Goal: Feedback & Contribution: Submit feedback/report problem

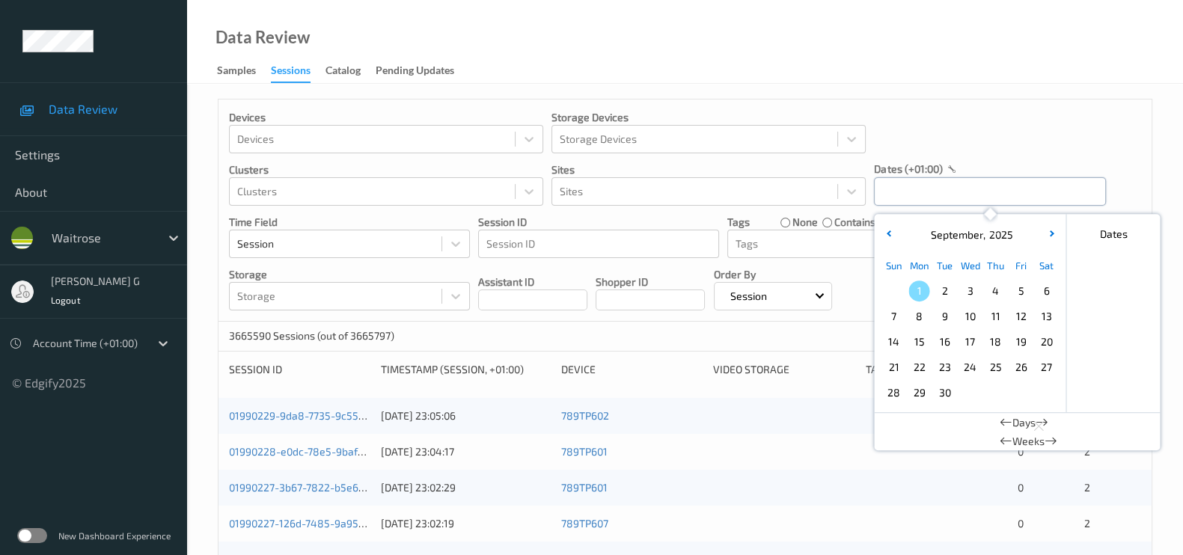
click at [924, 192] on input "text" at bounding box center [990, 191] width 232 height 28
click at [918, 395] on span "29" at bounding box center [919, 392] width 21 height 21
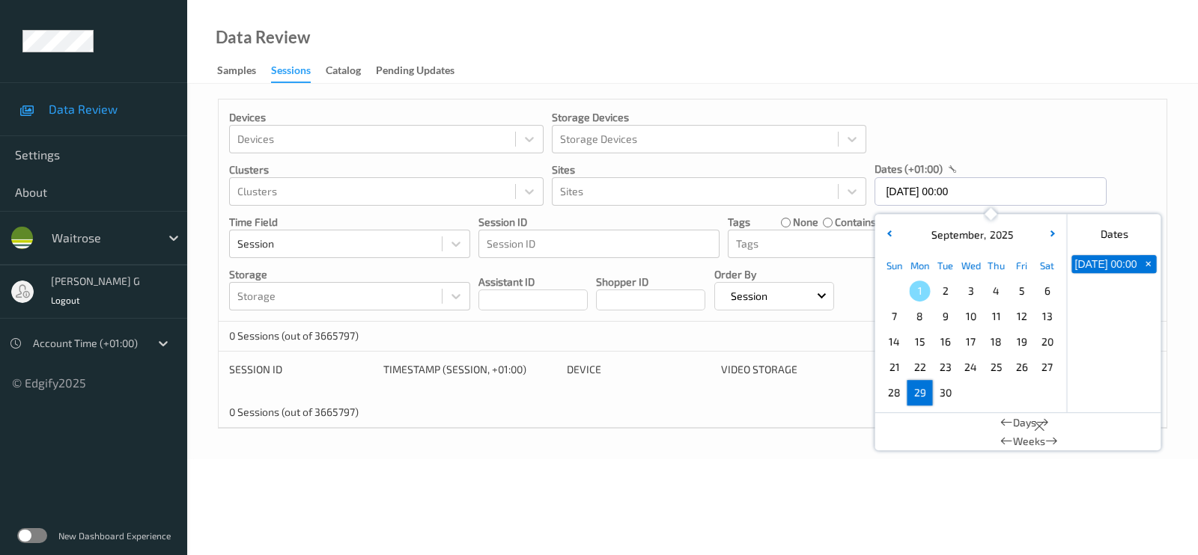
click at [917, 397] on span "29" at bounding box center [919, 392] width 21 height 21
type input "29/09/2025 00:00 -> 29/09/2025 23:59"
click at [978, 121] on div "Devices Devices Storage Devices Storage Devices Clusters Clusters Sites Sites d…" at bounding box center [693, 211] width 948 height 222
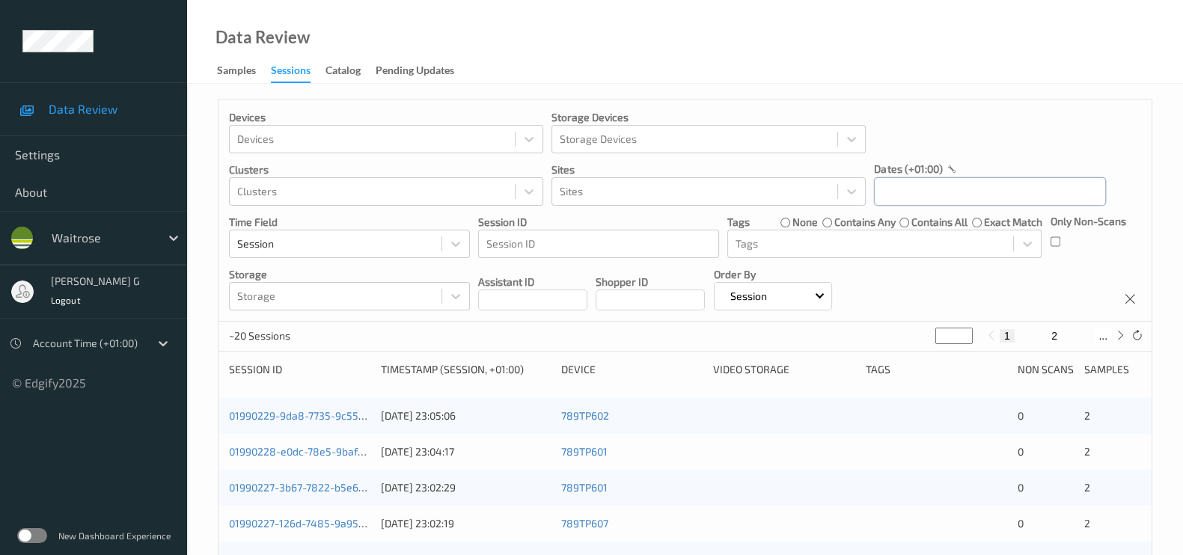
click at [942, 188] on input "text" at bounding box center [990, 191] width 232 height 28
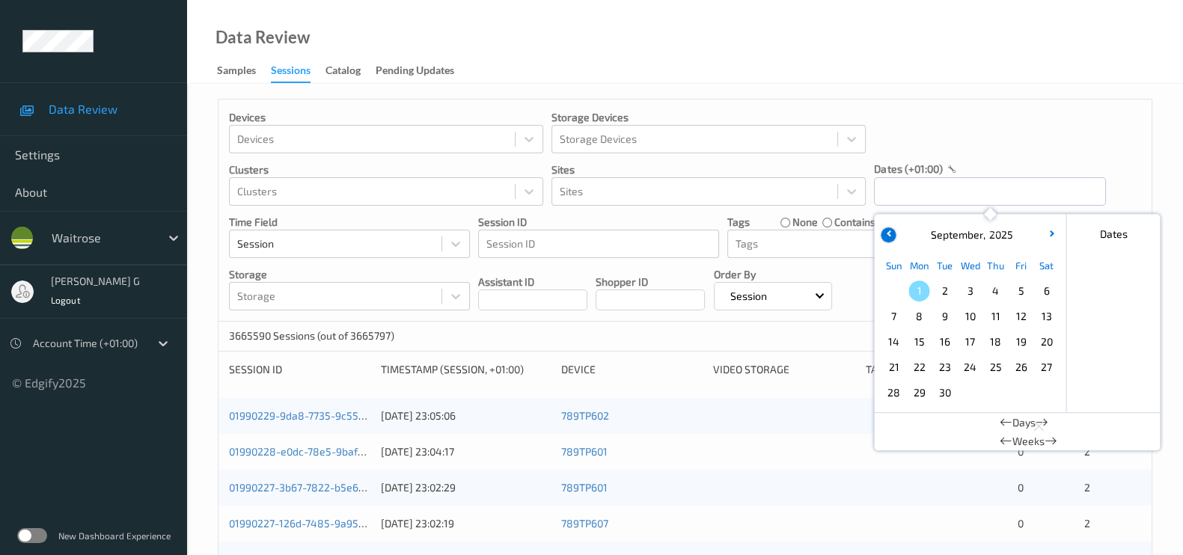
click at [892, 231] on button "button" at bounding box center [888, 235] width 15 height 15
click at [1015, 391] on span "29" at bounding box center [1020, 392] width 21 height 21
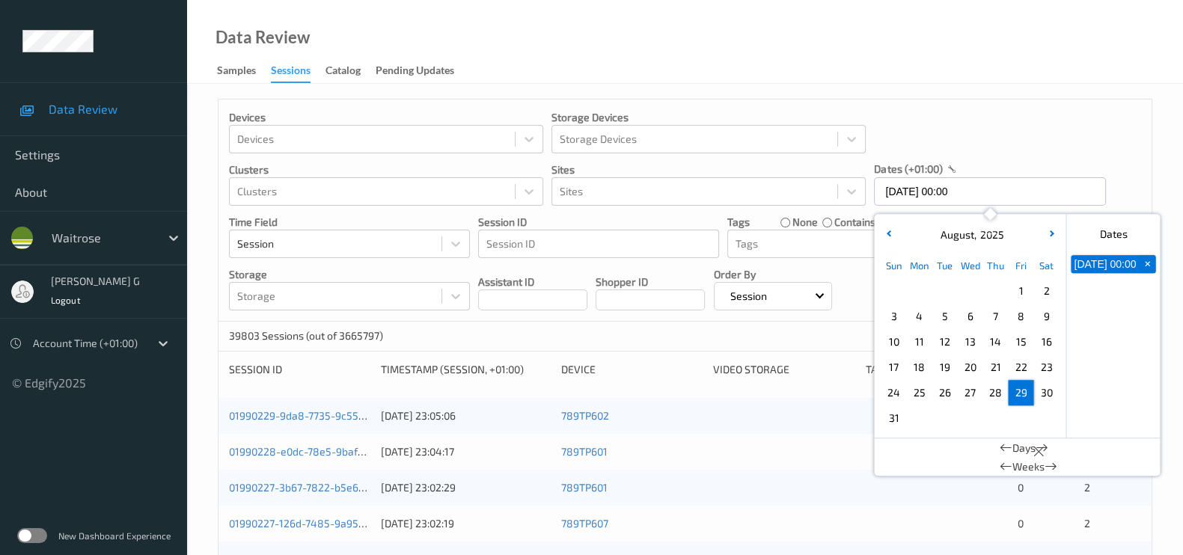
click at [1015, 391] on span "29" at bounding box center [1020, 392] width 21 height 21
type input "29/08/2025 00:00 -> 29/08/2025 23:59"
click at [1093, 142] on div "Devices Devices Storage Devices Storage Devices Clusters Clusters Sites Sites d…" at bounding box center [685, 211] width 933 height 222
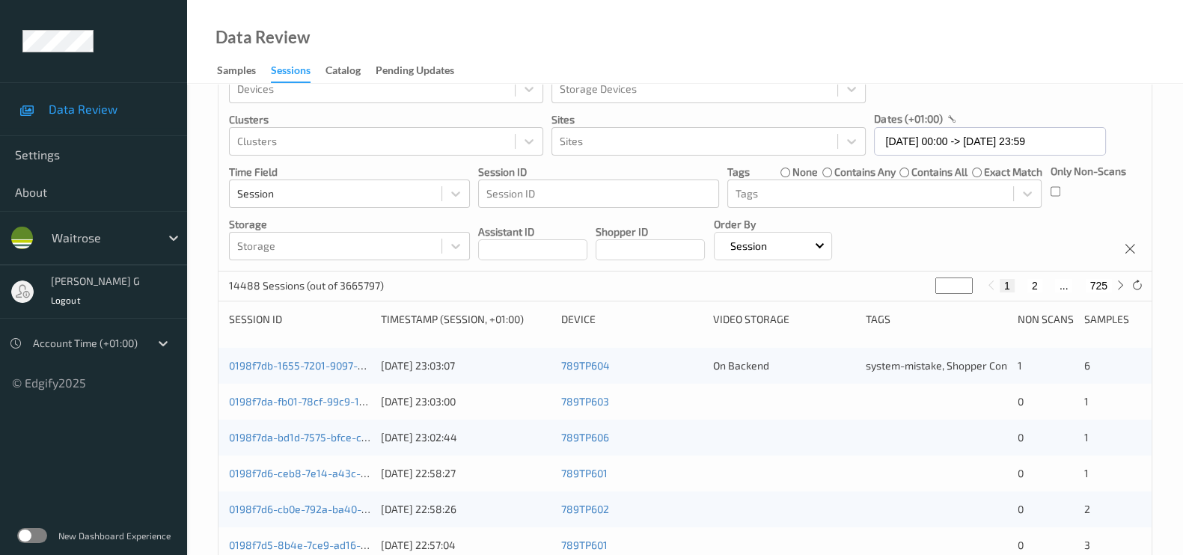
scroll to position [93, 0]
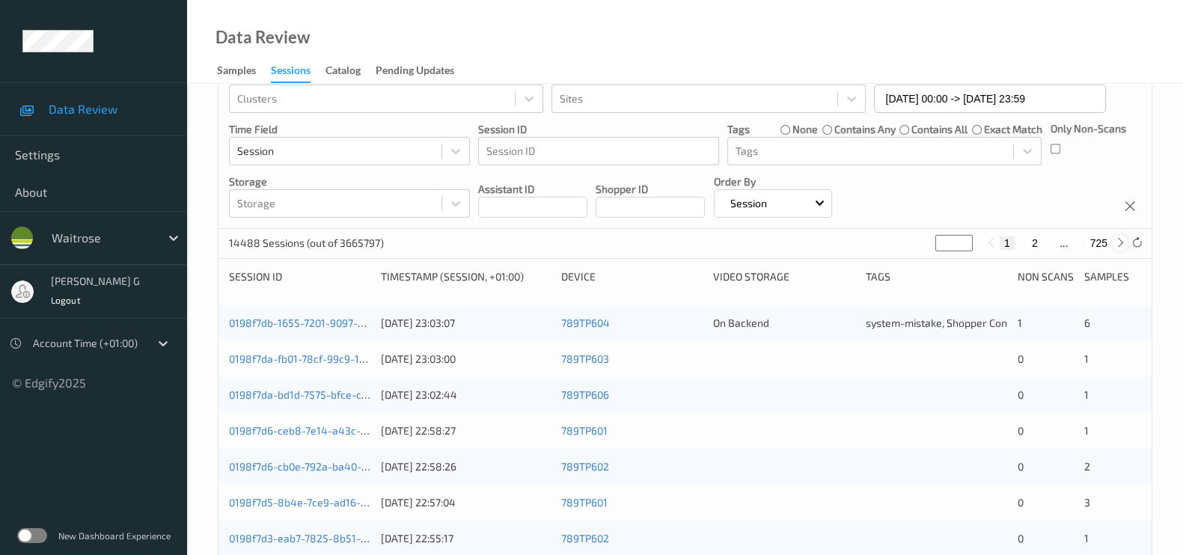
click at [1115, 242] on icon at bounding box center [1120, 242] width 11 height 11
type input "*"
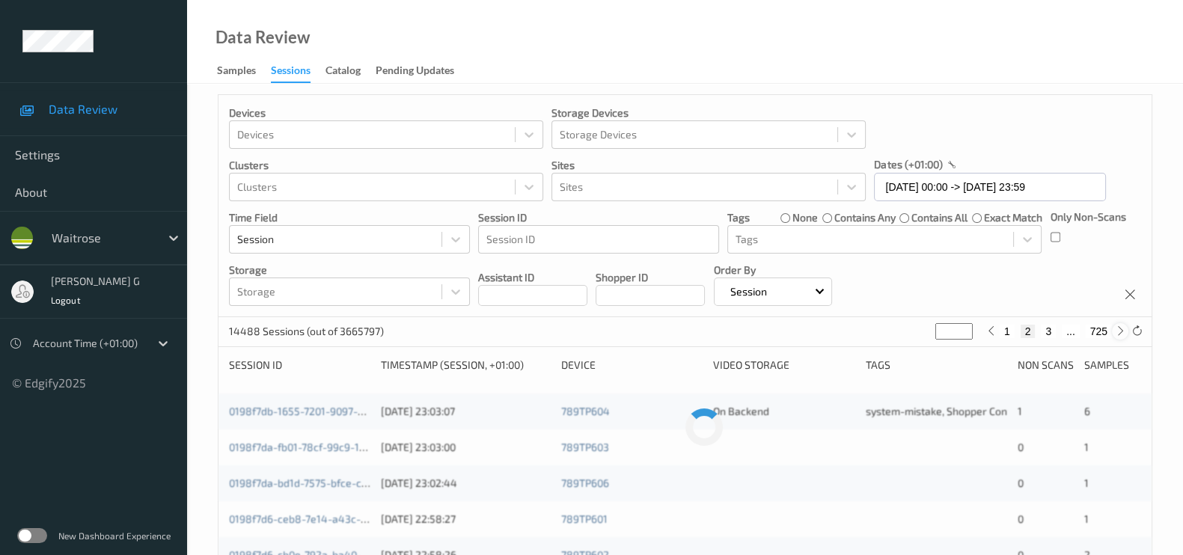
scroll to position [0, 0]
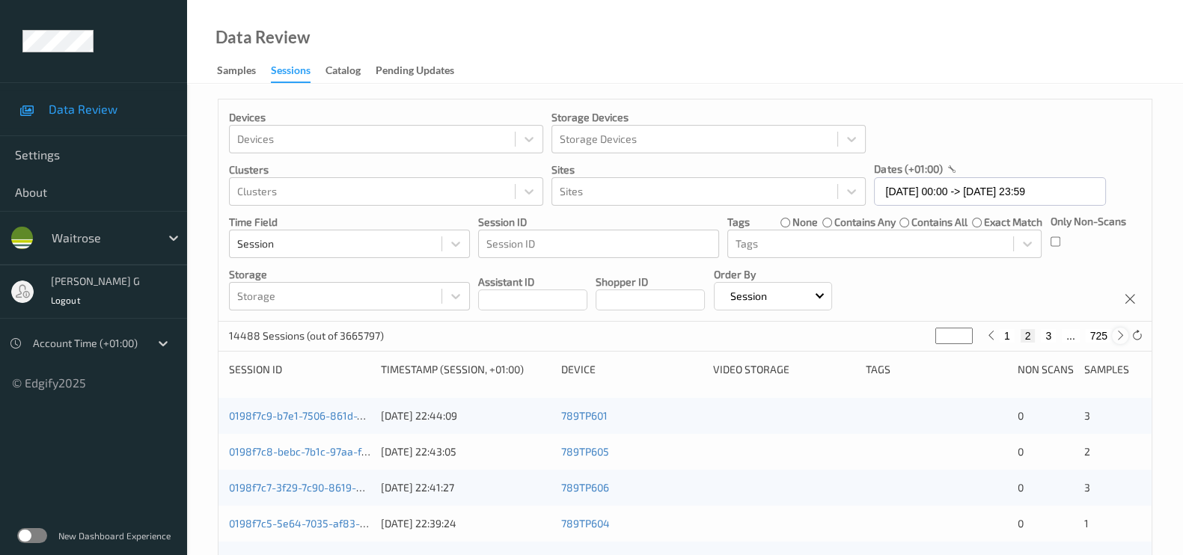
click at [1115, 336] on icon at bounding box center [1120, 335] width 11 height 11
type input "*"
click at [1115, 336] on icon at bounding box center [1120, 335] width 11 height 11
type input "*"
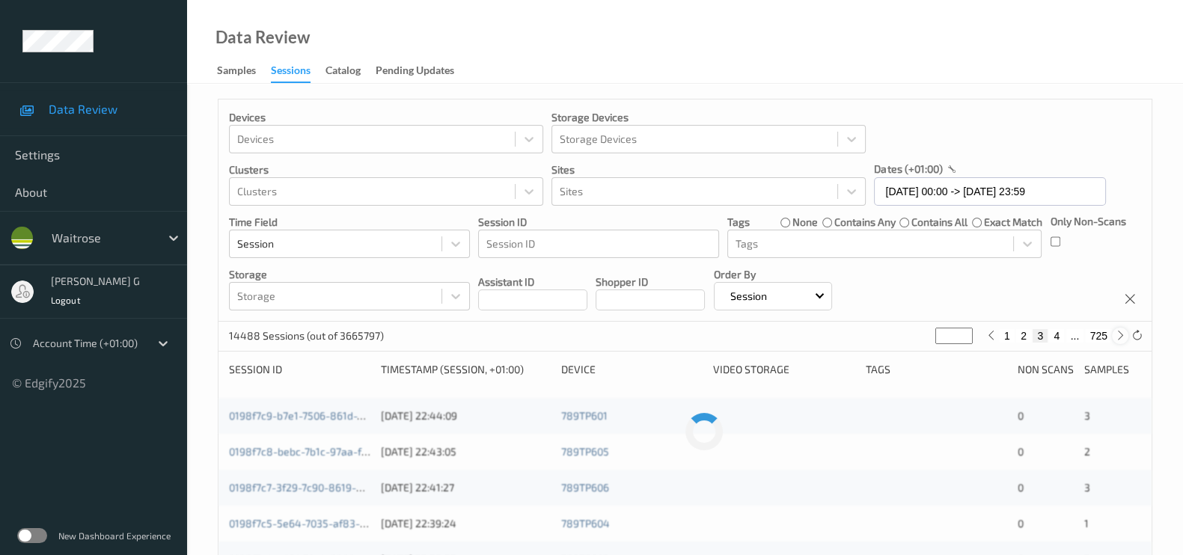
type input "*"
click at [1115, 336] on icon at bounding box center [1120, 335] width 11 height 11
type input "*"
click at [1115, 336] on icon at bounding box center [1120, 335] width 11 height 11
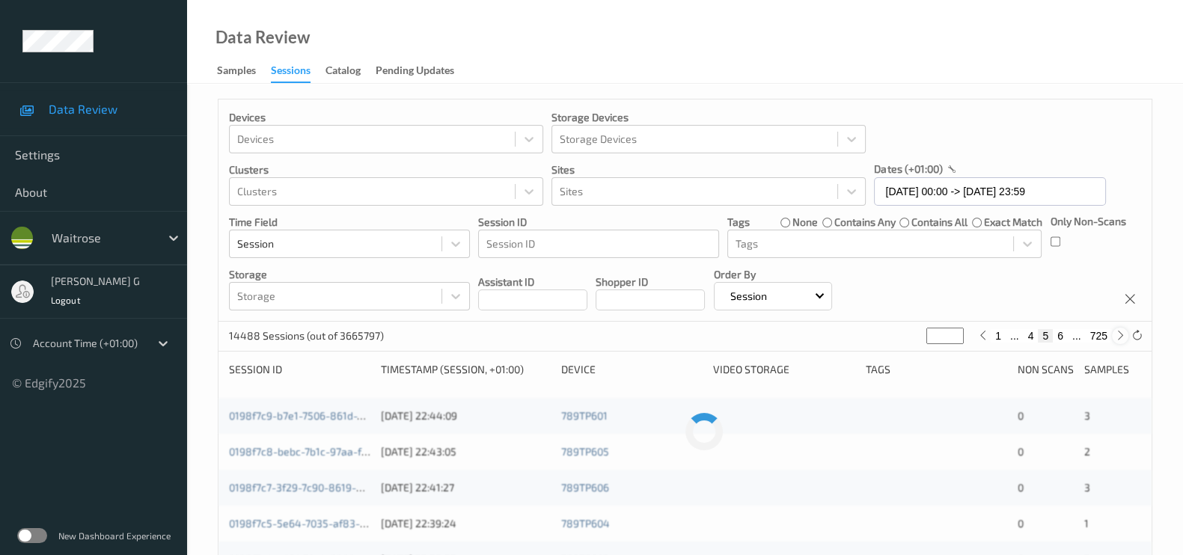
type input "*"
click at [1115, 336] on icon at bounding box center [1120, 335] width 11 height 11
type input "*"
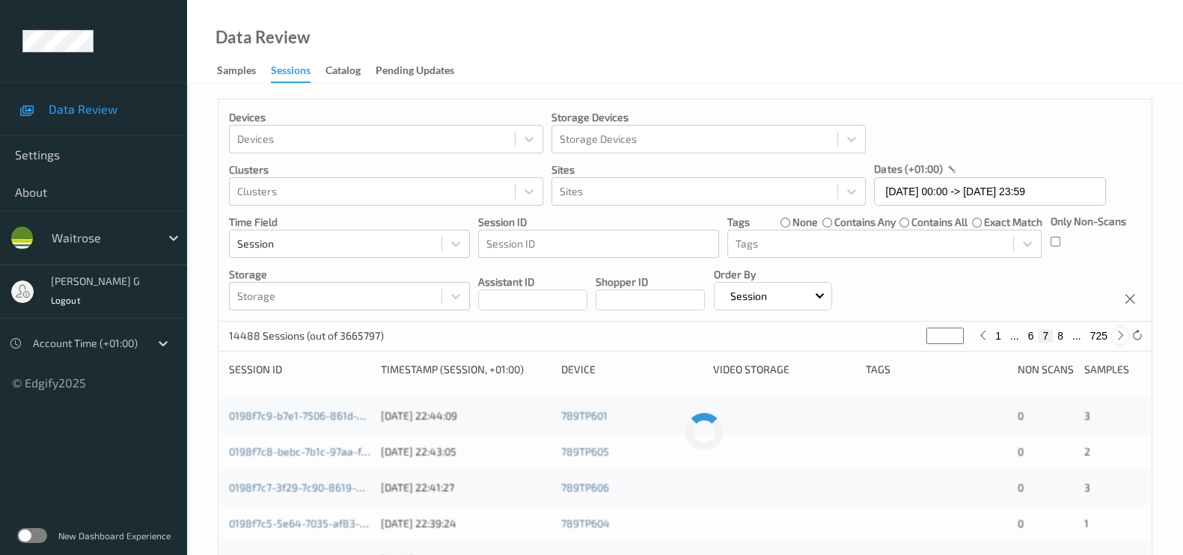
click at [1115, 336] on icon at bounding box center [1120, 335] width 11 height 11
type input "*"
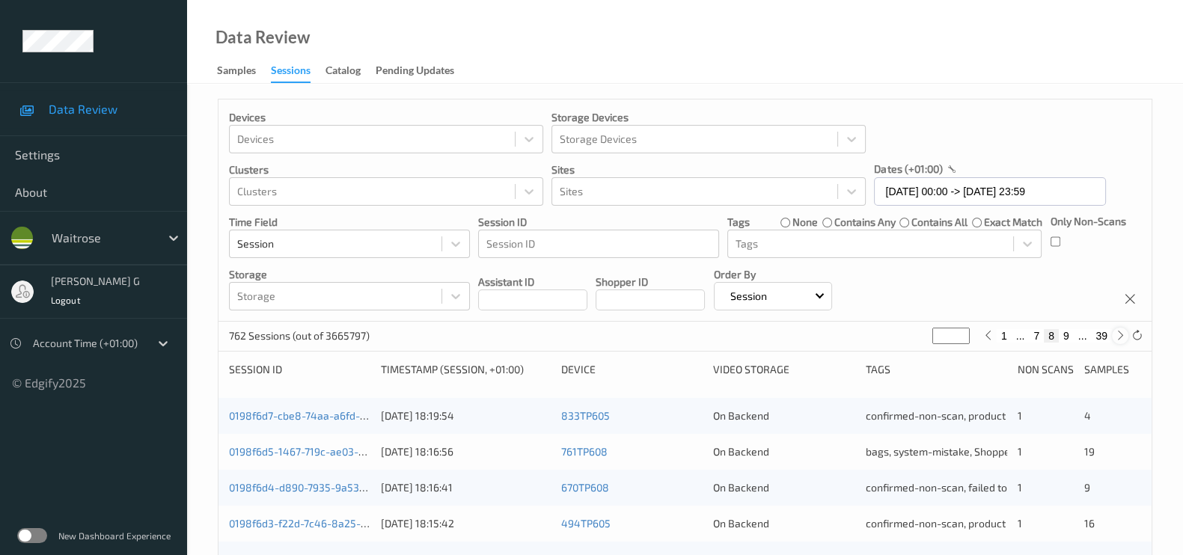
click at [1112, 336] on div at bounding box center [1120, 336] width 16 height 16
type input "*"
click at [1112, 336] on div at bounding box center [1120, 336] width 16 height 16
type input "**"
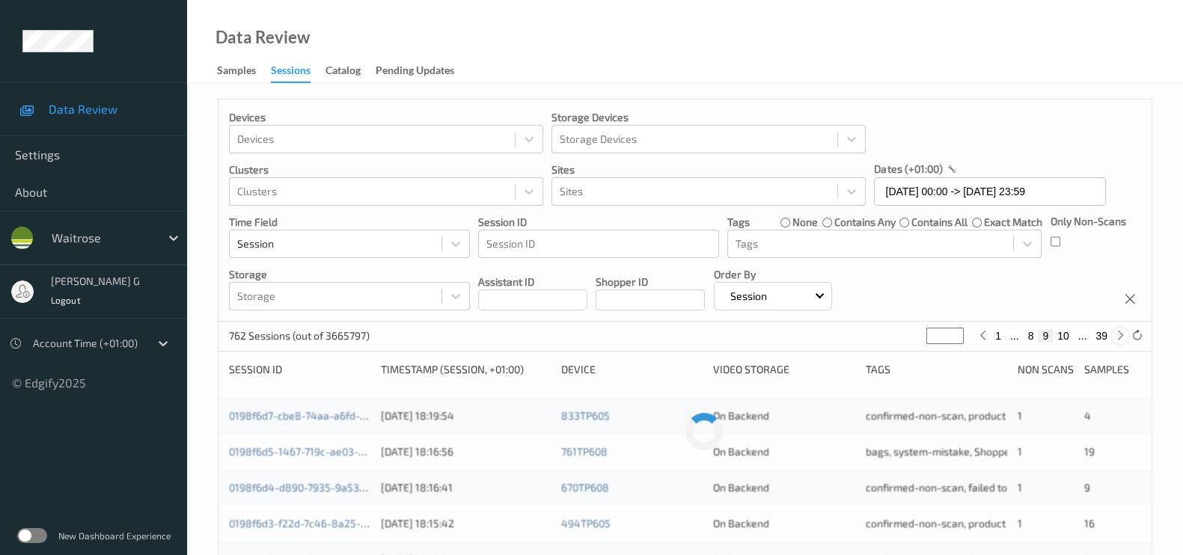
type input "**"
click at [1112, 336] on div at bounding box center [1120, 336] width 16 height 16
type input "**"
click at [1112, 336] on div at bounding box center [1120, 336] width 16 height 16
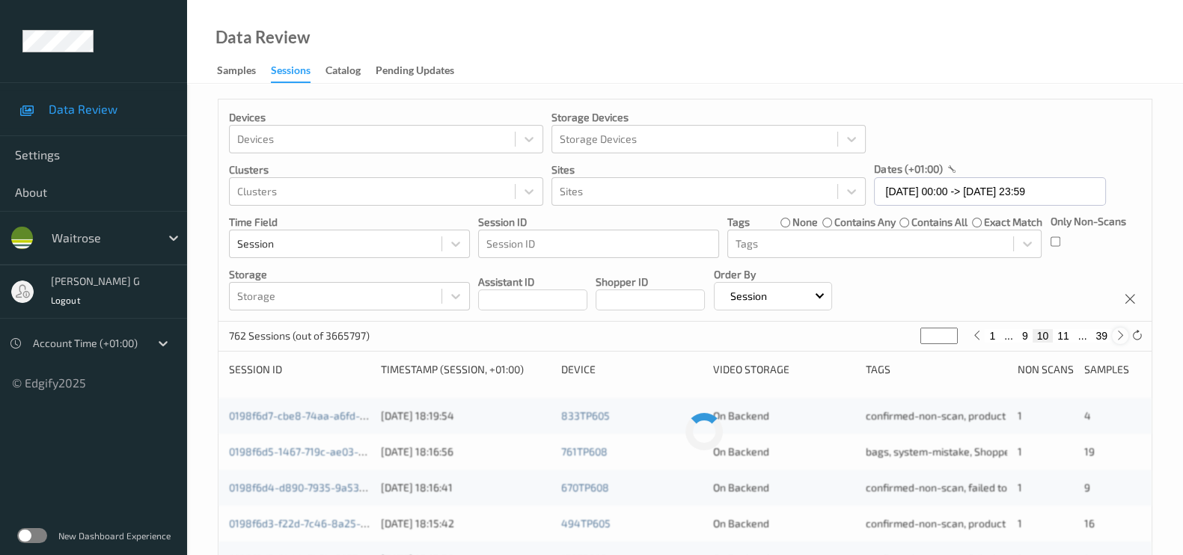
type input "**"
click at [1112, 336] on div at bounding box center [1120, 336] width 16 height 16
type input "**"
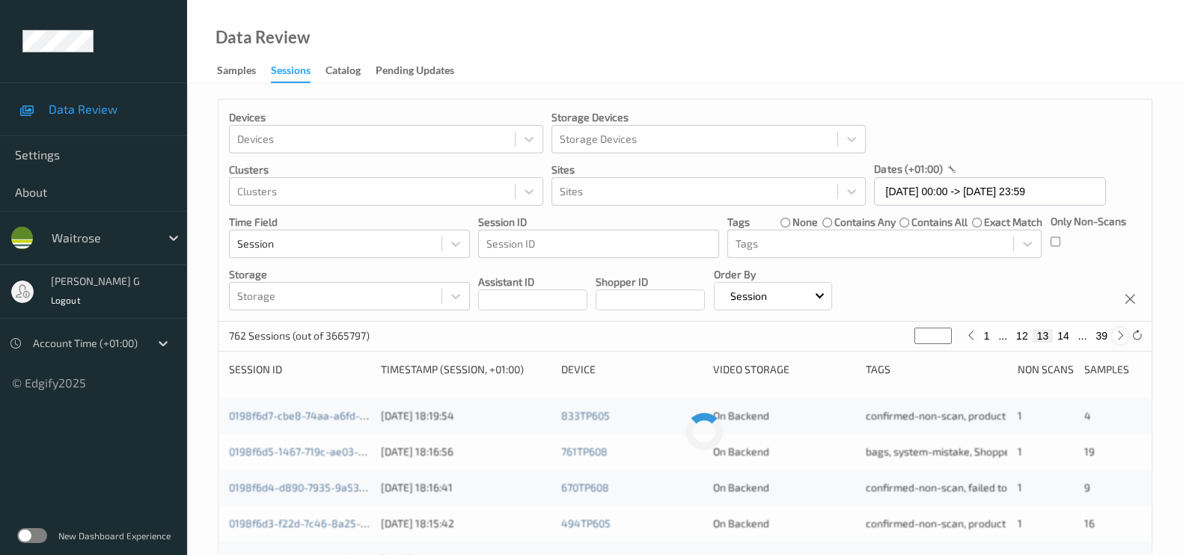
click at [1112, 336] on div at bounding box center [1120, 336] width 16 height 16
type input "**"
click at [1112, 336] on div at bounding box center [1120, 336] width 16 height 16
type input "**"
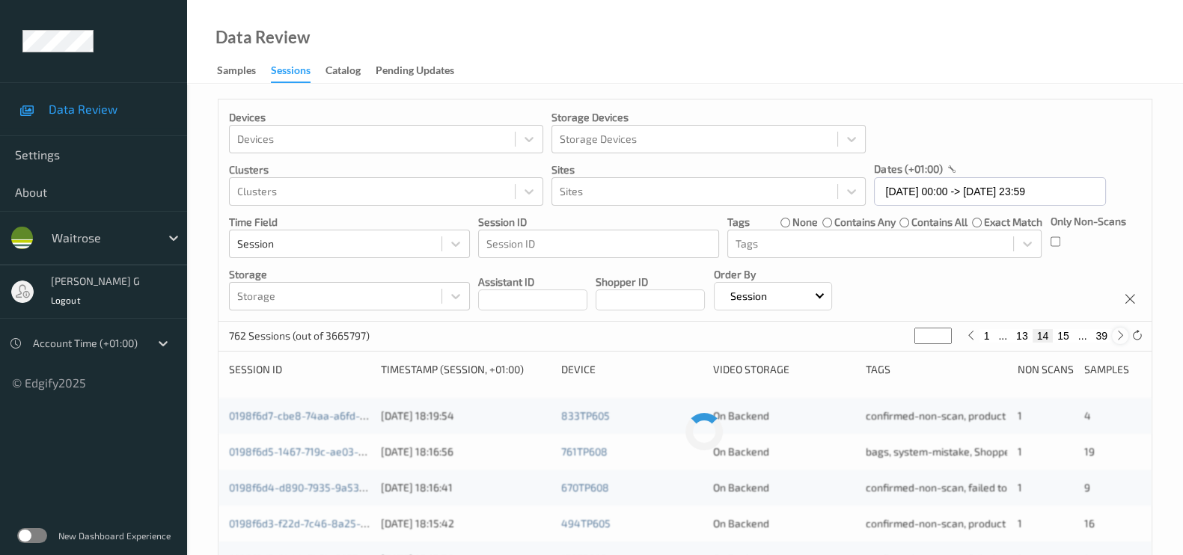
type input "**"
click at [1112, 336] on div at bounding box center [1120, 336] width 16 height 16
type input "**"
click at [1112, 336] on div at bounding box center [1120, 336] width 16 height 16
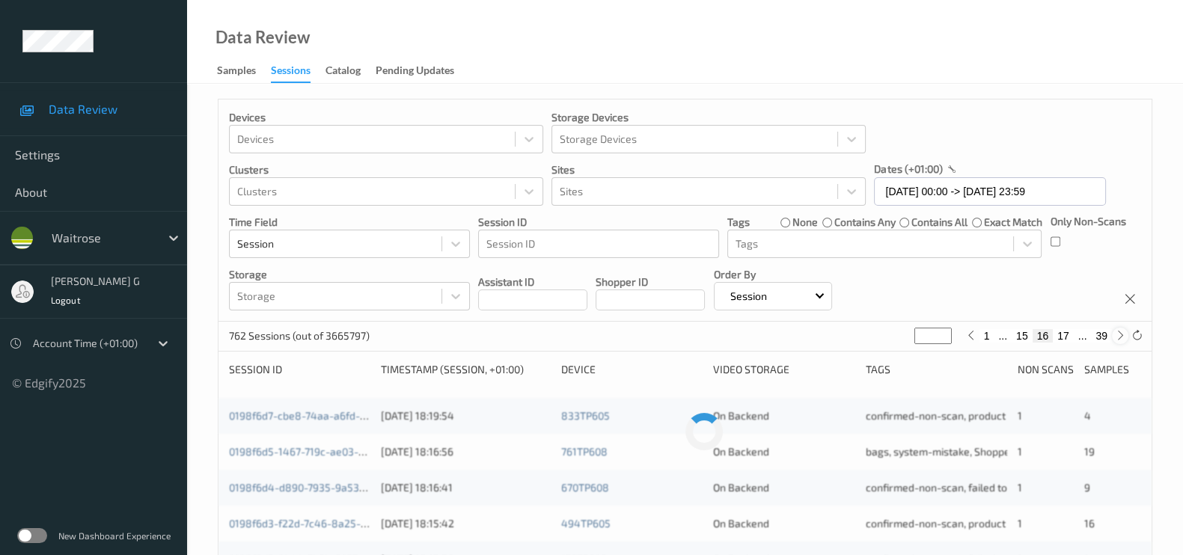
type input "**"
click at [1112, 336] on div at bounding box center [1120, 336] width 16 height 16
type input "**"
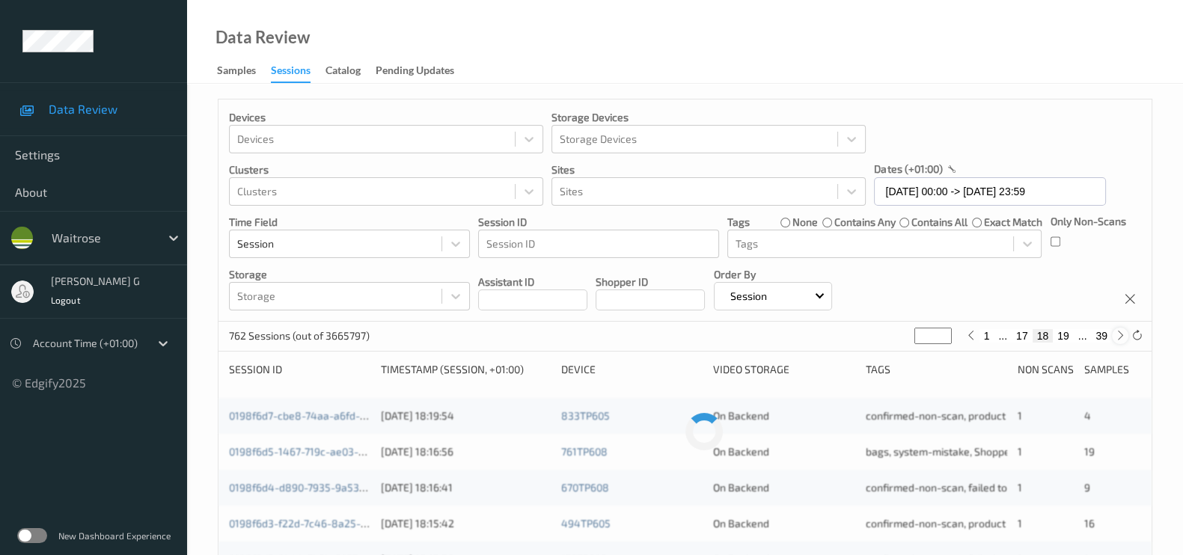
click at [1112, 336] on div at bounding box center [1120, 336] width 16 height 16
type input "**"
click at [1112, 336] on div at bounding box center [1120, 336] width 16 height 16
type input "**"
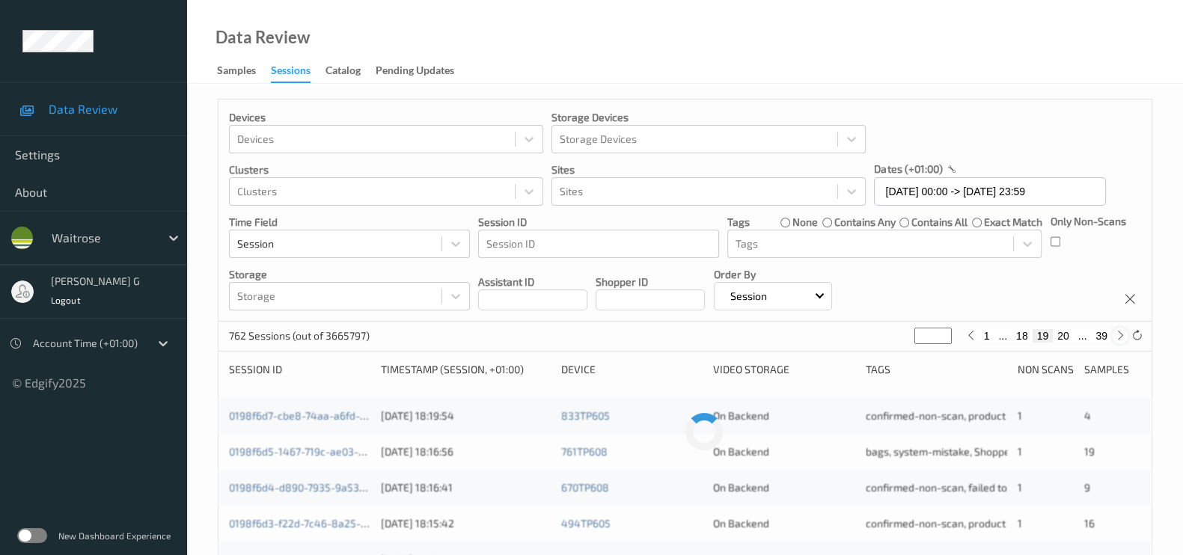
type input "**"
click at [1112, 336] on div at bounding box center [1120, 336] width 16 height 16
type input "**"
click at [1112, 336] on div at bounding box center [1120, 336] width 16 height 16
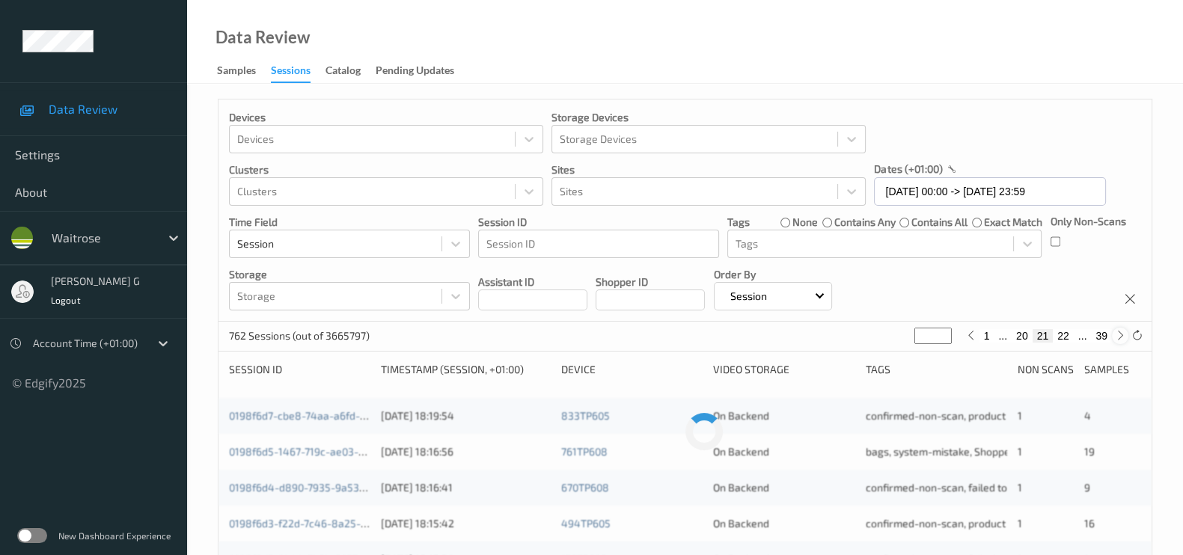
type input "**"
click at [1112, 336] on div at bounding box center [1120, 336] width 16 height 16
type input "**"
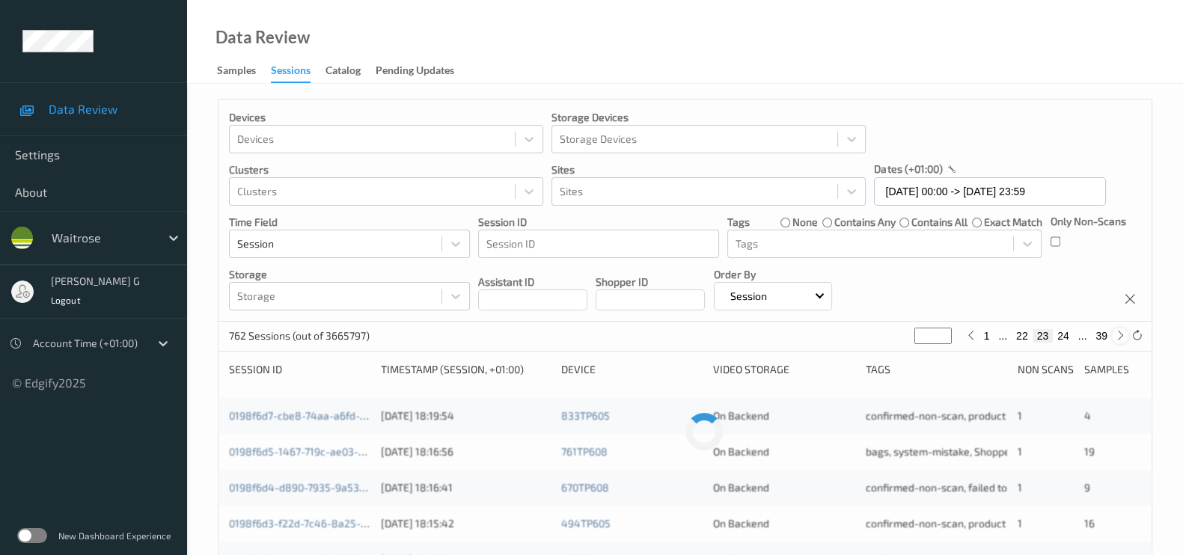
click at [1112, 336] on div at bounding box center [1120, 336] width 16 height 16
type input "**"
click at [1112, 336] on div at bounding box center [1120, 336] width 16 height 16
type input "**"
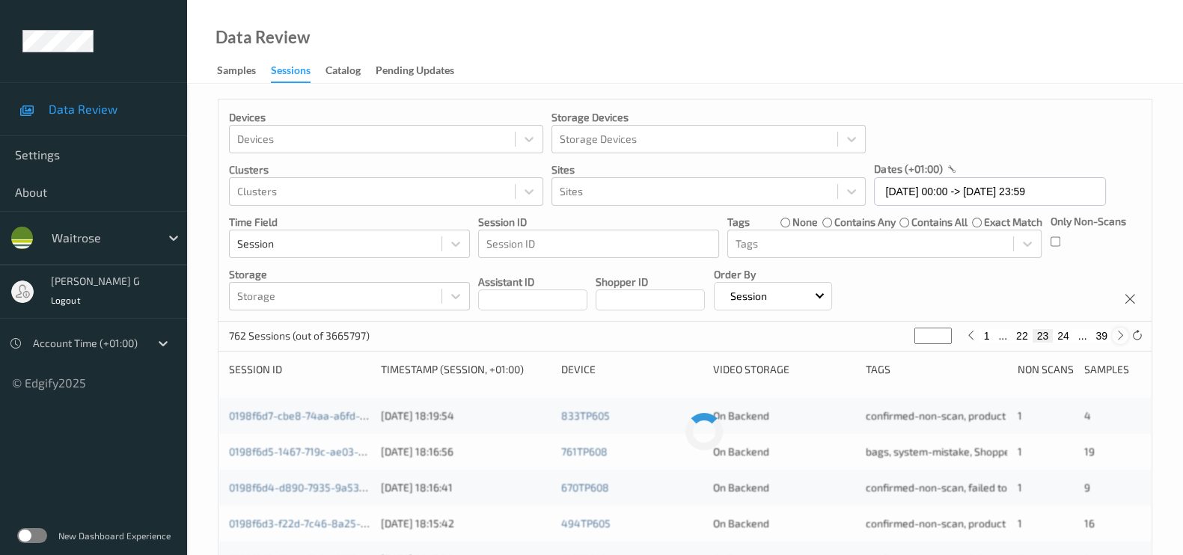
type input "**"
click at [1112, 336] on div at bounding box center [1120, 336] width 16 height 16
type input "**"
click at [1112, 336] on div at bounding box center [1120, 336] width 16 height 16
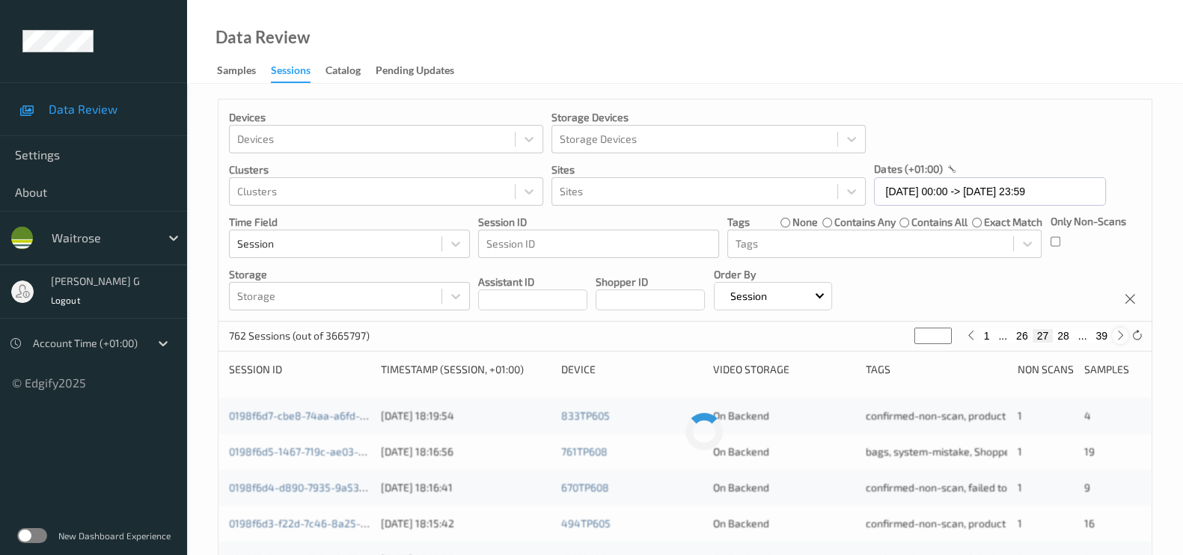
type input "**"
click at [1112, 336] on div at bounding box center [1120, 336] width 16 height 16
type input "**"
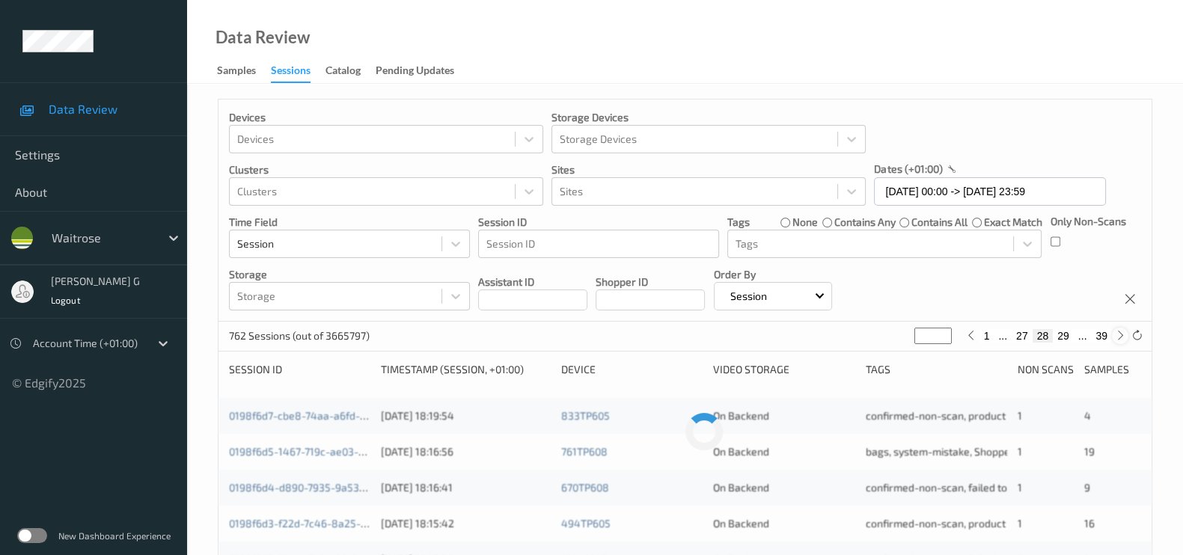
click at [1112, 336] on div at bounding box center [1120, 336] width 16 height 16
type input "**"
click at [1112, 336] on div at bounding box center [1120, 336] width 16 height 16
type input "**"
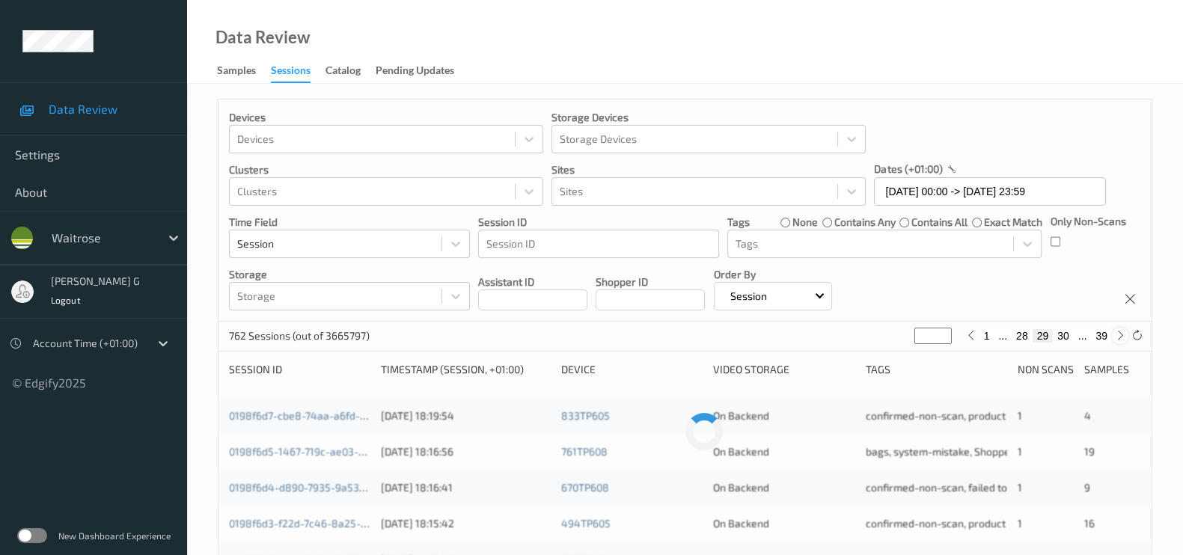
type input "**"
click at [1112, 336] on div at bounding box center [1120, 336] width 16 height 16
type input "**"
click at [1112, 336] on div at bounding box center [1120, 336] width 16 height 16
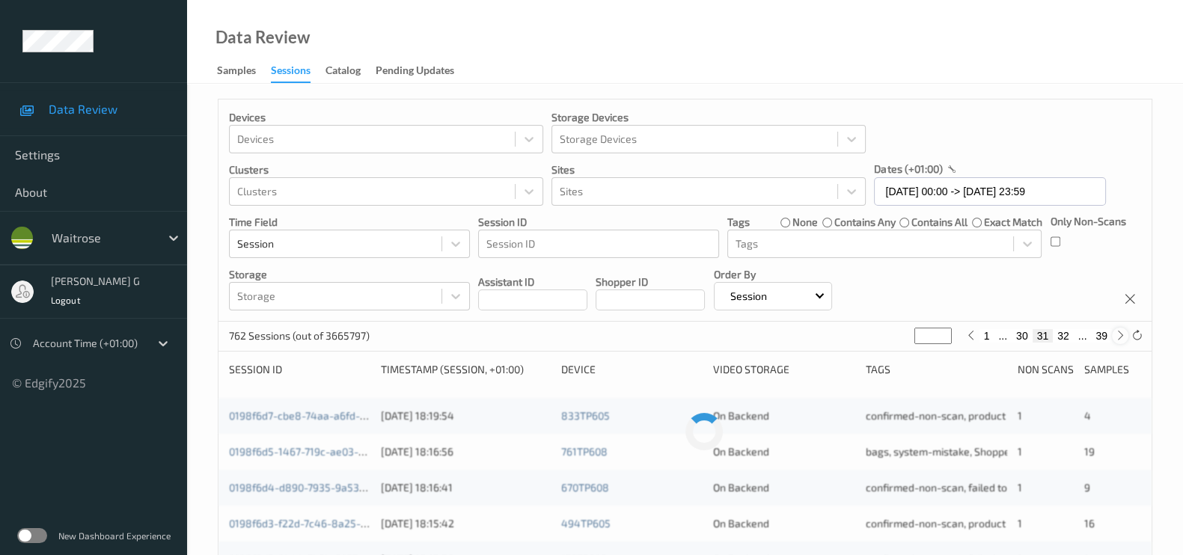
type input "**"
click at [1112, 336] on div at bounding box center [1120, 336] width 16 height 16
type input "**"
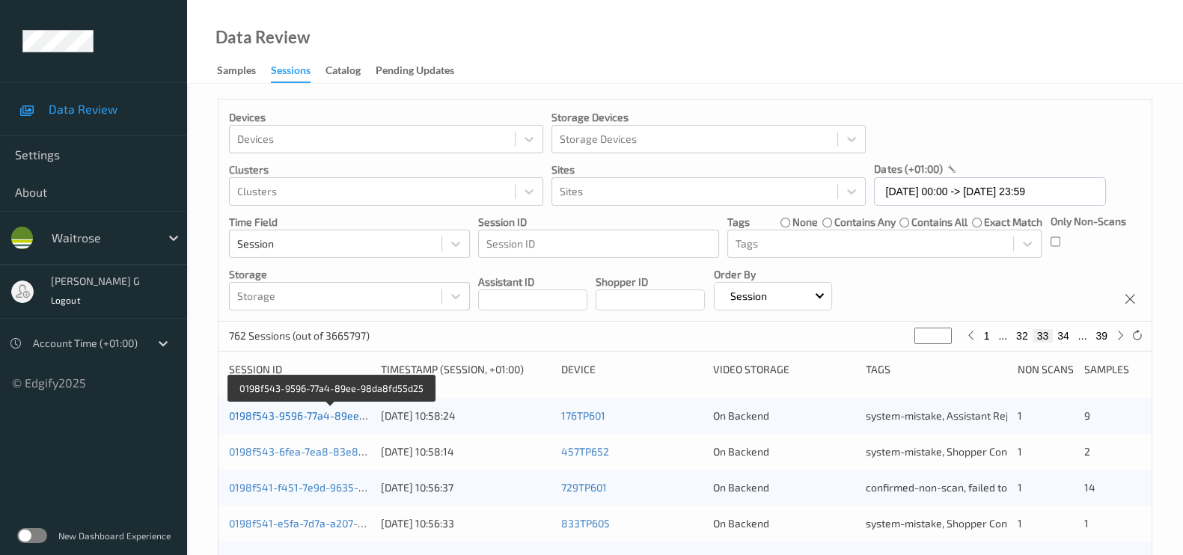
click at [269, 418] on link "0198f543-9596-77a4-89ee-98da8fd55d25" at bounding box center [332, 415] width 206 height 13
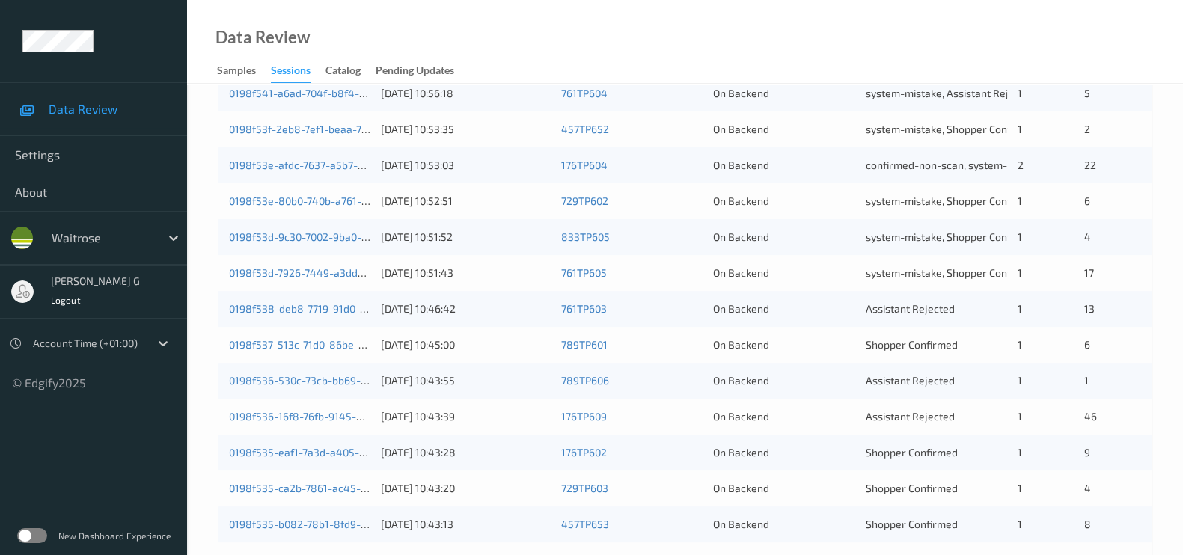
scroll to position [468, 0]
click at [292, 302] on link "0198f538-deb8-7719-91d0-5ef71133a732" at bounding box center [327, 307] width 196 height 13
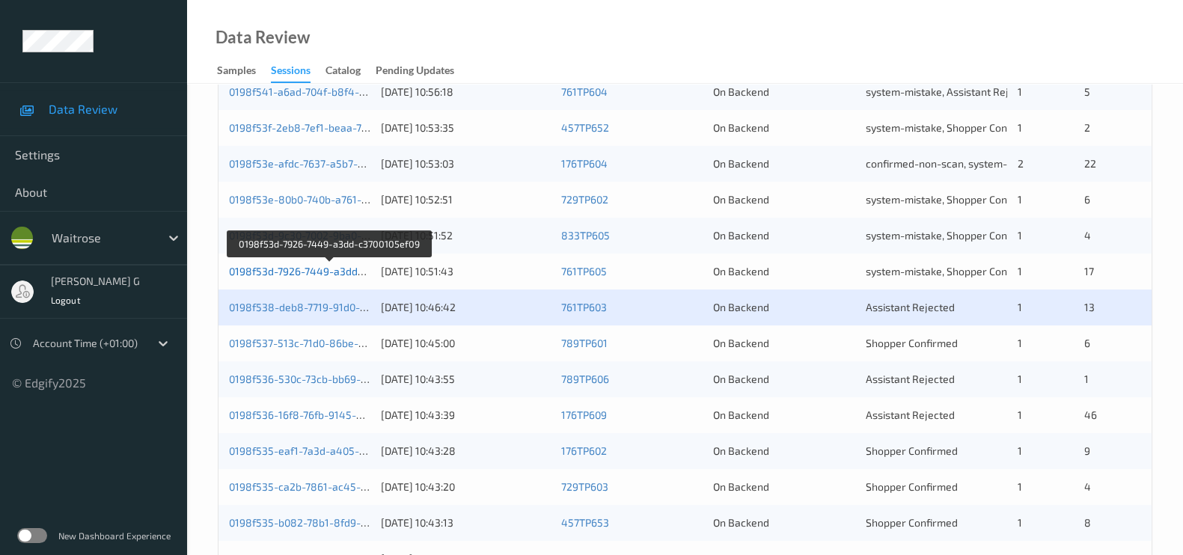
click at [307, 271] on link "0198f53d-7926-7449-a3dd-c3700105ef09" at bounding box center [329, 271] width 200 height 13
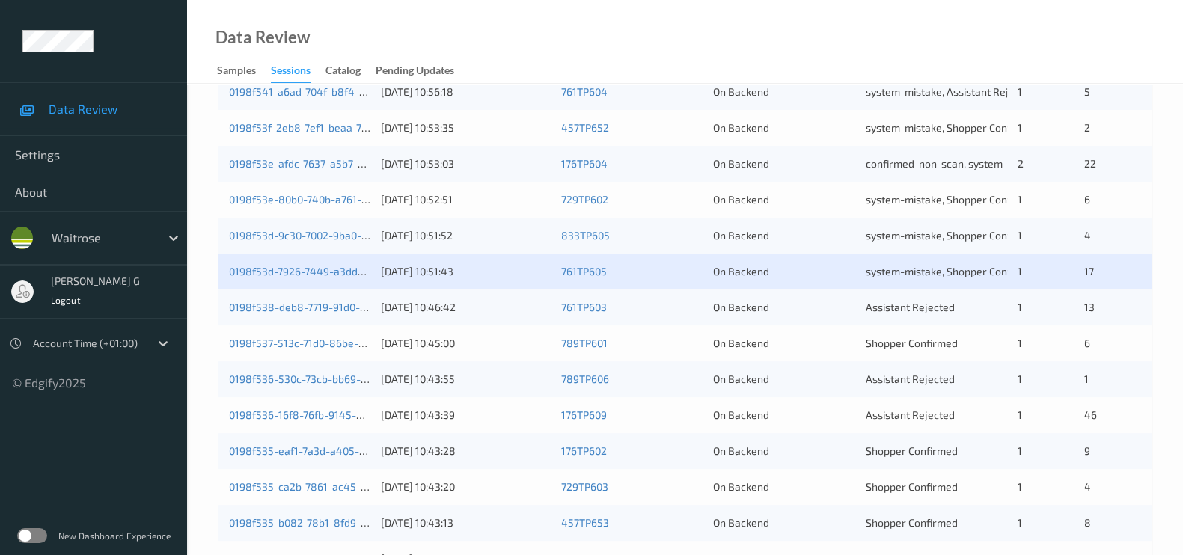
click at [272, 314] on div "0198f538-deb8-7719-91d0-5ef71133a732 29/08/2025 10:46:42 761TP603 On Backend As…" at bounding box center [685, 308] width 933 height 36
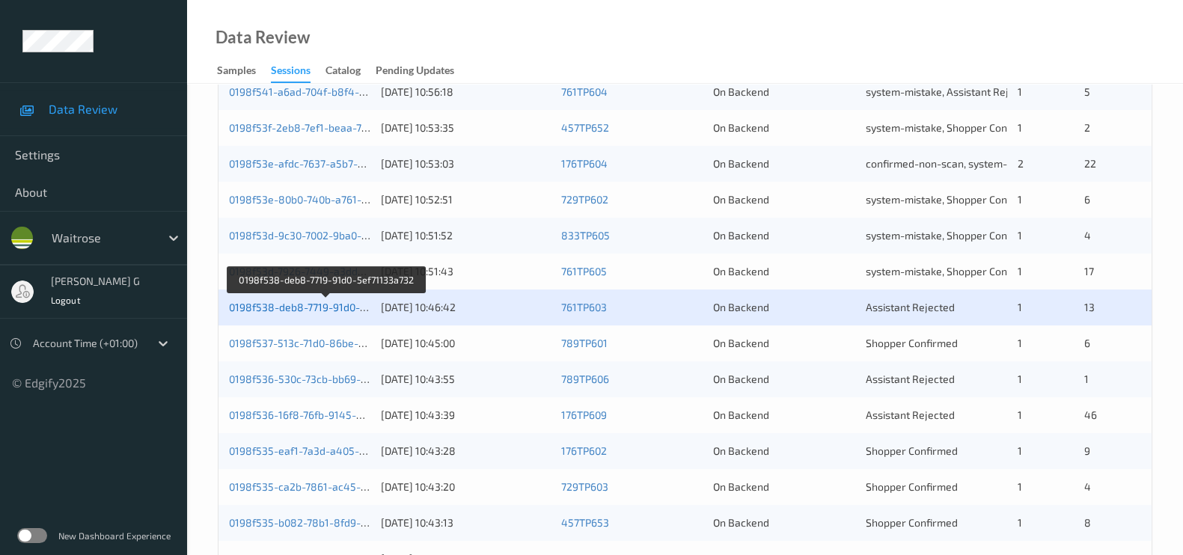
click at [286, 309] on link "0198f538-deb8-7719-91d0-5ef71133a732" at bounding box center [327, 307] width 196 height 13
click at [299, 336] on div "0198f537-513c-71d0-86be-a4281e08ea05" at bounding box center [299, 343] width 141 height 15
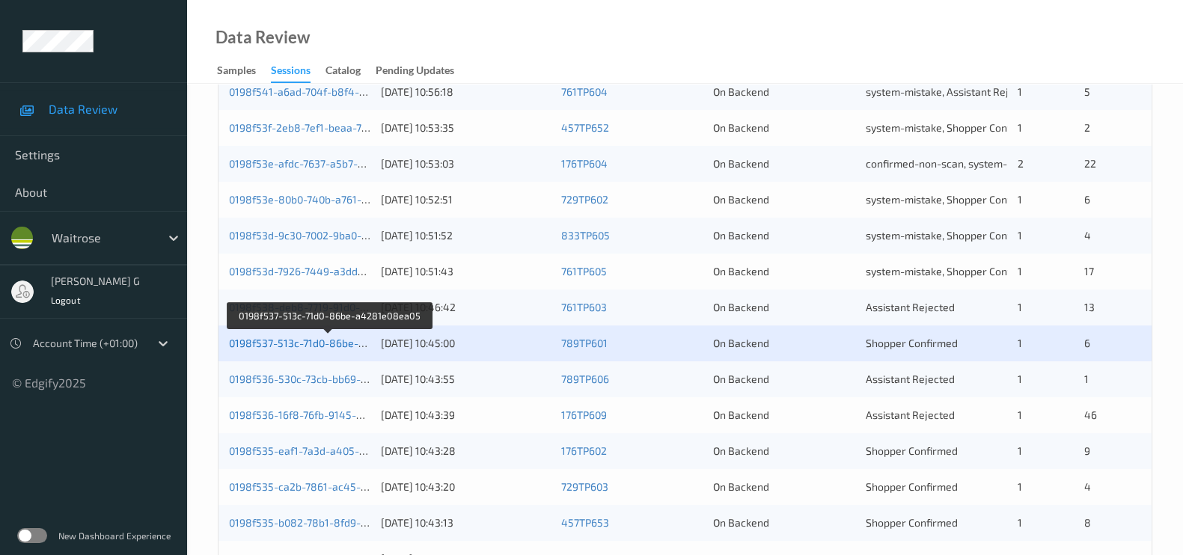
click at [263, 341] on link "0198f537-513c-71d0-86be-a4281e08ea05" at bounding box center [330, 343] width 202 height 13
click at [285, 373] on link "0198f536-530c-73cb-bb69-d37ec3e1a2ec" at bounding box center [329, 379] width 200 height 13
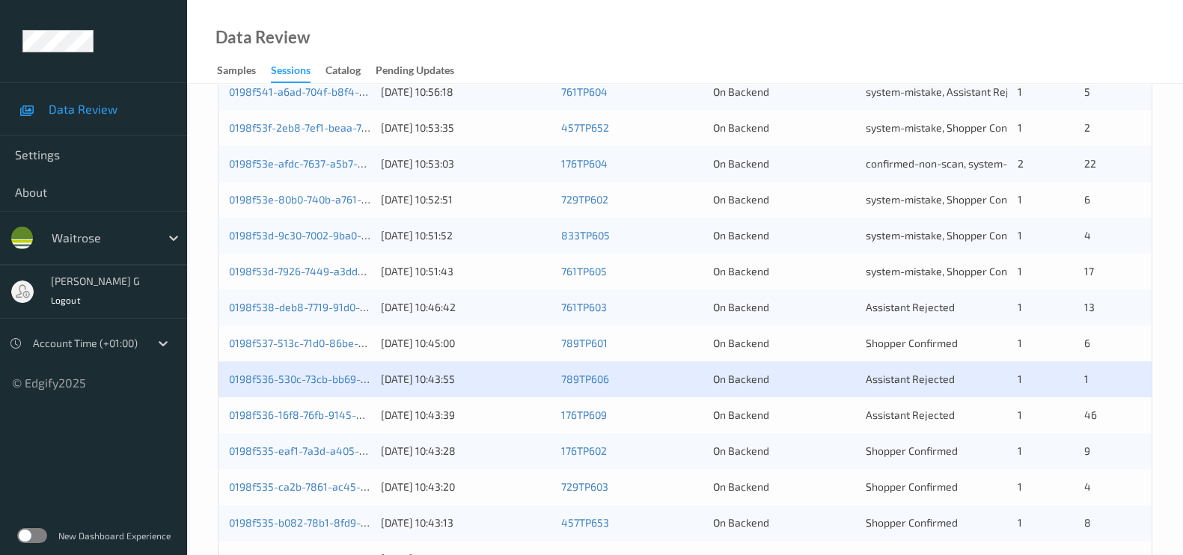
click at [265, 421] on div "0198f536-16f8-76fb-9145-263454f1b89d" at bounding box center [299, 415] width 141 height 15
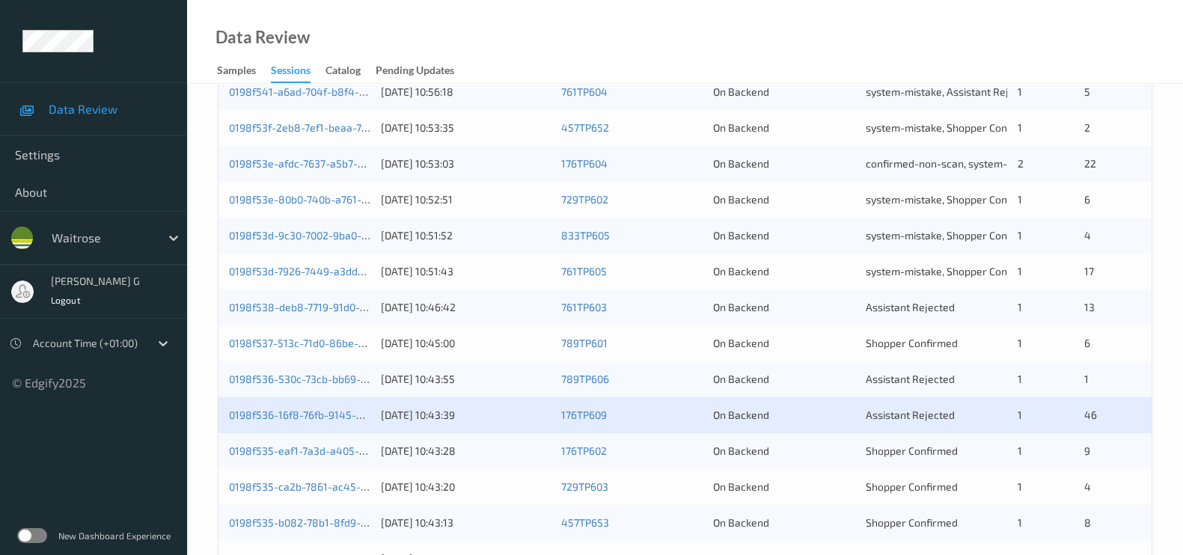
click at [251, 408] on div "0198f536-16f8-76fb-9145-263454f1b89d" at bounding box center [299, 415] width 141 height 15
click at [250, 410] on link "0198f536-16f8-76fb-9145-263454f1b89d" at bounding box center [328, 415] width 198 height 13
click at [293, 379] on link "0198f536-530c-73cb-bb69-d37ec3e1a2ec" at bounding box center [329, 379] width 200 height 13
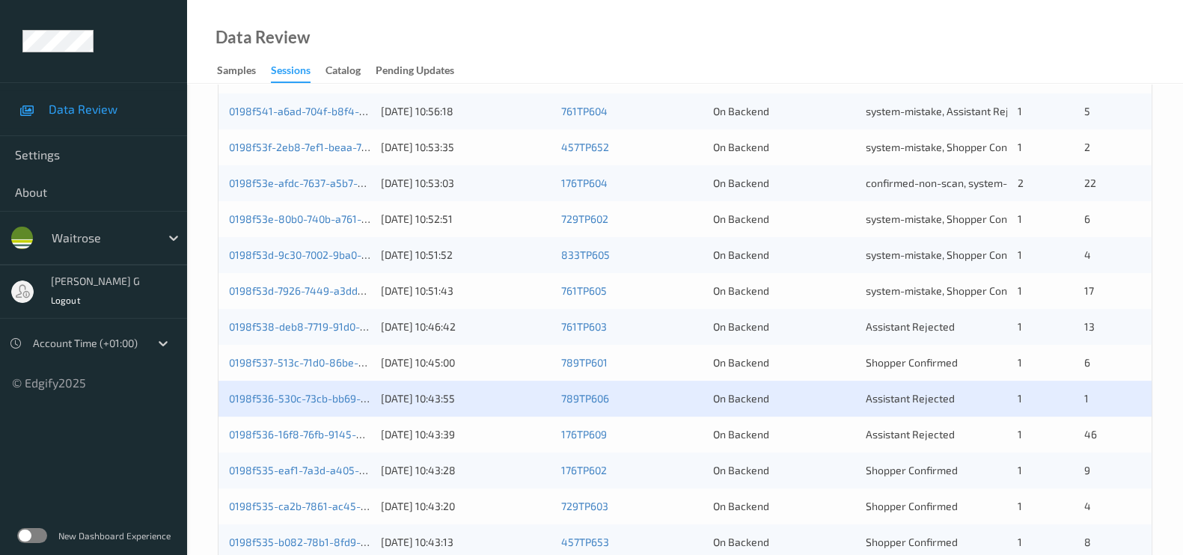
scroll to position [468, 0]
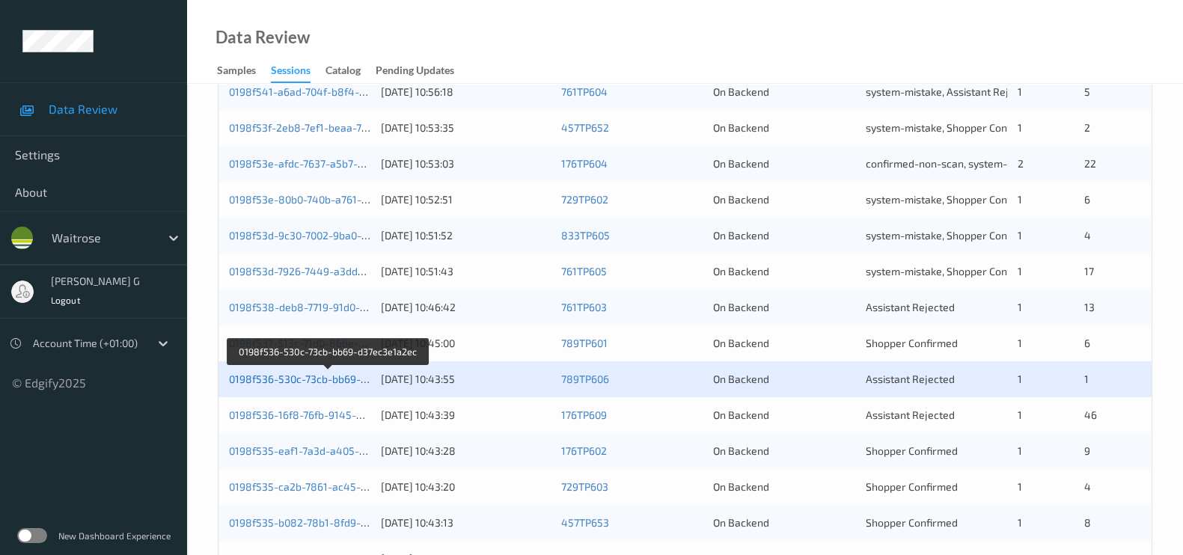
click at [281, 380] on link "0198f536-530c-73cb-bb69-d37ec3e1a2ec" at bounding box center [329, 379] width 200 height 13
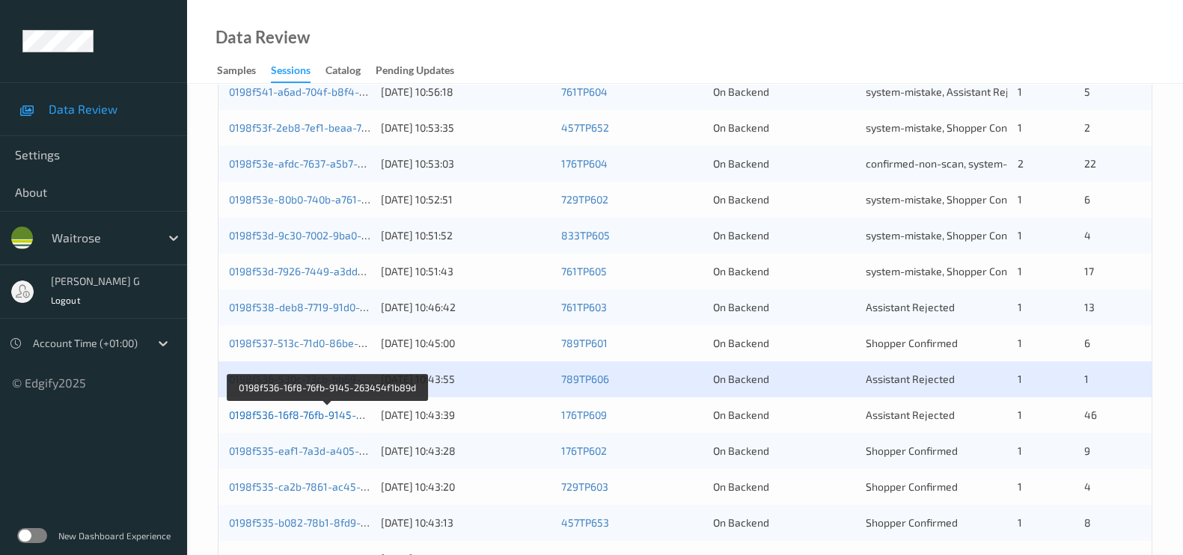
click at [254, 415] on link "0198f536-16f8-76fb-9145-263454f1b89d" at bounding box center [328, 415] width 198 height 13
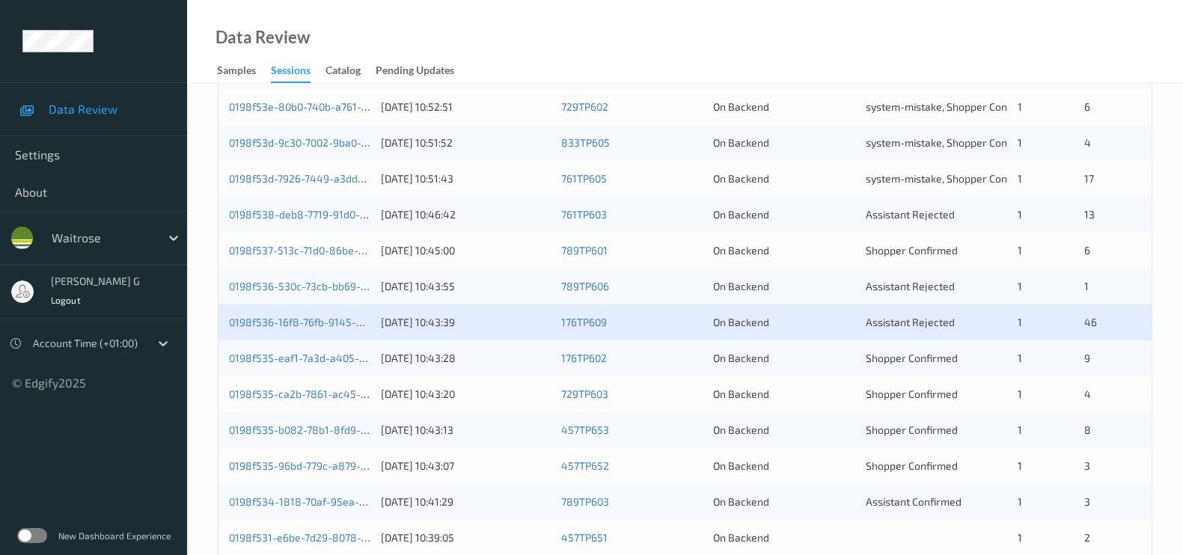
scroll to position [561, 0]
click at [612, 19] on div "Data Review Samples Sessions Catalog Pending Updates" at bounding box center [685, 42] width 996 height 84
click at [285, 350] on div "0198f535-eaf1-7a3d-a405-caeebfe05b93" at bounding box center [299, 357] width 141 height 15
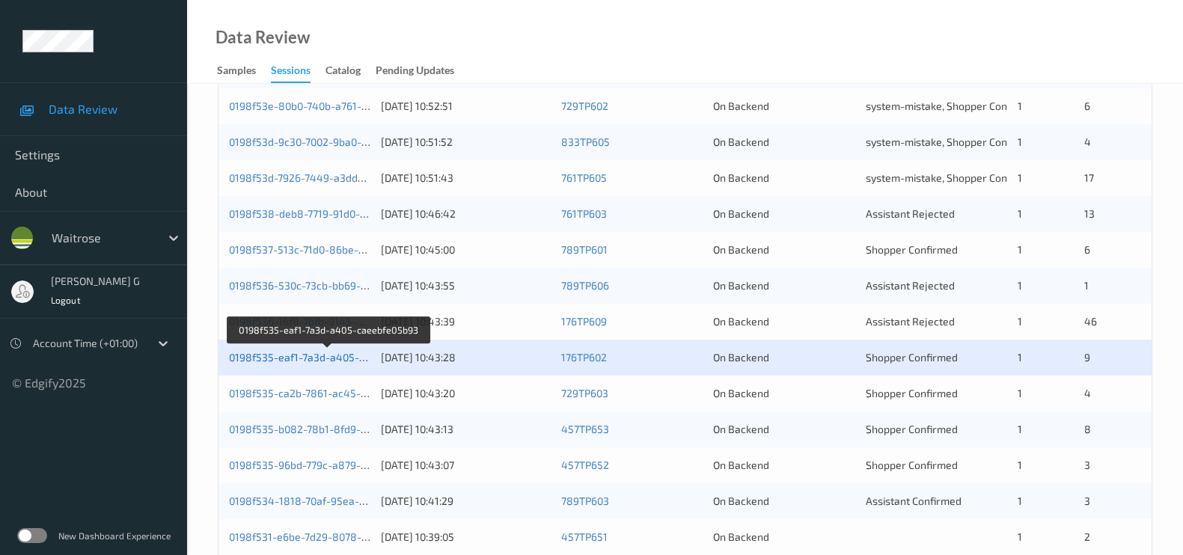
click at [280, 356] on link "0198f535-eaf1-7a3d-a405-caeebfe05b93" at bounding box center [328, 357] width 199 height 13
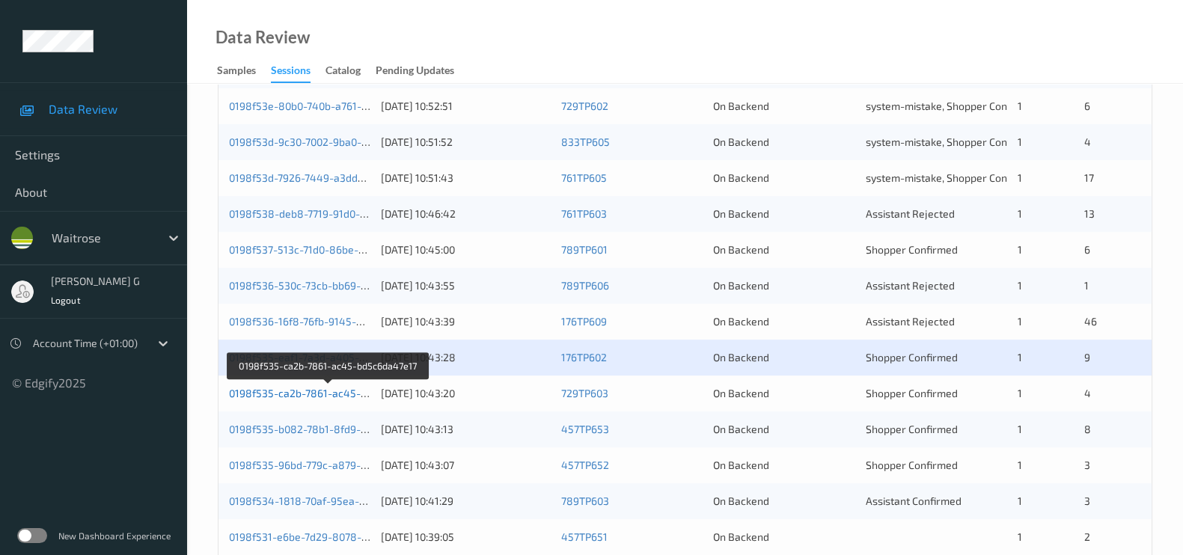
click at [299, 394] on link "0198f535-ca2b-7861-ac45-bd5c6da47e17" at bounding box center [329, 393] width 201 height 13
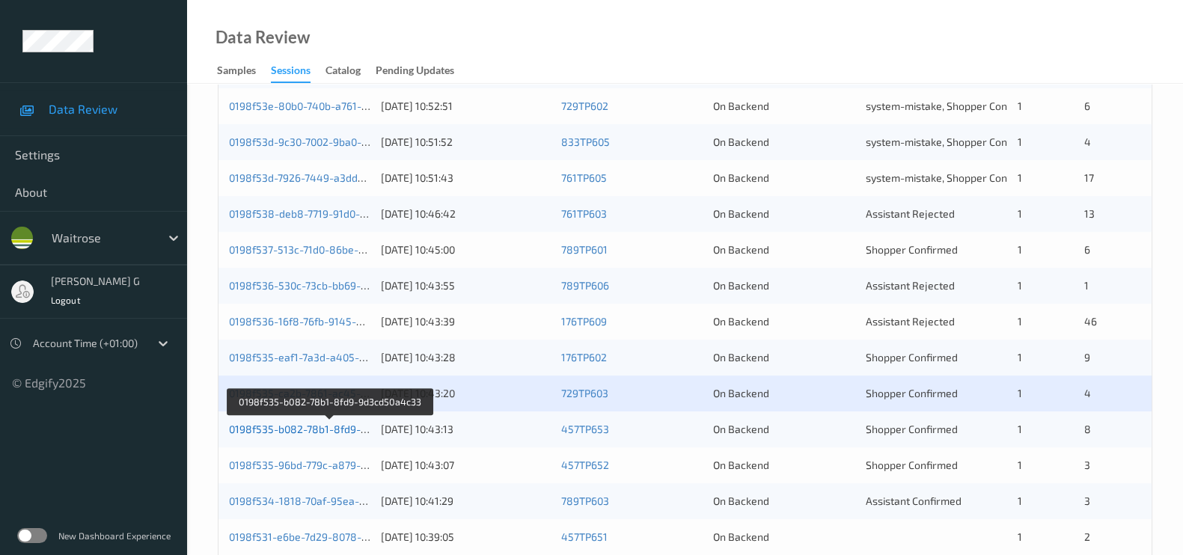
click at [277, 429] on link "0198f535-b082-78b1-8fd9-9d3cd50a4c33" at bounding box center [330, 429] width 203 height 13
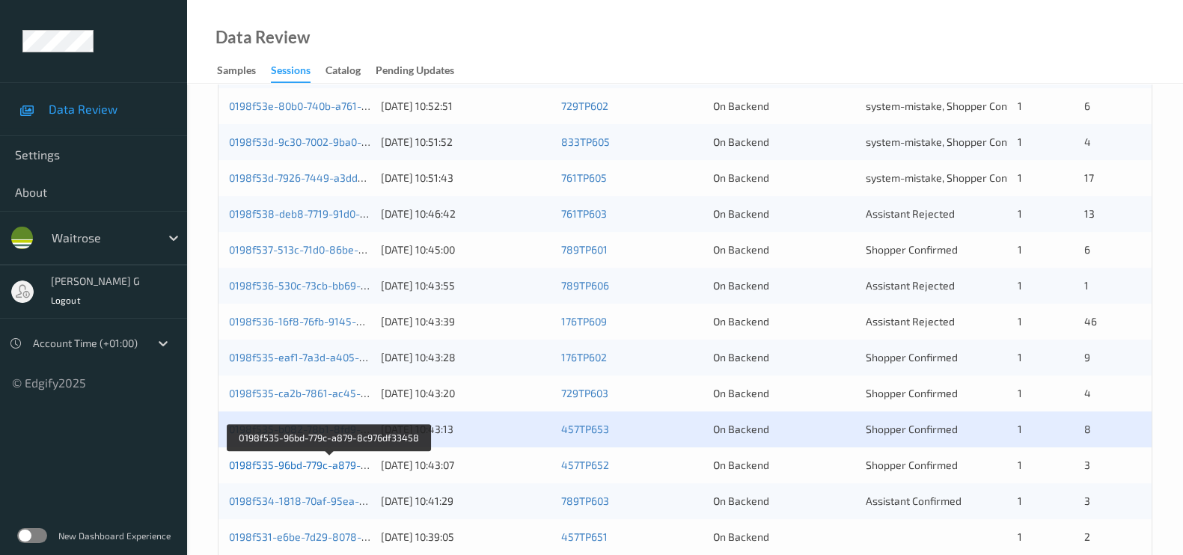
click at [297, 469] on link "0198f535-96bd-779c-a879-8c976df33458" at bounding box center [330, 465] width 202 height 13
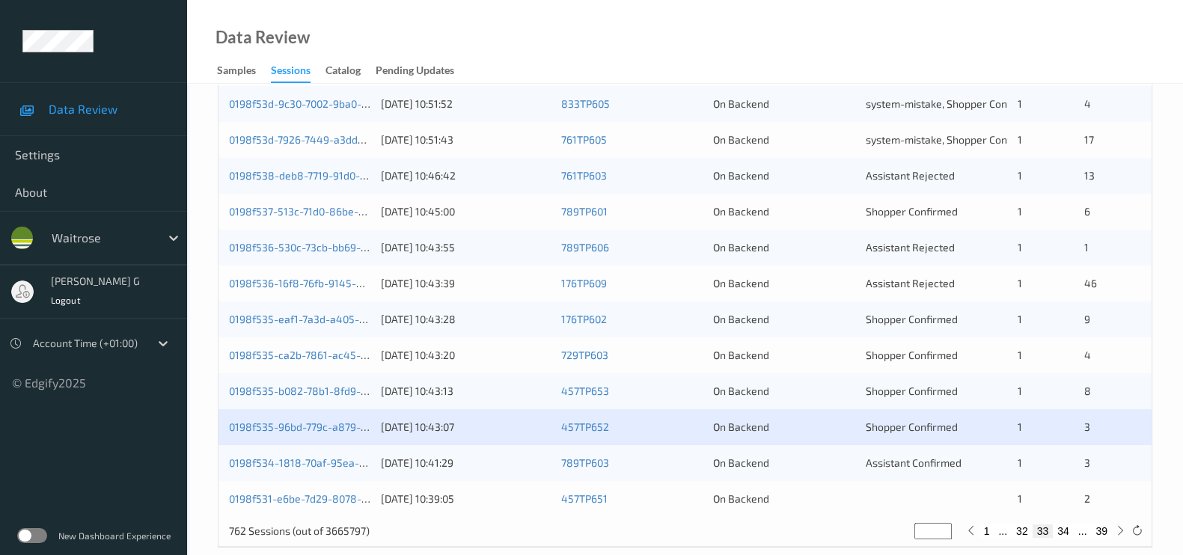
scroll to position [620, 0]
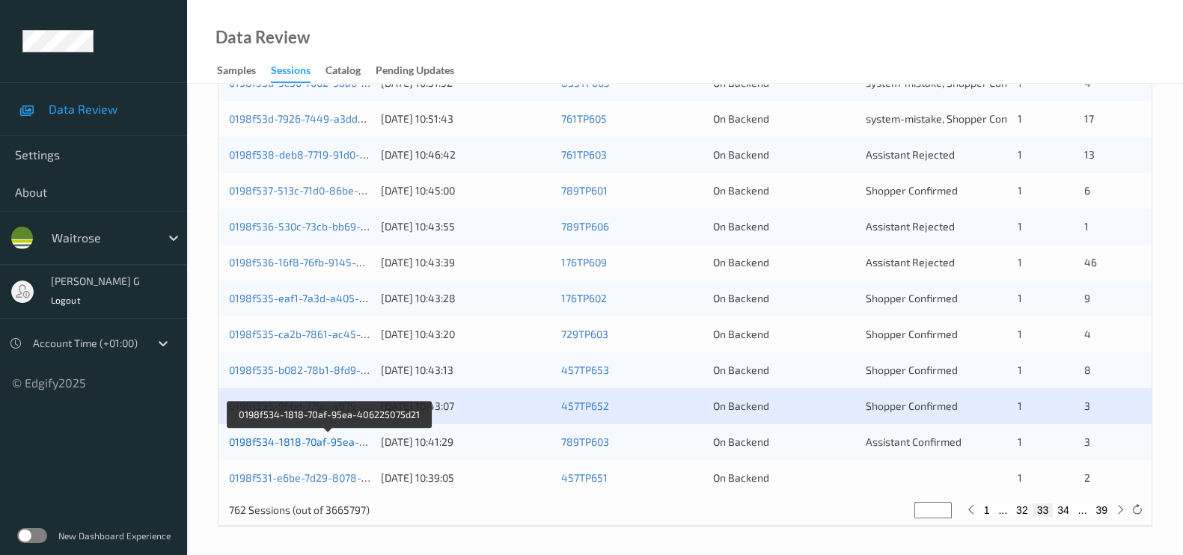
click at [275, 436] on link "0198f534-1818-70af-95ea-406225075d21" at bounding box center [329, 442] width 201 height 13
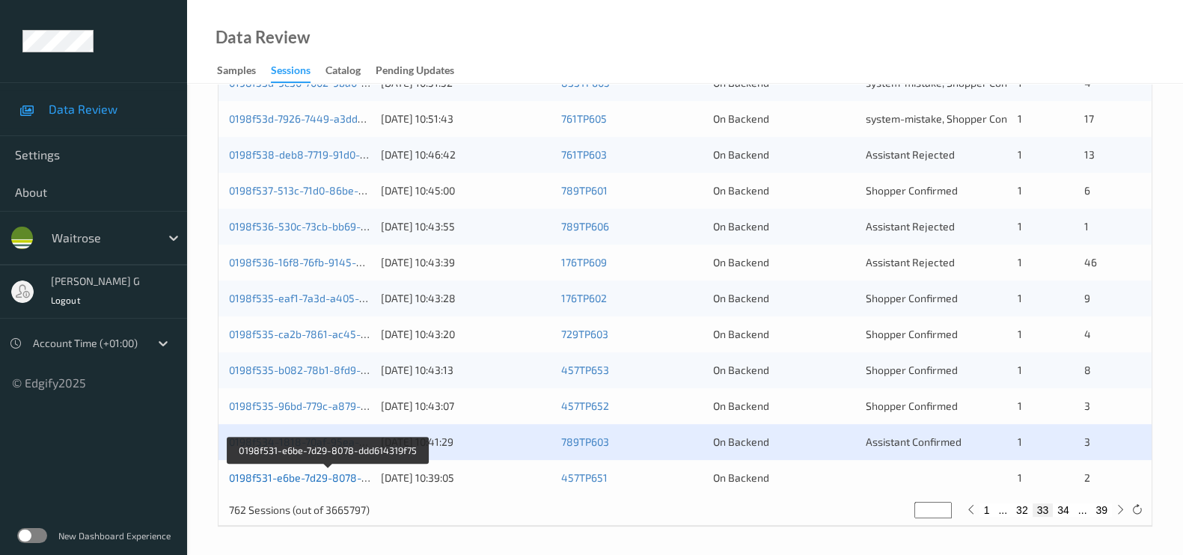
click at [260, 475] on link "0198f531-e6be-7d29-8078-ddd614319f75" at bounding box center [328, 478] width 199 height 13
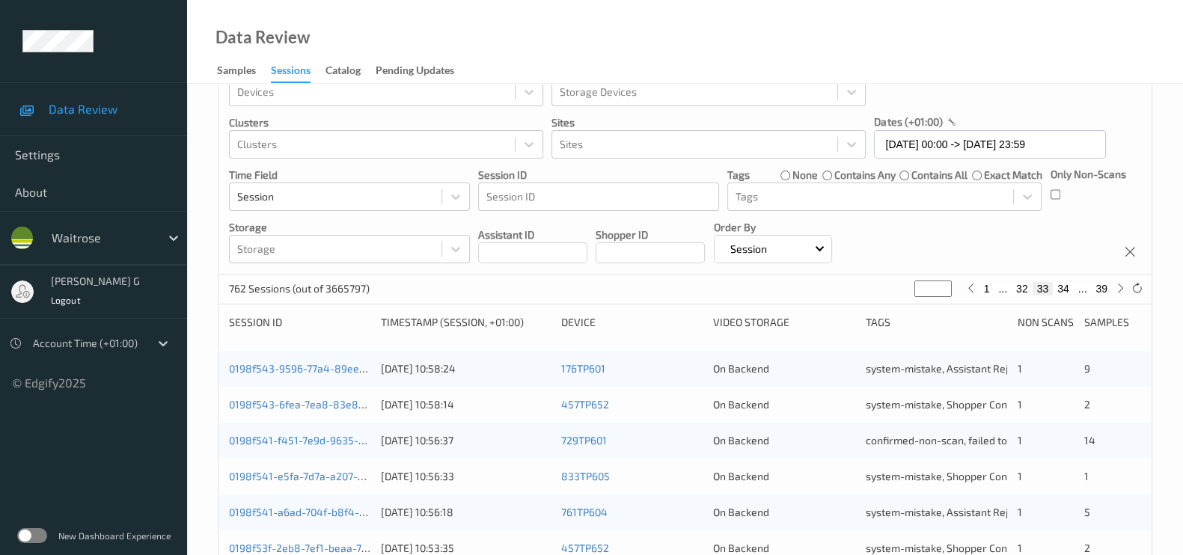
scroll to position [0, 0]
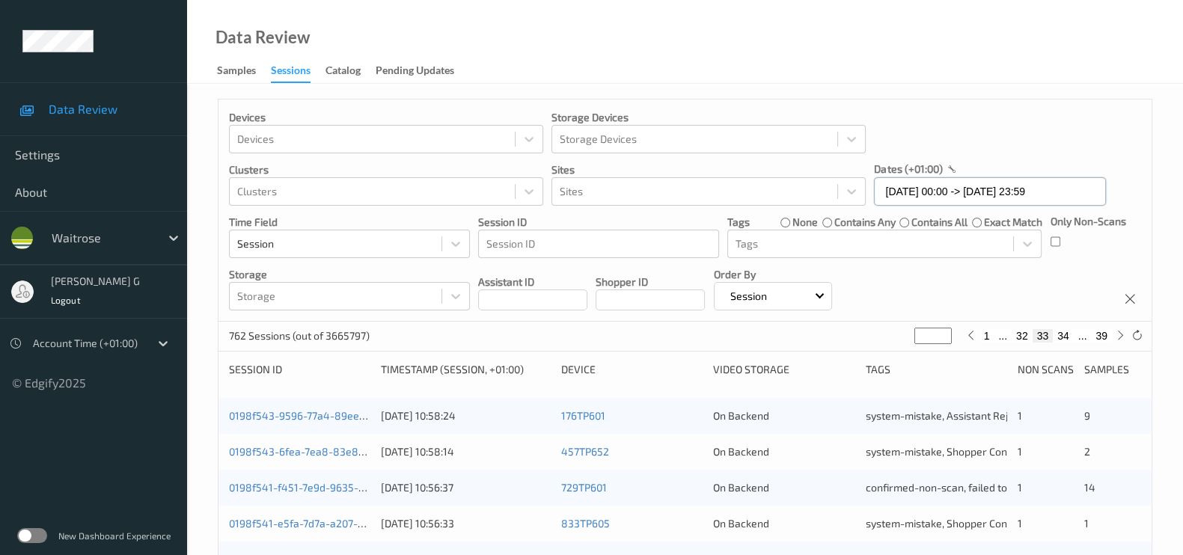
click at [1091, 181] on input "29/08/2025 00:00 -> 29/08/2025 23:59" at bounding box center [990, 191] width 232 height 28
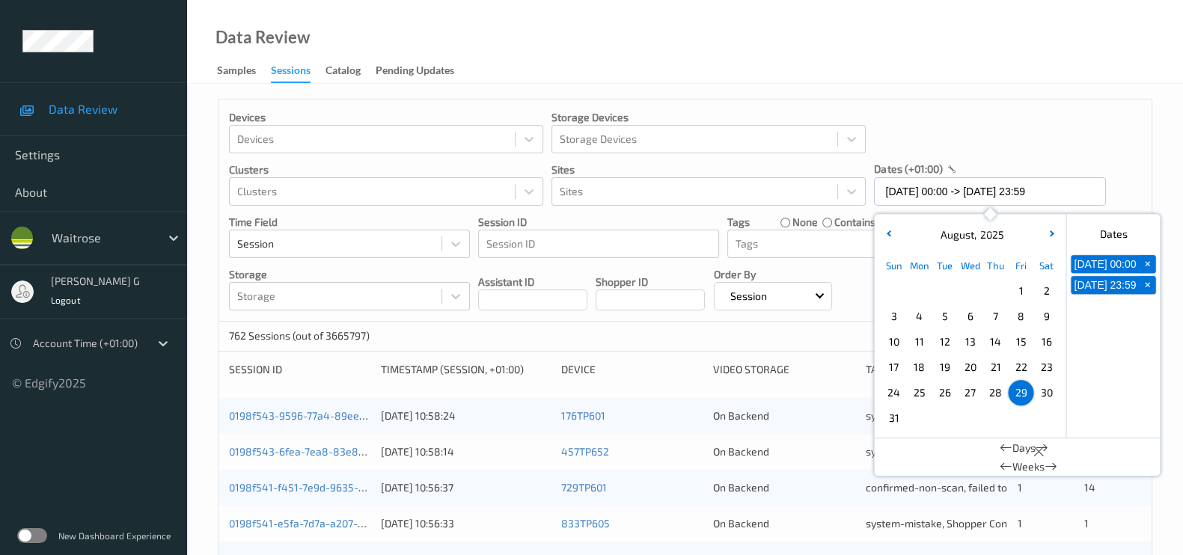
click at [1037, 394] on span "30" at bounding box center [1046, 392] width 21 height 21
type input "30/08/2025 00:00"
type input "*"
click at [1041, 395] on span "30" at bounding box center [1046, 392] width 21 height 21
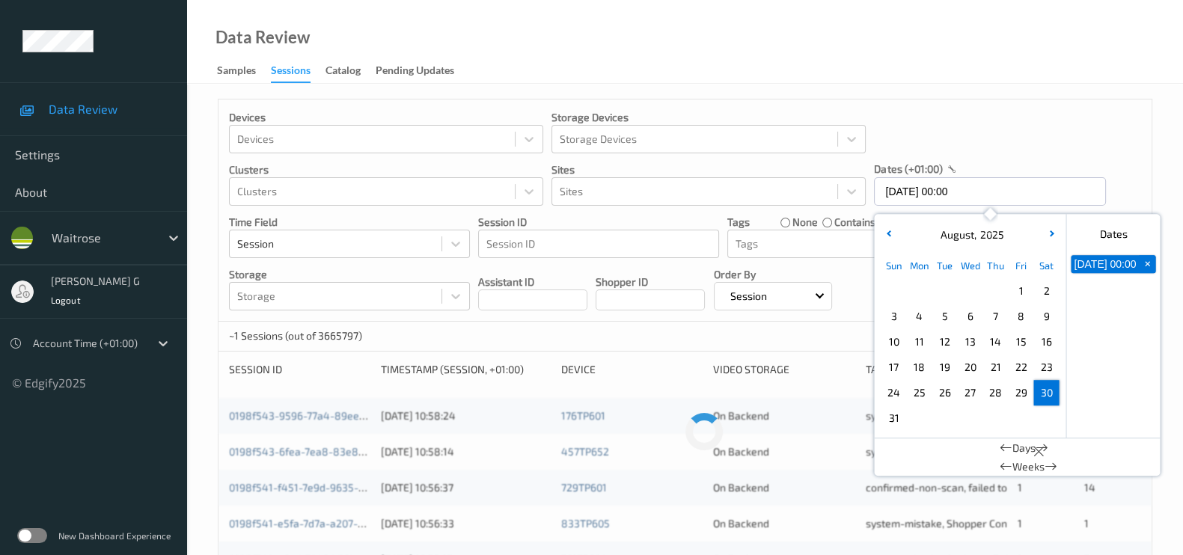
type input "30/08/2025 00:00 -> 30/08/2025 23:59"
click at [1123, 156] on div "Devices Devices Storage Devices Storage Devices Clusters Clusters Sites Sites d…" at bounding box center [685, 211] width 933 height 222
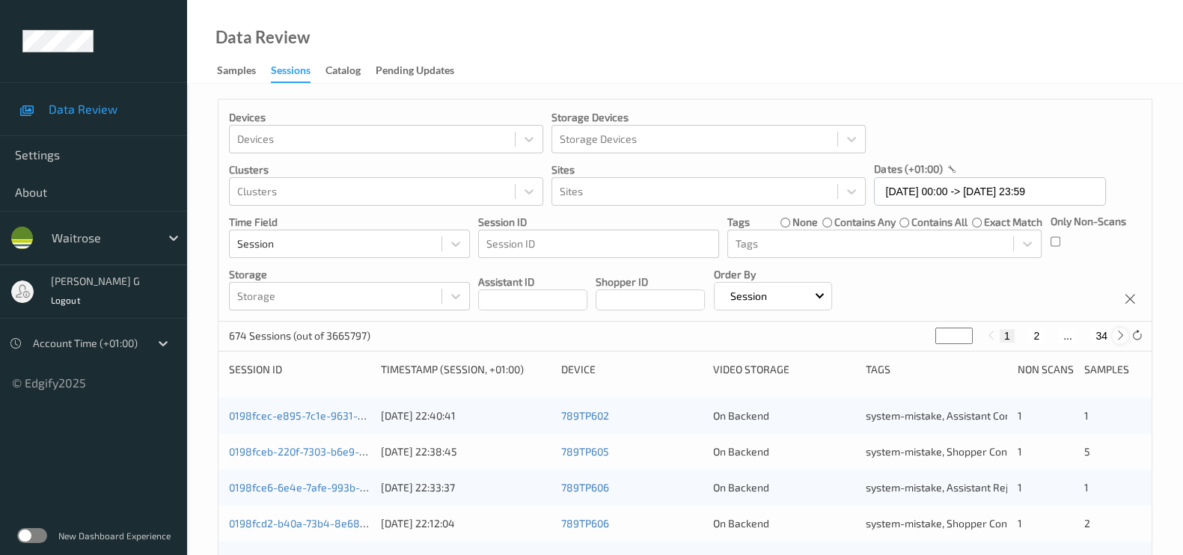
click at [1115, 335] on icon at bounding box center [1120, 335] width 11 height 11
type input "*"
click at [1115, 335] on icon at bounding box center [1120, 335] width 11 height 11
type input "*"
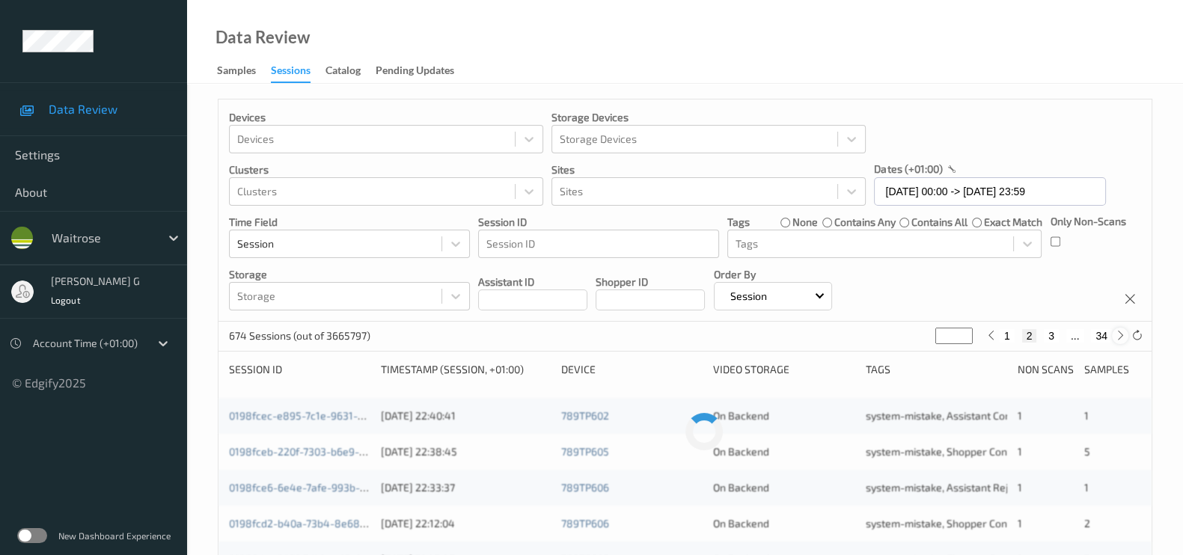
type input "*"
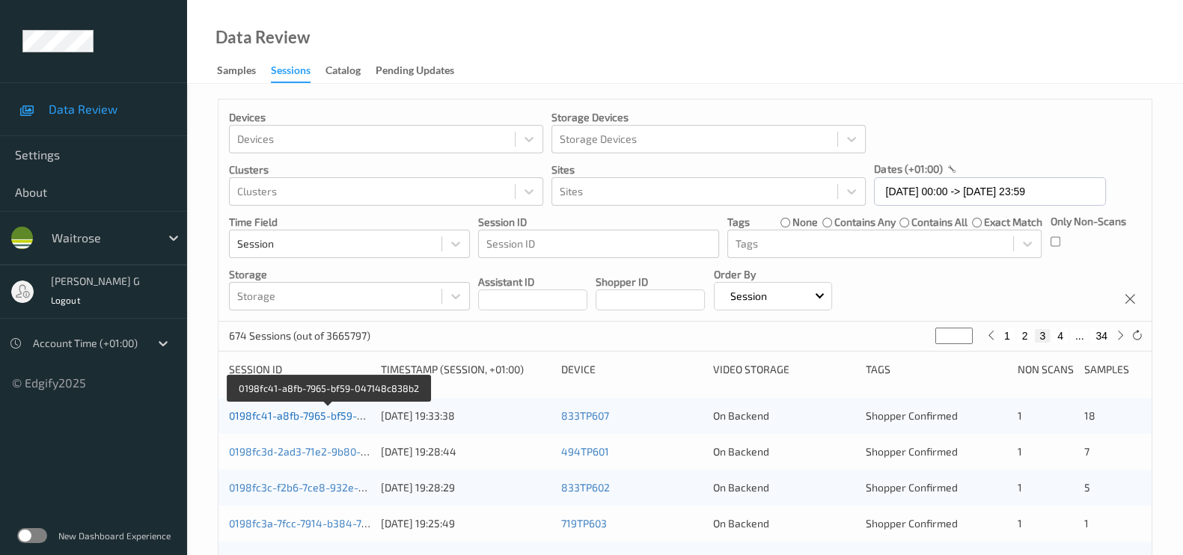
click at [291, 415] on link "0198fc41-a8fb-7965-bf59-047148c838b2" at bounding box center [329, 415] width 201 height 13
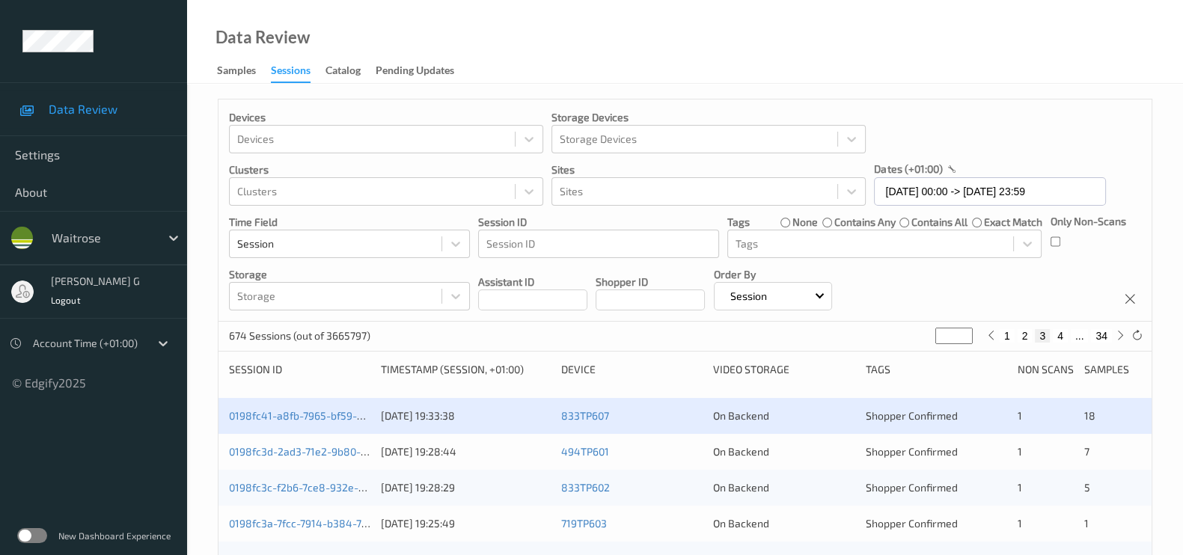
click at [307, 441] on div "0198fc3d-2ad3-71e2-9b80-230fa3370cb1 30/08/2025 19:28:44 494TP601 On Backend Sh…" at bounding box center [685, 452] width 933 height 36
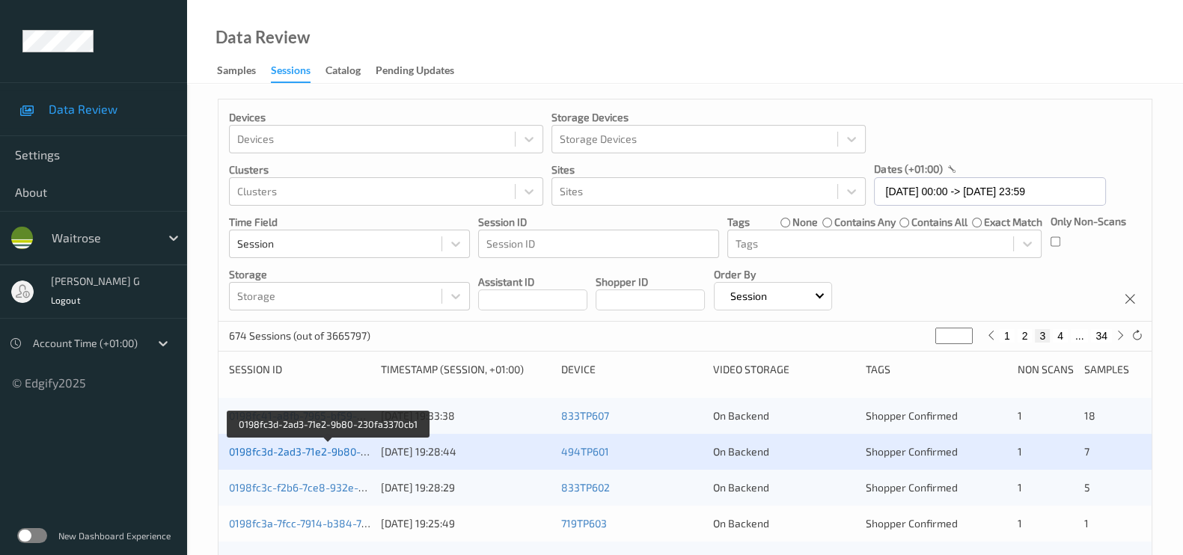
click at [261, 454] on link "0198fc3d-2ad3-71e2-9b80-230fa3370cb1" at bounding box center [328, 451] width 198 height 13
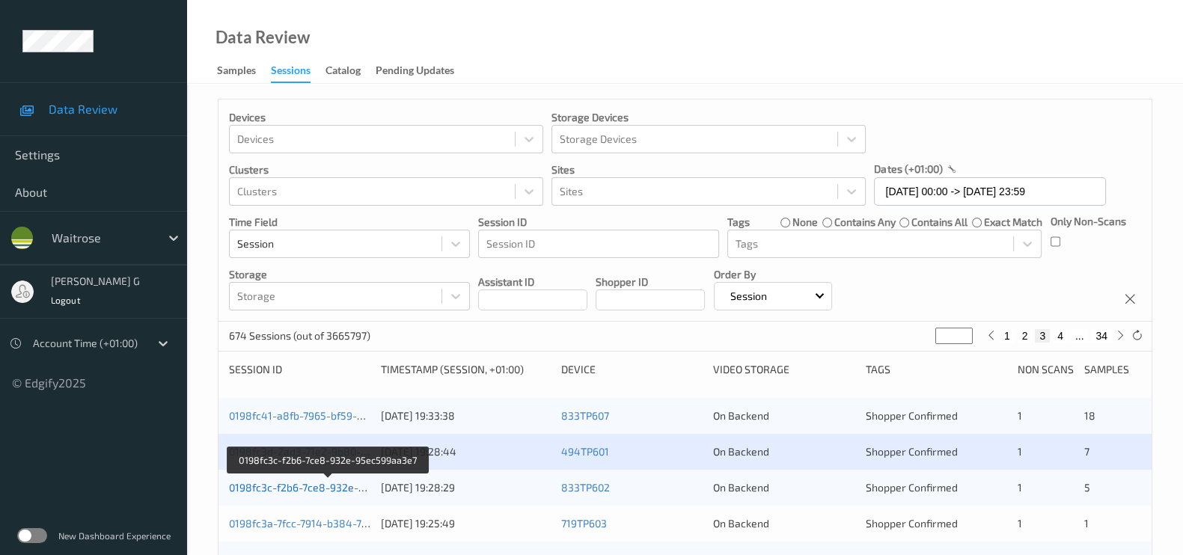
click at [254, 483] on link "0198fc3c-f2b6-7ce8-932e-95ec599aa3e7" at bounding box center [329, 487] width 200 height 13
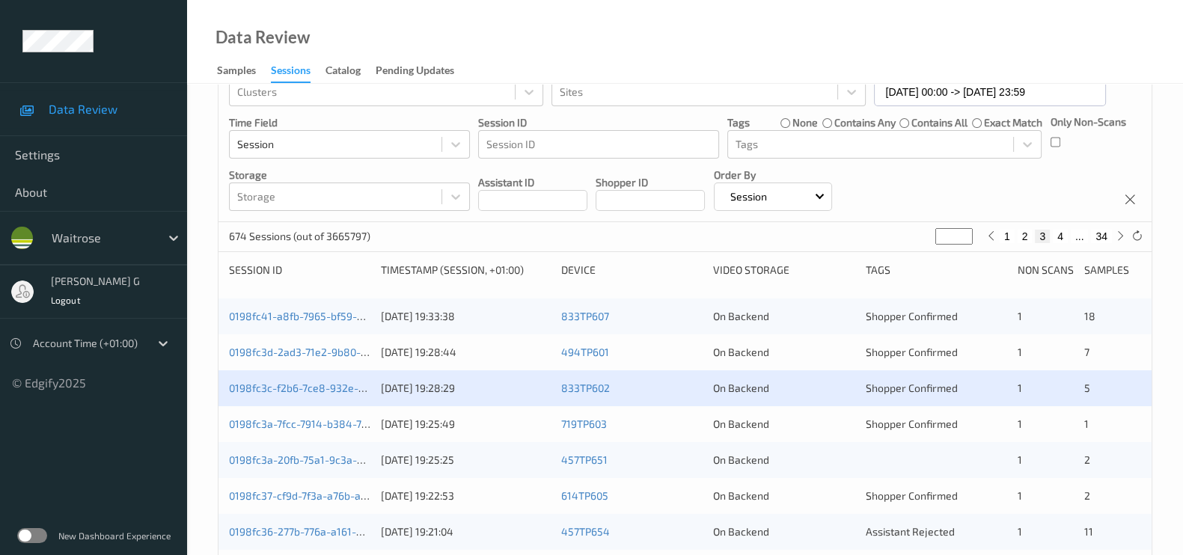
scroll to position [93, 0]
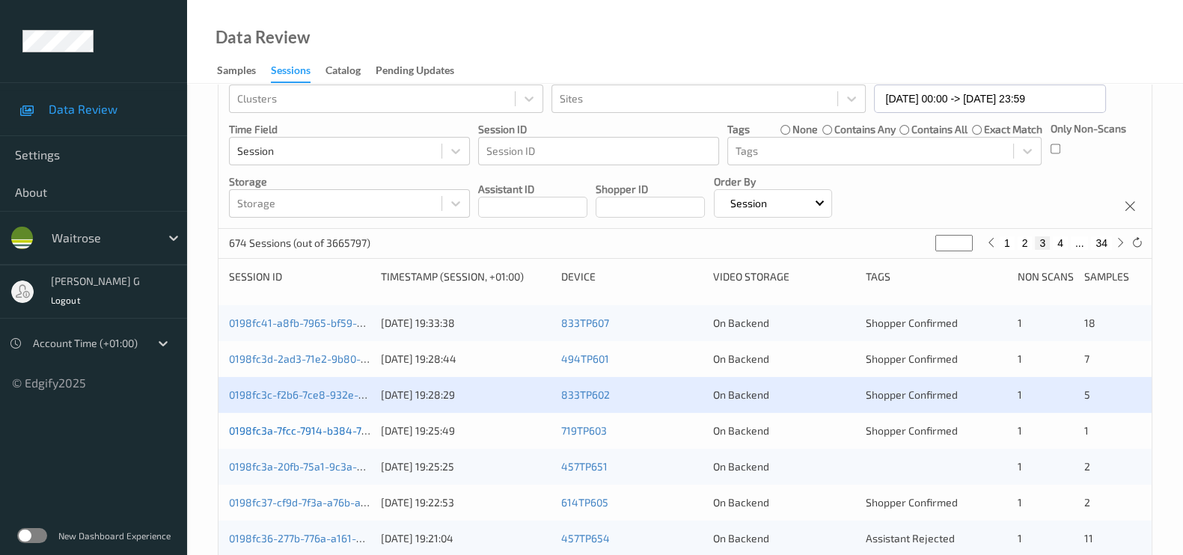
click at [275, 433] on link "0198fc3a-7fcc-7914-b384-7800b2de5999" at bounding box center [328, 430] width 199 height 13
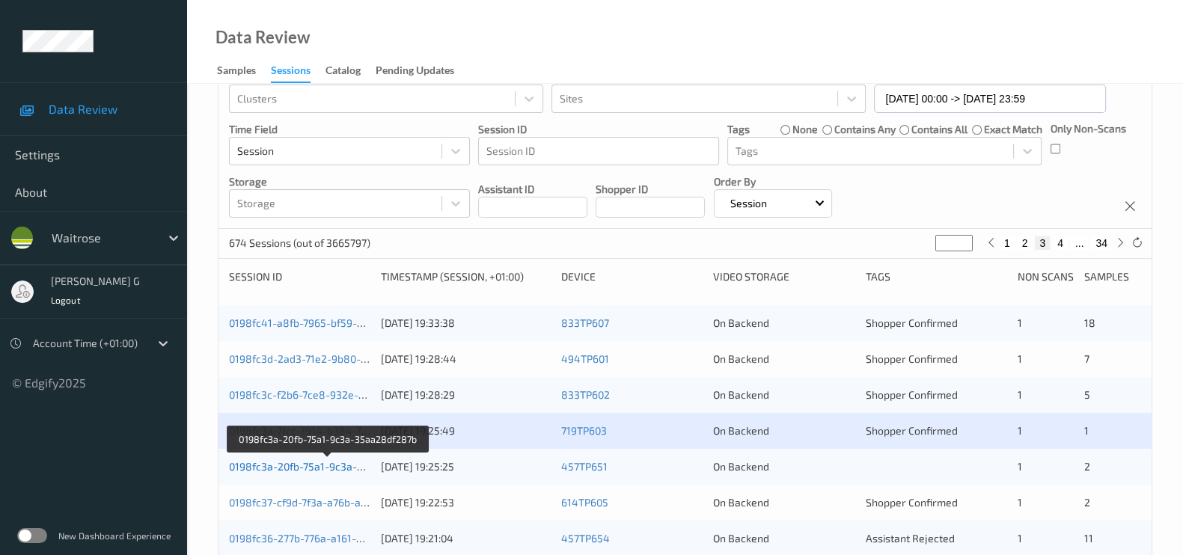
click at [281, 463] on link "0198fc3a-20fb-75a1-9c3a-35aa28df287b" at bounding box center [328, 466] width 198 height 13
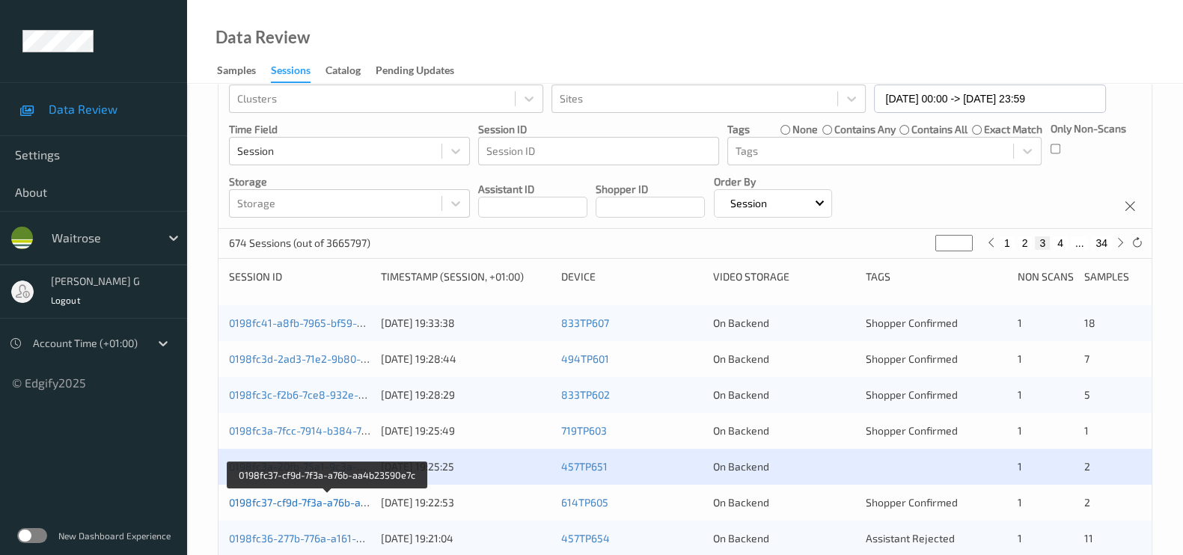
click at [269, 506] on link "0198fc37-cf9d-7f3a-a76b-aa4b23590e7c" at bounding box center [327, 502] width 197 height 13
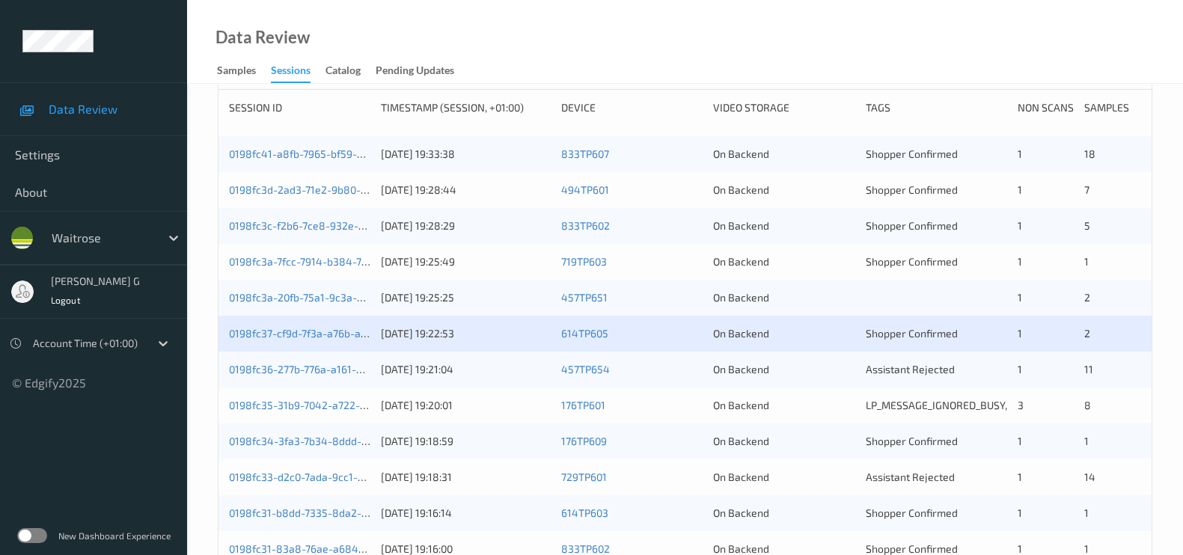
scroll to position [281, 0]
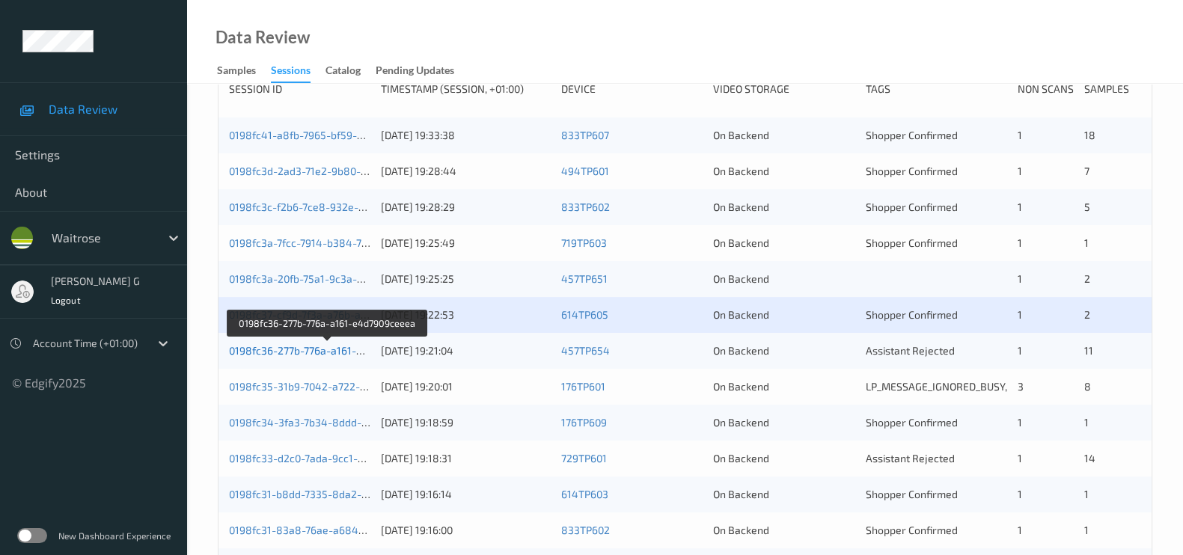
click at [278, 346] on link "0198fc36-277b-776a-a161-e4d7909ceeea" at bounding box center [328, 350] width 198 height 13
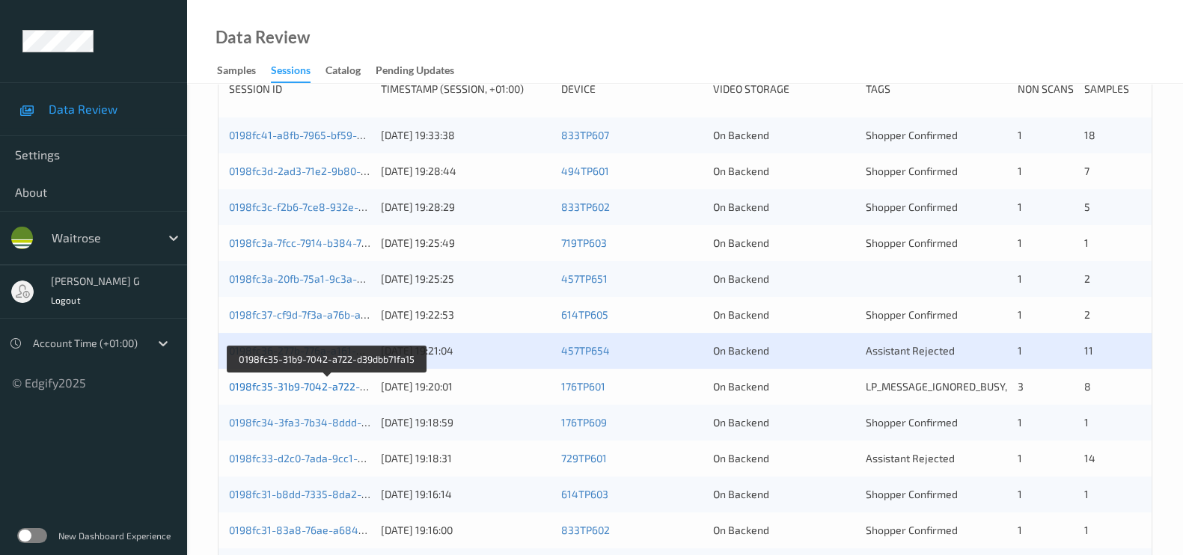
click at [272, 385] on link "0198fc35-31b9-7042-a722-d39dbb71fa15" at bounding box center [327, 386] width 197 height 13
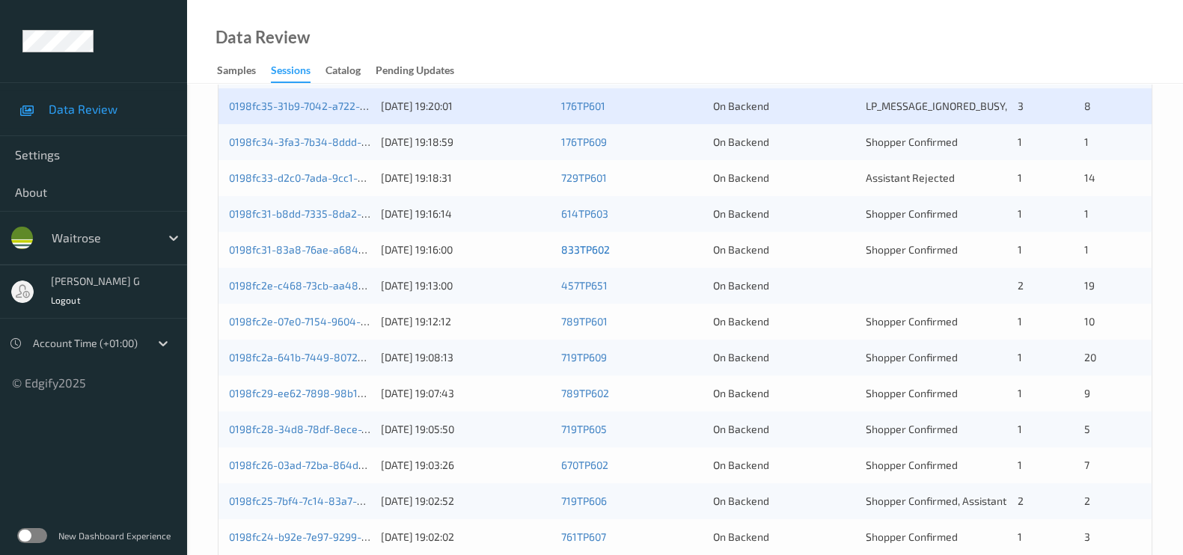
scroll to position [468, 0]
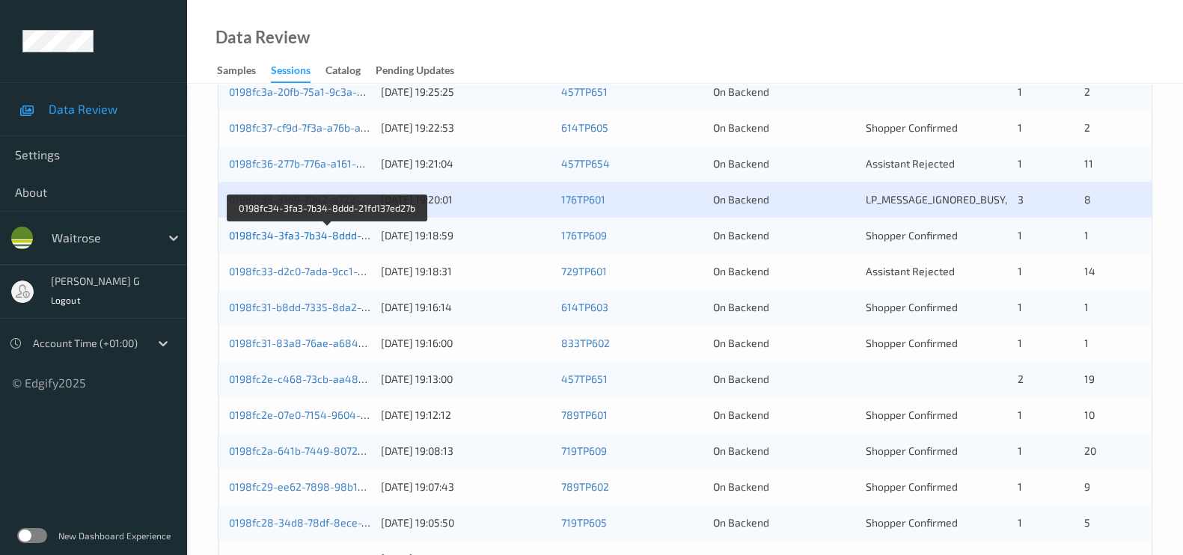
click at [298, 237] on link "0198fc34-3fa3-7b34-8ddd-21fd137ed27b" at bounding box center [328, 235] width 198 height 13
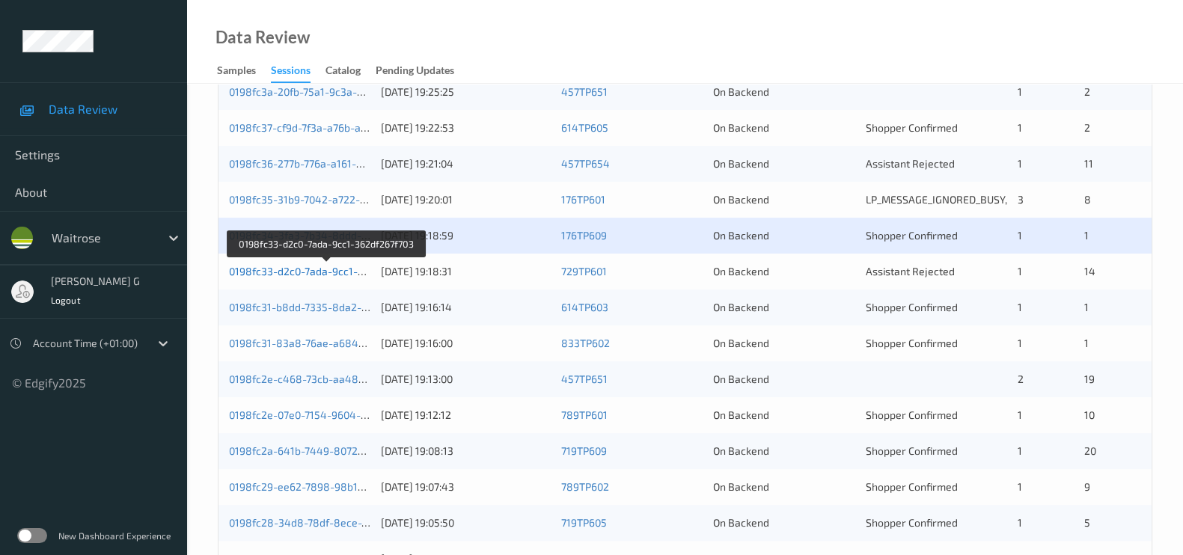
click at [269, 271] on link "0198fc33-d2c0-7ada-9cc1-362df267f703" at bounding box center [326, 271] width 195 height 13
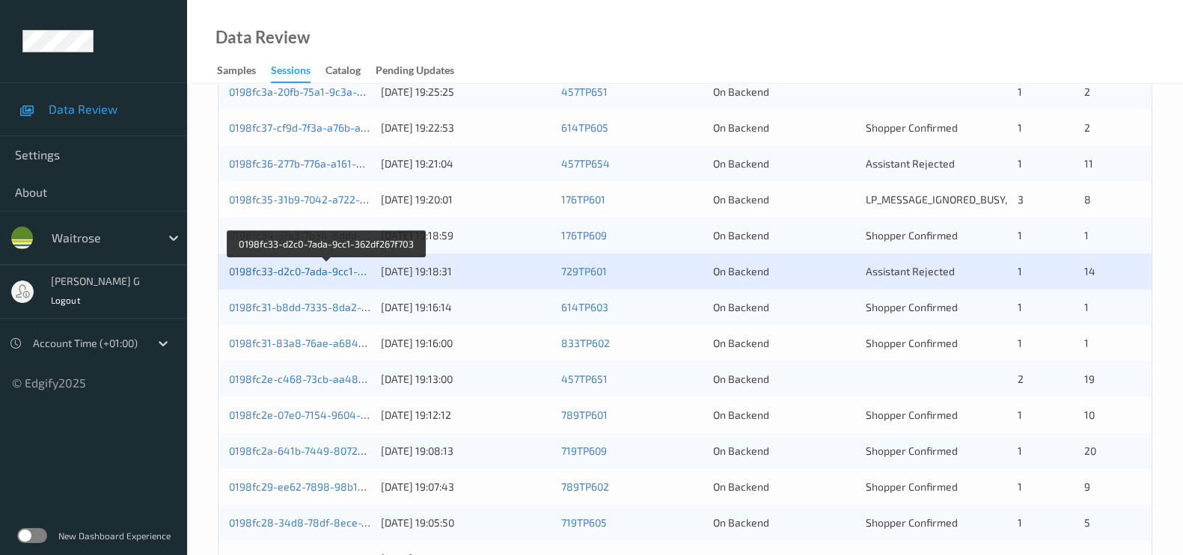
click at [280, 269] on link "0198fc33-d2c0-7ada-9cc1-362df267f703" at bounding box center [326, 271] width 195 height 13
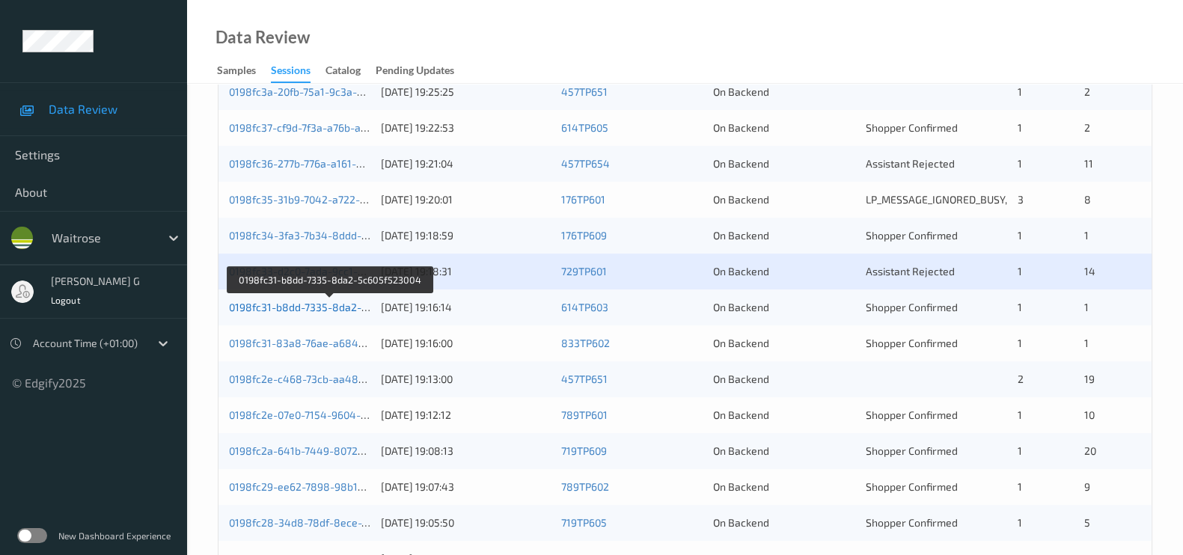
click at [293, 302] on link "0198fc31-b8dd-7335-8da2-5c605f523004" at bounding box center [330, 307] width 202 height 13
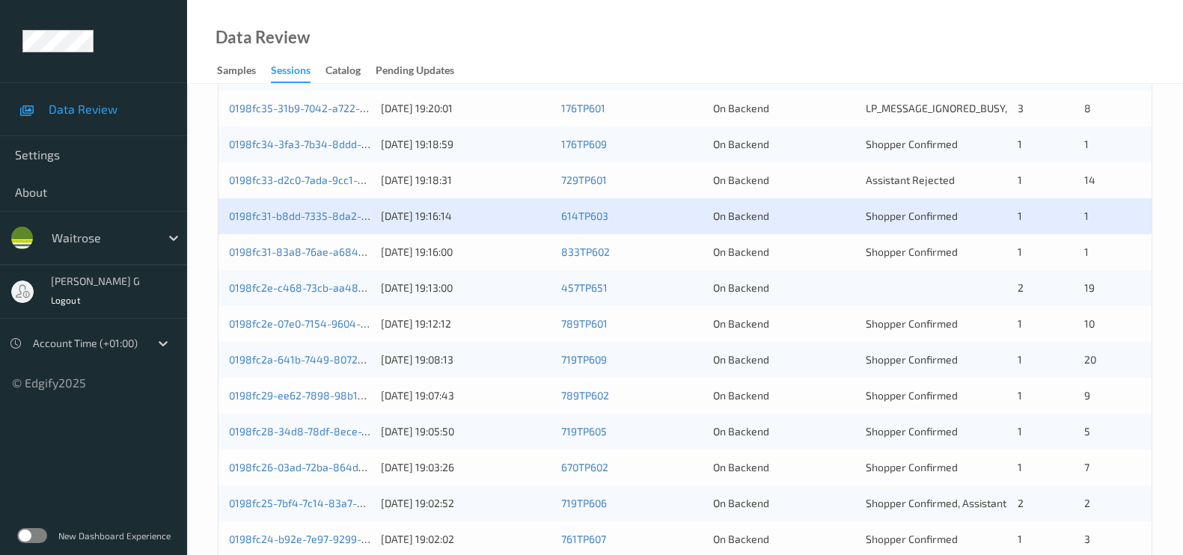
scroll to position [620, 0]
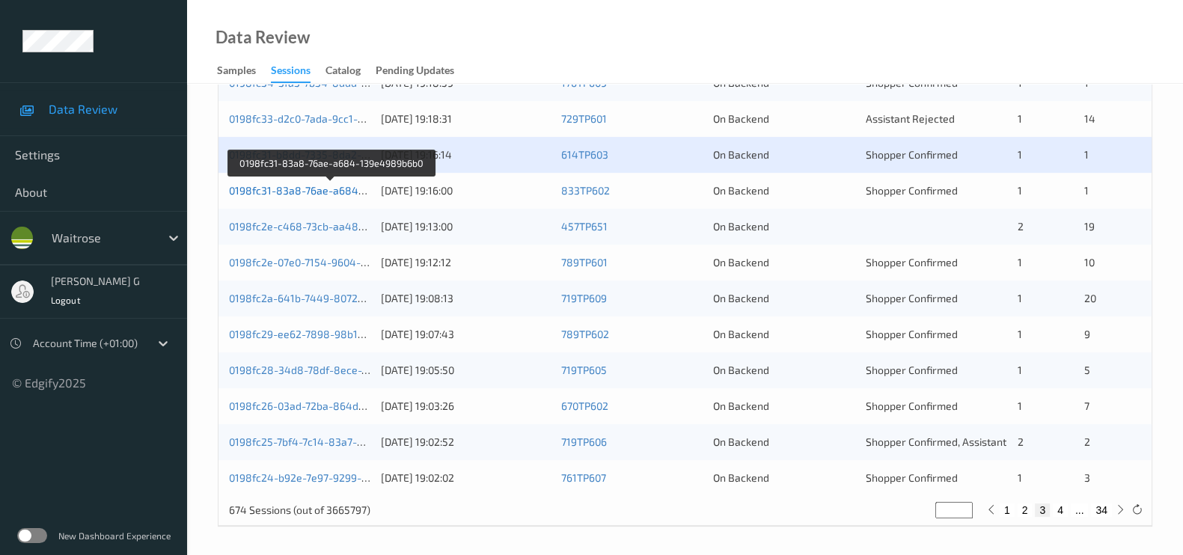
click at [292, 184] on link "0198fc31-83a8-76ae-a684-139e4989b6b0" at bounding box center [332, 190] width 206 height 13
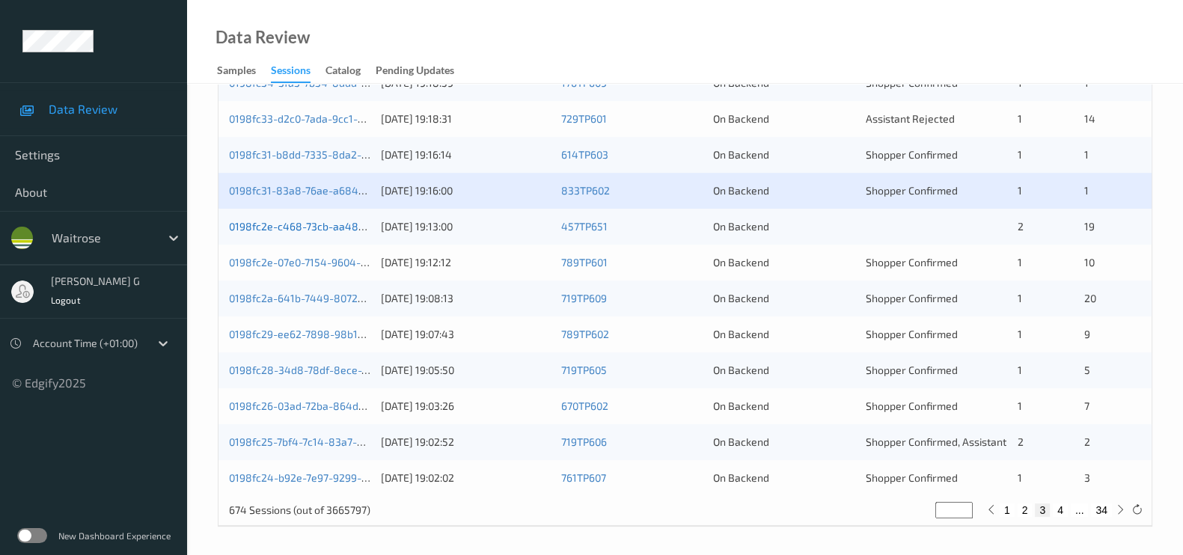
click at [259, 225] on link "0198fc2e-c468-73cb-aa48-3402d295130e" at bounding box center [331, 226] width 205 height 13
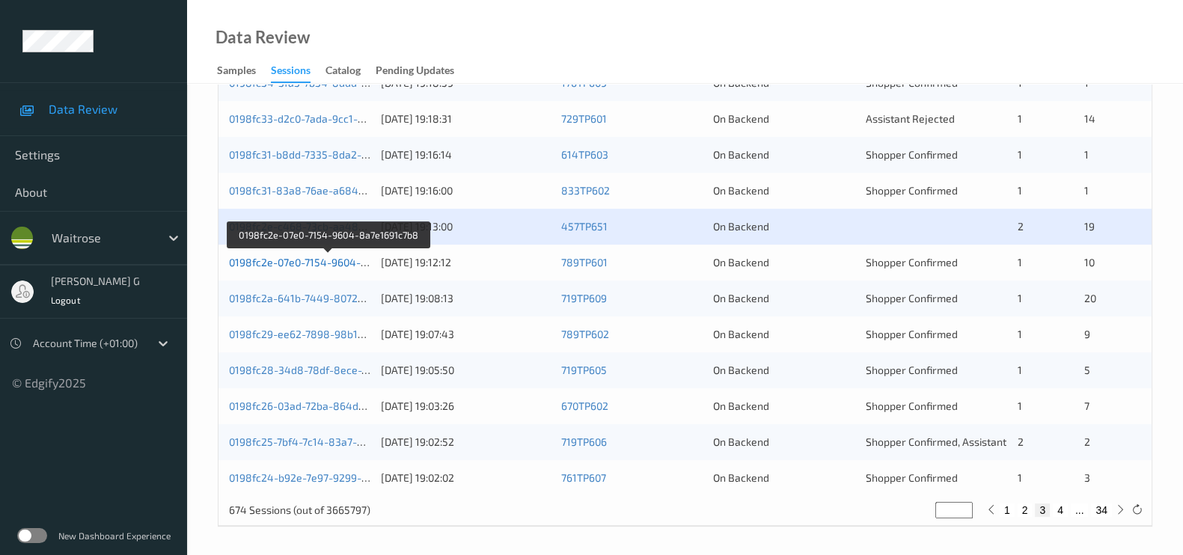
click at [261, 257] on link "0198fc2e-07e0-7154-9604-8a7e1691c7b8" at bounding box center [329, 262] width 200 height 13
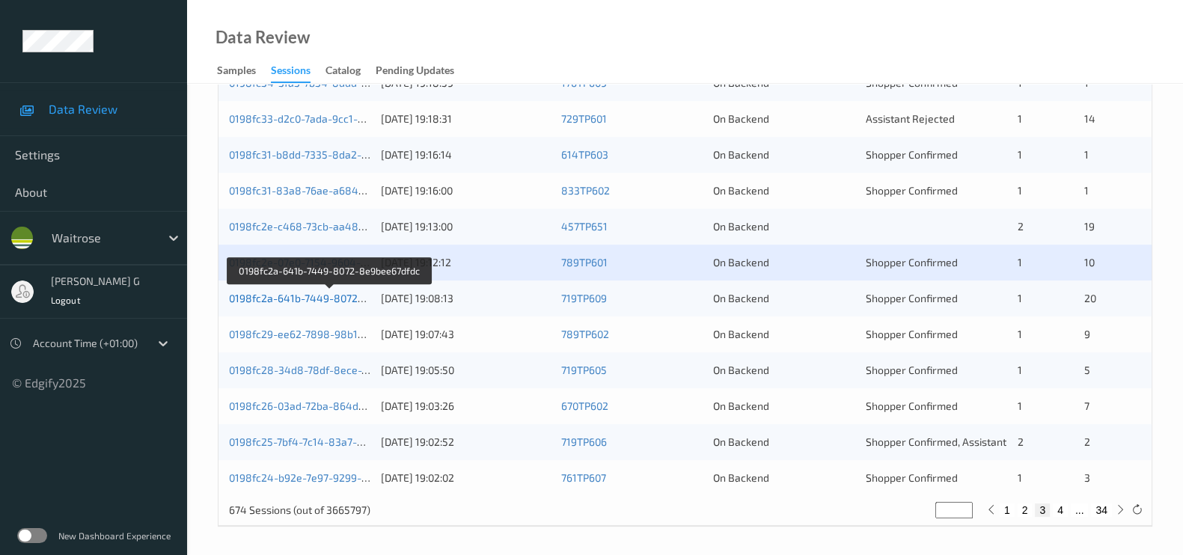
click at [303, 292] on link "0198fc2a-641b-7449-8072-8e9bee67dfdc" at bounding box center [330, 298] width 202 height 13
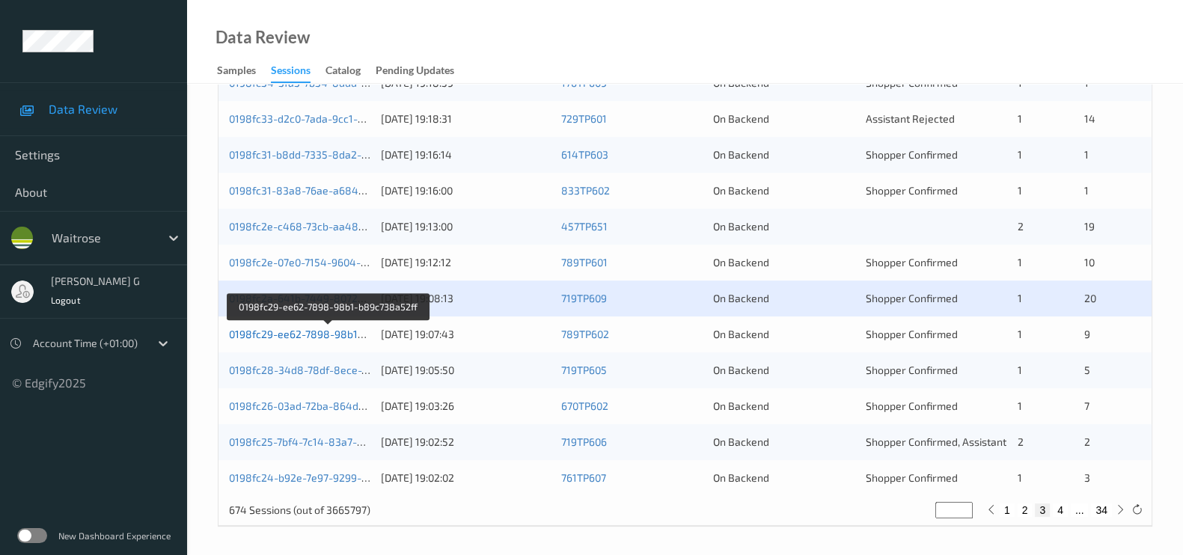
click at [289, 331] on link "0198fc29-ee62-7898-98b1-b89c738a52ff" at bounding box center [329, 334] width 201 height 13
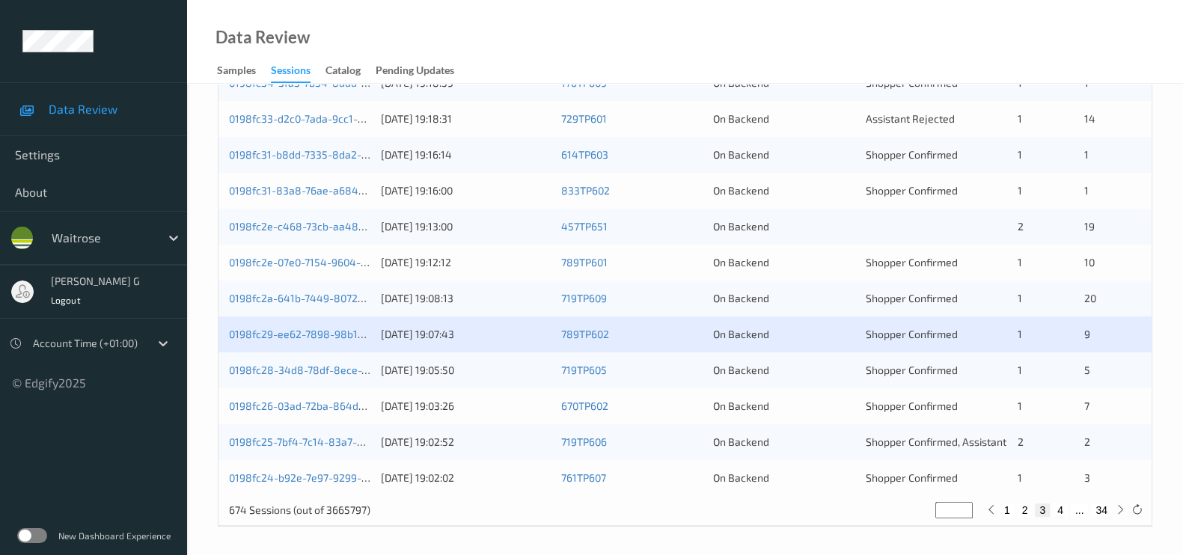
click at [274, 363] on div "0198fc28-34d8-78df-8ece-7f33f0561fdb" at bounding box center [299, 370] width 141 height 15
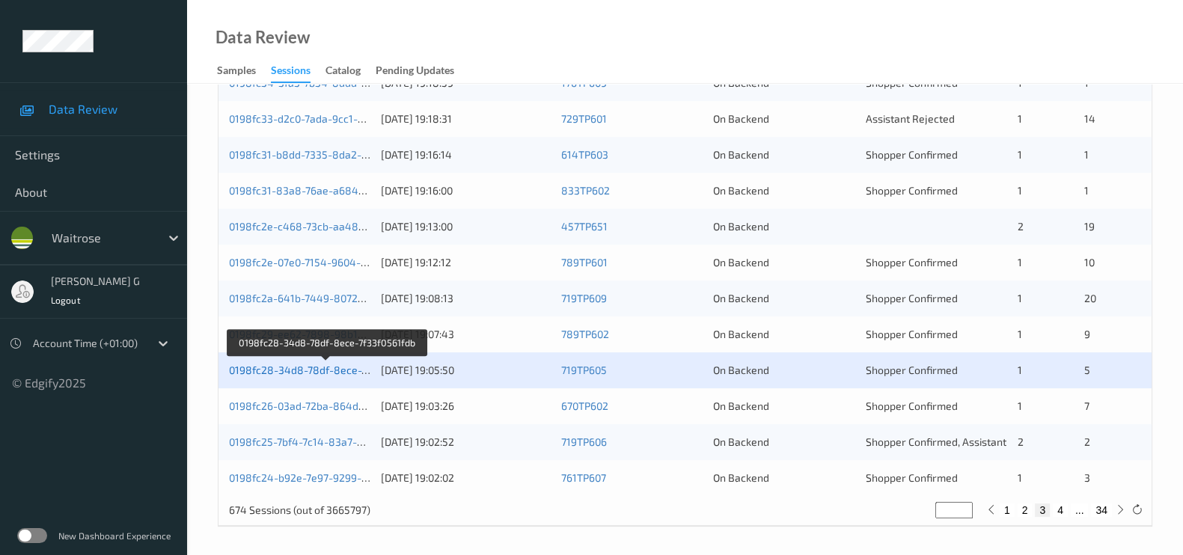
click at [254, 368] on link "0198fc28-34d8-78df-8ece-7f33f0561fdb" at bounding box center [326, 370] width 195 height 13
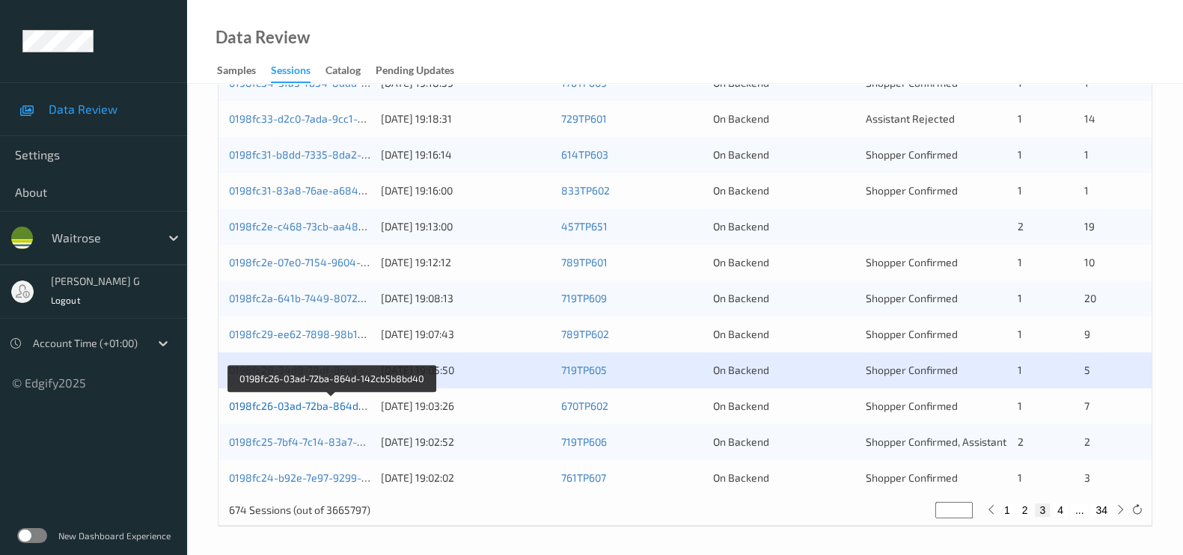
click at [292, 400] on link "0198fc26-03ad-72ba-864d-142cb5b8bd40" at bounding box center [332, 406] width 206 height 13
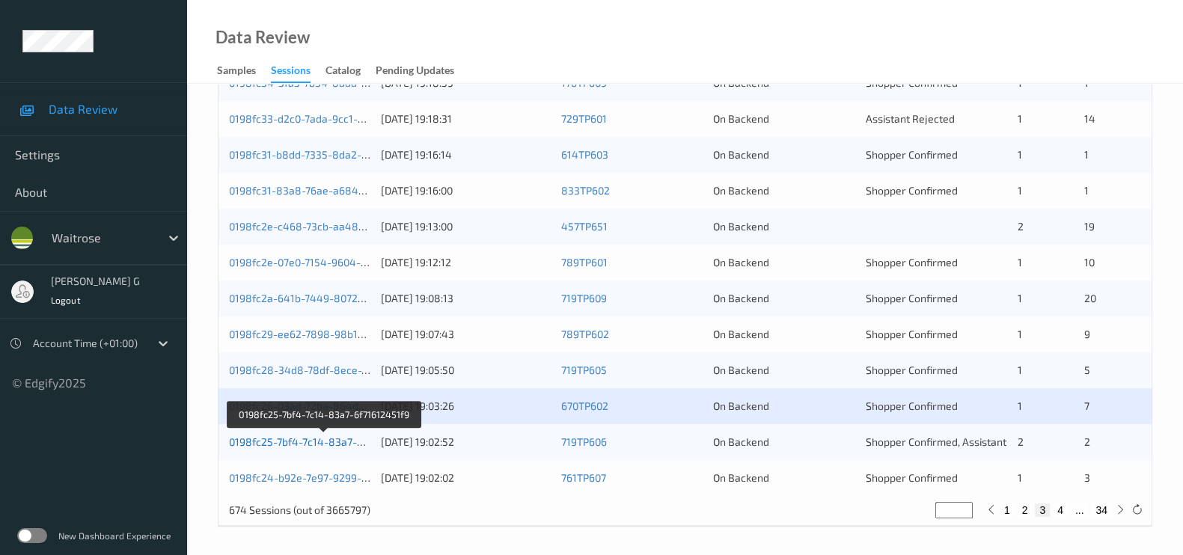
click at [299, 443] on link "0198fc25-7bf4-7c14-83a7-6f71612451f9" at bounding box center [324, 442] width 191 height 13
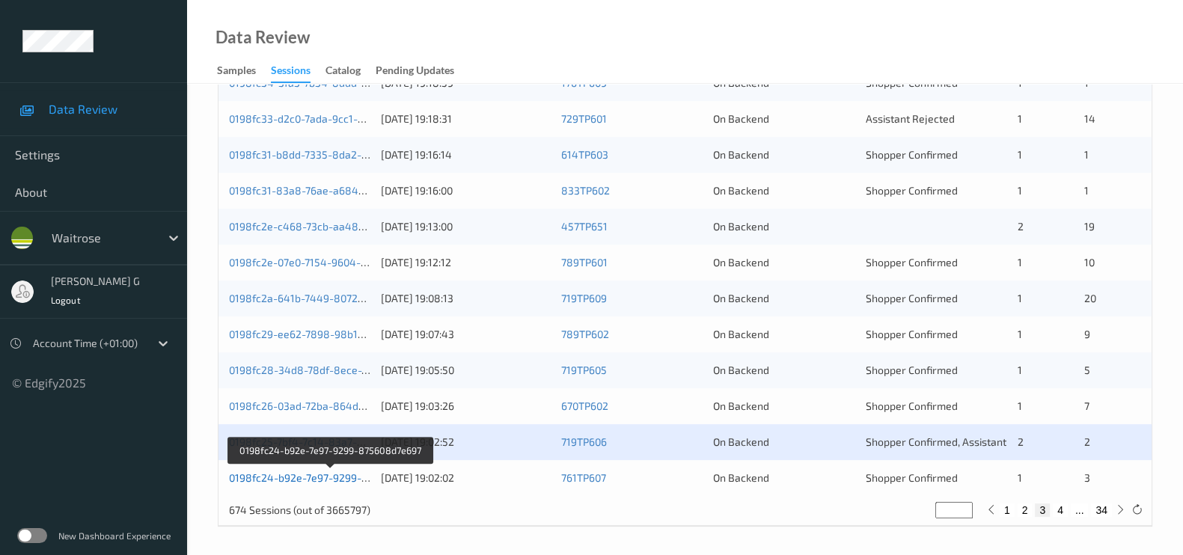
click at [253, 477] on link "0198fc24-b92e-7e97-9299-875608d7e697" at bounding box center [331, 478] width 204 height 13
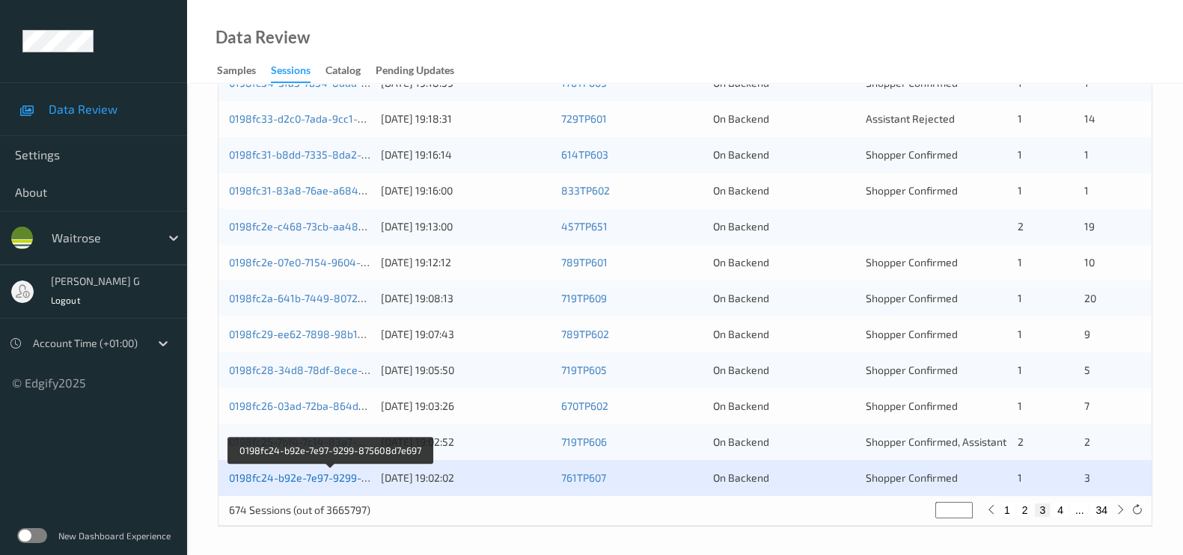
click at [292, 475] on link "0198fc24-b92e-7e97-9299-875608d7e697" at bounding box center [331, 478] width 204 height 13
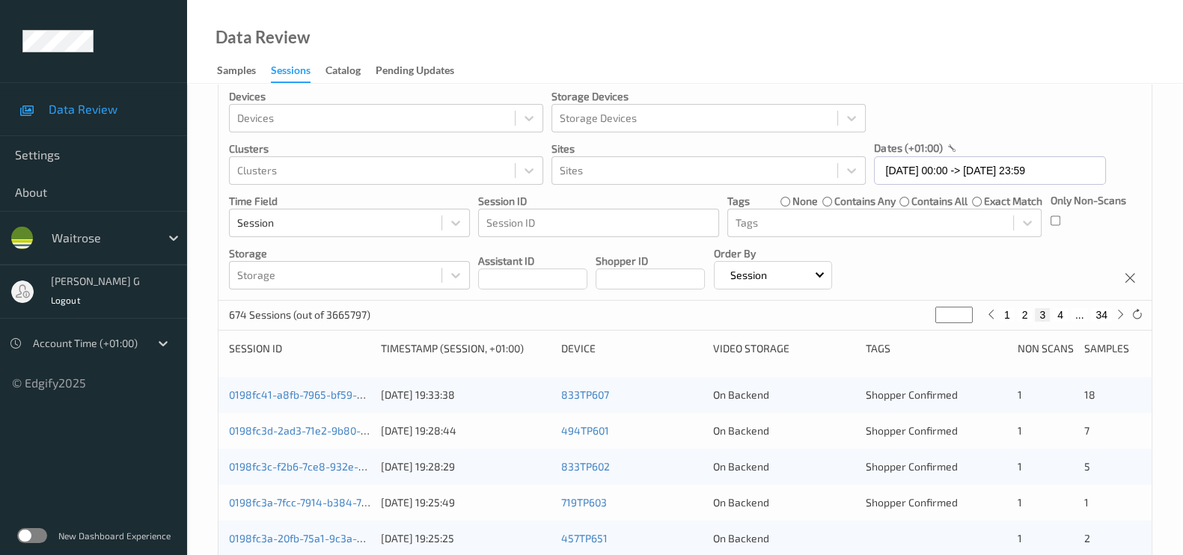
scroll to position [0, 0]
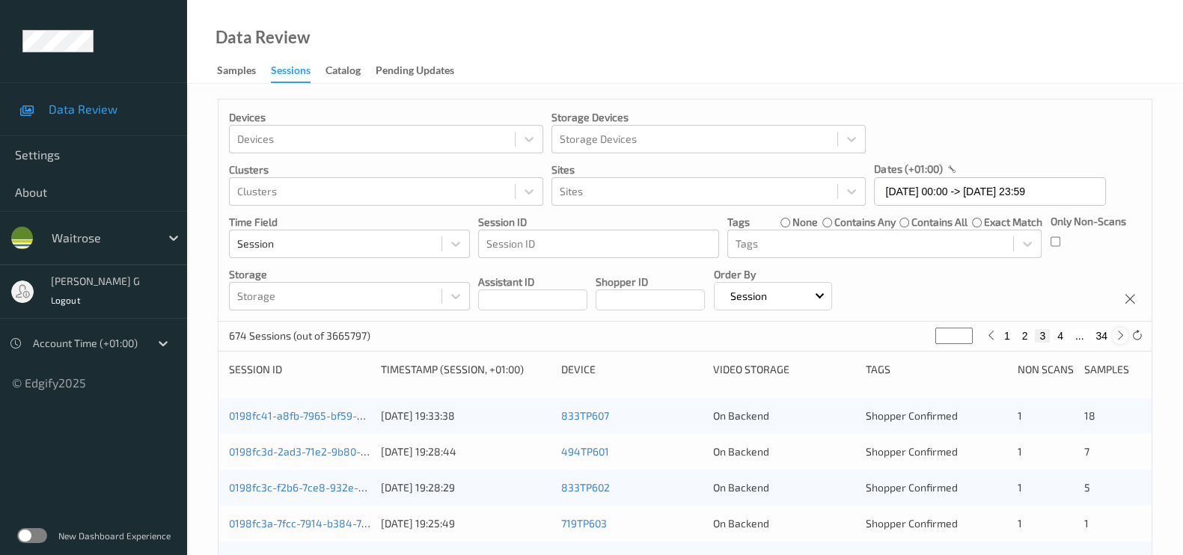
click at [1113, 331] on div at bounding box center [1120, 336] width 16 height 16
type input "*"
click at [1113, 331] on div at bounding box center [1120, 336] width 16 height 16
type input "*"
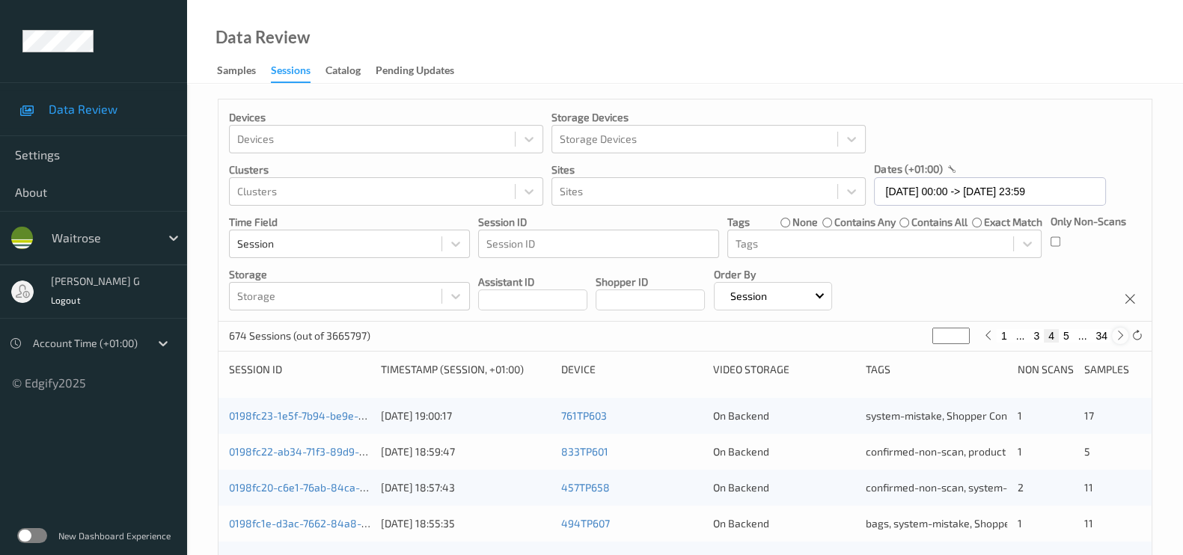
type input "*"
click at [1113, 331] on div at bounding box center [1120, 336] width 16 height 16
type input "*"
click at [1113, 331] on div at bounding box center [1120, 336] width 16 height 16
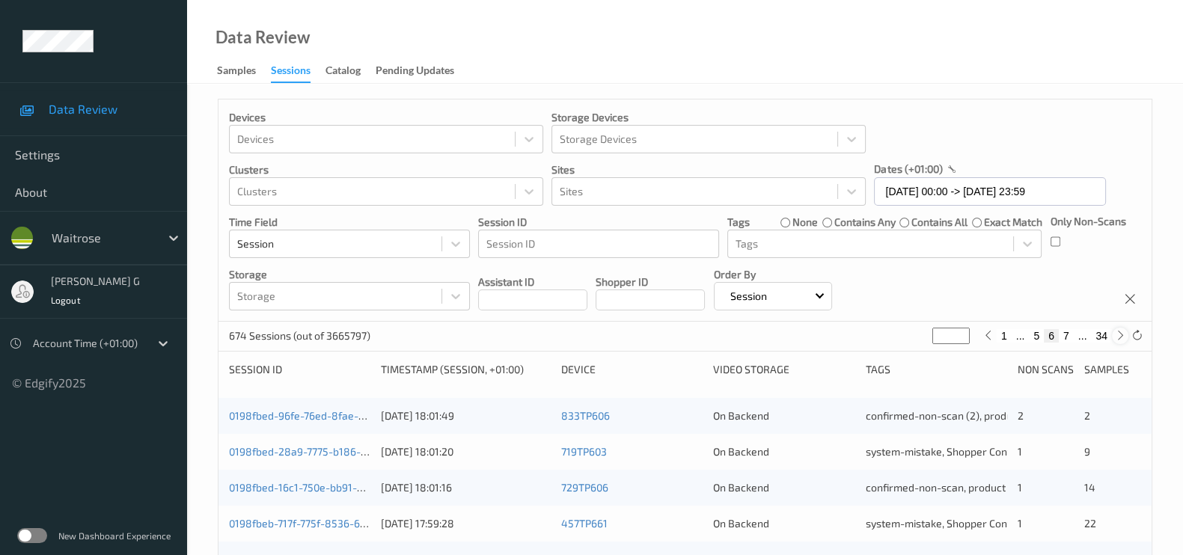
type input "*"
click at [1113, 331] on div at bounding box center [1120, 336] width 16 height 16
type input "*"
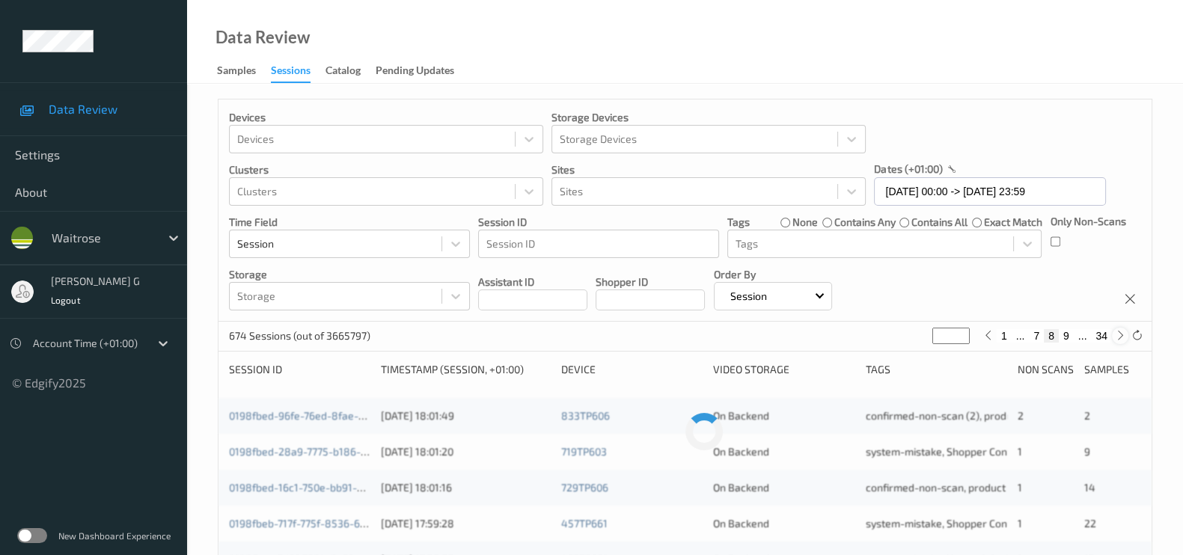
click at [1113, 331] on div at bounding box center [1120, 336] width 16 height 16
type input "*"
click at [1113, 331] on div at bounding box center [1120, 336] width 16 height 16
type input "**"
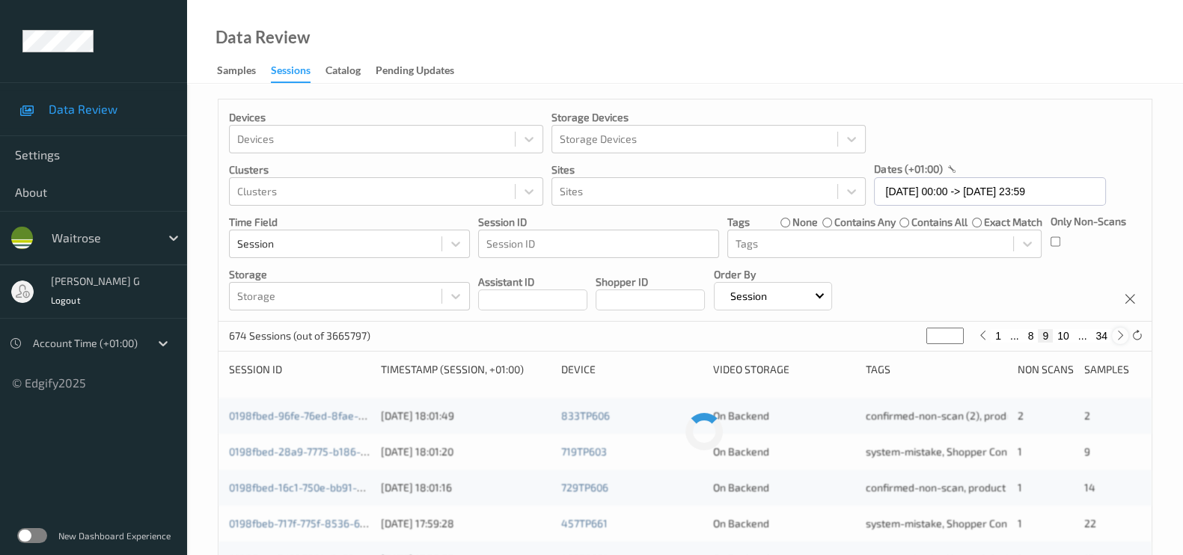
type input "**"
click at [1113, 331] on div at bounding box center [1120, 336] width 16 height 16
type input "**"
click at [1113, 331] on div at bounding box center [1120, 336] width 16 height 16
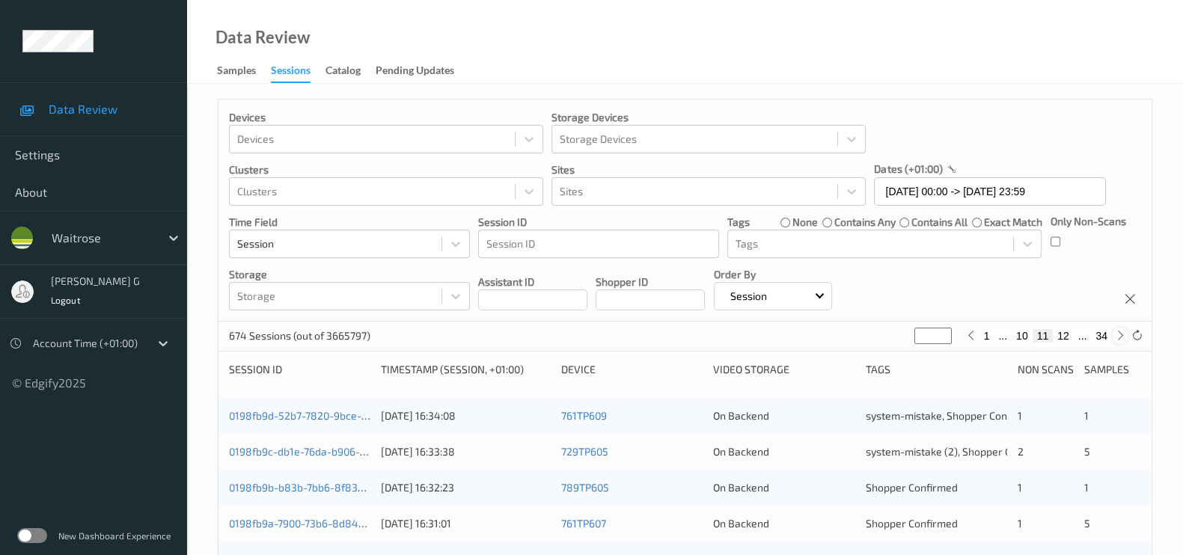
type input "**"
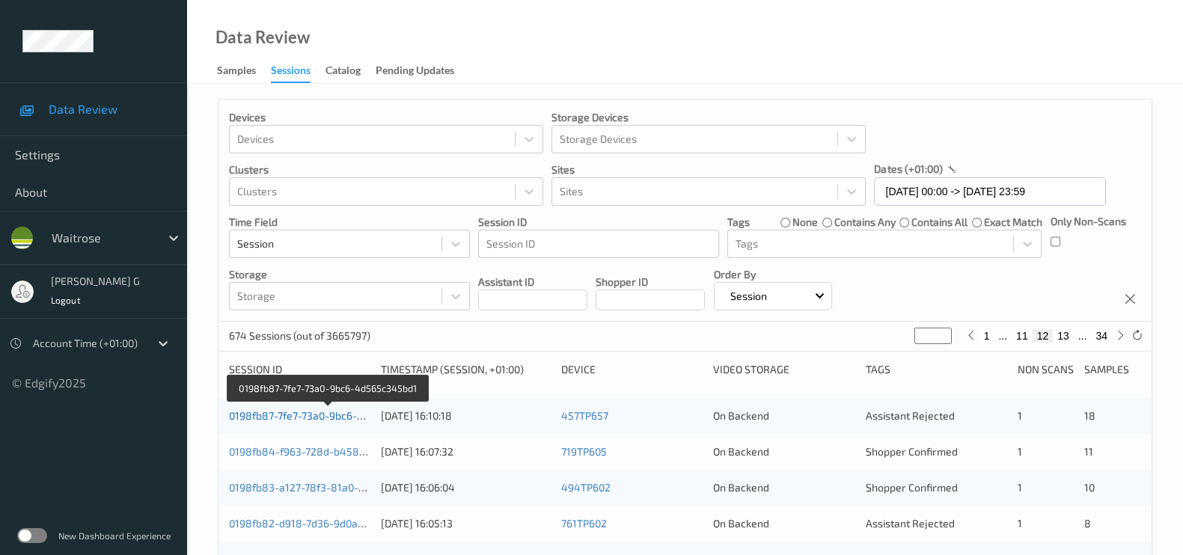
click at [257, 415] on link "0198fb87-7fe7-73a0-9bc6-4d565c345bd1" at bounding box center [328, 415] width 199 height 13
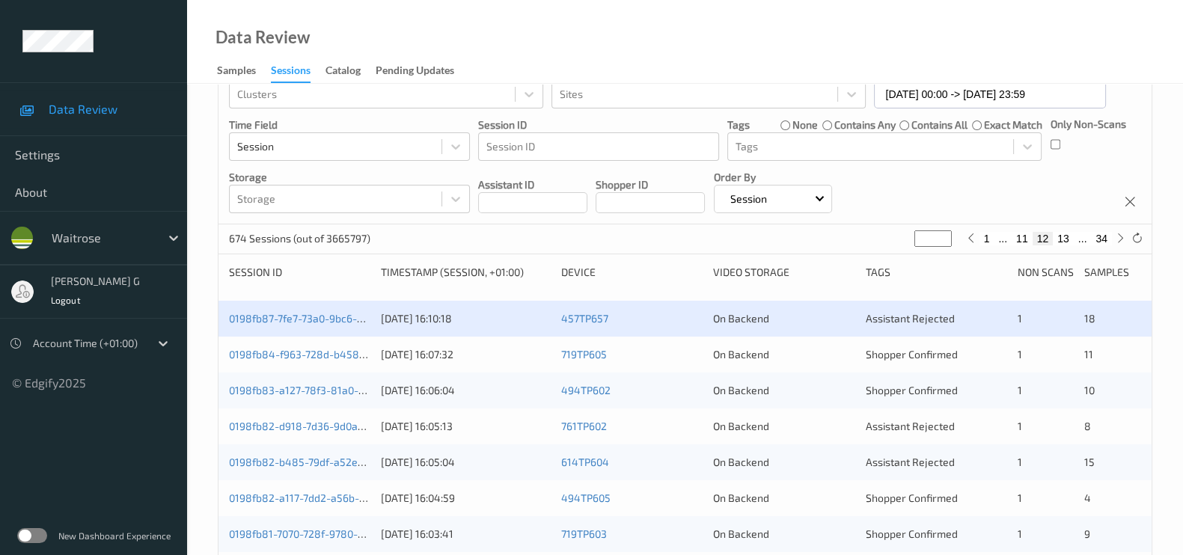
scroll to position [186, 0]
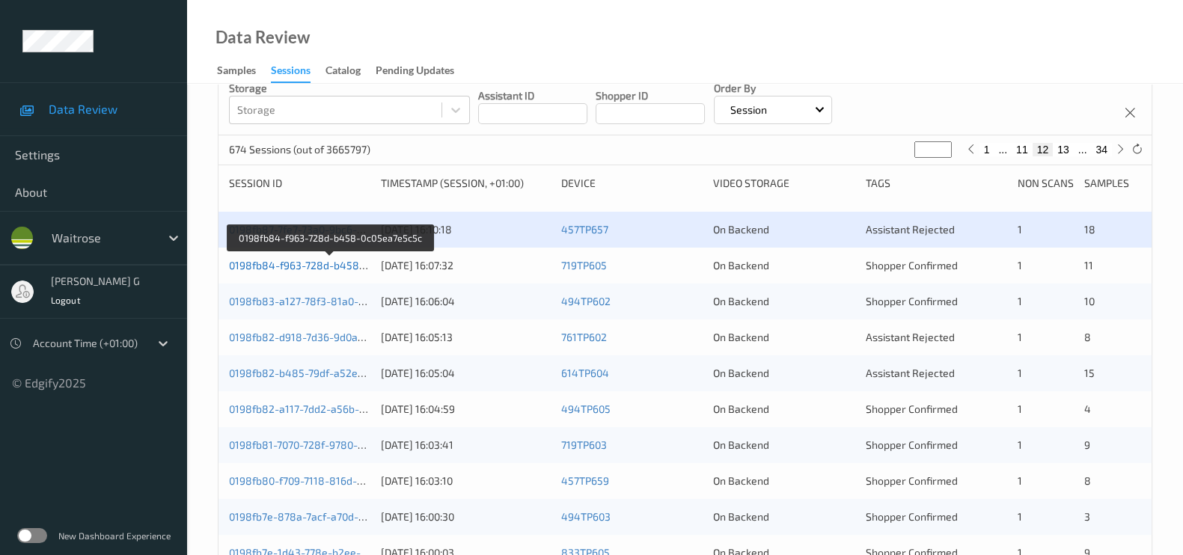
click at [266, 267] on link "0198fb84-f963-728d-b458-0c05ea7e5c5c" at bounding box center [331, 265] width 204 height 13
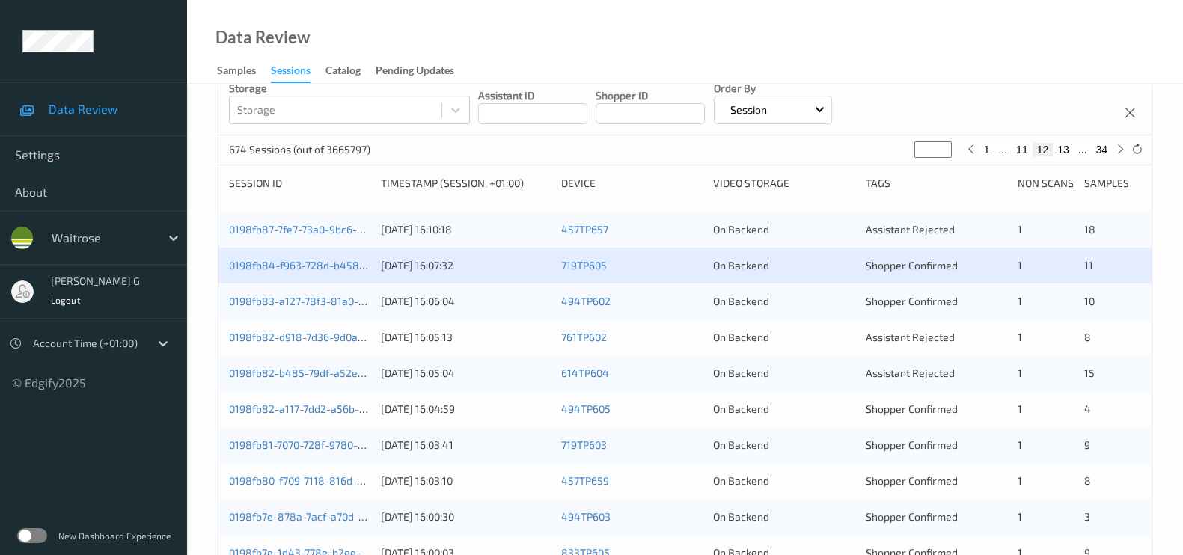
click at [281, 294] on div "0198fb83-a127-78f3-81a0-d3cb46fdd738" at bounding box center [299, 301] width 141 height 15
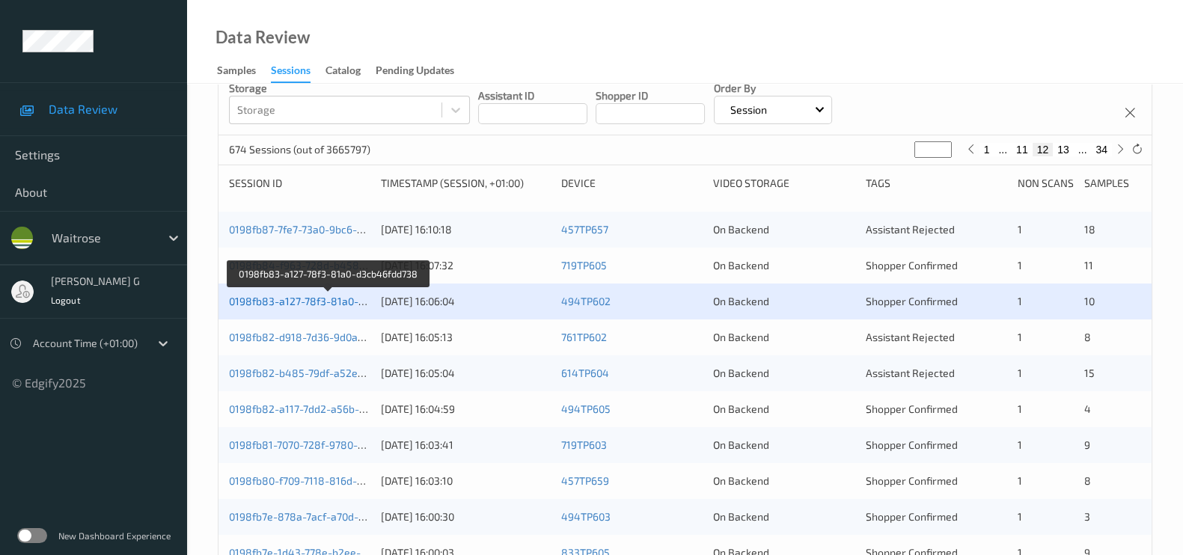
click at [274, 301] on link "0198fb83-a127-78f3-81a0-d3cb46fdd738" at bounding box center [328, 301] width 199 height 13
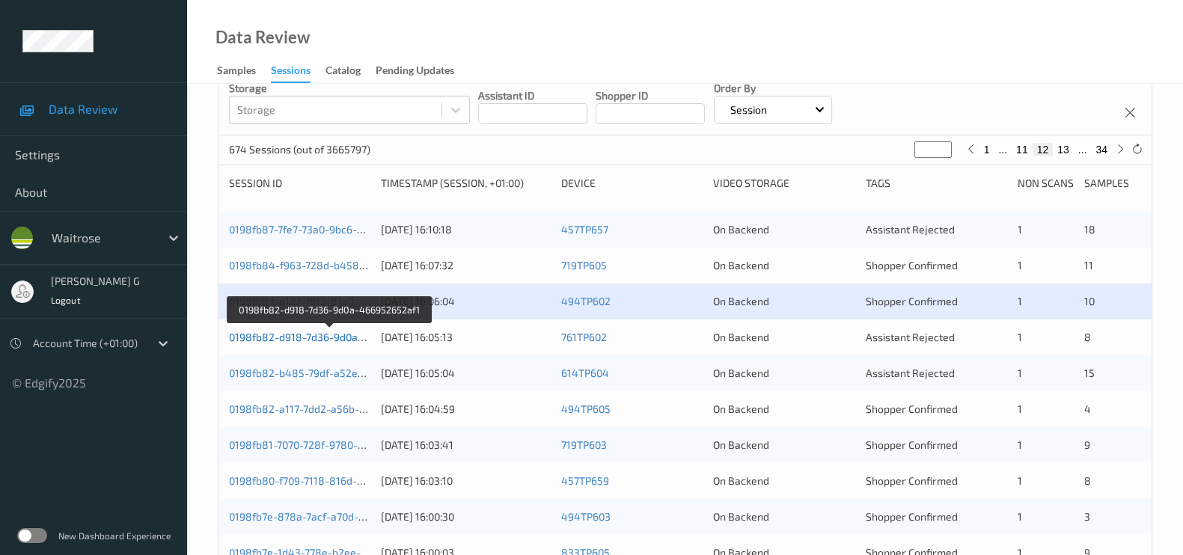
click at [270, 331] on link "0198fb82-d918-7d36-9d0a-466952652af1" at bounding box center [330, 337] width 202 height 13
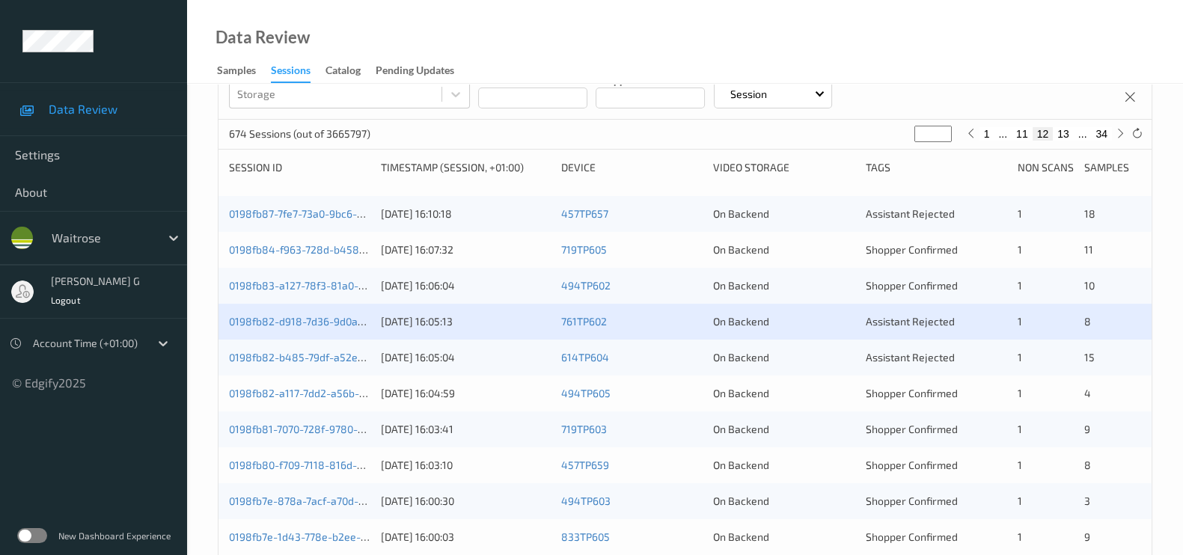
scroll to position [281, 0]
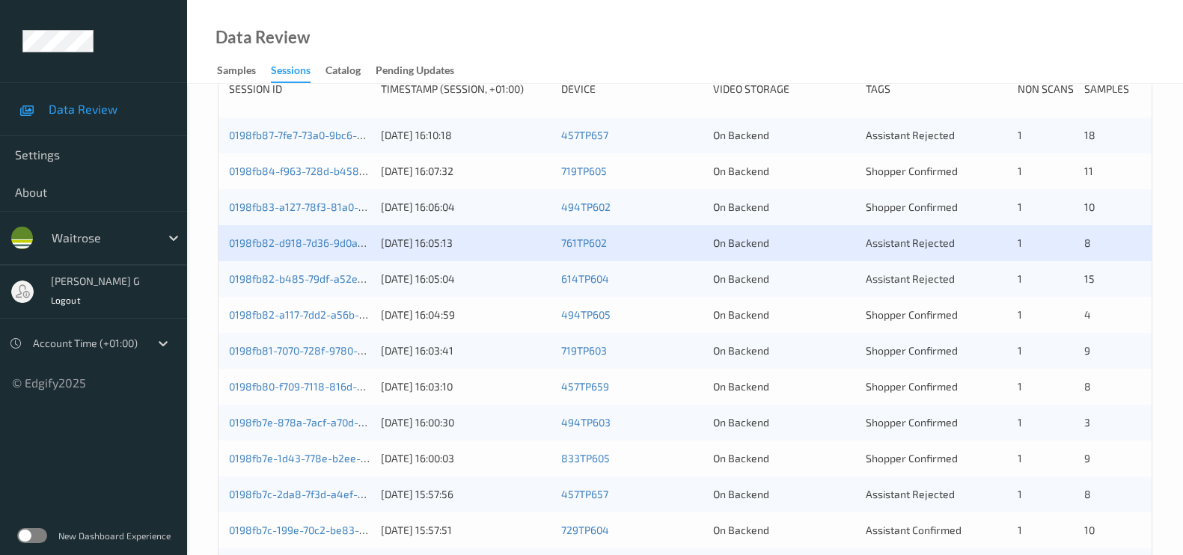
click at [256, 272] on div "0198fb82-b485-79df-a52e-fe0bb63c4a22" at bounding box center [299, 279] width 141 height 15
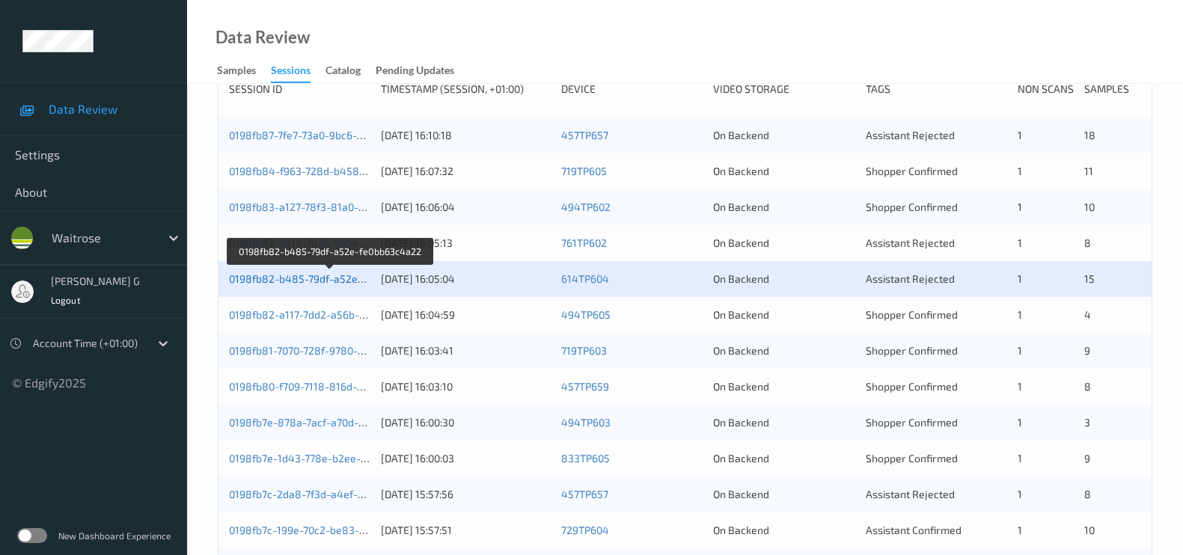
click at [254, 278] on link "0198fb82-b485-79df-a52e-fe0bb63c4a22" at bounding box center [330, 278] width 203 height 13
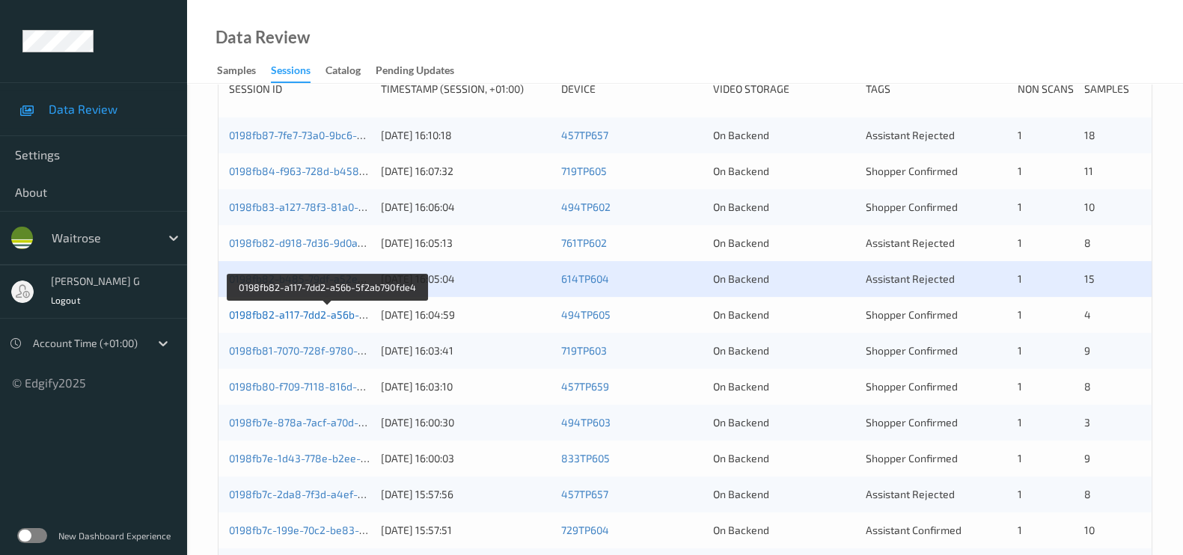
click at [299, 312] on link "0198fb82-a117-7dd2-a56b-5f2ab790fde4" at bounding box center [328, 314] width 198 height 13
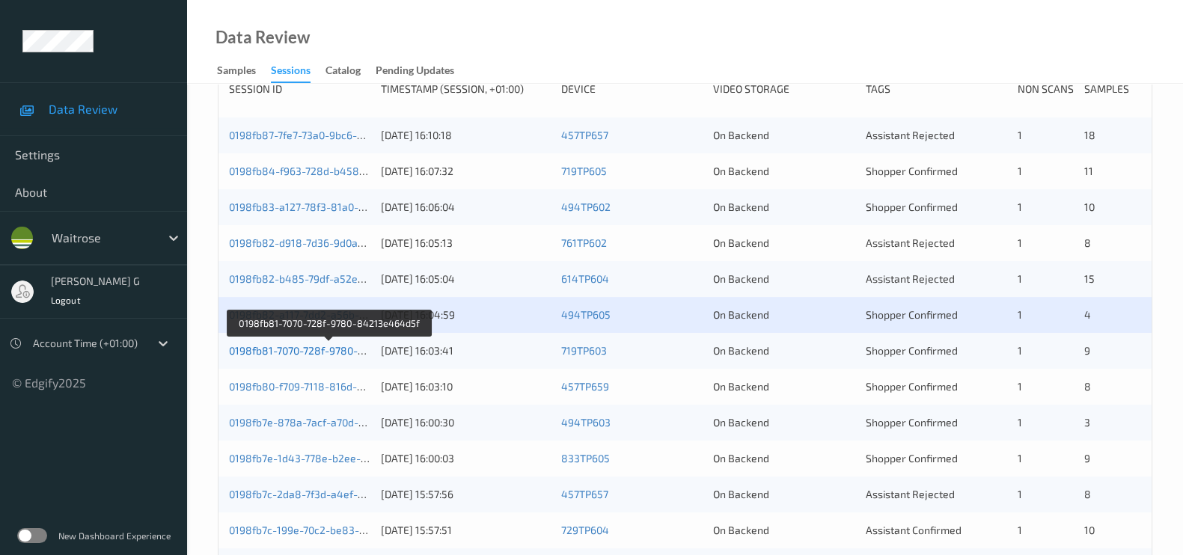
click at [314, 346] on link "0198fb81-7070-728f-9780-84213e464d5f" at bounding box center [329, 350] width 200 height 13
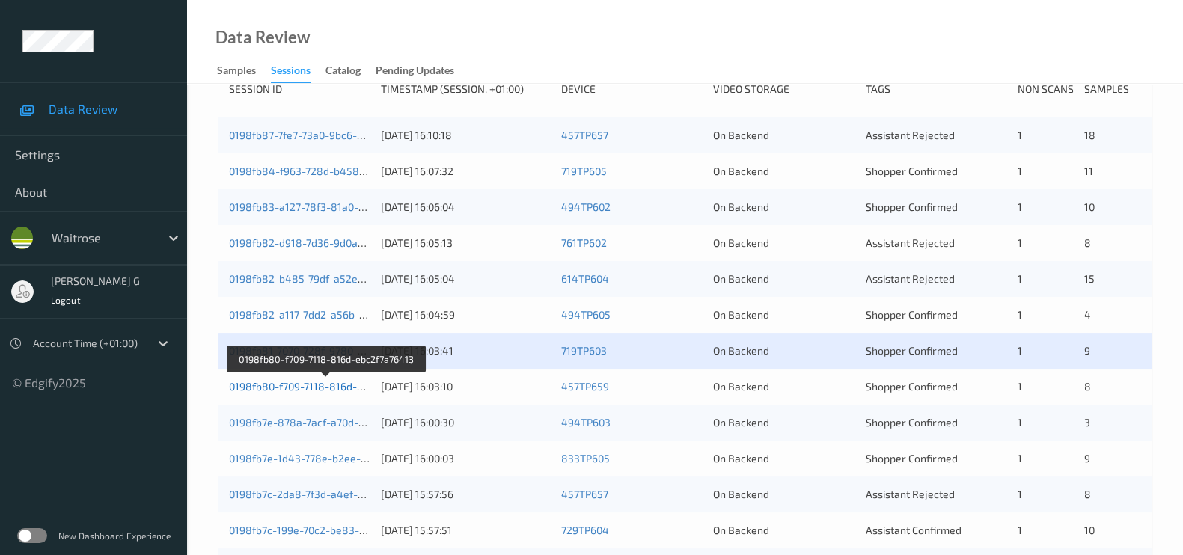
click at [251, 385] on link "0198fb80-f709-7118-816d-ebc2f7a76413" at bounding box center [326, 386] width 195 height 13
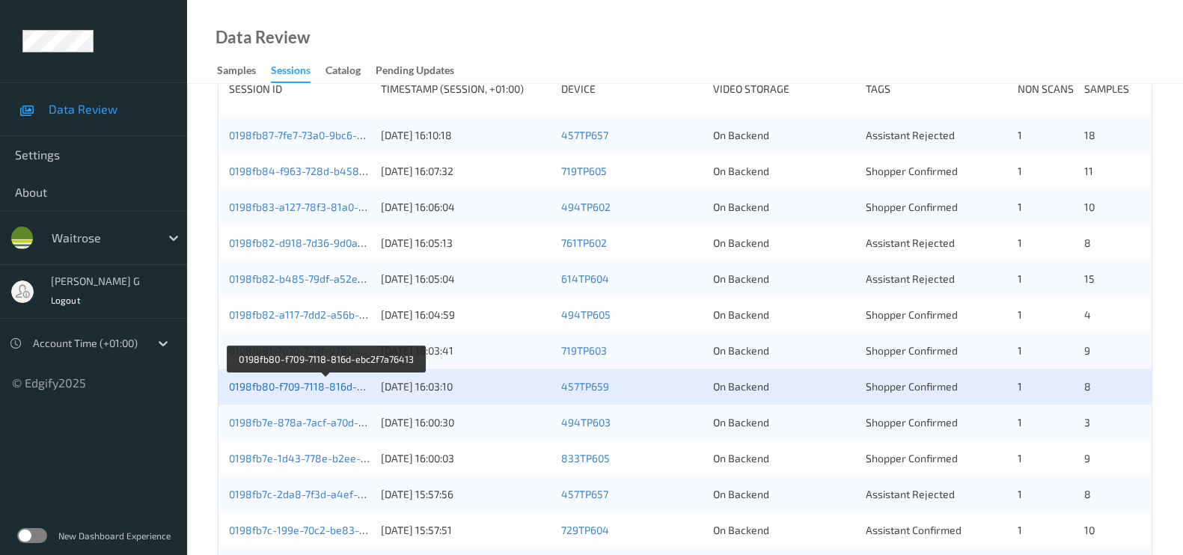
click at [273, 385] on link "0198fb80-f709-7118-816d-ebc2f7a76413" at bounding box center [326, 386] width 195 height 13
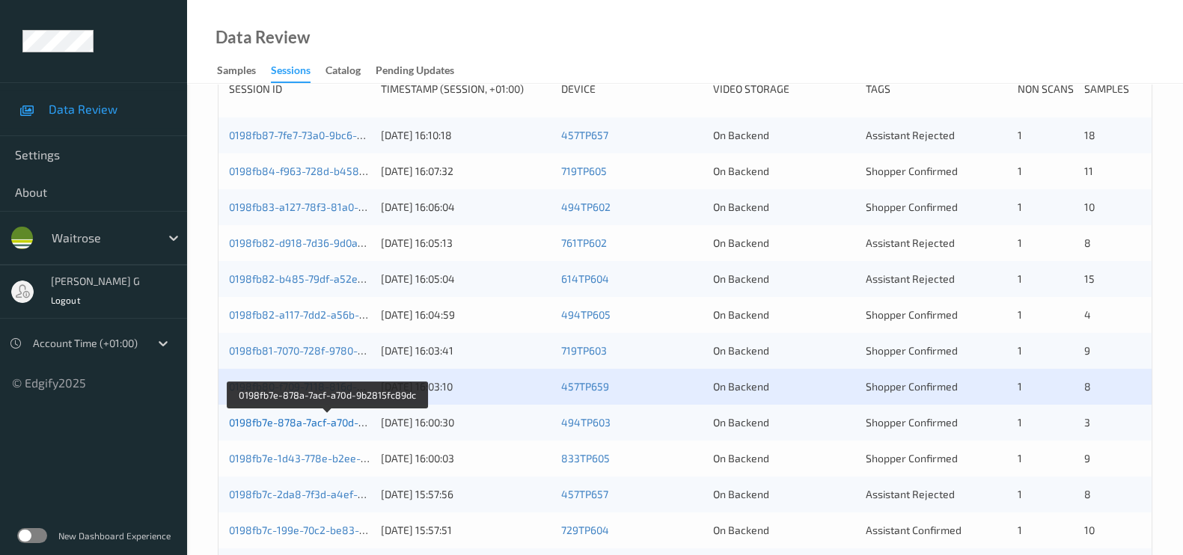
click at [292, 417] on link "0198fb7e-878a-7acf-a70d-9b2815fc89dc" at bounding box center [328, 422] width 198 height 13
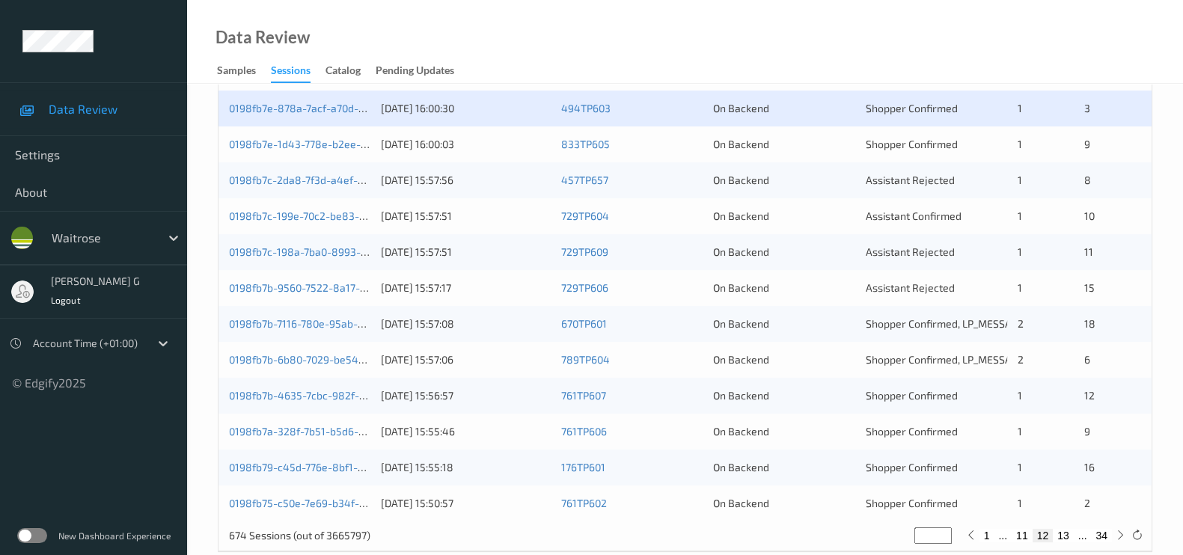
scroll to position [620, 0]
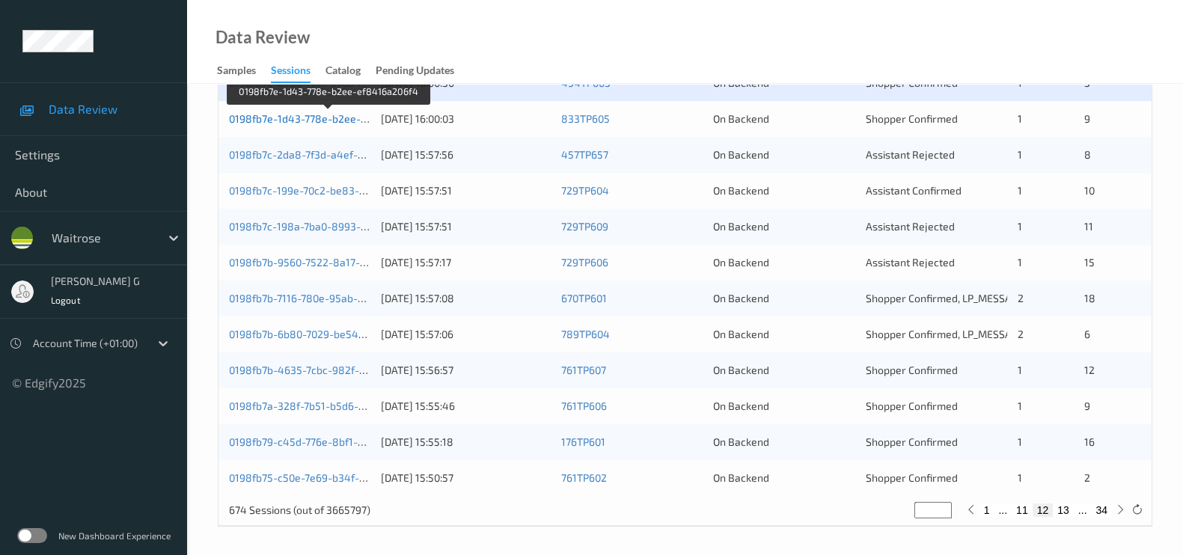
click at [287, 122] on link "0198fb7e-1d43-778e-b2ee-ef8416a206f4" at bounding box center [329, 118] width 200 height 13
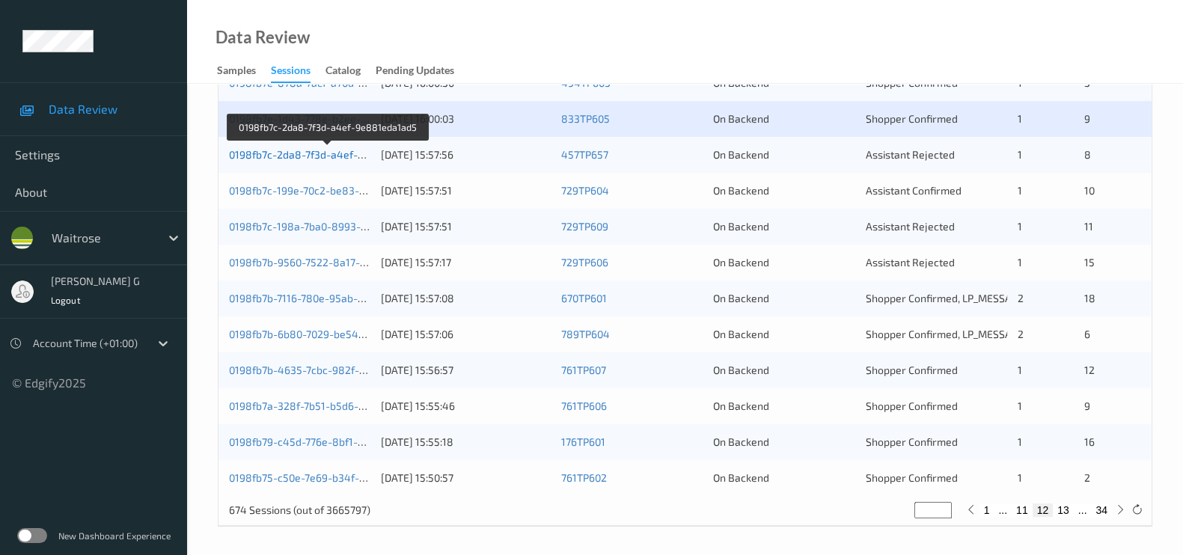
click at [281, 153] on link "0198fb7c-2da8-7f3d-a4ef-9e881eda1ad5" at bounding box center [328, 154] width 199 height 13
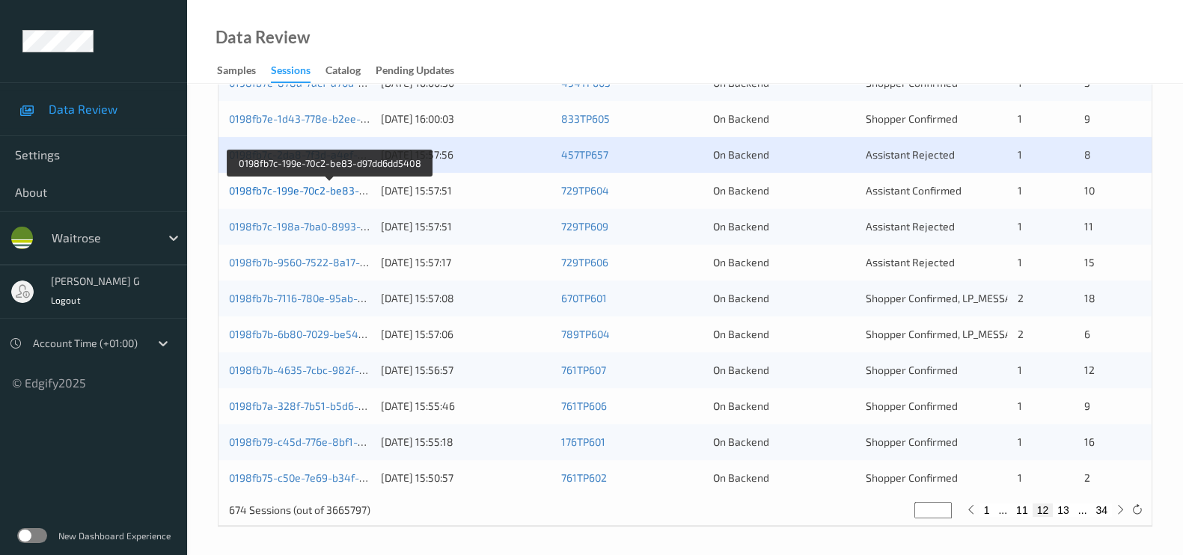
click at [281, 194] on link "0198fb7c-199e-70c2-be83-d97dd6dd5408" at bounding box center [330, 190] width 203 height 13
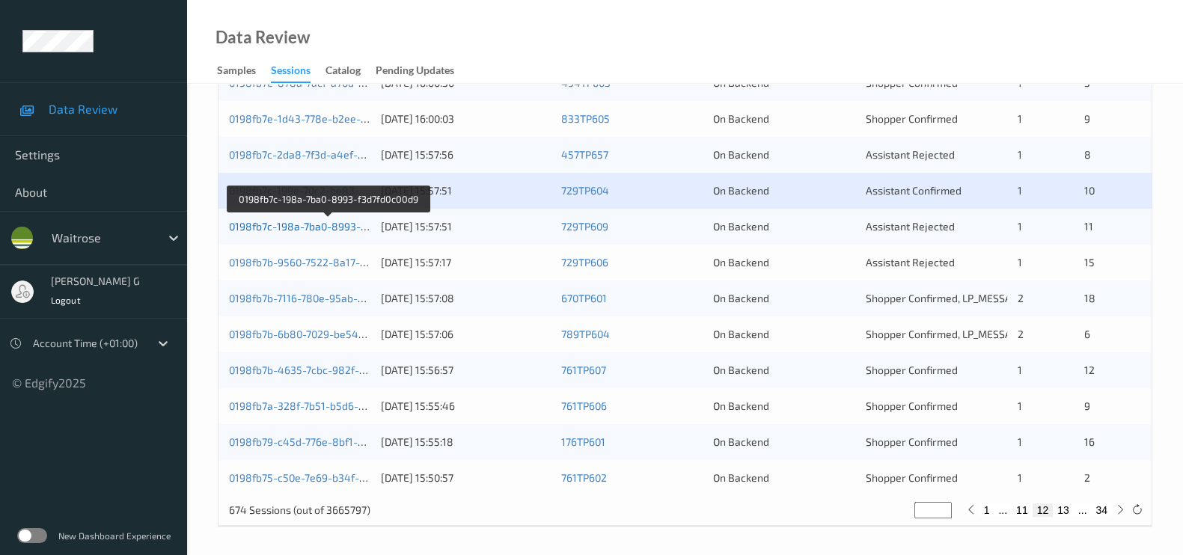
click at [292, 221] on link "0198fb7c-198a-7ba0-8993-f3d7fd0c00d9" at bounding box center [328, 226] width 198 height 13
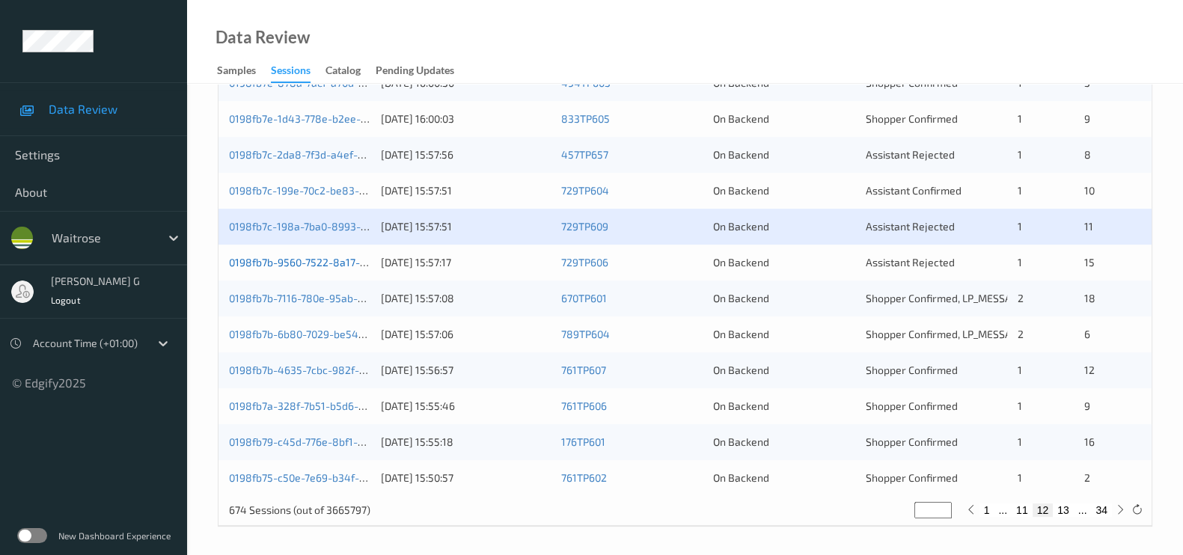
click at [261, 262] on link "0198fb7b-9560-7522-8a17-83d9d83c91a4" at bounding box center [330, 262] width 203 height 13
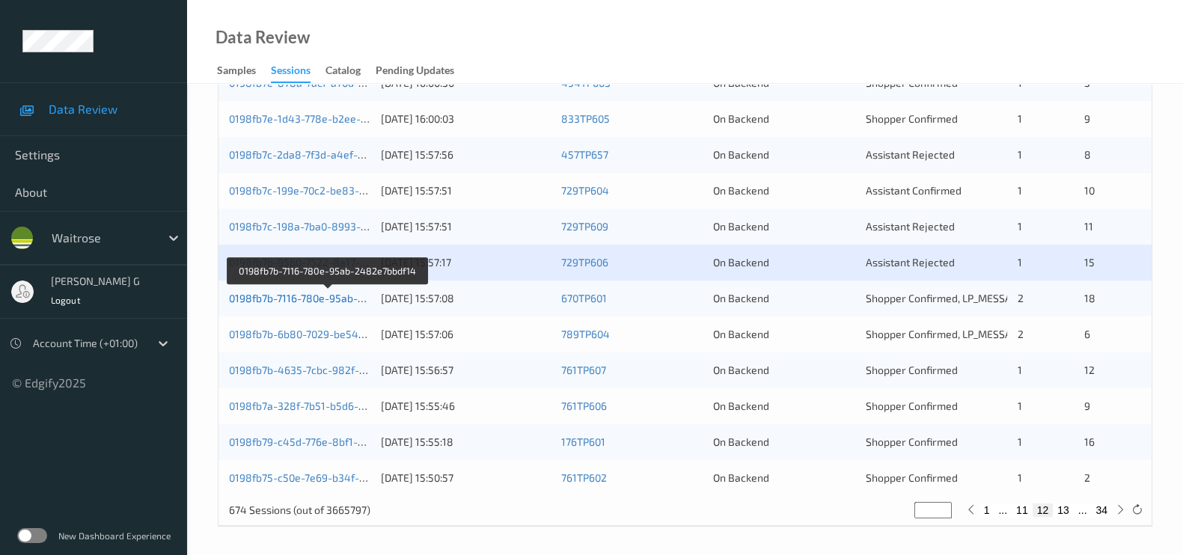
click at [284, 293] on link "0198fb7b-7116-780e-95ab-2482e7bbdf14" at bounding box center [328, 298] width 198 height 13
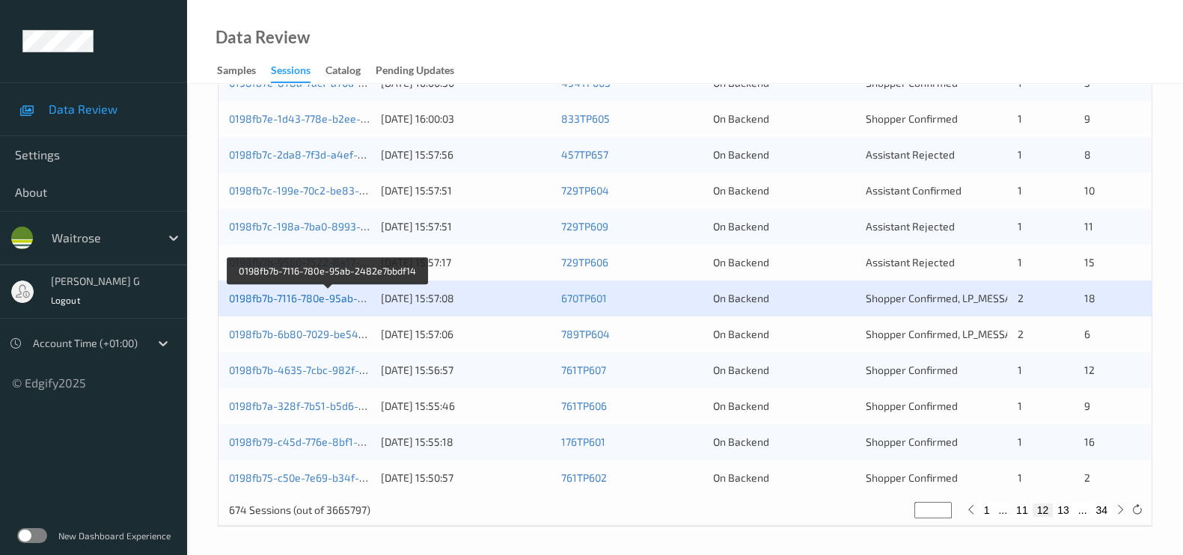
click at [258, 293] on link "0198fb7b-7116-780e-95ab-2482e7bbdf14" at bounding box center [328, 298] width 198 height 13
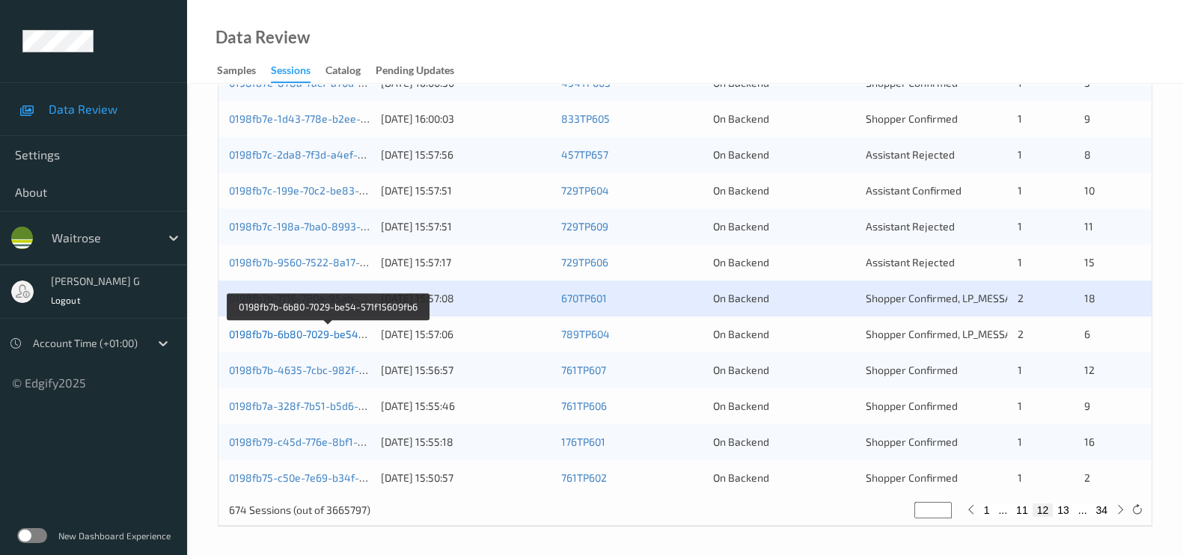
click at [303, 335] on link "0198fb7b-6b80-7029-be54-571f15609fb6" at bounding box center [328, 334] width 198 height 13
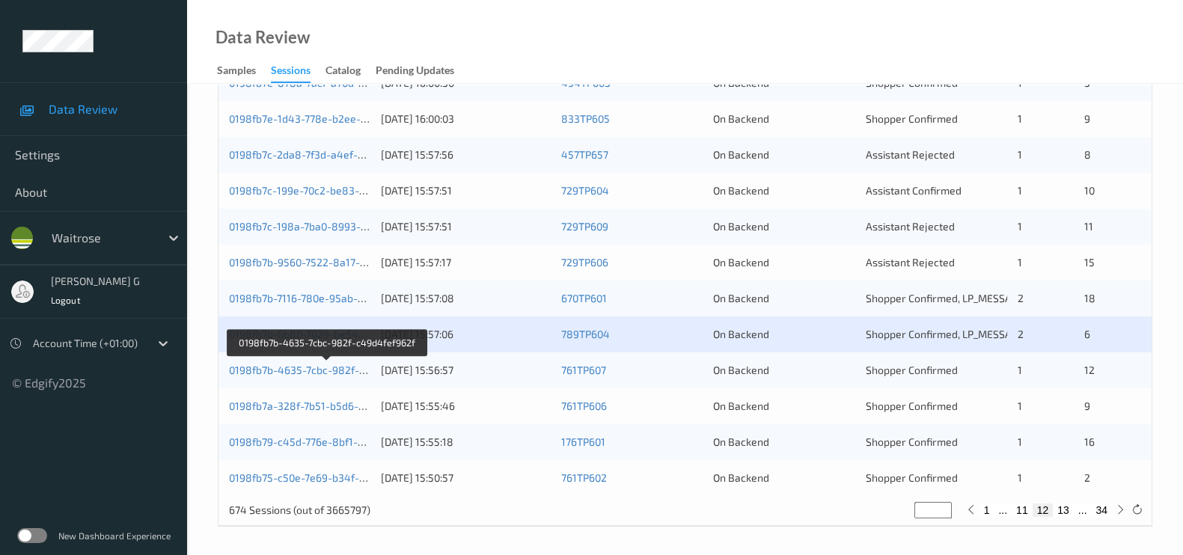
click at [293, 363] on div "0198fb7b-4635-7cbc-982f-c49d4fef962f" at bounding box center [299, 370] width 141 height 15
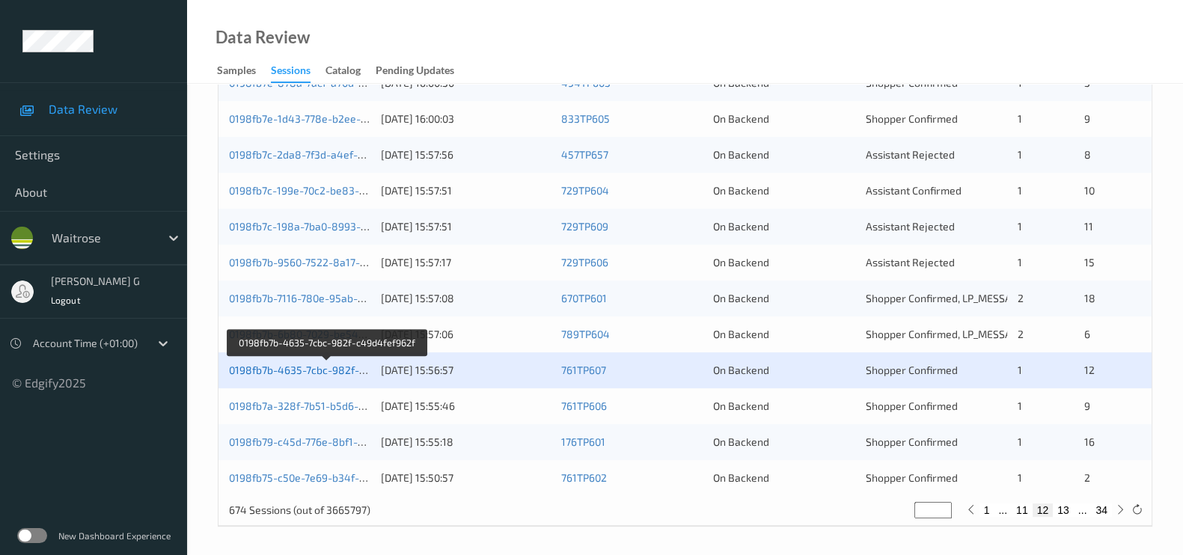
click at [268, 371] on link "0198fb7b-4635-7cbc-982f-c49d4fef962f" at bounding box center [327, 370] width 196 height 13
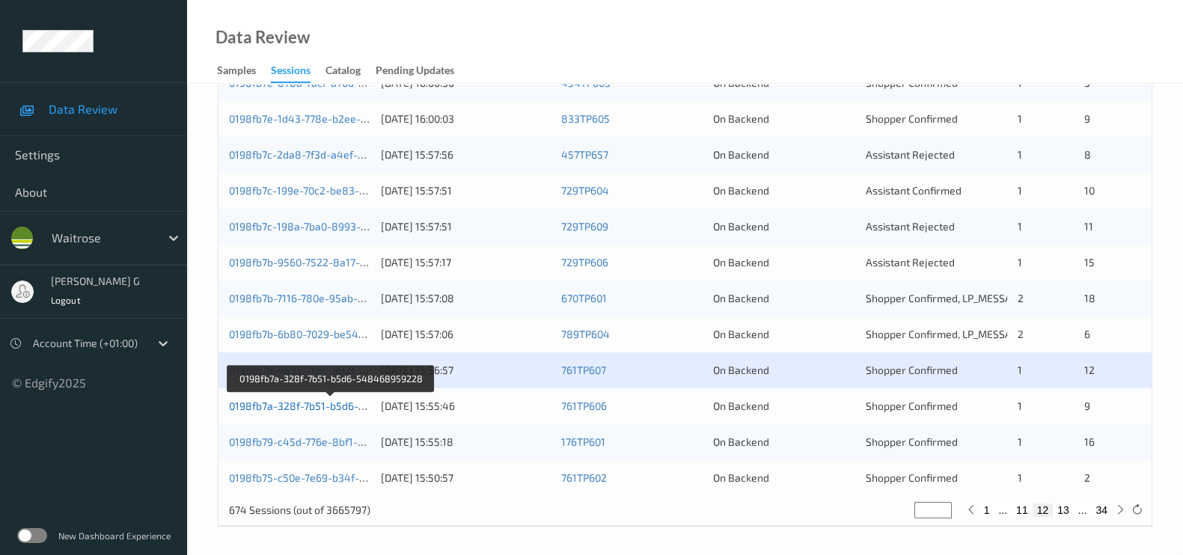
click at [272, 404] on link "0198fb7a-328f-7b51-b5d6-548468959228" at bounding box center [331, 406] width 205 height 13
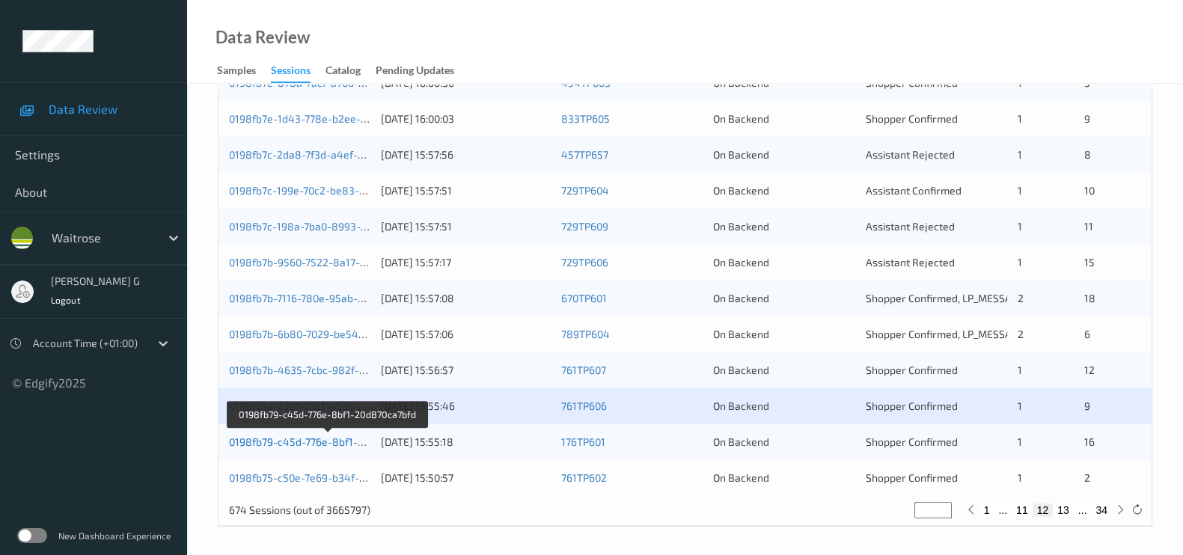
click at [278, 436] on link "0198fb79-c45d-776e-8bf1-20d870ca7bfd" at bounding box center [327, 442] width 197 height 13
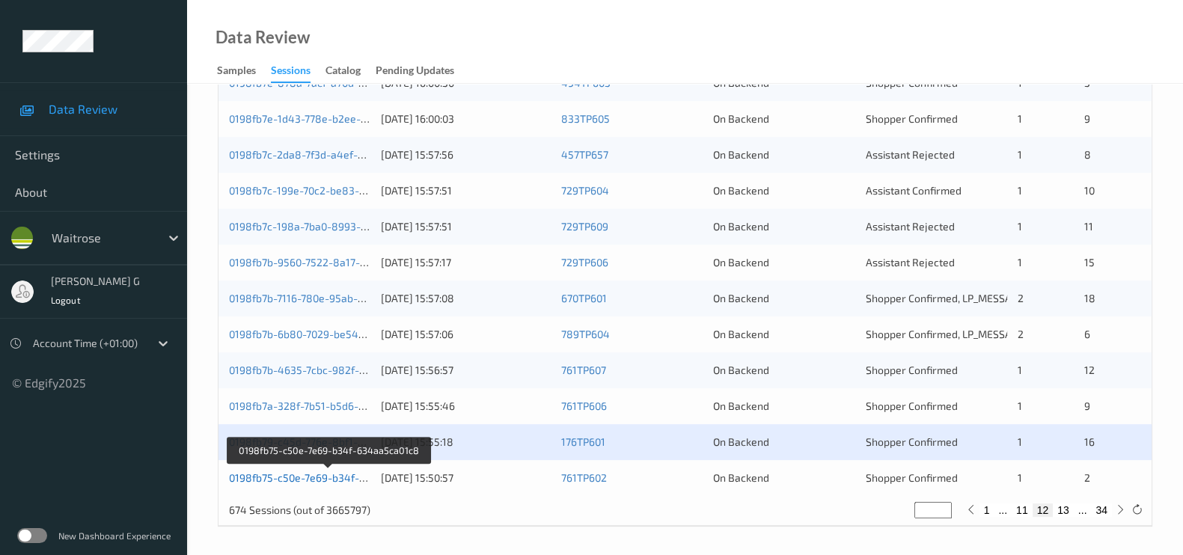
click at [277, 475] on link "0198fb75-c50e-7e69-b34f-634aa5ca01c8" at bounding box center [329, 478] width 201 height 13
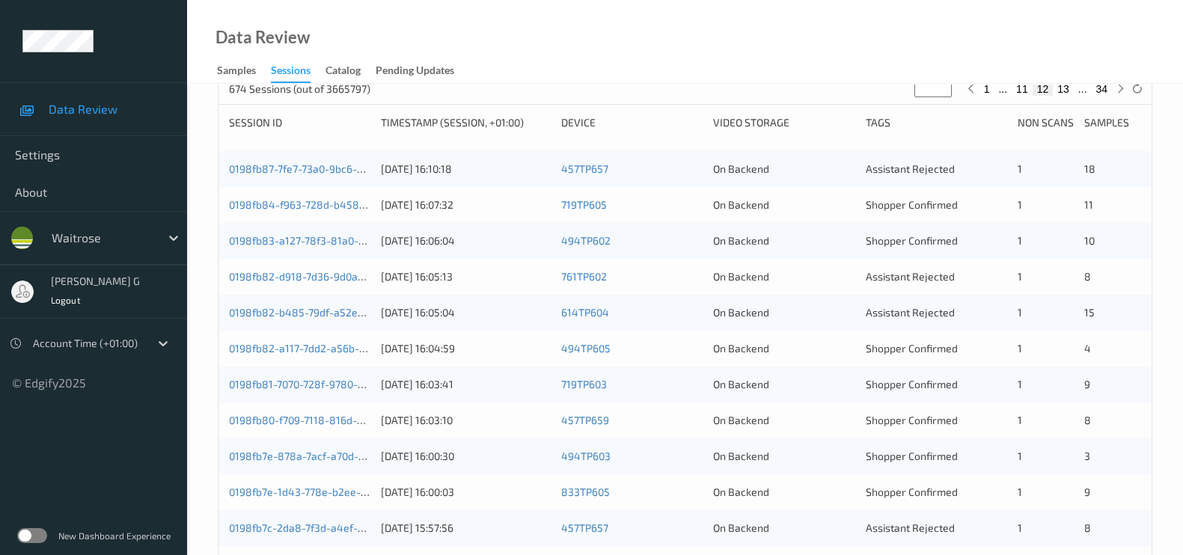
scroll to position [0, 0]
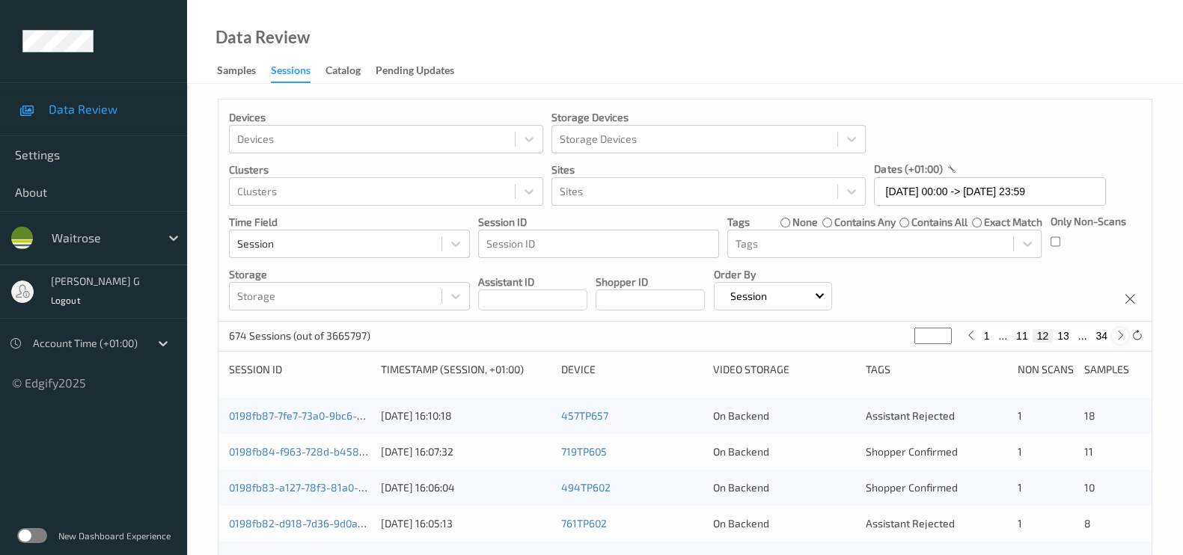
click at [1117, 330] on icon at bounding box center [1120, 335] width 11 height 11
type input "**"
click at [1117, 330] on icon at bounding box center [1120, 335] width 11 height 11
type input "**"
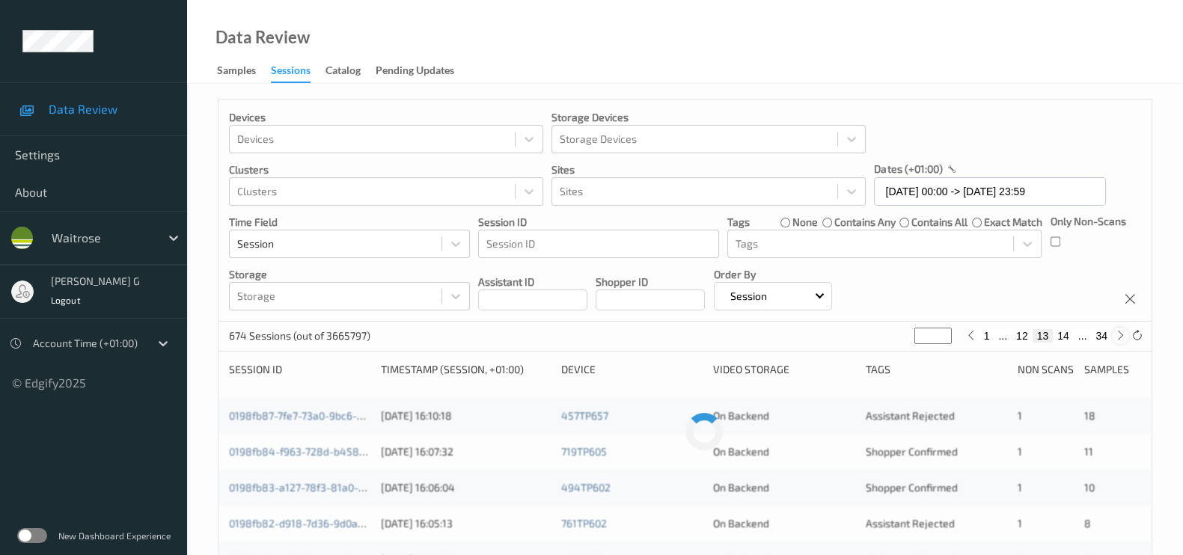
type input "**"
click at [1117, 330] on icon at bounding box center [1120, 335] width 11 height 11
type input "**"
click at [1117, 330] on icon at bounding box center [1120, 335] width 11 height 11
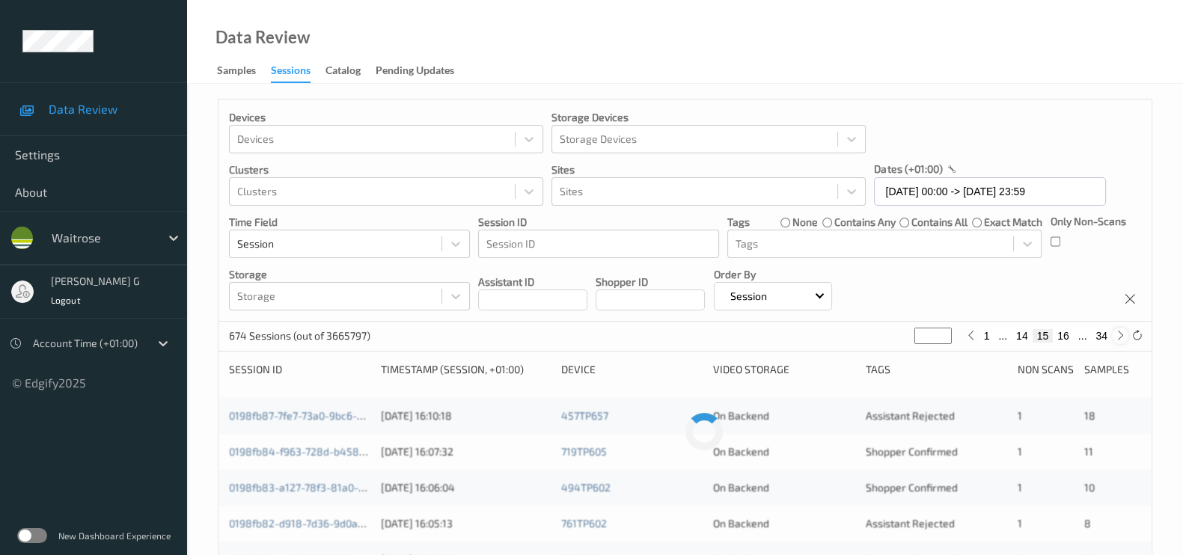
type input "**"
click at [1117, 330] on icon at bounding box center [1120, 335] width 11 height 11
type input "**"
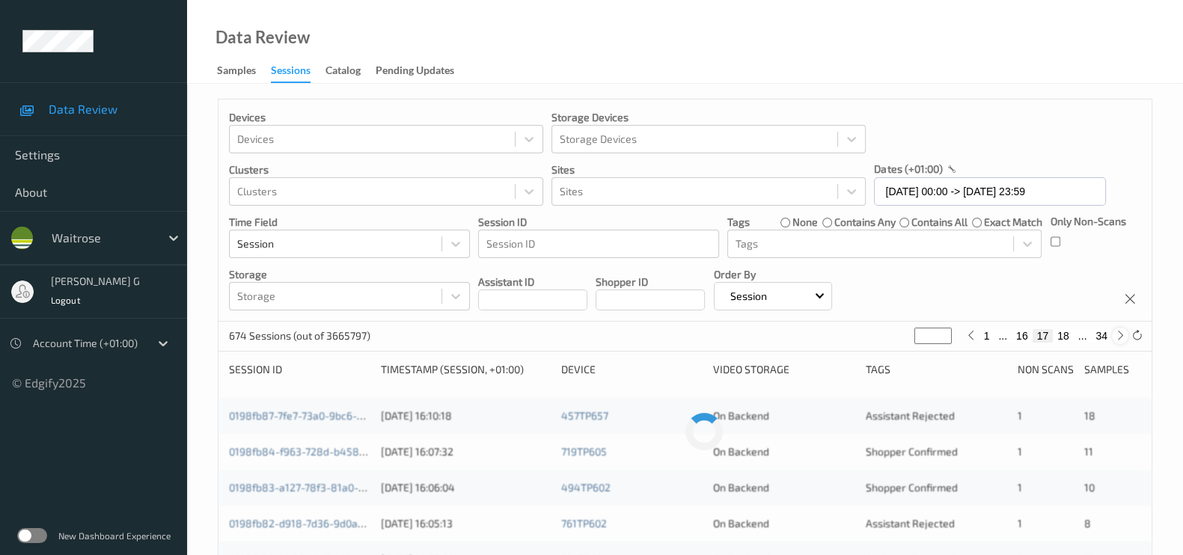
click at [1117, 330] on icon at bounding box center [1120, 335] width 11 height 11
type input "**"
click at [1117, 330] on icon at bounding box center [1120, 335] width 11 height 11
type input "**"
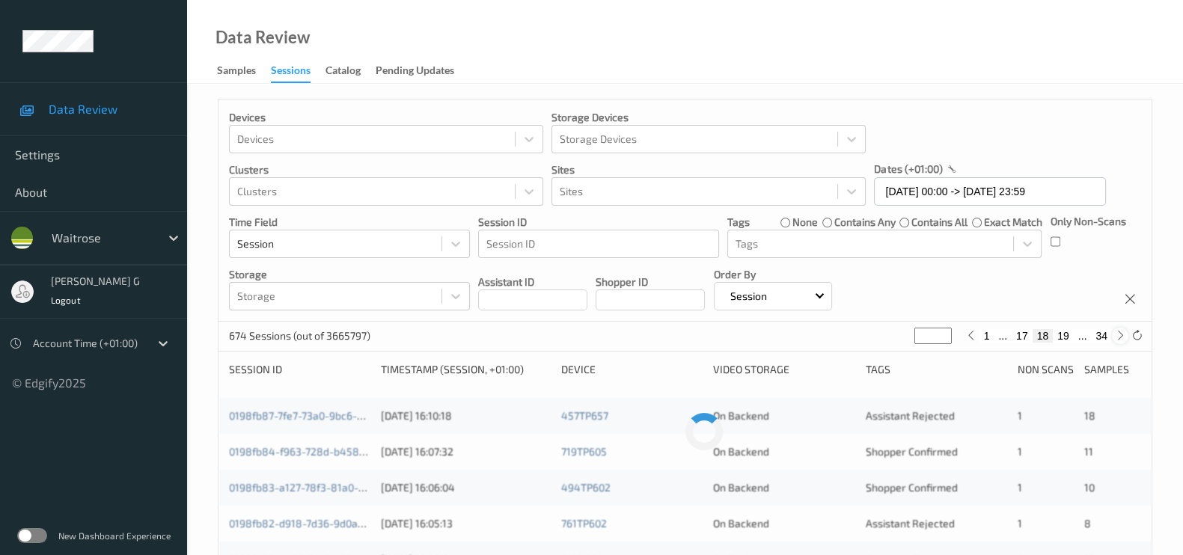
type input "**"
click at [1117, 330] on icon at bounding box center [1120, 335] width 11 height 11
type input "**"
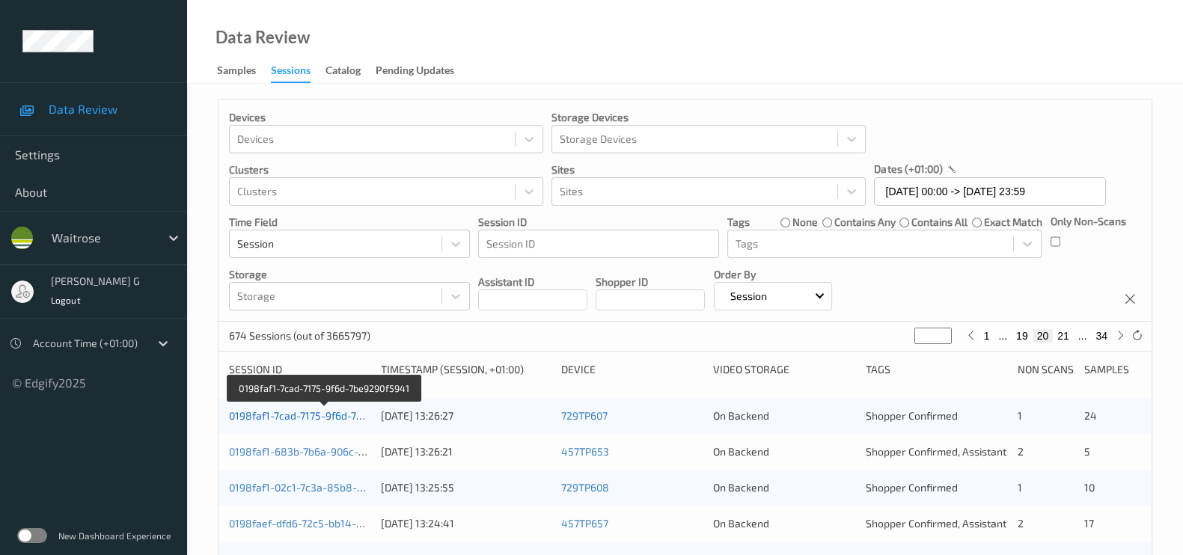
click at [302, 419] on link "0198faf1-7cad-7175-9f6d-7be9290f5941" at bounding box center [324, 415] width 190 height 13
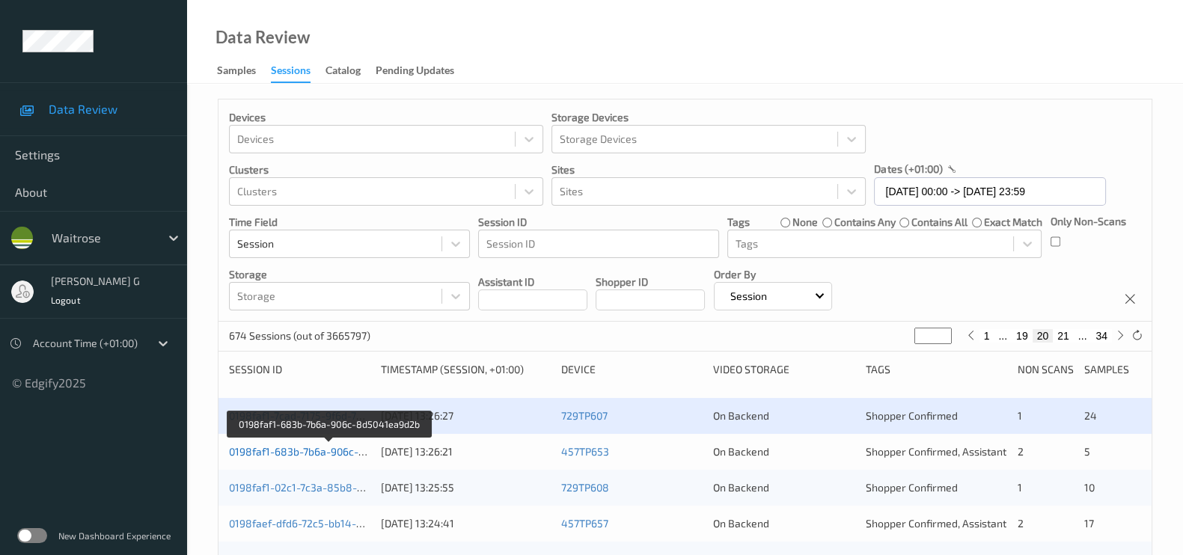
click at [279, 453] on link "0198faf1-683b-7b6a-906c-8d5041ea9d2b" at bounding box center [329, 451] width 201 height 13
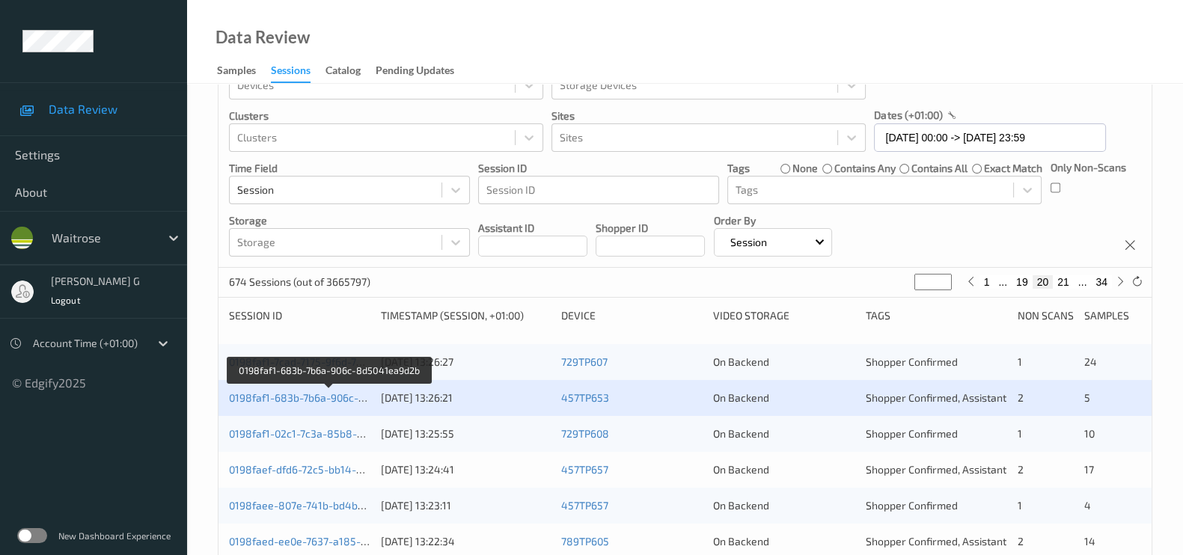
scroll to position [93, 0]
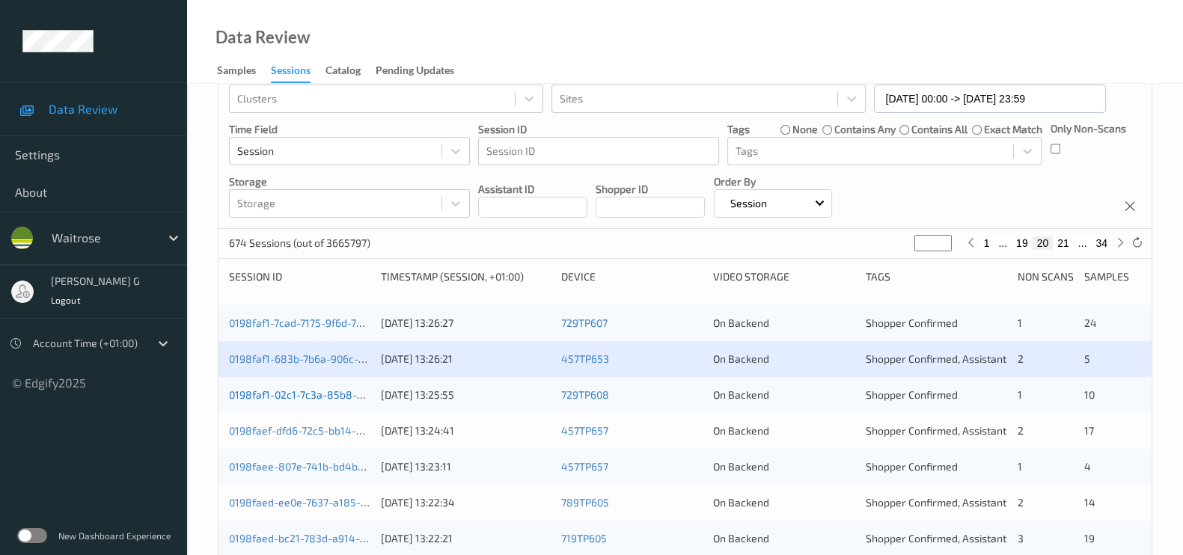
click at [273, 393] on link "0198faf1-02c1-7c3a-85b8-5030106b762e" at bounding box center [328, 394] width 198 height 13
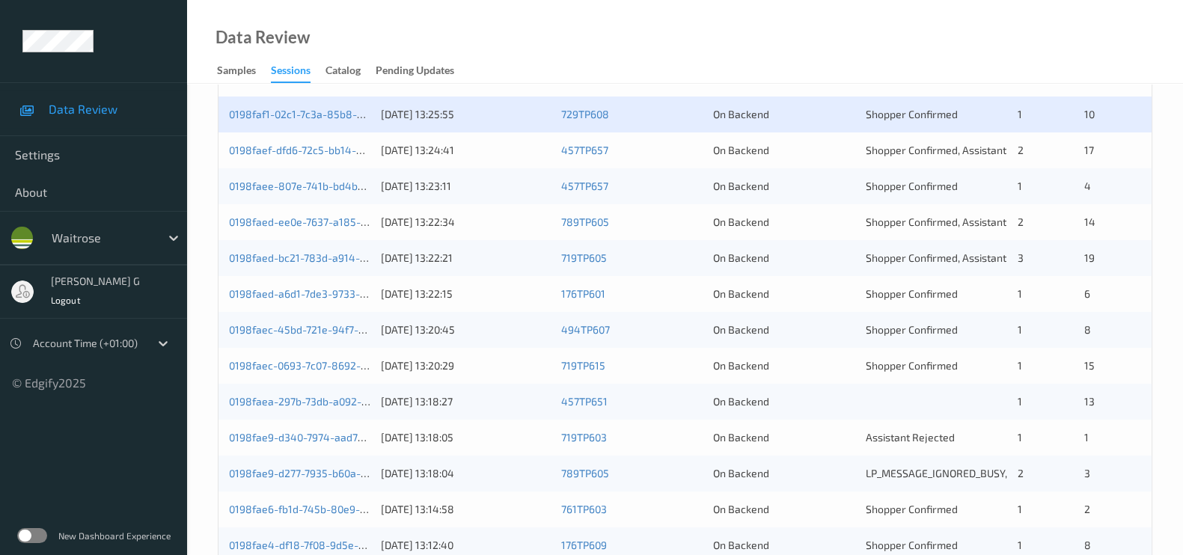
scroll to position [247, 0]
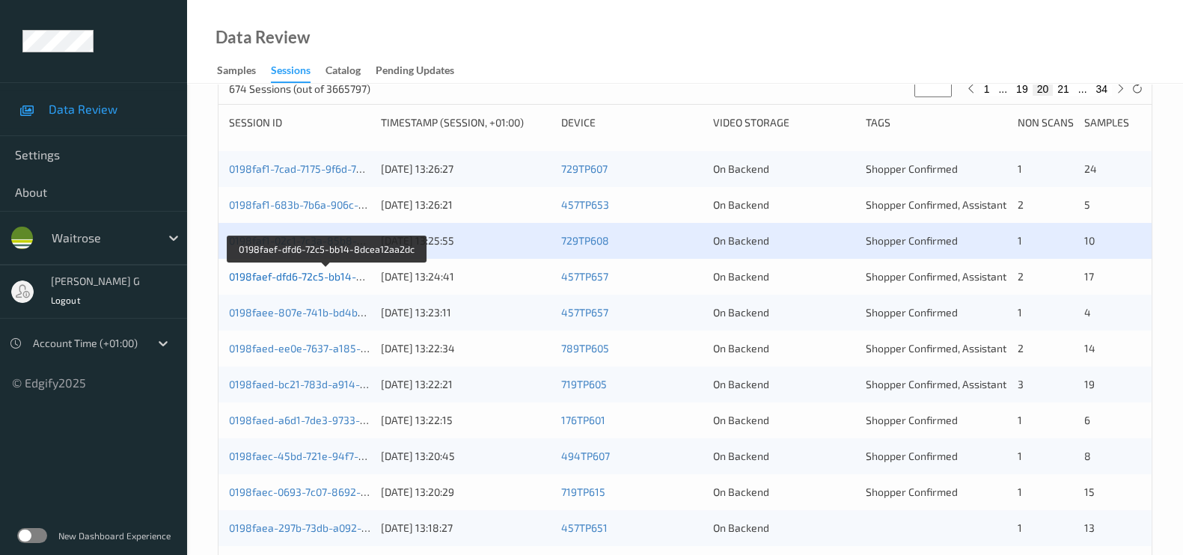
click at [266, 272] on link "0198faef-dfd6-72c5-bb14-8dcea12aa2dc" at bounding box center [327, 276] width 197 height 13
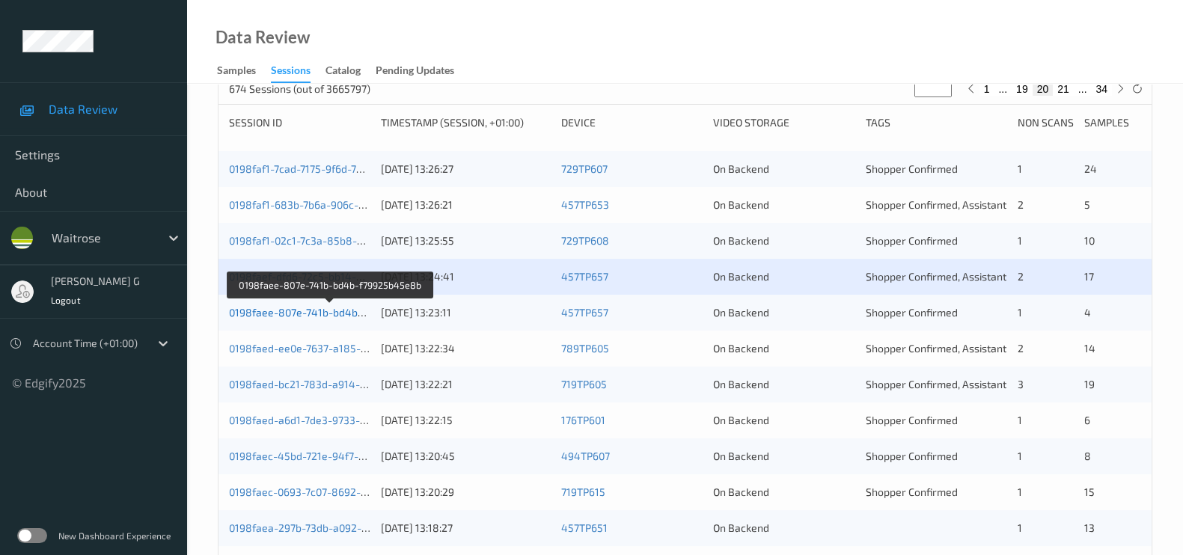
click at [273, 311] on link "0198faee-807e-741b-bd4b-f79925b45e8b" at bounding box center [331, 312] width 204 height 13
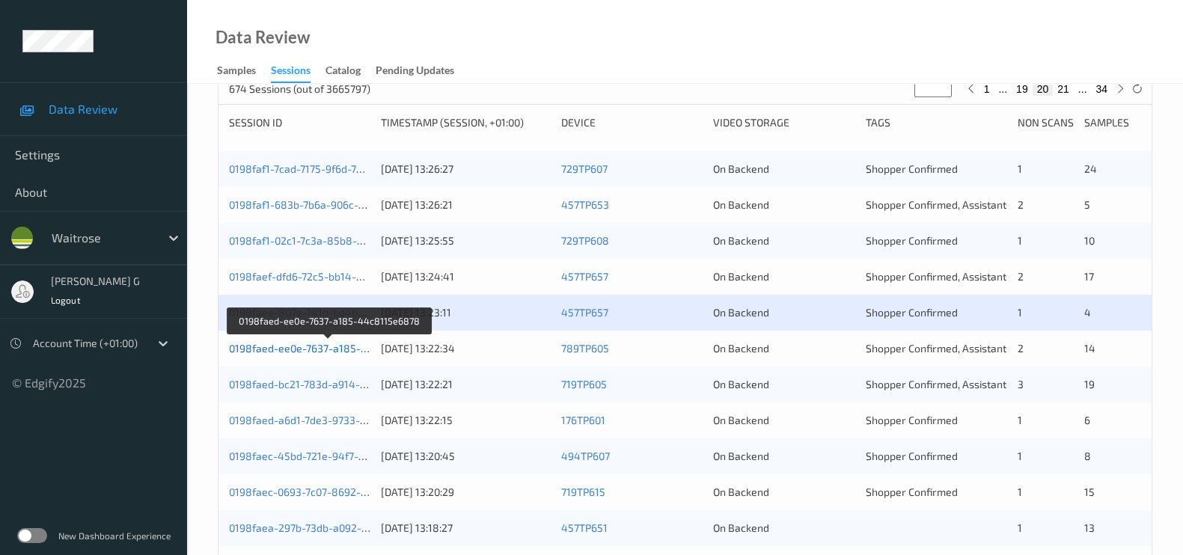
click at [269, 349] on link "0198faed-ee0e-7637-a185-44c8115e6878" at bounding box center [330, 348] width 203 height 13
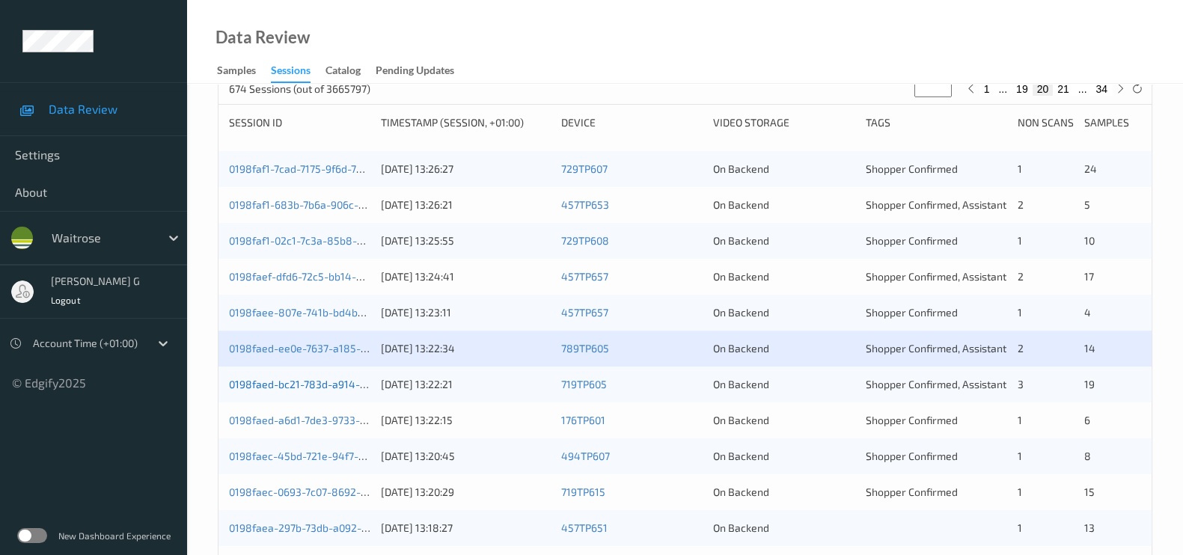
click at [299, 388] on link "0198faed-bc21-783d-a914-bed0fe3dfd0d" at bounding box center [328, 384] width 198 height 13
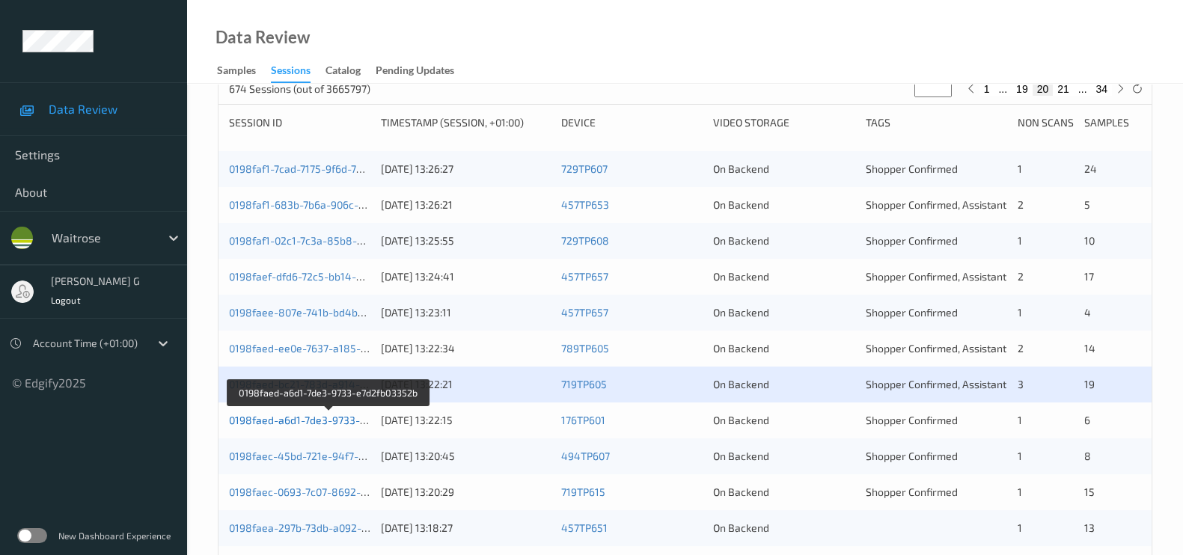
click at [287, 420] on link "0198faed-a6d1-7de3-9733-e7d2fb03352b" at bounding box center [329, 420] width 200 height 13
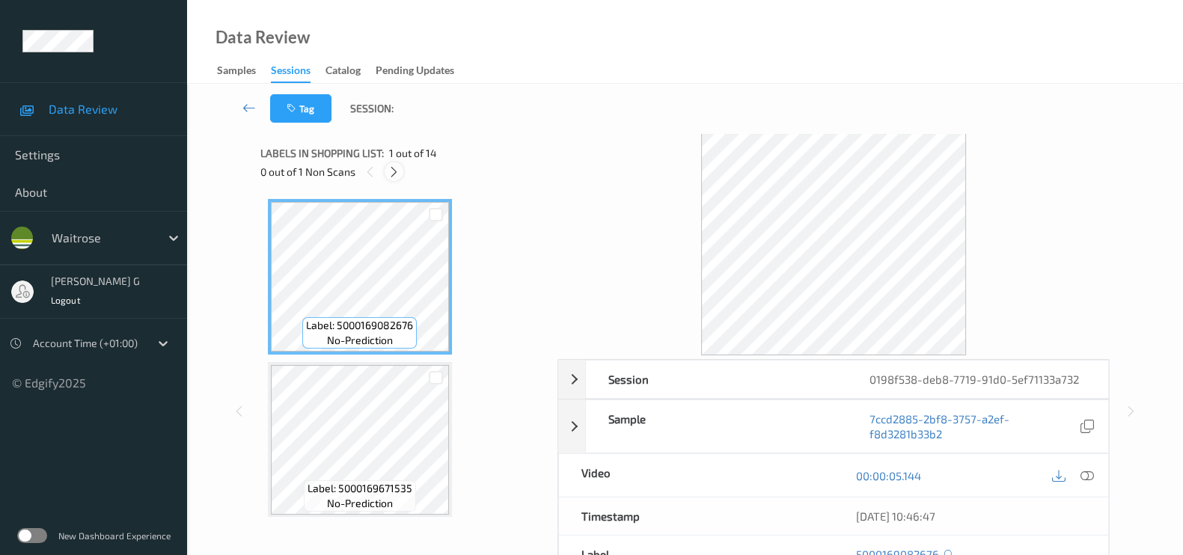
click at [394, 179] on div at bounding box center [394, 171] width 19 height 19
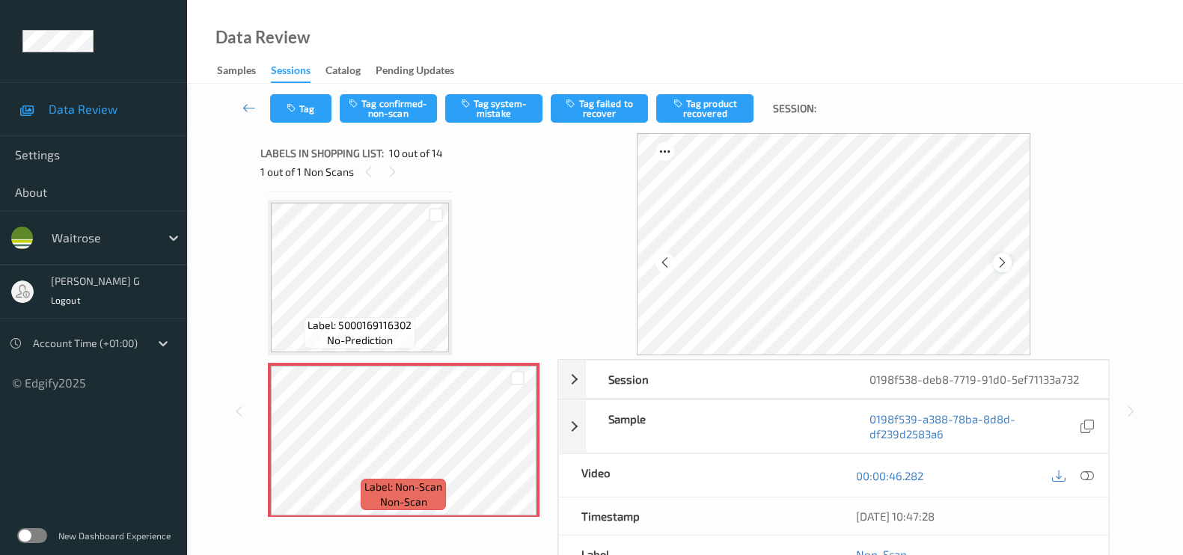
click at [1012, 263] on div at bounding box center [1002, 262] width 19 height 19
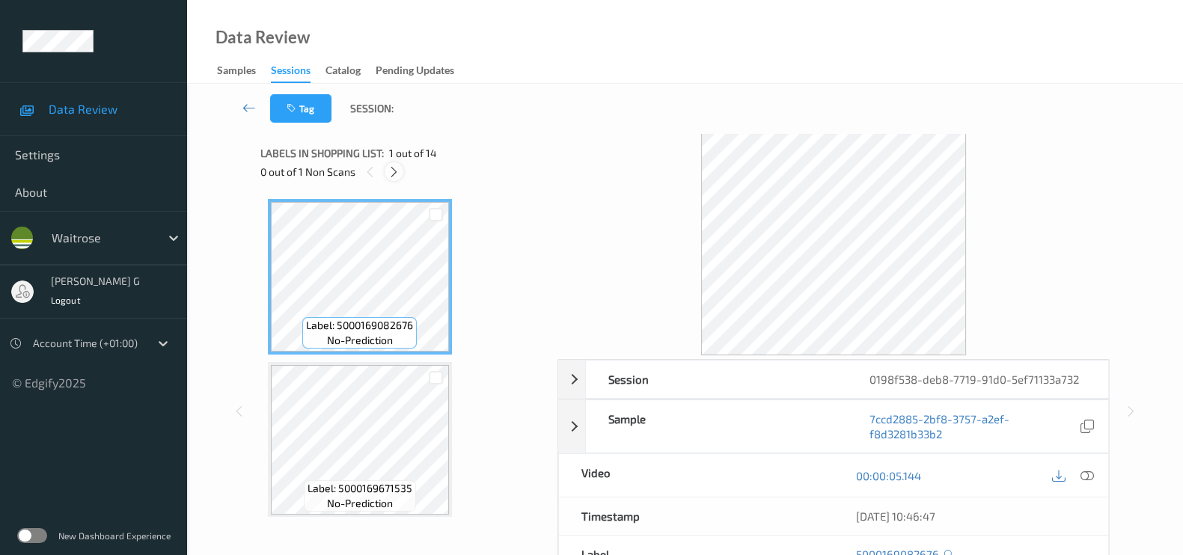
click at [396, 174] on icon at bounding box center [394, 171] width 13 height 13
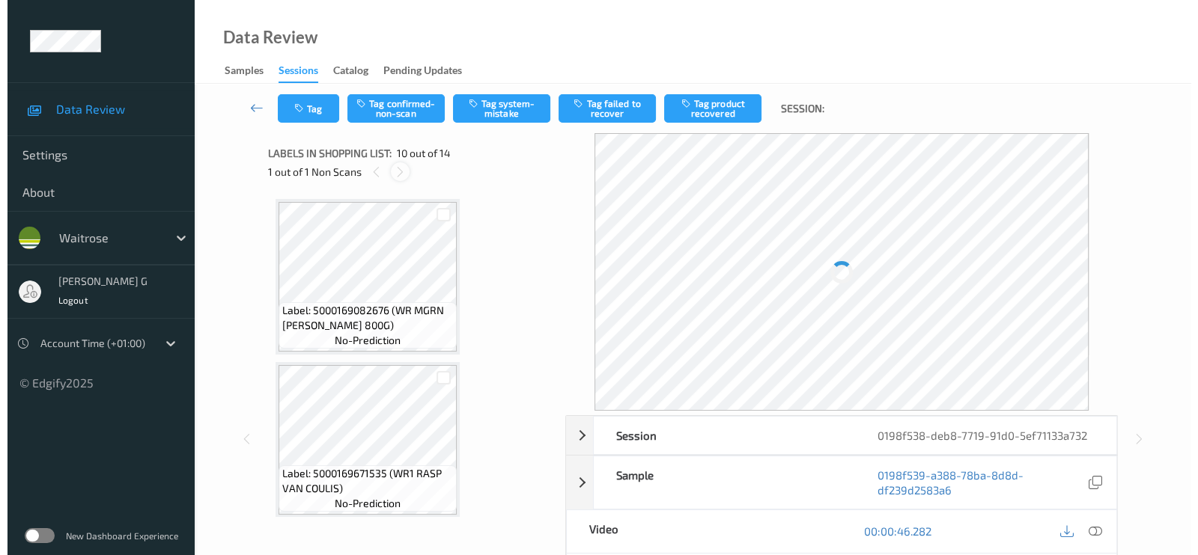
scroll to position [1305, 0]
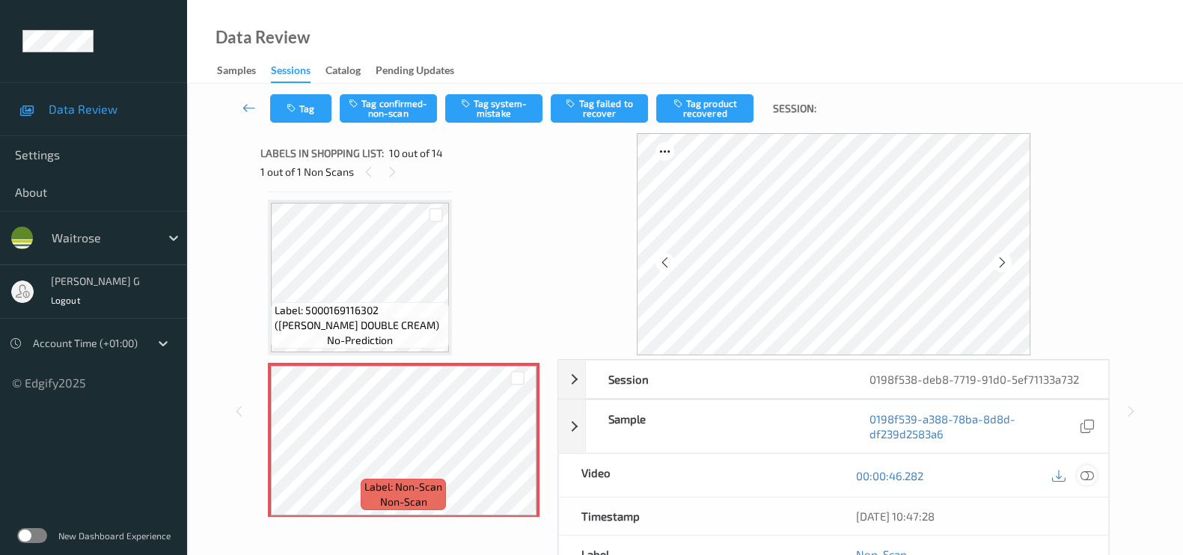
click at [1083, 472] on icon at bounding box center [1087, 475] width 13 height 13
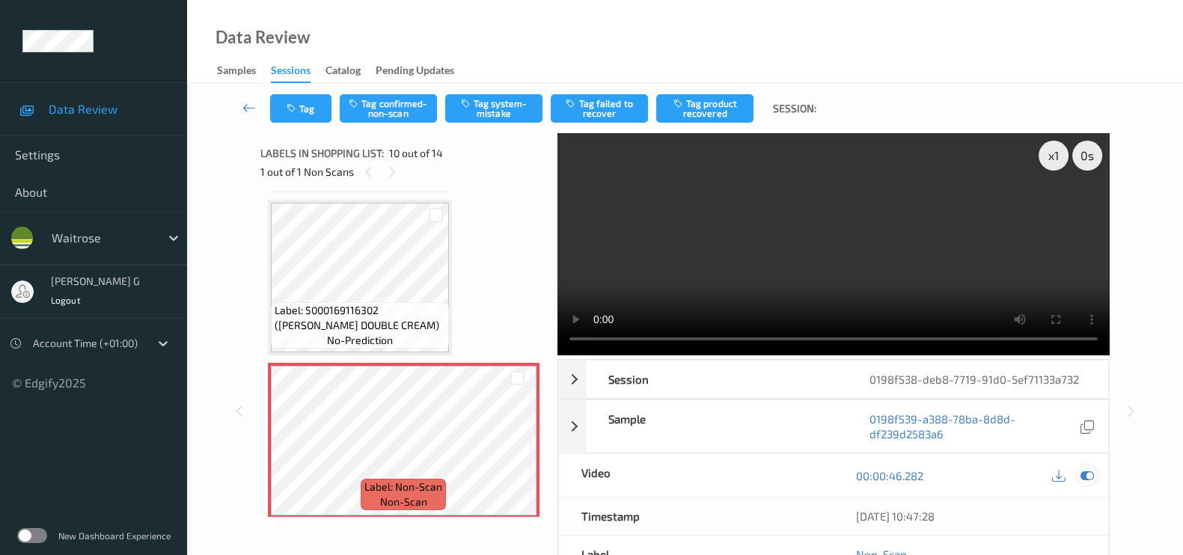
click at [1085, 481] on icon at bounding box center [1087, 475] width 13 height 13
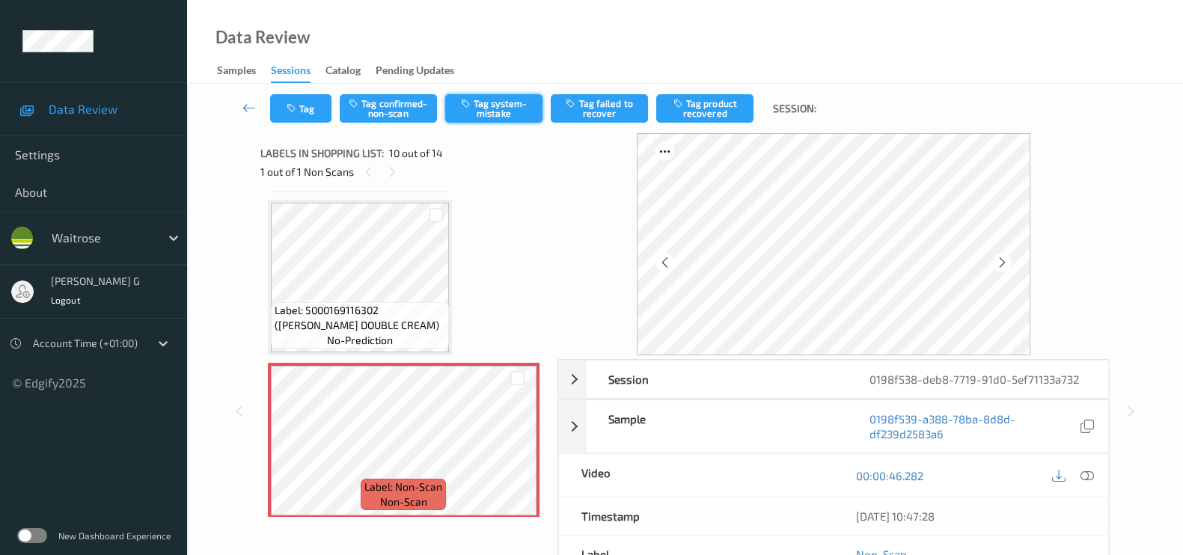
click at [498, 110] on button "Tag system-mistake" at bounding box center [493, 108] width 97 height 28
click at [296, 118] on button "Tag" at bounding box center [300, 108] width 61 height 28
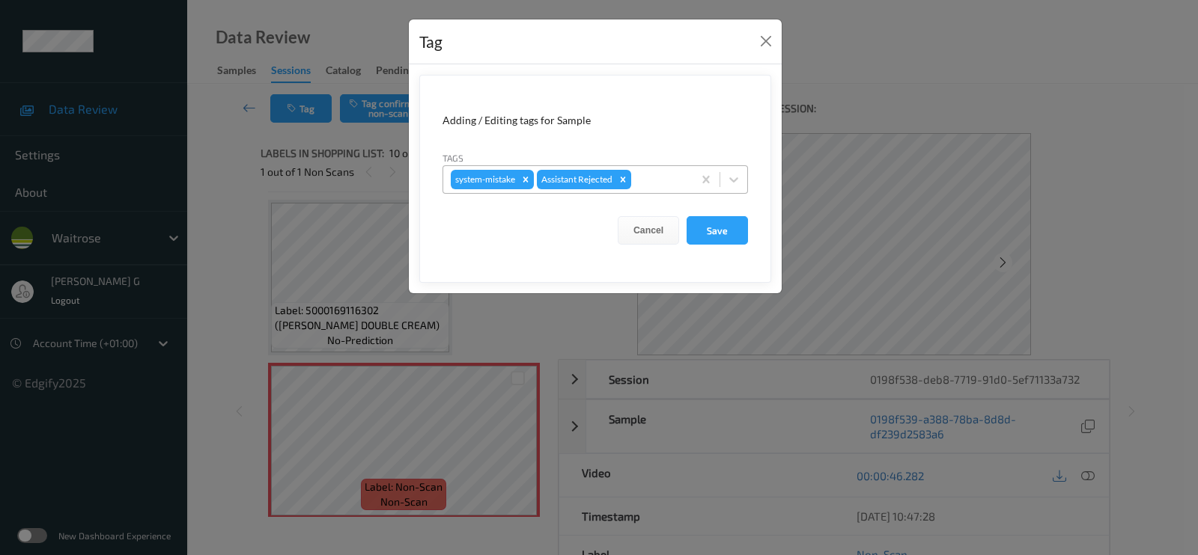
click at [662, 177] on div at bounding box center [659, 180] width 51 height 18
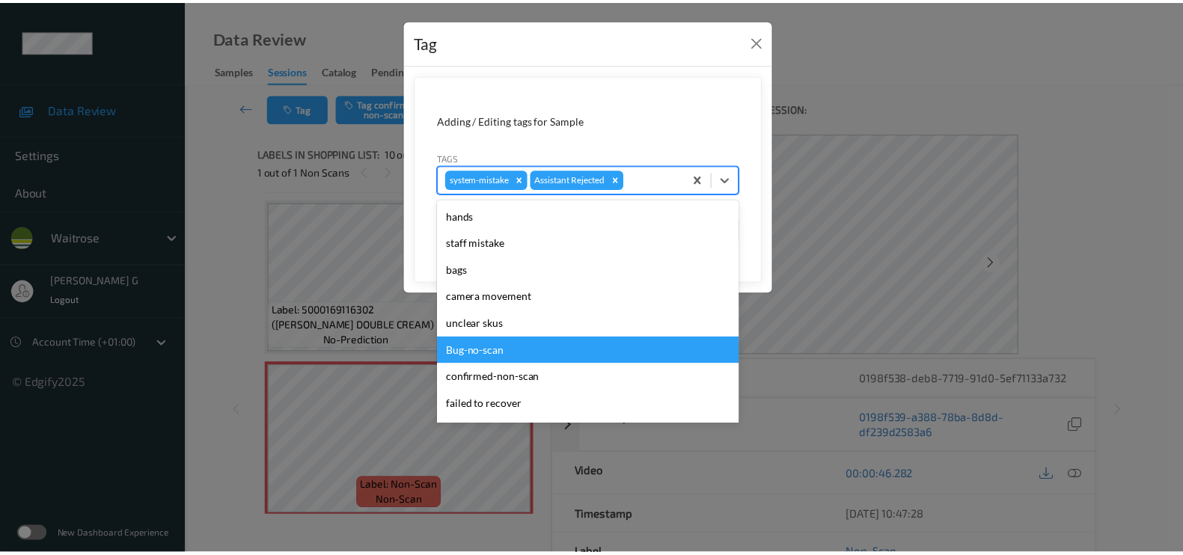
scroll to position [320, 0]
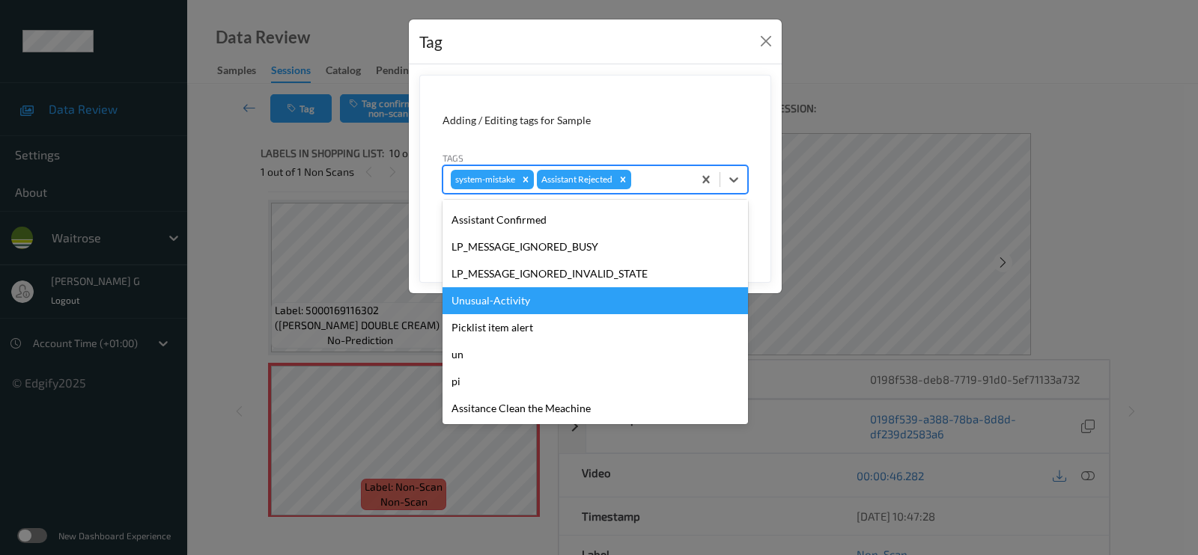
click at [492, 309] on div "Unusual-Activity" at bounding box center [594, 300] width 305 height 27
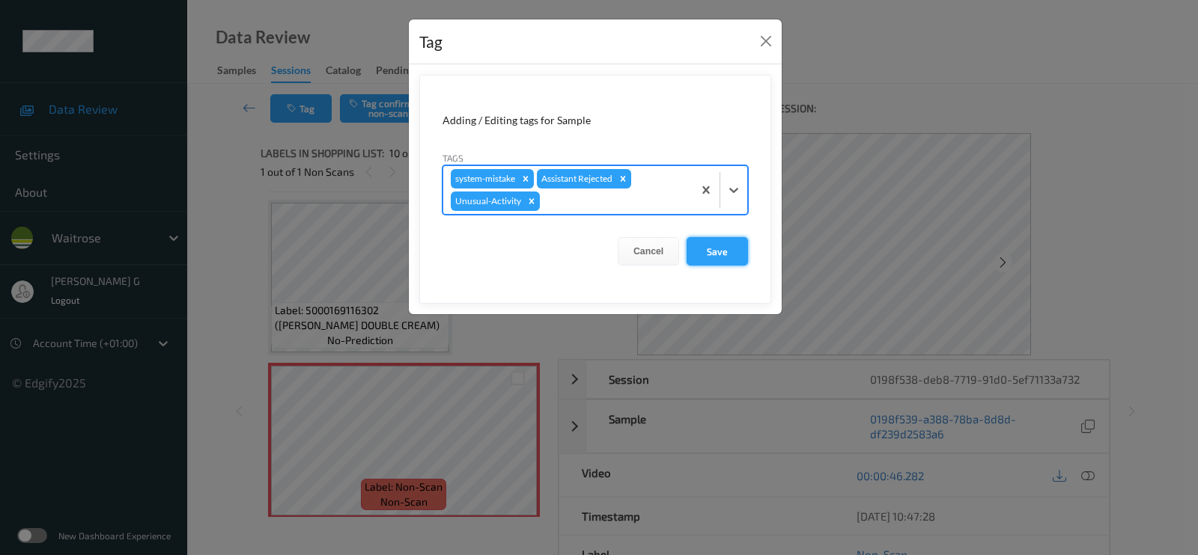
click at [713, 250] on button "Save" at bounding box center [716, 251] width 61 height 28
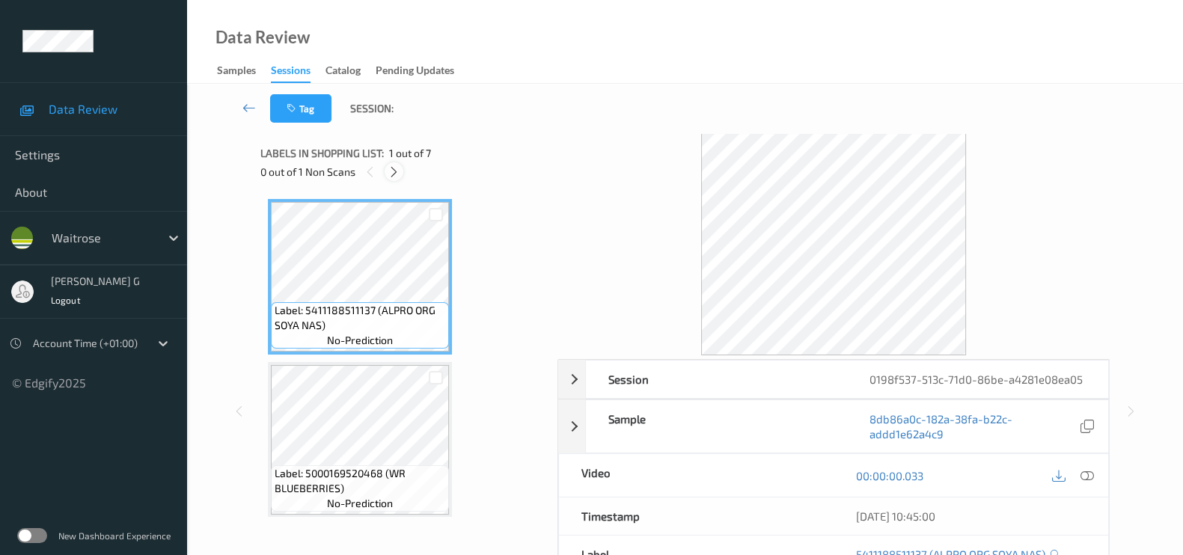
click at [398, 168] on icon at bounding box center [394, 171] width 13 height 13
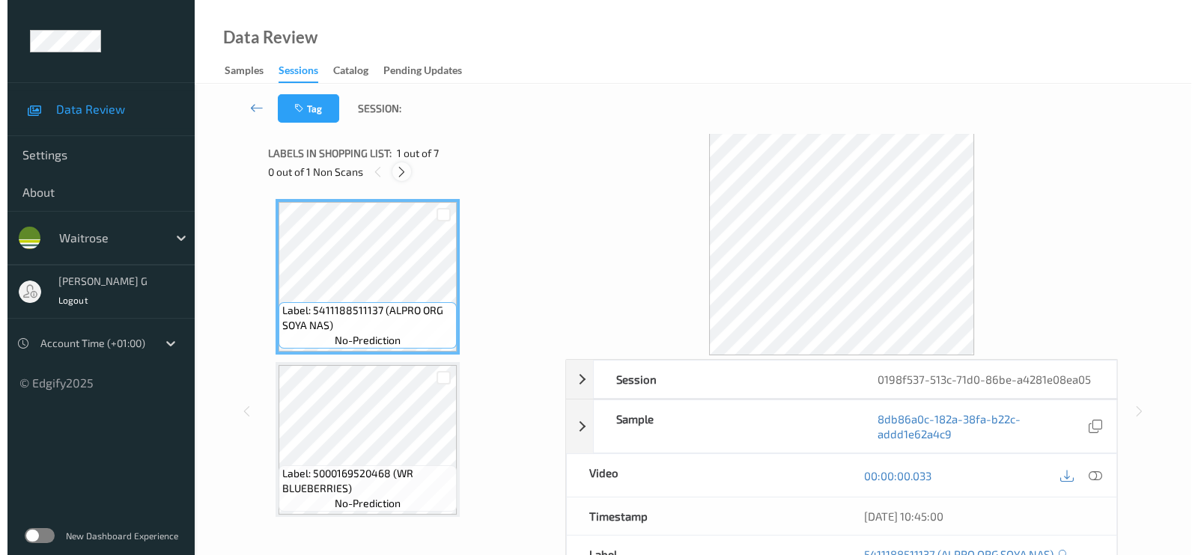
scroll to position [169, 0]
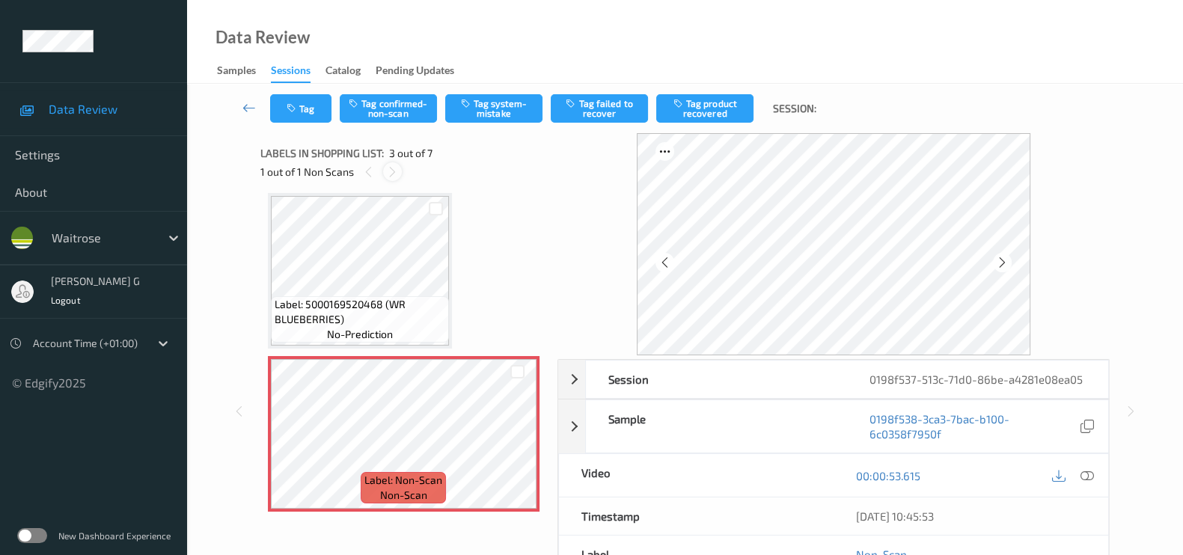
click at [397, 171] on icon at bounding box center [392, 171] width 13 height 13
click at [1009, 266] on icon at bounding box center [1002, 262] width 13 height 13
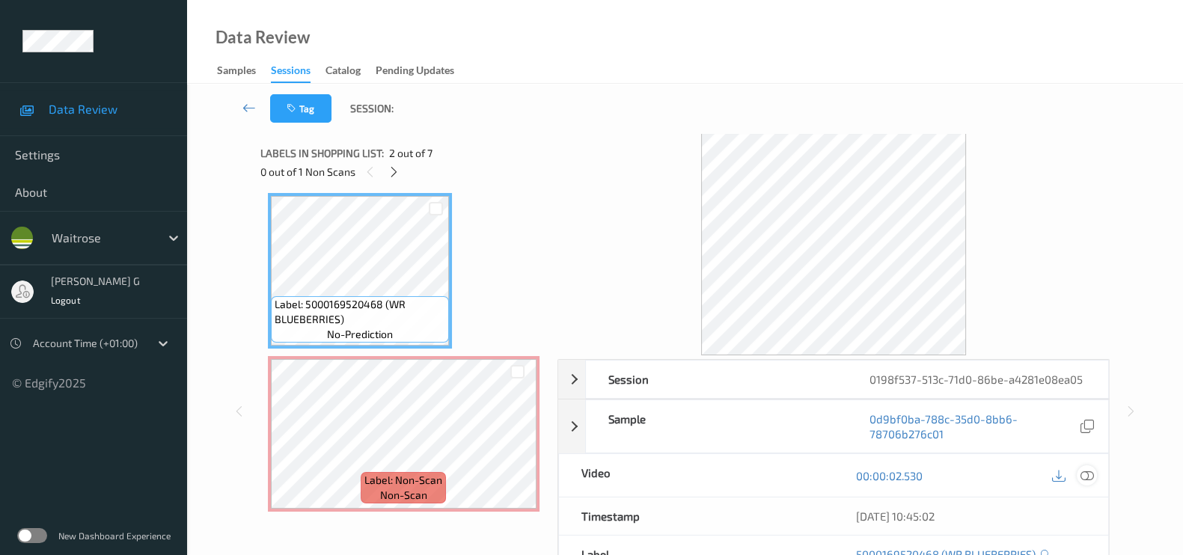
click at [1090, 473] on icon at bounding box center [1087, 475] width 13 height 13
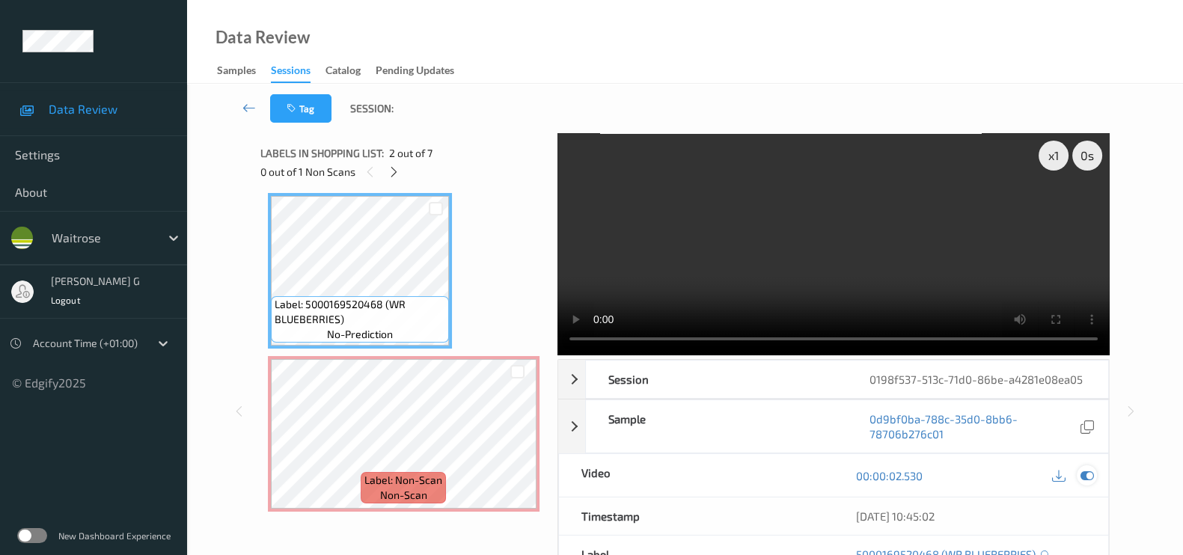
click at [1081, 471] on icon at bounding box center [1087, 475] width 13 height 13
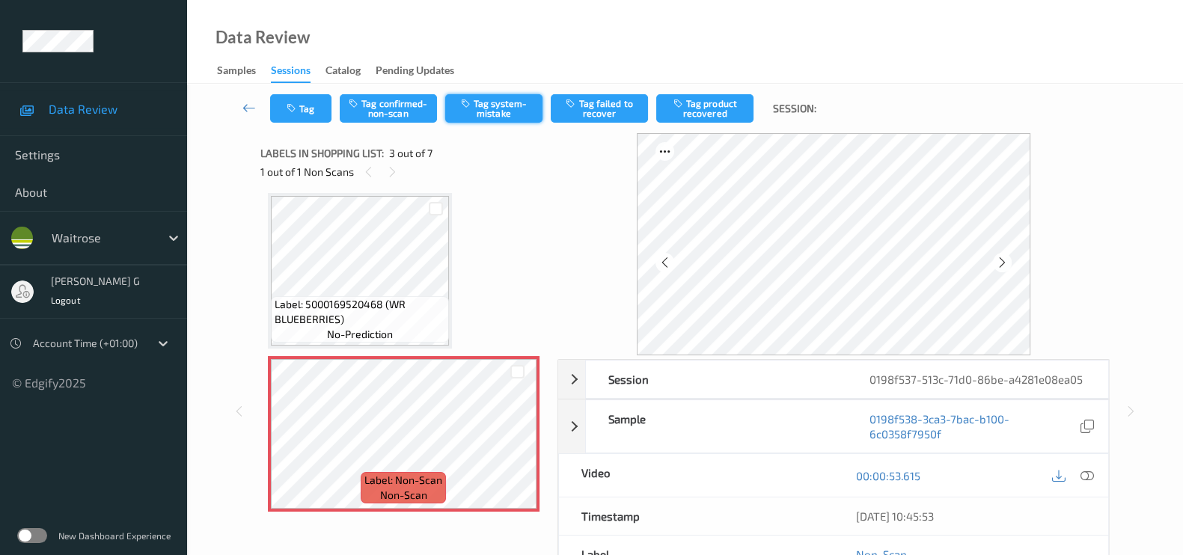
click at [526, 109] on button "Tag system-mistake" at bounding box center [493, 108] width 97 height 28
click at [296, 108] on icon "button" at bounding box center [293, 108] width 13 height 10
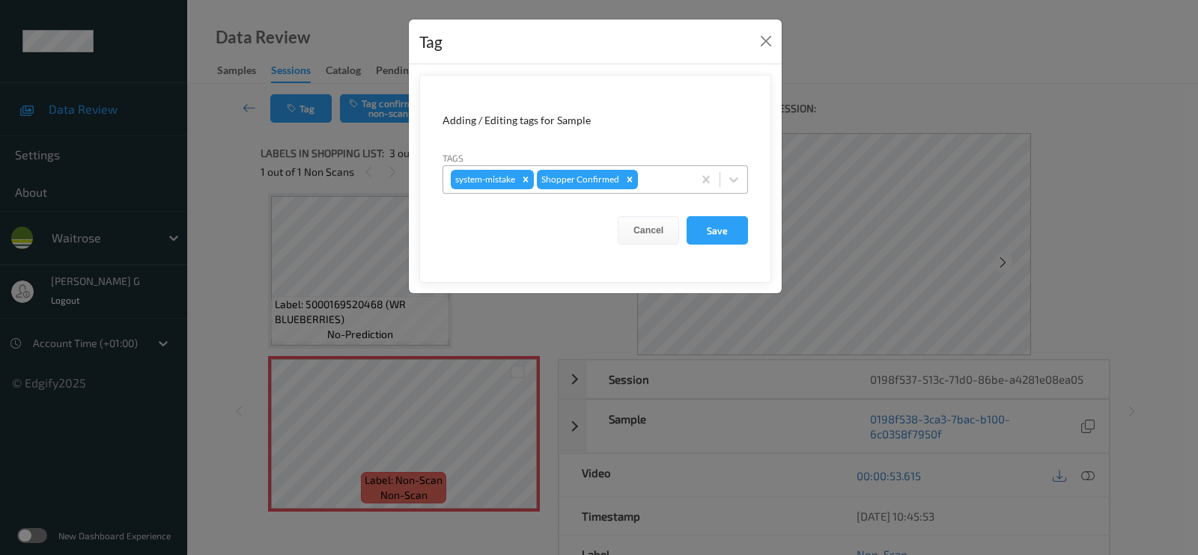
click at [659, 179] on div at bounding box center [663, 180] width 44 height 18
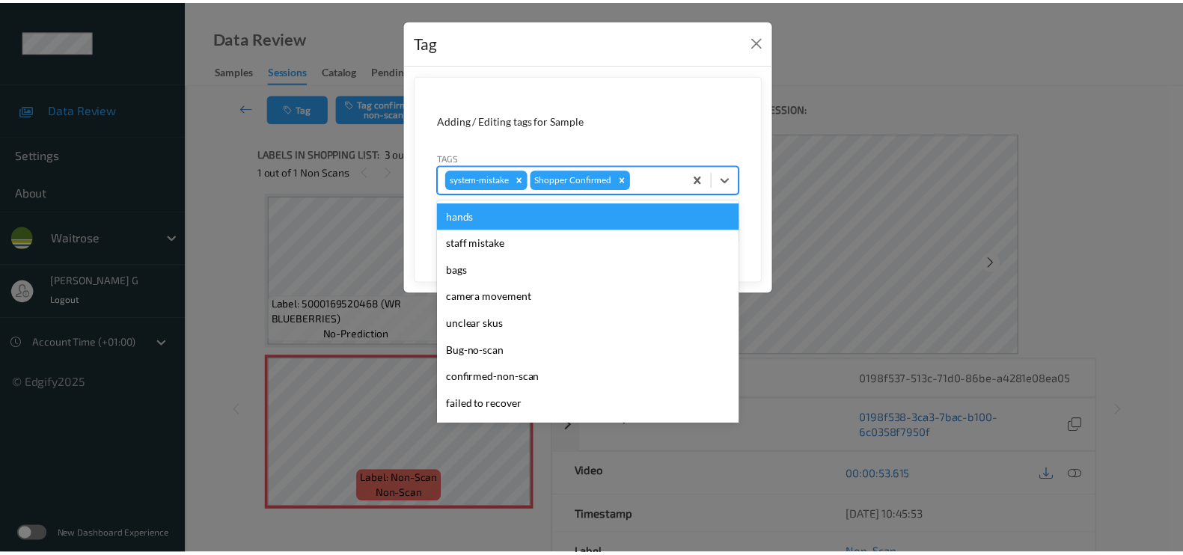
scroll to position [320, 0]
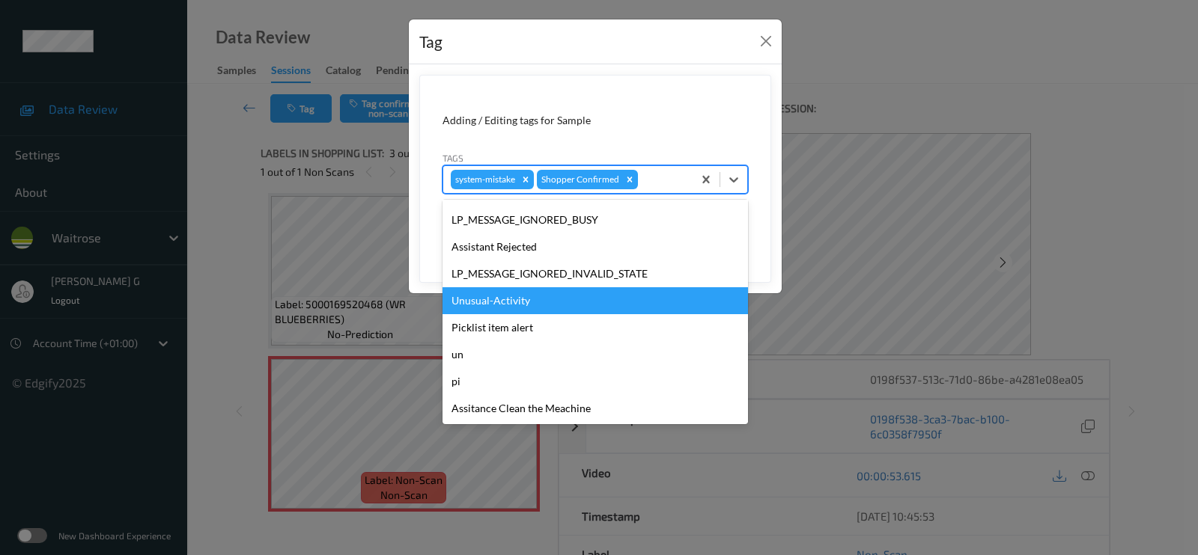
click at [506, 309] on div "Unusual-Activity" at bounding box center [594, 300] width 305 height 27
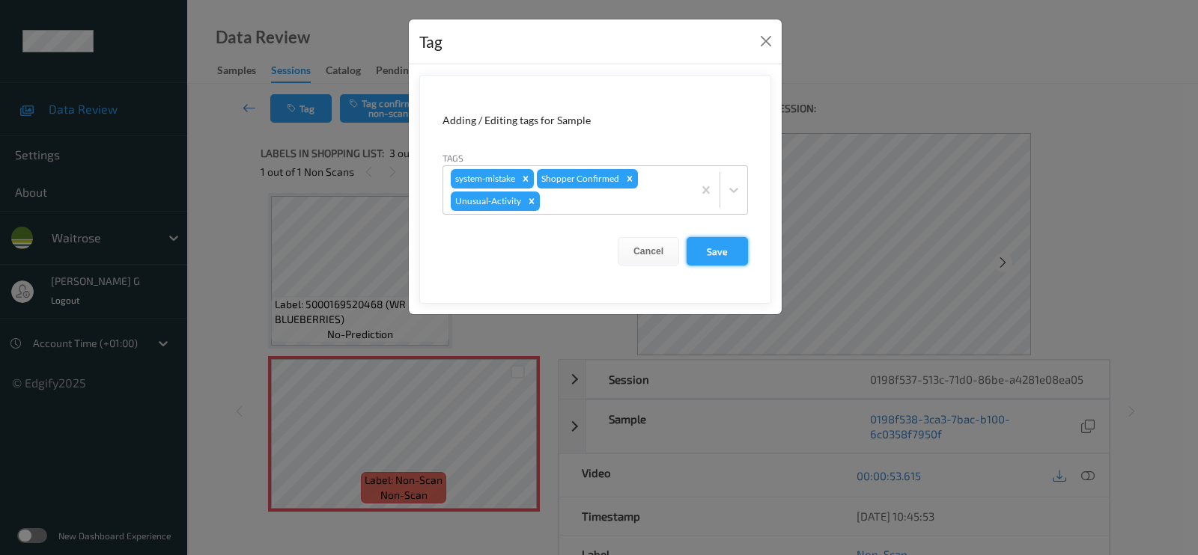
click at [716, 252] on button "Save" at bounding box center [716, 251] width 61 height 28
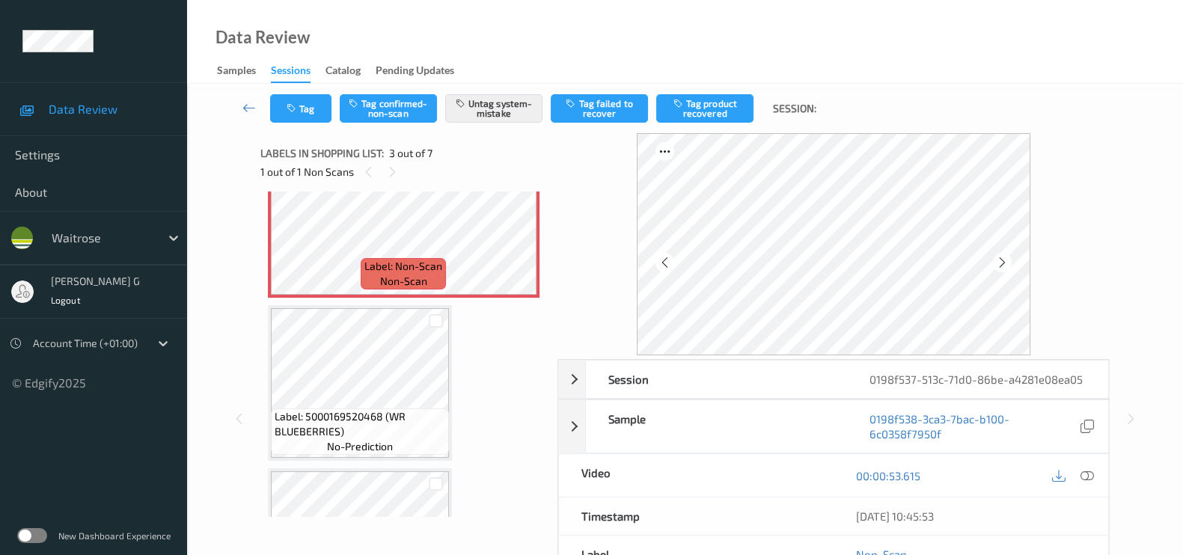
scroll to position [356, 0]
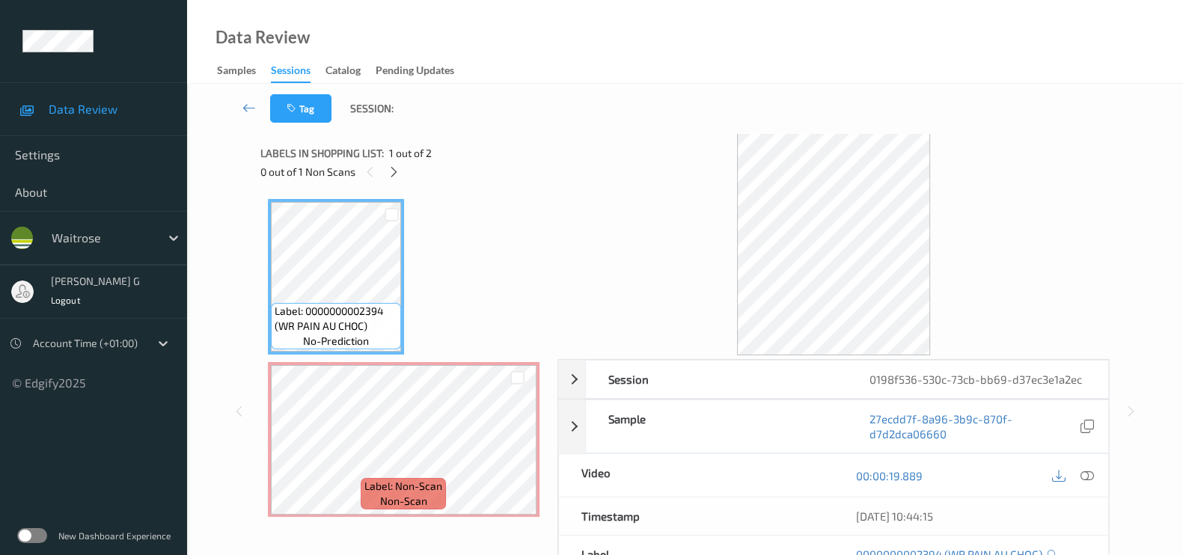
click at [552, 40] on div "Data Review Samples Sessions Catalog Pending Updates" at bounding box center [685, 42] width 996 height 84
click at [400, 170] on div at bounding box center [394, 171] width 19 height 19
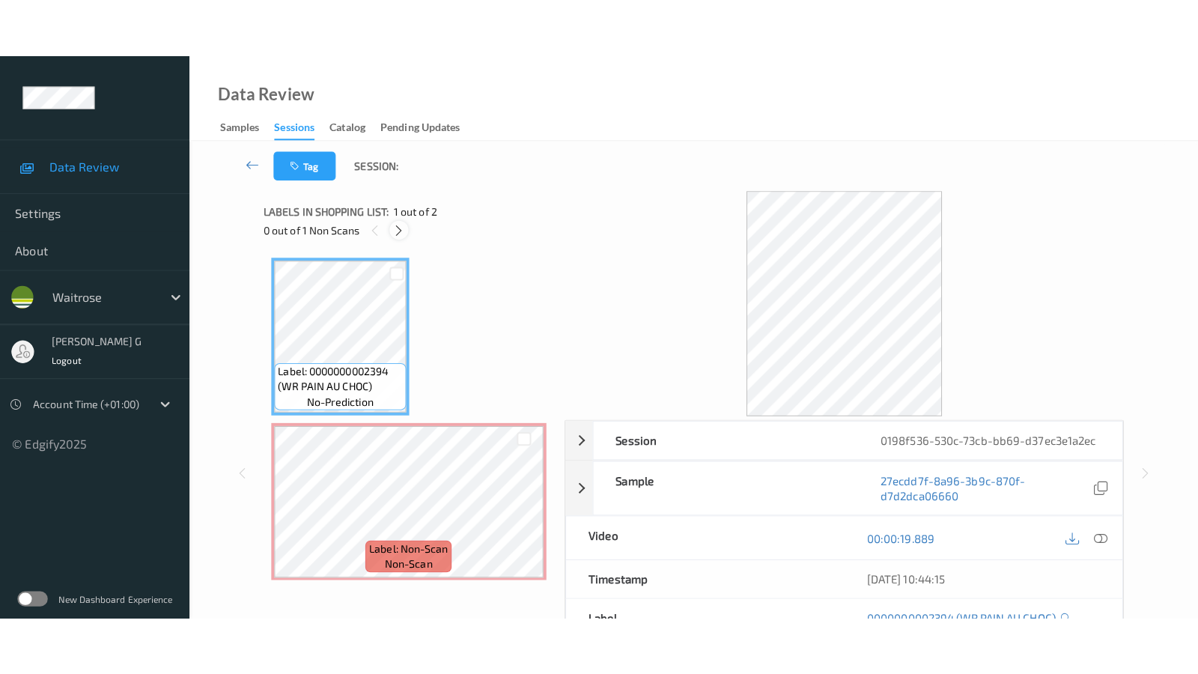
scroll to position [6, 0]
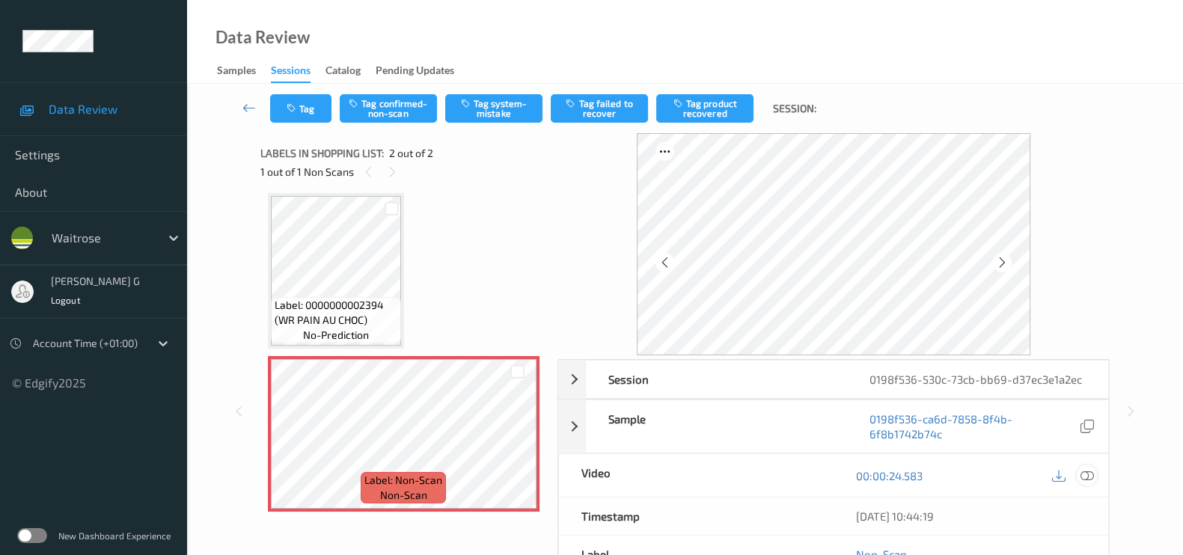
click at [1088, 477] on icon at bounding box center [1087, 475] width 13 height 13
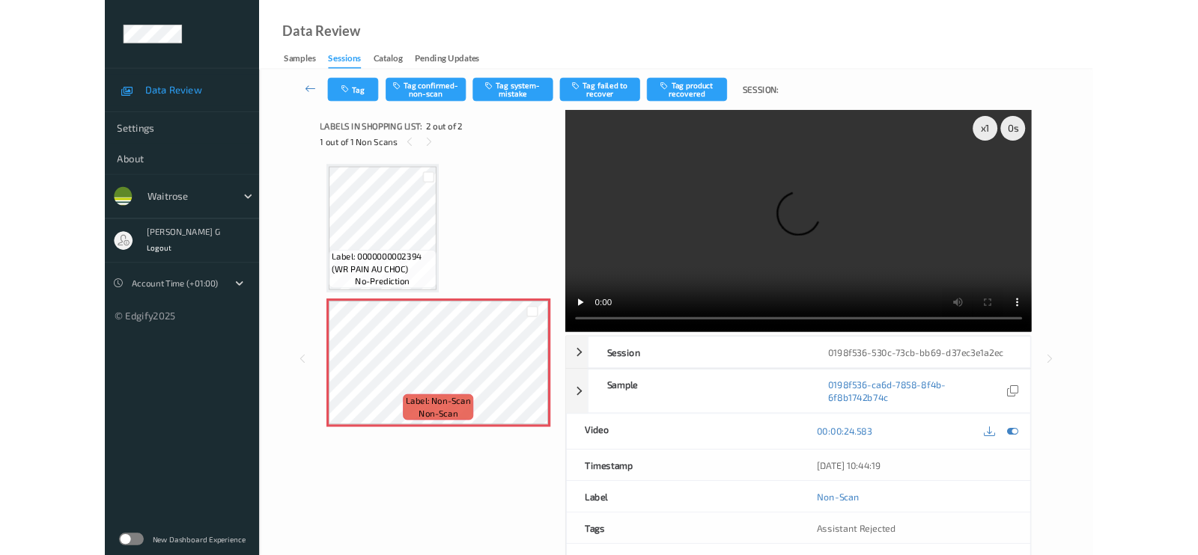
scroll to position [0, 0]
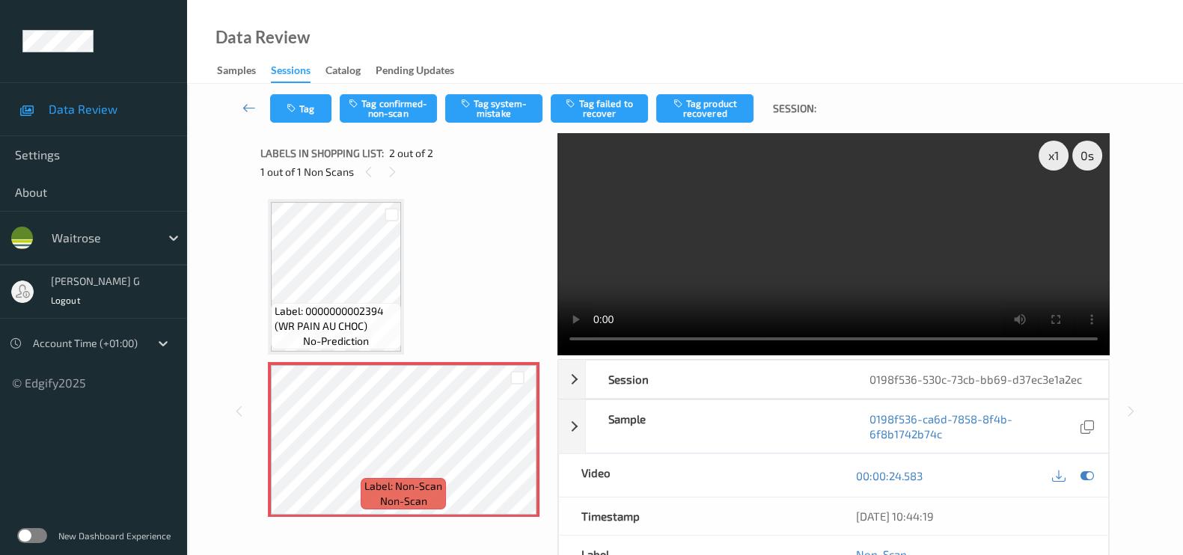
click at [560, 39] on div "Data Review Samples Sessions Catalog Pending Updates" at bounding box center [685, 42] width 996 height 84
click at [1088, 473] on icon at bounding box center [1087, 475] width 13 height 13
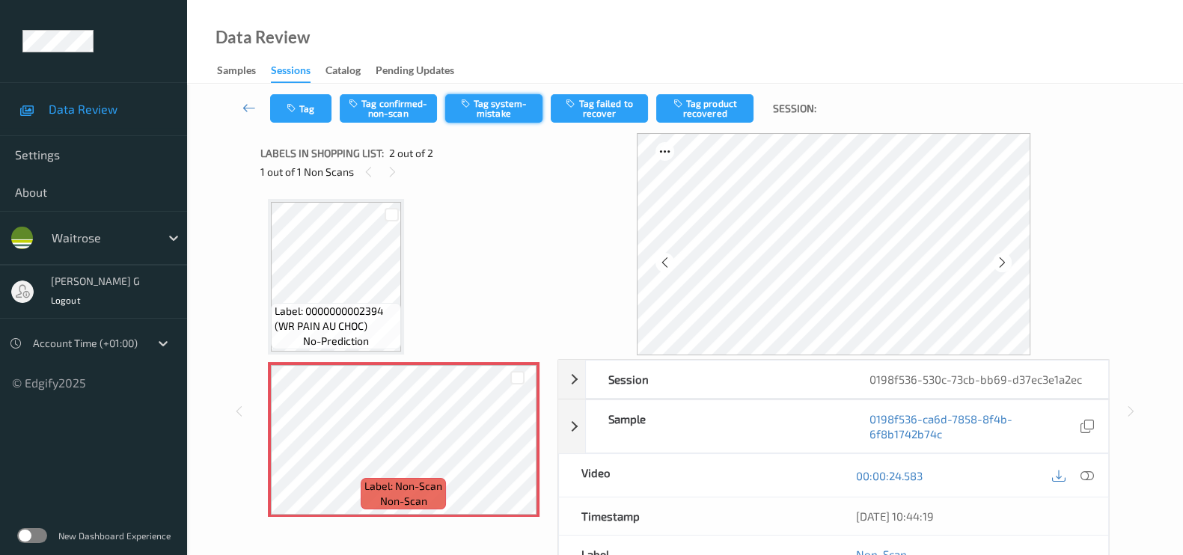
click at [517, 112] on button "Tag system-mistake" at bounding box center [493, 108] width 97 height 28
click at [309, 109] on button "Tag" at bounding box center [300, 108] width 61 height 28
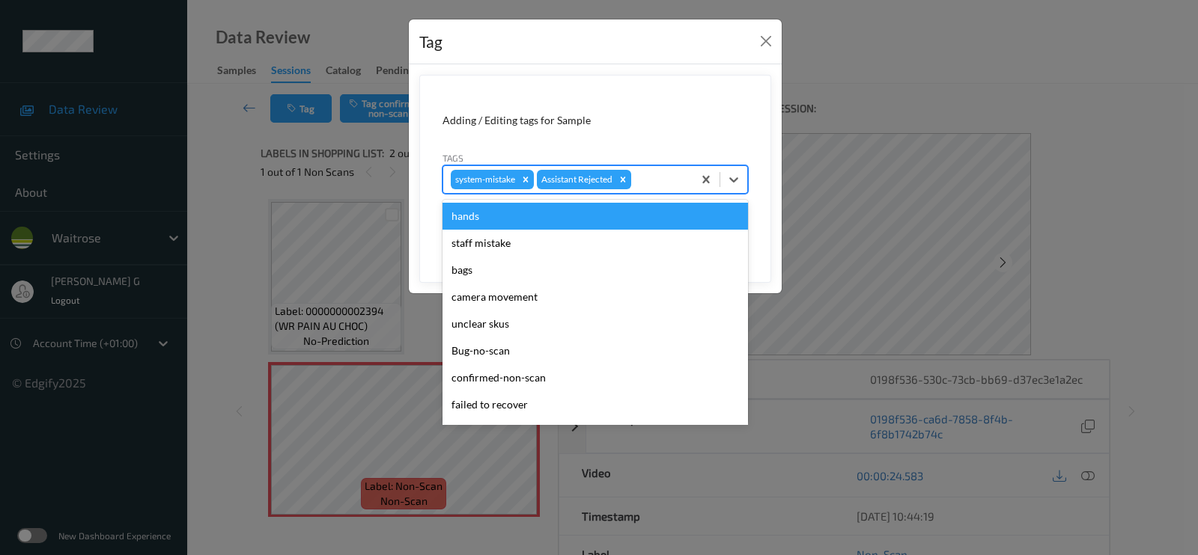
click at [656, 192] on div "system-mistake Assistant Rejected" at bounding box center [567, 179] width 249 height 25
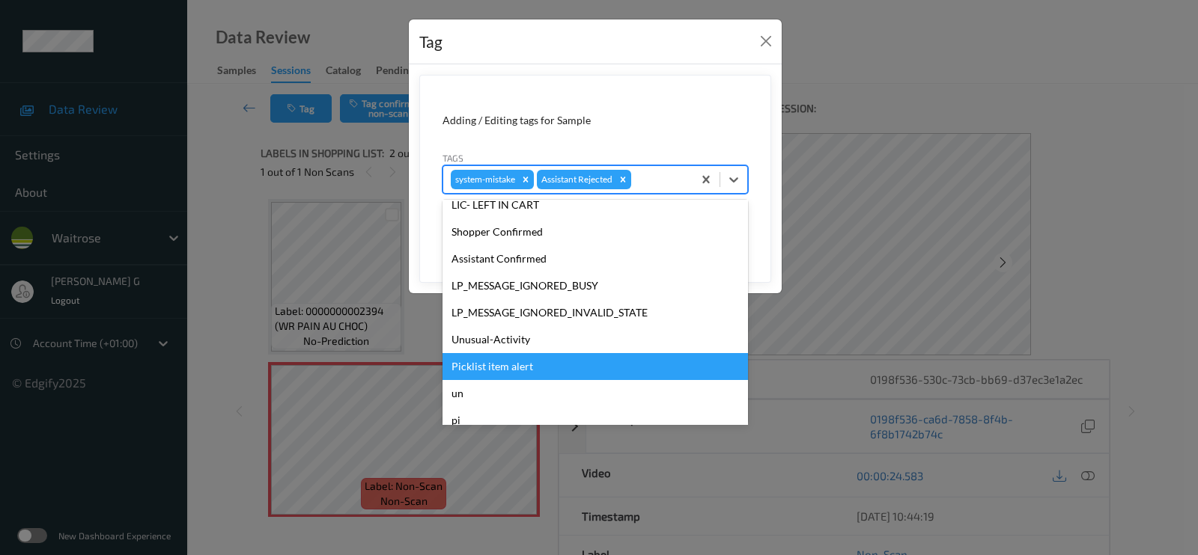
scroll to position [320, 0]
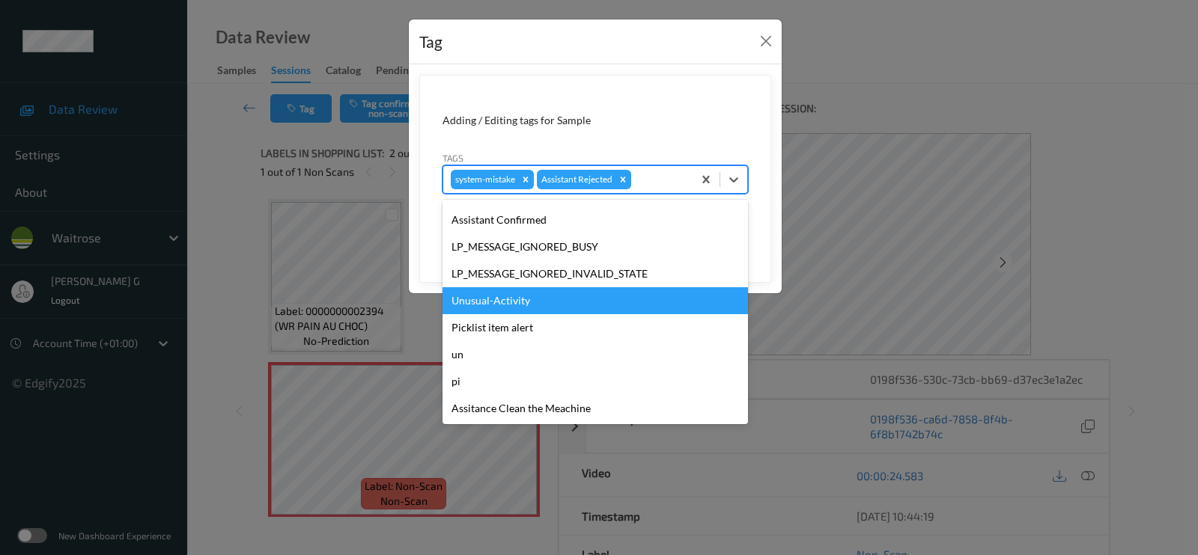
click at [501, 291] on div "Unusual-Activity" at bounding box center [594, 300] width 305 height 27
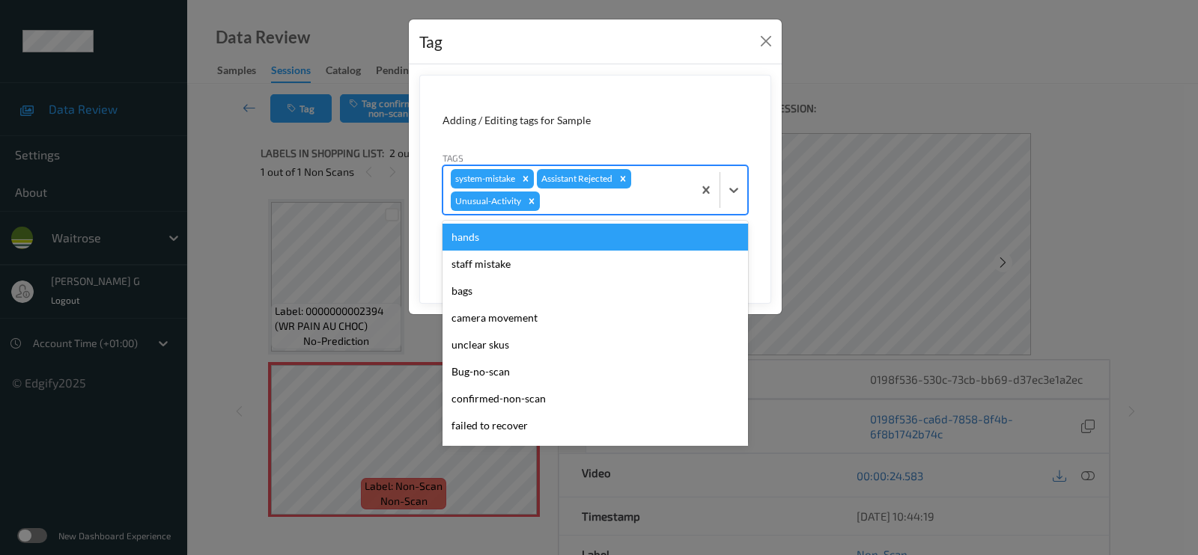
click at [631, 204] on div at bounding box center [614, 201] width 142 height 18
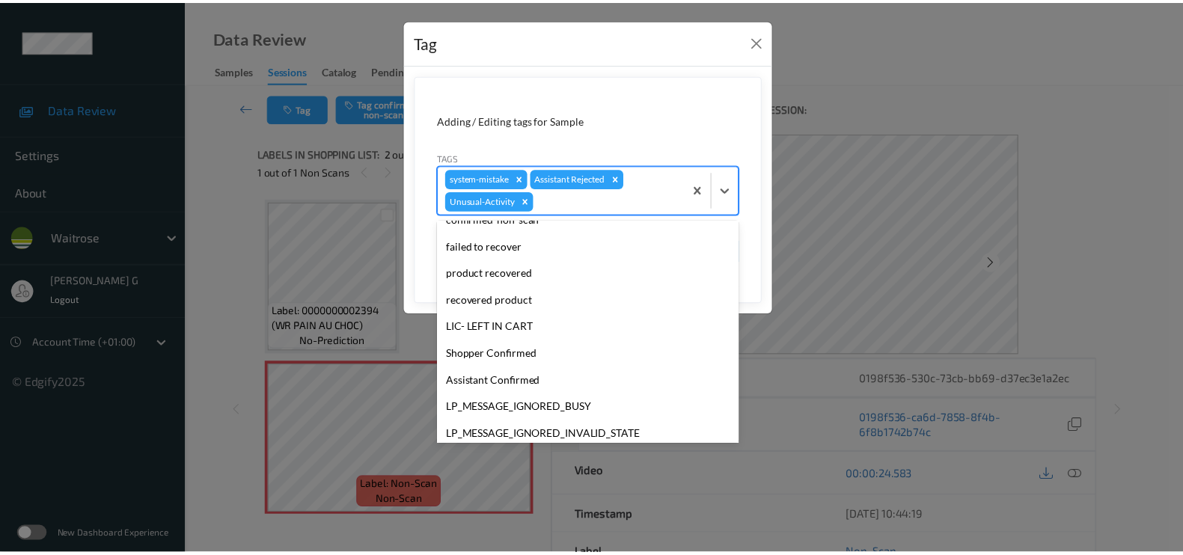
scroll to position [293, 0]
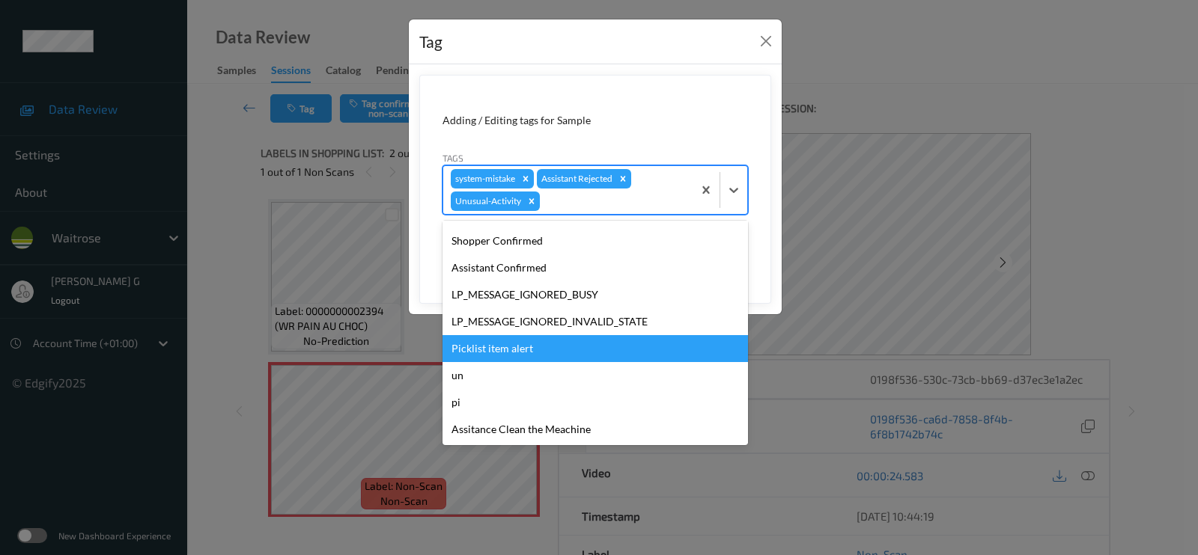
click at [487, 349] on div "Picklist item alert" at bounding box center [594, 348] width 305 height 27
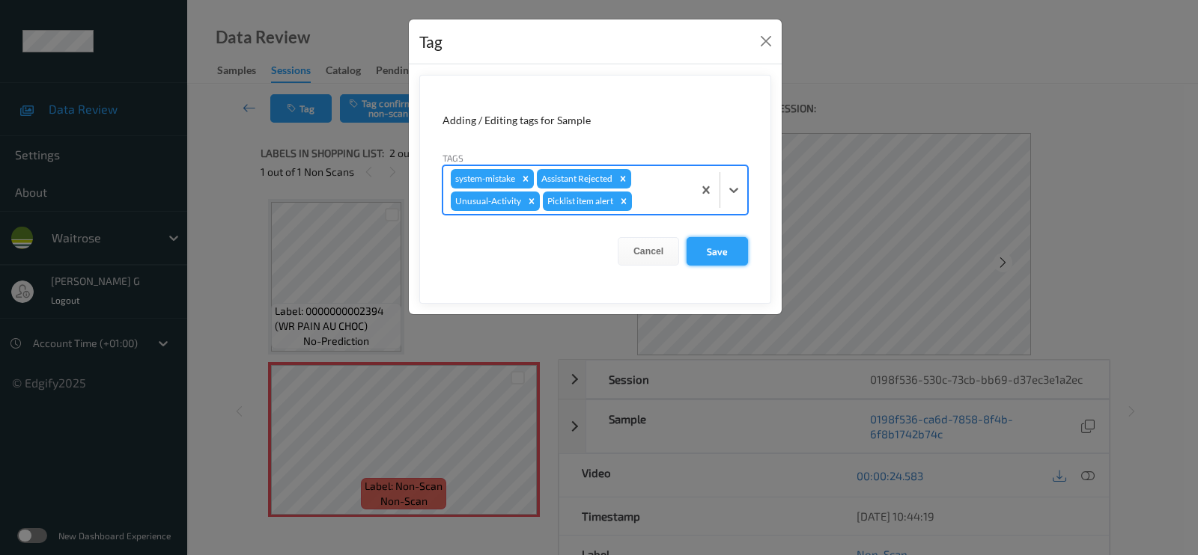
click at [723, 256] on button "Save" at bounding box center [716, 251] width 61 height 28
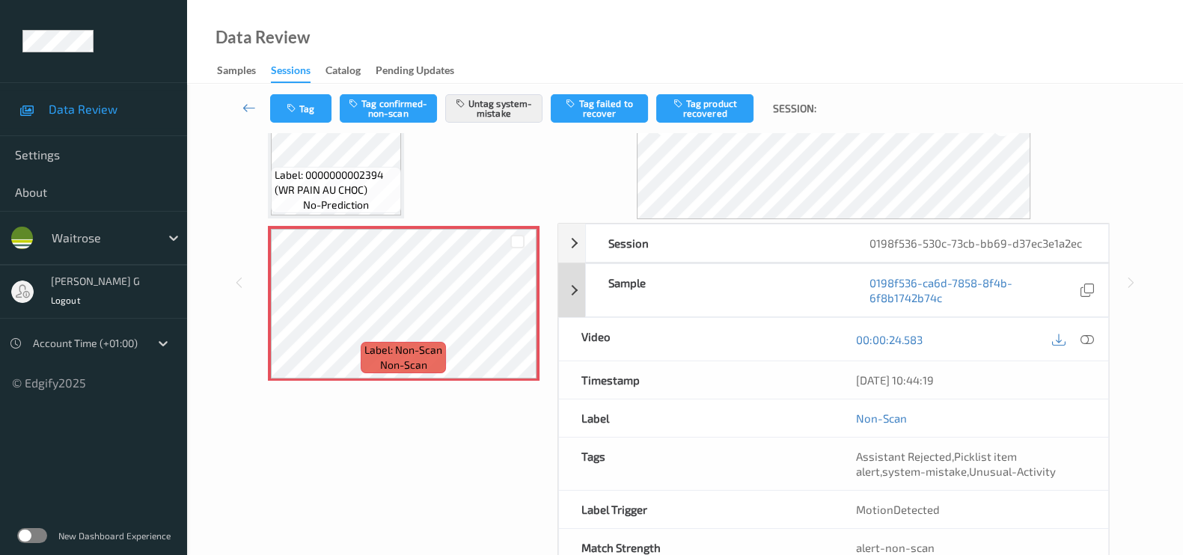
scroll to position [178, 0]
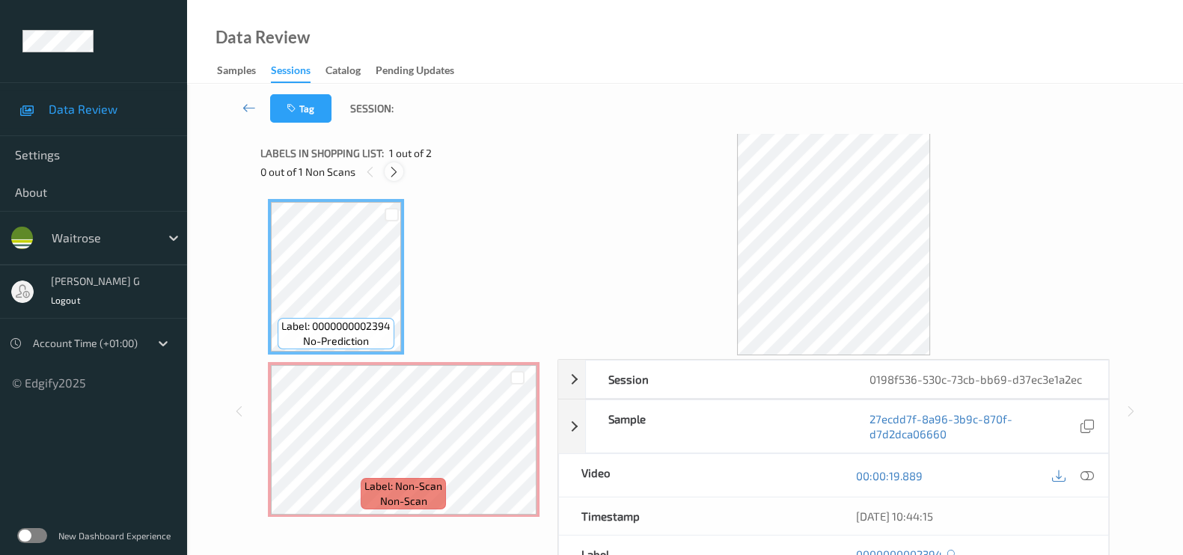
click at [391, 174] on icon at bounding box center [394, 171] width 13 height 13
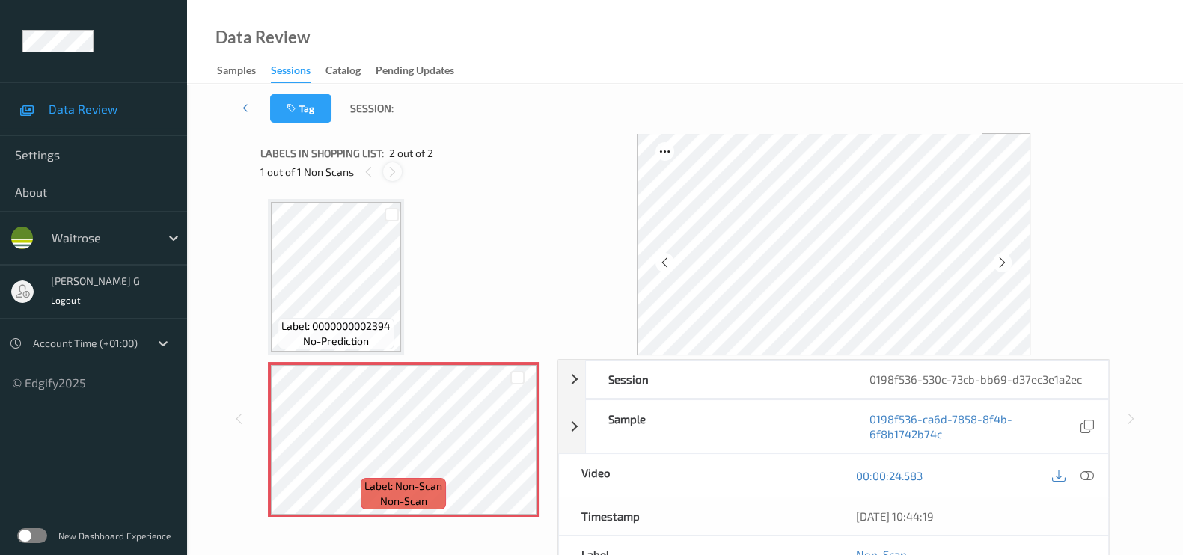
scroll to position [6, 0]
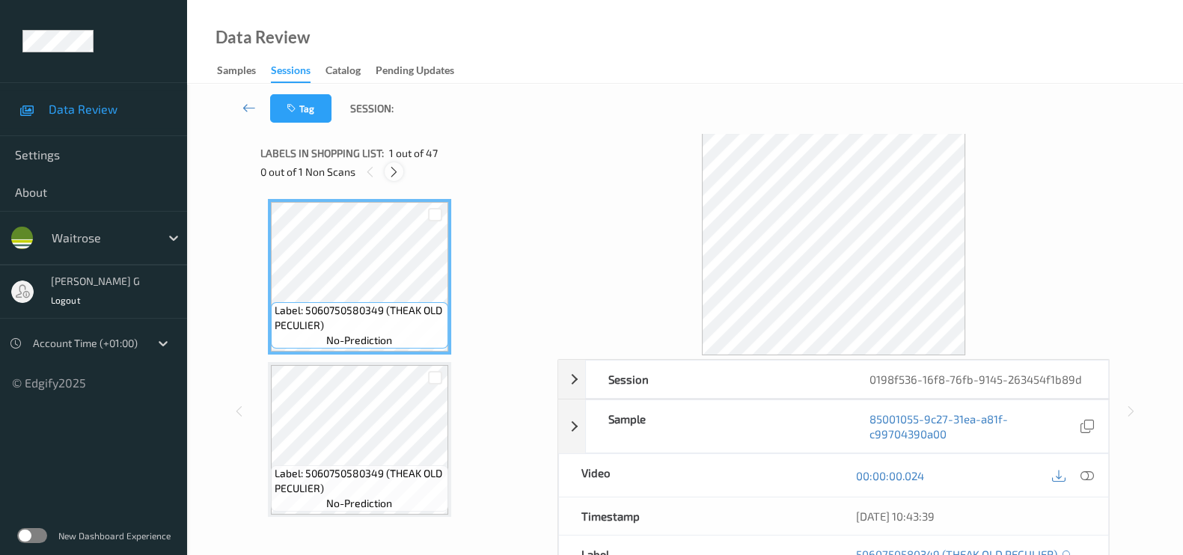
click at [399, 168] on icon at bounding box center [394, 171] width 13 height 13
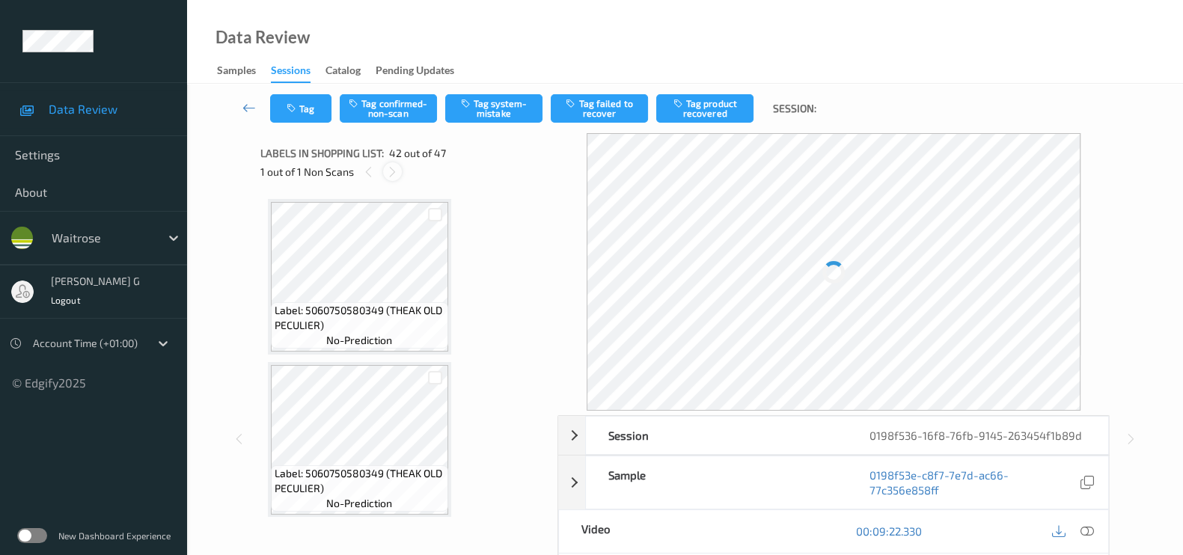
scroll to position [6494, 0]
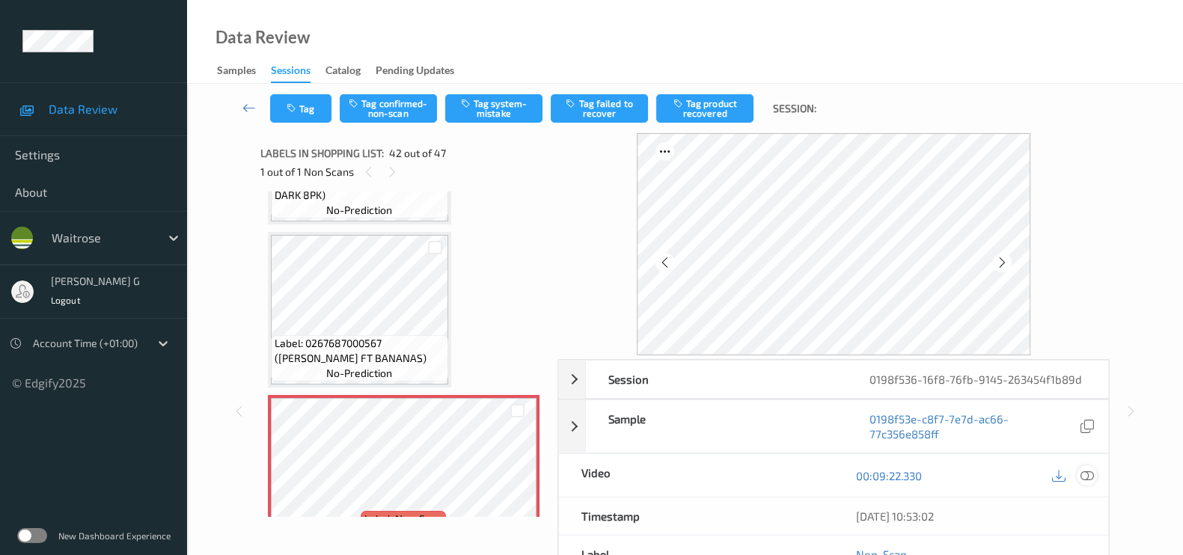
click at [1094, 468] on div at bounding box center [1087, 476] width 20 height 20
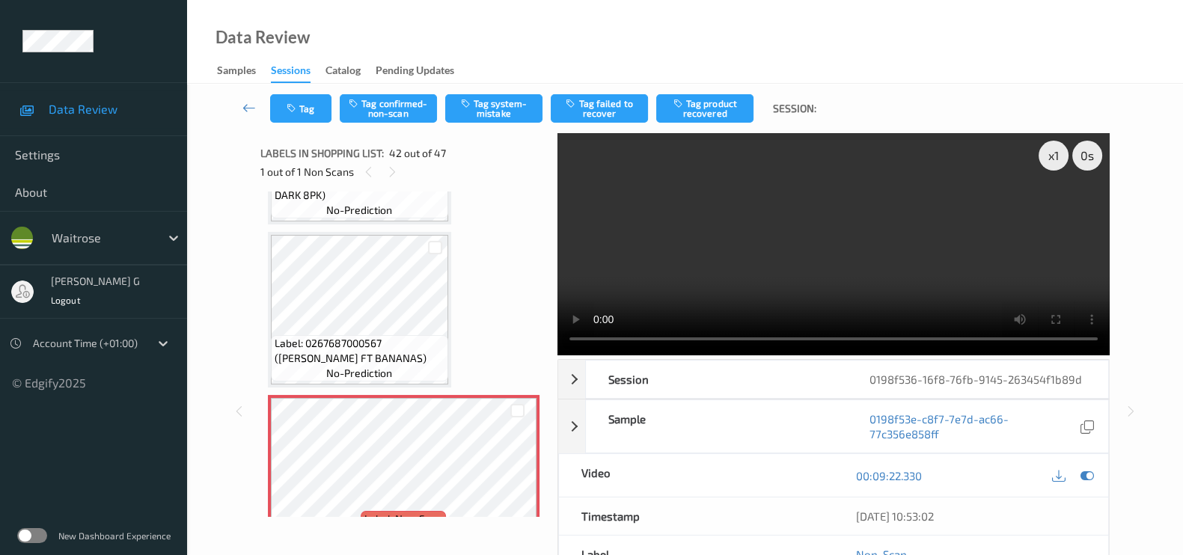
click at [1071, 473] on div at bounding box center [1073, 476] width 49 height 20
click at [1093, 470] on icon at bounding box center [1087, 475] width 13 height 13
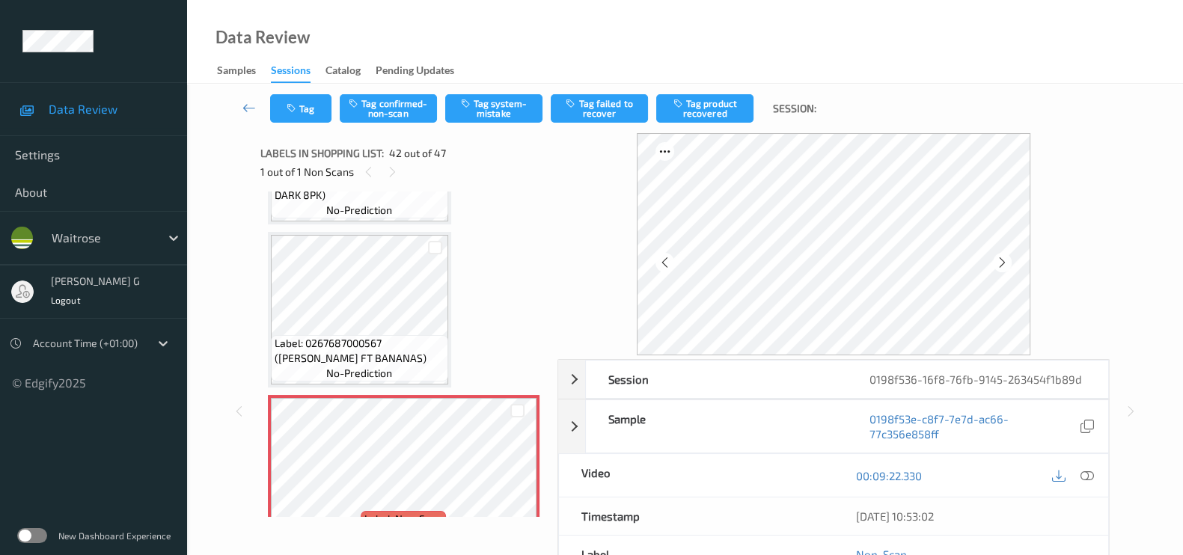
scroll to position [6213, 0]
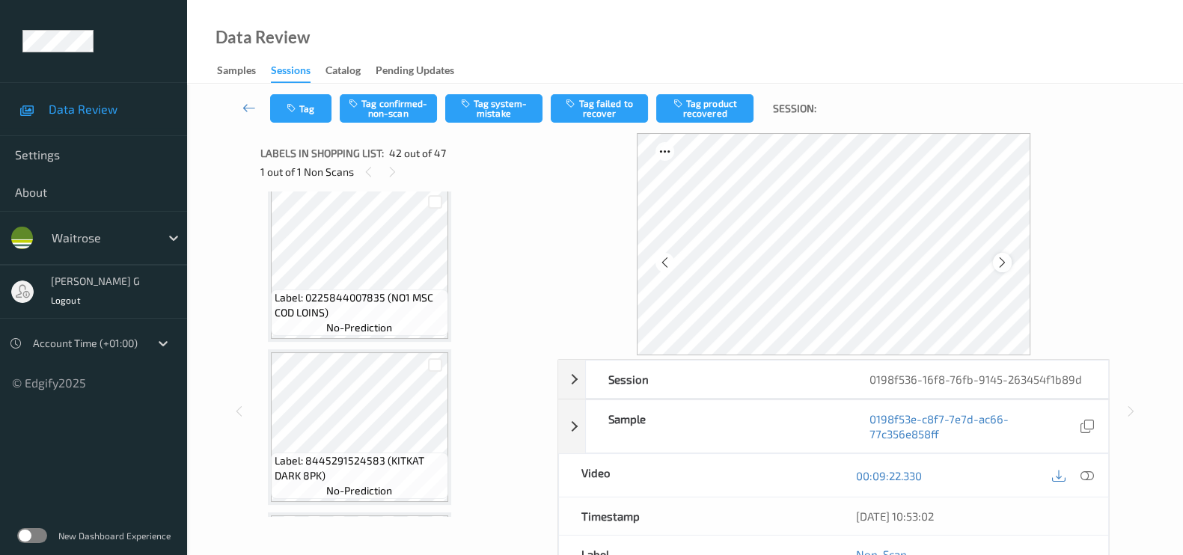
click at [1009, 264] on icon at bounding box center [1002, 262] width 13 height 13
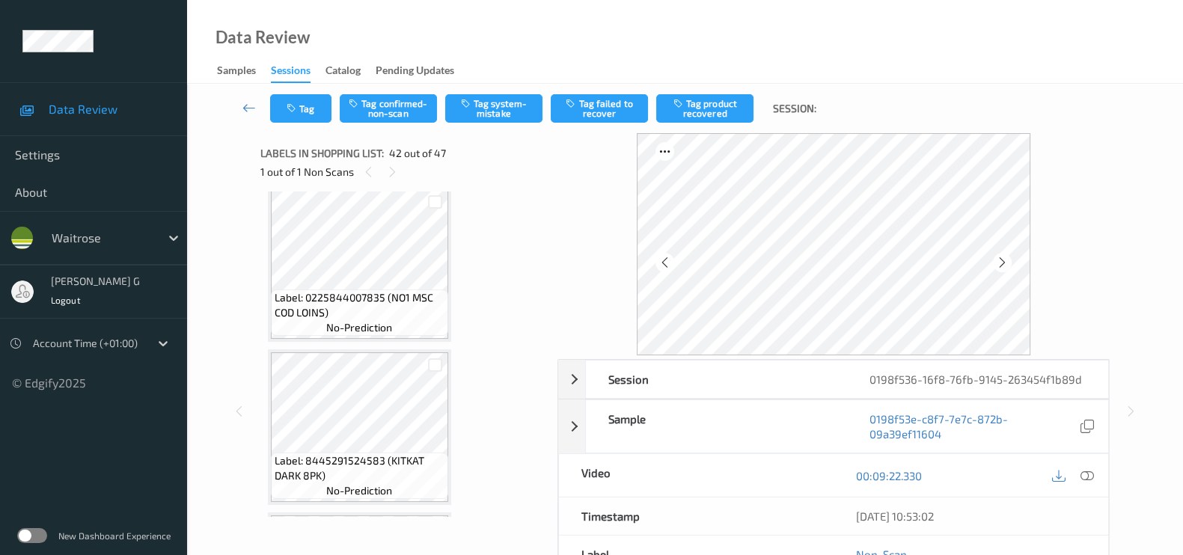
click at [1009, 264] on icon at bounding box center [1002, 262] width 13 height 13
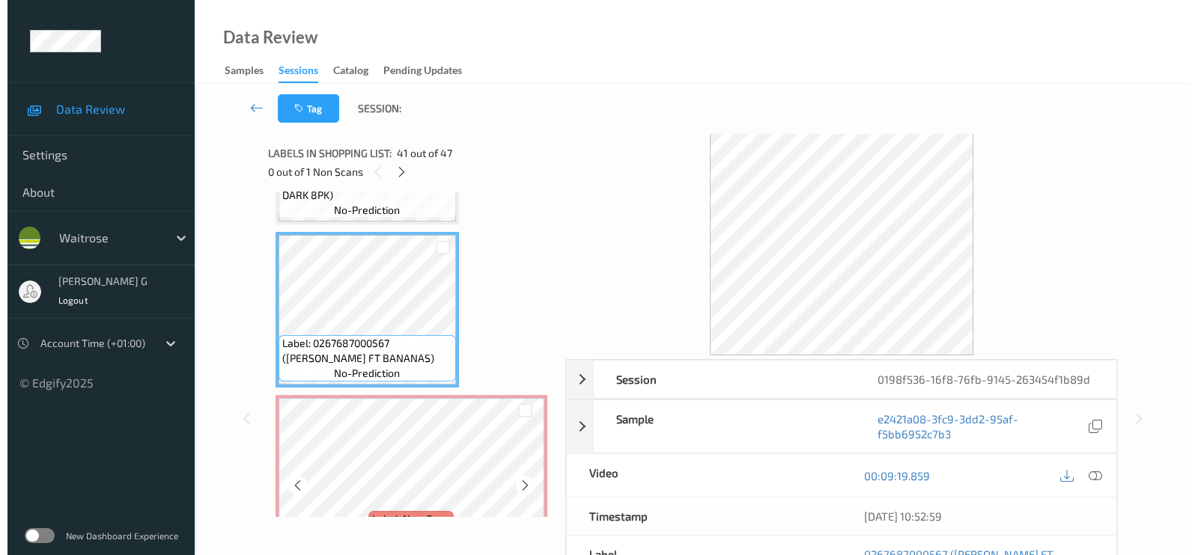
scroll to position [6587, 0]
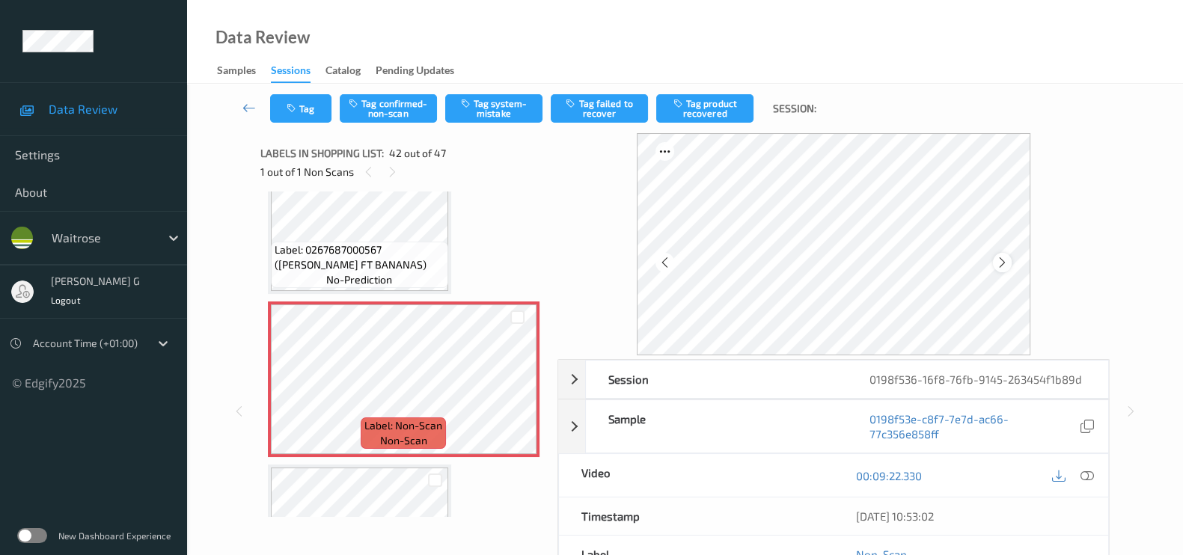
click at [1005, 267] on icon at bounding box center [1002, 262] width 13 height 13
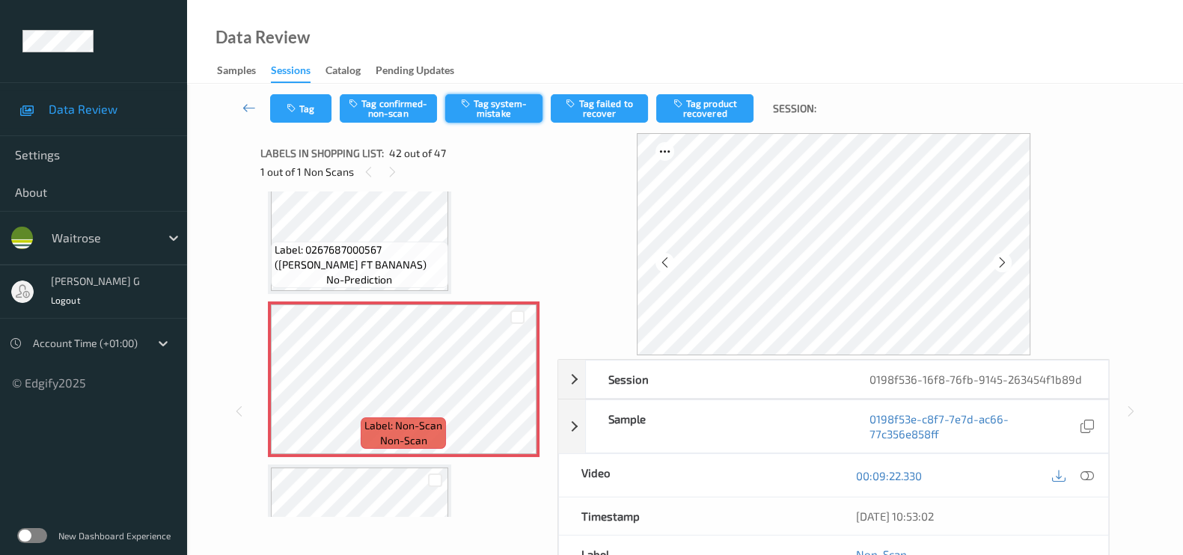
click at [514, 110] on button "Tag system-mistake" at bounding box center [493, 108] width 97 height 28
click at [302, 108] on button "Tag" at bounding box center [300, 108] width 61 height 28
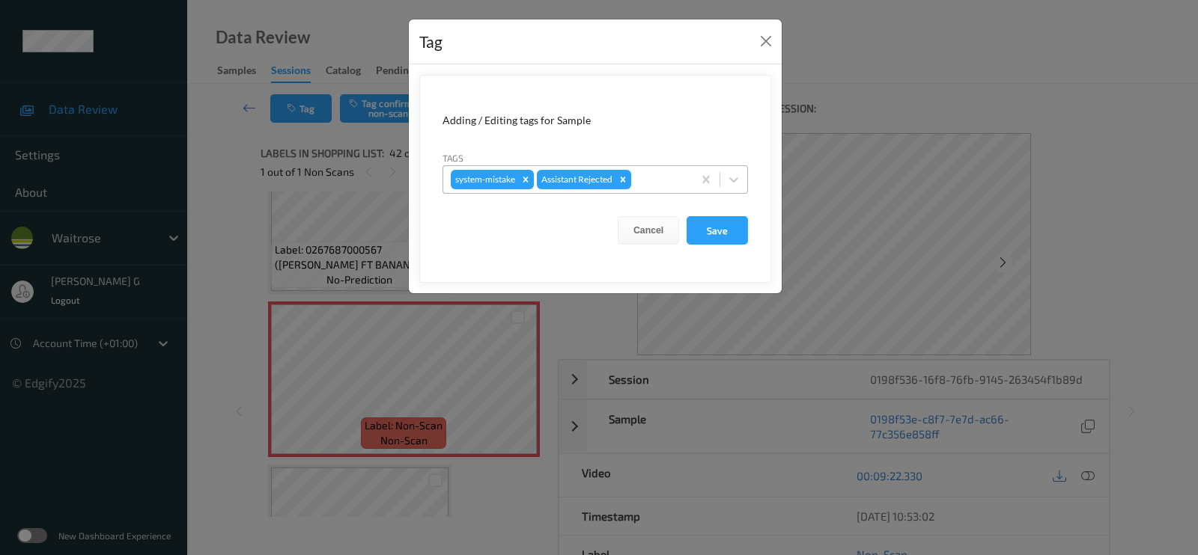
click at [659, 187] on div at bounding box center [659, 180] width 51 height 18
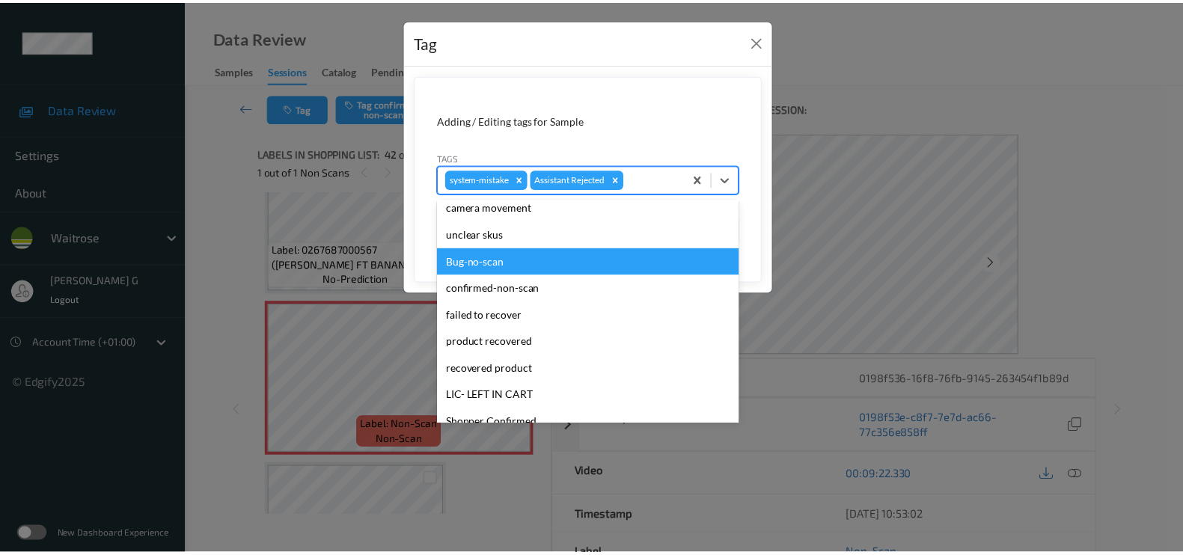
scroll to position [320, 0]
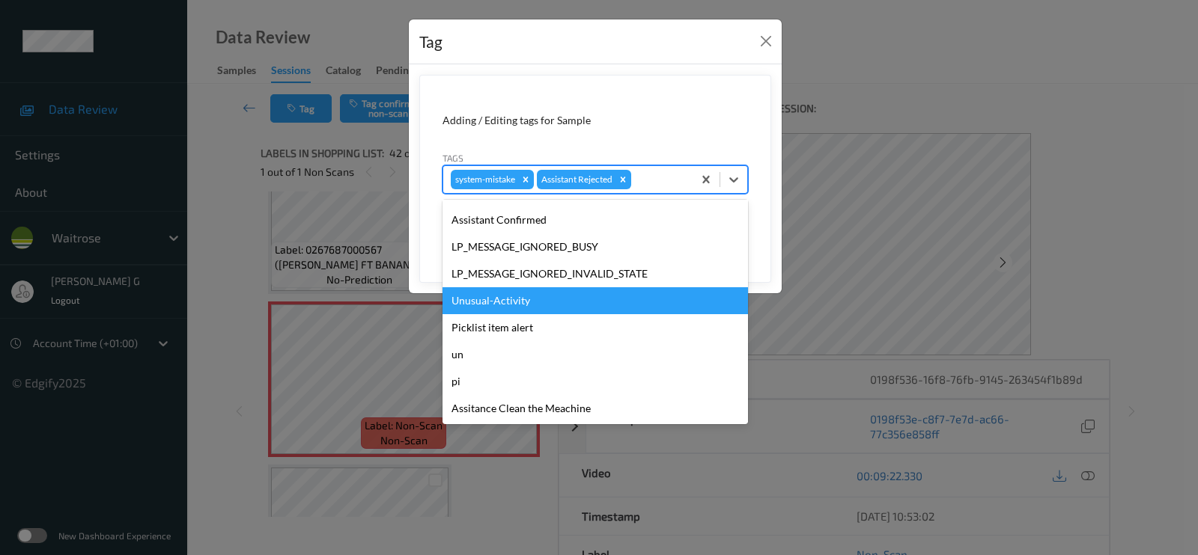
click at [487, 302] on div "Unusual-Activity" at bounding box center [594, 300] width 305 height 27
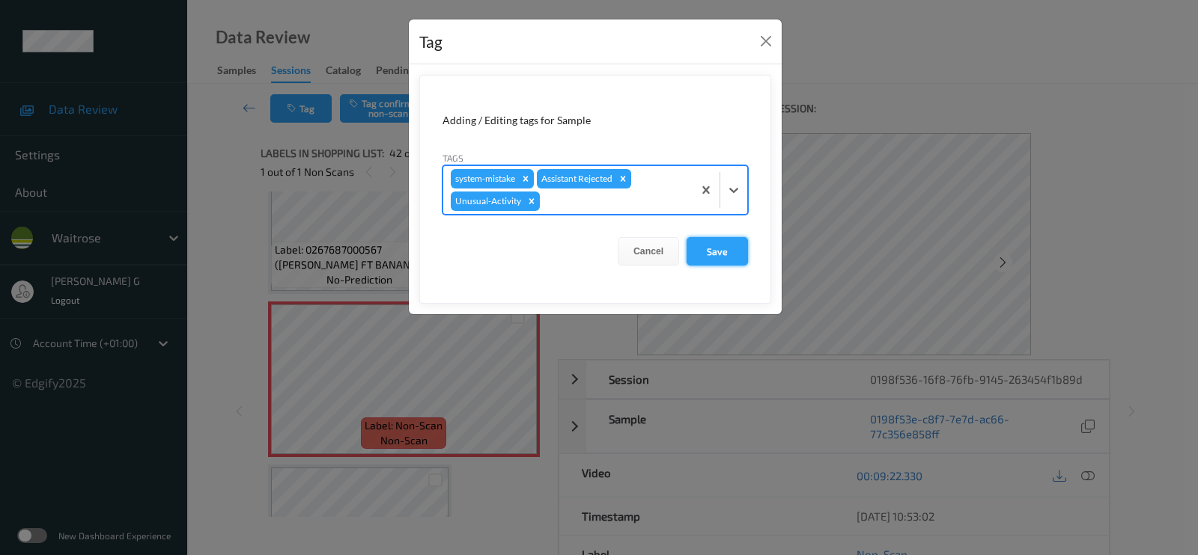
click at [713, 251] on button "Save" at bounding box center [716, 251] width 61 height 28
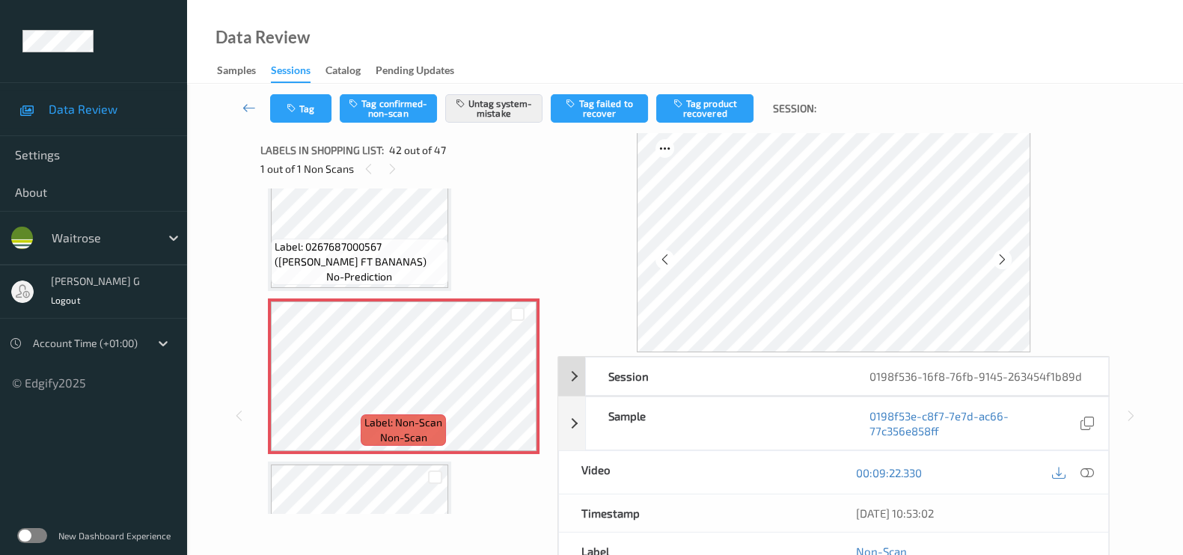
scroll to position [0, 0]
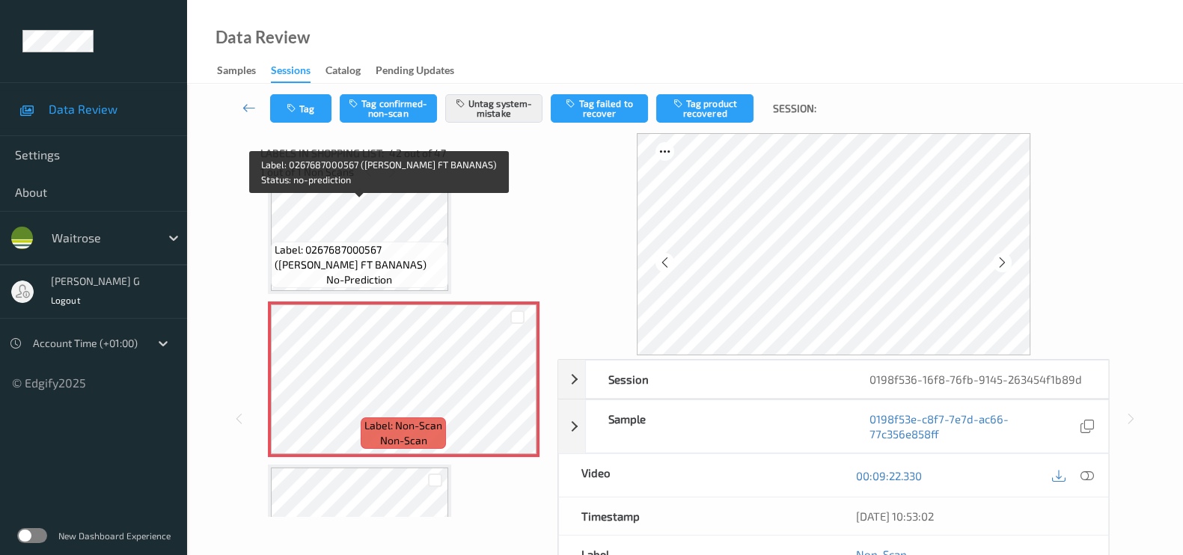
click at [368, 243] on span "Label: 0267687000567 (WR ESS FT BANANAS)" at bounding box center [360, 258] width 170 height 30
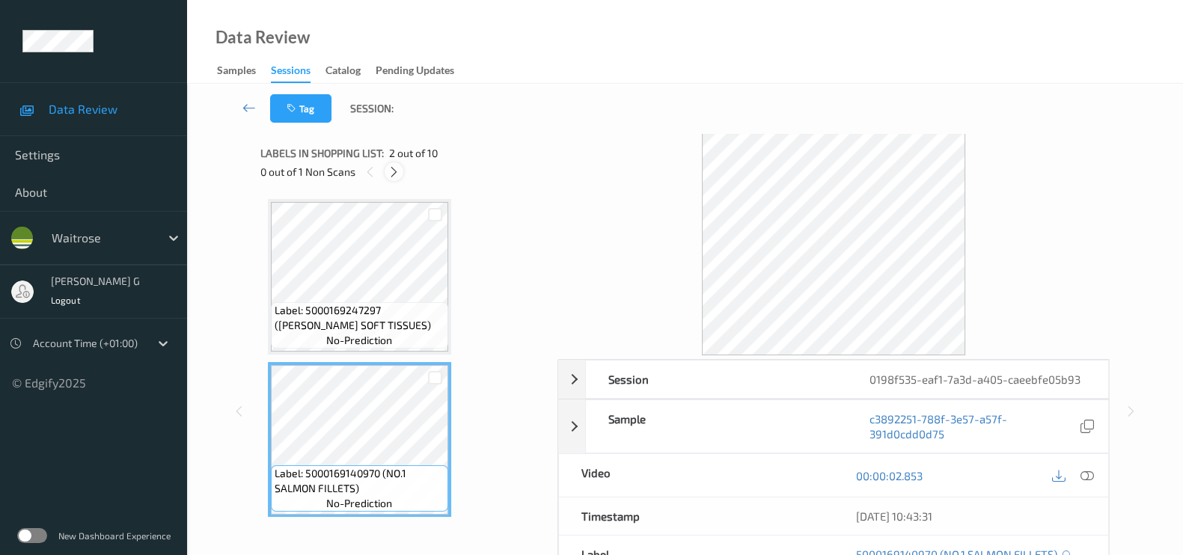
click at [390, 171] on icon at bounding box center [394, 171] width 13 height 13
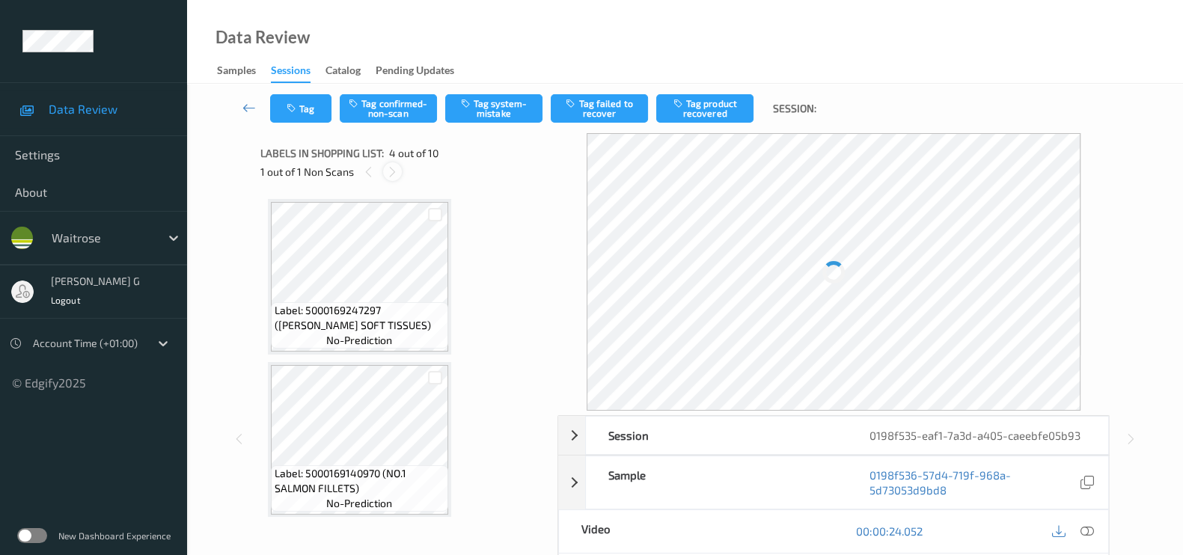
scroll to position [332, 0]
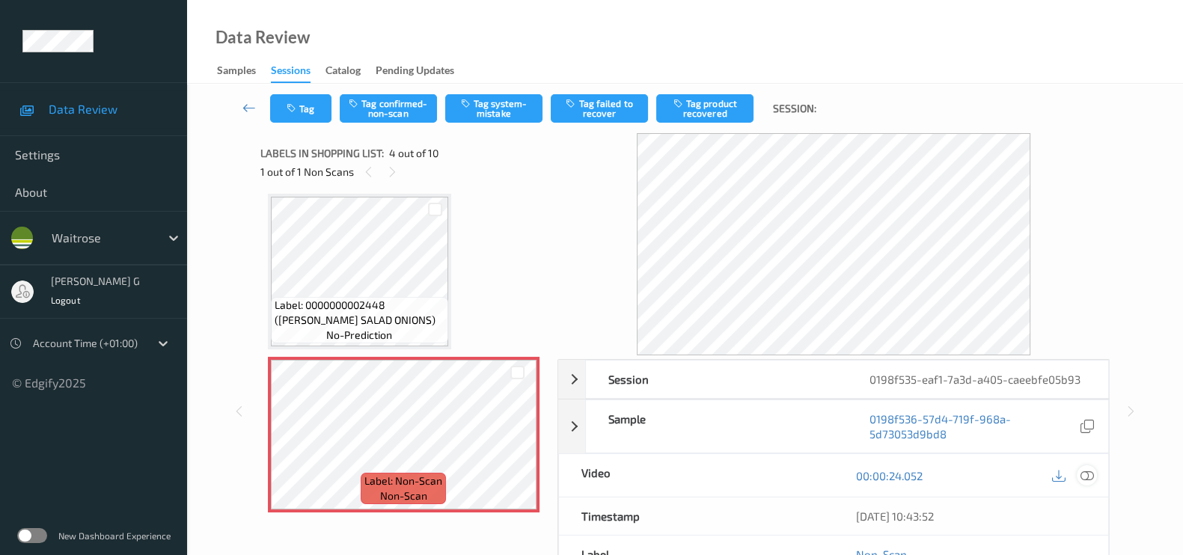
click at [1079, 475] on div at bounding box center [1087, 476] width 20 height 20
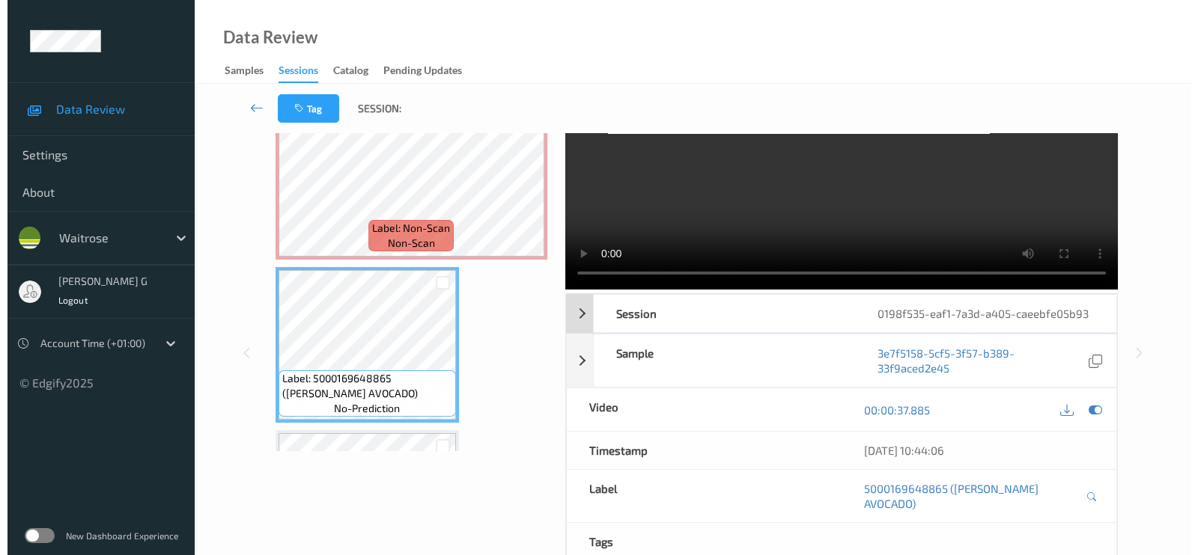
scroll to position [0, 0]
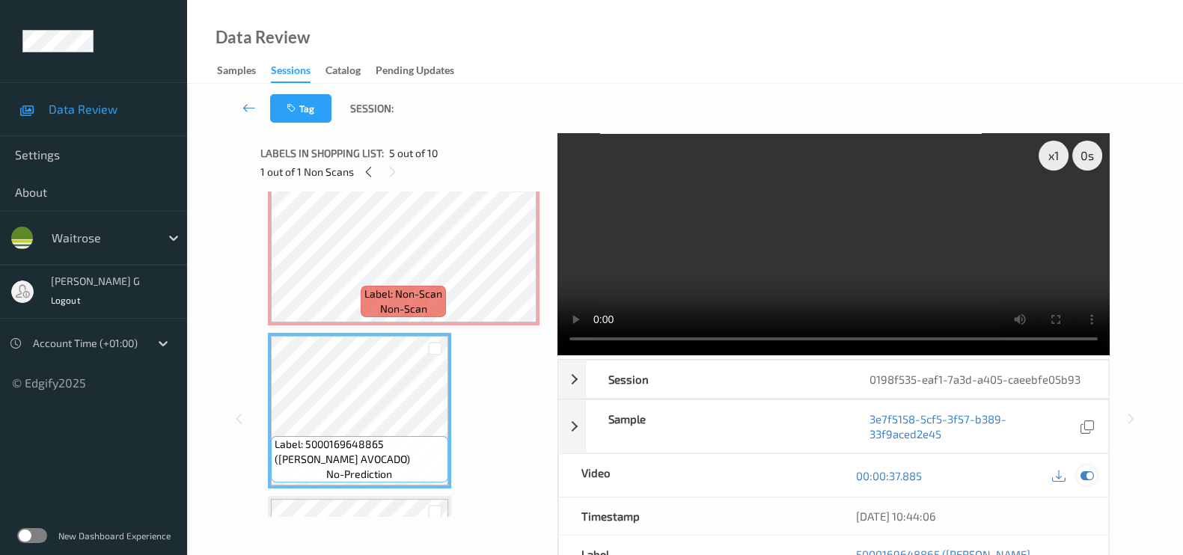
click at [1085, 472] on icon at bounding box center [1087, 475] width 13 height 13
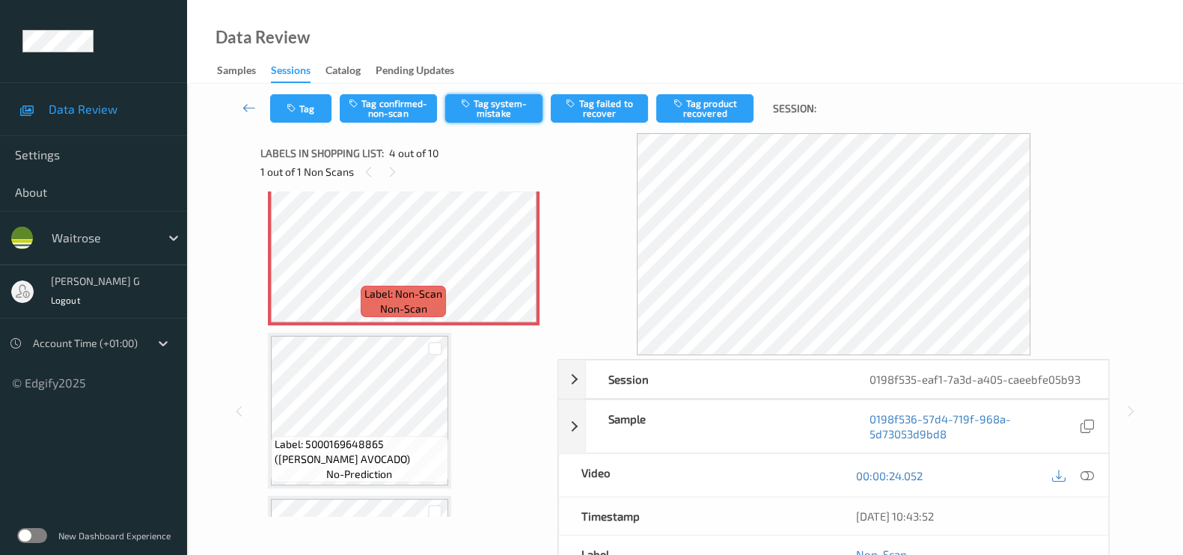
click at [513, 110] on button "Tag system-mistake" at bounding box center [493, 108] width 97 height 28
click at [302, 111] on button "Tag" at bounding box center [300, 108] width 61 height 28
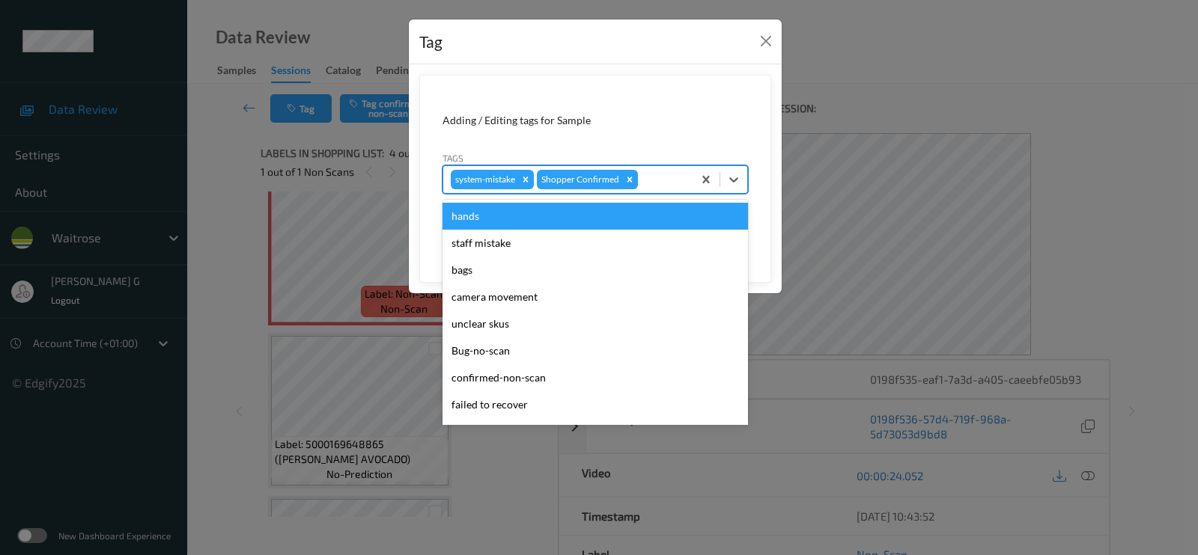
click at [665, 180] on div at bounding box center [663, 180] width 44 height 18
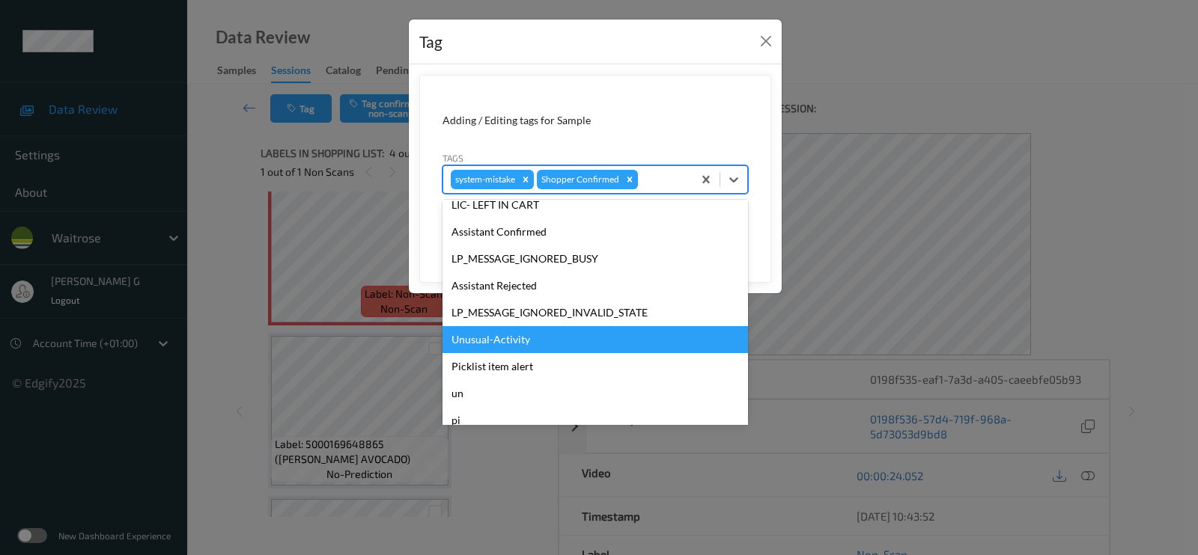
scroll to position [320, 0]
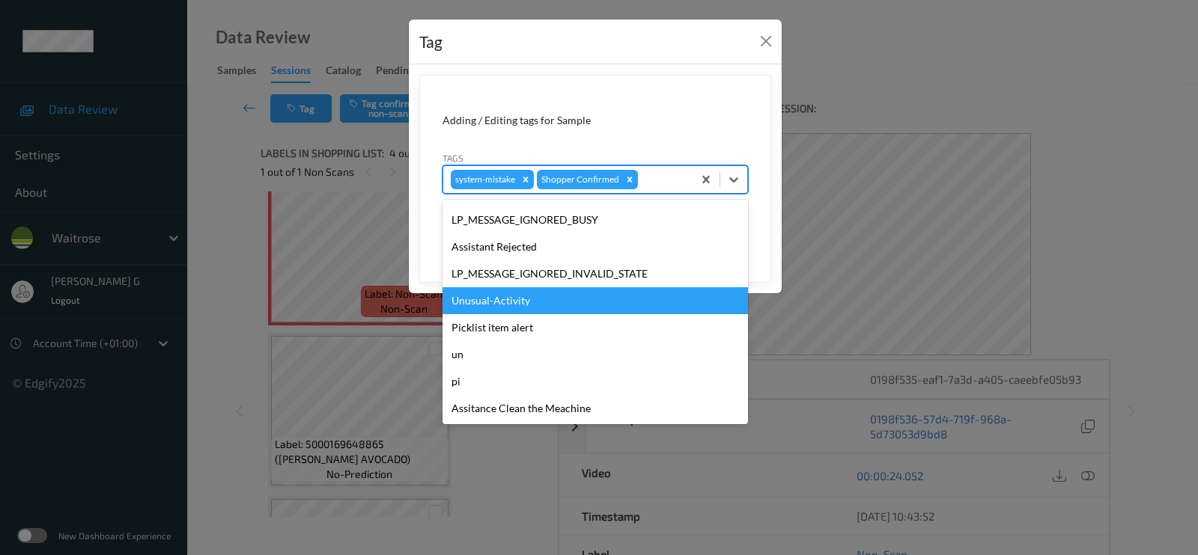
click at [485, 292] on div "Unusual-Activity" at bounding box center [594, 300] width 305 height 27
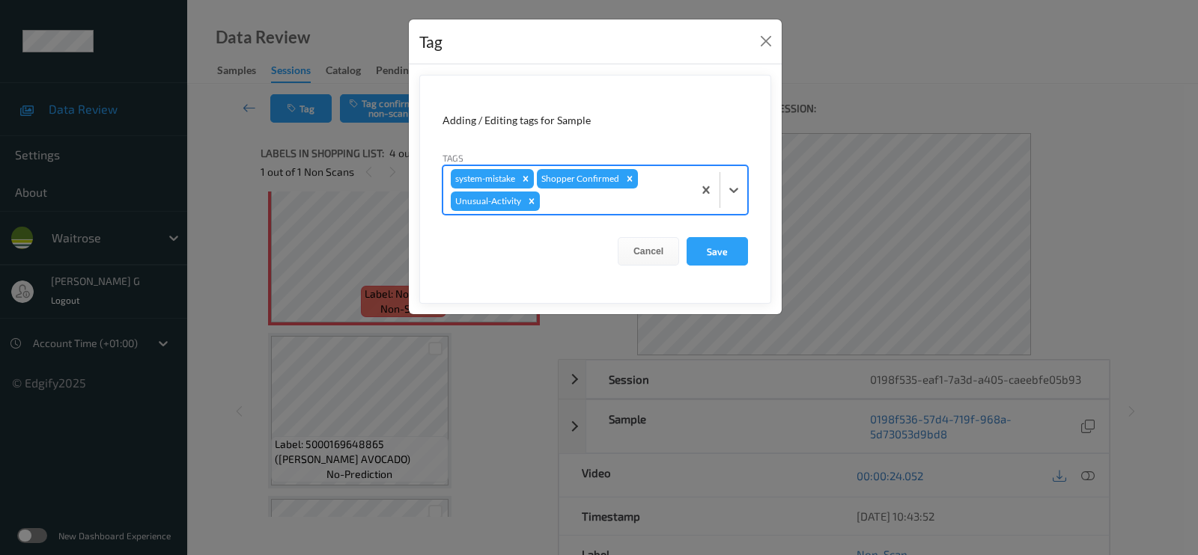
click at [573, 210] on div "system-mistake Shopper Confirmed Unusual-Activity" at bounding box center [567, 190] width 249 height 48
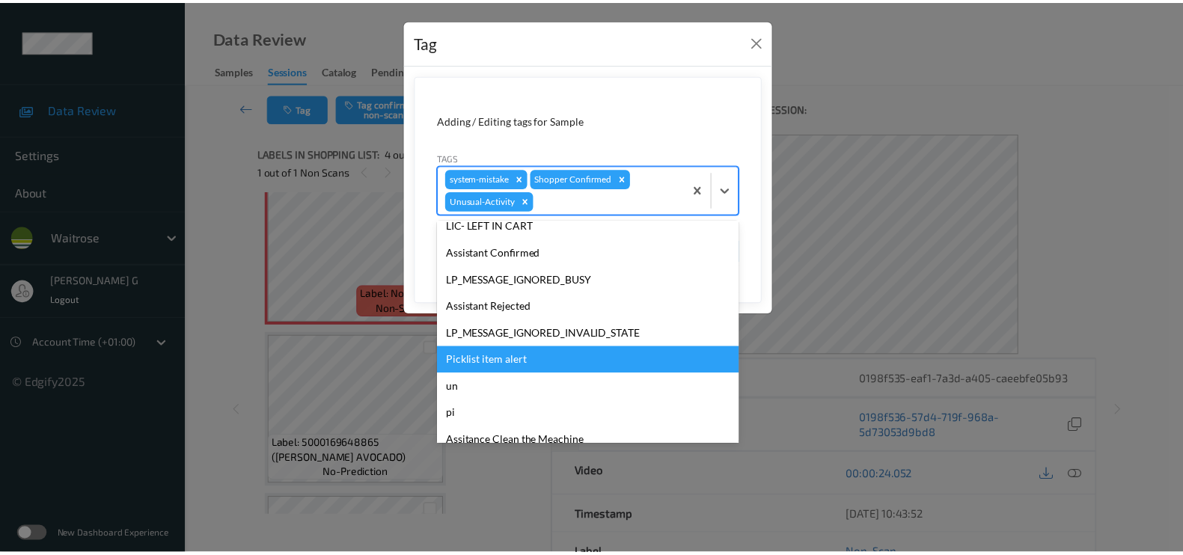
scroll to position [293, 0]
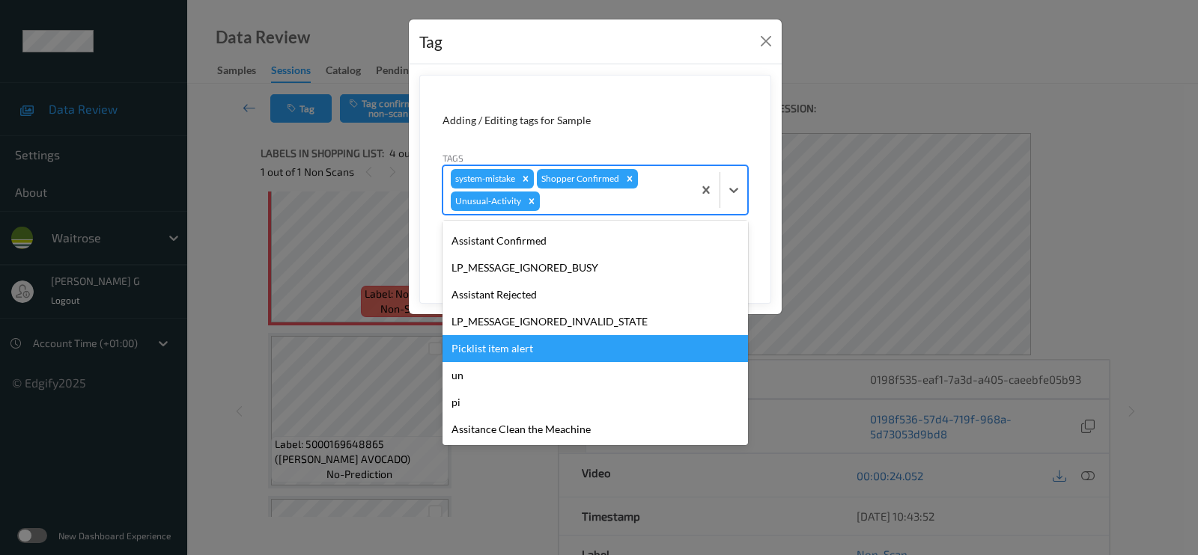
click at [479, 346] on div "Picklist item alert" at bounding box center [594, 348] width 305 height 27
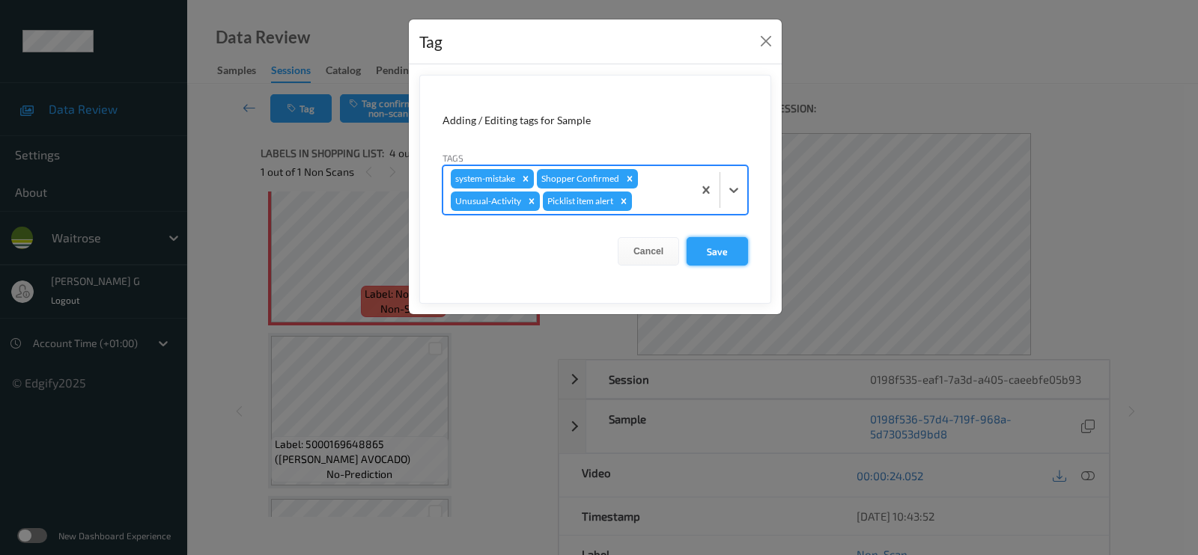
click at [722, 247] on button "Save" at bounding box center [716, 251] width 61 height 28
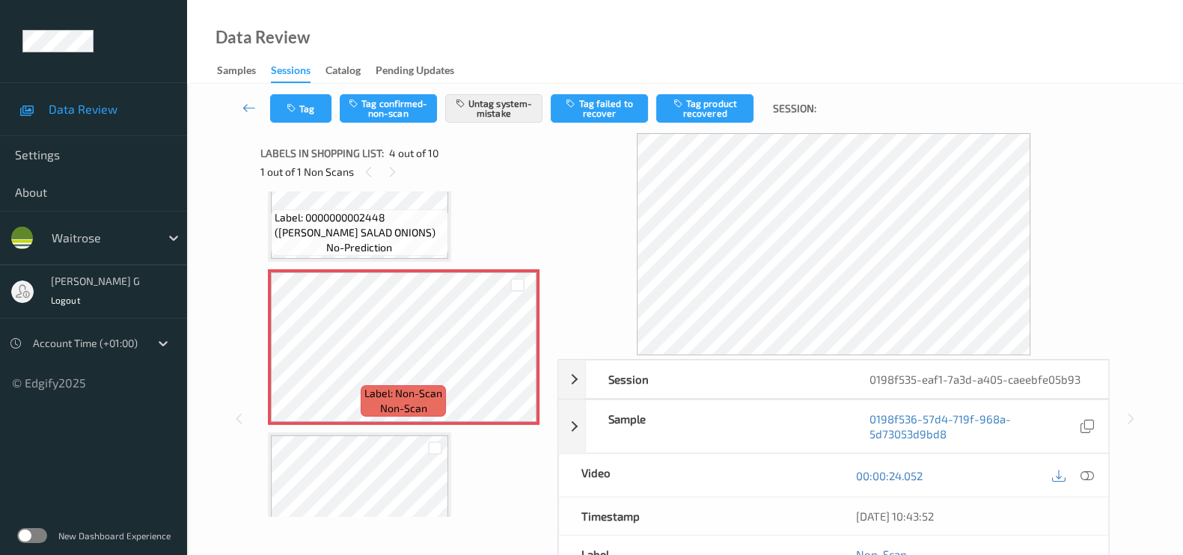
scroll to position [468, 0]
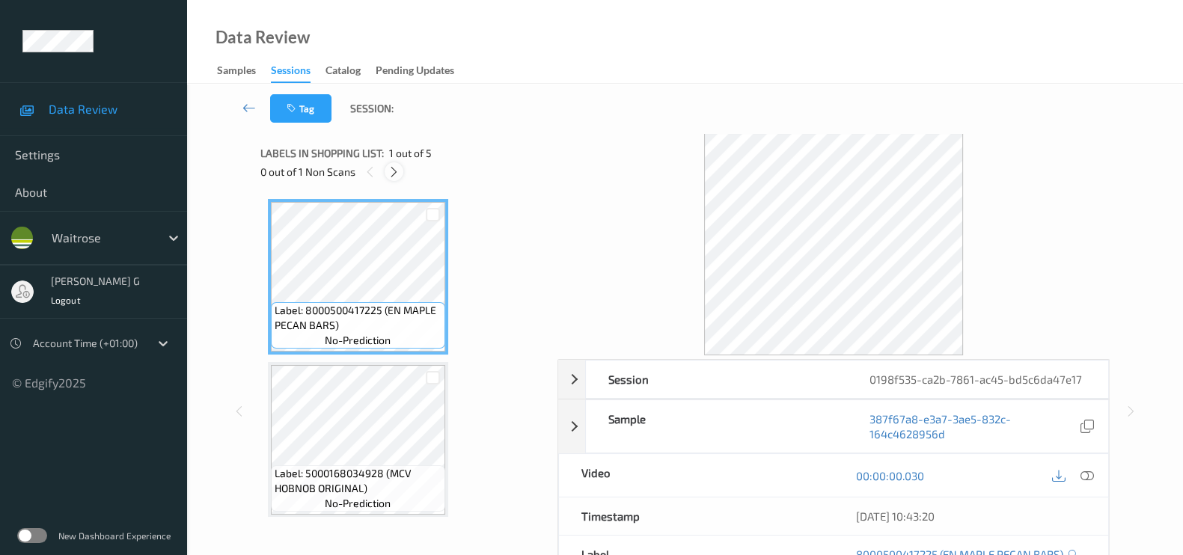
click at [385, 174] on div at bounding box center [394, 171] width 19 height 19
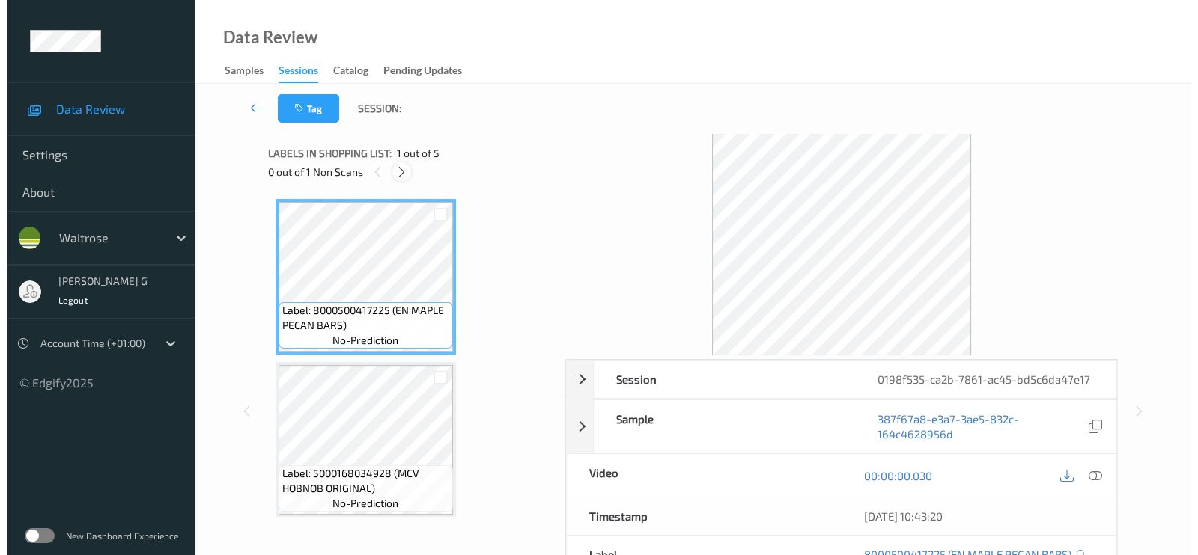
scroll to position [332, 0]
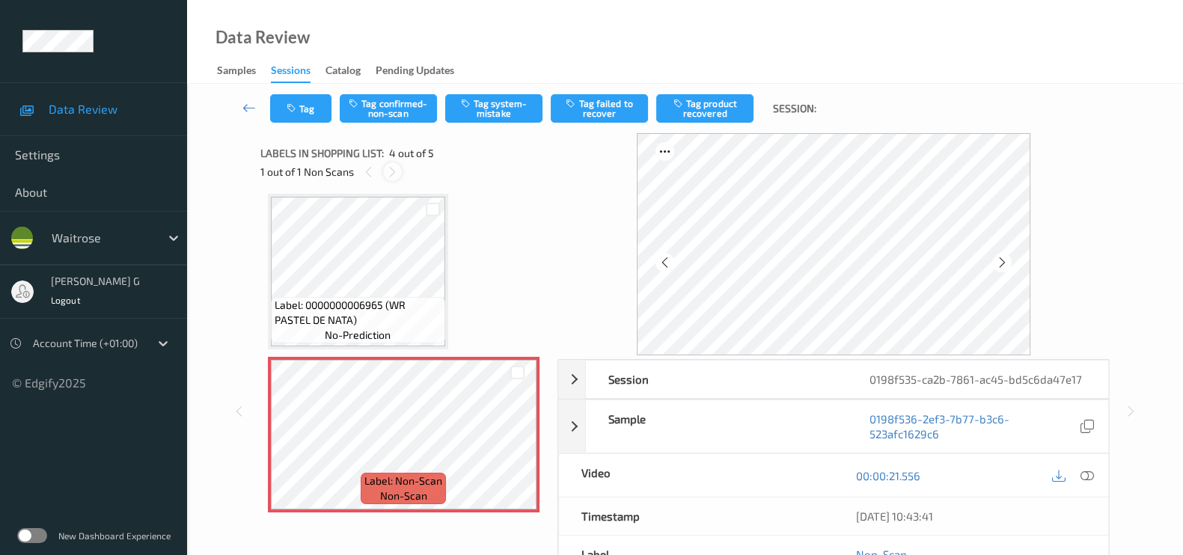
click at [388, 174] on icon at bounding box center [392, 171] width 13 height 13
click at [1081, 475] on icon at bounding box center [1087, 475] width 13 height 13
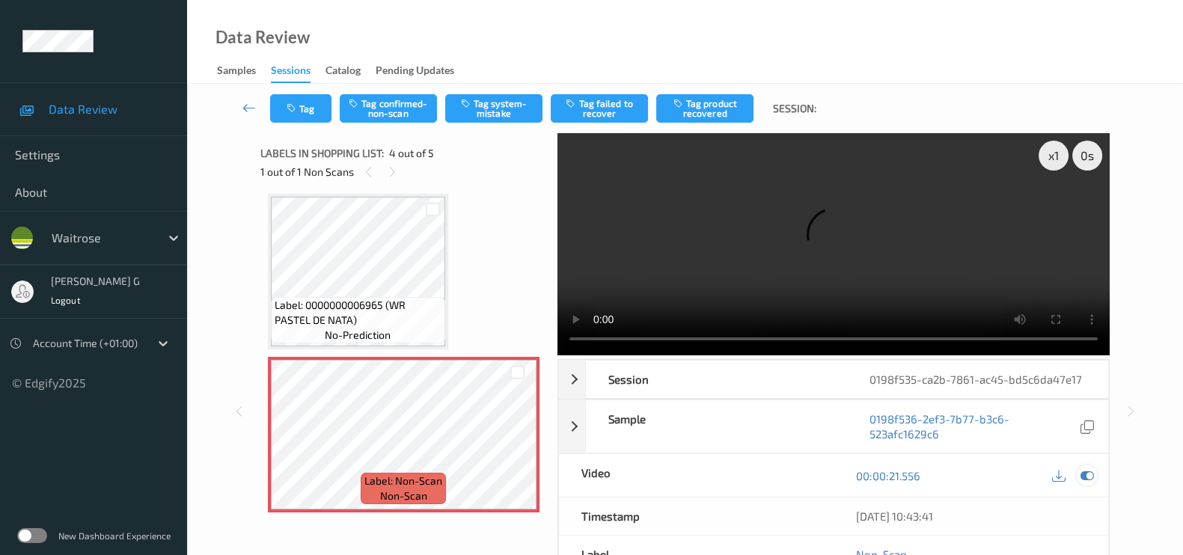
click at [1082, 471] on icon at bounding box center [1087, 475] width 13 height 13
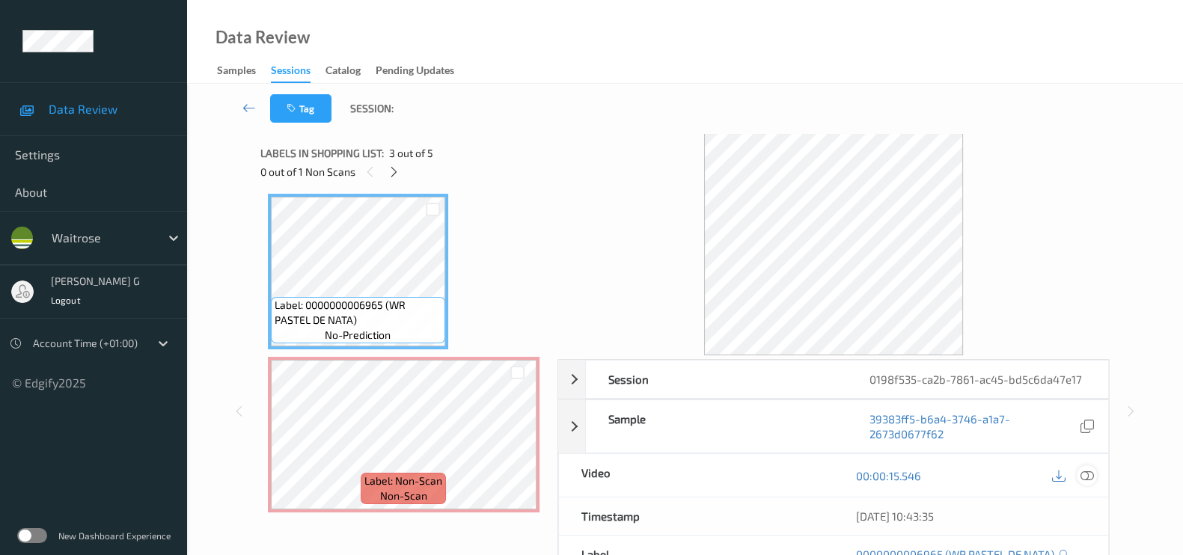
click at [1091, 477] on icon at bounding box center [1087, 475] width 13 height 13
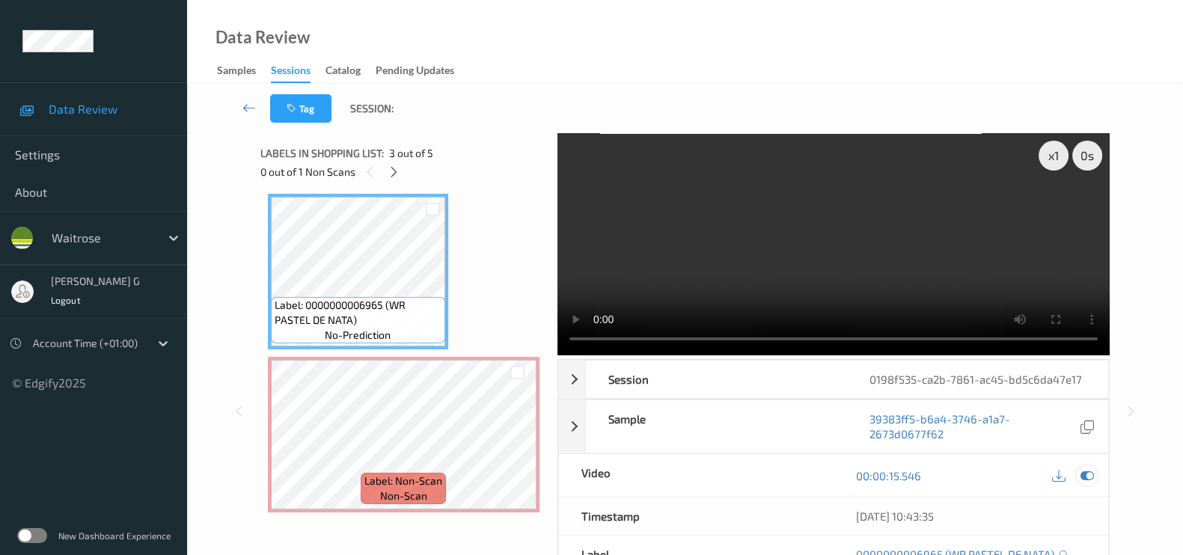
click at [1082, 474] on icon at bounding box center [1087, 475] width 13 height 13
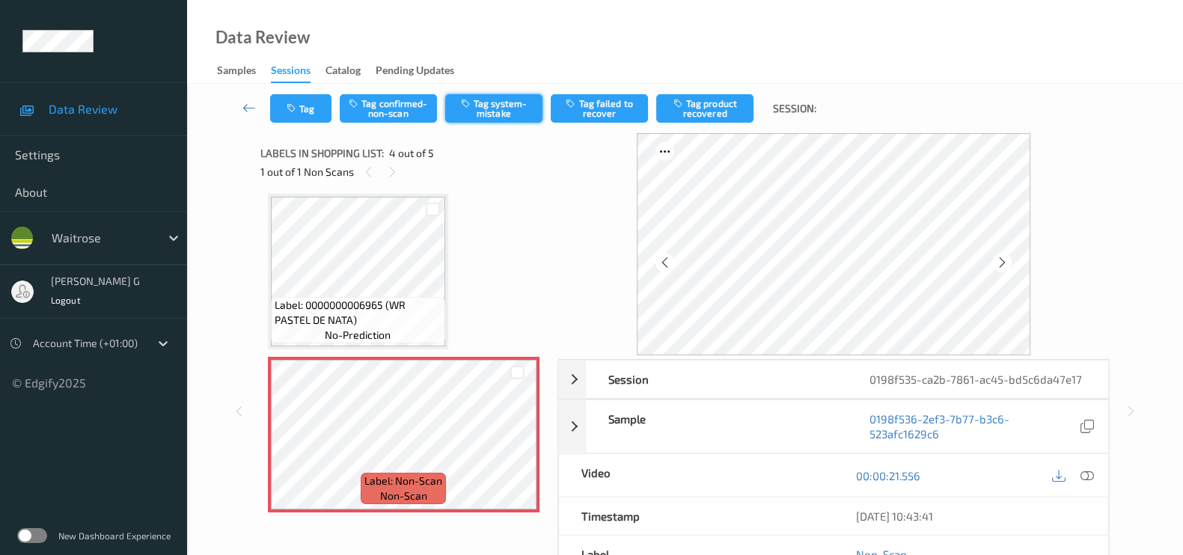
click at [536, 115] on button "Tag system-mistake" at bounding box center [493, 108] width 97 height 28
click at [299, 103] on icon "button" at bounding box center [293, 108] width 13 height 10
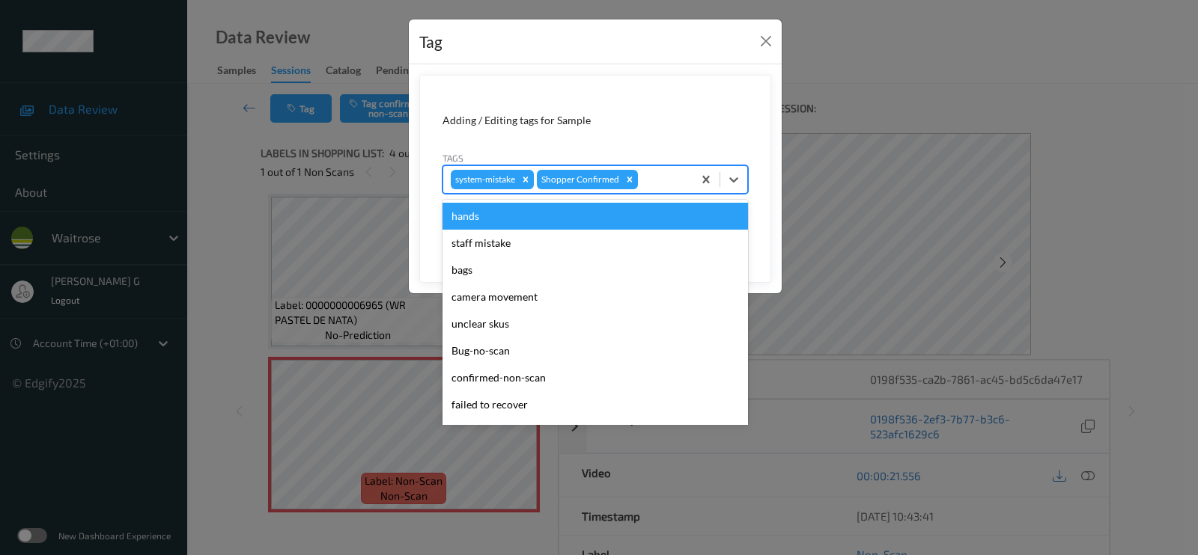
click at [672, 180] on div at bounding box center [663, 180] width 44 height 18
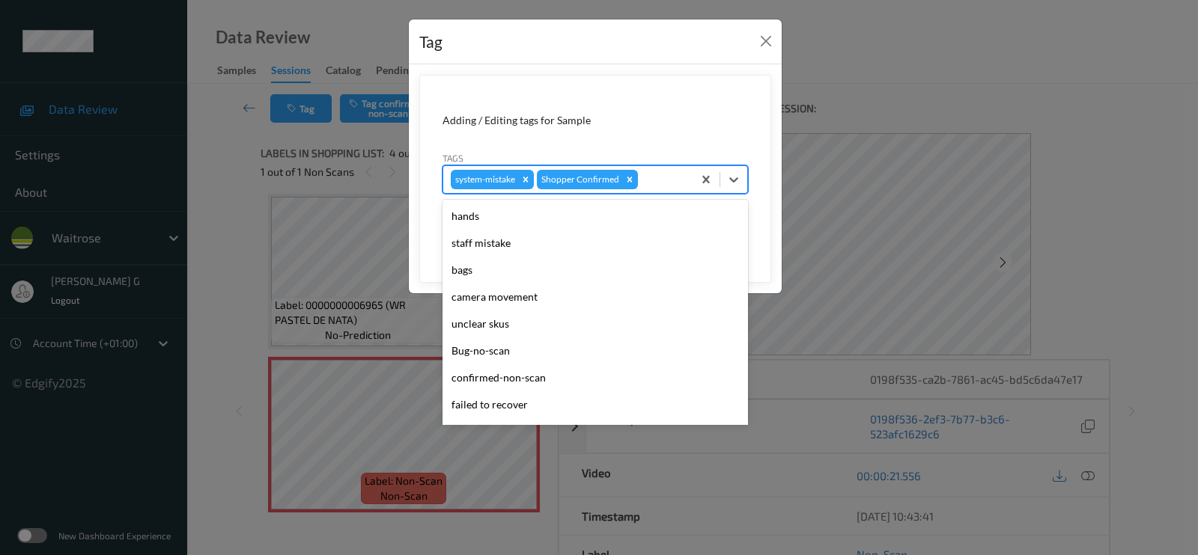
scroll to position [320, 0]
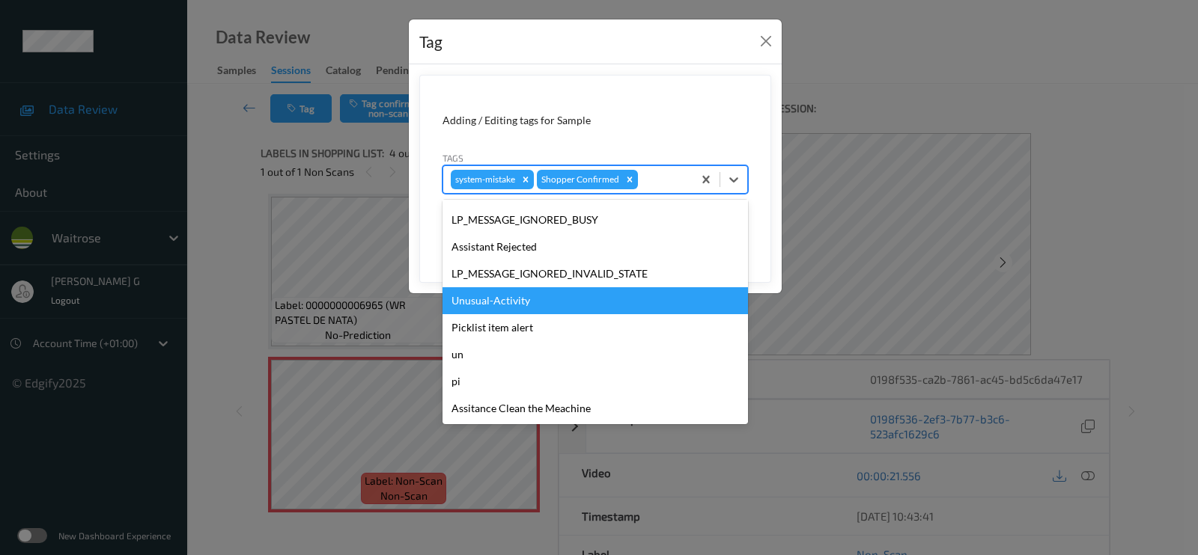
click at [484, 290] on div "Unusual-Activity" at bounding box center [594, 300] width 305 height 27
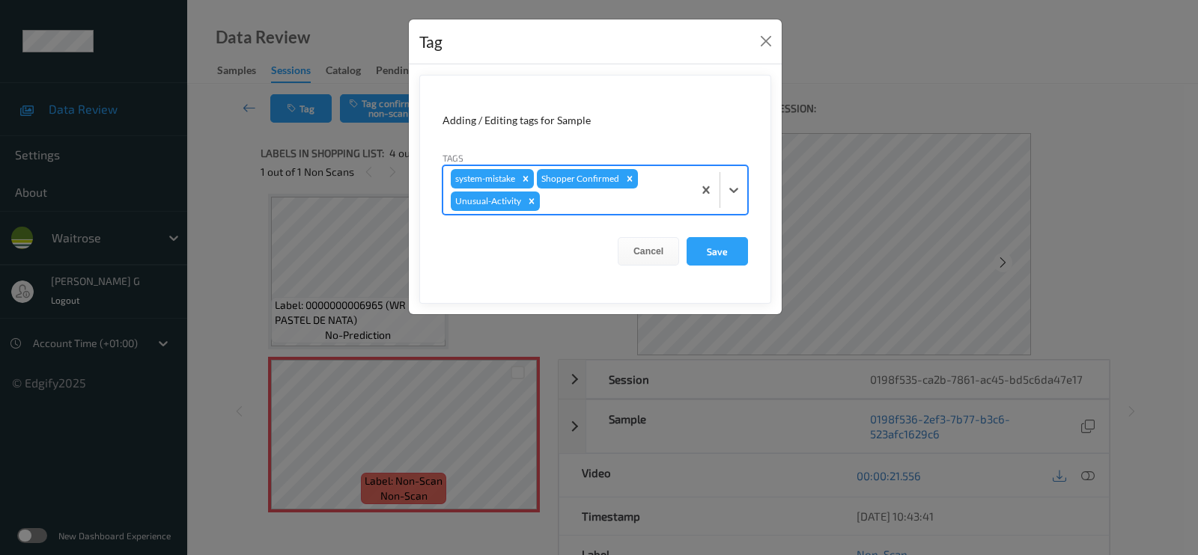
click at [618, 207] on div at bounding box center [614, 201] width 142 height 18
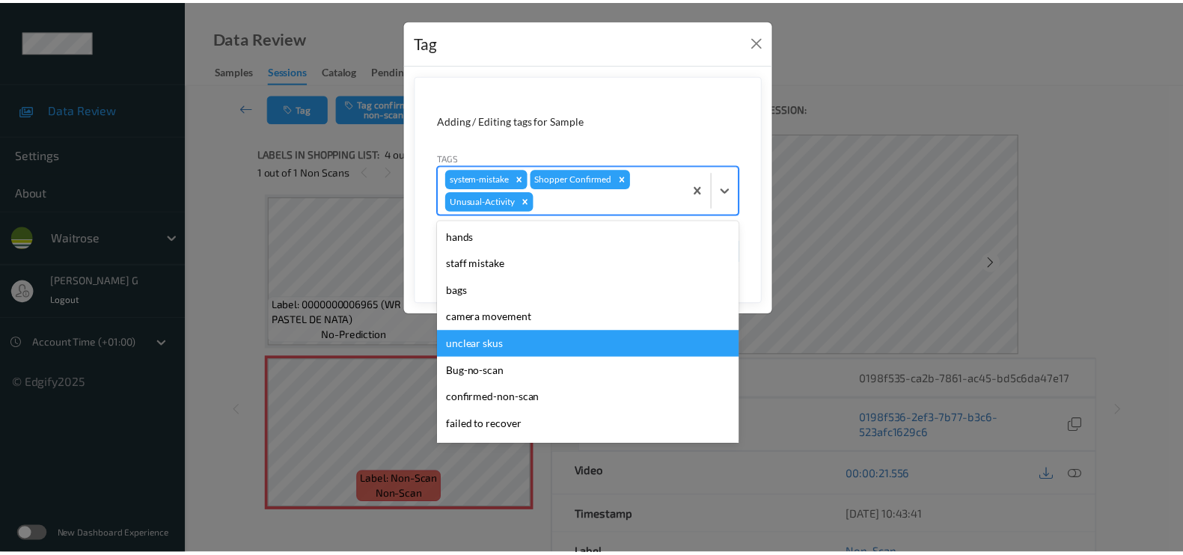
scroll to position [293, 0]
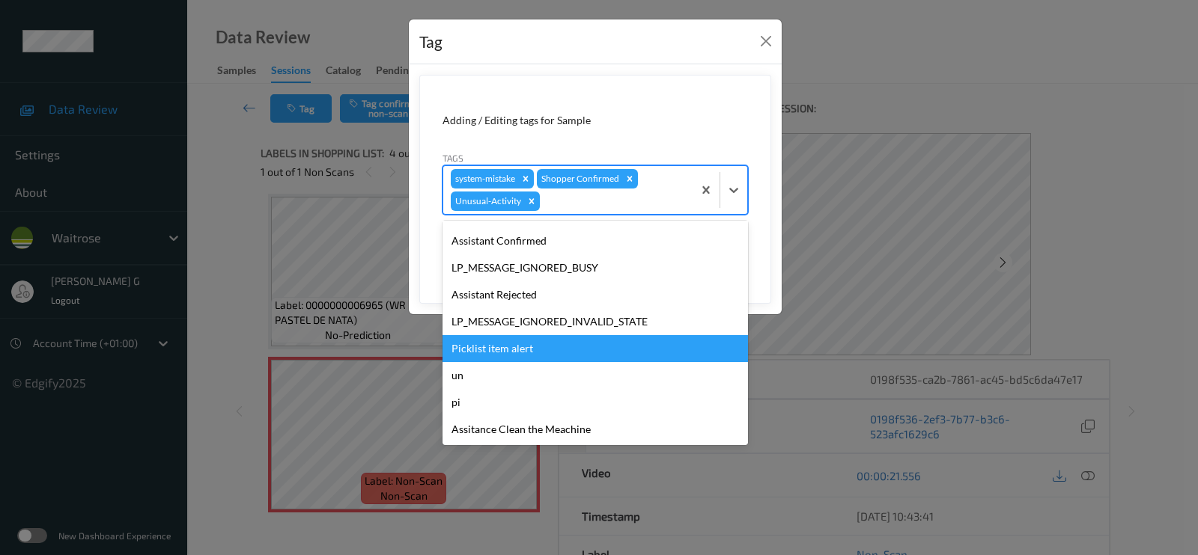
click at [509, 347] on div "Picklist item alert" at bounding box center [594, 348] width 305 height 27
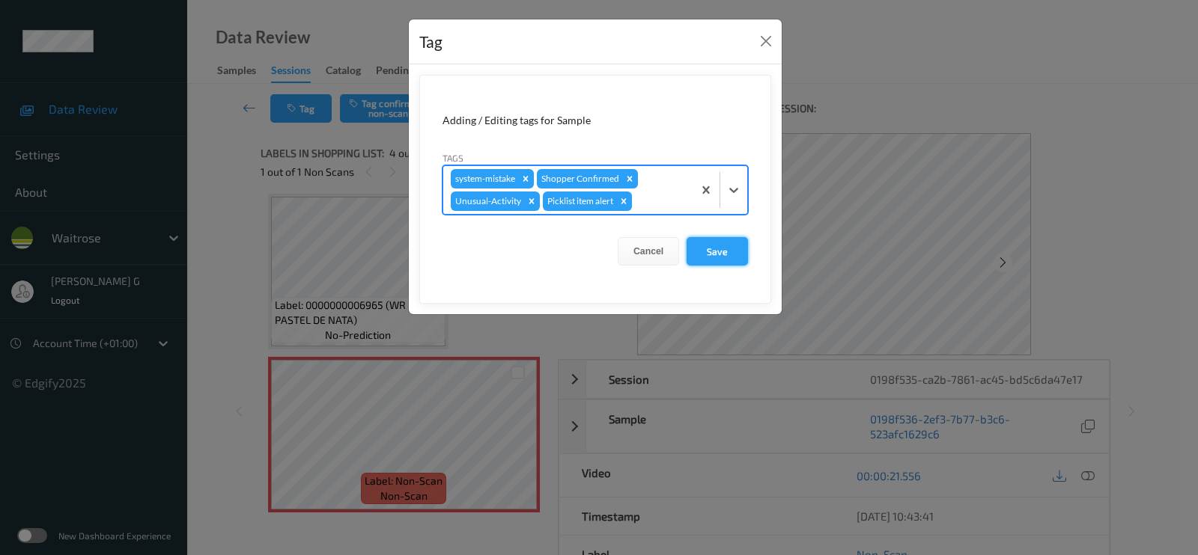
click at [712, 246] on button "Save" at bounding box center [716, 251] width 61 height 28
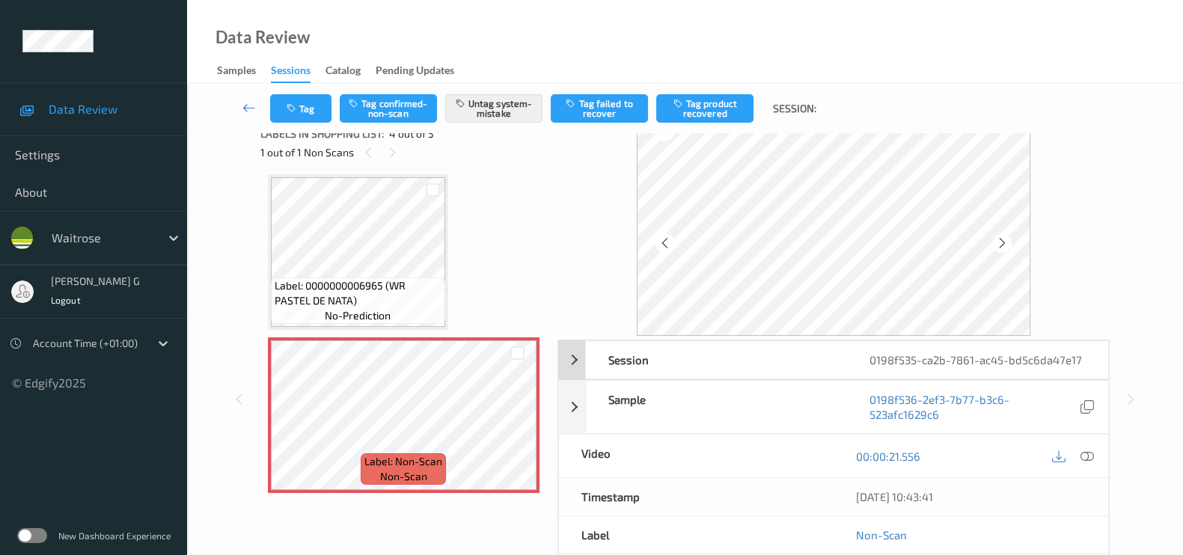
scroll to position [0, 0]
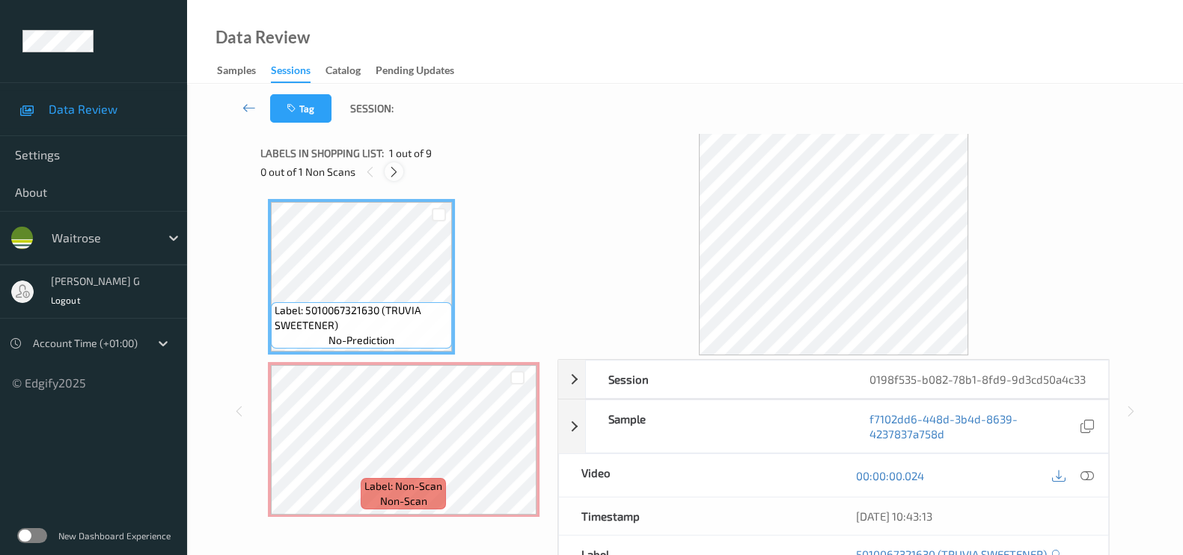
click at [390, 174] on icon at bounding box center [394, 171] width 13 height 13
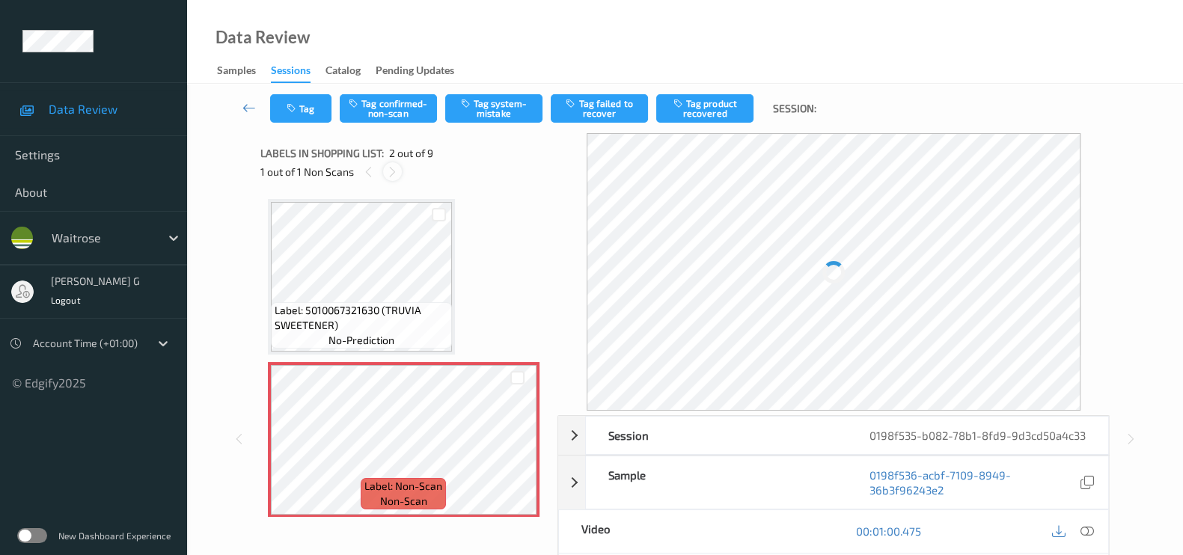
scroll to position [7, 0]
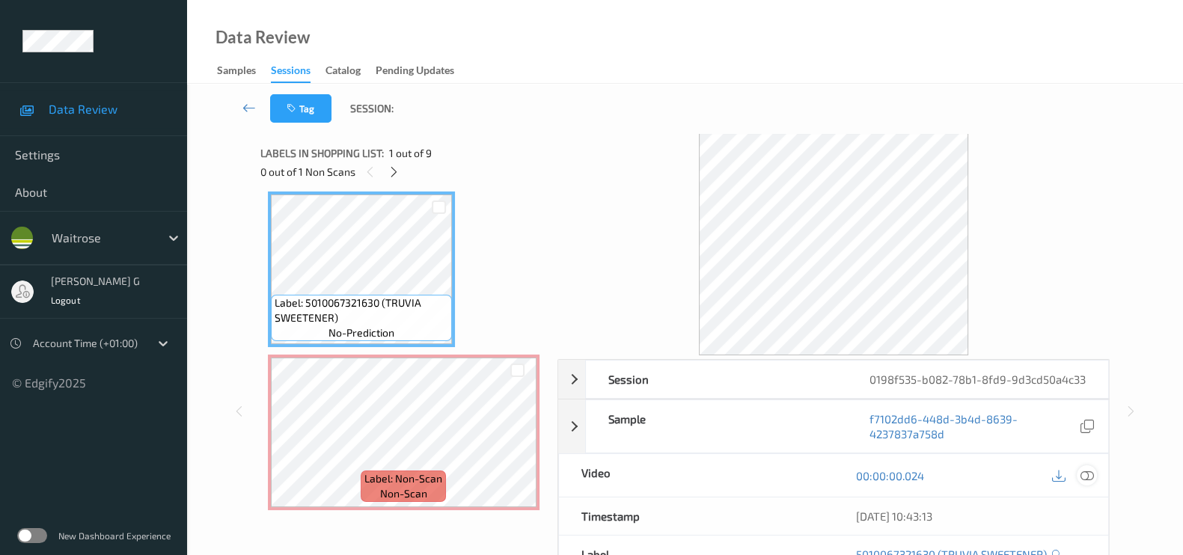
click at [1090, 483] on icon at bounding box center [1087, 475] width 13 height 13
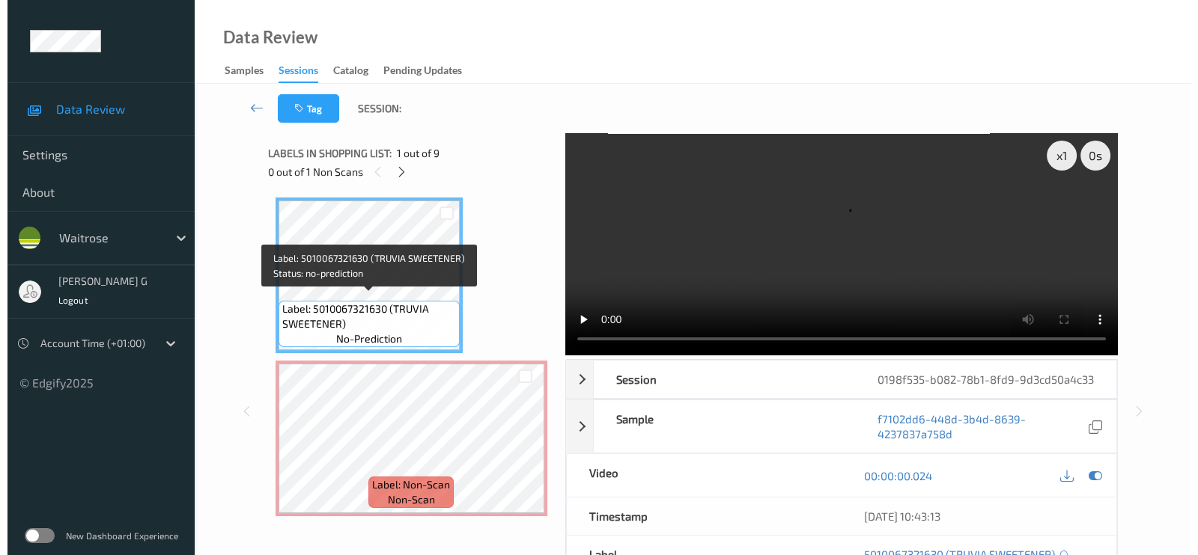
scroll to position [0, 0]
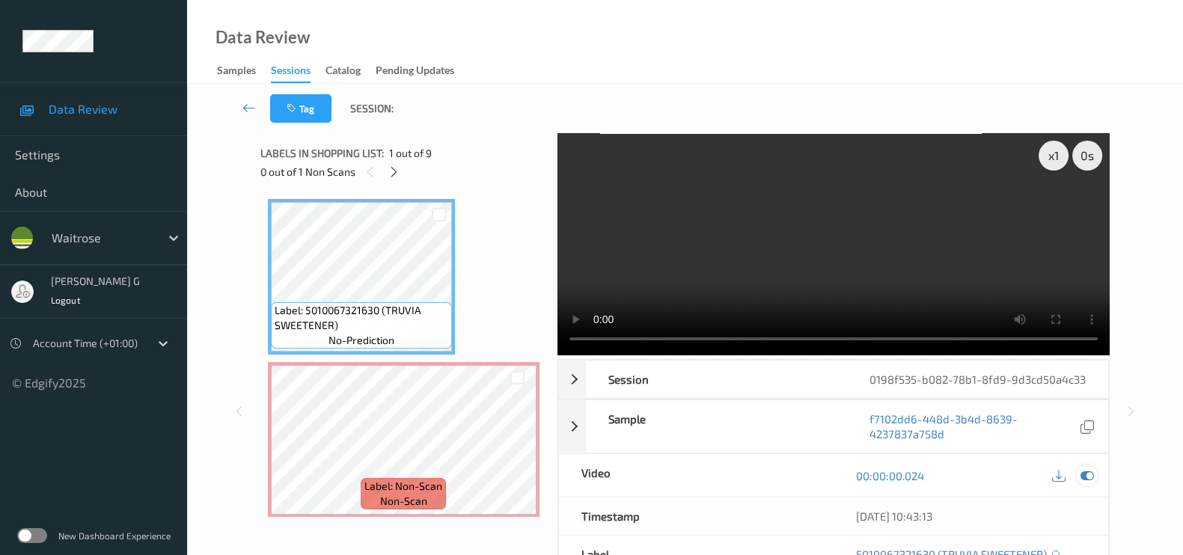
click at [1083, 483] on icon at bounding box center [1087, 475] width 13 height 13
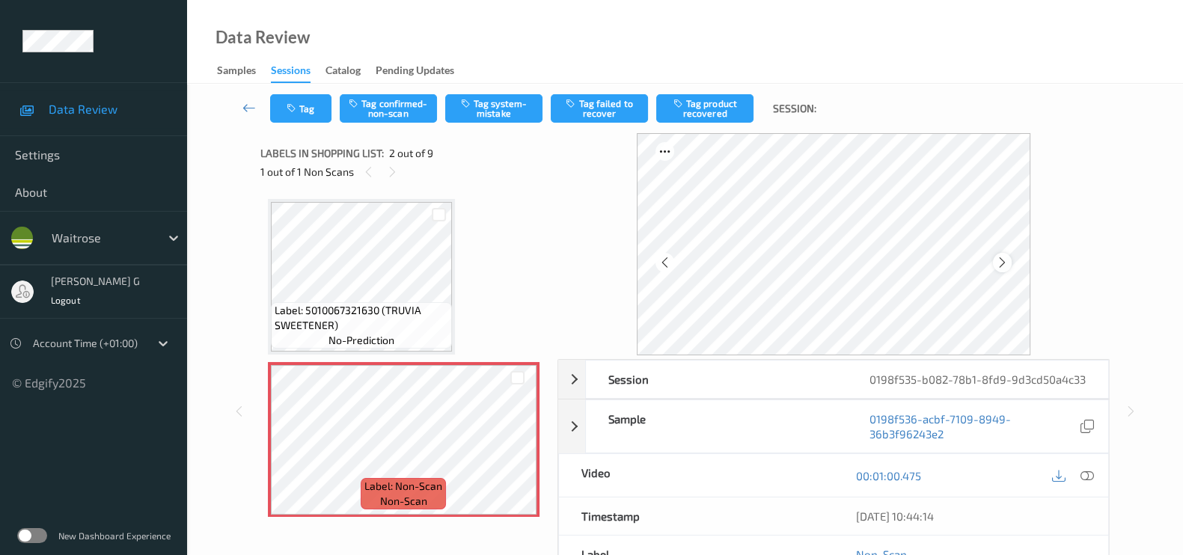
click at [1003, 263] on icon at bounding box center [1002, 262] width 13 height 13
click at [1007, 265] on icon at bounding box center [1002, 262] width 13 height 13
click at [1008, 265] on icon at bounding box center [1002, 262] width 13 height 13
click at [494, 102] on button "Tag system-mistake" at bounding box center [493, 108] width 97 height 28
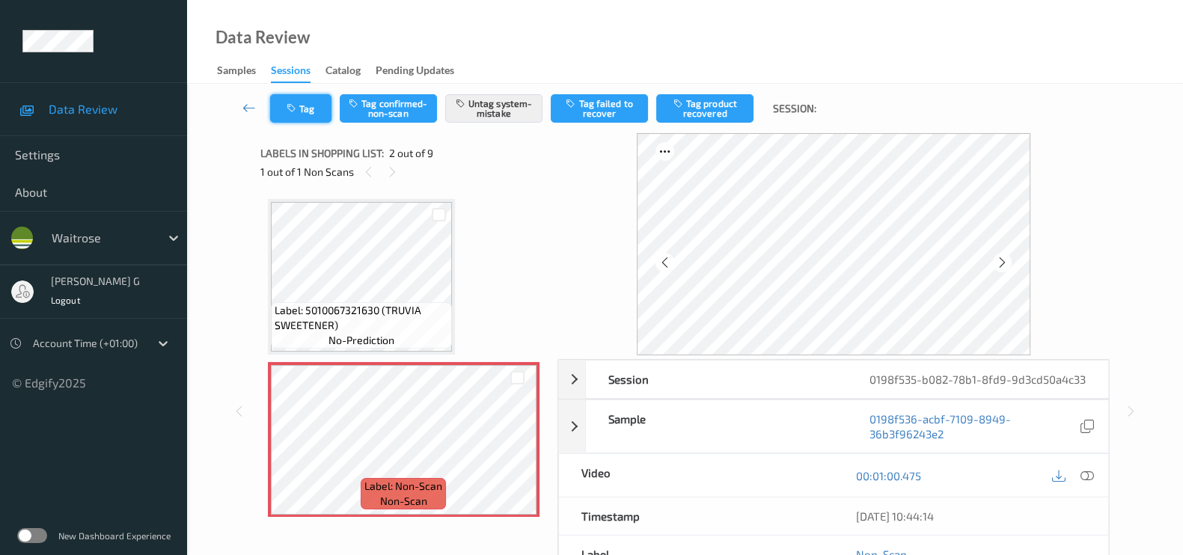
click at [301, 106] on button "Tag" at bounding box center [300, 108] width 61 height 28
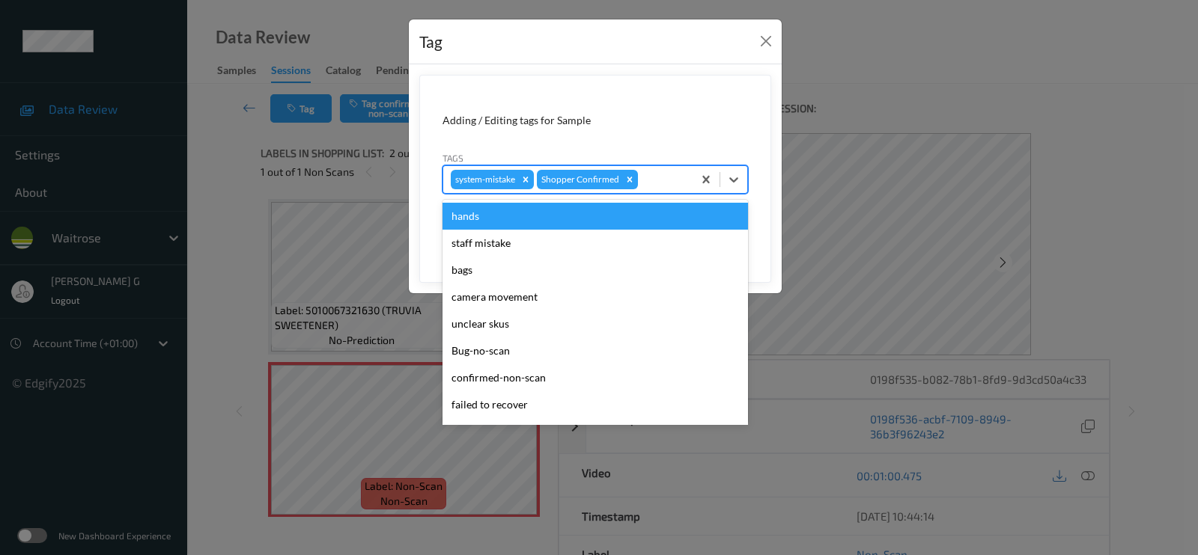
click at [677, 175] on div at bounding box center [663, 180] width 44 height 18
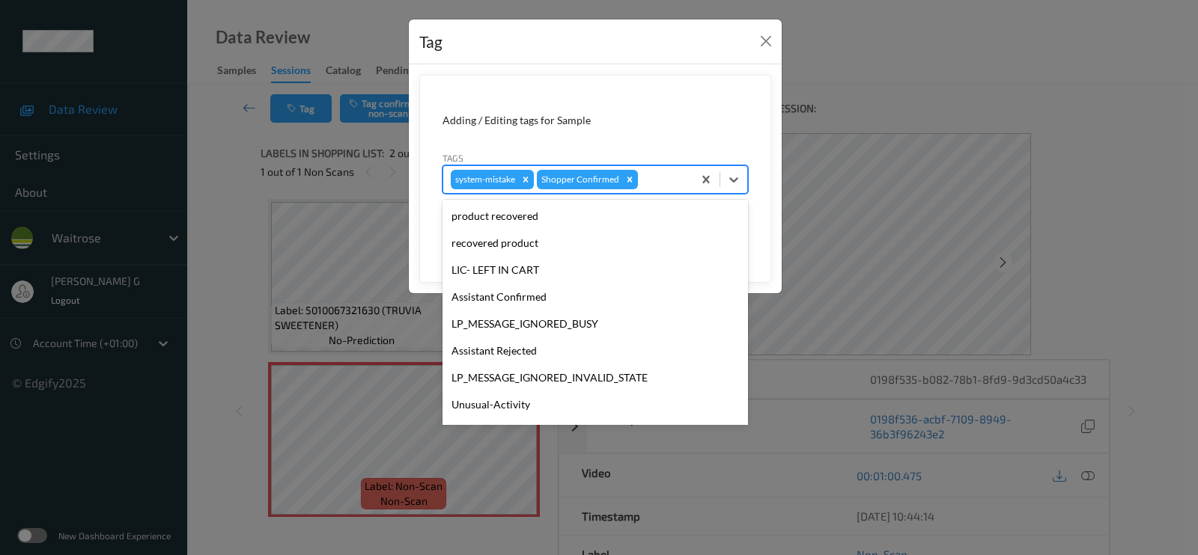
scroll to position [320, 0]
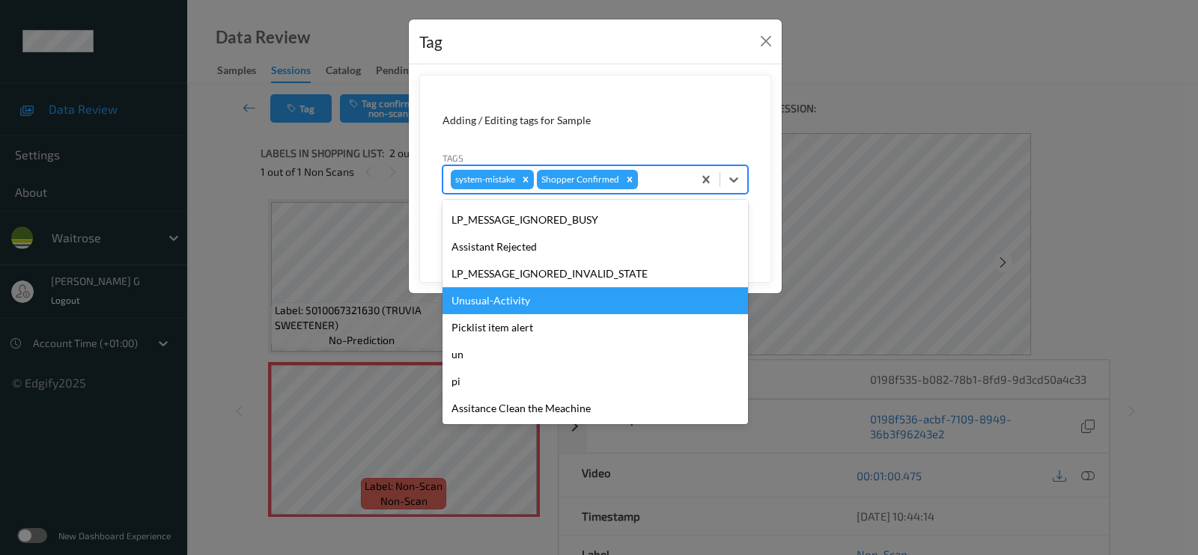
click at [495, 304] on div "Unusual-Activity" at bounding box center [594, 300] width 305 height 27
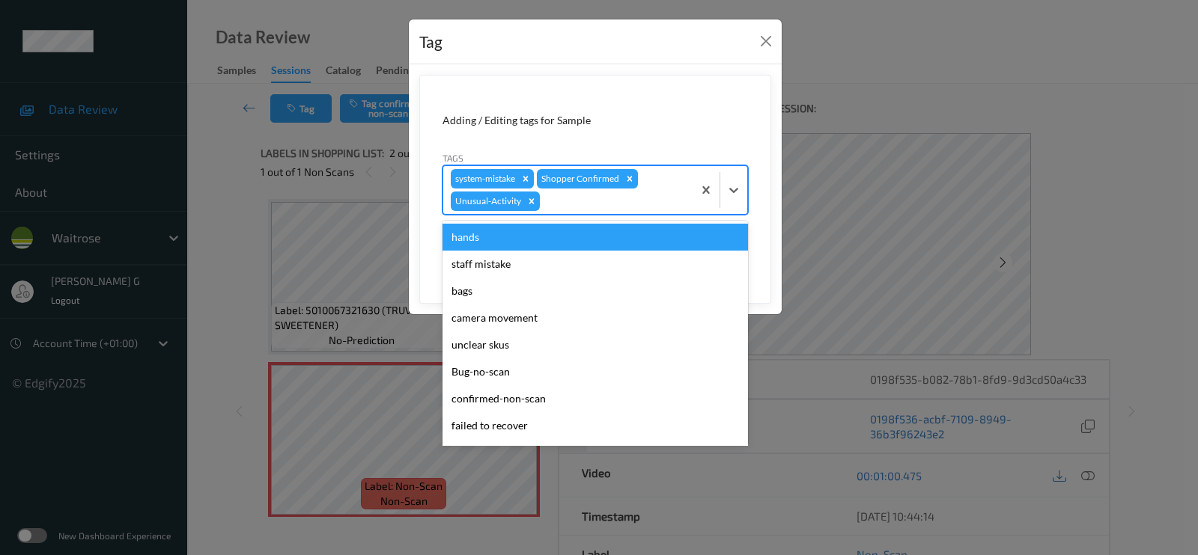
click at [623, 210] on div "system-mistake Shopper Confirmed Unusual-Activity" at bounding box center [567, 190] width 249 height 48
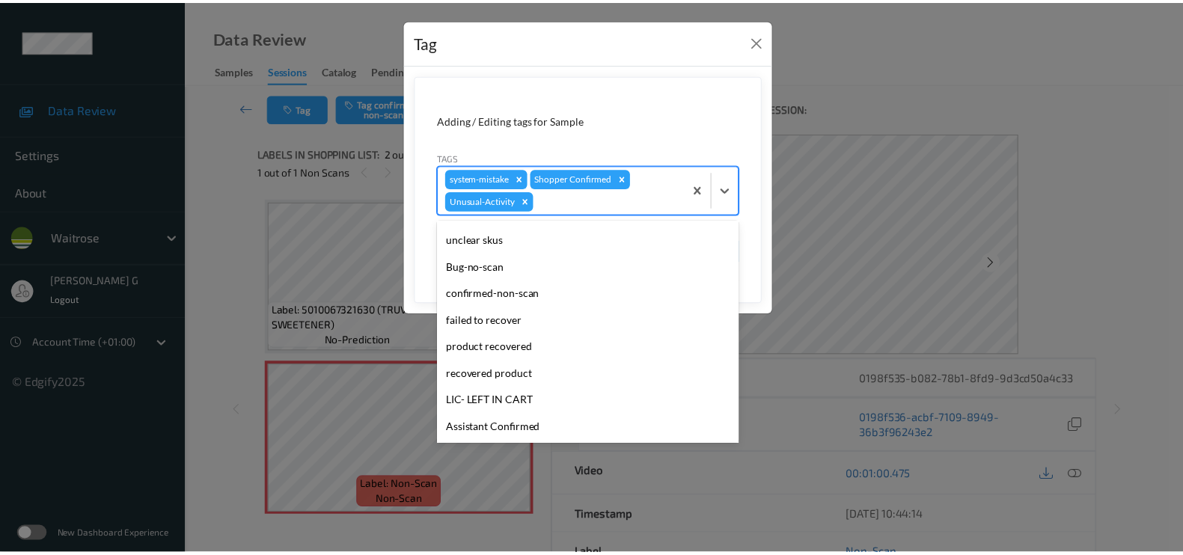
scroll to position [0, 0]
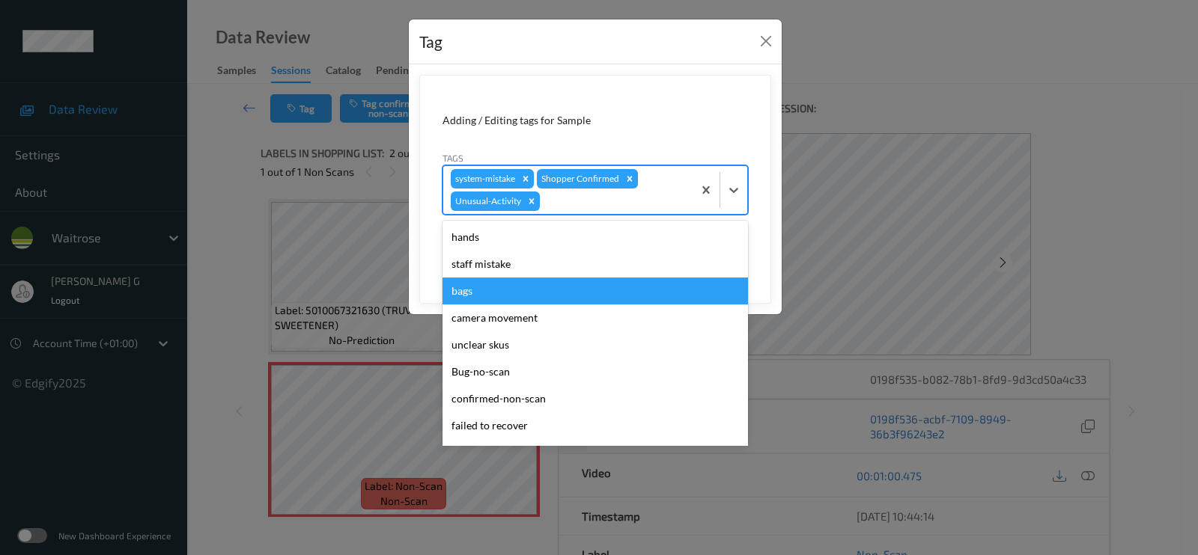
click at [473, 287] on div "bags" at bounding box center [594, 291] width 305 height 27
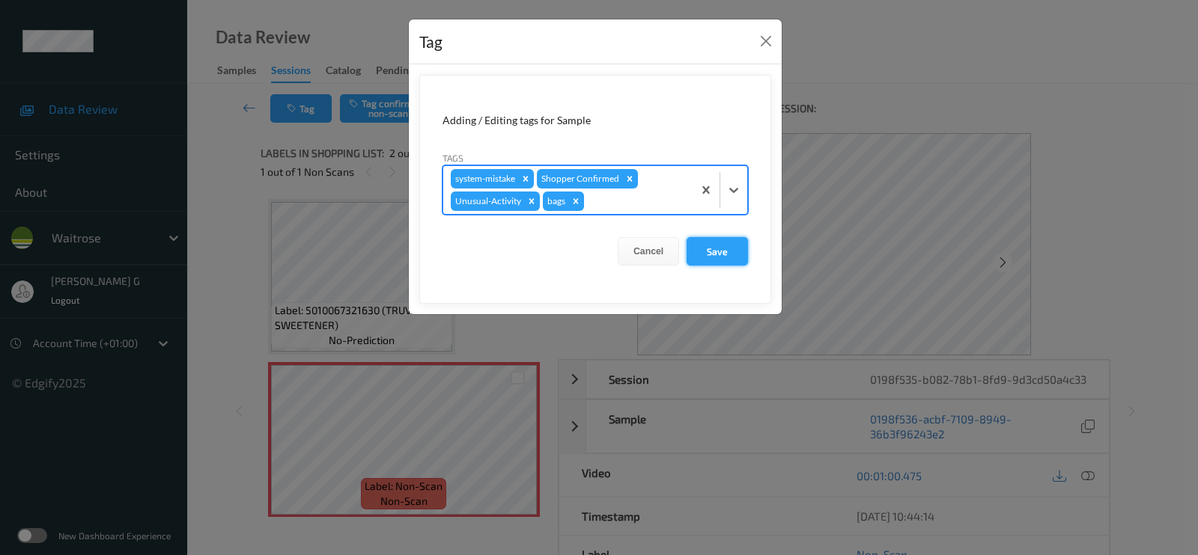
click at [715, 246] on button "Save" at bounding box center [716, 251] width 61 height 28
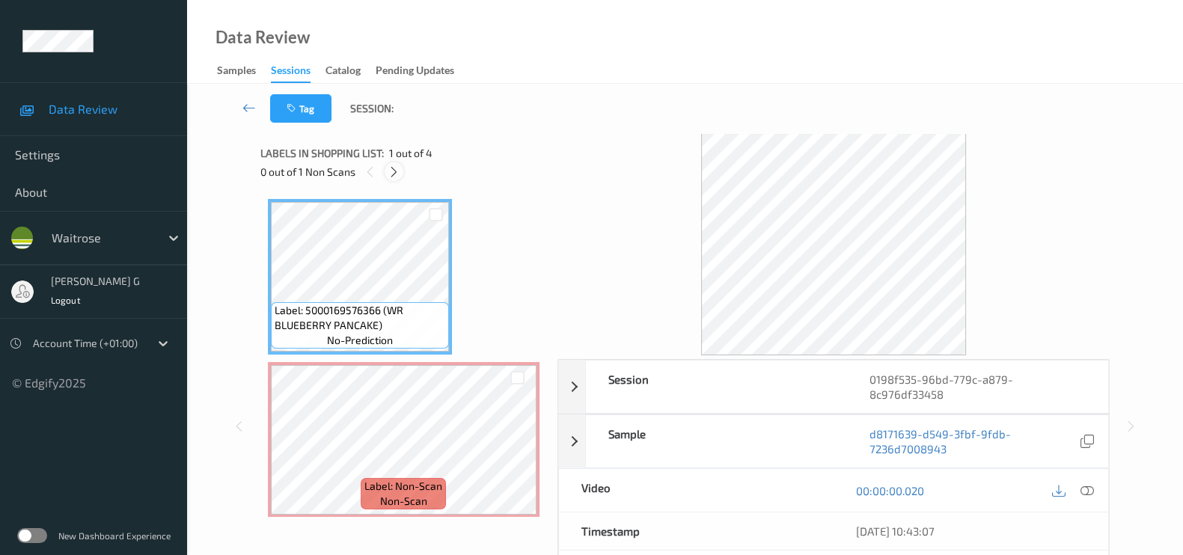
click at [397, 174] on icon at bounding box center [394, 171] width 13 height 13
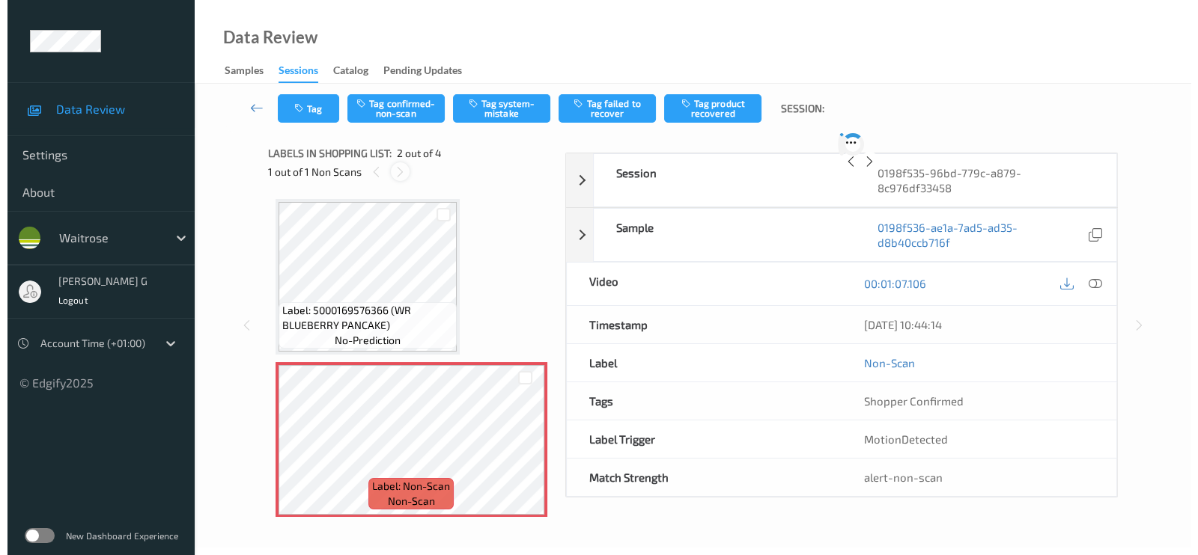
scroll to position [7, 0]
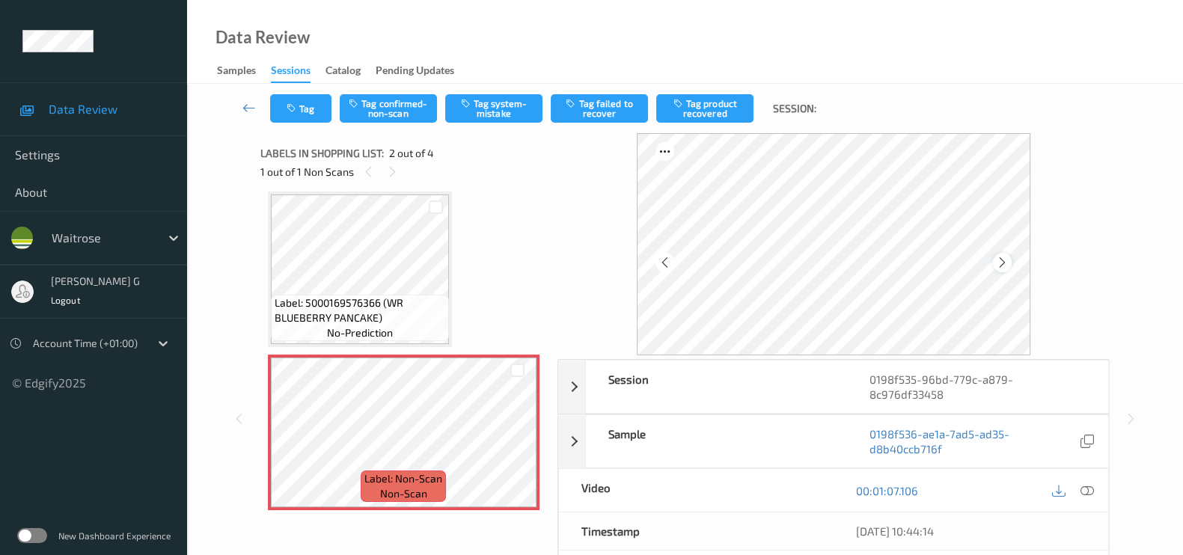
click at [999, 263] on icon at bounding box center [1002, 262] width 13 height 13
click at [1000, 263] on icon at bounding box center [1002, 262] width 13 height 13
click at [1091, 488] on icon at bounding box center [1087, 490] width 13 height 13
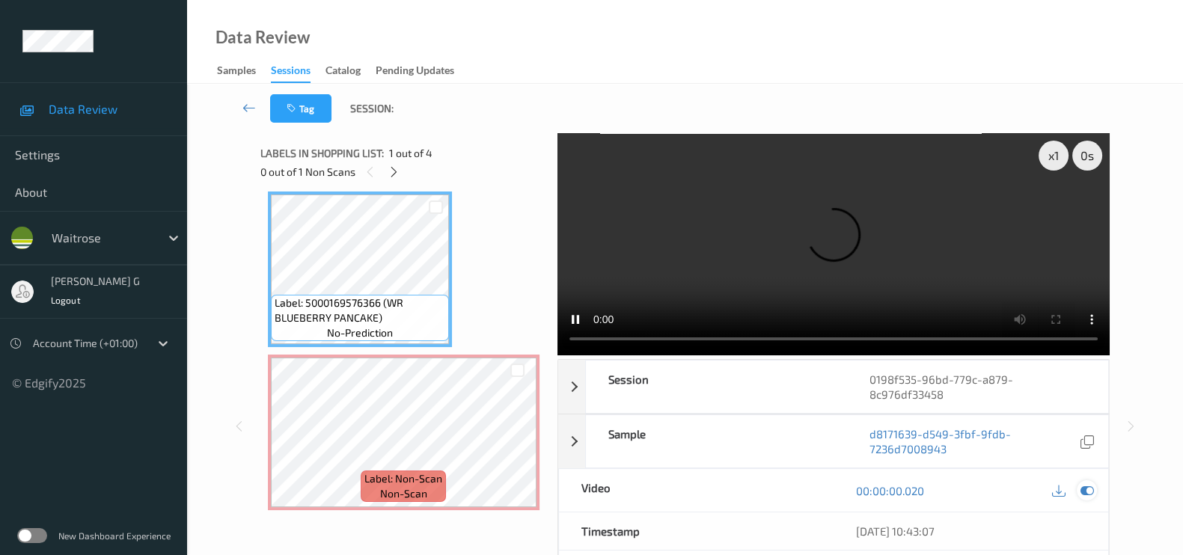
click at [1086, 493] on icon at bounding box center [1087, 490] width 13 height 13
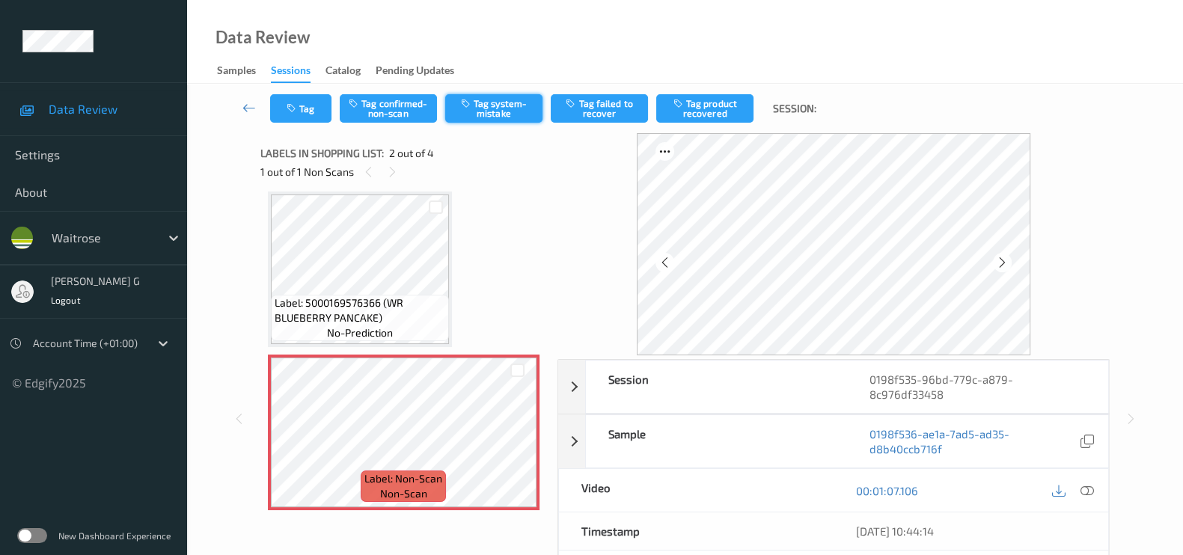
click at [500, 109] on button "Tag system-mistake" at bounding box center [493, 108] width 97 height 28
click at [305, 106] on button "Tag" at bounding box center [300, 108] width 61 height 28
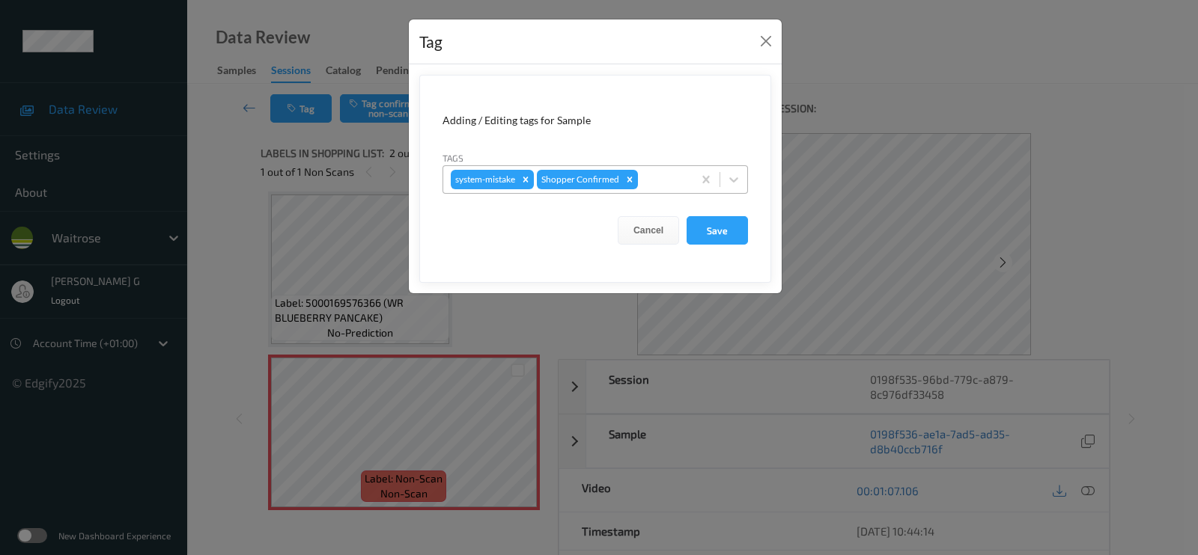
click at [680, 185] on div at bounding box center [663, 180] width 44 height 18
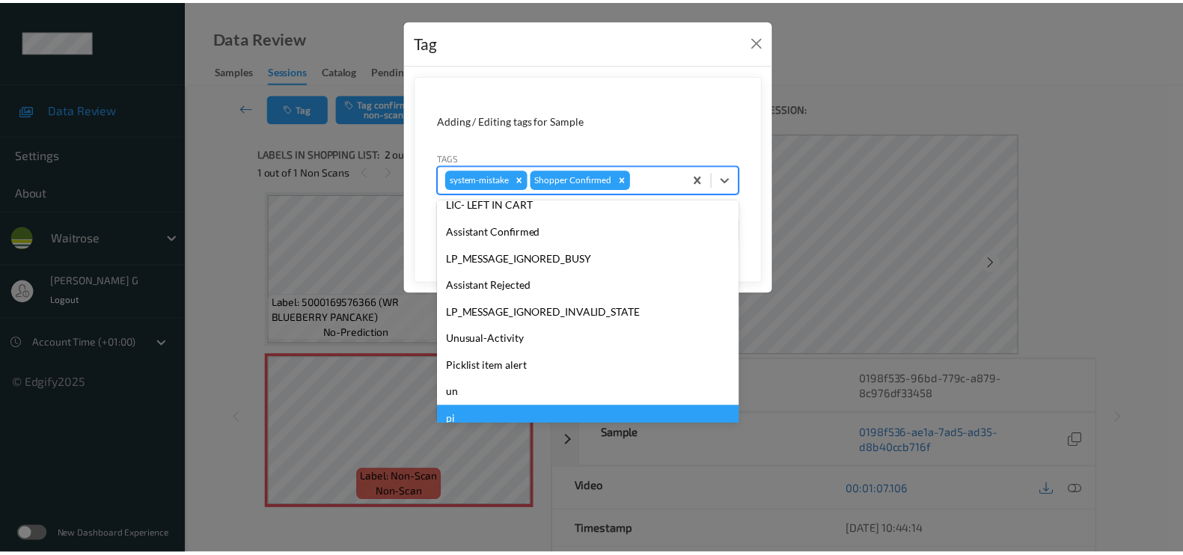
scroll to position [320, 0]
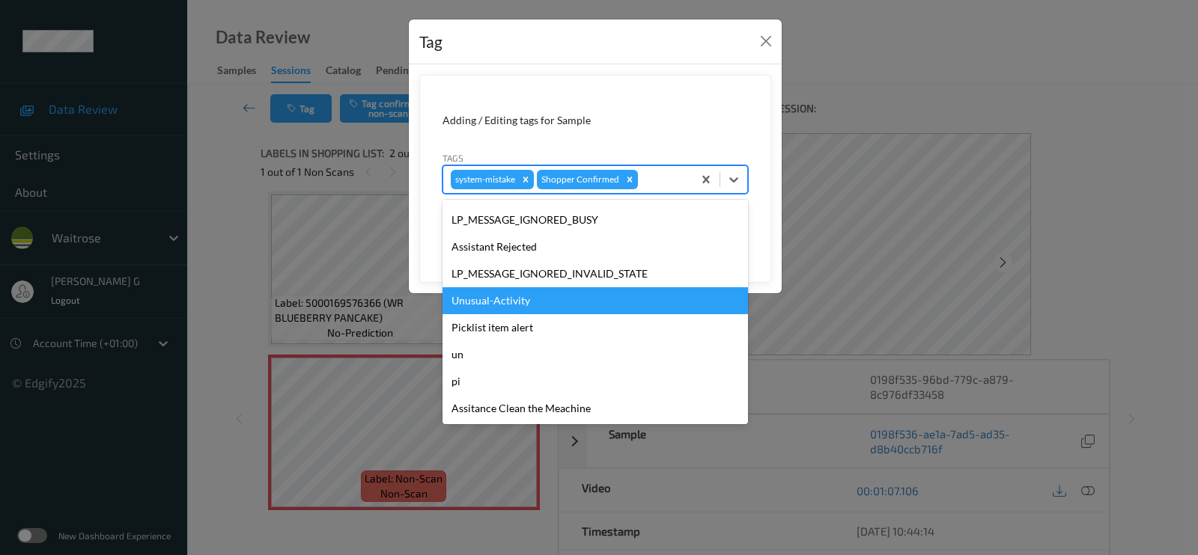
click at [494, 294] on div "Unusual-Activity" at bounding box center [594, 300] width 305 height 27
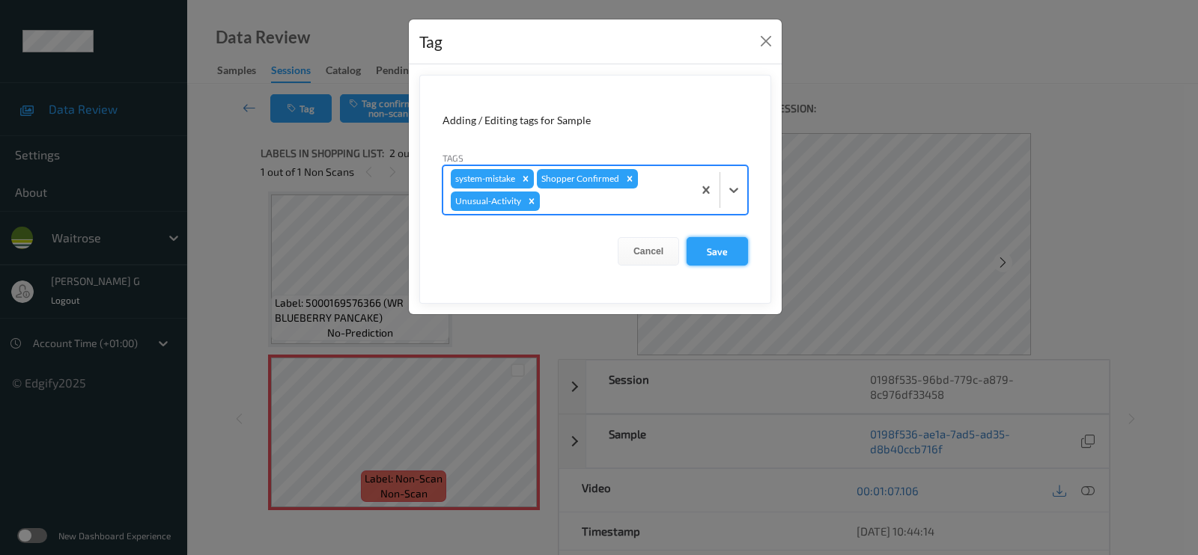
click at [715, 247] on button "Save" at bounding box center [716, 251] width 61 height 28
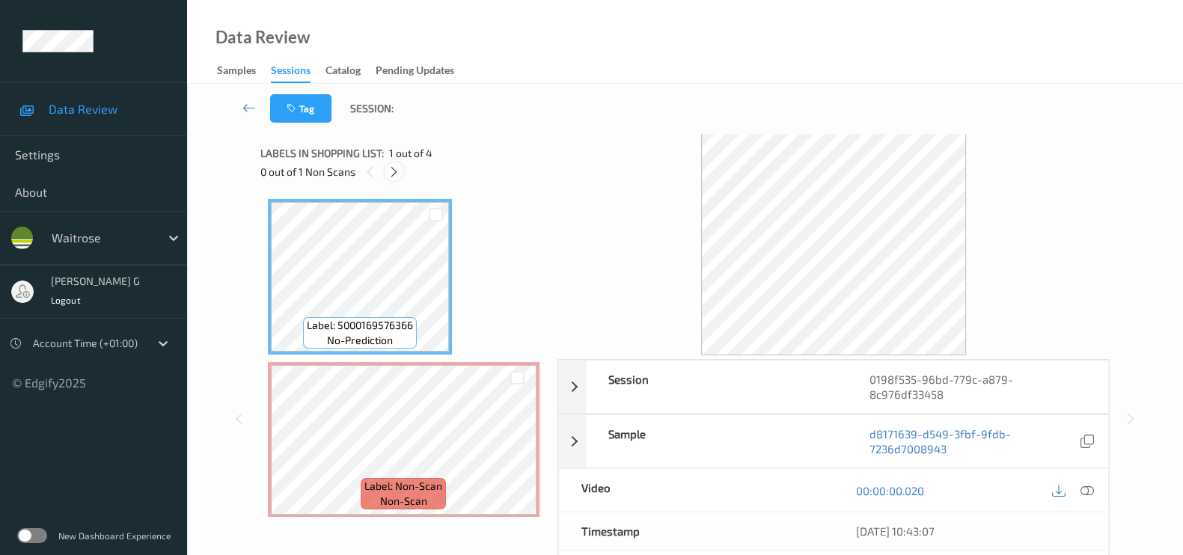
click at [393, 174] on icon at bounding box center [394, 171] width 13 height 13
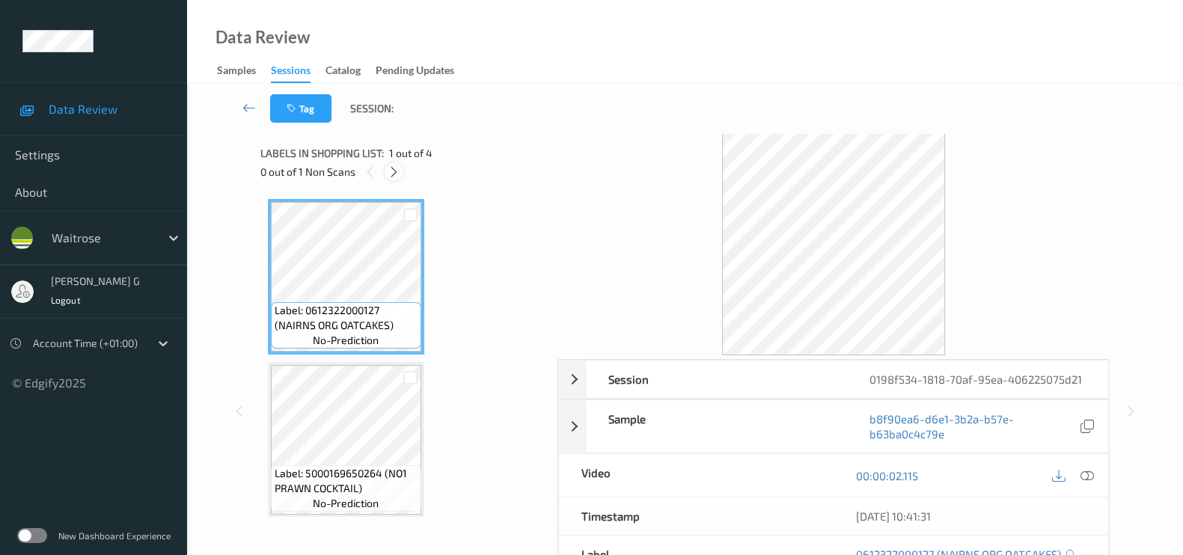
click at [397, 171] on icon at bounding box center [394, 171] width 13 height 13
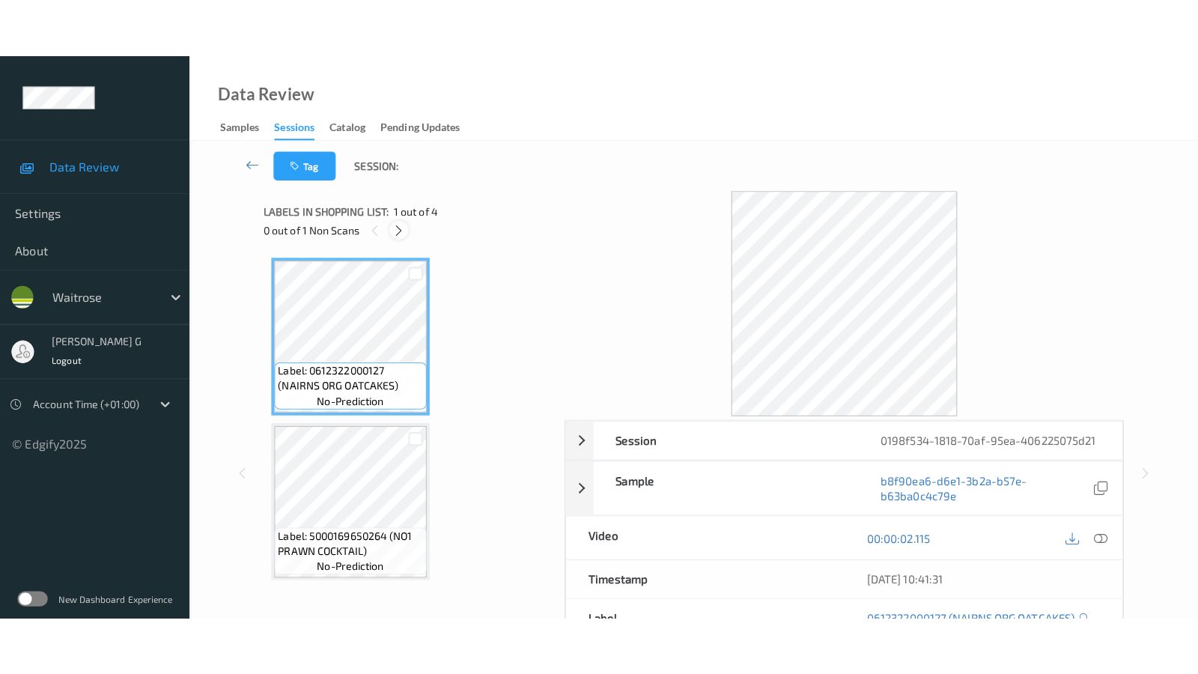
scroll to position [330, 0]
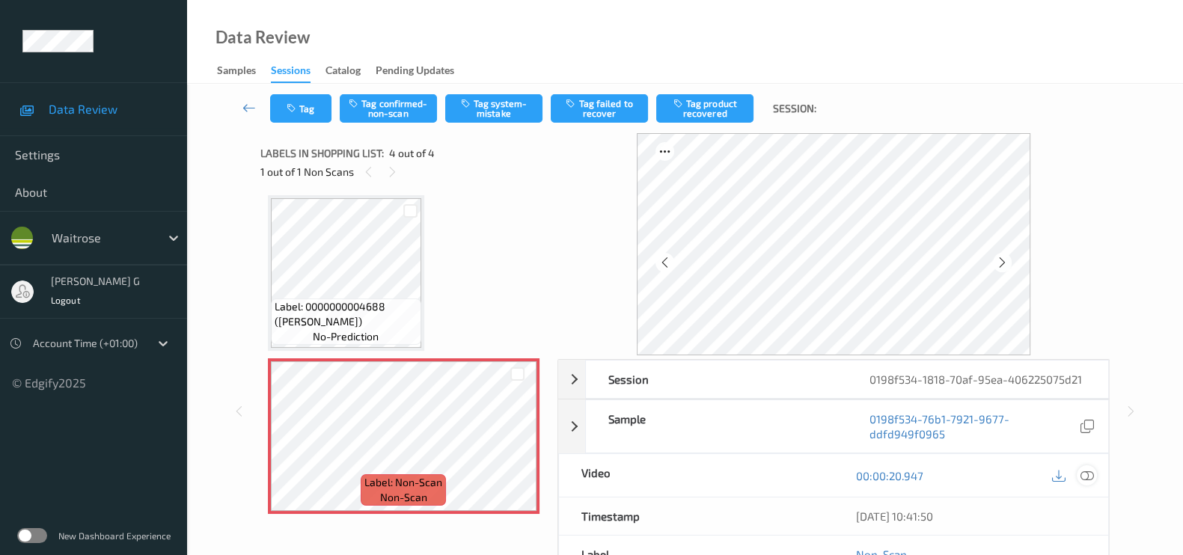
click at [1085, 474] on icon at bounding box center [1087, 475] width 13 height 13
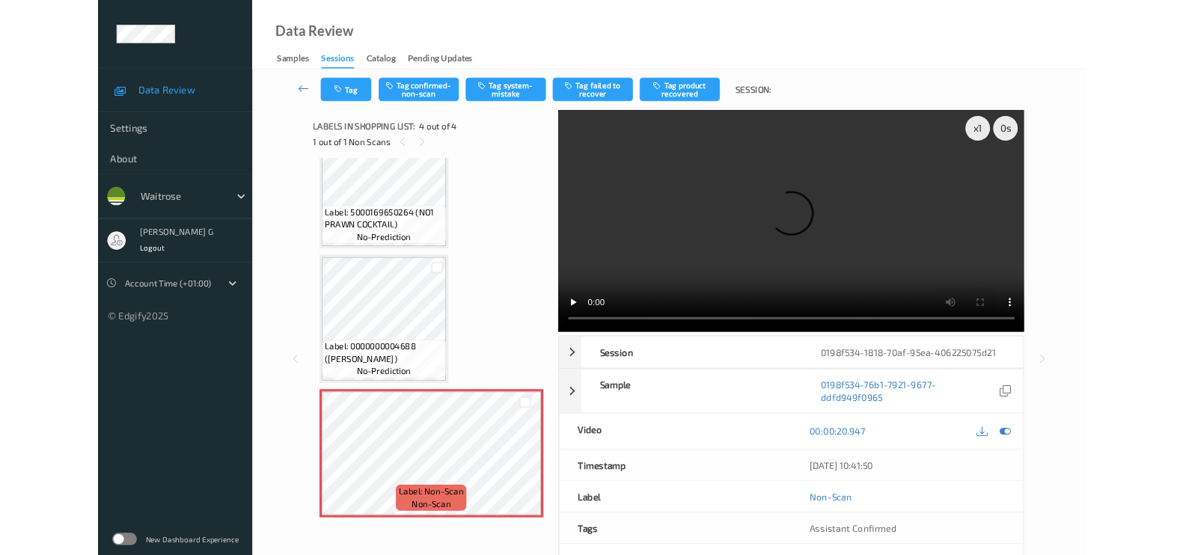
scroll to position [212, 0]
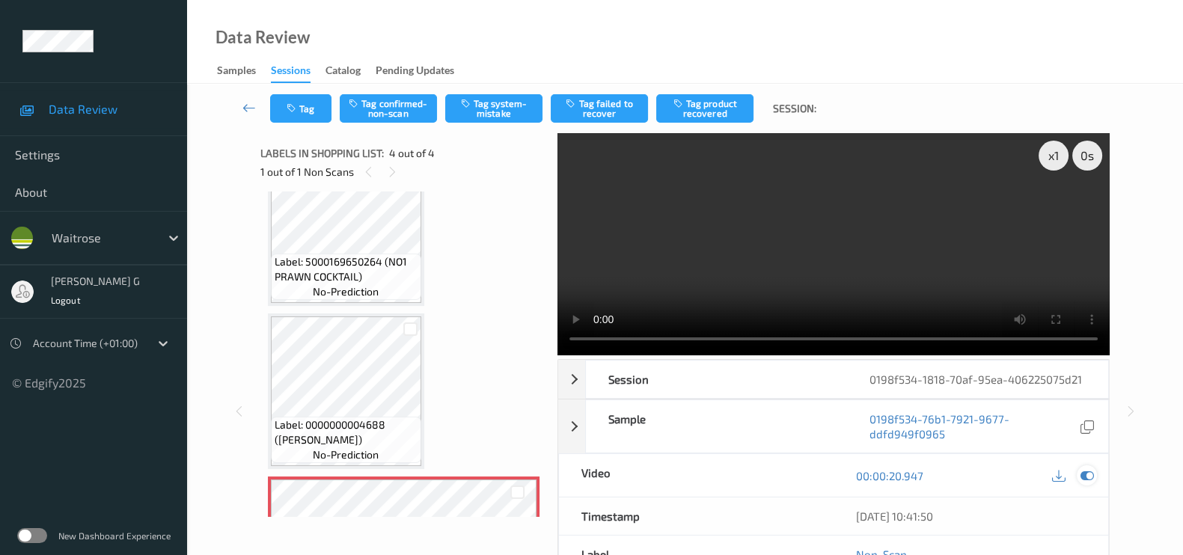
click at [1079, 474] on div at bounding box center [1087, 476] width 20 height 20
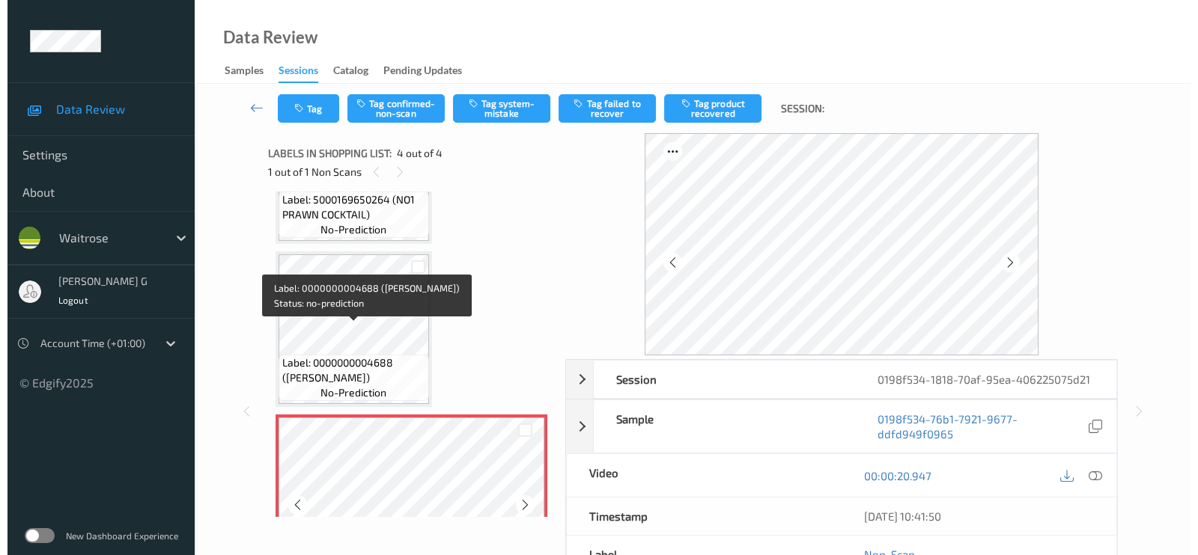
scroll to position [330, 0]
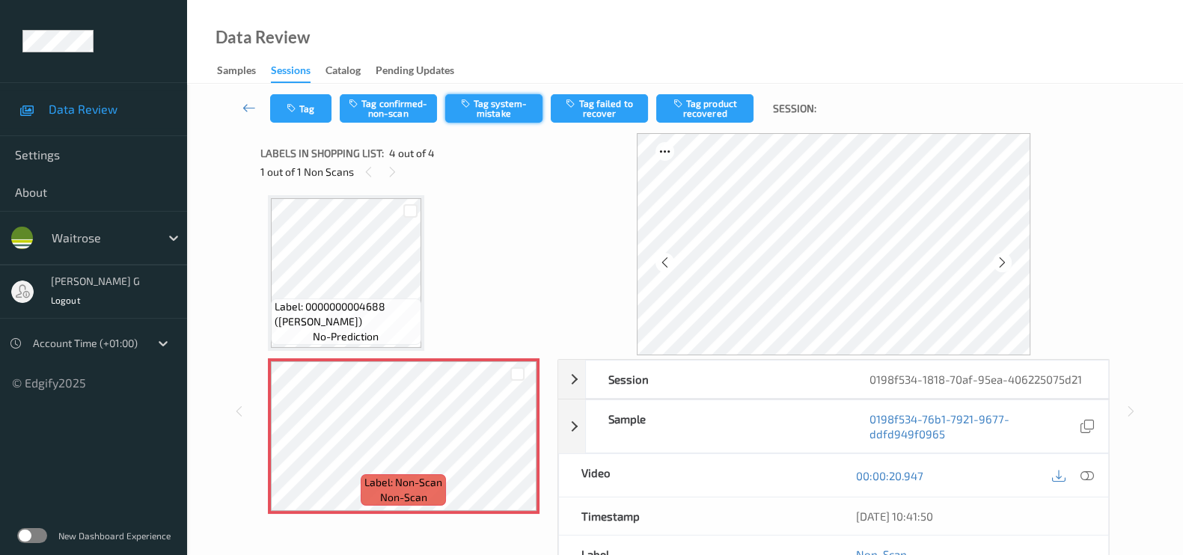
click at [472, 108] on icon "button" at bounding box center [467, 103] width 13 height 10
click at [296, 125] on div "Tag Tag confirmed-non-scan Untag system-mistake Tag failed to recover Tag produ…" at bounding box center [685, 108] width 935 height 49
click at [287, 97] on button "Tag" at bounding box center [300, 108] width 61 height 28
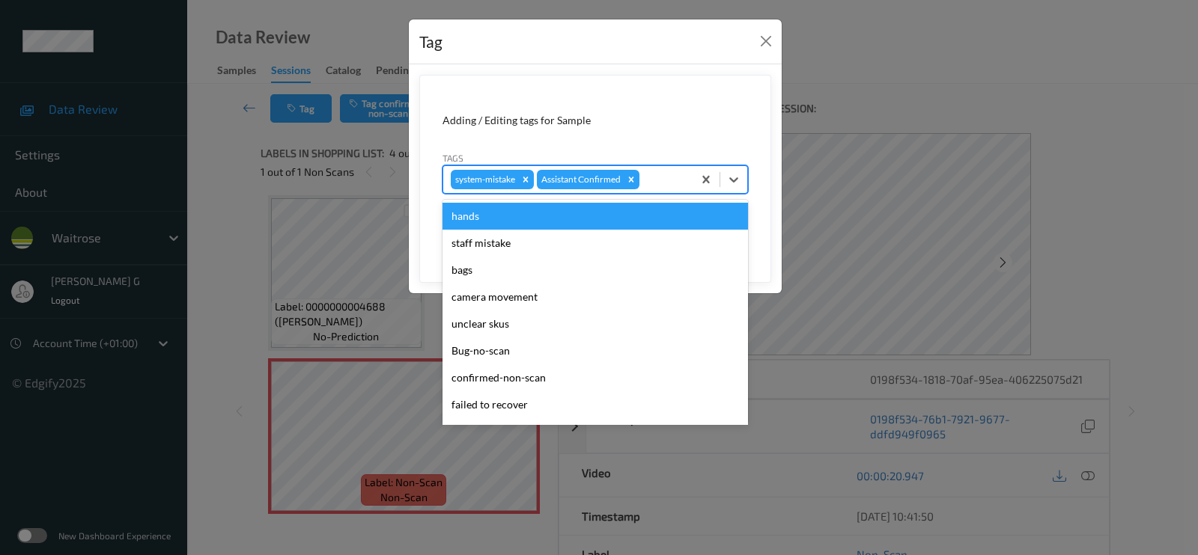
click at [659, 177] on div at bounding box center [663, 180] width 43 height 18
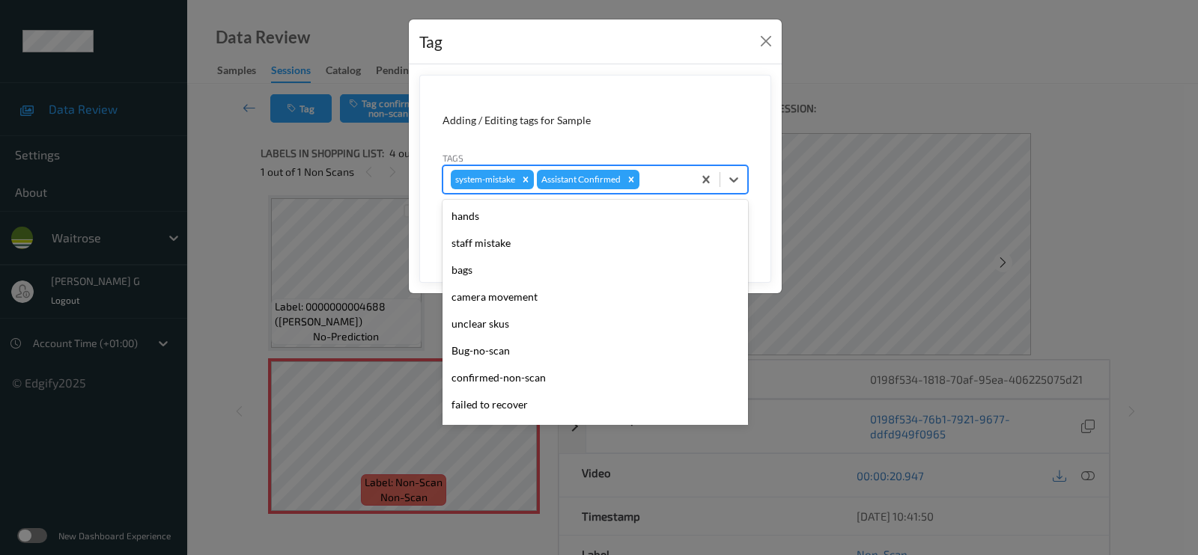
scroll to position [320, 0]
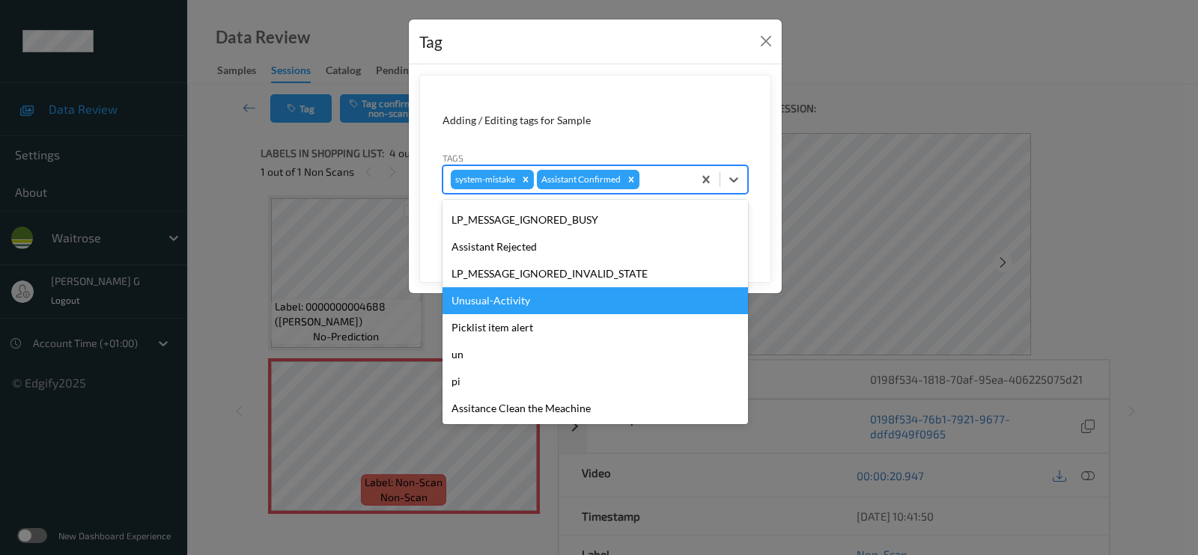
click at [484, 299] on div "Unusual-Activity" at bounding box center [594, 300] width 305 height 27
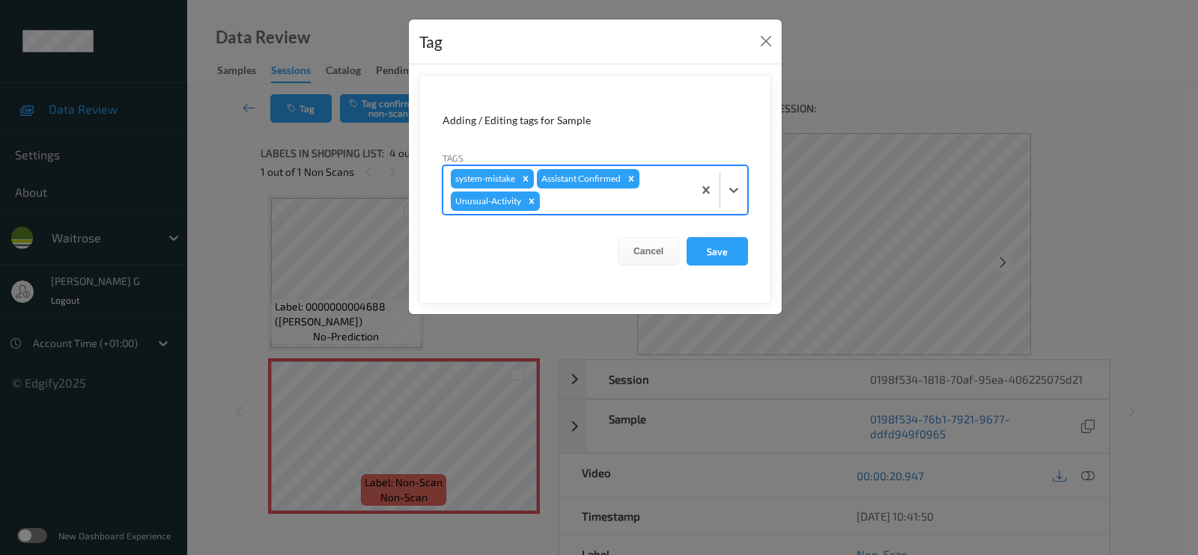
click at [632, 198] on div at bounding box center [614, 201] width 142 height 18
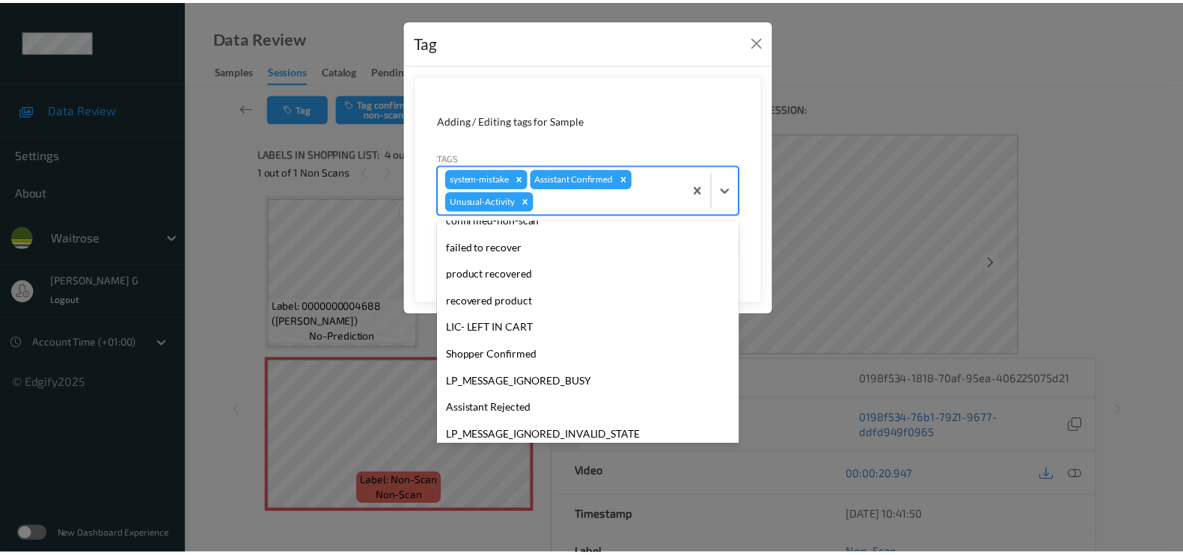
scroll to position [293, 0]
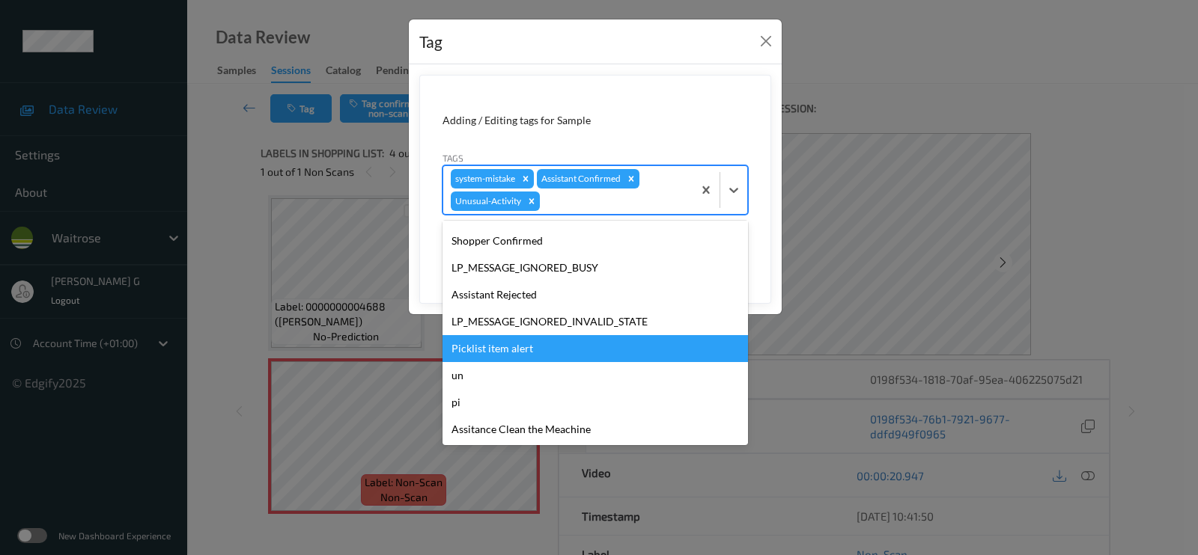
click at [487, 348] on div "Picklist item alert" at bounding box center [594, 348] width 305 height 27
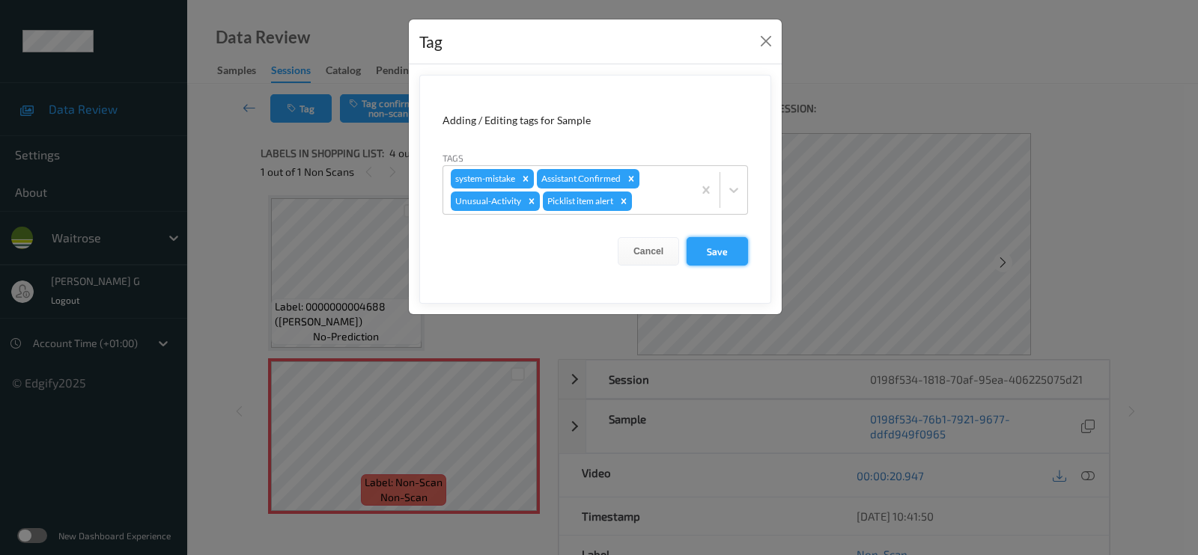
click at [718, 255] on button "Save" at bounding box center [716, 251] width 61 height 28
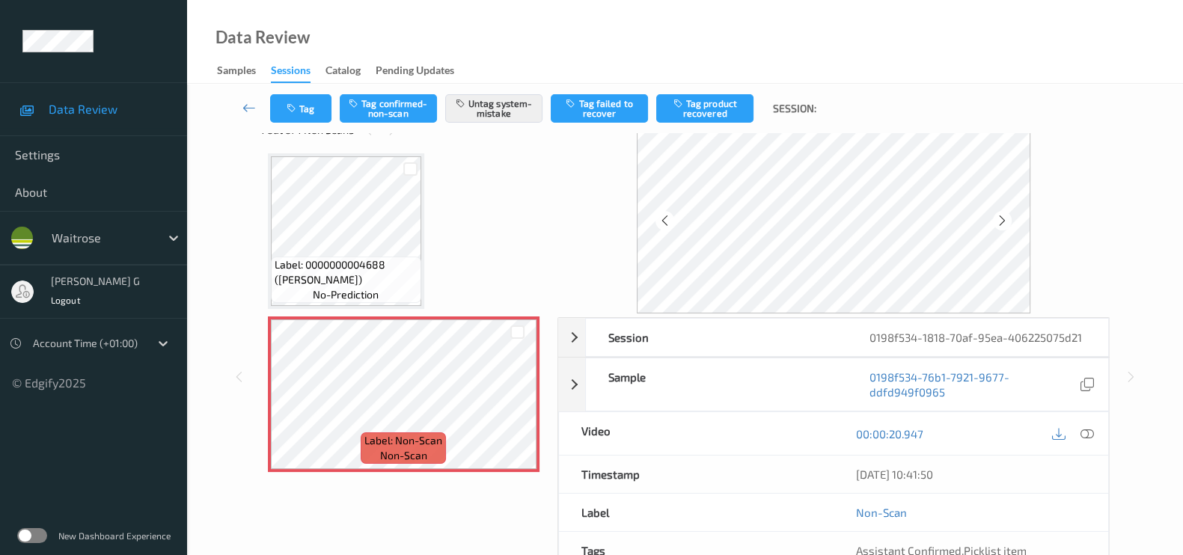
scroll to position [0, 0]
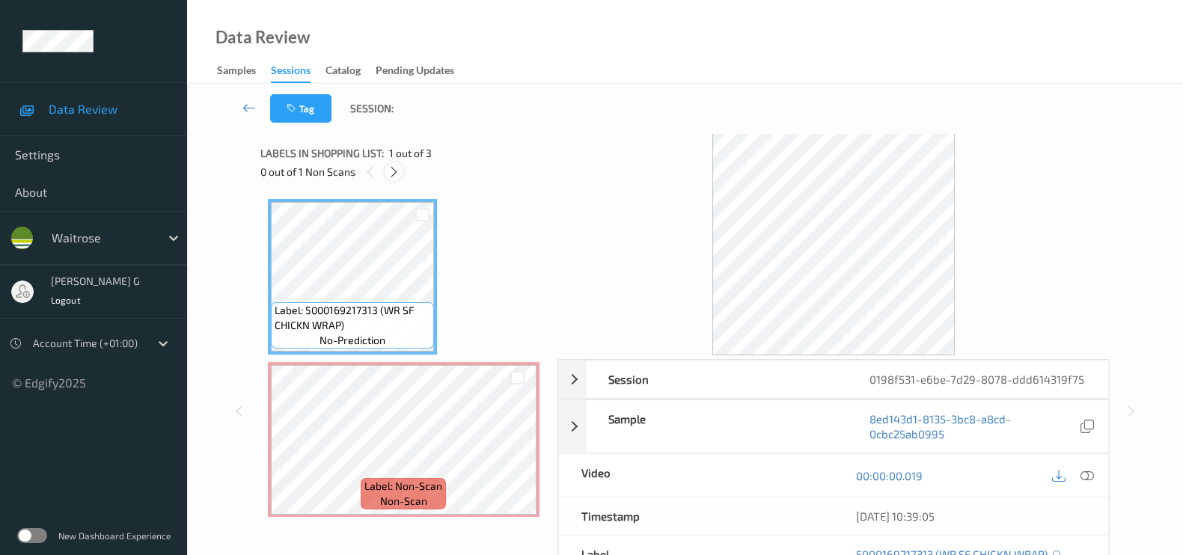
click at [389, 168] on icon at bounding box center [394, 171] width 13 height 13
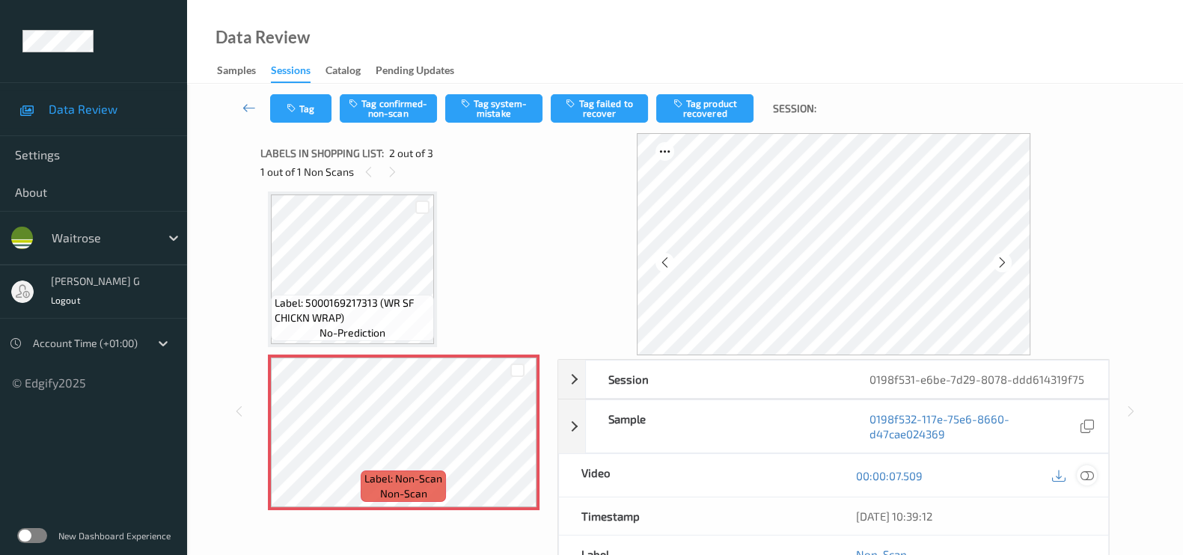
click at [1096, 478] on div at bounding box center [1087, 476] width 20 height 20
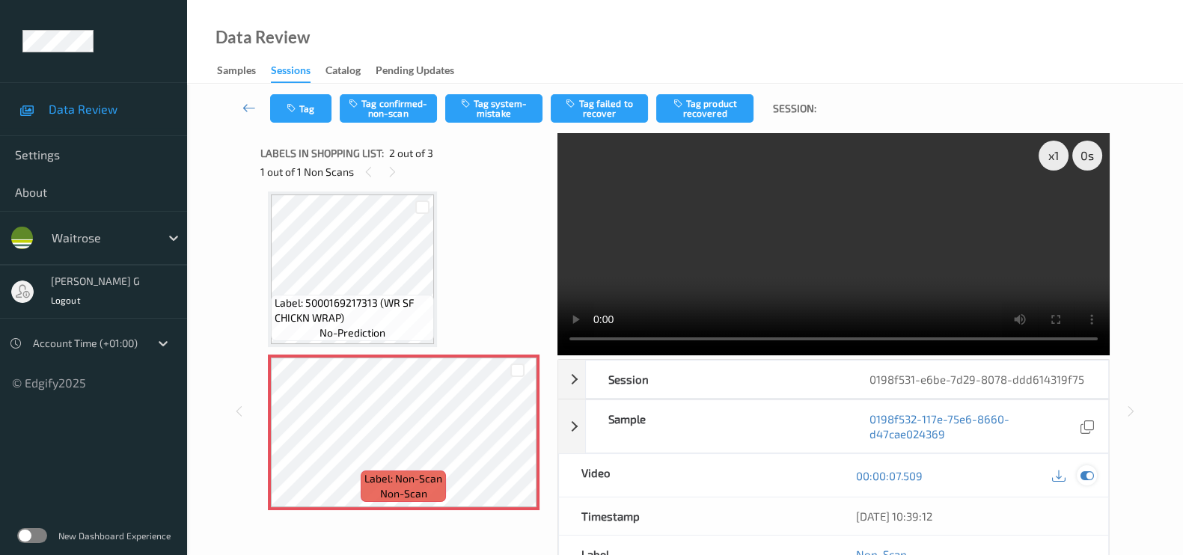
click at [1085, 469] on icon at bounding box center [1087, 475] width 13 height 13
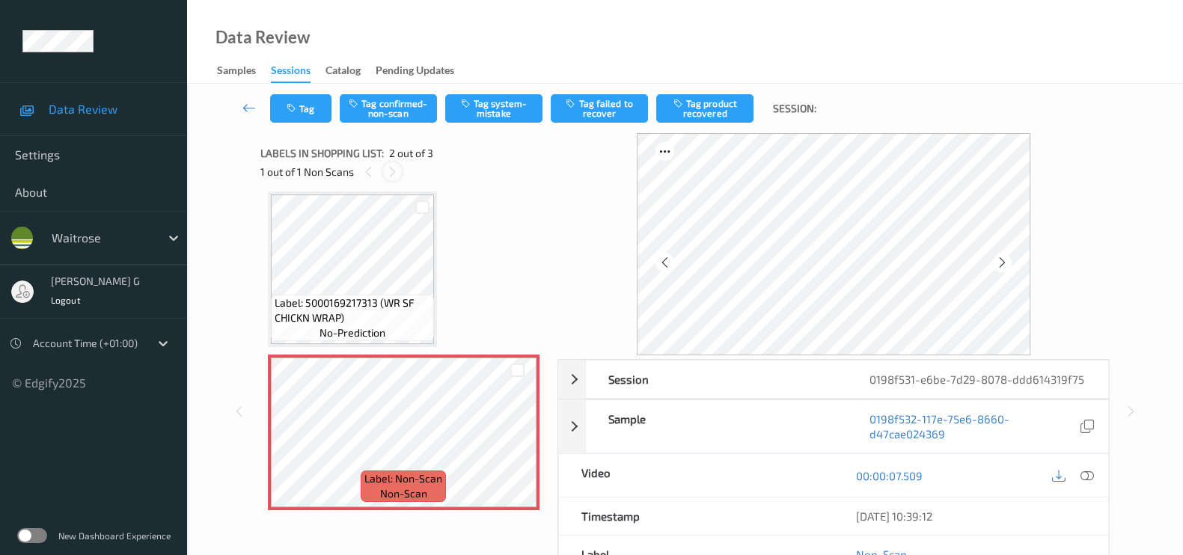
click at [391, 174] on icon at bounding box center [392, 171] width 13 height 13
click at [479, 118] on button "Tag system-mistake" at bounding box center [493, 108] width 97 height 28
click at [484, 107] on button "Tag system-mistake" at bounding box center [493, 108] width 97 height 28
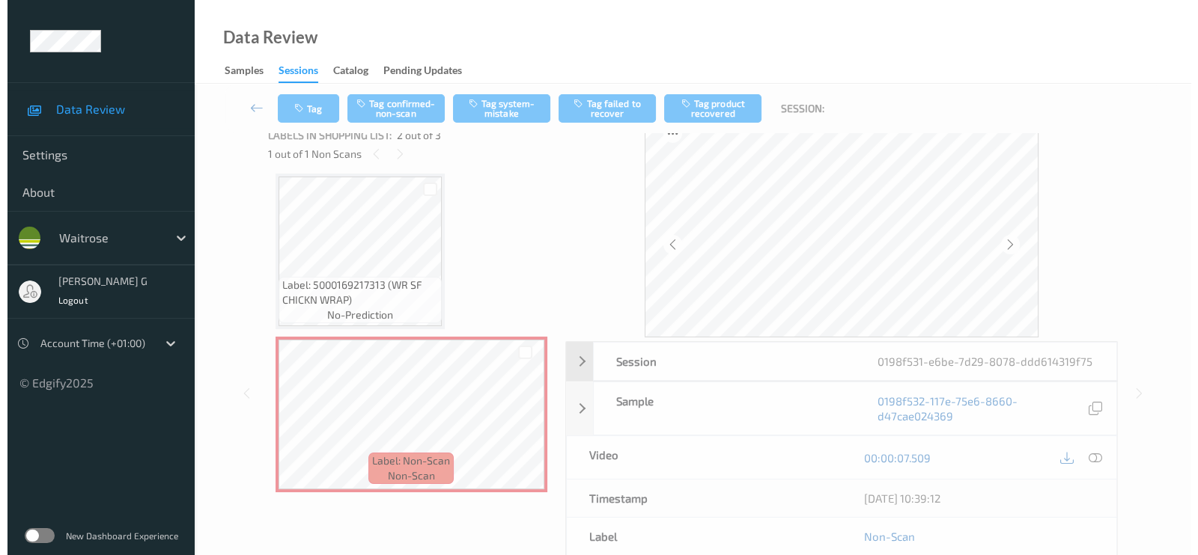
scroll to position [0, 0]
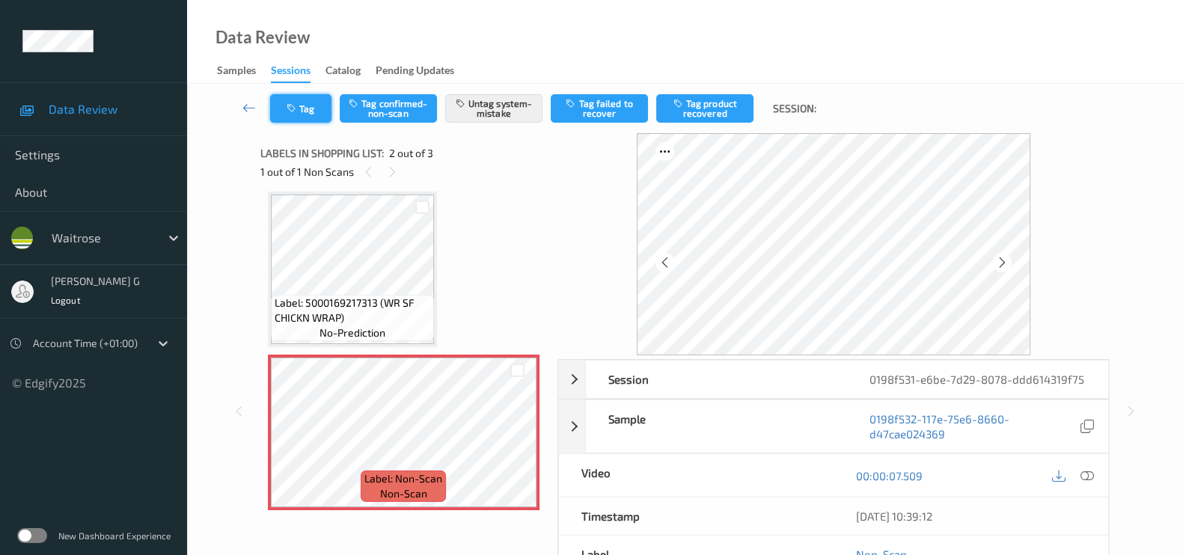
click at [291, 104] on icon "button" at bounding box center [293, 108] width 13 height 10
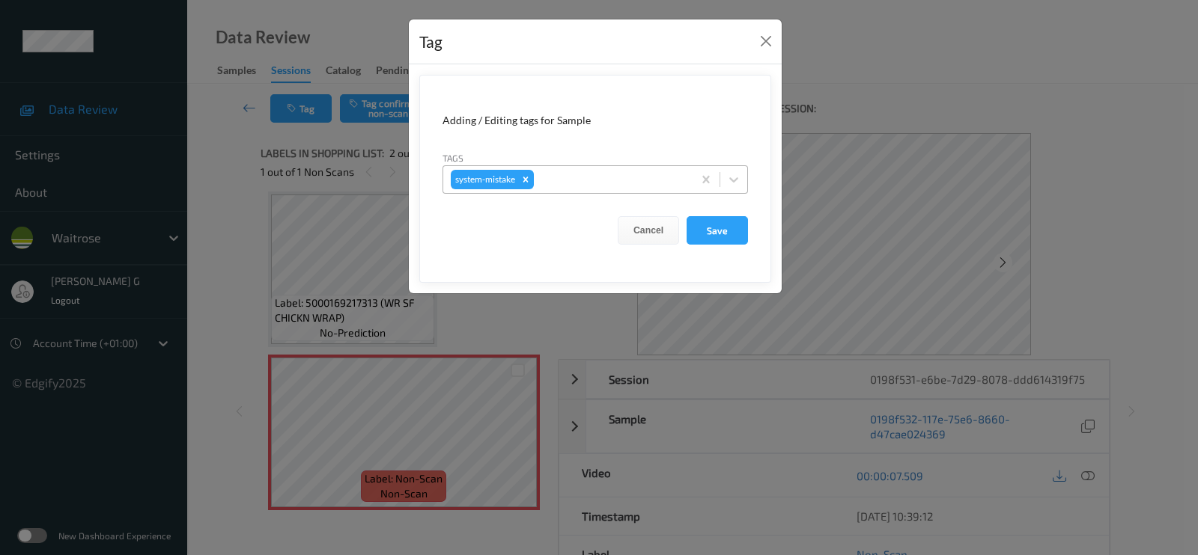
click at [616, 178] on div at bounding box center [611, 180] width 148 height 18
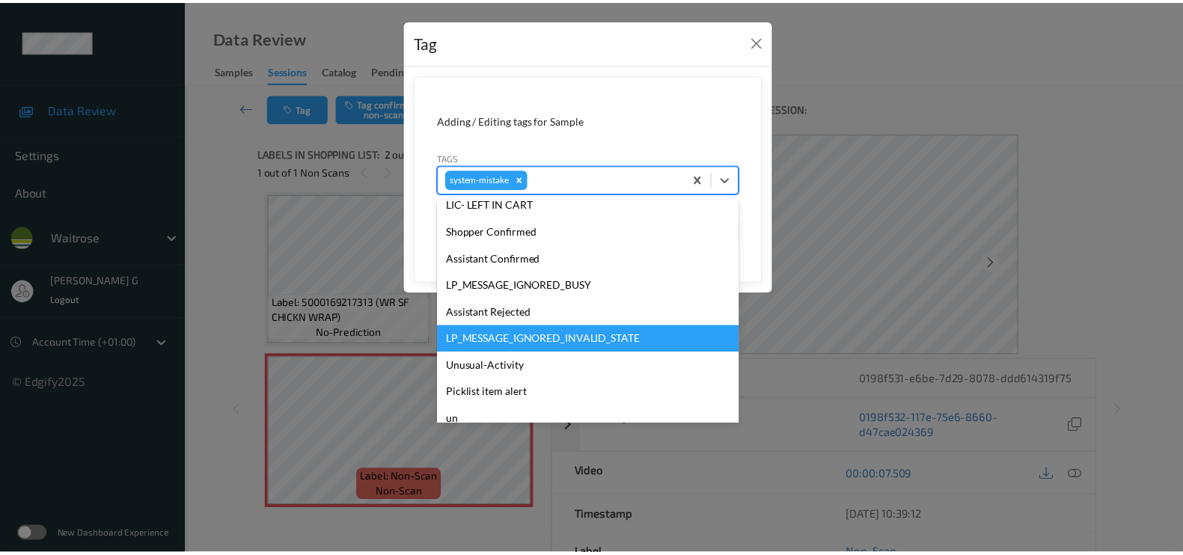
scroll to position [347, 0]
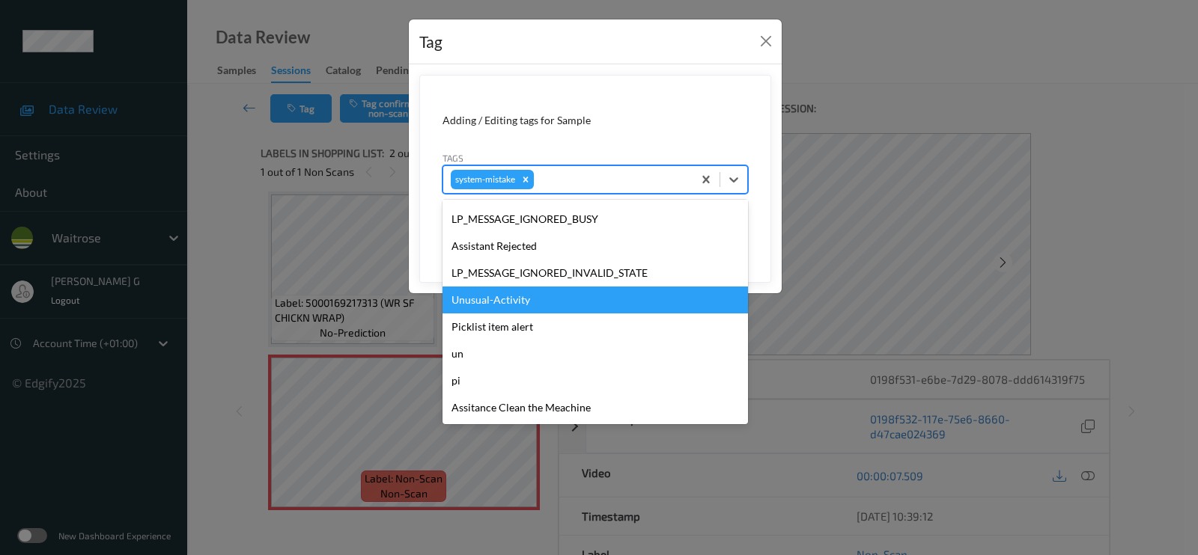
click at [487, 299] on div "Unusual-Activity" at bounding box center [594, 300] width 305 height 27
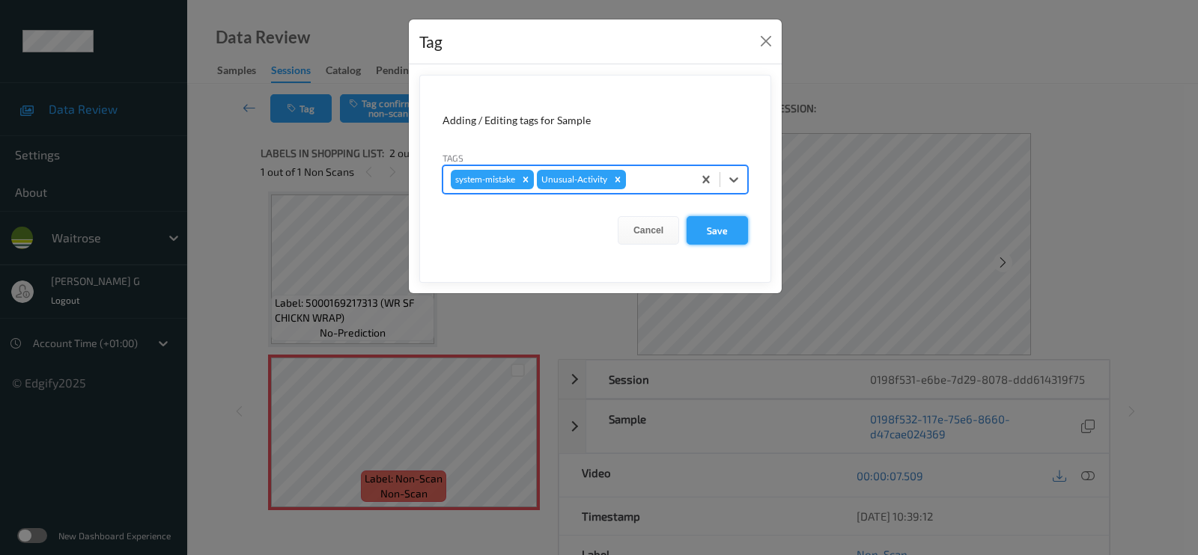
click at [713, 234] on button "Save" at bounding box center [716, 230] width 61 height 28
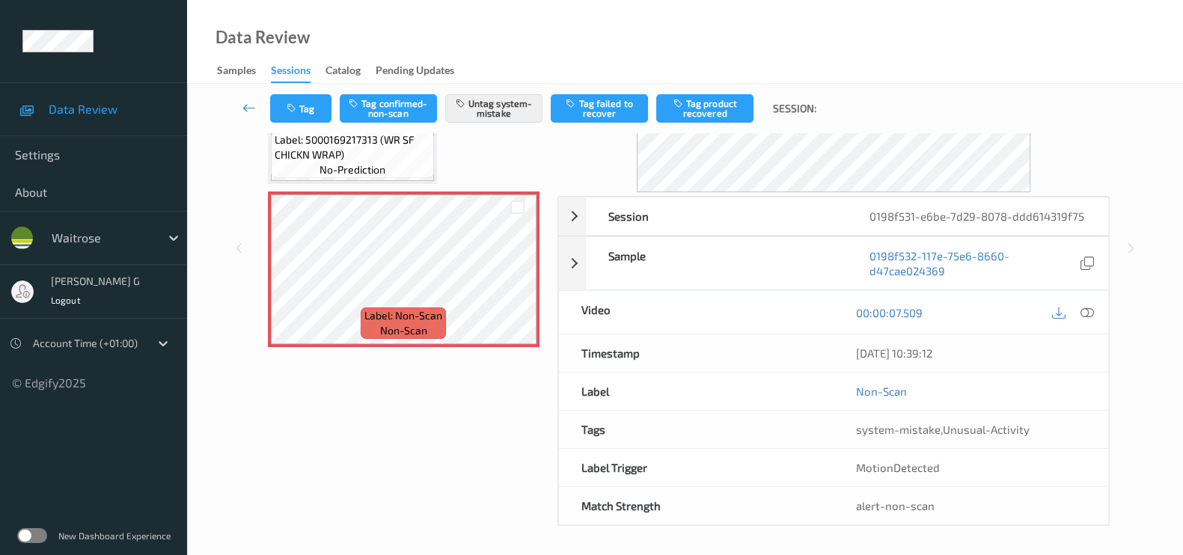
scroll to position [0, 0]
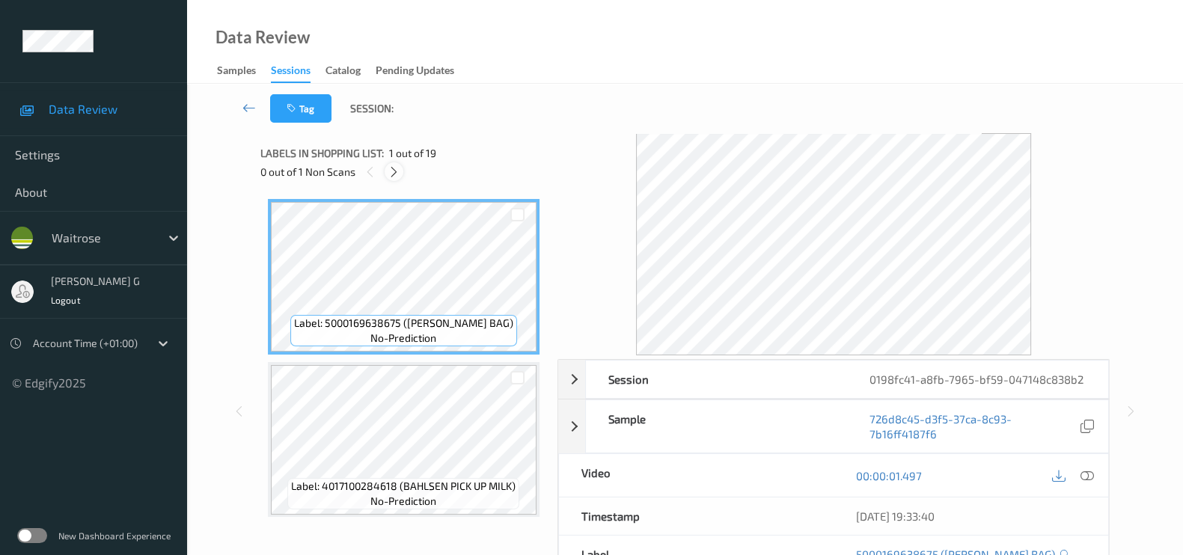
click at [391, 170] on icon at bounding box center [394, 171] width 13 height 13
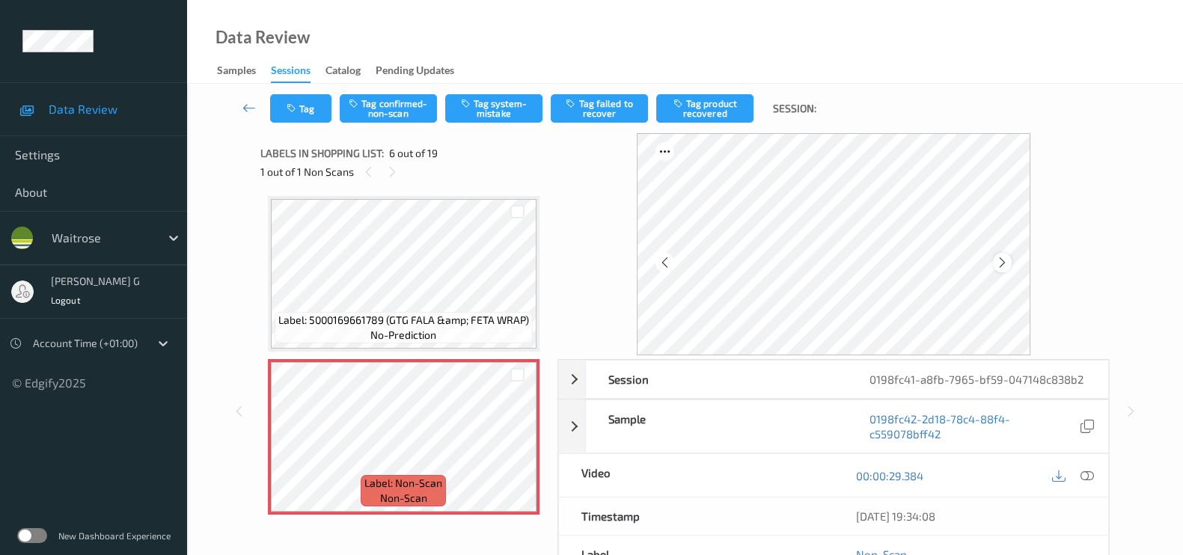
click at [1012, 260] on div at bounding box center [1002, 262] width 19 height 19
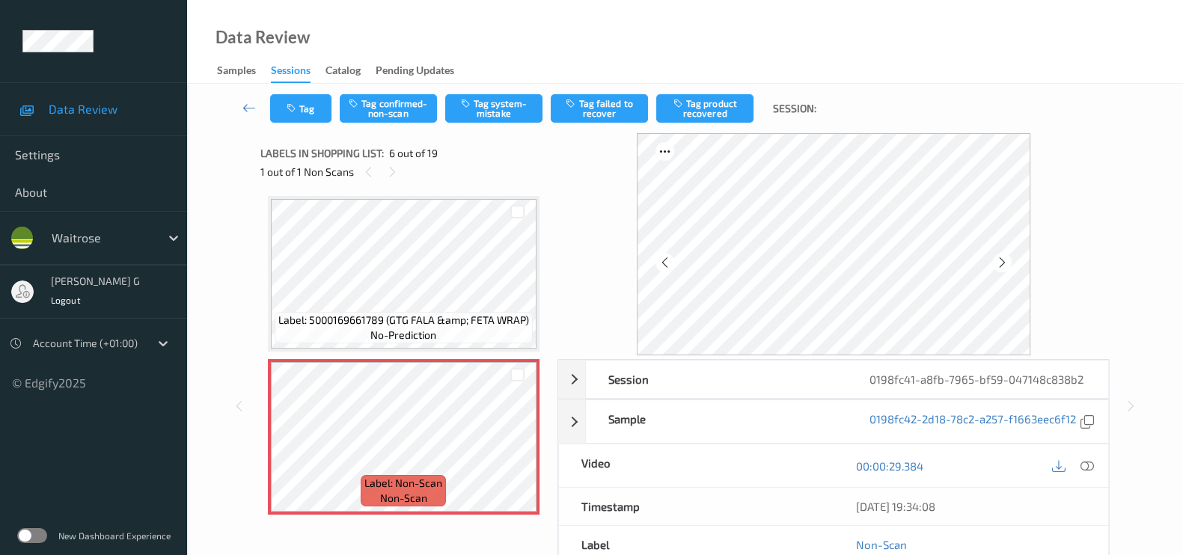
click at [1012, 260] on div at bounding box center [1002, 262] width 19 height 19
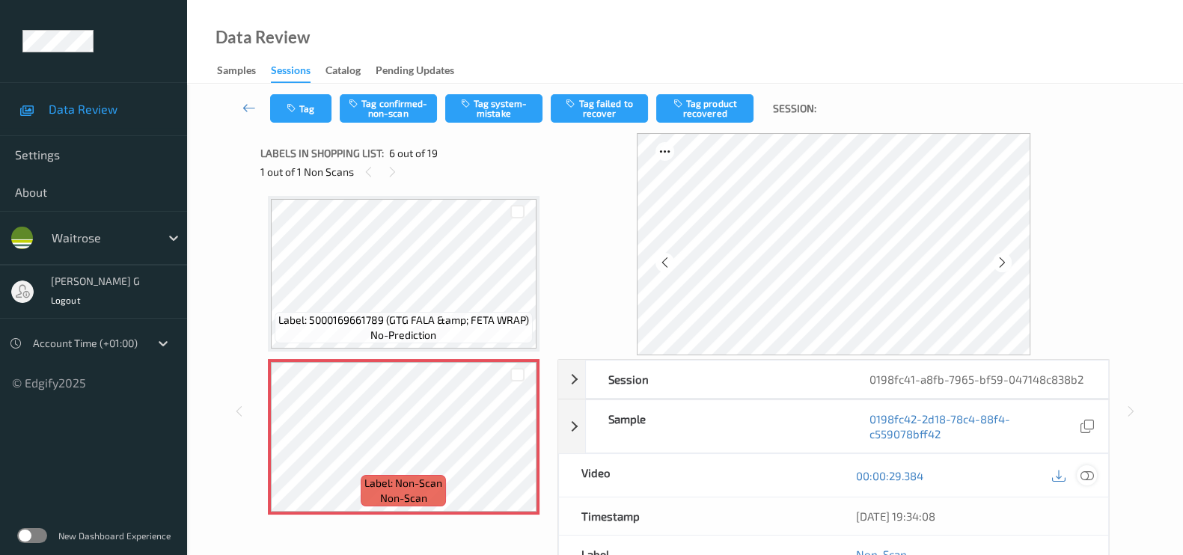
click at [1091, 474] on icon at bounding box center [1087, 475] width 13 height 13
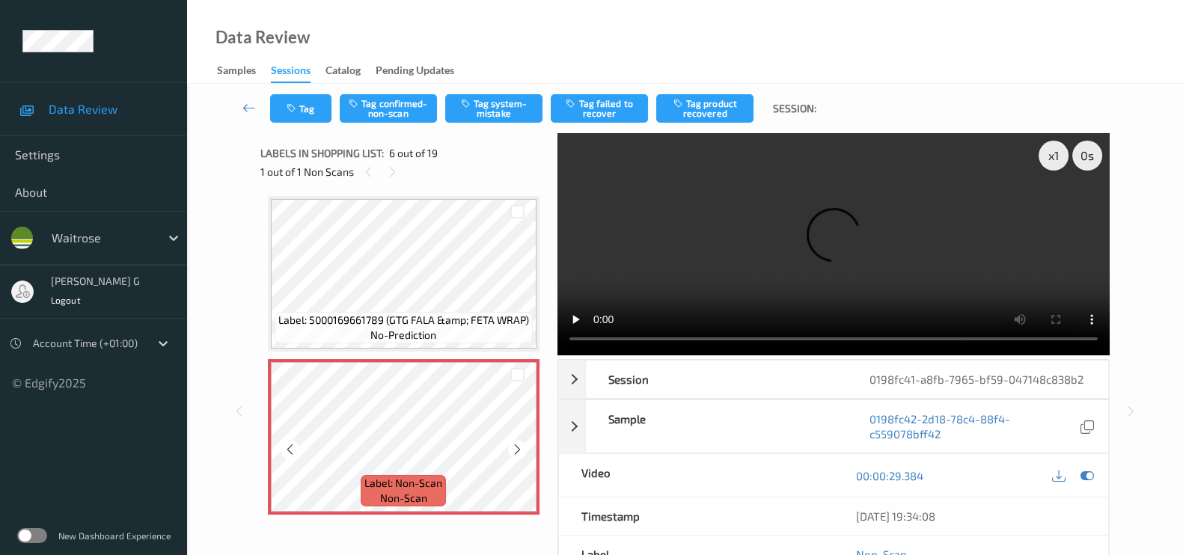
scroll to position [843, 0]
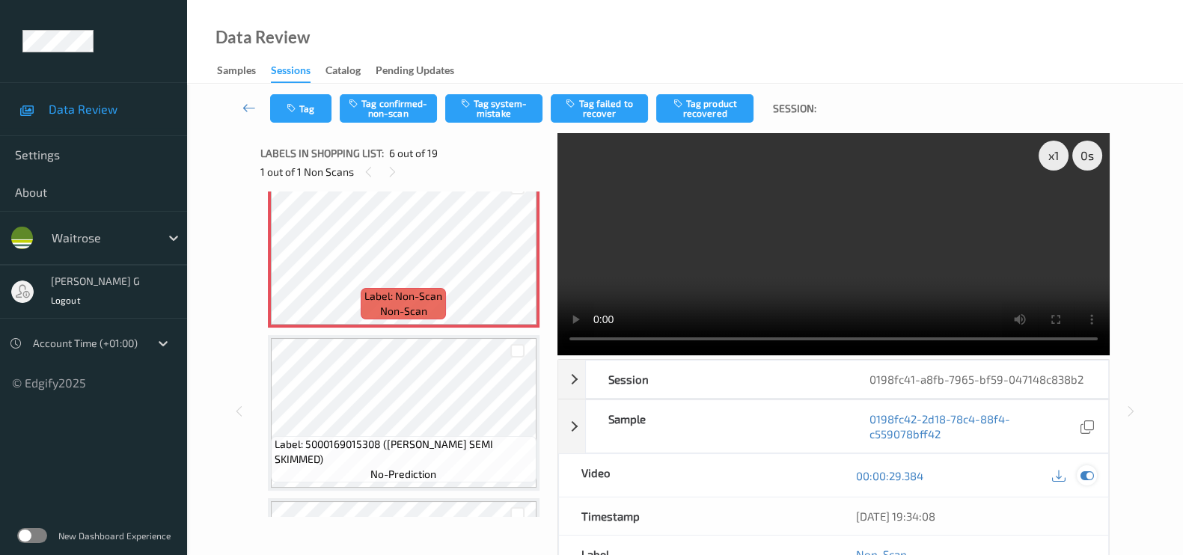
click at [1089, 474] on icon at bounding box center [1087, 475] width 13 height 13
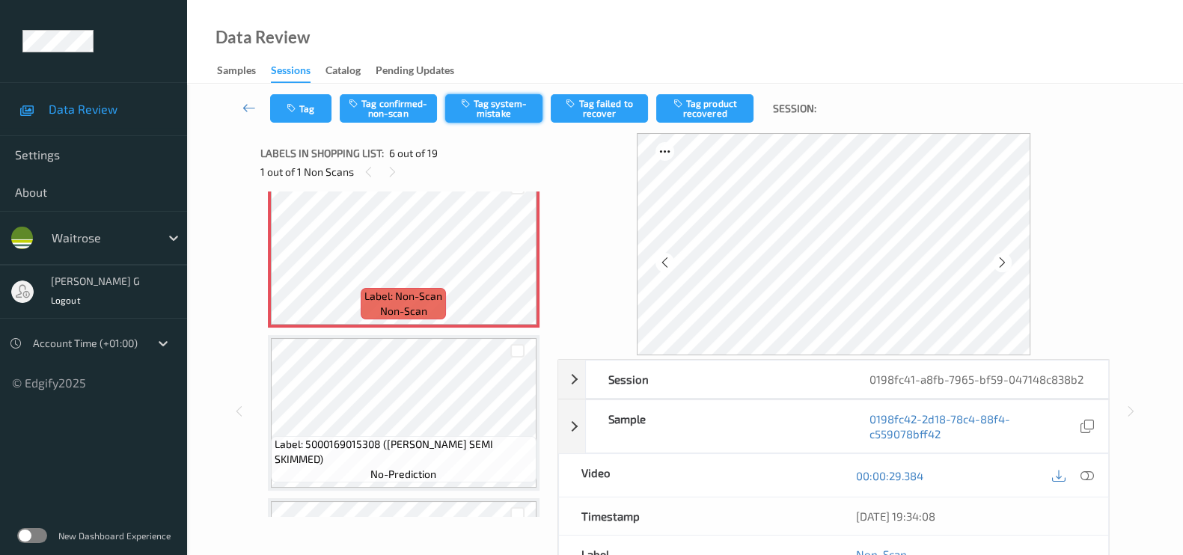
click at [504, 106] on button "Tag system-mistake" at bounding box center [493, 108] width 97 height 28
click at [504, 108] on button "Untag system-mistake" at bounding box center [493, 108] width 97 height 28
click at [385, 102] on button "Tag confirmed-non-scan" at bounding box center [388, 108] width 97 height 28
click at [702, 106] on button "Tag product recovered" at bounding box center [704, 108] width 97 height 28
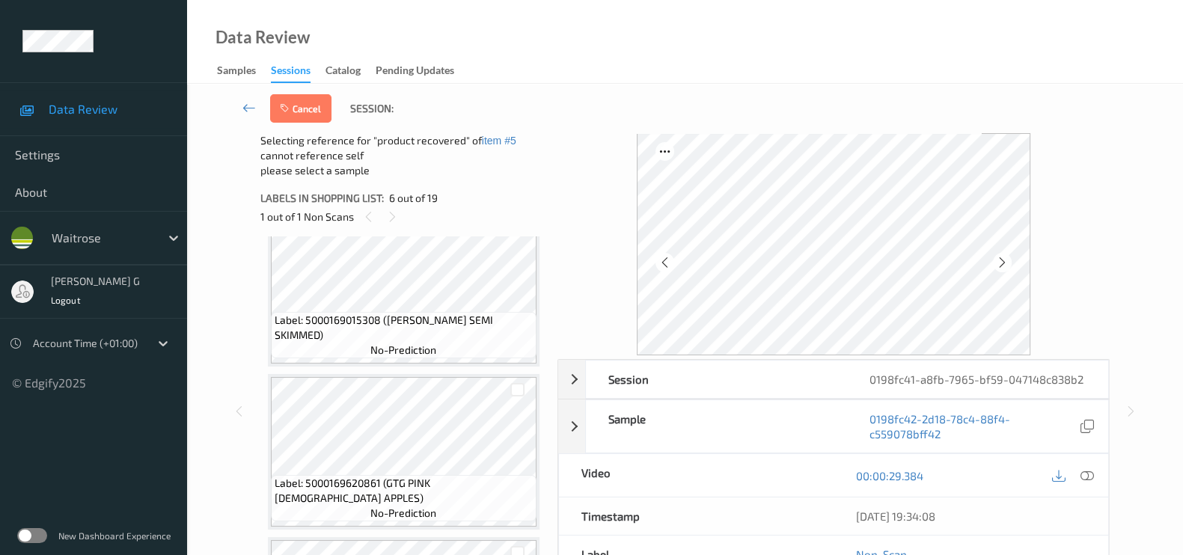
scroll to position [1030, 0]
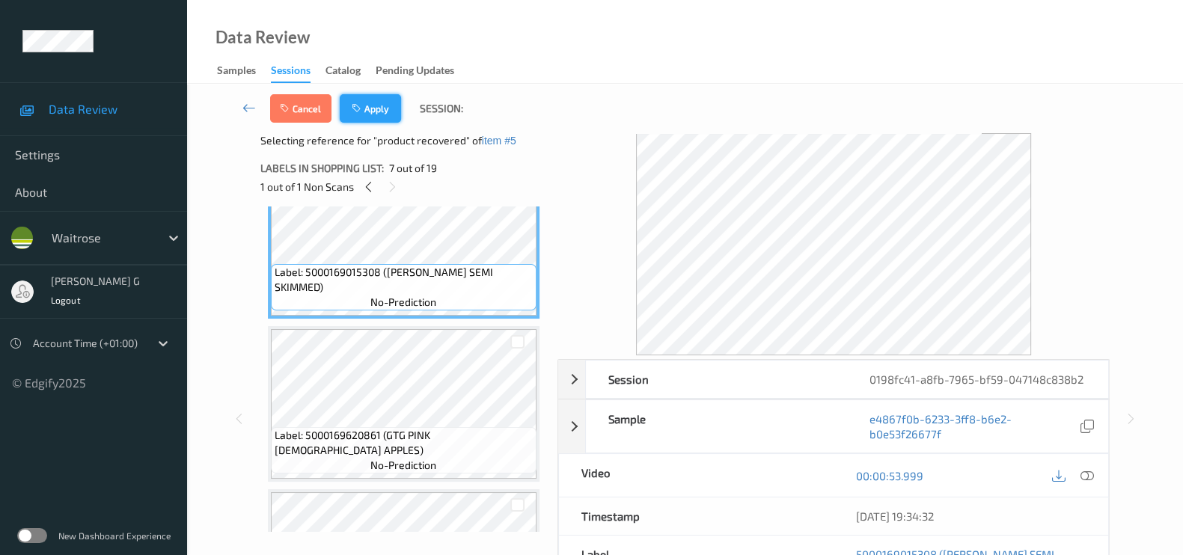
click at [388, 106] on button "Apply" at bounding box center [370, 108] width 61 height 28
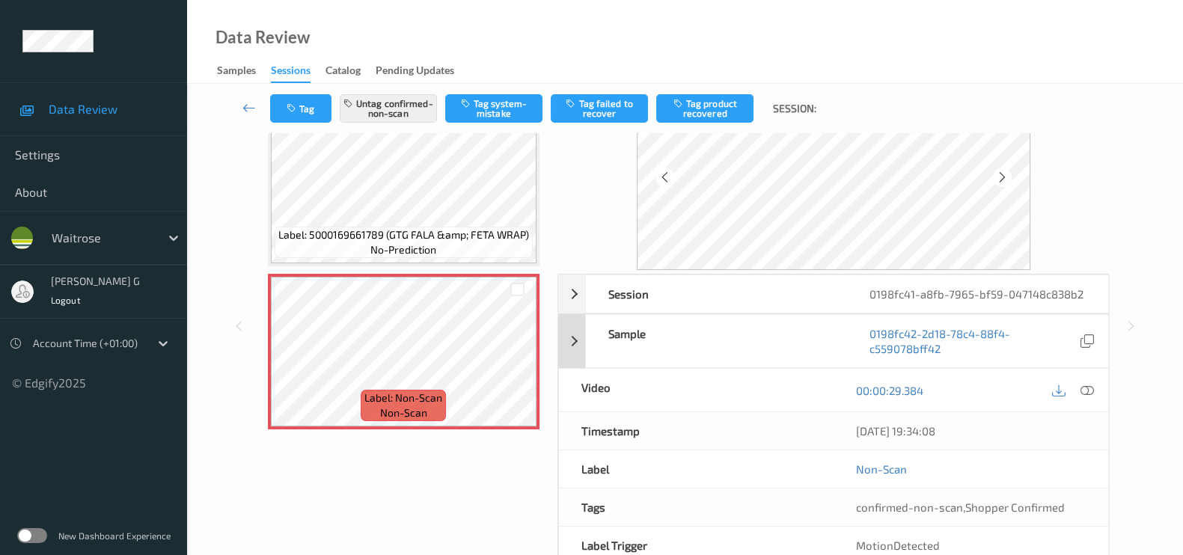
scroll to position [163, 0]
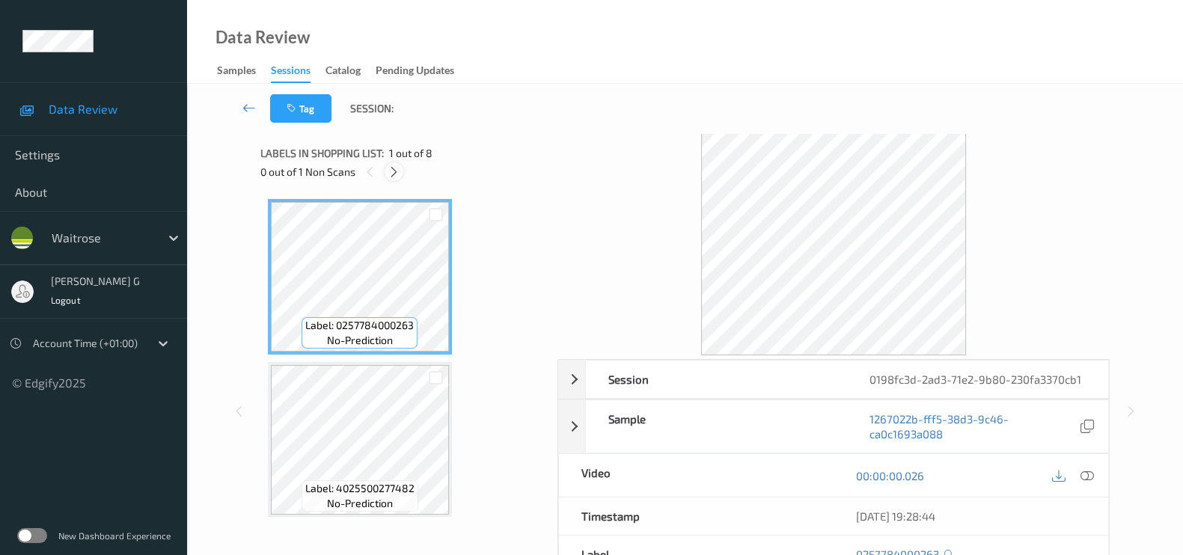
click at [394, 180] on div at bounding box center [394, 171] width 19 height 19
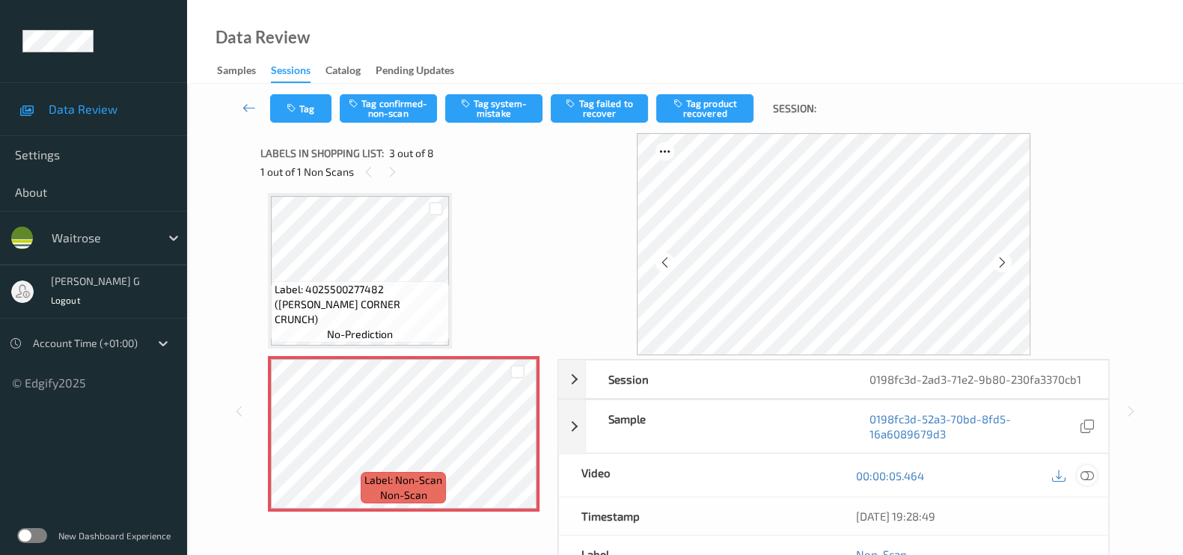
click at [1089, 473] on icon at bounding box center [1087, 475] width 13 height 13
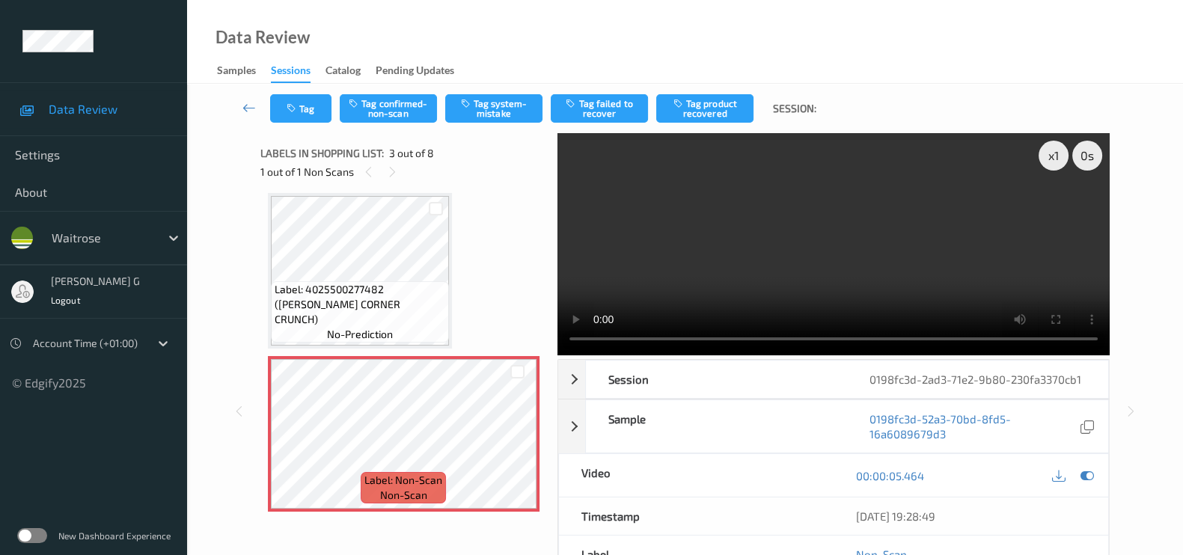
click at [1097, 478] on div at bounding box center [1073, 476] width 49 height 20
click at [1091, 477] on icon at bounding box center [1087, 475] width 13 height 13
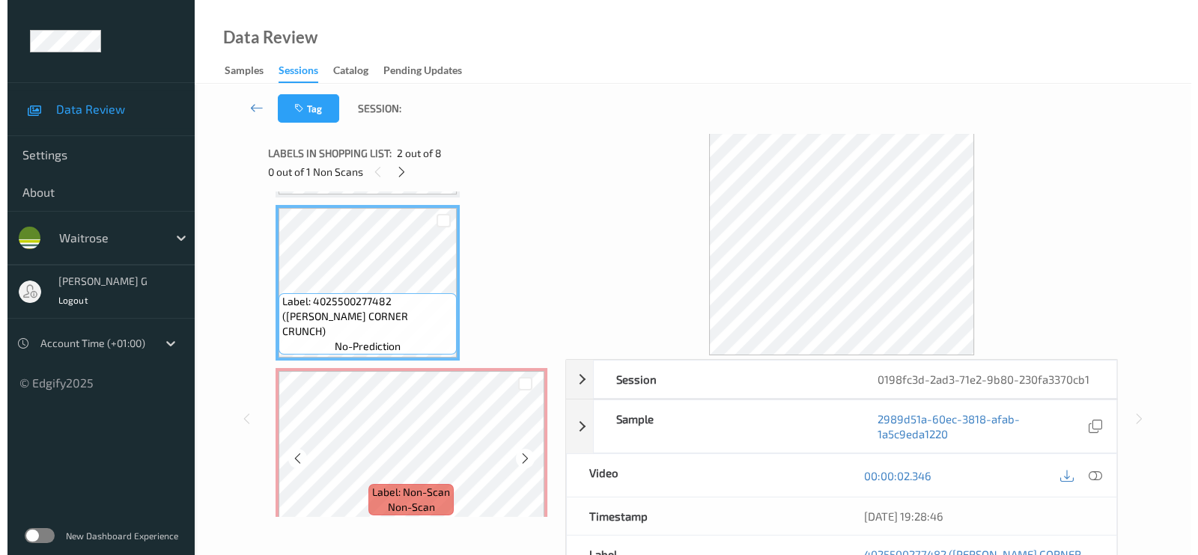
scroll to position [186, 0]
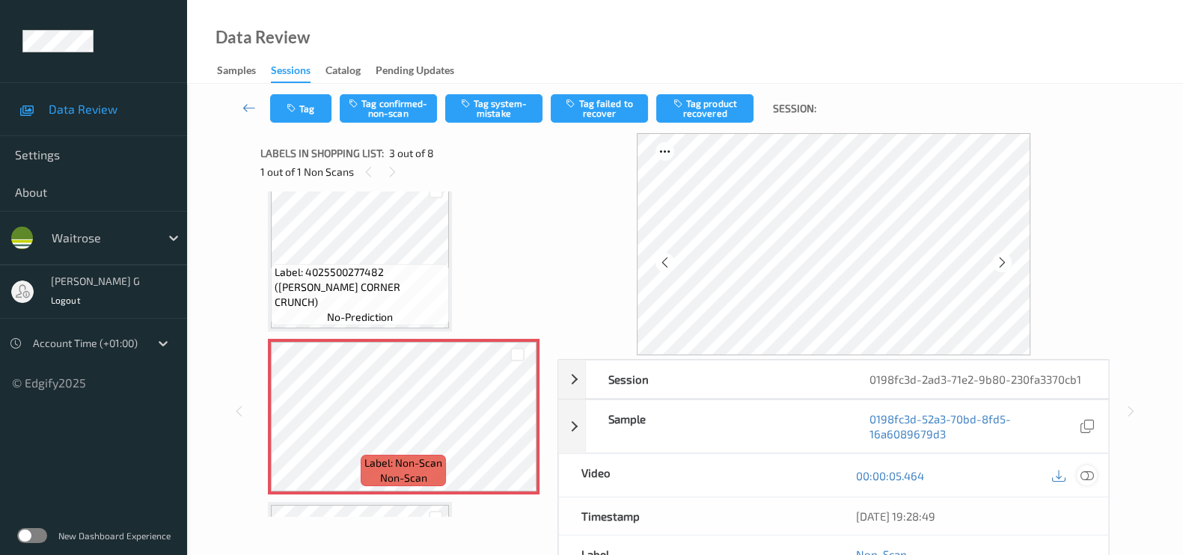
click at [1086, 475] on icon at bounding box center [1087, 475] width 13 height 13
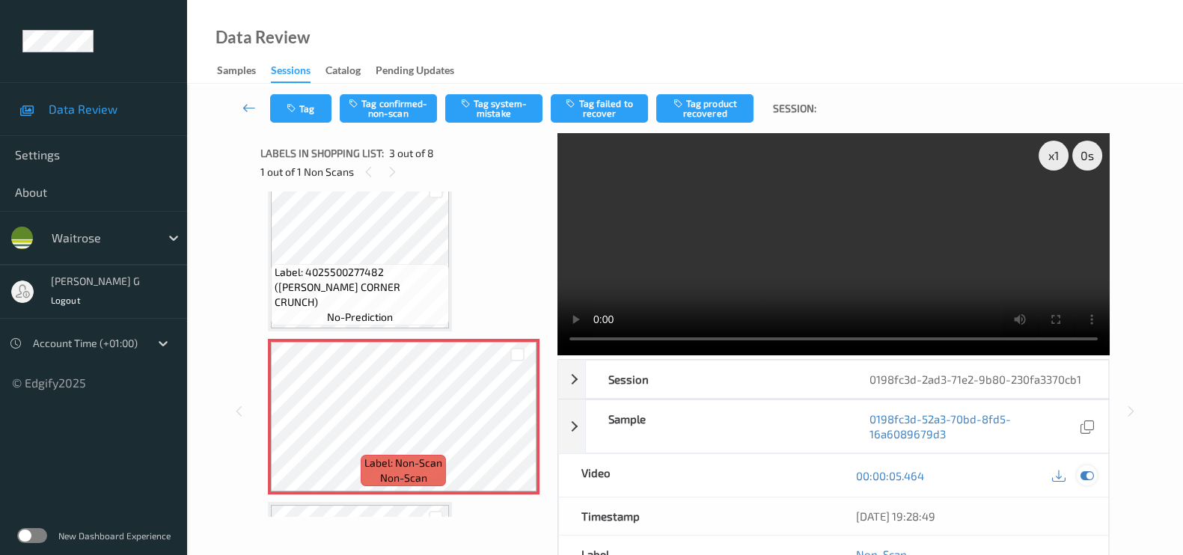
click at [1082, 475] on icon at bounding box center [1087, 475] width 13 height 13
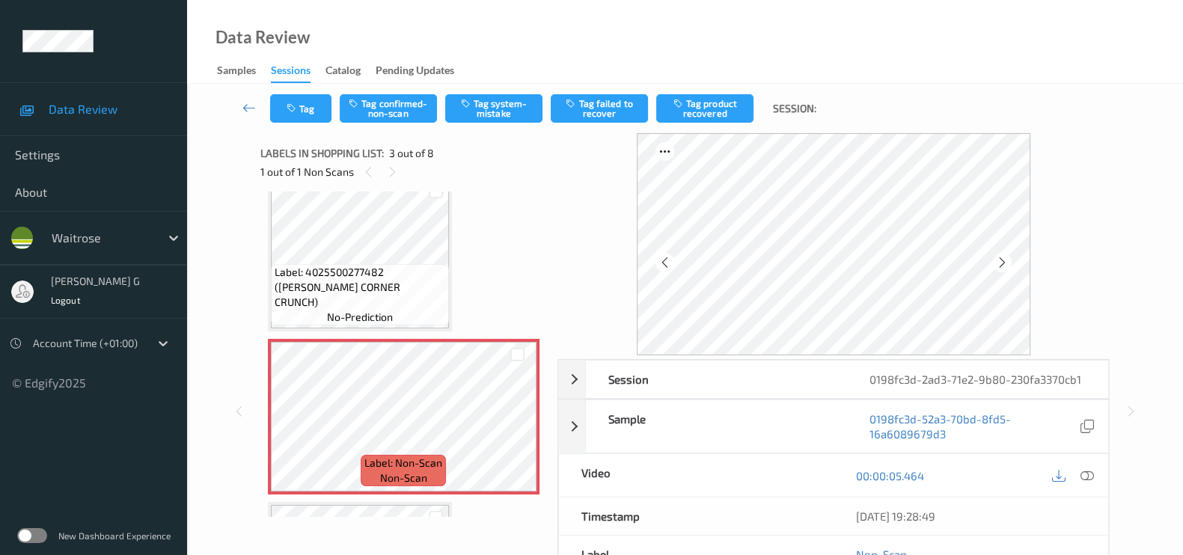
click at [495, 123] on div "Tag Tag confirmed-non-scan Tag system-mistake Tag failed to recover Tag product…" at bounding box center [685, 108] width 935 height 49
click at [495, 110] on button "Tag system-mistake" at bounding box center [493, 108] width 97 height 28
click at [302, 114] on button "Tag" at bounding box center [300, 108] width 61 height 28
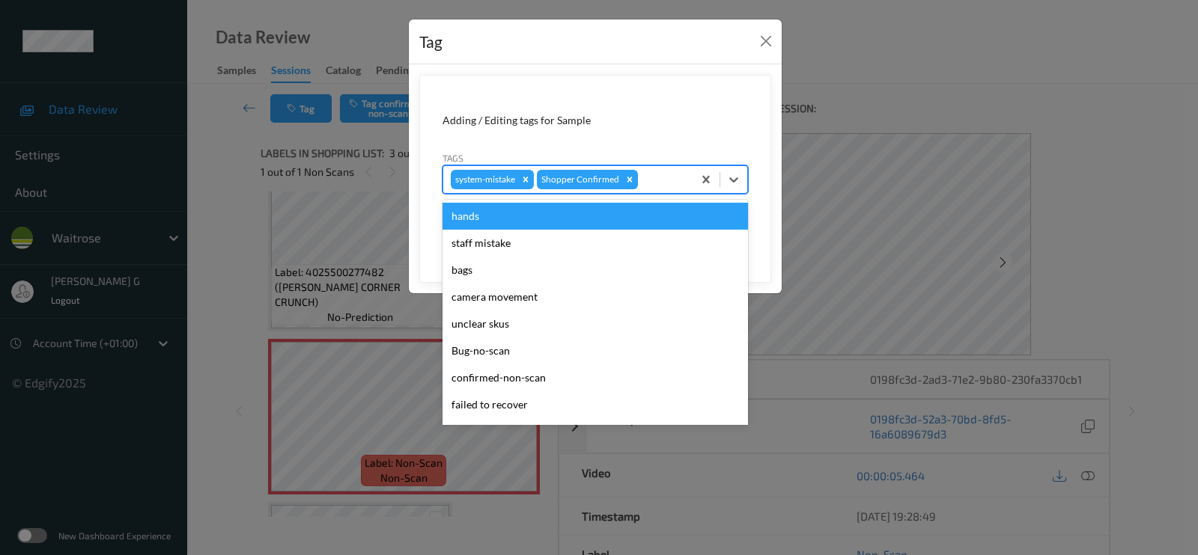
click at [667, 174] on div at bounding box center [663, 180] width 44 height 18
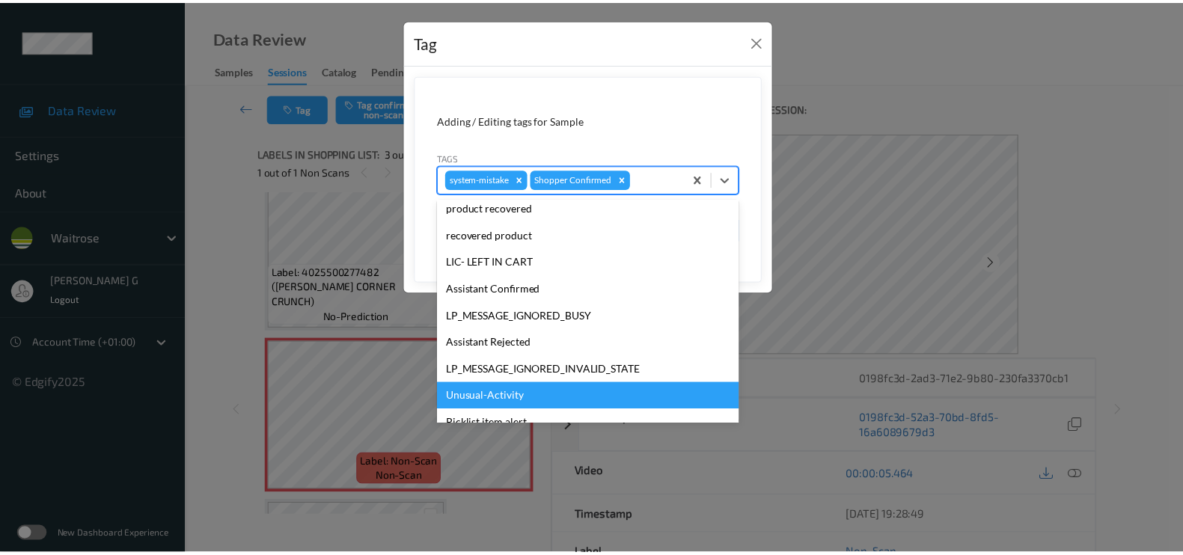
scroll to position [320, 0]
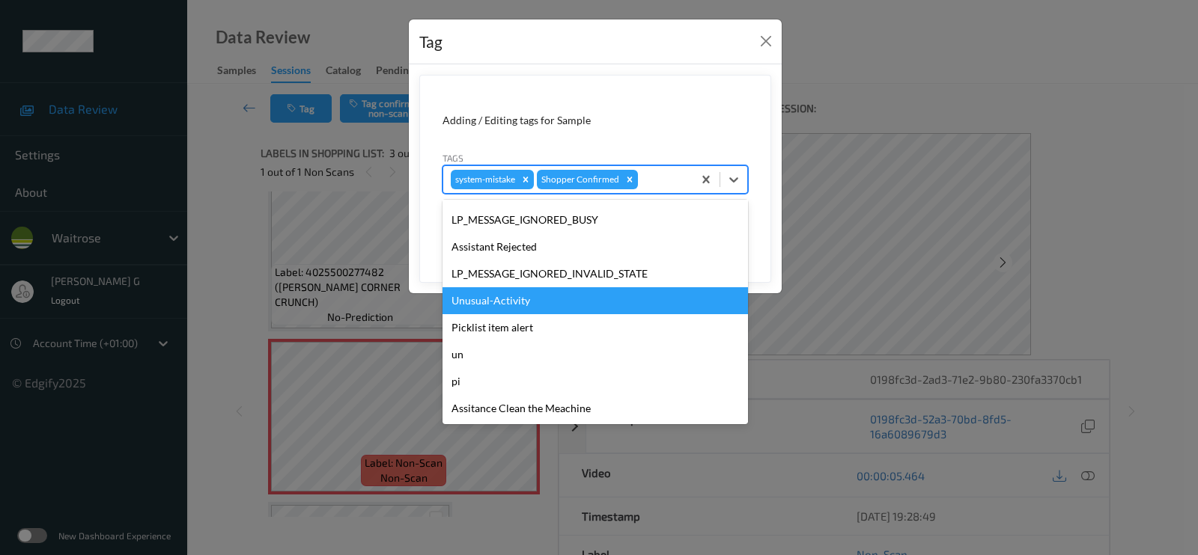
click at [495, 305] on div "Unusual-Activity" at bounding box center [594, 300] width 305 height 27
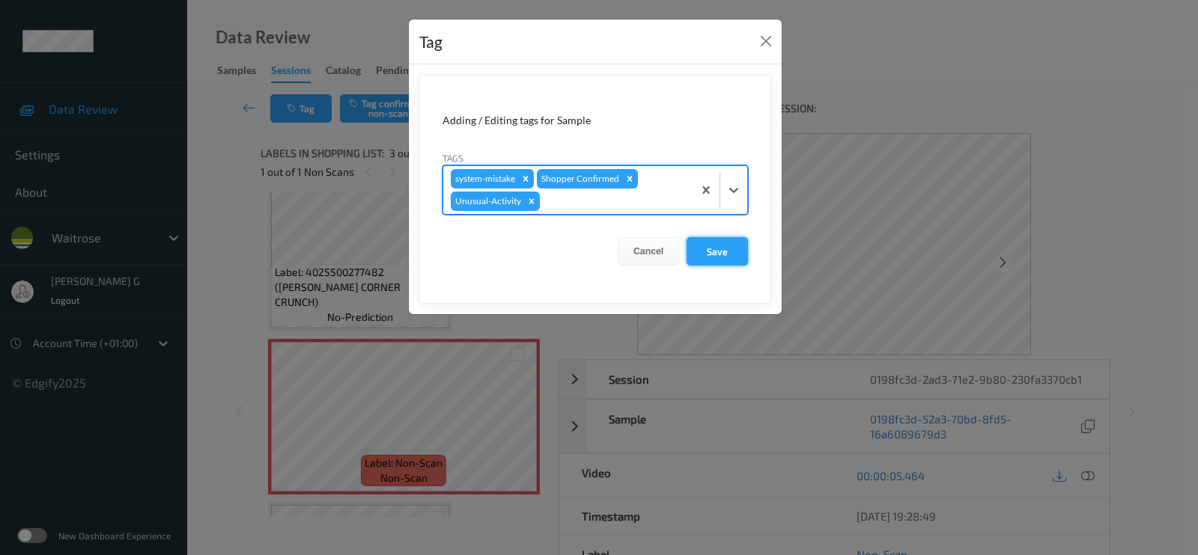
click at [713, 255] on button "Save" at bounding box center [716, 251] width 61 height 28
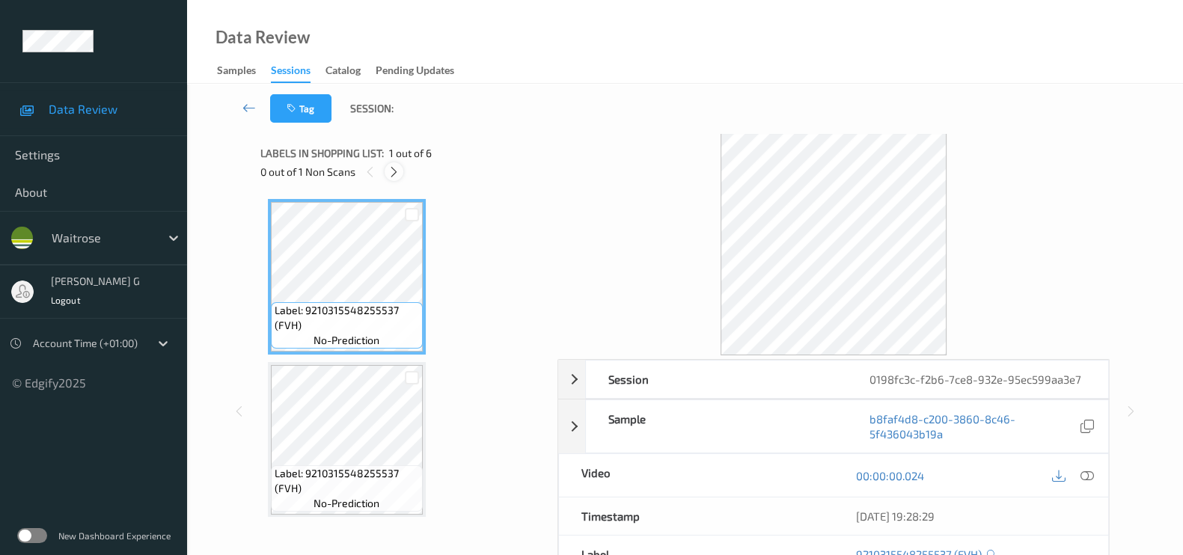
click at [397, 170] on icon at bounding box center [394, 171] width 13 height 13
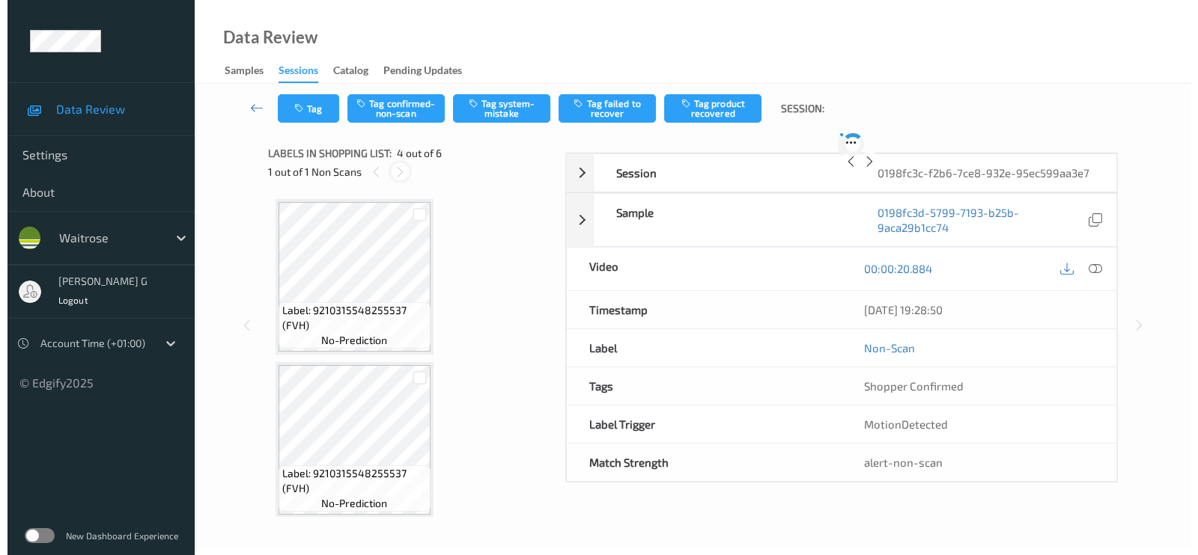
scroll to position [332, 0]
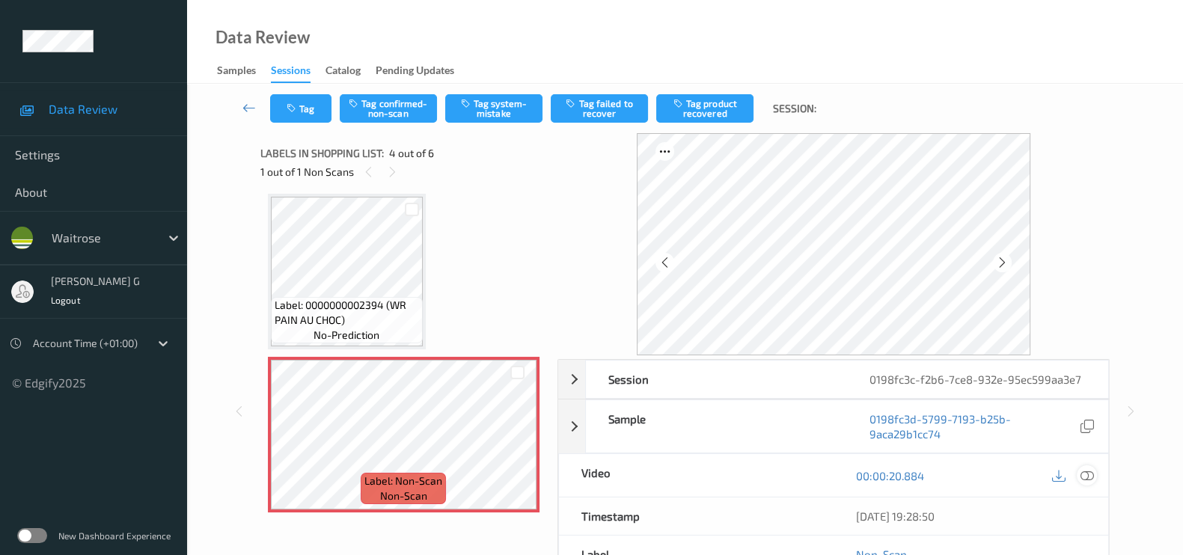
click at [1091, 475] on icon at bounding box center [1087, 475] width 13 height 13
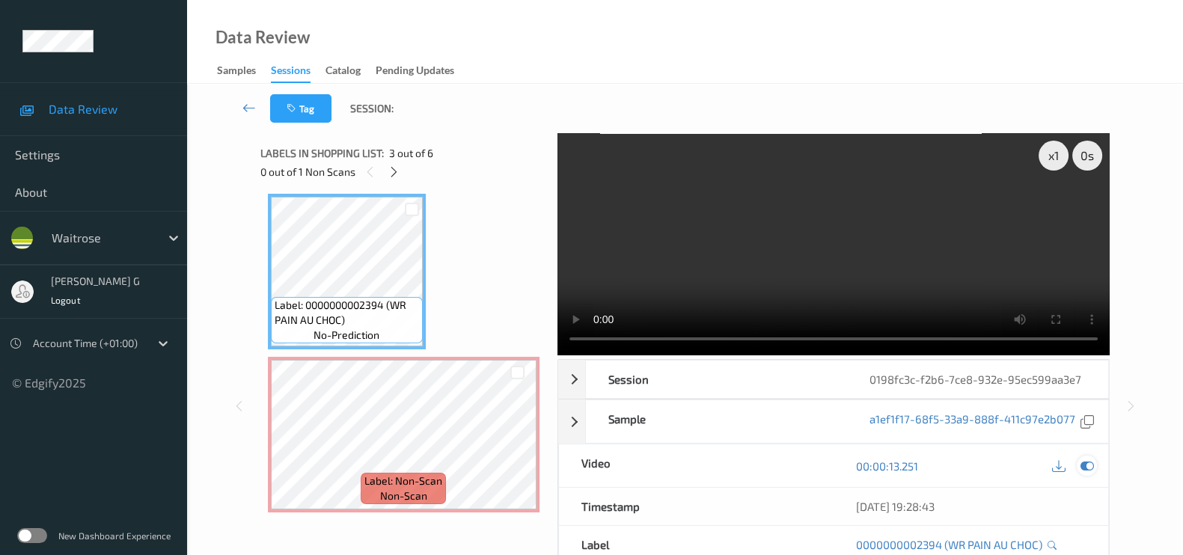
click at [1091, 469] on icon at bounding box center [1087, 466] width 13 height 13
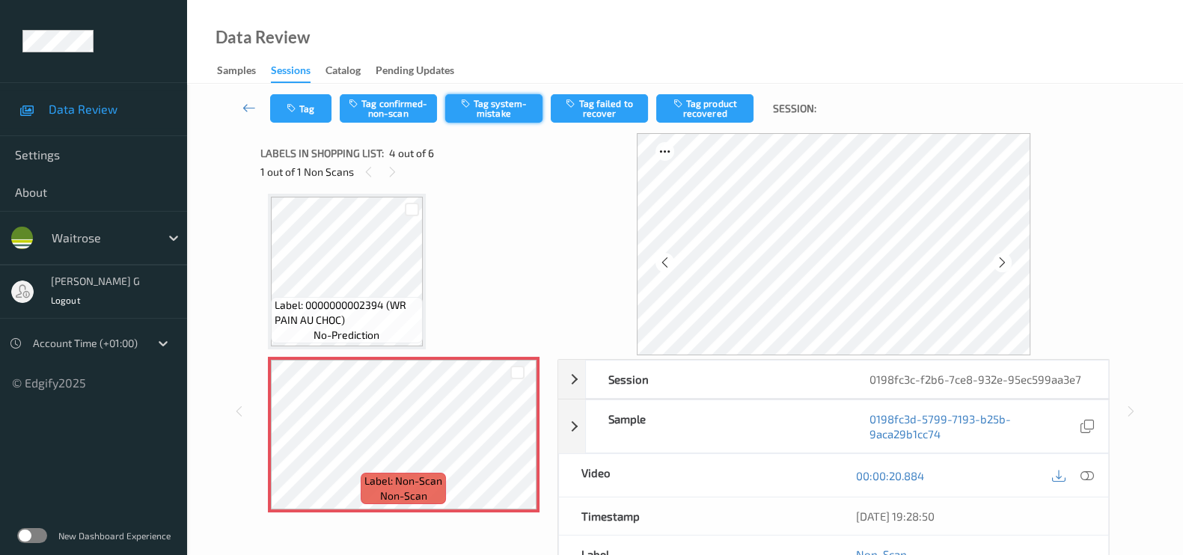
click at [505, 97] on button "Tag system-mistake" at bounding box center [493, 108] width 97 height 28
click at [311, 109] on button "Tag" at bounding box center [300, 108] width 61 height 28
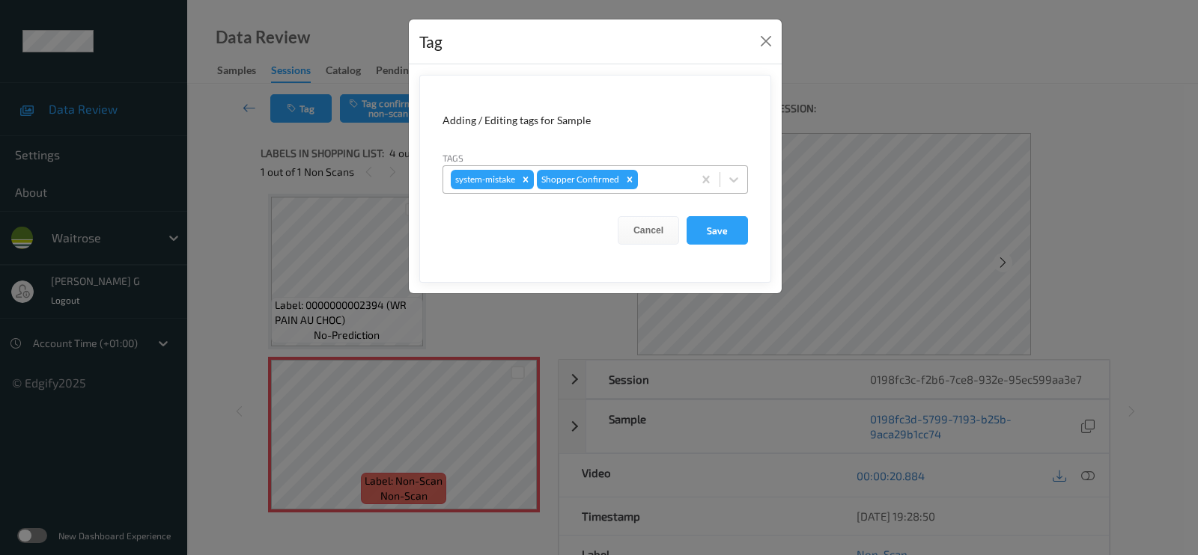
click at [662, 187] on div at bounding box center [663, 180] width 44 height 18
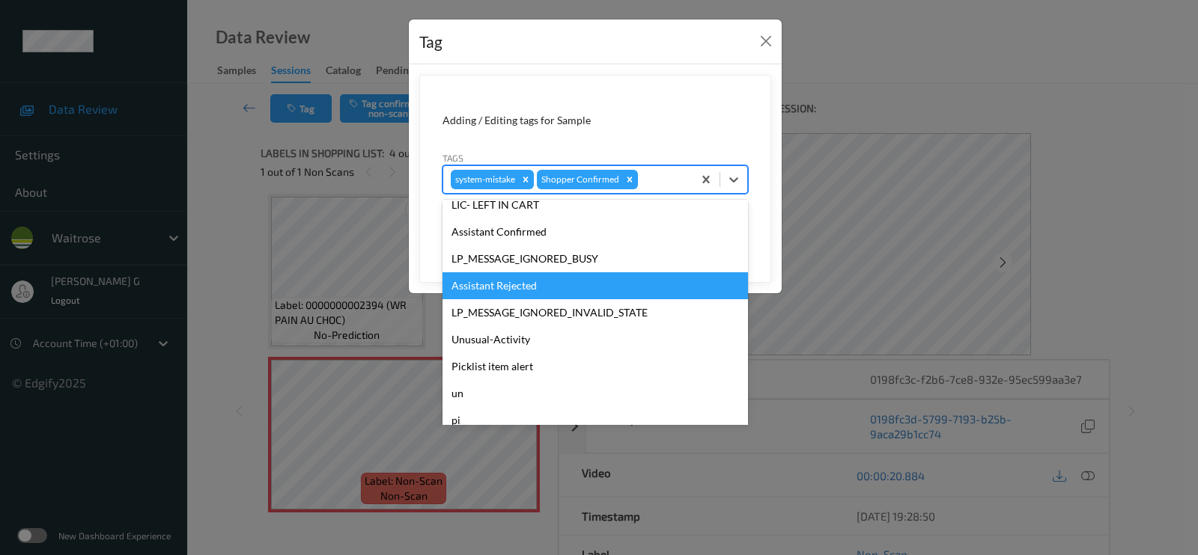
scroll to position [320, 0]
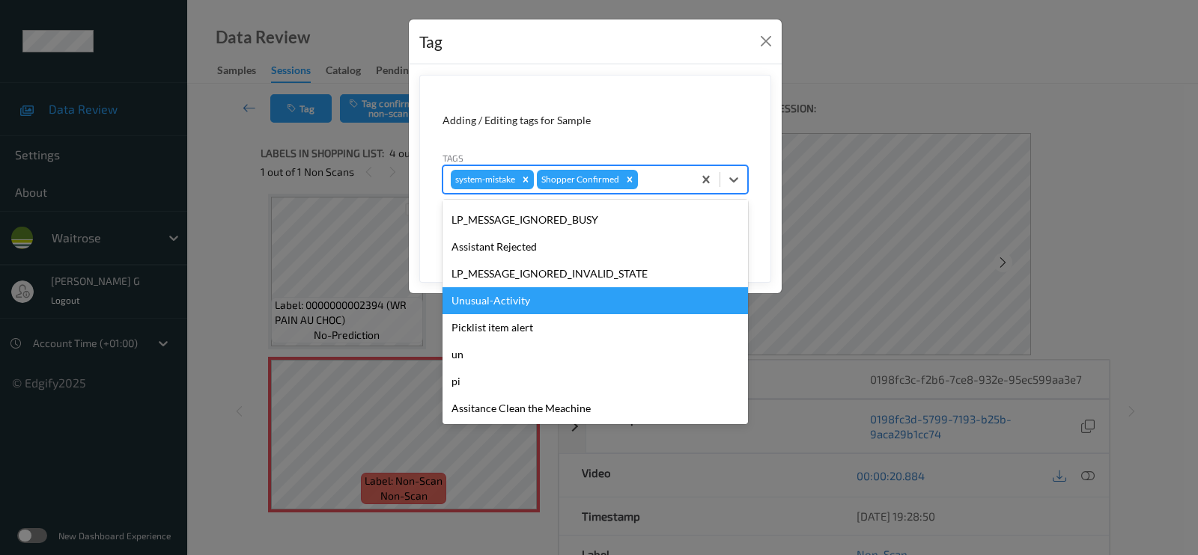
click at [480, 292] on div "Unusual-Activity" at bounding box center [594, 300] width 305 height 27
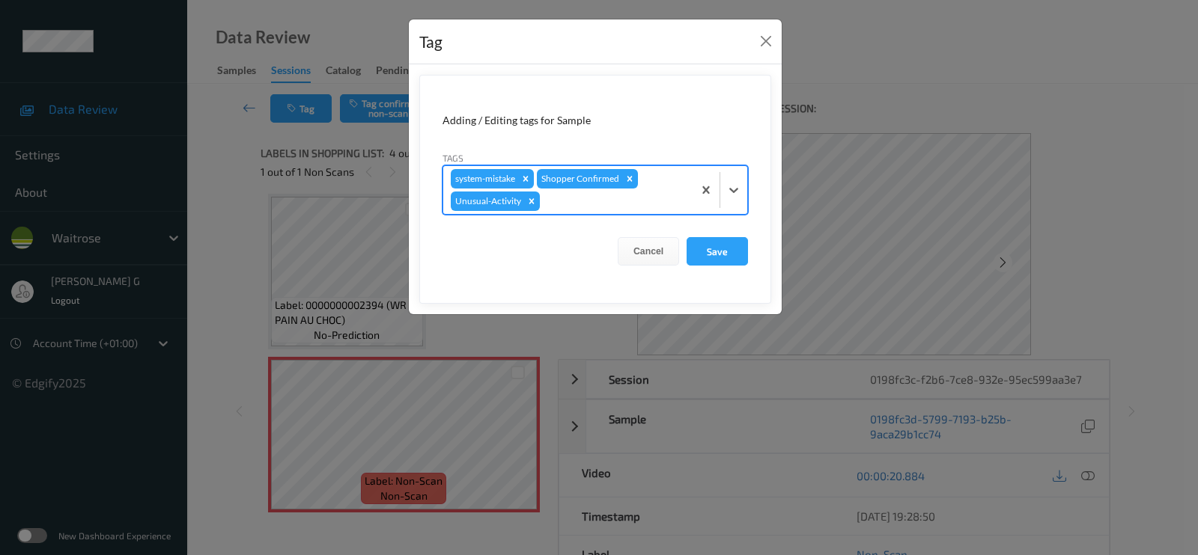
click at [660, 192] on div at bounding box center [614, 201] width 142 height 18
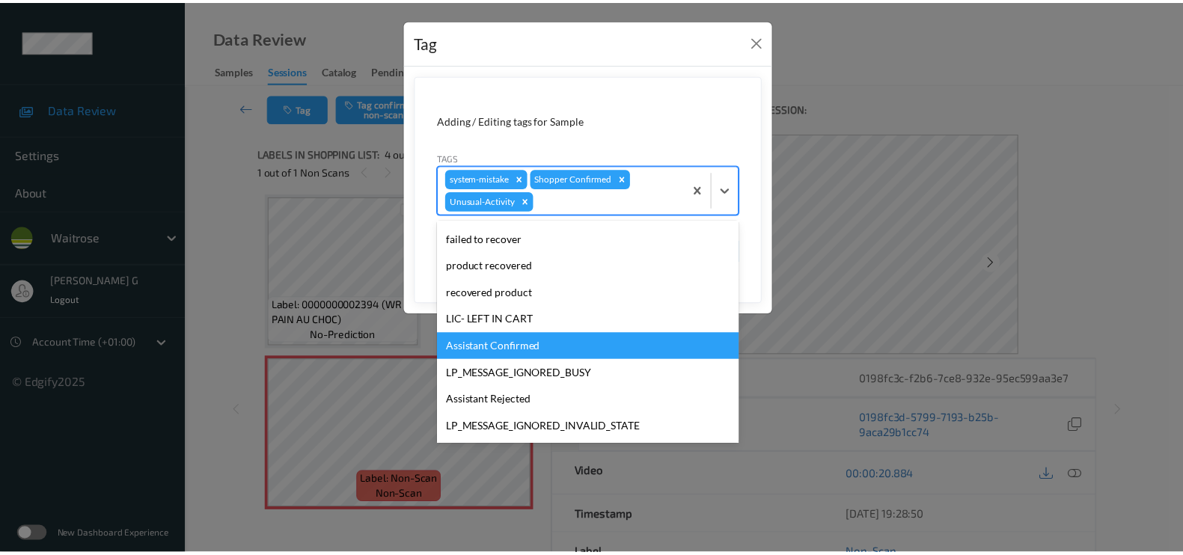
scroll to position [293, 0]
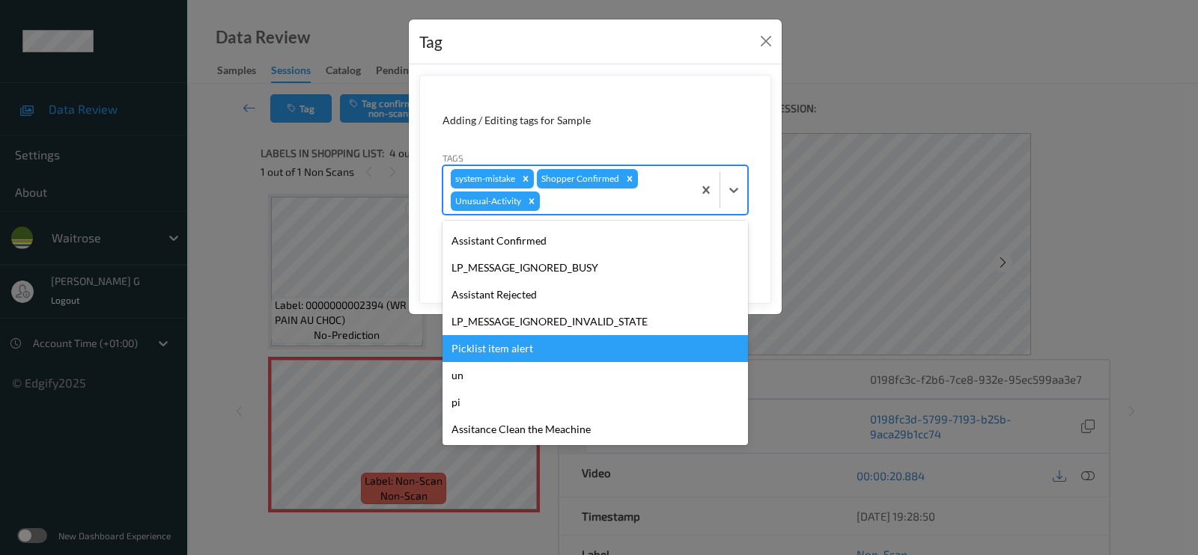
click at [469, 338] on div "Picklist item alert" at bounding box center [594, 348] width 305 height 27
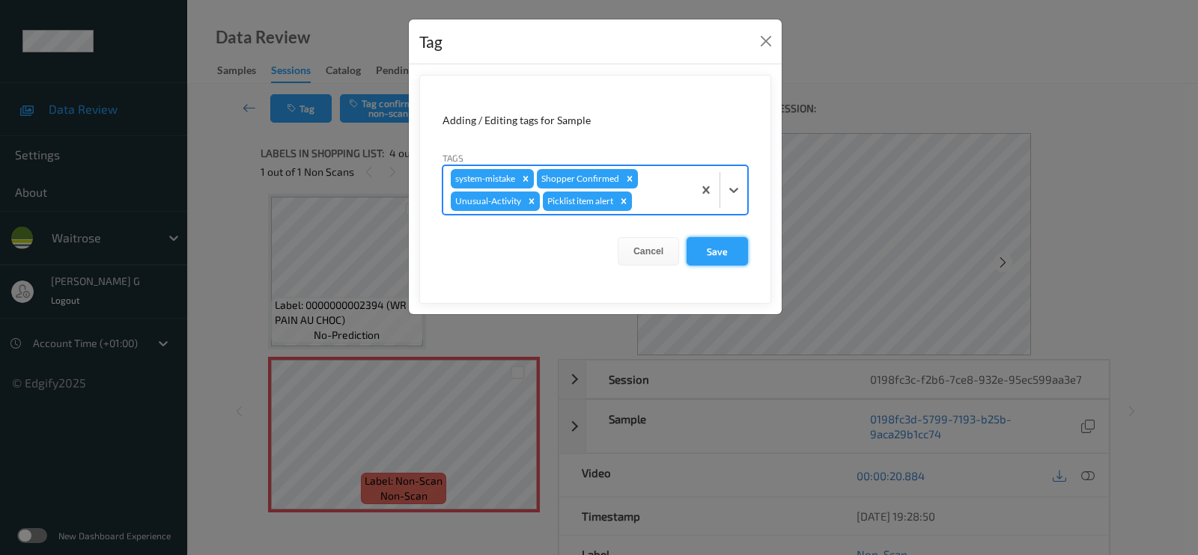
click at [710, 246] on button "Save" at bounding box center [716, 251] width 61 height 28
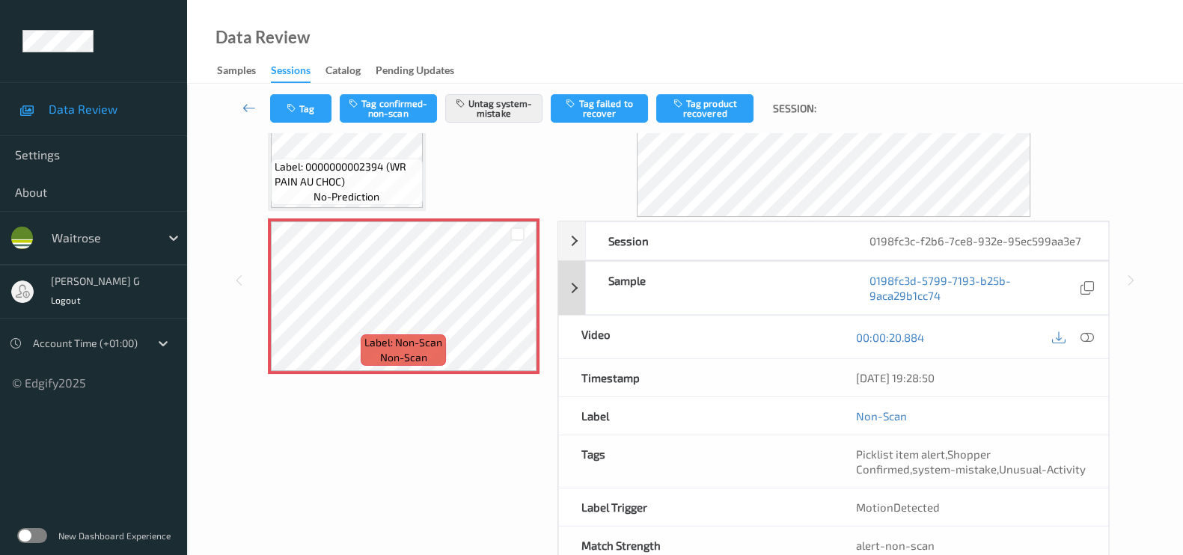
scroll to position [178, 0]
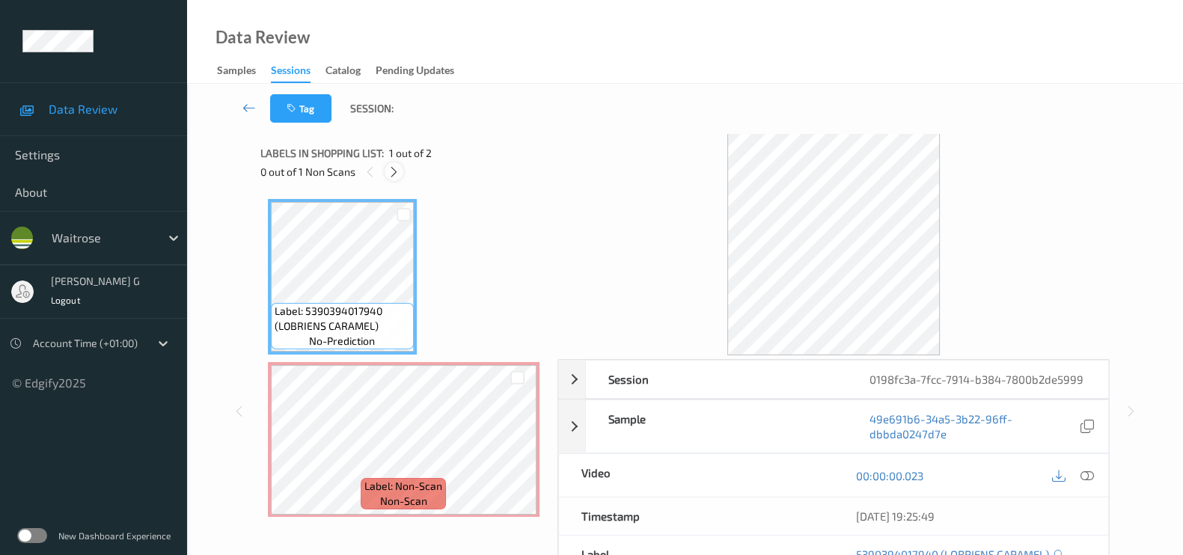
click at [389, 165] on icon at bounding box center [394, 171] width 13 height 13
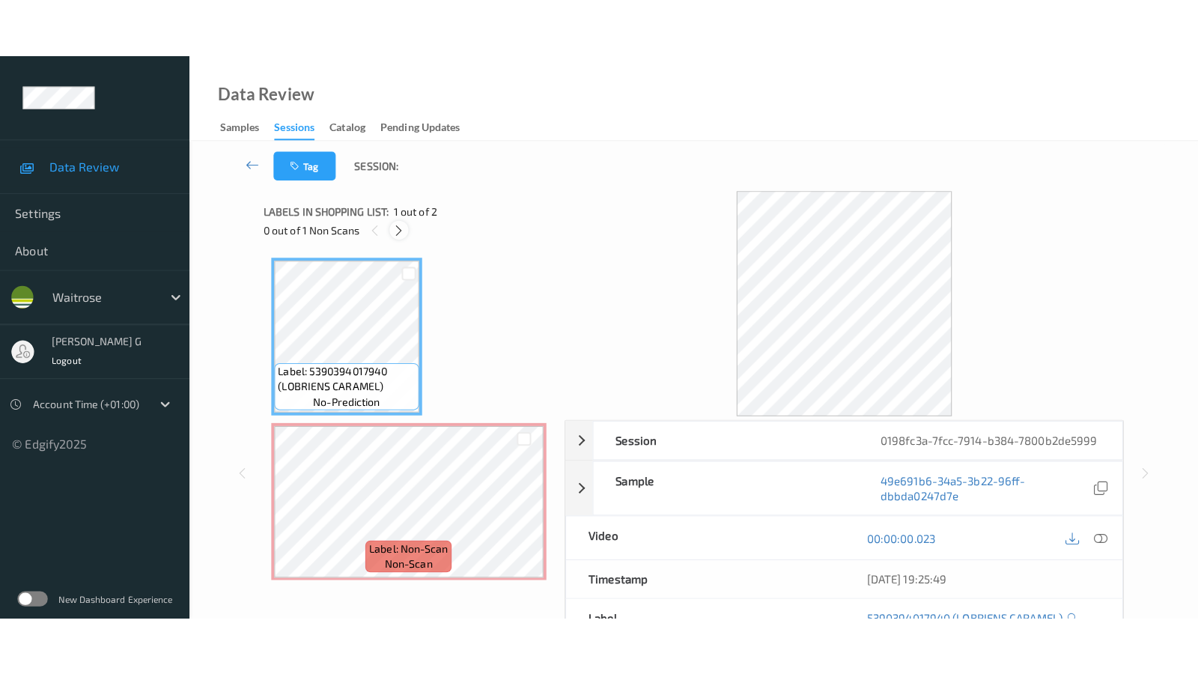
scroll to position [6, 0]
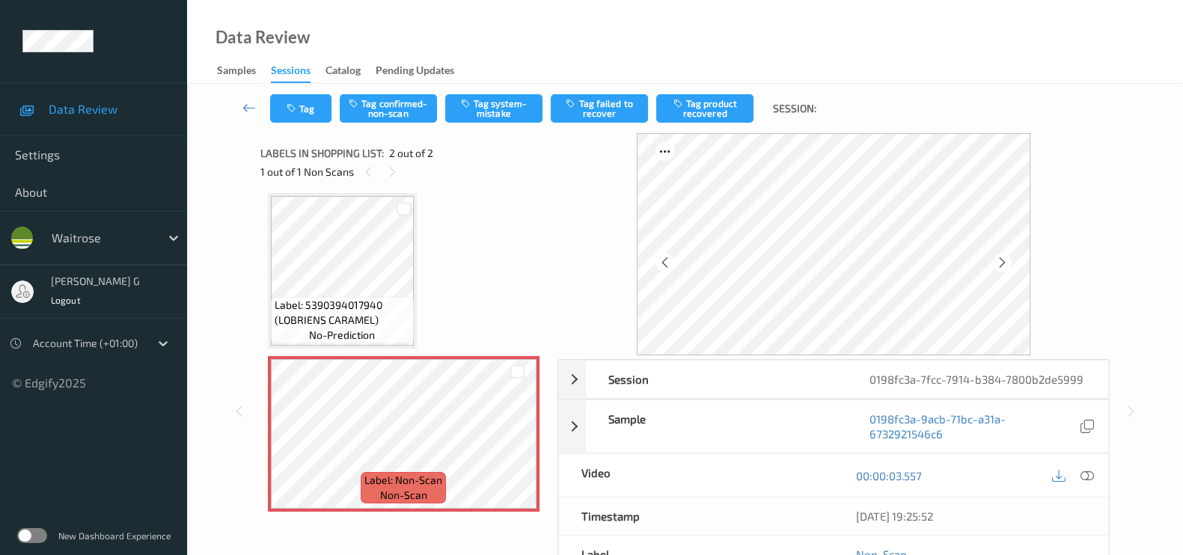
click at [1100, 480] on div "00:00:03.557" at bounding box center [971, 475] width 275 height 43
click at [1085, 472] on icon at bounding box center [1087, 475] width 13 height 13
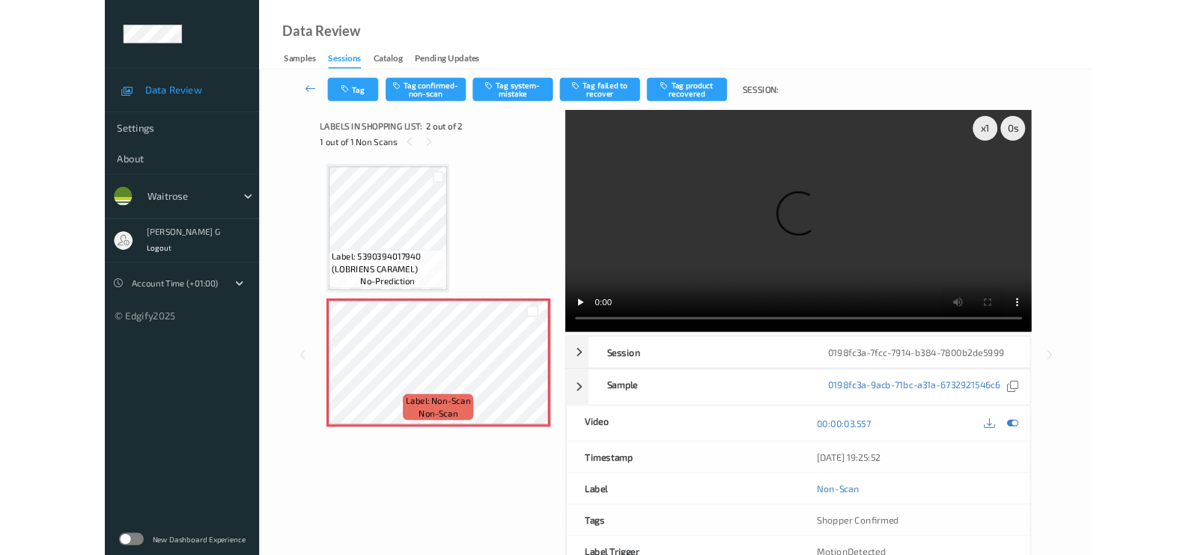
scroll to position [0, 0]
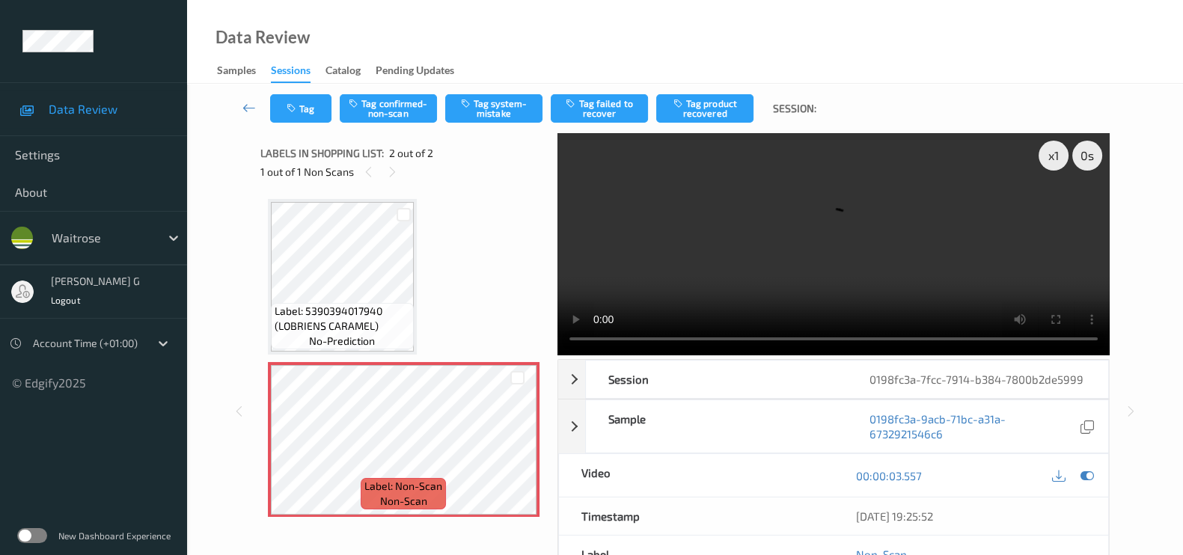
drag, startPoint x: 1077, startPoint y: 473, endPoint x: 1197, endPoint y: 492, distance: 121.2
click at [1077, 473] on div at bounding box center [1087, 476] width 20 height 20
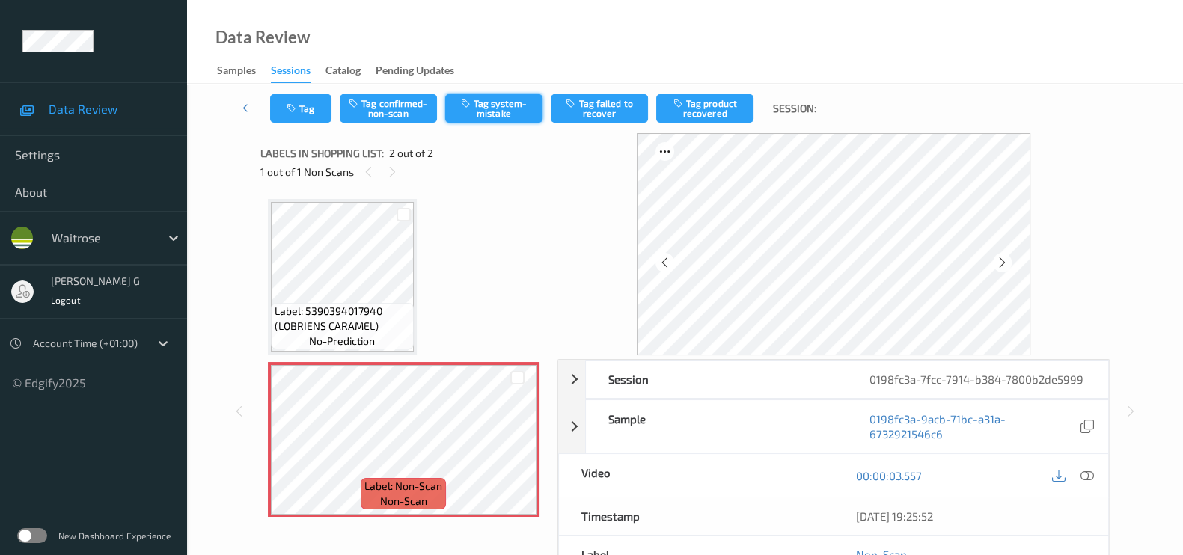
click at [504, 100] on button "Tag system-mistake" at bounding box center [493, 108] width 97 height 28
click at [311, 110] on button "Tag" at bounding box center [300, 108] width 61 height 28
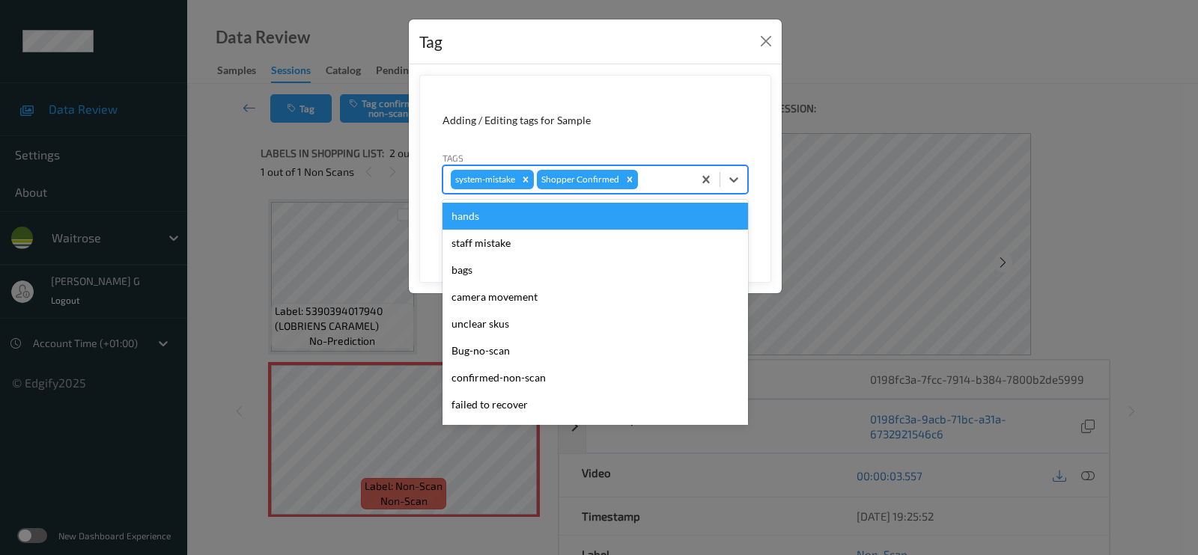
click at [670, 175] on div at bounding box center [663, 180] width 44 height 18
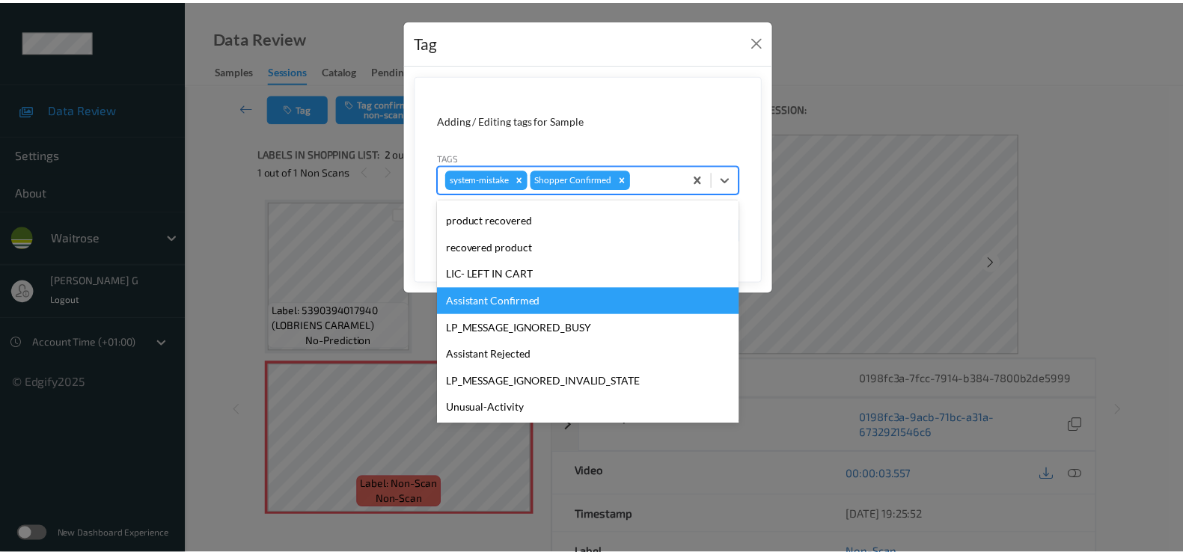
scroll to position [320, 0]
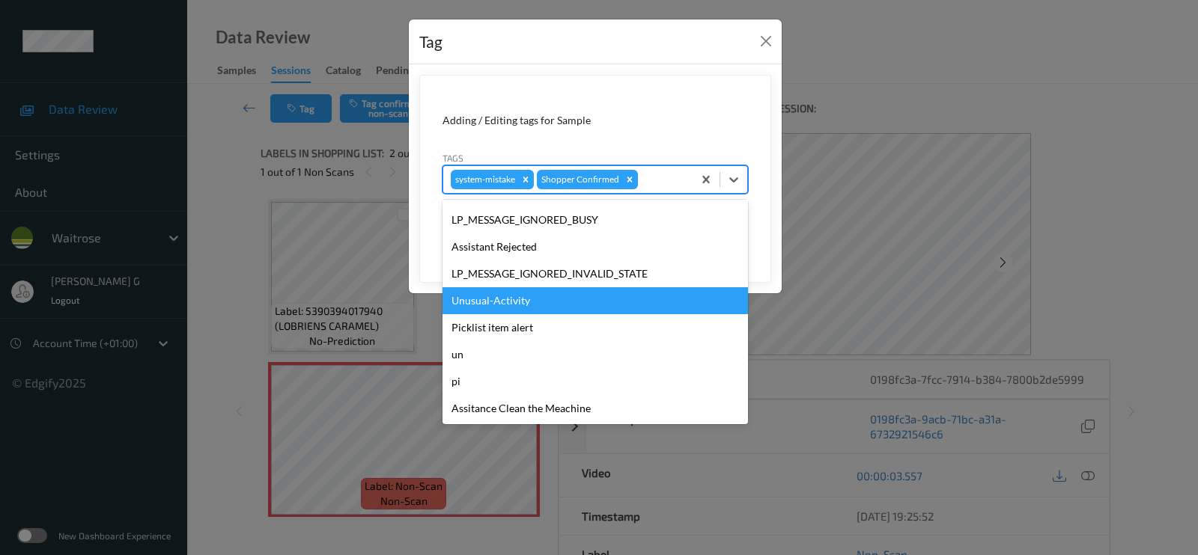
click at [495, 302] on div "Unusual-Activity" at bounding box center [594, 300] width 305 height 27
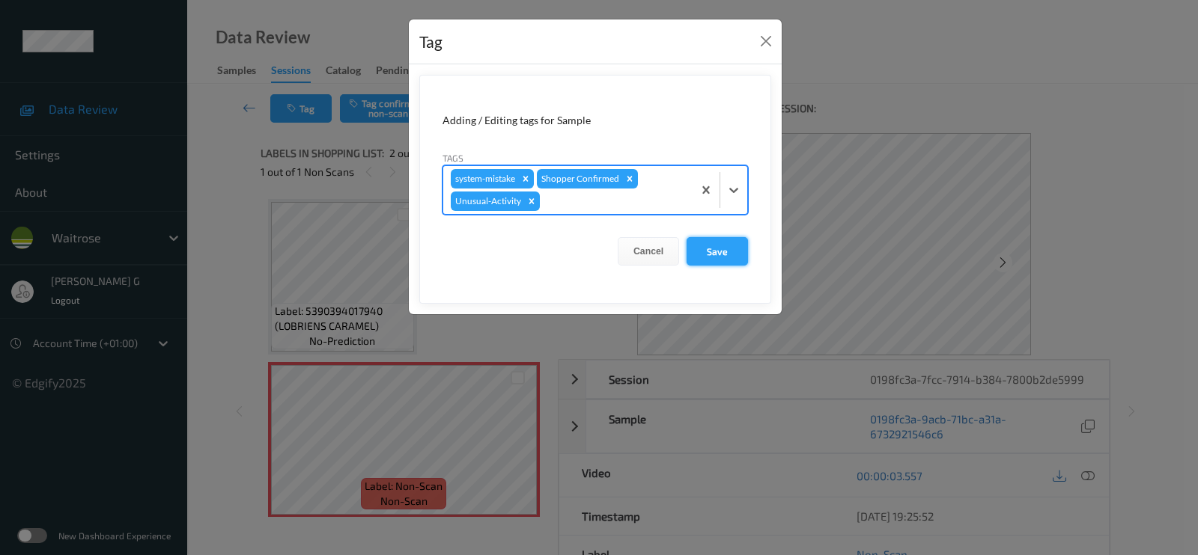
click at [706, 244] on button "Save" at bounding box center [716, 251] width 61 height 28
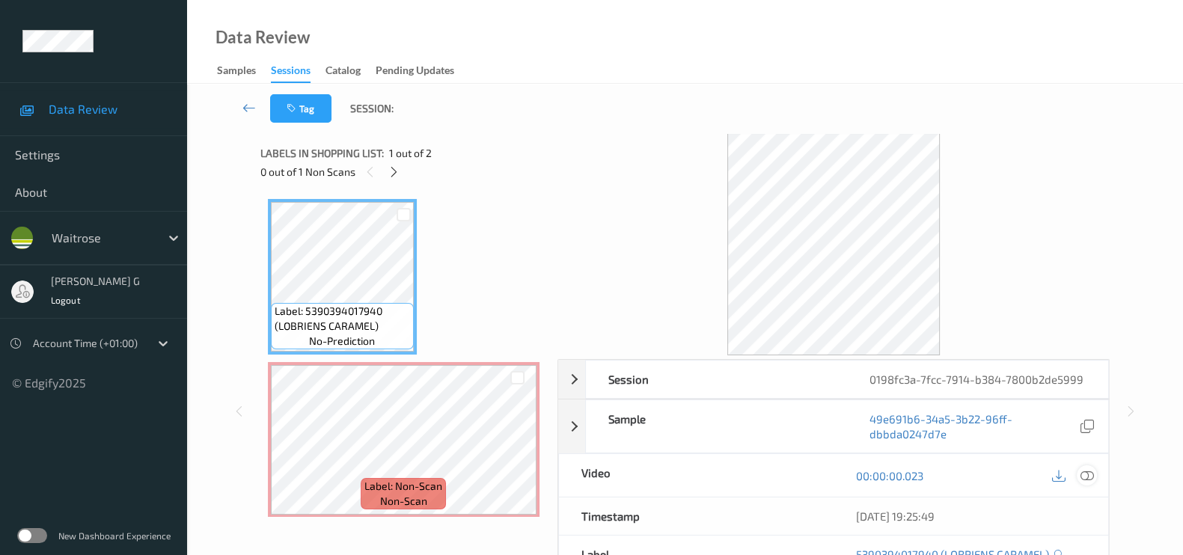
click at [1089, 477] on icon at bounding box center [1087, 475] width 13 height 13
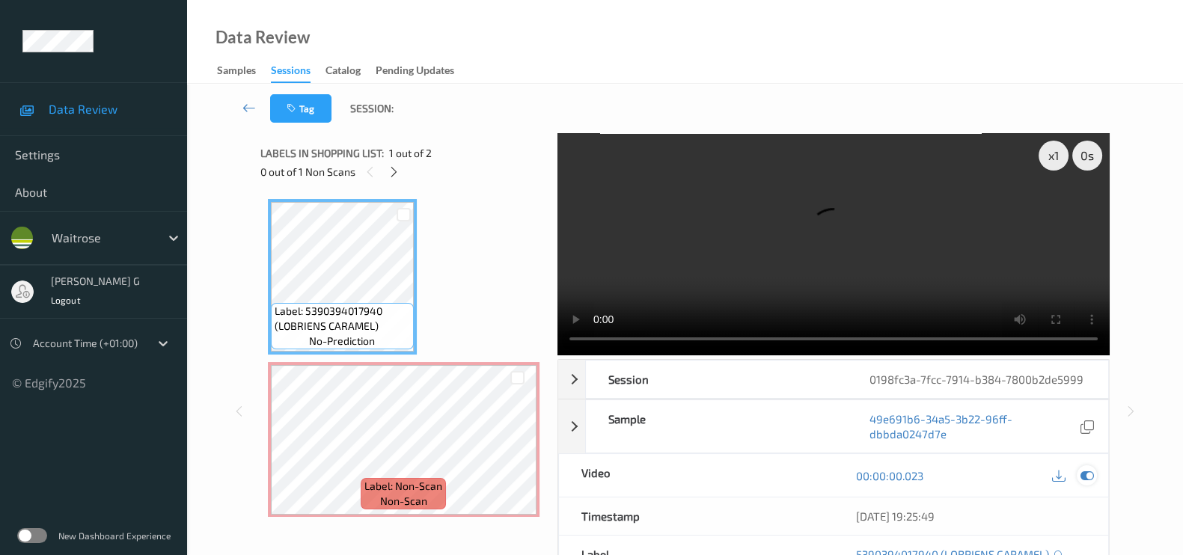
click at [1082, 473] on icon at bounding box center [1087, 475] width 13 height 13
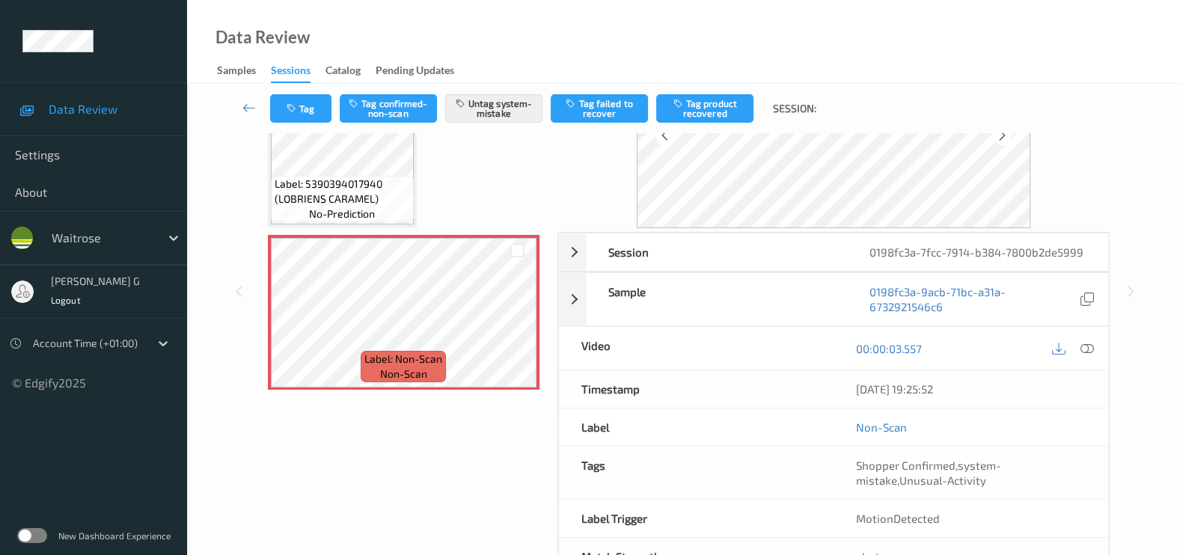
scroll to position [85, 0]
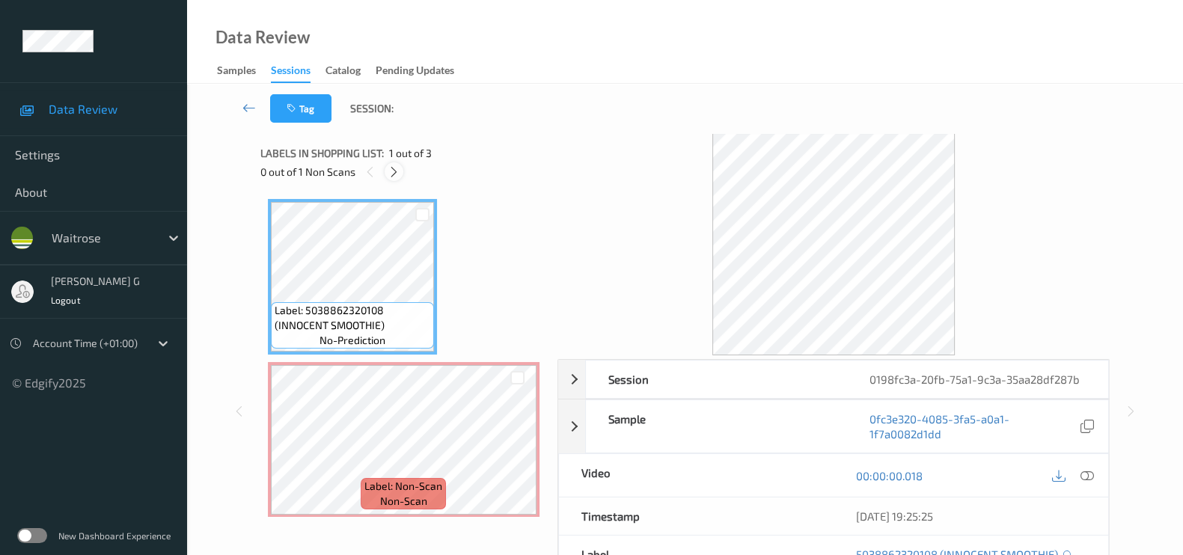
click at [397, 176] on icon at bounding box center [394, 171] width 13 height 13
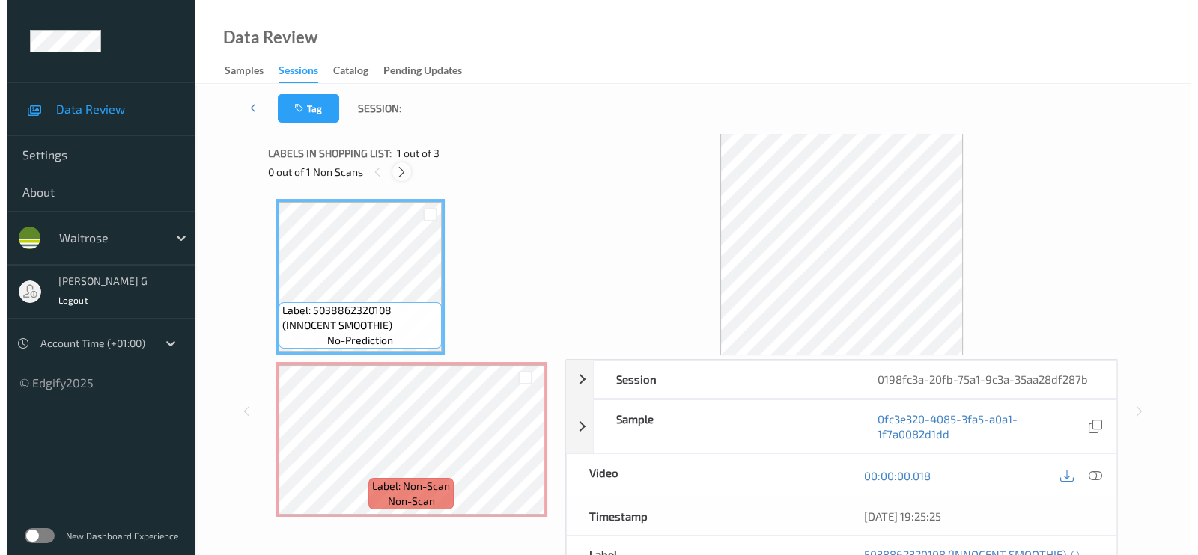
scroll to position [7, 0]
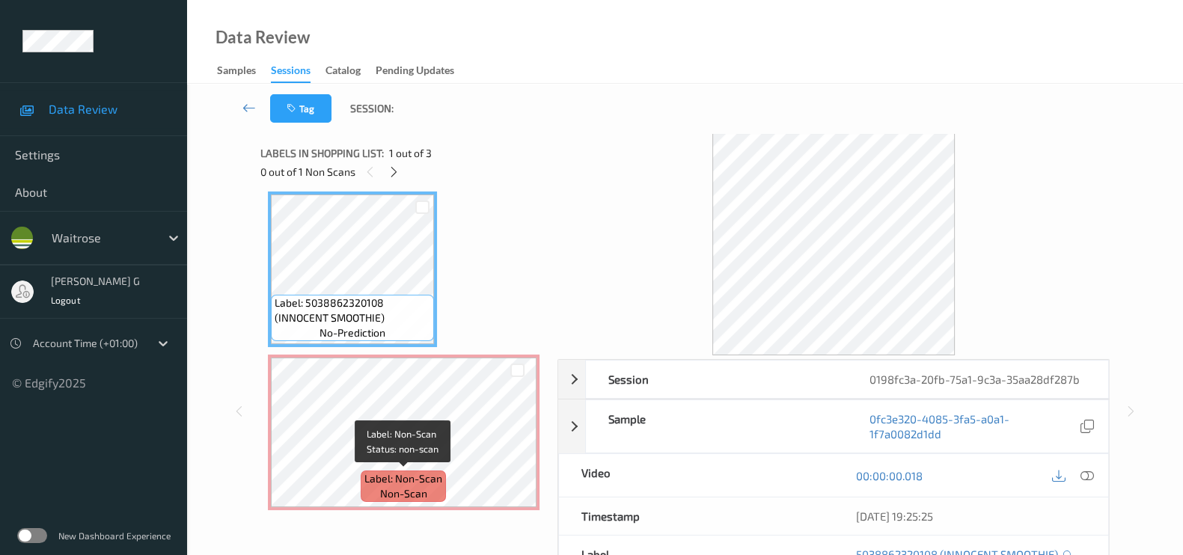
click at [368, 476] on span "Label: Non-Scan" at bounding box center [404, 479] width 78 height 15
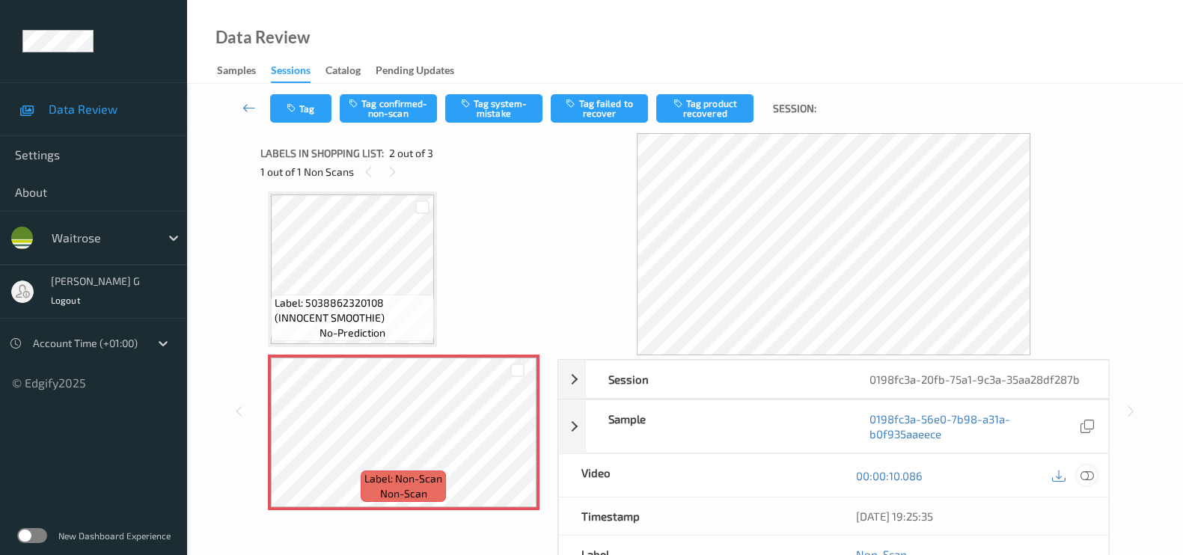
click at [1089, 469] on icon at bounding box center [1087, 475] width 13 height 13
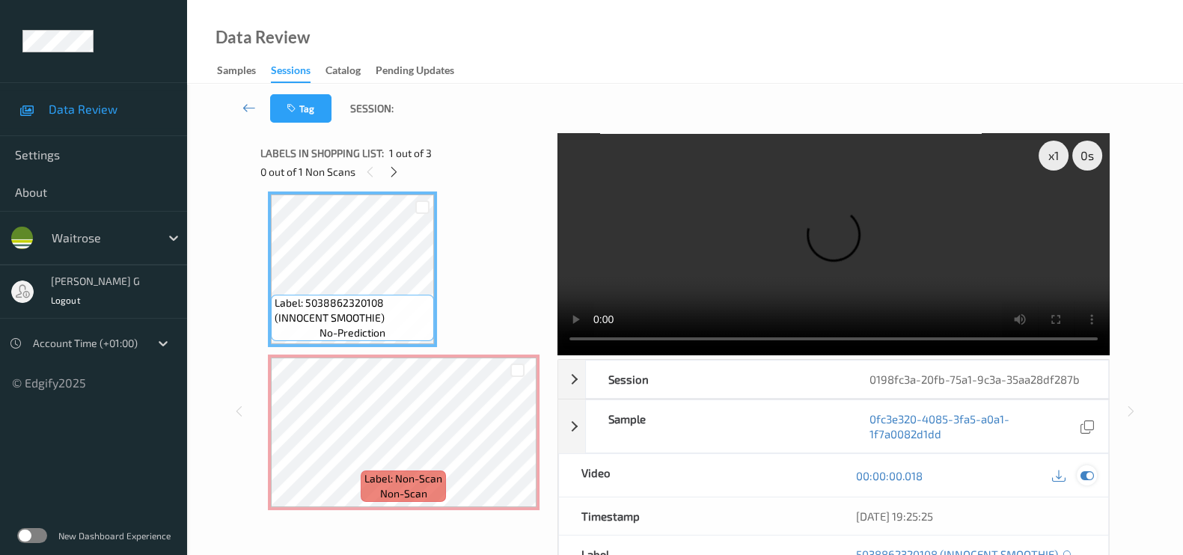
click at [1088, 475] on icon at bounding box center [1087, 475] width 13 height 13
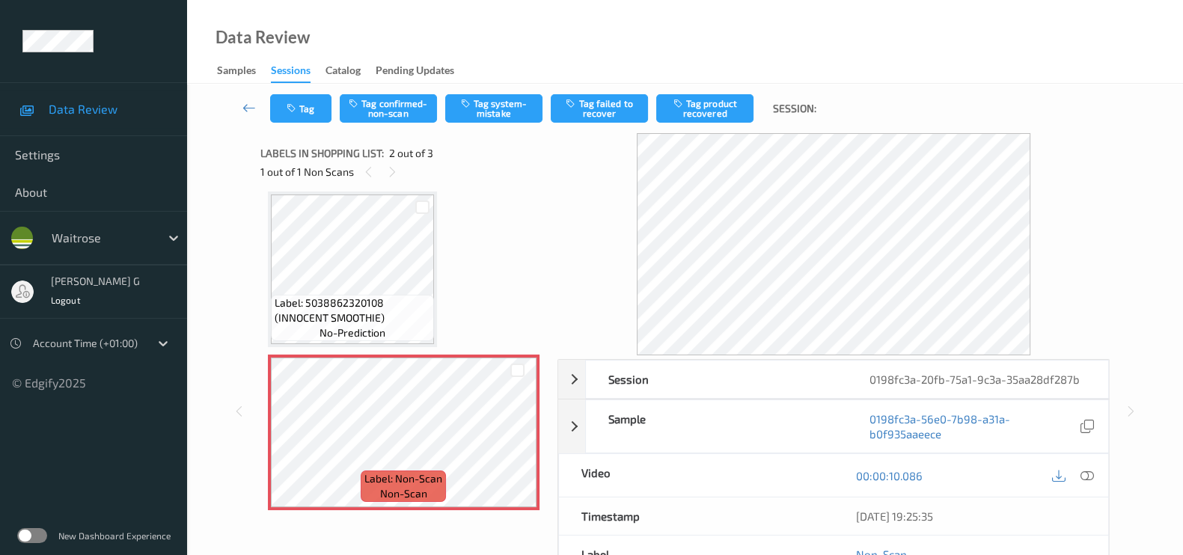
click at [1115, 284] on div "Session 0198fc3a-20fb-75a1-9c3a-35aa28df287b Session ID 0198fc3a-20fb-75a1-9c3a…" at bounding box center [685, 411] width 935 height 556
click at [1089, 466] on div at bounding box center [1087, 476] width 20 height 20
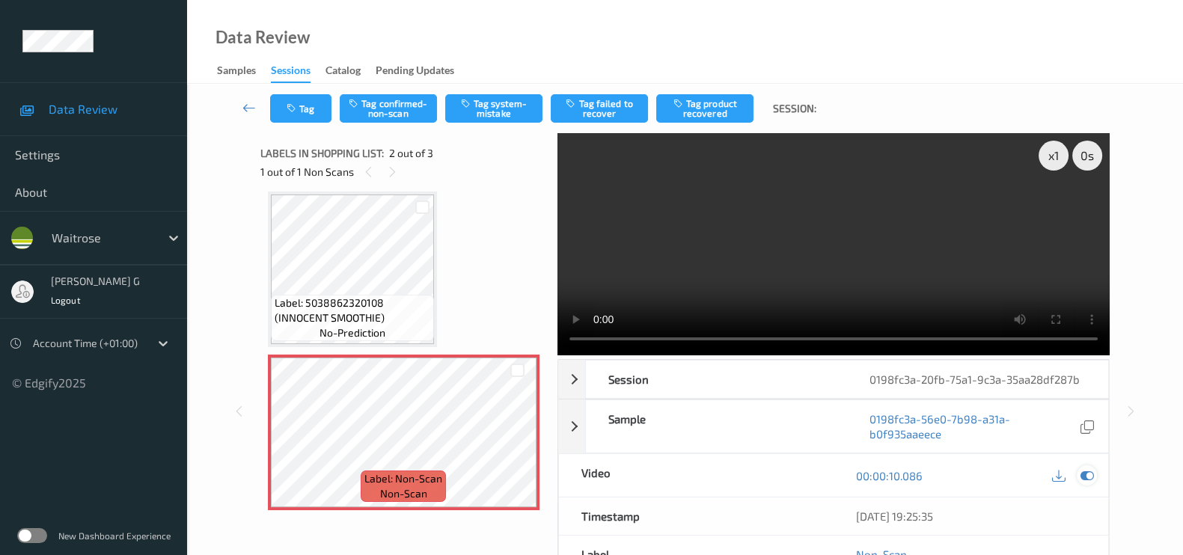
click at [1088, 477] on icon at bounding box center [1087, 475] width 13 height 13
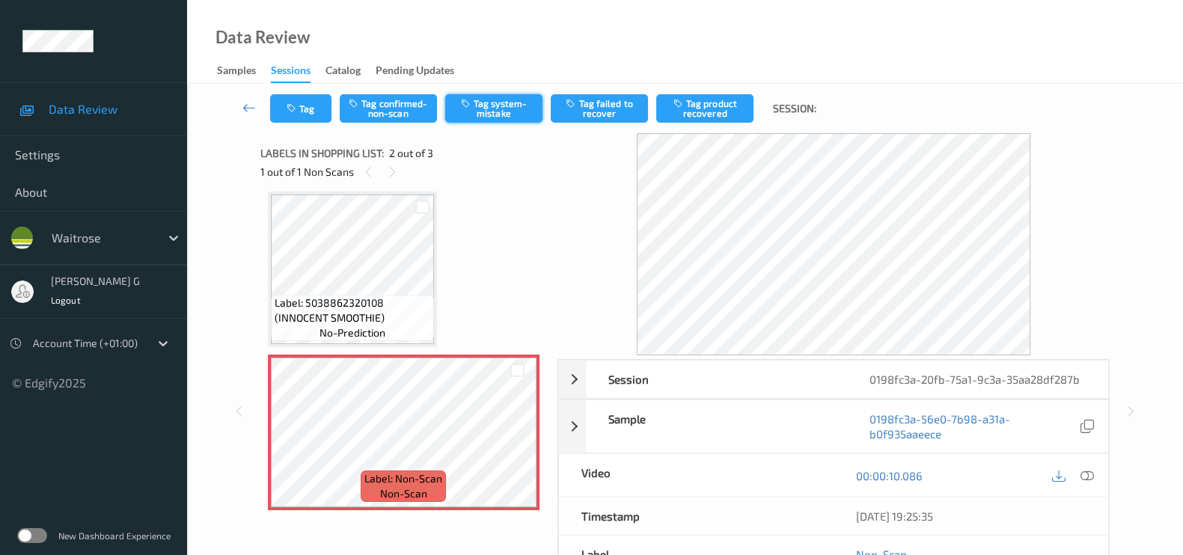
click at [504, 94] on button "Tag system-mistake" at bounding box center [493, 108] width 97 height 28
click at [300, 108] on button "Tag" at bounding box center [300, 108] width 61 height 28
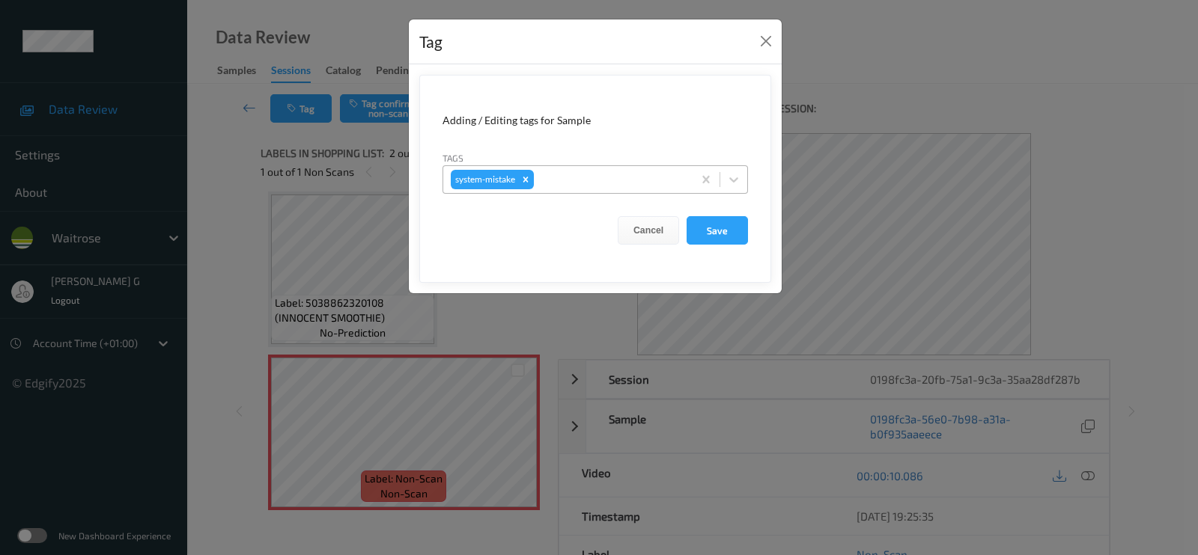
click at [594, 177] on div at bounding box center [611, 180] width 148 height 18
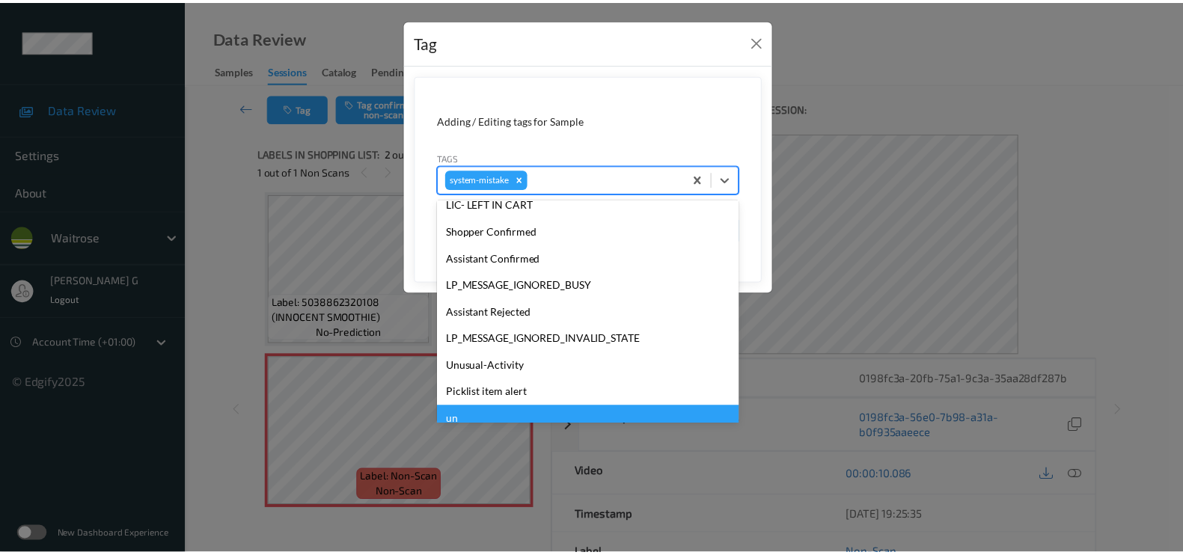
scroll to position [347, 0]
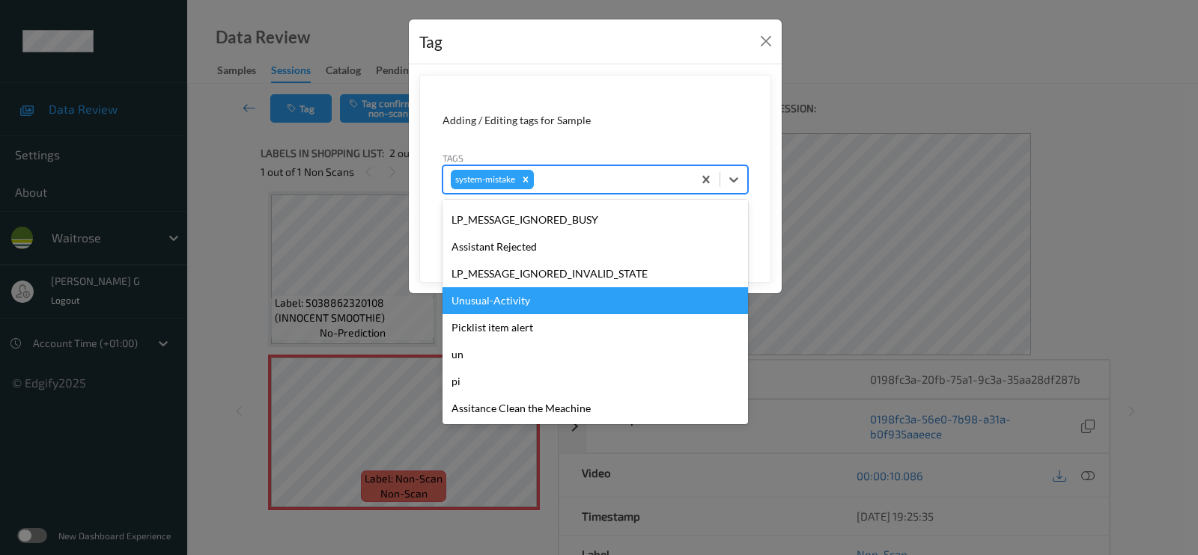
click at [494, 297] on div "Unusual-Activity" at bounding box center [594, 300] width 305 height 27
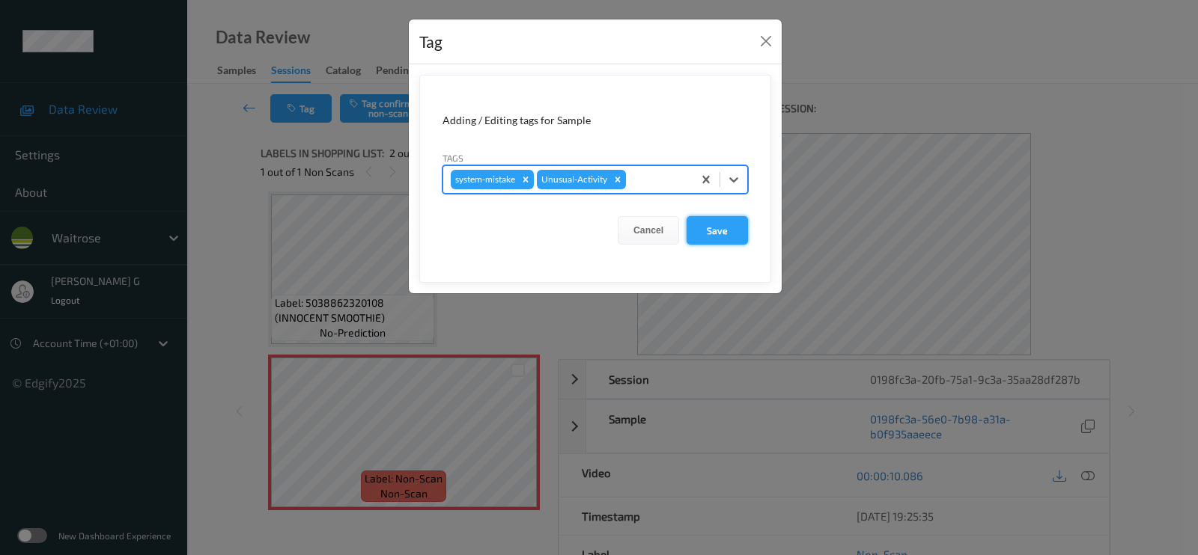
click at [696, 226] on button "Save" at bounding box center [716, 230] width 61 height 28
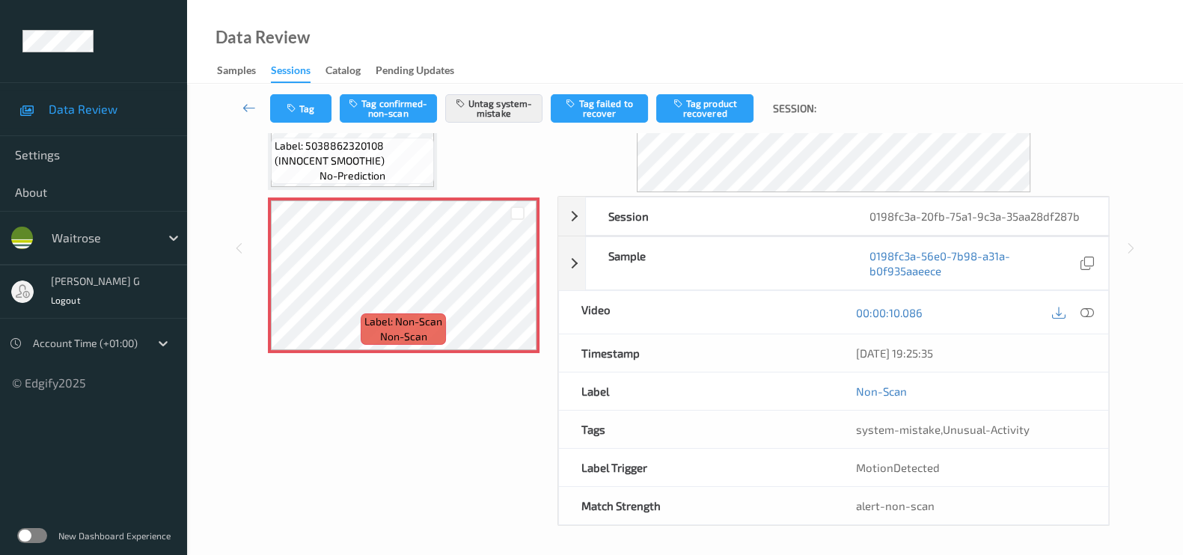
scroll to position [0, 0]
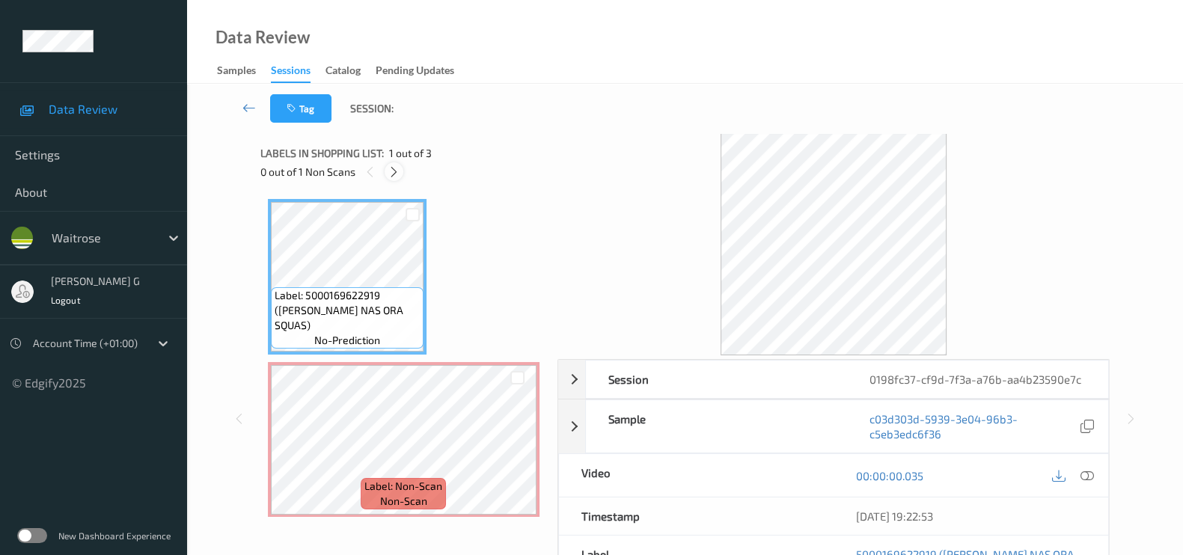
click at [396, 173] on icon at bounding box center [394, 171] width 13 height 13
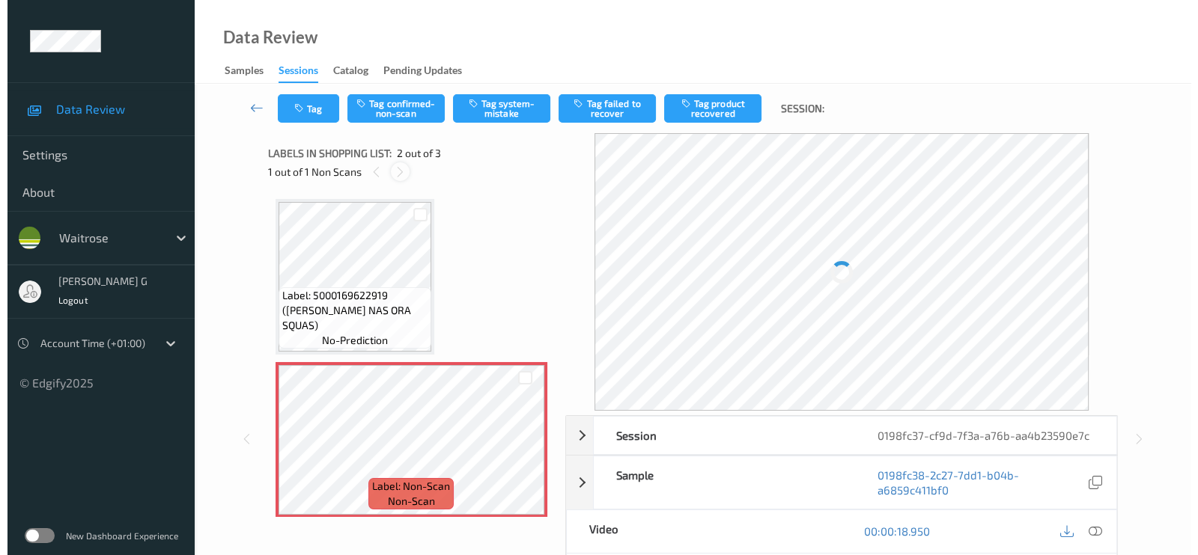
scroll to position [7, 0]
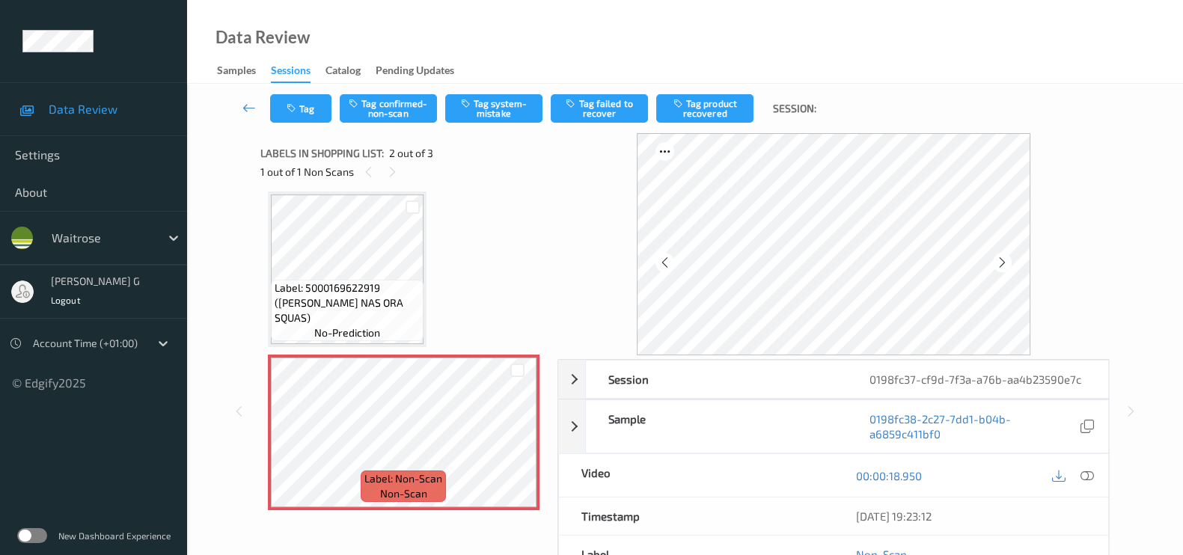
drag, startPoint x: 386, startPoint y: 156, endPoint x: 389, endPoint y: 149, distance: 8.1
click at [389, 149] on div "Labels in shopping list: 2 out of 3" at bounding box center [403, 153] width 287 height 19
click at [394, 169] on icon at bounding box center [392, 171] width 13 height 13
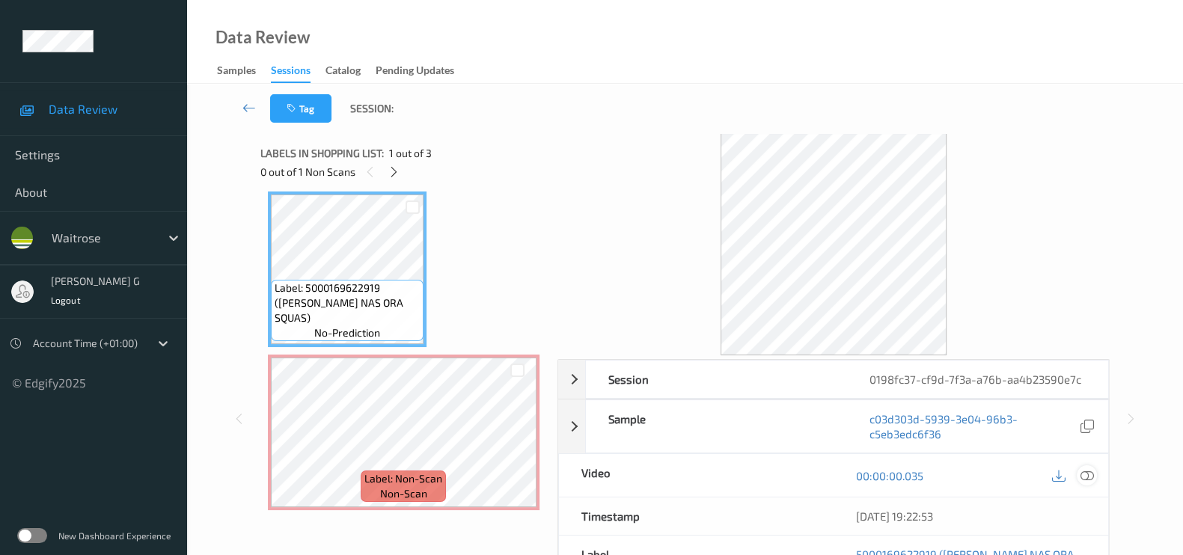
click at [1086, 476] on icon at bounding box center [1087, 475] width 13 height 13
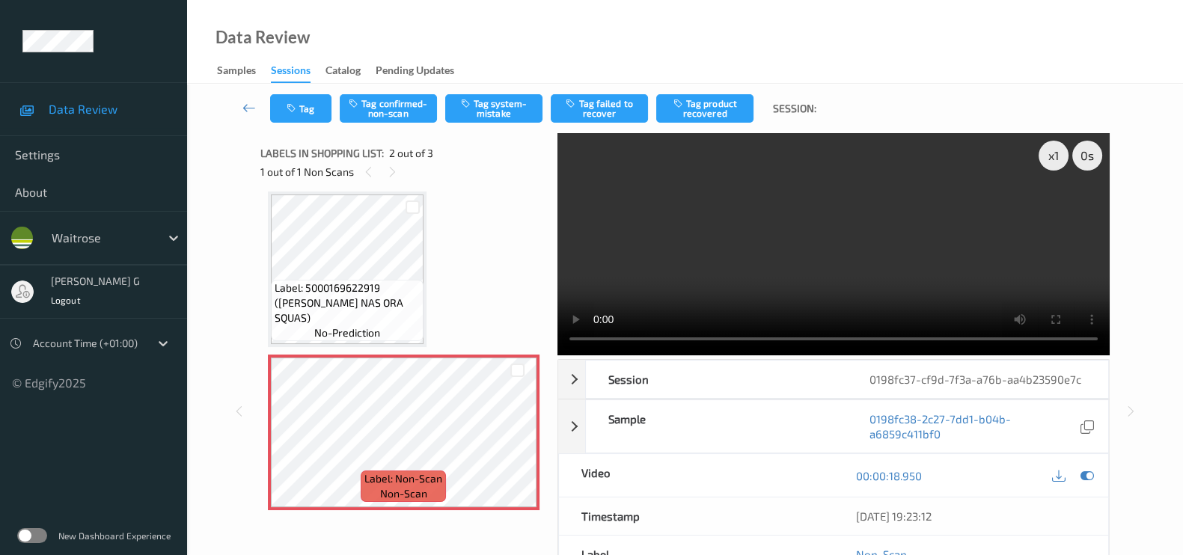
click at [1092, 466] on div at bounding box center [1087, 476] width 20 height 20
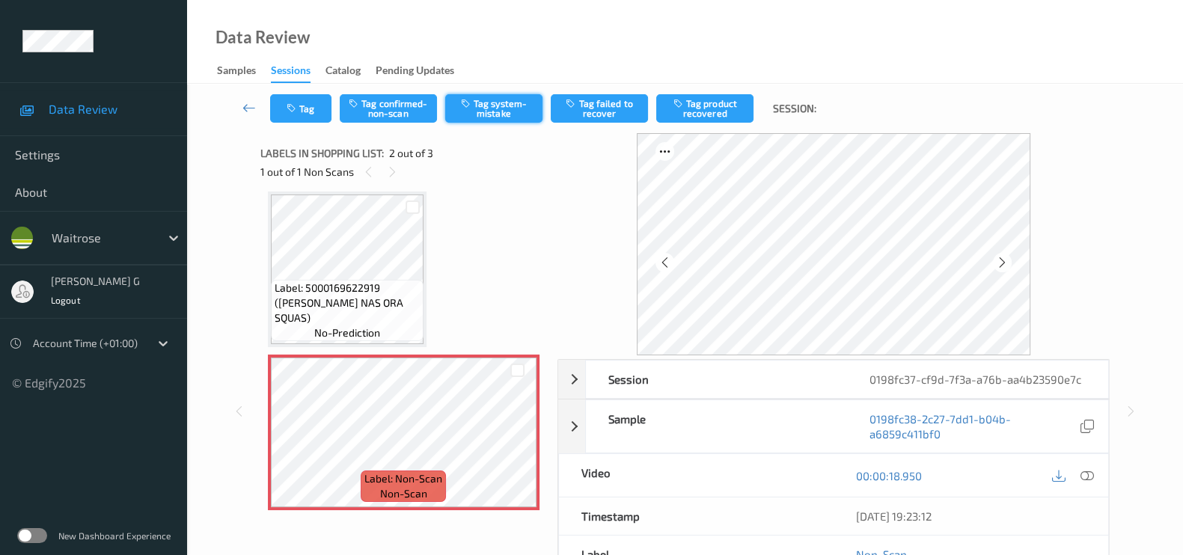
click at [489, 105] on button "Tag system-mistake" at bounding box center [493, 108] width 97 height 28
click at [296, 112] on icon "button" at bounding box center [293, 108] width 13 height 10
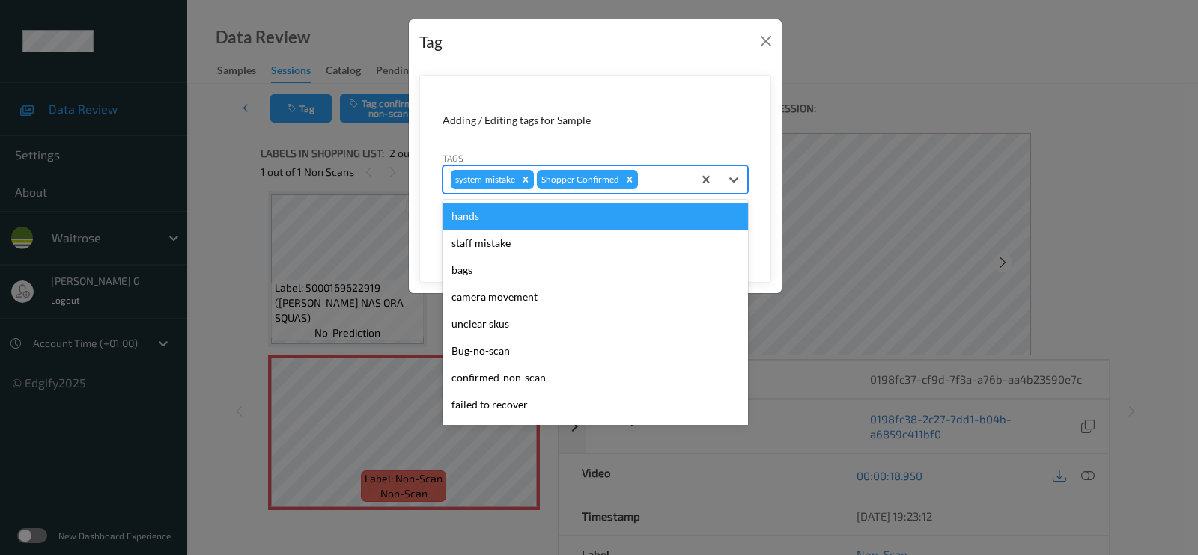
click at [663, 181] on div at bounding box center [663, 180] width 44 height 18
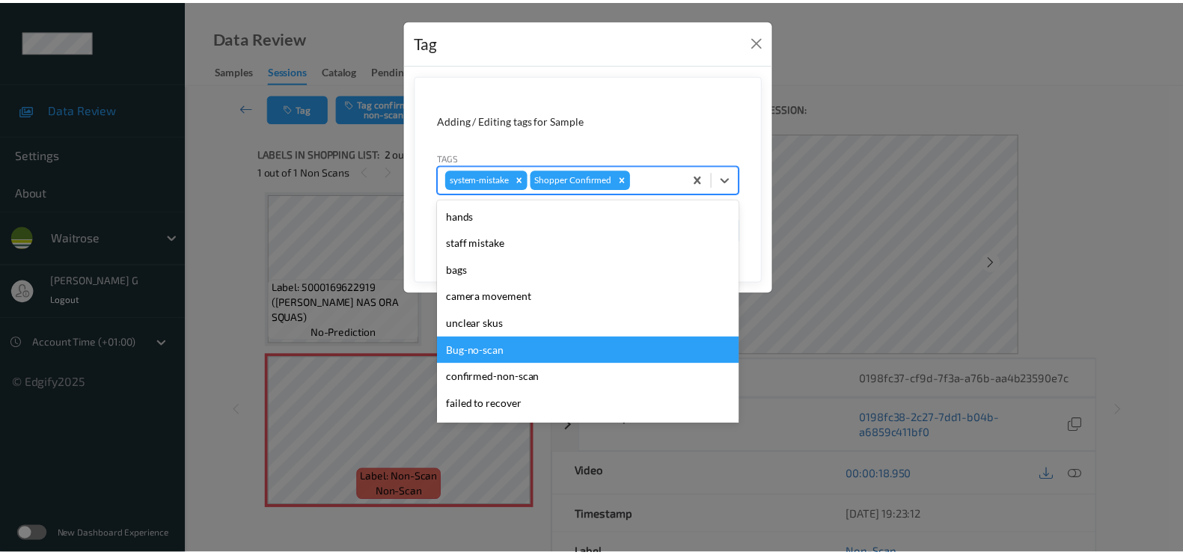
scroll to position [281, 0]
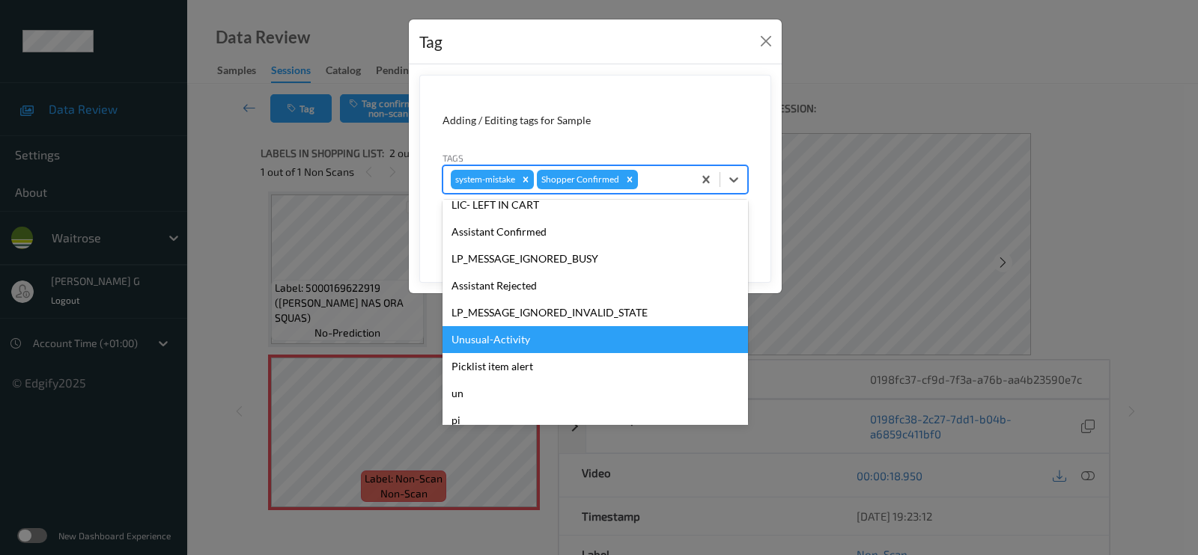
click at [487, 344] on div "Unusual-Activity" at bounding box center [594, 339] width 305 height 27
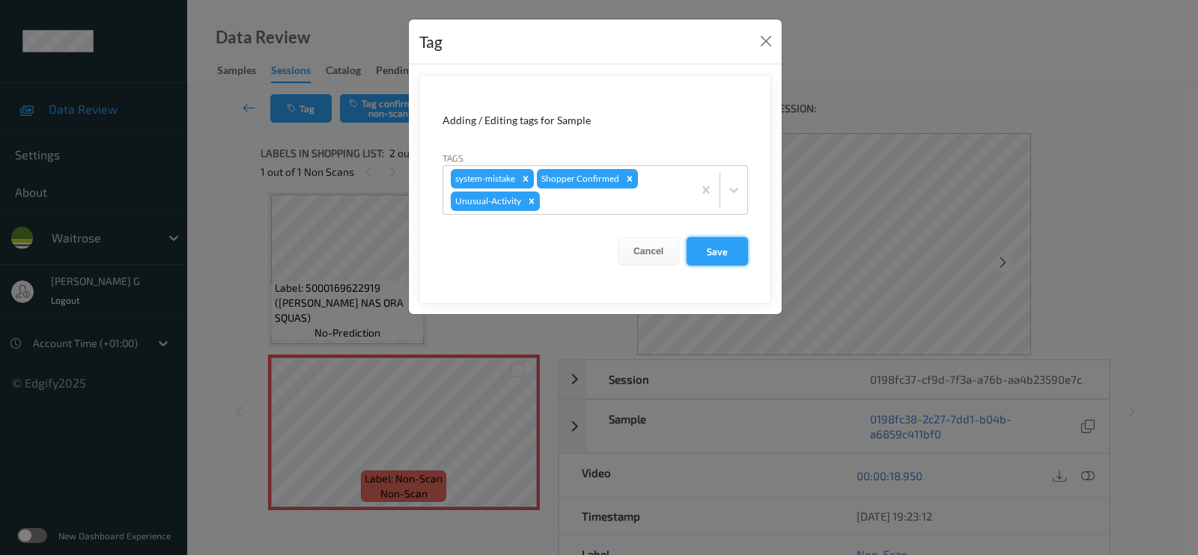
click at [717, 248] on button "Save" at bounding box center [716, 251] width 61 height 28
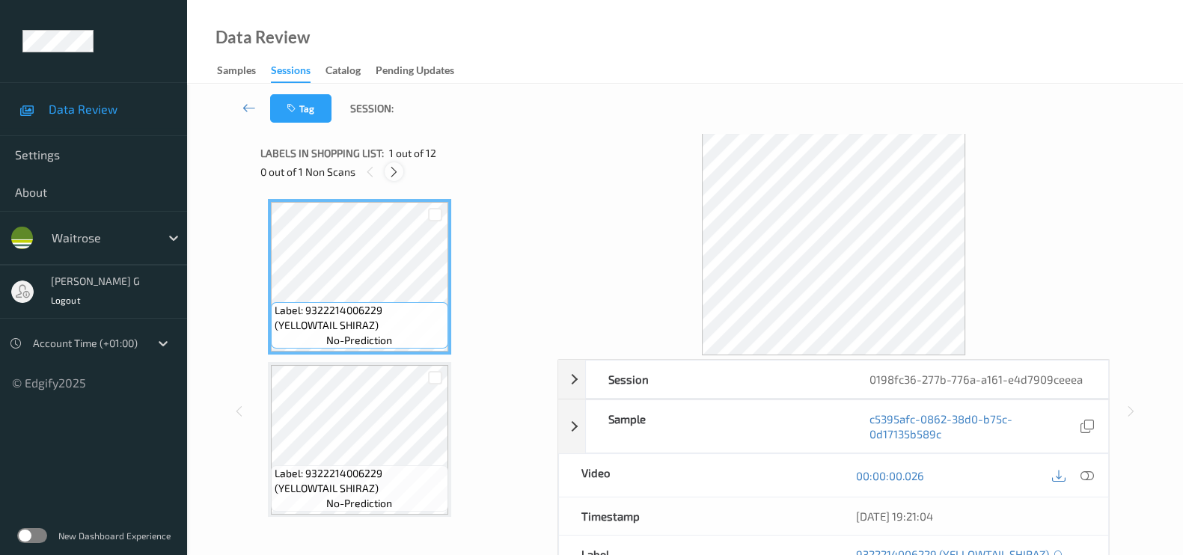
click at [388, 166] on icon at bounding box center [394, 171] width 13 height 13
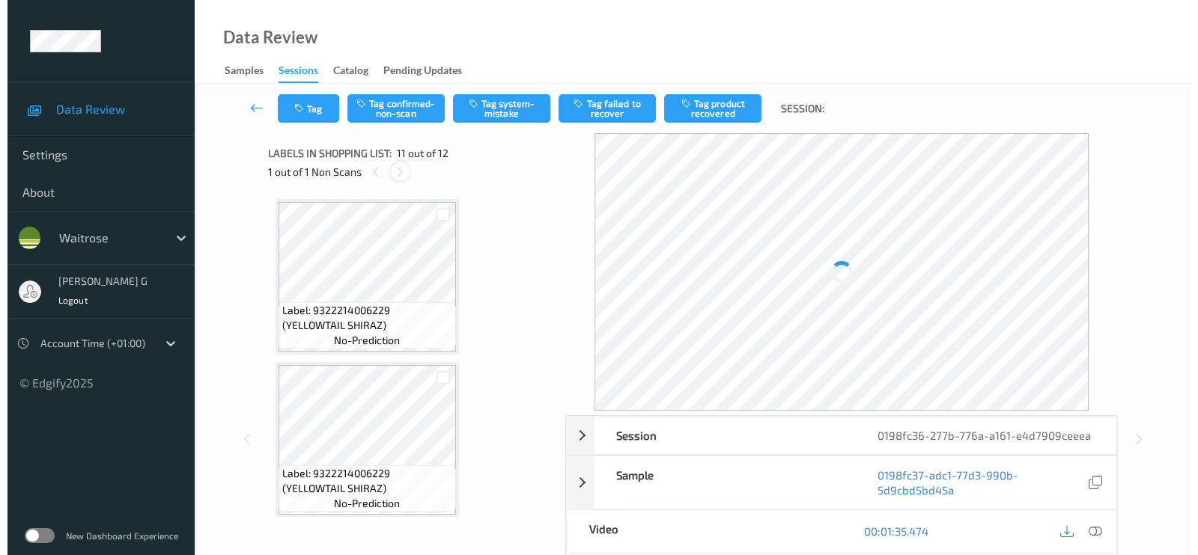
scroll to position [1466, 0]
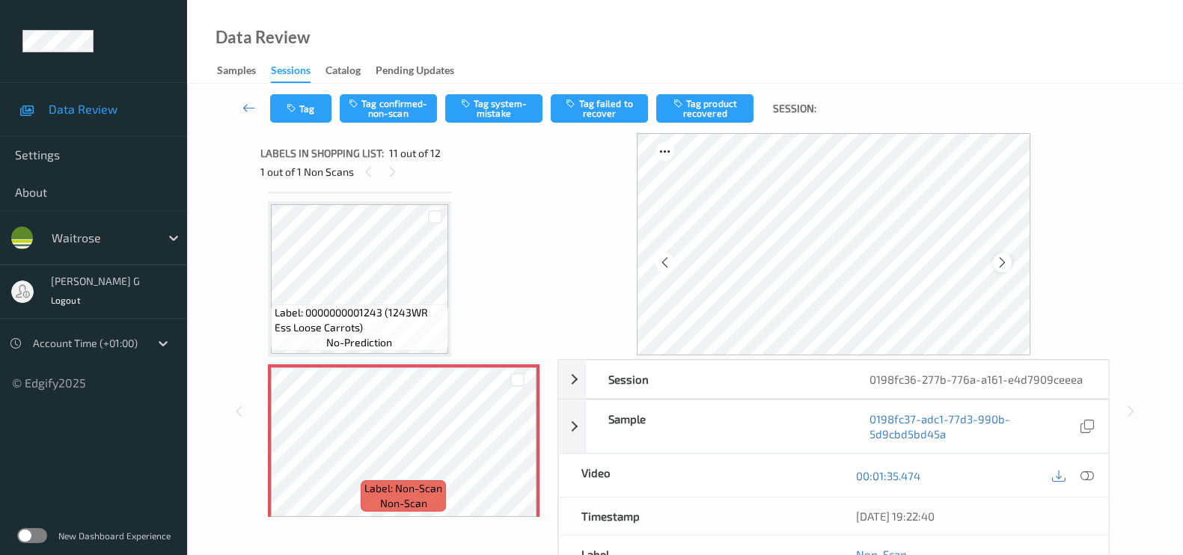
click at [1007, 266] on icon at bounding box center [1002, 262] width 13 height 13
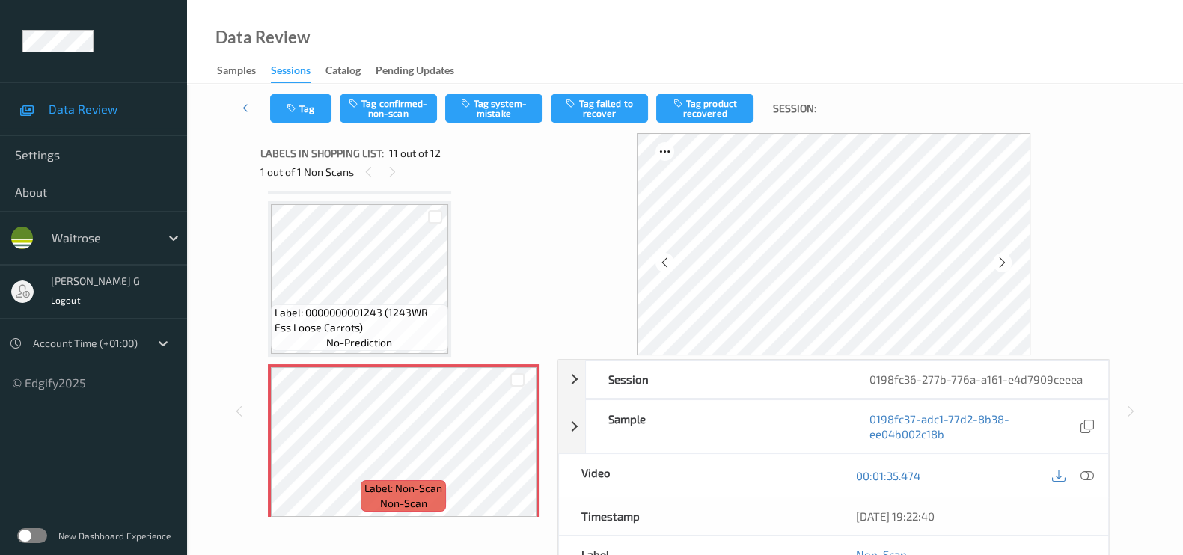
click at [1007, 266] on icon at bounding box center [1002, 262] width 13 height 13
click at [1089, 476] on icon at bounding box center [1087, 475] width 13 height 13
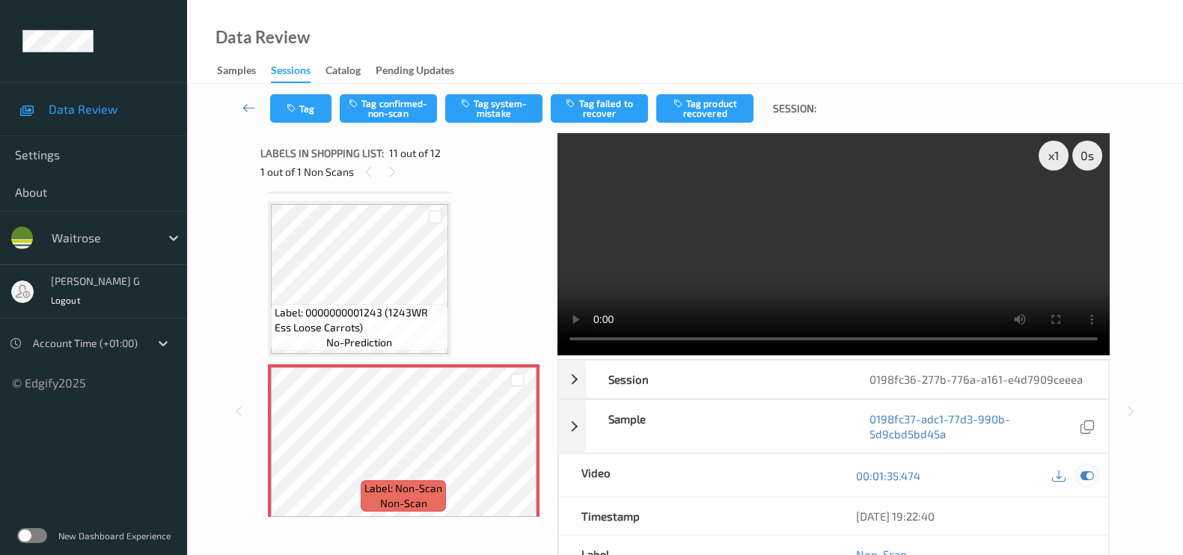
click at [1088, 473] on icon at bounding box center [1087, 475] width 13 height 13
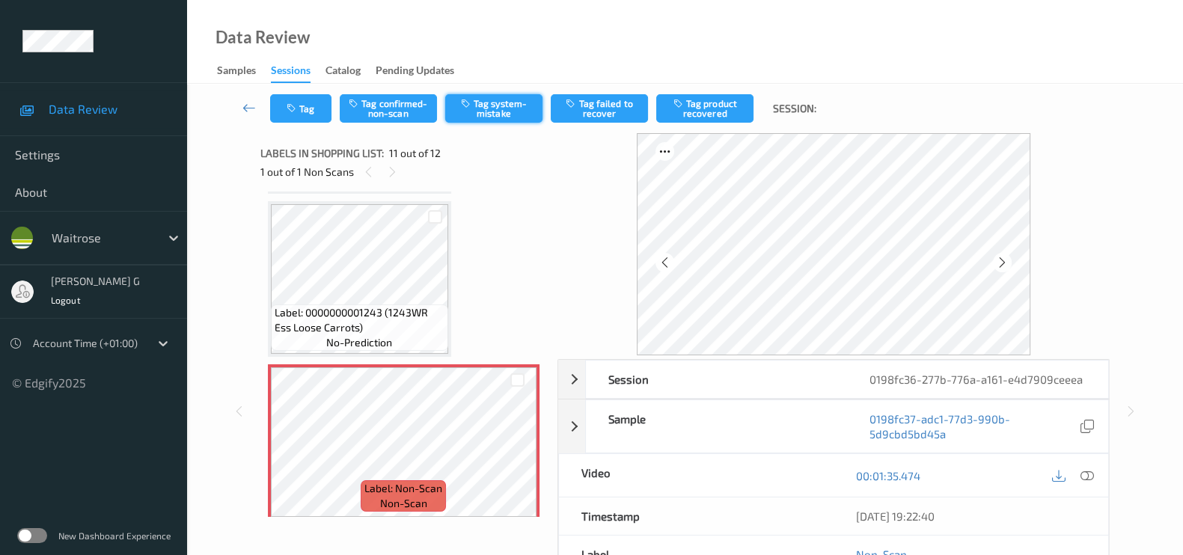
click at [513, 103] on button "Tag system-mistake" at bounding box center [493, 108] width 97 height 28
click at [320, 109] on button "Tag" at bounding box center [300, 108] width 61 height 28
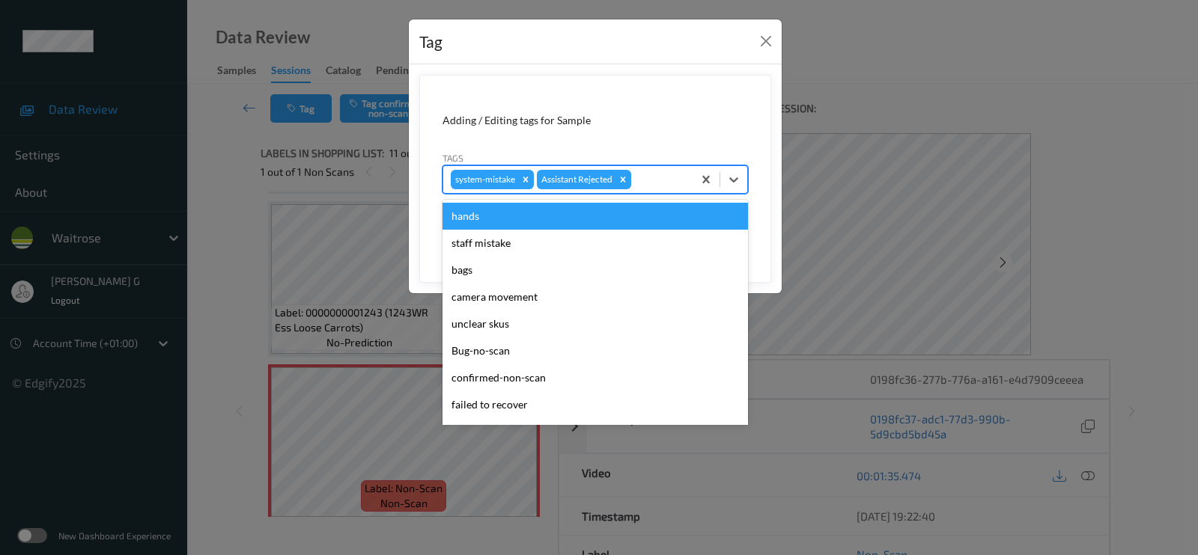
click at [642, 177] on div at bounding box center [659, 180] width 51 height 18
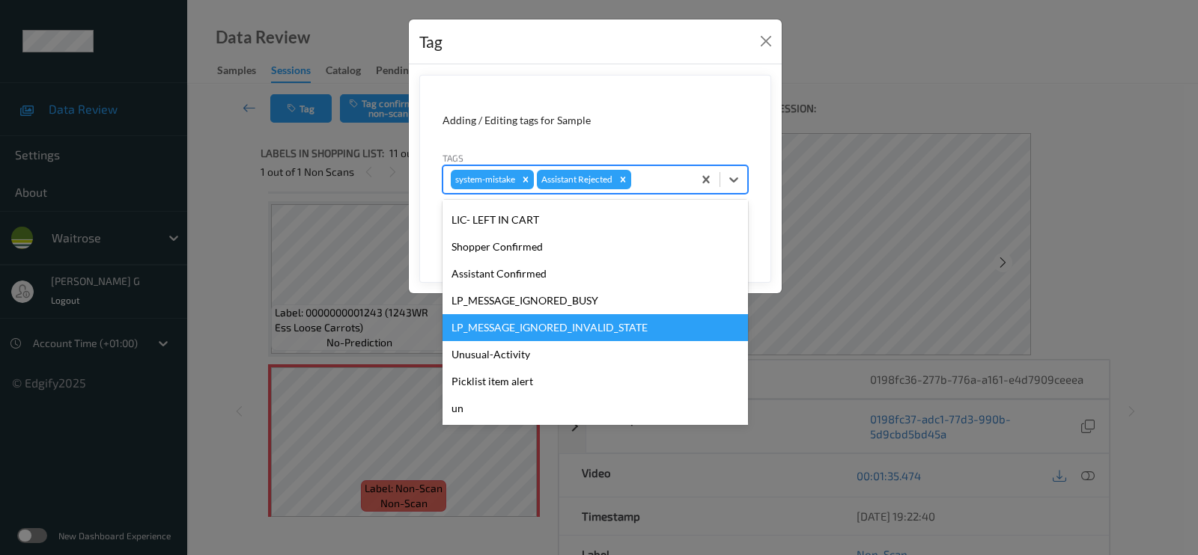
scroll to position [281, 0]
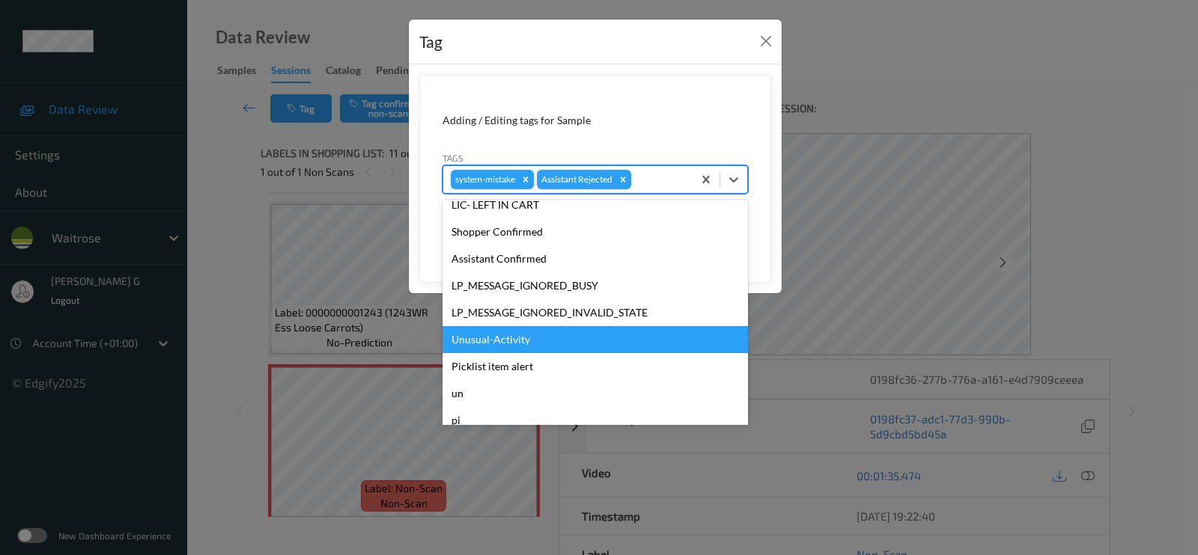
click at [475, 329] on div "Unusual-Activity" at bounding box center [594, 339] width 305 height 27
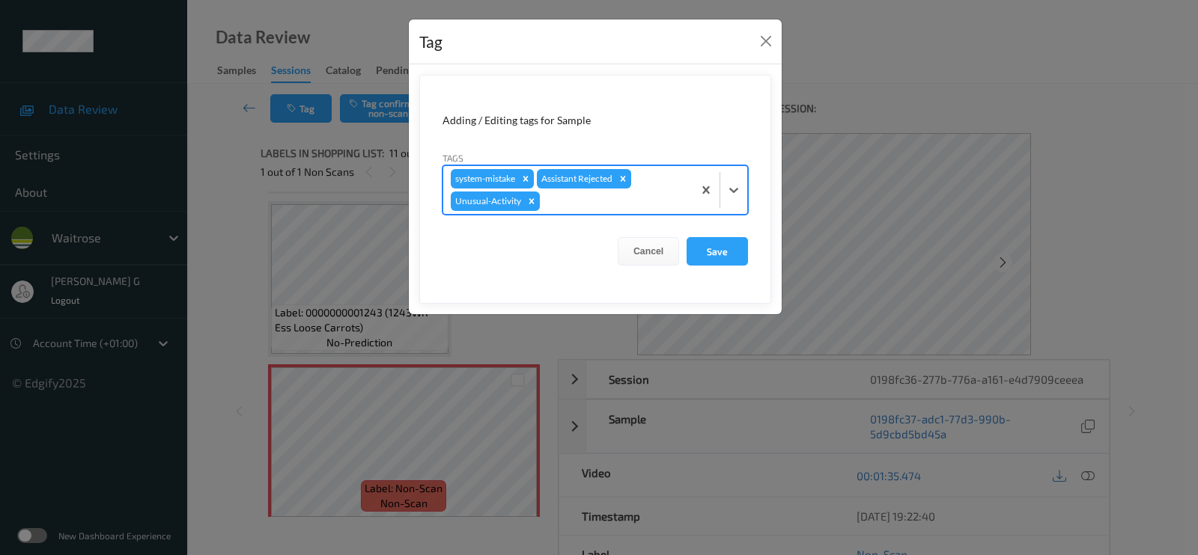
click at [636, 210] on div "system-mistake Assistant Rejected Unusual-Activity" at bounding box center [567, 190] width 249 height 48
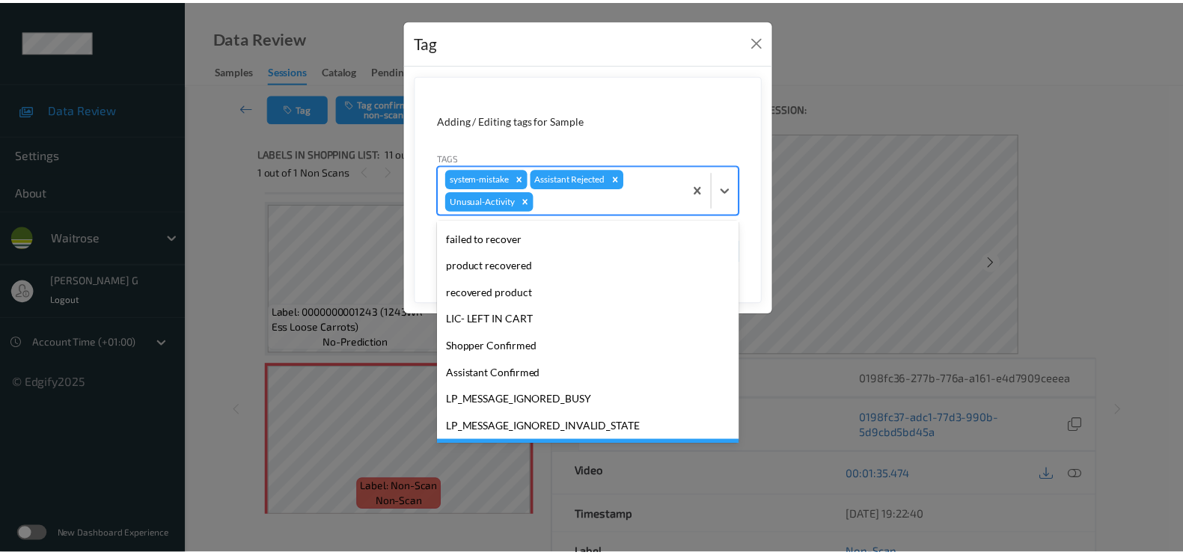
scroll to position [293, 0]
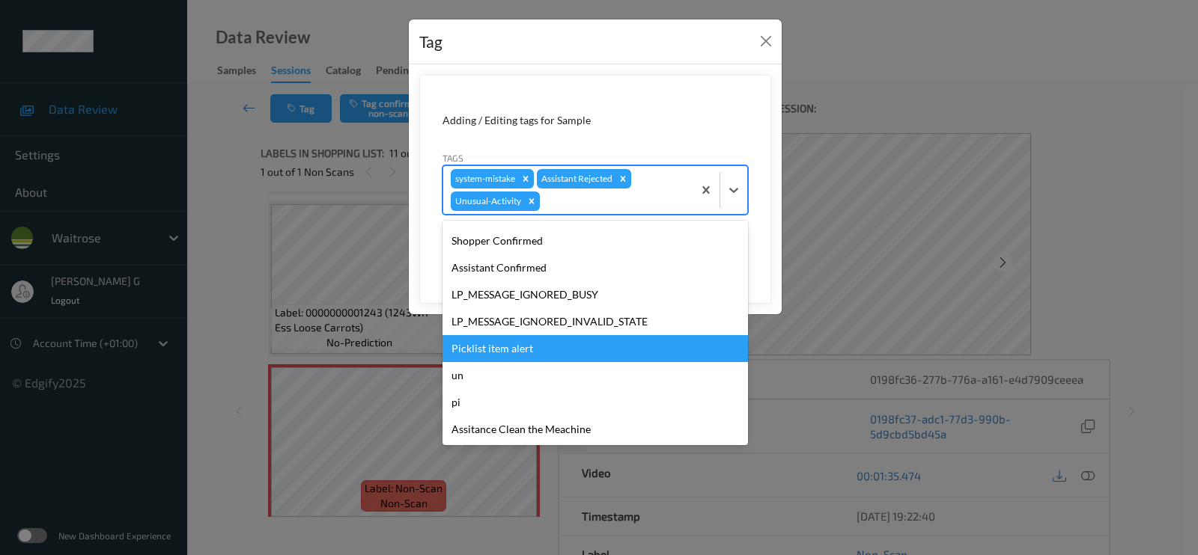
click at [495, 346] on div "Picklist item alert" at bounding box center [594, 348] width 305 height 27
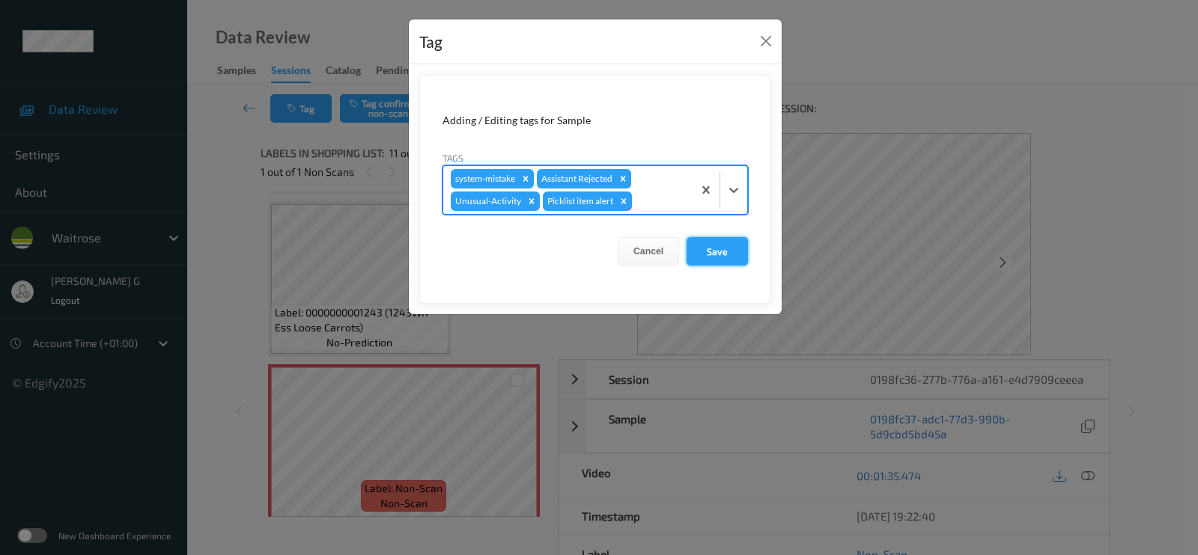
click at [709, 245] on button "Save" at bounding box center [716, 251] width 61 height 28
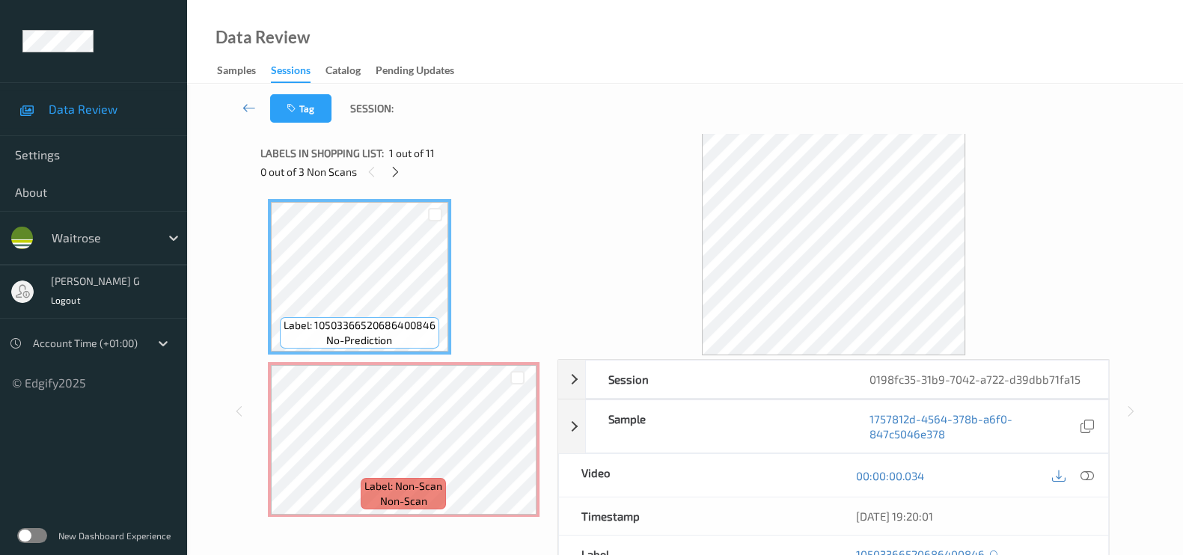
click at [403, 164] on div "0 out of 3 Non Scans" at bounding box center [403, 171] width 287 height 19
click at [397, 166] on icon at bounding box center [395, 171] width 13 height 13
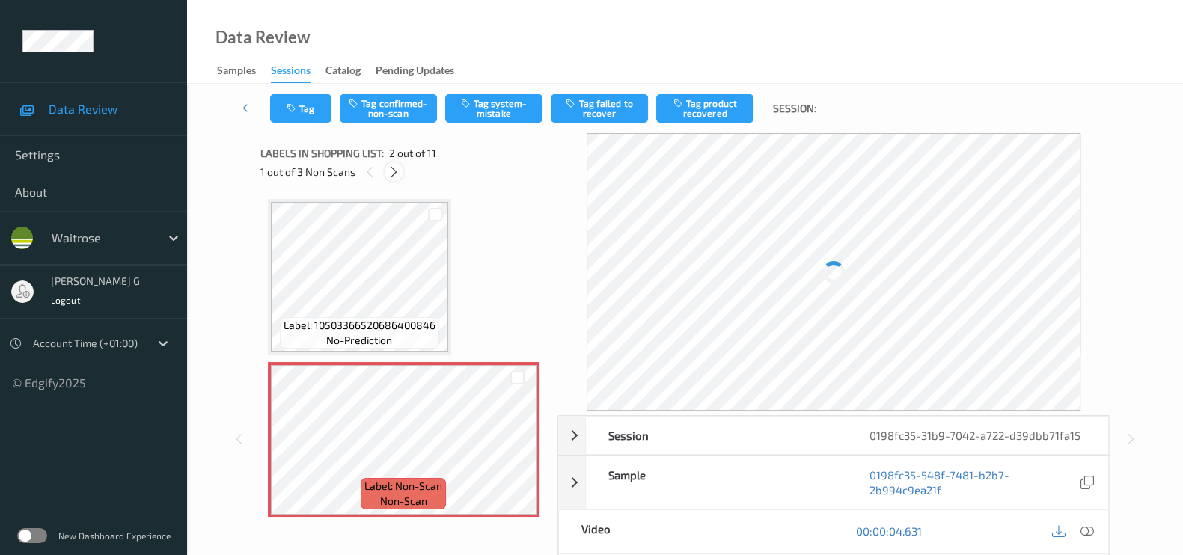
scroll to position [7, 0]
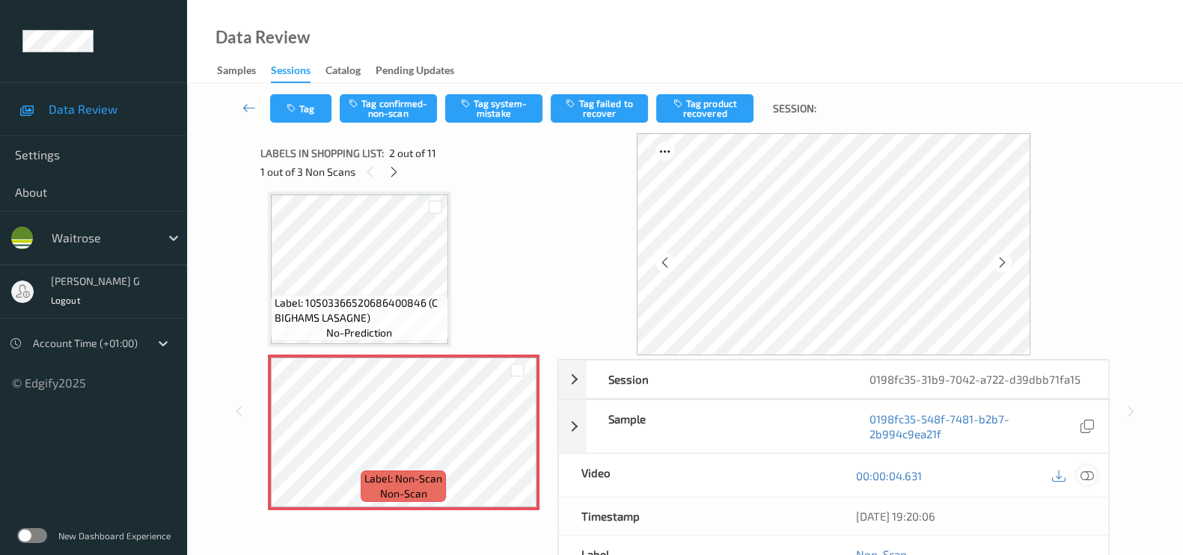
click at [1085, 477] on icon at bounding box center [1087, 475] width 13 height 13
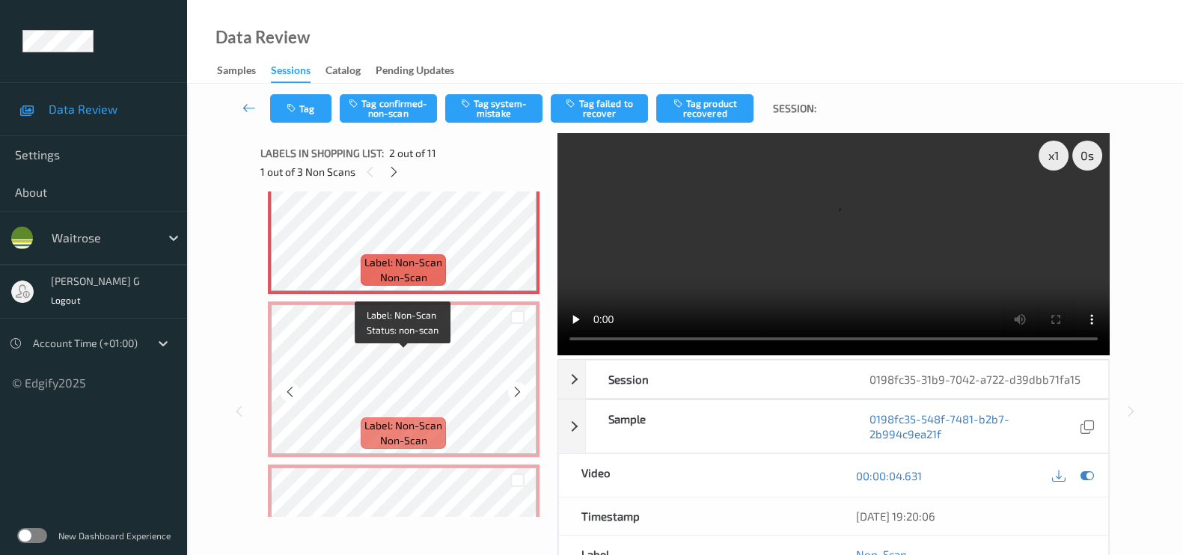
scroll to position [195, 0]
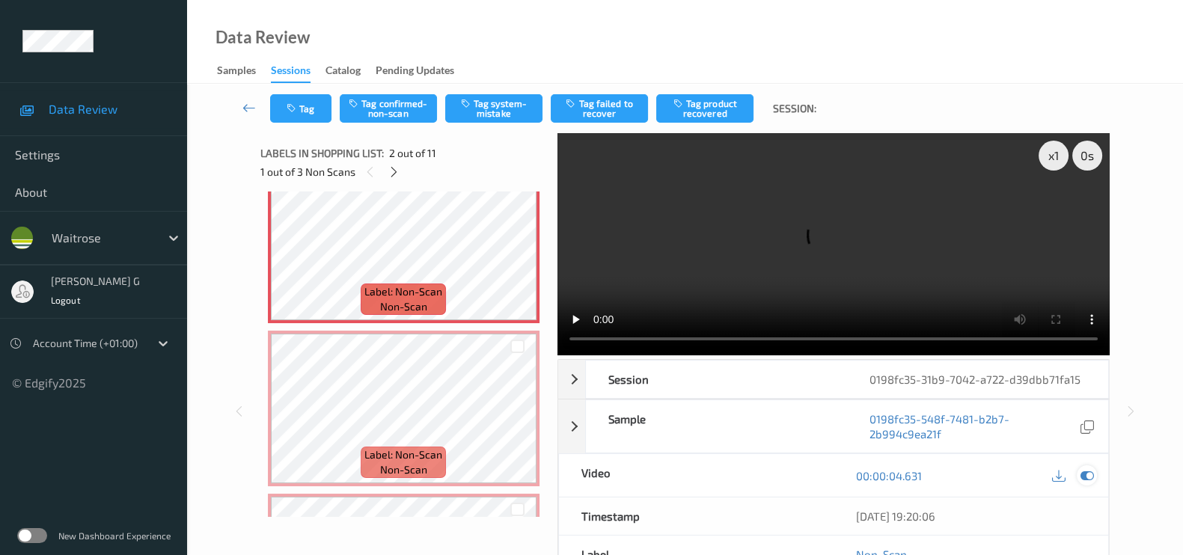
click at [1088, 469] on icon at bounding box center [1087, 475] width 13 height 13
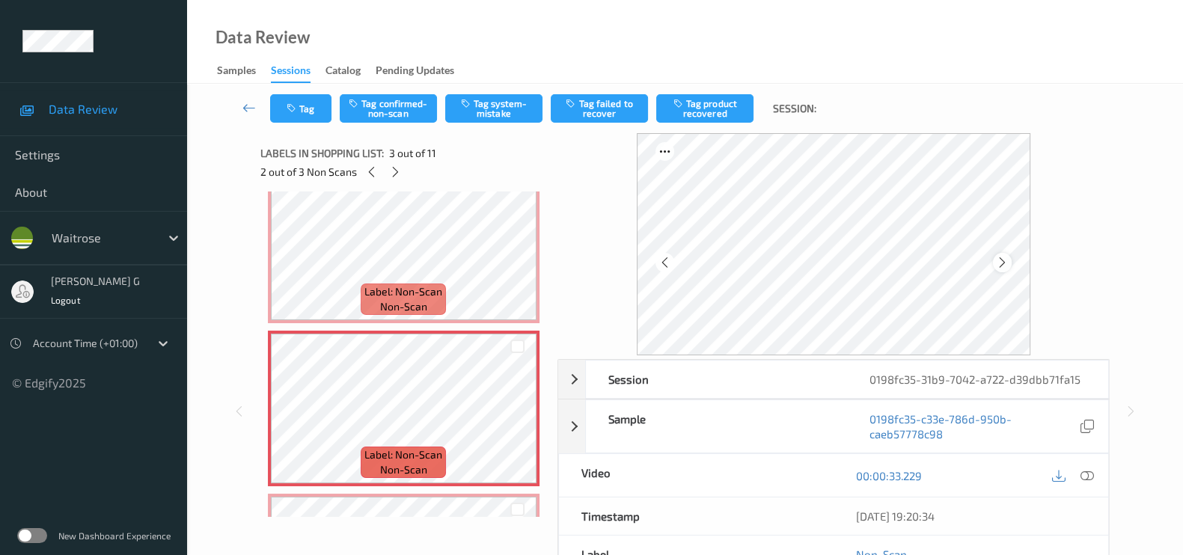
click at [1008, 263] on icon at bounding box center [1002, 262] width 13 height 13
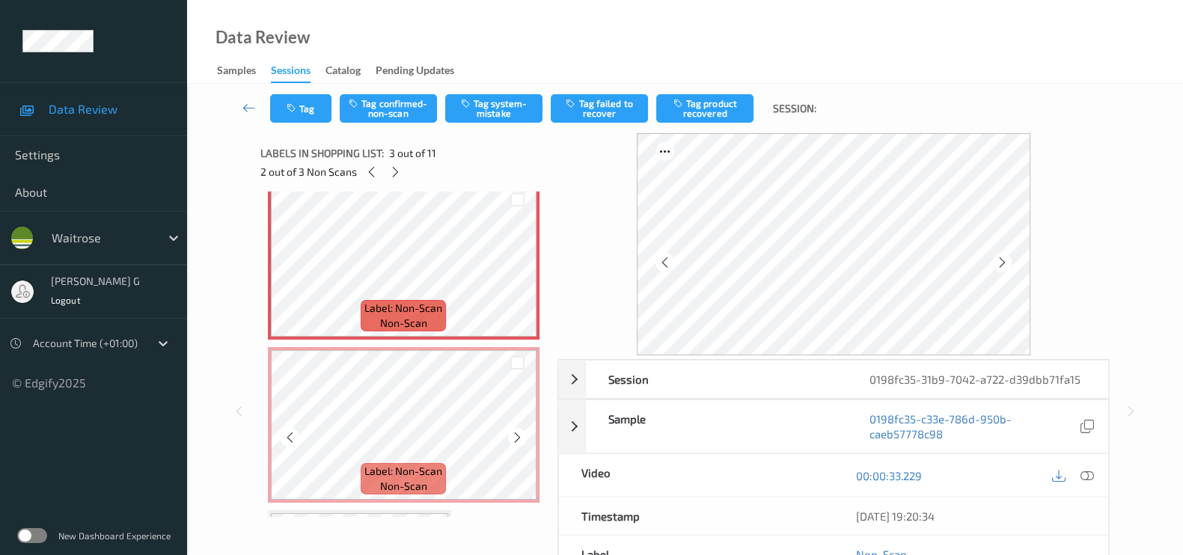
scroll to position [381, 0]
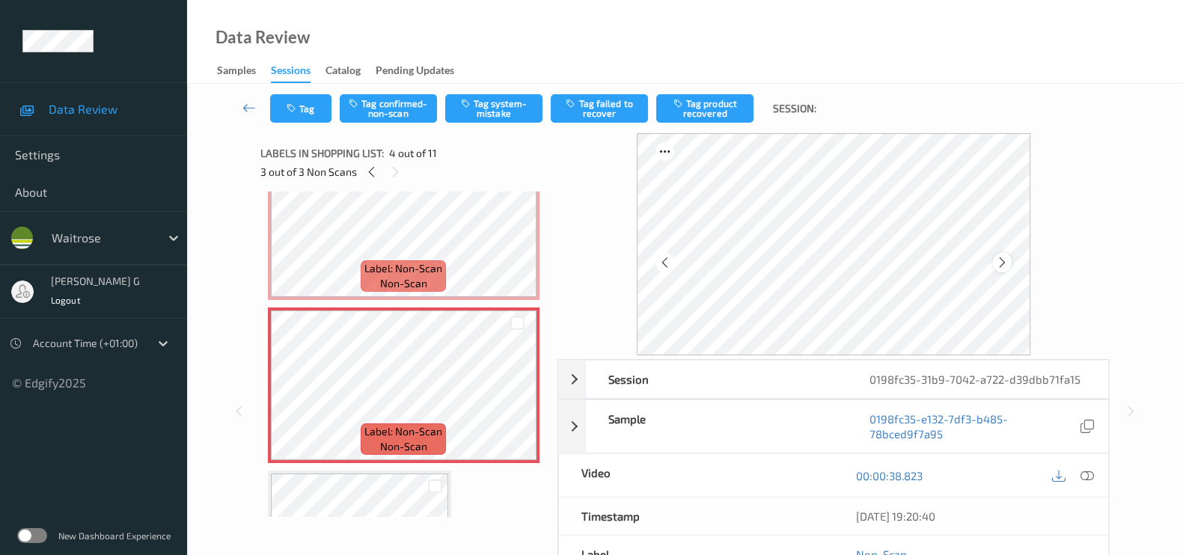
click at [1006, 258] on icon at bounding box center [1002, 262] width 13 height 13
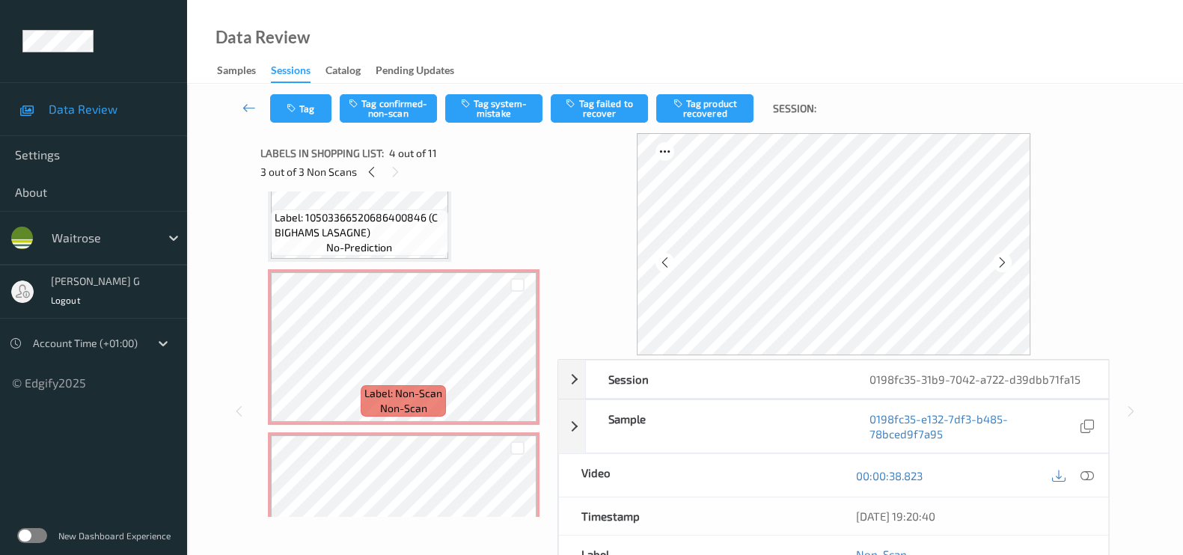
scroll to position [0, 0]
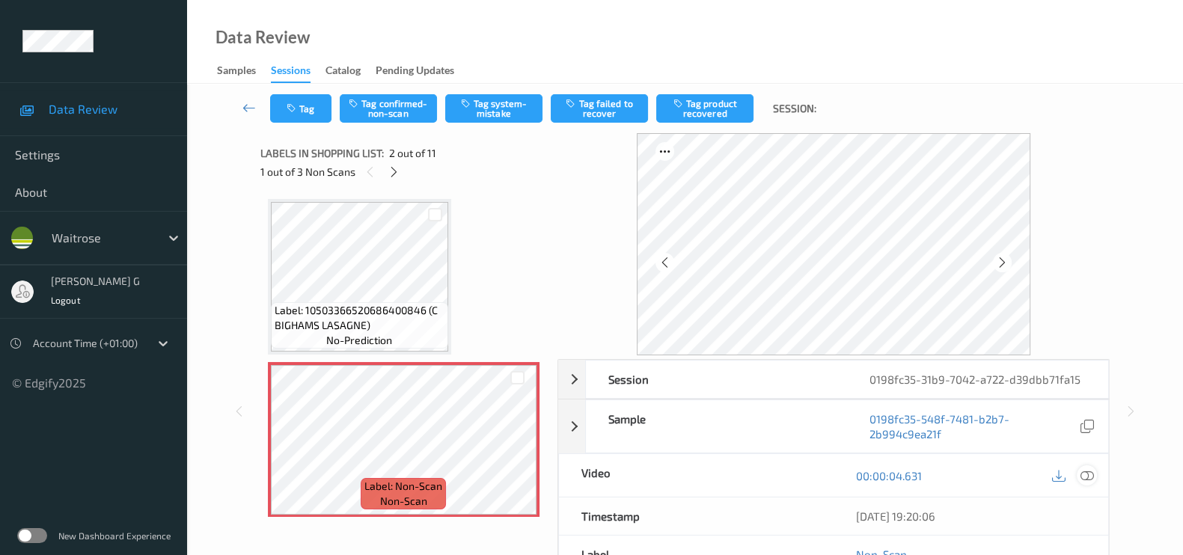
click at [1089, 477] on icon at bounding box center [1087, 475] width 13 height 13
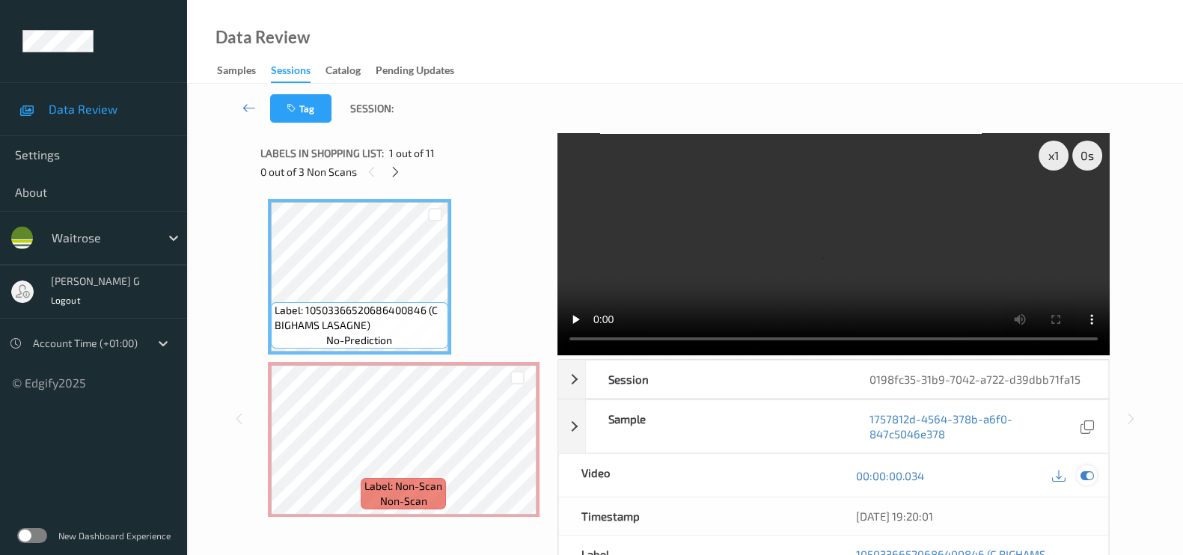
click at [1082, 473] on icon at bounding box center [1087, 475] width 13 height 13
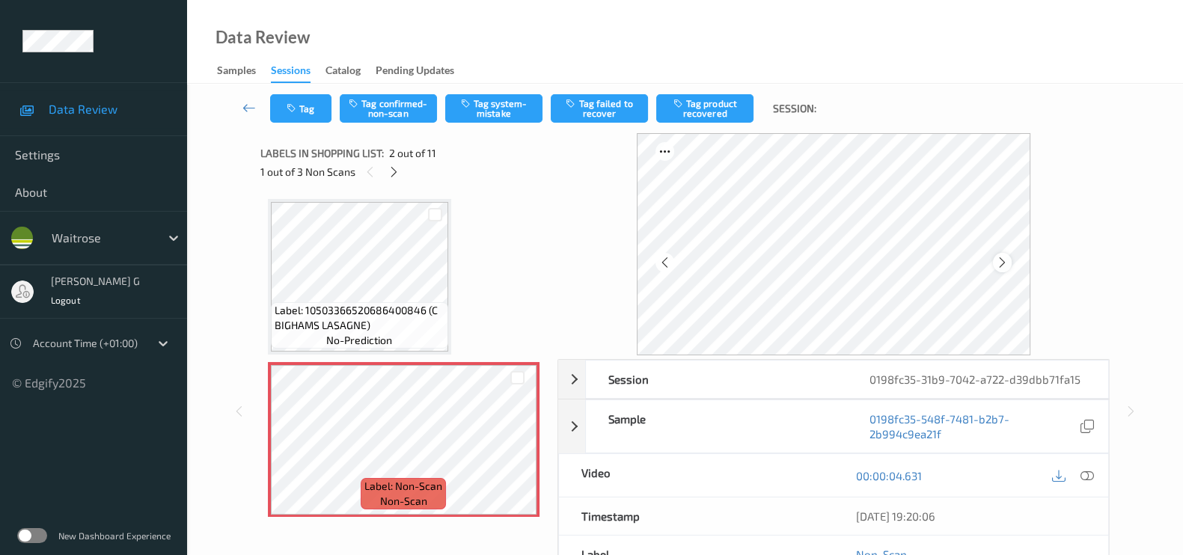
click at [1006, 257] on icon at bounding box center [1002, 262] width 13 height 13
click at [1007, 258] on icon at bounding box center [1002, 262] width 13 height 13
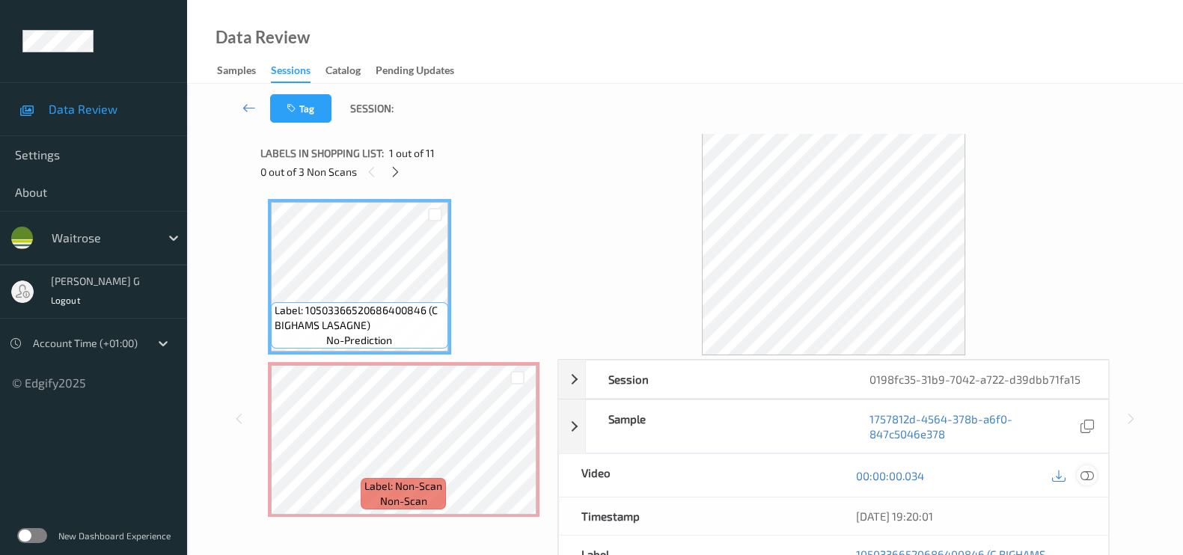
click at [1088, 472] on icon at bounding box center [1087, 475] width 13 height 13
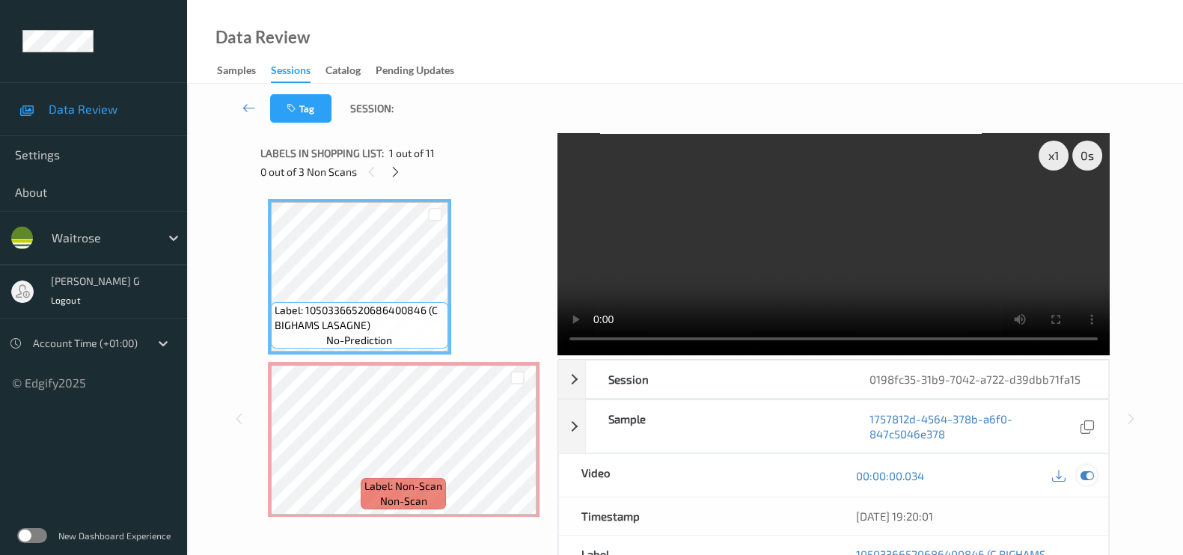
click at [1087, 476] on icon at bounding box center [1087, 475] width 13 height 13
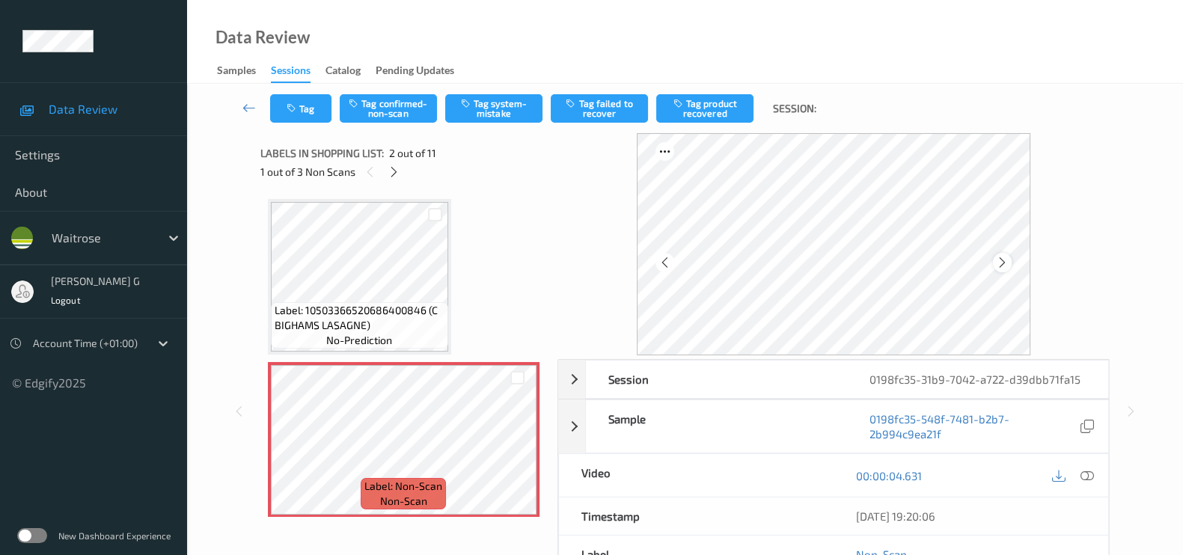
click at [1012, 265] on div at bounding box center [1002, 262] width 19 height 19
click at [493, 111] on button "Tag system-mistake" at bounding box center [493, 108] width 97 height 28
click at [306, 100] on button "Tag" at bounding box center [300, 108] width 61 height 28
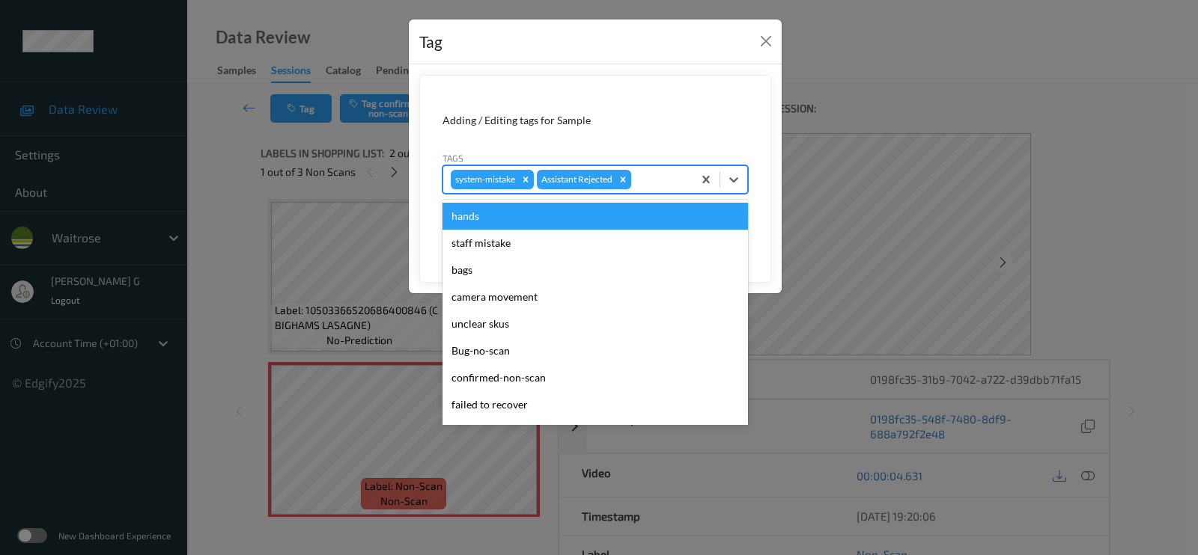
click at [662, 181] on div at bounding box center [659, 180] width 51 height 18
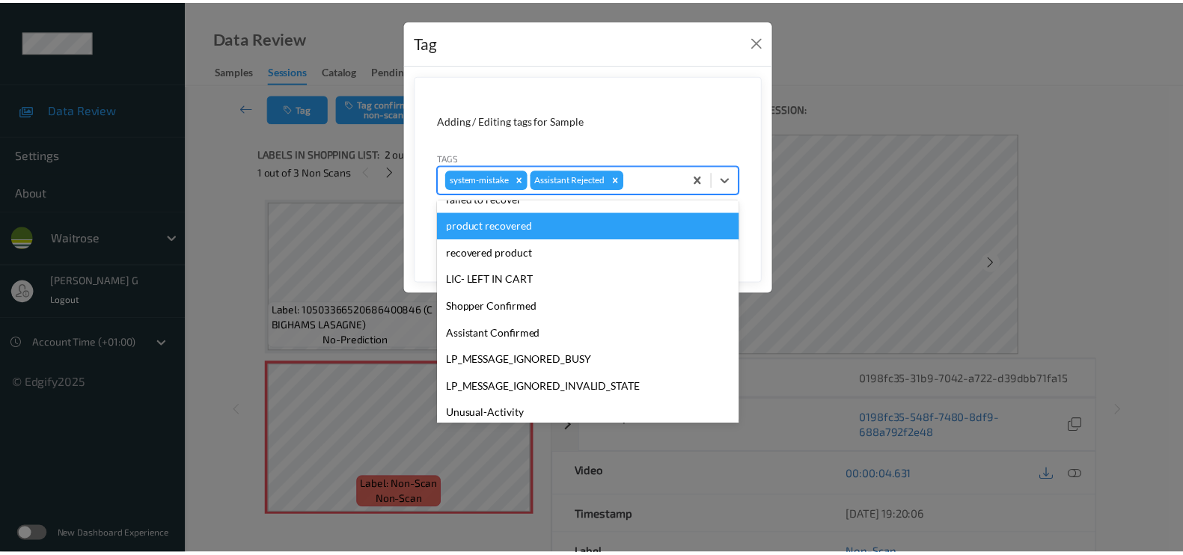
scroll to position [320, 0]
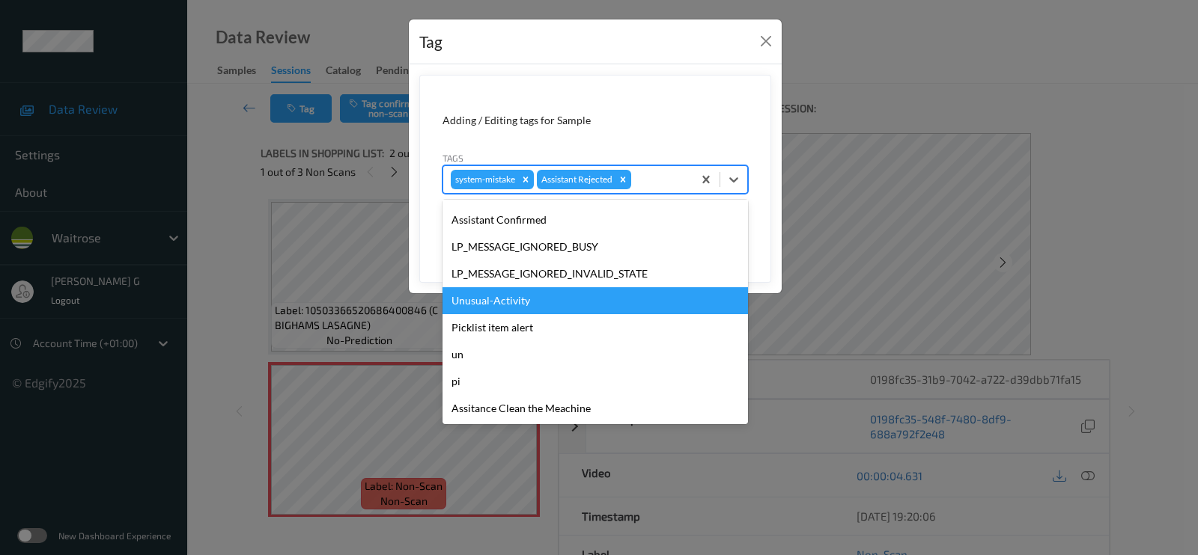
click at [488, 296] on div "Unusual-Activity" at bounding box center [594, 300] width 305 height 27
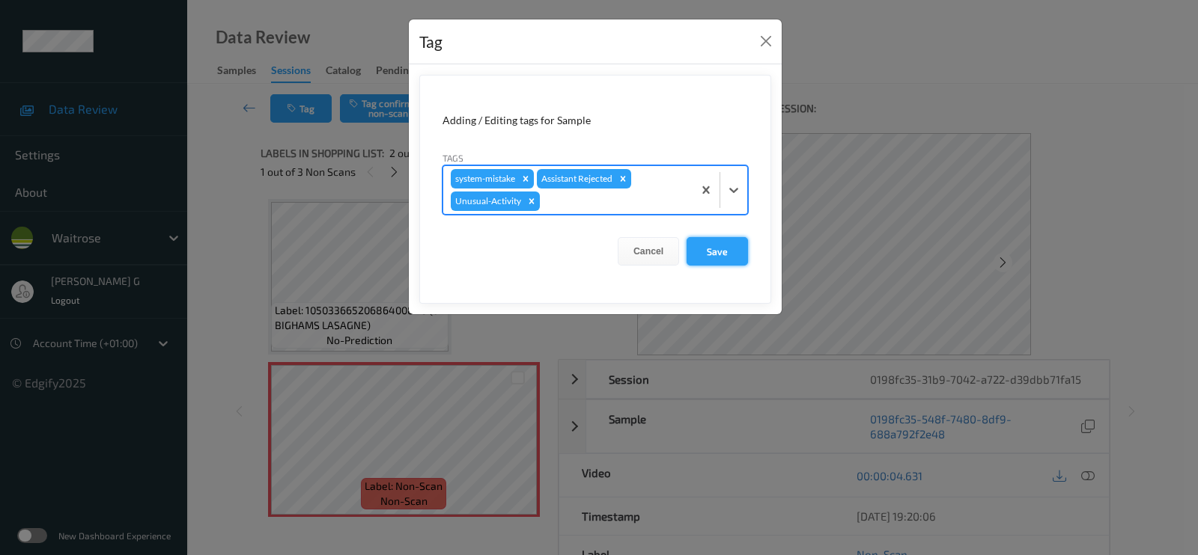
click at [715, 248] on button "Save" at bounding box center [716, 251] width 61 height 28
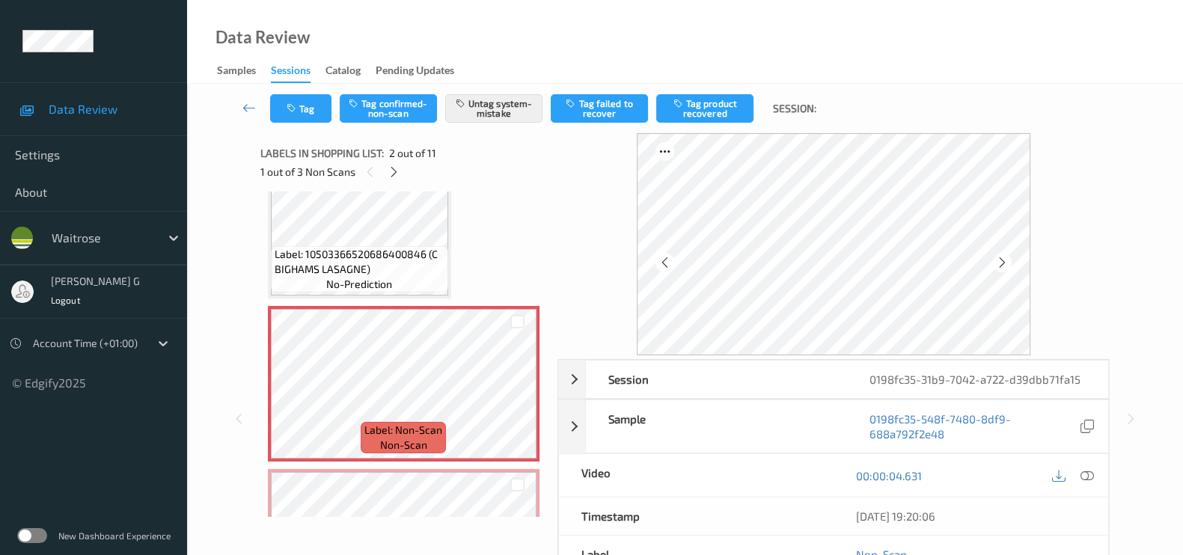
scroll to position [186, 0]
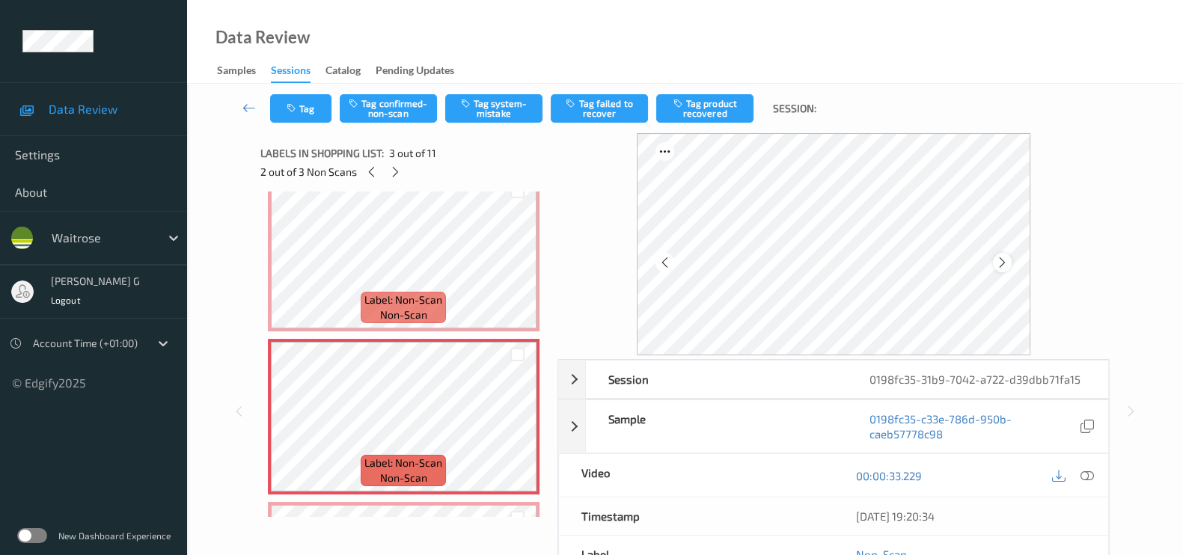
click at [1004, 266] on icon at bounding box center [1002, 262] width 13 height 13
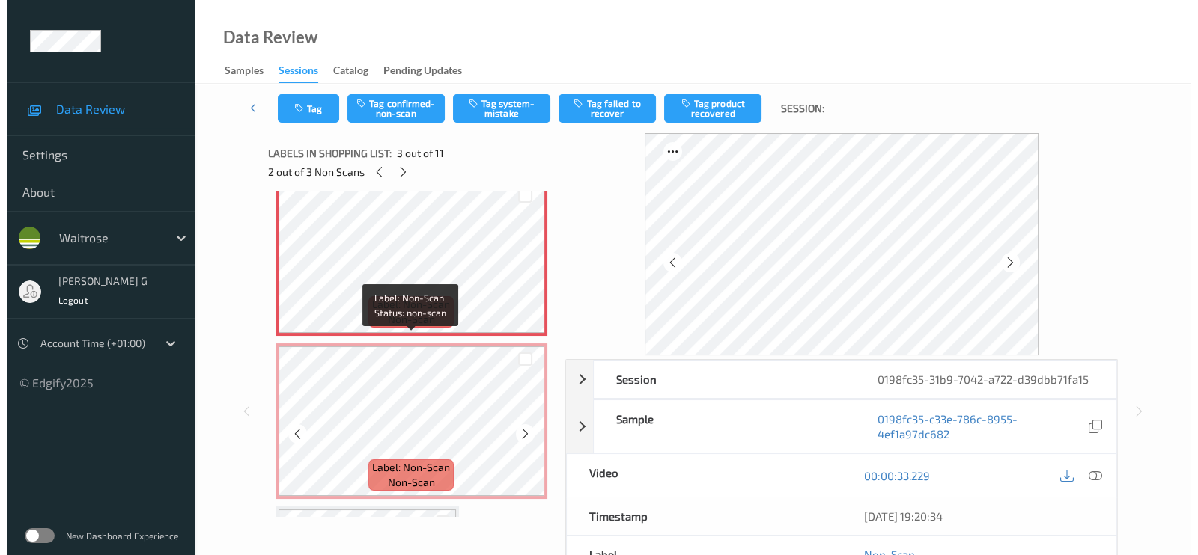
scroll to position [468, 0]
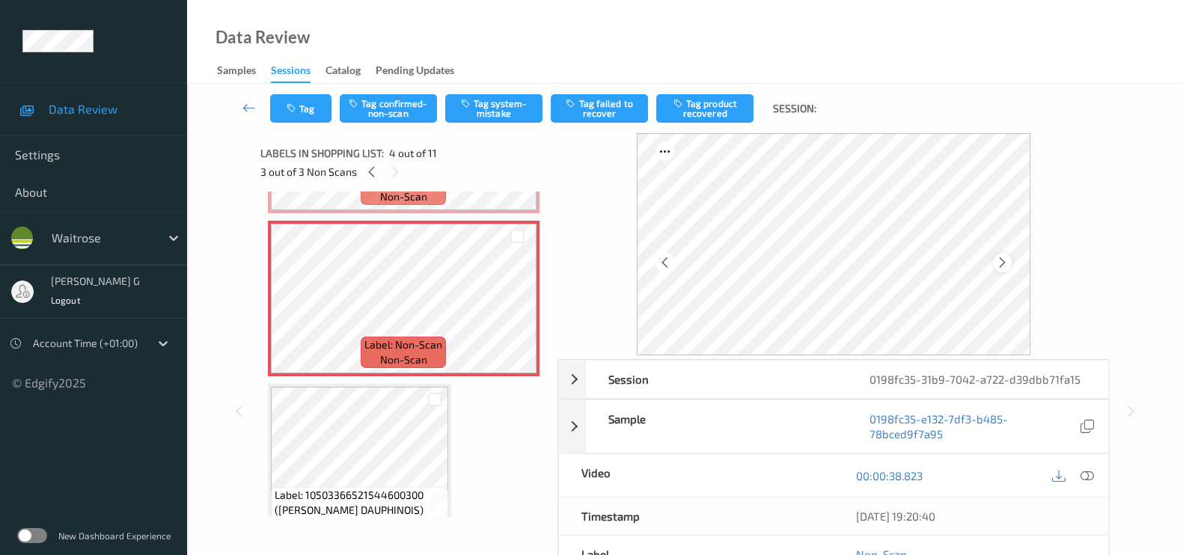
click at [1006, 264] on icon at bounding box center [1002, 262] width 13 height 13
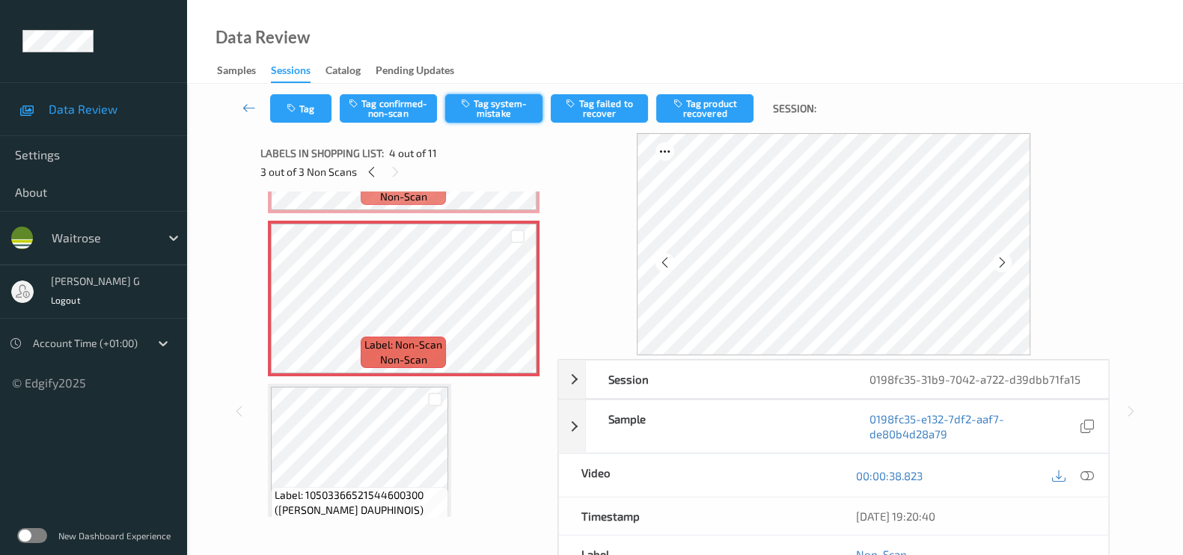
click at [504, 118] on button "Tag system-mistake" at bounding box center [493, 108] width 97 height 28
click at [299, 110] on icon "button" at bounding box center [293, 108] width 13 height 10
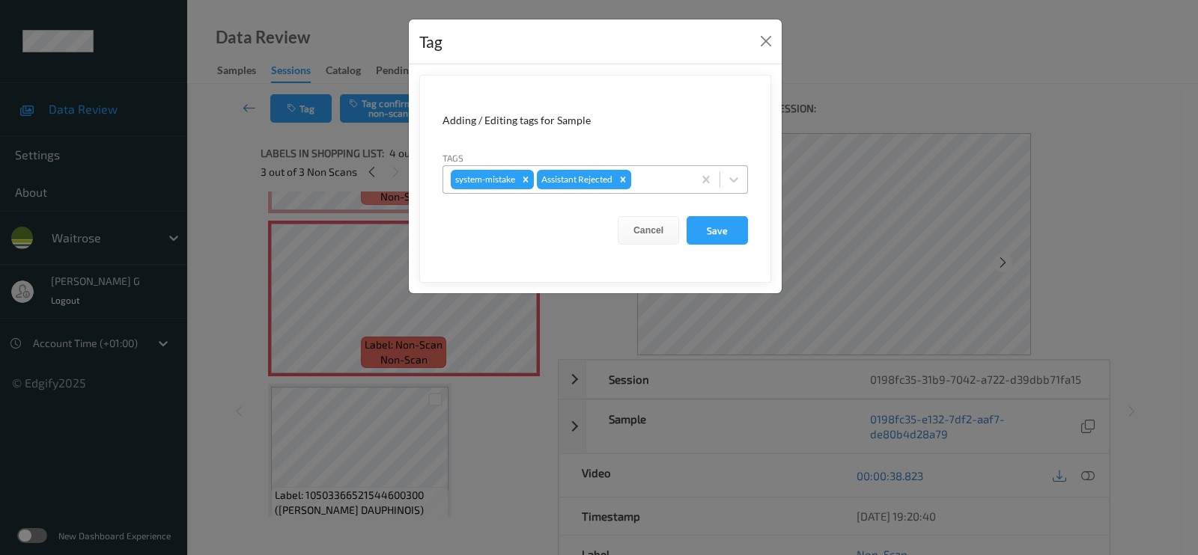
click at [670, 174] on div at bounding box center [659, 180] width 51 height 18
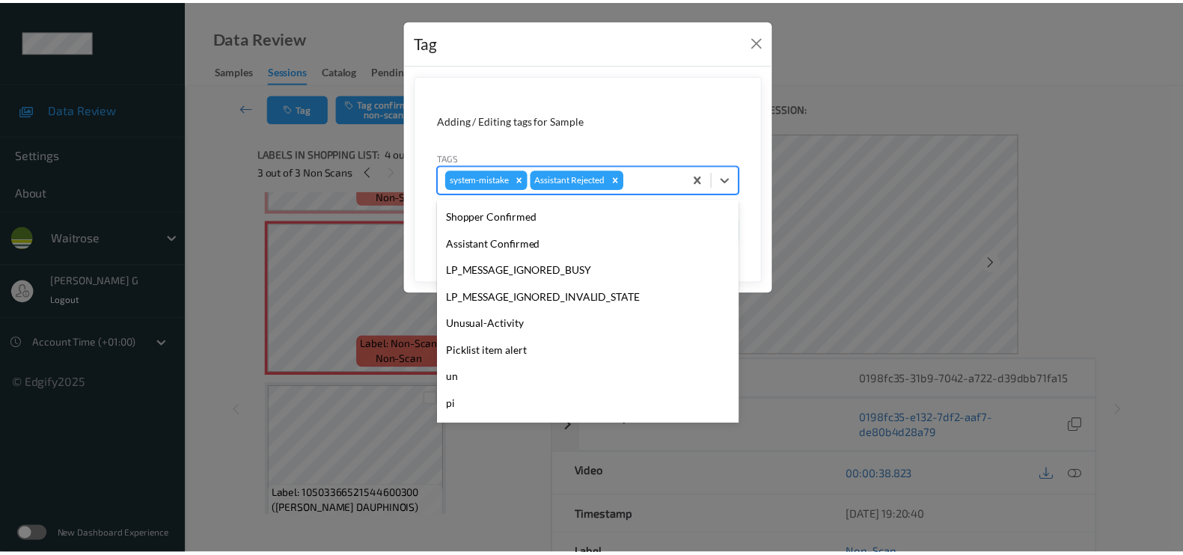
scroll to position [320, 0]
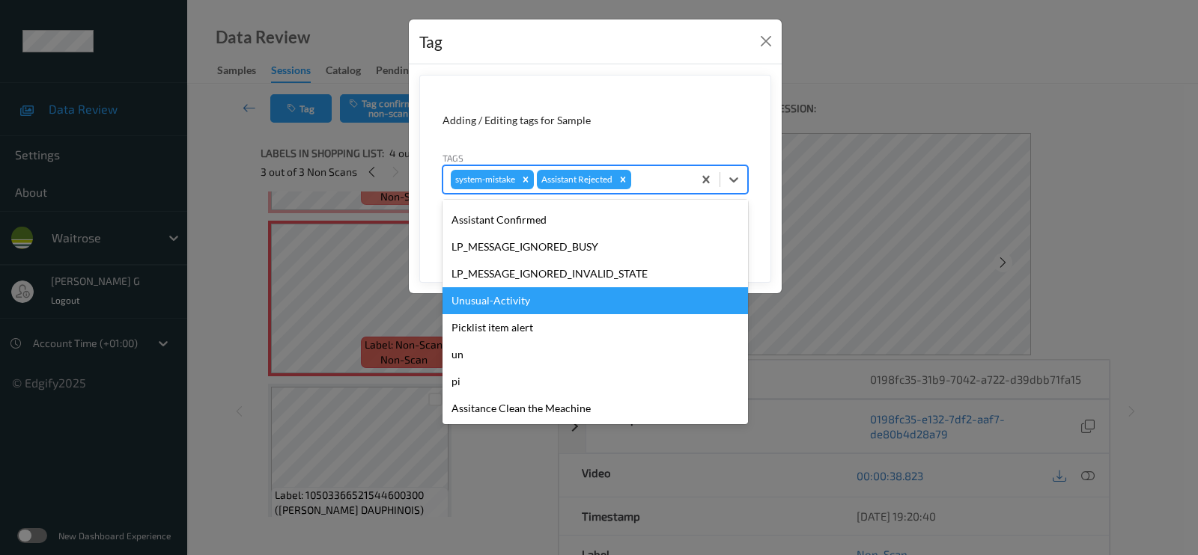
click at [497, 296] on div "Unusual-Activity" at bounding box center [594, 300] width 305 height 27
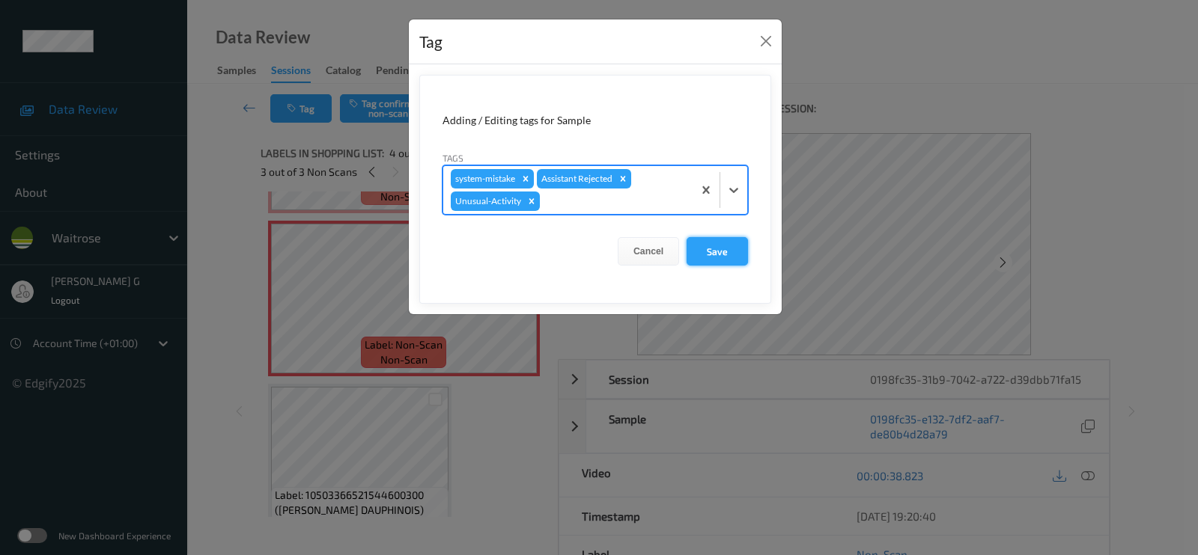
click at [706, 246] on button "Save" at bounding box center [716, 251] width 61 height 28
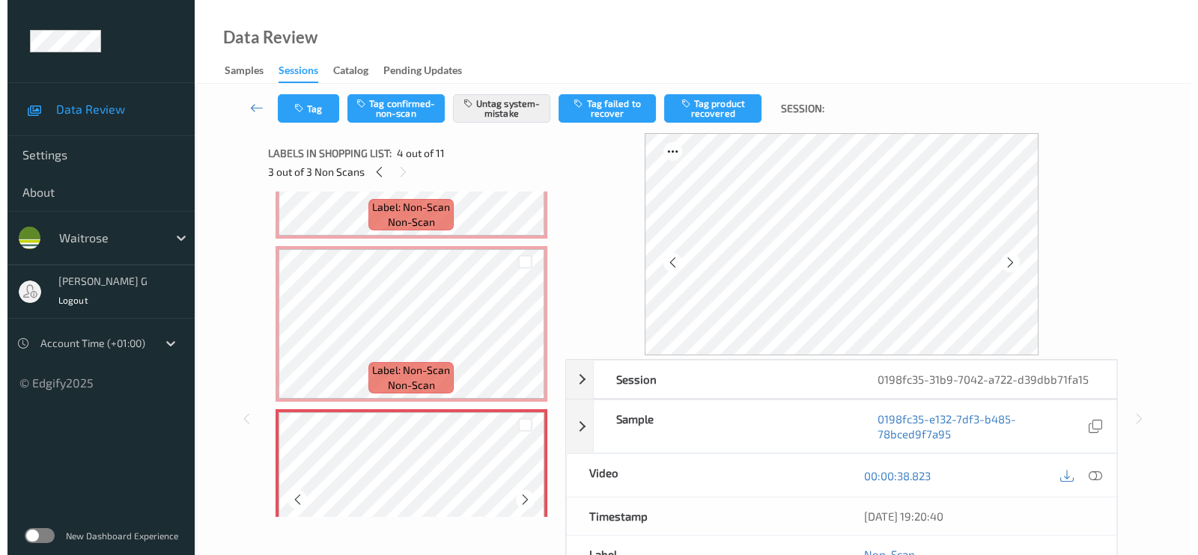
scroll to position [186, 0]
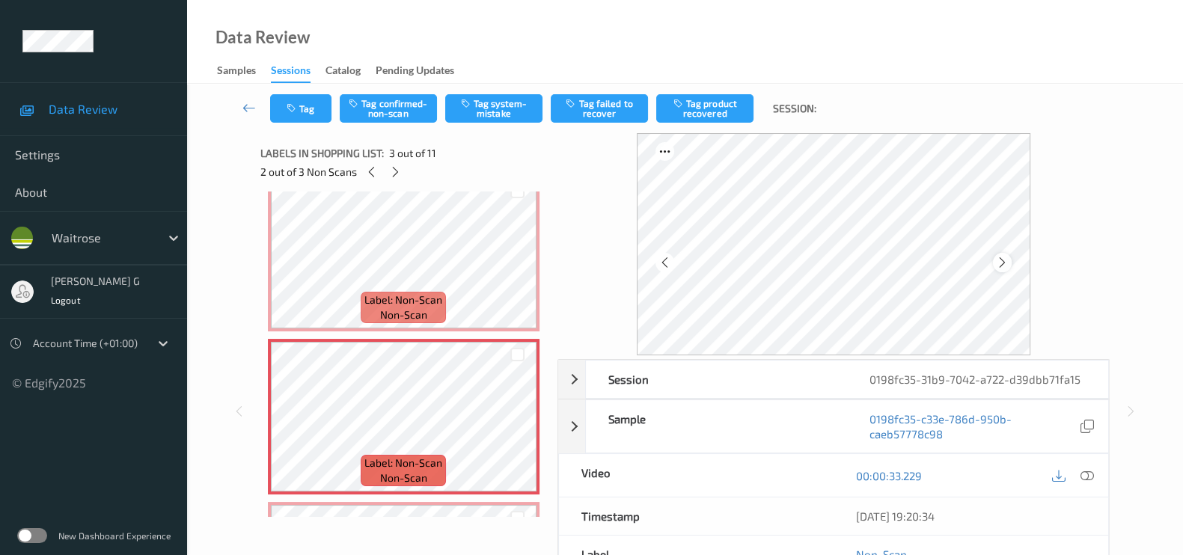
click at [1006, 260] on icon at bounding box center [1002, 262] width 13 height 13
click at [510, 110] on button "Tag system-mistake" at bounding box center [493, 108] width 97 height 28
click at [373, 103] on button "Tag confirmed-non-scan" at bounding box center [388, 108] width 97 height 28
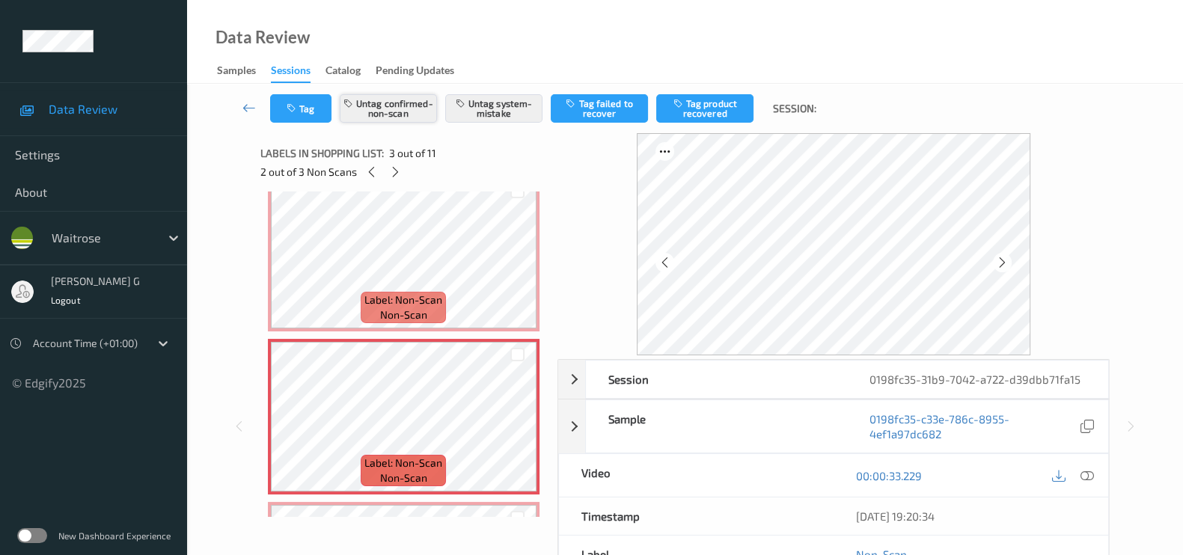
click at [388, 109] on button "Untag confirmed-non-scan" at bounding box center [388, 108] width 97 height 28
click at [297, 119] on button "Tag" at bounding box center [300, 108] width 61 height 28
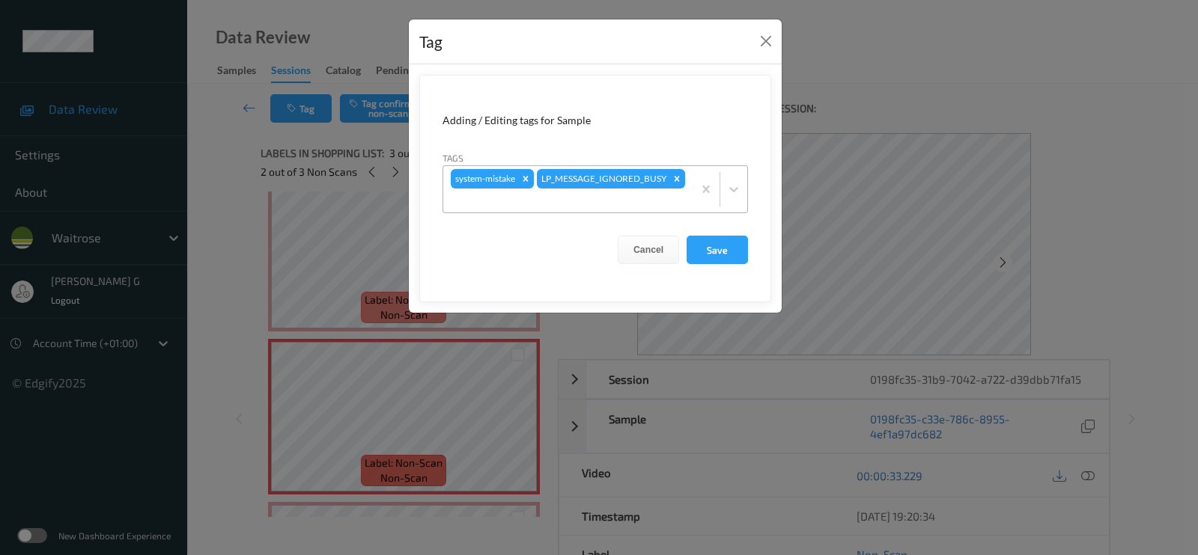
click at [590, 209] on div "system-mistake LP_MESSAGE_IGNORED_BUSY" at bounding box center [567, 189] width 249 height 46
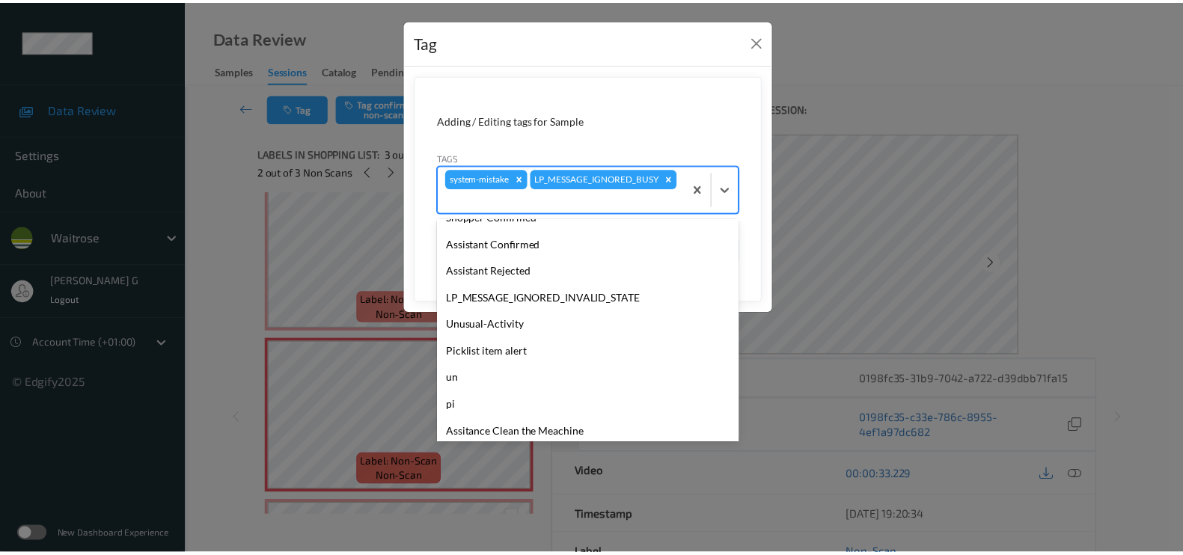
scroll to position [320, 0]
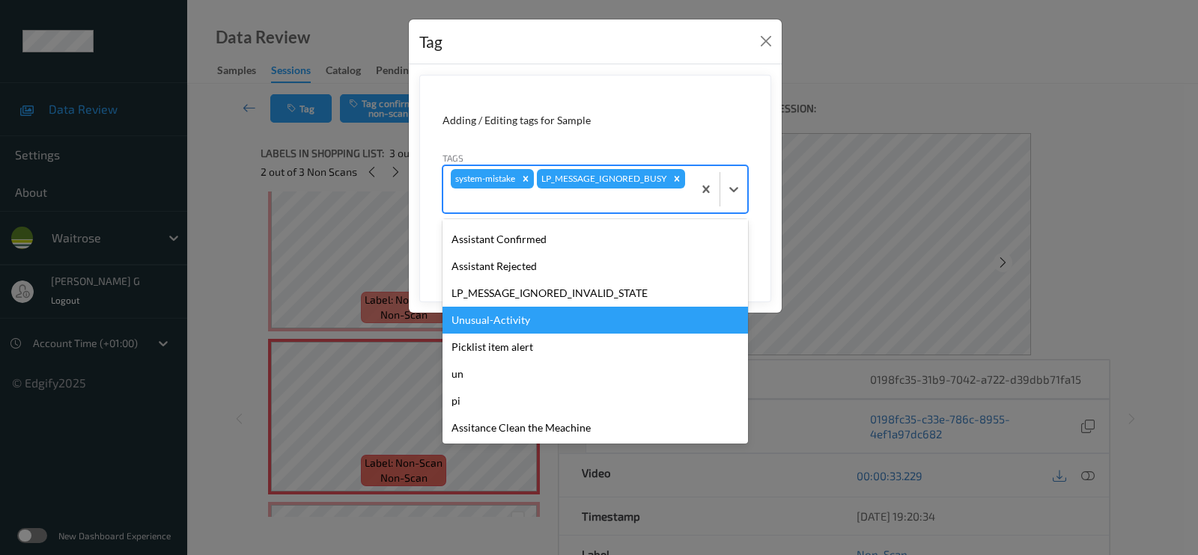
click at [473, 317] on div "Unusual-Activity" at bounding box center [594, 320] width 305 height 27
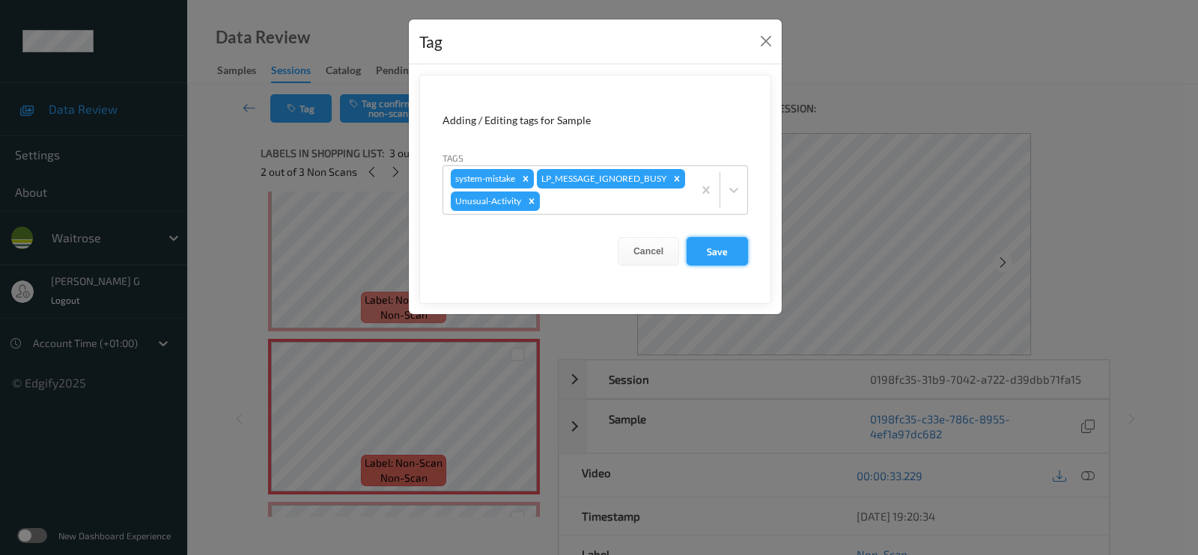
click at [731, 248] on button "Save" at bounding box center [716, 251] width 61 height 28
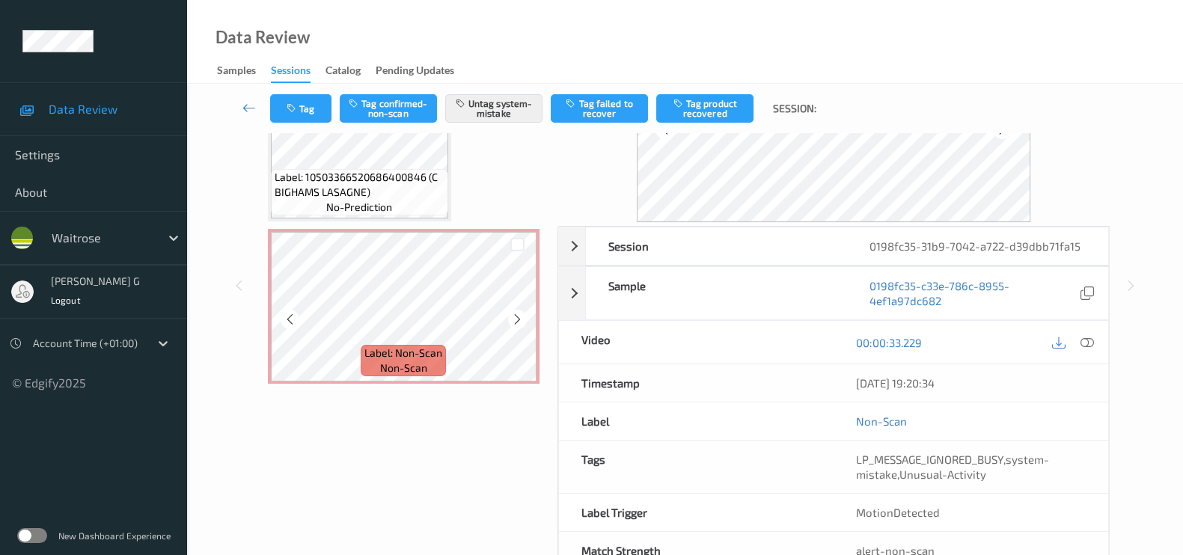
scroll to position [0, 0]
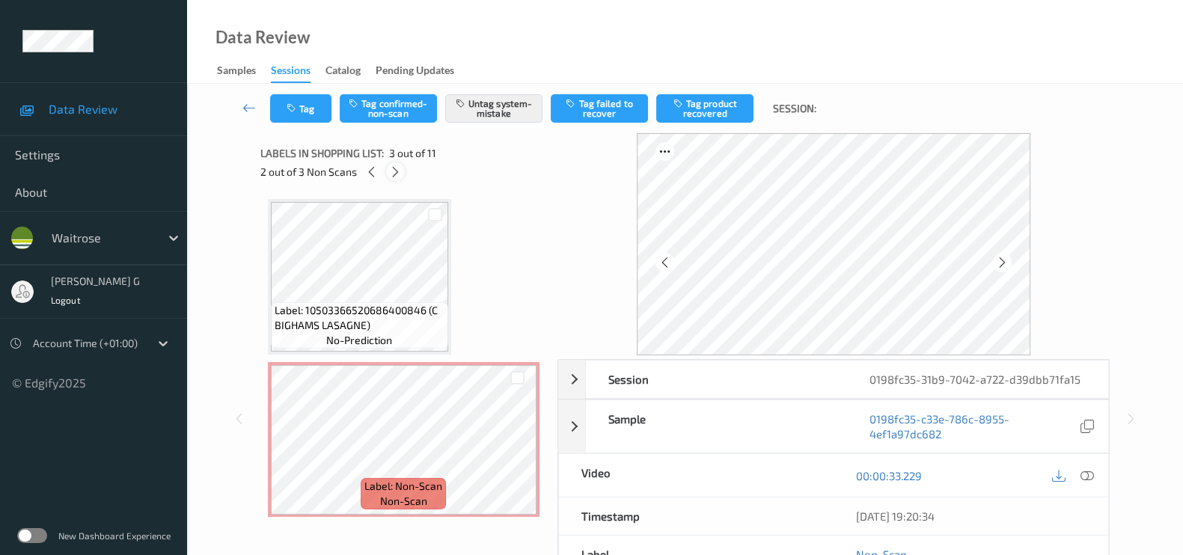
click at [397, 167] on icon at bounding box center [395, 171] width 13 height 13
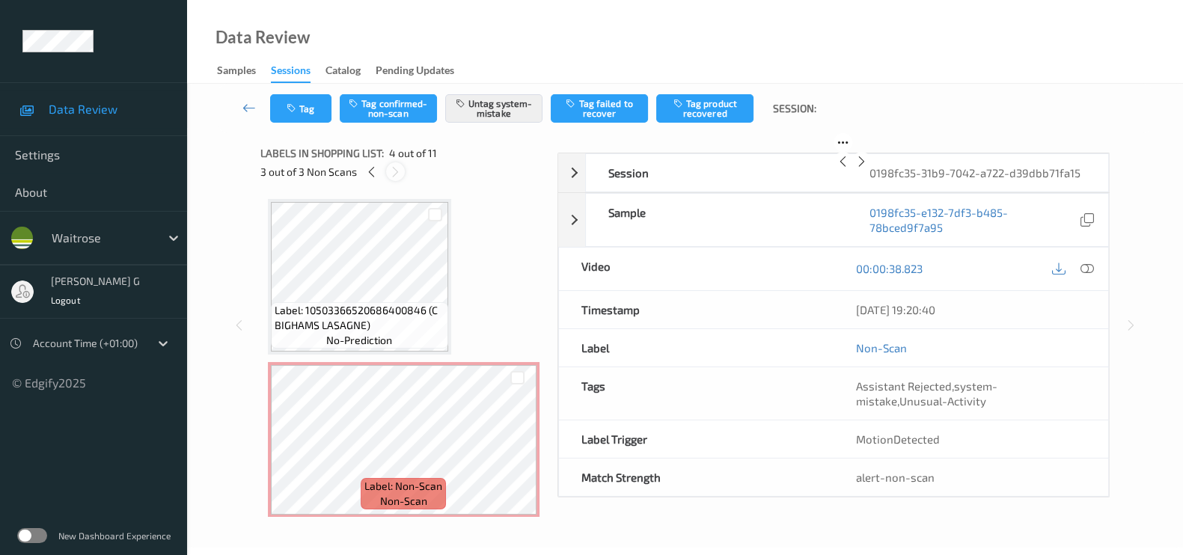
scroll to position [332, 0]
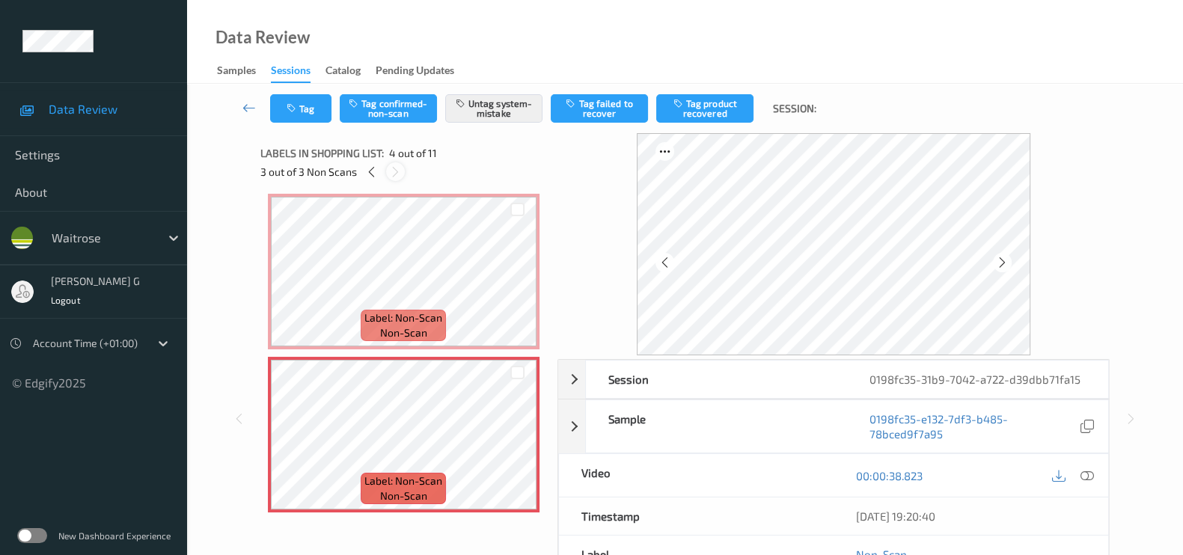
click at [397, 167] on icon at bounding box center [395, 171] width 13 height 13
click at [366, 171] on icon at bounding box center [371, 171] width 13 height 13
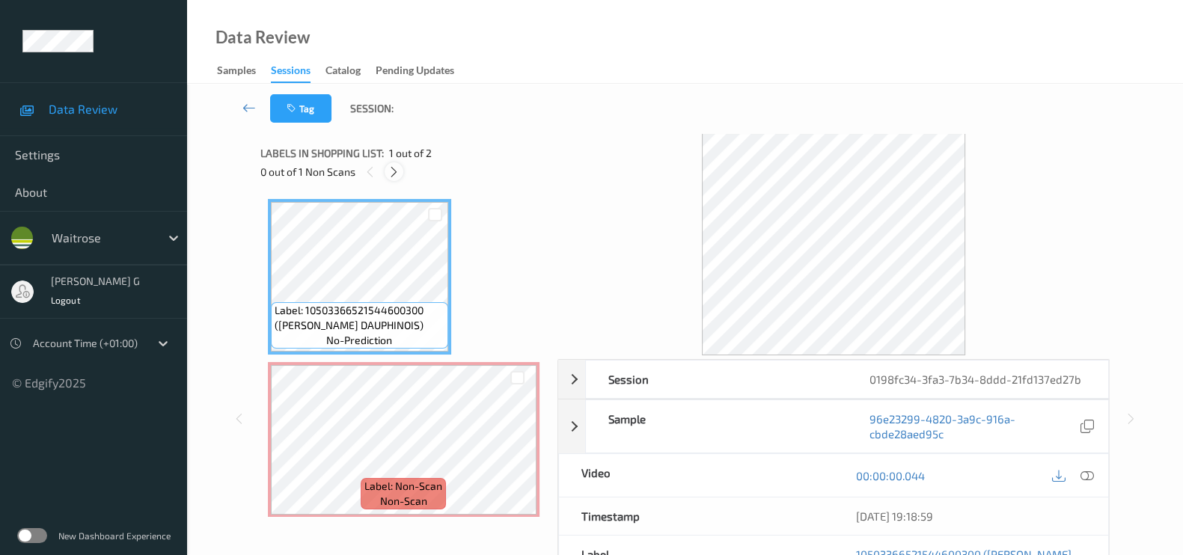
click at [401, 170] on div at bounding box center [394, 171] width 19 height 19
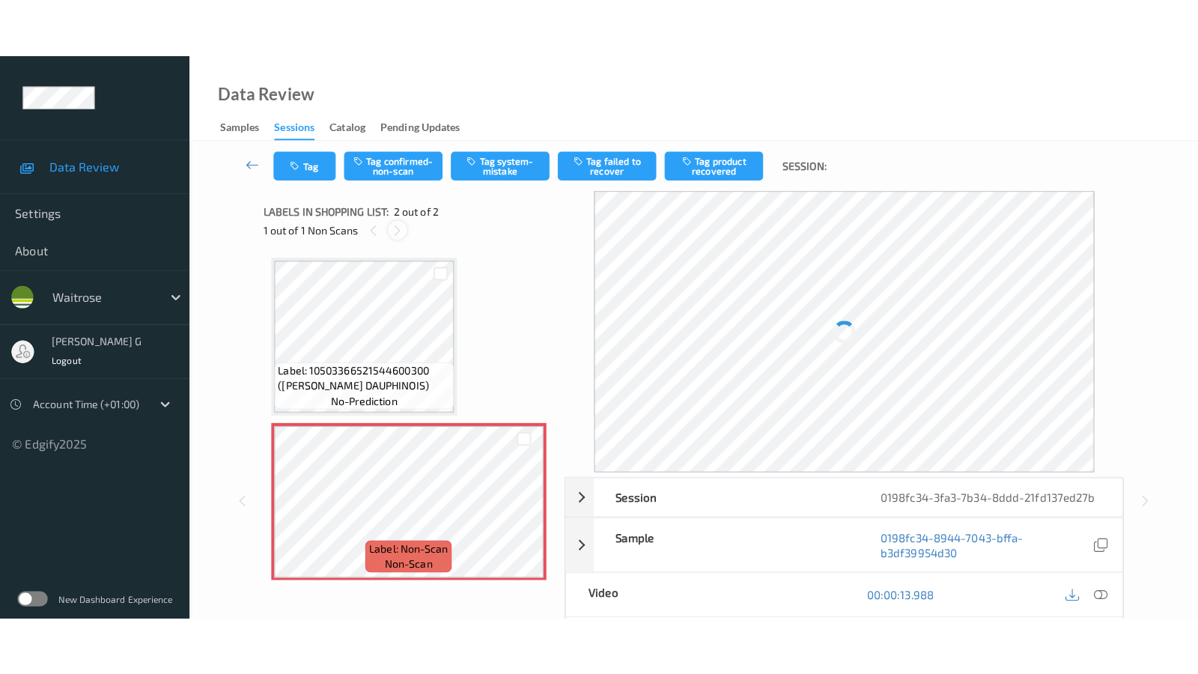
scroll to position [6, 0]
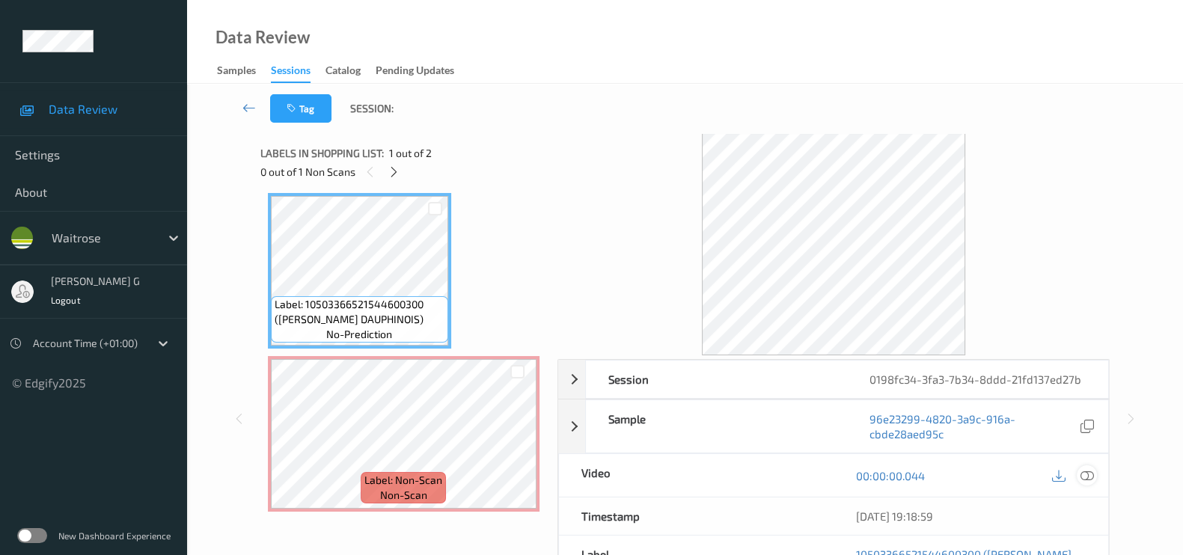
click at [1088, 473] on icon at bounding box center [1087, 475] width 13 height 13
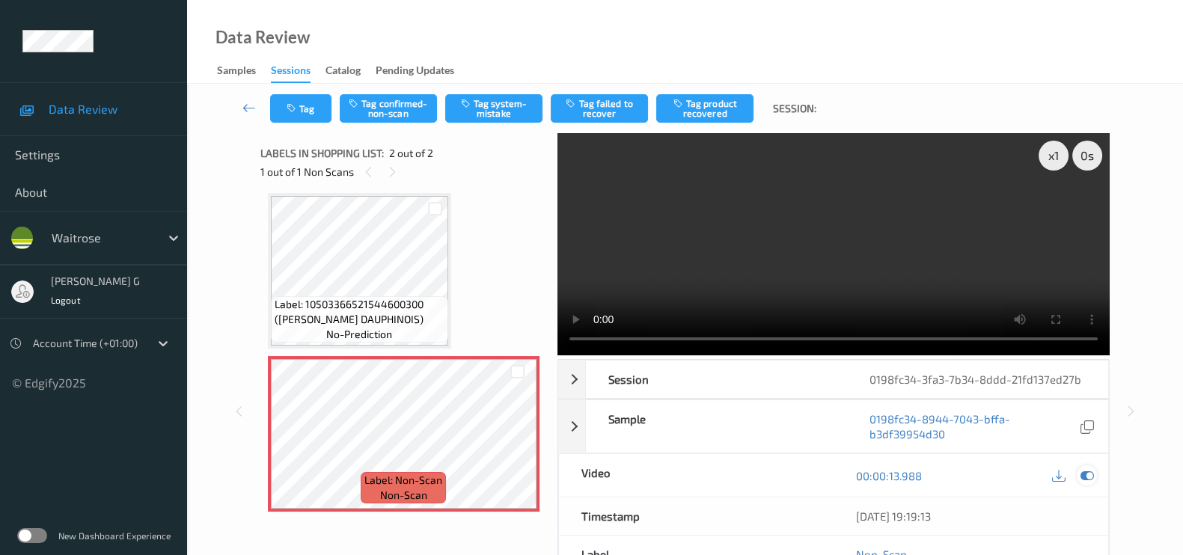
click at [1088, 469] on icon at bounding box center [1087, 475] width 13 height 13
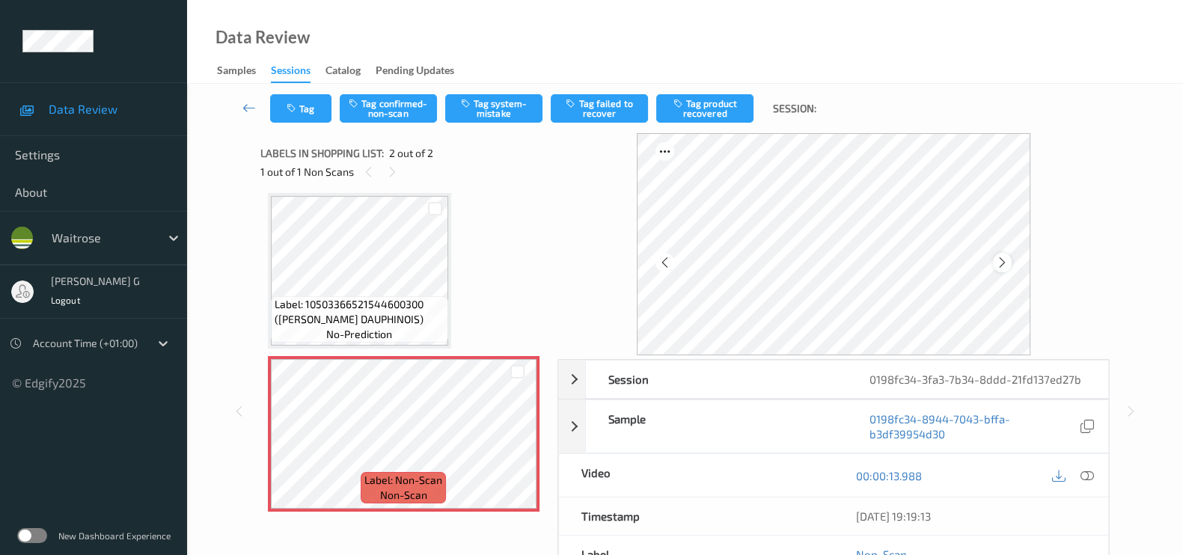
click at [999, 260] on icon at bounding box center [1002, 262] width 13 height 13
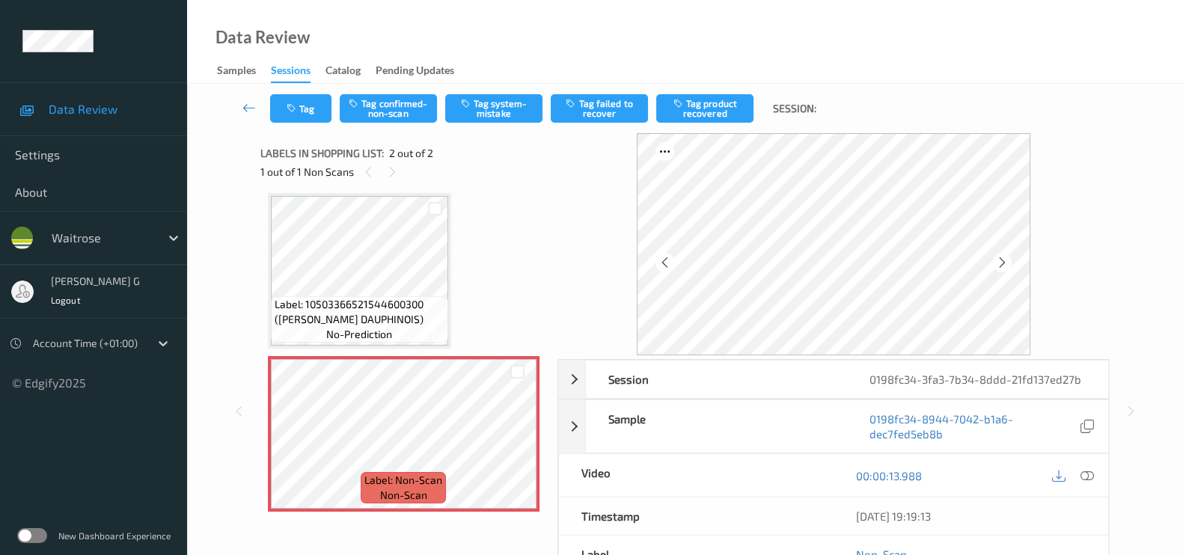
click at [999, 260] on icon at bounding box center [1002, 262] width 13 height 13
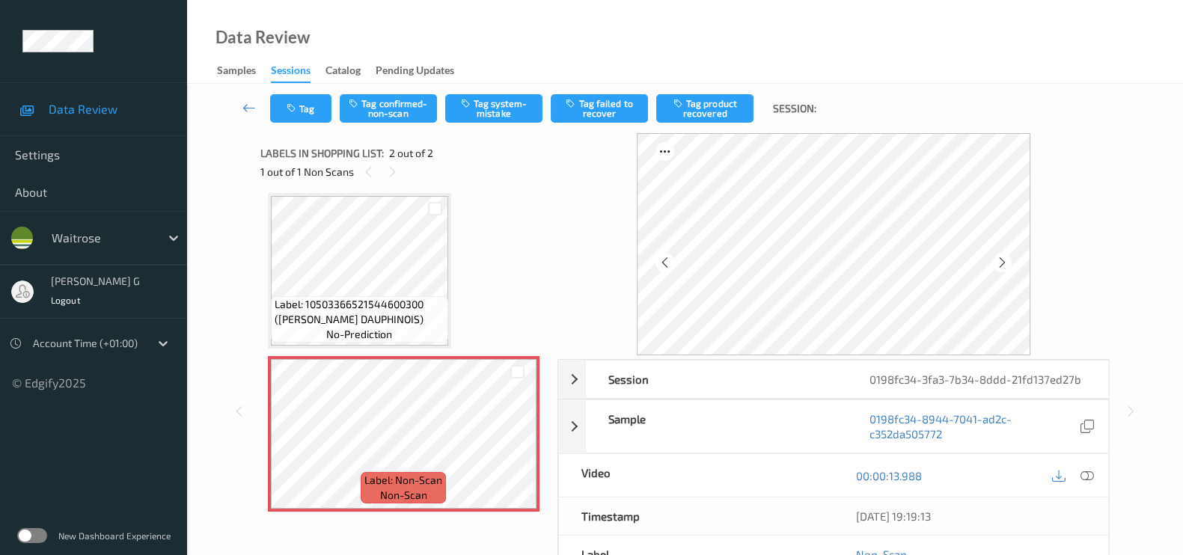
click at [999, 260] on icon at bounding box center [1002, 262] width 13 height 13
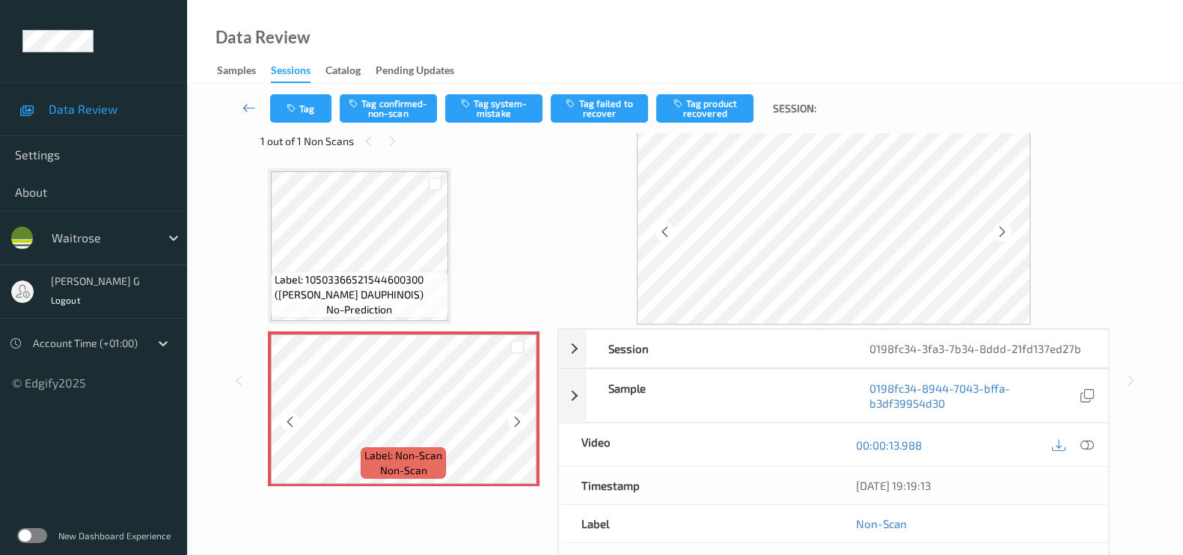
scroll to position [0, 0]
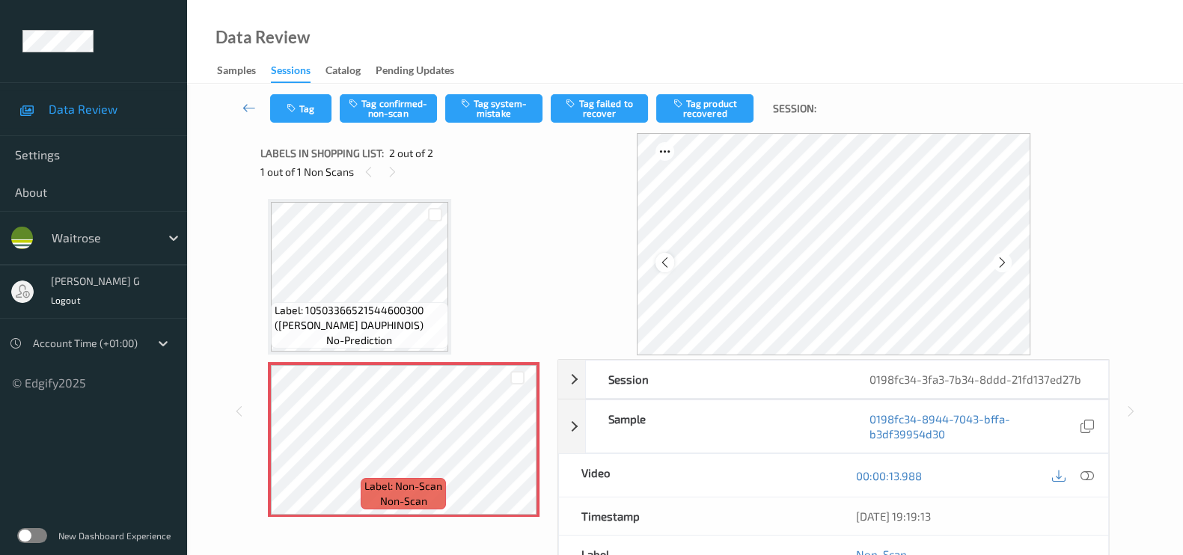
click at [664, 263] on icon at bounding box center [665, 262] width 13 height 13
click at [664, 261] on icon at bounding box center [665, 262] width 13 height 13
click at [284, 451] on icon at bounding box center [290, 452] width 13 height 13
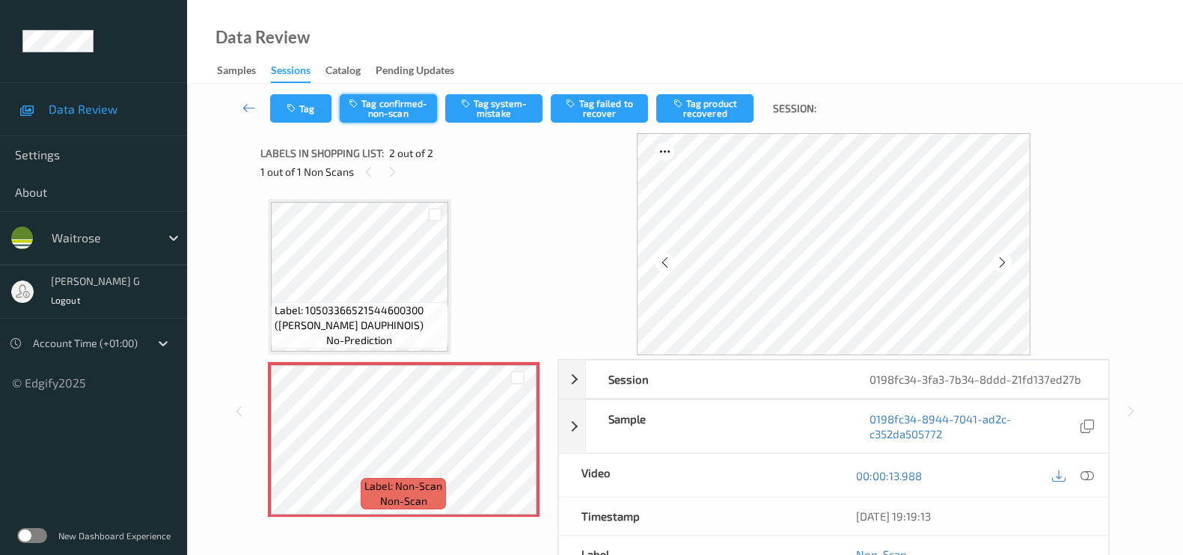
click at [386, 103] on button "Tag confirmed-non-scan" at bounding box center [388, 108] width 97 height 28
click at [299, 106] on button "Tag" at bounding box center [300, 108] width 61 height 28
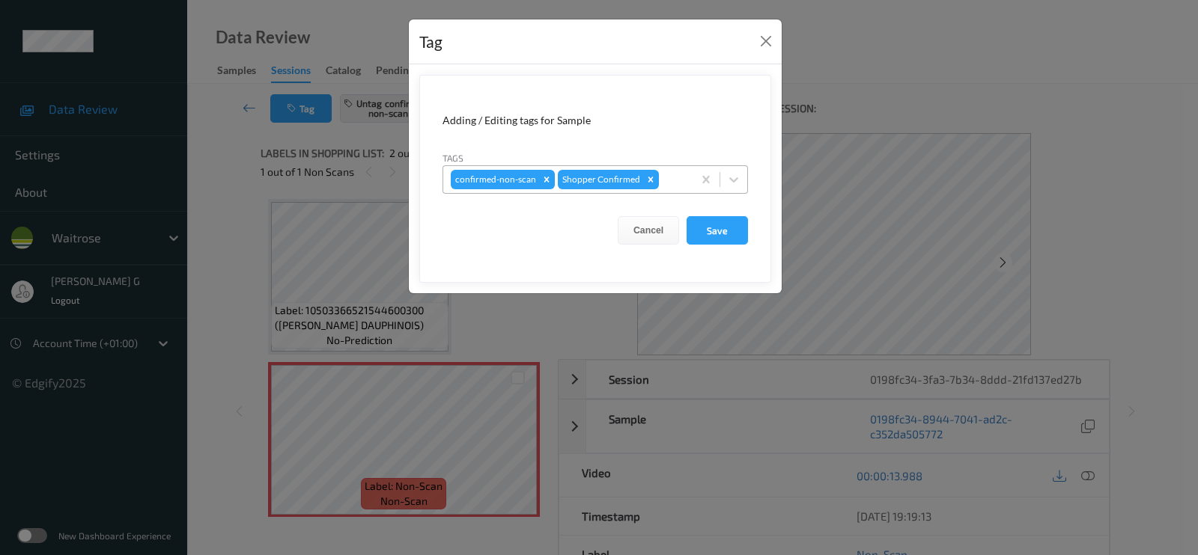
click at [679, 171] on div at bounding box center [673, 180] width 23 height 18
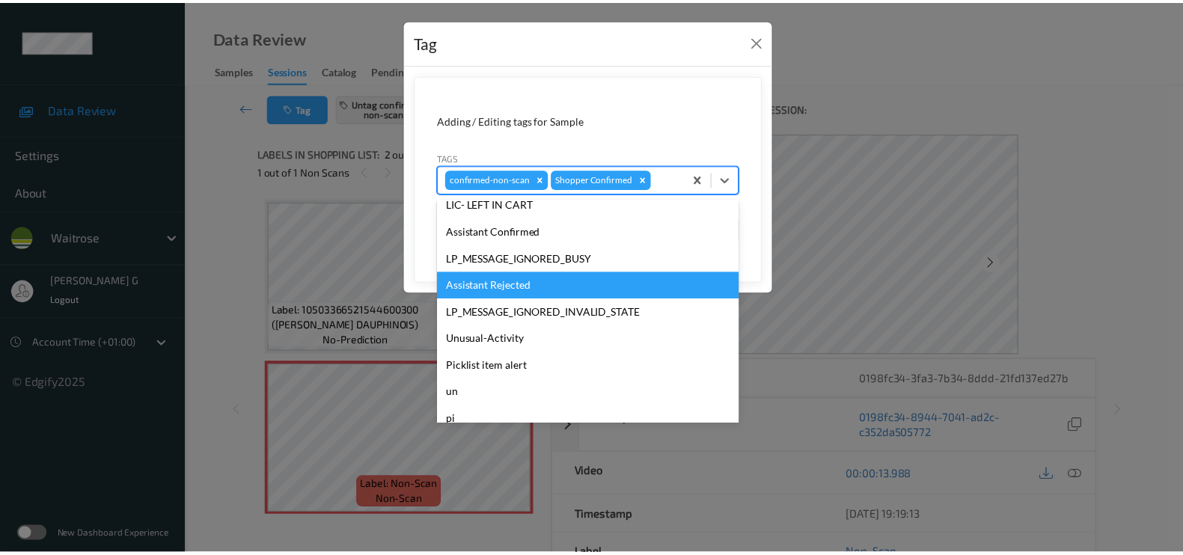
scroll to position [320, 0]
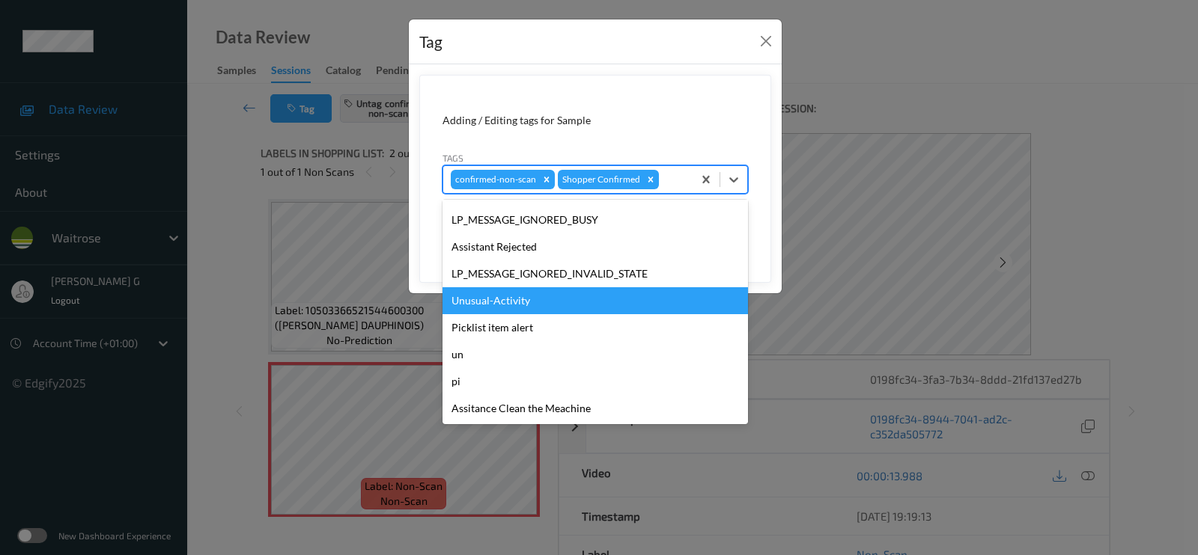
click at [504, 293] on div "Unusual-Activity" at bounding box center [594, 300] width 305 height 27
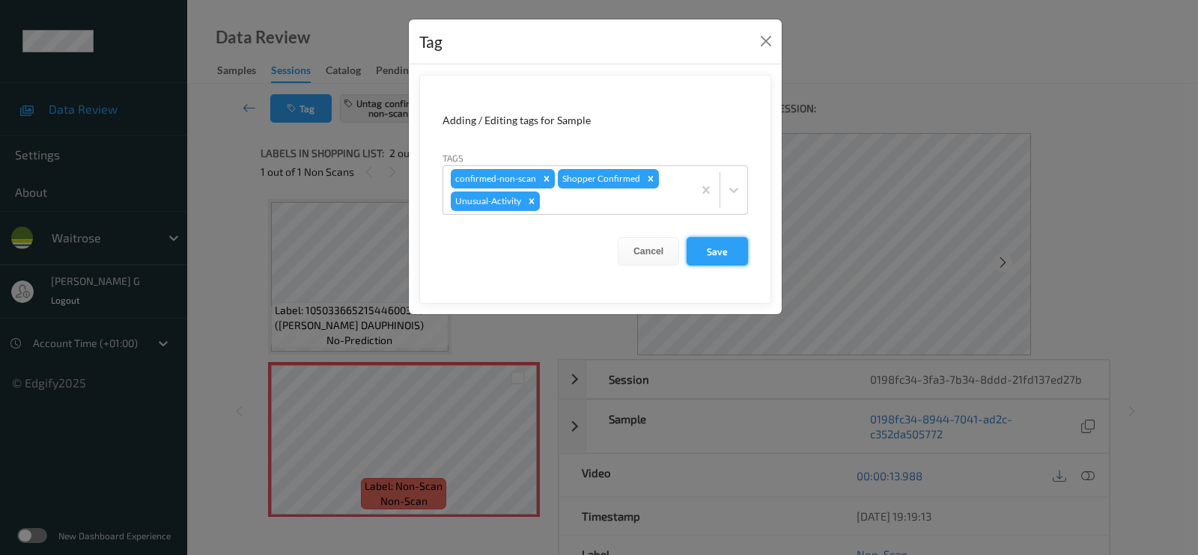
click at [719, 246] on button "Save" at bounding box center [716, 251] width 61 height 28
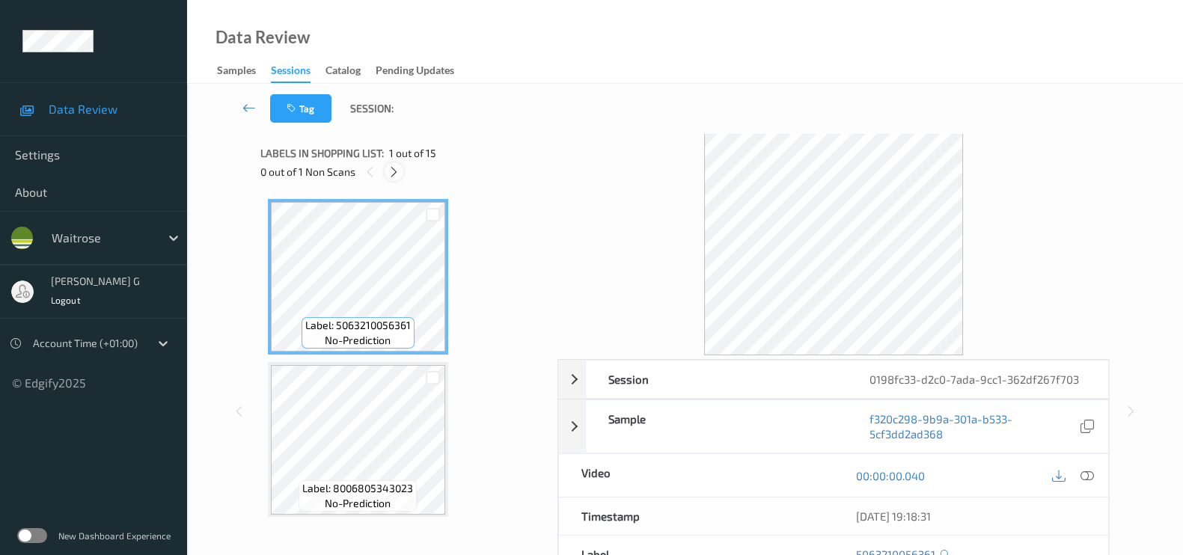
click at [394, 176] on icon at bounding box center [394, 171] width 13 height 13
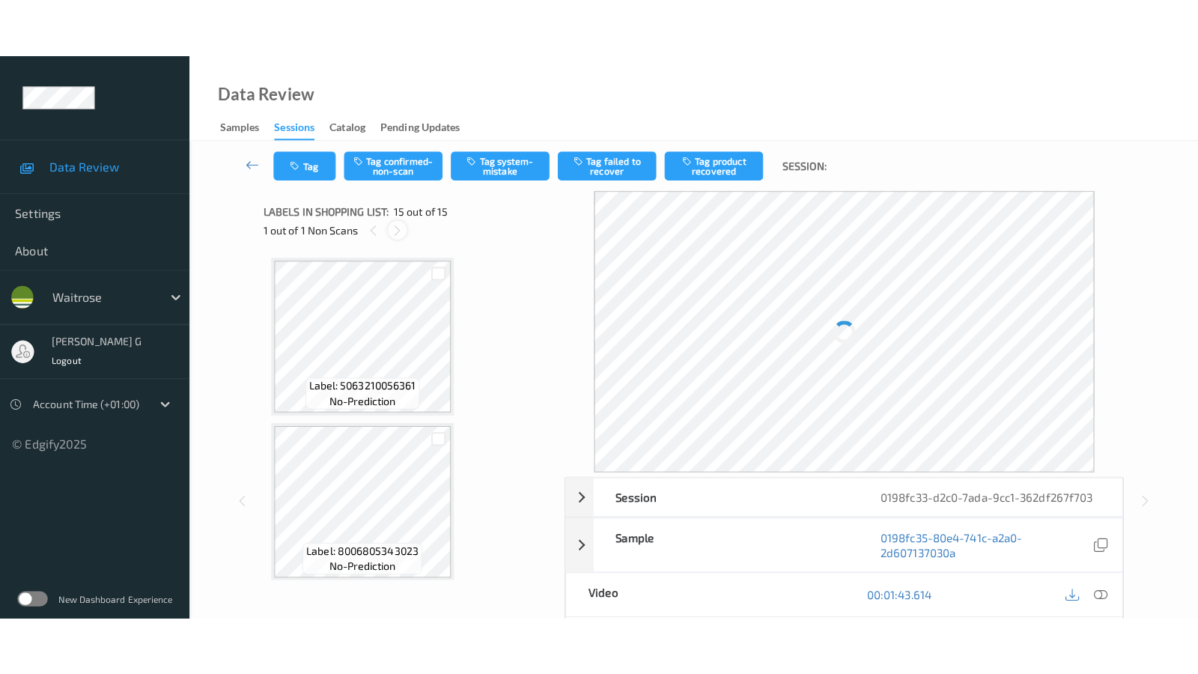
scroll to position [2114, 0]
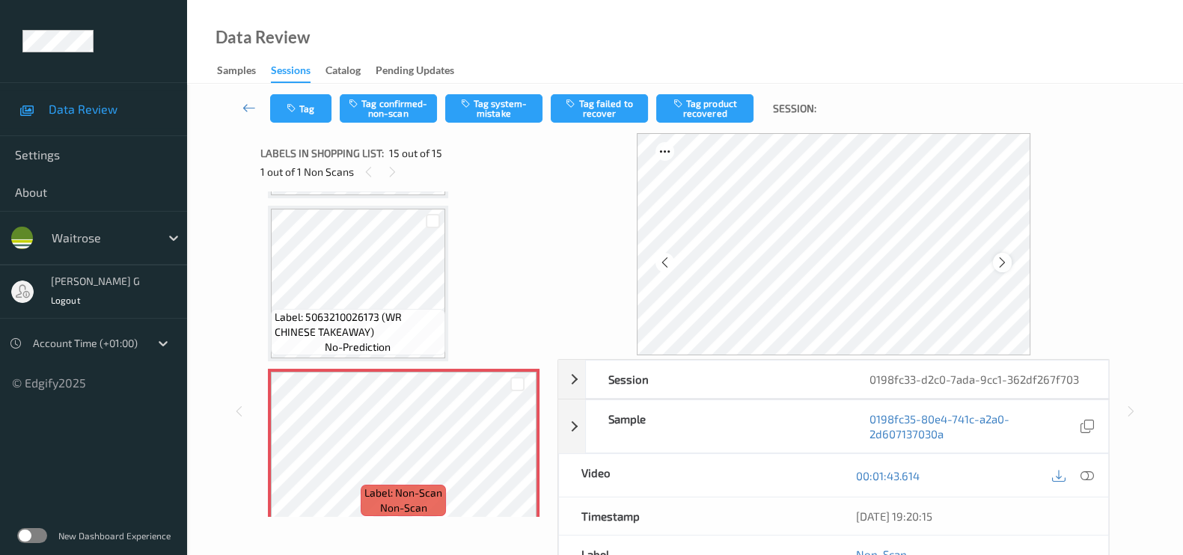
click at [1007, 264] on icon at bounding box center [1002, 262] width 13 height 13
click at [1092, 478] on icon at bounding box center [1087, 475] width 13 height 13
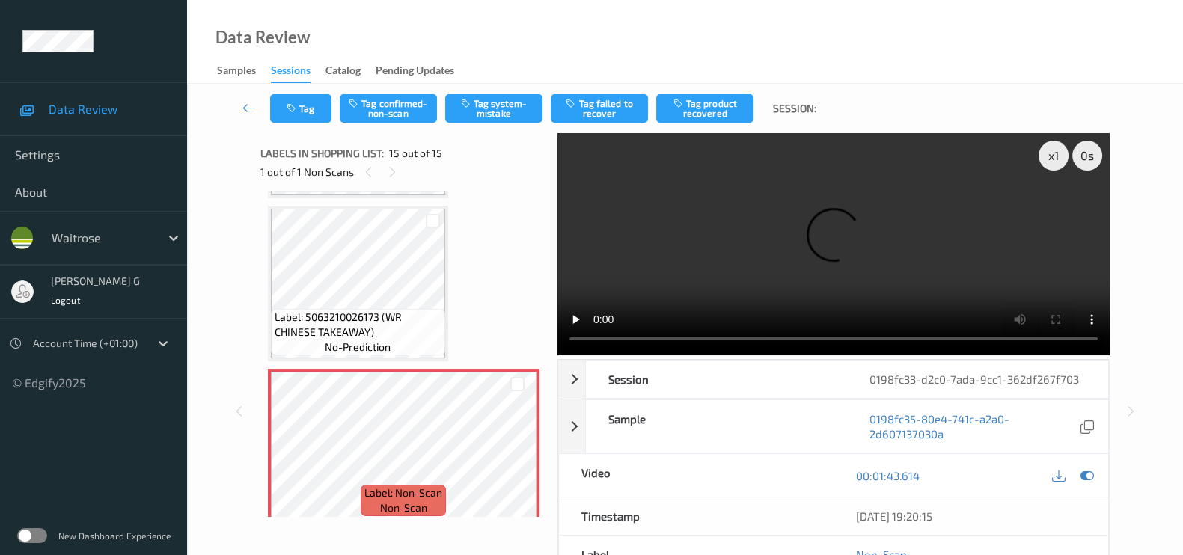
scroll to position [1995, 0]
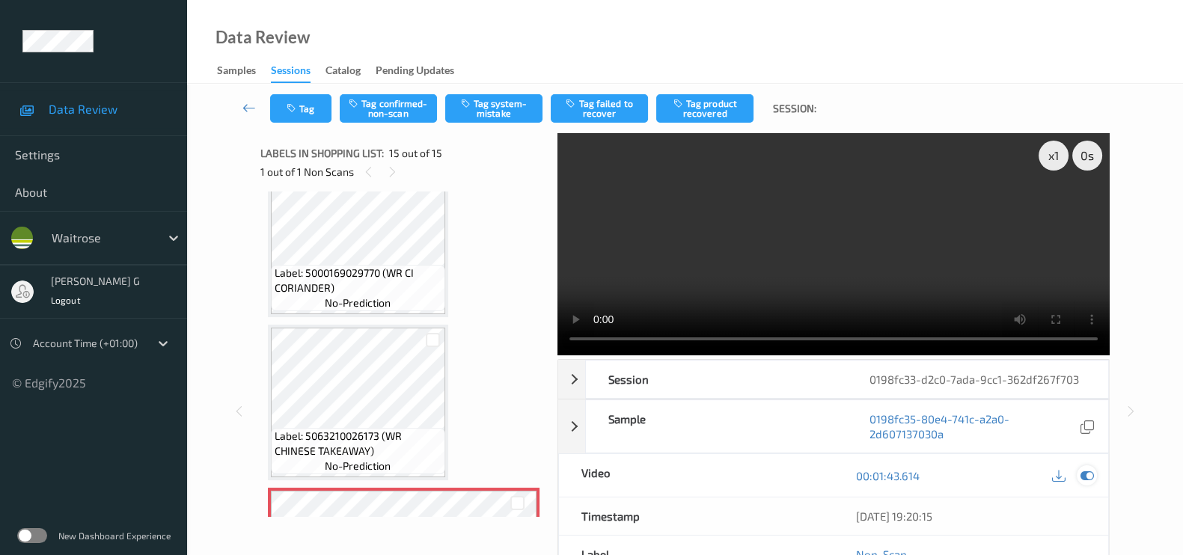
click at [1089, 472] on icon at bounding box center [1087, 475] width 13 height 13
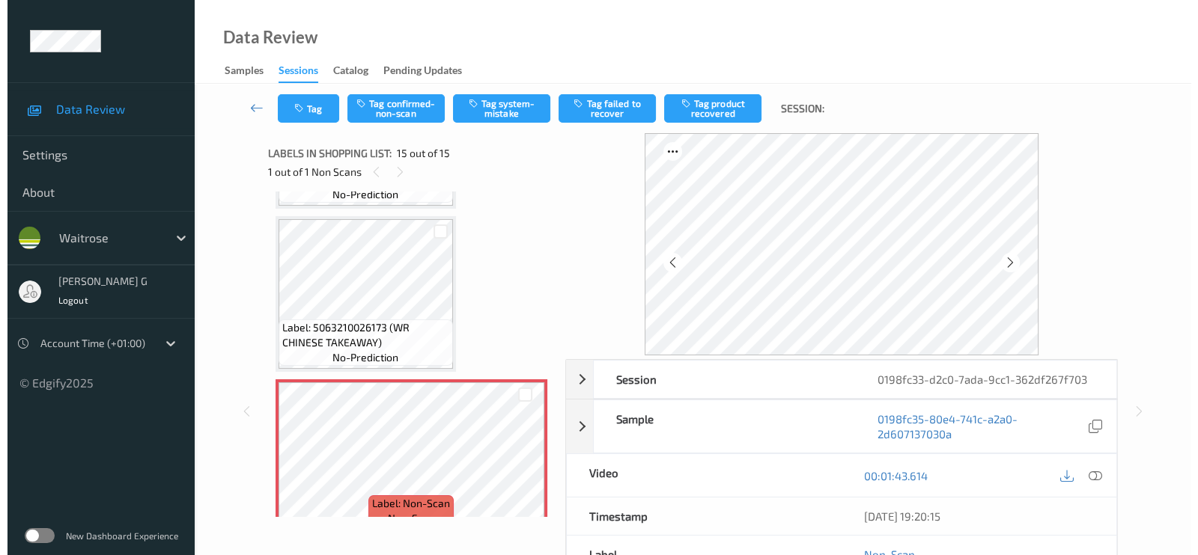
scroll to position [2114, 0]
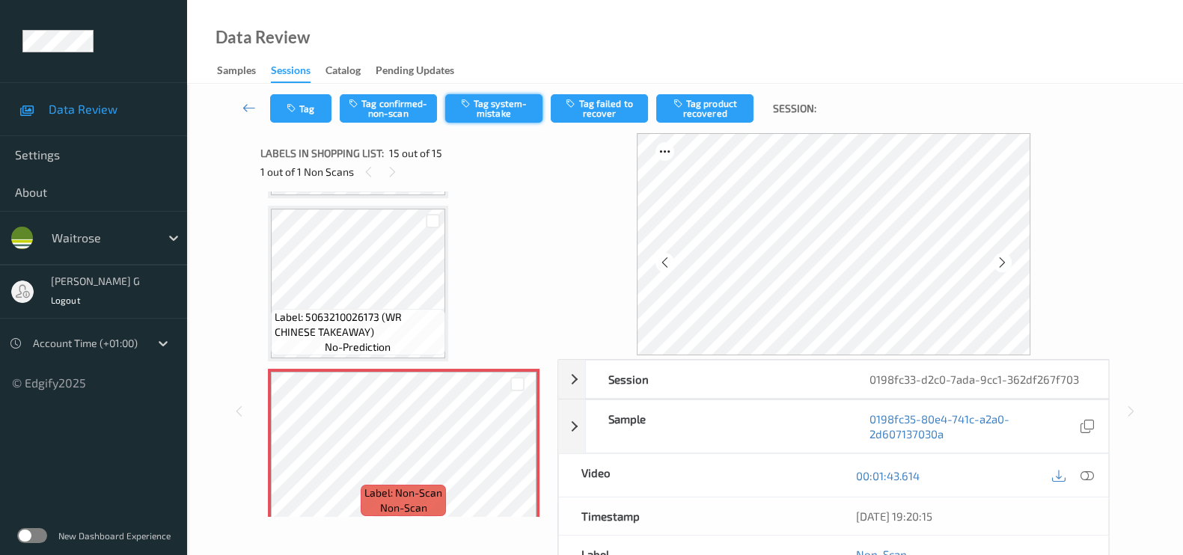
click at [495, 97] on button "Tag system-mistake" at bounding box center [493, 108] width 97 height 28
click at [292, 100] on button "Tag" at bounding box center [300, 108] width 61 height 28
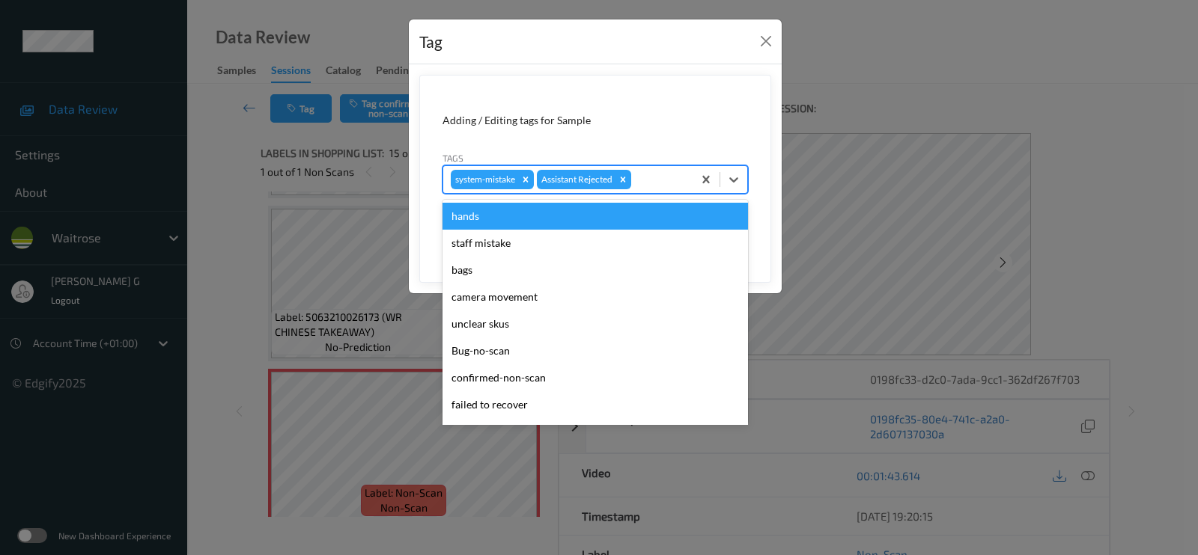
click at [657, 177] on div at bounding box center [659, 180] width 51 height 18
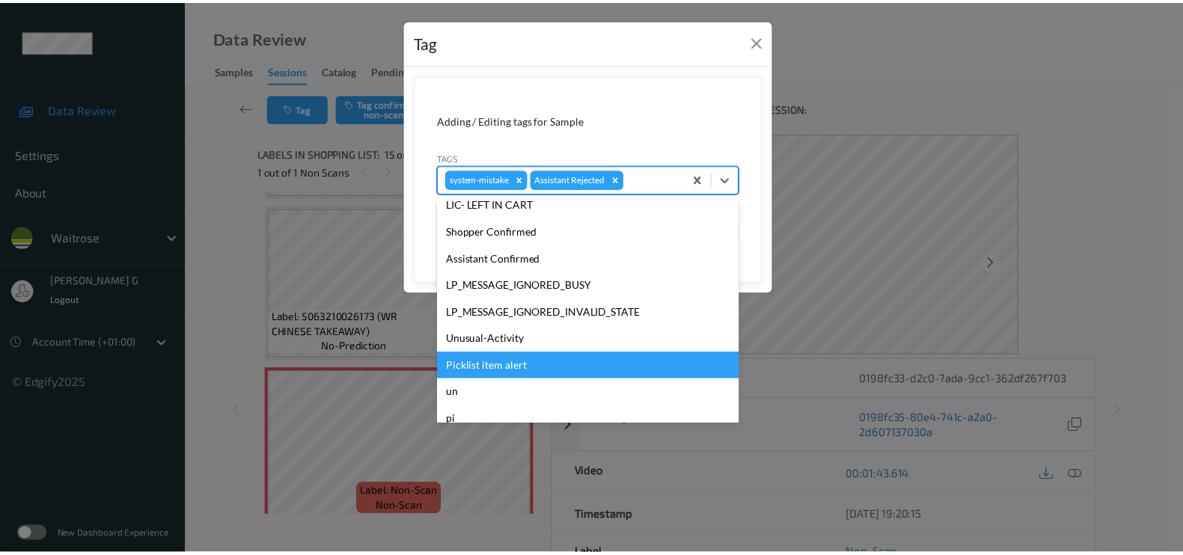
scroll to position [320, 0]
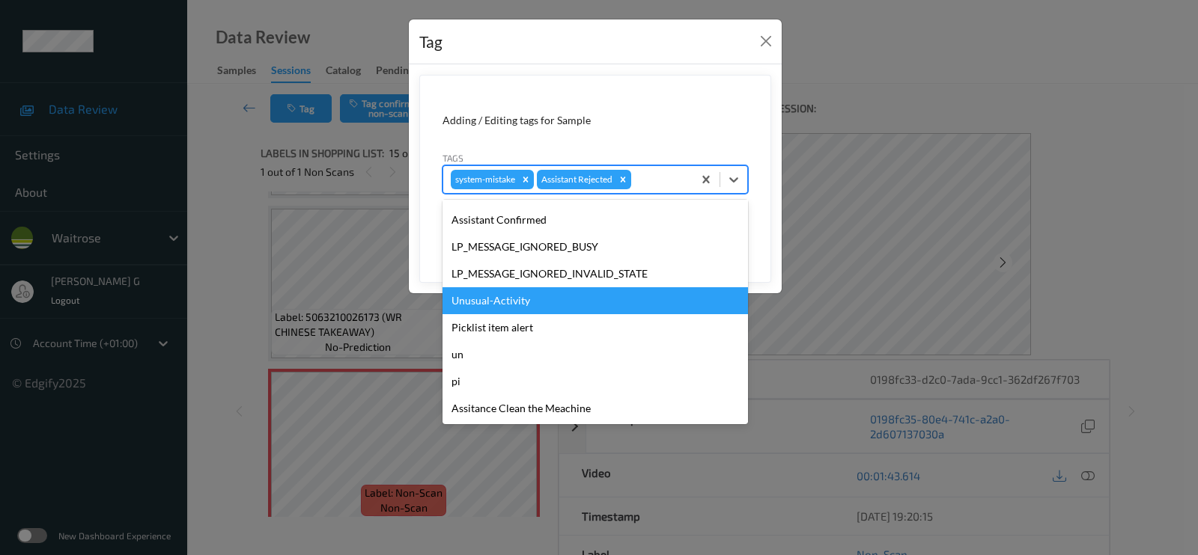
click at [497, 290] on div "Unusual-Activity" at bounding box center [594, 300] width 305 height 27
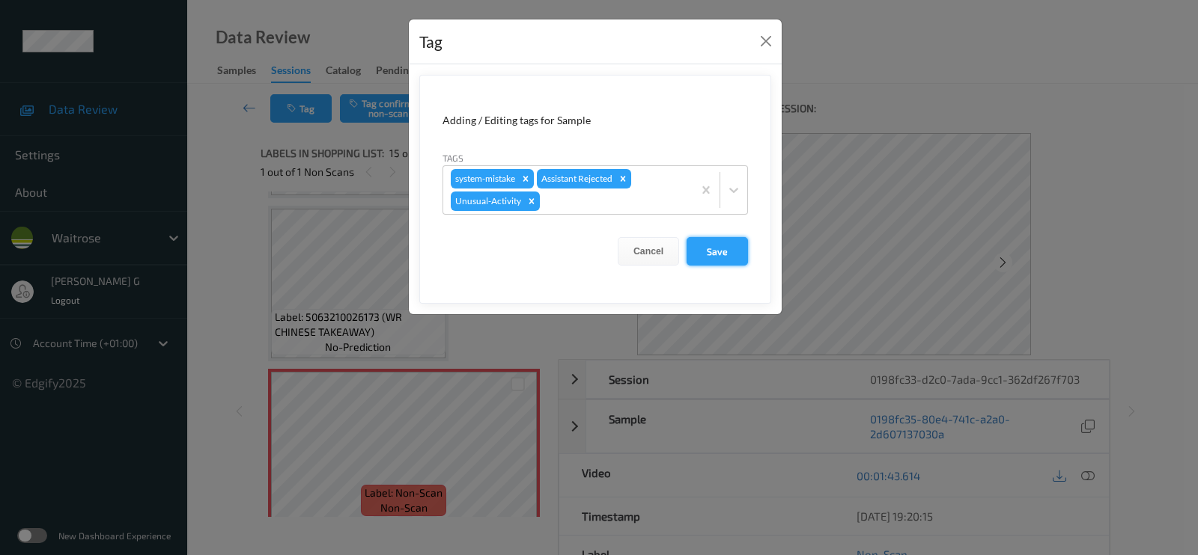
click at [716, 248] on button "Save" at bounding box center [716, 251] width 61 height 28
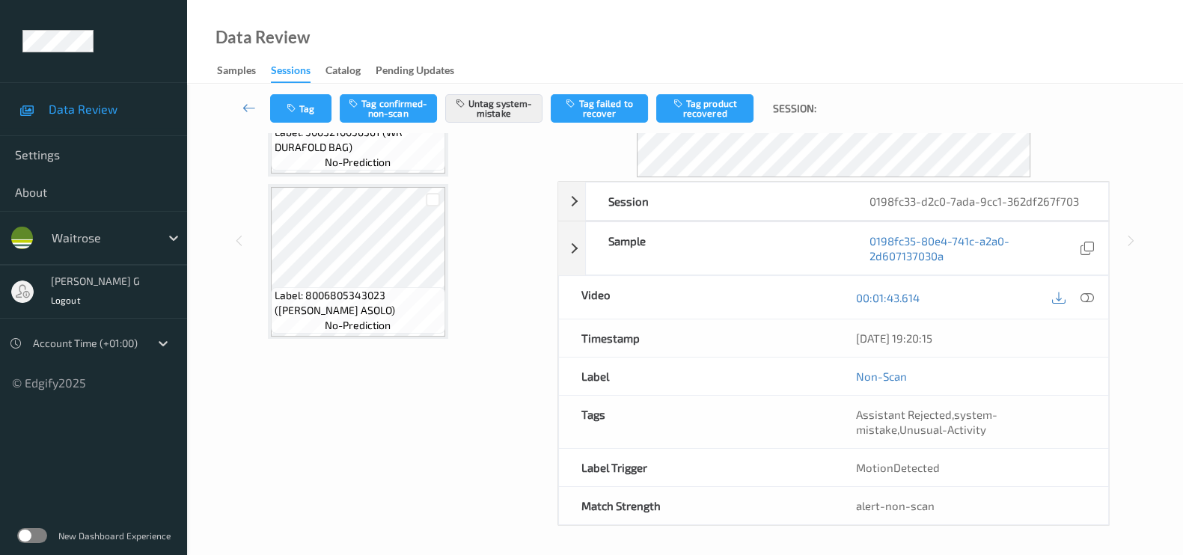
scroll to position [0, 0]
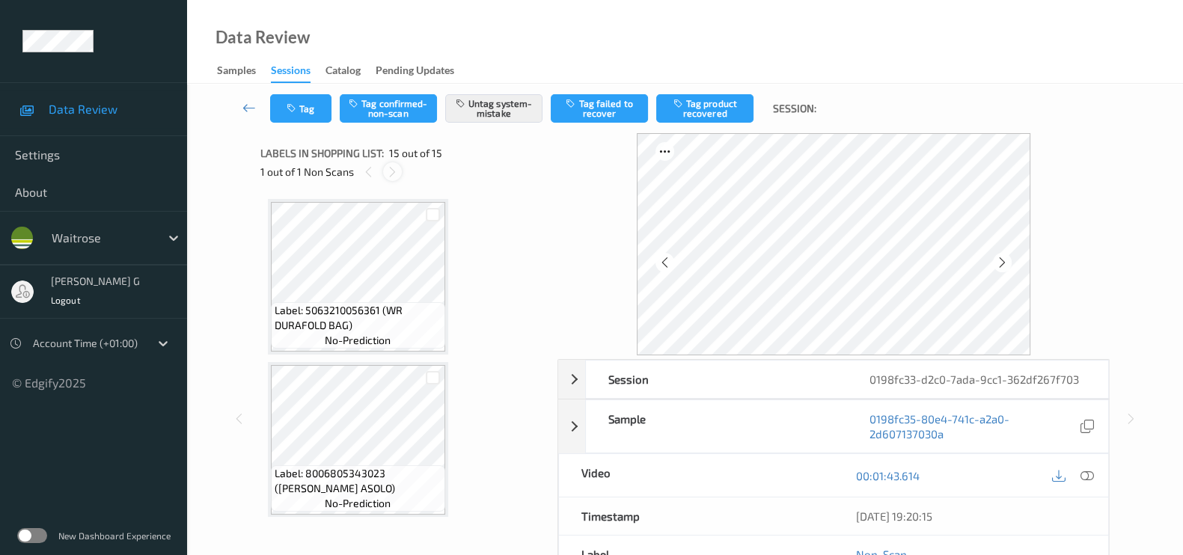
click at [396, 174] on icon at bounding box center [392, 171] width 13 height 13
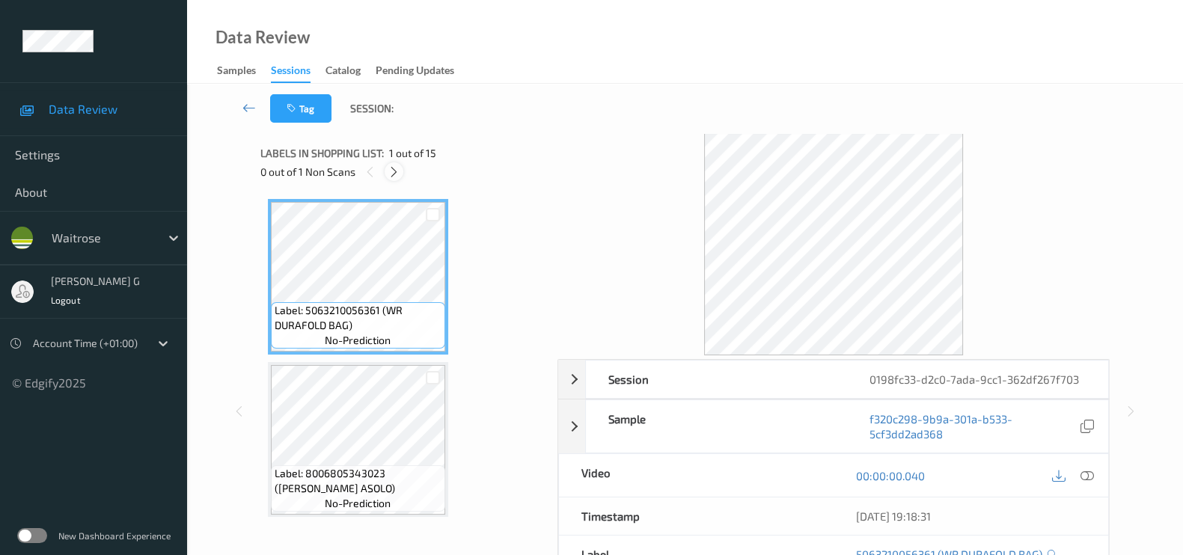
click at [400, 172] on icon at bounding box center [394, 171] width 13 height 13
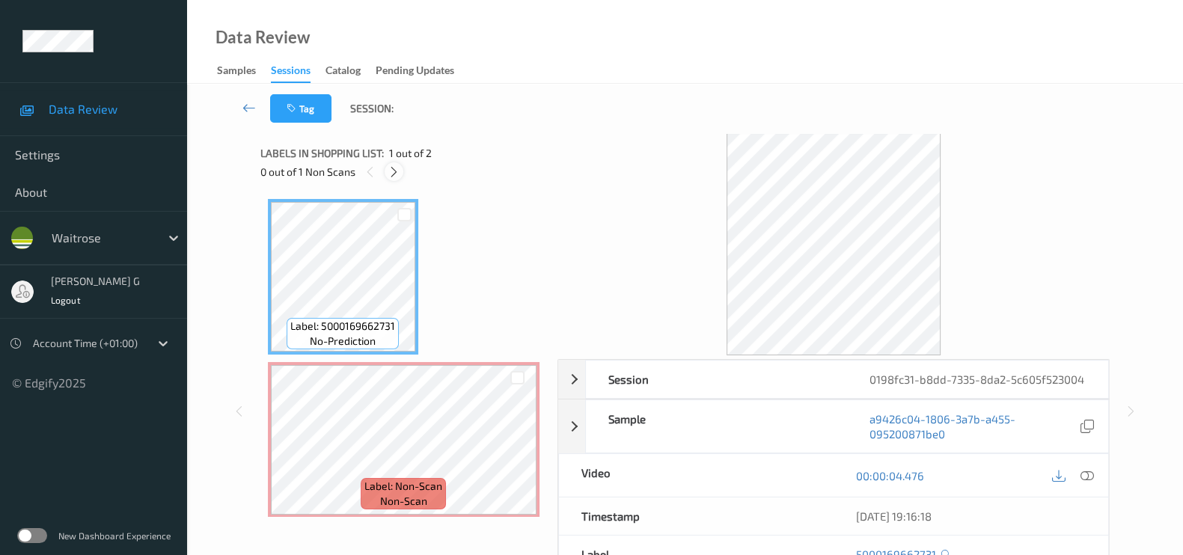
click at [395, 171] on icon at bounding box center [394, 171] width 13 height 13
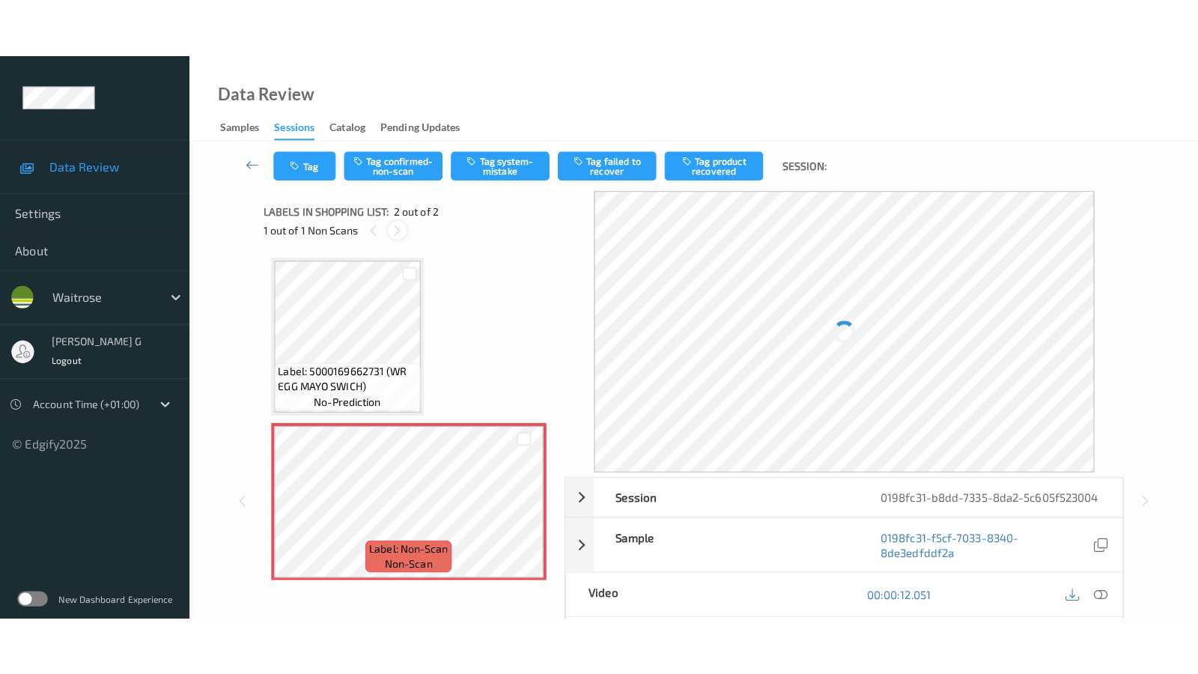
scroll to position [6, 0]
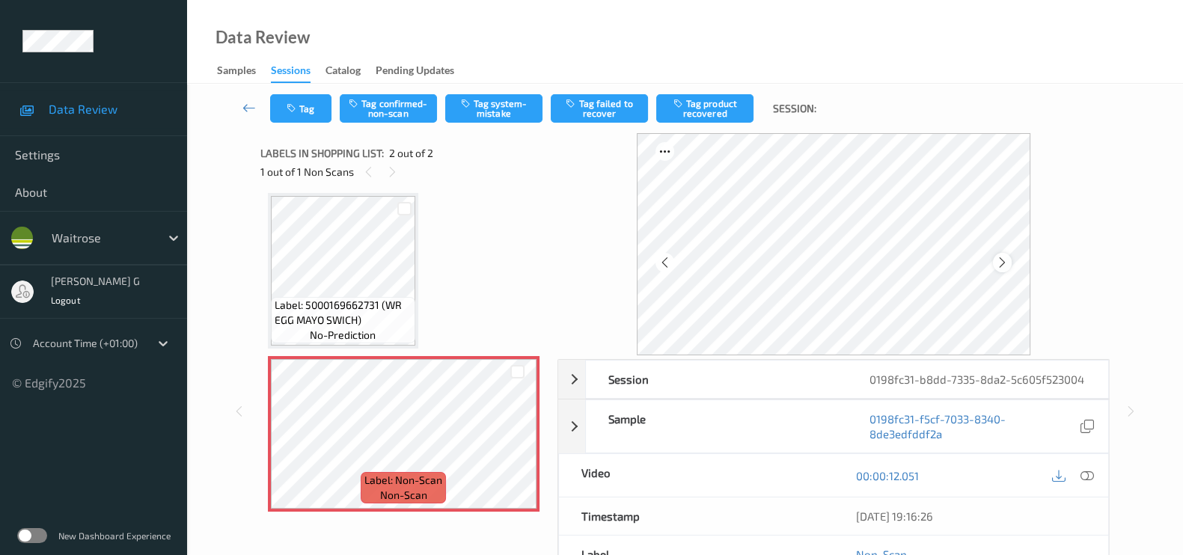
click at [1009, 260] on icon at bounding box center [1002, 262] width 13 height 13
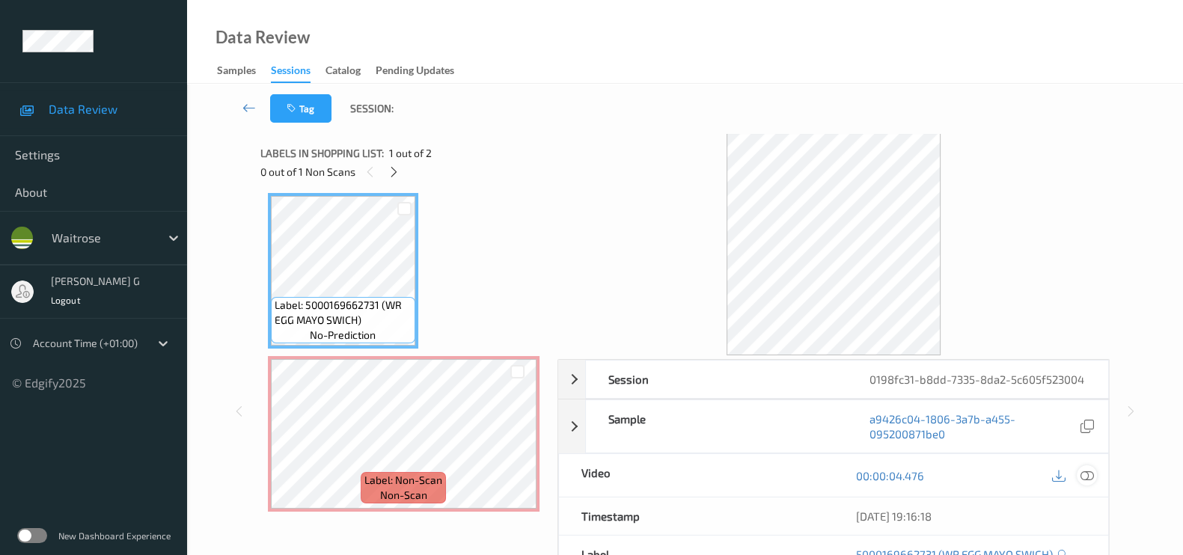
click at [1088, 483] on icon at bounding box center [1087, 475] width 13 height 13
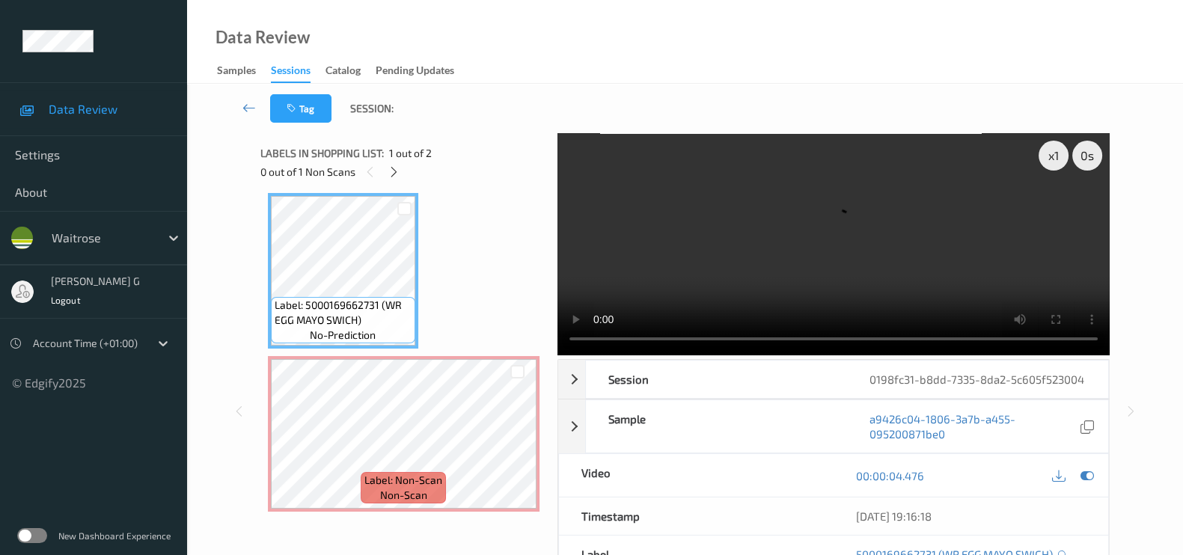
click at [1059, 209] on video at bounding box center [834, 244] width 552 height 222
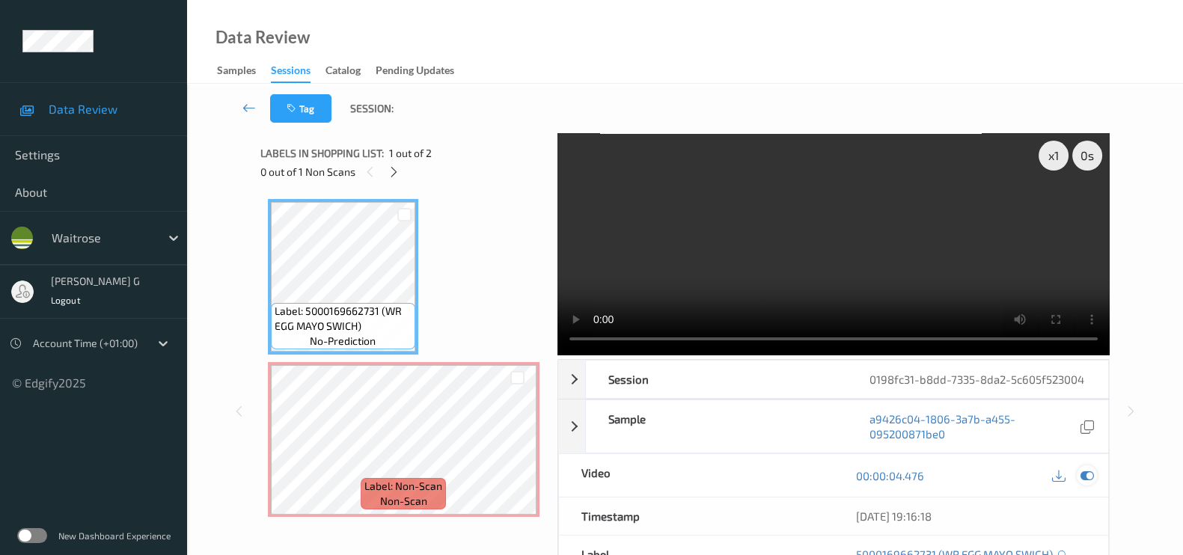
click at [1091, 483] on icon at bounding box center [1087, 475] width 13 height 13
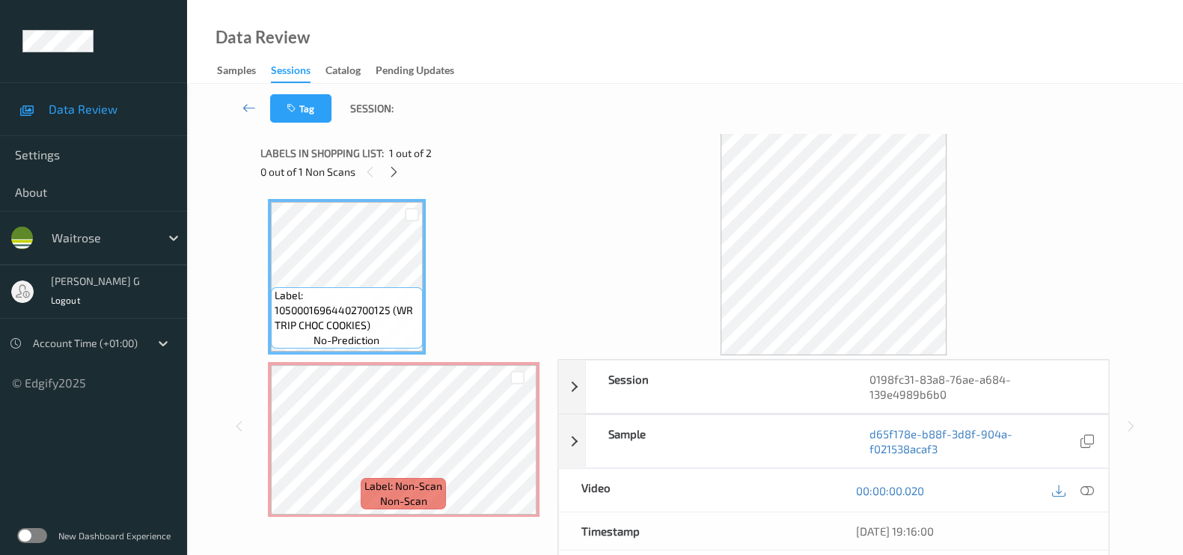
click at [495, 102] on div "Tag Session:" at bounding box center [685, 108] width 935 height 49
click at [400, 168] on div at bounding box center [394, 171] width 19 height 19
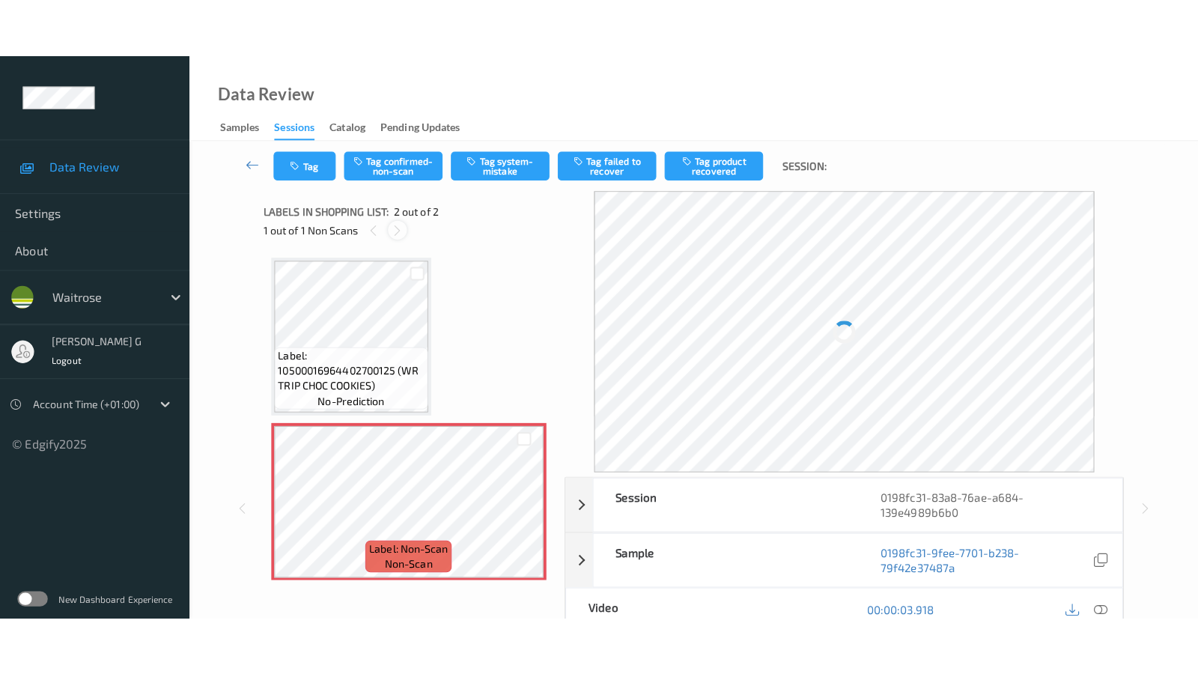
scroll to position [6, 0]
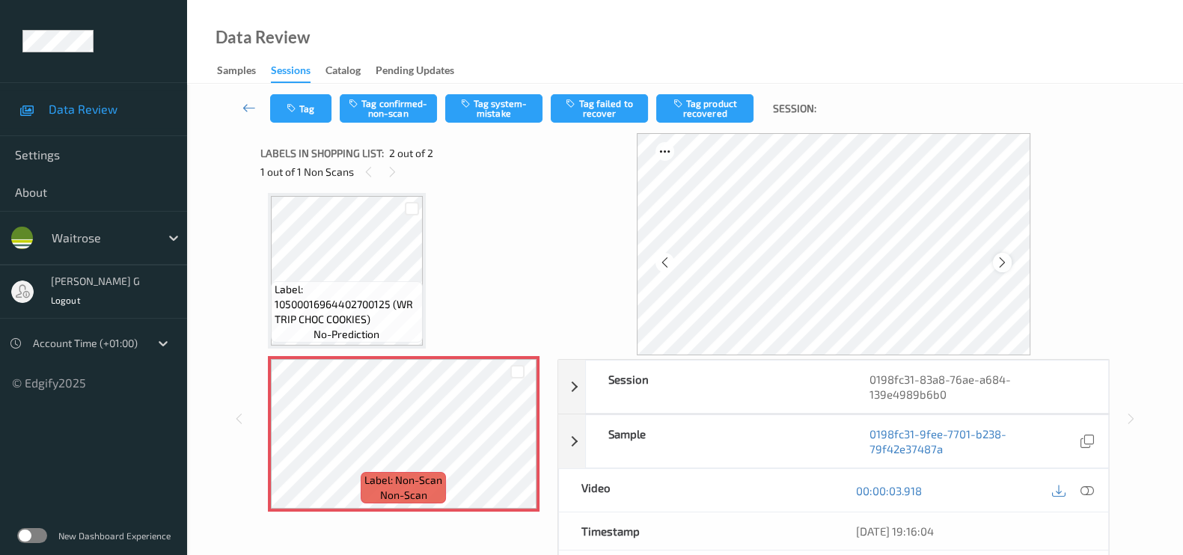
click at [1009, 260] on icon at bounding box center [1002, 262] width 13 height 13
click at [1084, 493] on icon at bounding box center [1087, 490] width 13 height 13
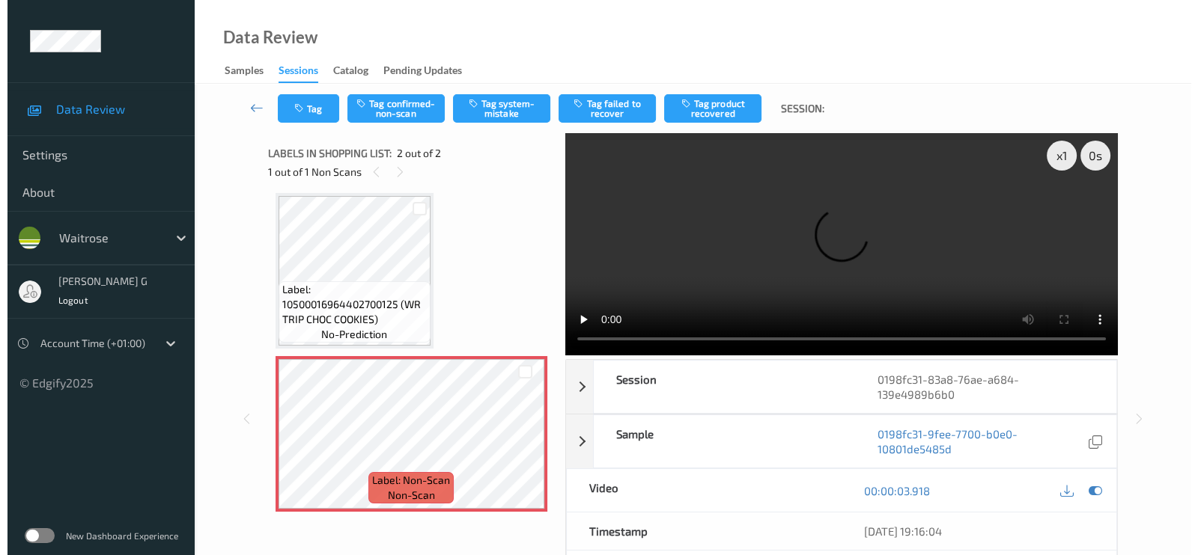
scroll to position [0, 0]
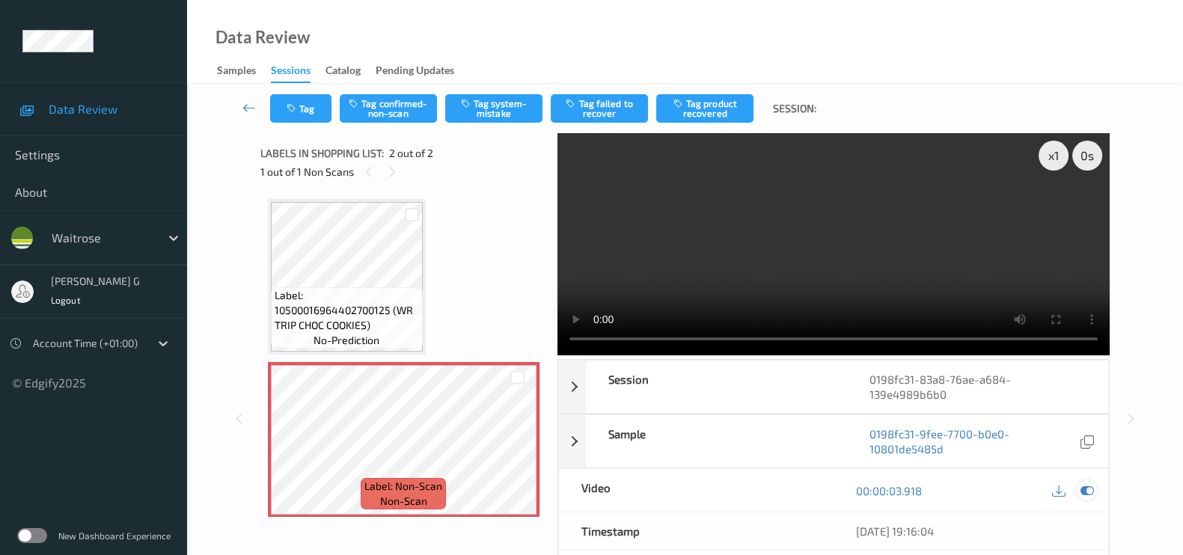
click at [1091, 490] on icon at bounding box center [1087, 490] width 13 height 13
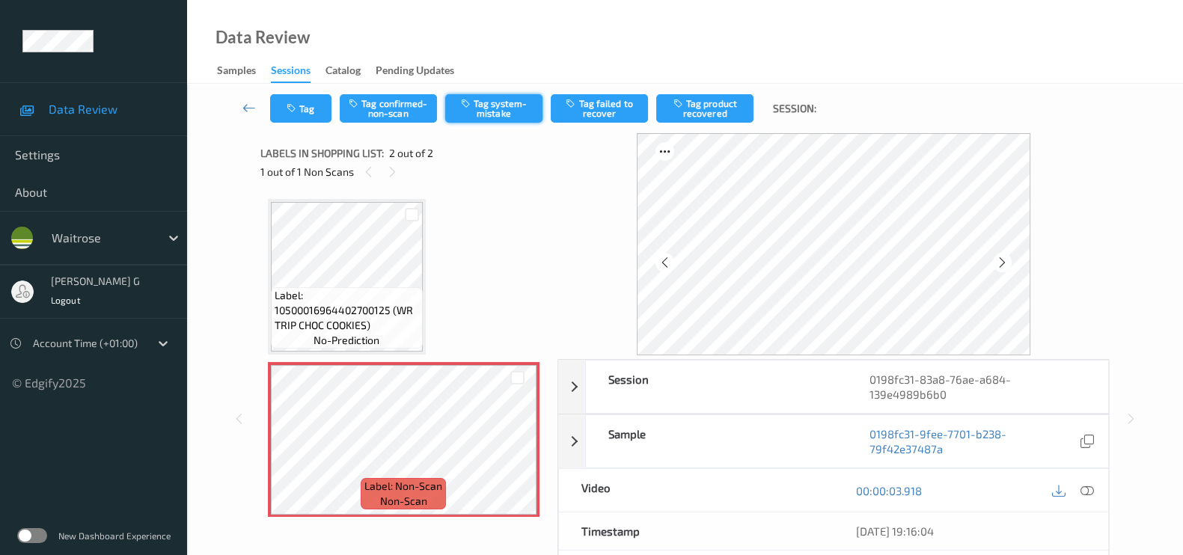
click at [495, 121] on button "Tag system-mistake" at bounding box center [493, 108] width 97 height 28
click at [291, 106] on icon "button" at bounding box center [293, 108] width 13 height 10
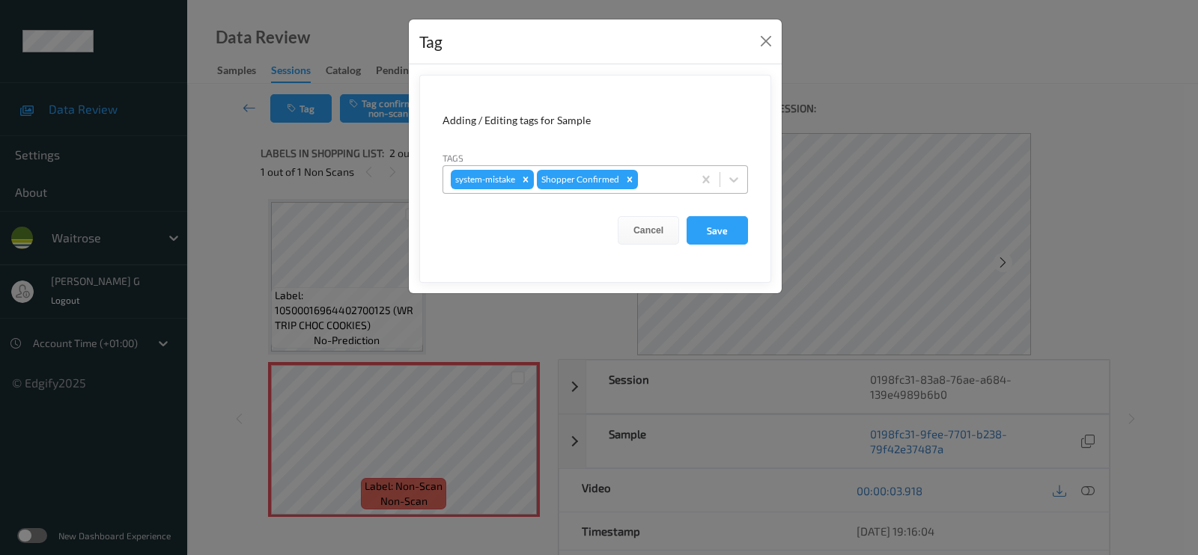
click at [662, 182] on div at bounding box center [663, 180] width 44 height 18
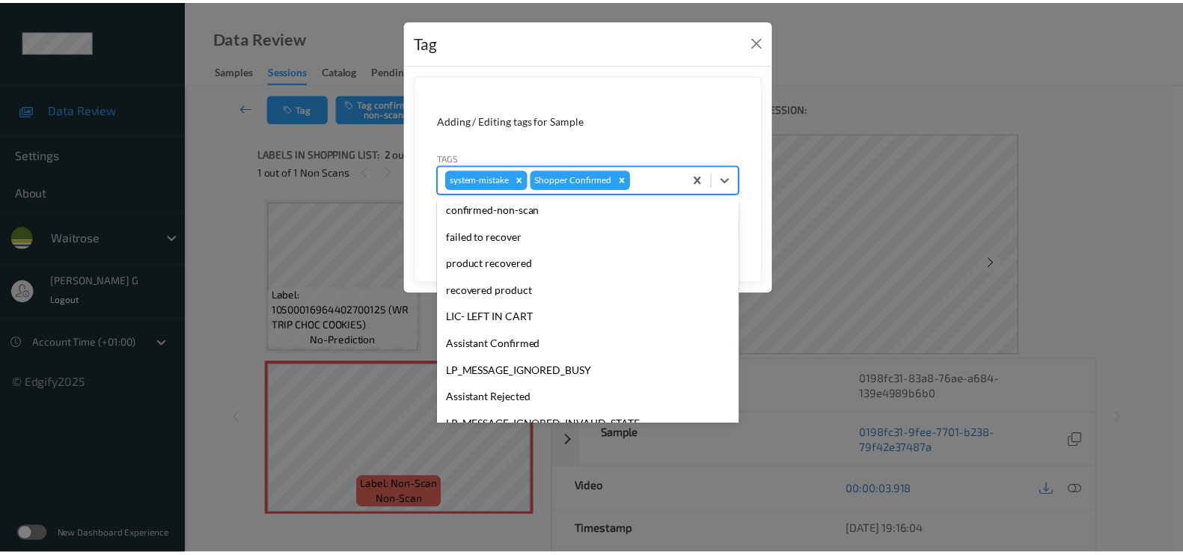
scroll to position [320, 0]
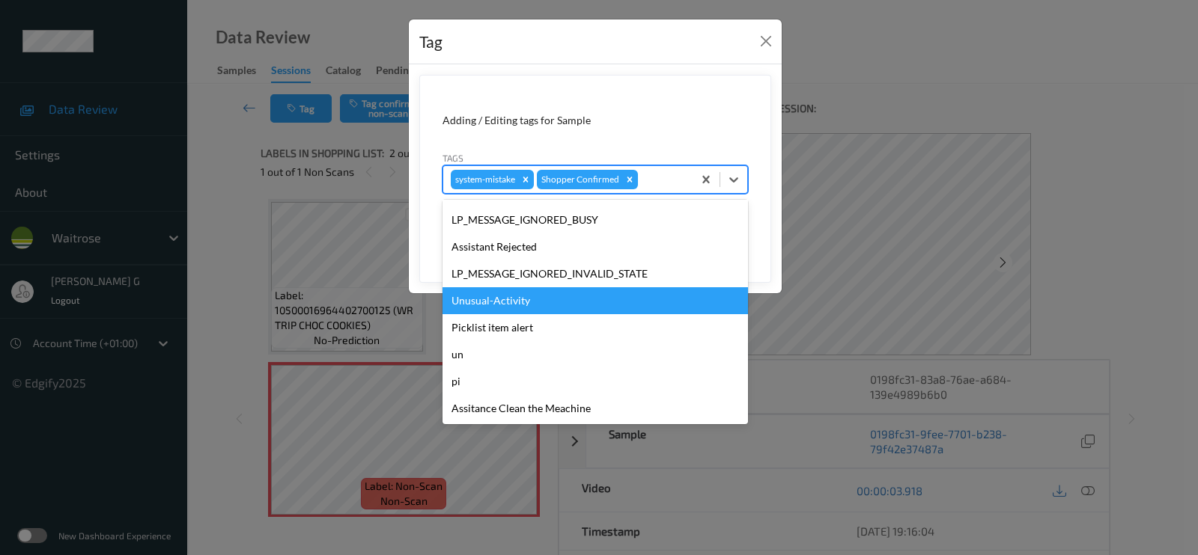
click at [491, 298] on div "Unusual-Activity" at bounding box center [594, 300] width 305 height 27
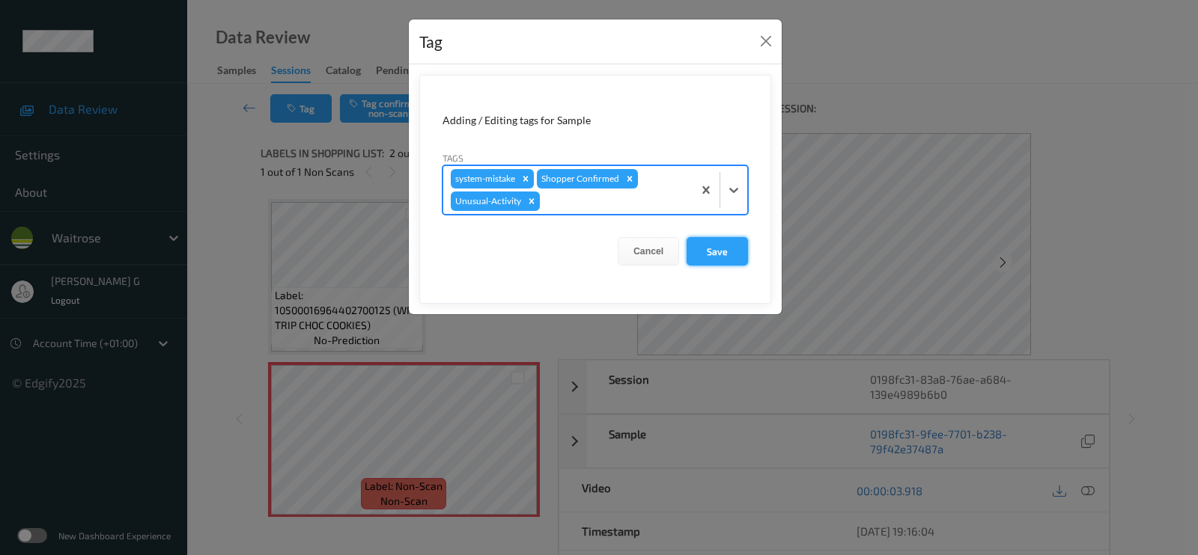
click at [717, 251] on button "Save" at bounding box center [716, 251] width 61 height 28
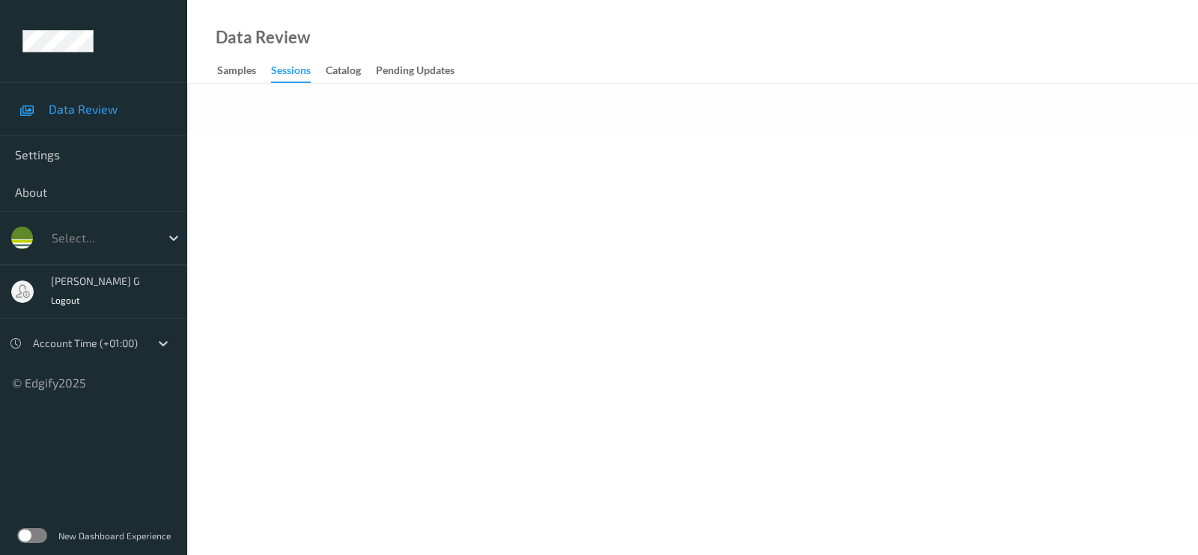
click at [524, 153] on body "Data Review Settings About Select... [PERSON_NAME] g Logout Account Time (+01:0…" at bounding box center [599, 277] width 1198 height 555
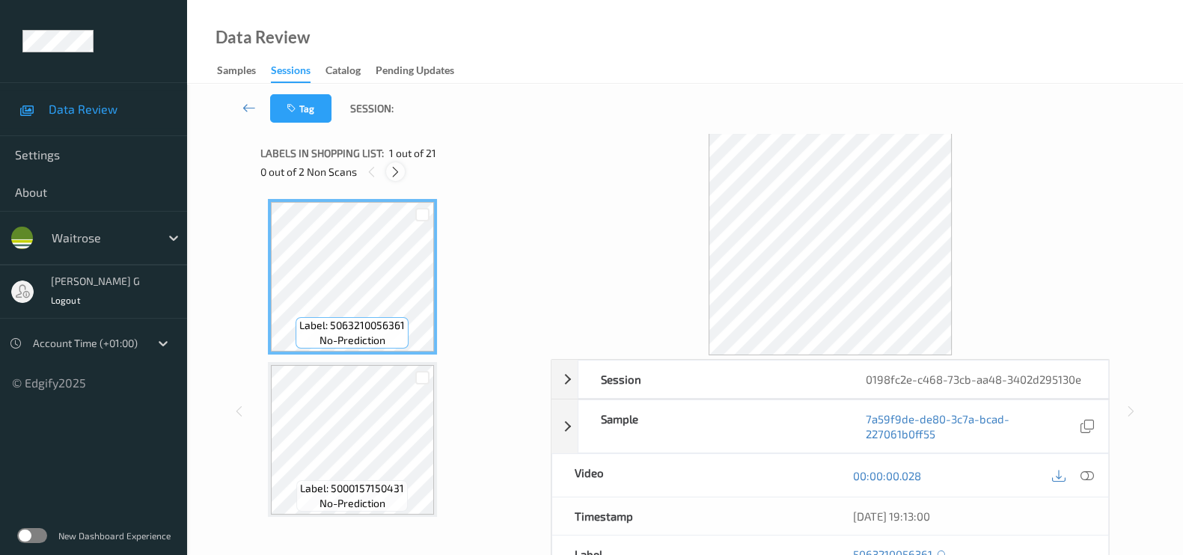
click at [397, 165] on icon at bounding box center [395, 171] width 13 height 13
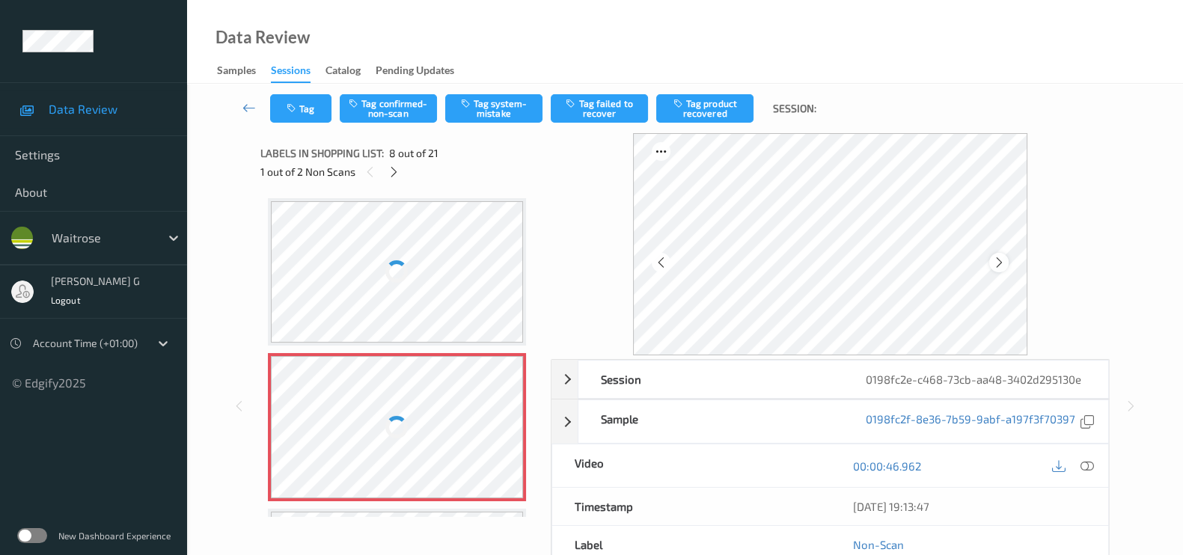
scroll to position [981, 0]
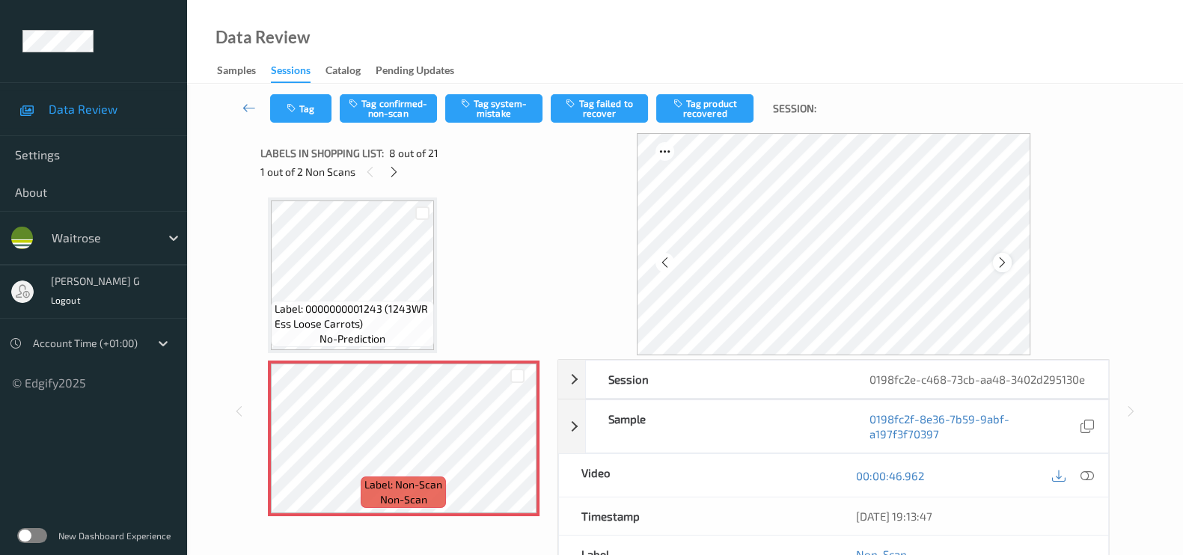
click at [1009, 265] on icon at bounding box center [1002, 262] width 13 height 13
click at [1009, 264] on icon at bounding box center [1002, 262] width 13 height 13
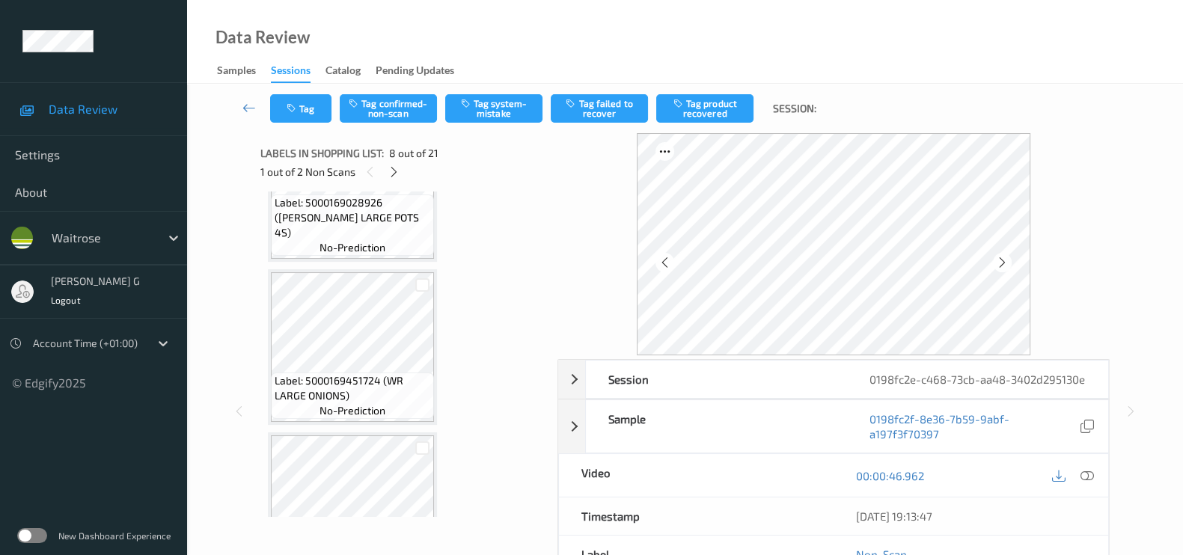
scroll to position [793, 0]
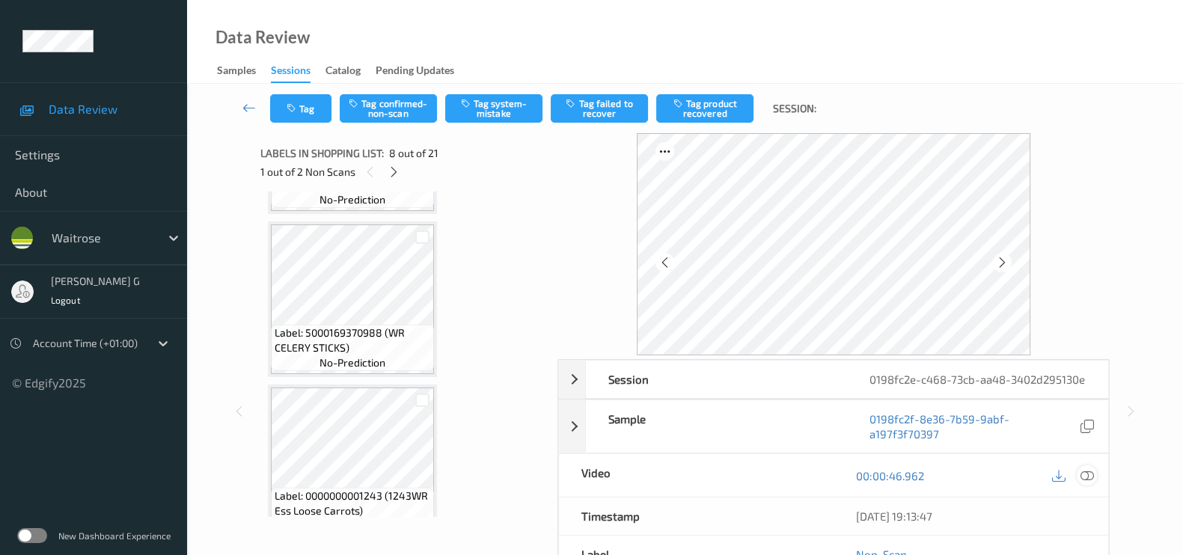
click at [1091, 483] on icon at bounding box center [1087, 475] width 13 height 13
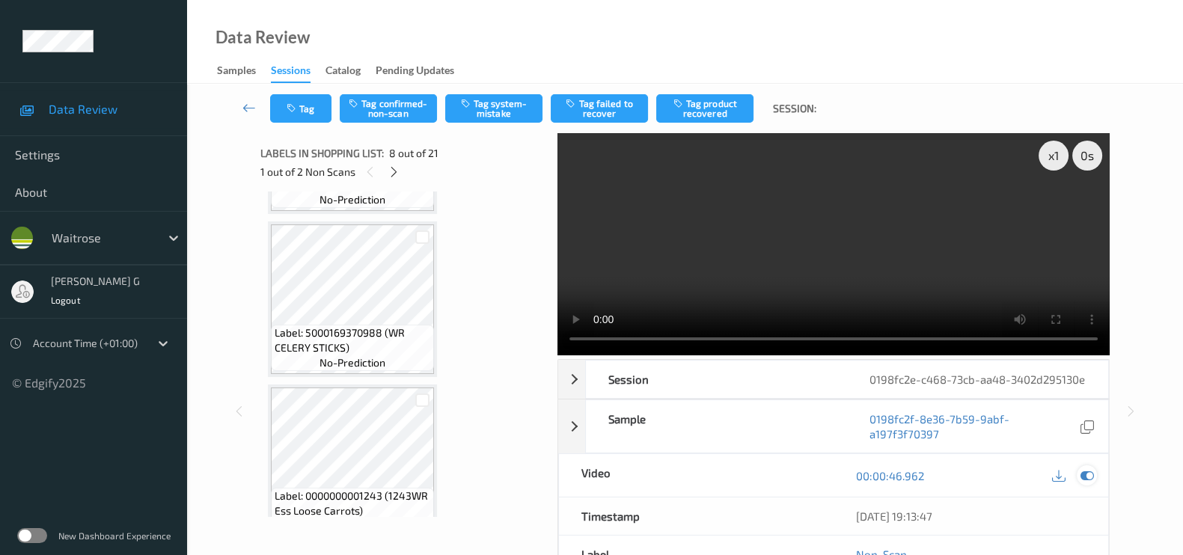
click at [1091, 483] on icon at bounding box center [1087, 475] width 13 height 13
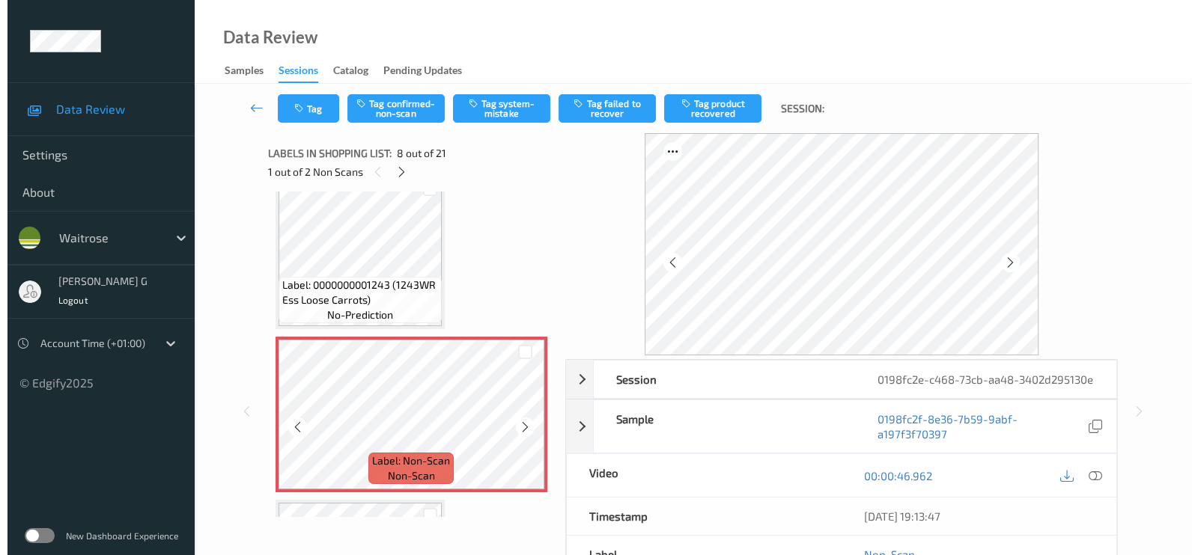
scroll to position [1029, 0]
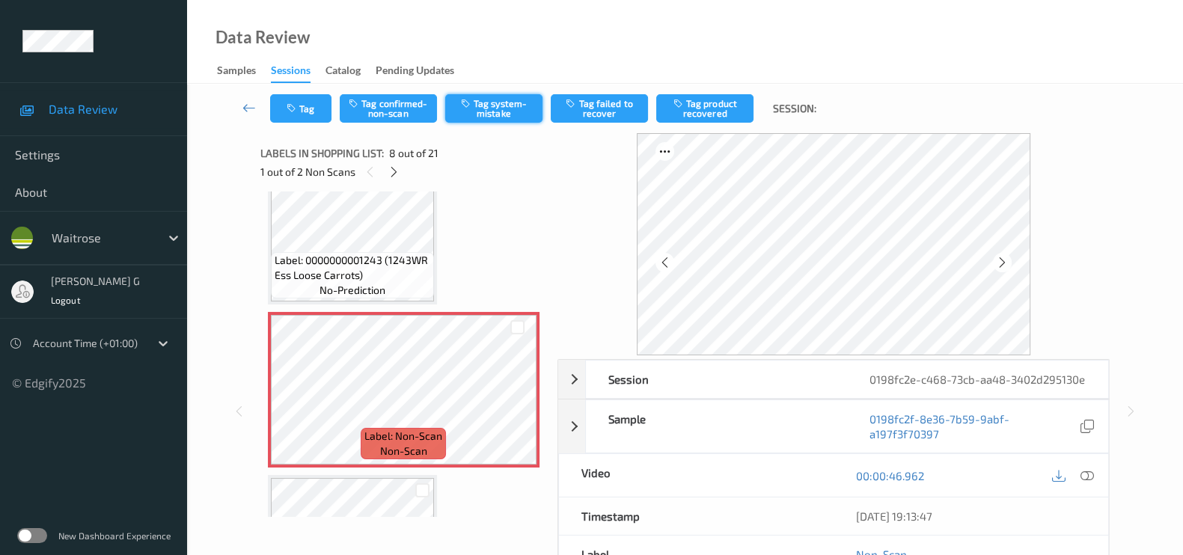
click at [503, 103] on button "Tag system-mistake" at bounding box center [493, 108] width 97 height 28
click at [282, 109] on button "Tag" at bounding box center [300, 108] width 61 height 28
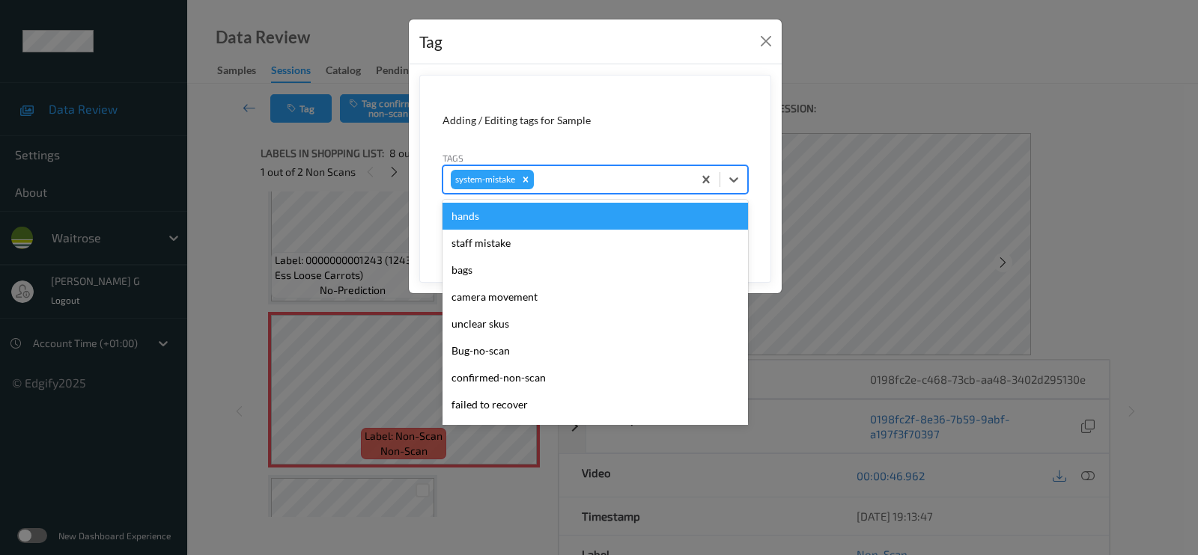
click at [555, 177] on div at bounding box center [611, 180] width 148 height 18
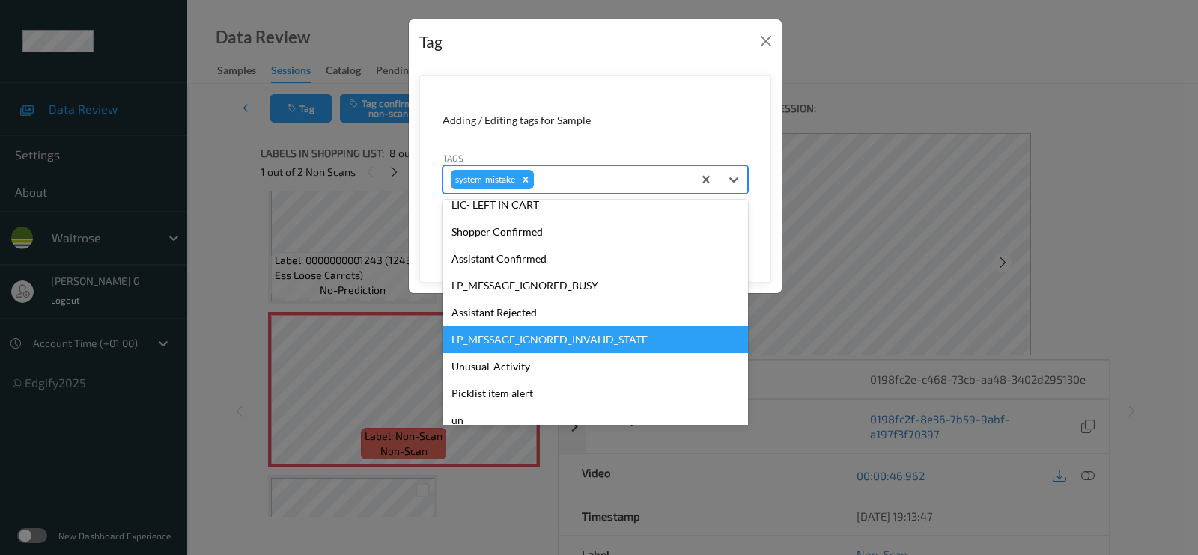
scroll to position [347, 0]
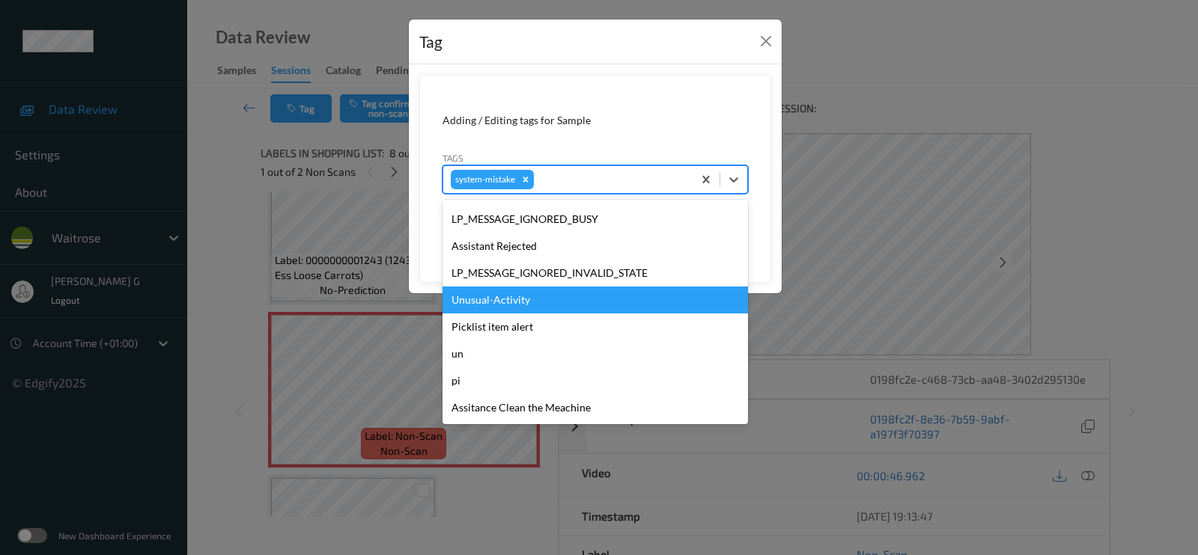
click at [481, 299] on div "Unusual-Activity" at bounding box center [594, 300] width 305 height 27
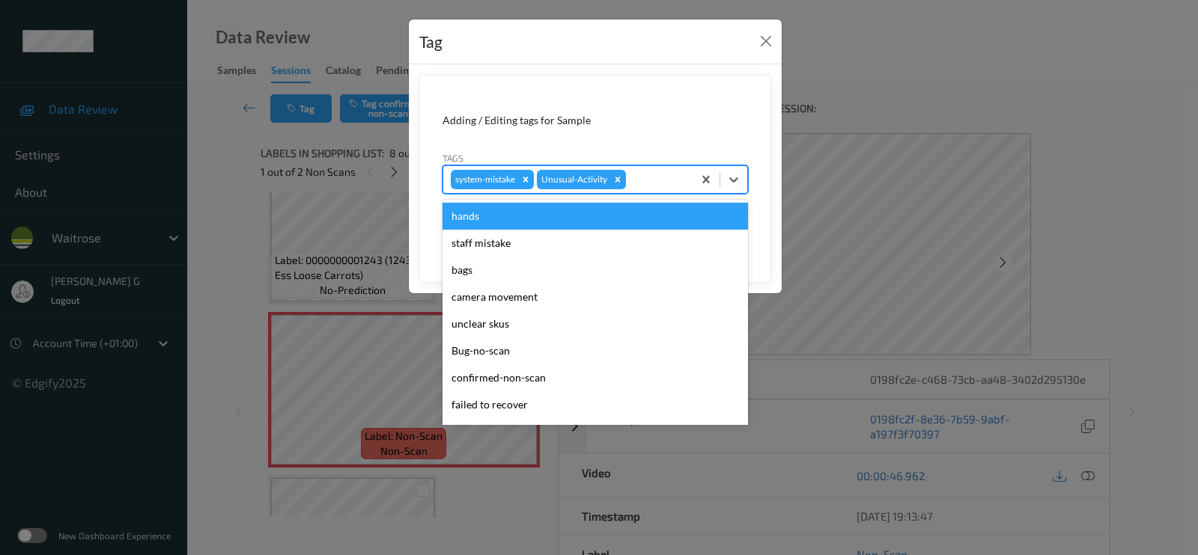
click at [654, 181] on div at bounding box center [657, 180] width 56 height 18
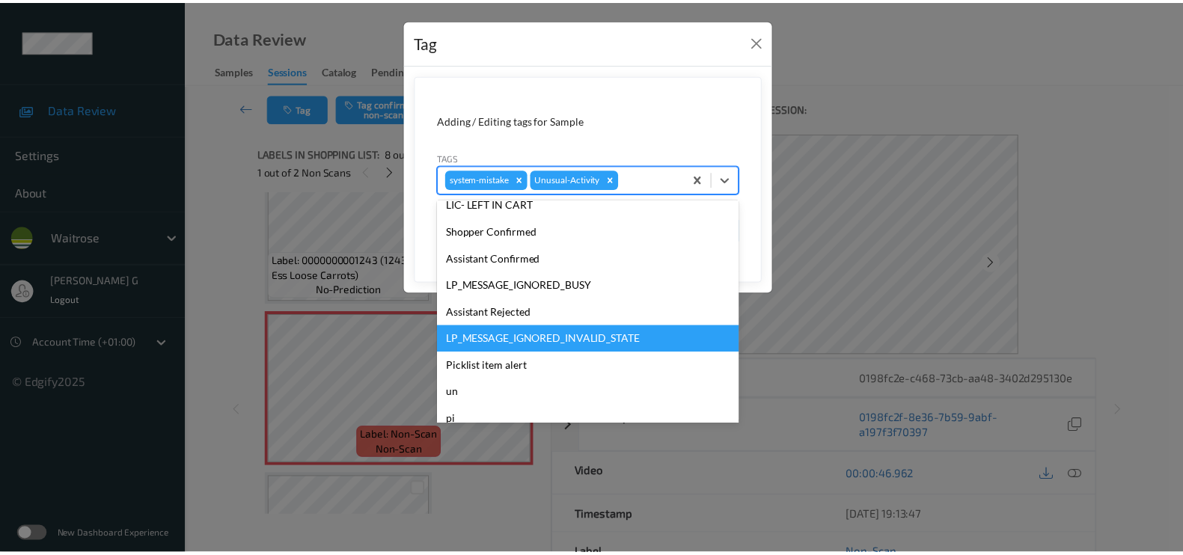
scroll to position [320, 0]
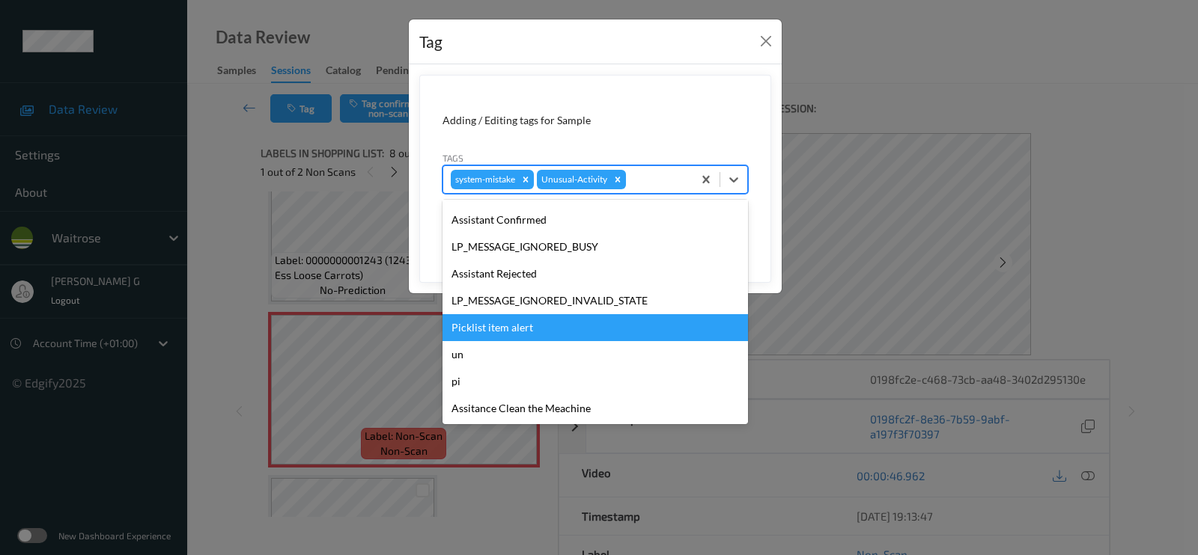
click at [479, 316] on div "Picklist item alert" at bounding box center [594, 327] width 305 height 27
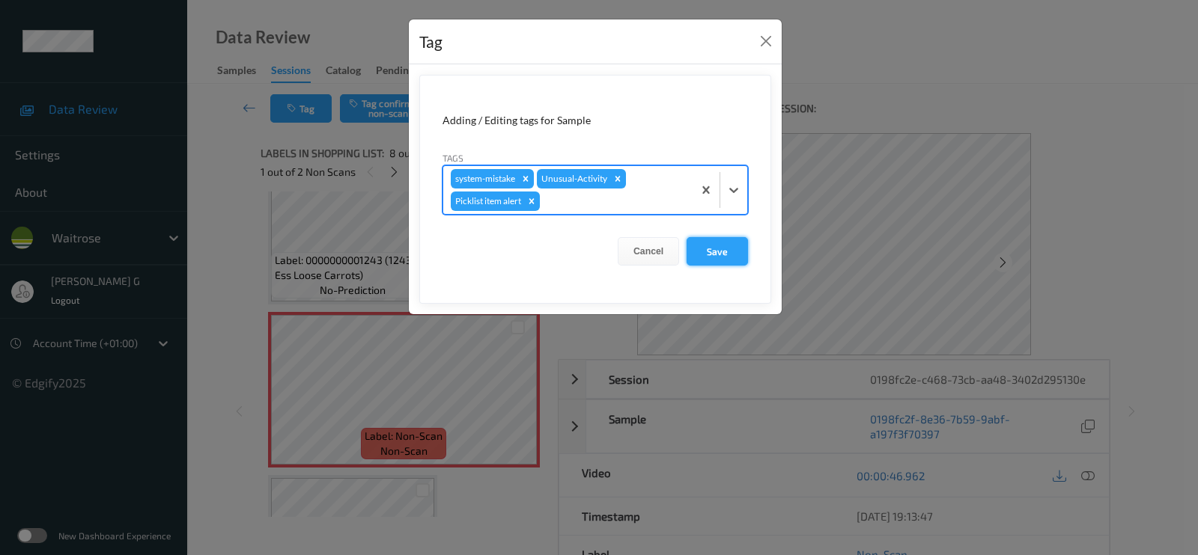
click at [713, 244] on button "Save" at bounding box center [716, 251] width 61 height 28
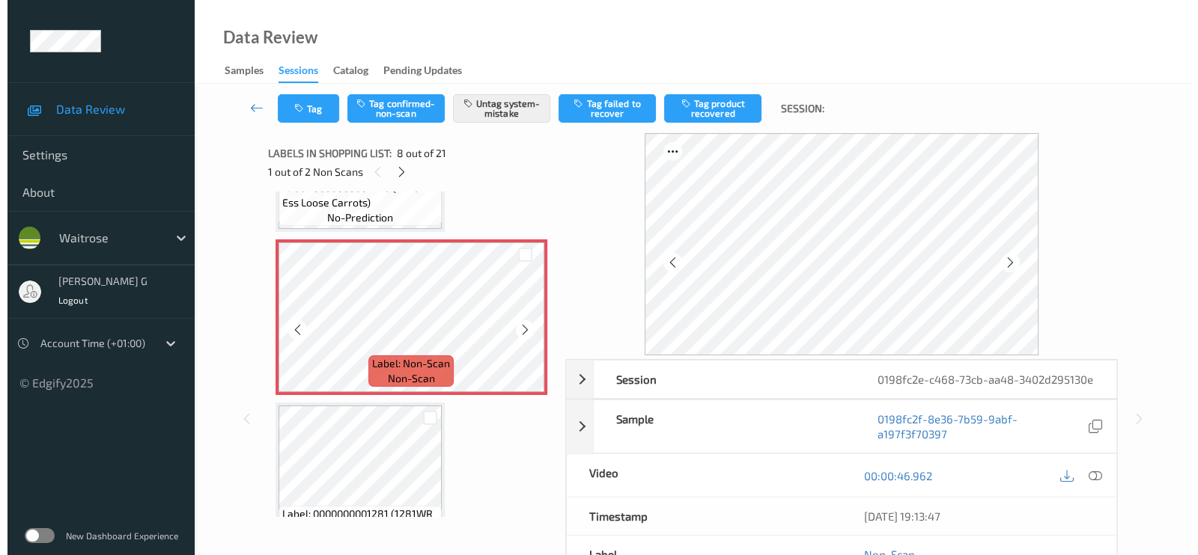
scroll to position [1216, 0]
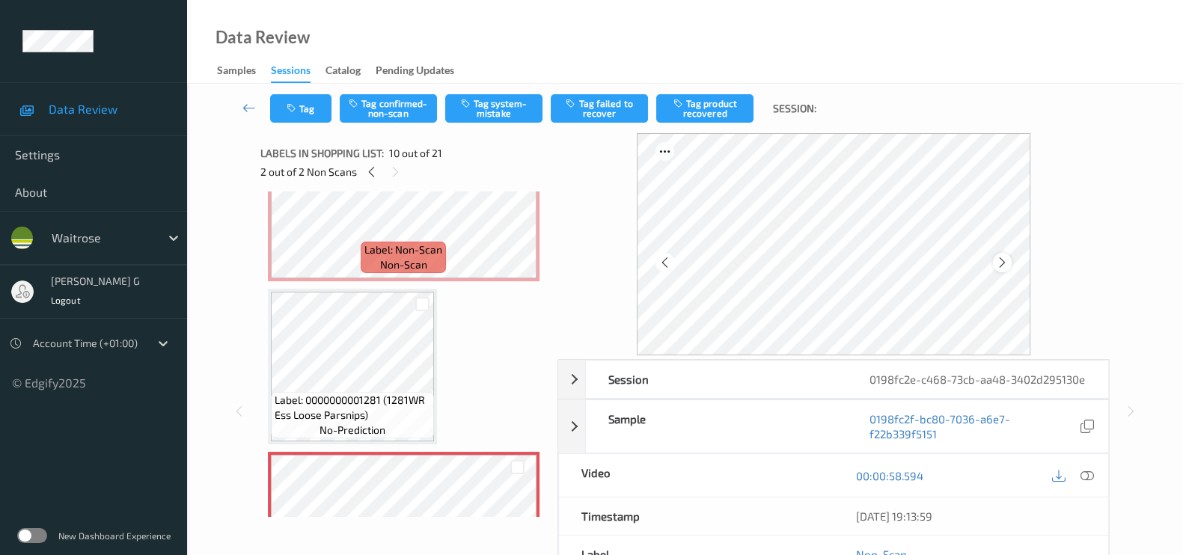
click at [1004, 259] on icon at bounding box center [1002, 262] width 13 height 13
click at [507, 103] on button "Tag system-mistake" at bounding box center [493, 108] width 97 height 28
click at [304, 97] on button "Tag" at bounding box center [300, 108] width 61 height 28
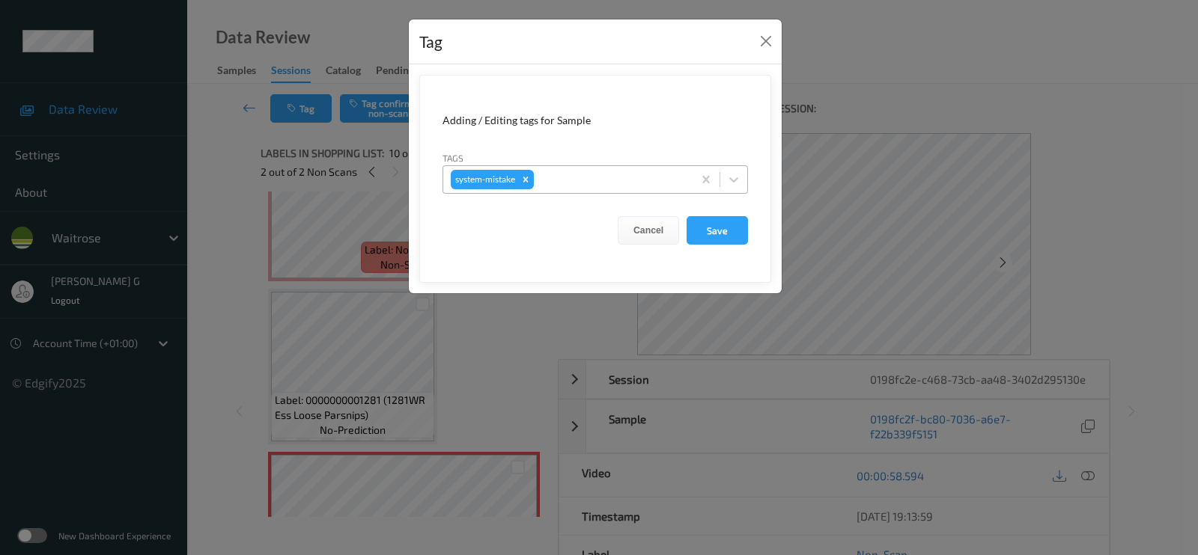
click at [629, 175] on div at bounding box center [611, 180] width 148 height 18
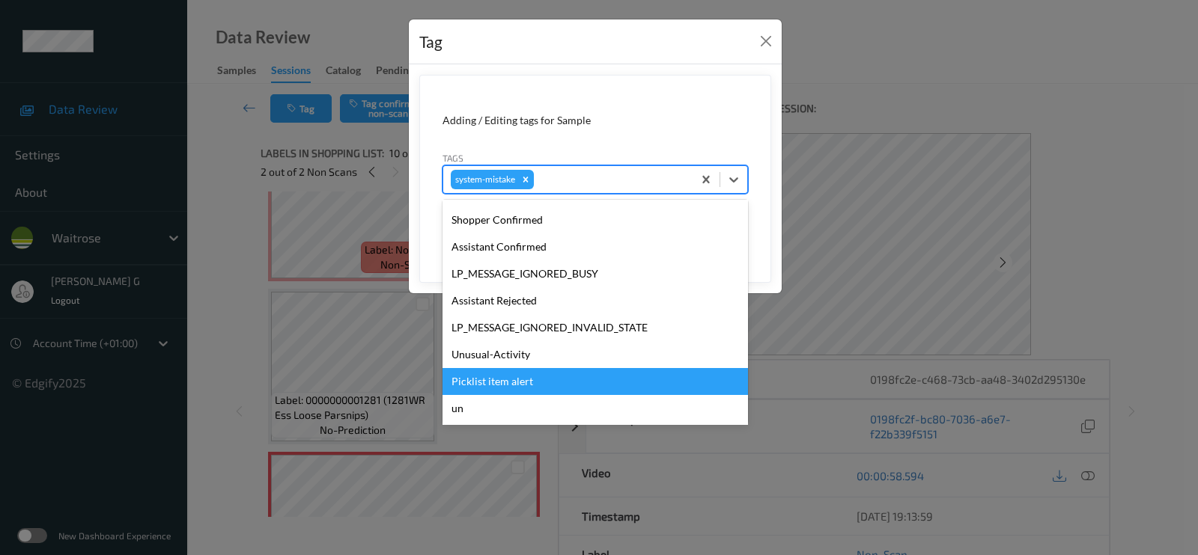
scroll to position [347, 0]
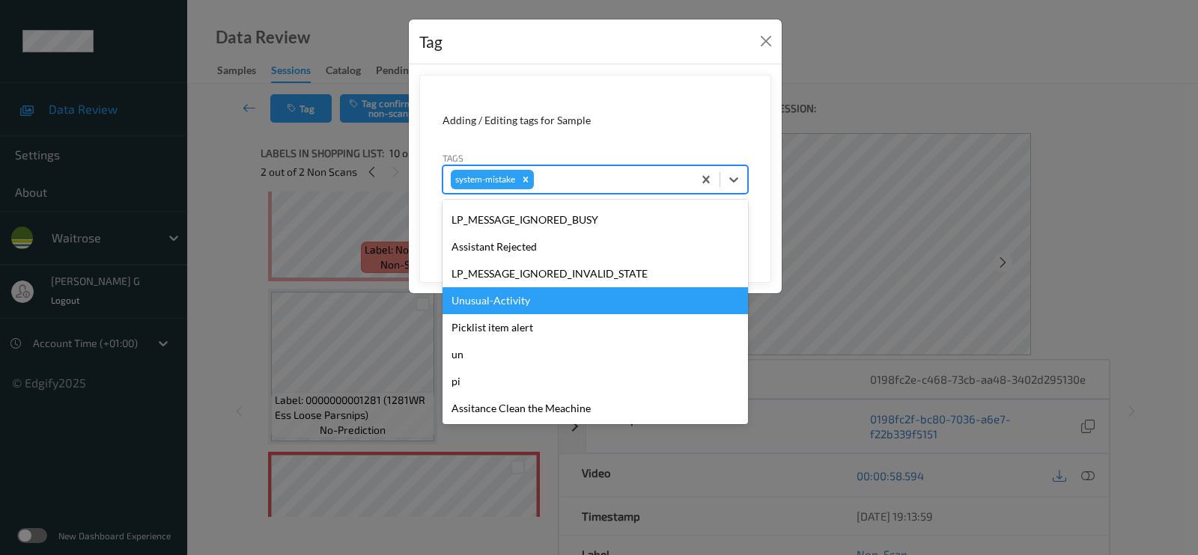
click at [502, 300] on div "Unusual-Activity" at bounding box center [594, 300] width 305 height 27
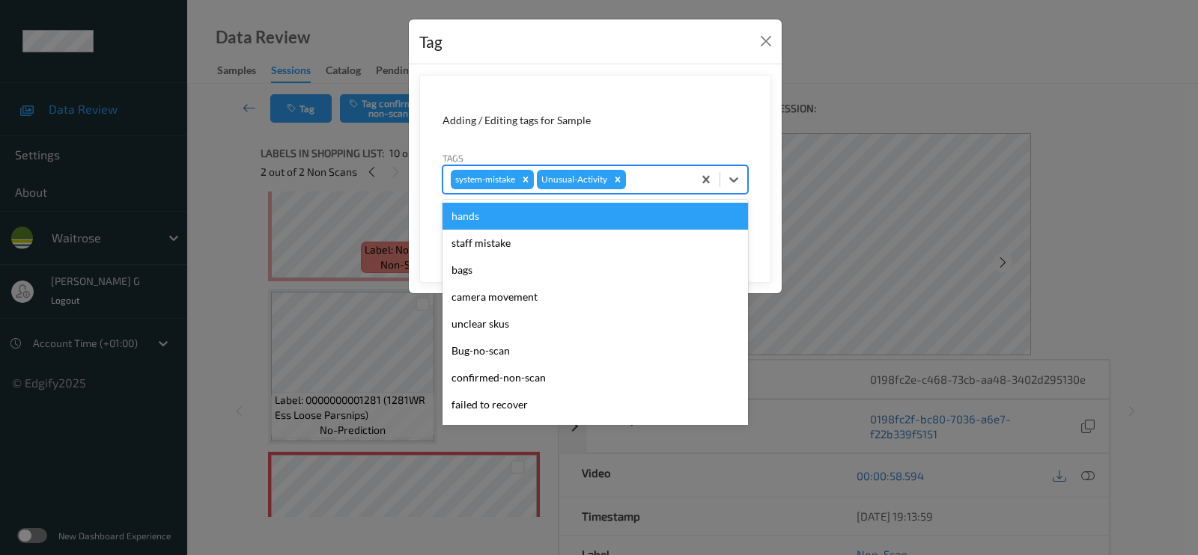
click at [669, 180] on div at bounding box center [657, 180] width 56 height 18
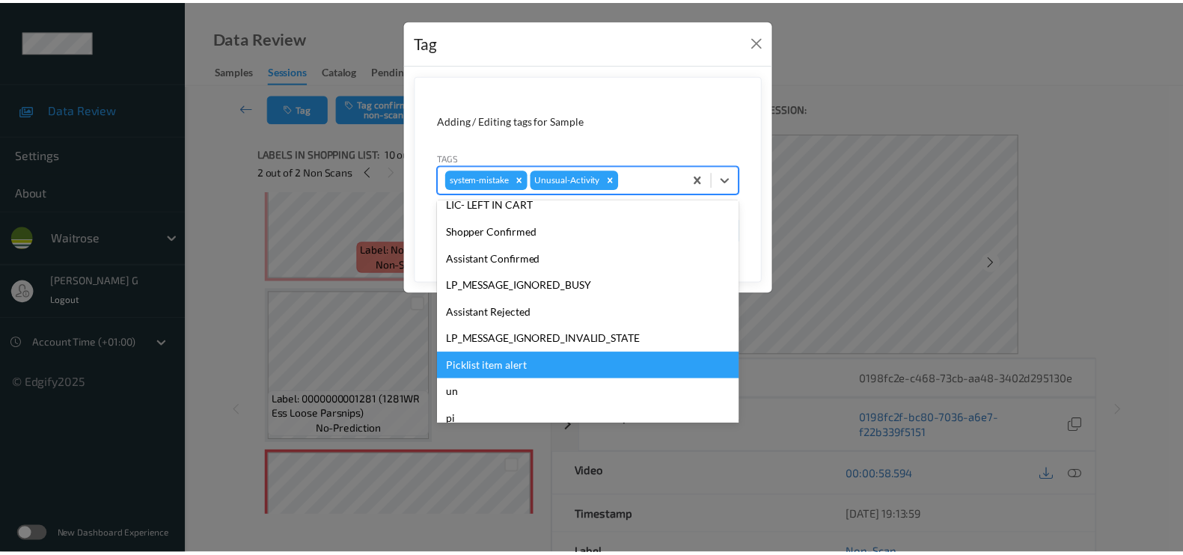
scroll to position [320, 0]
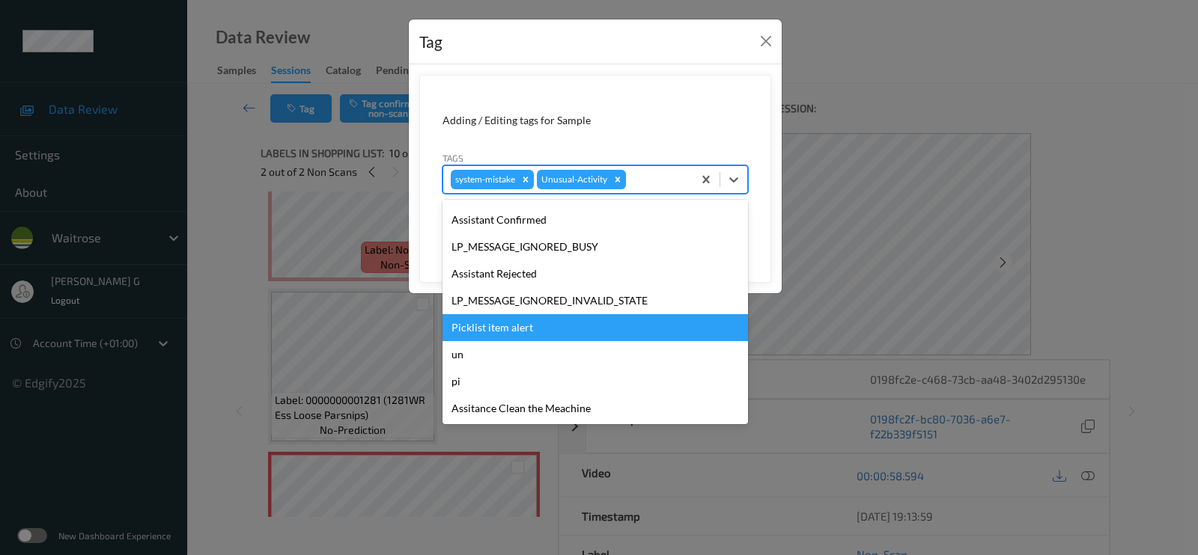
click at [470, 325] on div "Picklist item alert" at bounding box center [594, 327] width 305 height 27
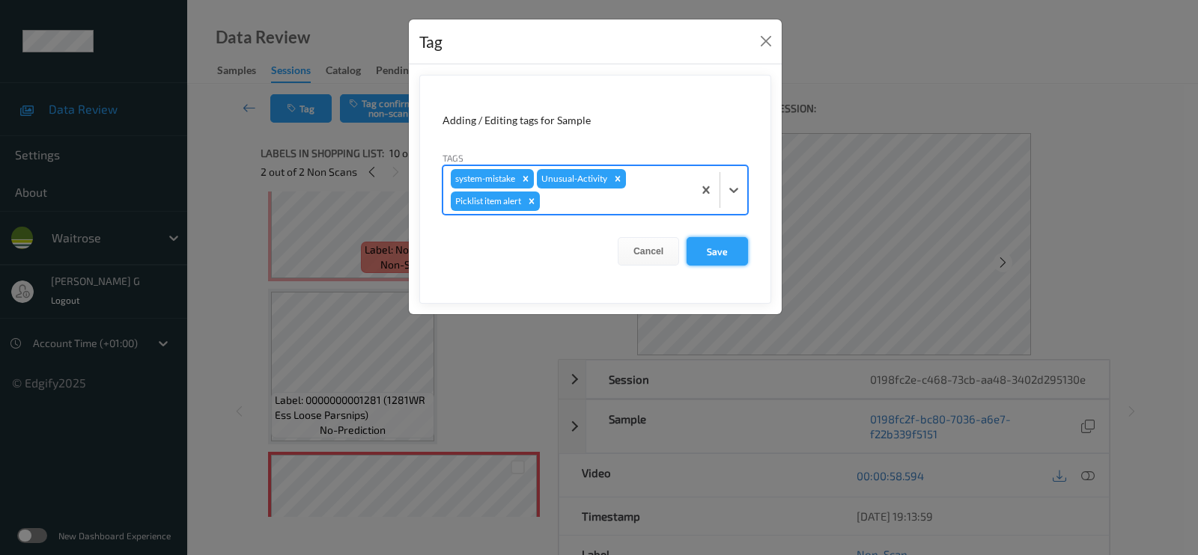
click at [715, 257] on button "Save" at bounding box center [716, 251] width 61 height 28
click at [711, 254] on button "Save" at bounding box center [716, 251] width 61 height 28
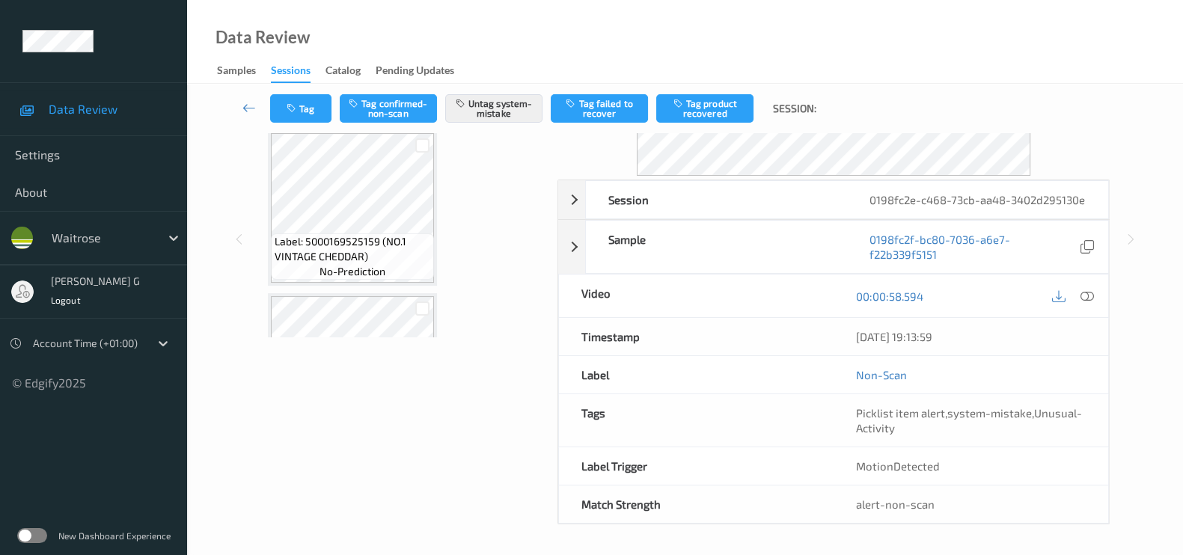
scroll to position [0, 0]
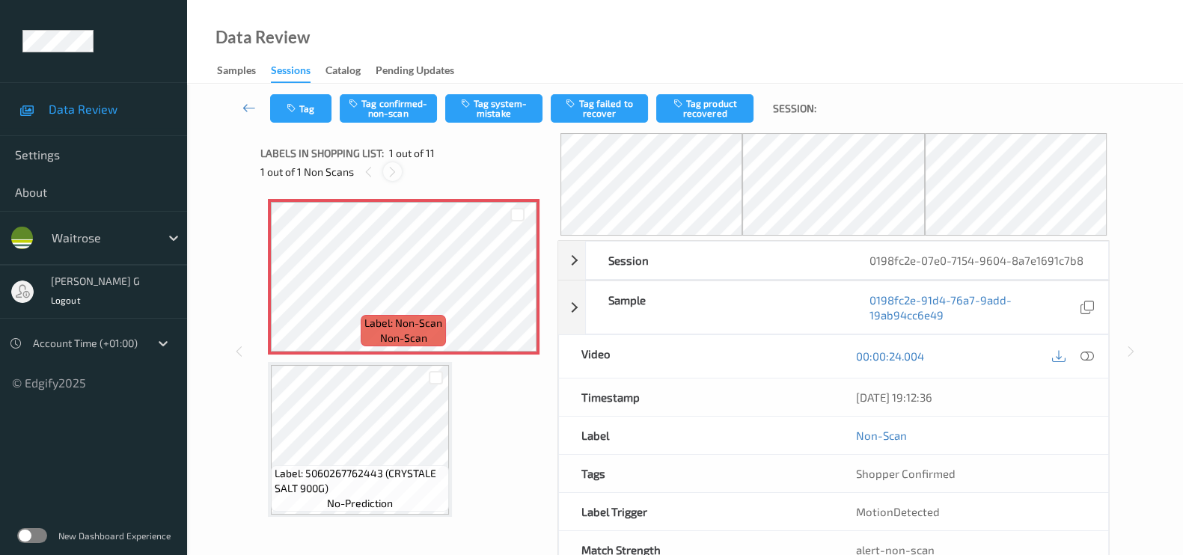
click at [389, 165] on icon at bounding box center [392, 171] width 13 height 13
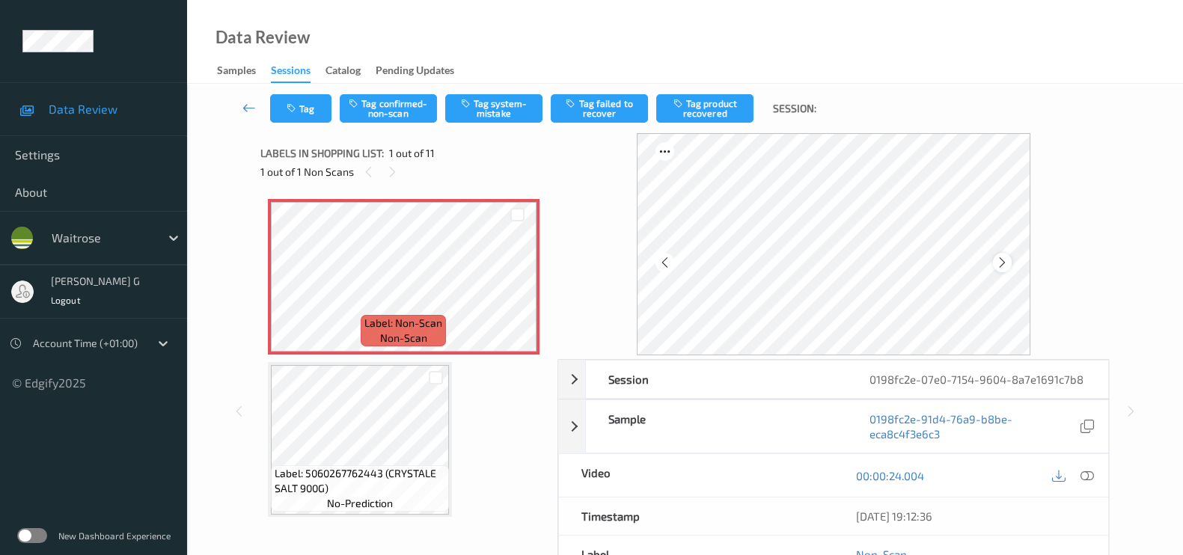
click at [1002, 266] on icon at bounding box center [1002, 262] width 13 height 13
click at [1002, 265] on icon at bounding box center [1002, 262] width 13 height 13
click at [1093, 476] on icon at bounding box center [1087, 475] width 13 height 13
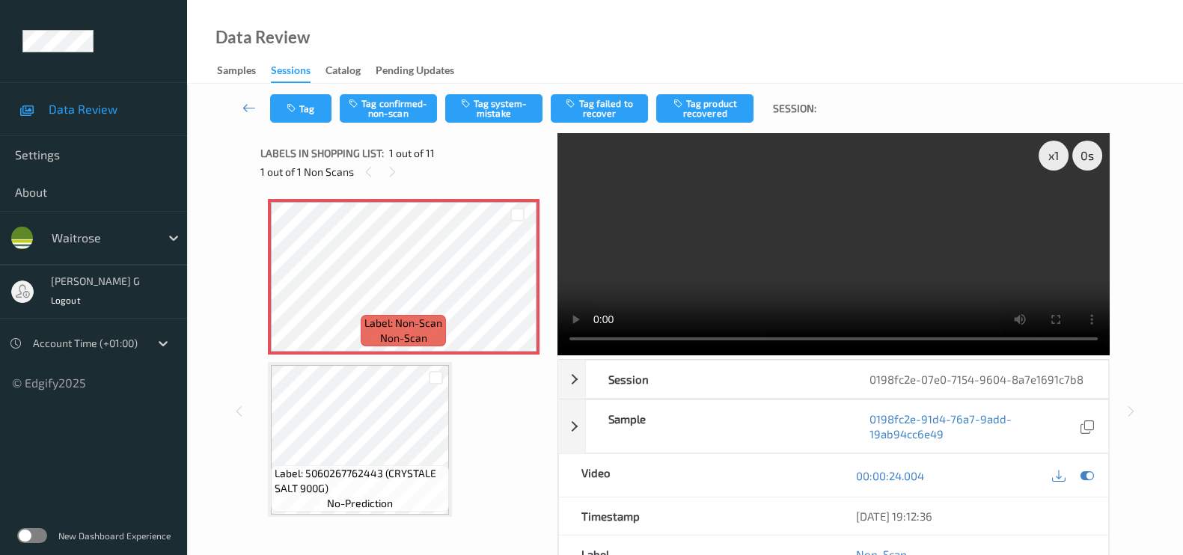
click at [1078, 467] on div at bounding box center [1073, 476] width 49 height 20
click at [1076, 469] on div at bounding box center [1073, 476] width 49 height 20
click at [1085, 473] on icon at bounding box center [1087, 475] width 13 height 13
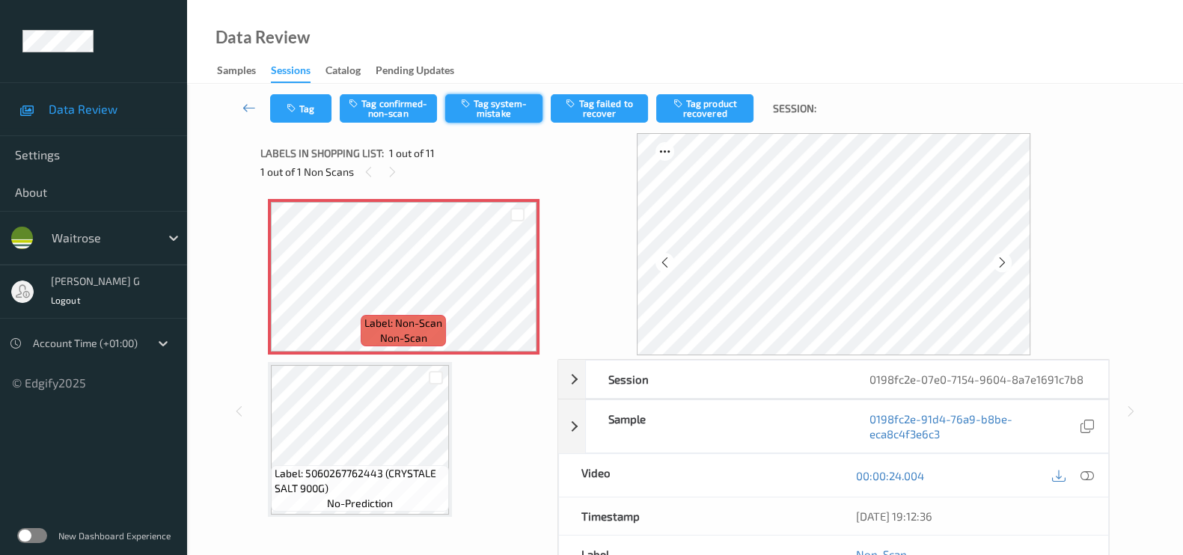
click at [475, 107] on button "Tag system-mistake" at bounding box center [493, 108] width 97 height 28
click at [302, 100] on button "Tag" at bounding box center [300, 108] width 61 height 28
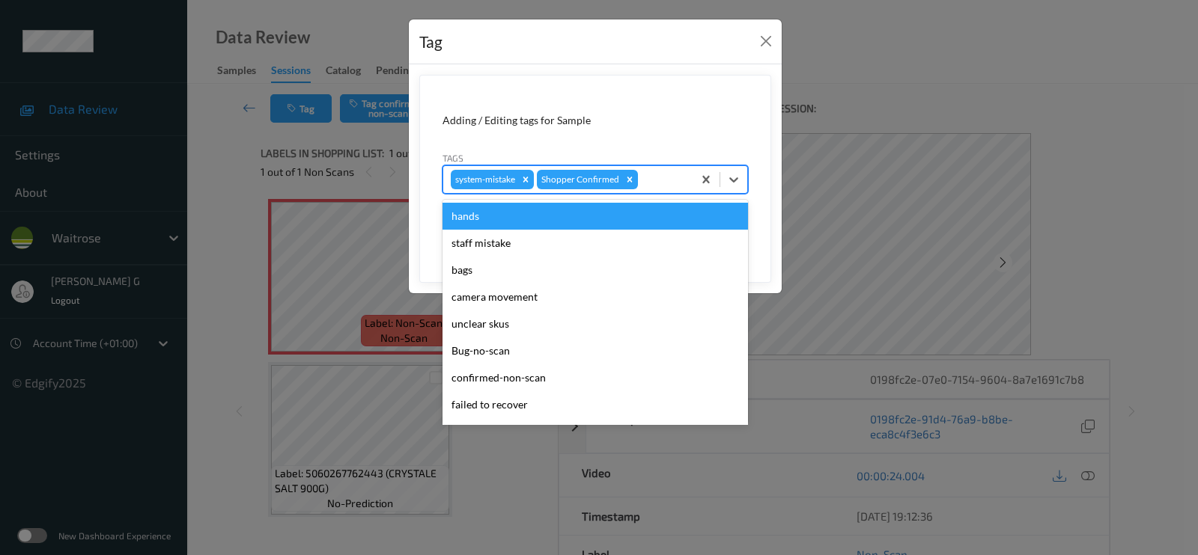
click at [658, 181] on div at bounding box center [663, 180] width 44 height 18
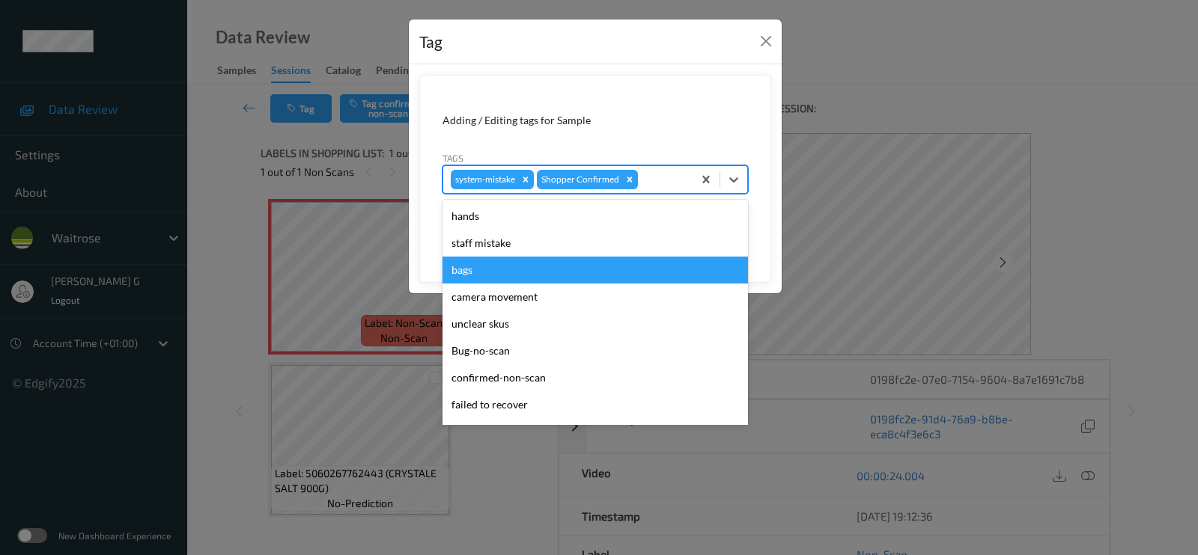
click at [468, 275] on div "bags" at bounding box center [594, 270] width 305 height 27
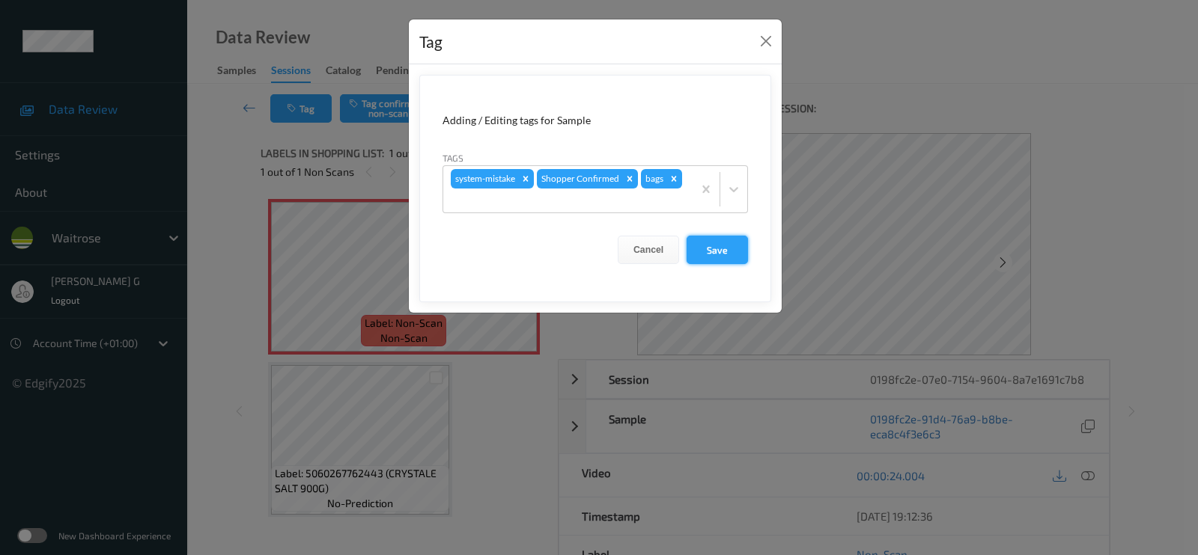
click at [711, 245] on button "Save" at bounding box center [716, 250] width 61 height 28
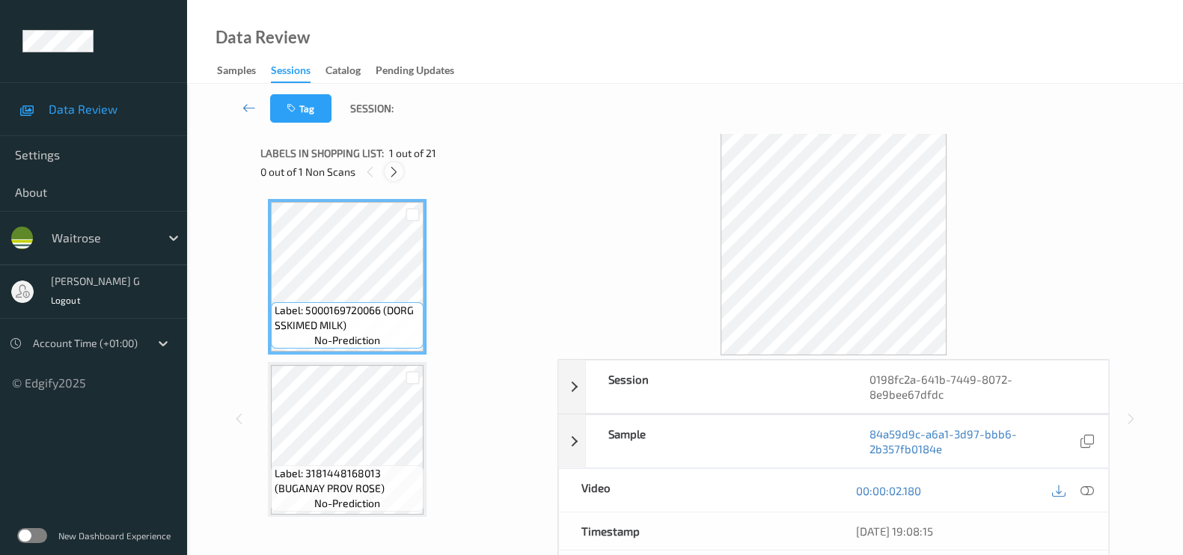
click at [392, 171] on icon at bounding box center [394, 171] width 13 height 13
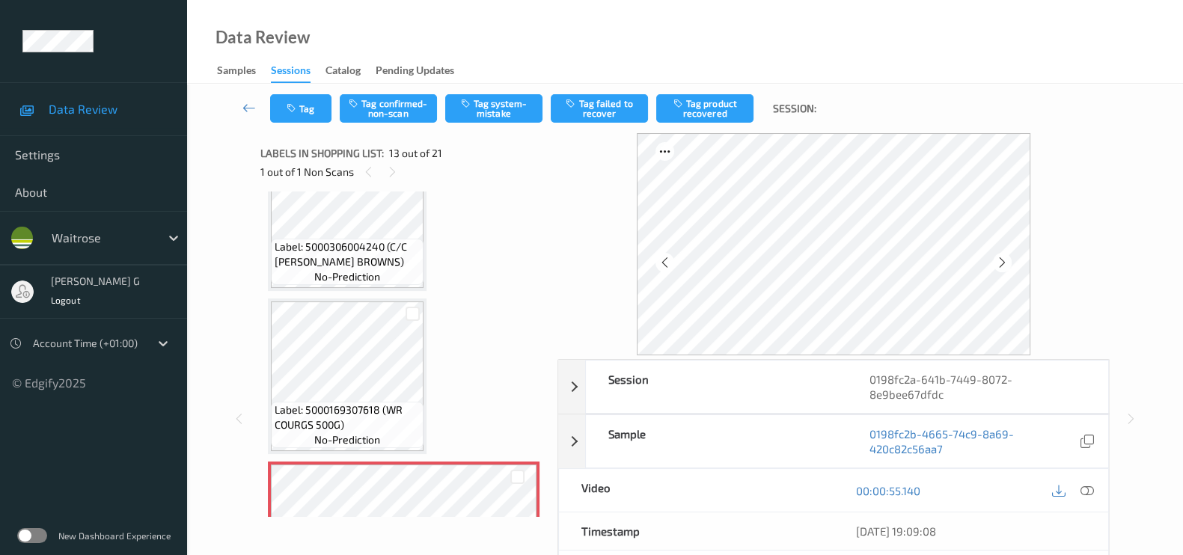
scroll to position [1510, 0]
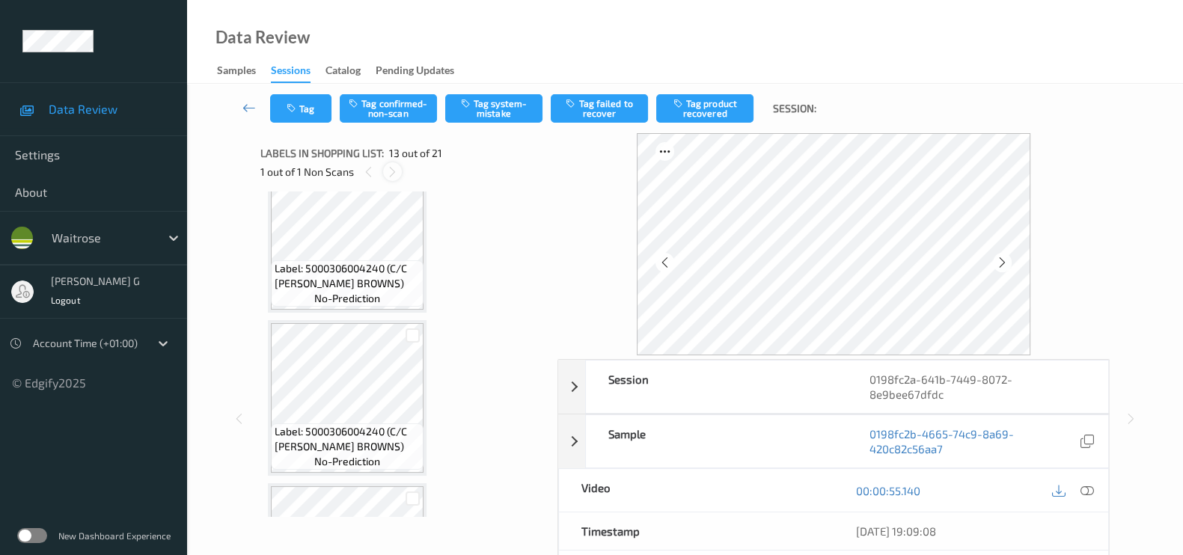
click at [391, 173] on icon at bounding box center [392, 171] width 13 height 13
click at [1082, 489] on icon at bounding box center [1087, 490] width 13 height 13
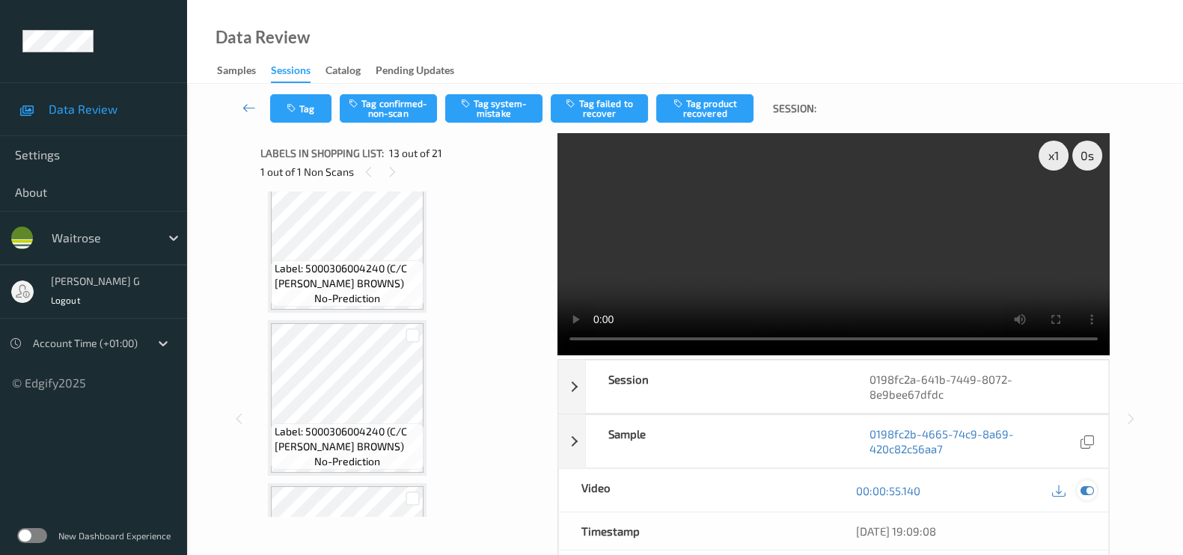
click at [1079, 489] on div at bounding box center [1087, 491] width 20 height 20
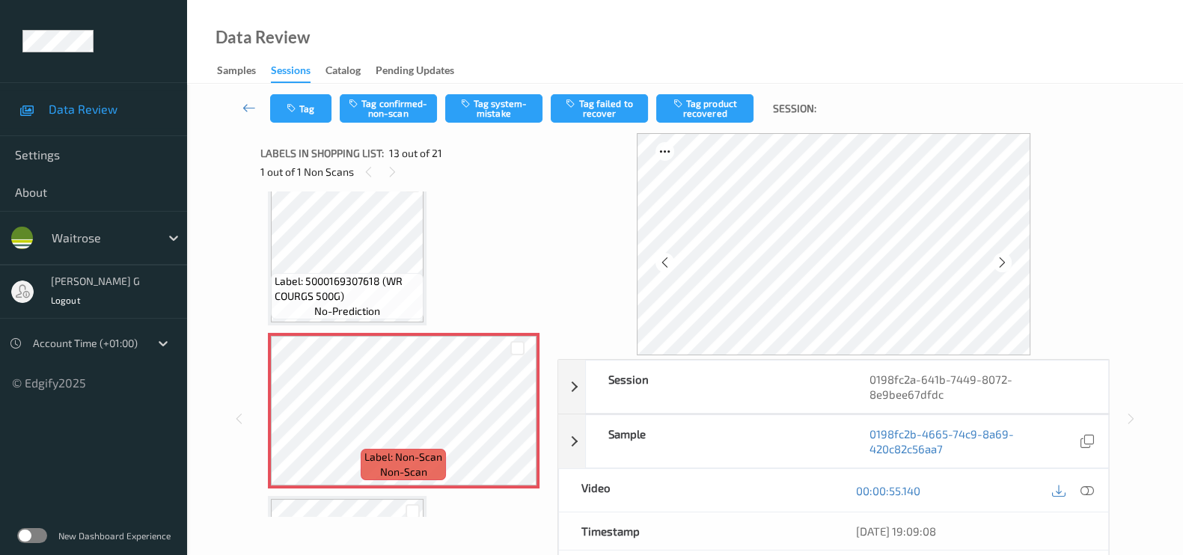
scroll to position [1791, 0]
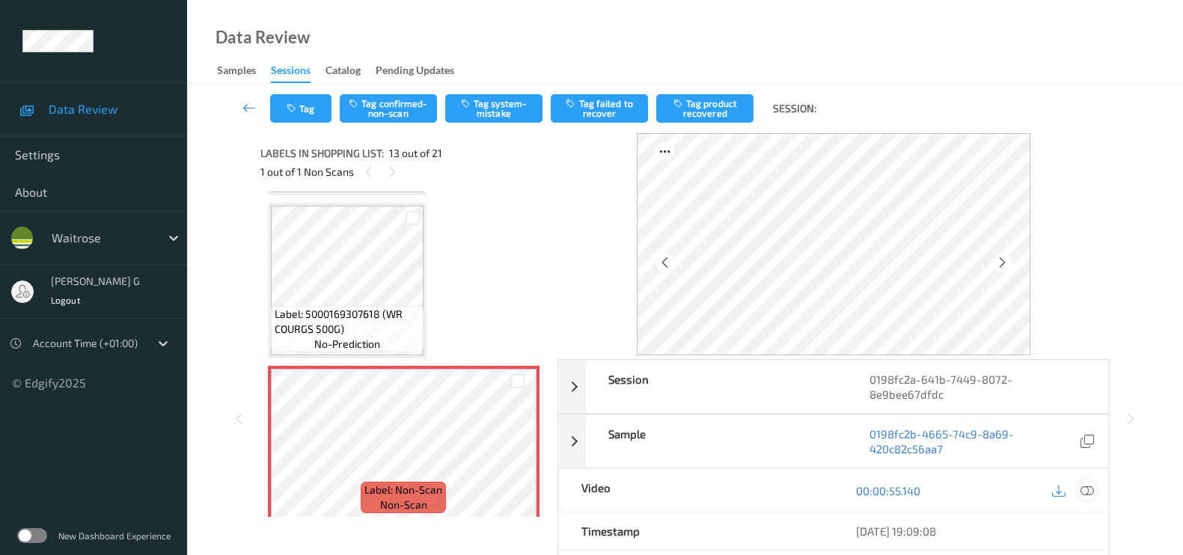
click at [1081, 487] on icon at bounding box center [1087, 490] width 13 height 13
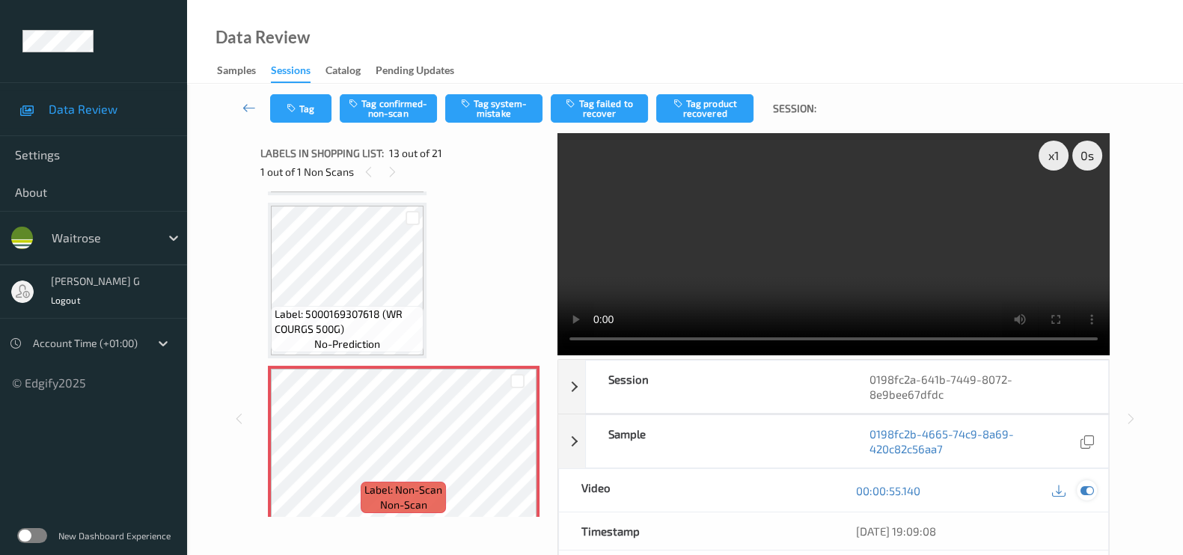
click at [1088, 491] on icon at bounding box center [1087, 490] width 13 height 13
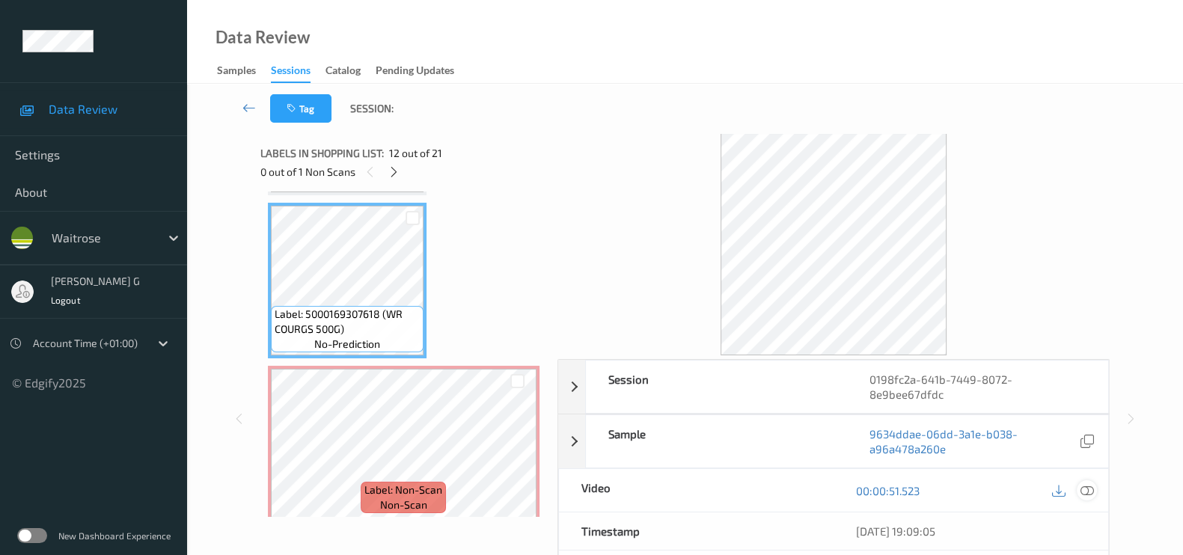
click at [1085, 490] on icon at bounding box center [1087, 490] width 13 height 13
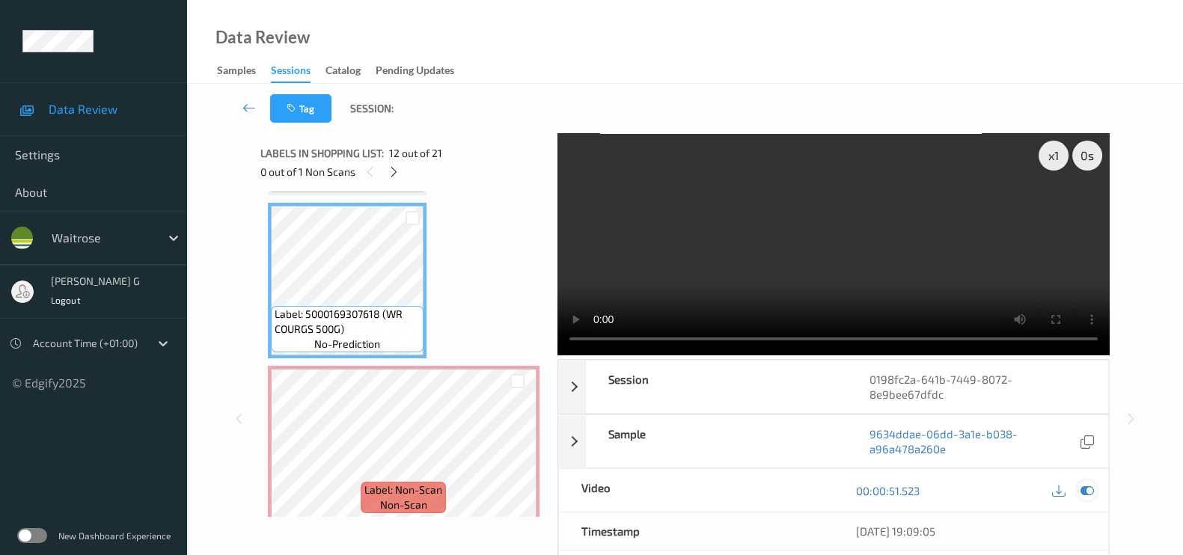
click at [1089, 487] on icon at bounding box center [1087, 490] width 13 height 13
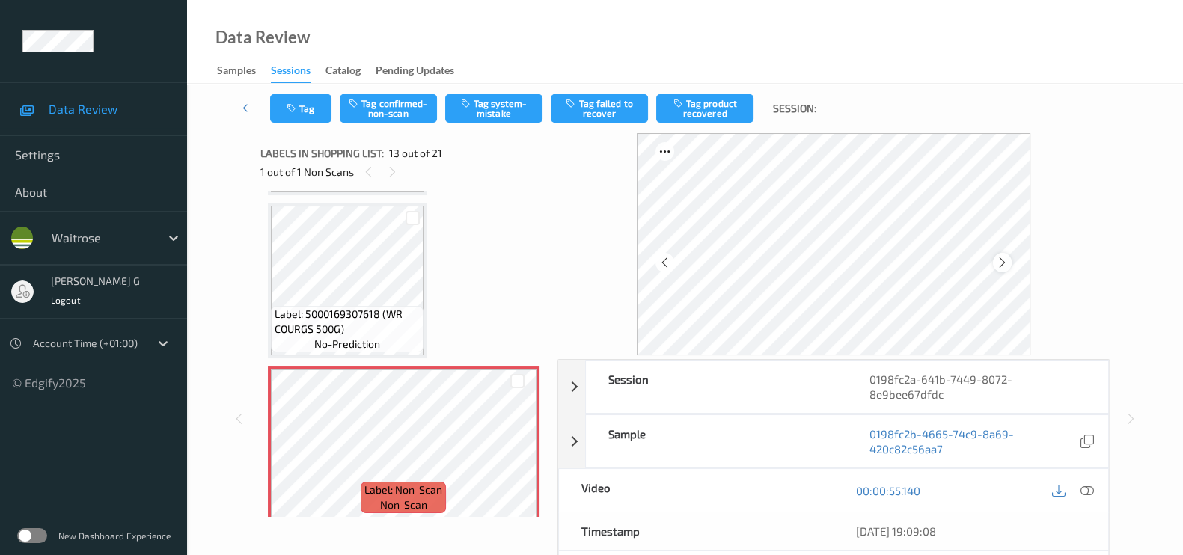
click at [1002, 261] on icon at bounding box center [1002, 262] width 13 height 13
click at [409, 104] on button "Tag confirmed-non-scan" at bounding box center [388, 108] width 97 height 28
click at [707, 102] on button "Tag product recovered" at bounding box center [704, 108] width 97 height 28
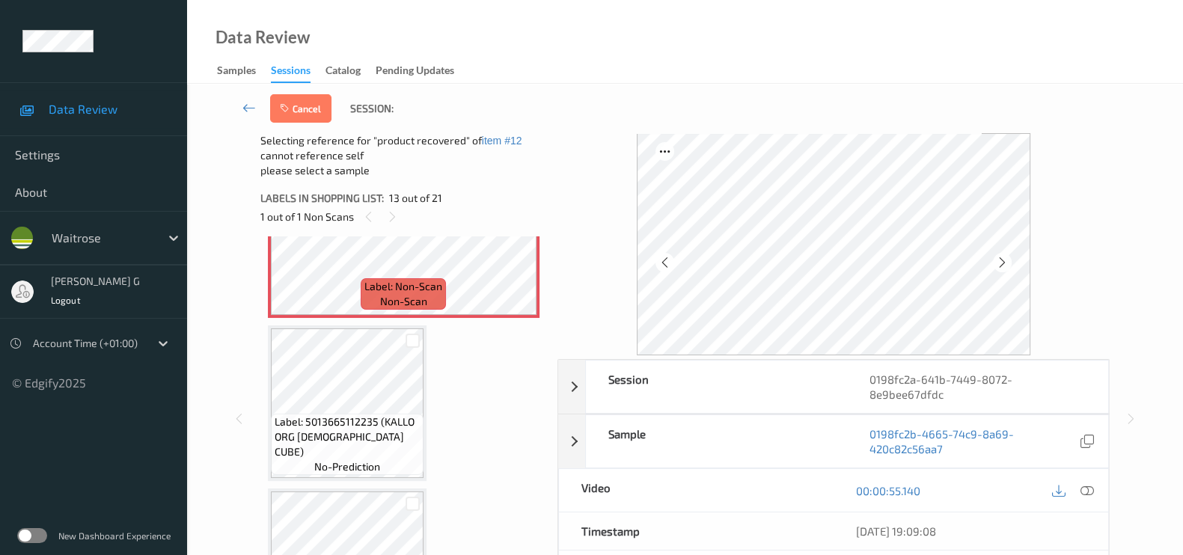
scroll to position [2072, 0]
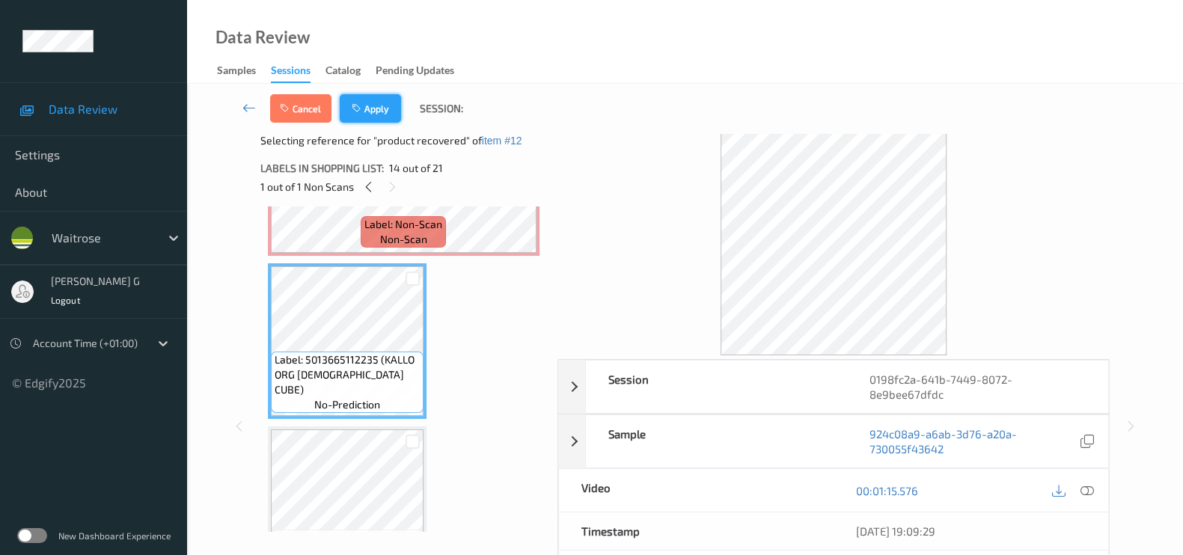
click at [381, 106] on button "Apply" at bounding box center [370, 108] width 61 height 28
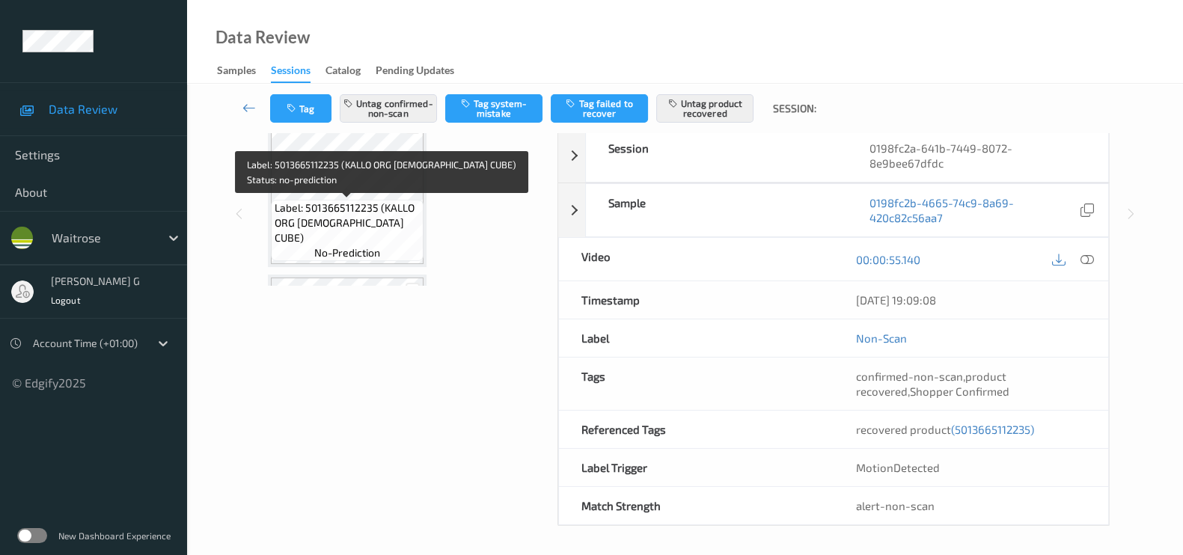
scroll to position [1978, 0]
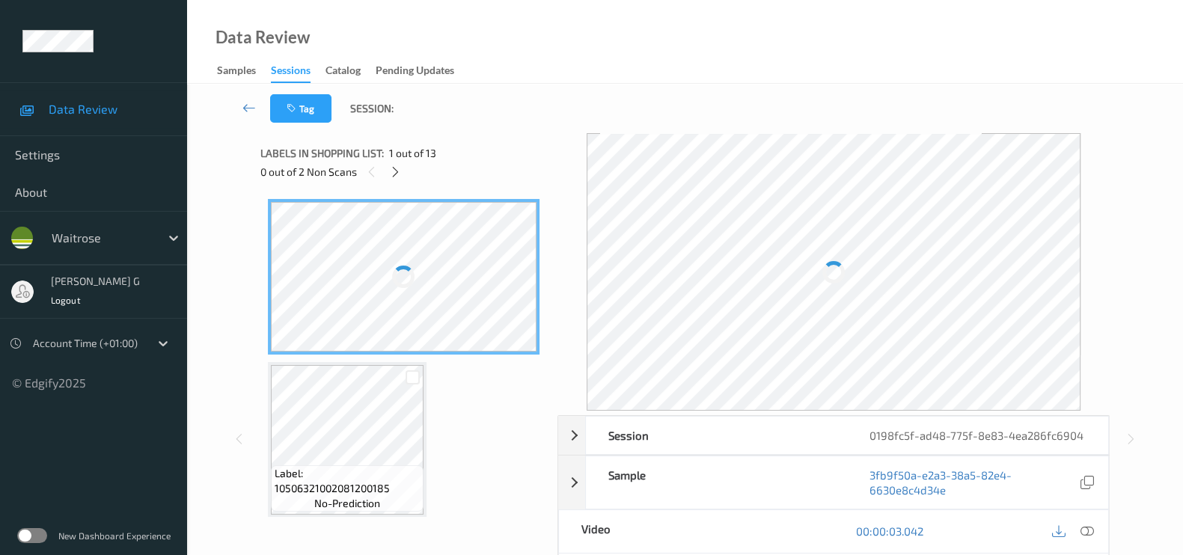
click at [413, 159] on span "1 out of 13" at bounding box center [412, 153] width 47 height 15
click at [390, 168] on icon at bounding box center [395, 171] width 13 height 13
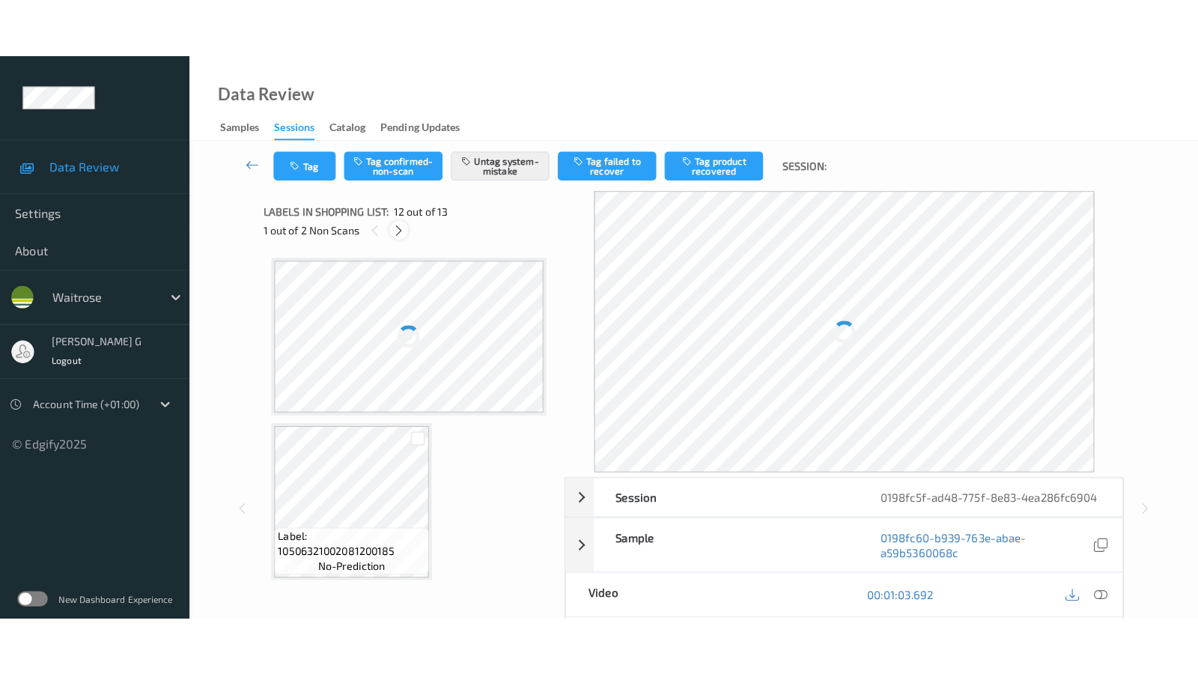
scroll to position [1628, 0]
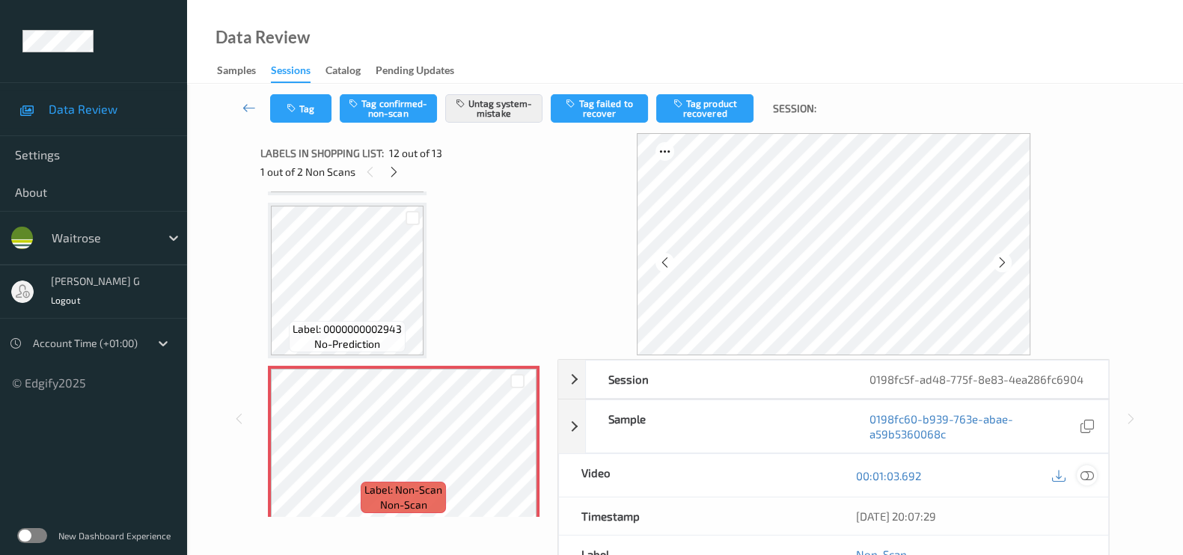
click at [1085, 469] on icon at bounding box center [1087, 475] width 13 height 13
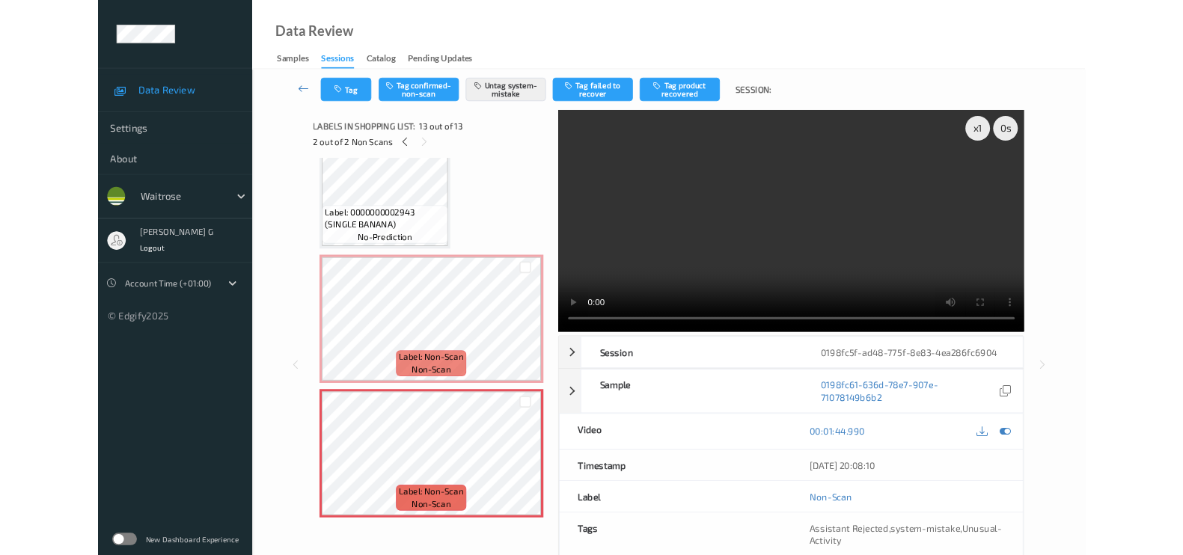
scroll to position [1671, 0]
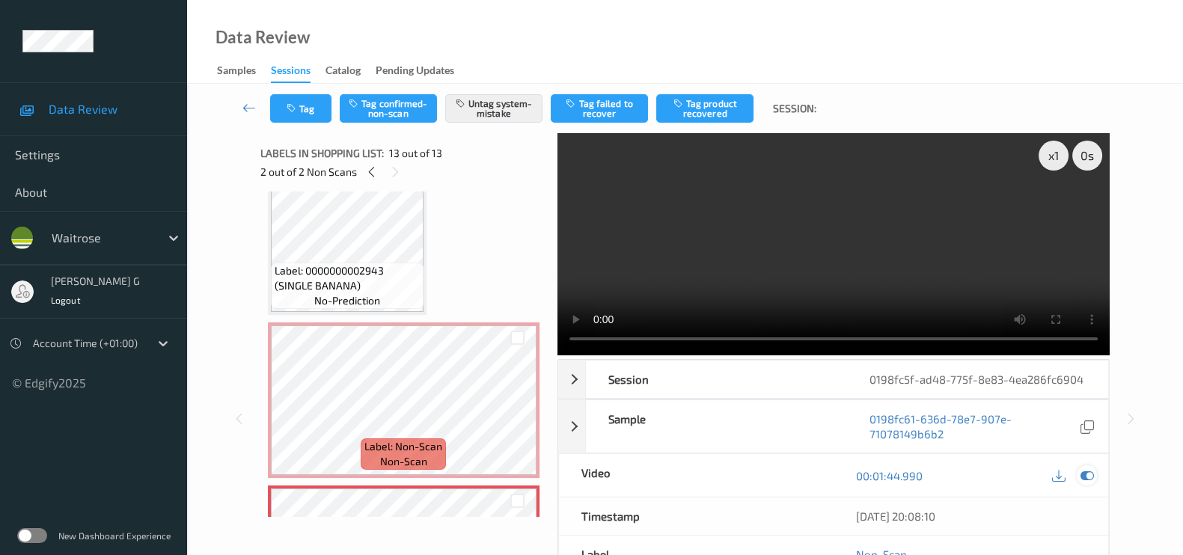
click at [1084, 474] on icon at bounding box center [1087, 475] width 13 height 13
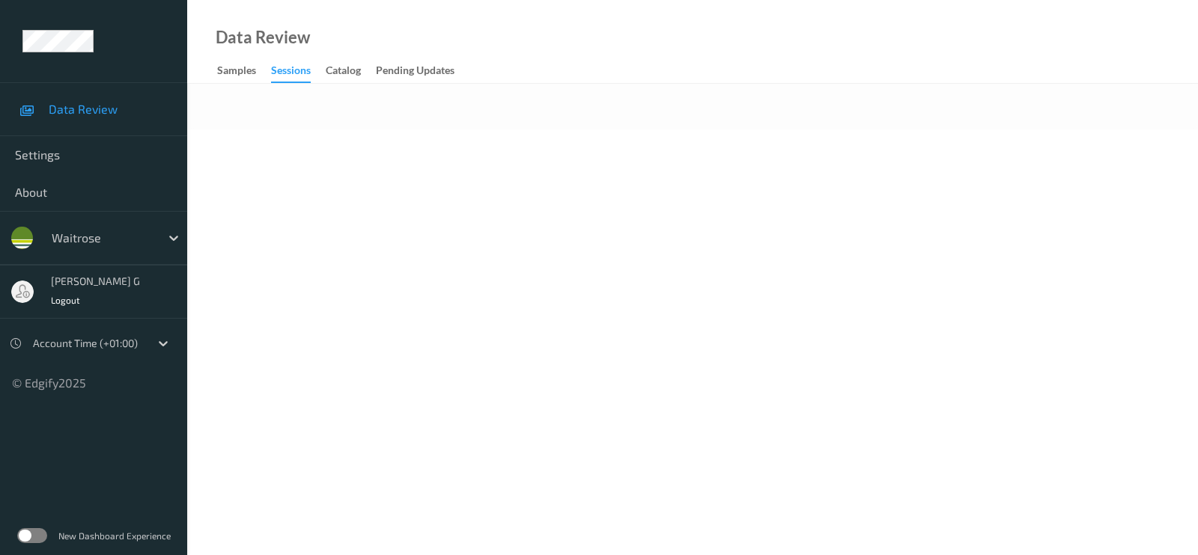
click at [582, 140] on body "Data Review Settings About waitrose [PERSON_NAME] g Logout Account Time (+01:00…" at bounding box center [599, 277] width 1198 height 555
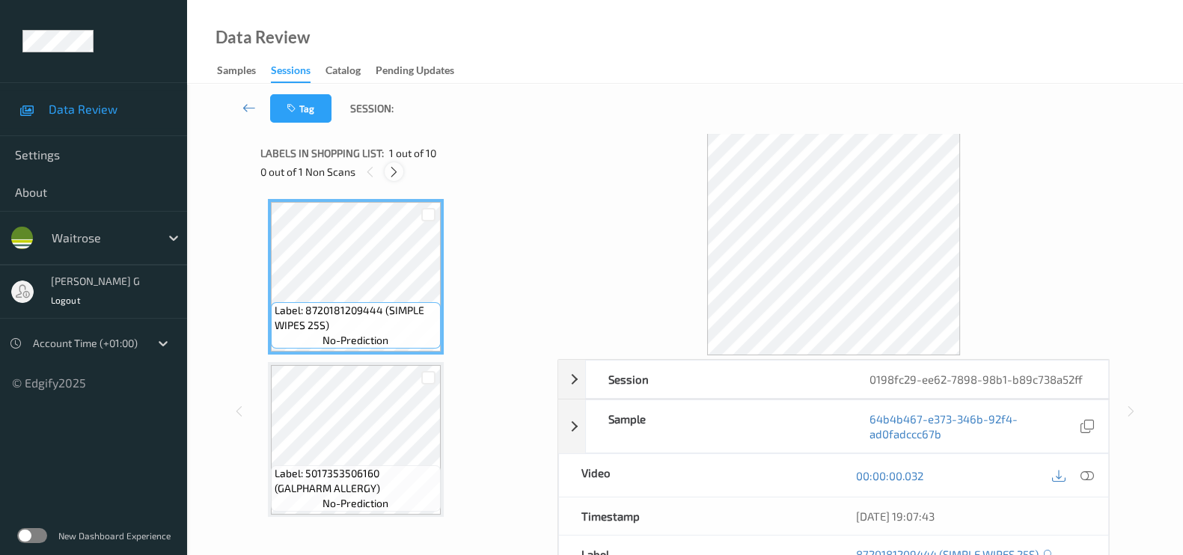
click at [399, 174] on icon at bounding box center [394, 171] width 13 height 13
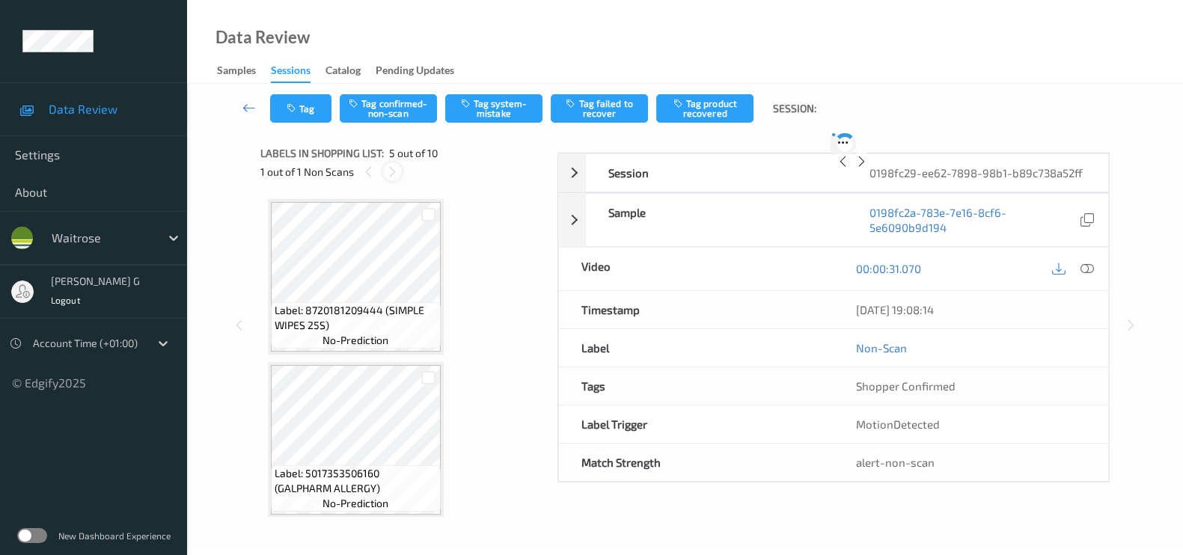
scroll to position [494, 0]
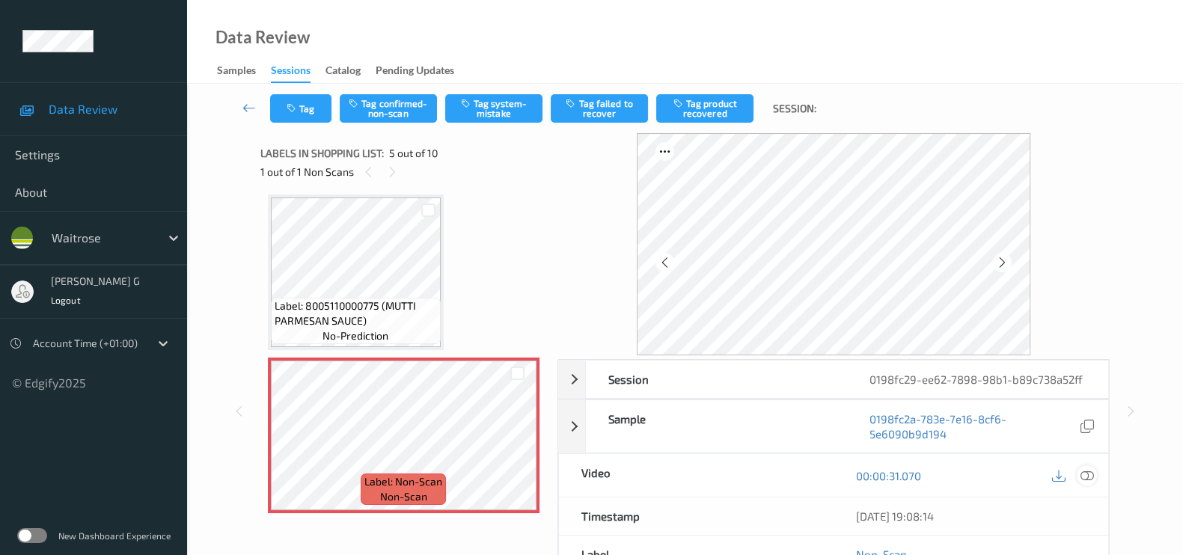
click at [1088, 472] on icon at bounding box center [1087, 475] width 13 height 13
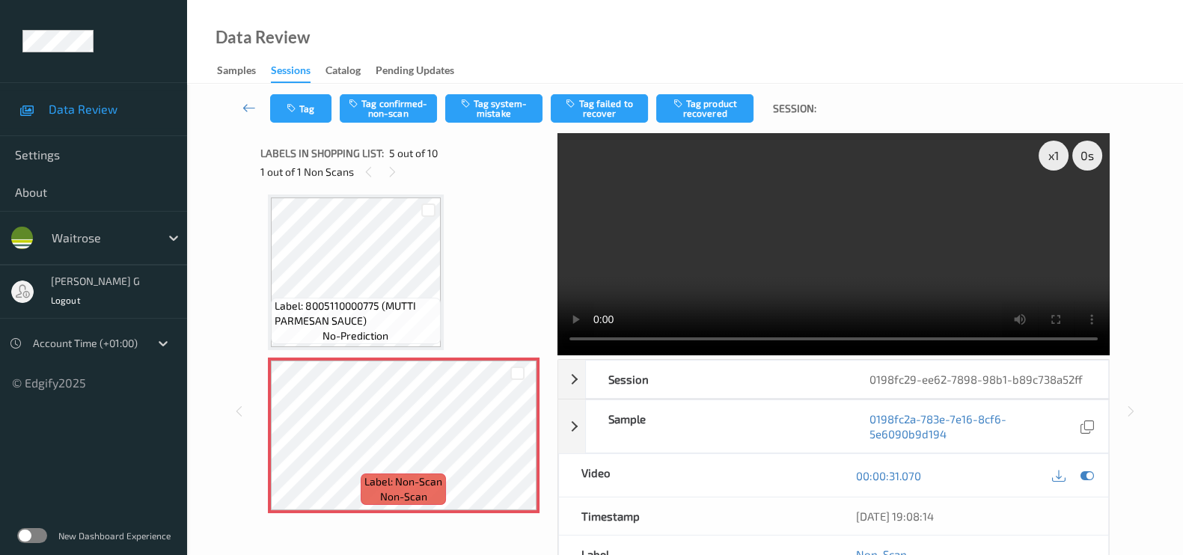
click at [1100, 479] on div "00:00:31.070" at bounding box center [971, 475] width 275 height 43
click at [1082, 481] on icon at bounding box center [1087, 475] width 13 height 13
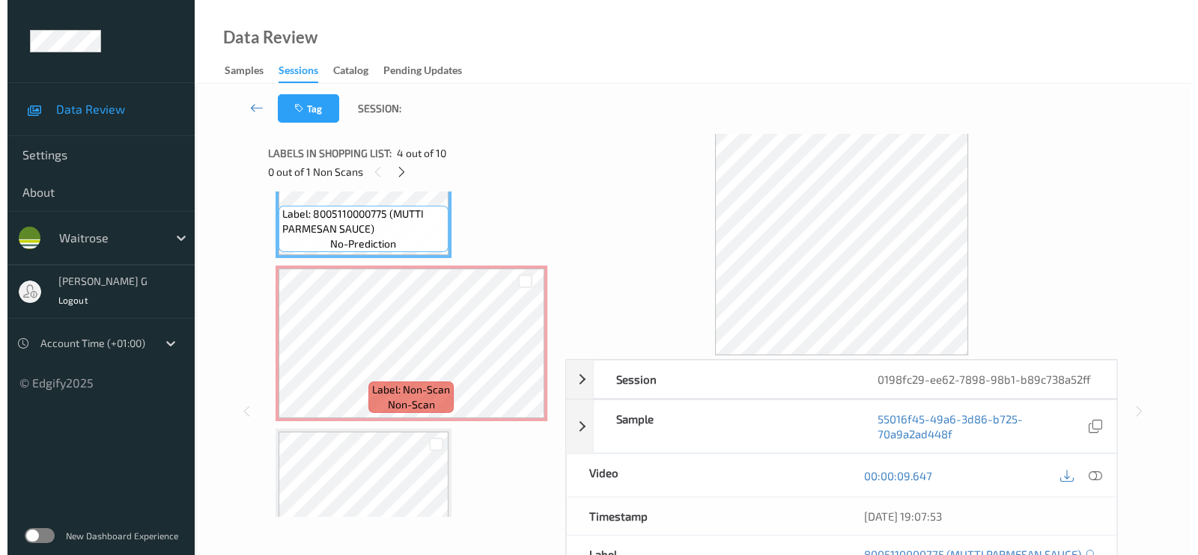
scroll to position [587, 0]
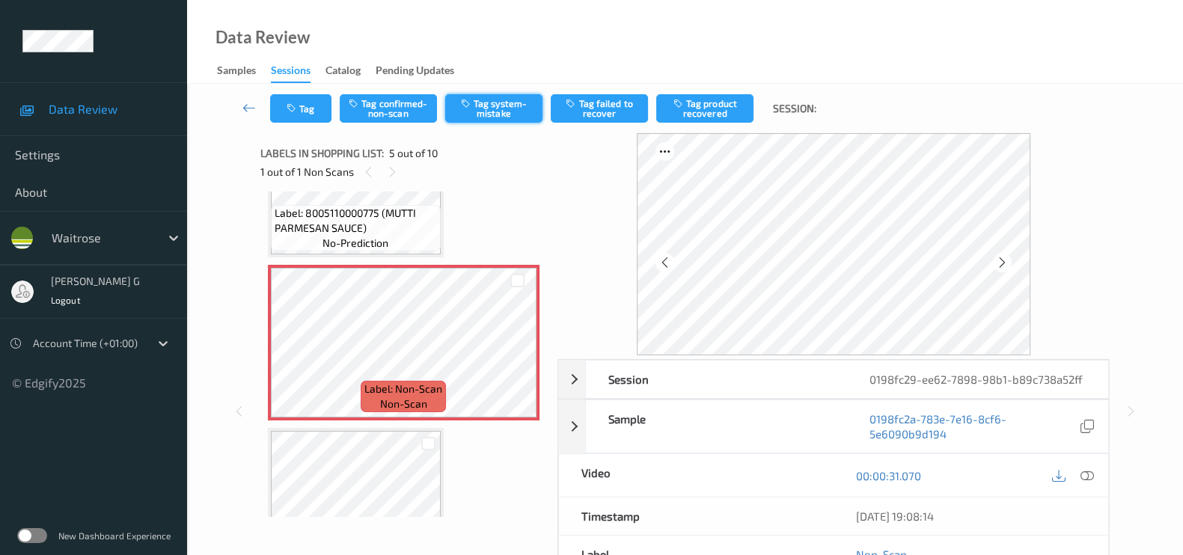
click at [487, 103] on button "Tag system-mistake" at bounding box center [493, 108] width 97 height 28
click at [290, 94] on button "Tag" at bounding box center [300, 108] width 61 height 28
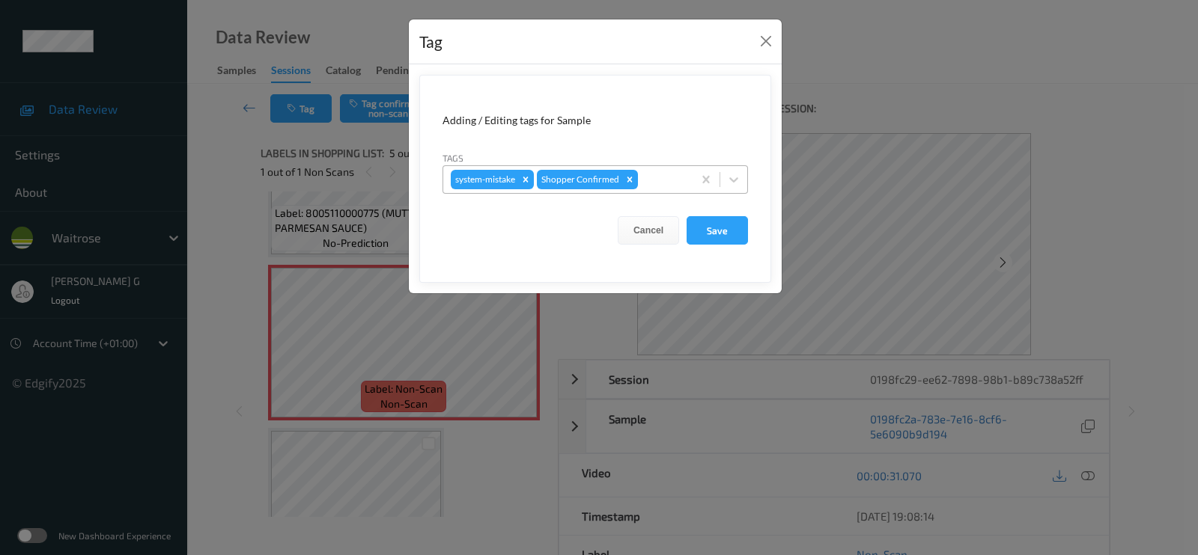
click at [662, 177] on div at bounding box center [663, 180] width 44 height 18
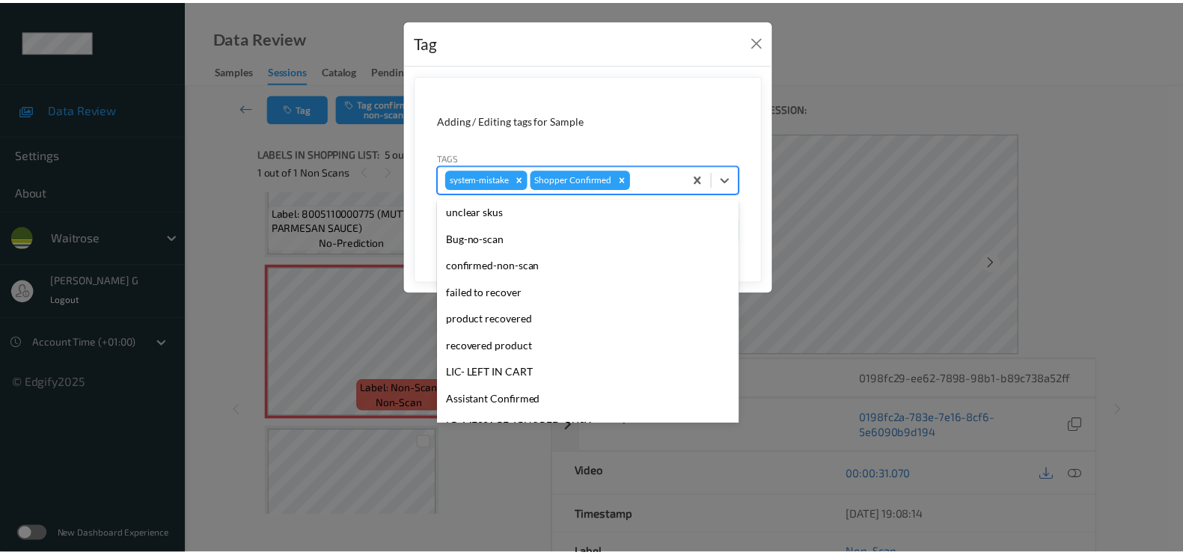
scroll to position [281, 0]
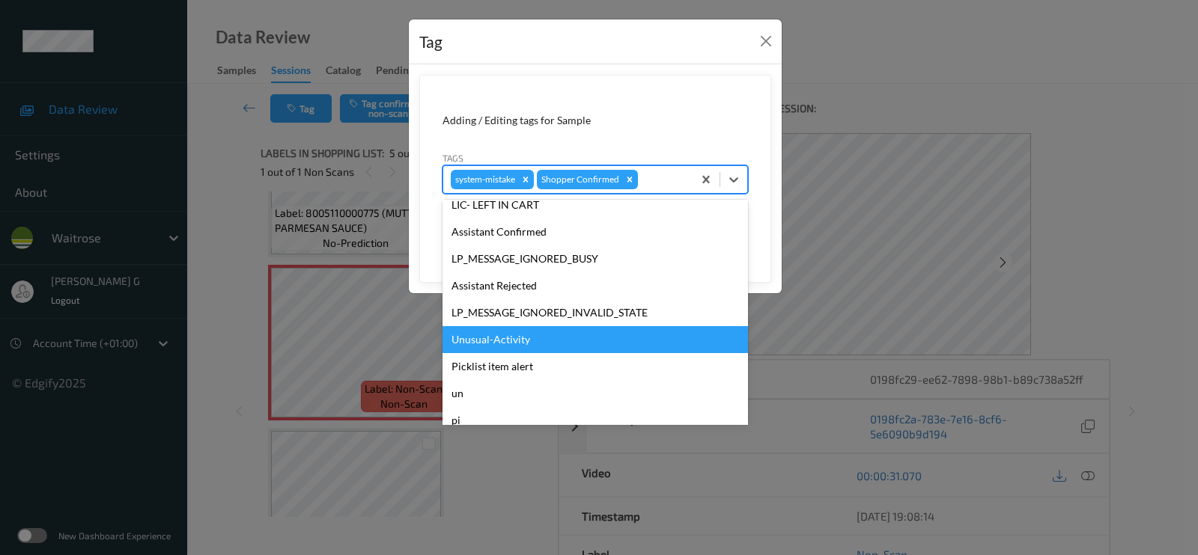
click at [490, 334] on div "Unusual-Activity" at bounding box center [594, 339] width 305 height 27
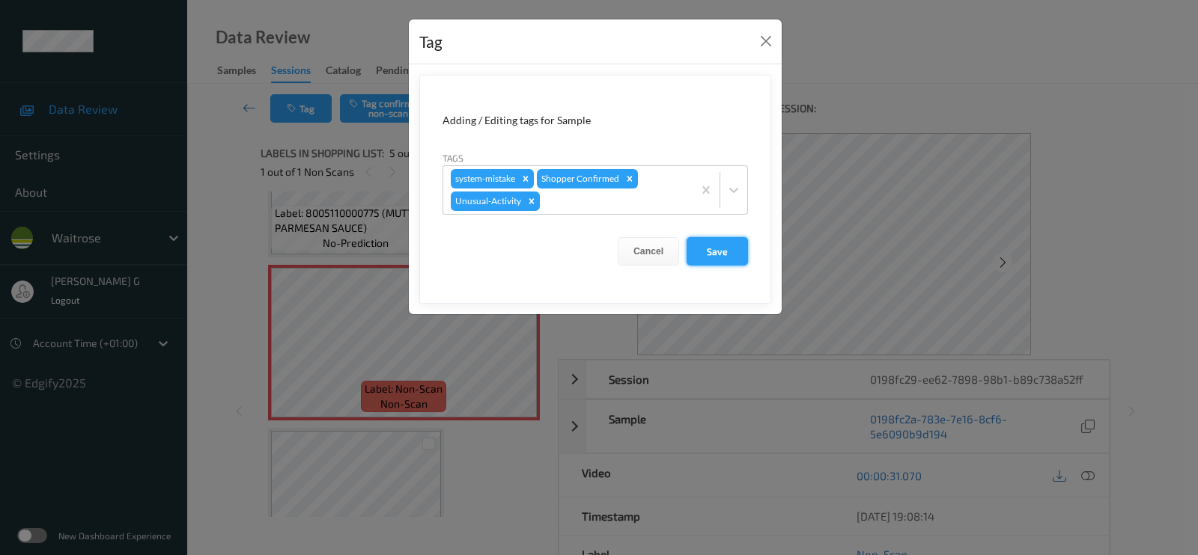
click at [714, 244] on button "Save" at bounding box center [716, 251] width 61 height 28
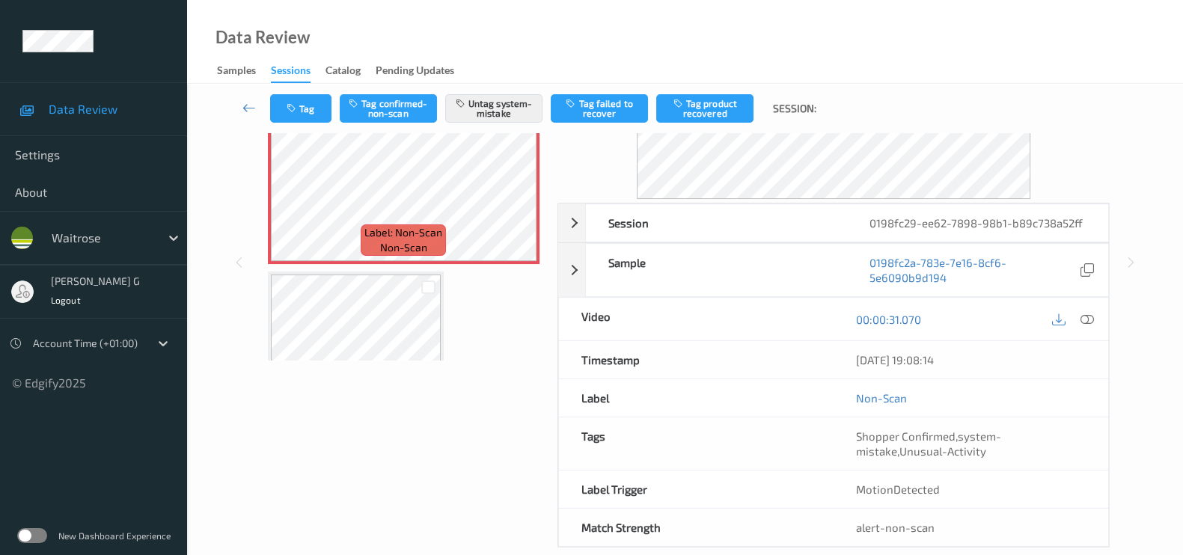
scroll to position [0, 0]
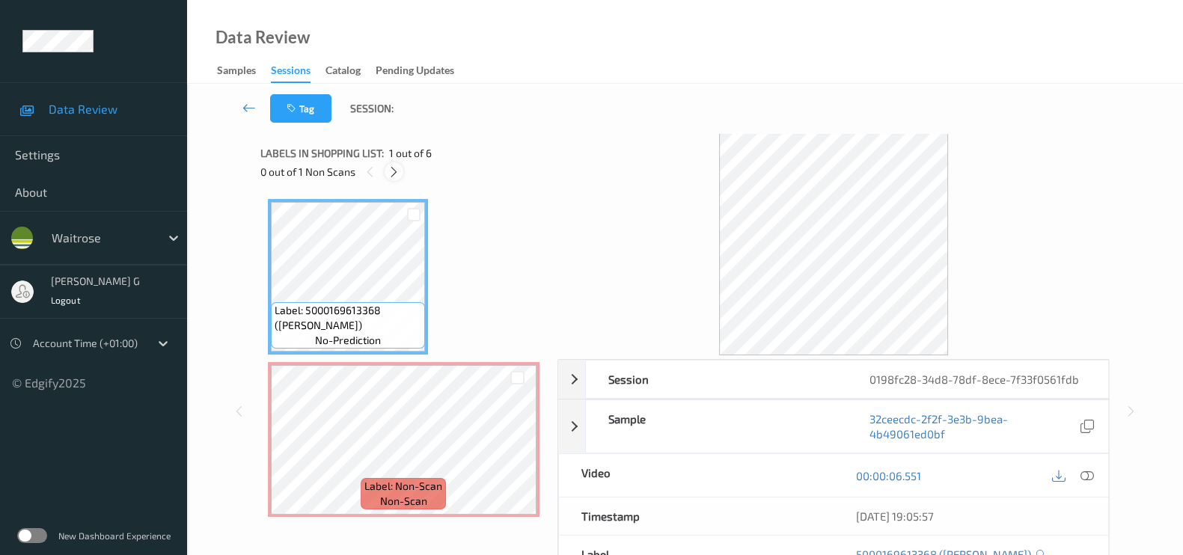
click at [394, 174] on icon at bounding box center [394, 171] width 13 height 13
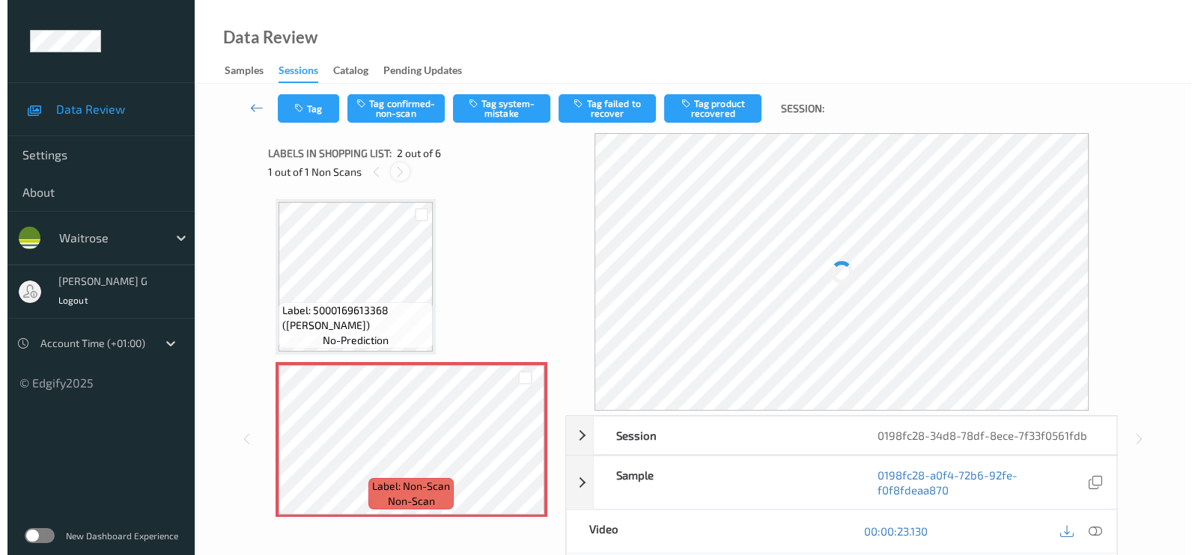
scroll to position [7, 0]
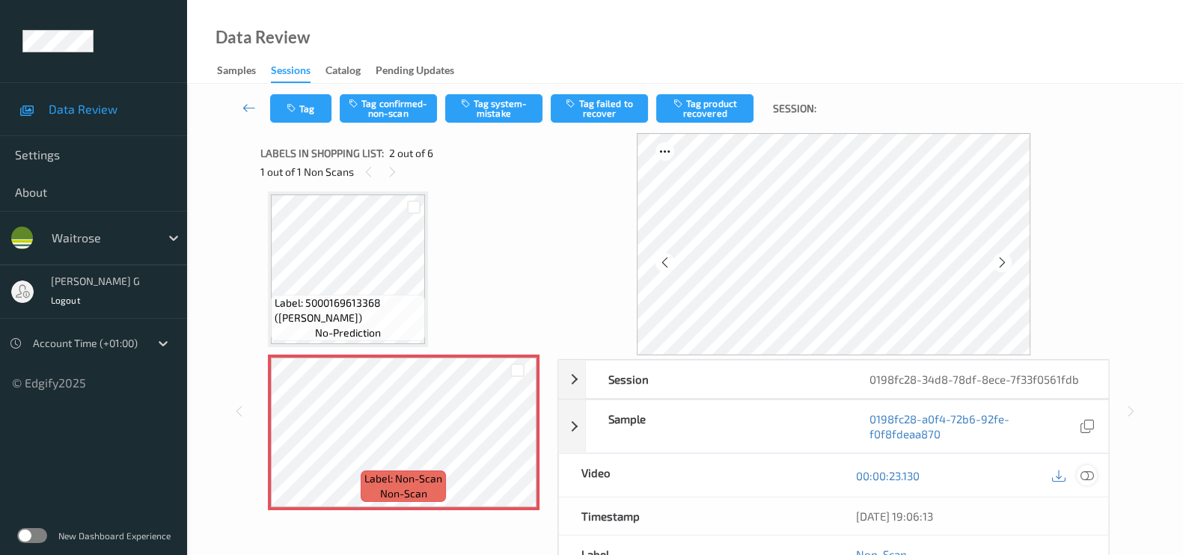
click at [1085, 472] on icon at bounding box center [1087, 475] width 13 height 13
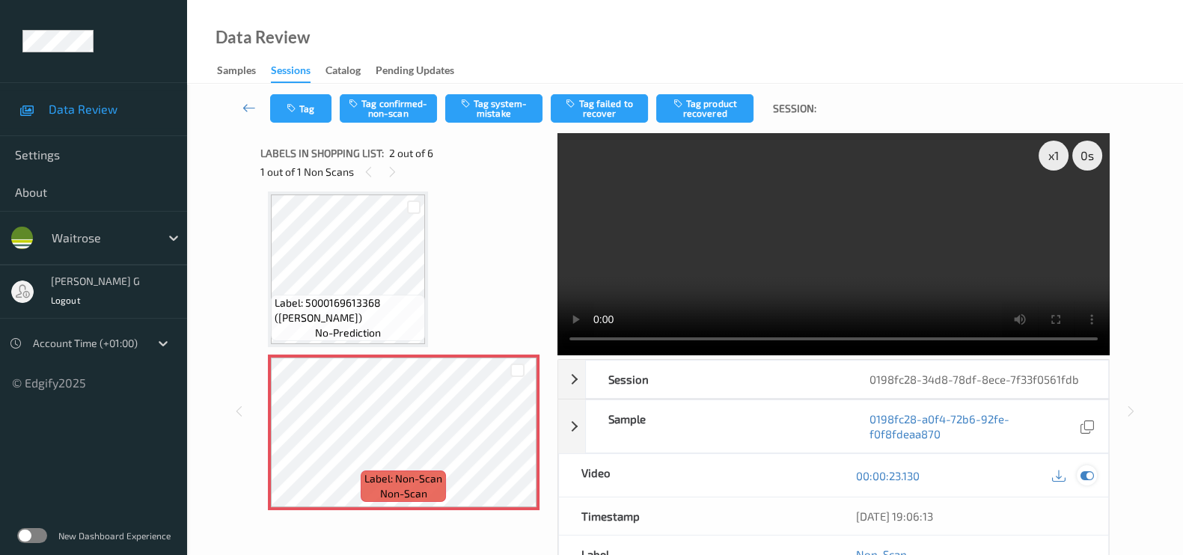
click at [1087, 474] on icon at bounding box center [1087, 475] width 13 height 13
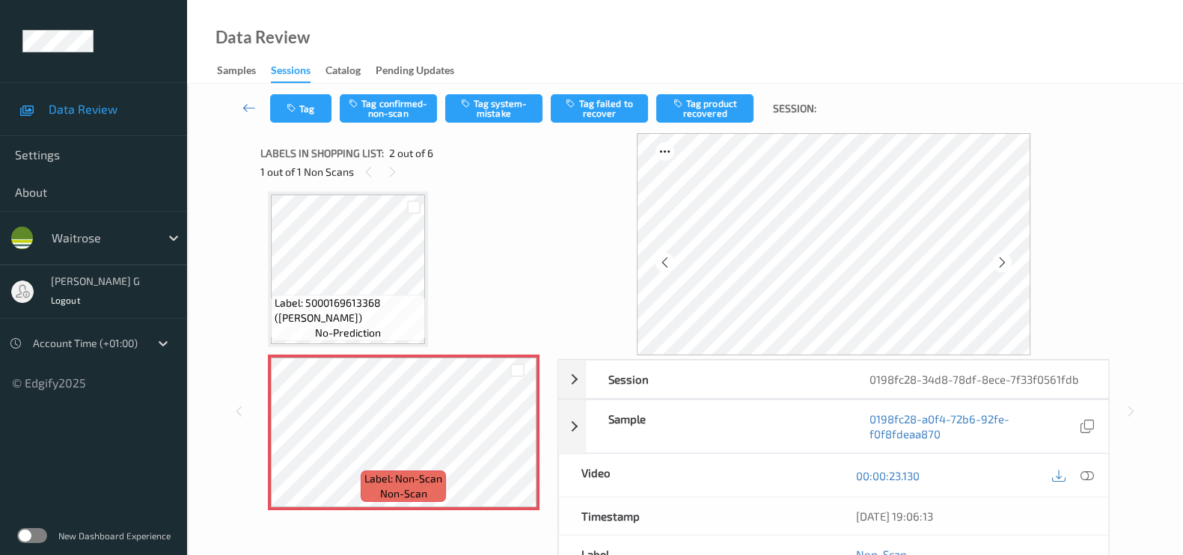
click at [364, 192] on div "Label: 5000169613368 (DORG BROWN BLOOMER) no-prediction" at bounding box center [348, 270] width 160 height 156
click at [492, 106] on button "Tag system-mistake" at bounding box center [493, 108] width 97 height 28
click at [291, 103] on icon "button" at bounding box center [293, 108] width 13 height 10
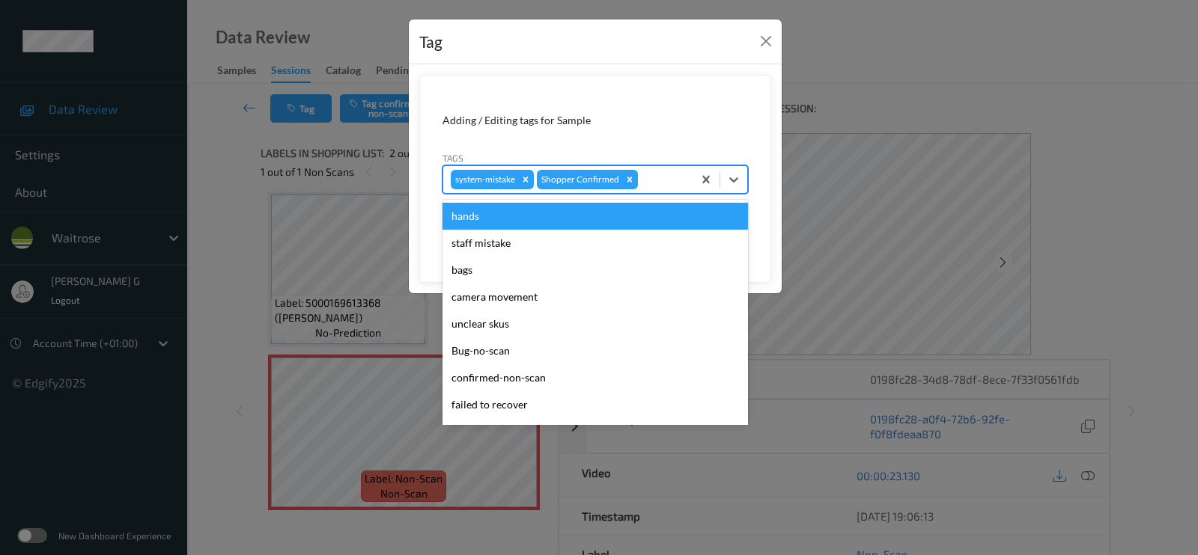
click at [677, 171] on div at bounding box center [663, 180] width 44 height 18
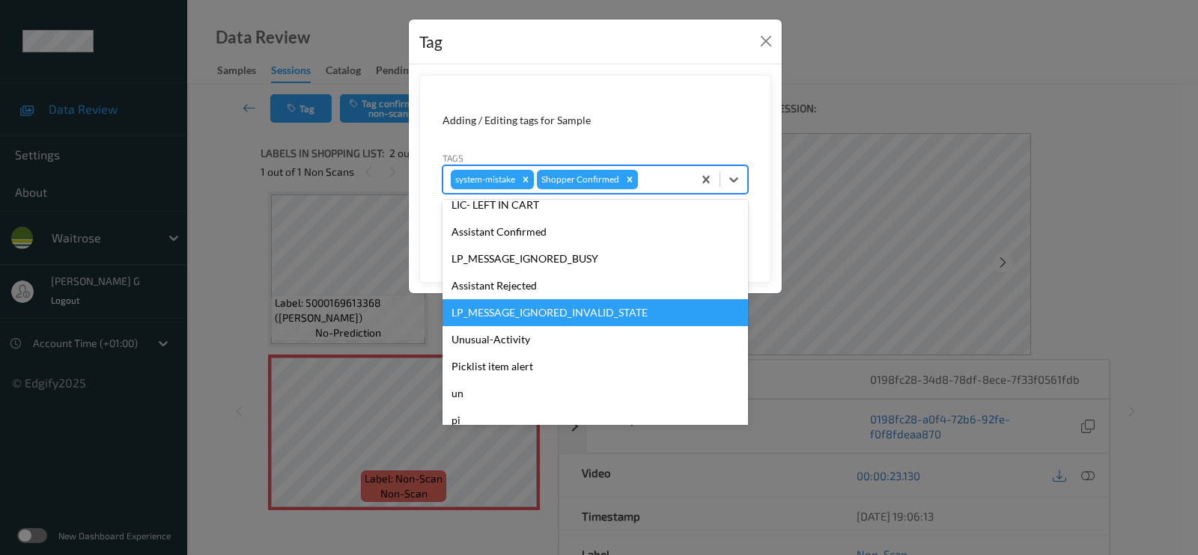
scroll to position [320, 0]
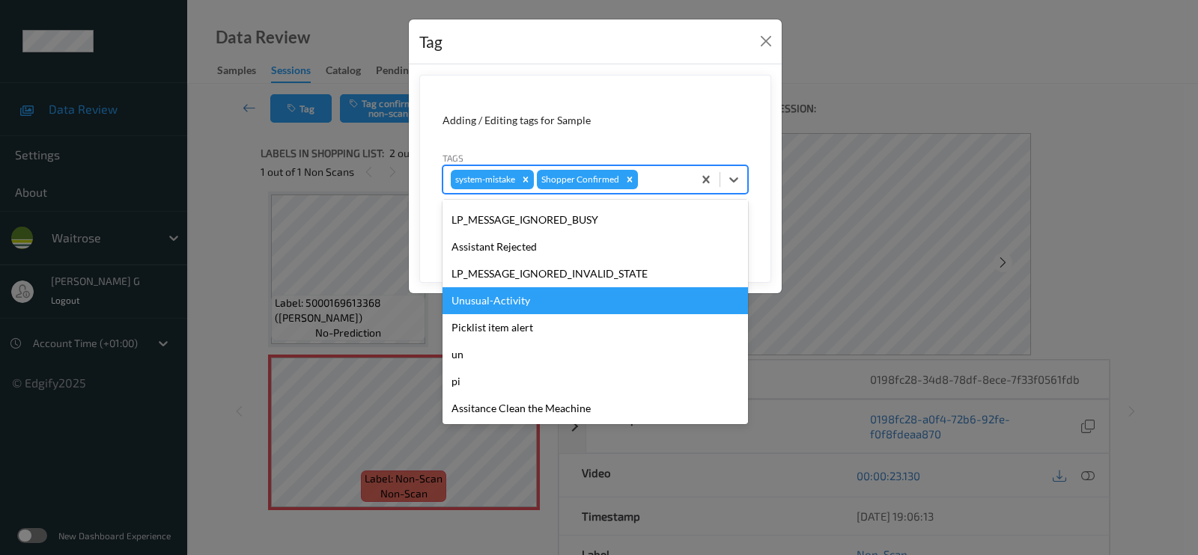
click at [481, 297] on div "Unusual-Activity" at bounding box center [594, 300] width 305 height 27
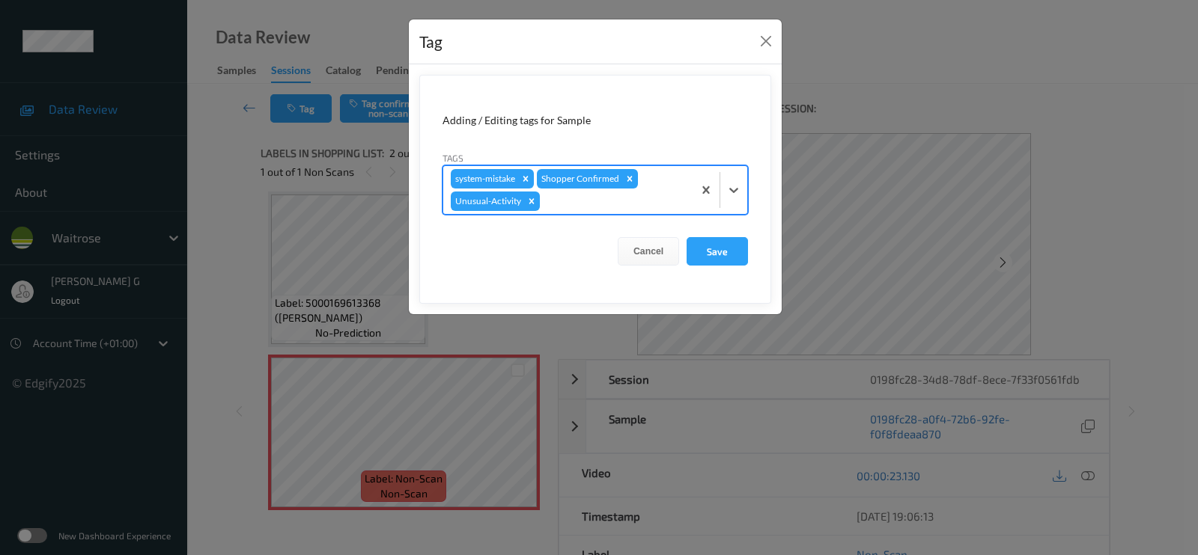
click at [626, 215] on form "Adding / Editing tags for Sample Tags option Unusual-Activity, selected. Select…" at bounding box center [595, 189] width 352 height 229
click at [637, 202] on div at bounding box center [614, 201] width 142 height 18
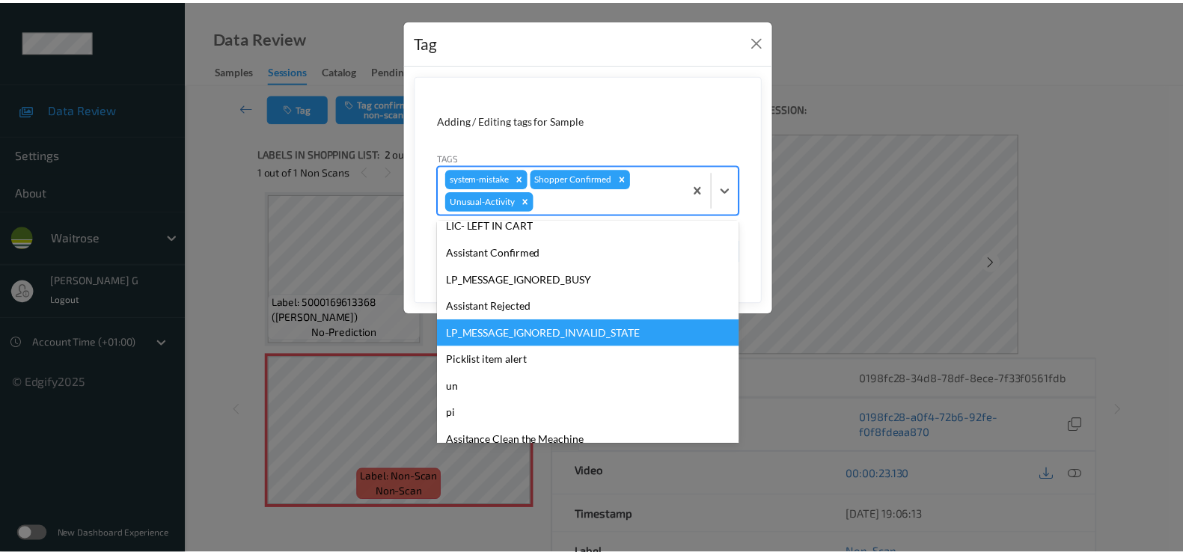
scroll to position [293, 0]
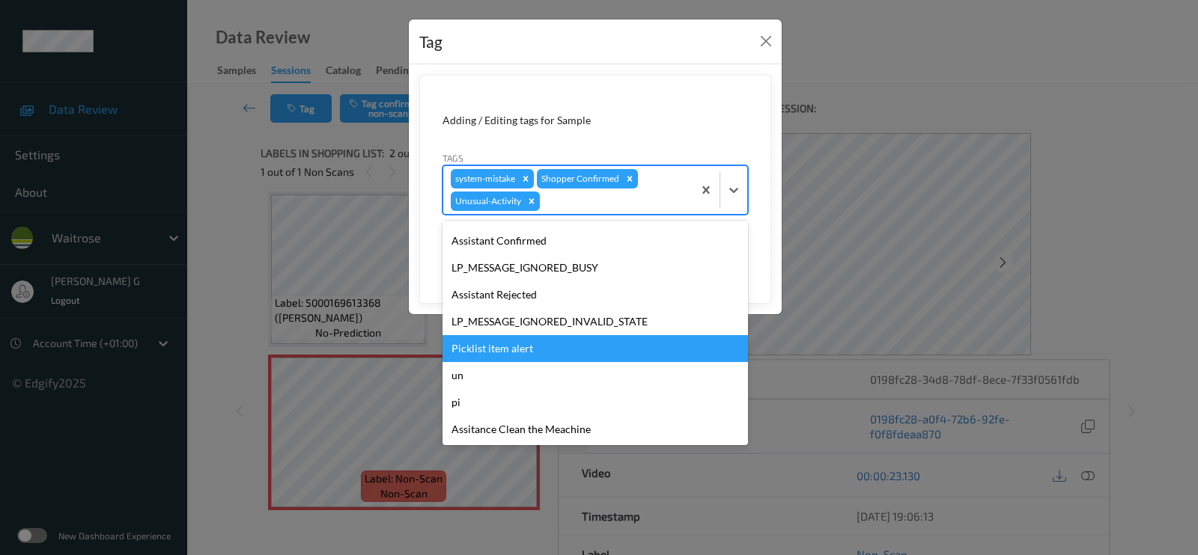
click at [490, 340] on div "Picklist item alert" at bounding box center [594, 348] width 305 height 27
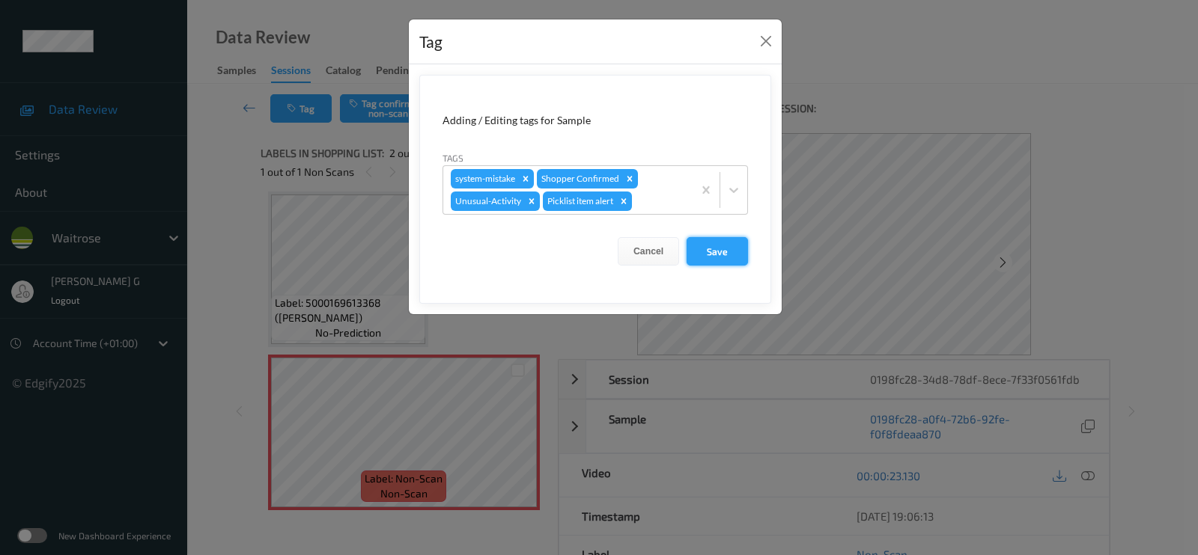
click at [711, 251] on button "Save" at bounding box center [716, 251] width 61 height 28
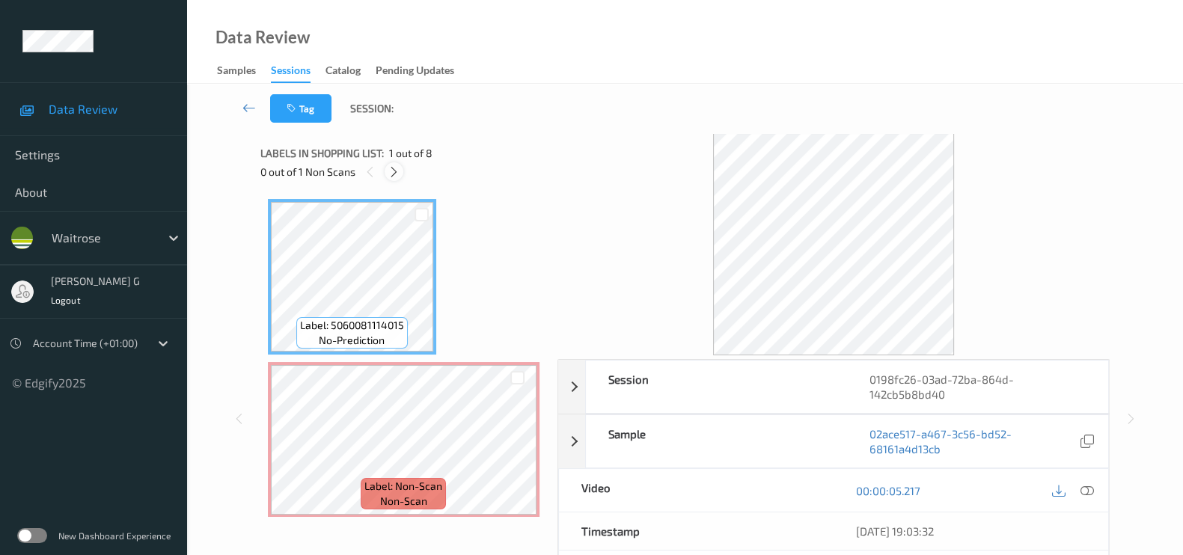
click at [393, 169] on icon at bounding box center [394, 171] width 13 height 13
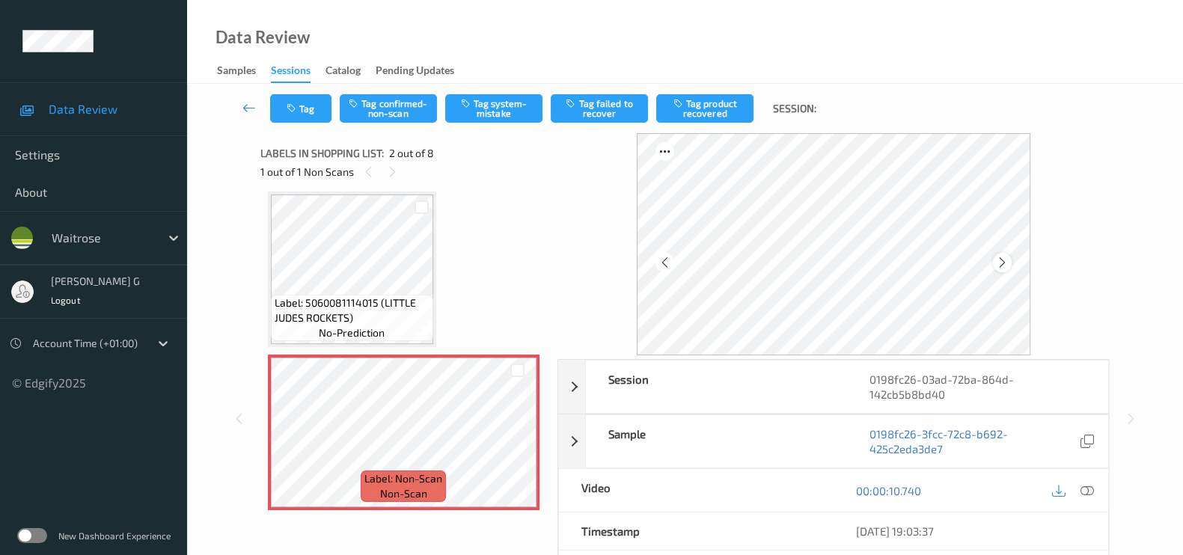
click at [1001, 260] on icon at bounding box center [1002, 262] width 13 height 13
click at [1009, 260] on icon at bounding box center [1002, 262] width 13 height 13
click at [1096, 486] on div at bounding box center [1087, 491] width 20 height 20
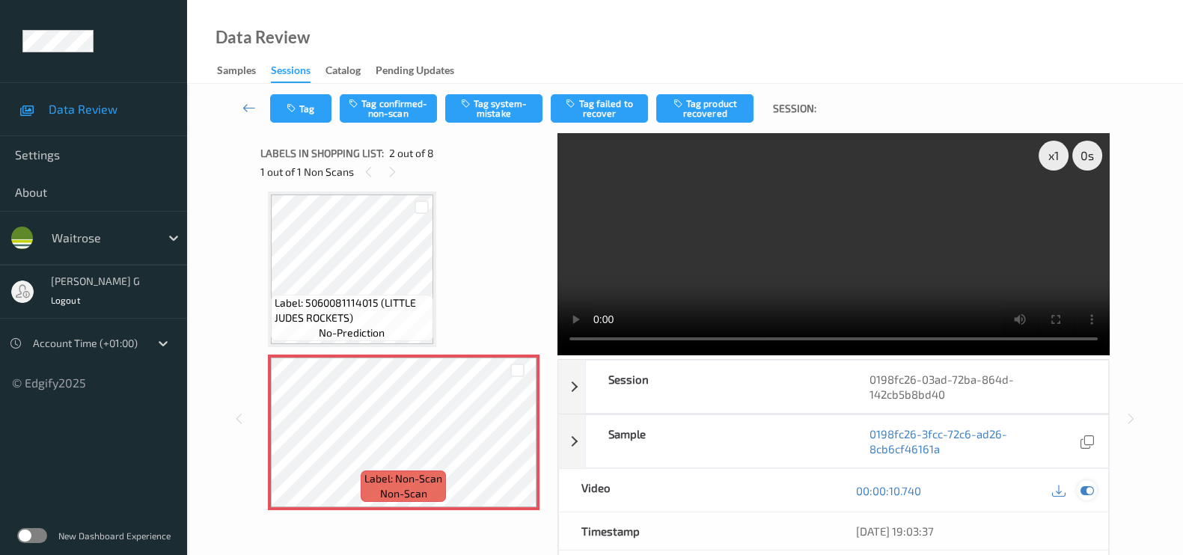
click at [1088, 484] on icon at bounding box center [1087, 490] width 13 height 13
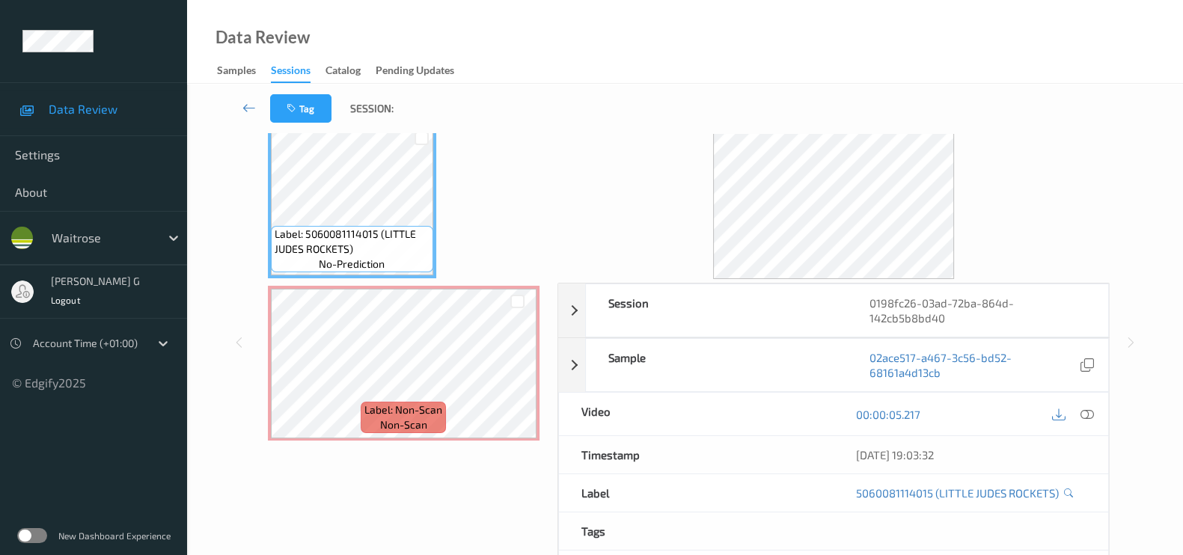
scroll to position [0, 0]
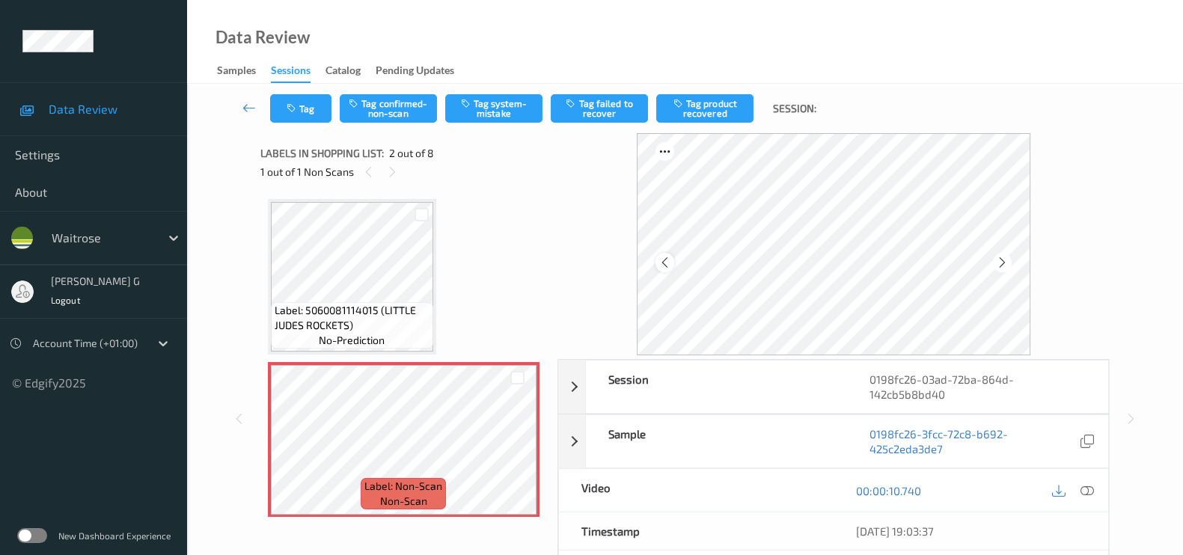
click at [662, 258] on icon at bounding box center [665, 262] width 13 height 13
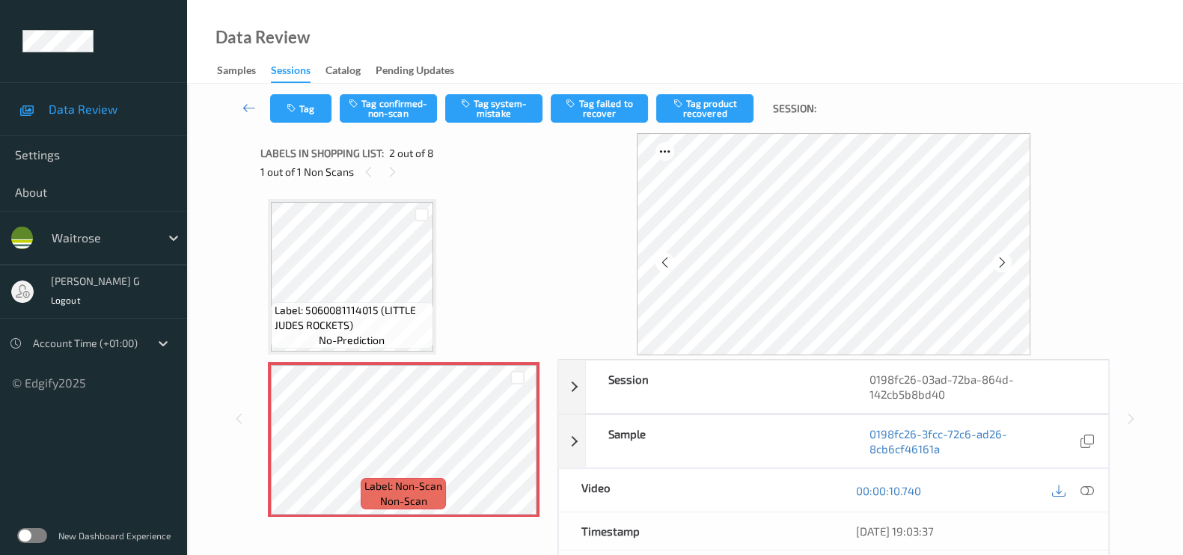
click at [1090, 494] on icon at bounding box center [1087, 490] width 13 height 13
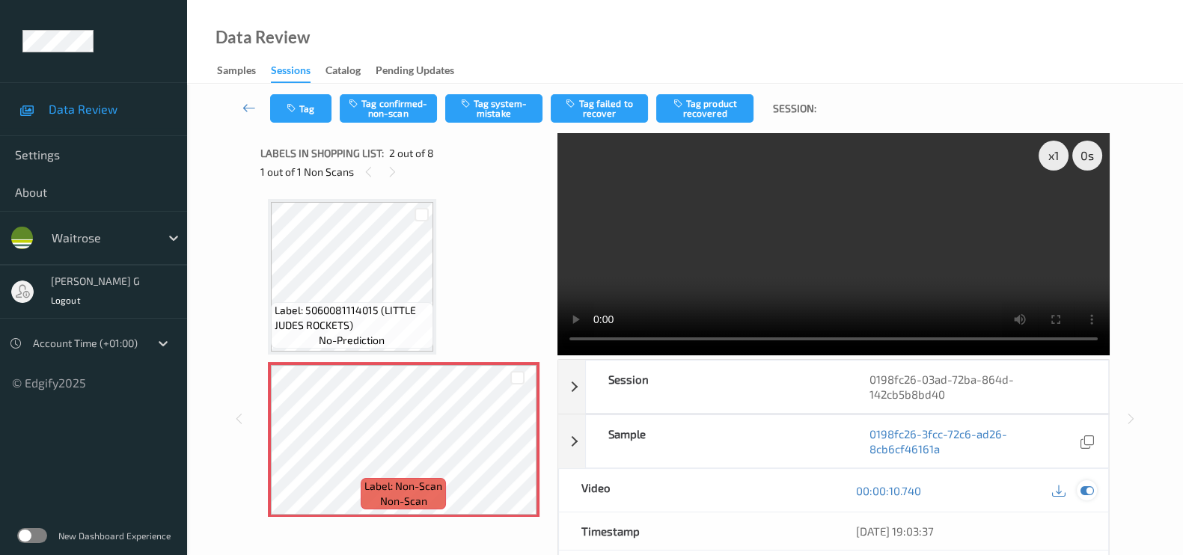
click at [1088, 493] on icon at bounding box center [1087, 490] width 13 height 13
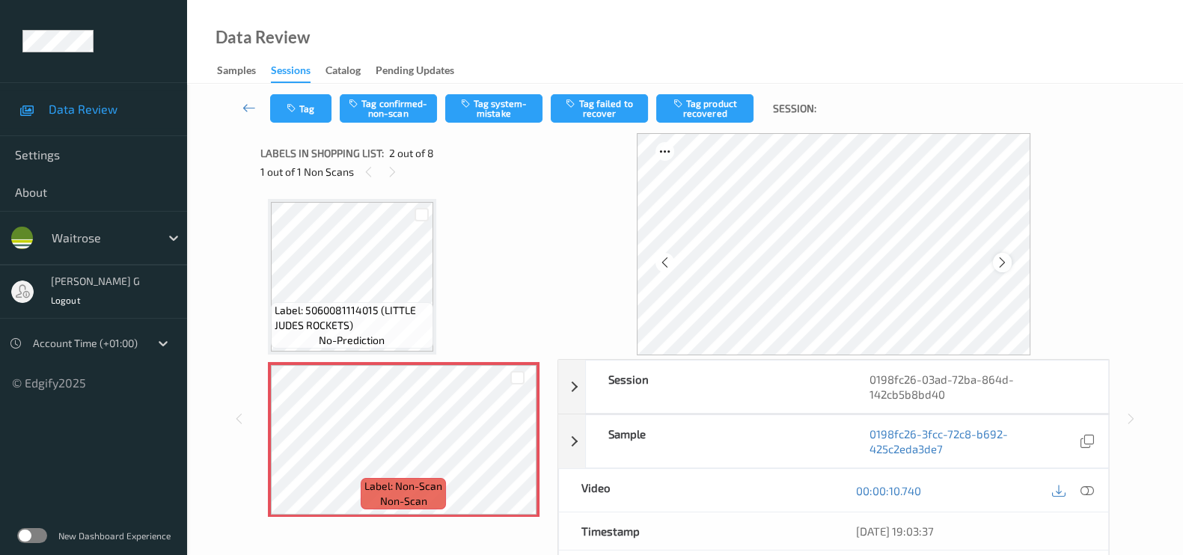
click at [1002, 266] on icon at bounding box center [1002, 262] width 13 height 13
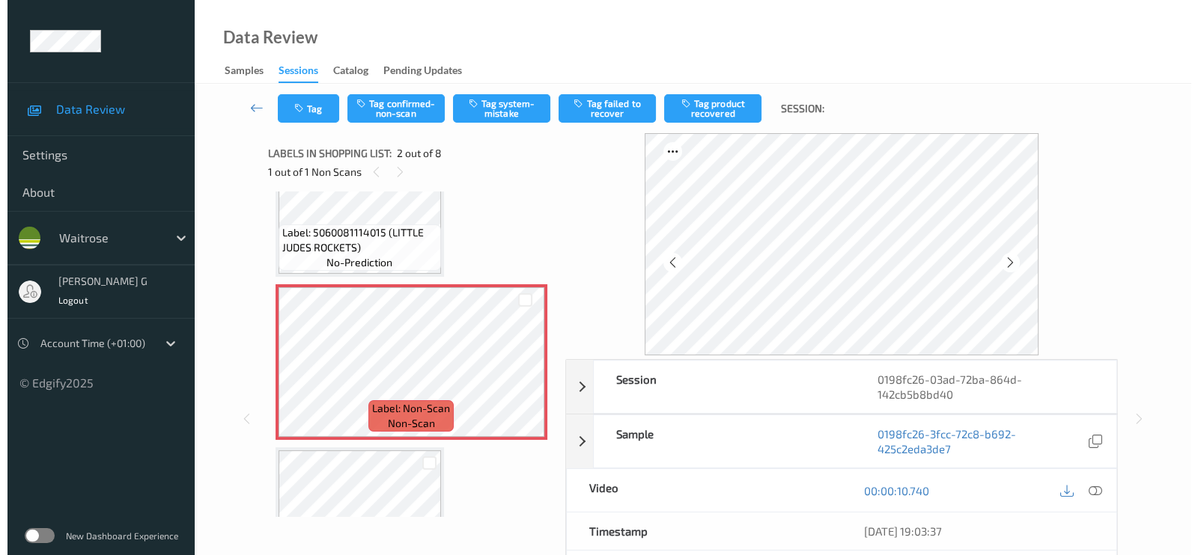
scroll to position [186, 0]
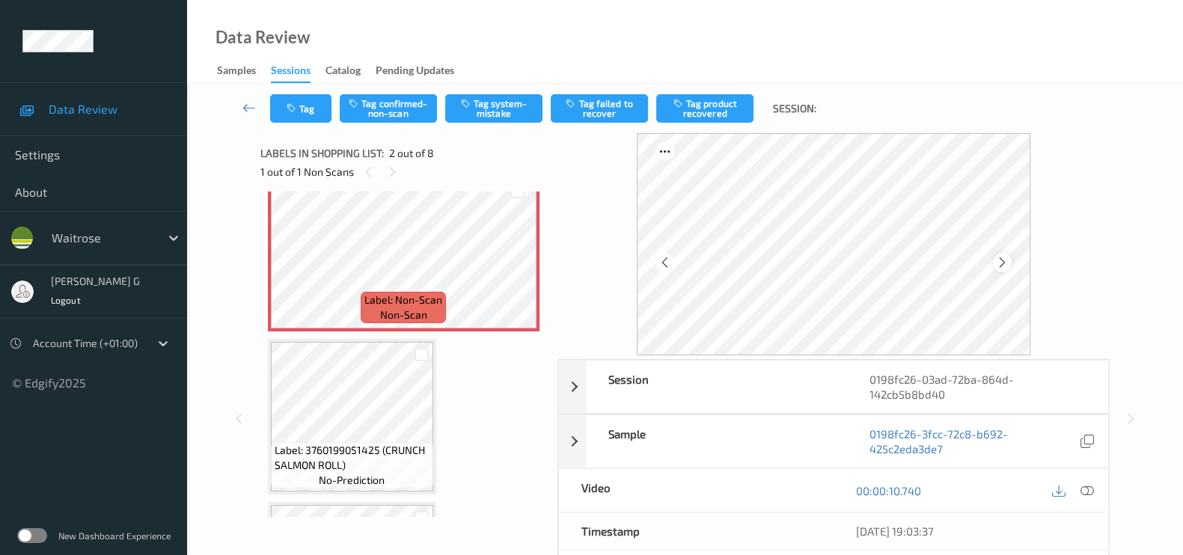
click at [1007, 266] on icon at bounding box center [1002, 262] width 13 height 13
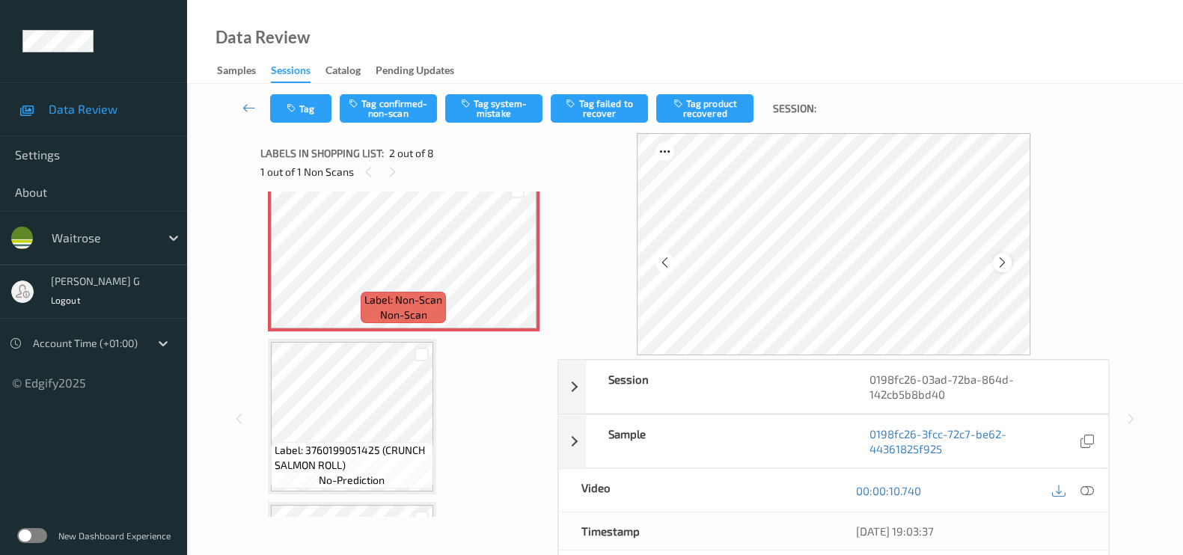
click at [1001, 263] on icon at bounding box center [1002, 262] width 13 height 13
click at [1007, 260] on icon at bounding box center [1002, 262] width 13 height 13
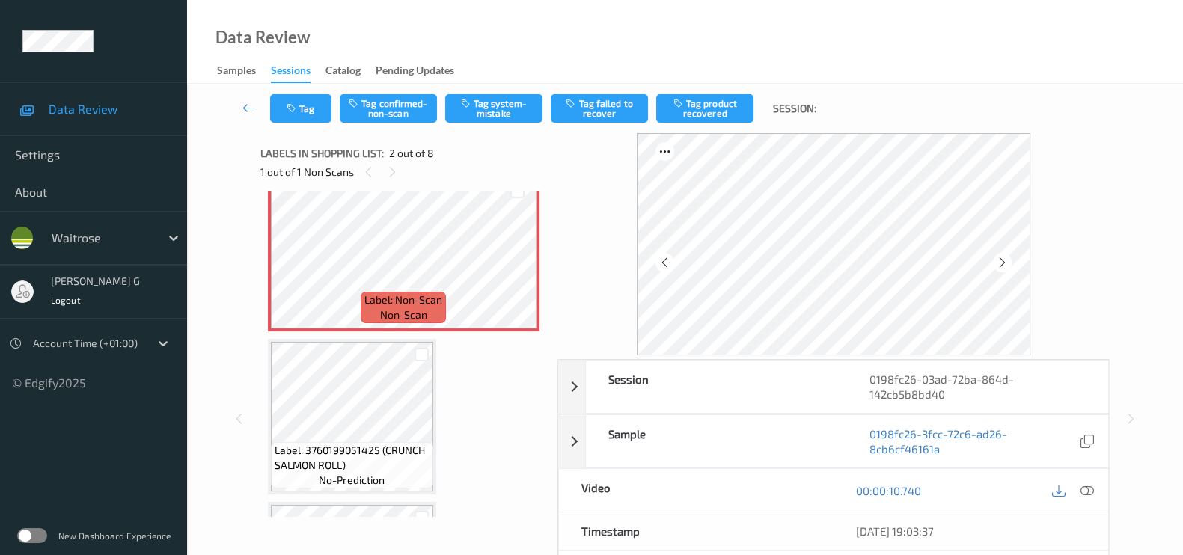
click at [1007, 260] on icon at bounding box center [1002, 262] width 13 height 13
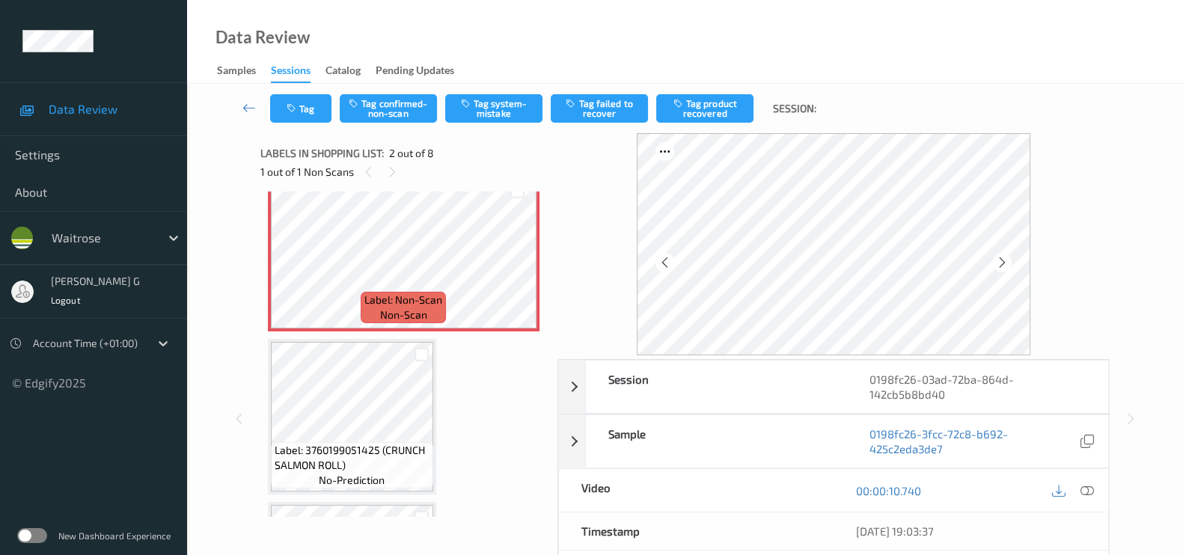
click at [1007, 260] on icon at bounding box center [1002, 262] width 13 height 13
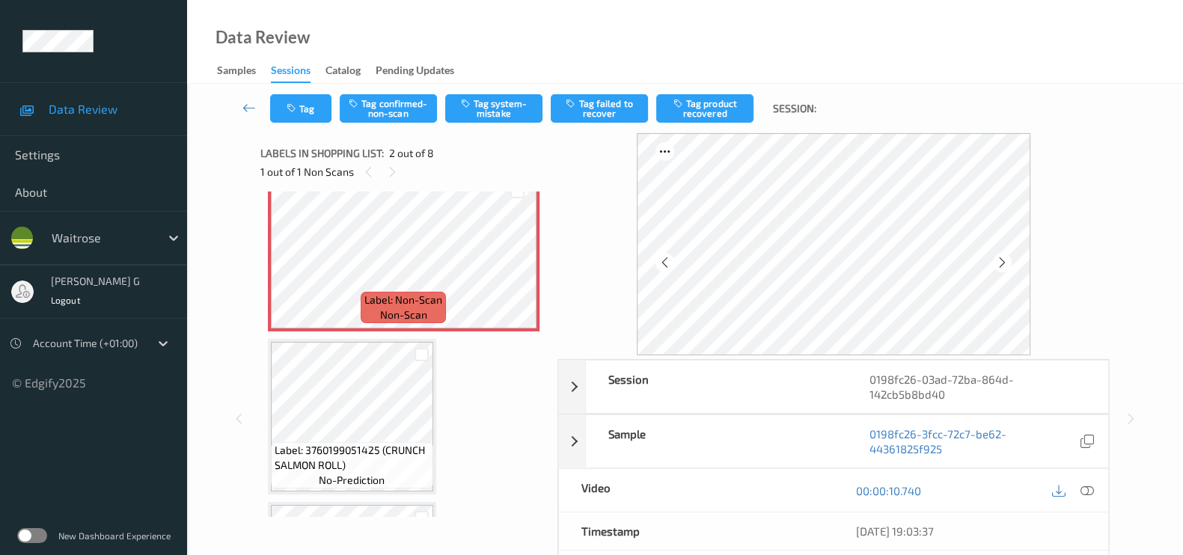
click at [1007, 260] on icon at bounding box center [1002, 262] width 13 height 13
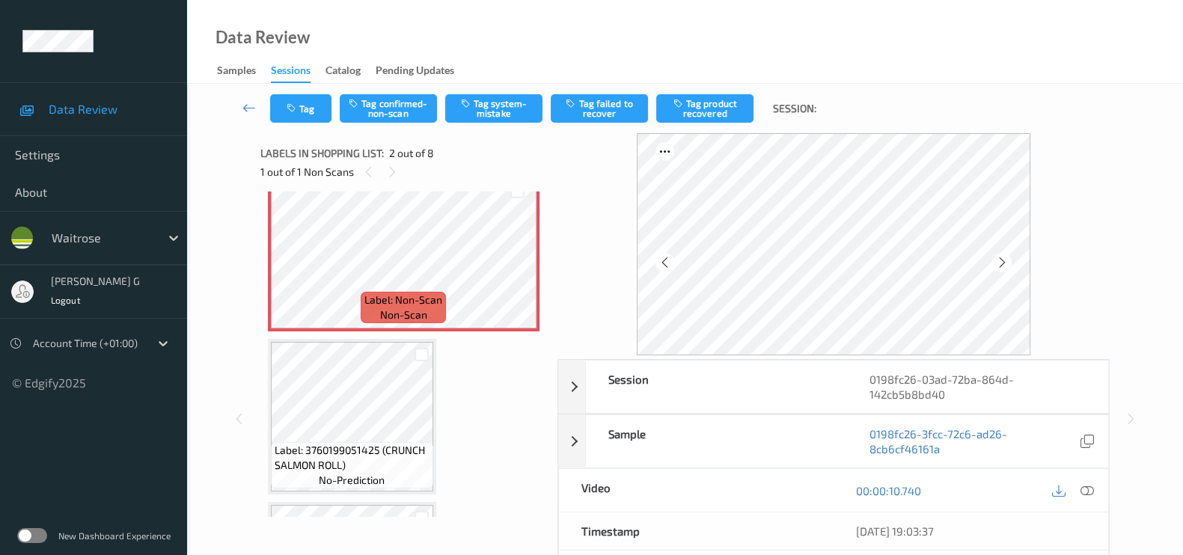
click at [1007, 260] on icon at bounding box center [1002, 262] width 13 height 13
click at [1009, 263] on icon at bounding box center [1002, 262] width 13 height 13
click at [508, 109] on button "Tag system-mistake" at bounding box center [493, 108] width 97 height 28
click at [500, 120] on button "Untag system-mistake" at bounding box center [493, 108] width 97 height 28
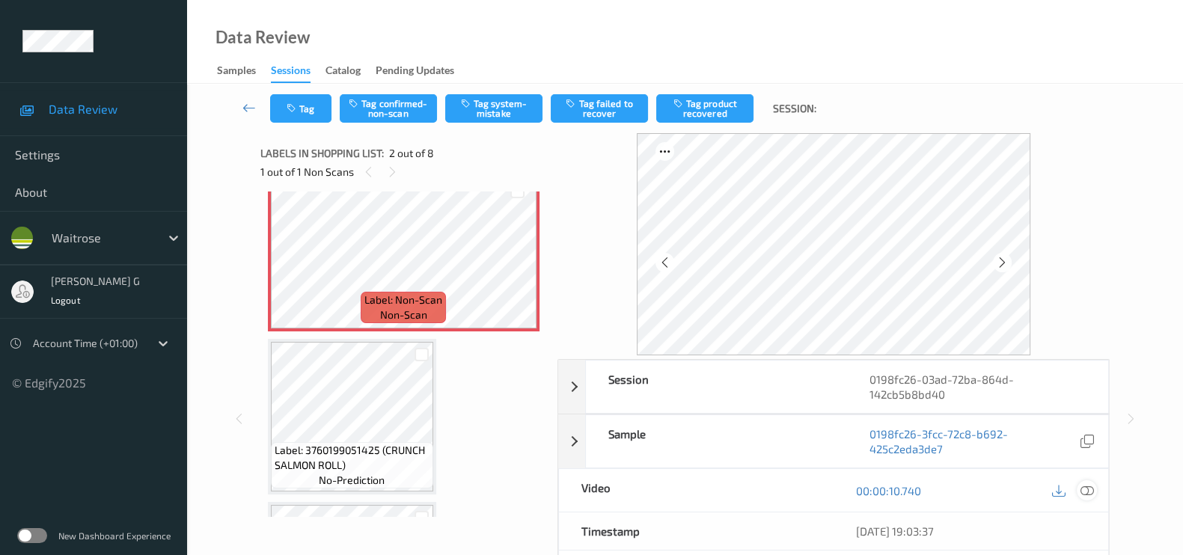
click at [1086, 495] on icon at bounding box center [1087, 490] width 13 height 13
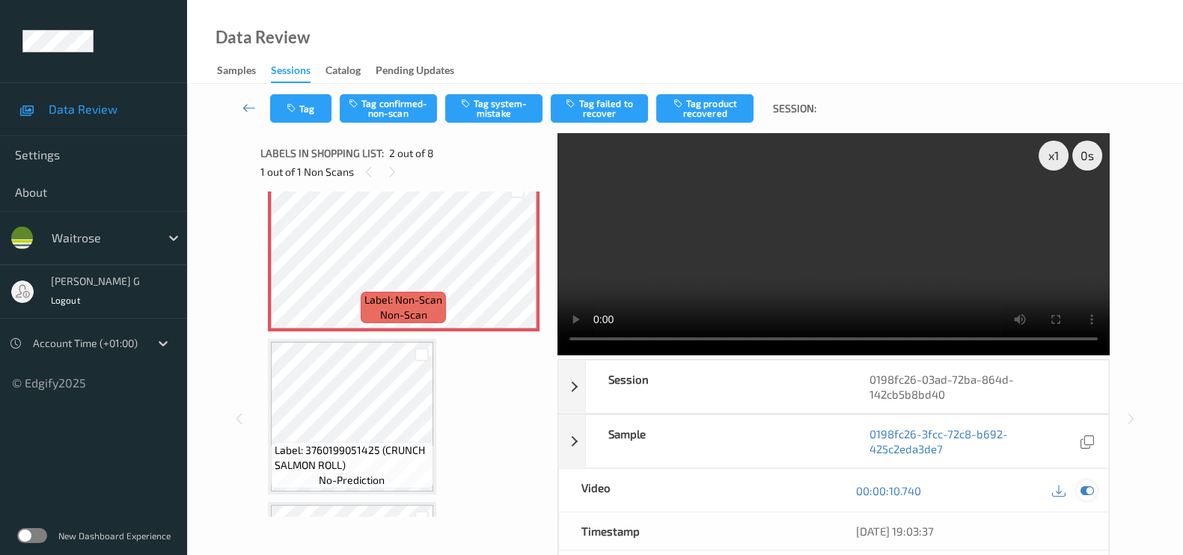
click at [1092, 487] on icon at bounding box center [1087, 490] width 13 height 13
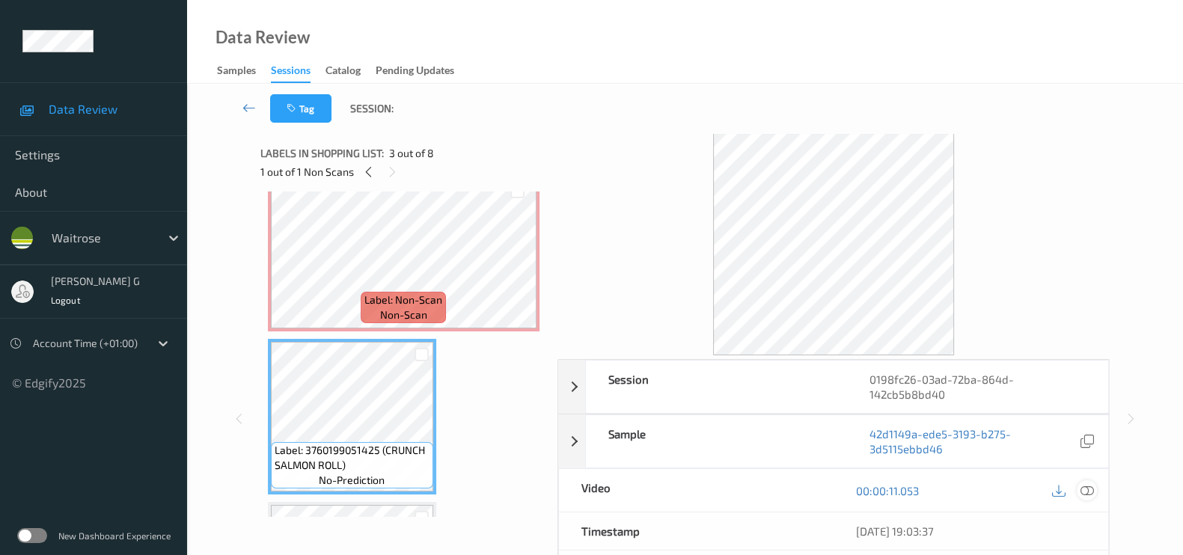
click at [1088, 488] on icon at bounding box center [1087, 490] width 13 height 13
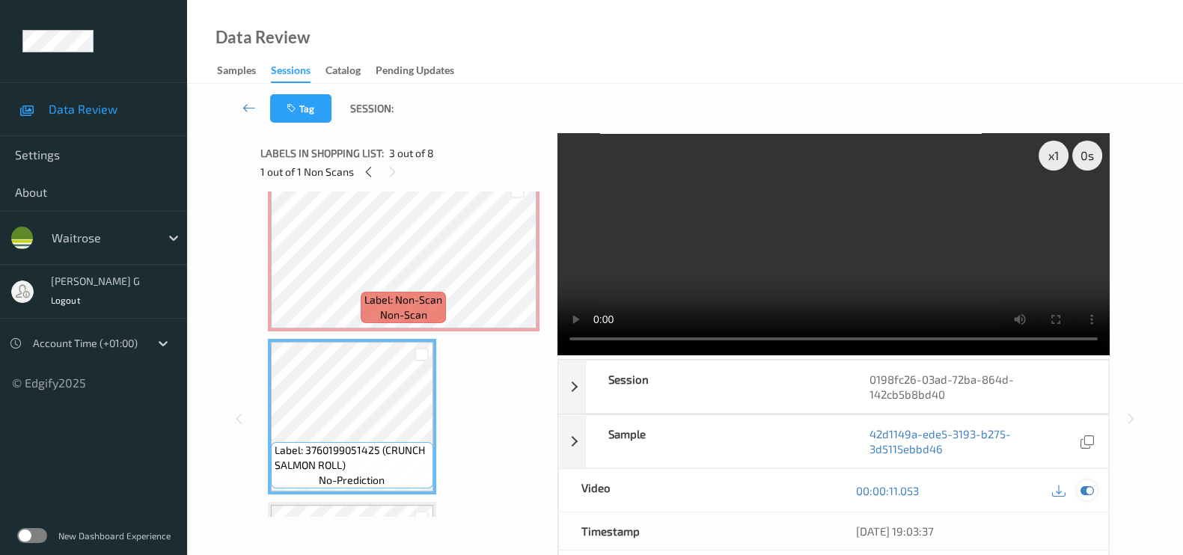
click at [1087, 492] on icon at bounding box center [1087, 490] width 13 height 13
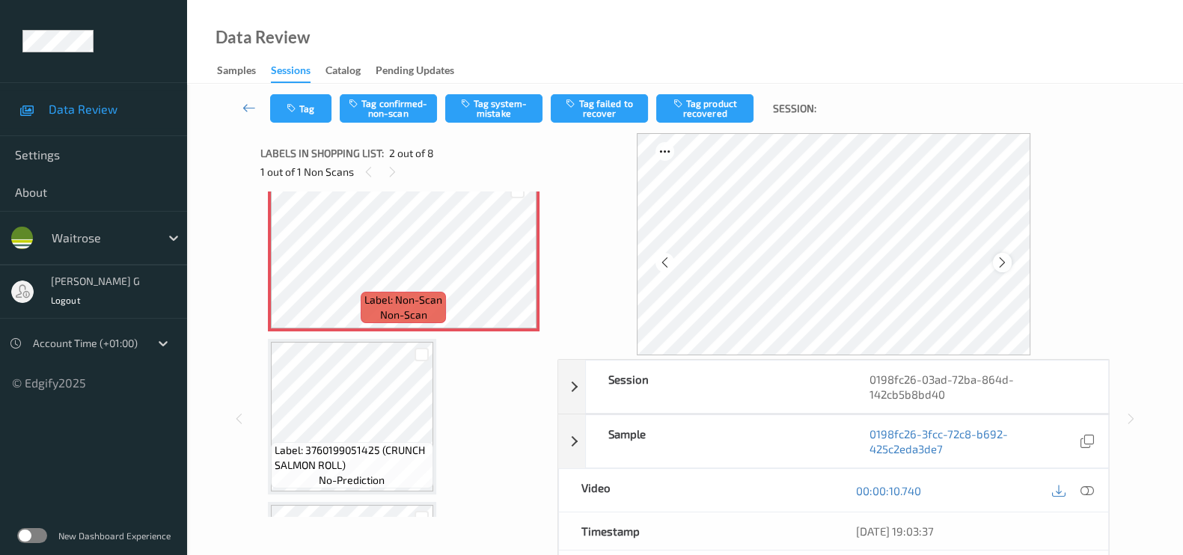
click at [1006, 257] on icon at bounding box center [1002, 262] width 13 height 13
click at [490, 104] on button "Tag system-mistake" at bounding box center [493, 108] width 97 height 28
click at [293, 122] on button "Tag" at bounding box center [300, 108] width 61 height 28
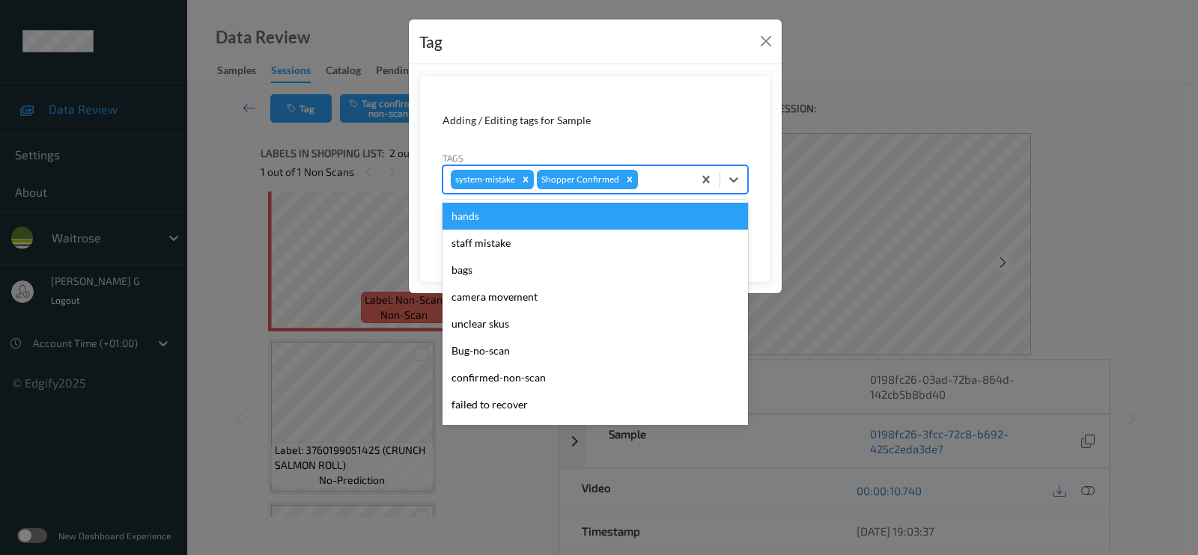
click at [664, 180] on div at bounding box center [663, 180] width 44 height 18
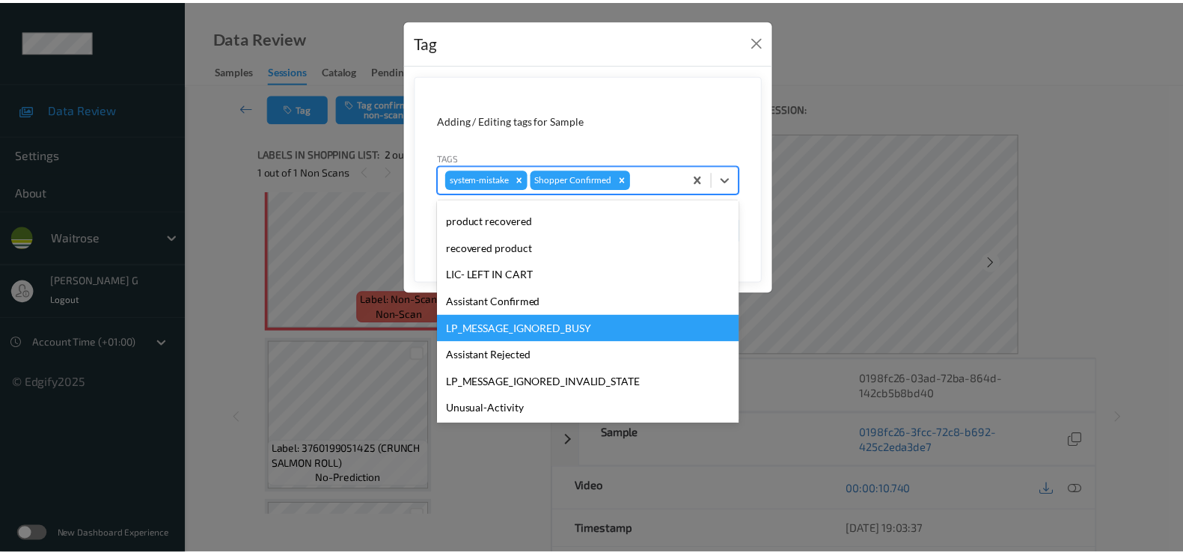
scroll to position [320, 0]
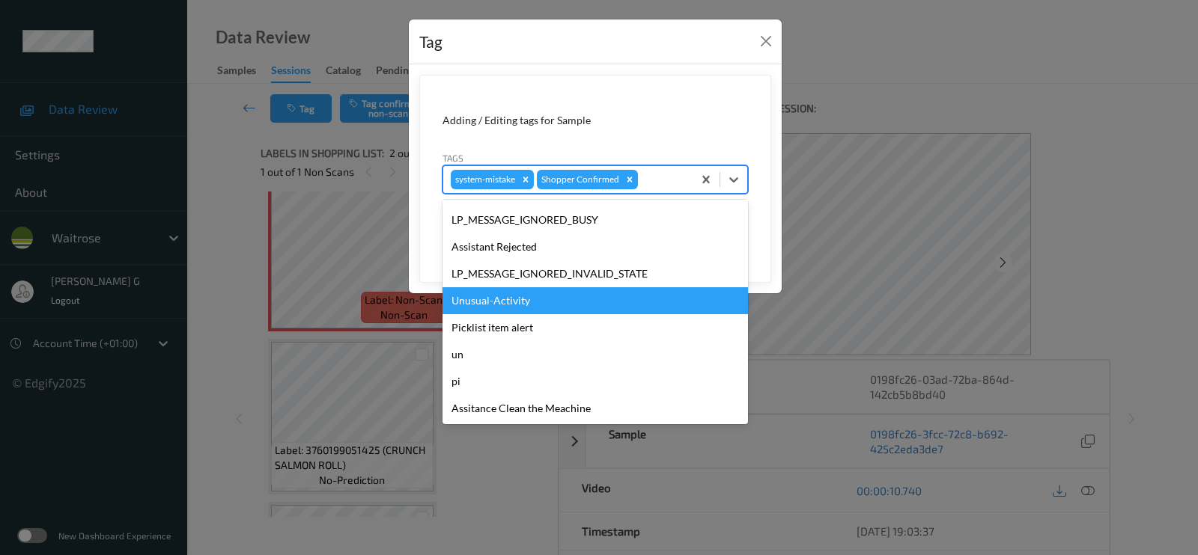
click at [475, 296] on div "Unusual-Activity" at bounding box center [594, 300] width 305 height 27
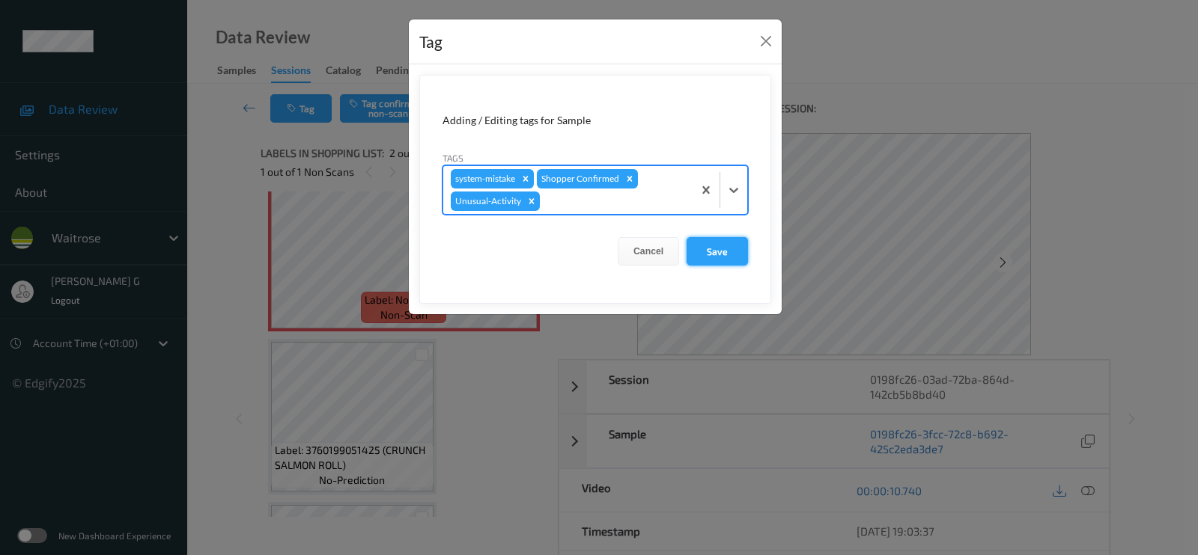
click at [730, 257] on button "Save" at bounding box center [716, 251] width 61 height 28
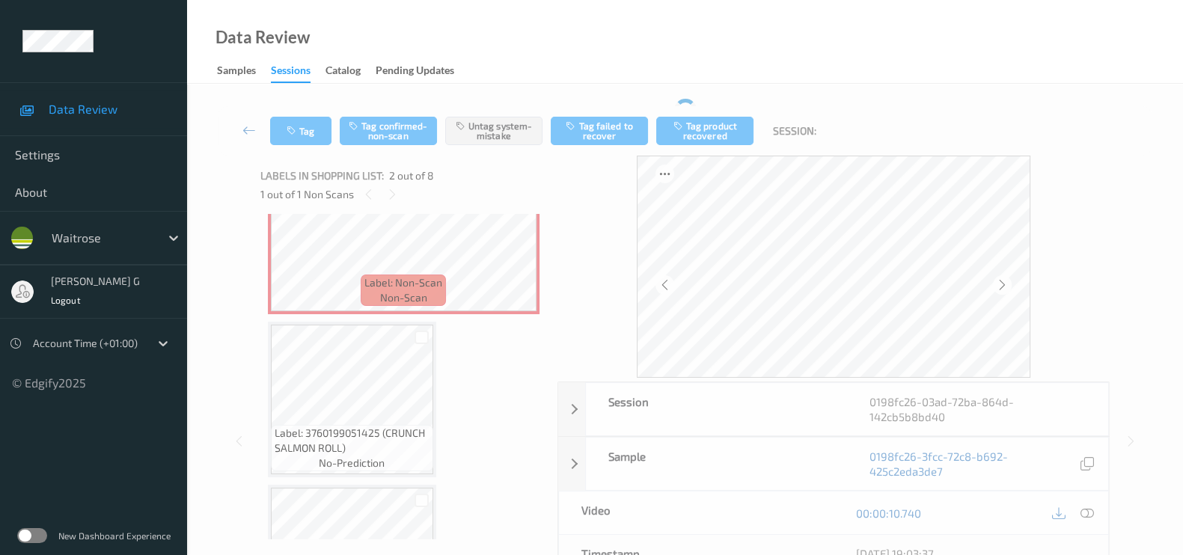
scroll to position [373, 0]
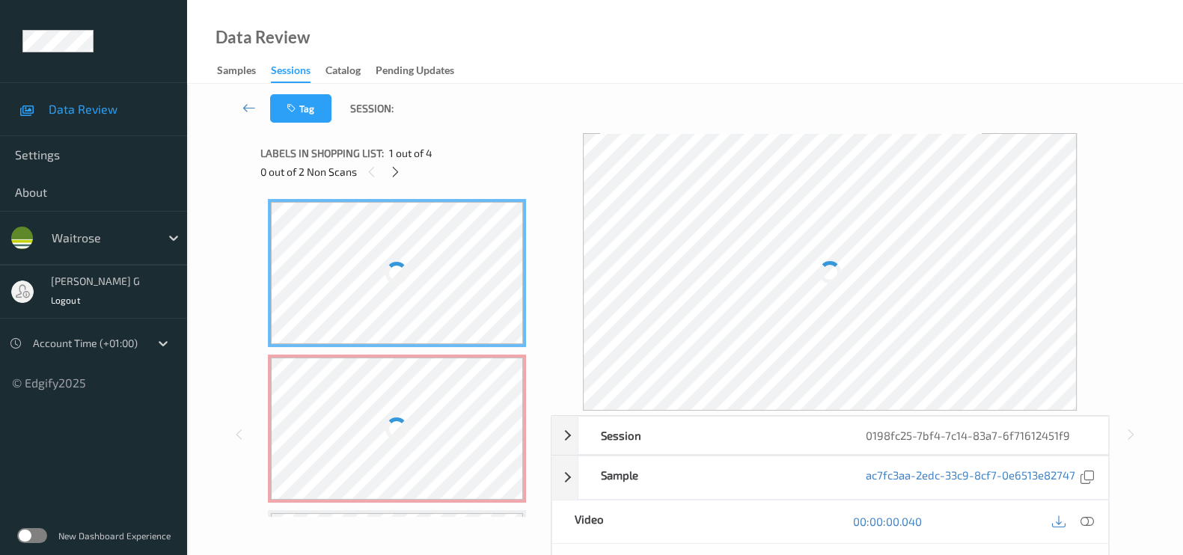
click at [676, 116] on div "Tag Session:" at bounding box center [685, 108] width 935 height 49
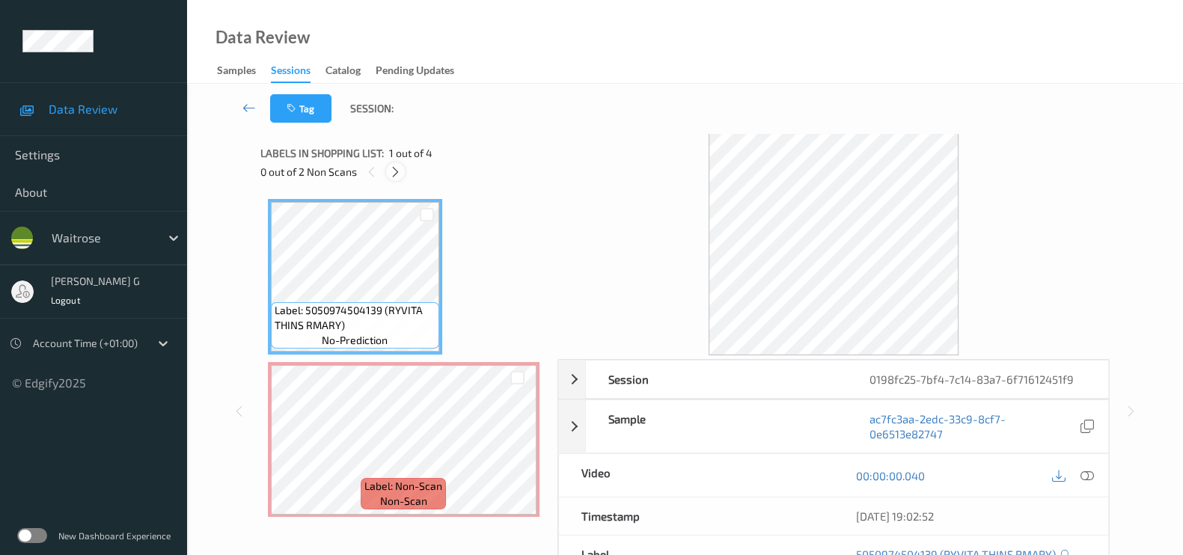
click at [394, 170] on icon at bounding box center [395, 171] width 13 height 13
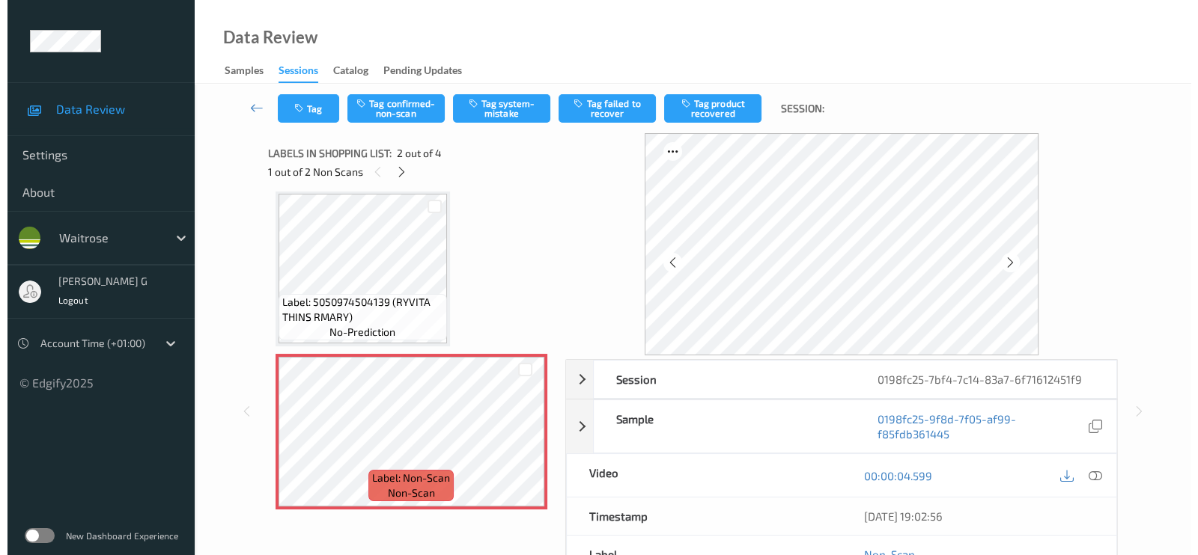
scroll to position [7, 0]
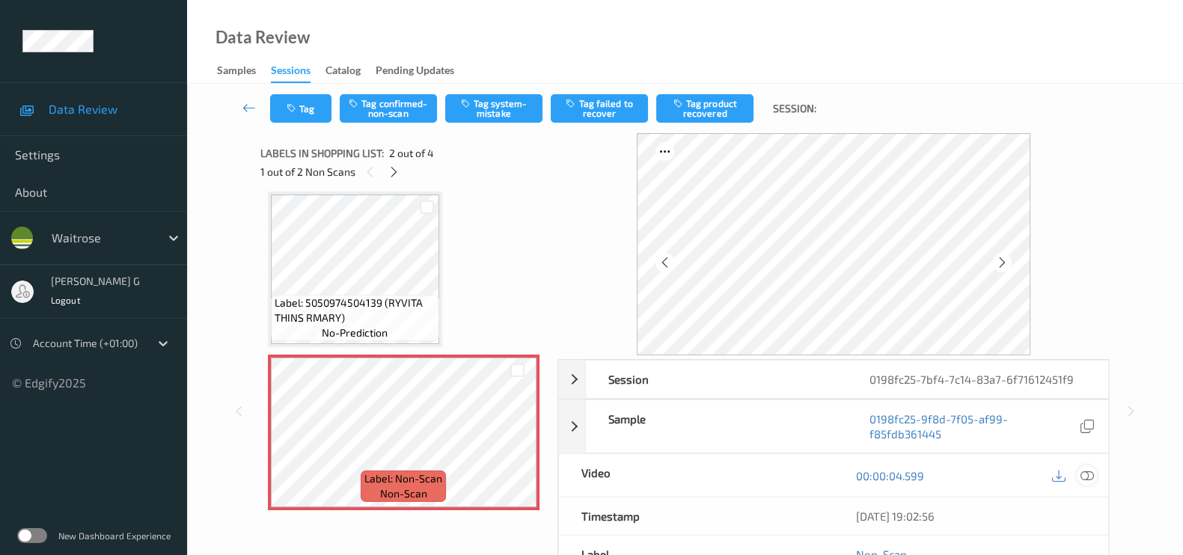
click at [1082, 477] on icon at bounding box center [1087, 475] width 13 height 13
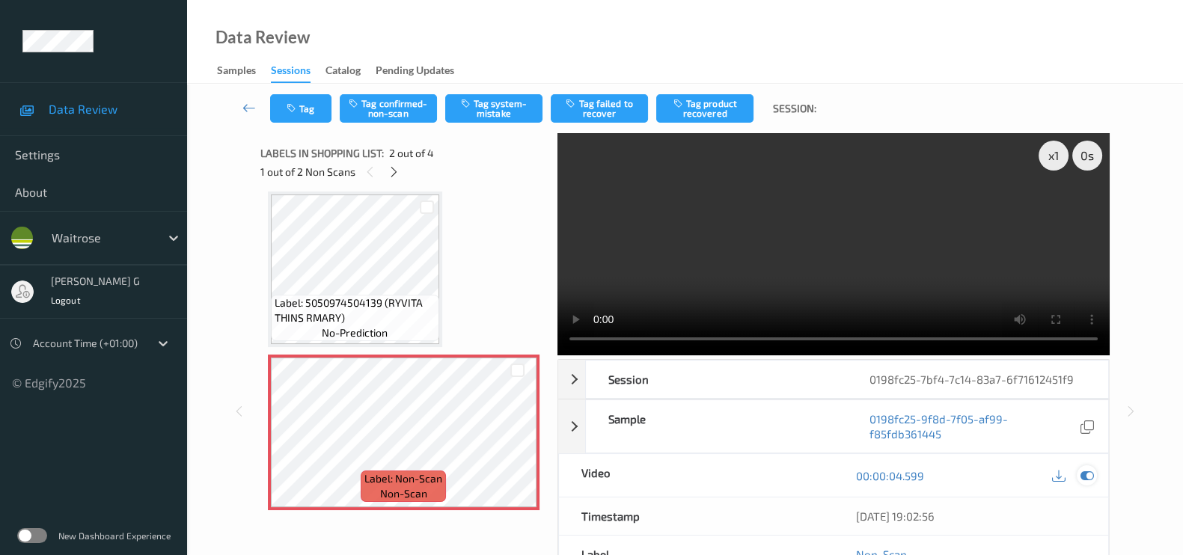
click at [1091, 474] on icon at bounding box center [1087, 475] width 13 height 13
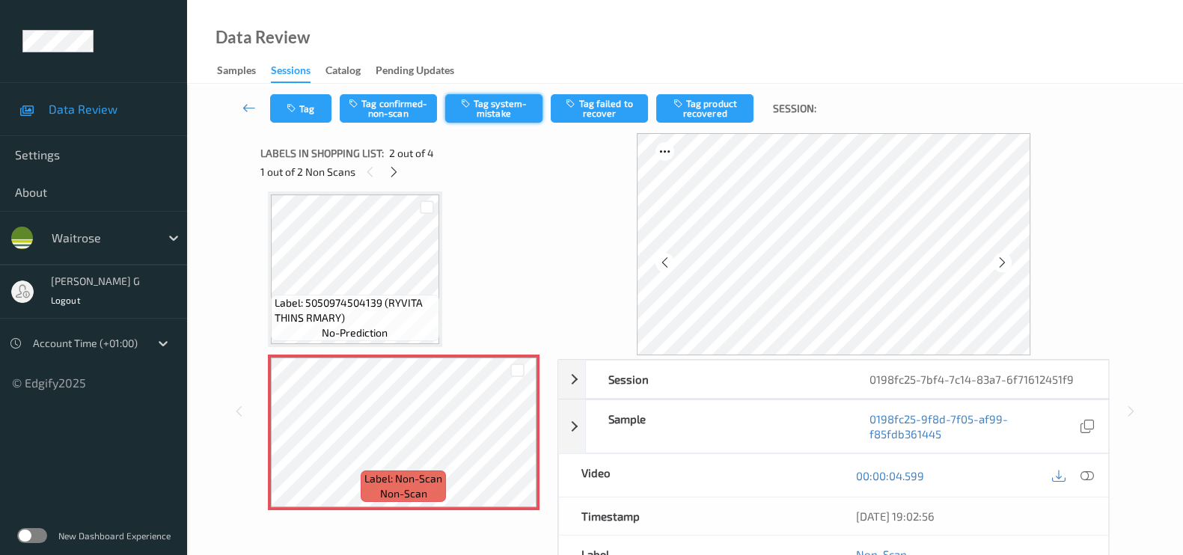
click at [469, 106] on icon "button" at bounding box center [467, 103] width 13 height 10
click at [305, 109] on button "Tag" at bounding box center [300, 108] width 61 height 28
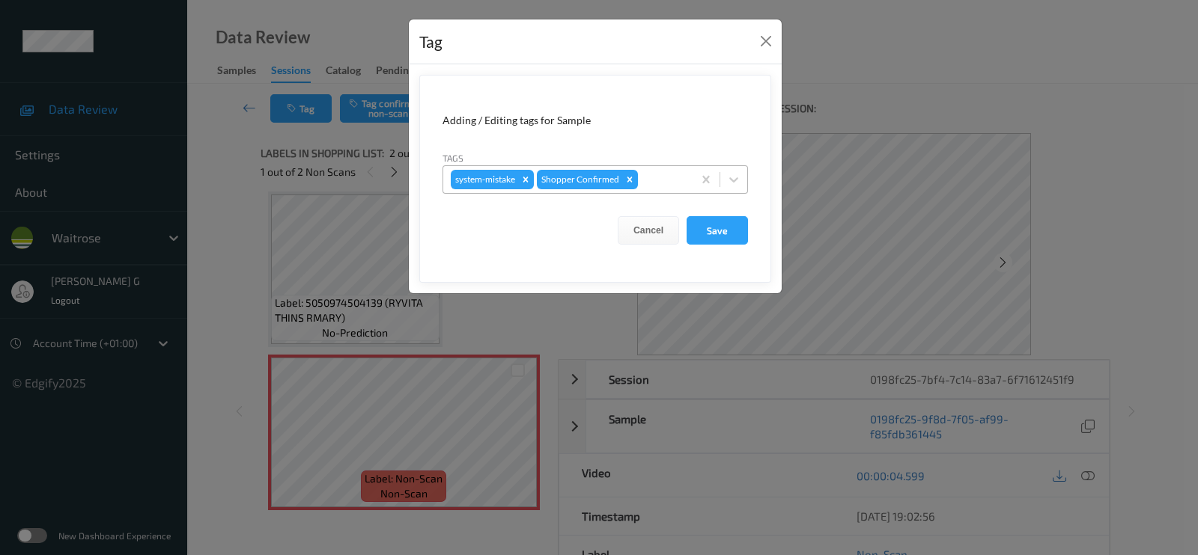
click at [675, 177] on div at bounding box center [663, 180] width 44 height 18
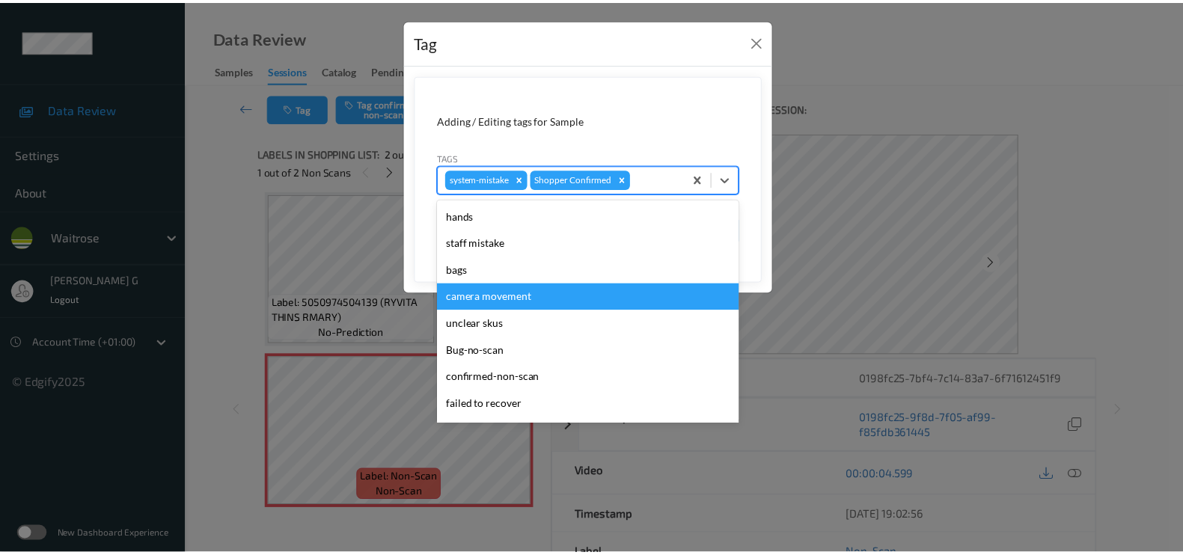
scroll to position [281, 0]
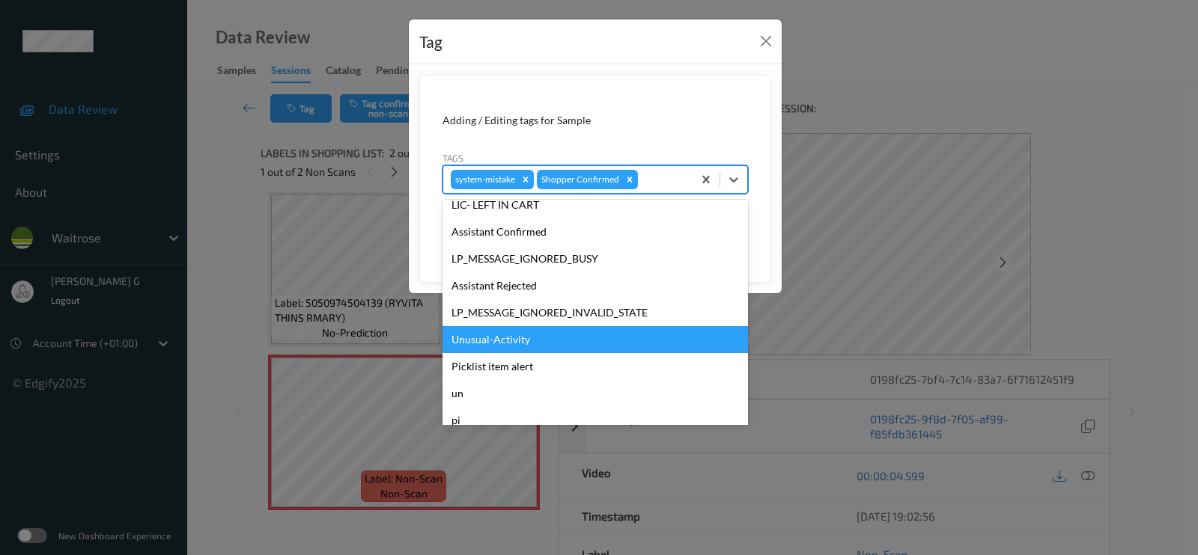
click at [484, 335] on div "Unusual-Activity" at bounding box center [594, 339] width 305 height 27
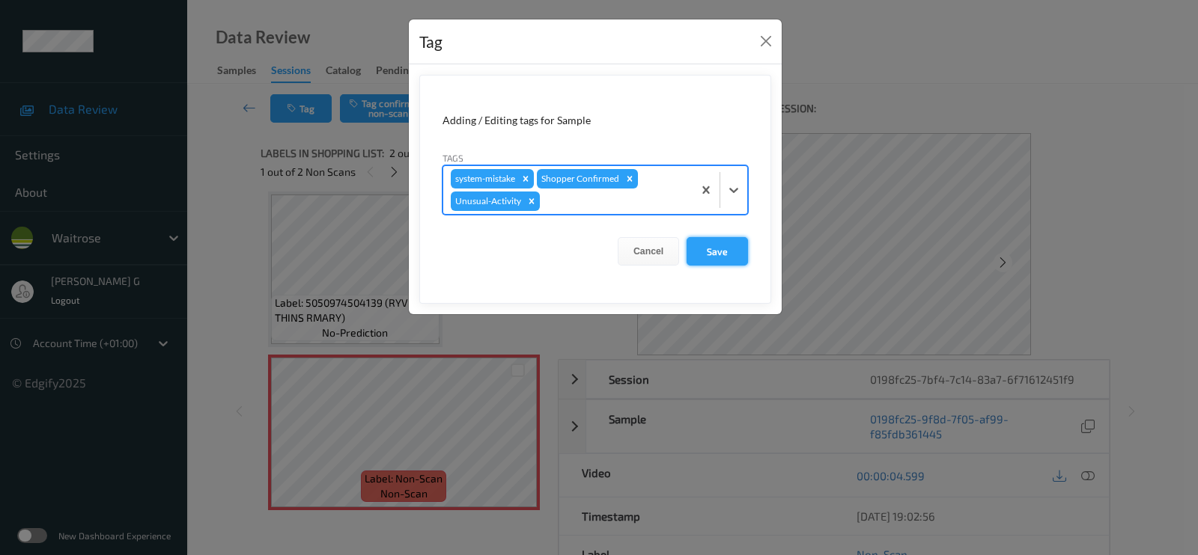
click at [725, 247] on button "Save" at bounding box center [716, 251] width 61 height 28
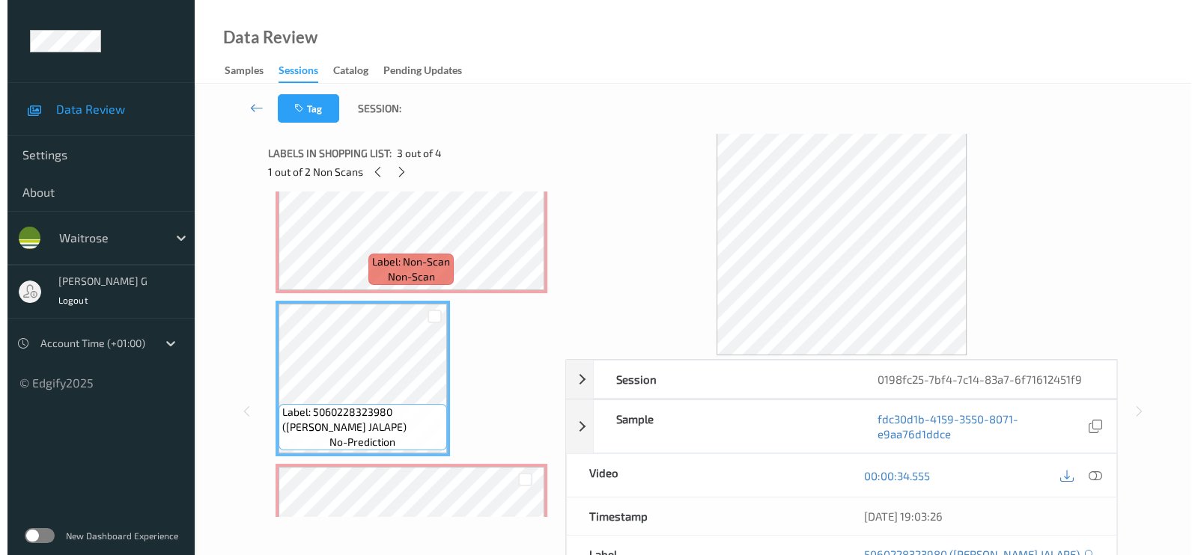
scroll to position [330, 0]
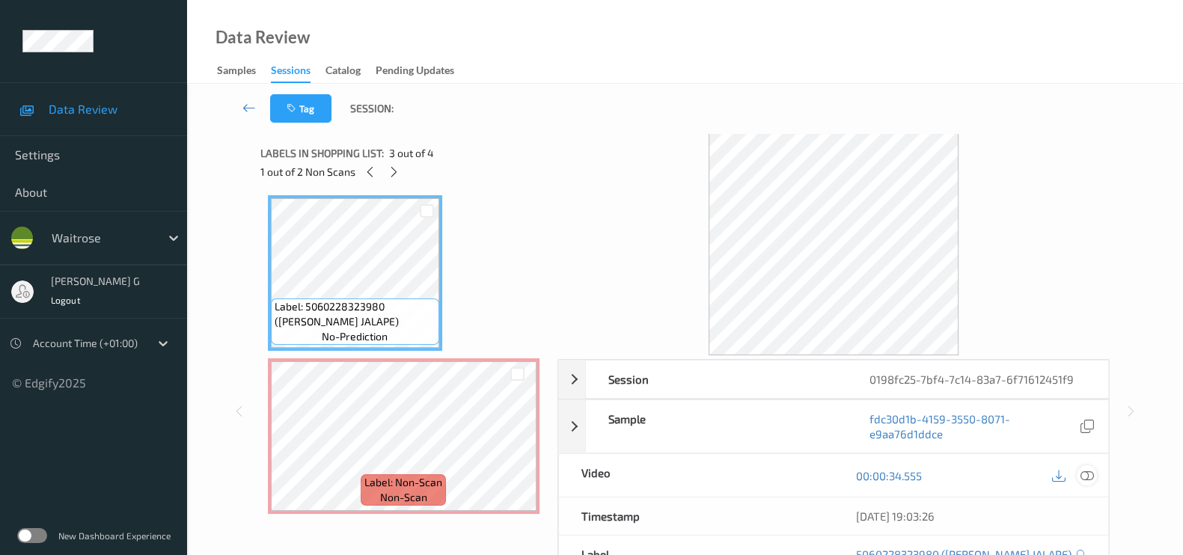
click at [1087, 479] on icon at bounding box center [1087, 475] width 13 height 13
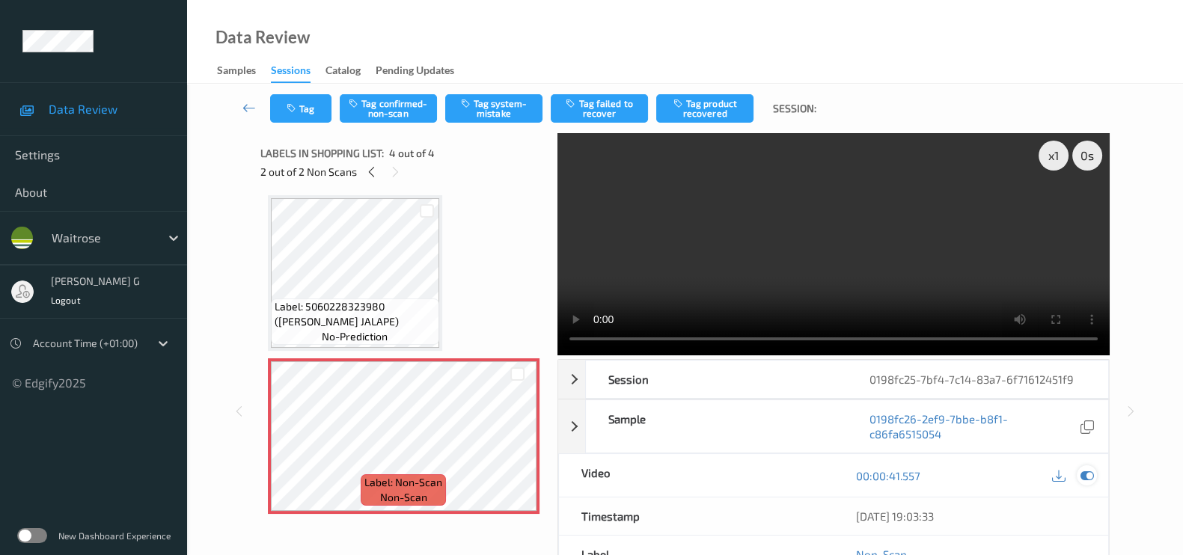
click at [1093, 475] on icon at bounding box center [1087, 475] width 13 height 13
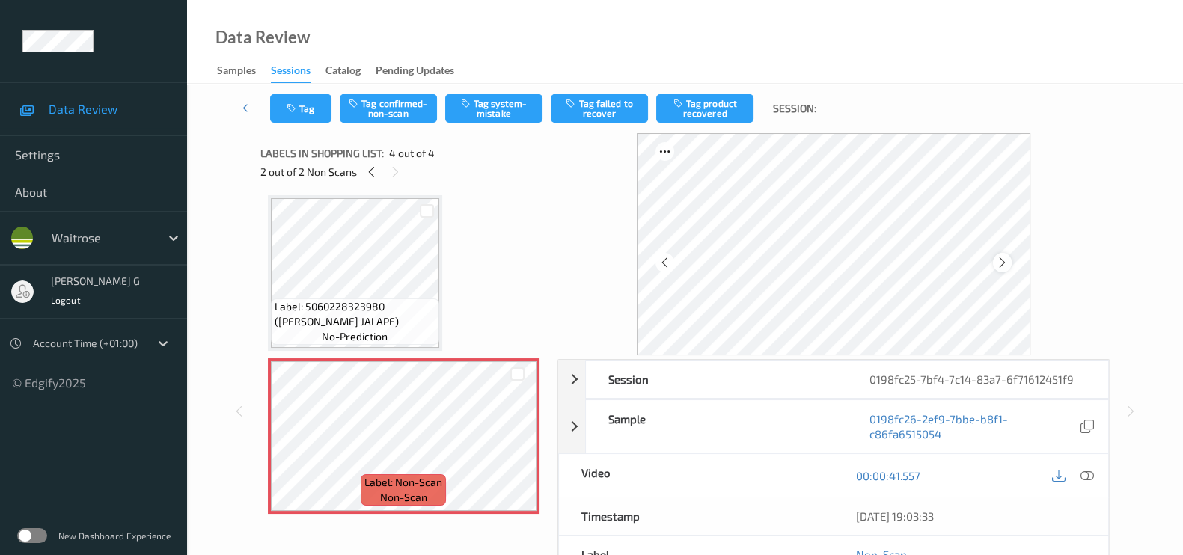
click at [1009, 266] on icon at bounding box center [1002, 262] width 13 height 13
click at [1009, 263] on icon at bounding box center [1002, 262] width 13 height 13
click at [493, 103] on button "Tag system-mistake" at bounding box center [493, 108] width 97 height 28
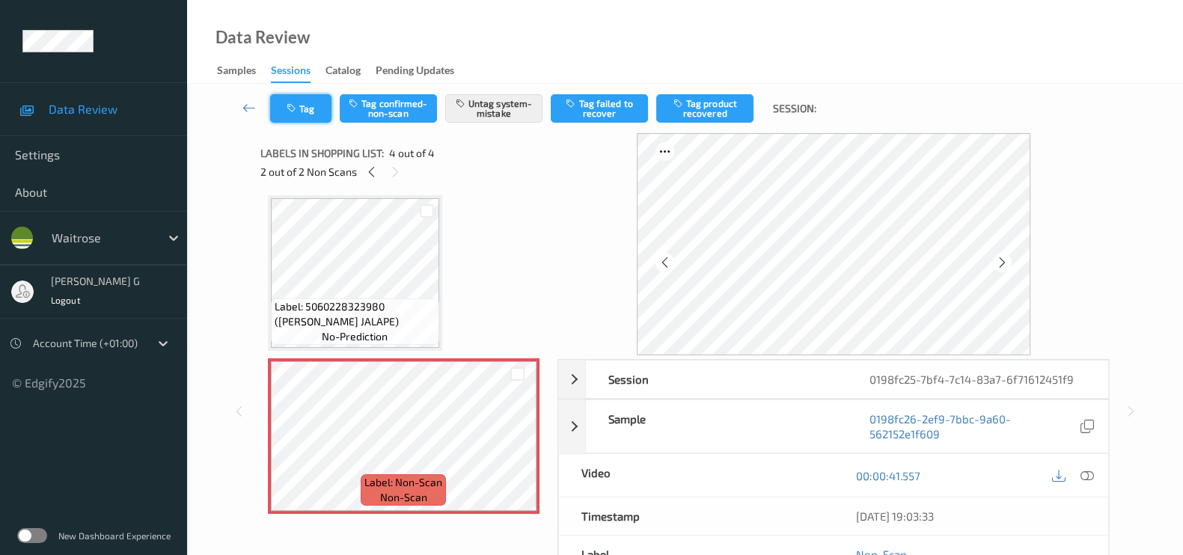
click at [304, 114] on button "Tag" at bounding box center [300, 108] width 61 height 28
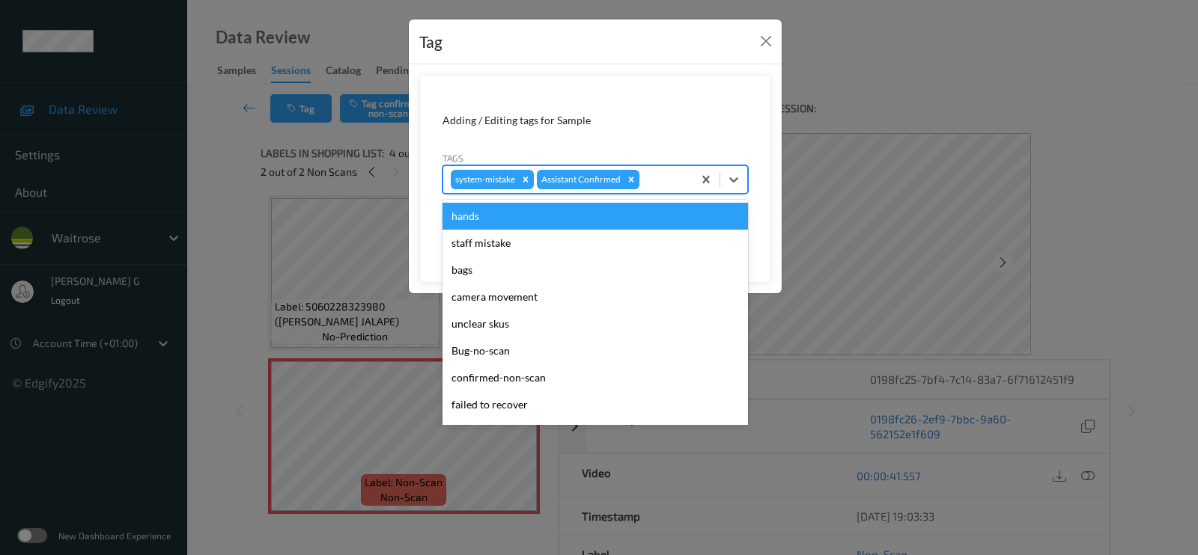
click at [659, 182] on div at bounding box center [663, 180] width 43 height 18
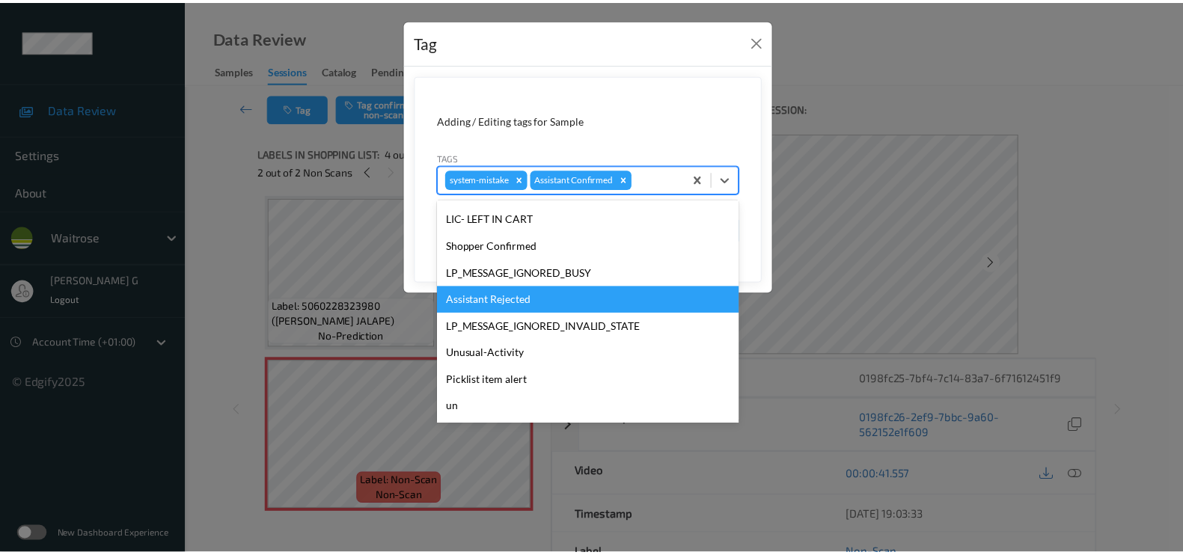
scroll to position [320, 0]
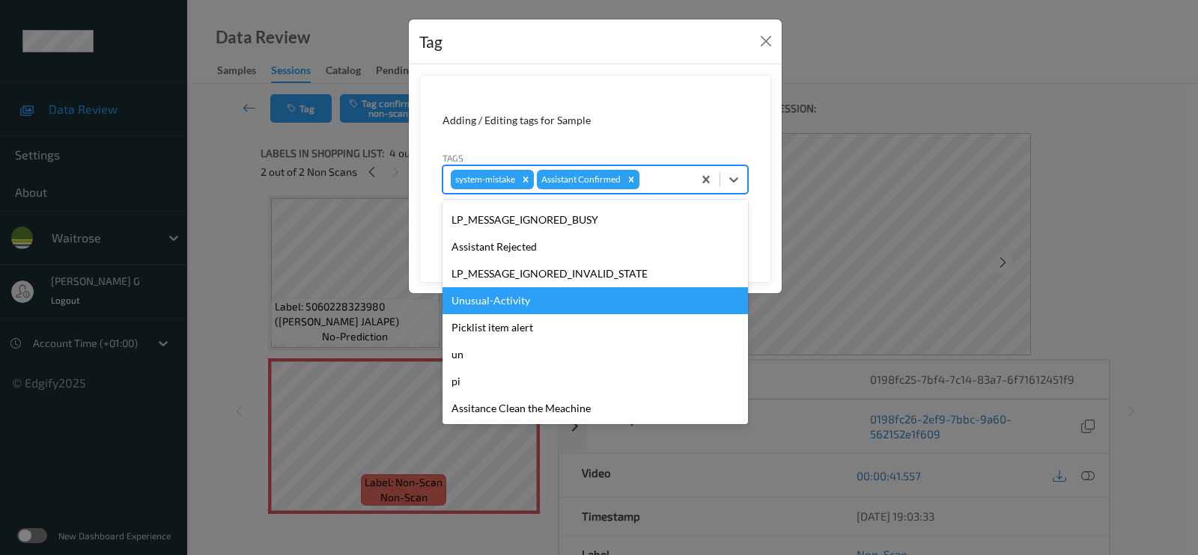
click at [501, 299] on div "Unusual-Activity" at bounding box center [594, 300] width 305 height 27
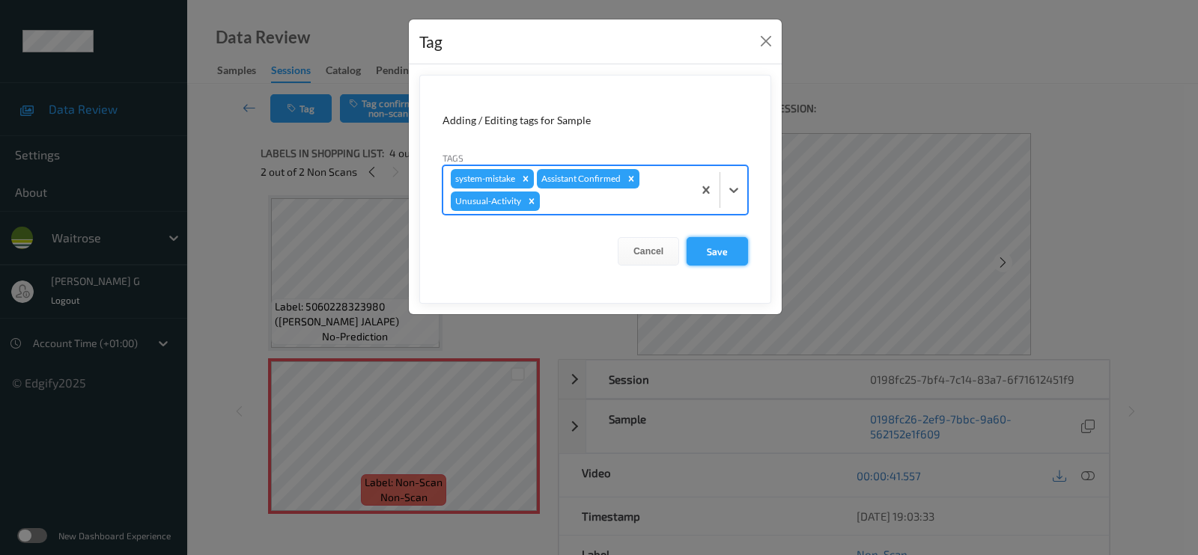
click at [713, 243] on button "Save" at bounding box center [716, 251] width 61 height 28
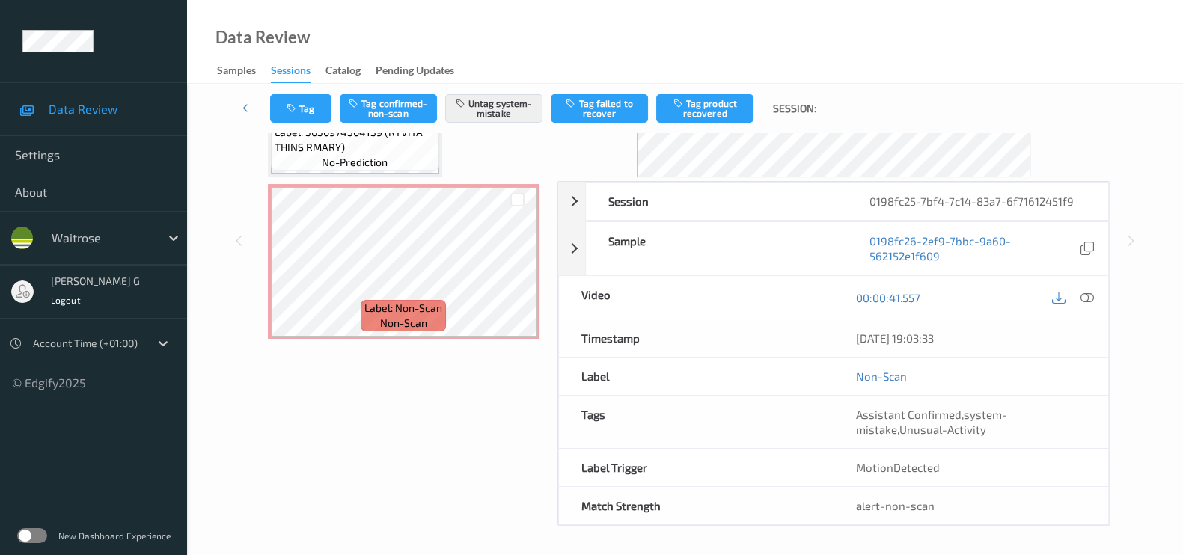
scroll to position [0, 0]
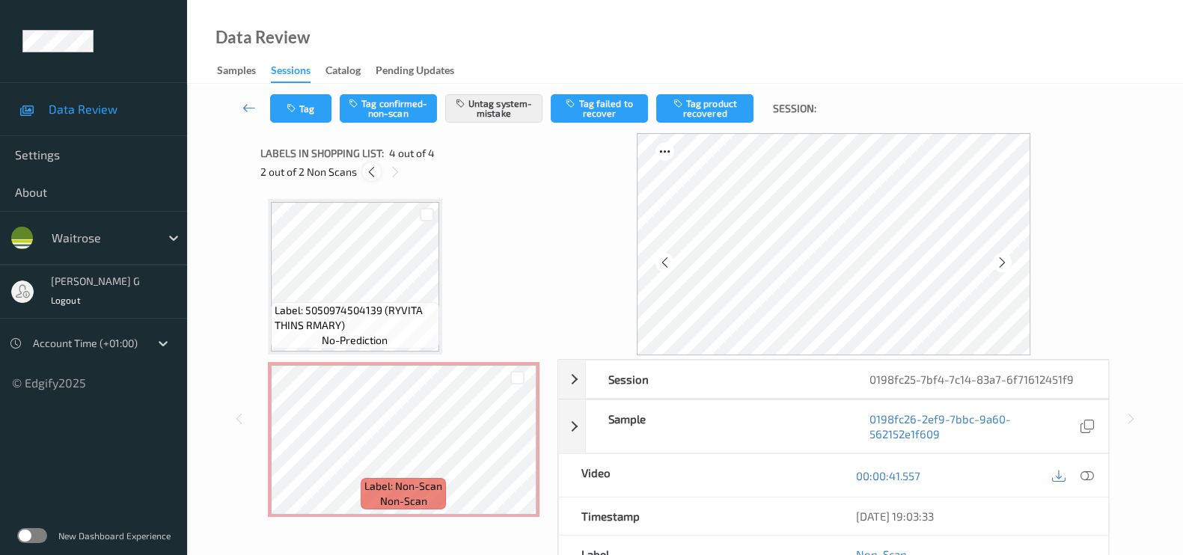
click at [374, 163] on div at bounding box center [371, 171] width 19 height 19
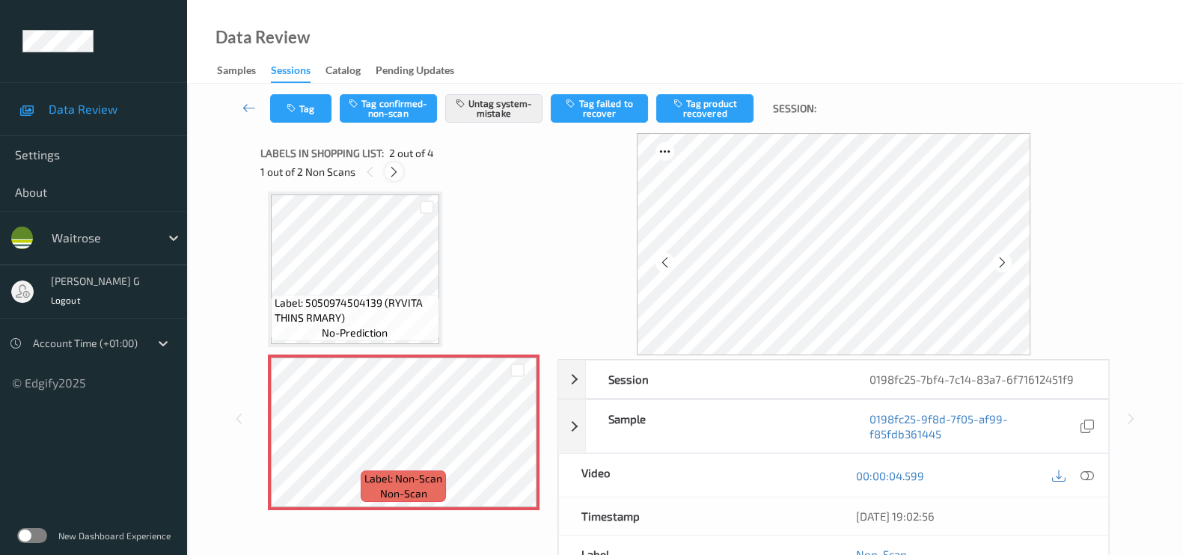
click at [396, 174] on icon at bounding box center [394, 171] width 13 height 13
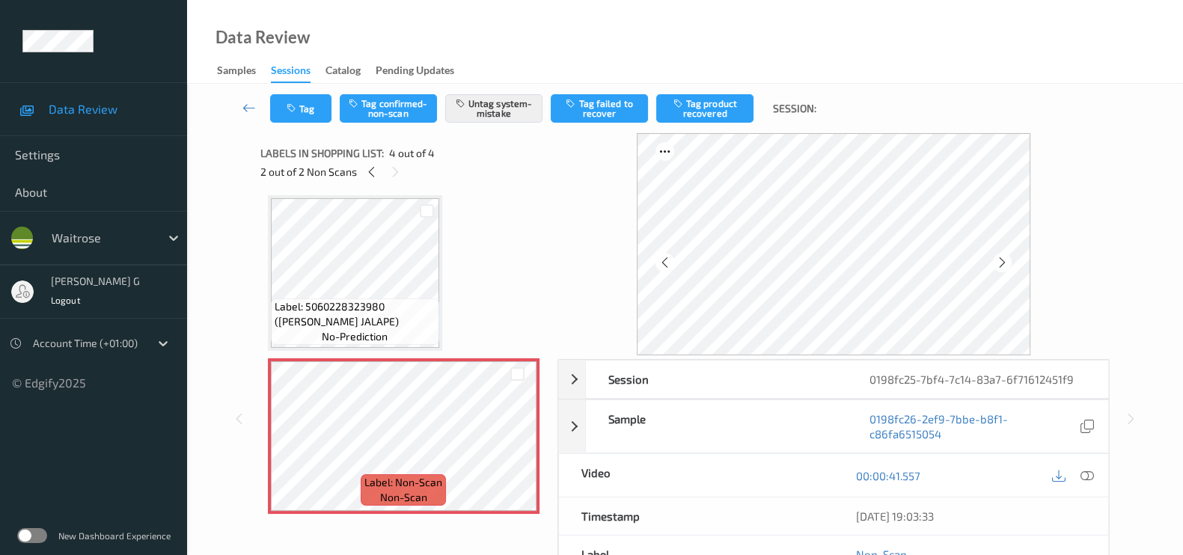
scroll to position [178, 0]
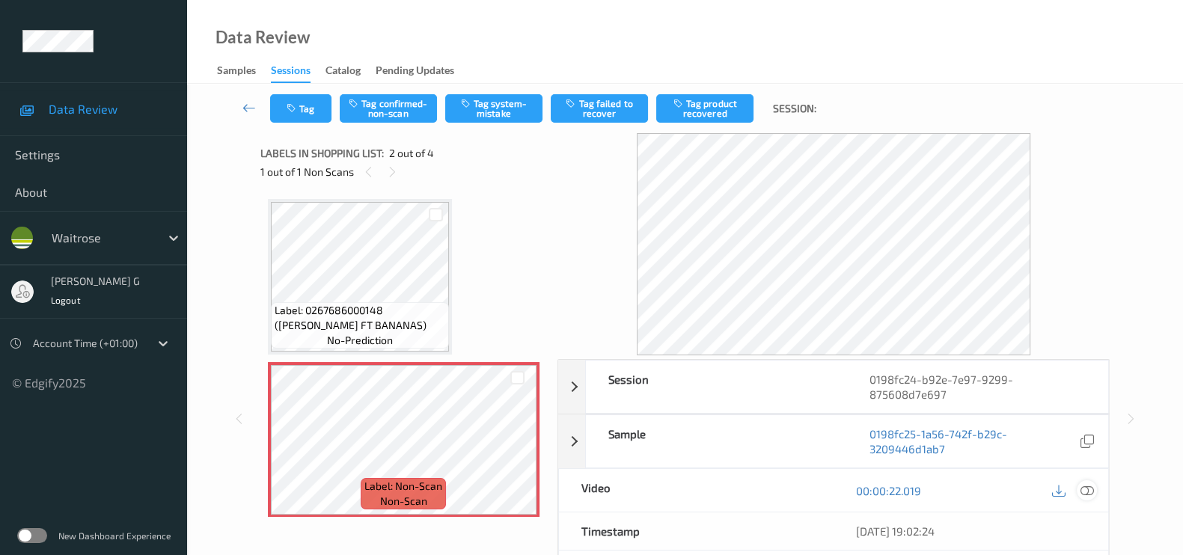
click at [1088, 487] on icon at bounding box center [1087, 490] width 13 height 13
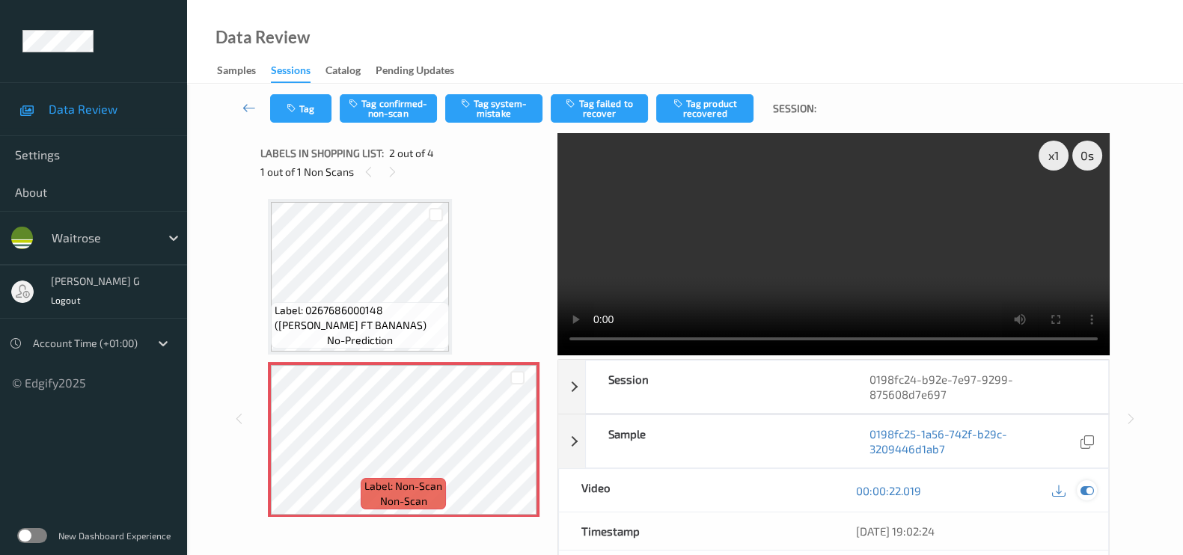
click at [1085, 491] on icon at bounding box center [1087, 490] width 13 height 13
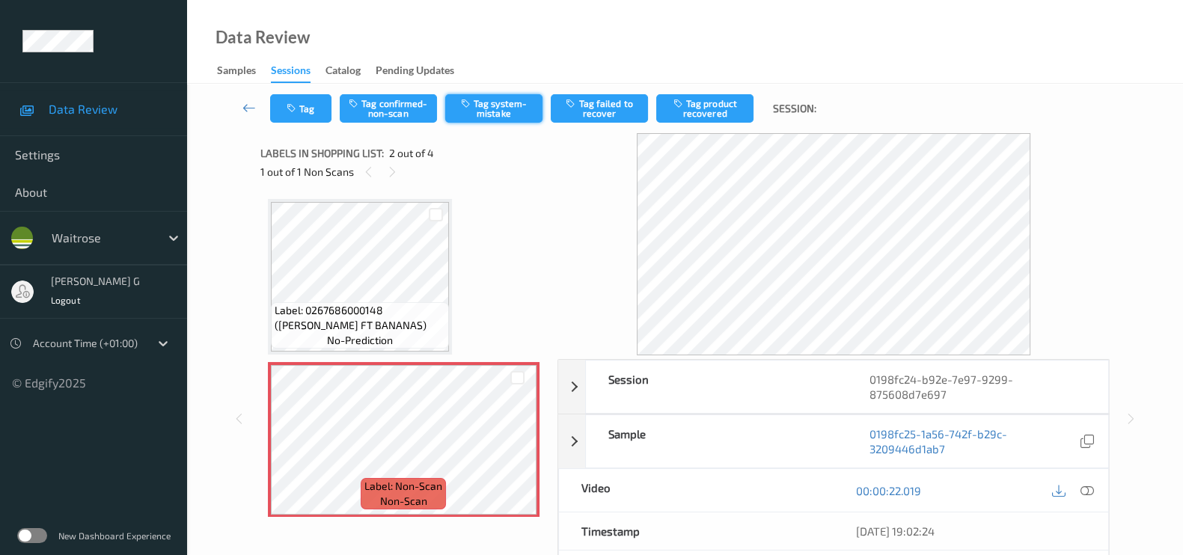
click at [484, 110] on button "Tag system-mistake" at bounding box center [493, 108] width 97 height 28
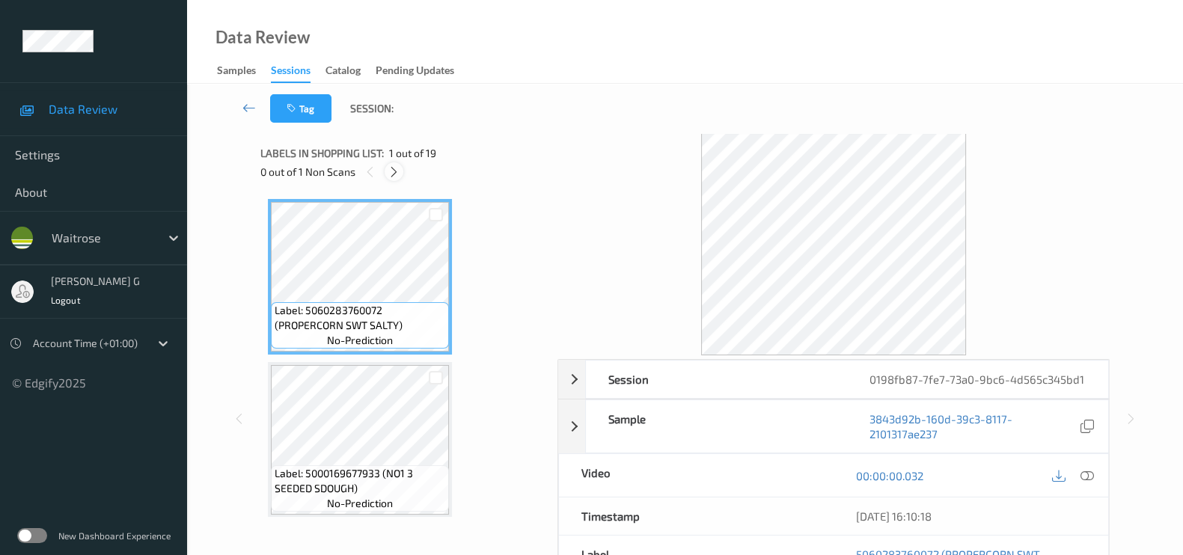
click at [388, 172] on icon at bounding box center [394, 171] width 13 height 13
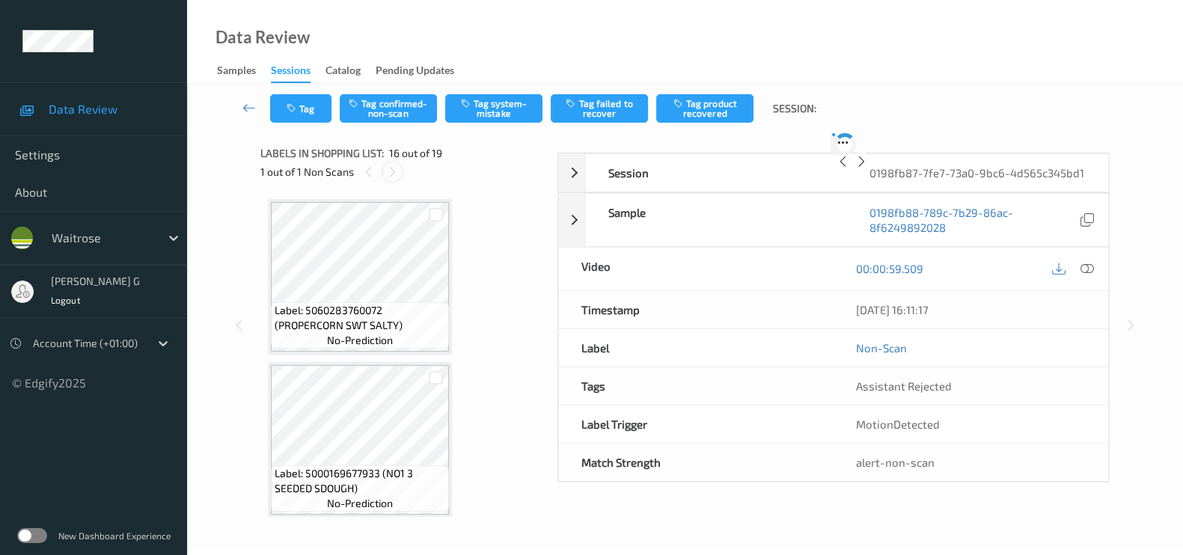
scroll to position [2278, 0]
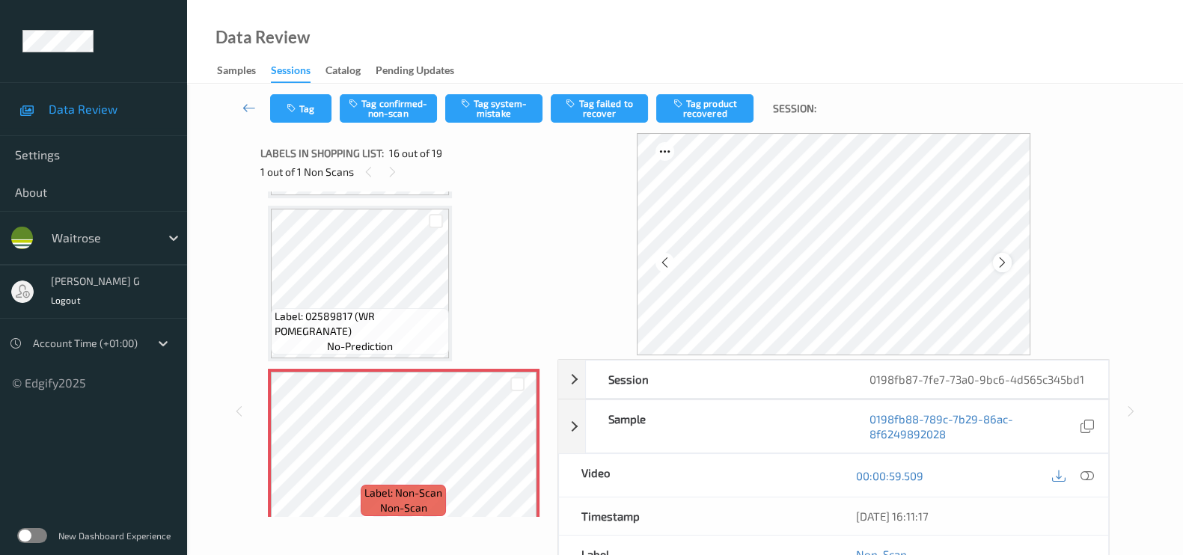
click at [1007, 265] on icon at bounding box center [1002, 262] width 13 height 13
click at [1090, 473] on icon at bounding box center [1087, 475] width 13 height 13
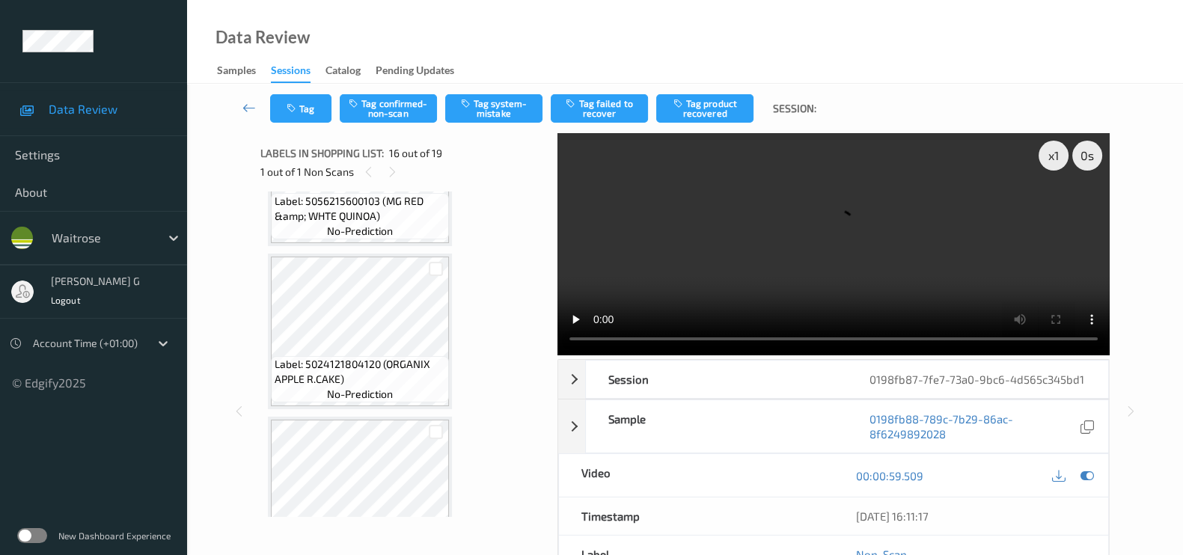
scroll to position [2184, 0]
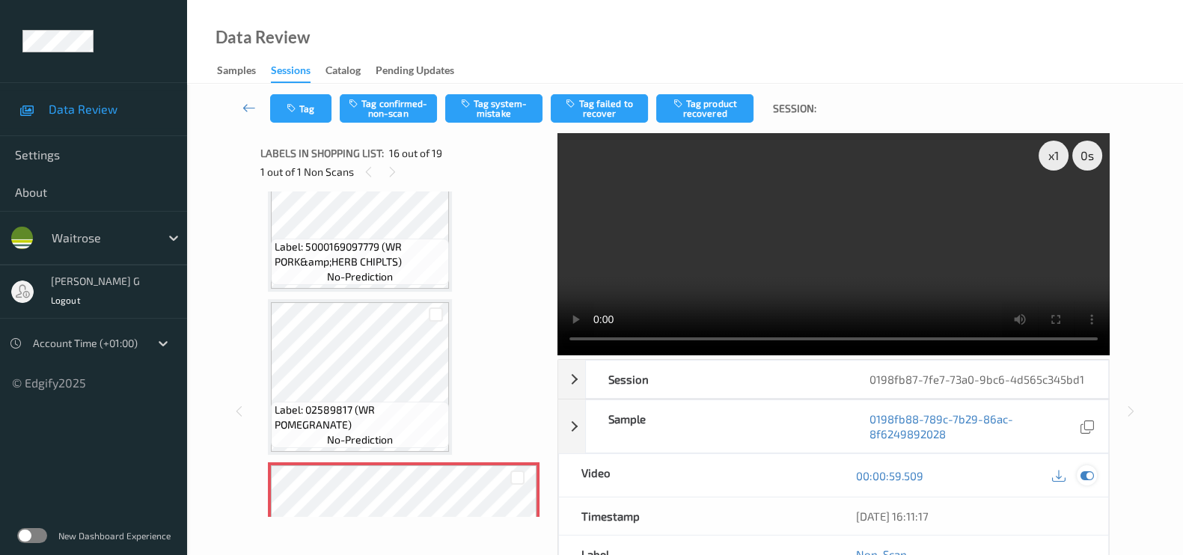
click at [1089, 477] on icon at bounding box center [1087, 475] width 13 height 13
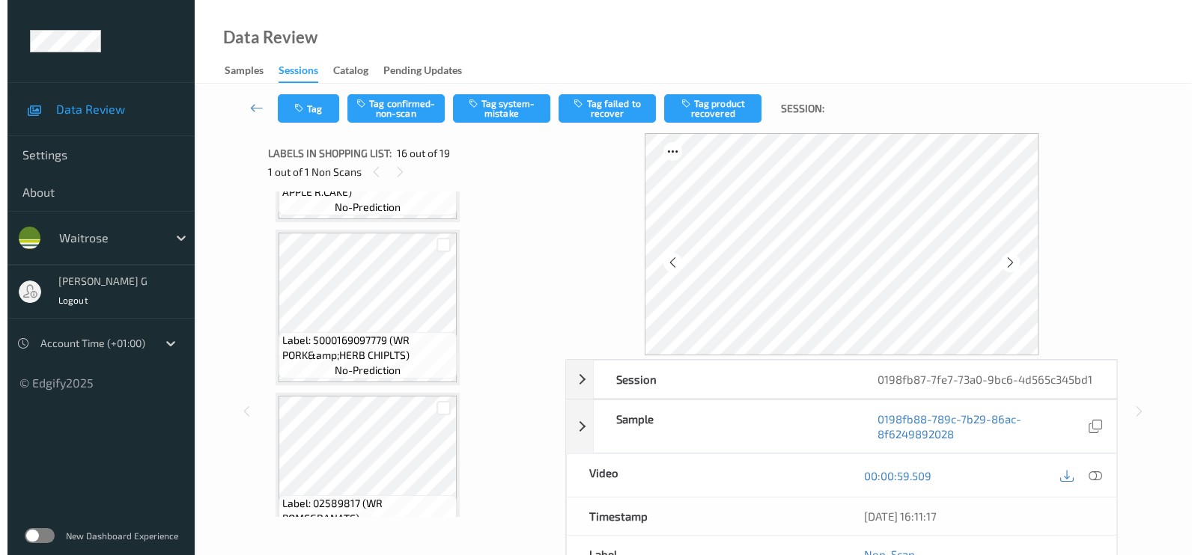
scroll to position [2465, 0]
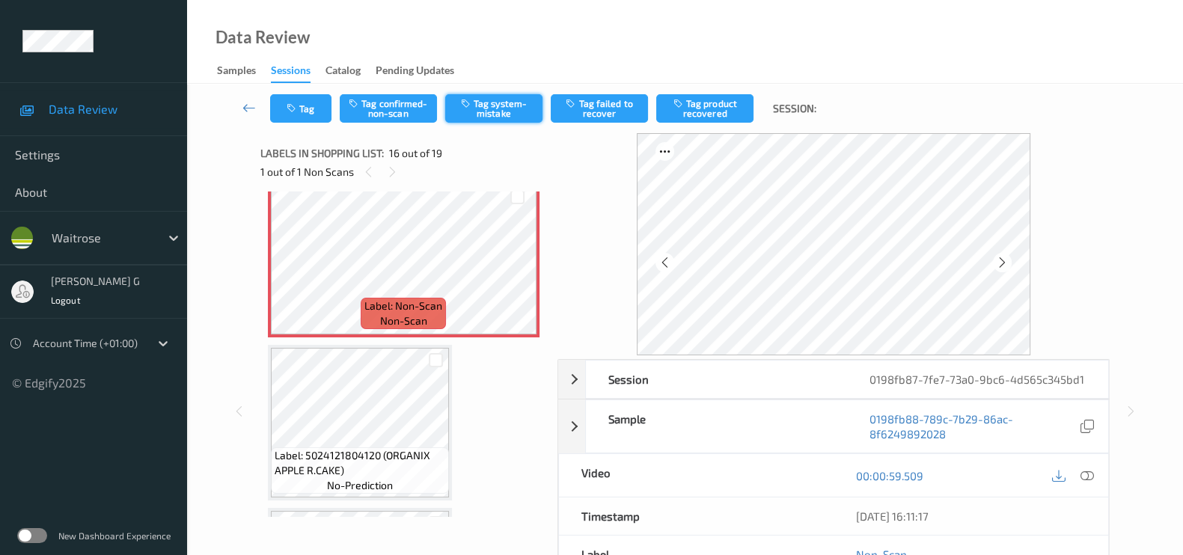
click at [481, 104] on button "Tag system-mistake" at bounding box center [493, 108] width 97 height 28
click at [299, 112] on button "Tag" at bounding box center [300, 108] width 61 height 28
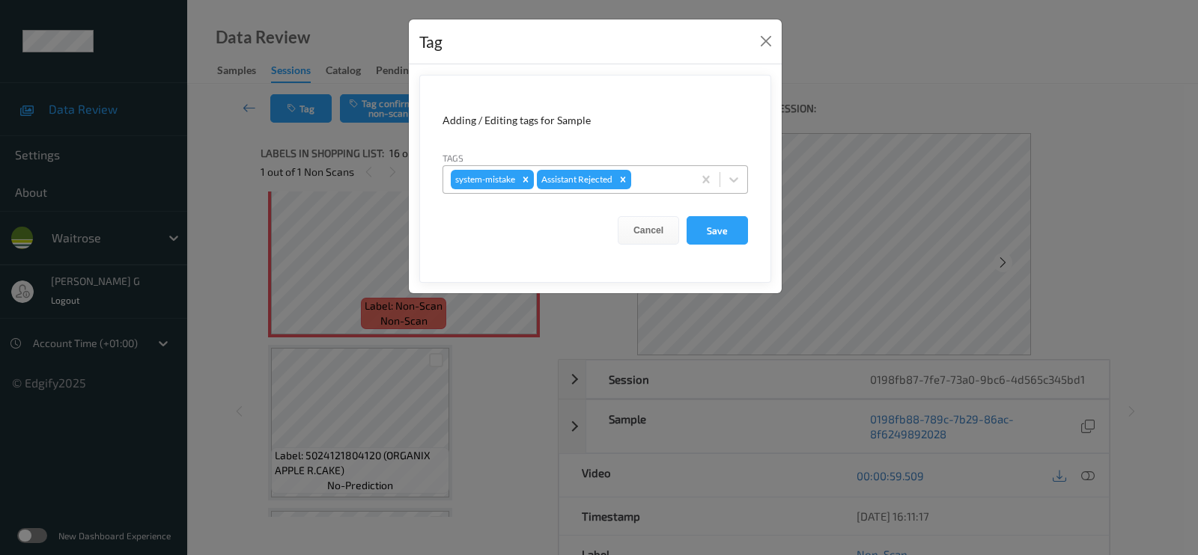
click at [663, 172] on div at bounding box center [659, 180] width 51 height 18
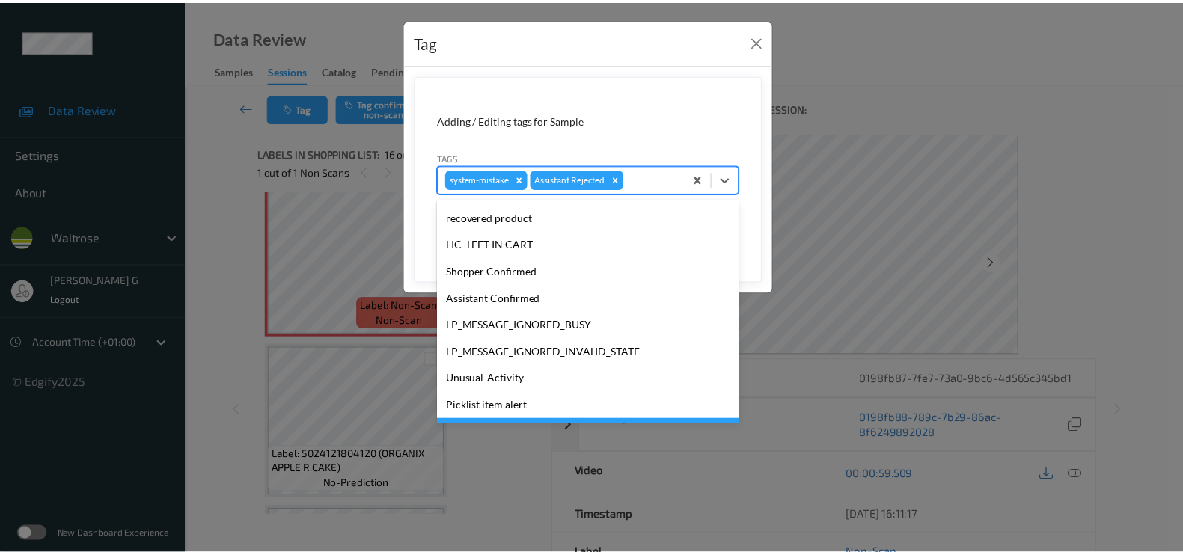
scroll to position [320, 0]
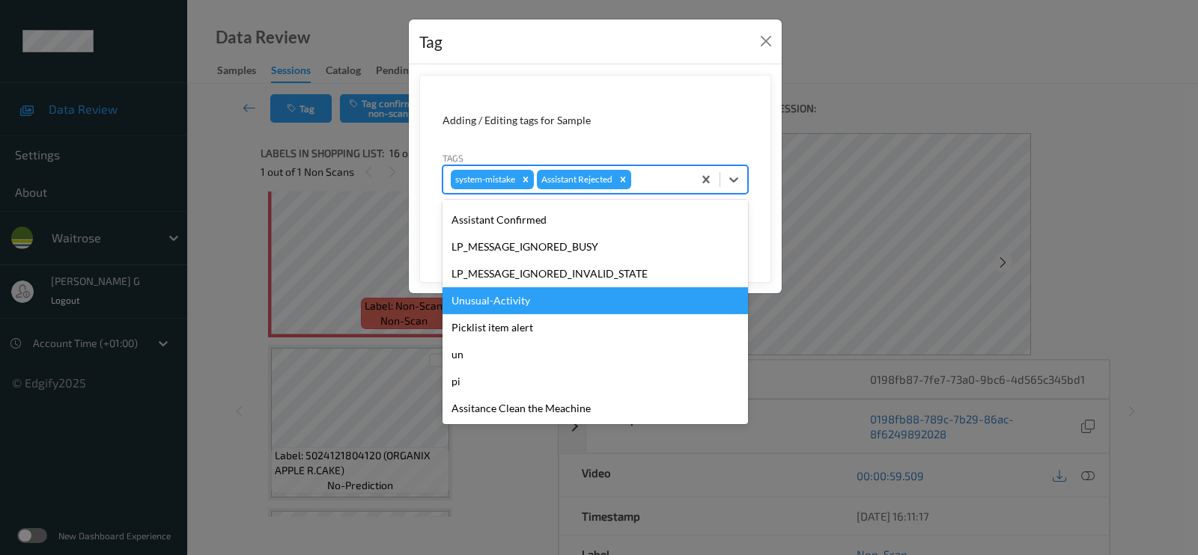
click at [475, 303] on div "Unusual-Activity" at bounding box center [594, 300] width 305 height 27
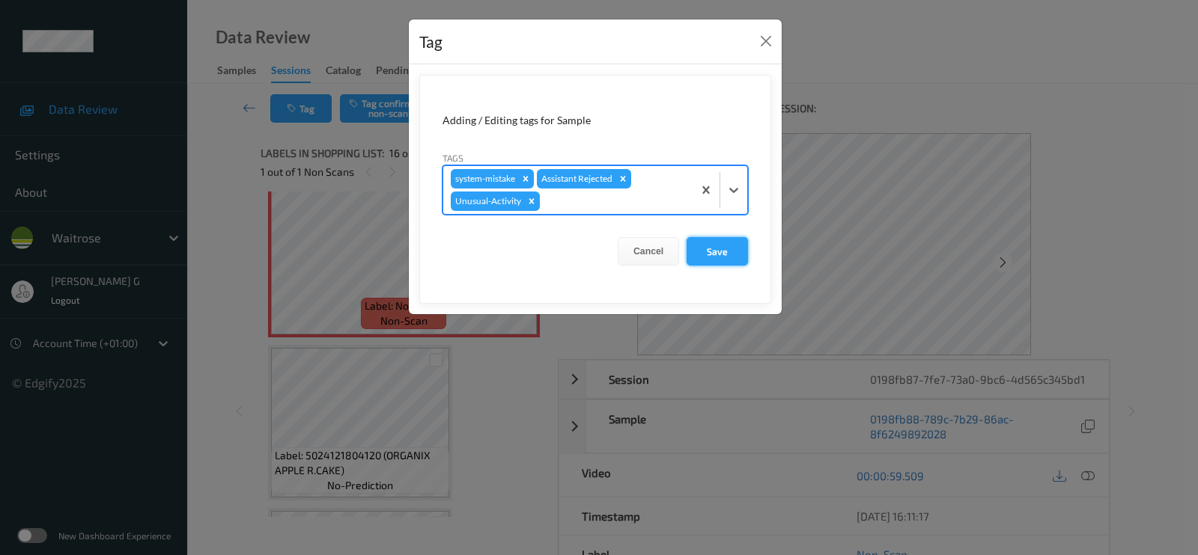
click at [716, 253] on button "Save" at bounding box center [716, 251] width 61 height 28
click at [716, 246] on button "Save" at bounding box center [716, 251] width 61 height 28
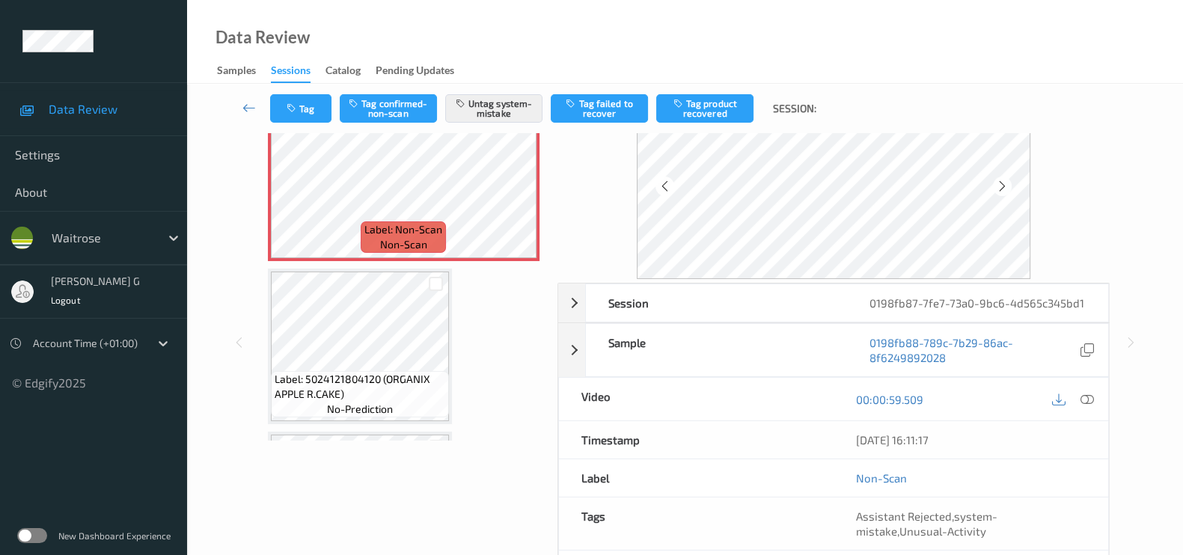
scroll to position [0, 0]
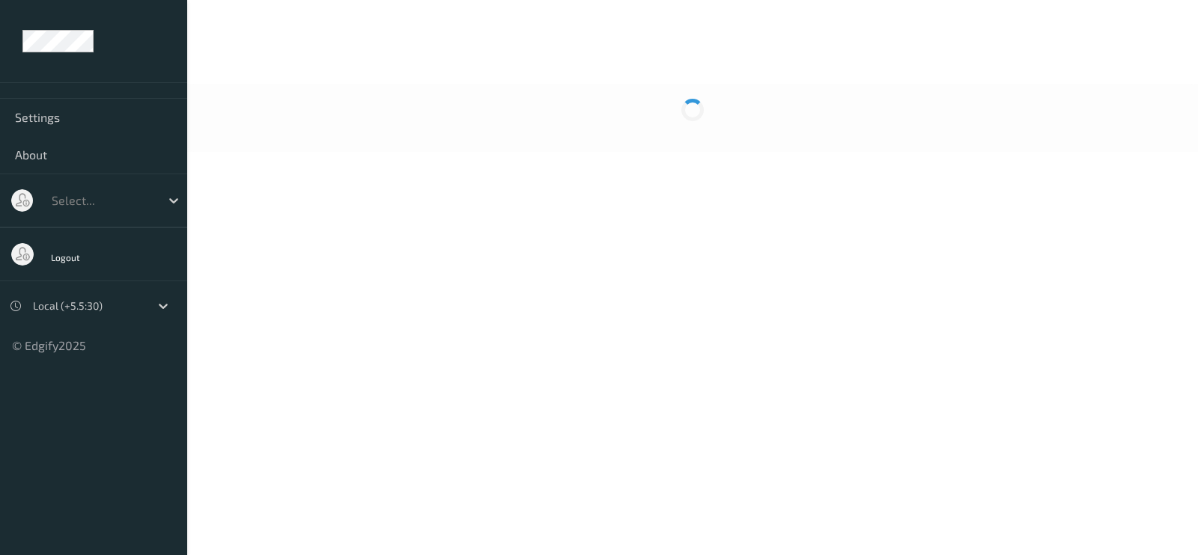
click at [667, 70] on body "Settings About Select... Logout Local (+5.5:30) © Edgify 2025 New Dashboard Exp…" at bounding box center [599, 277] width 1198 height 555
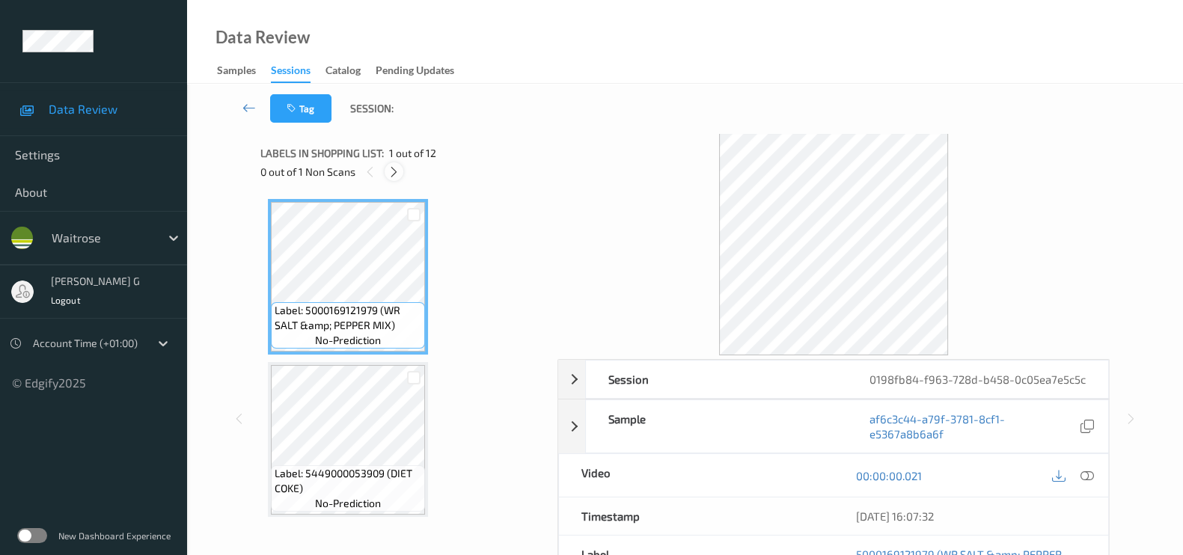
click at [389, 168] on icon at bounding box center [394, 171] width 13 height 13
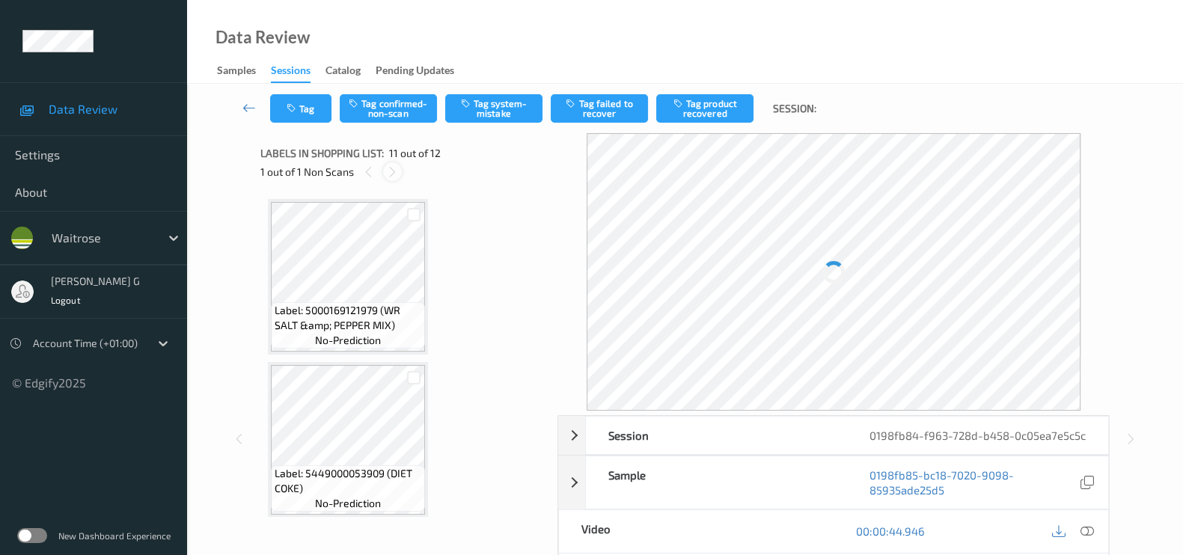
scroll to position [1466, 0]
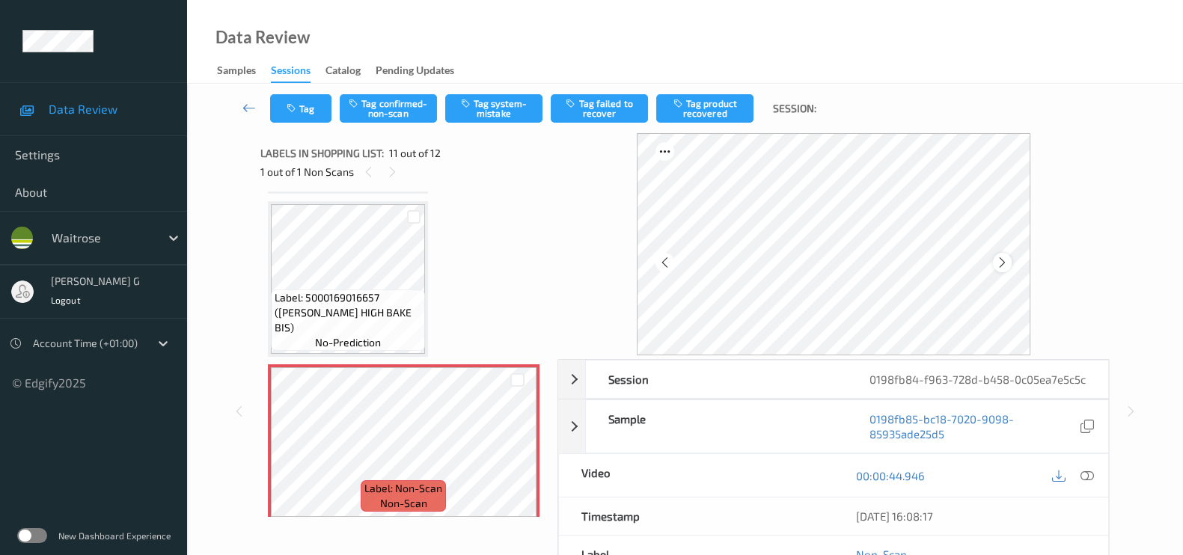
click at [1001, 263] on icon at bounding box center [1002, 262] width 13 height 13
click at [1003, 263] on icon at bounding box center [1002, 262] width 13 height 13
click at [1081, 483] on icon at bounding box center [1087, 475] width 13 height 13
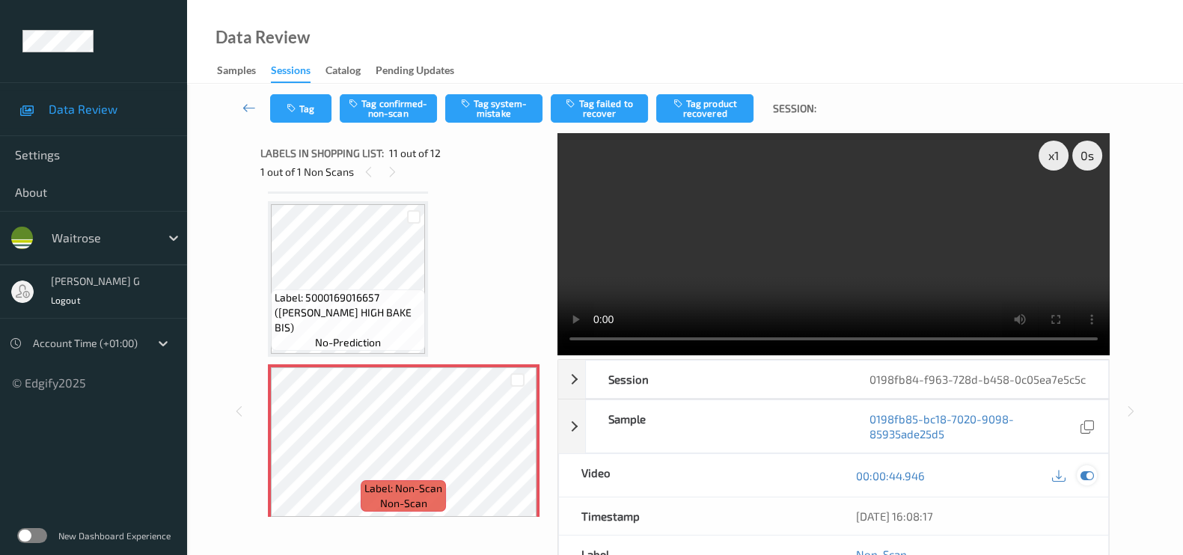
click at [1078, 486] on div at bounding box center [1087, 476] width 20 height 20
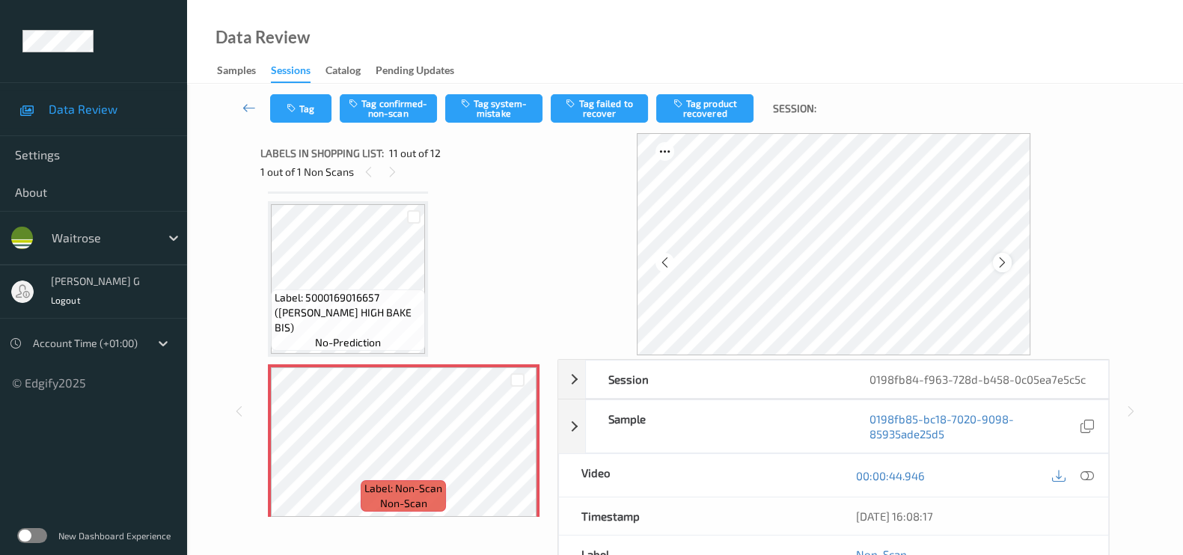
click at [1007, 263] on icon at bounding box center [1002, 262] width 13 height 13
click at [1088, 483] on icon at bounding box center [1087, 475] width 13 height 13
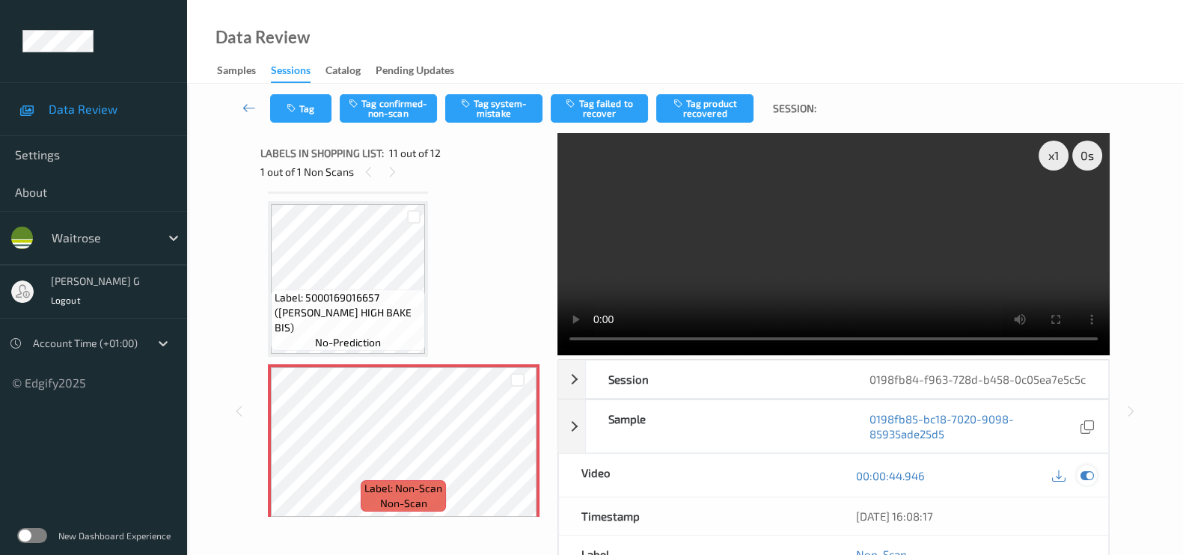
click at [1082, 483] on icon at bounding box center [1087, 475] width 13 height 13
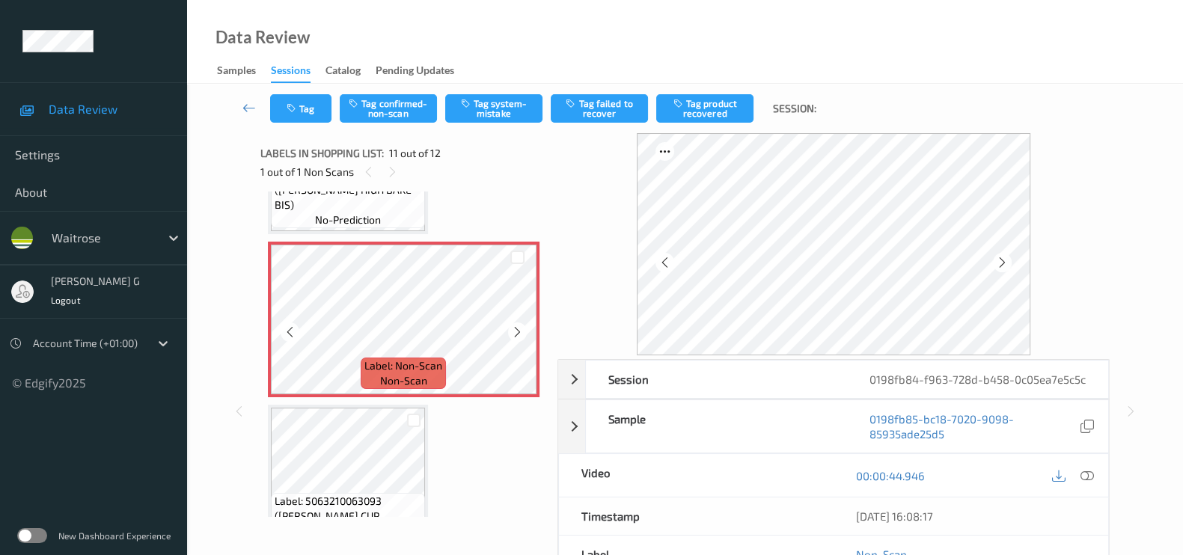
scroll to position [1628, 0]
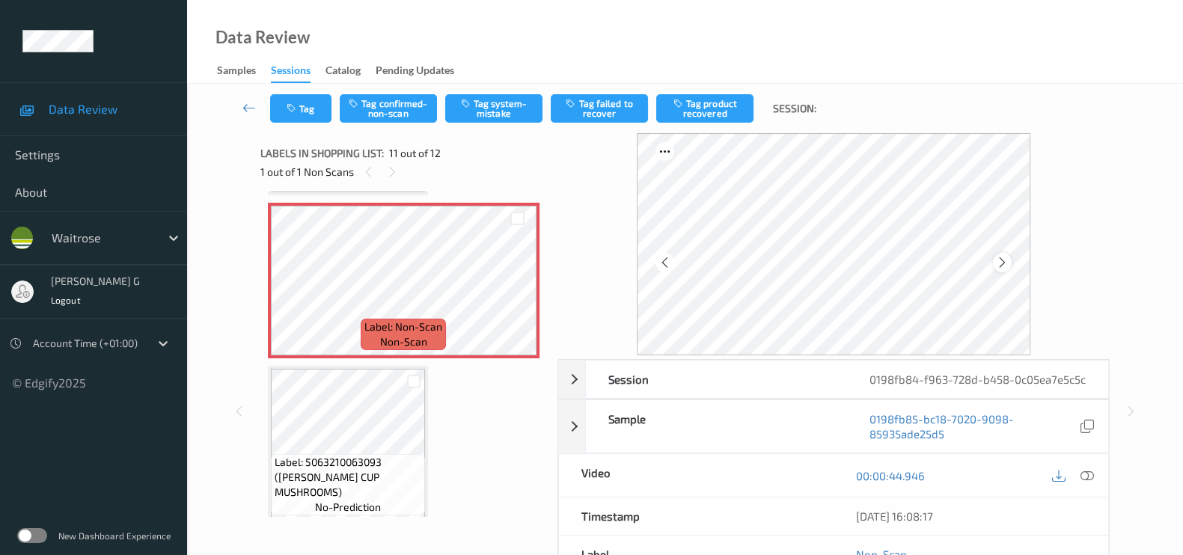
click at [1007, 257] on icon at bounding box center [1002, 262] width 13 height 13
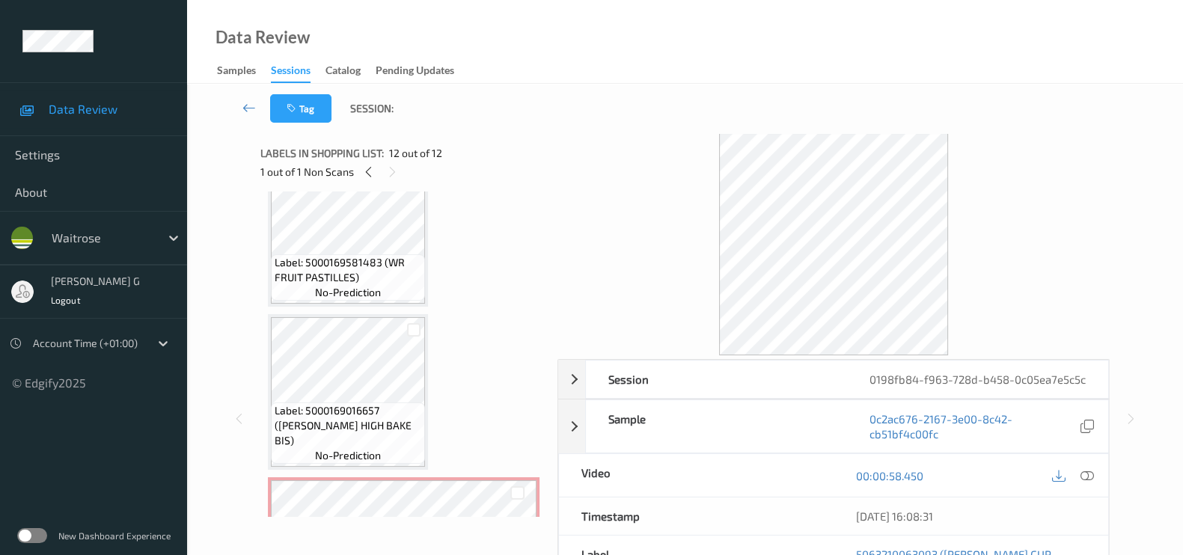
scroll to position [1440, 0]
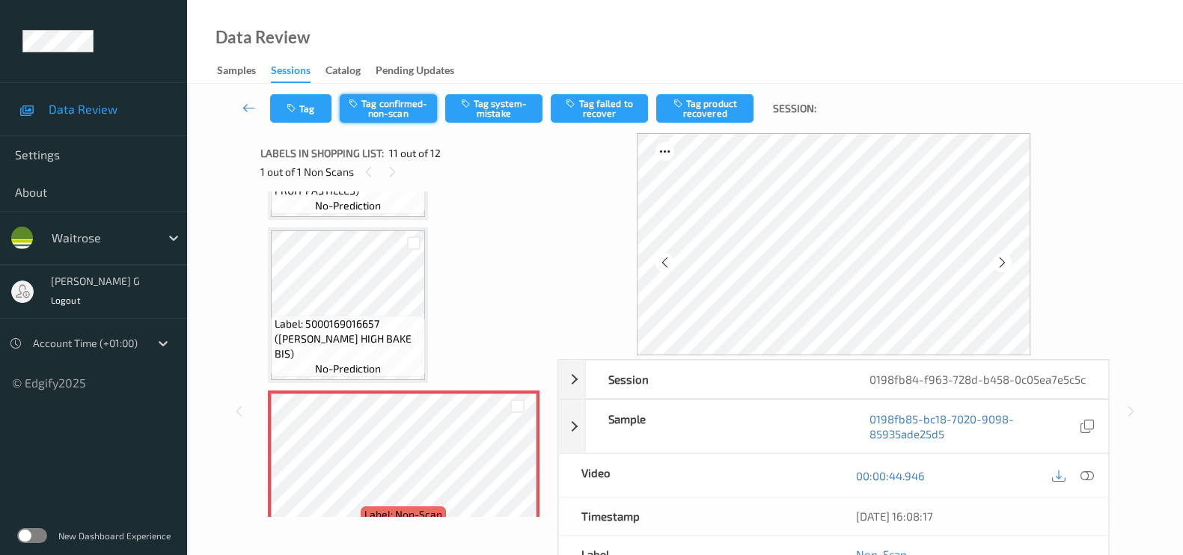
click at [385, 108] on button "Tag confirmed-non-scan" at bounding box center [388, 108] width 97 height 28
click at [606, 98] on button "Tag failed to recover" at bounding box center [599, 108] width 97 height 28
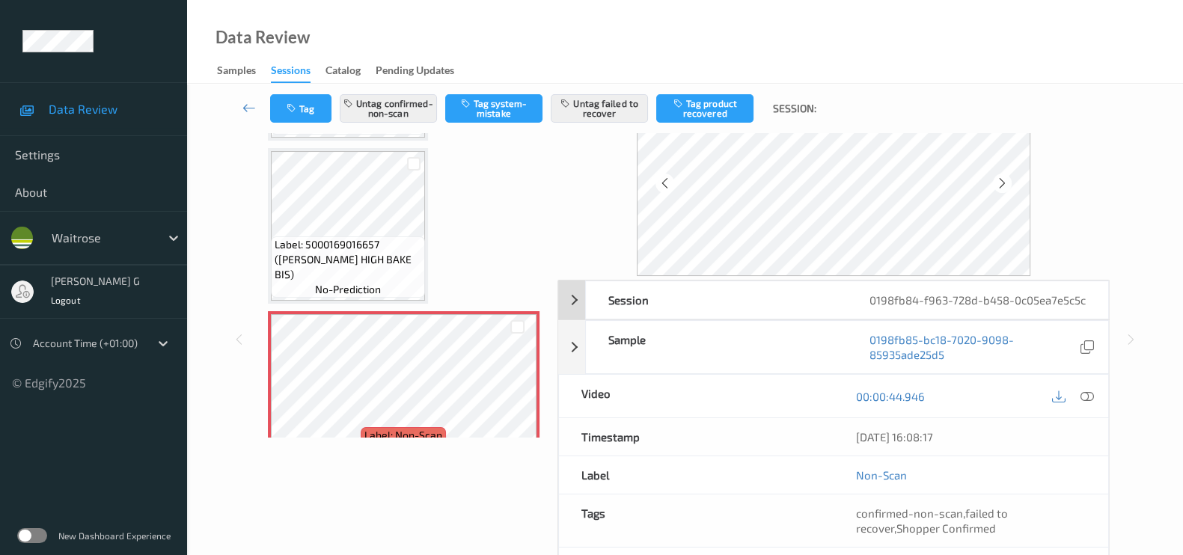
scroll to position [193, 0]
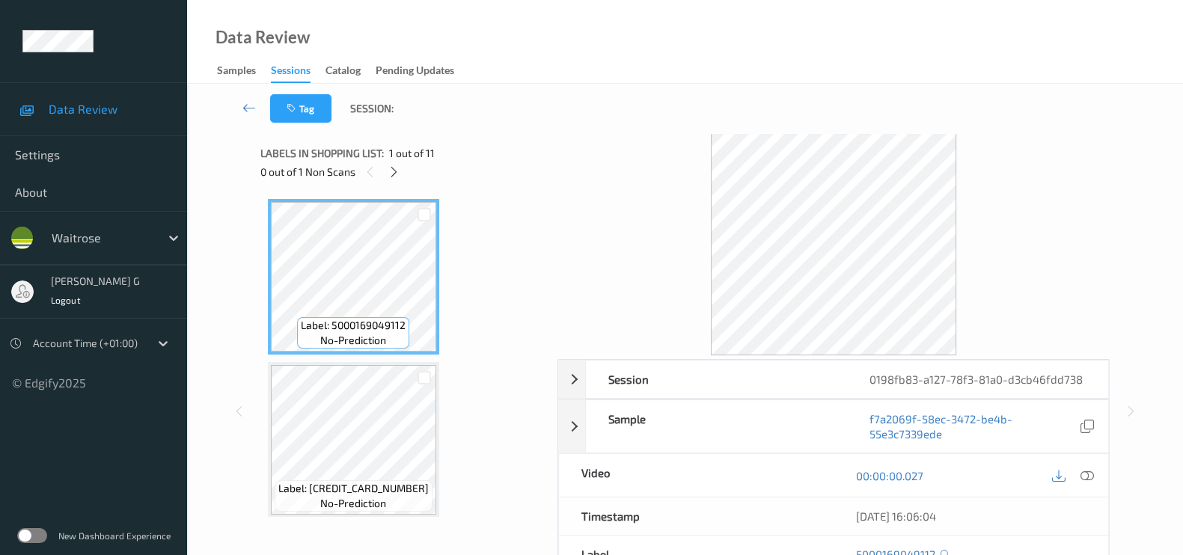
click at [385, 177] on div "0 out of 1 Non Scans" at bounding box center [403, 171] width 287 height 19
click at [396, 174] on icon at bounding box center [394, 171] width 13 height 13
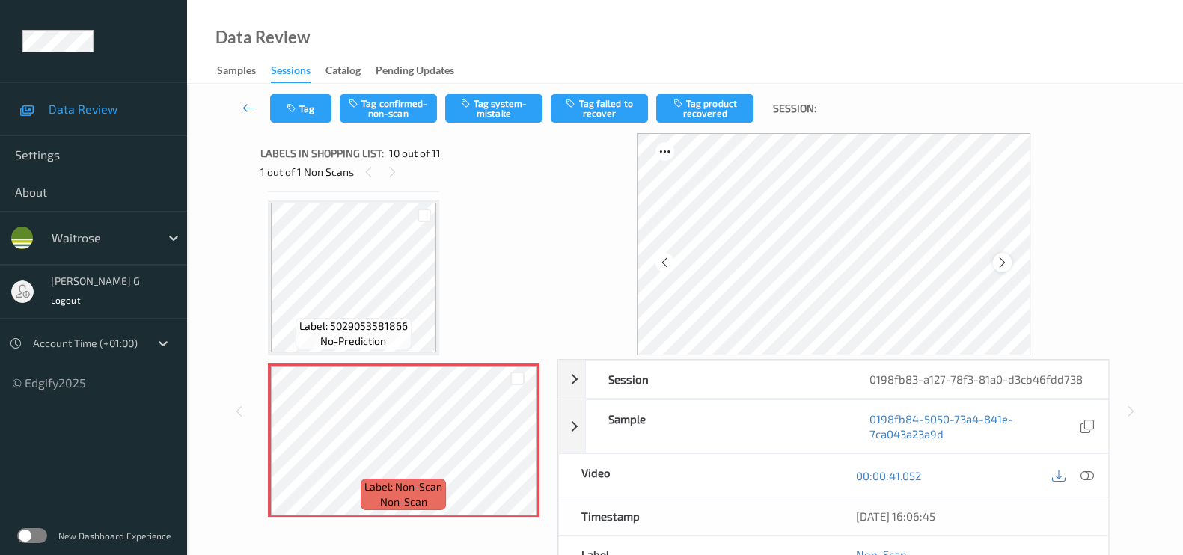
click at [1007, 254] on div at bounding box center [1002, 262] width 19 height 19
click at [1092, 473] on icon at bounding box center [1087, 475] width 13 height 13
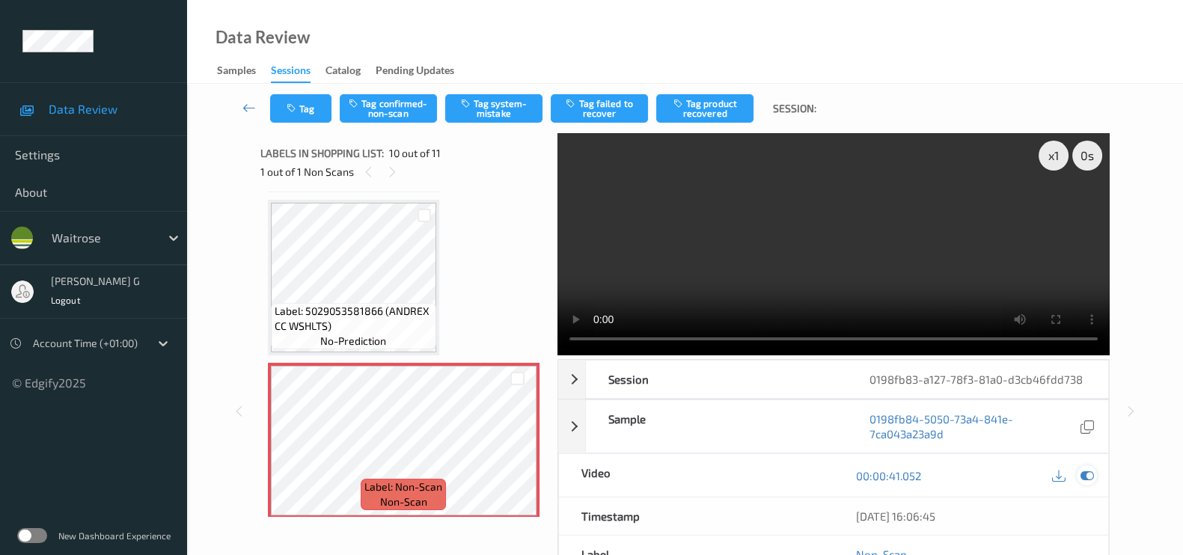
click at [1082, 475] on icon at bounding box center [1087, 475] width 13 height 13
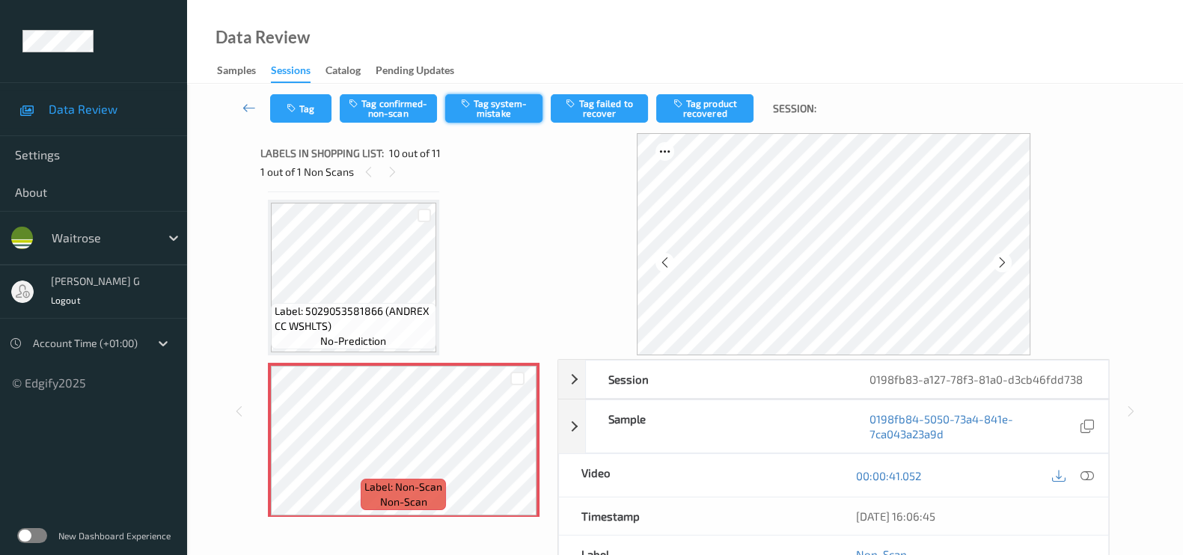
click at [482, 104] on button "Tag system-mistake" at bounding box center [493, 108] width 97 height 28
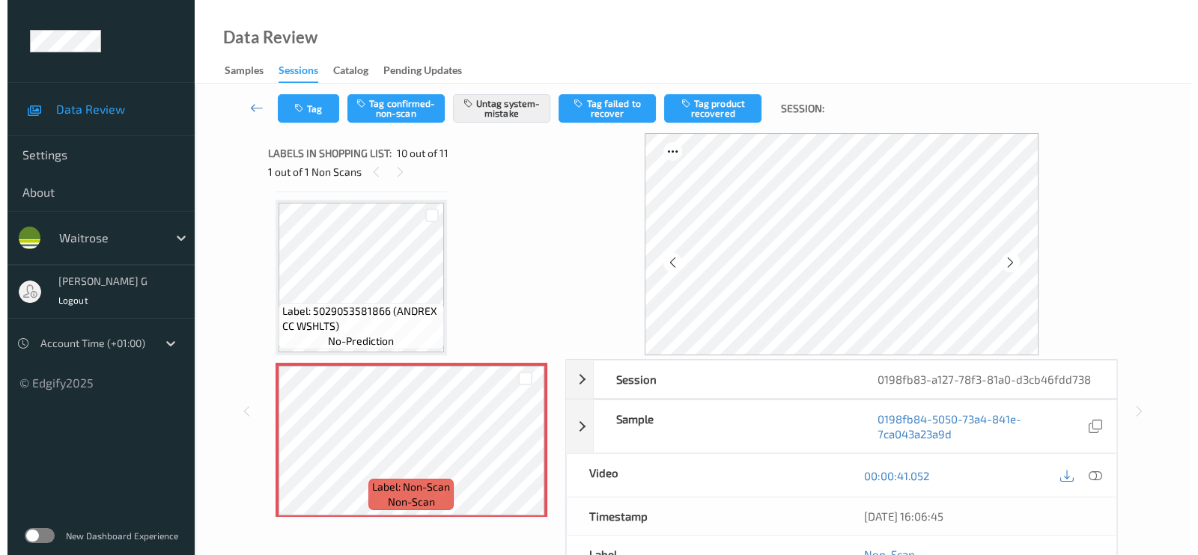
scroll to position [1466, 0]
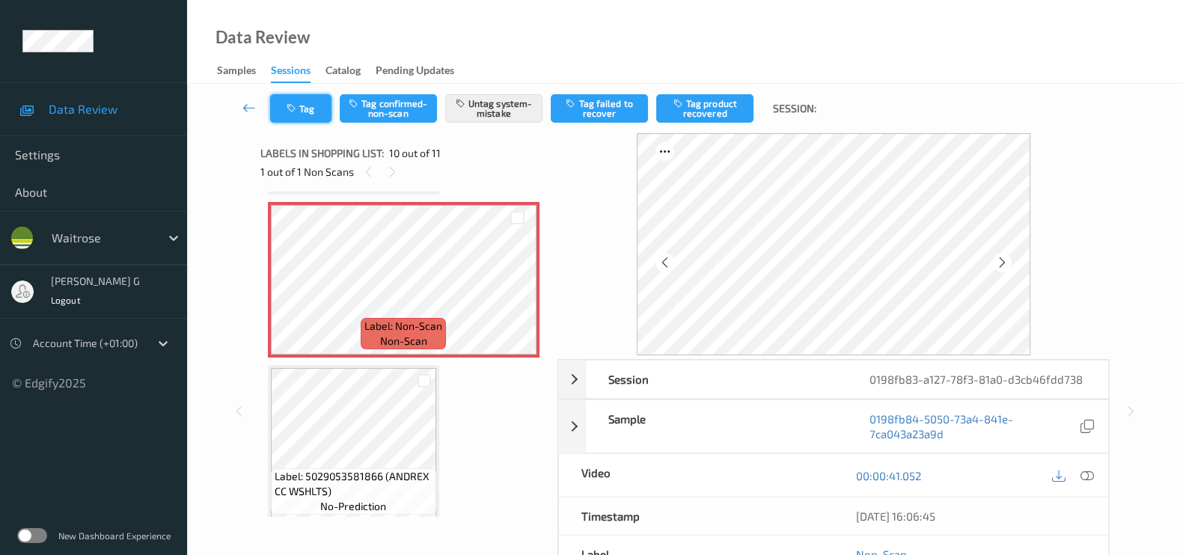
click at [292, 109] on icon "button" at bounding box center [293, 108] width 13 height 10
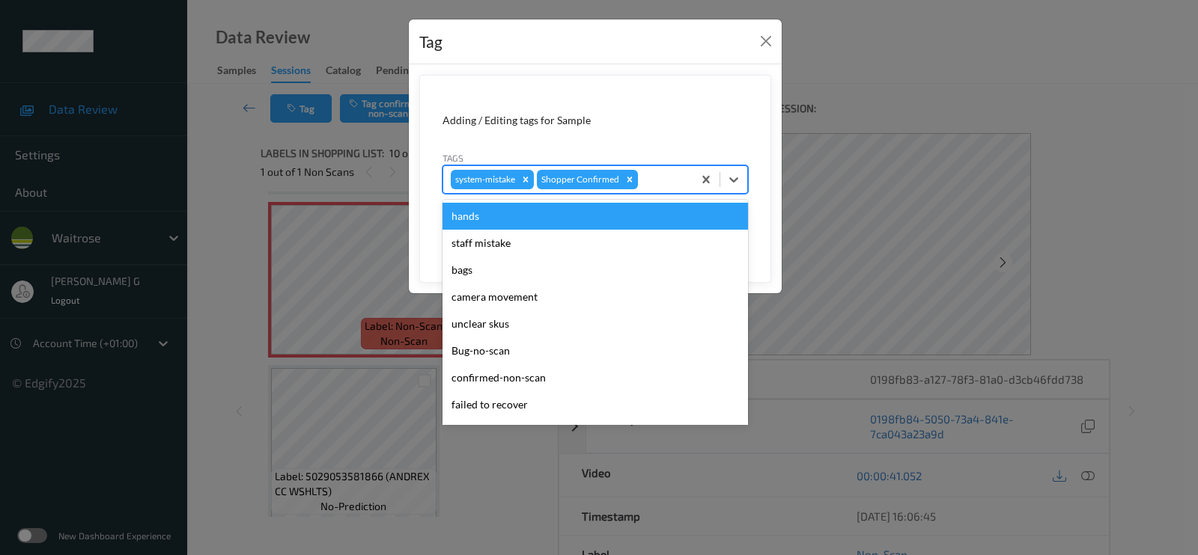
click at [652, 181] on div at bounding box center [663, 180] width 44 height 18
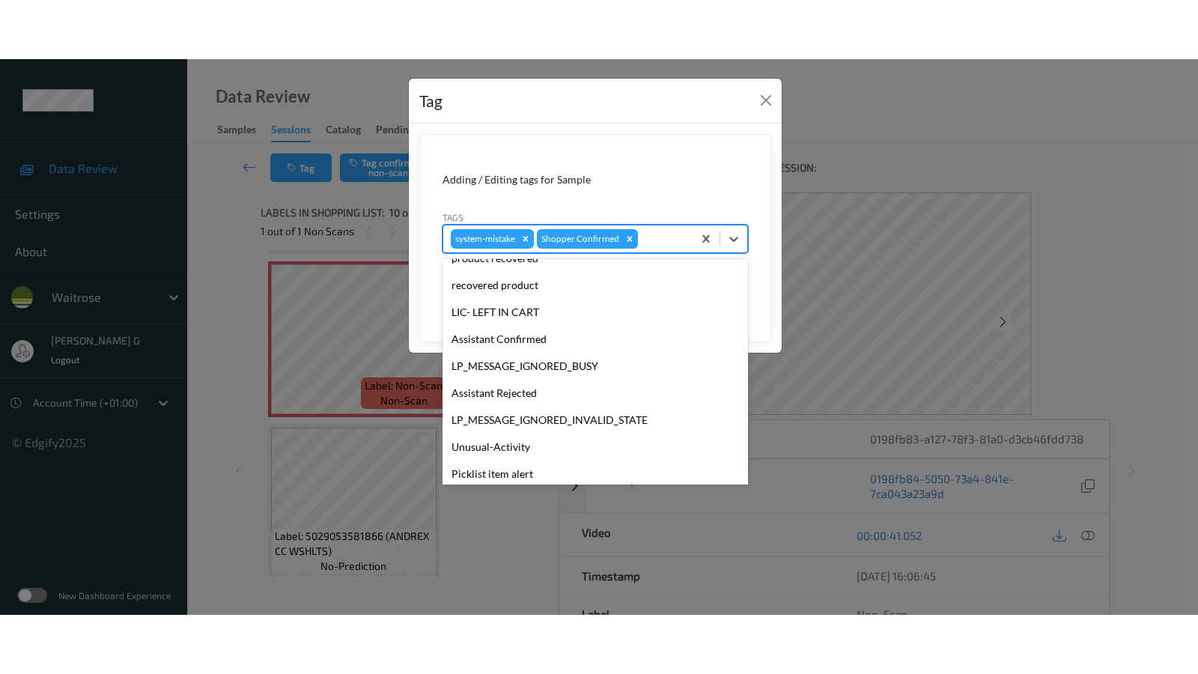
scroll to position [320, 0]
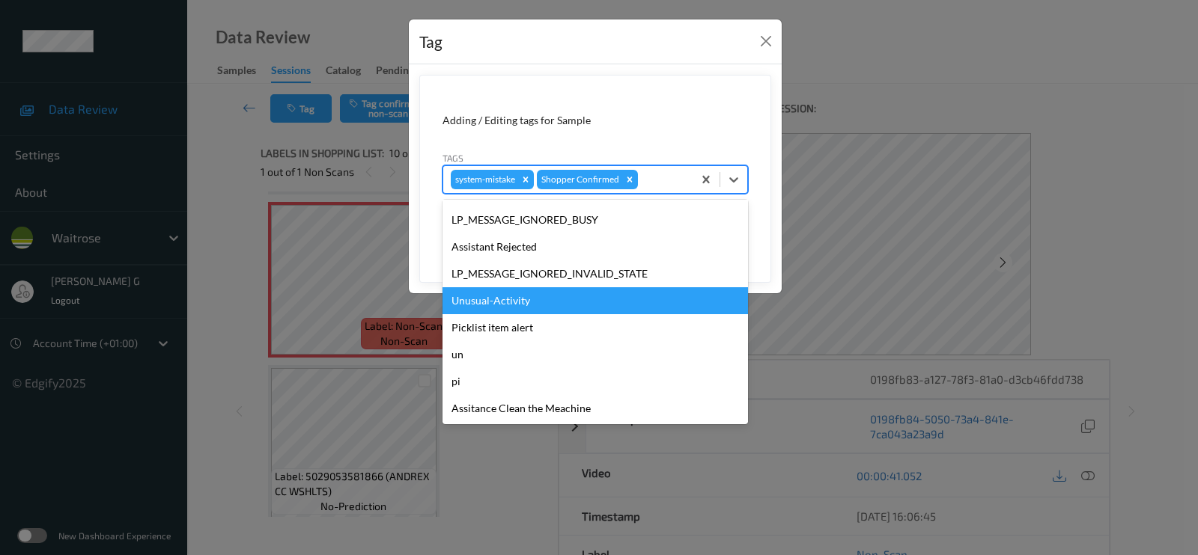
click at [488, 299] on div "Unusual-Activity" at bounding box center [594, 300] width 305 height 27
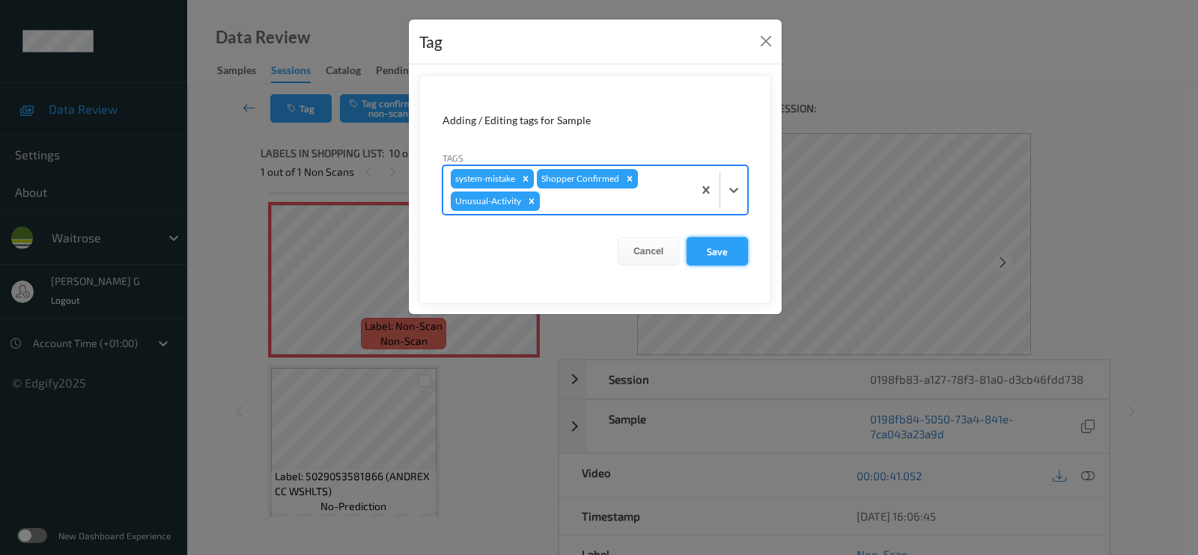
click at [719, 251] on button "Save" at bounding box center [716, 251] width 61 height 28
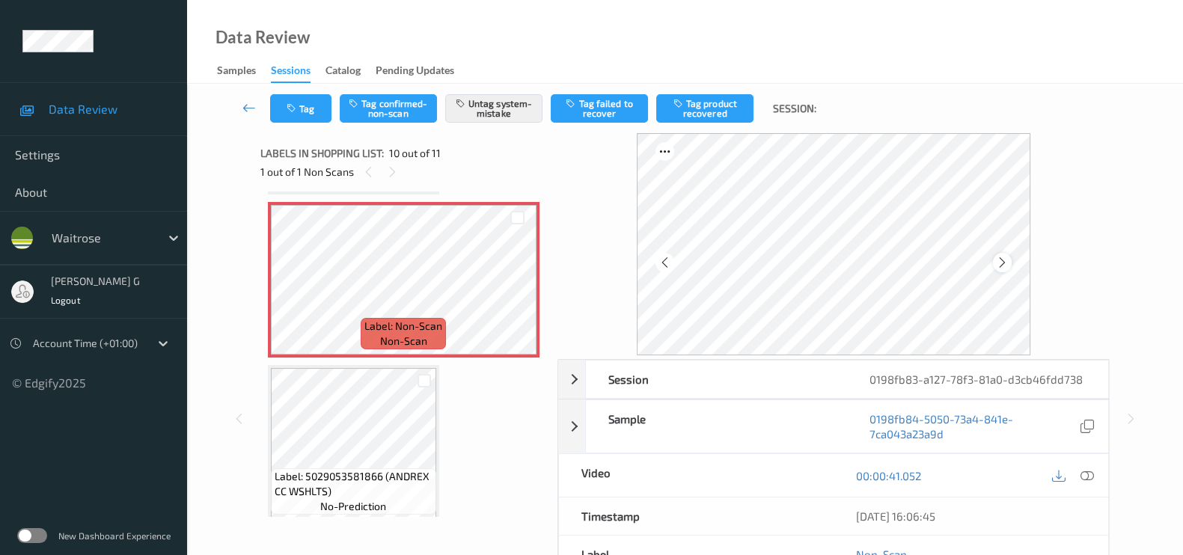
click at [1003, 260] on icon at bounding box center [1002, 262] width 13 height 13
click at [1087, 483] on div at bounding box center [1087, 476] width 20 height 20
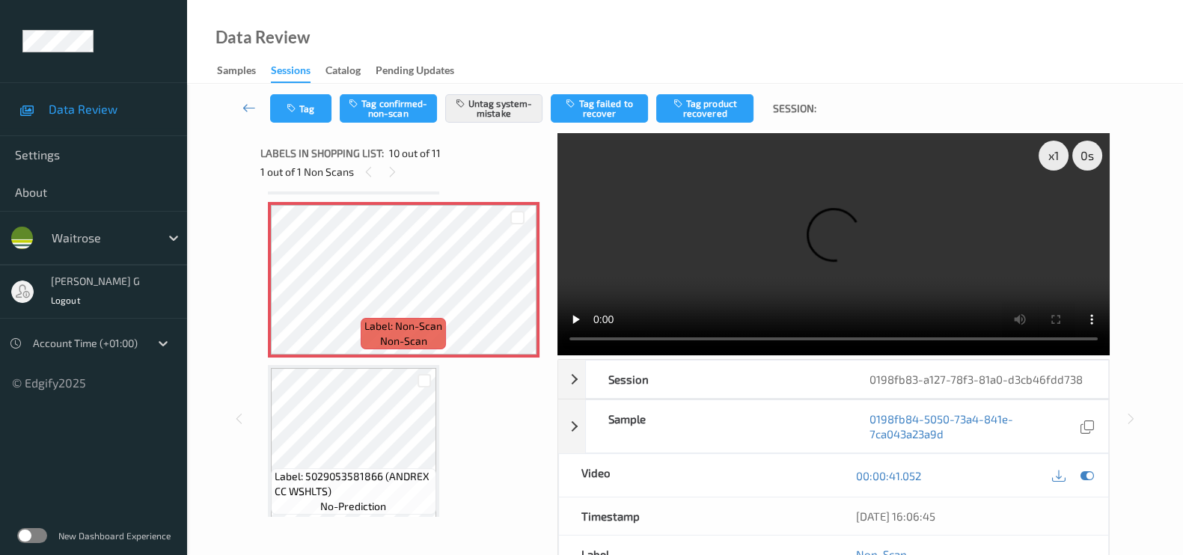
scroll to position [1347, 0]
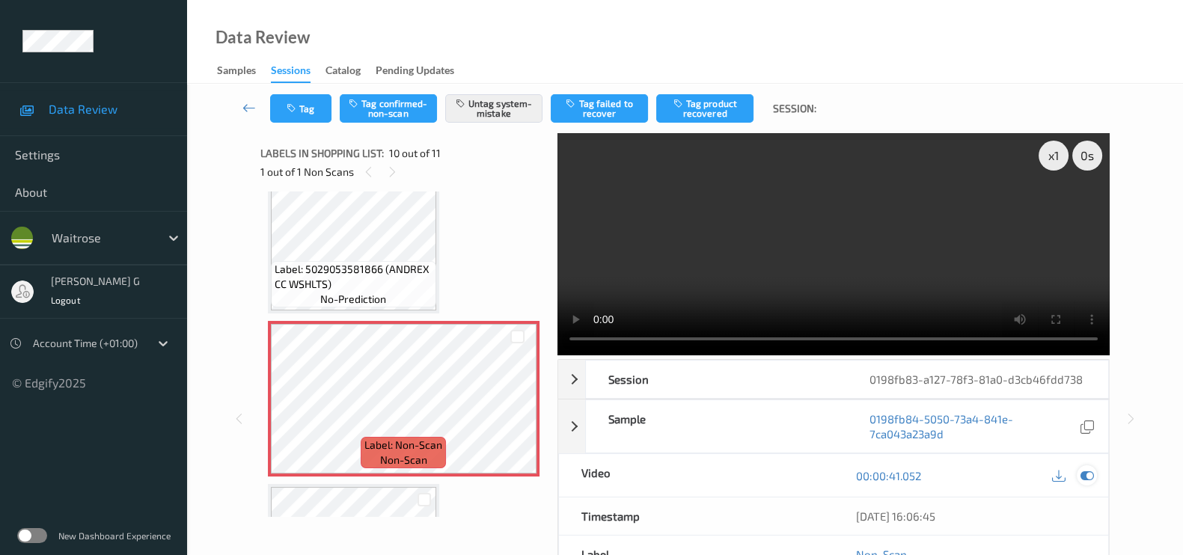
click at [1081, 479] on icon at bounding box center [1087, 475] width 13 height 13
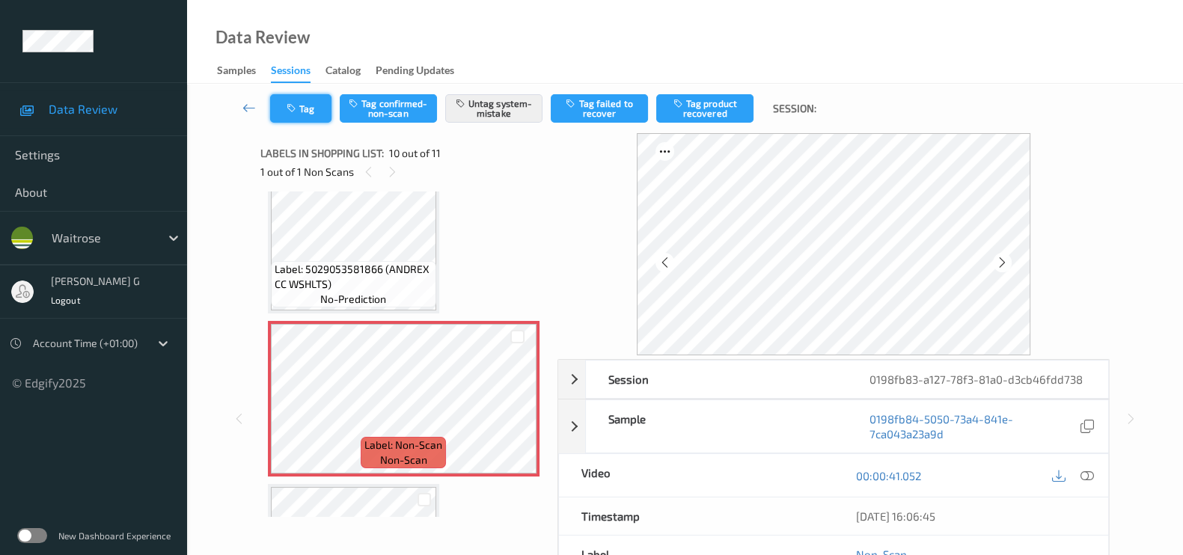
click at [307, 118] on button "Tag" at bounding box center [300, 108] width 61 height 28
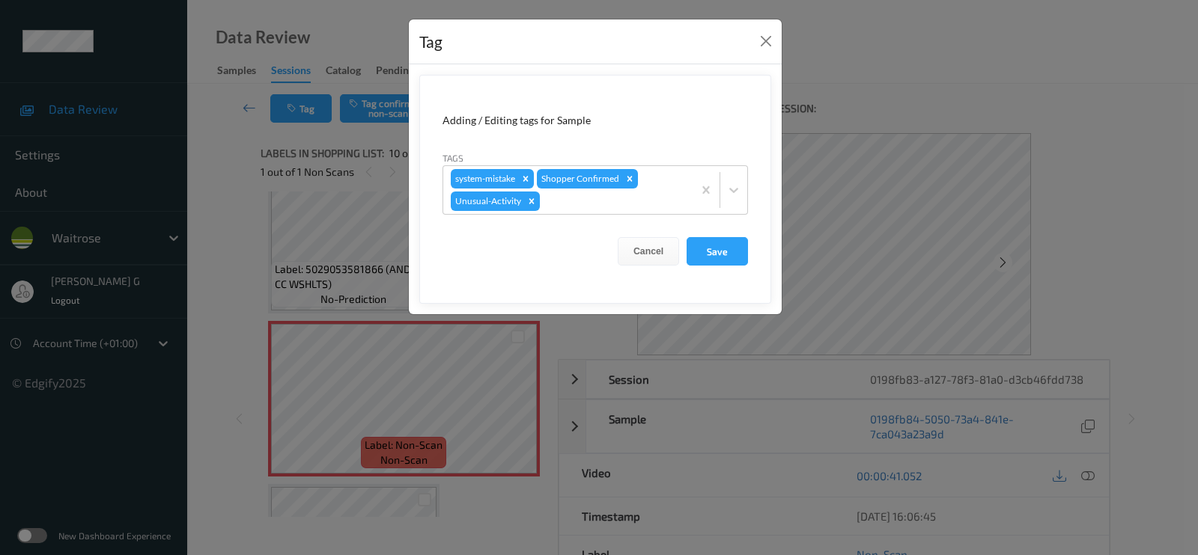
click at [1148, 278] on div "Tag Adding / Editing tags for Sample Tags system-mistake Shopper Confirmed Unus…" at bounding box center [599, 277] width 1198 height 555
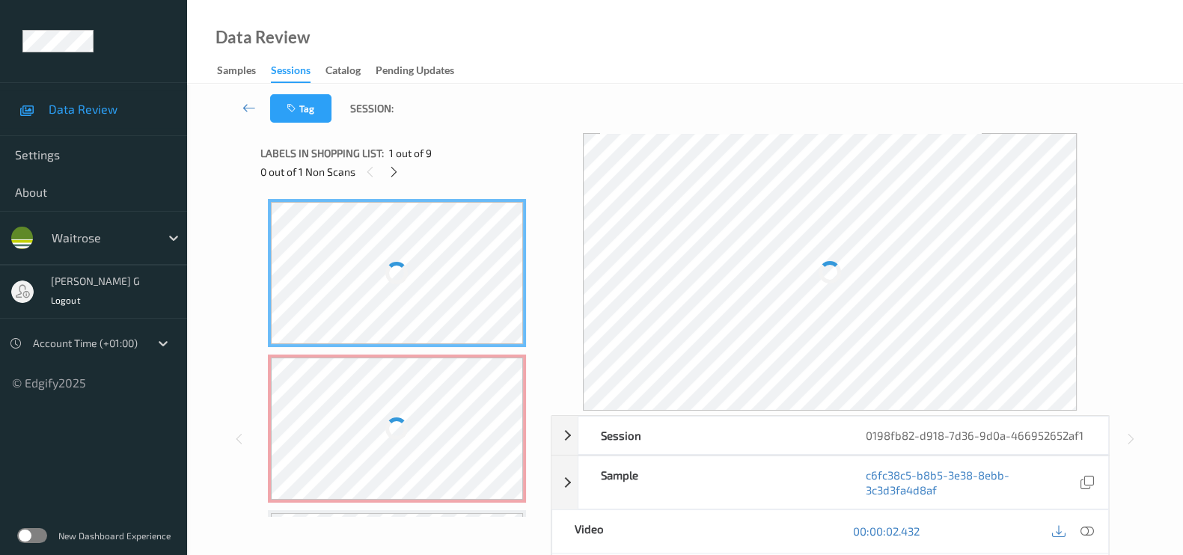
click at [516, 82] on div "Data Review Samples Sessions Catalog Pending Updates" at bounding box center [685, 42] width 996 height 84
click at [388, 171] on icon at bounding box center [394, 171] width 13 height 13
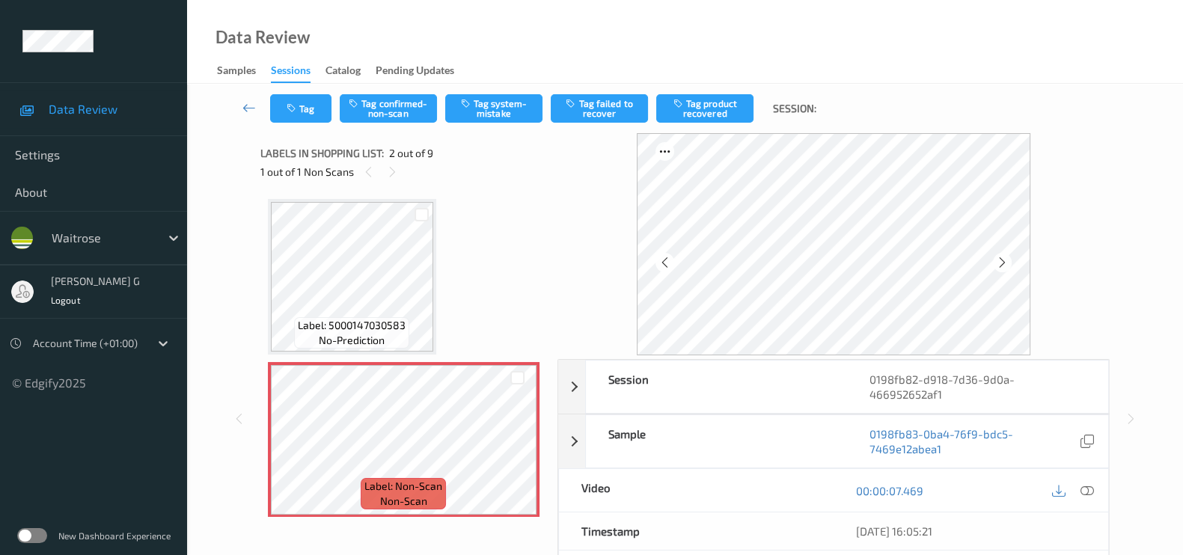
click at [539, 179] on div "1 out of 1 Non Scans" at bounding box center [403, 171] width 287 height 19
click at [1009, 264] on icon at bounding box center [1002, 262] width 13 height 13
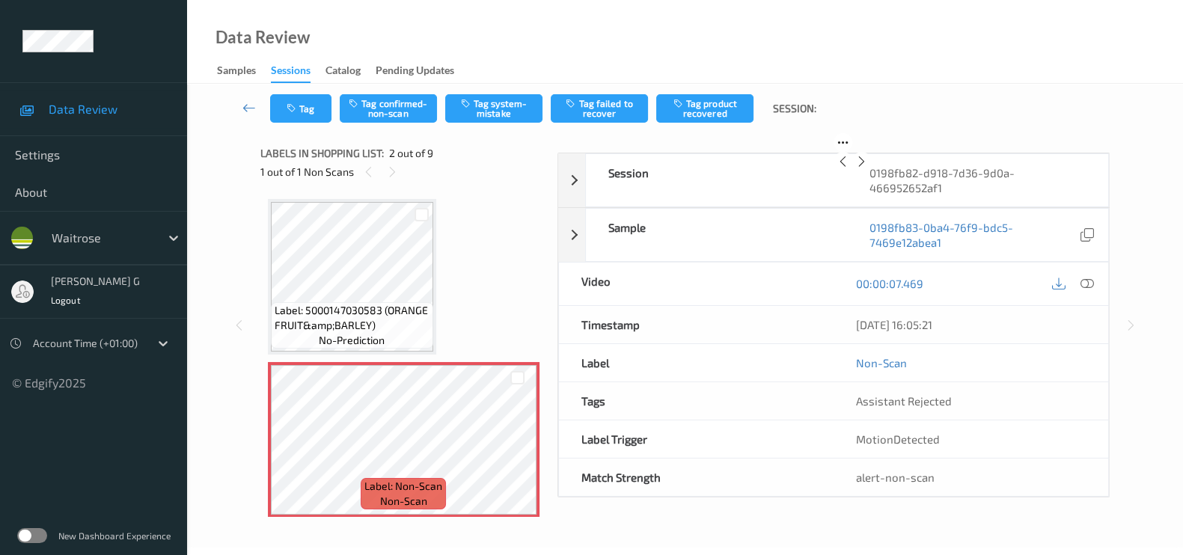
click at [868, 168] on icon at bounding box center [862, 161] width 13 height 13
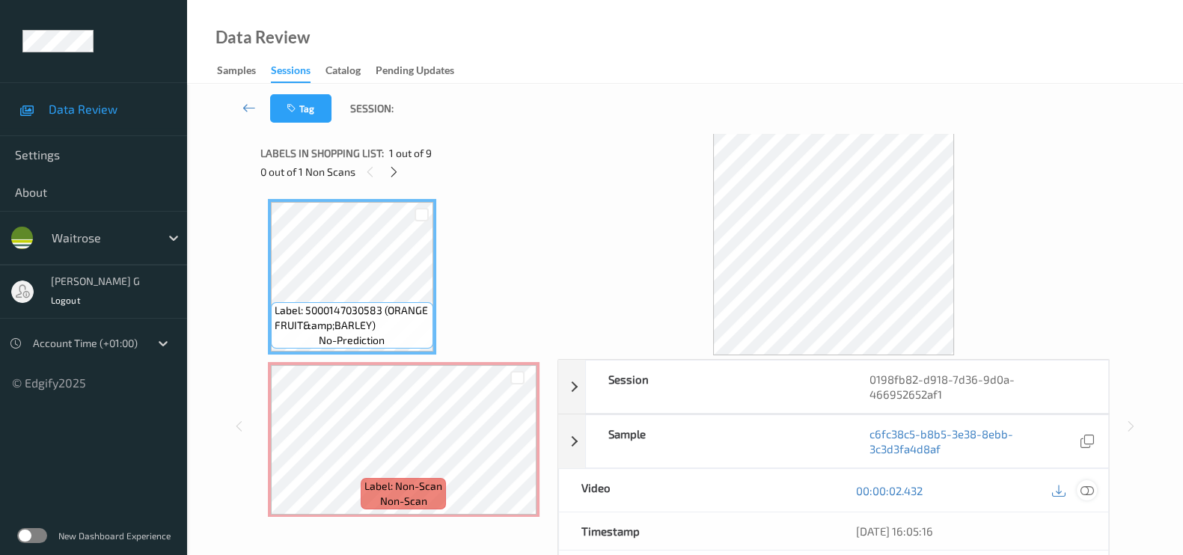
click at [1089, 490] on icon at bounding box center [1087, 490] width 13 height 13
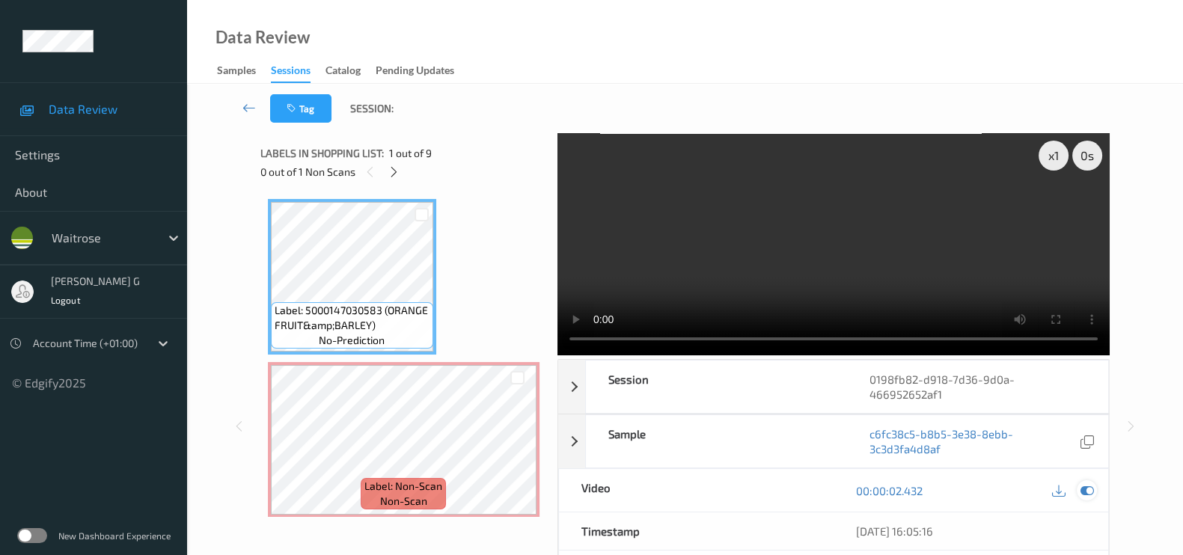
click at [1084, 488] on icon at bounding box center [1087, 490] width 13 height 13
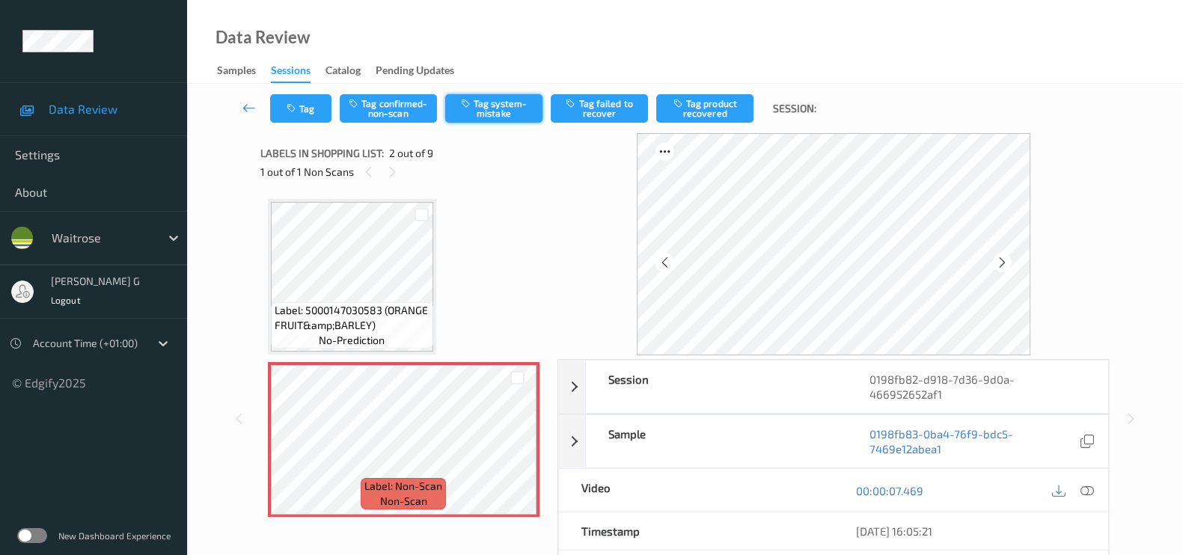
click at [495, 99] on button "Tag system-mistake" at bounding box center [493, 108] width 97 height 28
click at [302, 121] on button "Tag" at bounding box center [300, 108] width 61 height 28
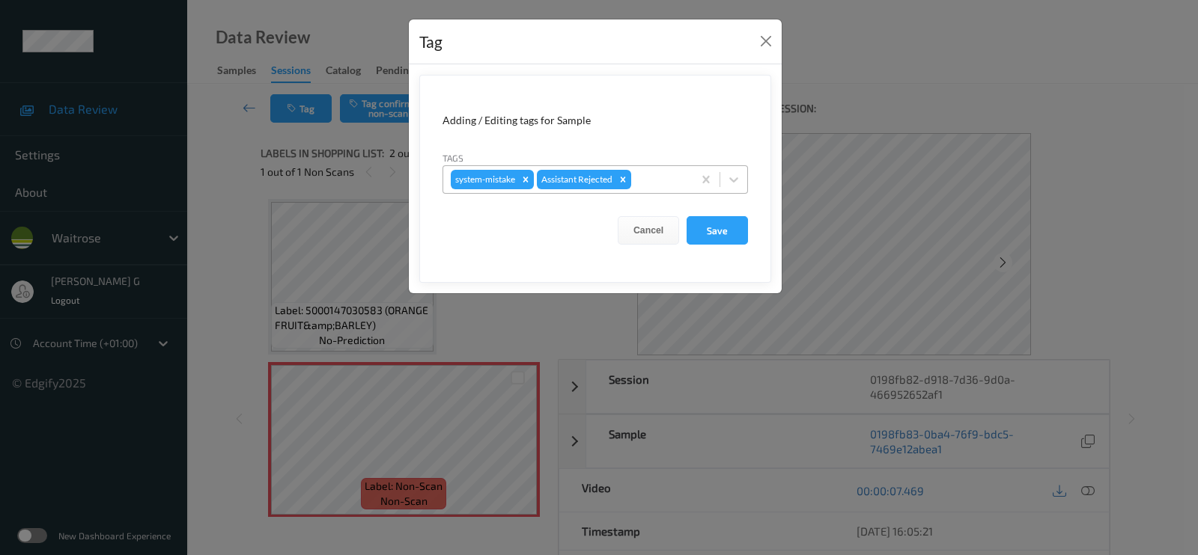
click at [656, 177] on div at bounding box center [659, 180] width 51 height 18
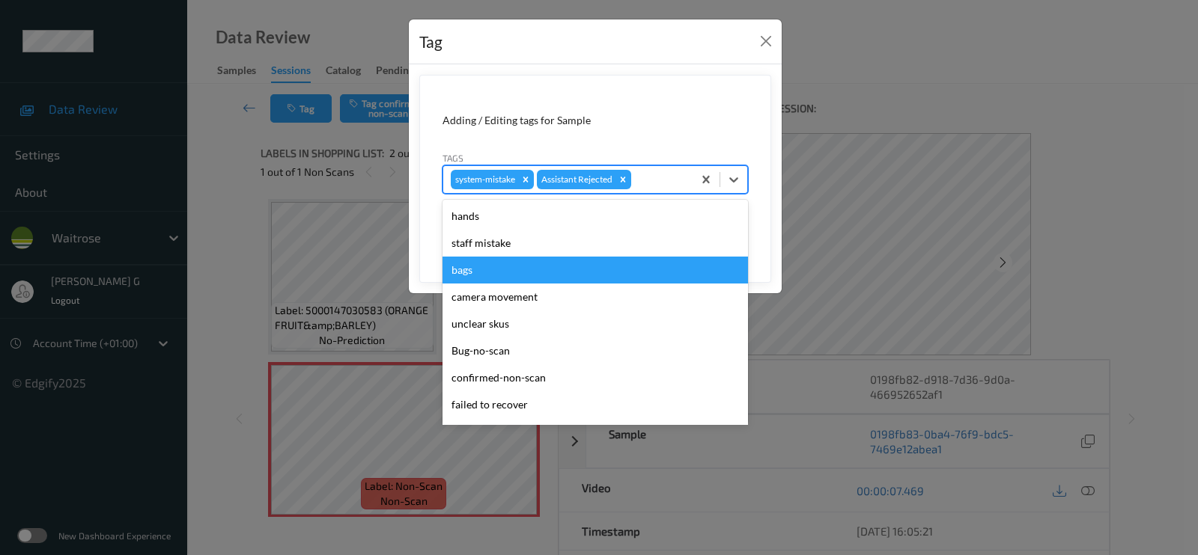
click at [474, 278] on div "bags" at bounding box center [594, 270] width 305 height 27
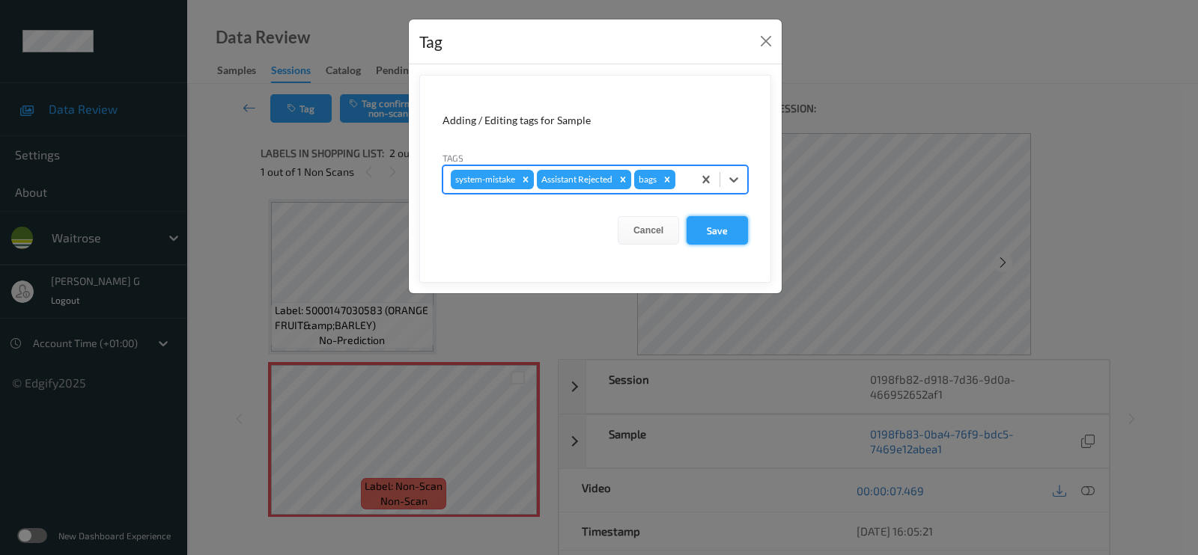
click at [725, 229] on button "Save" at bounding box center [716, 230] width 61 height 28
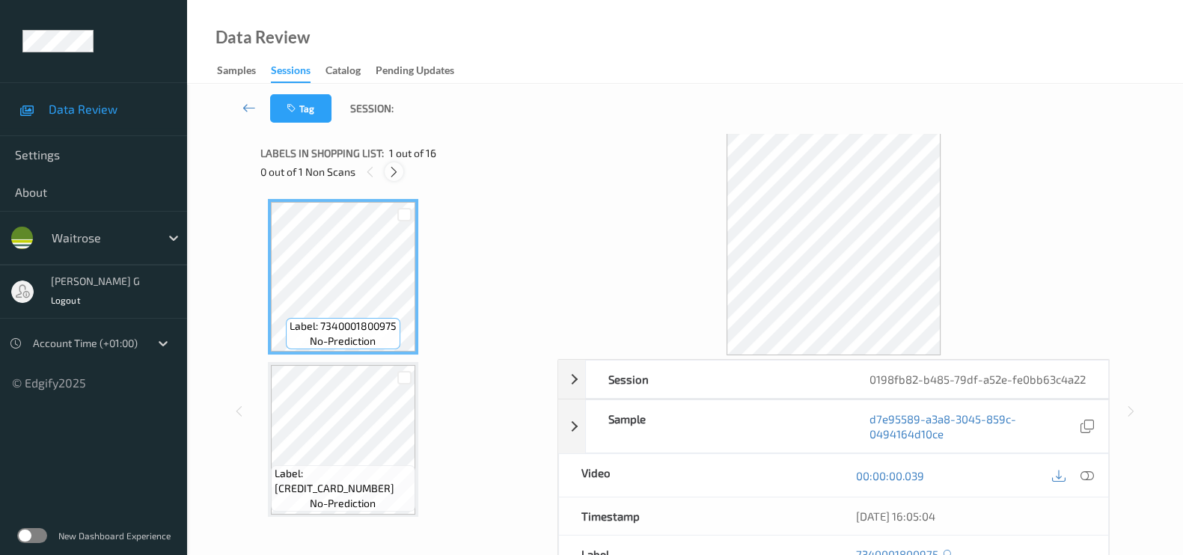
click at [390, 172] on icon at bounding box center [394, 171] width 13 height 13
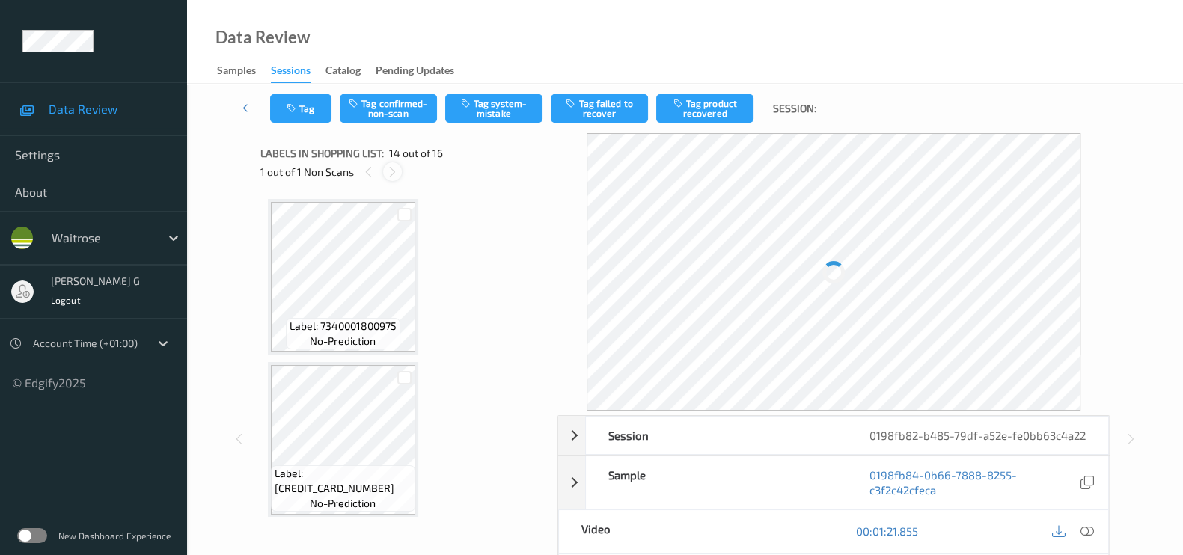
scroll to position [1954, 0]
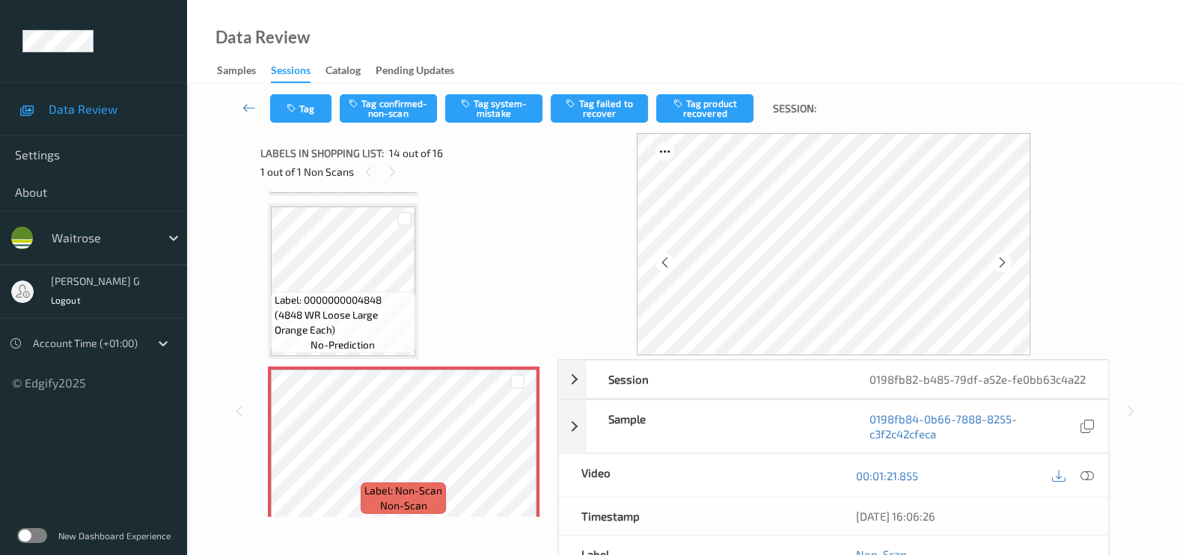
click at [1095, 478] on div "00:01:21.855" at bounding box center [971, 475] width 275 height 43
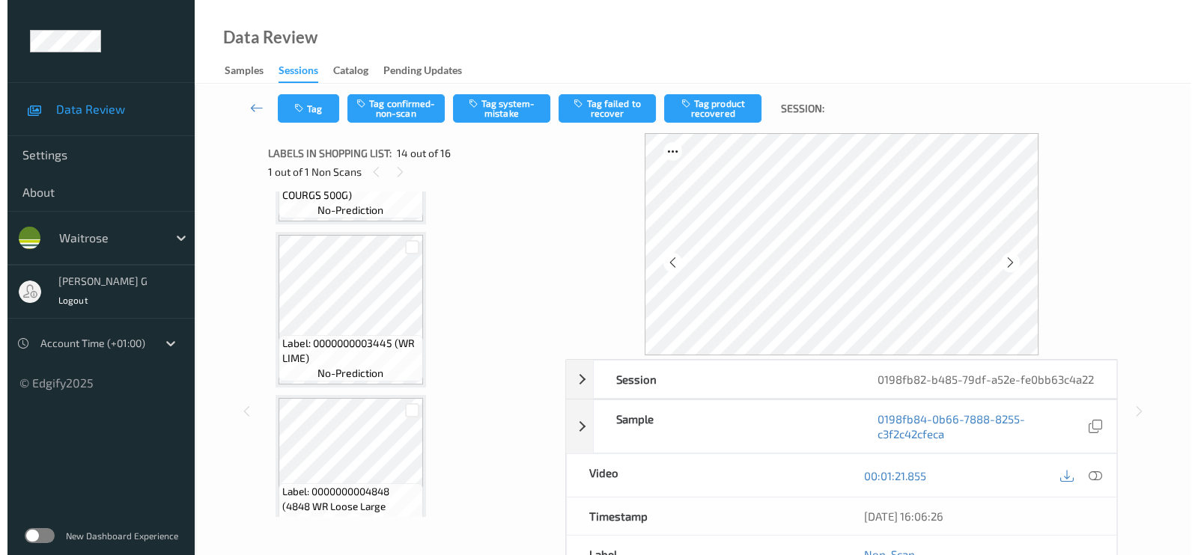
scroll to position [1766, 0]
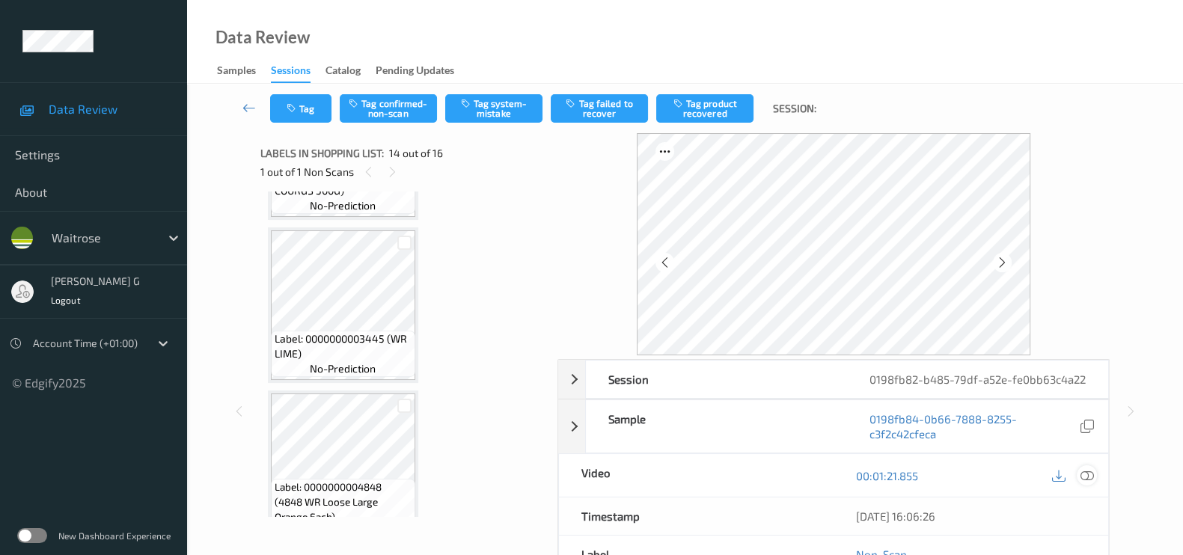
click at [1087, 483] on icon at bounding box center [1087, 475] width 13 height 13
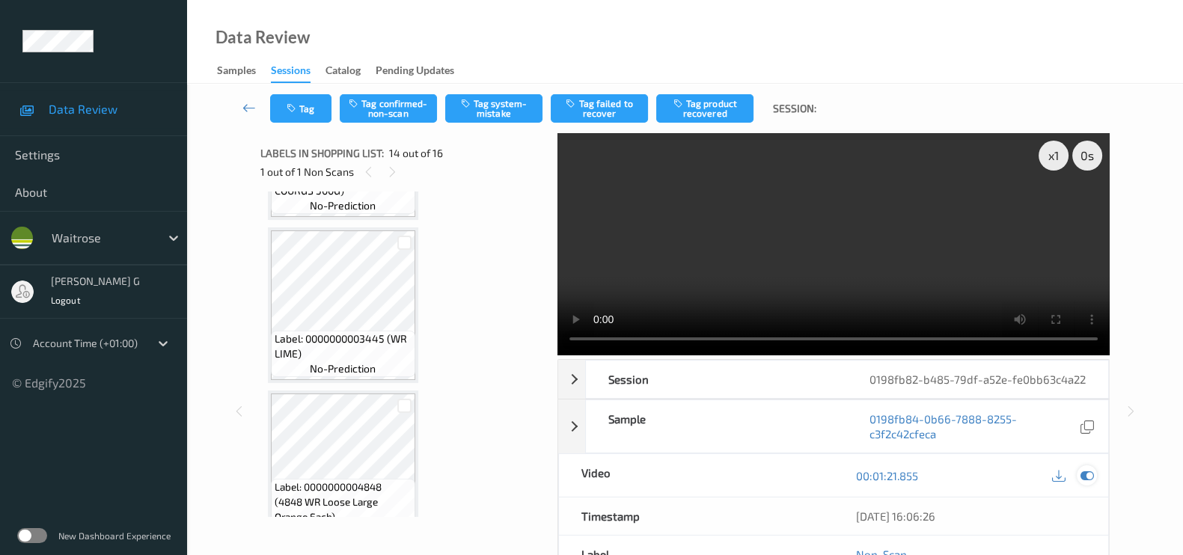
click at [1096, 486] on div at bounding box center [1087, 476] width 20 height 20
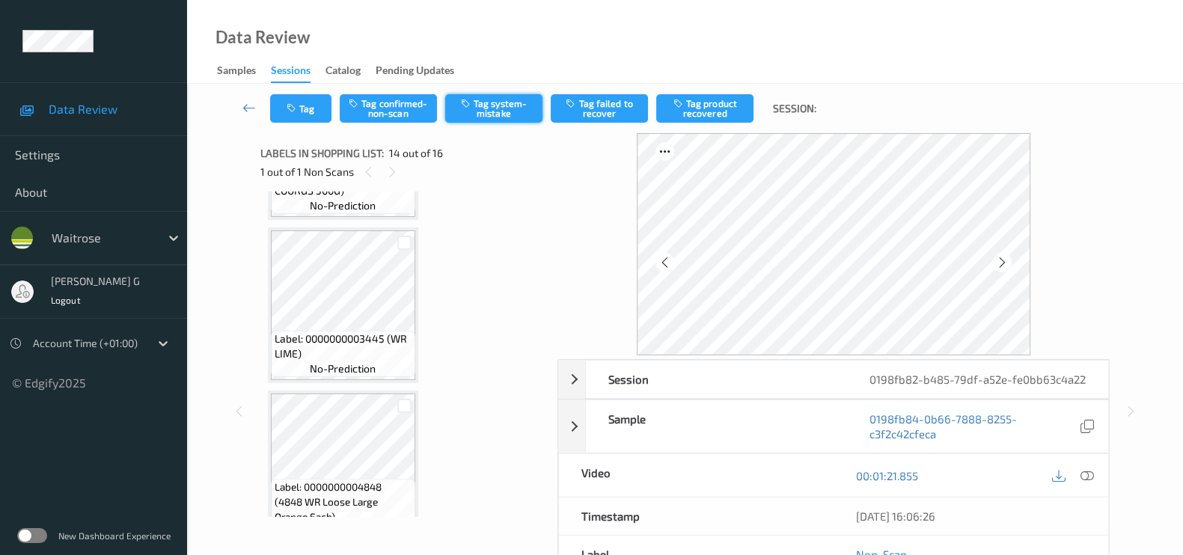
click at [484, 103] on button "Tag system-mistake" at bounding box center [493, 108] width 97 height 28
click at [311, 89] on div "Tag Tag confirmed-non-scan Untag system-mistake Tag failed to recover Tag produ…" at bounding box center [685, 108] width 935 height 49
click at [299, 108] on icon "button" at bounding box center [293, 108] width 13 height 10
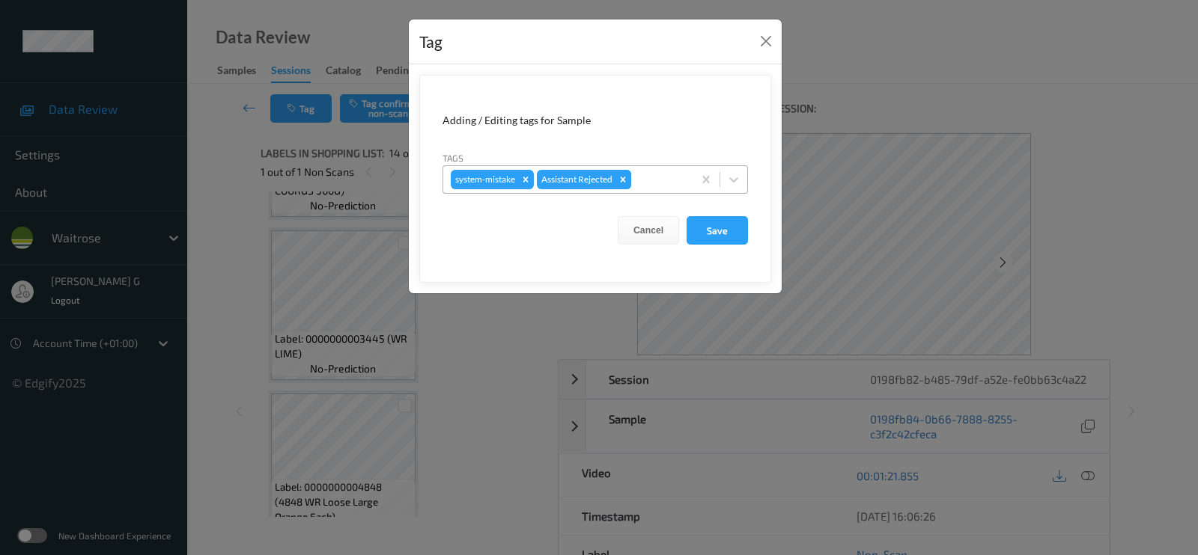
click at [631, 174] on div "Remove Assistant Rejected" at bounding box center [623, 179] width 16 height 19
click at [887, 103] on div "Tag Adding / Editing tags for Sample Tags option system-mistake, selected. Sele…" at bounding box center [599, 277] width 1198 height 555
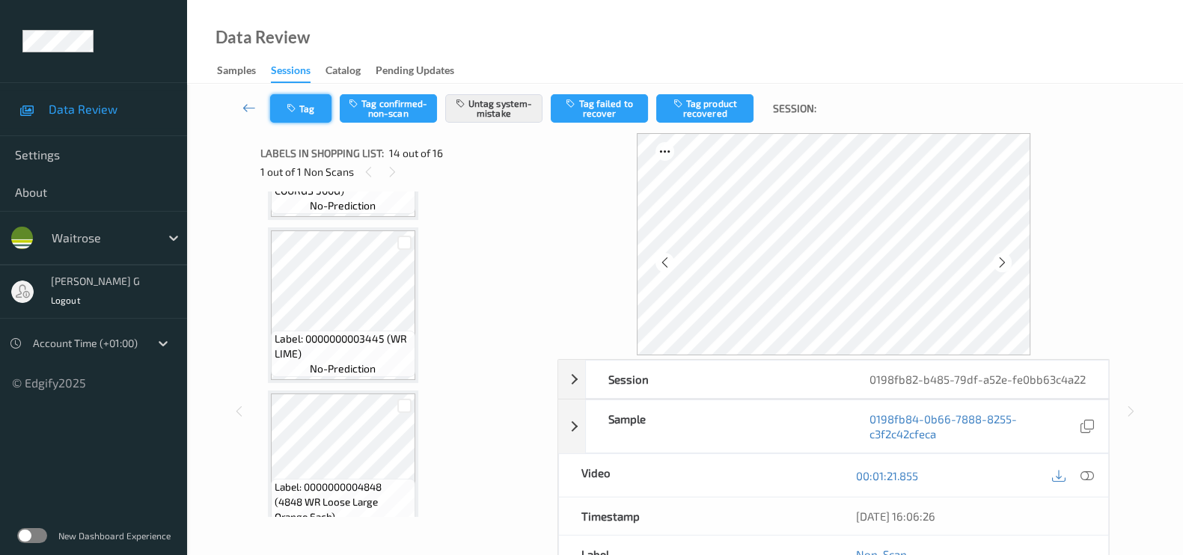
click at [322, 103] on button "Tag" at bounding box center [300, 108] width 61 height 28
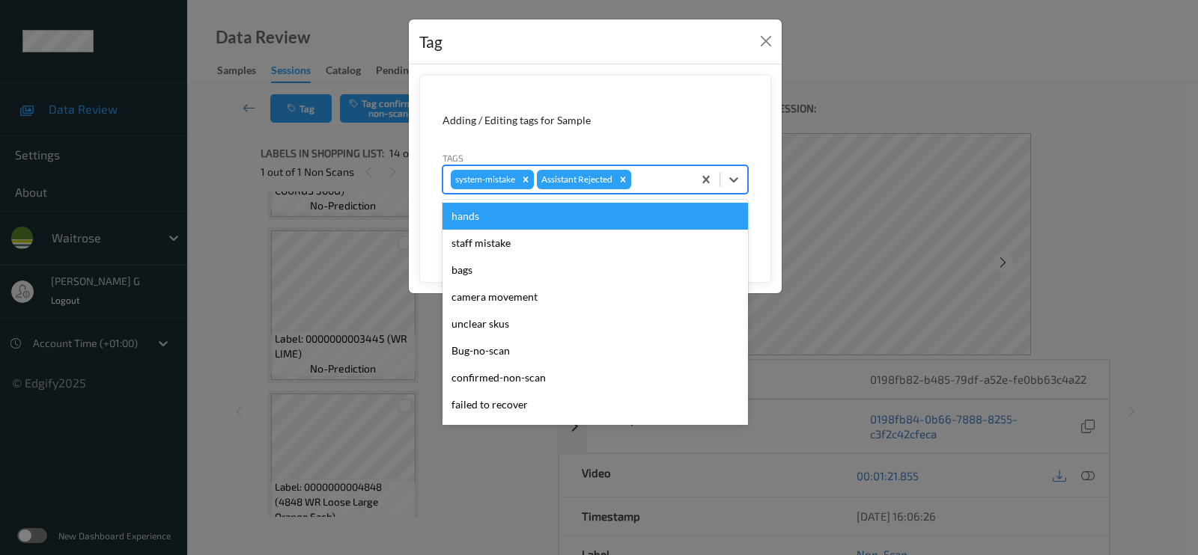
click at [678, 183] on div at bounding box center [659, 180] width 51 height 18
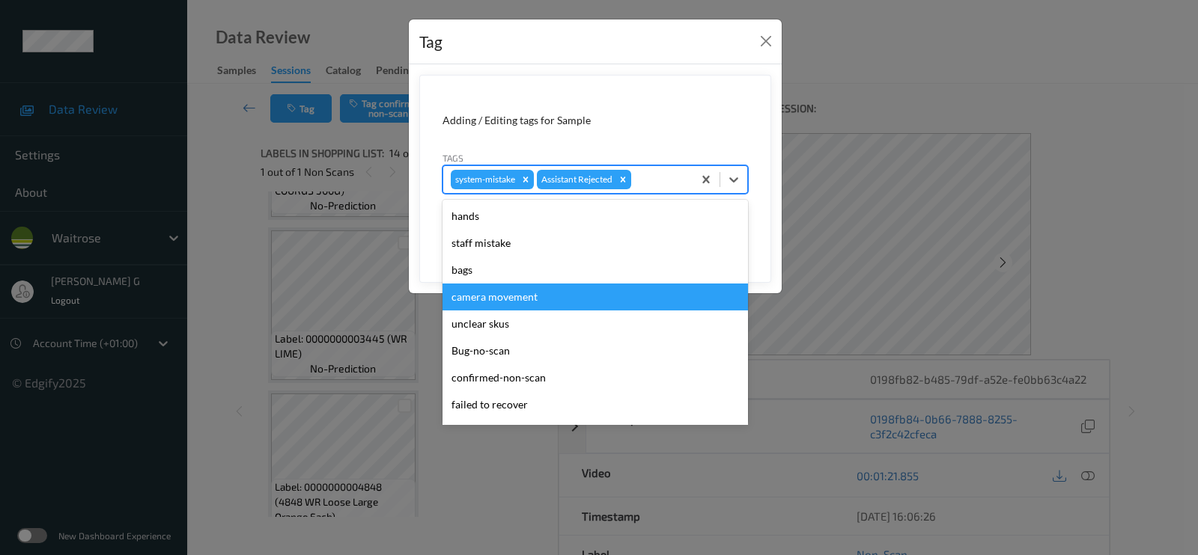
scroll to position [320, 0]
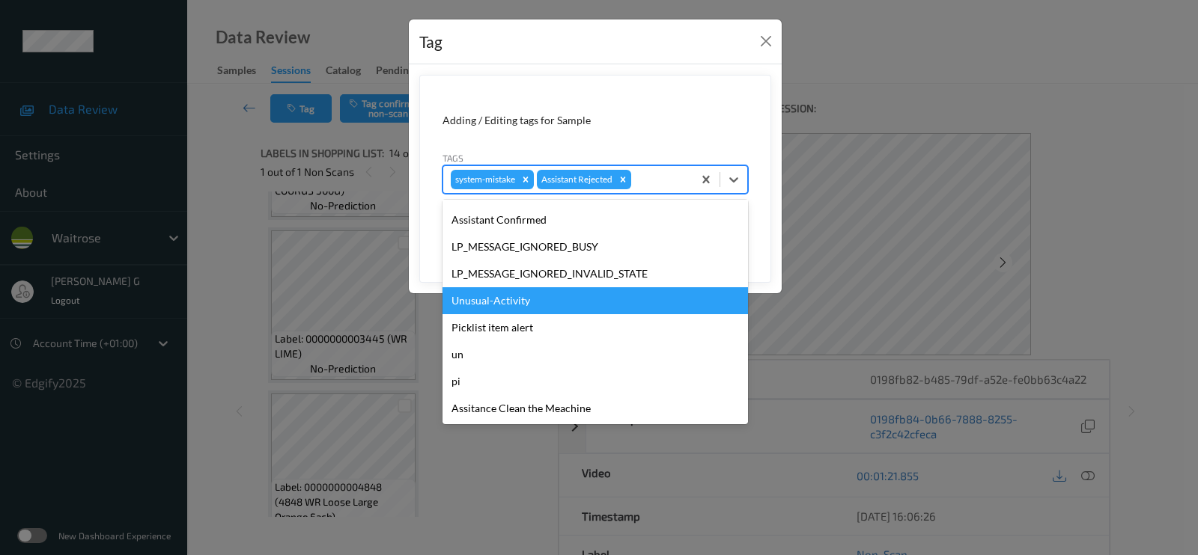
click at [517, 303] on div "Unusual-Activity" at bounding box center [594, 300] width 305 height 27
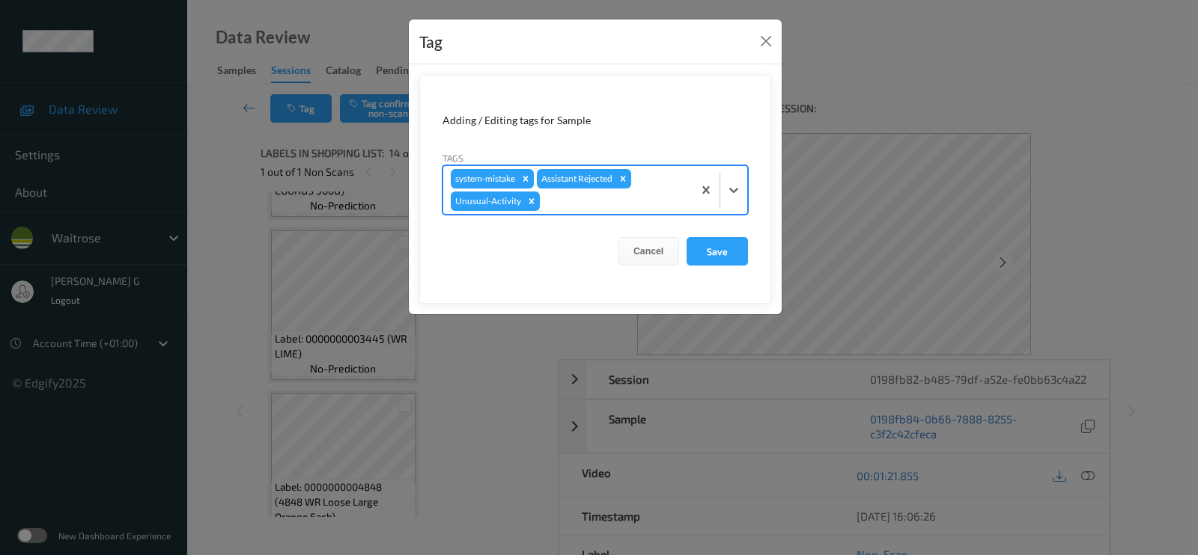
click at [641, 191] on div "system-mistake Assistant Rejected Unusual-Activity" at bounding box center [567, 190] width 249 height 48
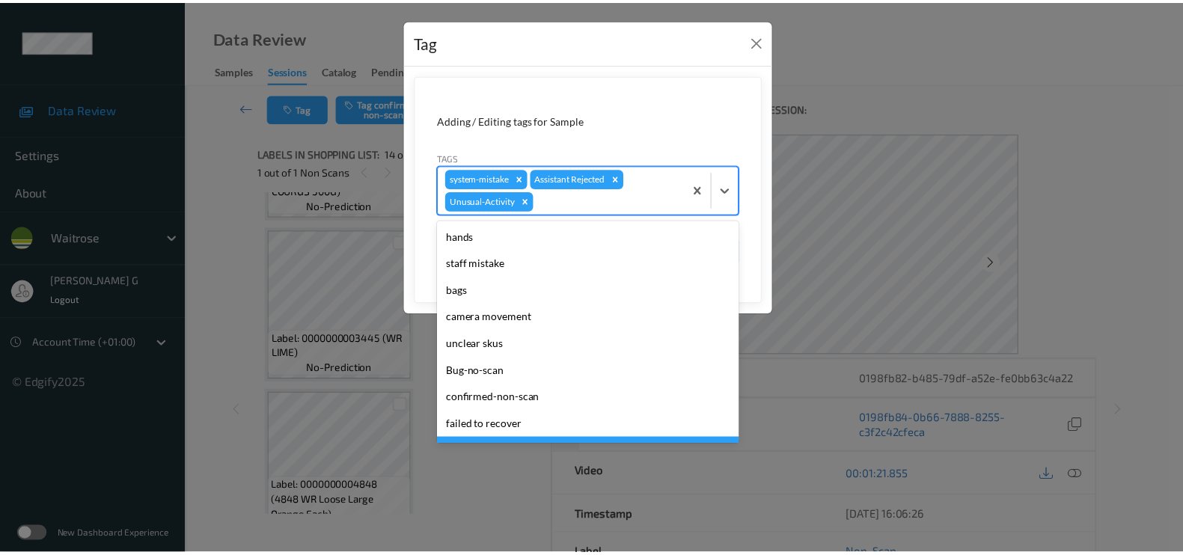
scroll to position [281, 0]
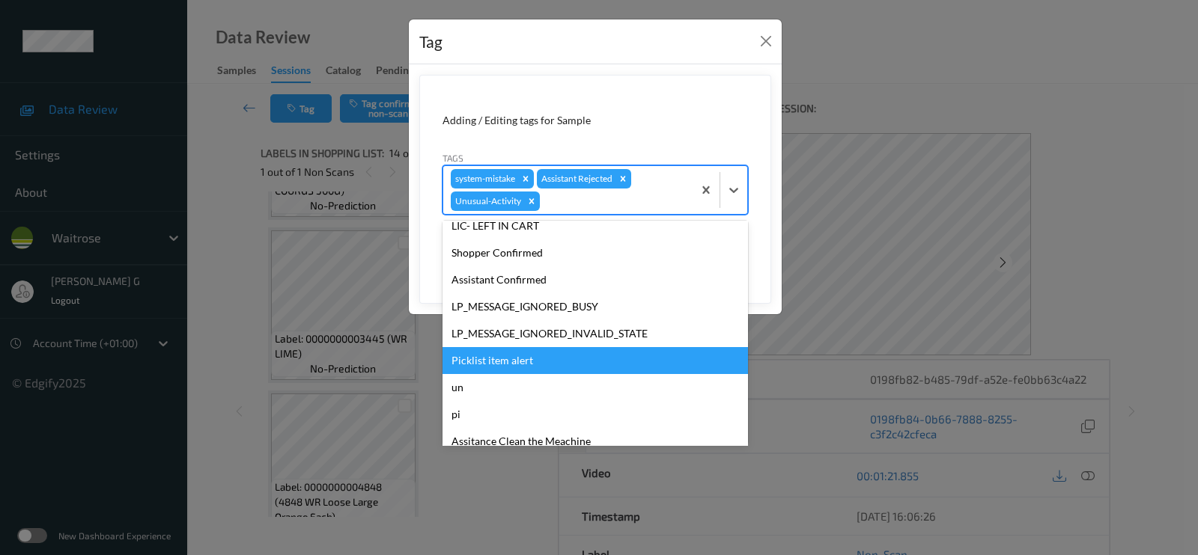
click at [487, 353] on div "Picklist item alert" at bounding box center [594, 360] width 305 height 27
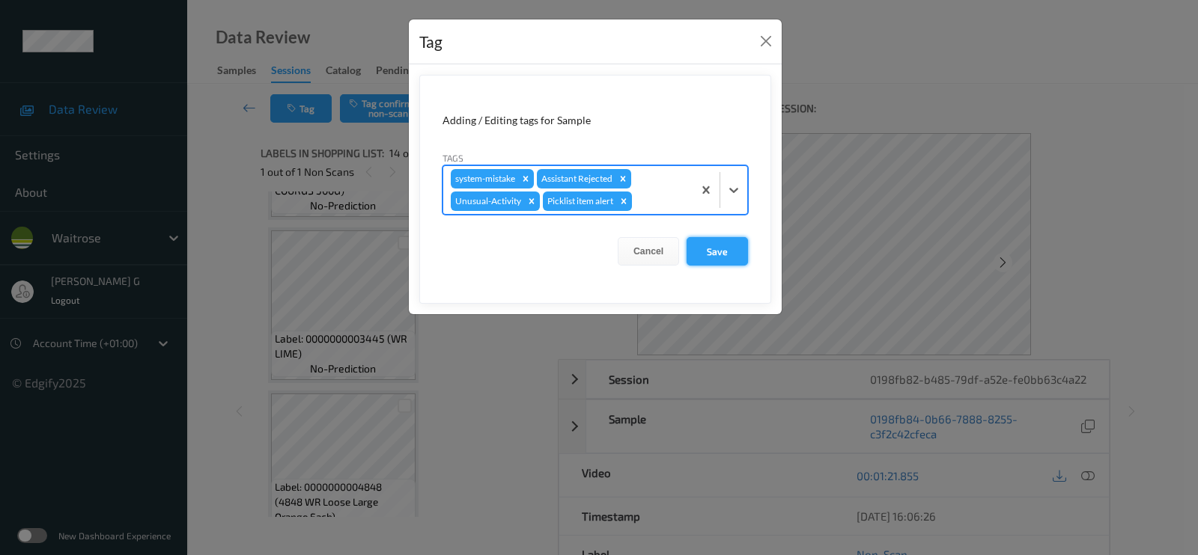
click at [713, 254] on button "Save" at bounding box center [716, 251] width 61 height 28
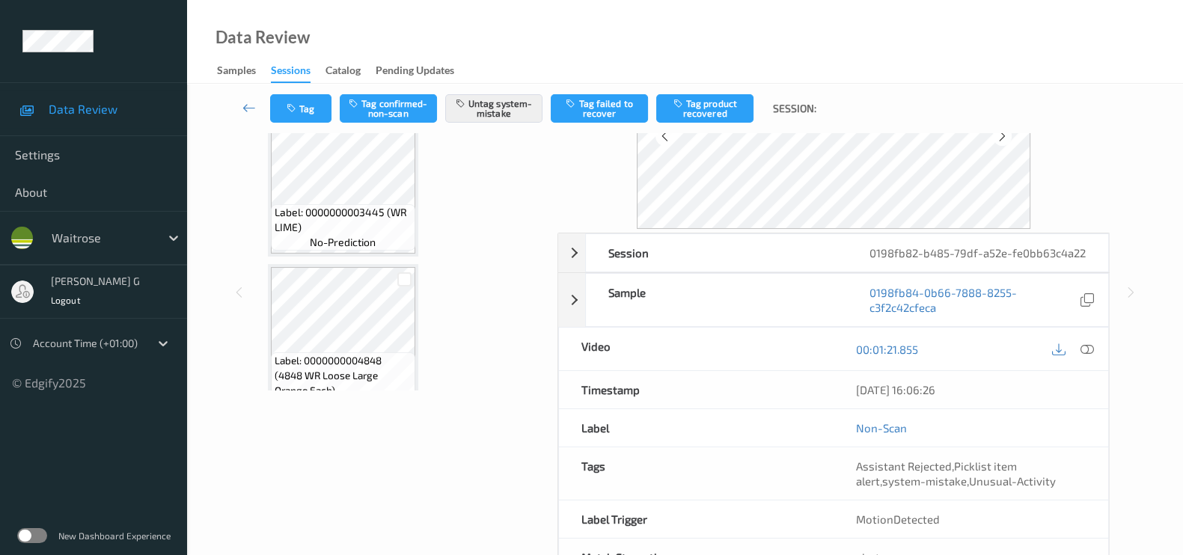
scroll to position [193, 0]
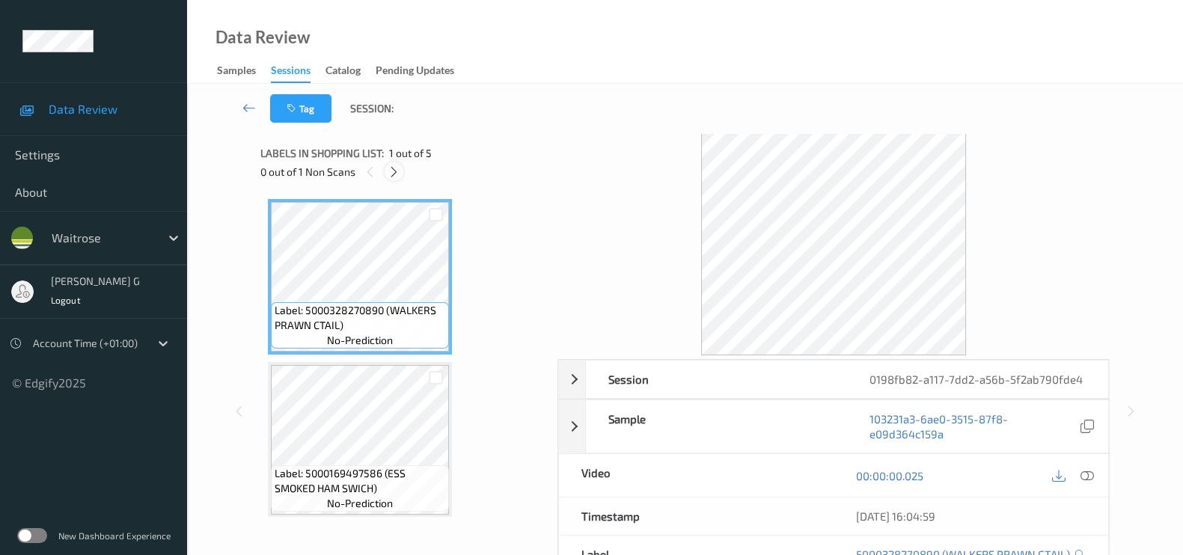
click at [391, 174] on icon at bounding box center [394, 171] width 13 height 13
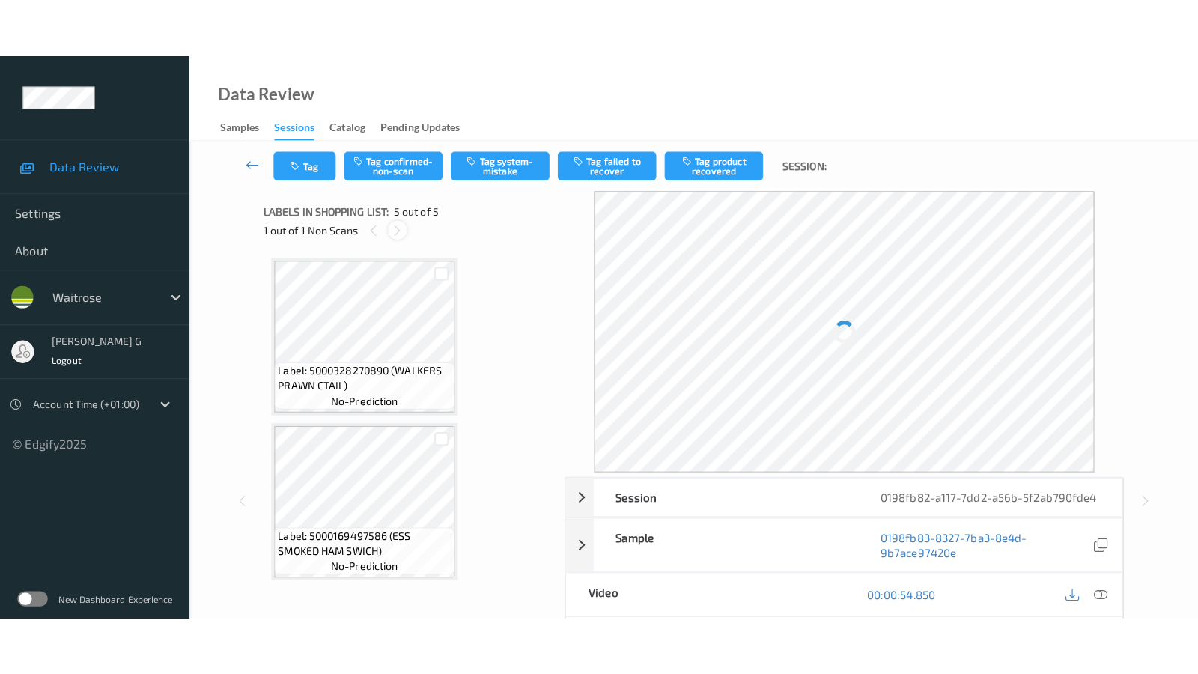
scroll to position [493, 0]
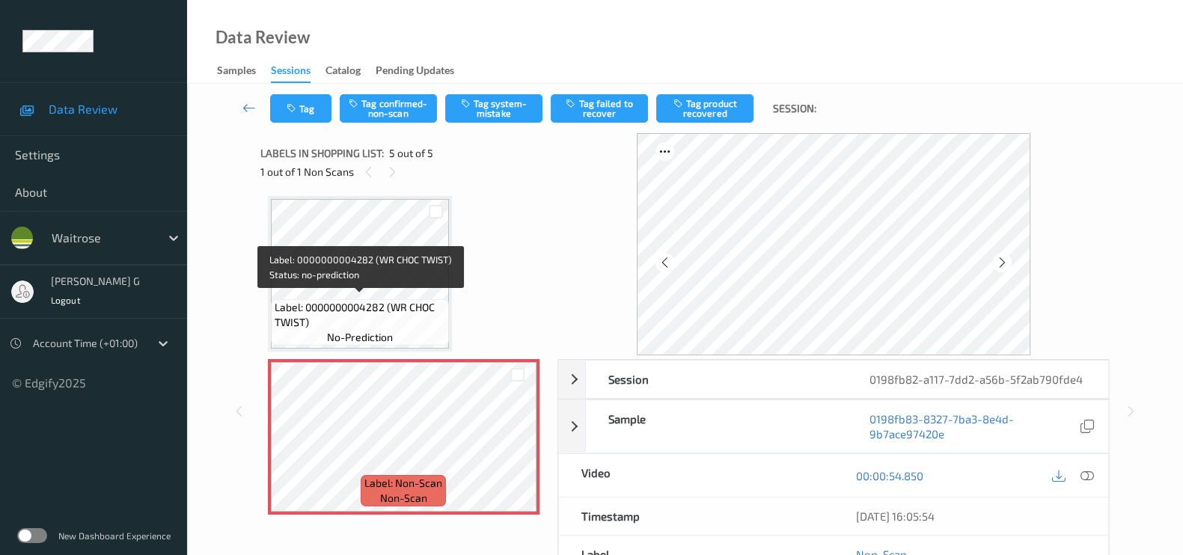
click at [329, 309] on span "Label: 0000000004282 (WR CHOC TWIST)" at bounding box center [360, 315] width 171 height 30
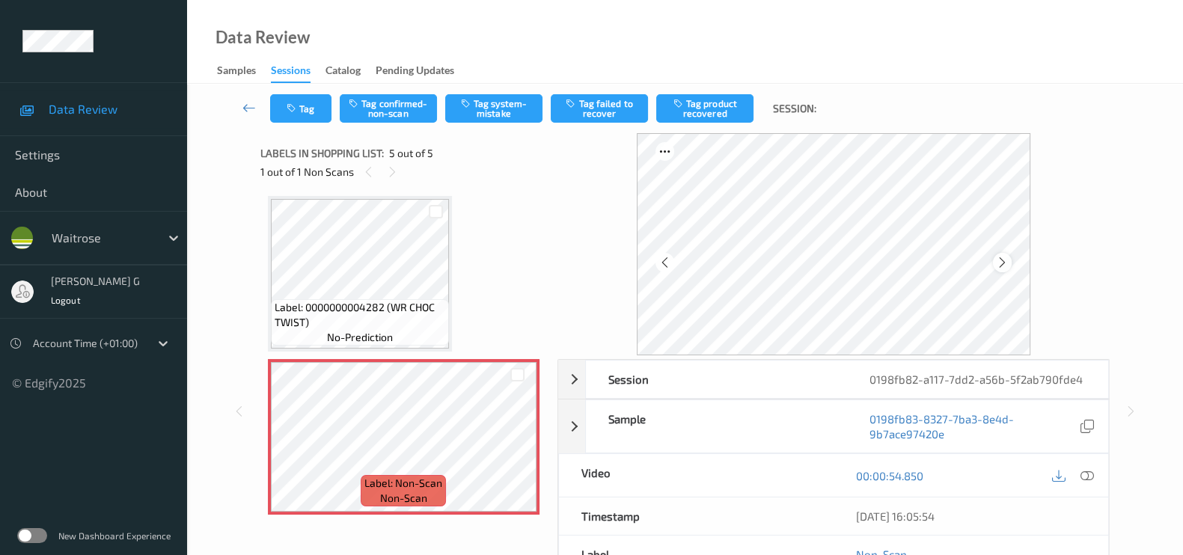
click at [1001, 257] on icon at bounding box center [1002, 262] width 13 height 13
click at [1085, 472] on icon at bounding box center [1087, 475] width 13 height 13
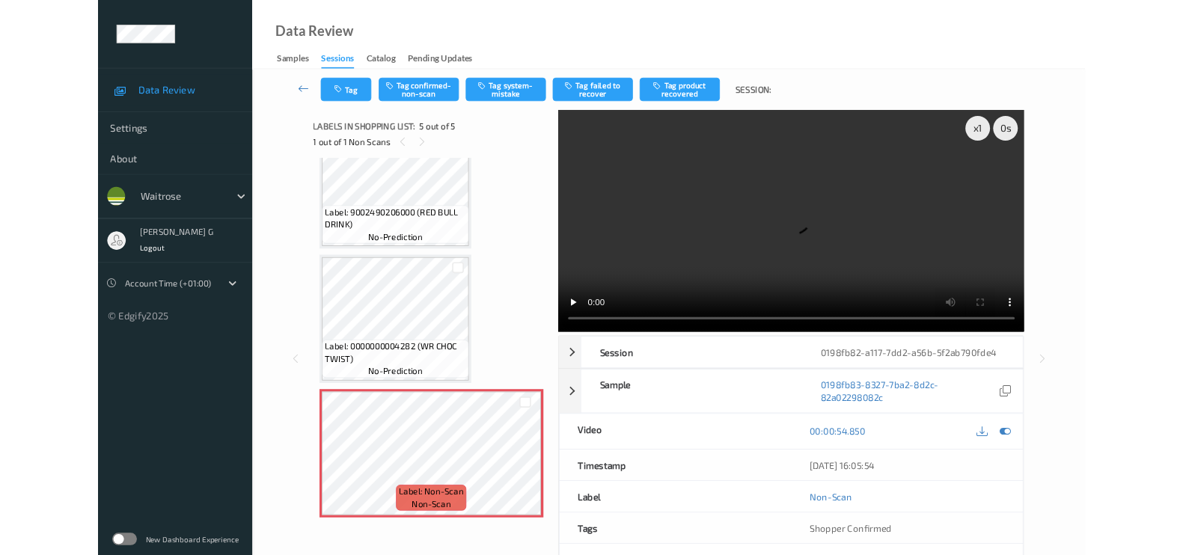
scroll to position [373, 0]
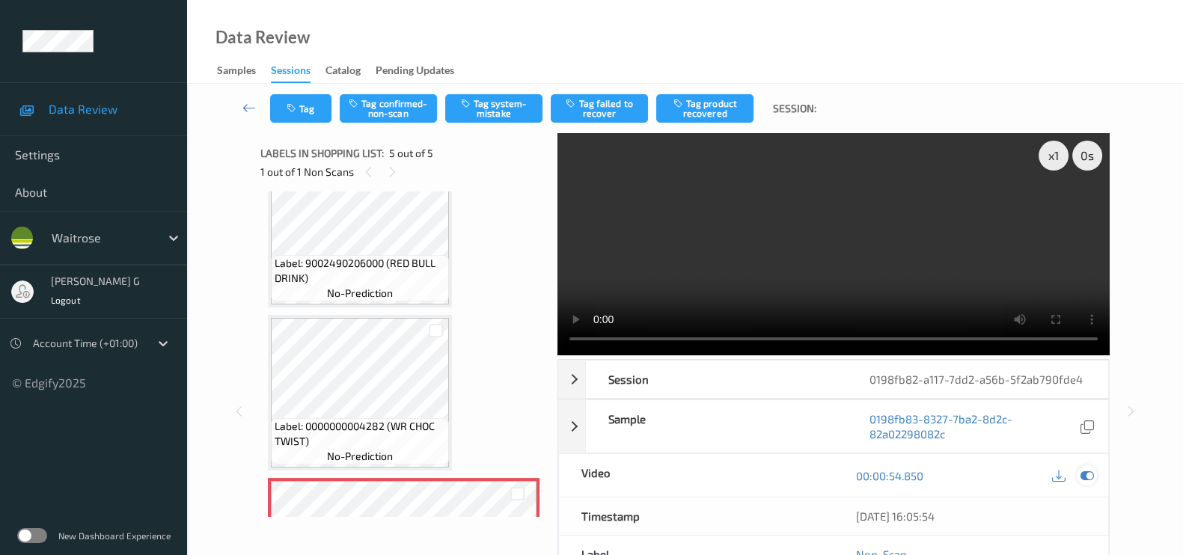
click at [1089, 477] on icon at bounding box center [1087, 475] width 13 height 13
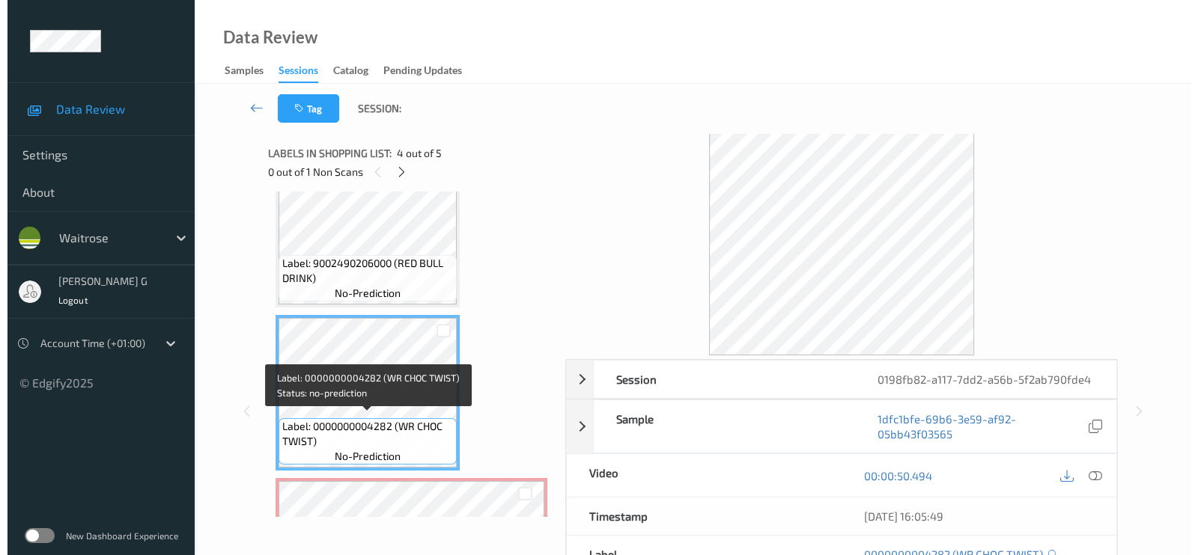
scroll to position [468, 0]
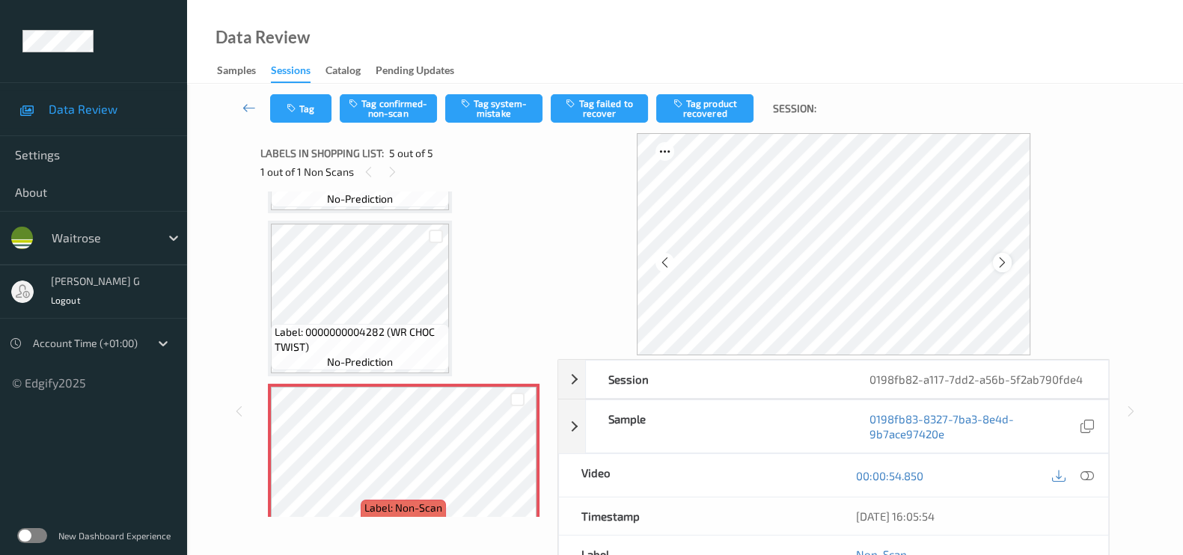
click at [1009, 263] on icon at bounding box center [1002, 262] width 13 height 13
click at [493, 98] on button "Tag system-mistake" at bounding box center [493, 108] width 97 height 28
click at [299, 108] on button "Tag" at bounding box center [300, 108] width 61 height 28
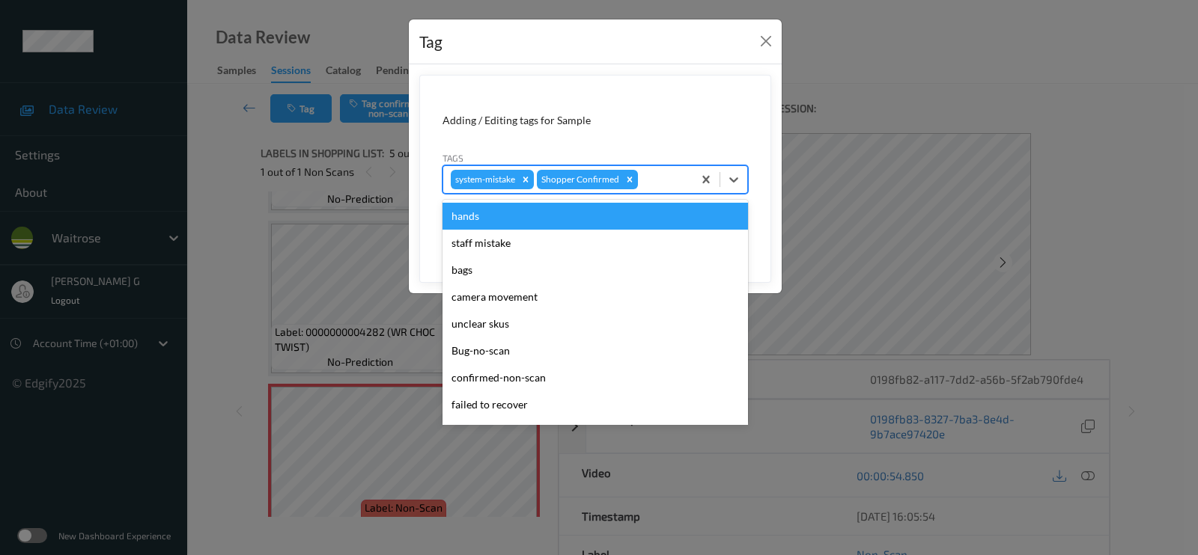
click at [647, 174] on div at bounding box center [663, 180] width 44 height 18
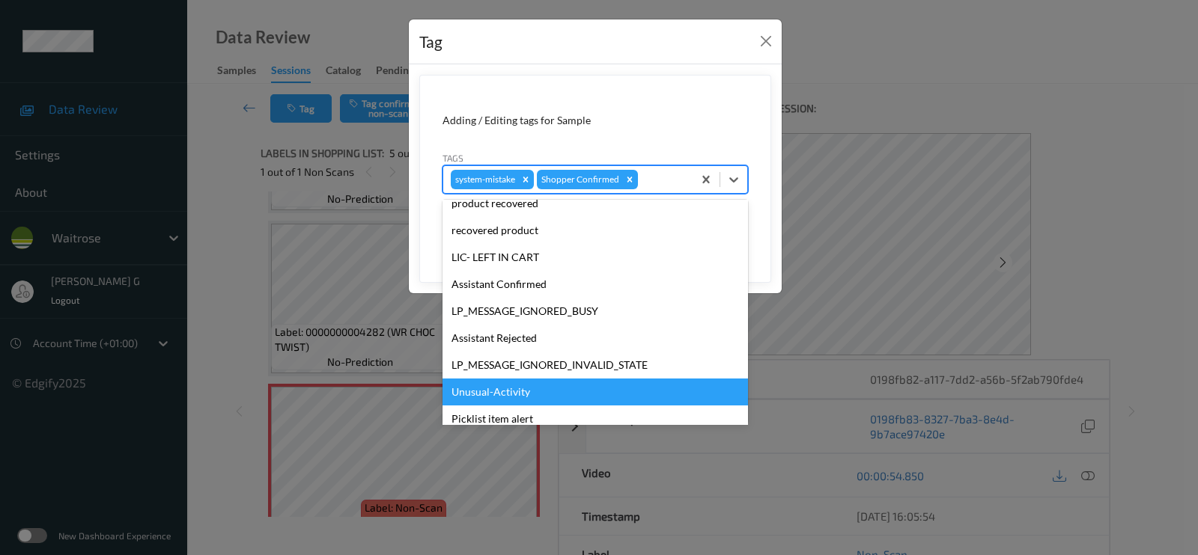
scroll to position [320, 0]
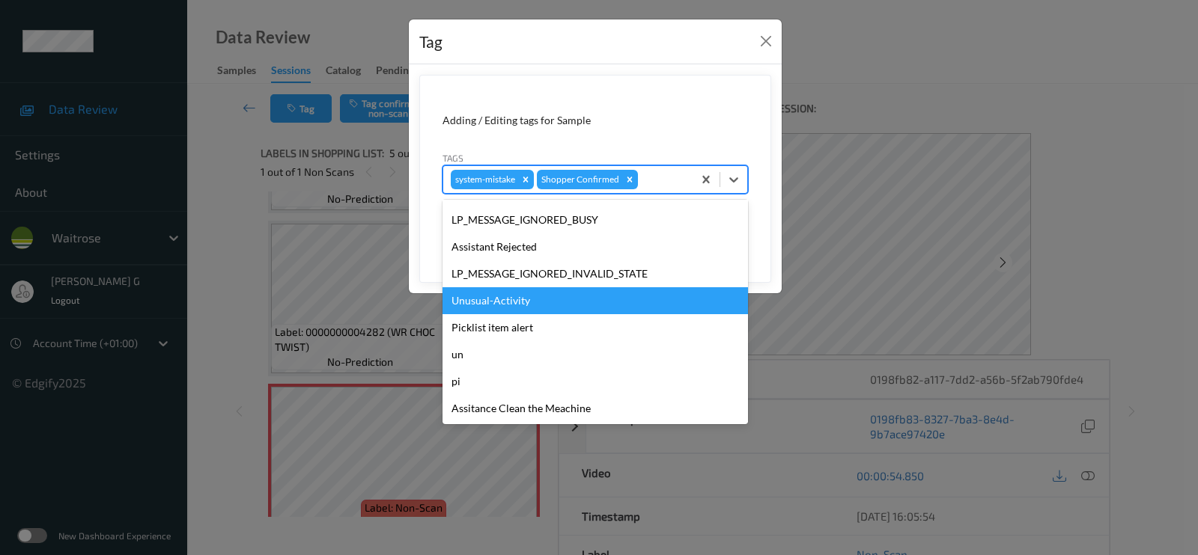
click at [490, 296] on div "Unusual-Activity" at bounding box center [594, 300] width 305 height 27
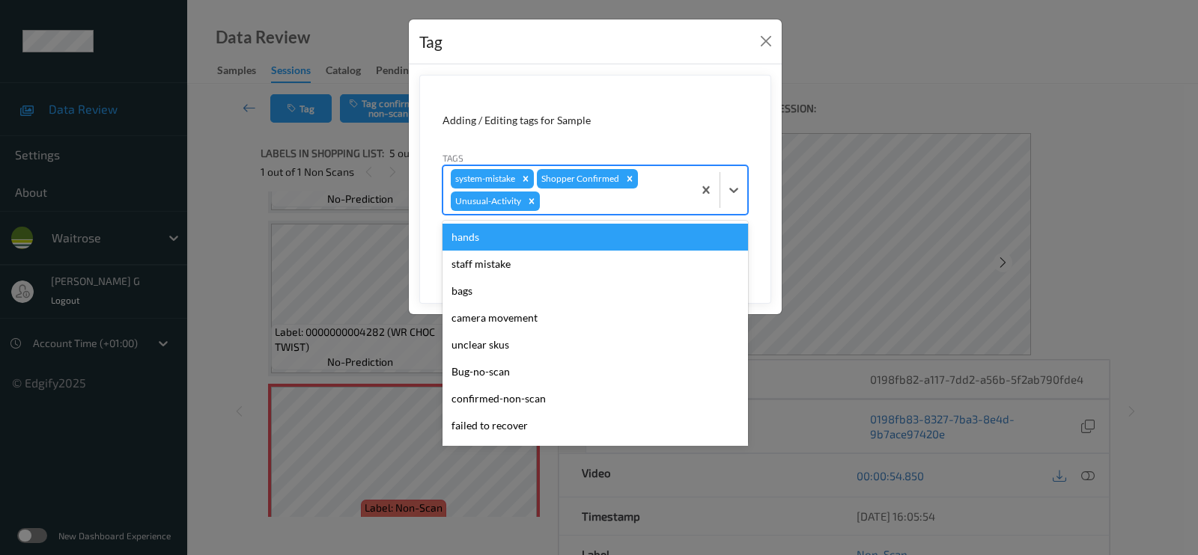
click at [621, 200] on div at bounding box center [614, 201] width 142 height 18
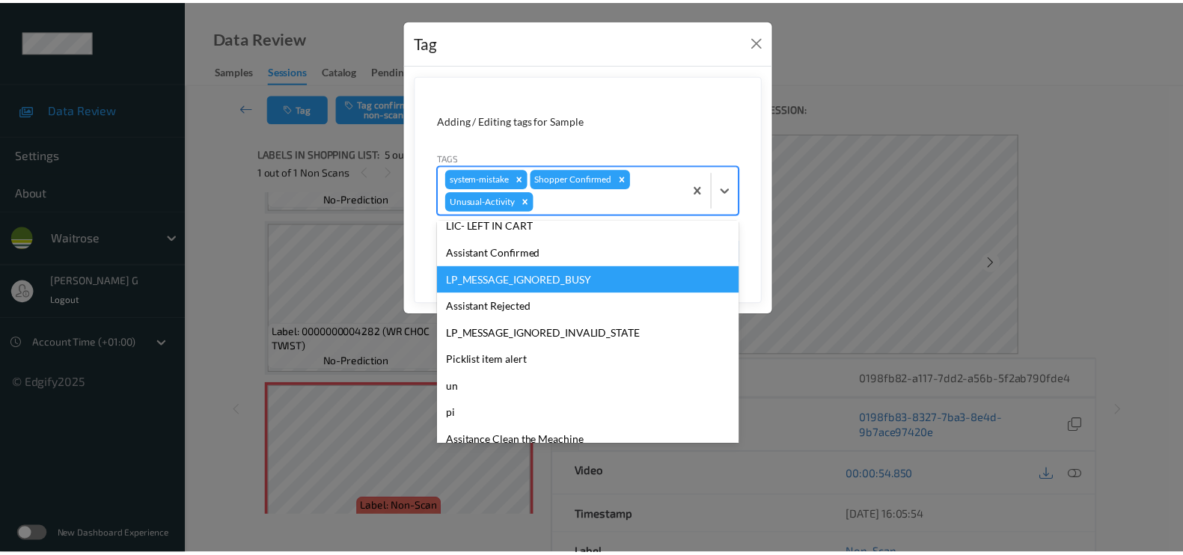
scroll to position [293, 0]
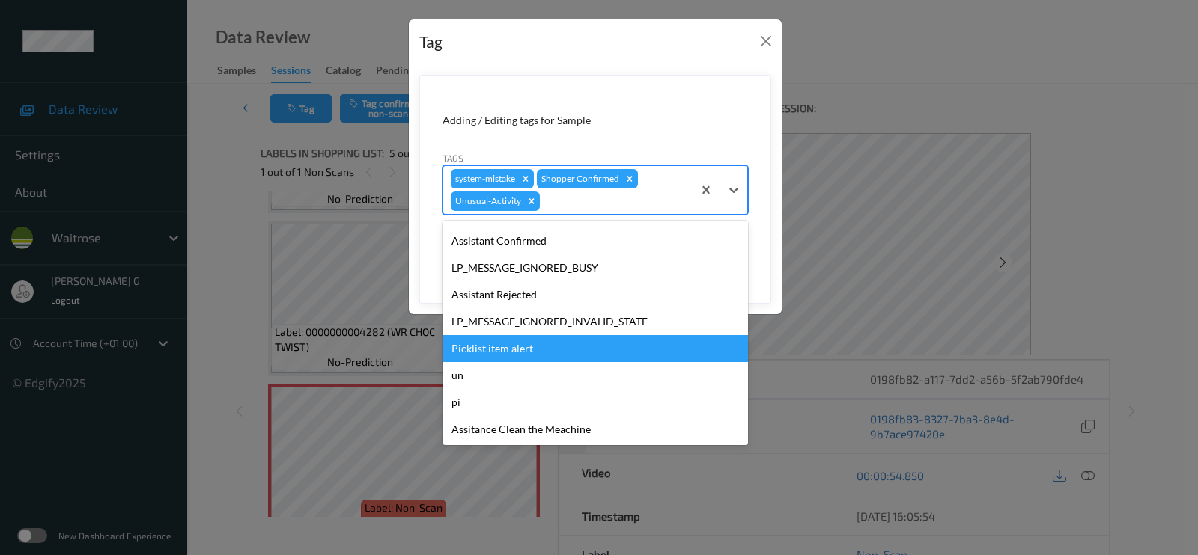
click at [500, 346] on div "Picklist item alert" at bounding box center [594, 348] width 305 height 27
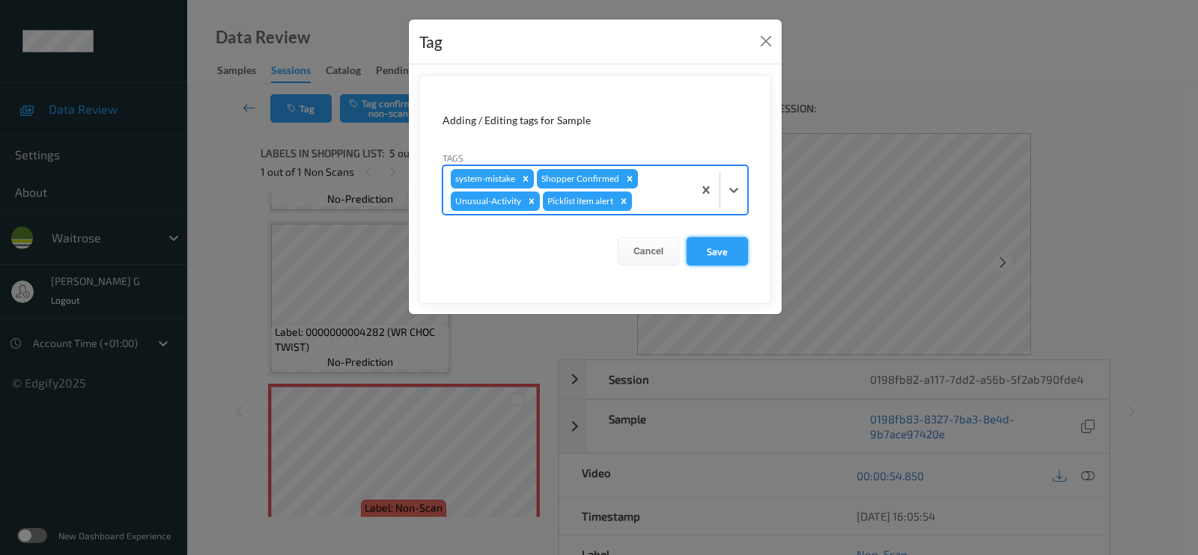
click at [716, 251] on button "Save" at bounding box center [716, 251] width 61 height 28
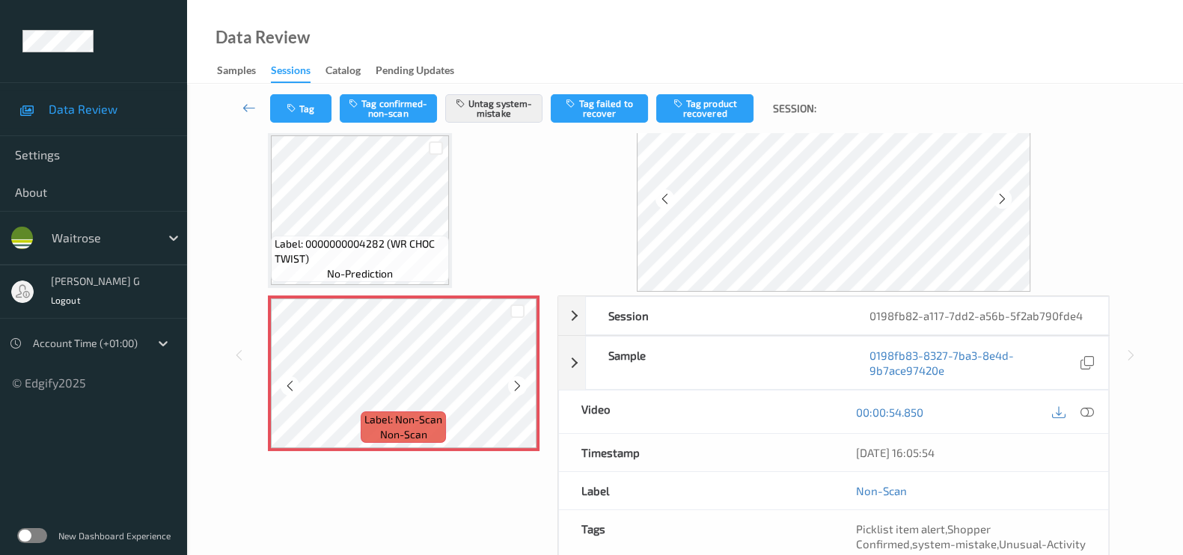
scroll to position [93, 0]
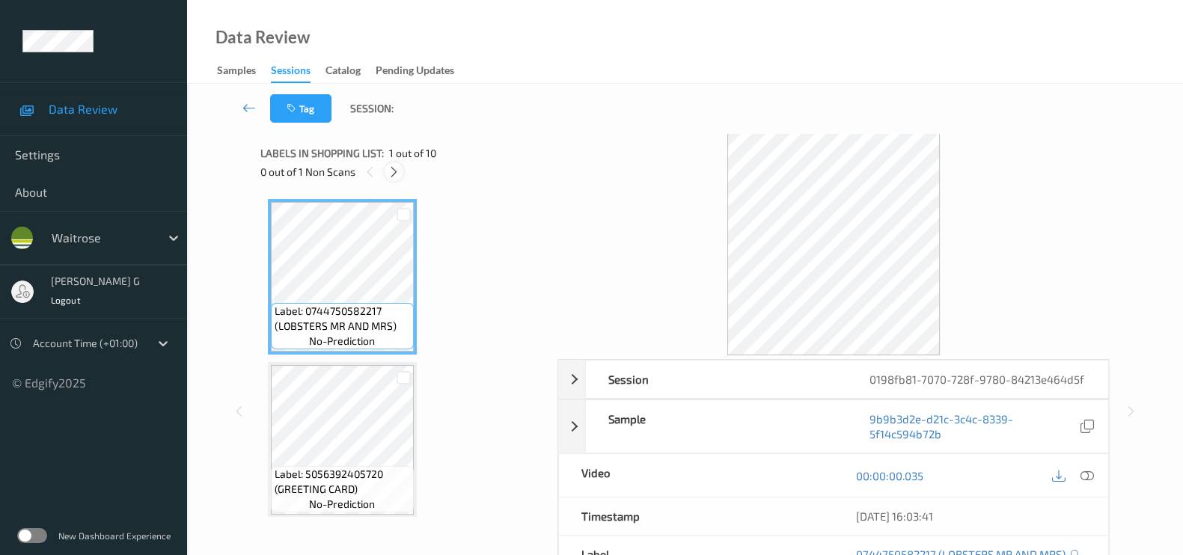
click at [392, 174] on icon at bounding box center [394, 171] width 13 height 13
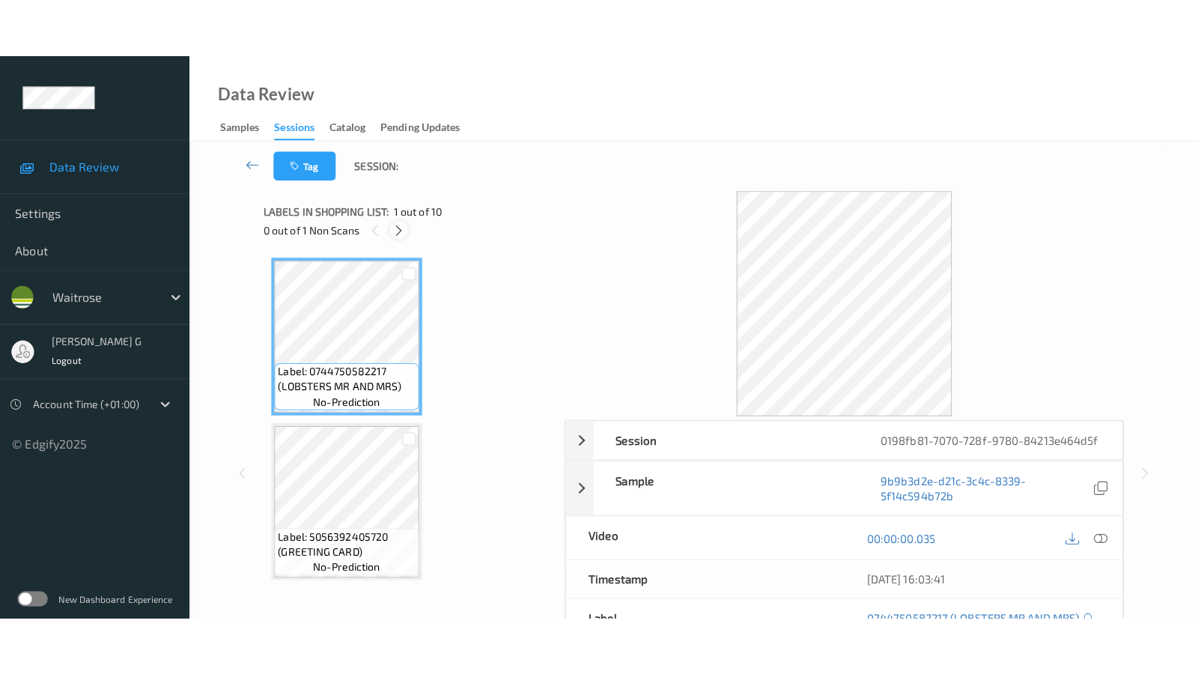
scroll to position [1303, 0]
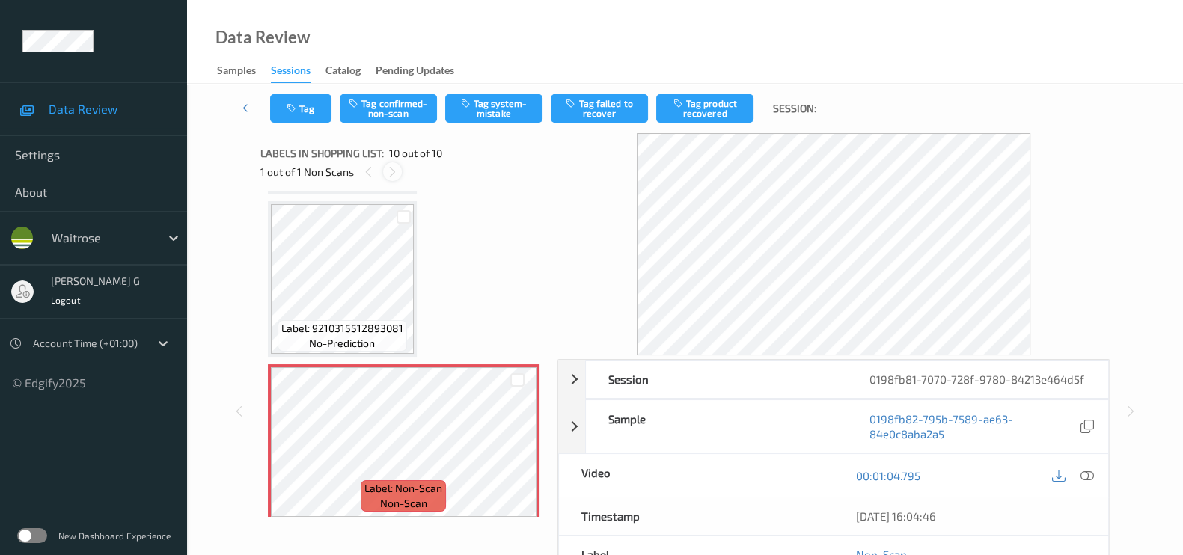
click at [392, 164] on div at bounding box center [392, 171] width 19 height 19
click at [368, 177] on icon at bounding box center [368, 171] width 13 height 13
click at [1090, 475] on icon at bounding box center [1087, 475] width 13 height 13
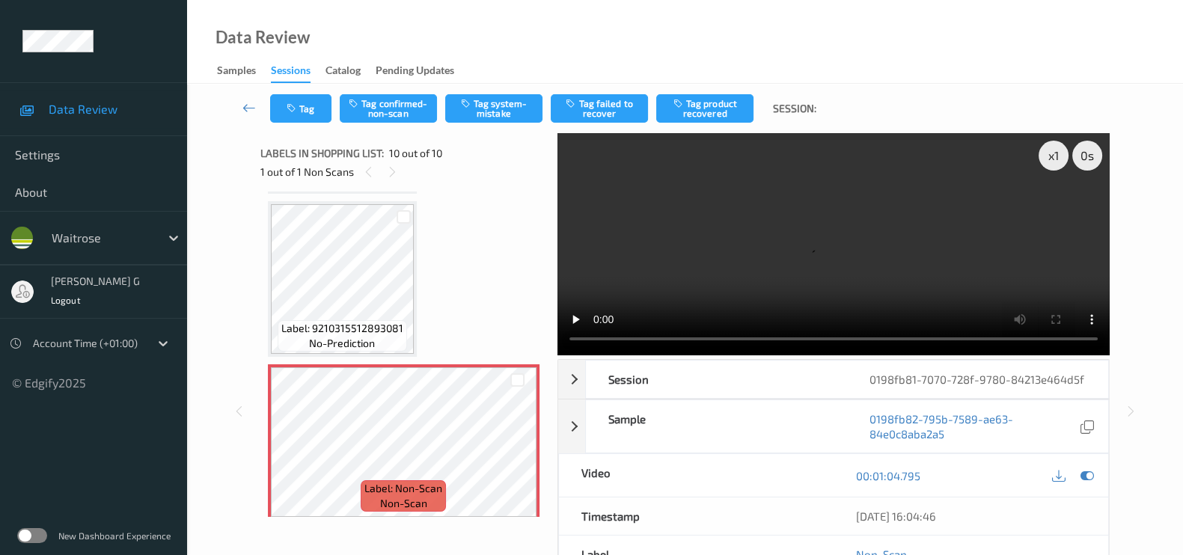
scroll to position [1185, 0]
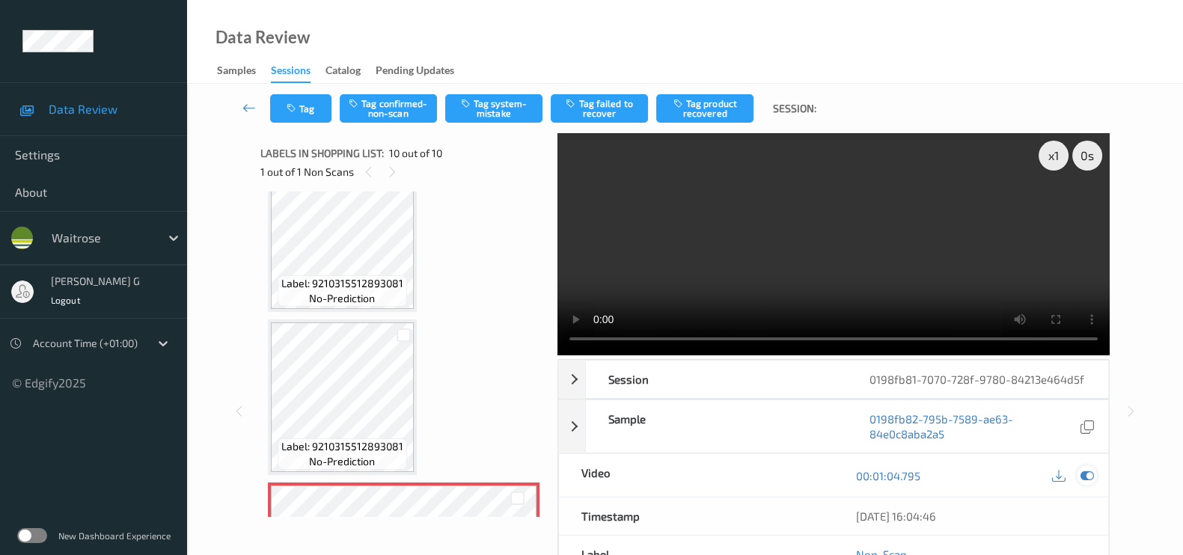
click at [1084, 473] on icon at bounding box center [1087, 475] width 13 height 13
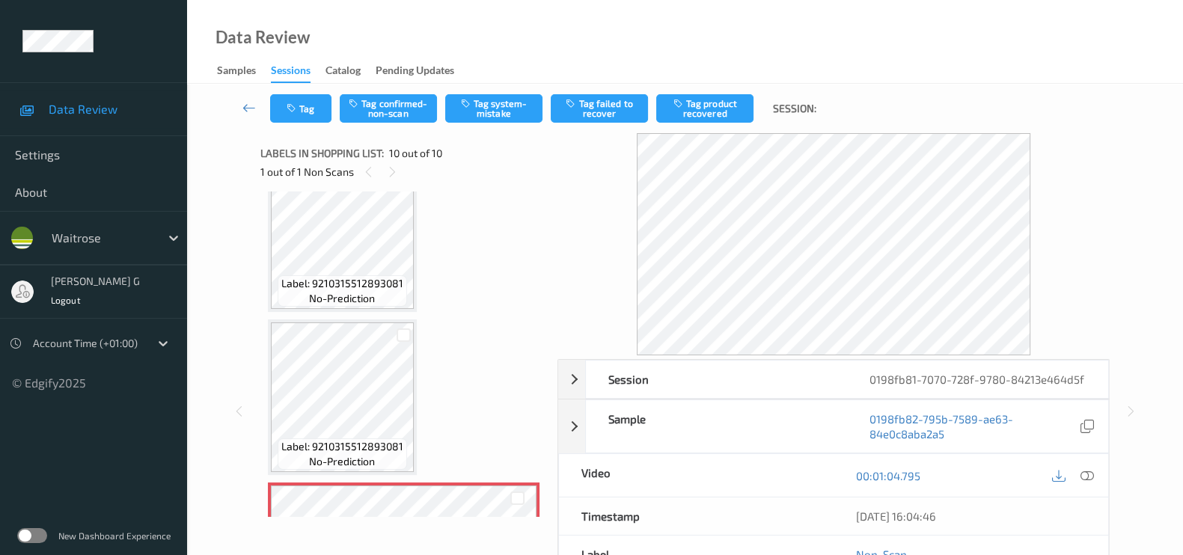
click at [1152, 335] on div "Session 0198fb81-7070-728f-9780-84213e464d5f Session ID 0198fb81-7070-728f-9780…" at bounding box center [685, 411] width 935 height 556
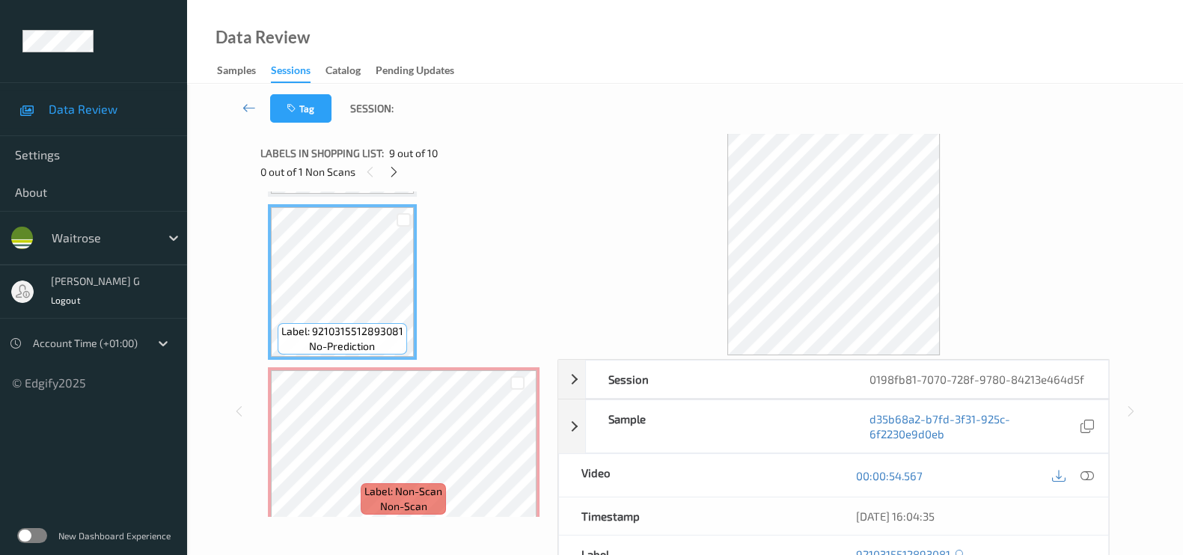
scroll to position [1303, 0]
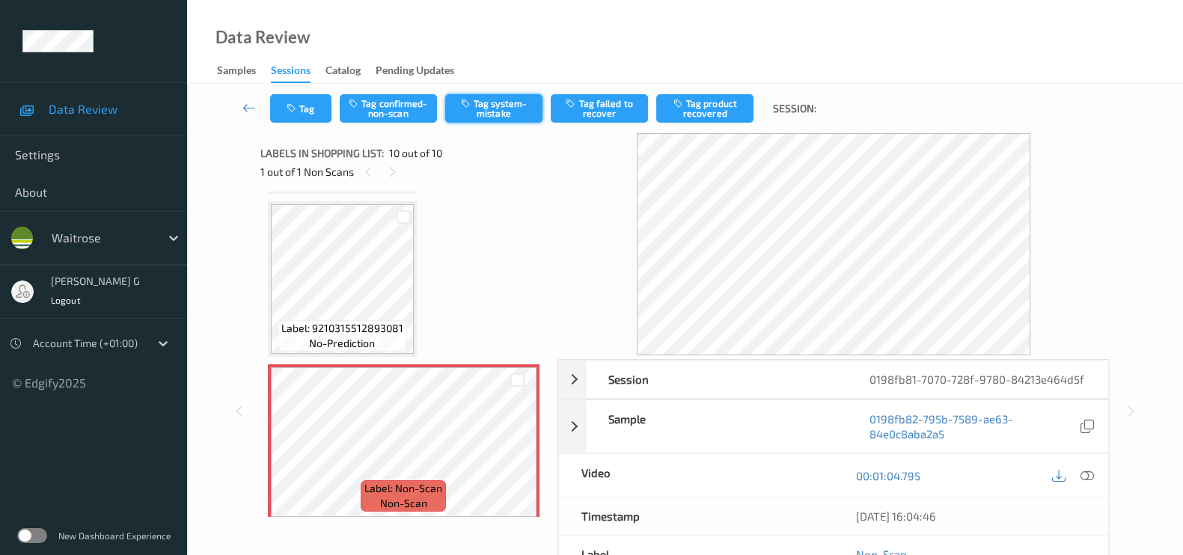
click at [497, 107] on button "Tag system-mistake" at bounding box center [493, 108] width 97 height 28
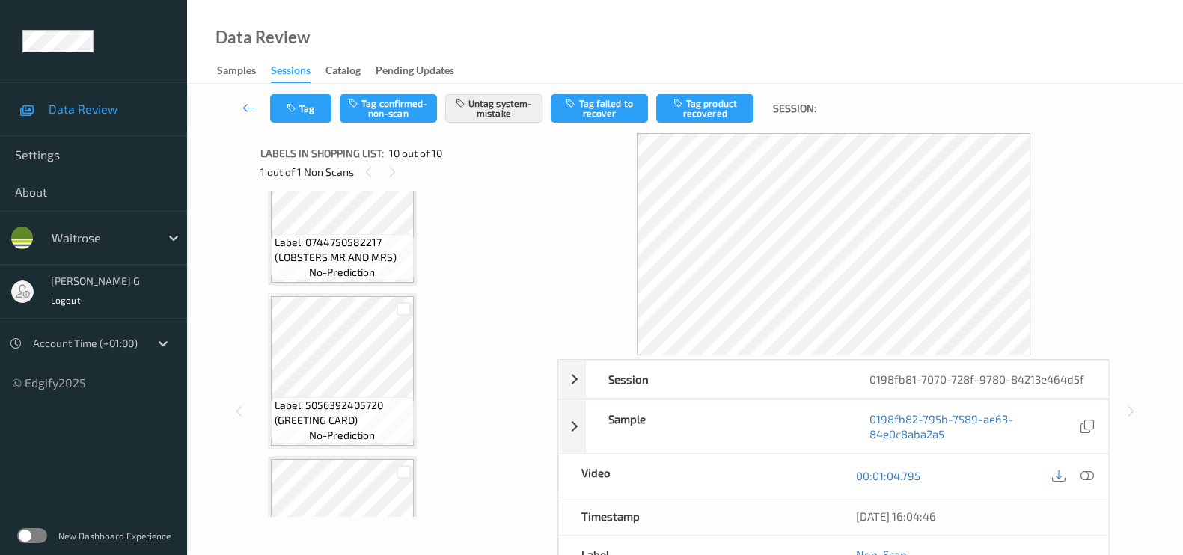
scroll to position [0, 0]
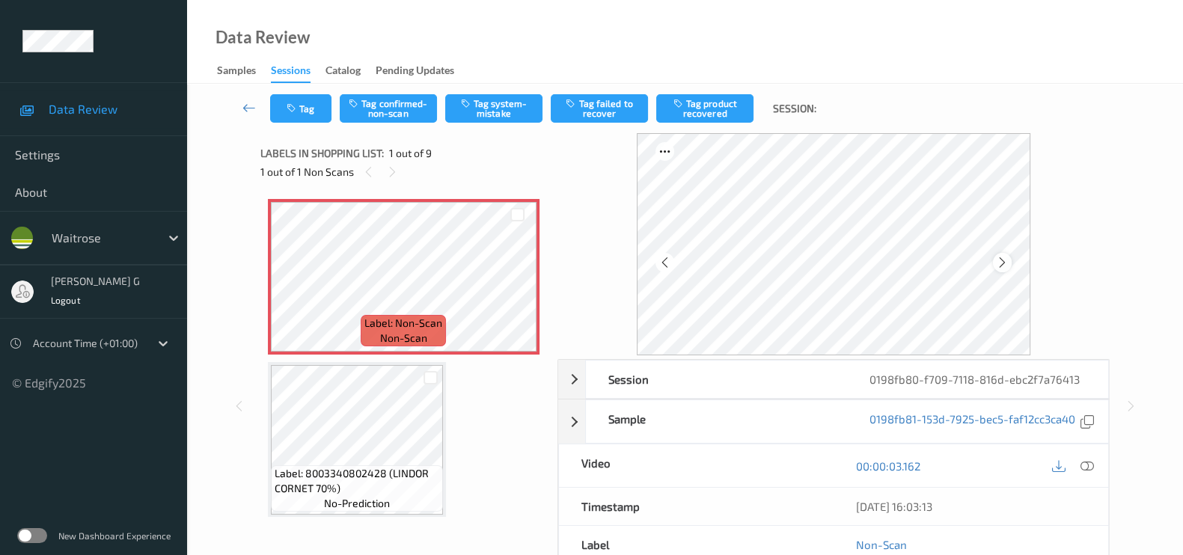
click at [1012, 264] on div at bounding box center [1002, 262] width 19 height 19
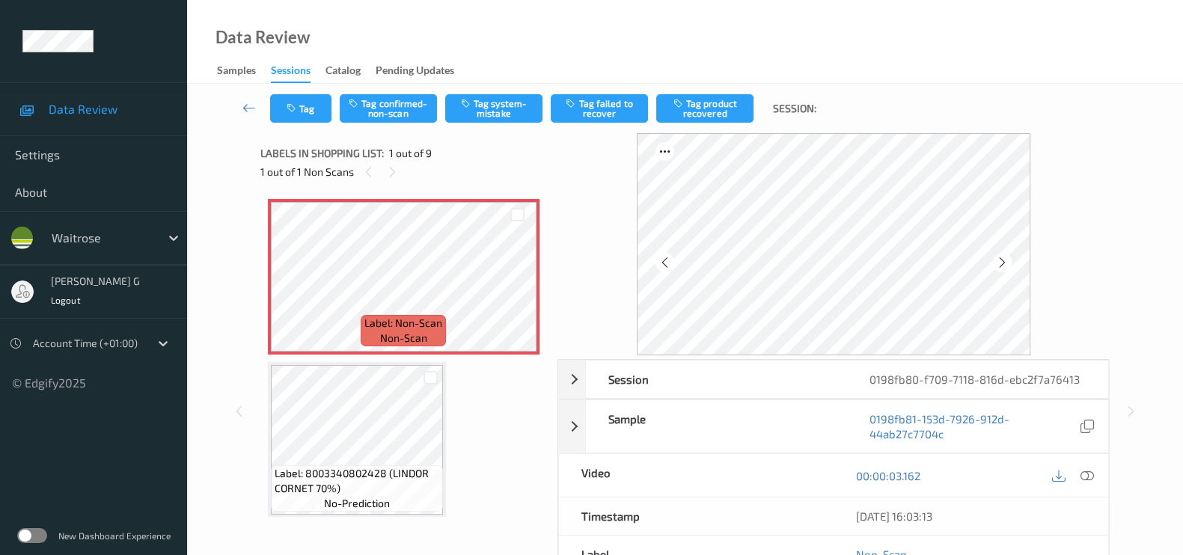
click at [1012, 264] on div at bounding box center [1002, 262] width 19 height 19
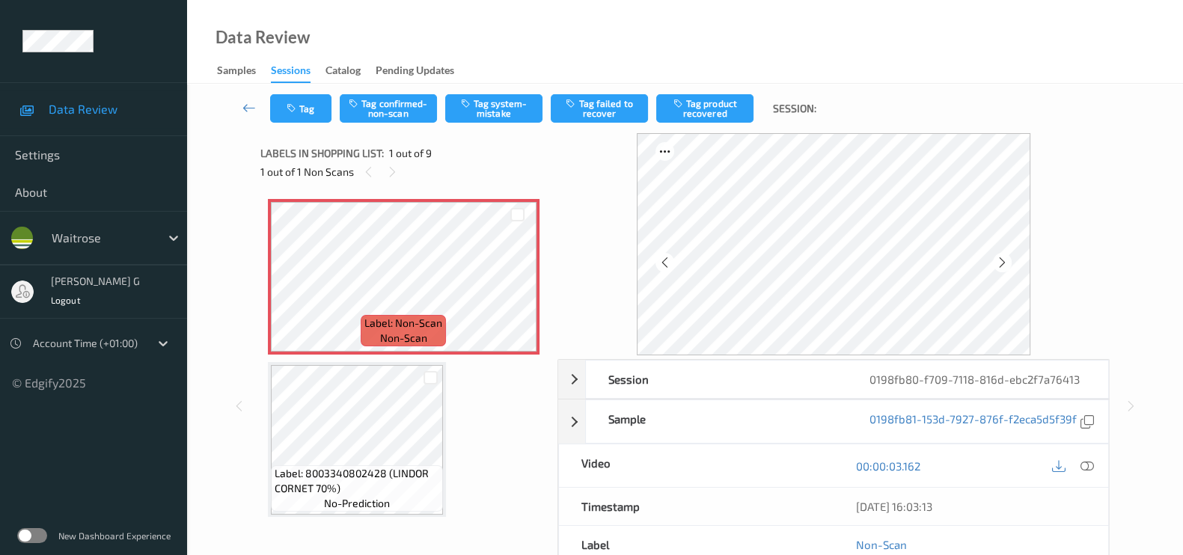
click at [1012, 264] on div at bounding box center [1002, 262] width 19 height 19
click at [1093, 473] on icon at bounding box center [1087, 466] width 13 height 13
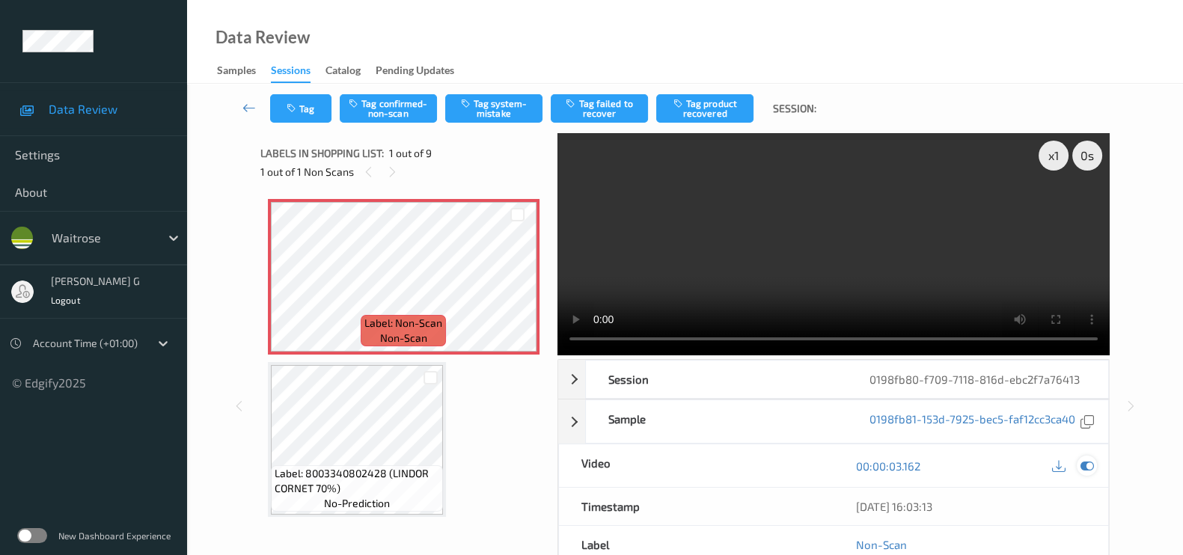
click at [1085, 473] on icon at bounding box center [1087, 466] width 13 height 13
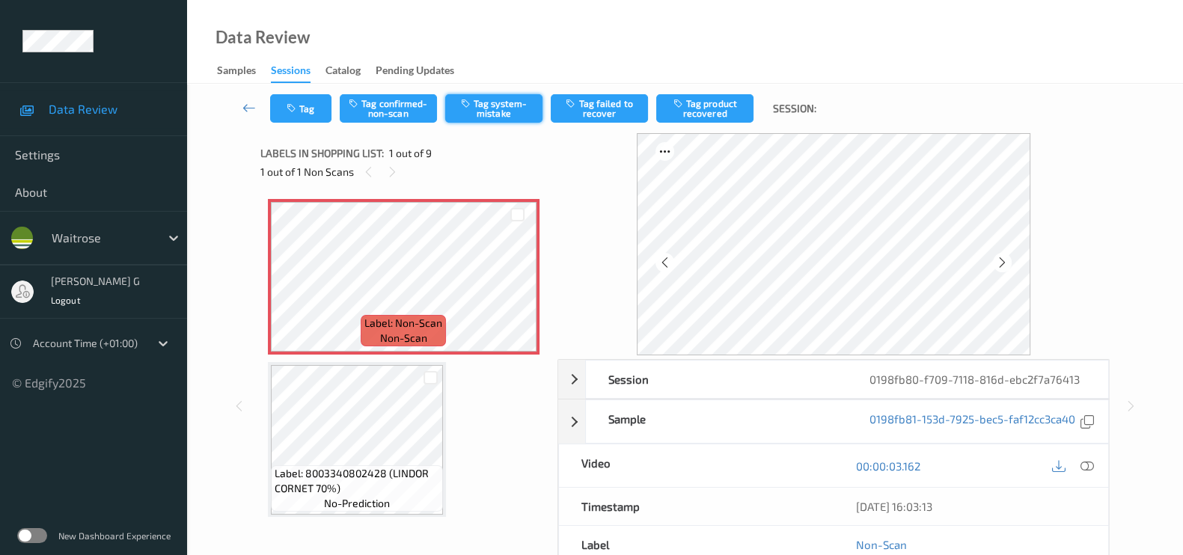
click at [506, 99] on button "Tag system-mistake" at bounding box center [493, 108] width 97 height 28
click at [306, 100] on button "Tag" at bounding box center [300, 108] width 61 height 28
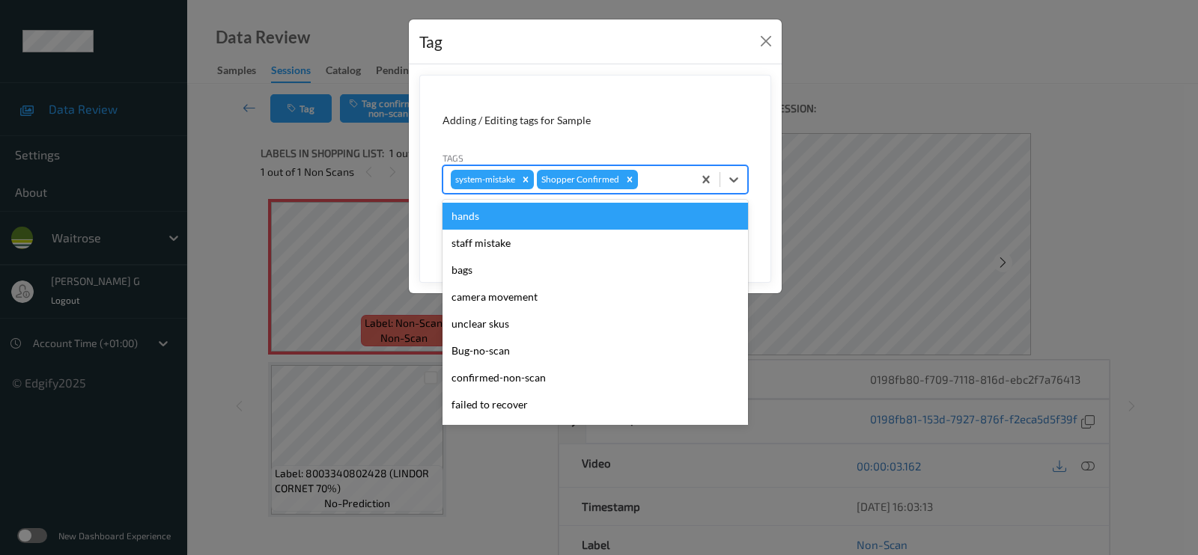
click at [672, 183] on div at bounding box center [663, 180] width 44 height 18
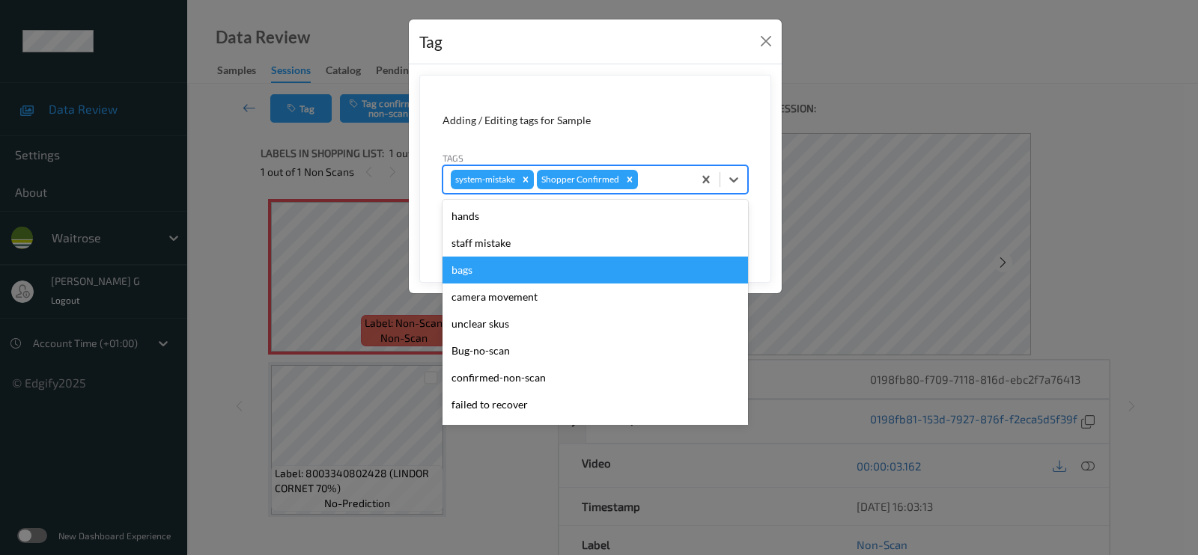
click at [479, 278] on div "bags" at bounding box center [594, 270] width 305 height 27
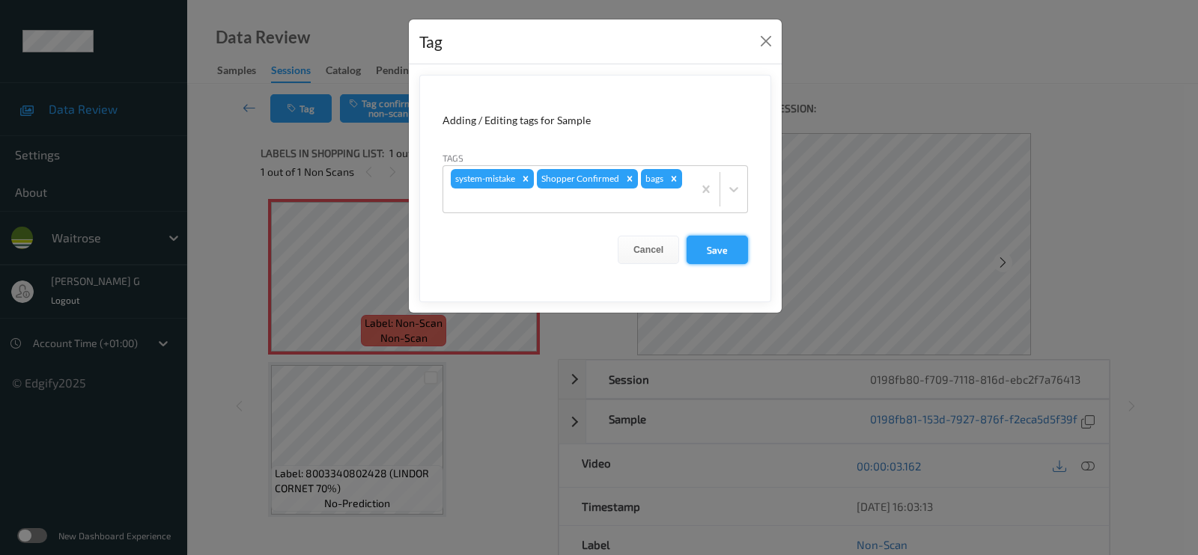
click at [730, 250] on button "Save" at bounding box center [716, 250] width 61 height 28
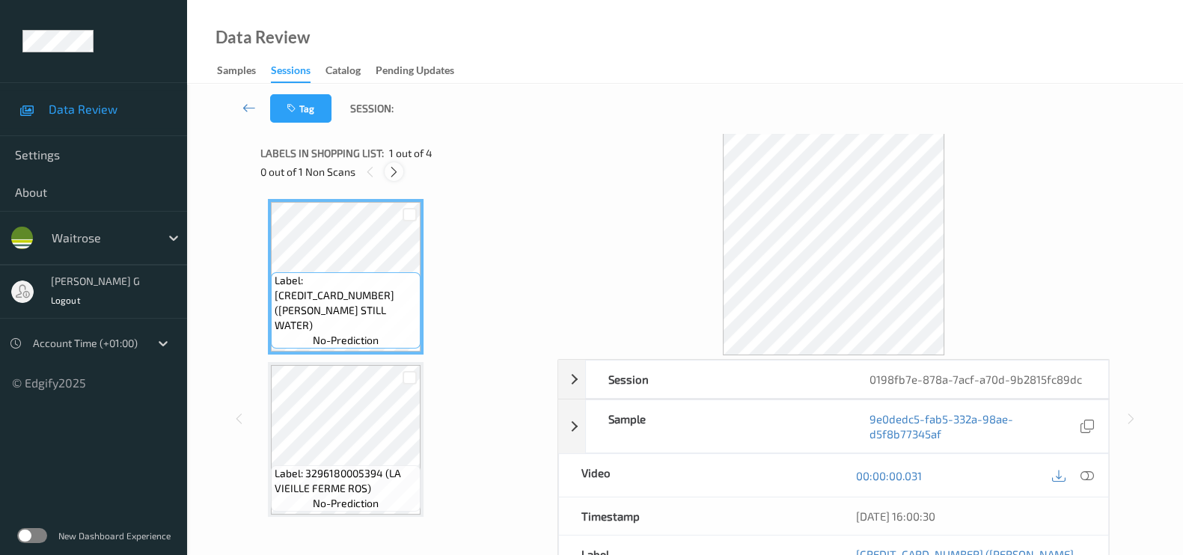
click at [389, 176] on icon at bounding box center [394, 171] width 13 height 13
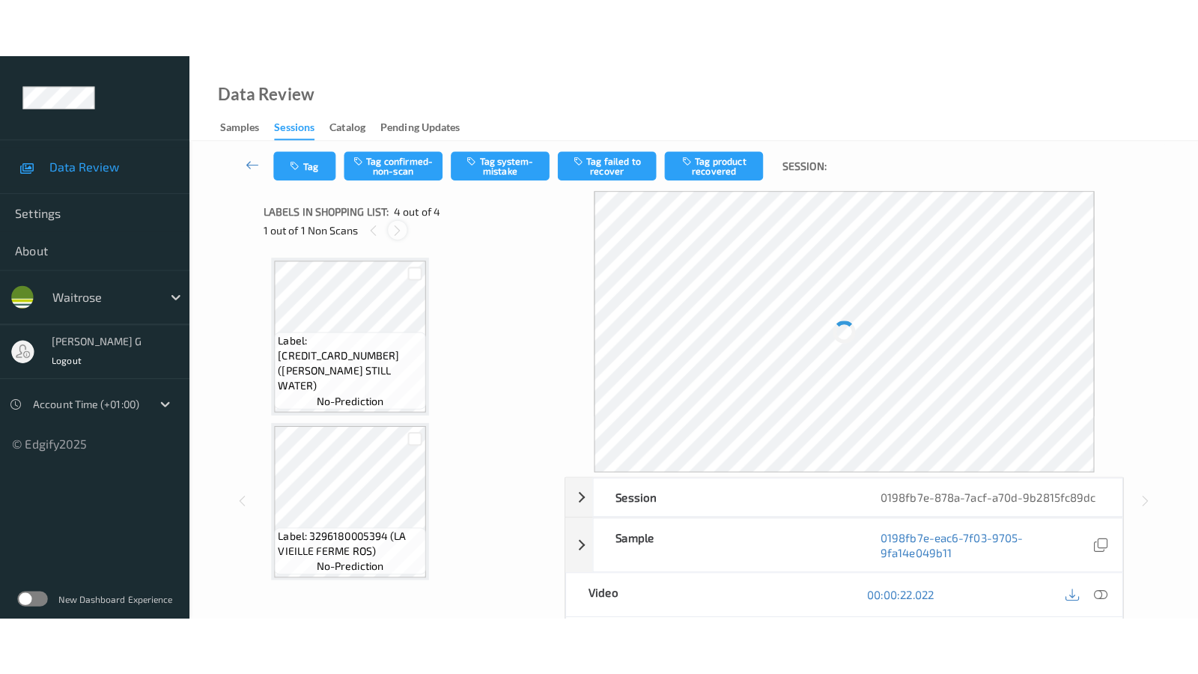
scroll to position [330, 0]
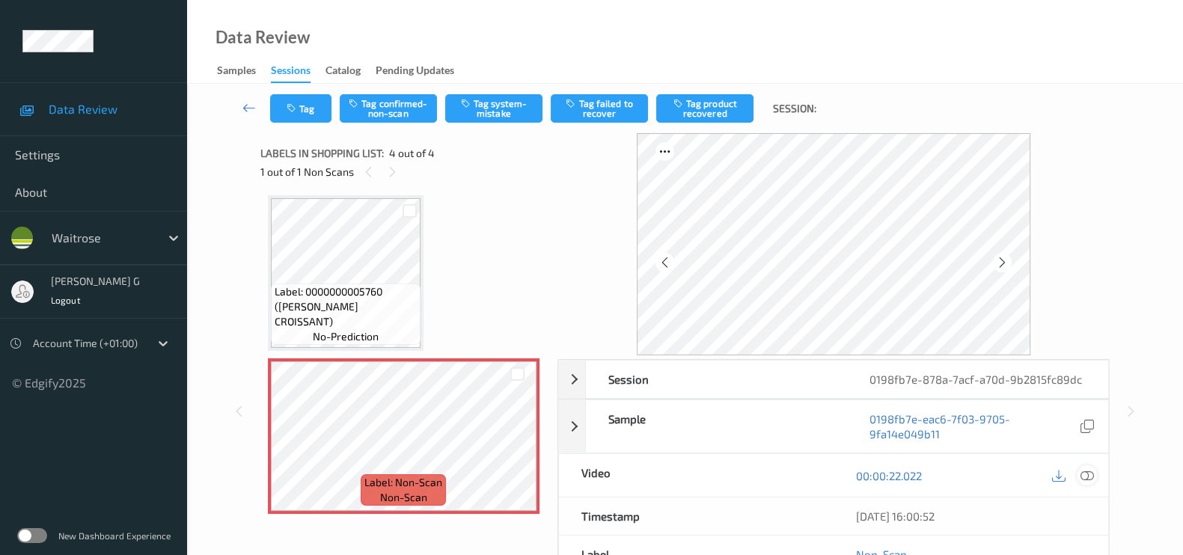
click at [1093, 478] on icon at bounding box center [1087, 475] width 13 height 13
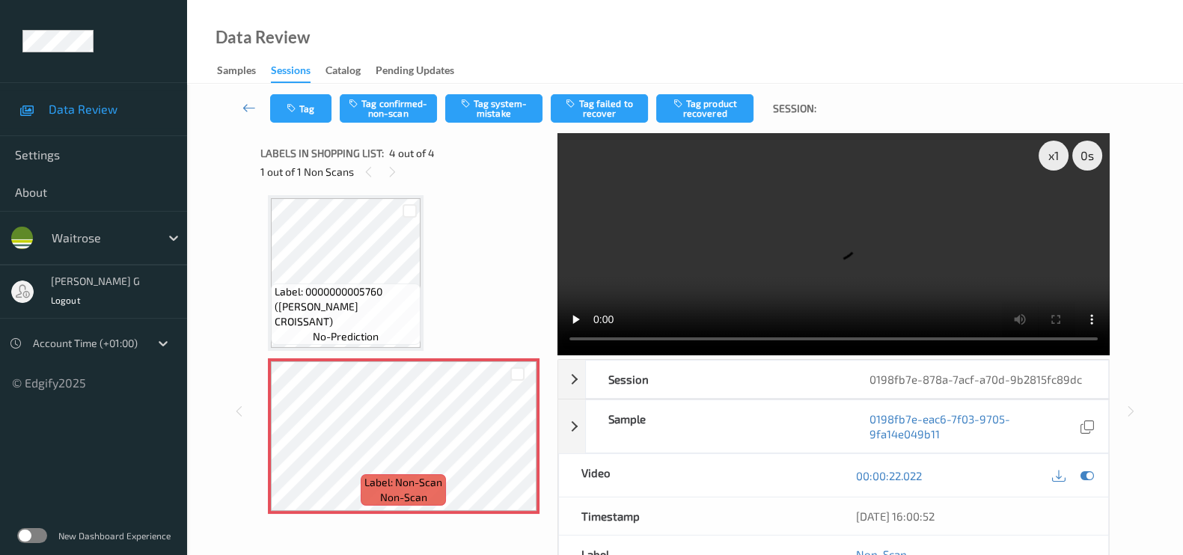
scroll to position [212, 0]
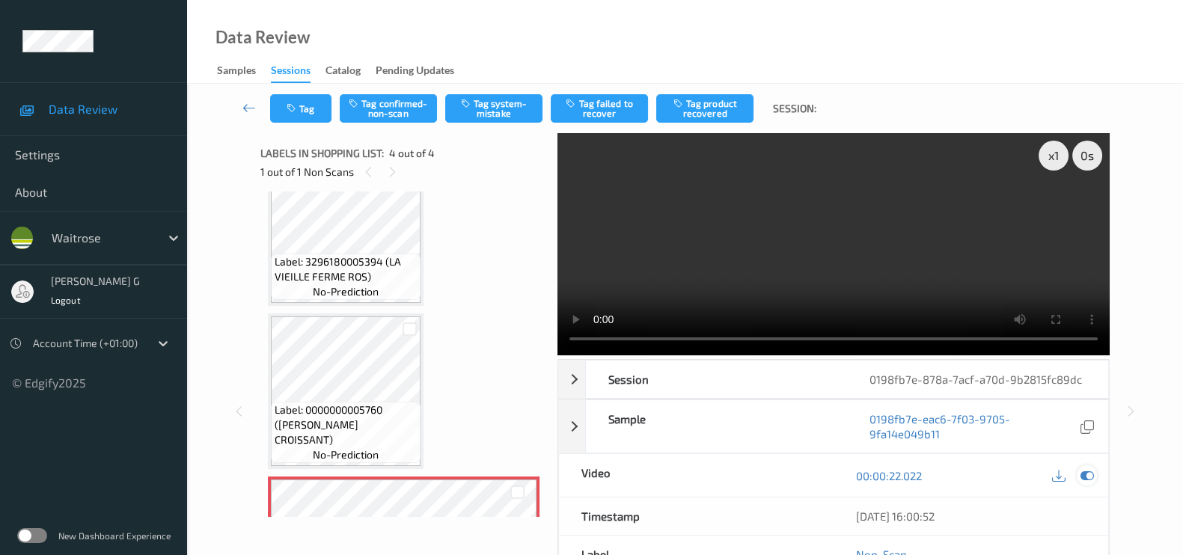
click at [1090, 481] on icon at bounding box center [1087, 475] width 13 height 13
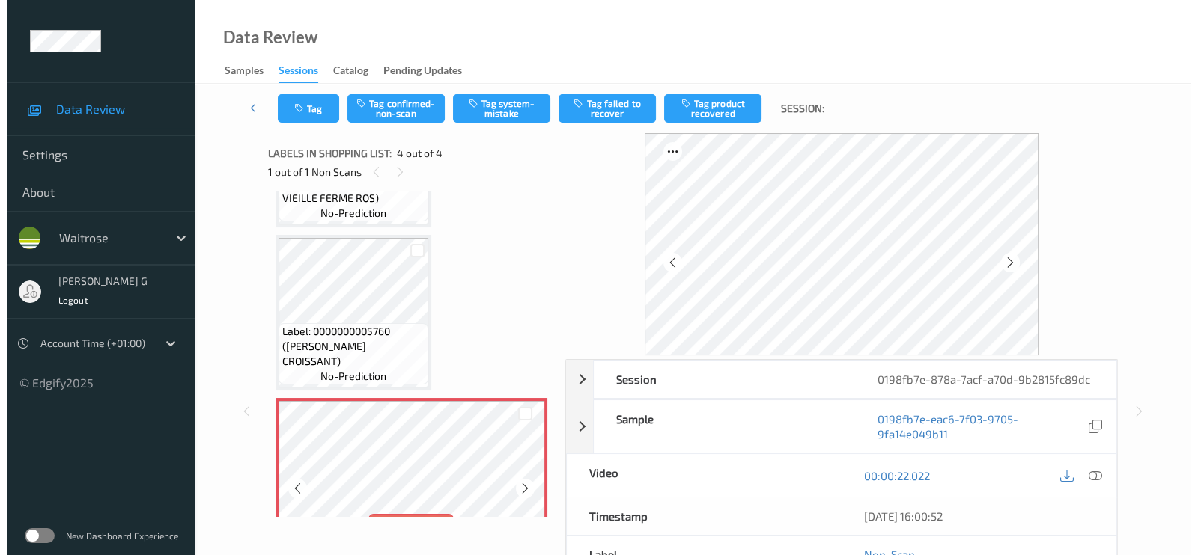
scroll to position [330, 0]
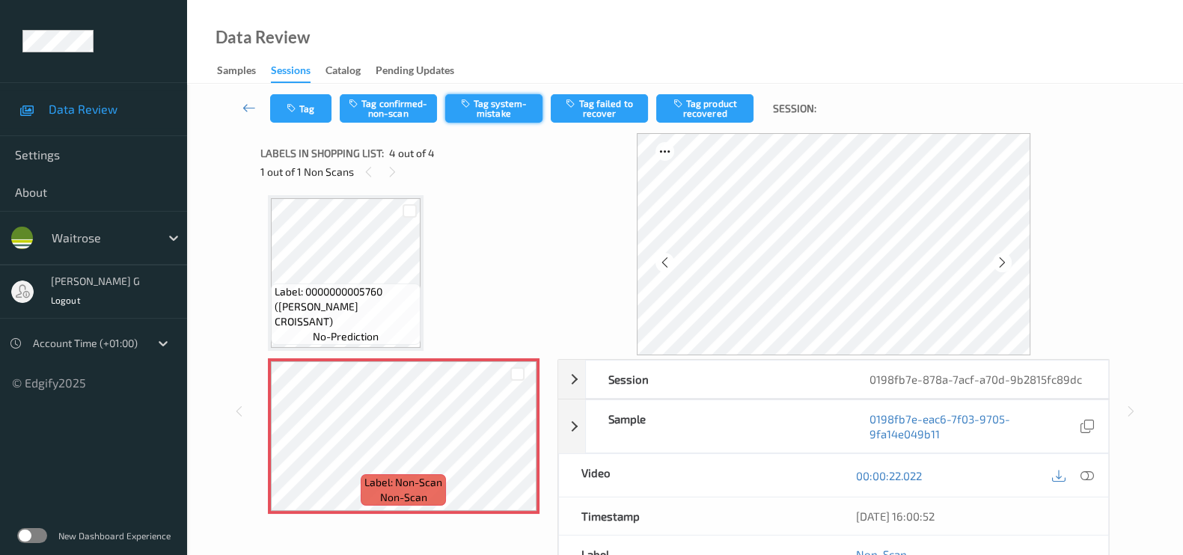
click at [498, 101] on button "Tag system-mistake" at bounding box center [493, 108] width 97 height 28
click at [316, 93] on div "Tag Tag confirmed-non-scan Untag system-mistake Tag failed to recover Tag produ…" at bounding box center [685, 108] width 935 height 49
click at [299, 103] on button "Tag" at bounding box center [300, 108] width 61 height 28
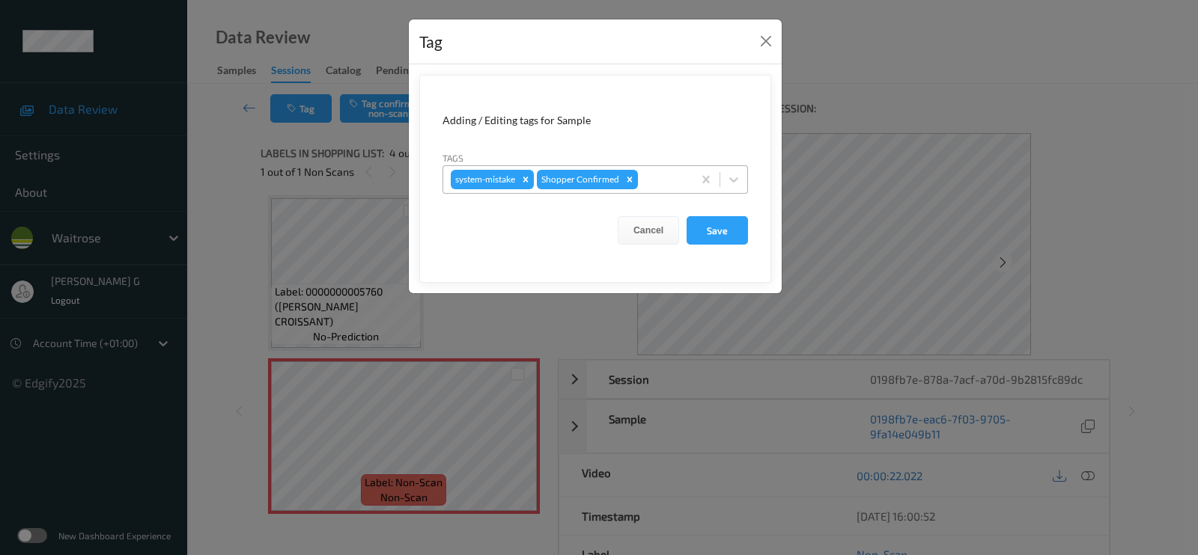
click at [667, 181] on div at bounding box center [663, 180] width 44 height 18
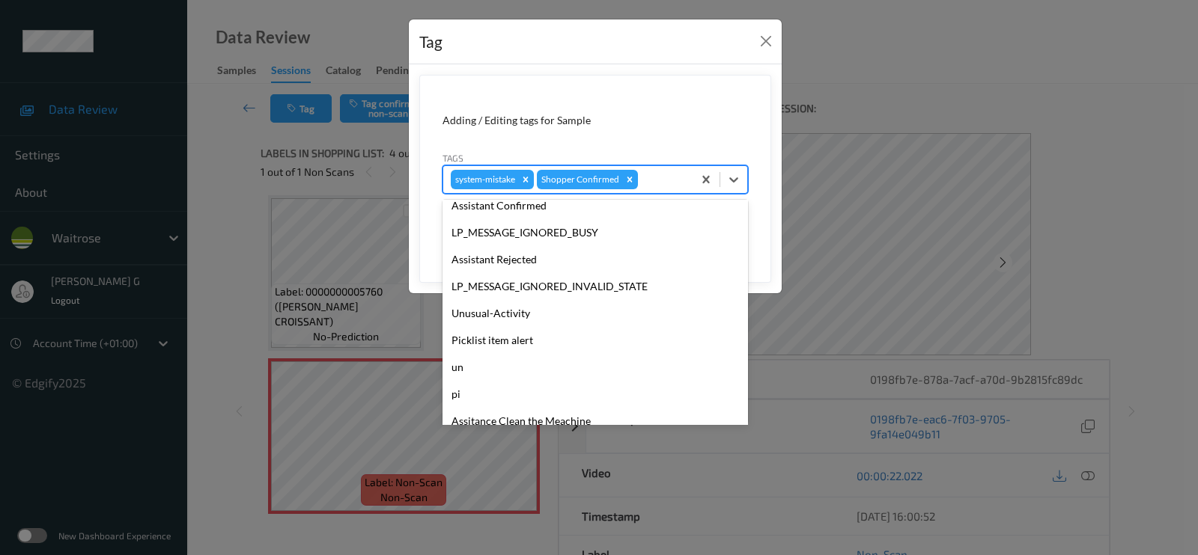
scroll to position [320, 0]
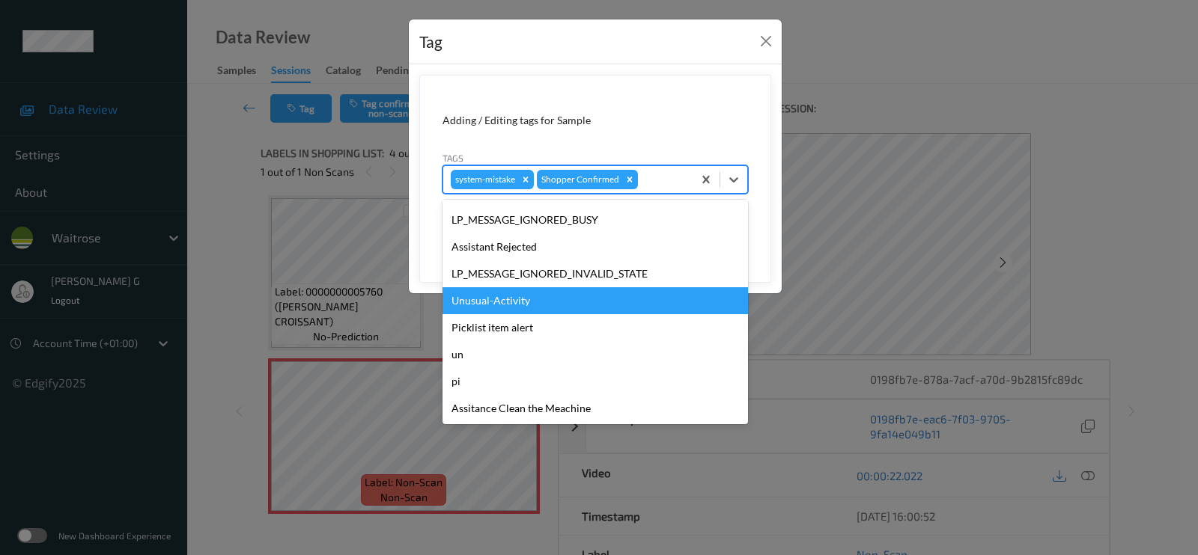
click at [487, 290] on div "Unusual-Activity" at bounding box center [594, 300] width 305 height 27
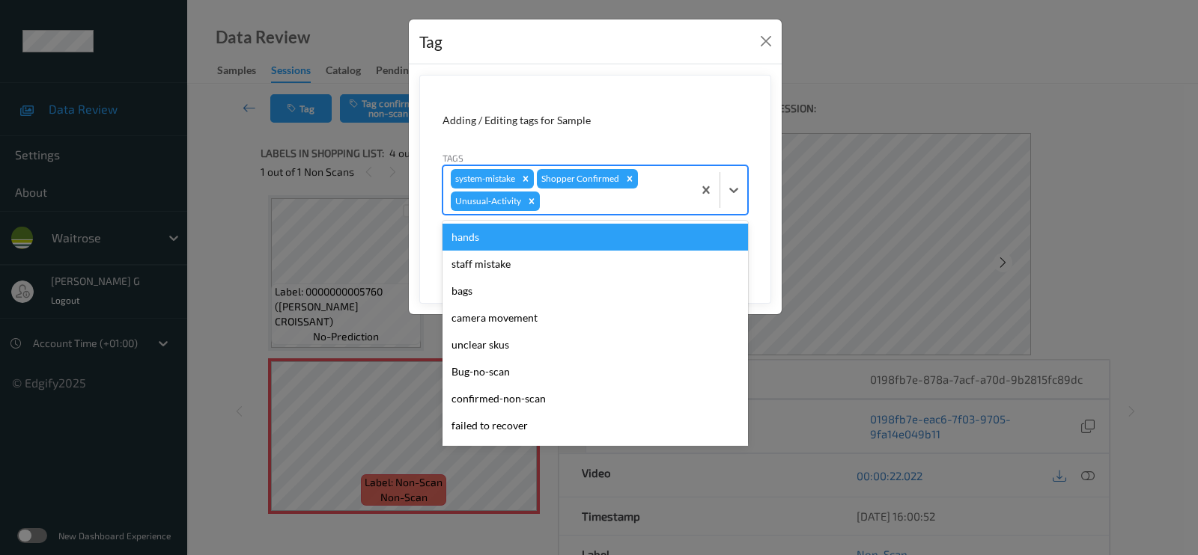
click at [641, 202] on div at bounding box center [614, 201] width 142 height 18
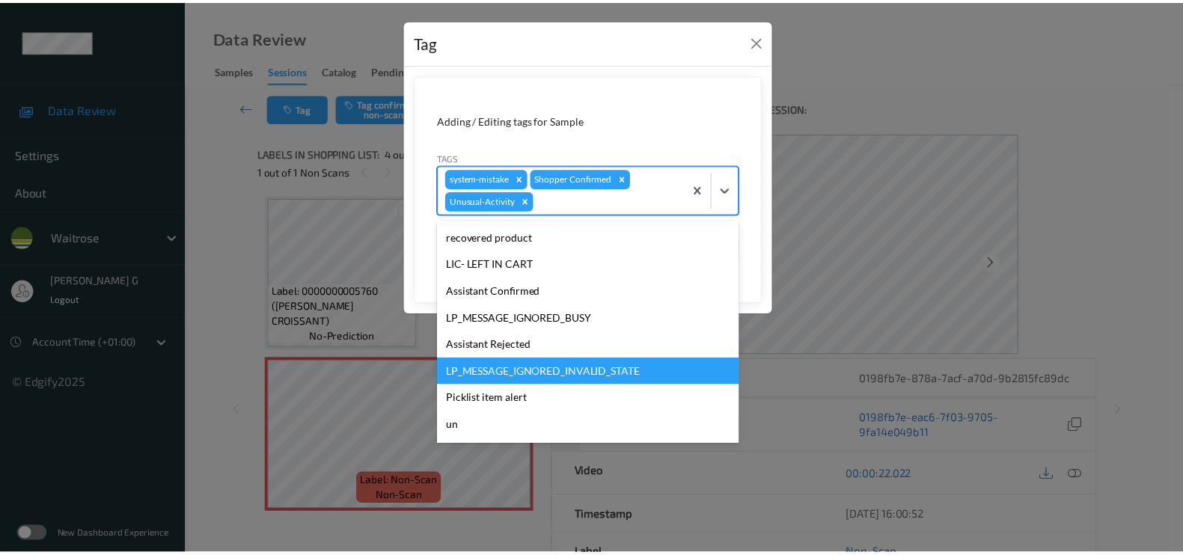
scroll to position [281, 0]
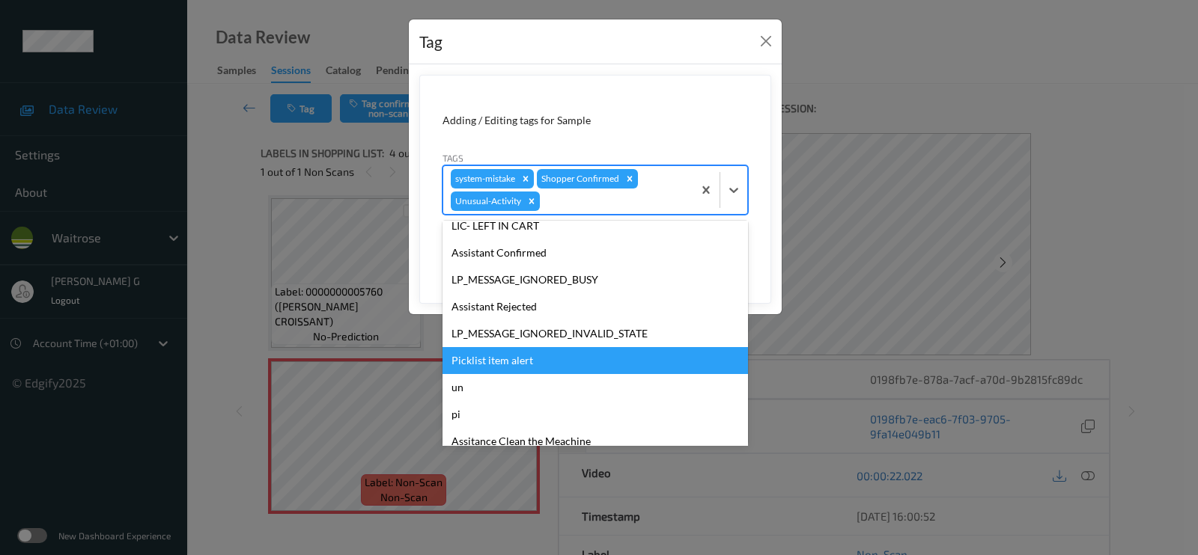
click at [476, 358] on div "Picklist item alert" at bounding box center [594, 360] width 305 height 27
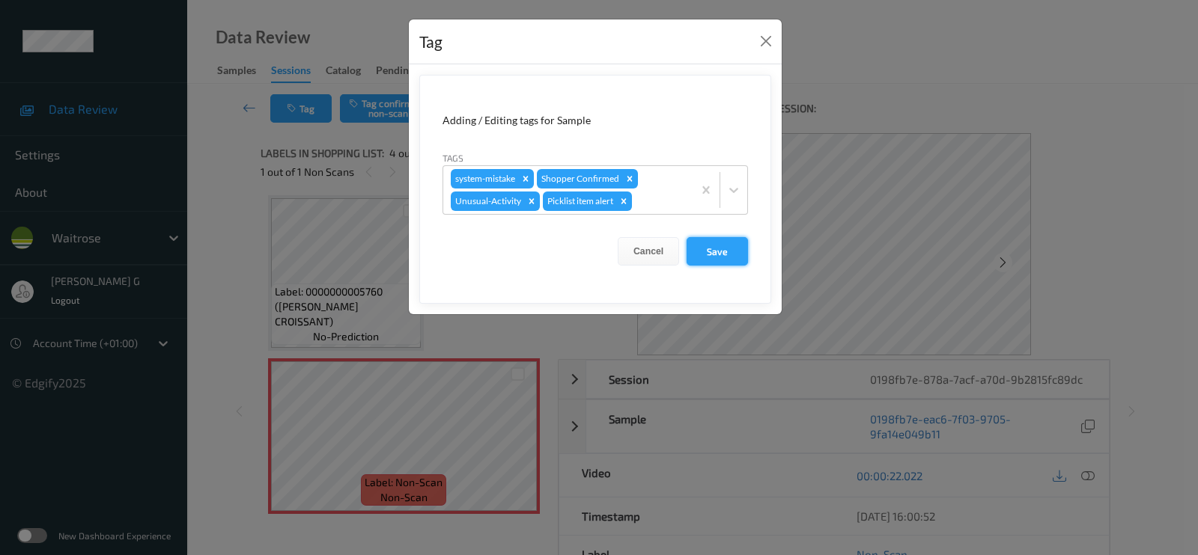
click at [710, 248] on button "Save" at bounding box center [716, 251] width 61 height 28
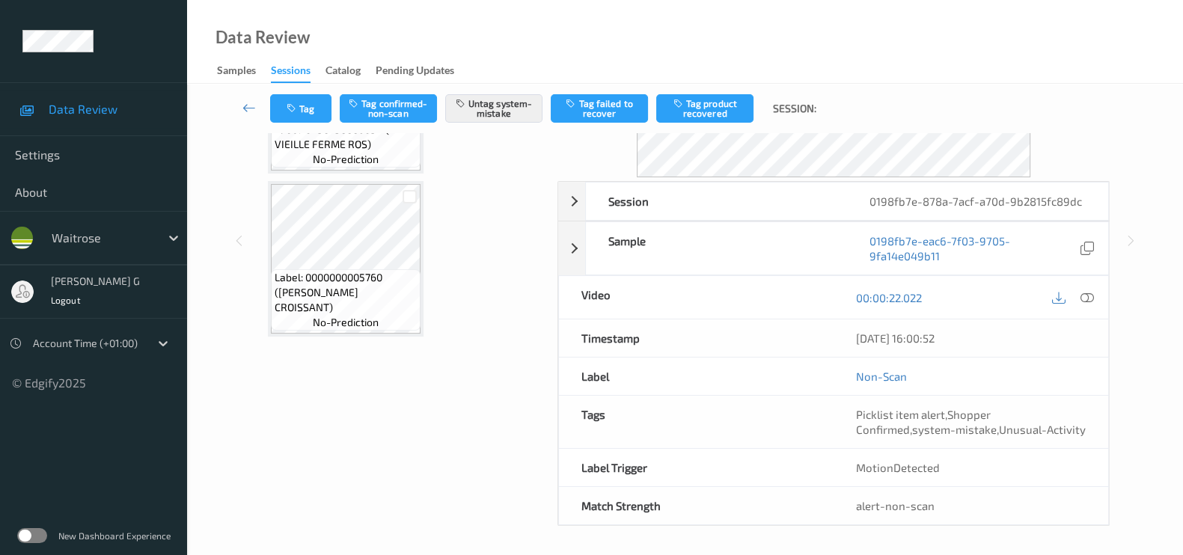
scroll to position [49, 0]
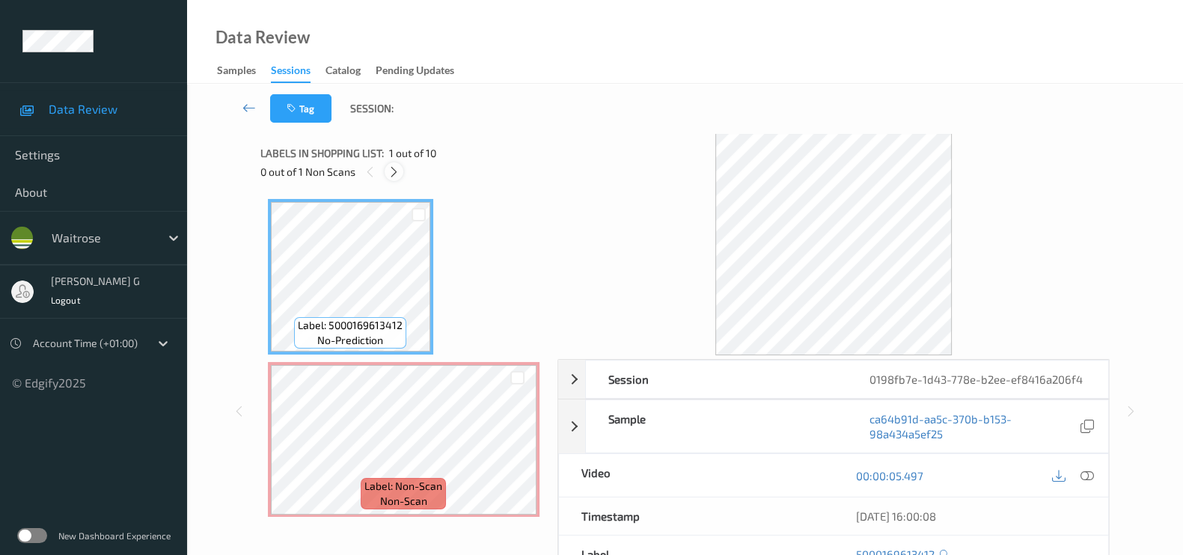
click at [388, 170] on icon at bounding box center [394, 171] width 13 height 13
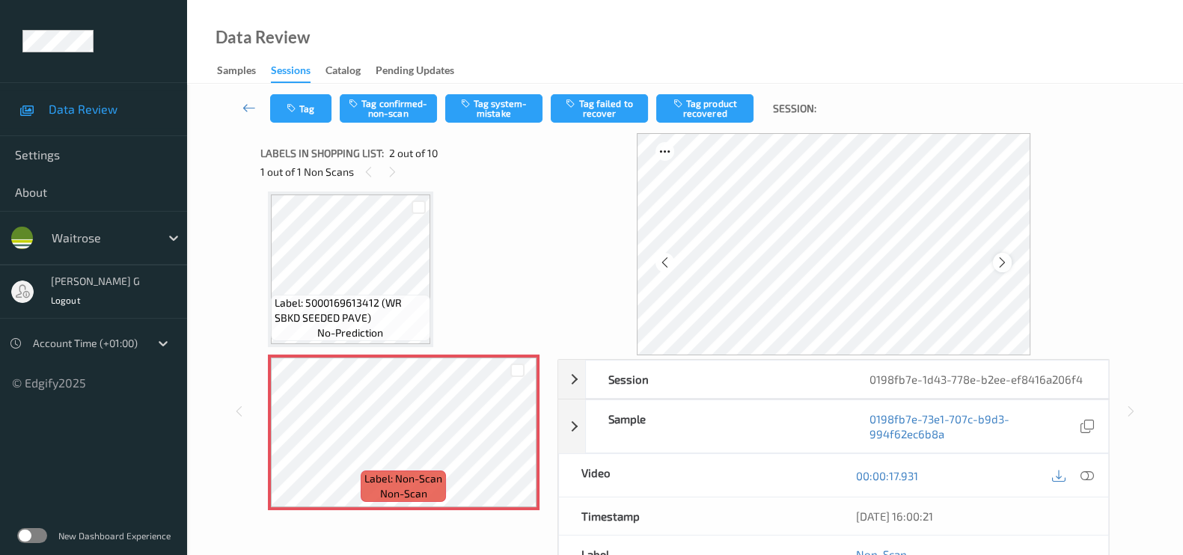
click at [998, 263] on div at bounding box center [1002, 262] width 19 height 19
click at [999, 266] on icon at bounding box center [1002, 262] width 13 height 13
click at [1085, 469] on icon at bounding box center [1087, 475] width 13 height 13
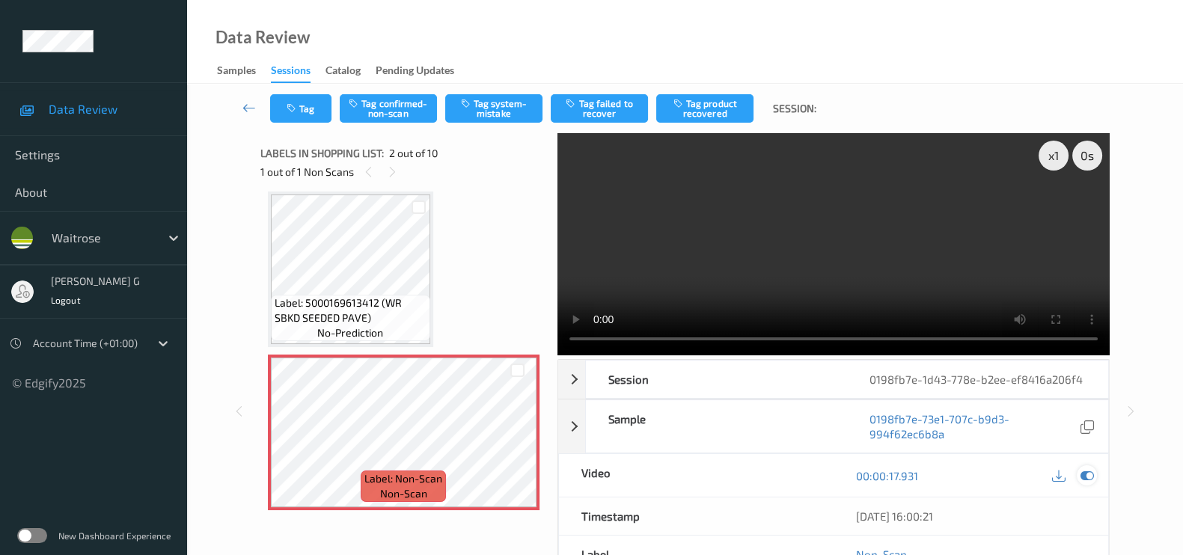
click at [1085, 472] on icon at bounding box center [1087, 475] width 13 height 13
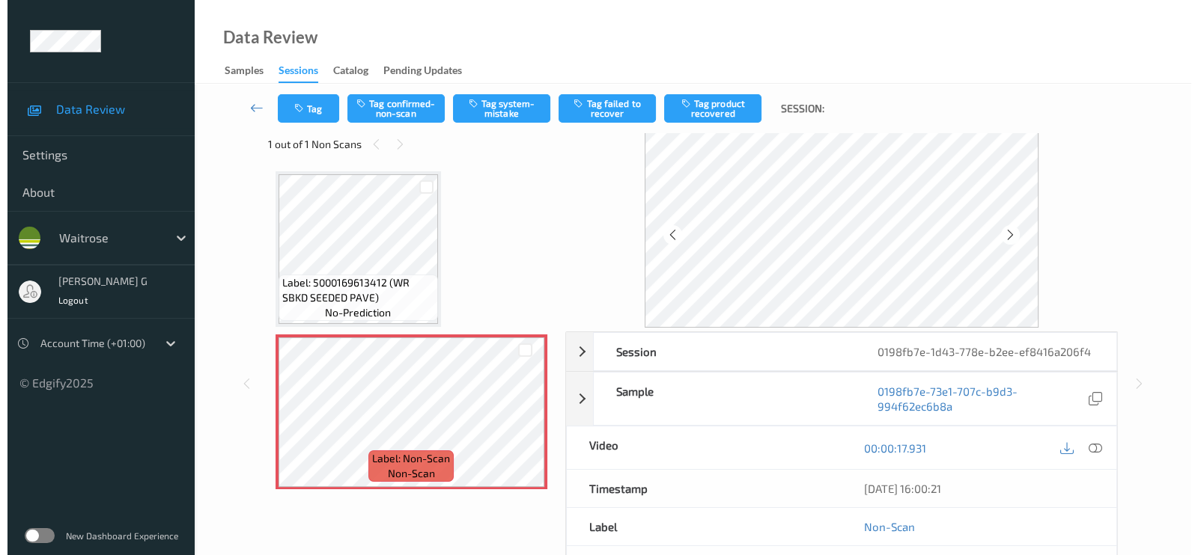
scroll to position [0, 0]
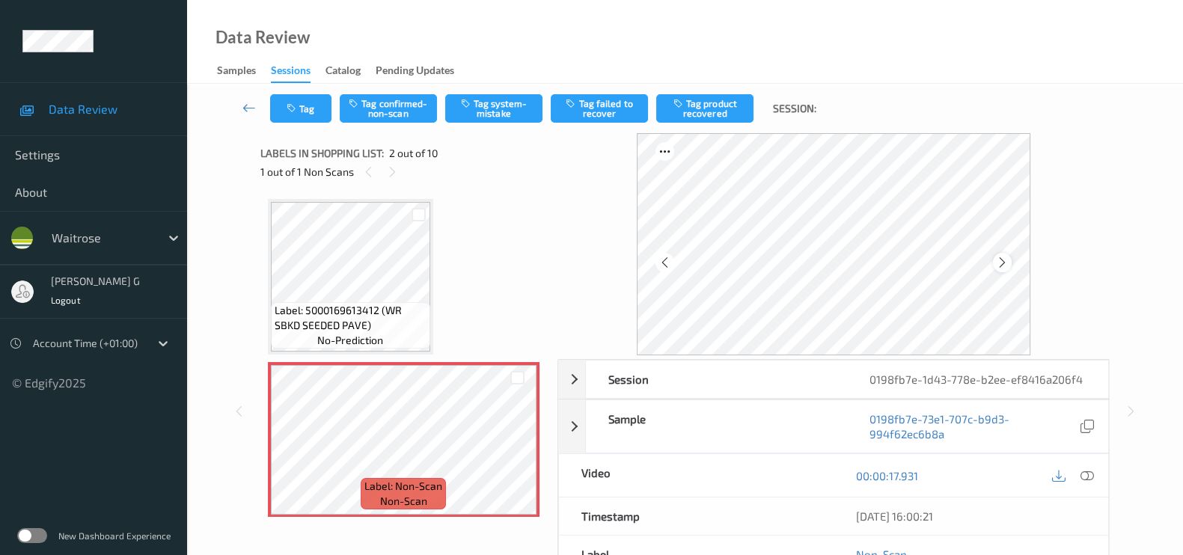
click at [1007, 262] on icon at bounding box center [1002, 262] width 13 height 13
click at [493, 108] on button "Tag system-mistake" at bounding box center [493, 108] width 97 height 28
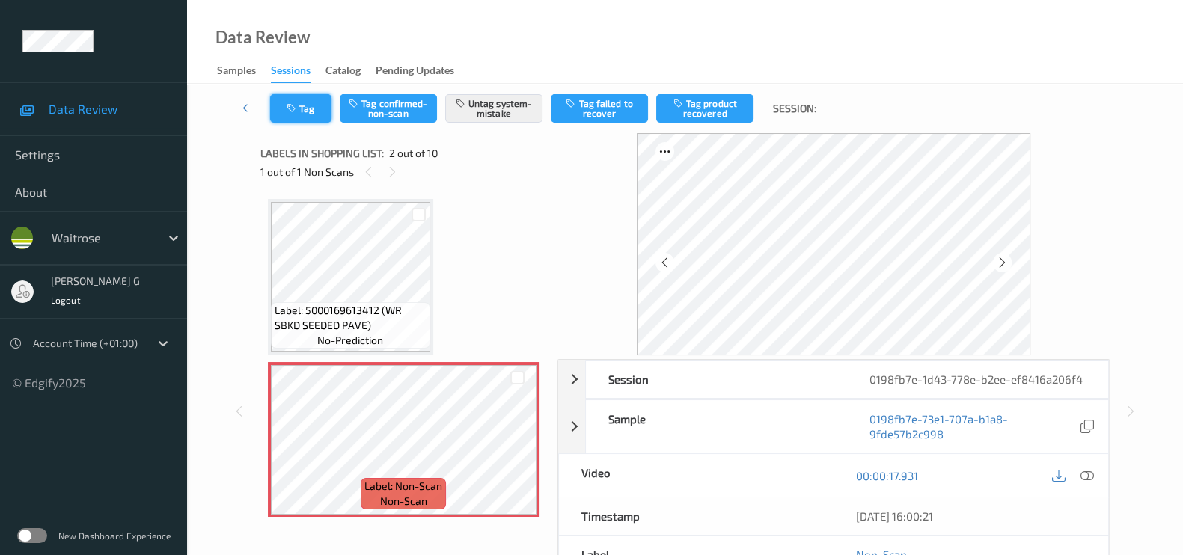
click at [303, 109] on button "Tag" at bounding box center [300, 108] width 61 height 28
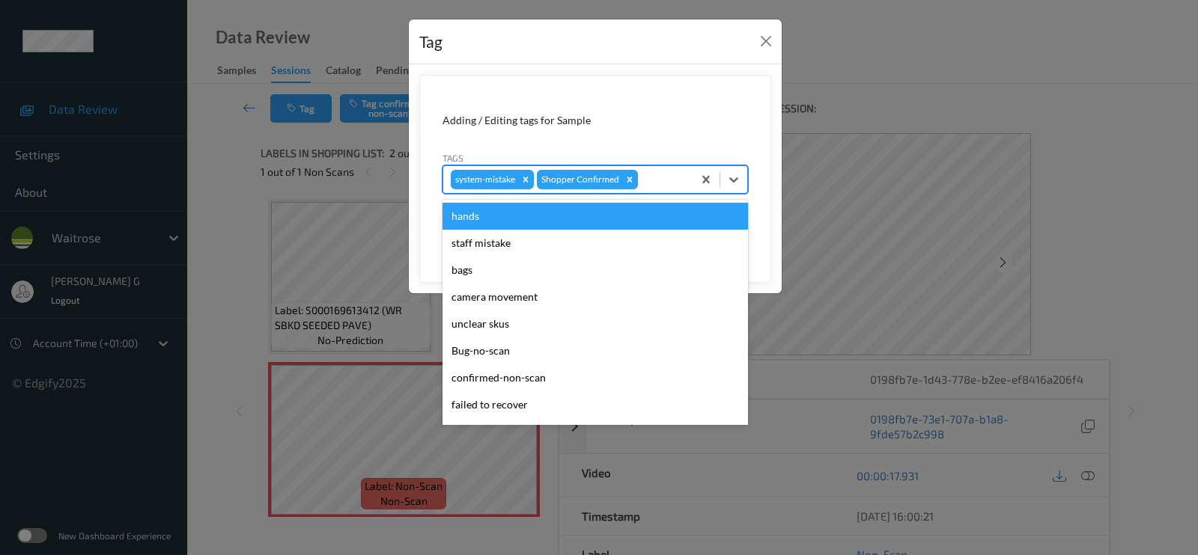
click at [649, 180] on div at bounding box center [663, 180] width 44 height 18
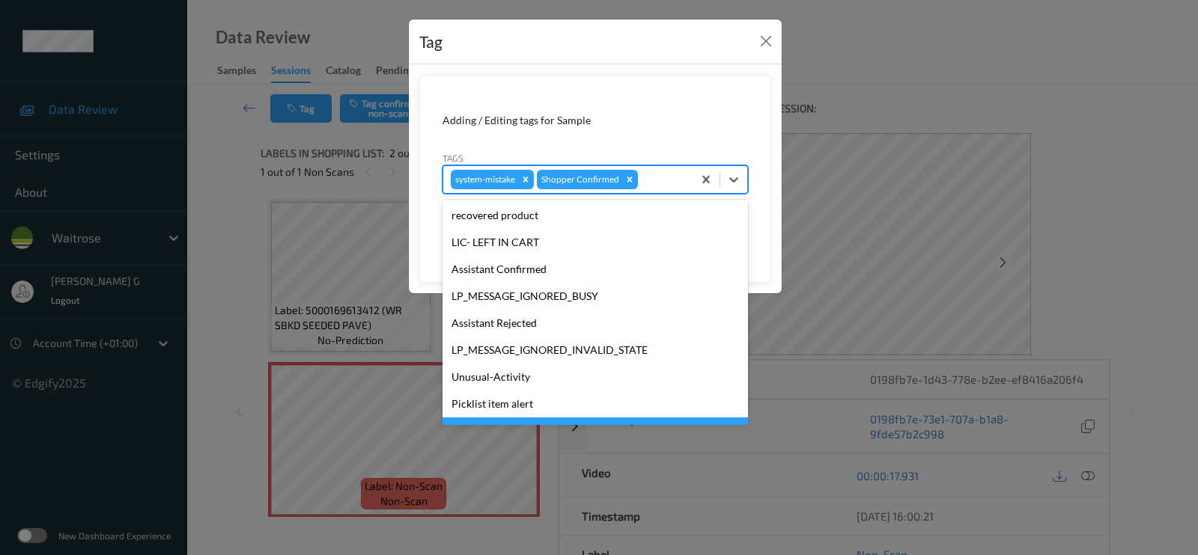
scroll to position [320, 0]
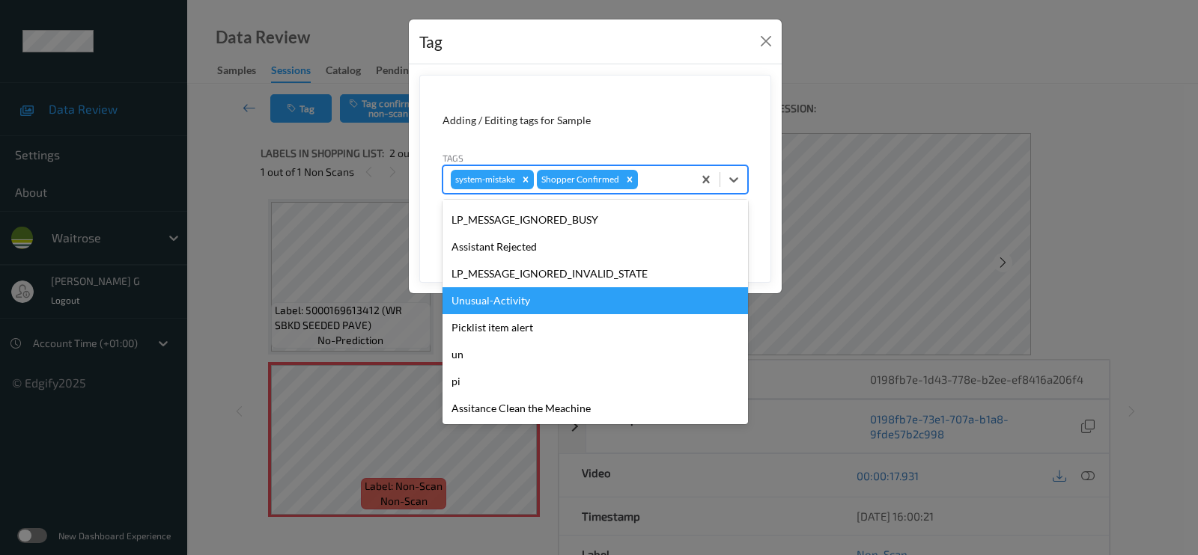
click at [492, 298] on div "Unusual-Activity" at bounding box center [594, 300] width 305 height 27
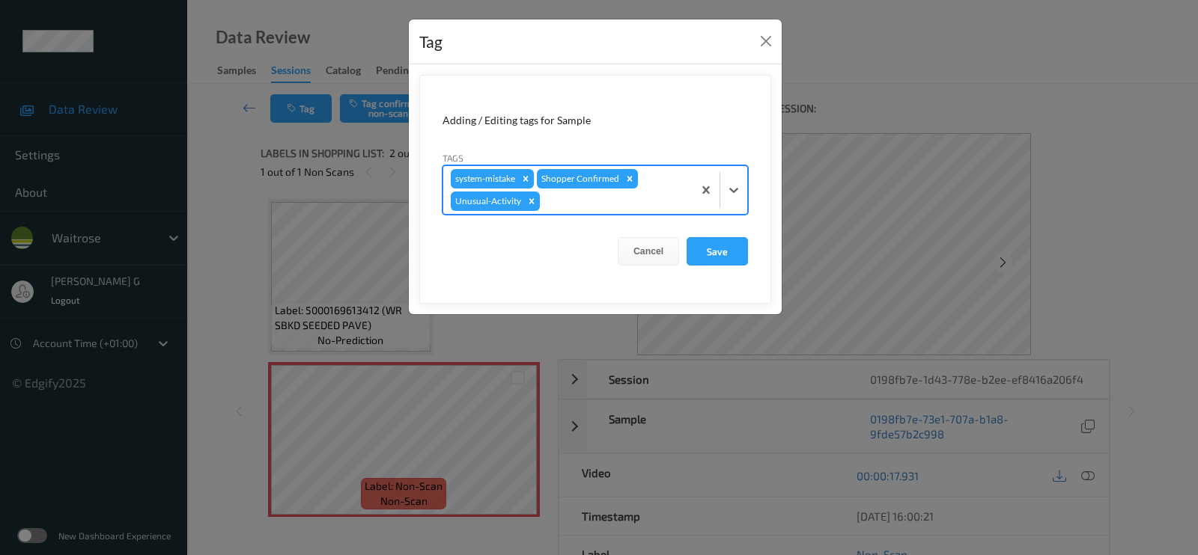
click at [603, 203] on div at bounding box center [614, 201] width 142 height 18
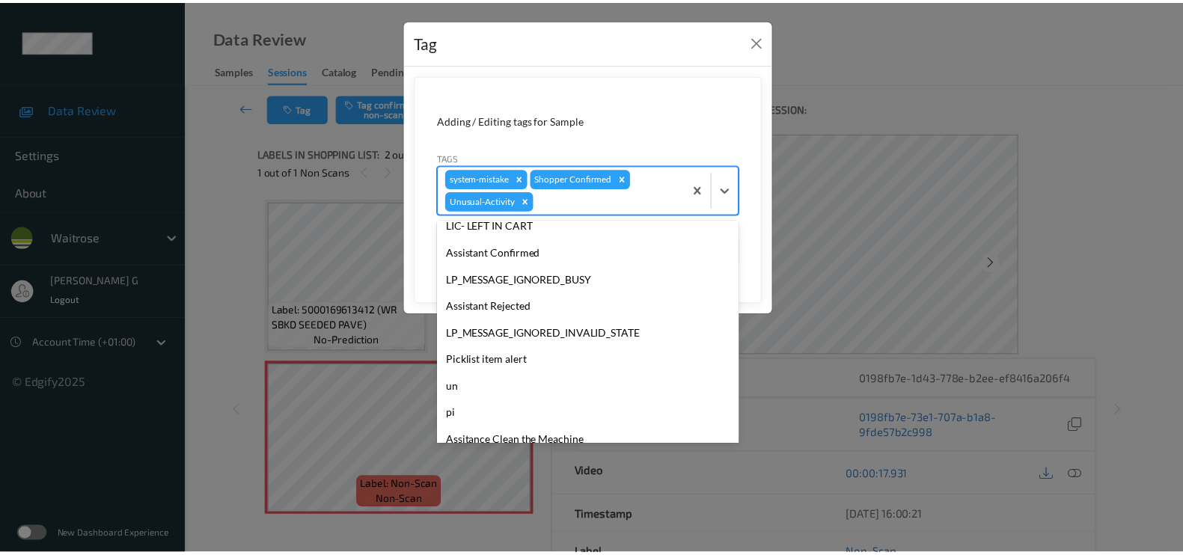
scroll to position [293, 0]
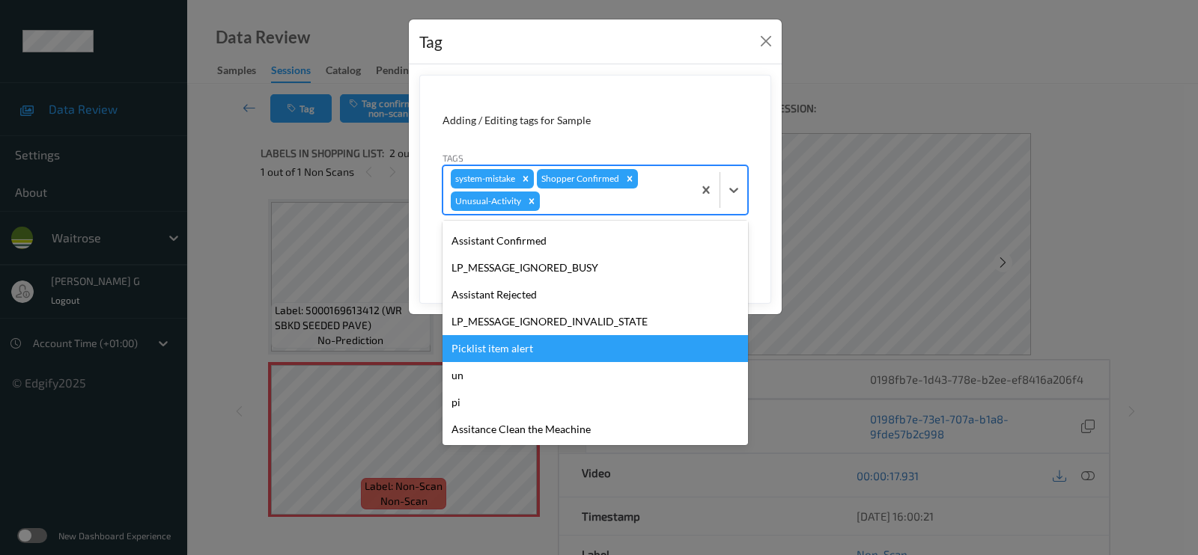
click at [483, 344] on div "Picklist item alert" at bounding box center [594, 348] width 305 height 27
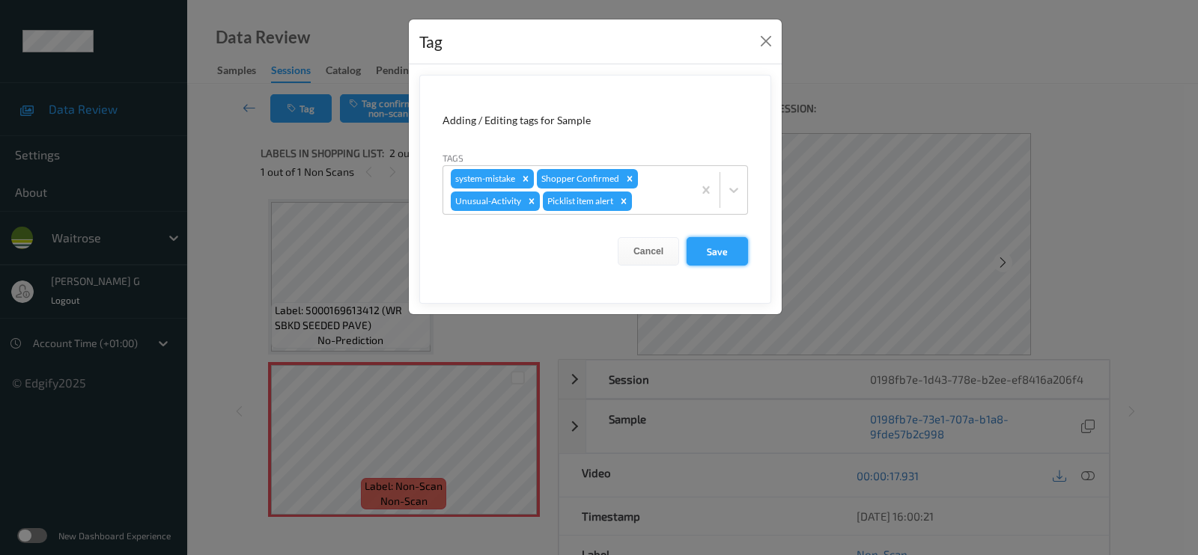
click at [716, 244] on button "Save" at bounding box center [716, 251] width 61 height 28
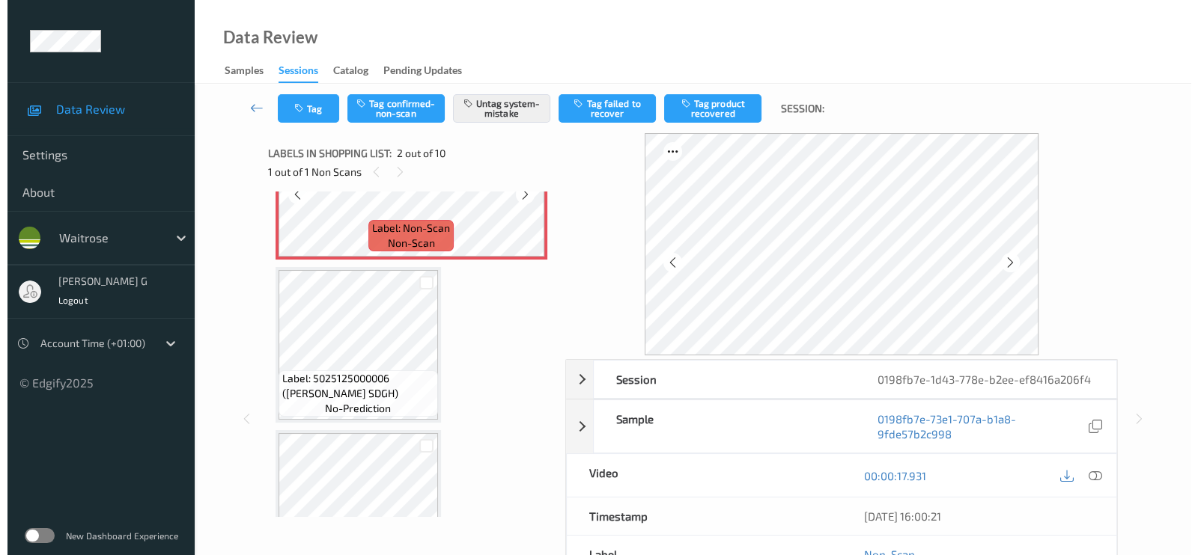
scroll to position [93, 0]
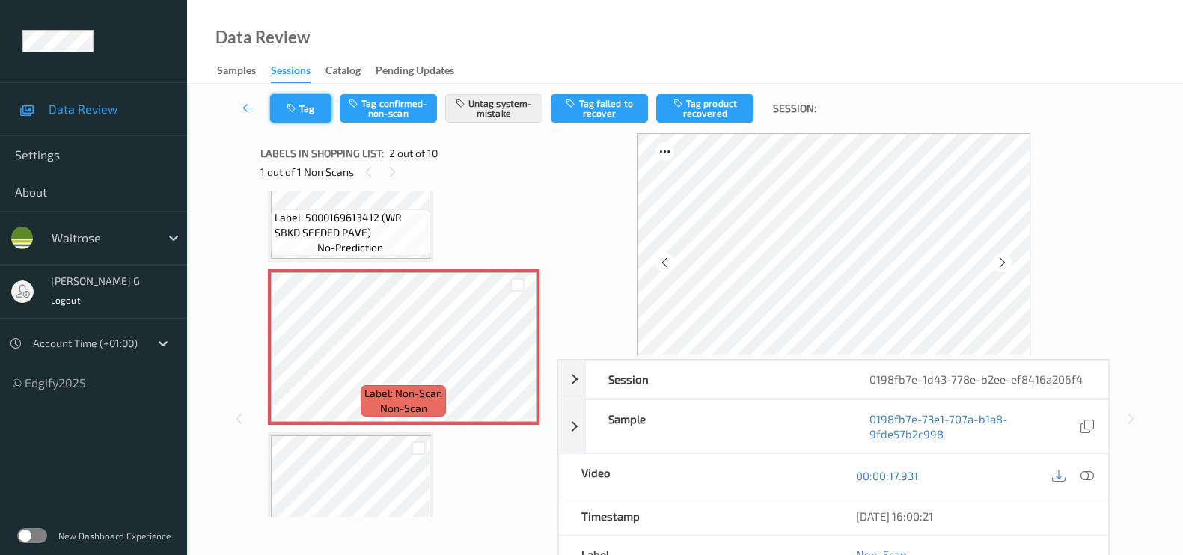
click at [309, 102] on button "Tag" at bounding box center [300, 108] width 61 height 28
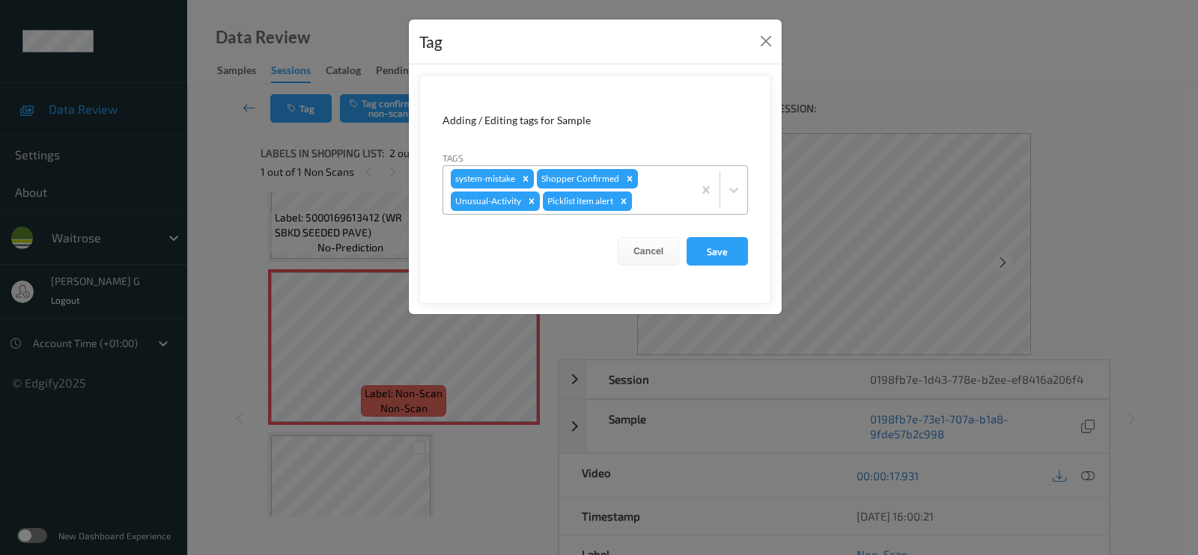
click at [626, 203] on icon "Remove Picklist item alert" at bounding box center [623, 200] width 5 height 5
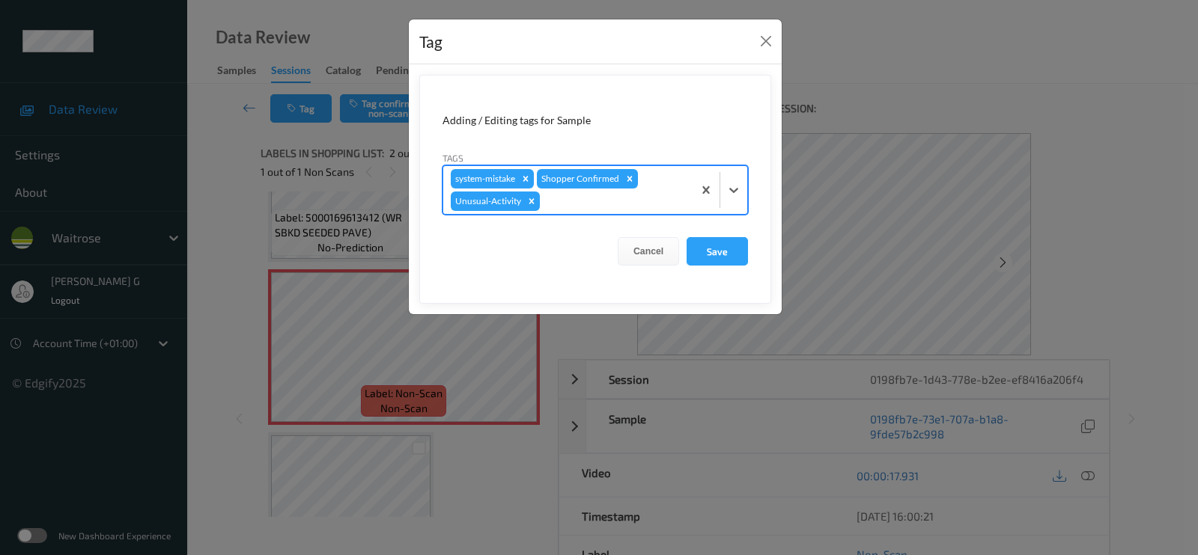
click at [600, 203] on div at bounding box center [614, 201] width 142 height 18
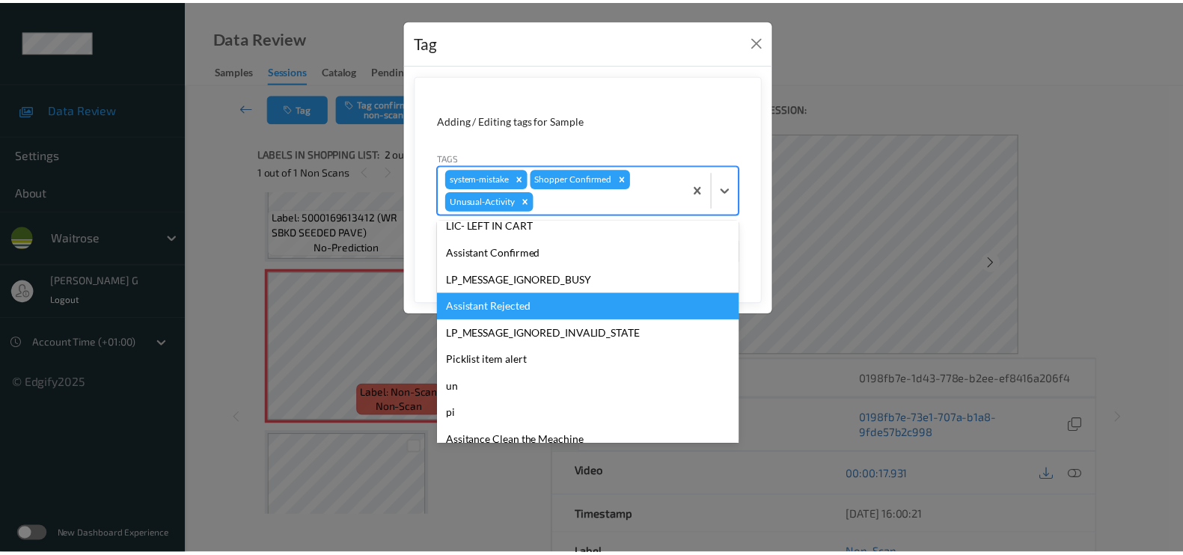
scroll to position [0, 0]
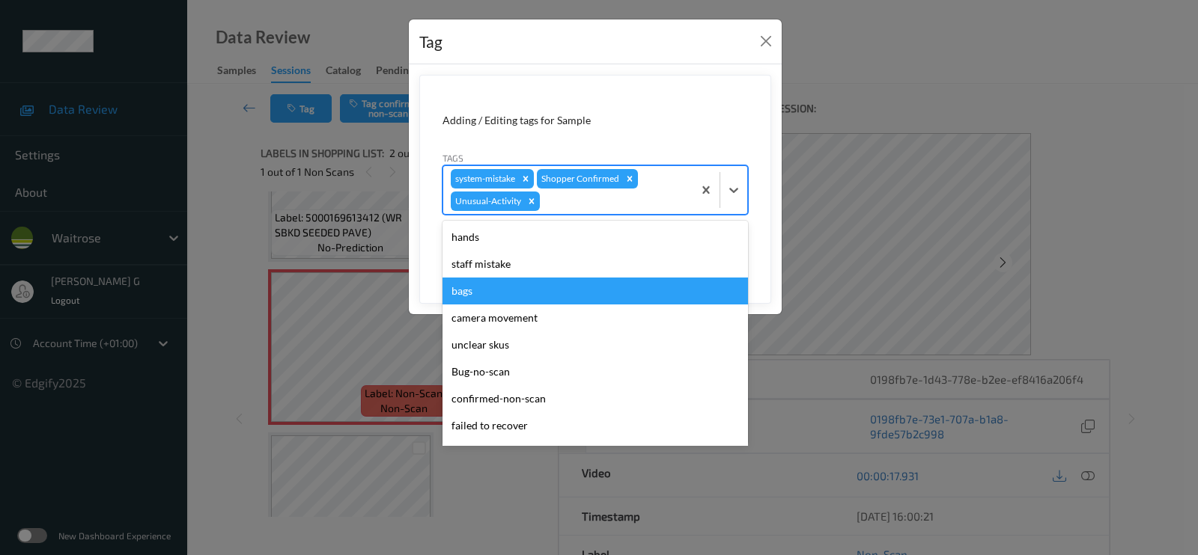
click at [468, 296] on div "bags" at bounding box center [594, 291] width 305 height 27
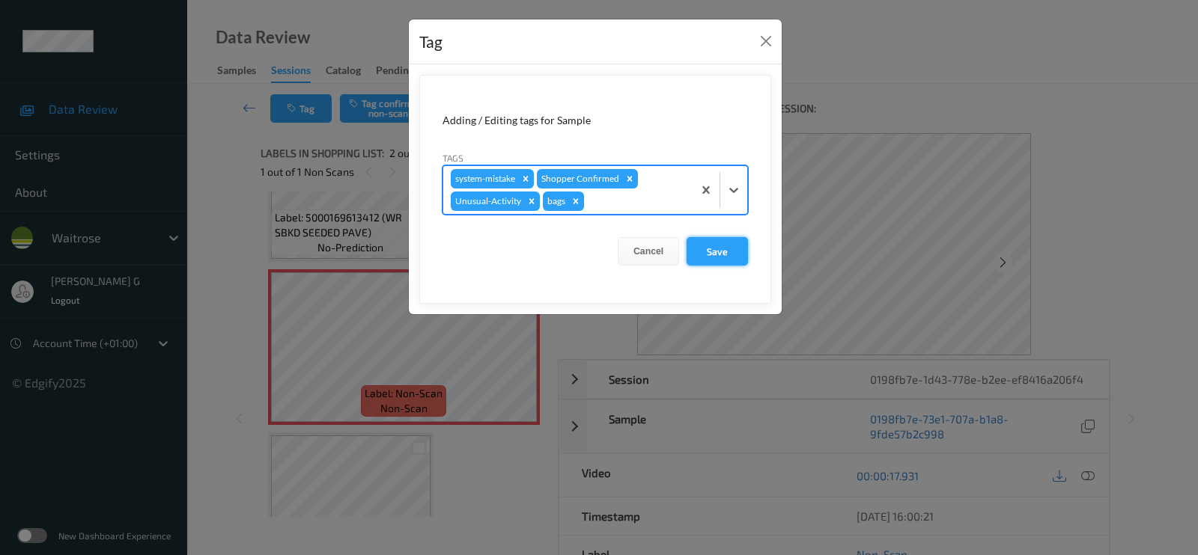
click at [704, 253] on button "Save" at bounding box center [716, 251] width 61 height 28
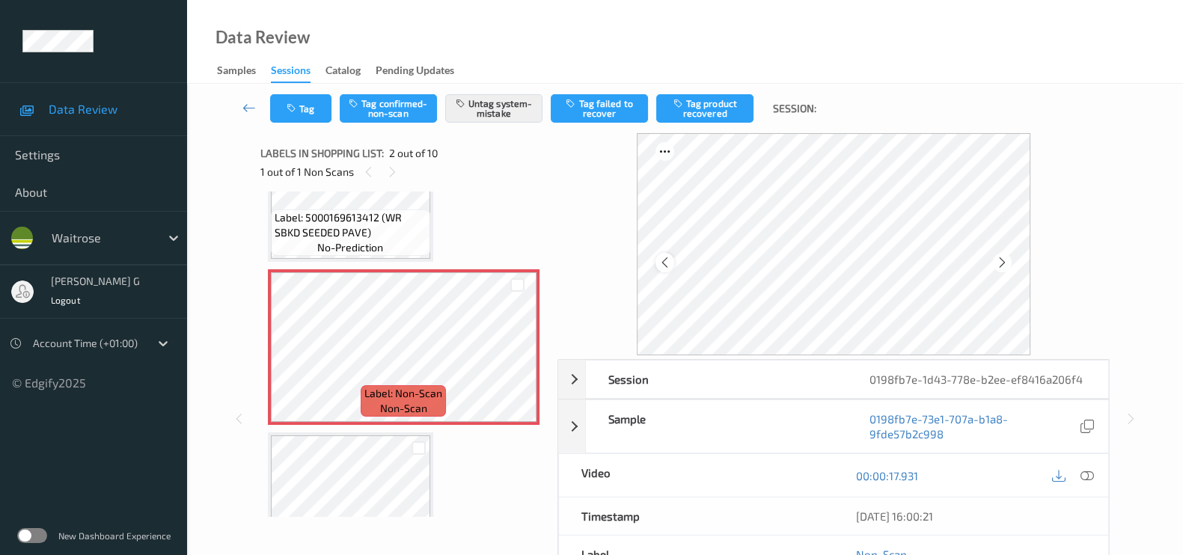
click at [671, 260] on icon at bounding box center [665, 262] width 13 height 13
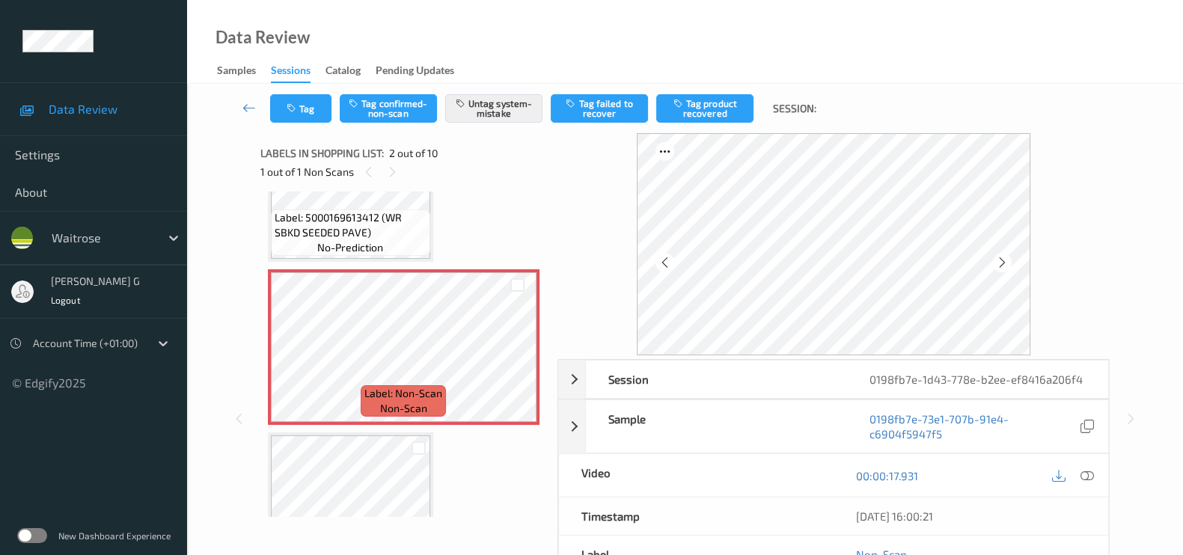
click at [671, 260] on icon at bounding box center [665, 262] width 13 height 13
click at [1086, 475] on icon at bounding box center [1087, 475] width 13 height 13
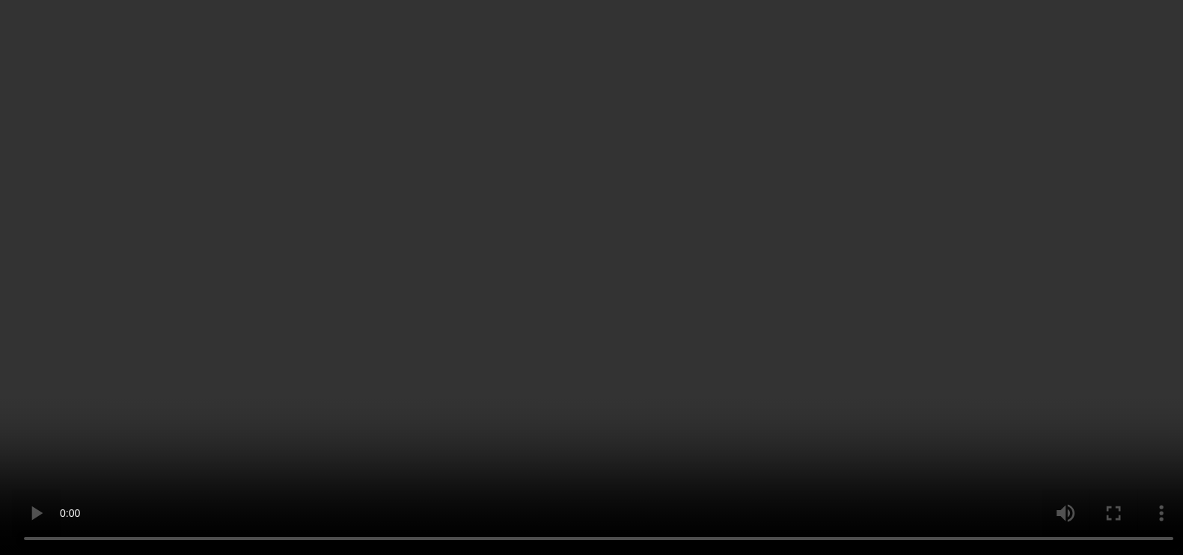
click at [1089, 260] on icon at bounding box center [1087, 253] width 13 height 13
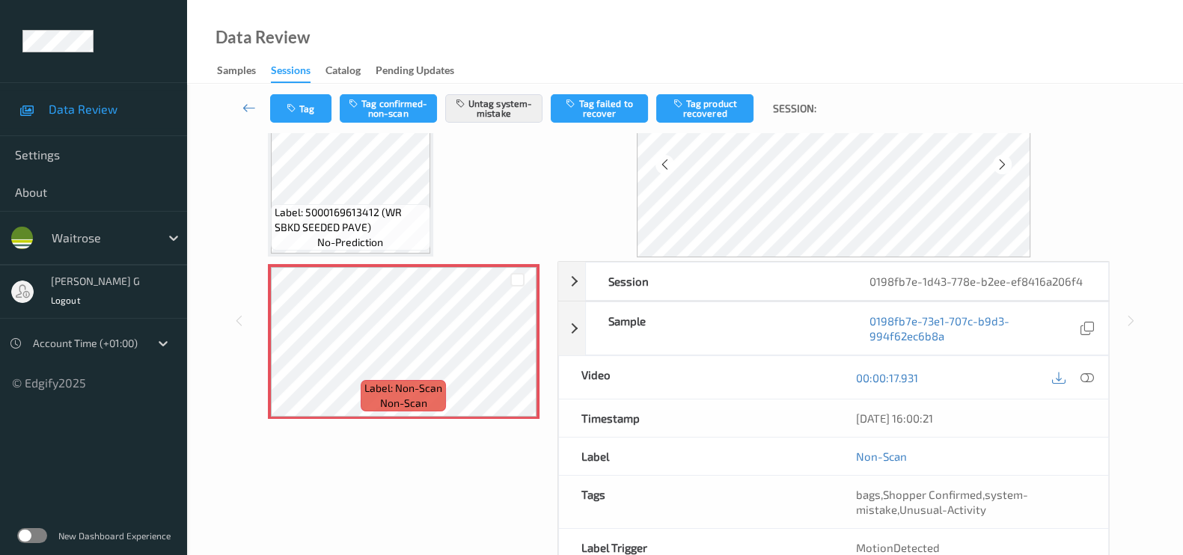
scroll to position [178, 0]
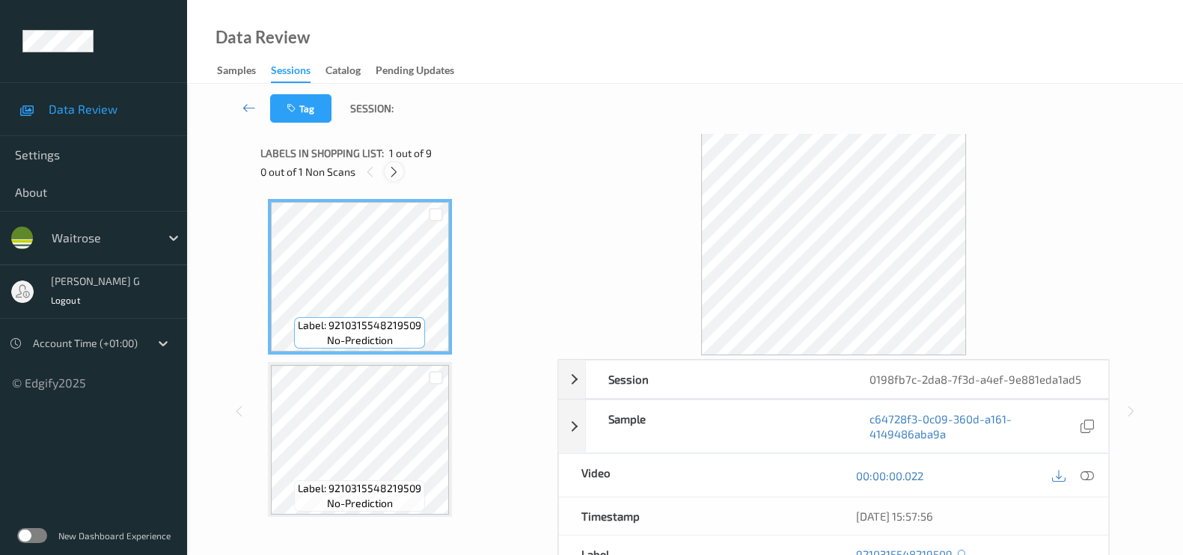
click at [397, 170] on icon at bounding box center [394, 171] width 13 height 13
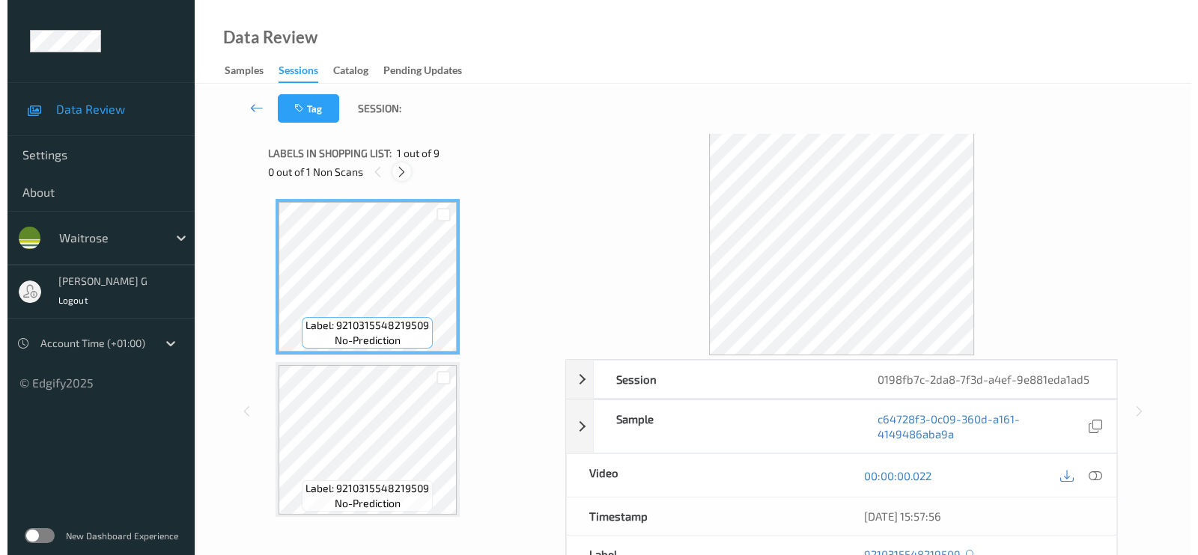
scroll to position [656, 0]
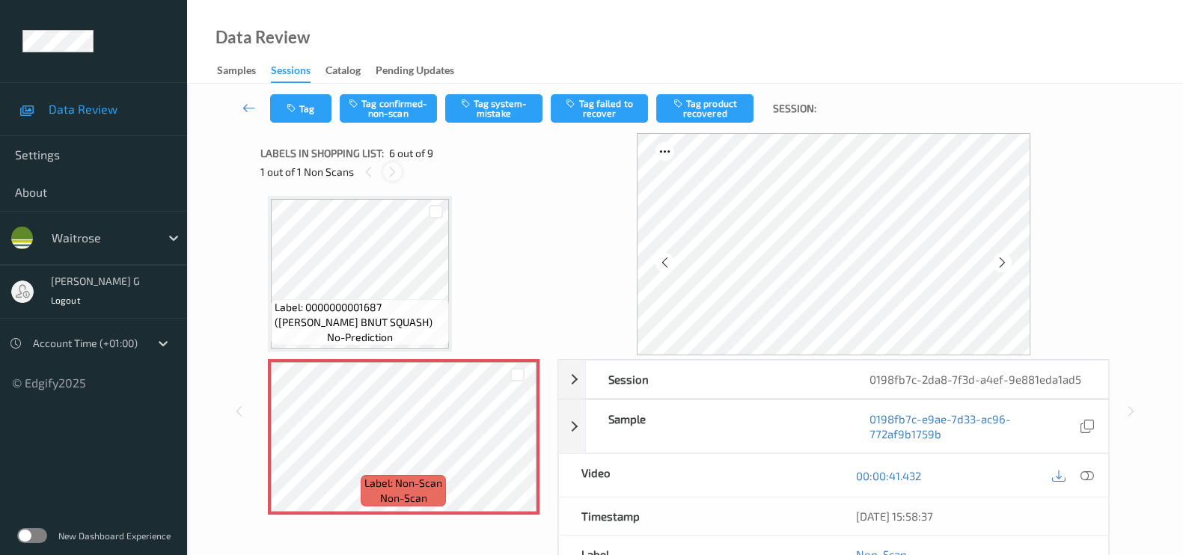
click at [392, 166] on icon at bounding box center [392, 171] width 13 height 13
click at [395, 171] on icon at bounding box center [392, 171] width 13 height 13
click at [1091, 475] on icon at bounding box center [1087, 475] width 13 height 13
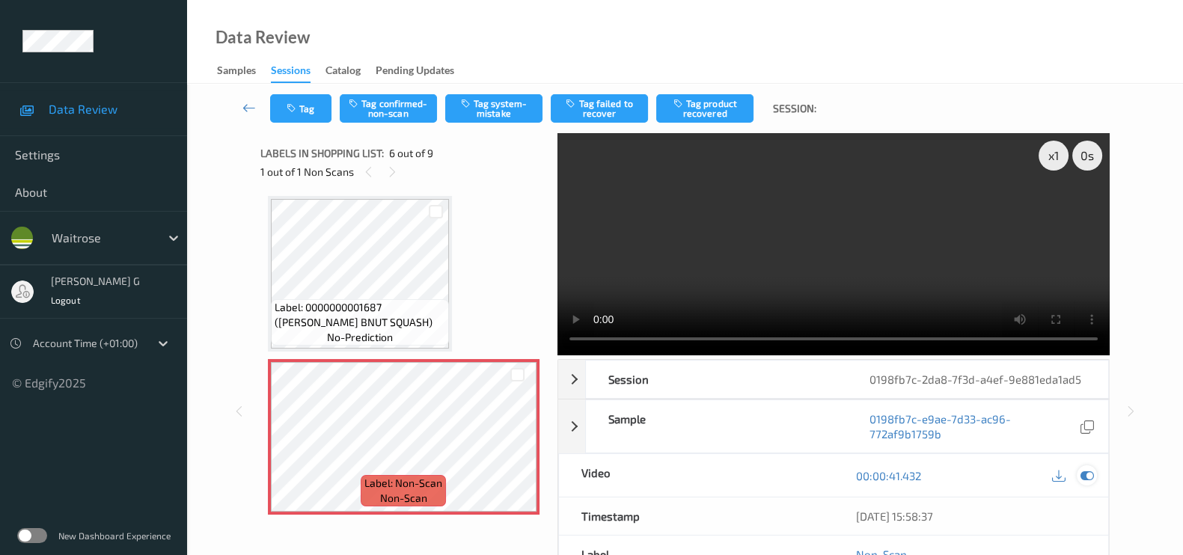
click at [1085, 475] on icon at bounding box center [1087, 475] width 13 height 13
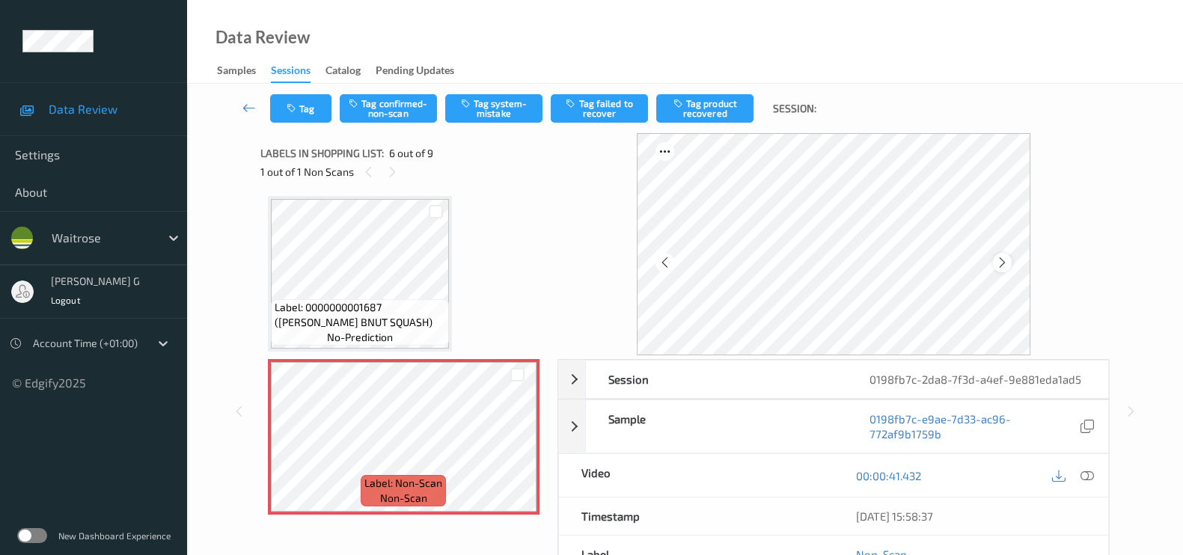
click at [1006, 265] on icon at bounding box center [1002, 262] width 13 height 13
click at [1086, 474] on icon at bounding box center [1087, 475] width 13 height 13
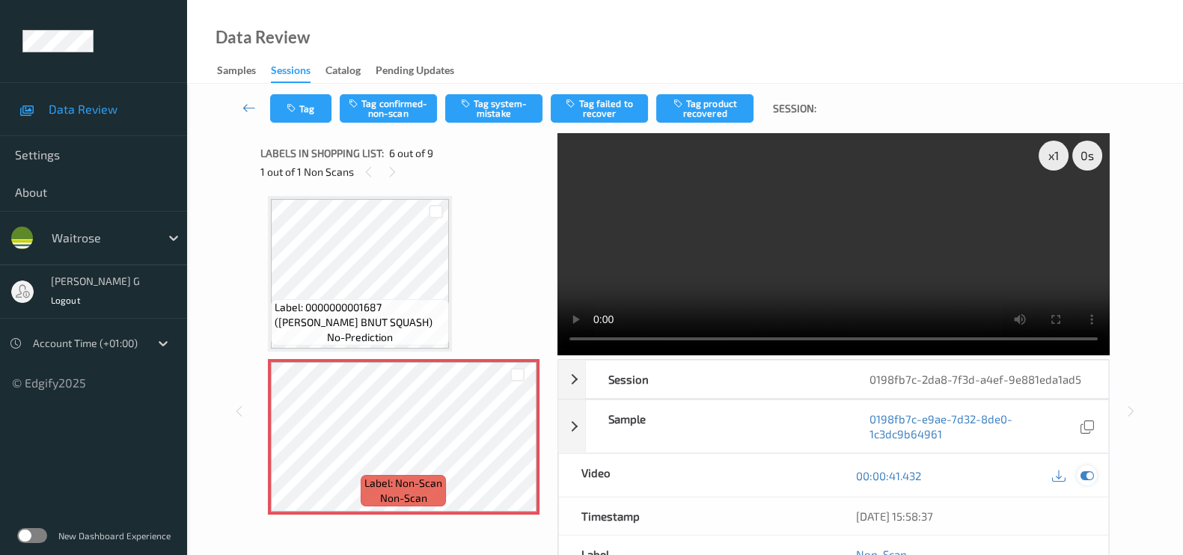
click at [1090, 475] on icon at bounding box center [1087, 475] width 13 height 13
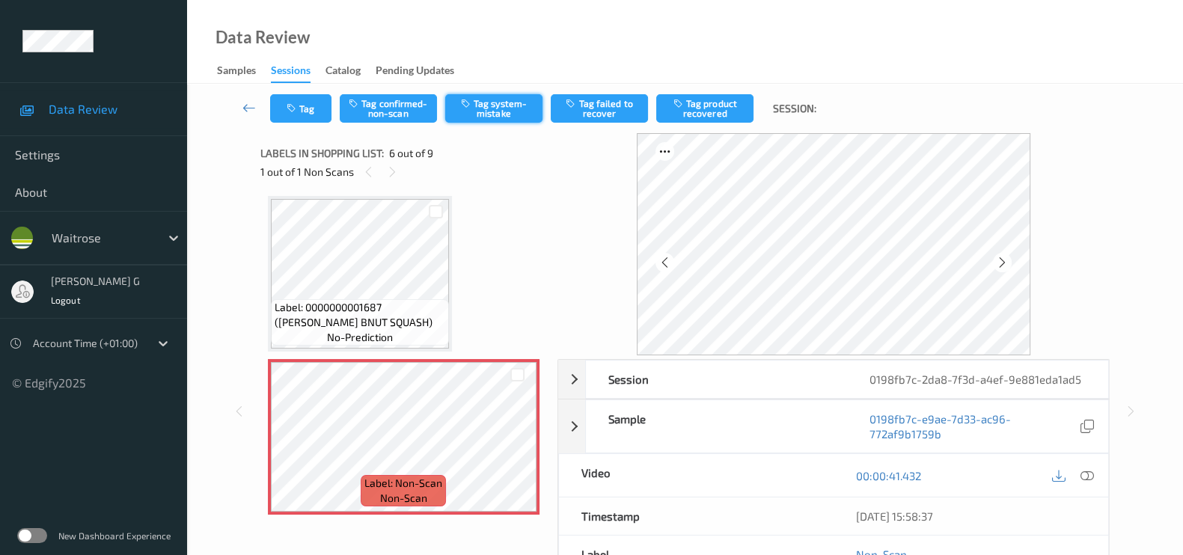
click at [519, 108] on button "Tag system-mistake" at bounding box center [493, 108] width 97 height 28
click at [287, 100] on button "Tag" at bounding box center [300, 108] width 61 height 28
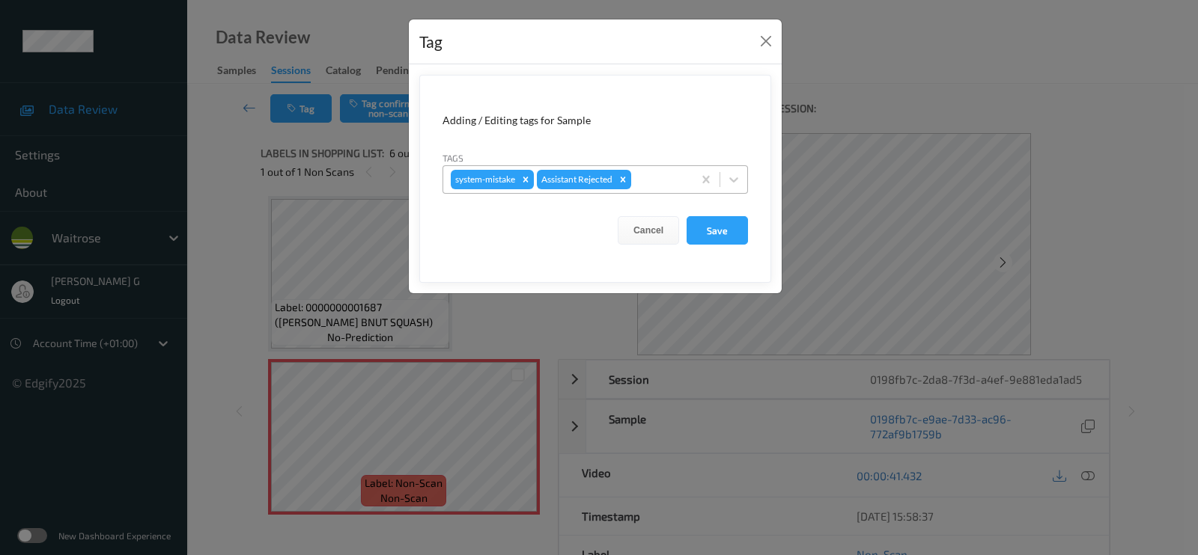
click at [656, 181] on div at bounding box center [659, 180] width 51 height 18
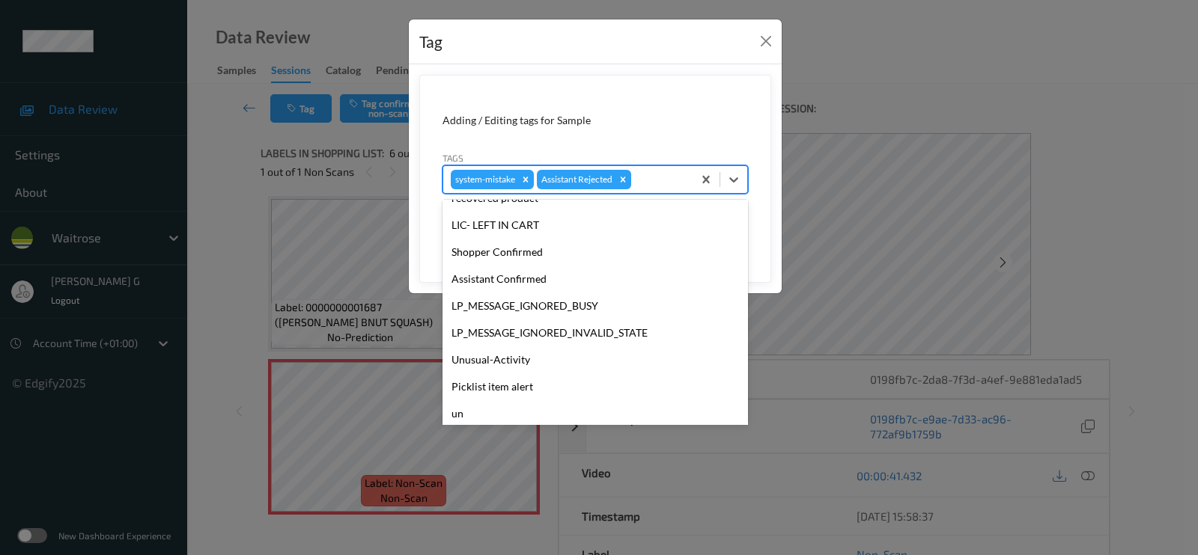
scroll to position [320, 0]
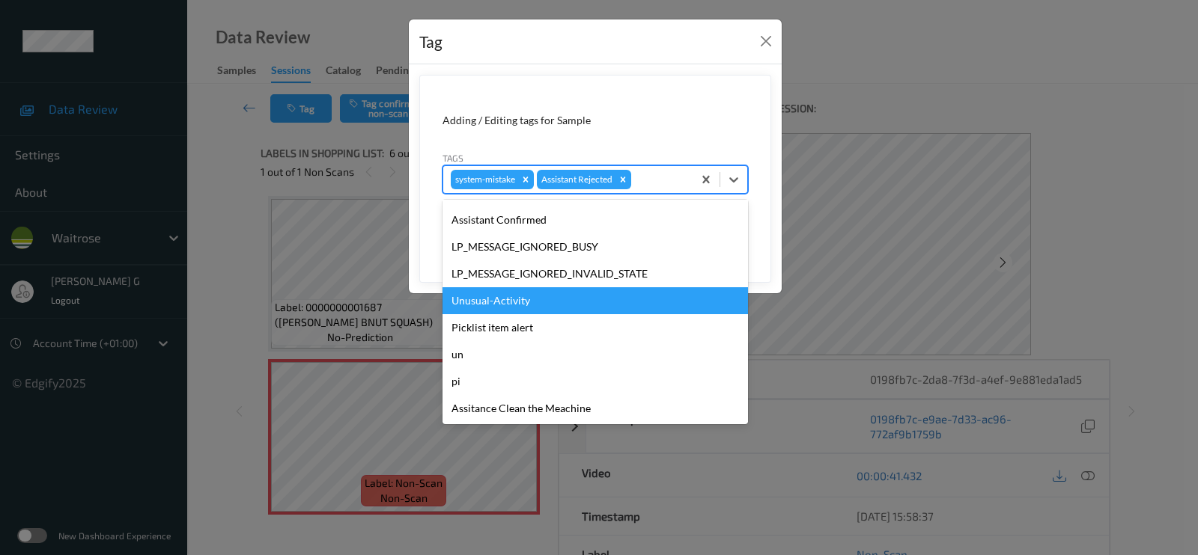
click at [495, 304] on div "Unusual-Activity" at bounding box center [594, 300] width 305 height 27
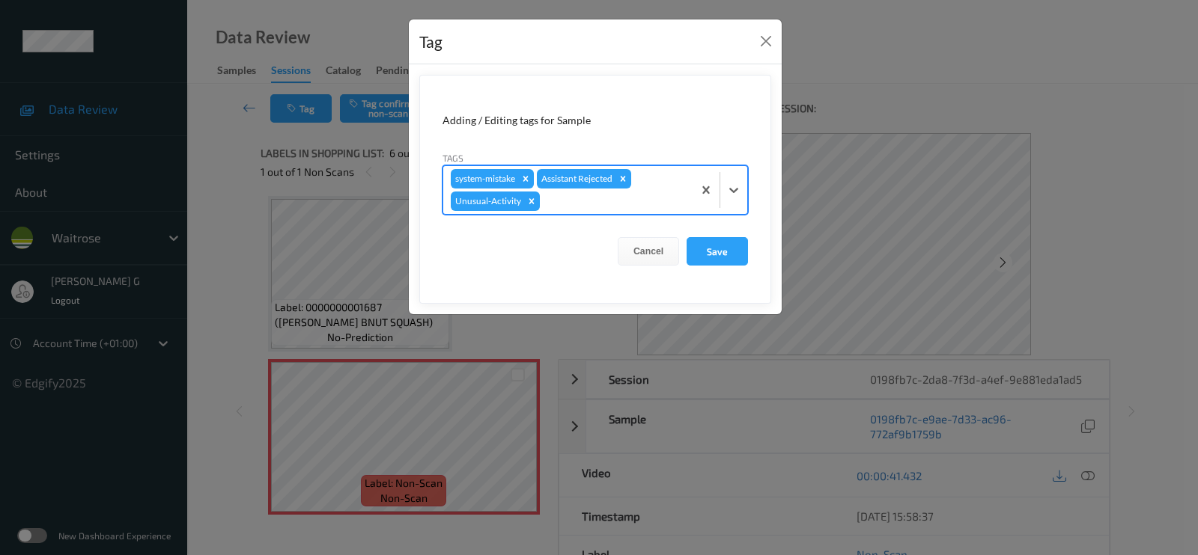
click at [610, 207] on div at bounding box center [614, 201] width 142 height 18
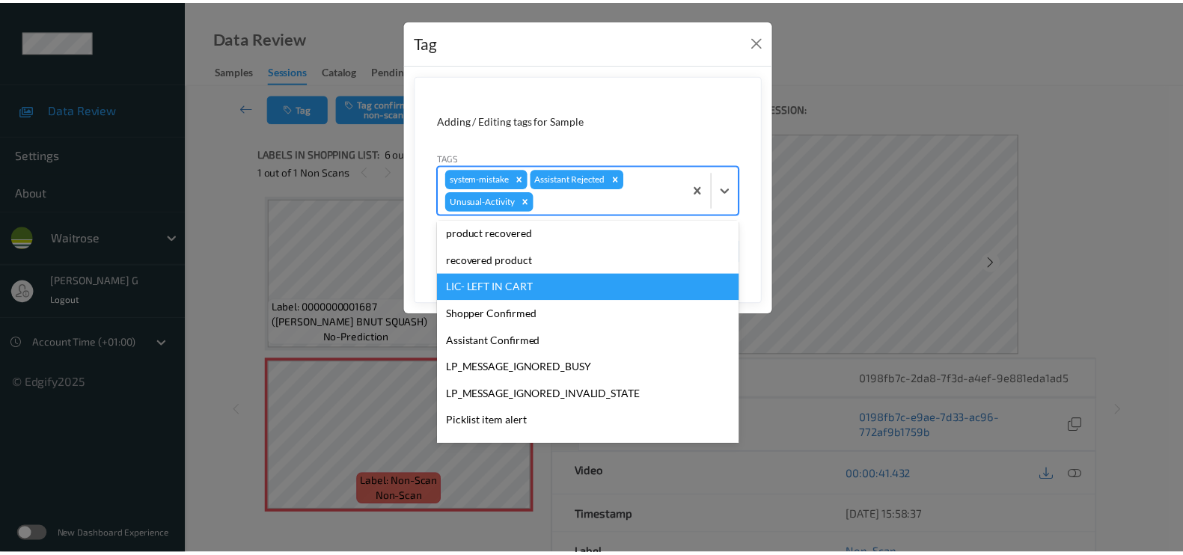
scroll to position [293, 0]
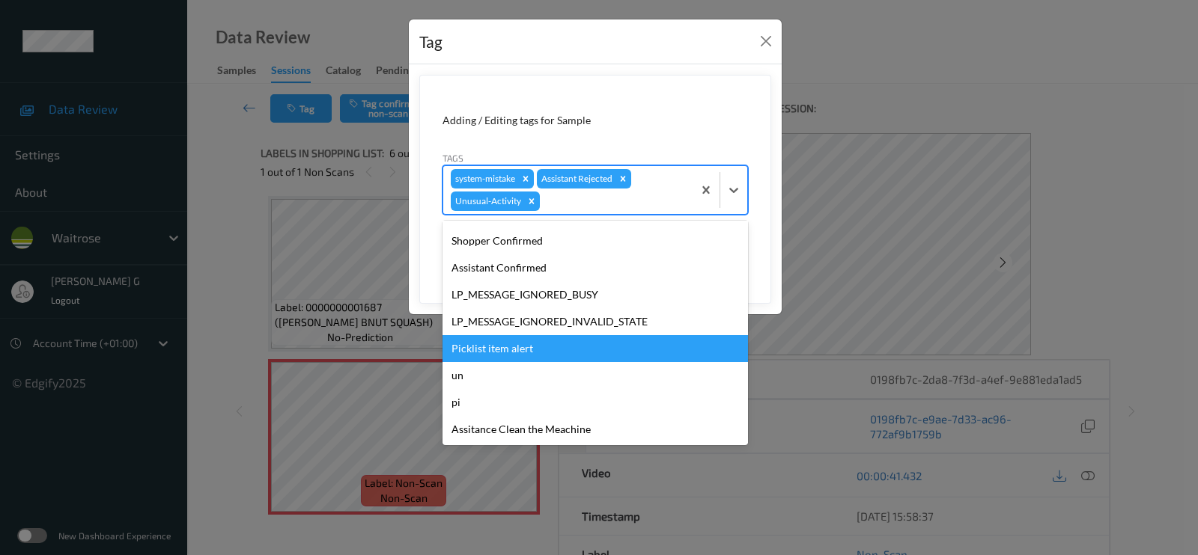
click at [493, 338] on div "Picklist item alert" at bounding box center [594, 348] width 305 height 27
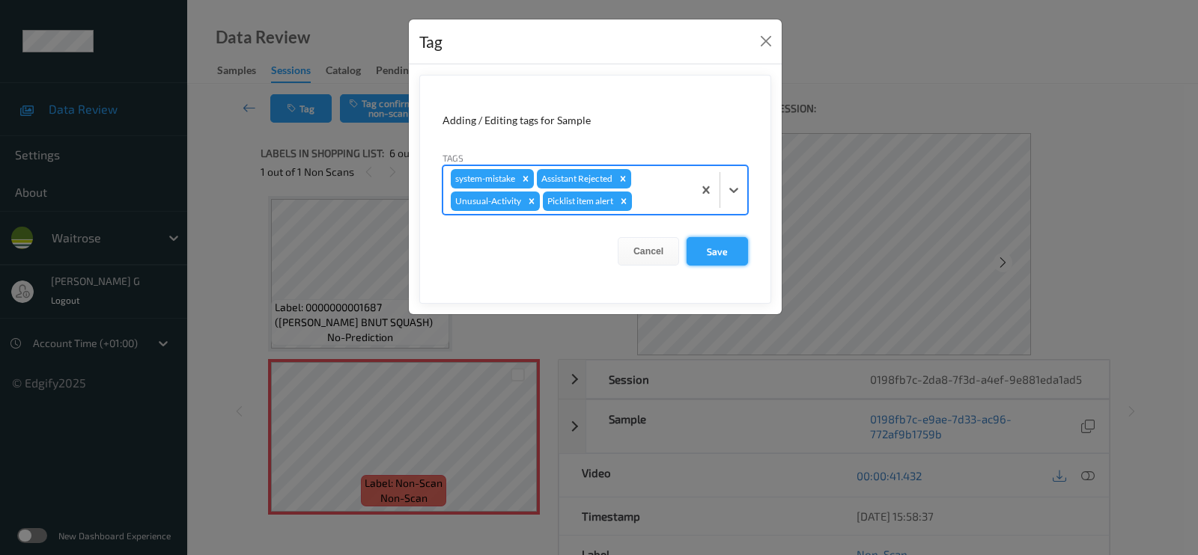
click at [716, 246] on button "Save" at bounding box center [716, 251] width 61 height 28
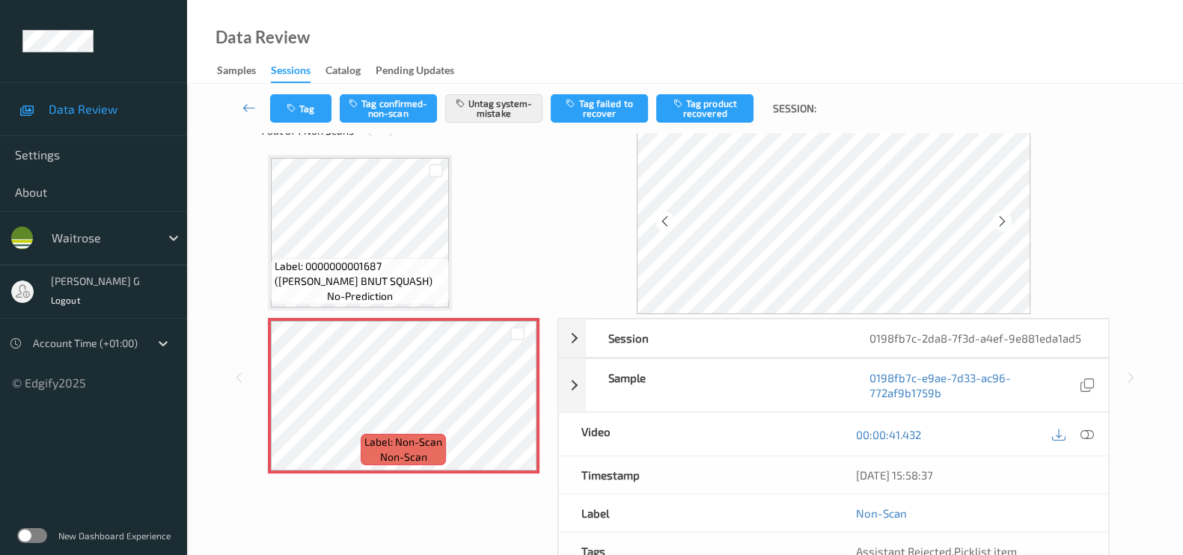
scroll to position [0, 0]
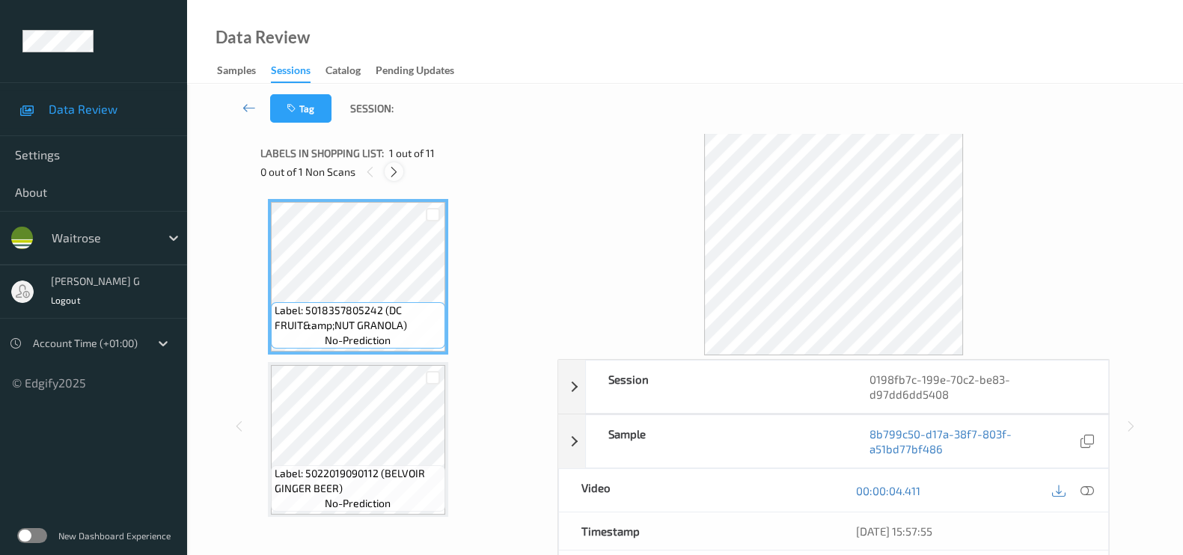
click at [388, 170] on icon at bounding box center [394, 171] width 13 height 13
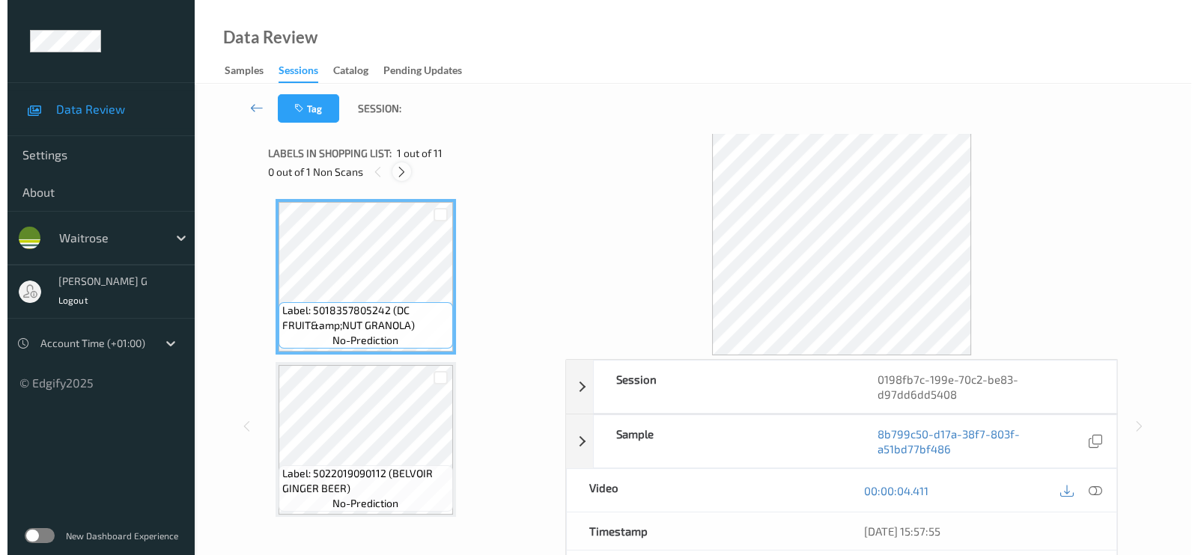
scroll to position [1305, 0]
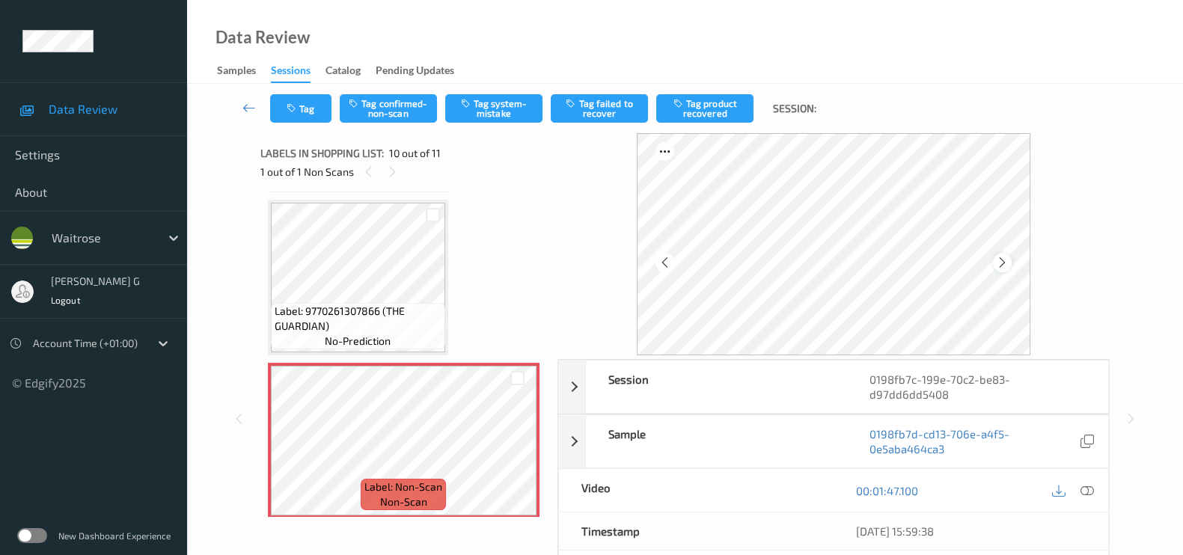
click at [1002, 260] on icon at bounding box center [1002, 262] width 13 height 13
click at [1088, 489] on icon at bounding box center [1087, 490] width 13 height 13
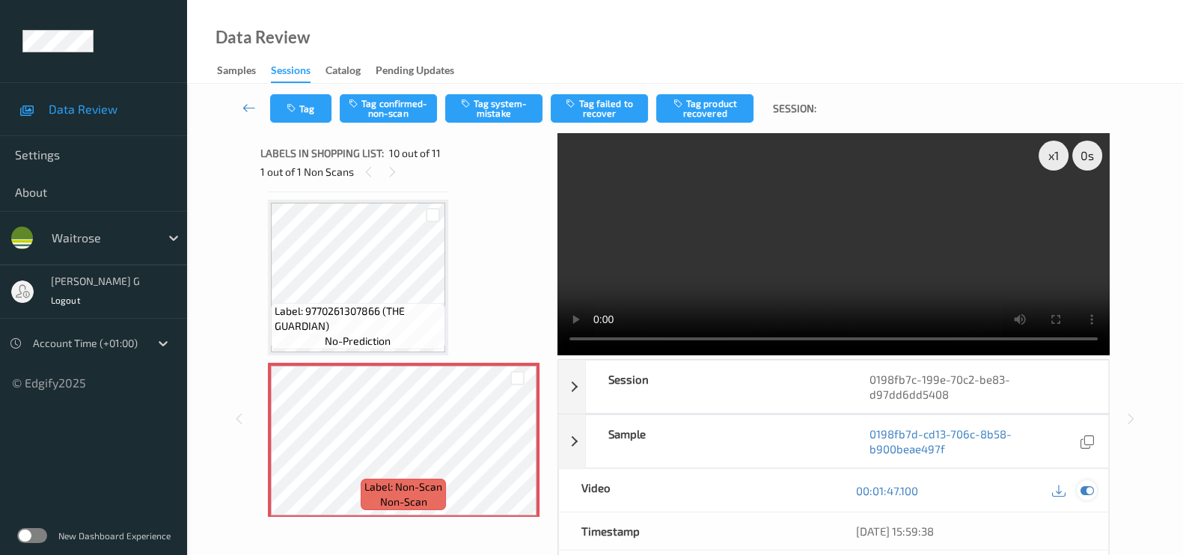
click at [1085, 493] on icon at bounding box center [1087, 490] width 13 height 13
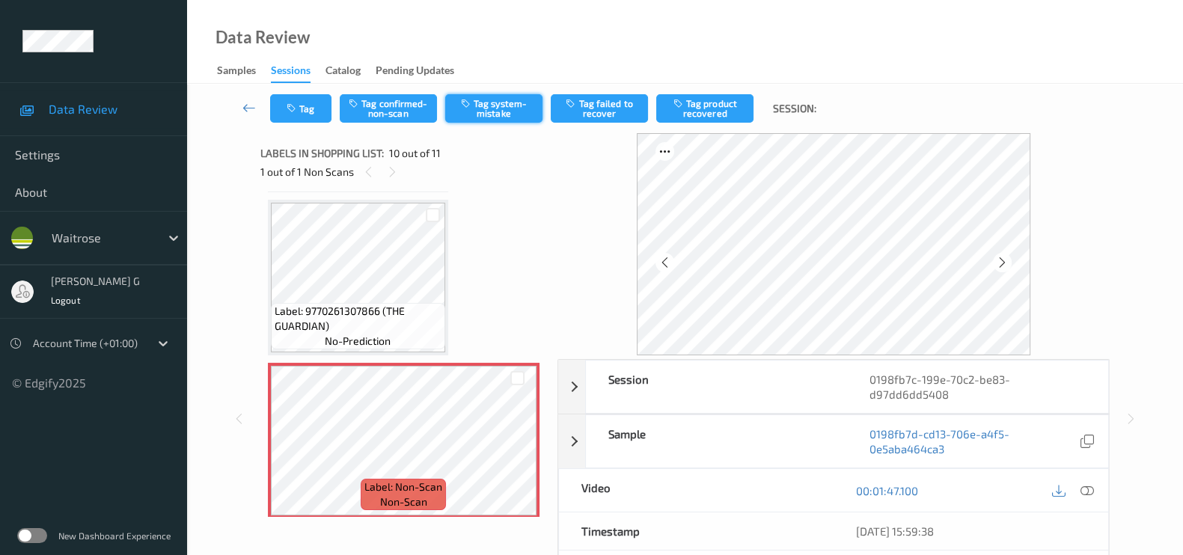
click at [479, 108] on button "Tag system-mistake" at bounding box center [493, 108] width 97 height 28
click at [296, 110] on icon "button" at bounding box center [293, 108] width 13 height 10
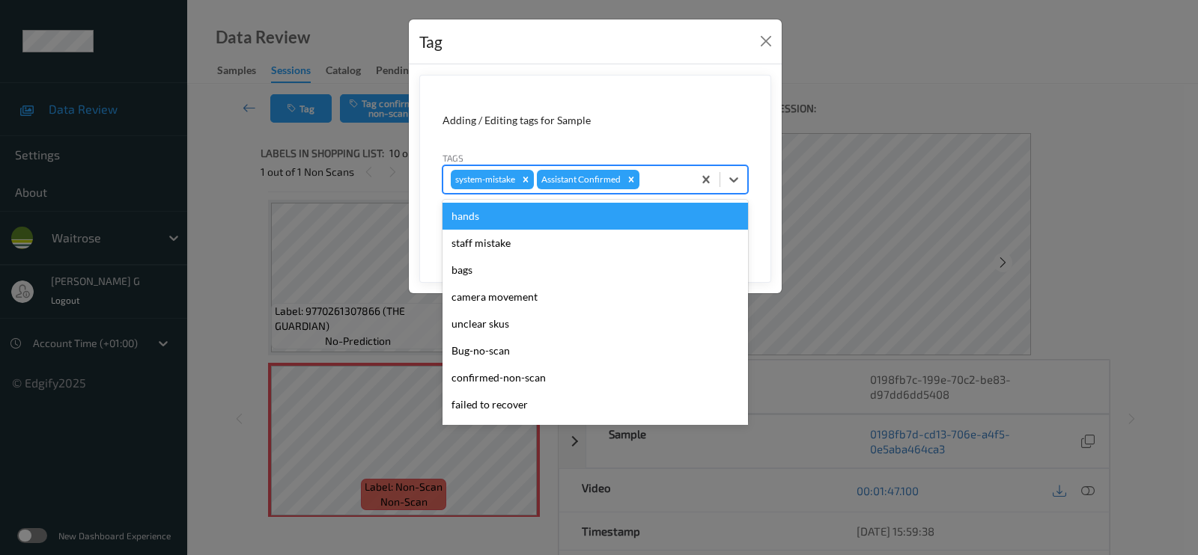
click at [688, 183] on div "system-mistake Assistant Confirmed" at bounding box center [567, 179] width 249 height 25
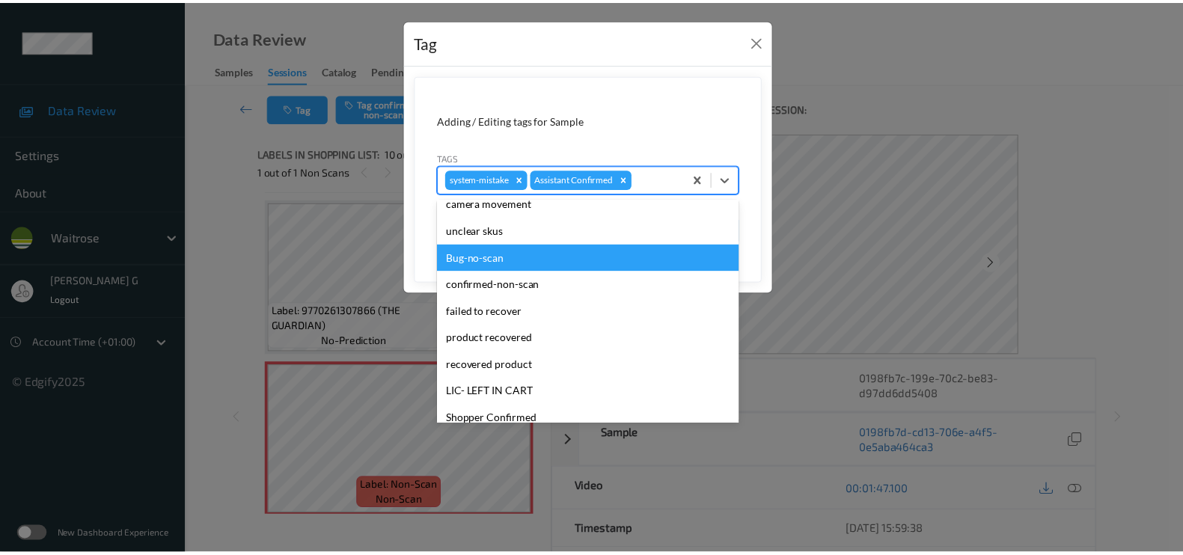
scroll to position [320, 0]
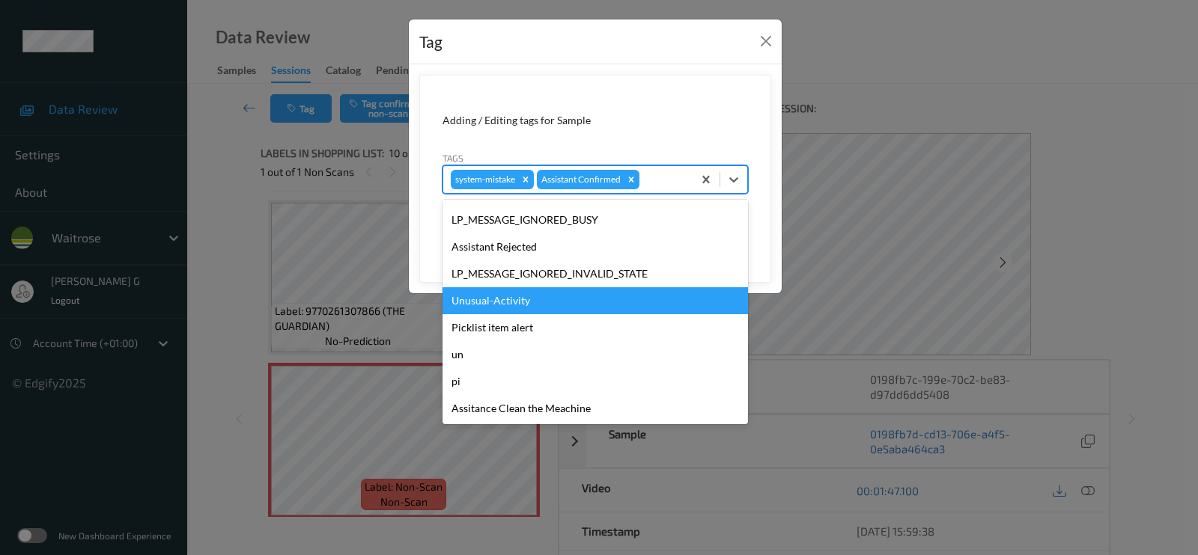
click at [497, 307] on div "Unusual-Activity" at bounding box center [594, 300] width 305 height 27
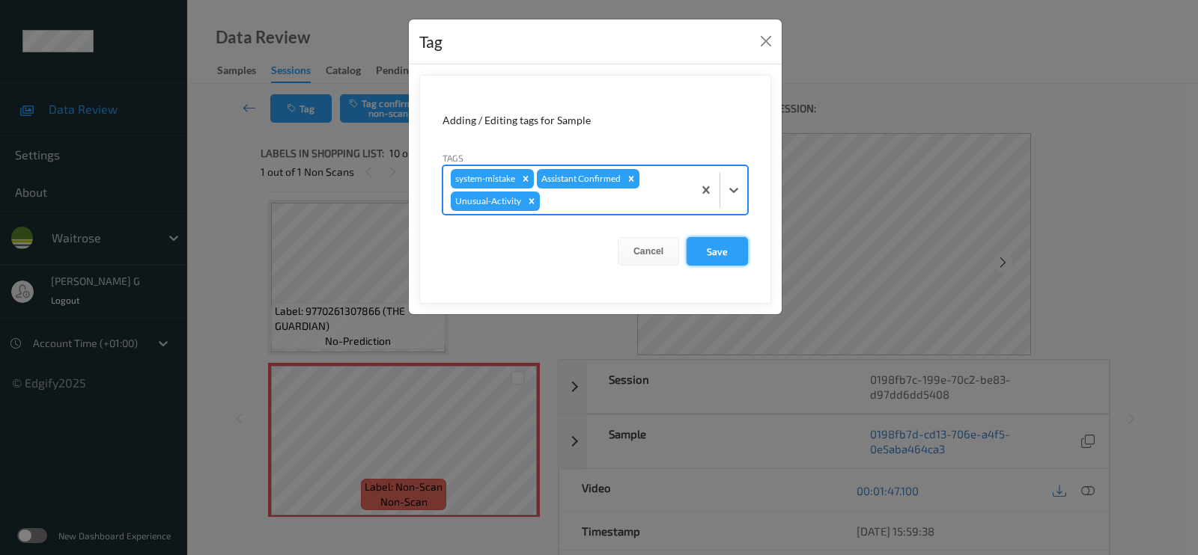
click at [705, 241] on button "Save" at bounding box center [716, 251] width 61 height 28
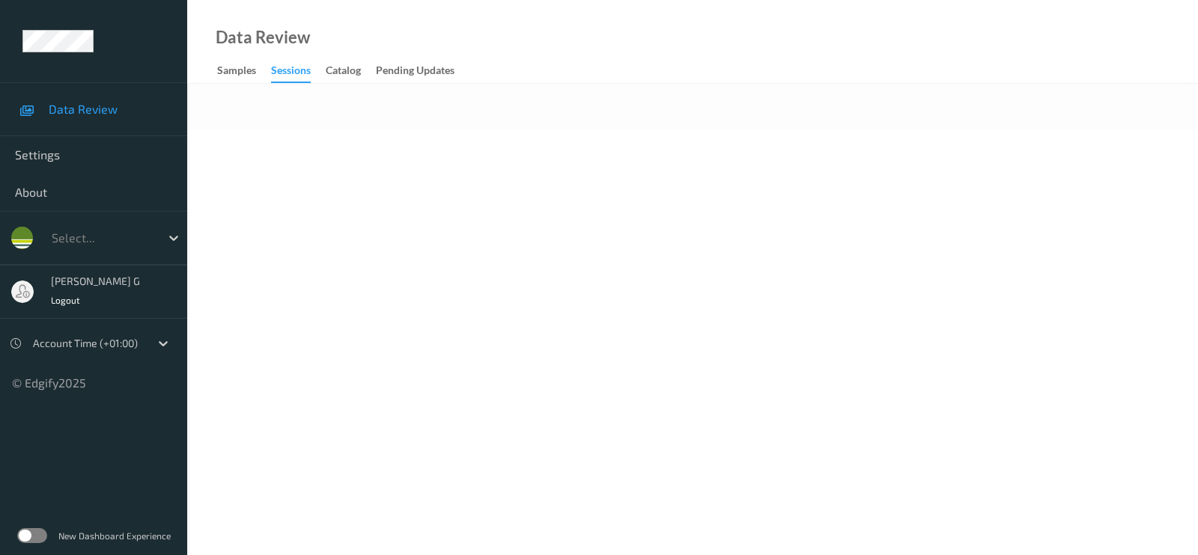
click at [682, 257] on body "Data Review Settings About Select... [PERSON_NAME] g Logout Account Time (+01:0…" at bounding box center [599, 277] width 1198 height 555
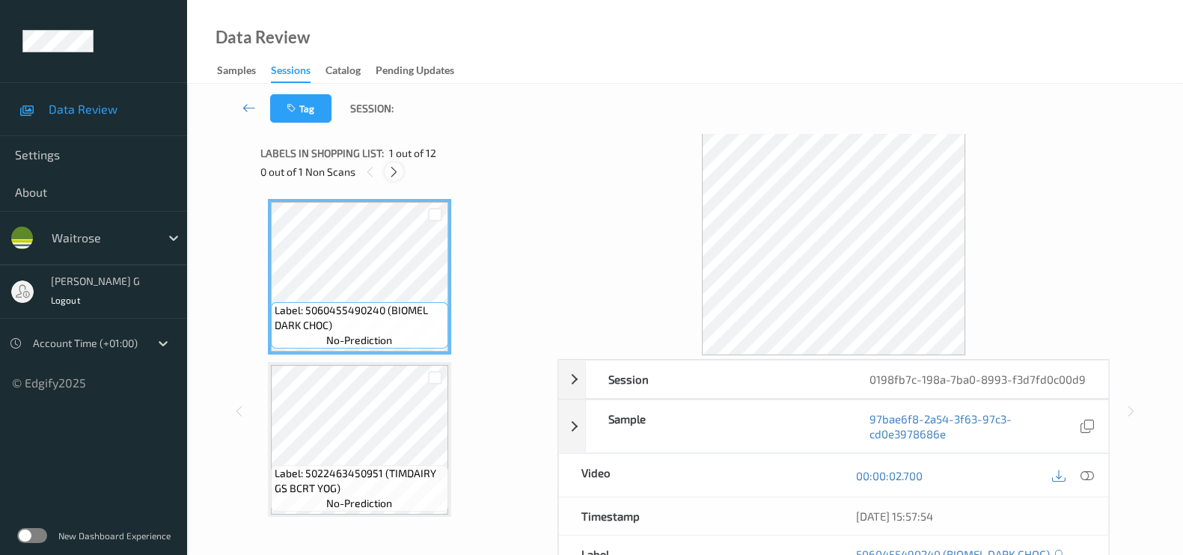
click at [391, 164] on div at bounding box center [394, 171] width 19 height 19
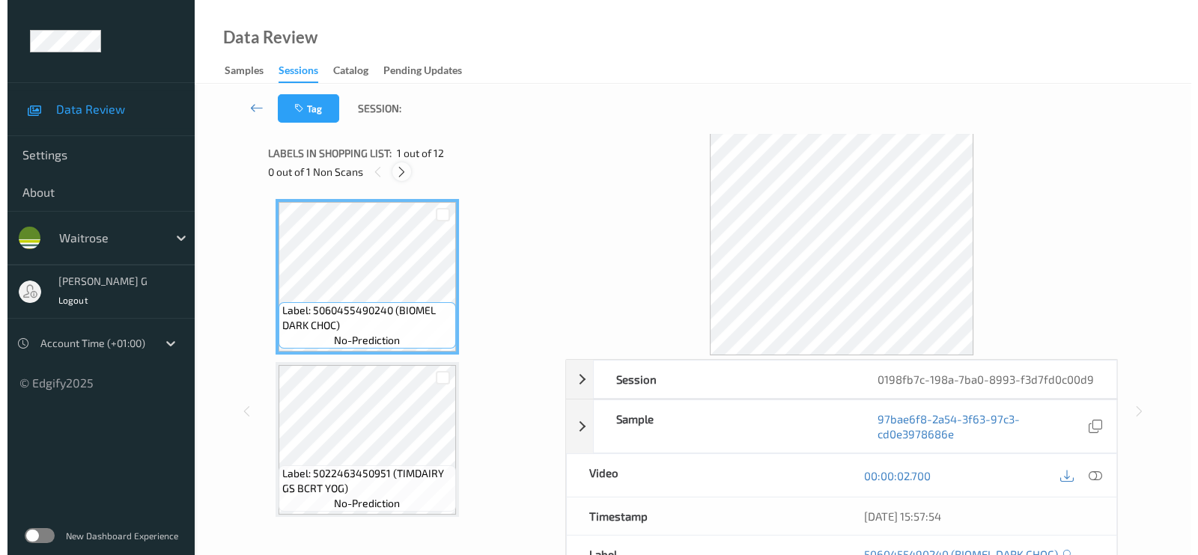
scroll to position [981, 0]
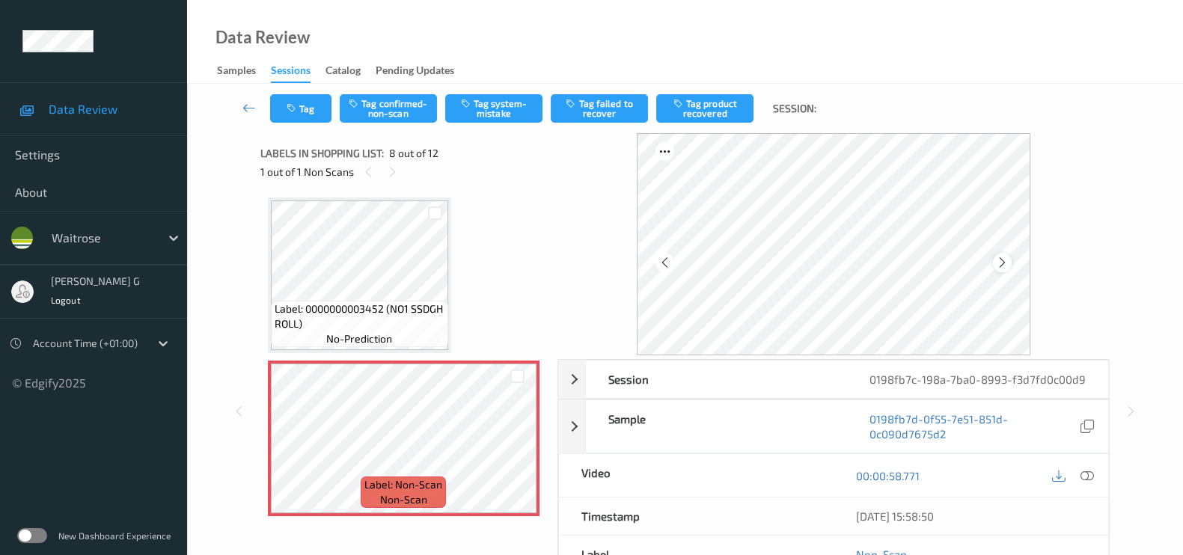
click at [1007, 260] on icon at bounding box center [1002, 262] width 13 height 13
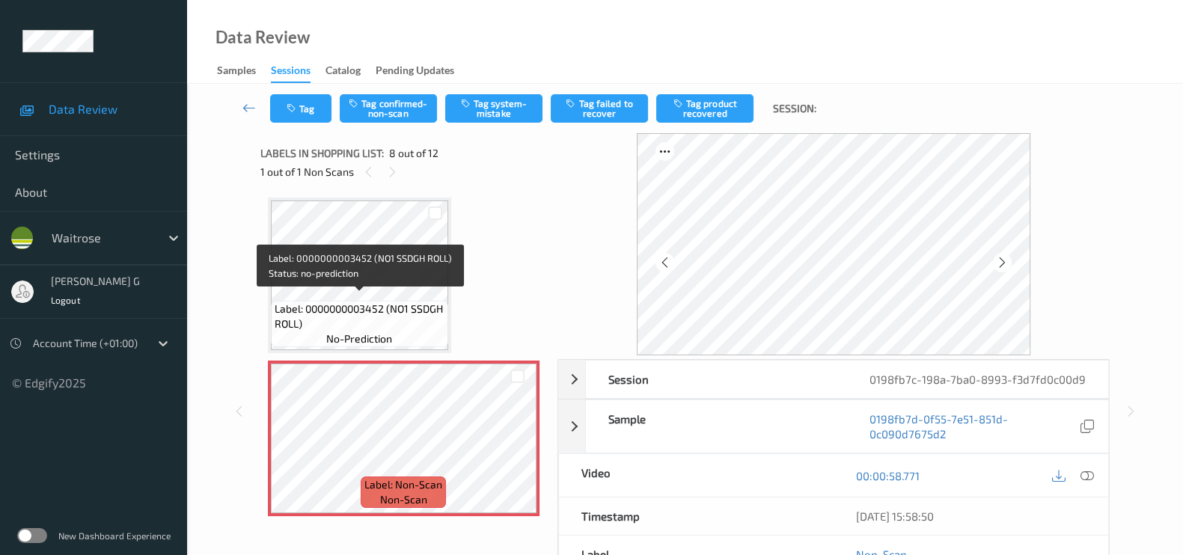
click at [265, 232] on div "Label: 5060455490240 (BIOMEL DARK CHOC) no-prediction Label: 5022463450951 (TIM…" at bounding box center [403, 355] width 287 height 326
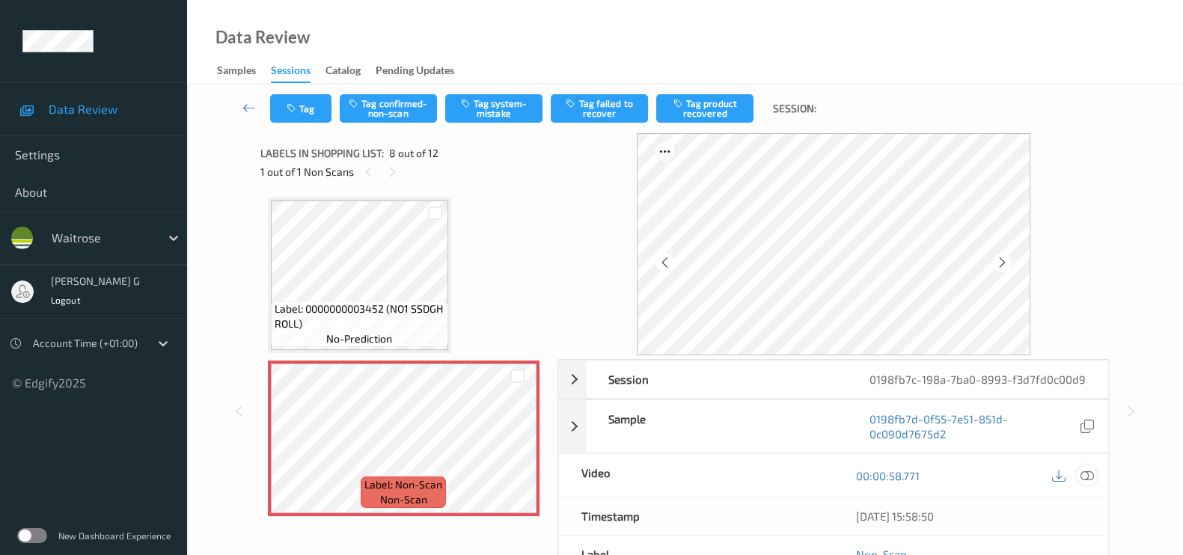
click at [1088, 477] on icon at bounding box center [1087, 475] width 13 height 13
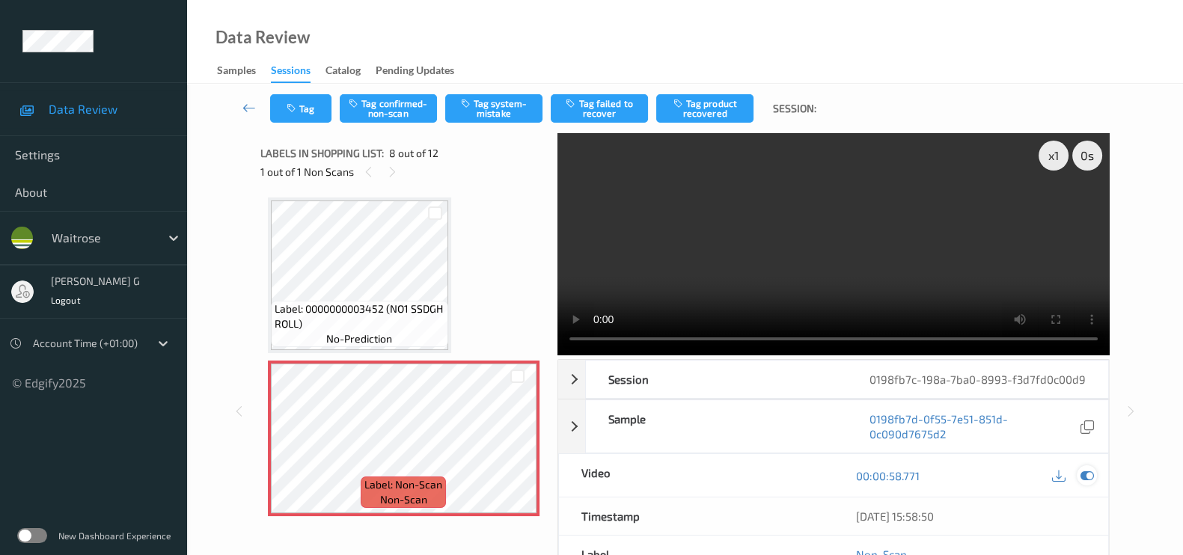
click at [1082, 472] on icon at bounding box center [1087, 475] width 13 height 13
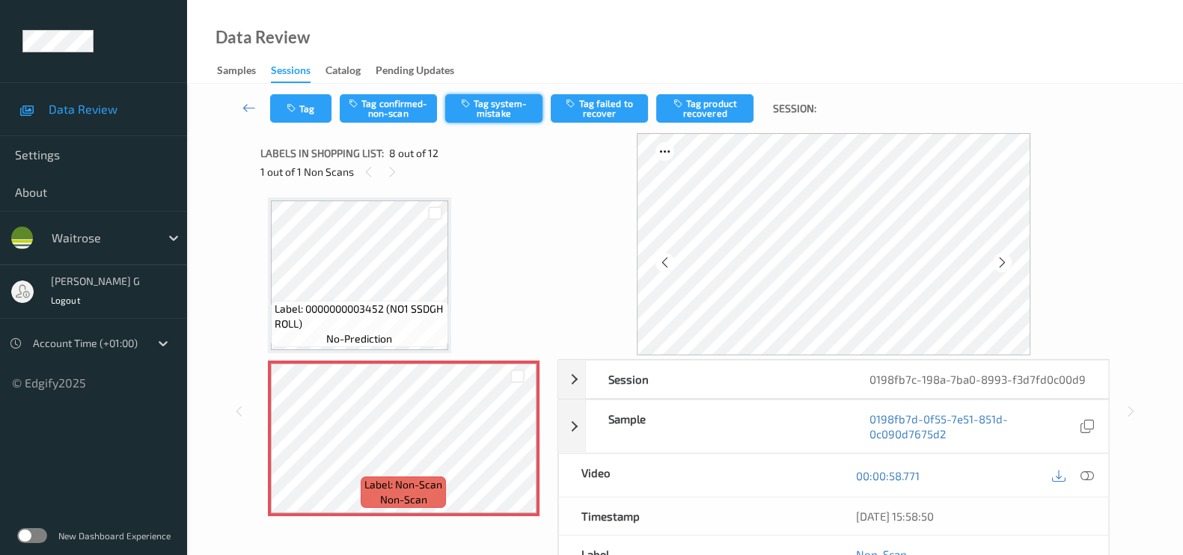
click at [487, 106] on button "Tag system-mistake" at bounding box center [493, 108] width 97 height 28
click at [309, 131] on div "Tag Tag confirmed-non-scan Untag system-mistake Tag failed to recover Tag produ…" at bounding box center [685, 108] width 935 height 49
click at [301, 115] on button "Tag" at bounding box center [300, 108] width 61 height 28
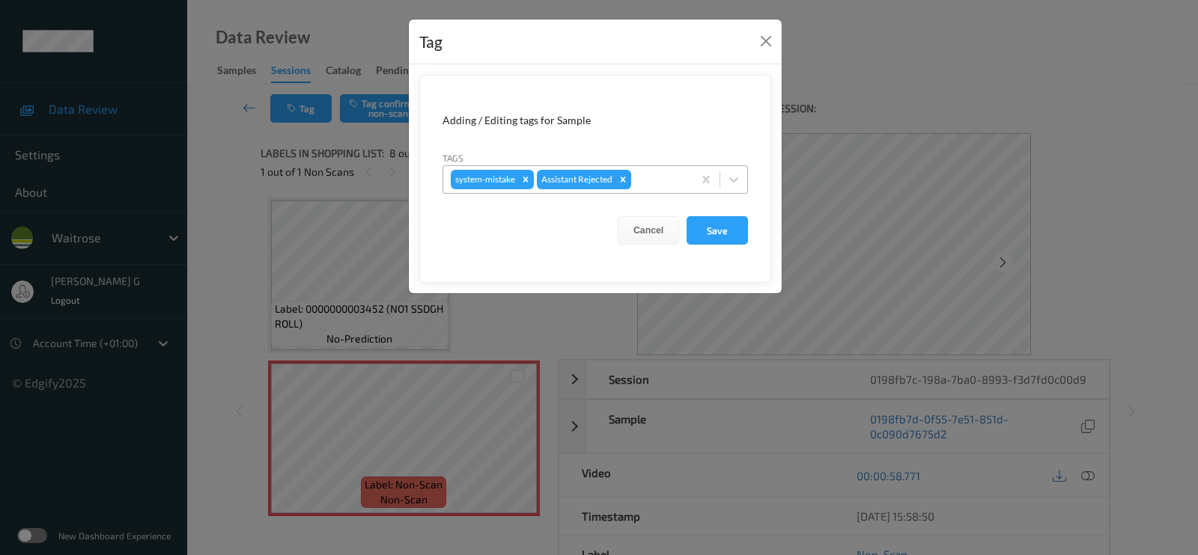
click at [658, 183] on div at bounding box center [659, 180] width 51 height 18
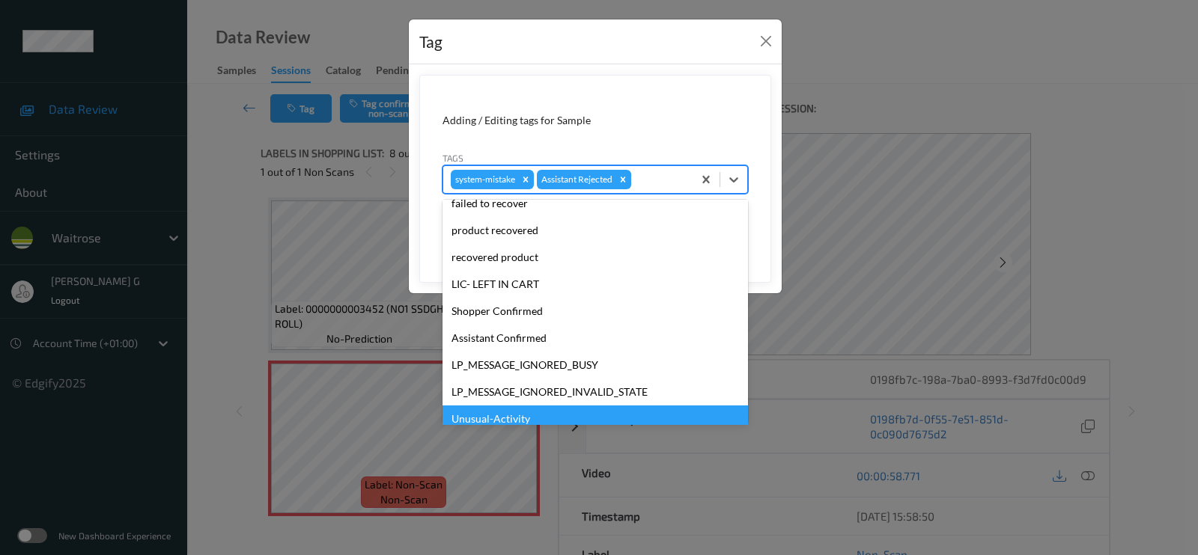
scroll to position [281, 0]
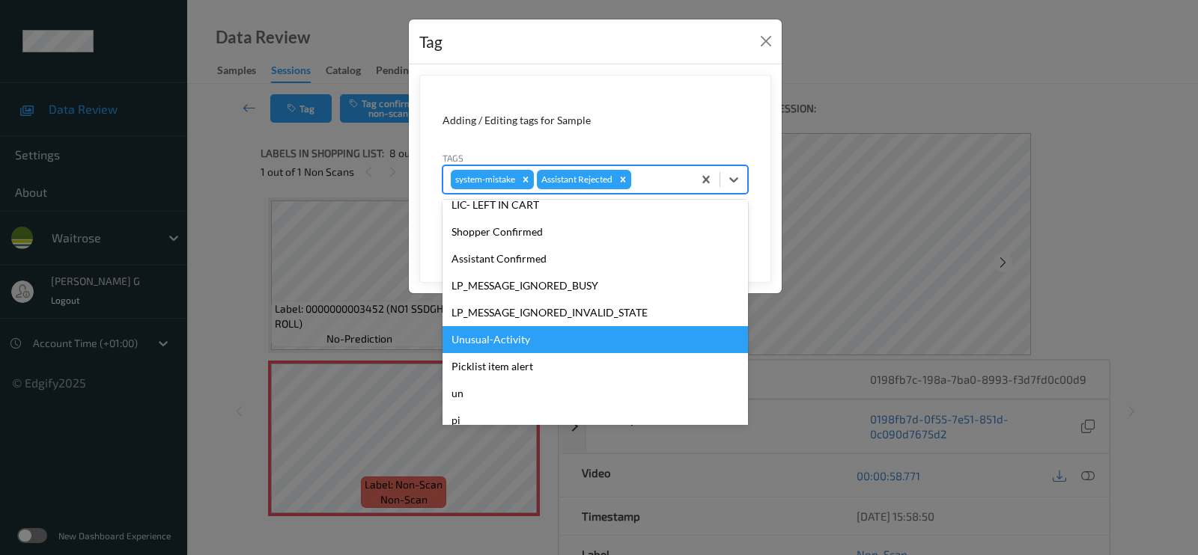
click at [479, 342] on div "Unusual-Activity" at bounding box center [594, 339] width 305 height 27
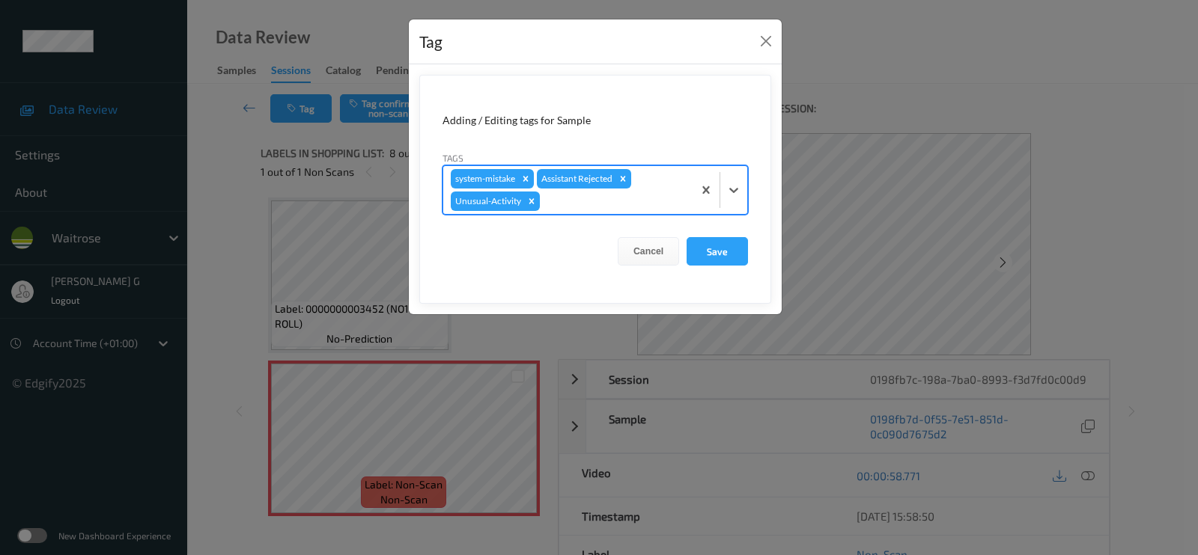
click at [641, 203] on div at bounding box center [614, 201] width 142 height 18
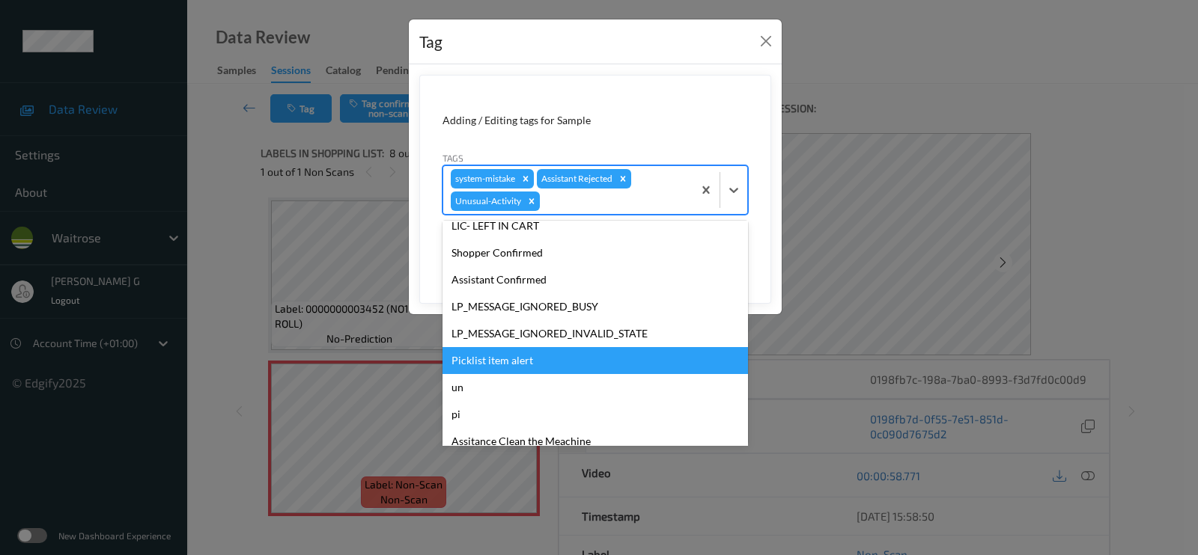
click at [487, 356] on div "Picklist item alert" at bounding box center [594, 360] width 305 height 27
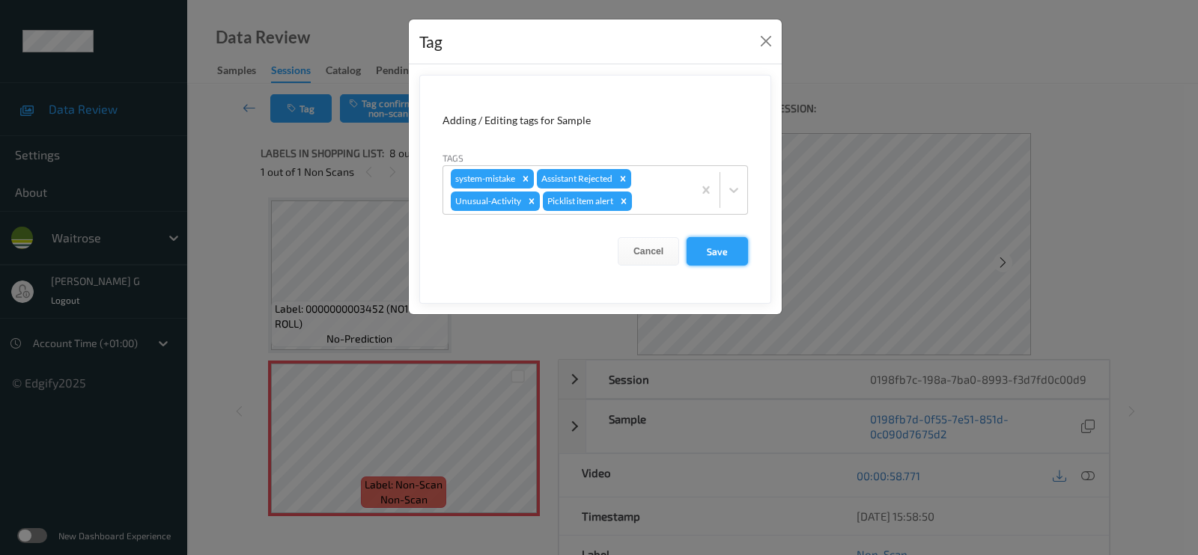
click at [721, 249] on button "Save" at bounding box center [716, 251] width 61 height 28
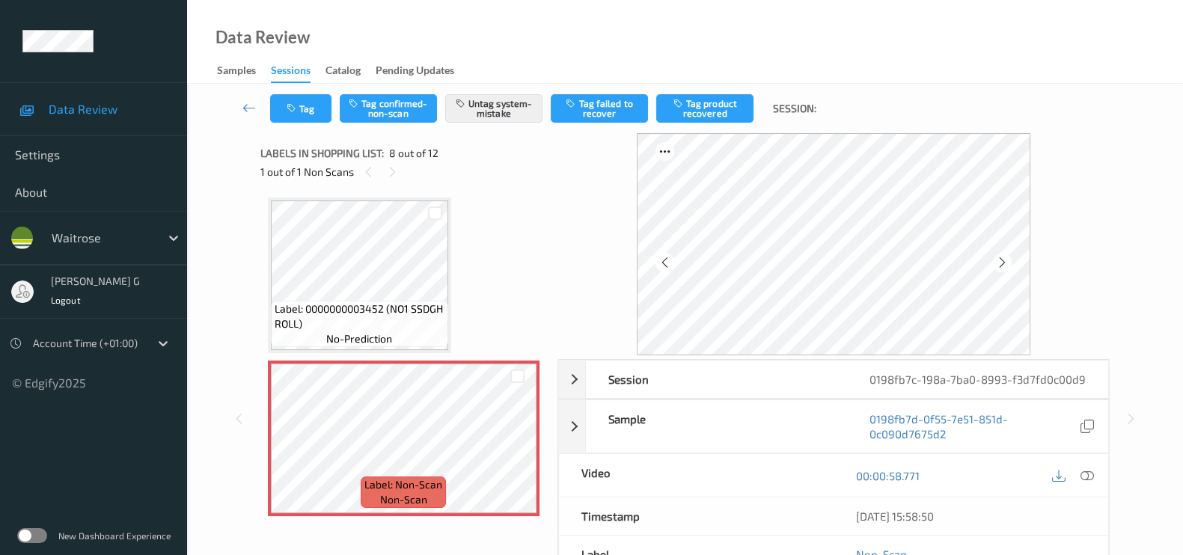
scroll to position [178, 0]
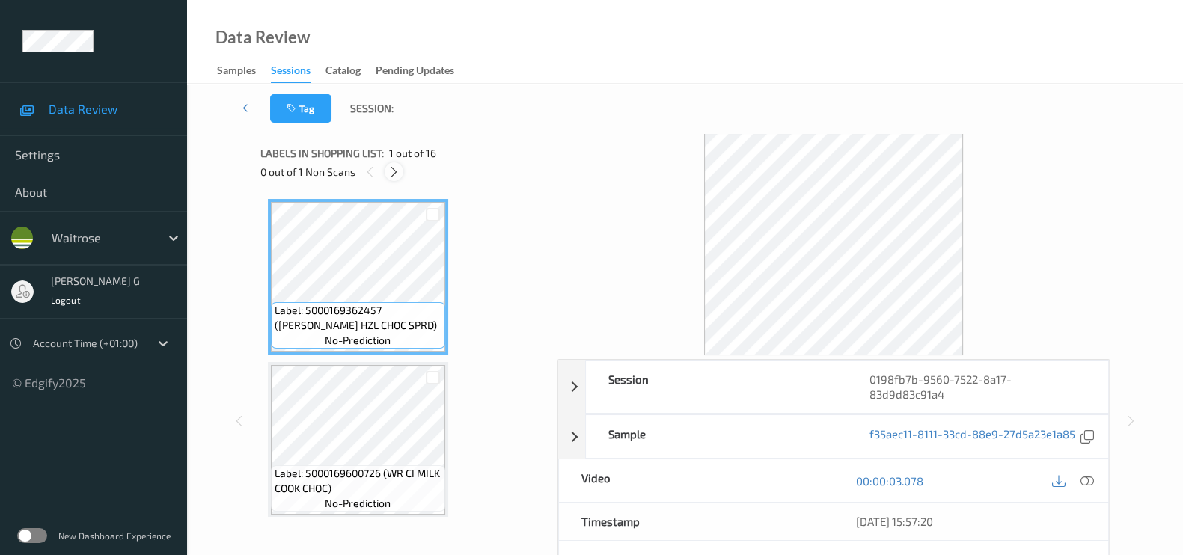
click at [396, 174] on icon at bounding box center [394, 171] width 13 height 13
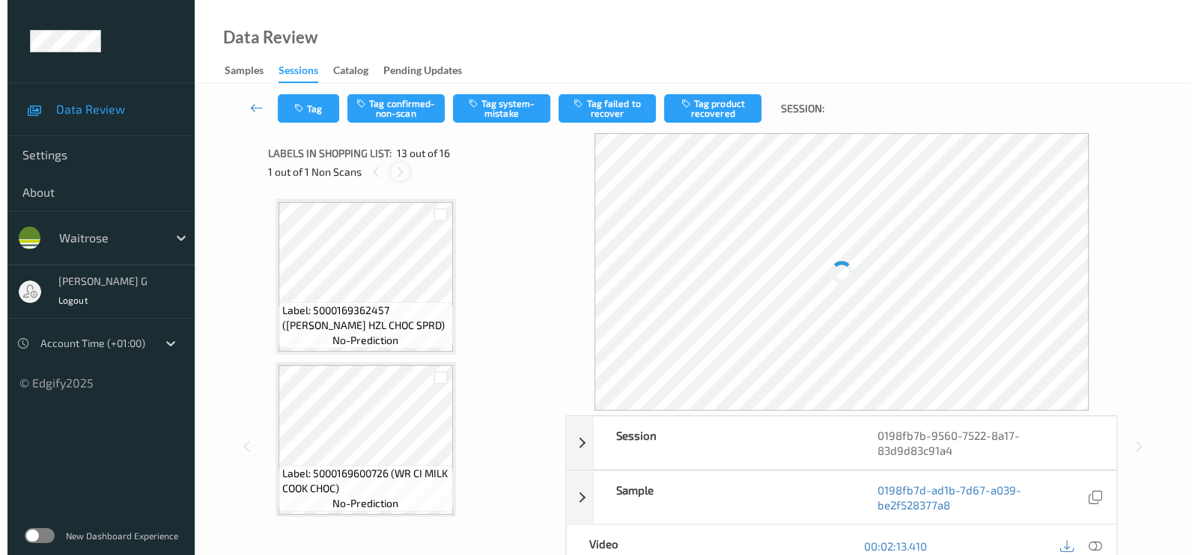
scroll to position [1791, 0]
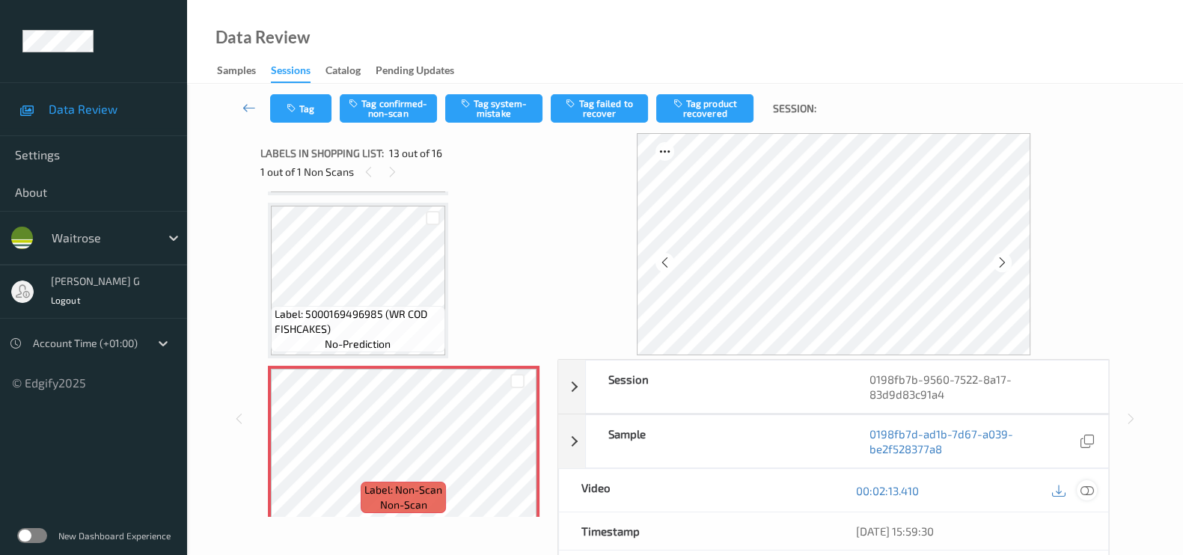
click at [1090, 491] on icon at bounding box center [1087, 490] width 13 height 13
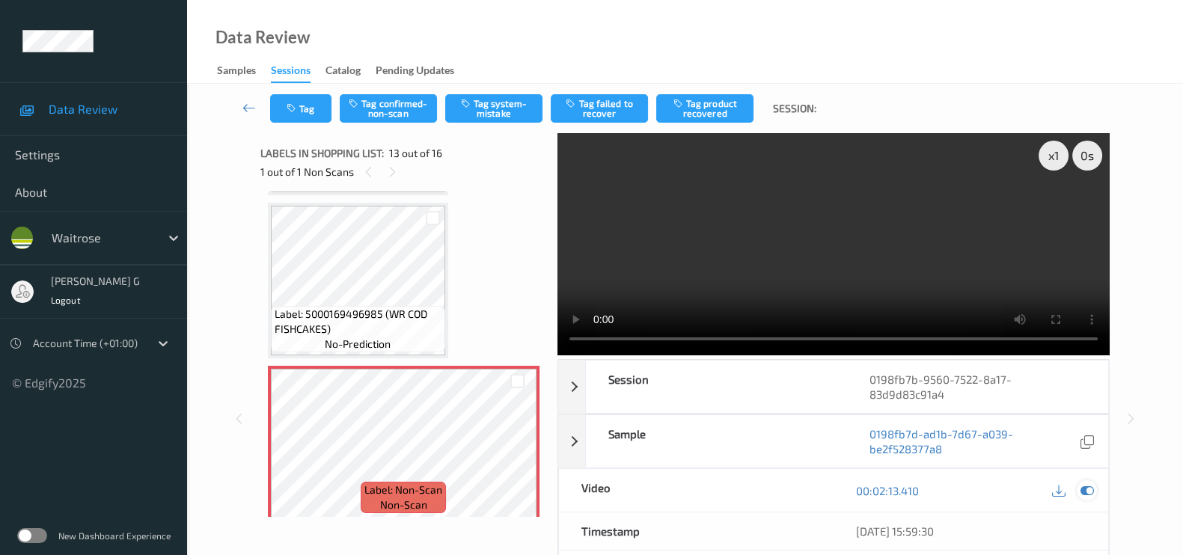
click at [1082, 495] on icon at bounding box center [1087, 490] width 13 height 13
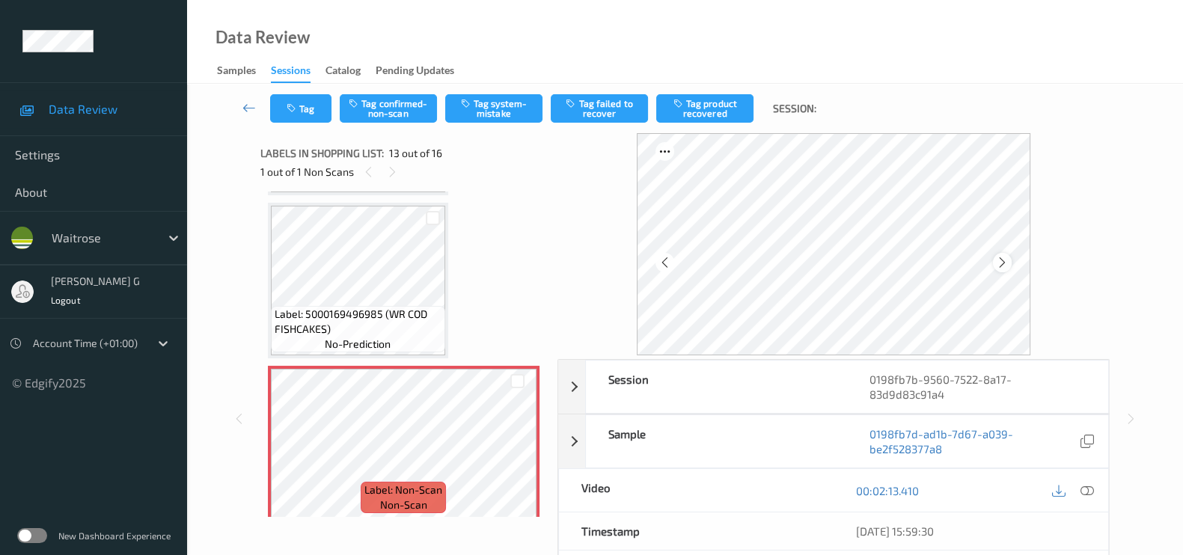
click at [1009, 266] on icon at bounding box center [1002, 262] width 13 height 13
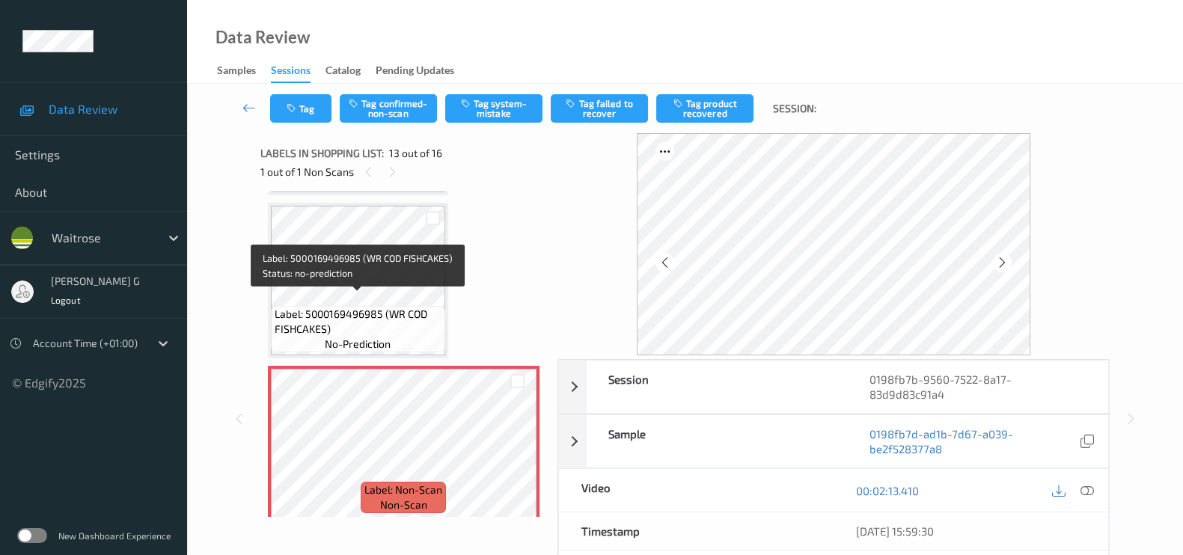
click at [323, 306] on div "Label: 5000169496985 (WR COD FISHCAKES) no-prediction" at bounding box center [358, 329] width 174 height 46
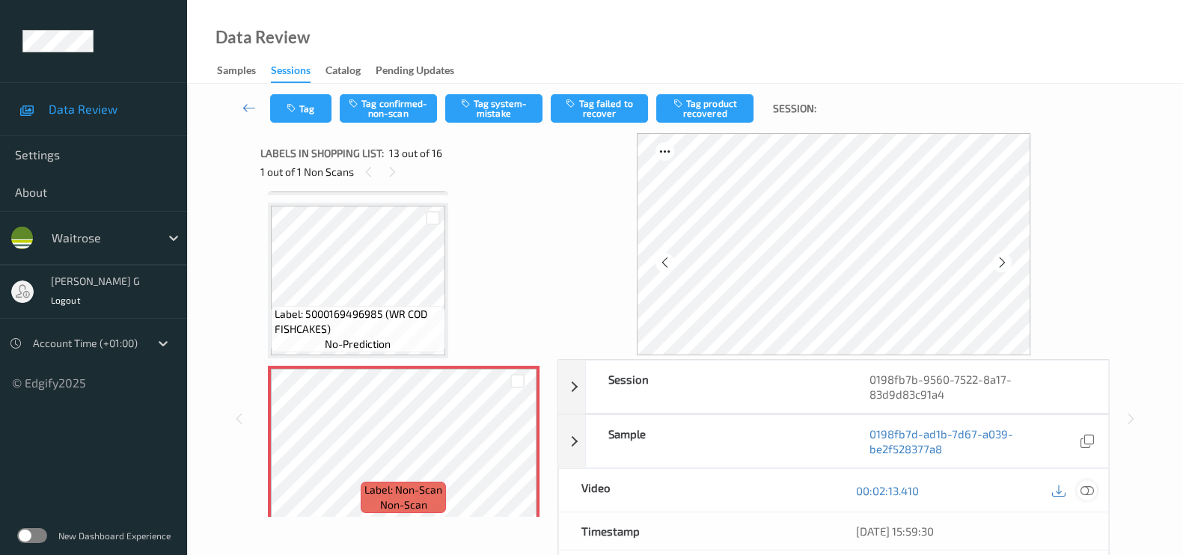
click at [1088, 484] on icon at bounding box center [1087, 490] width 13 height 13
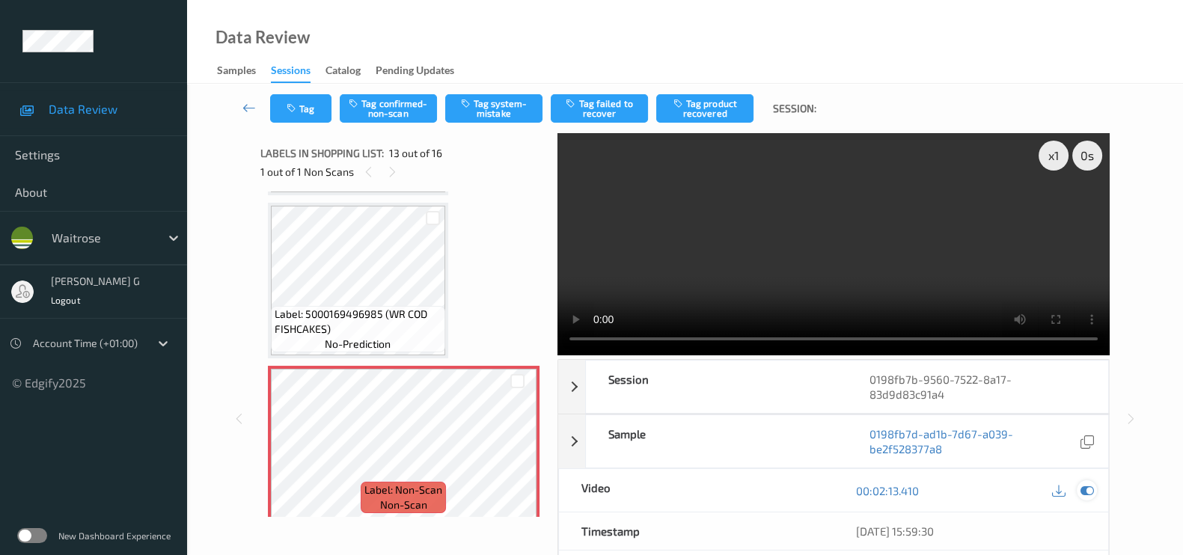
click at [1082, 490] on icon at bounding box center [1087, 490] width 13 height 13
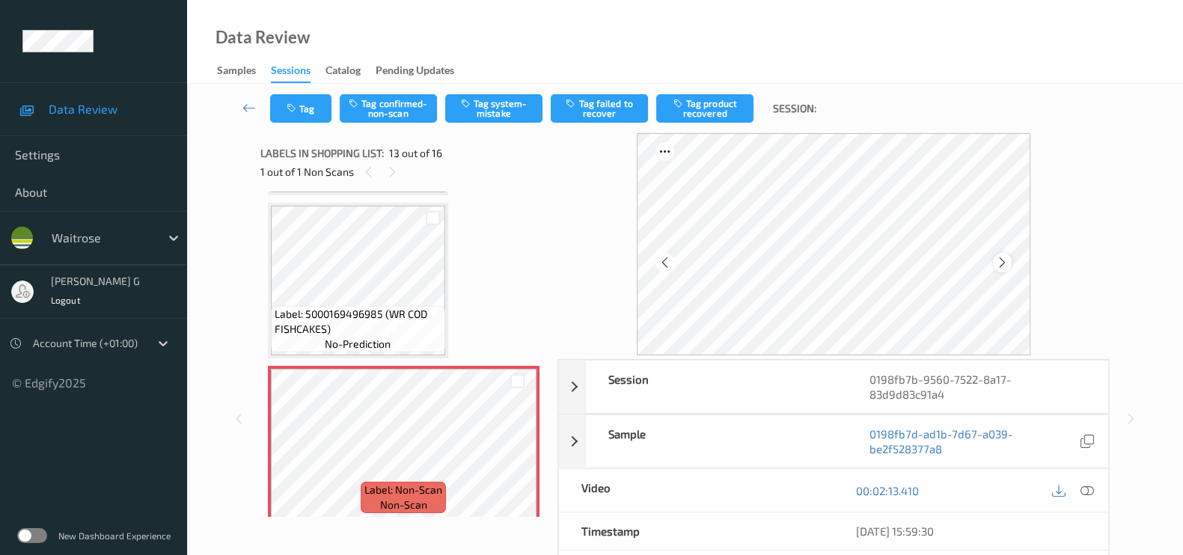
click at [1003, 260] on icon at bounding box center [1002, 262] width 13 height 13
click at [1009, 256] on icon at bounding box center [1002, 262] width 13 height 13
click at [494, 101] on button "Tag system-mistake" at bounding box center [493, 108] width 97 height 28
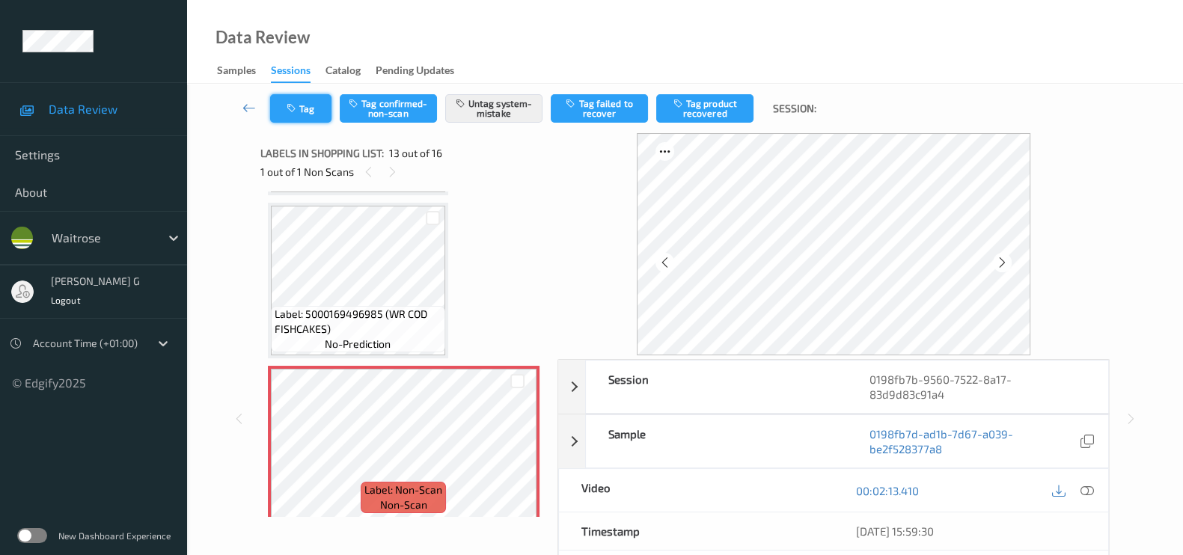
click at [303, 108] on button "Tag" at bounding box center [300, 108] width 61 height 28
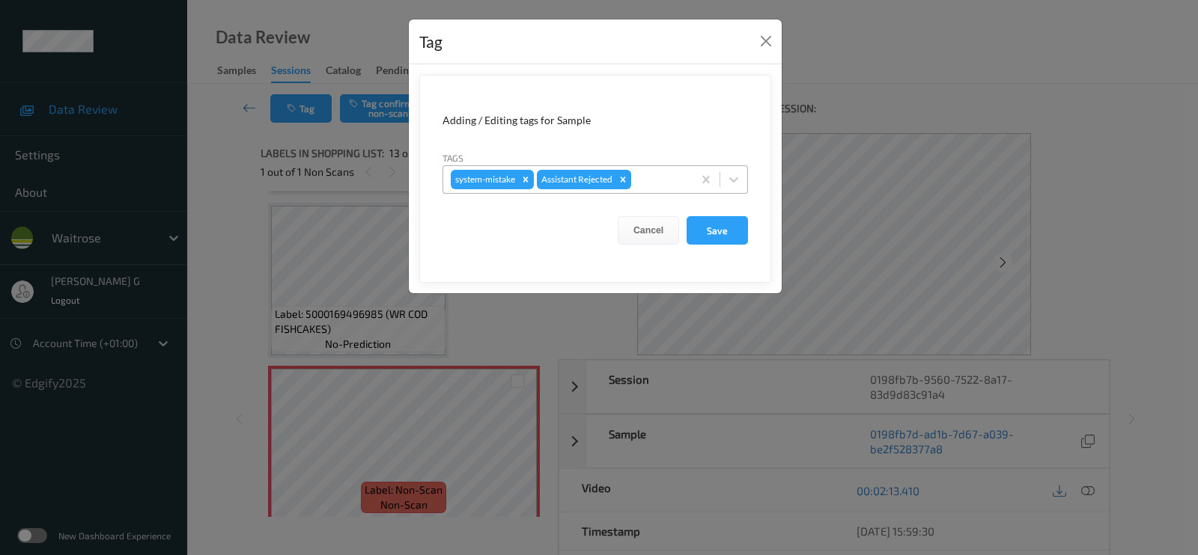
click at [645, 175] on div at bounding box center [659, 180] width 51 height 18
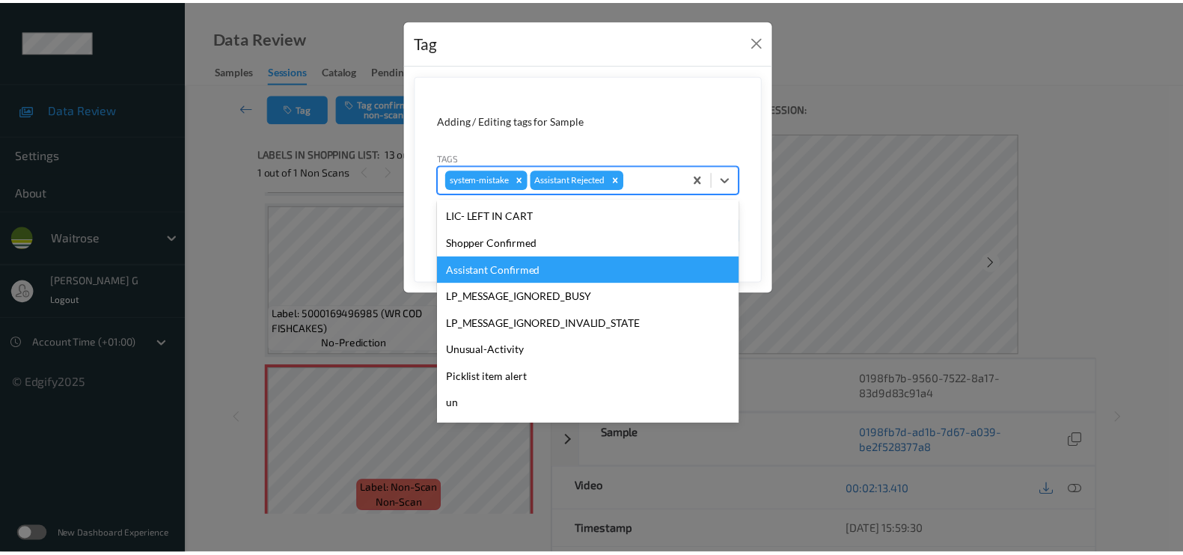
scroll to position [320, 0]
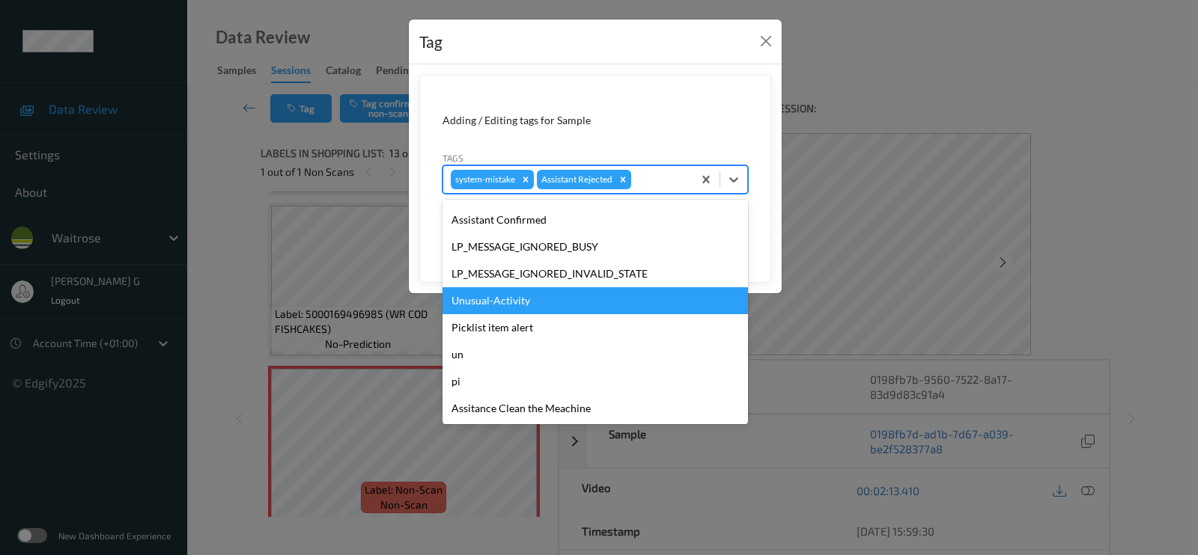
click at [498, 302] on div "Unusual-Activity" at bounding box center [594, 300] width 305 height 27
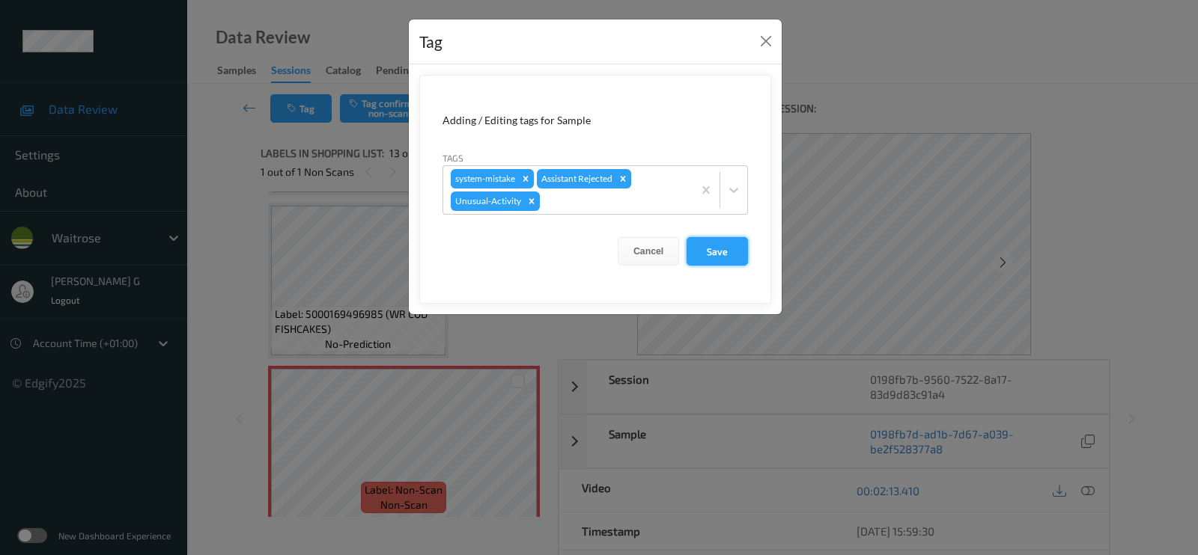
click at [707, 245] on button "Save" at bounding box center [716, 251] width 61 height 28
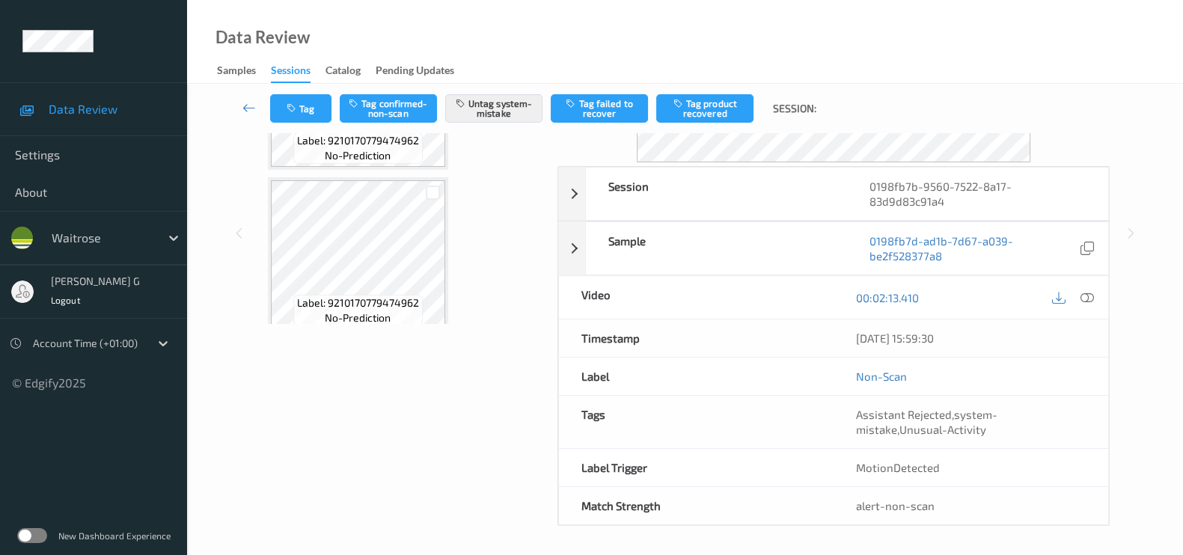
scroll to position [0, 0]
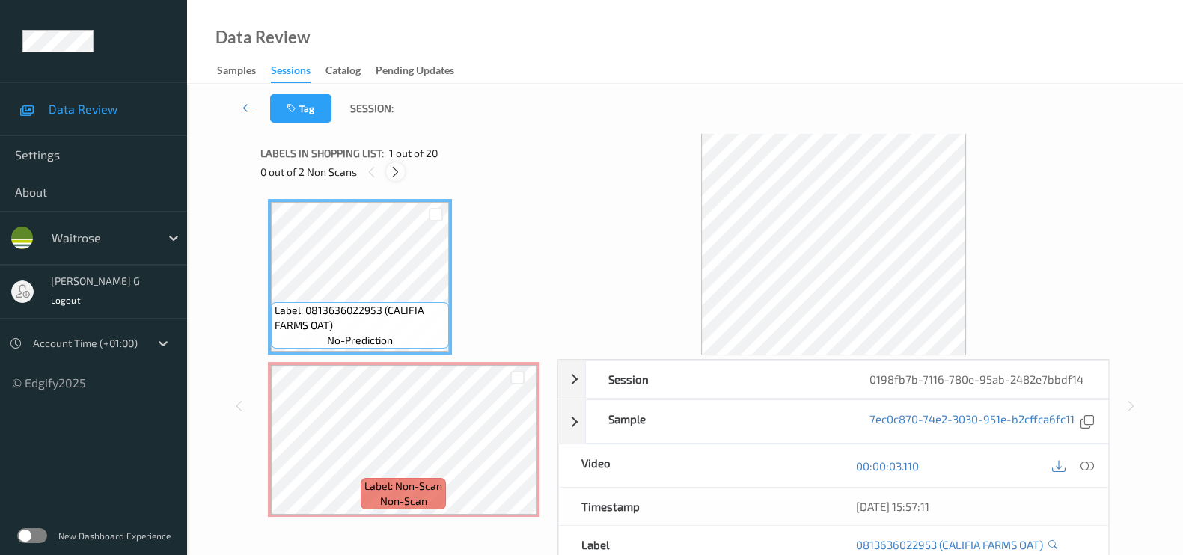
click at [399, 170] on icon at bounding box center [395, 171] width 13 height 13
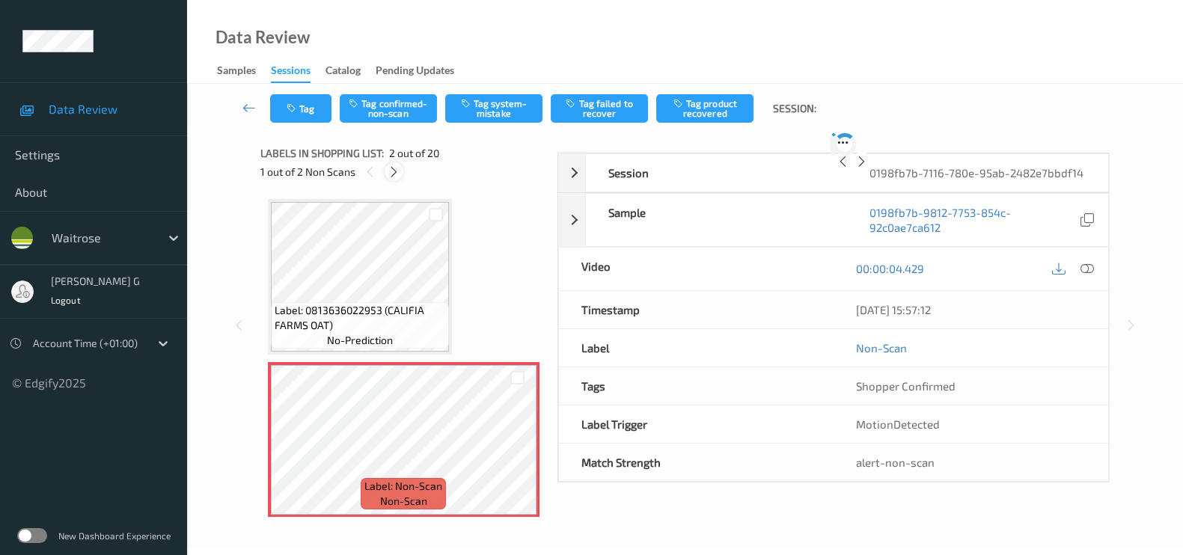
scroll to position [7, 0]
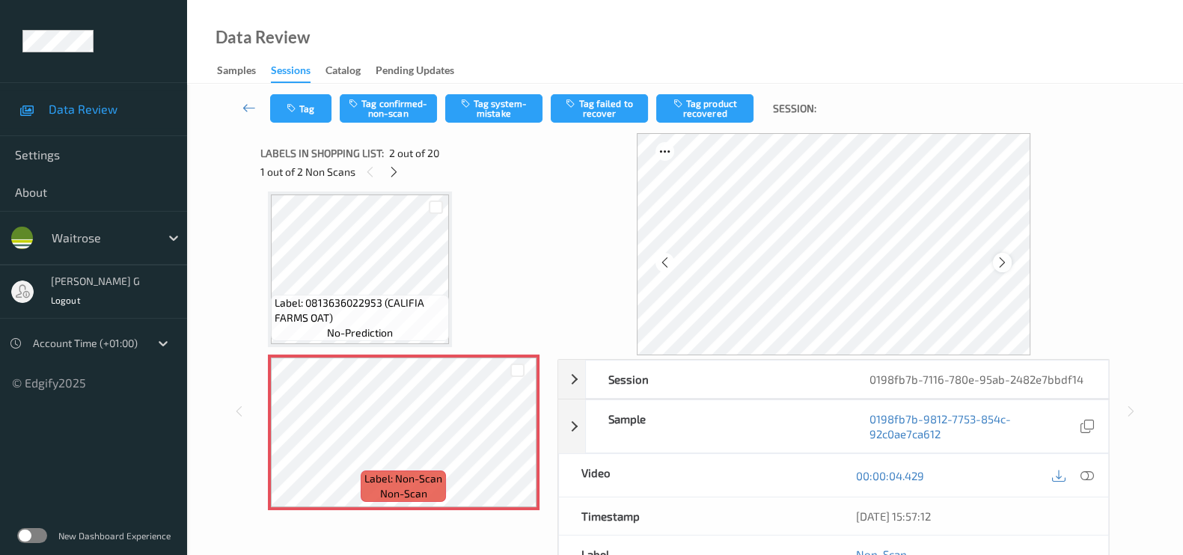
click at [1003, 269] on div at bounding box center [1002, 262] width 19 height 19
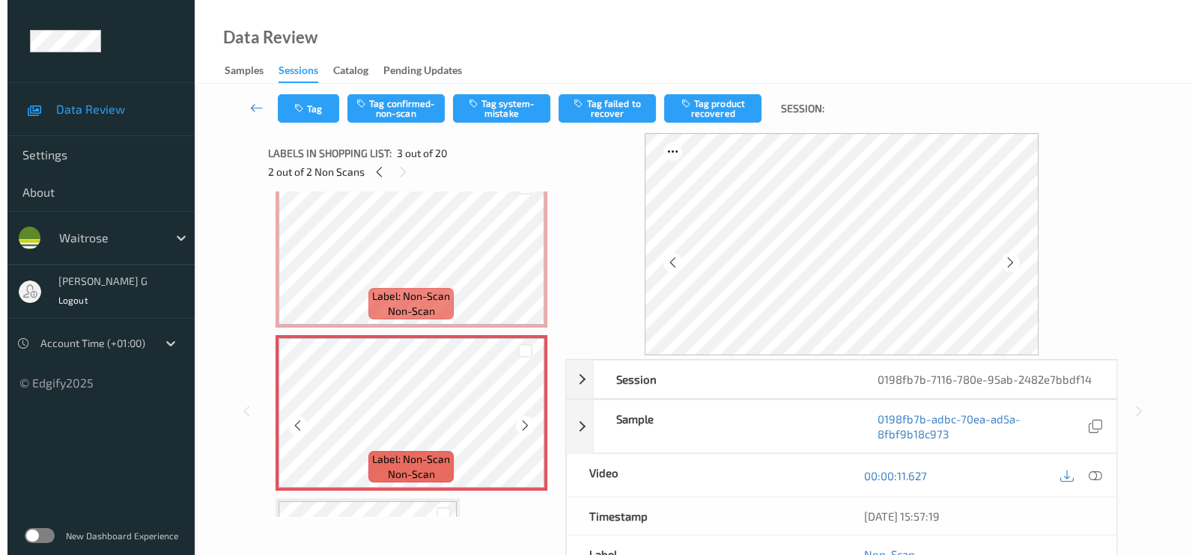
scroll to position [101, 0]
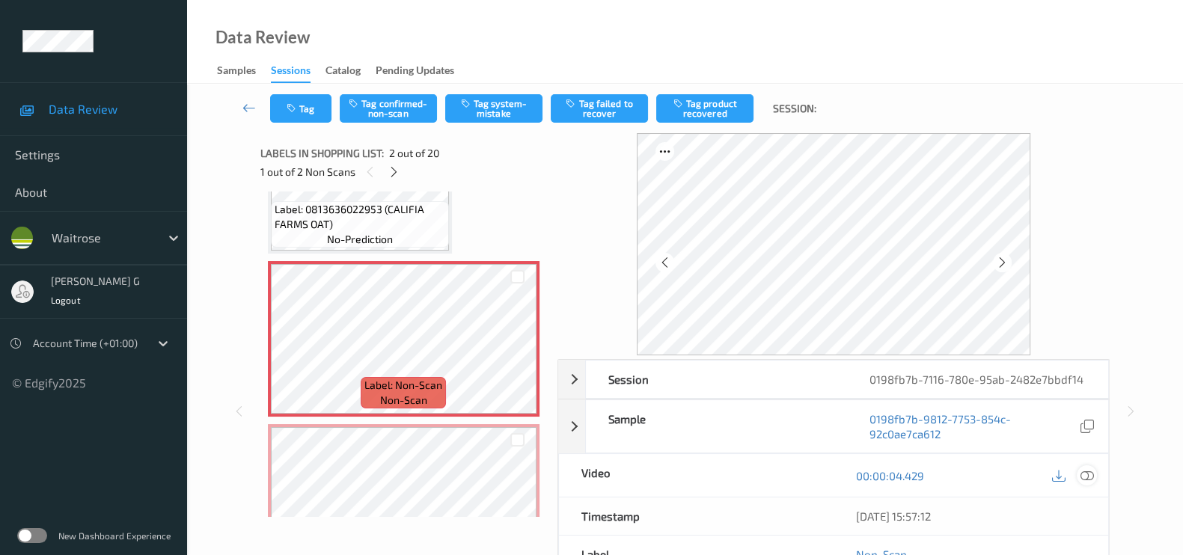
click at [1085, 473] on icon at bounding box center [1087, 475] width 13 height 13
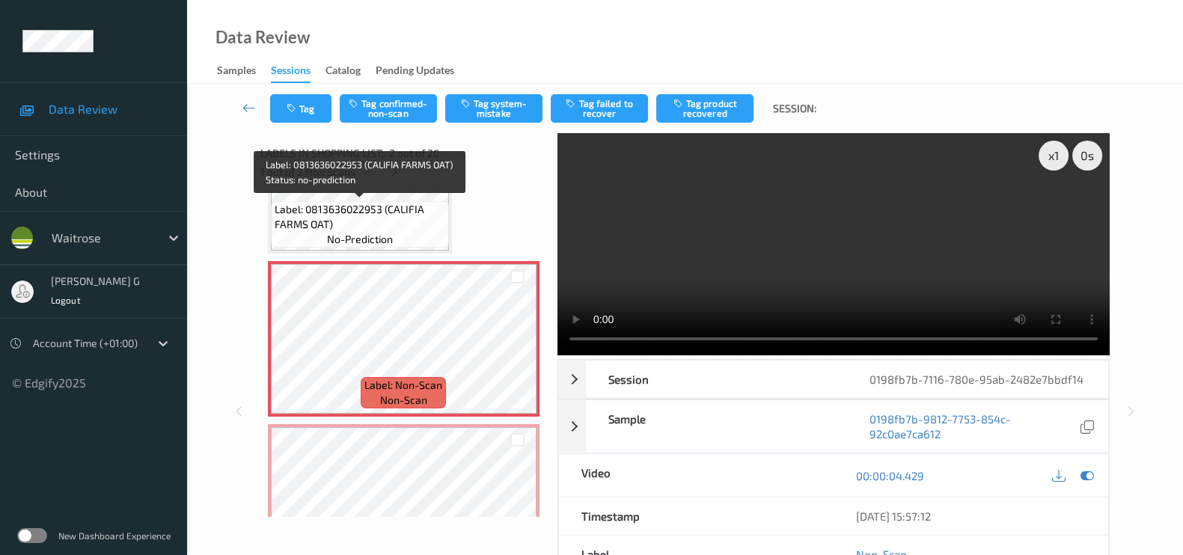
click at [391, 207] on span "Label: 0813636022953 (CALIFIA FARMS OAT)" at bounding box center [360, 217] width 171 height 30
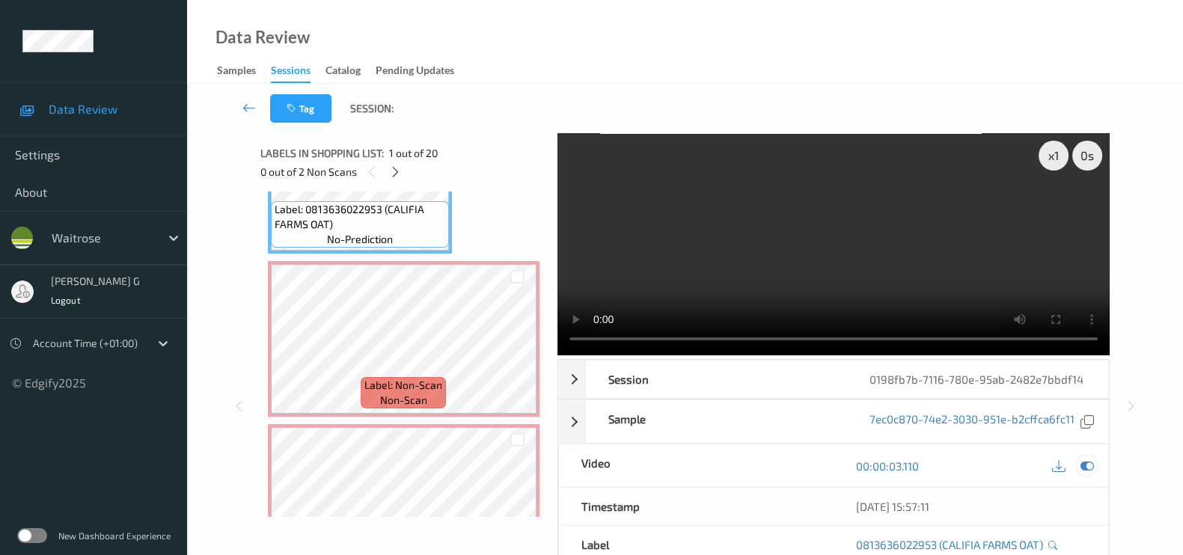
click at [1091, 472] on icon at bounding box center [1087, 466] width 13 height 13
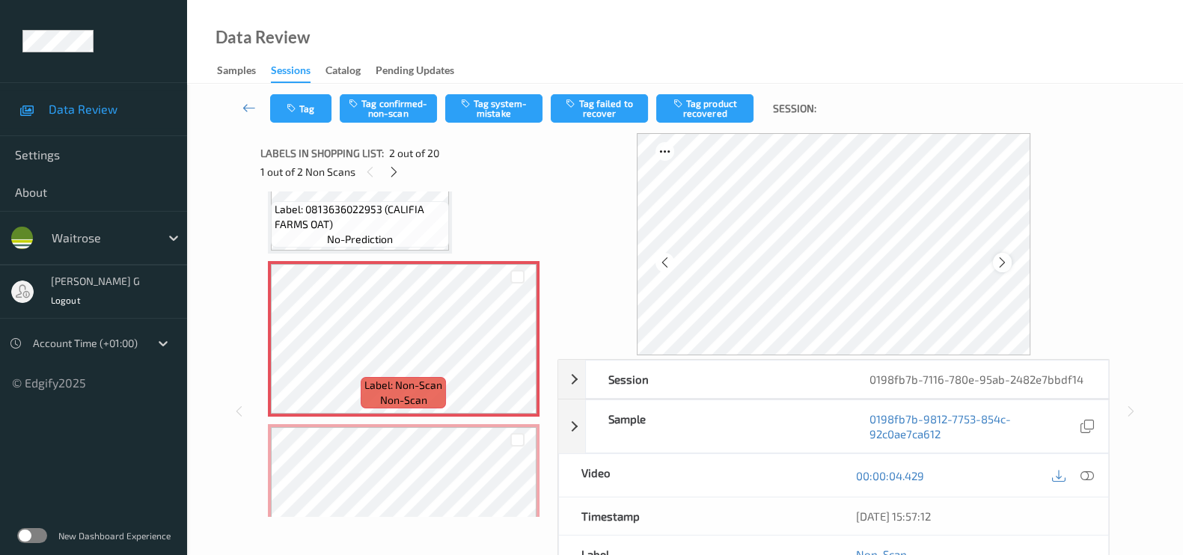
click at [1009, 263] on icon at bounding box center [1002, 262] width 13 height 13
click at [494, 114] on button "Tag system-mistake" at bounding box center [493, 108] width 97 height 28
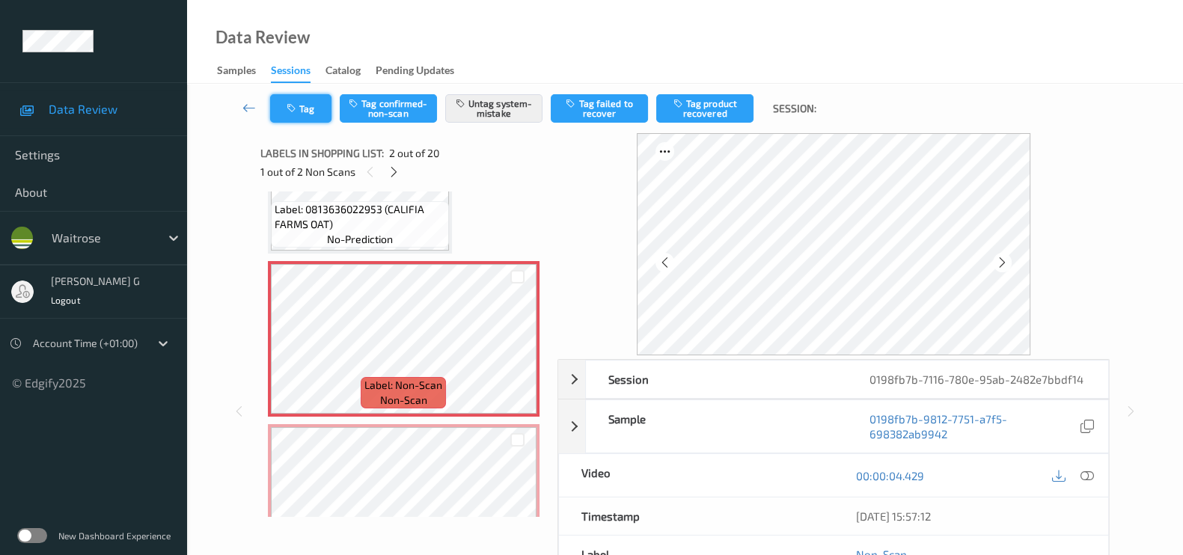
click at [304, 106] on button "Tag" at bounding box center [300, 108] width 61 height 28
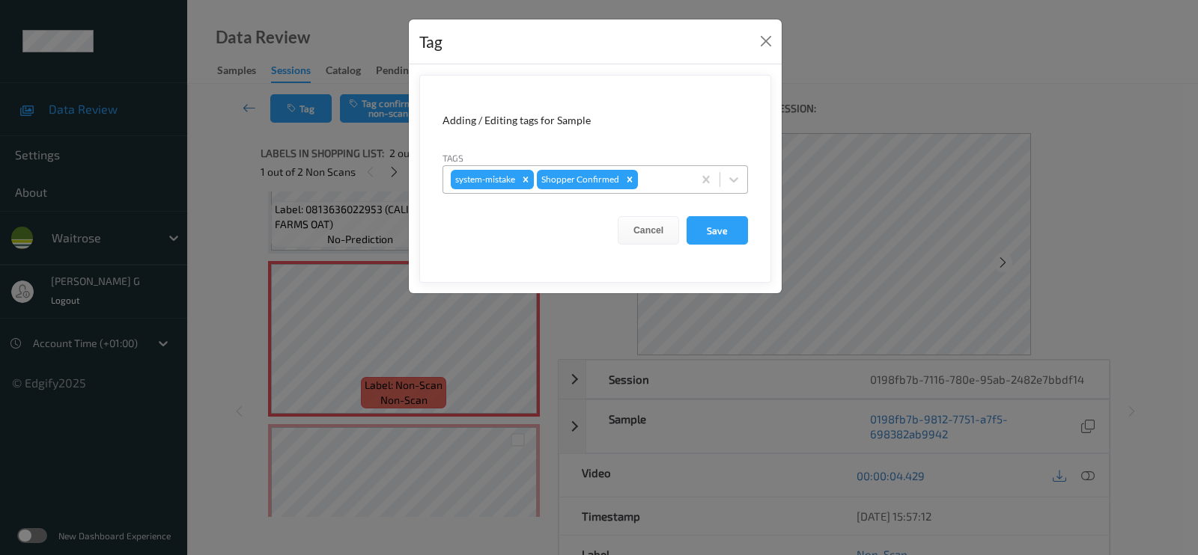
click at [669, 185] on div at bounding box center [663, 180] width 44 height 18
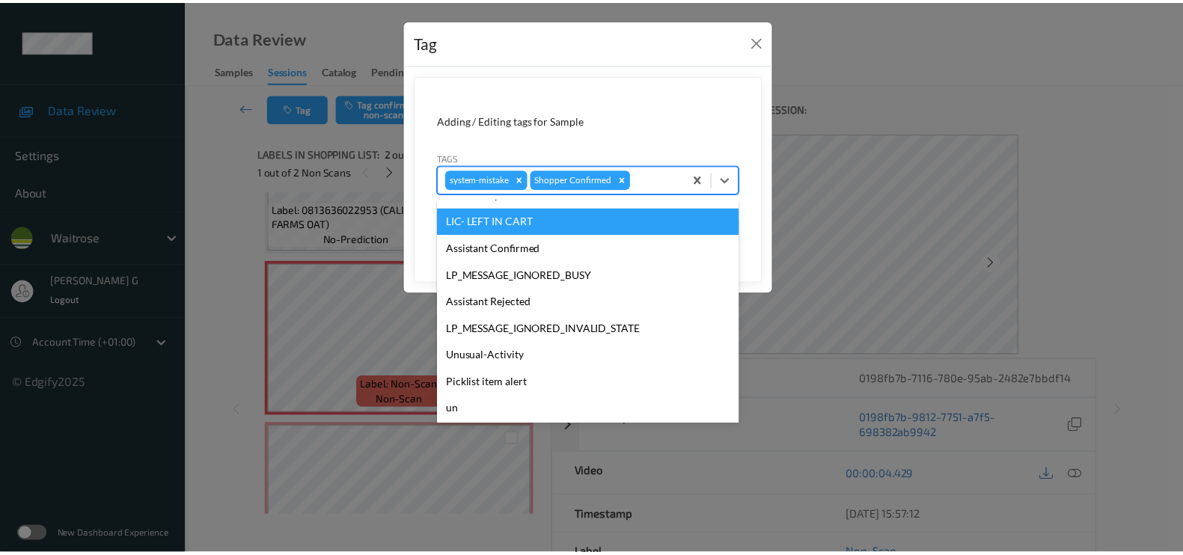
scroll to position [320, 0]
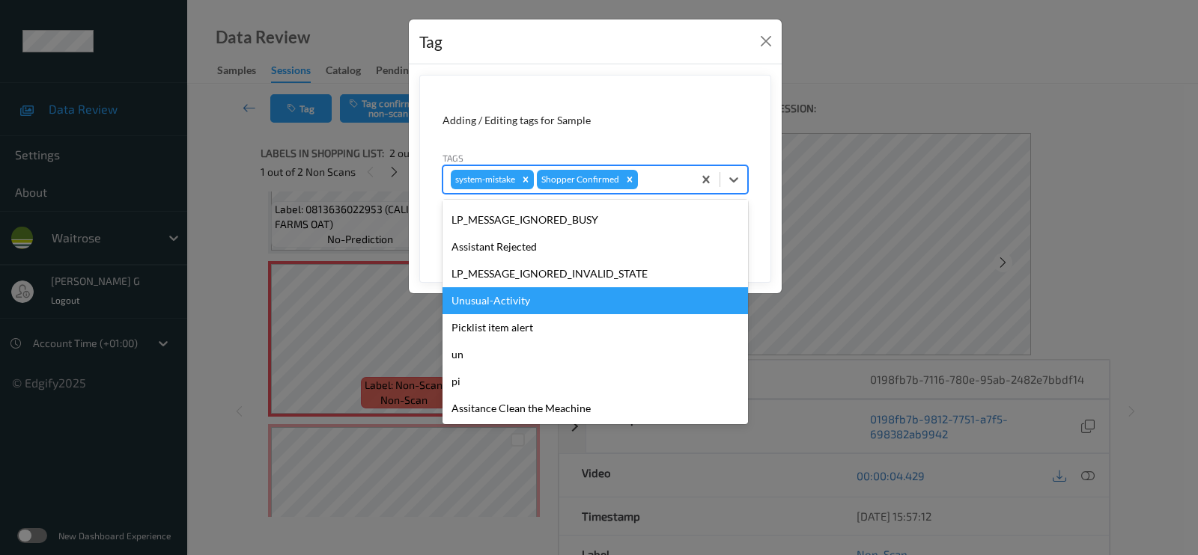
click at [479, 302] on div "Unusual-Activity" at bounding box center [594, 300] width 305 height 27
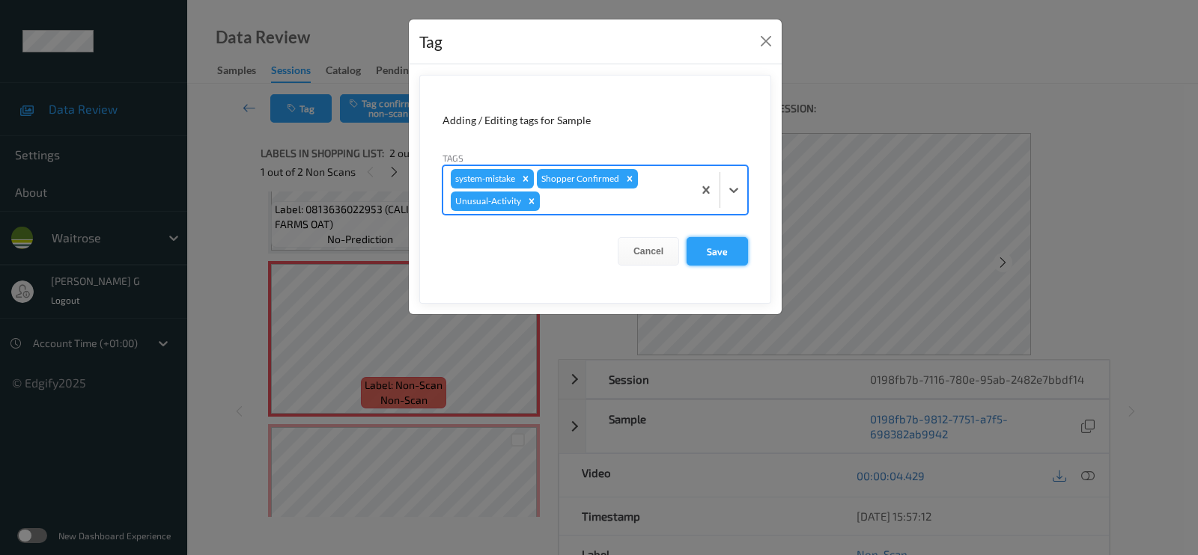
click at [711, 251] on button "Save" at bounding box center [716, 251] width 61 height 28
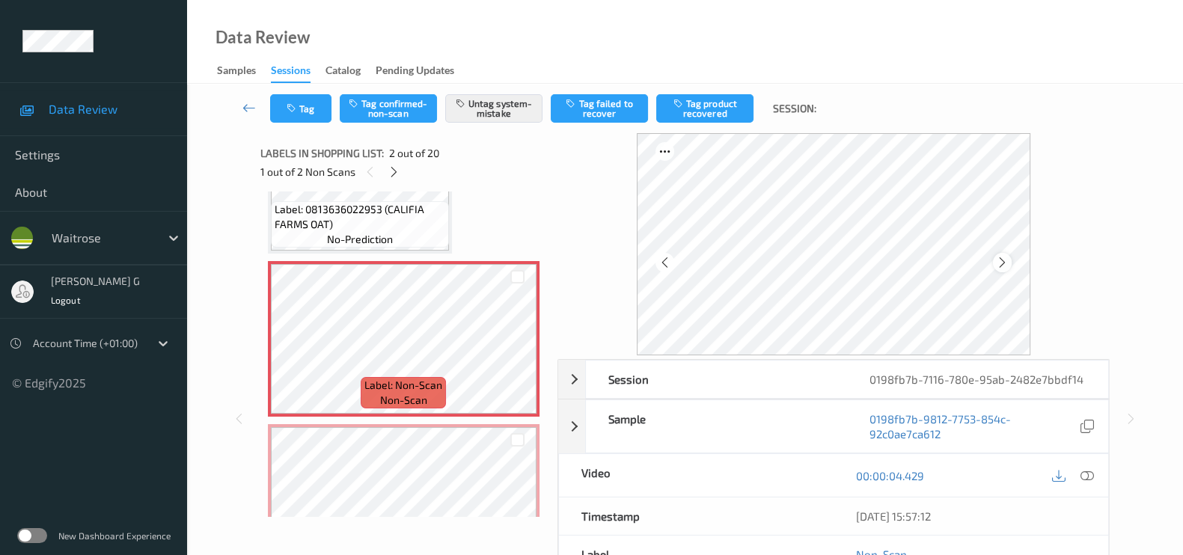
click at [1009, 266] on icon at bounding box center [1002, 262] width 13 height 13
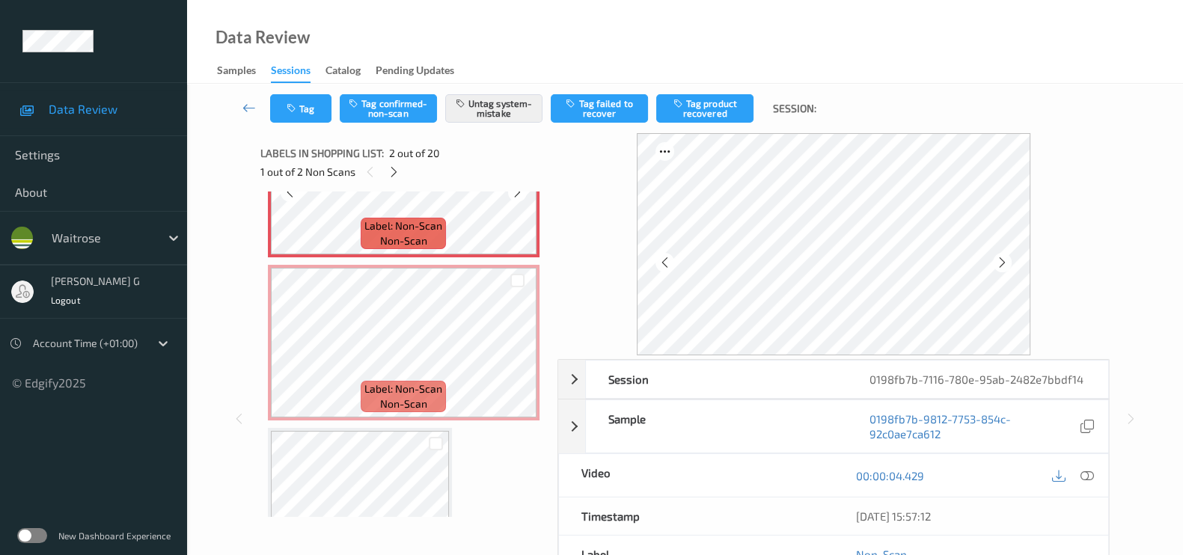
scroll to position [287, 0]
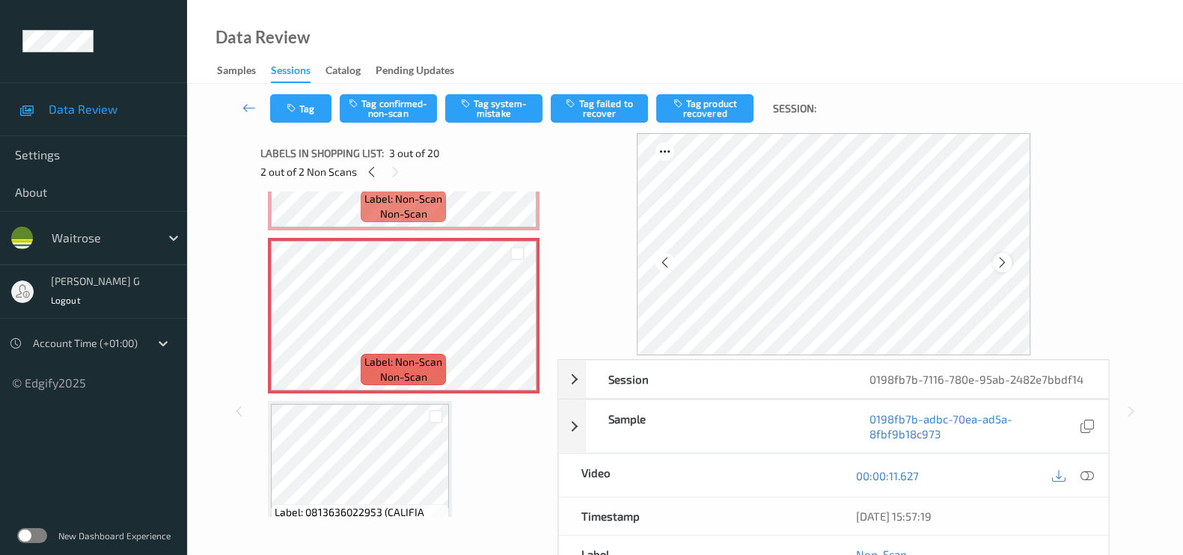
click at [1005, 262] on icon at bounding box center [1002, 262] width 13 height 13
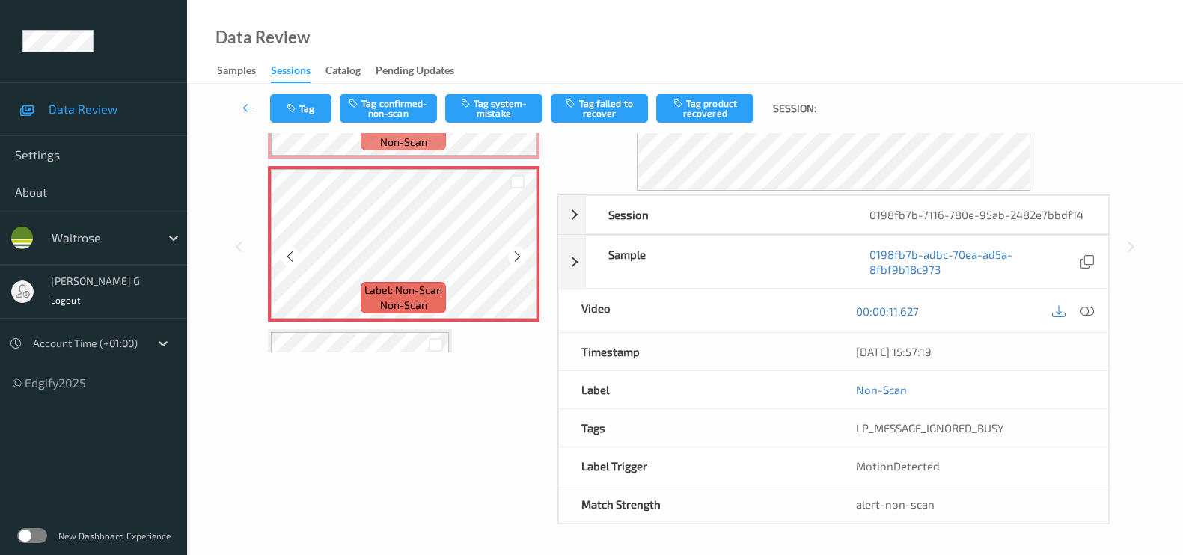
scroll to position [163, 0]
click at [385, 110] on button "Tag confirmed-non-scan" at bounding box center [388, 108] width 97 height 28
click at [391, 106] on button "Tag confirmed-non-scan" at bounding box center [388, 108] width 97 height 28
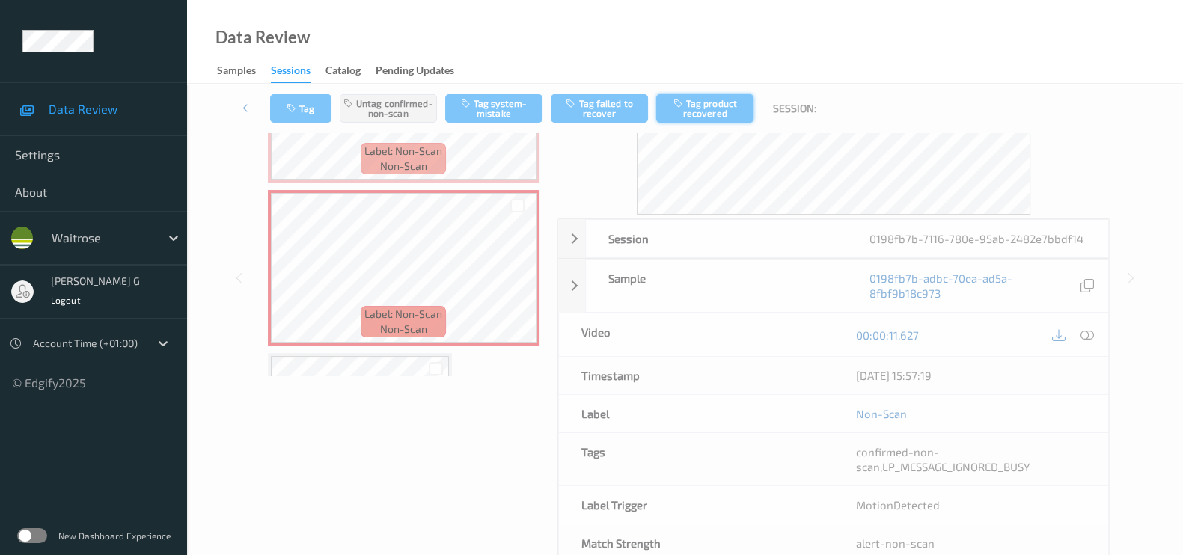
click at [689, 106] on button "Tag product recovered" at bounding box center [704, 108] width 97 height 28
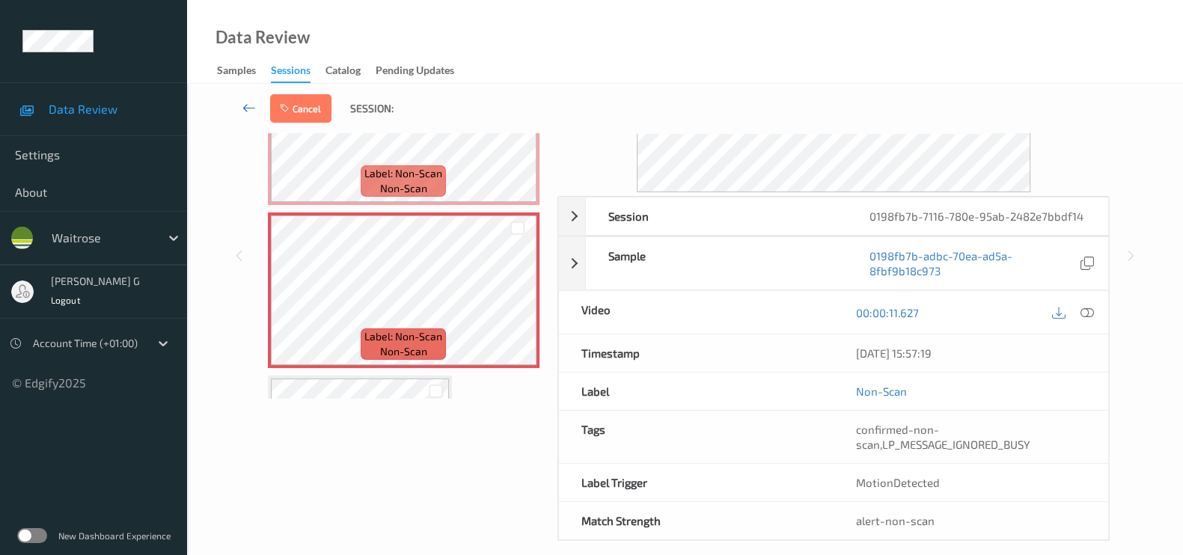
click at [244, 101] on icon at bounding box center [249, 107] width 13 height 15
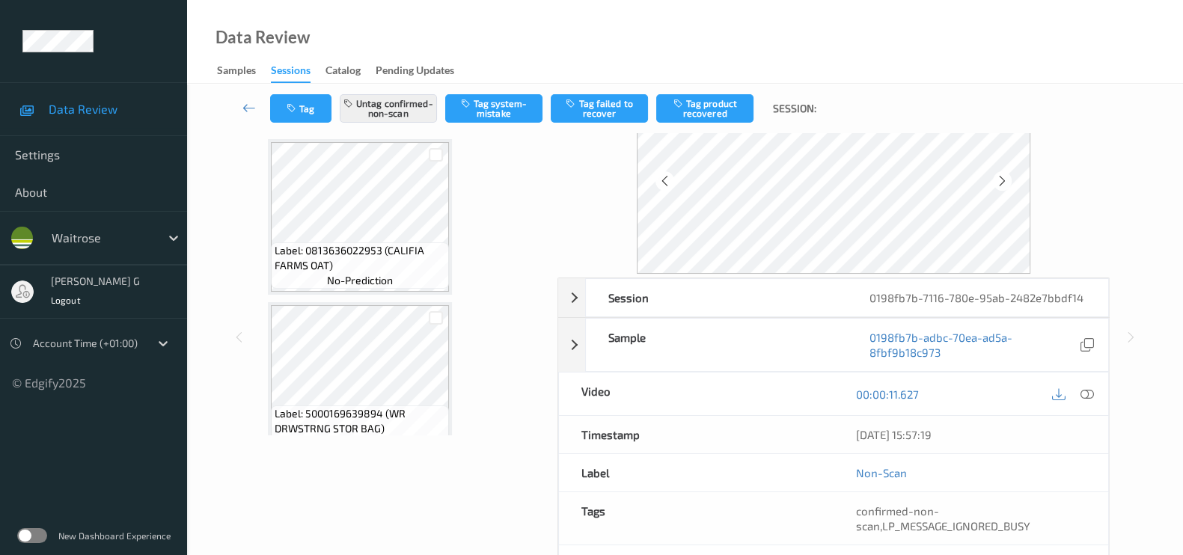
scroll to position [178, 0]
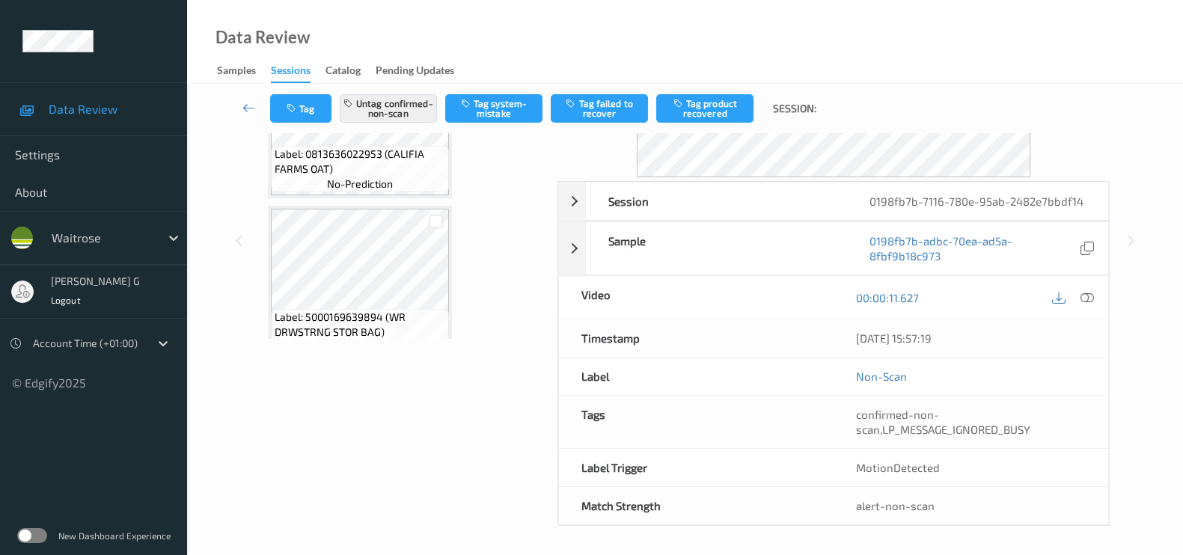
click at [1141, 432] on div "Session 0198fb7b-7116-780e-95ab-2482e7bbdf14 Session ID 0198fb7b-7116-780e-95ab…" at bounding box center [685, 240] width 935 height 571
click at [704, 112] on button "Tag product recovered" at bounding box center [704, 108] width 97 height 28
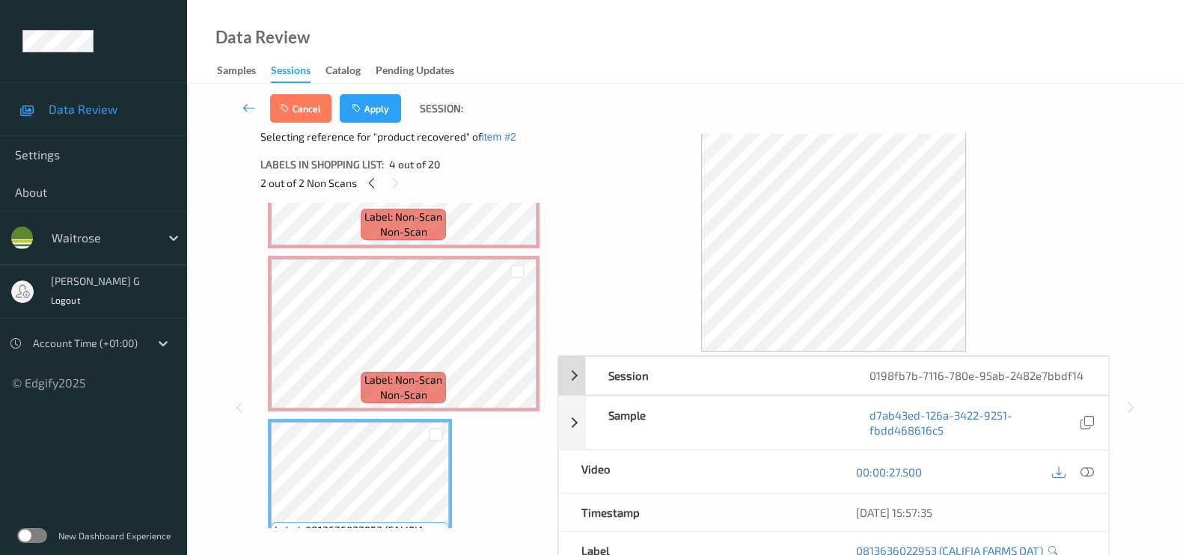
scroll to position [0, 0]
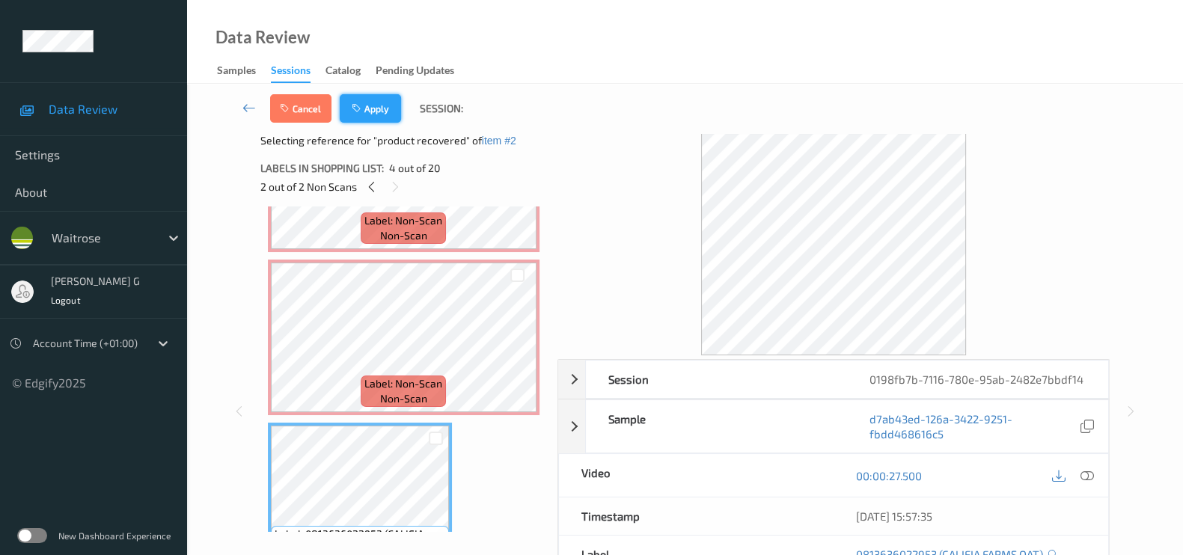
click at [374, 114] on button "Apply" at bounding box center [370, 108] width 61 height 28
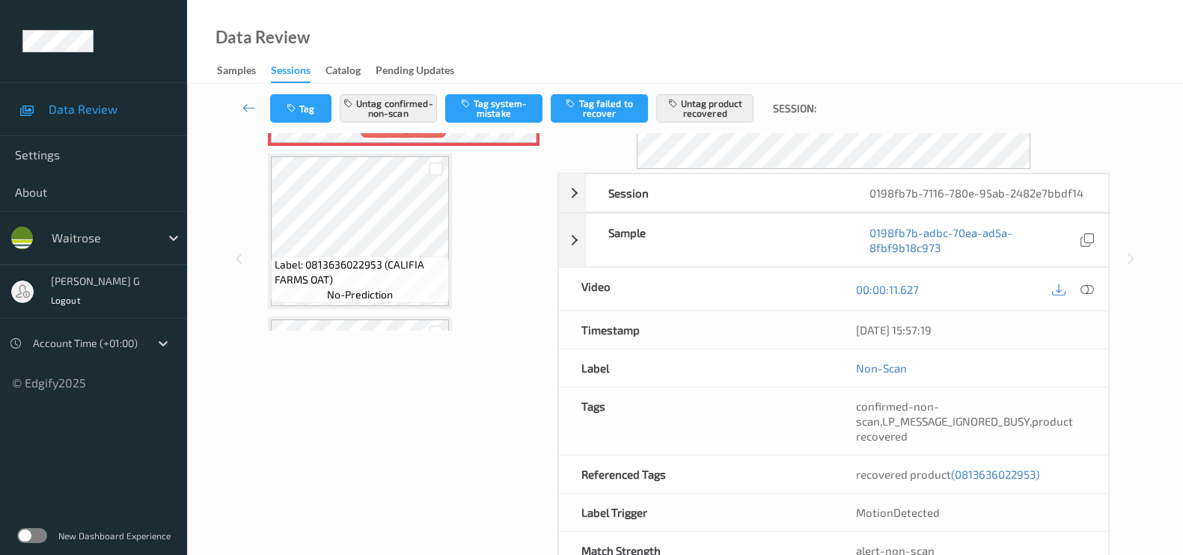
scroll to position [373, 0]
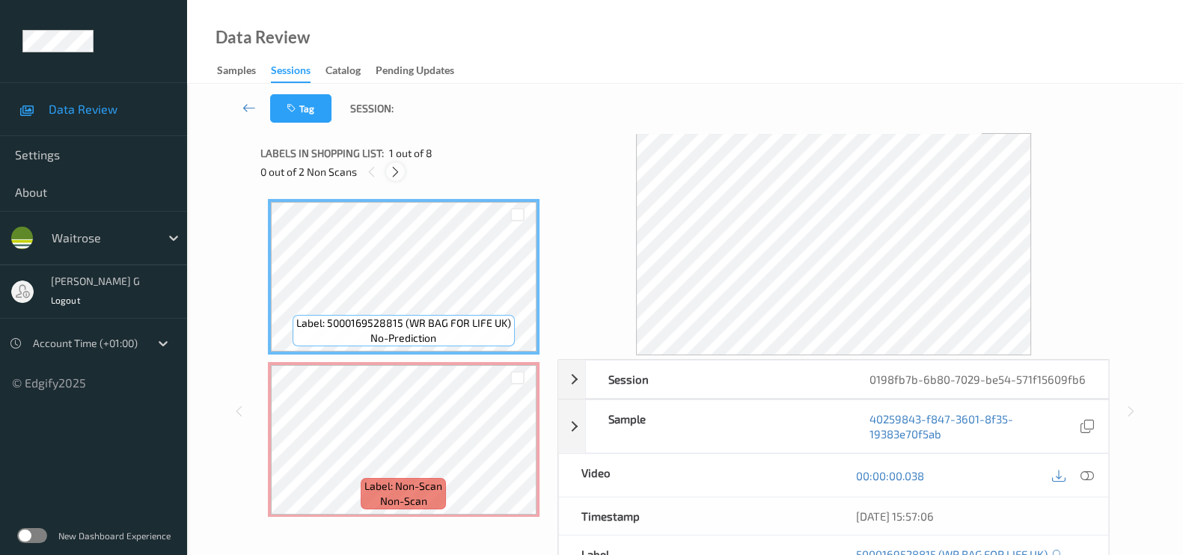
click at [397, 173] on icon at bounding box center [395, 171] width 13 height 13
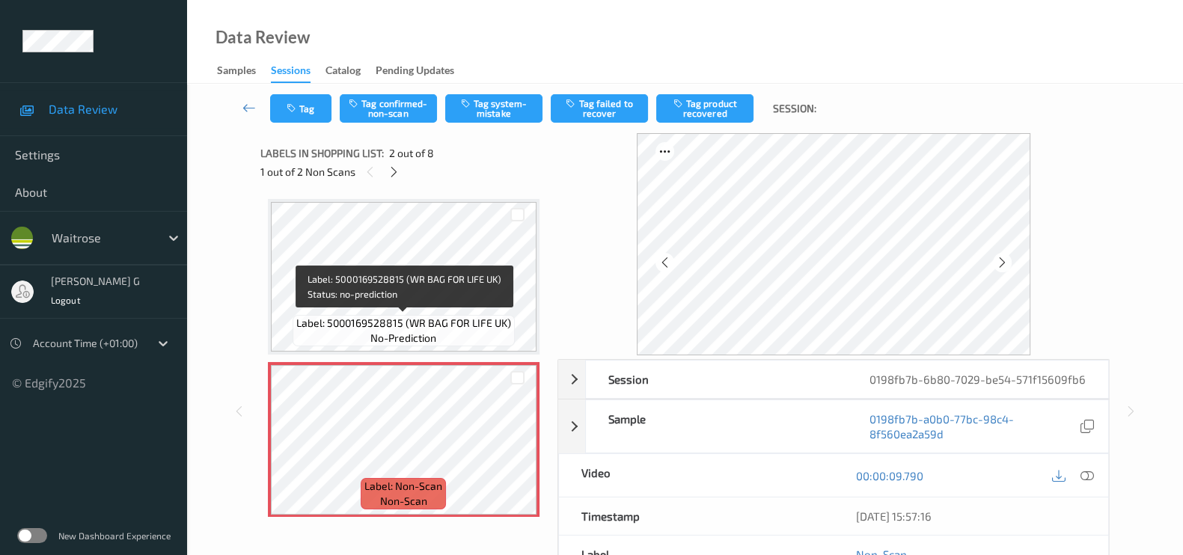
click at [359, 316] on span "Label: 5000169528815 (WR BAG FOR LIFE UK)" at bounding box center [403, 323] width 215 height 15
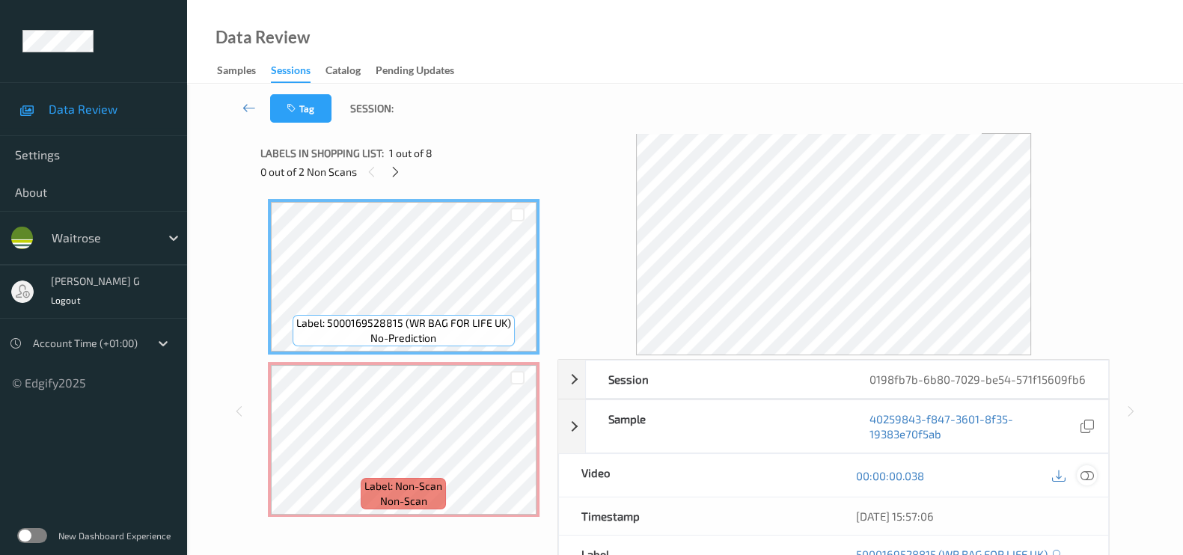
click at [1085, 475] on icon at bounding box center [1087, 475] width 13 height 13
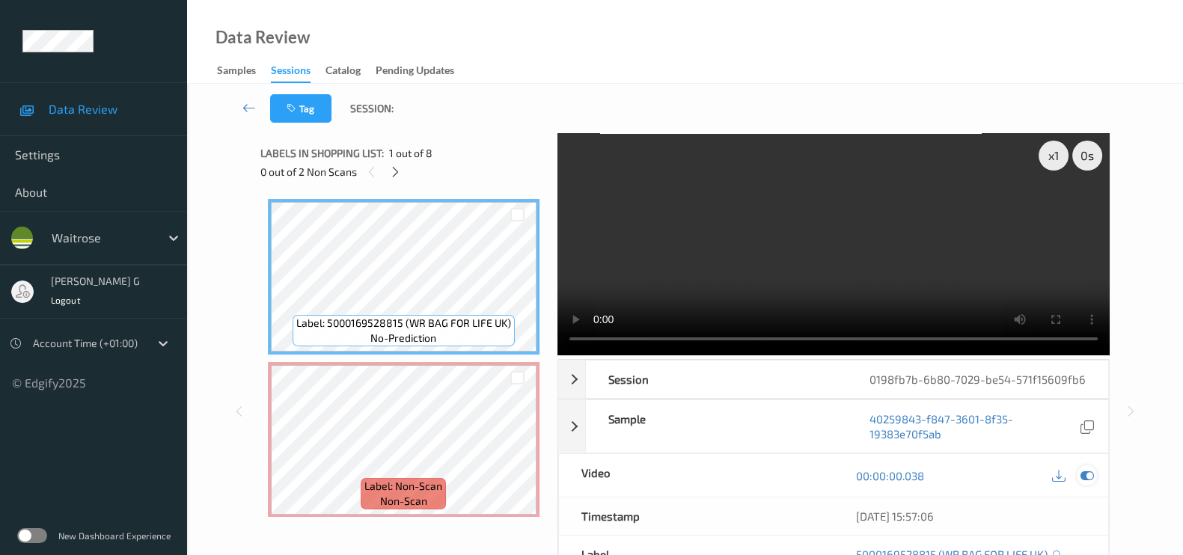
click at [1087, 475] on icon at bounding box center [1087, 475] width 13 height 13
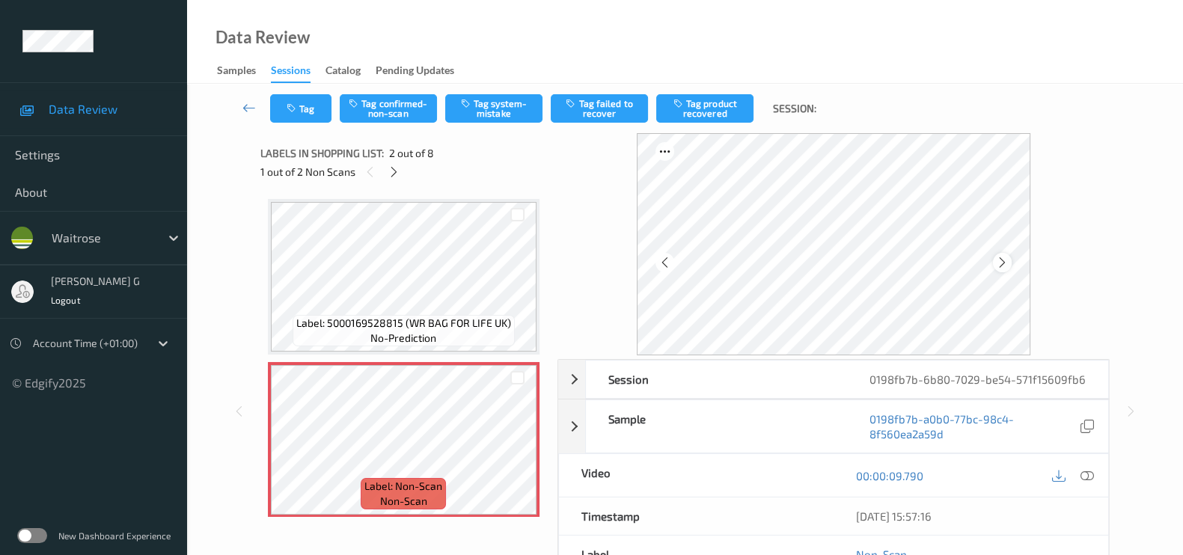
click at [1009, 260] on icon at bounding box center [1002, 262] width 13 height 13
click at [382, 95] on button "Tag confirmed-non-scan" at bounding box center [388, 108] width 97 height 28
click at [717, 110] on button "Tag product recovered" at bounding box center [704, 108] width 97 height 28
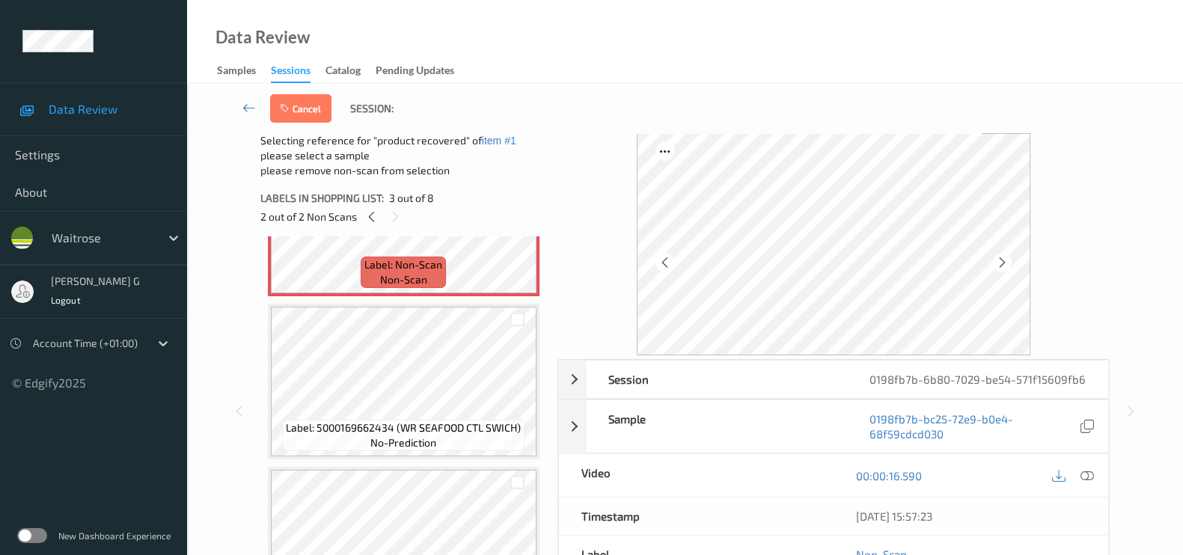
scroll to position [468, 0]
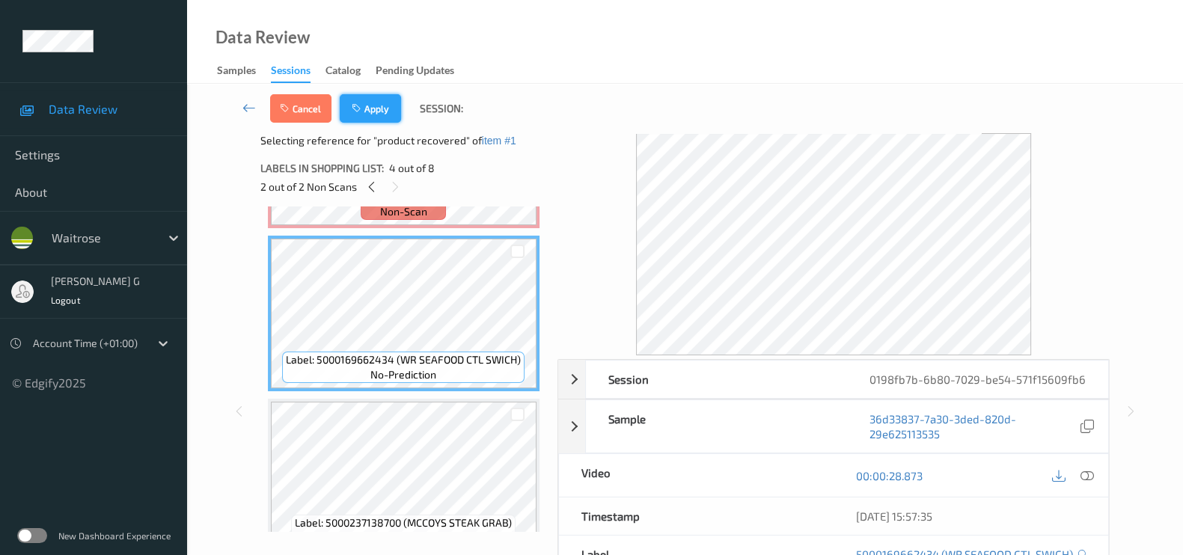
click at [367, 98] on button "Apply" at bounding box center [370, 108] width 61 height 28
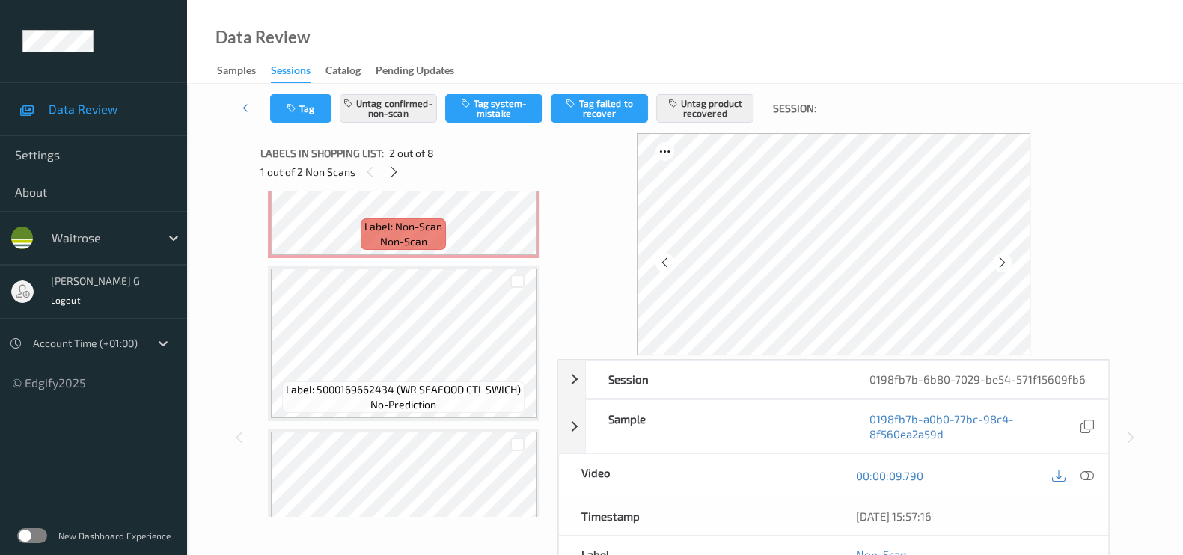
scroll to position [381, 0]
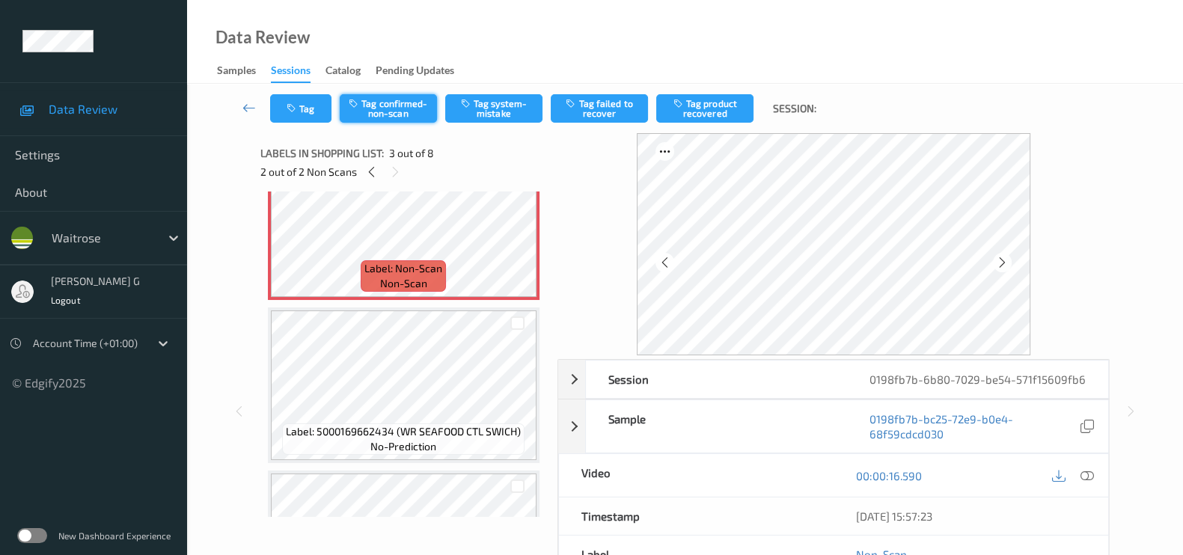
click at [371, 103] on button "Tag confirmed-non-scan" at bounding box center [388, 108] width 97 height 28
click at [702, 109] on button "Tag product recovered" at bounding box center [704, 108] width 97 height 28
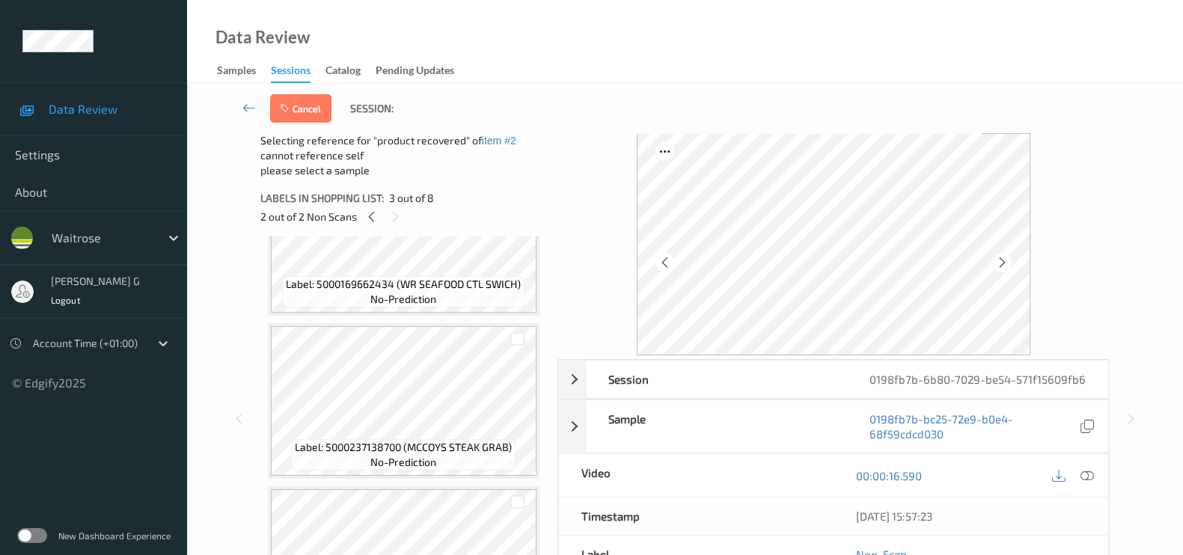
scroll to position [475, 0]
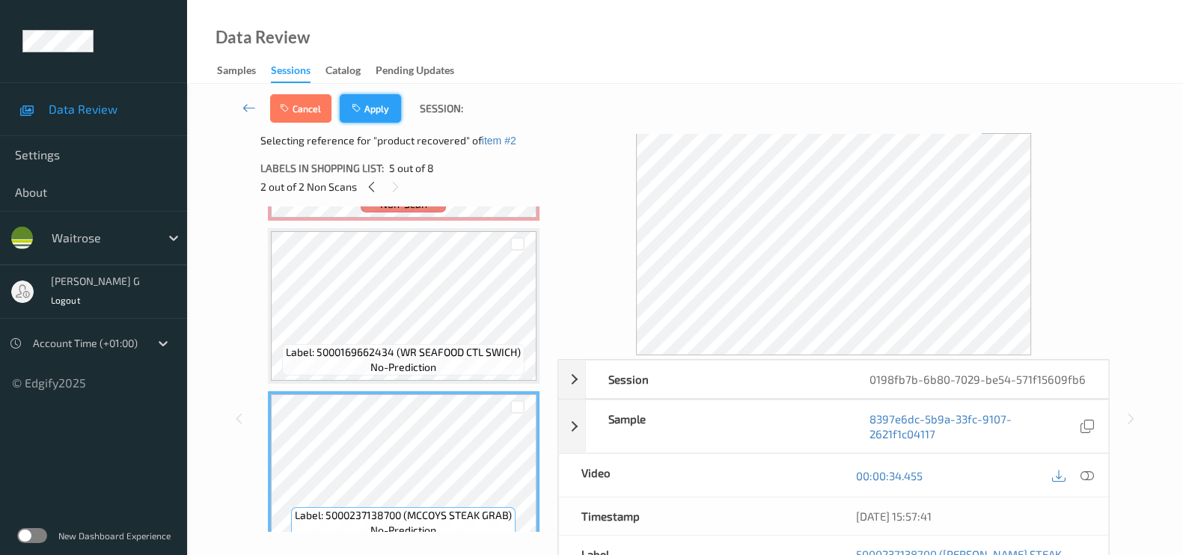
click at [373, 114] on button "Apply" at bounding box center [370, 108] width 61 height 28
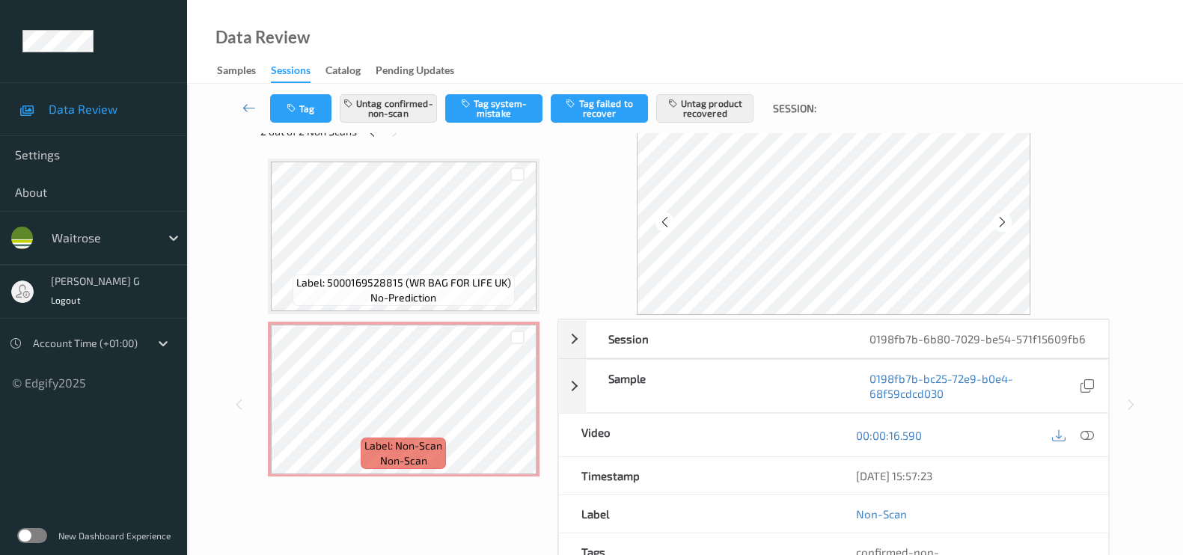
scroll to position [0, 0]
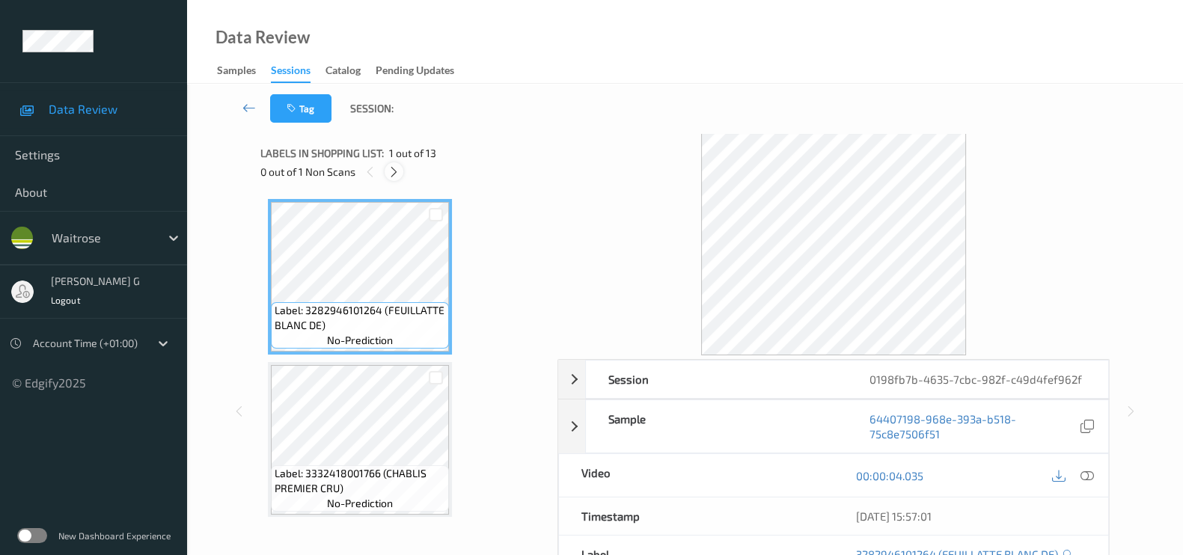
click at [391, 174] on icon at bounding box center [394, 171] width 13 height 13
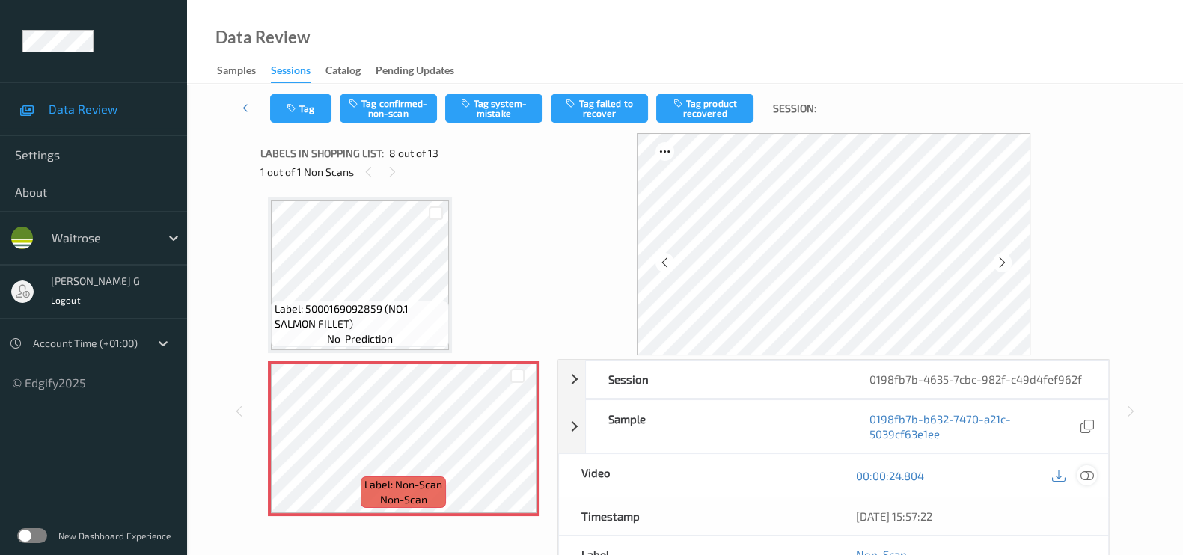
click at [1087, 472] on icon at bounding box center [1087, 475] width 13 height 13
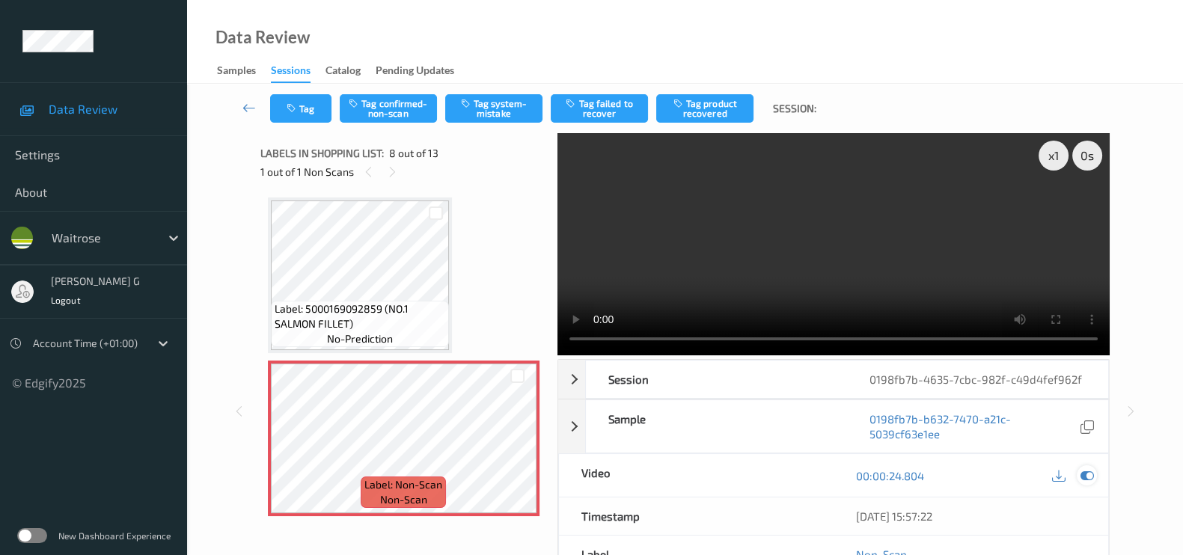
click at [1082, 475] on icon at bounding box center [1087, 475] width 13 height 13
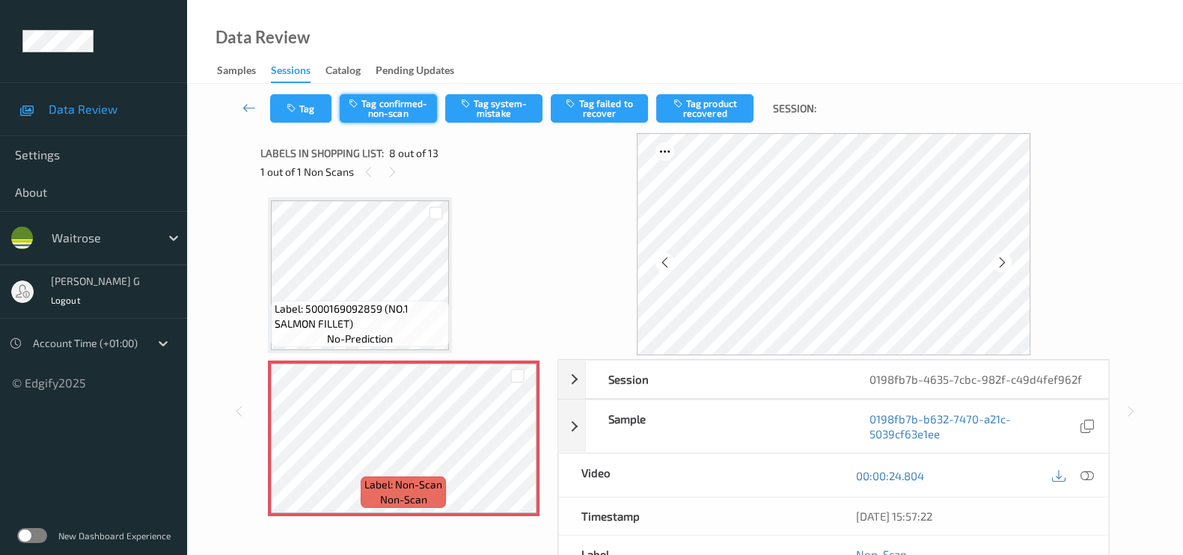
click at [379, 107] on button "Tag confirmed-non-scan" at bounding box center [388, 108] width 97 height 28
click at [707, 98] on button "Tag product recovered" at bounding box center [704, 108] width 97 height 28
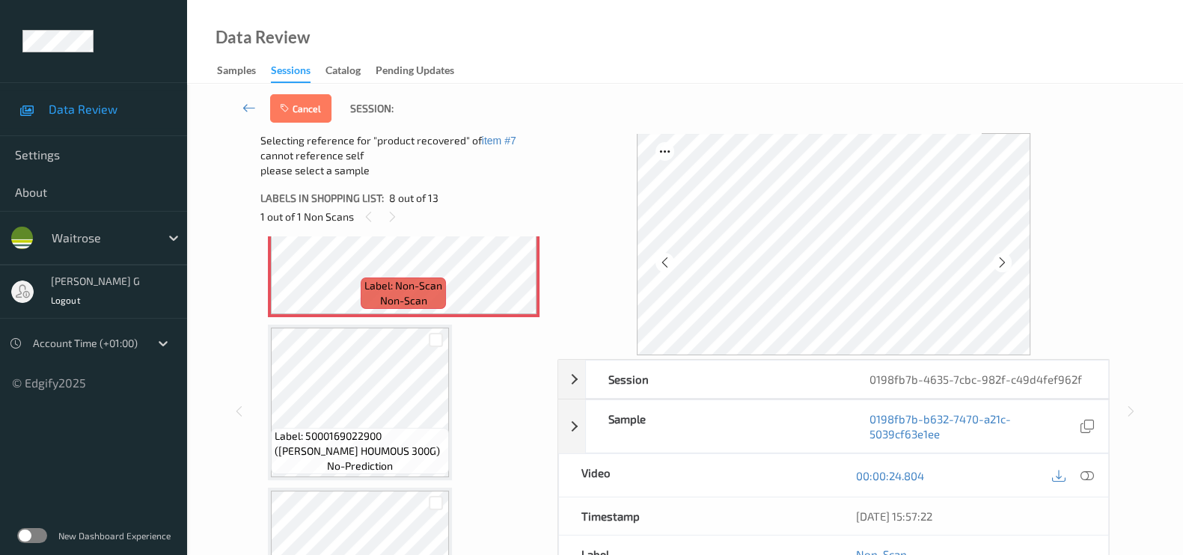
scroll to position [1260, 0]
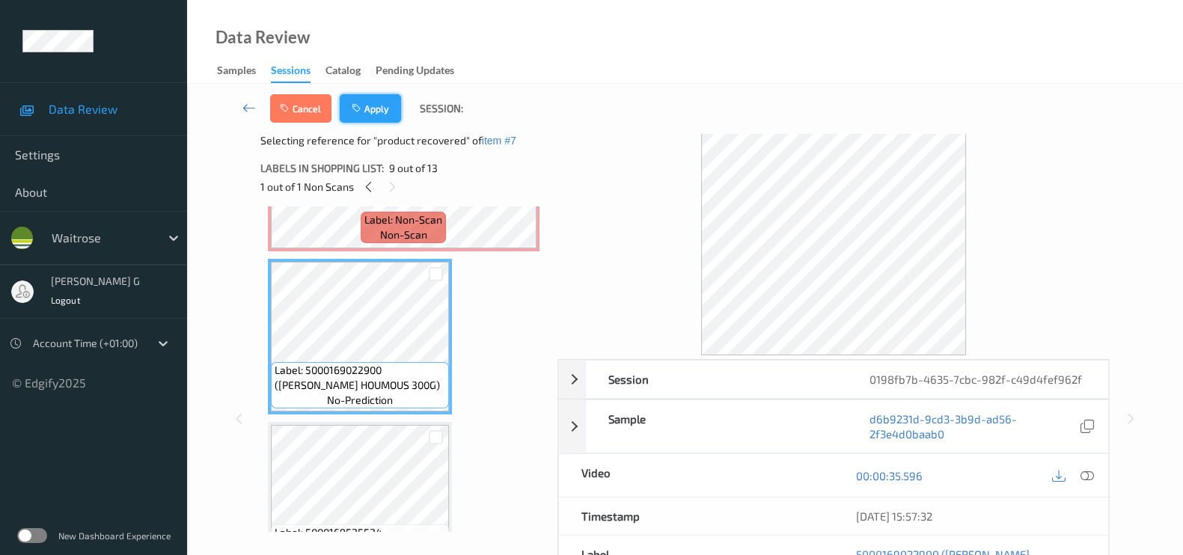
click at [363, 109] on icon "button" at bounding box center [358, 108] width 13 height 10
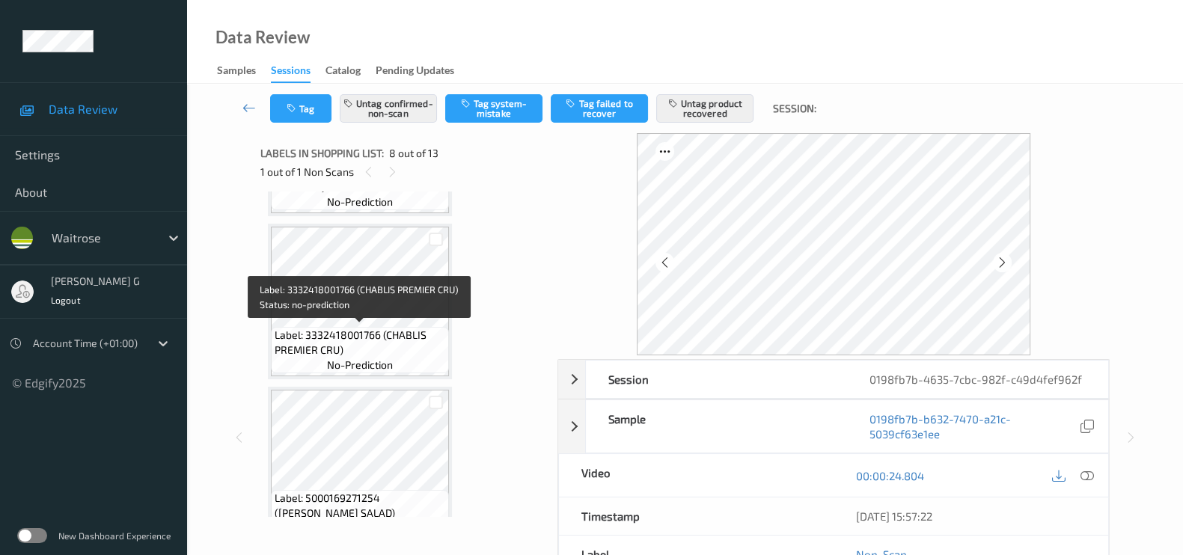
scroll to position [0, 0]
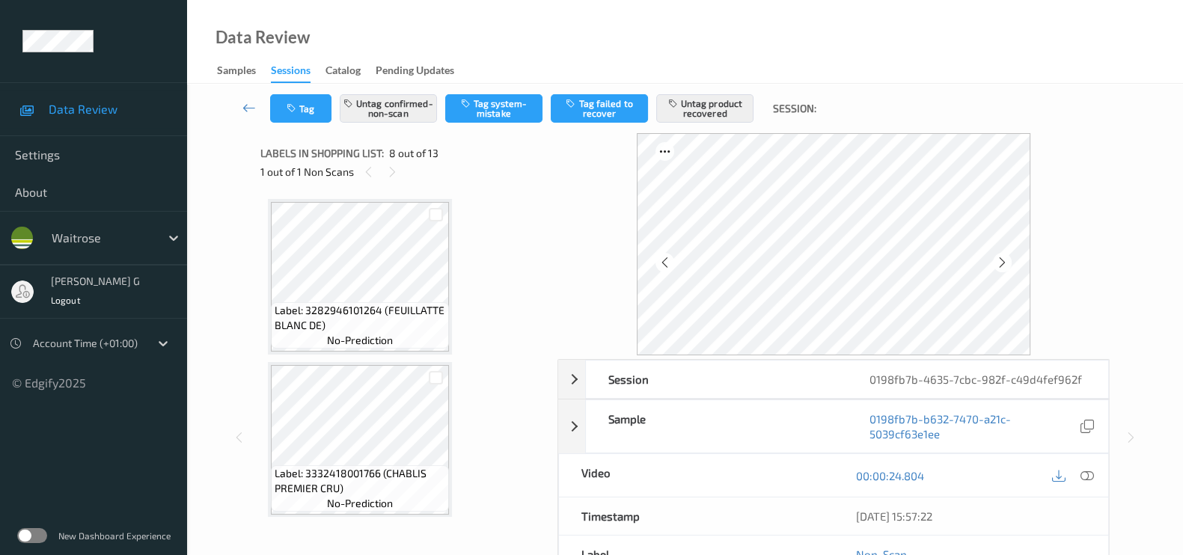
click at [1149, 263] on div "Session 0198fb7b-4635-7cbc-982f-c49d4fef962f Session ID 0198fb7b-4635-7cbc-982f…" at bounding box center [685, 437] width 935 height 609
click at [389, 176] on icon at bounding box center [392, 171] width 13 height 13
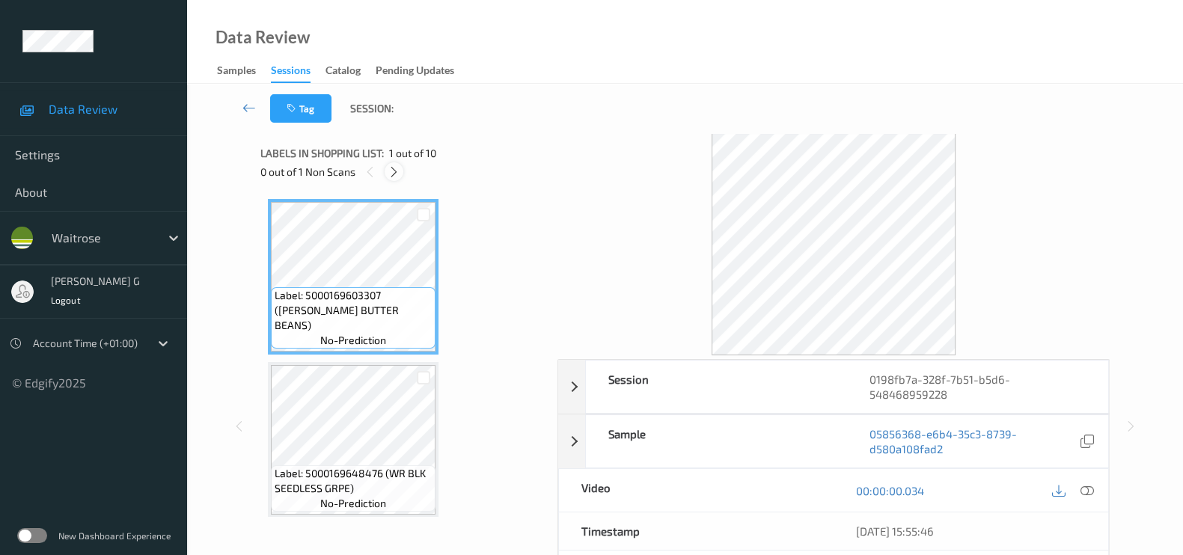
click at [394, 168] on icon at bounding box center [394, 171] width 13 height 13
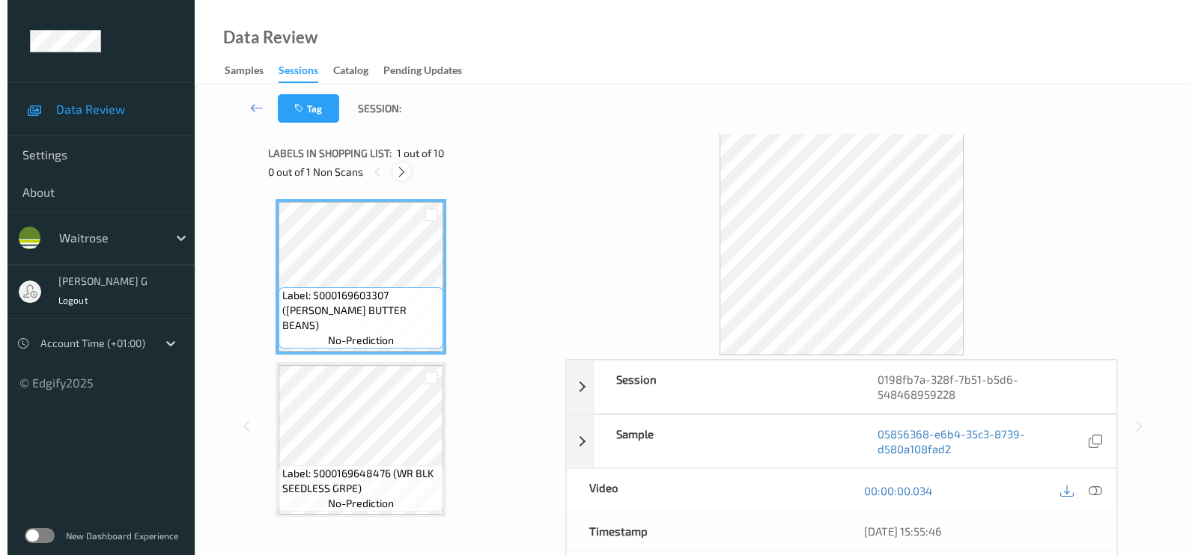
scroll to position [656, 0]
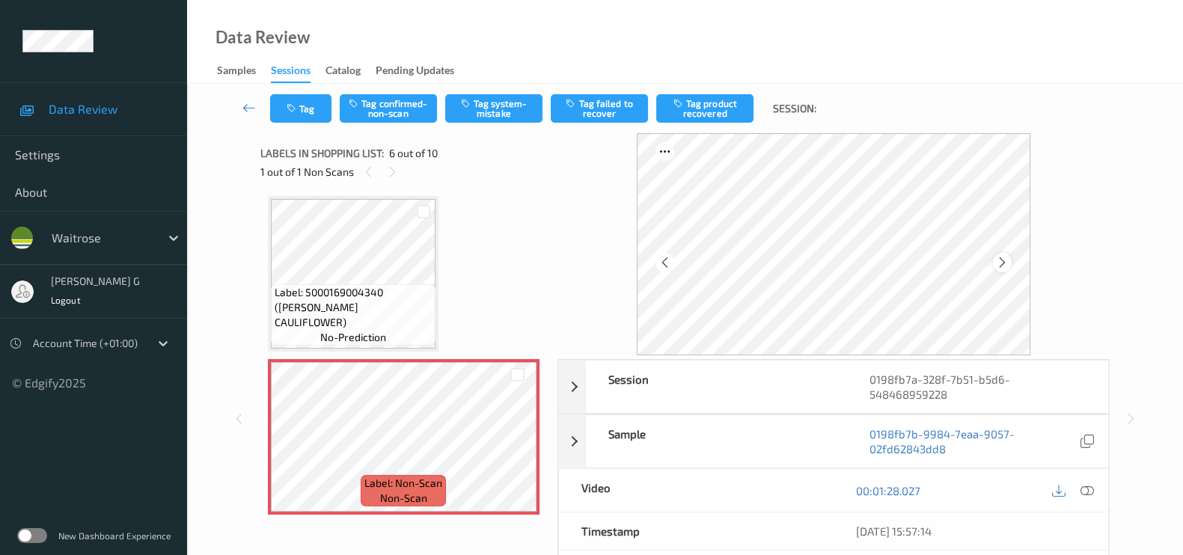
click at [996, 263] on div at bounding box center [1002, 262] width 19 height 19
click at [1009, 265] on icon at bounding box center [1002, 262] width 13 height 13
click at [1077, 495] on div at bounding box center [1073, 491] width 49 height 20
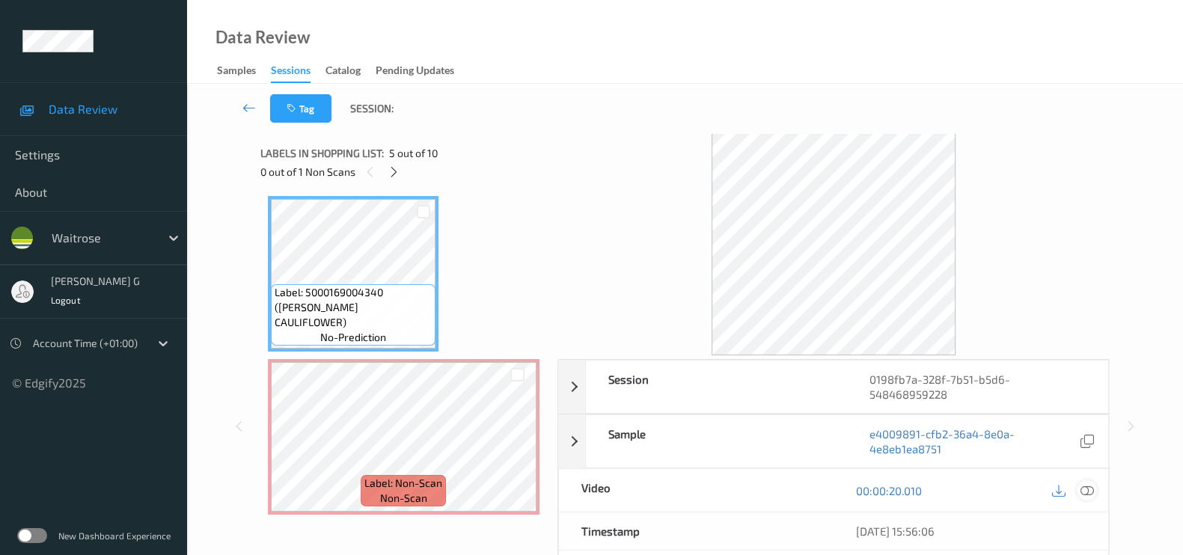
click at [1091, 492] on icon at bounding box center [1087, 490] width 13 height 13
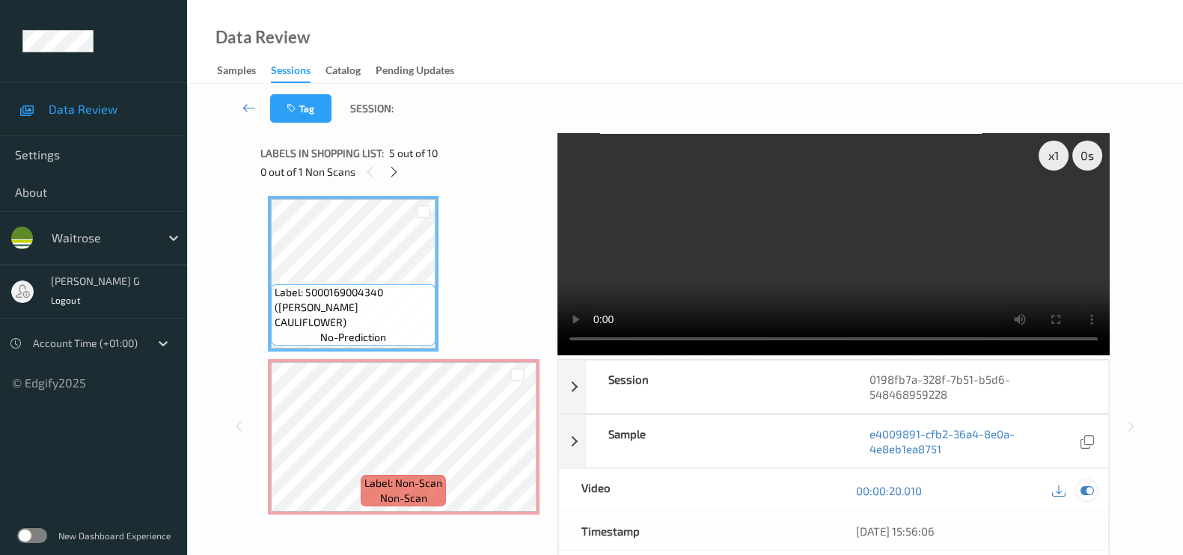
click at [1084, 488] on icon at bounding box center [1087, 490] width 13 height 13
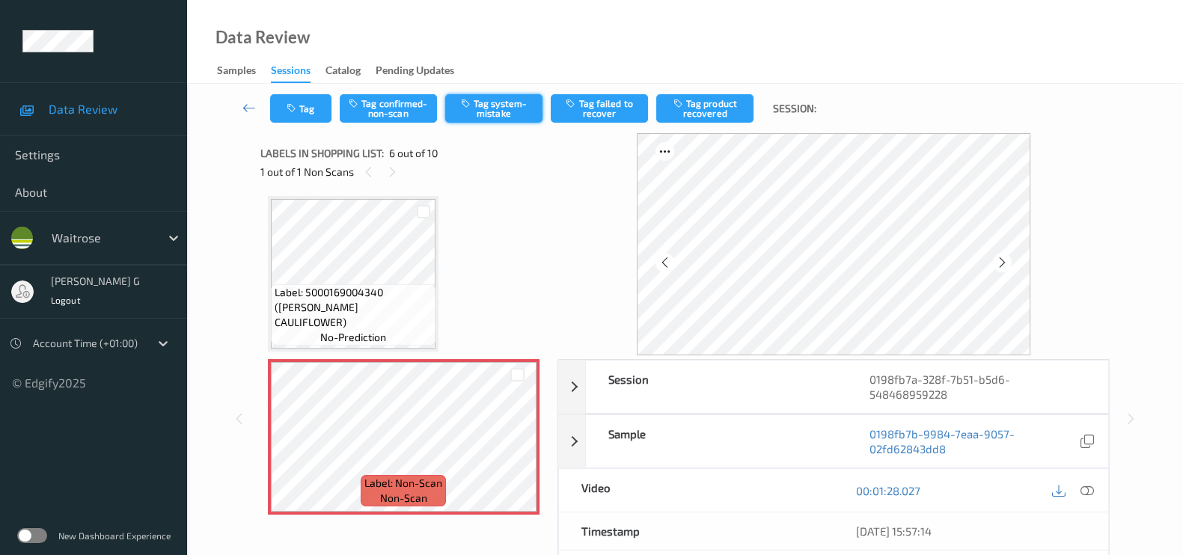
click at [501, 98] on button "Tag system-mistake" at bounding box center [493, 108] width 97 height 28
click at [314, 118] on button "Tag" at bounding box center [300, 108] width 61 height 28
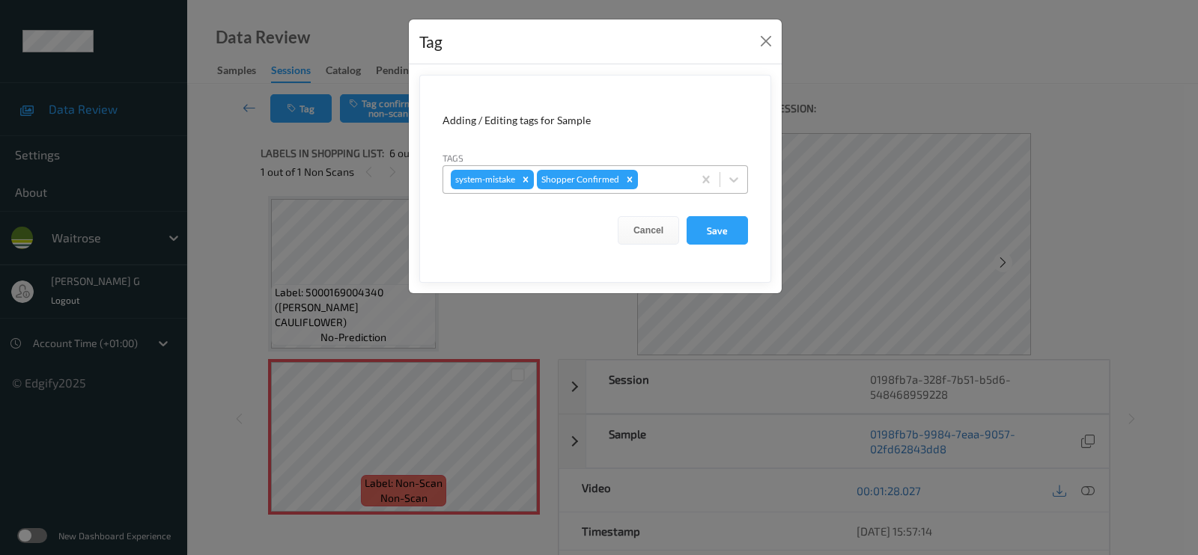
click at [666, 177] on div at bounding box center [663, 180] width 44 height 18
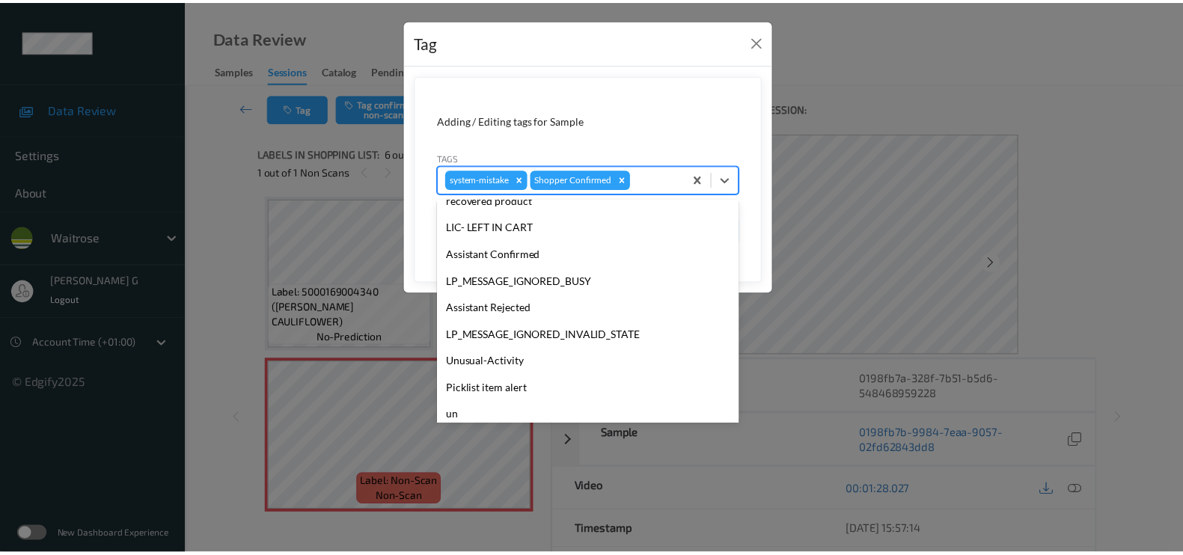
scroll to position [320, 0]
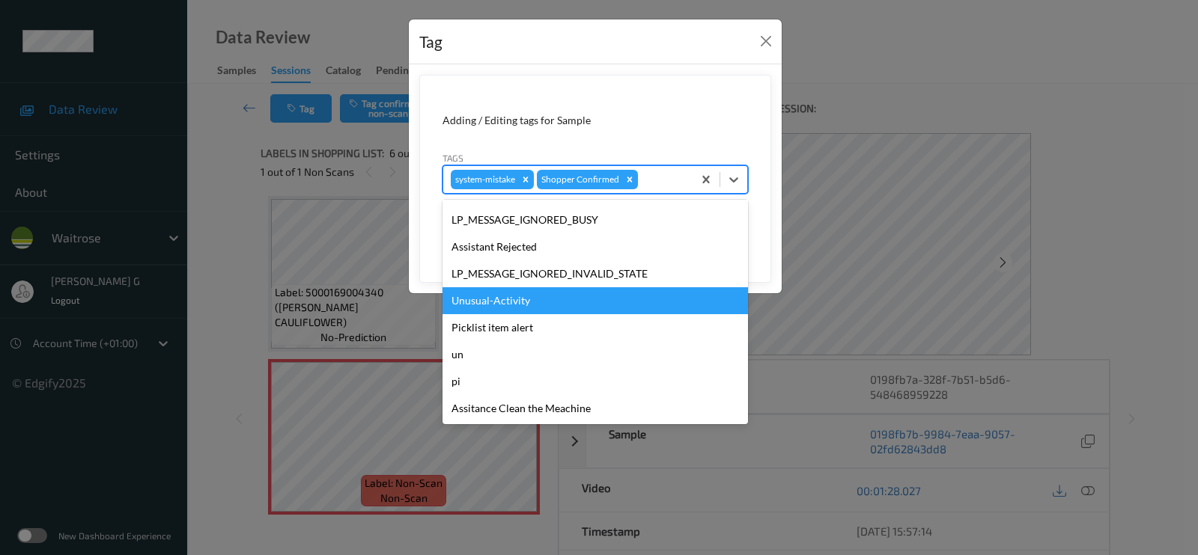
click at [490, 301] on div "Unusual-Activity" at bounding box center [594, 300] width 305 height 27
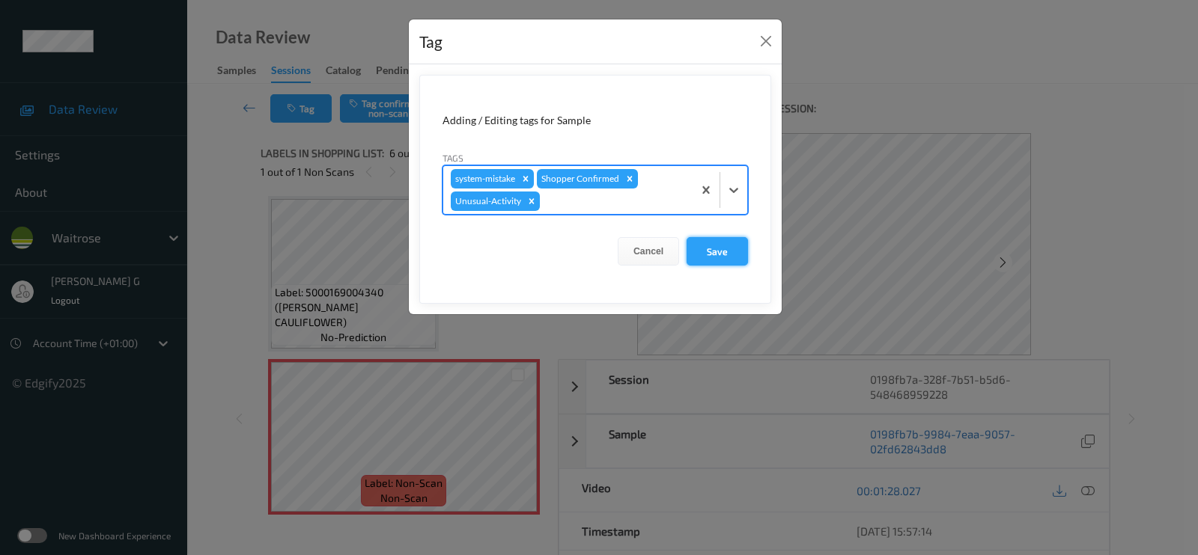
click at [719, 250] on button "Save" at bounding box center [716, 251] width 61 height 28
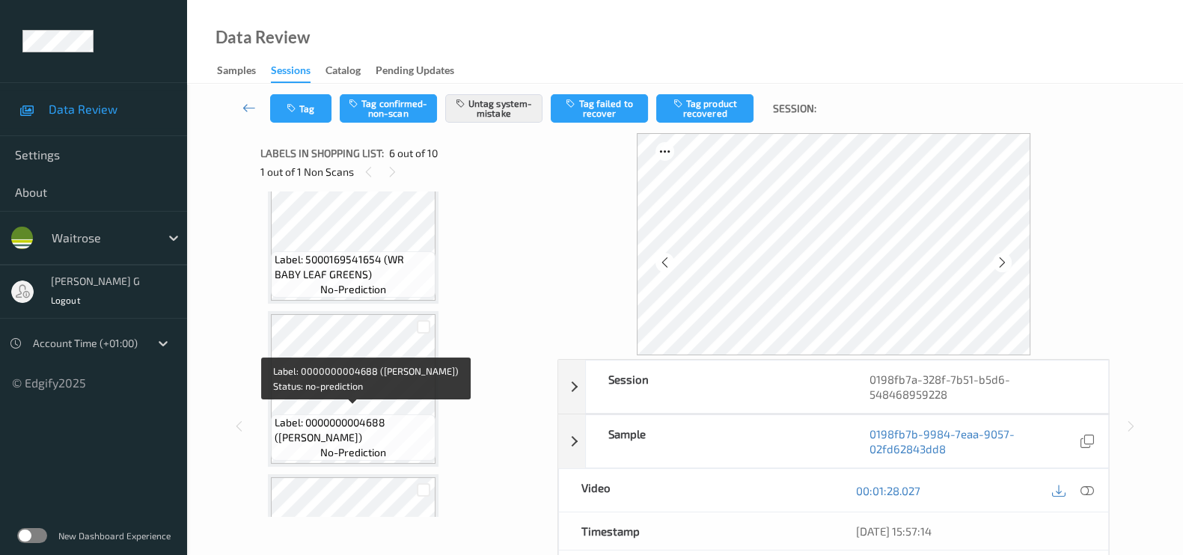
scroll to position [562, 0]
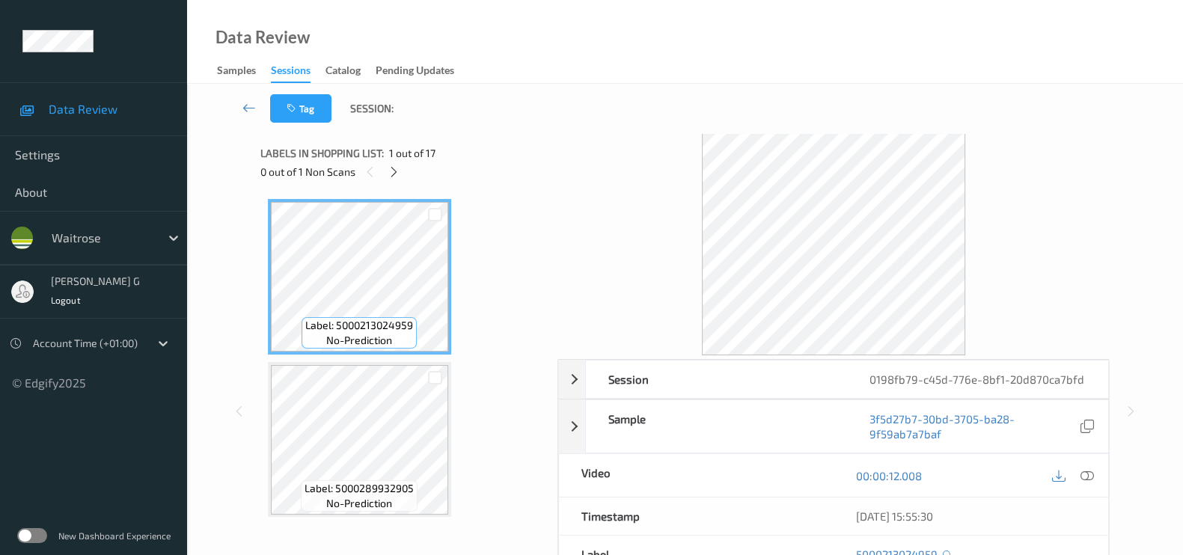
click at [384, 167] on div "0 out of 1 Non Scans" at bounding box center [403, 171] width 287 height 19
click at [400, 177] on icon at bounding box center [394, 171] width 13 height 13
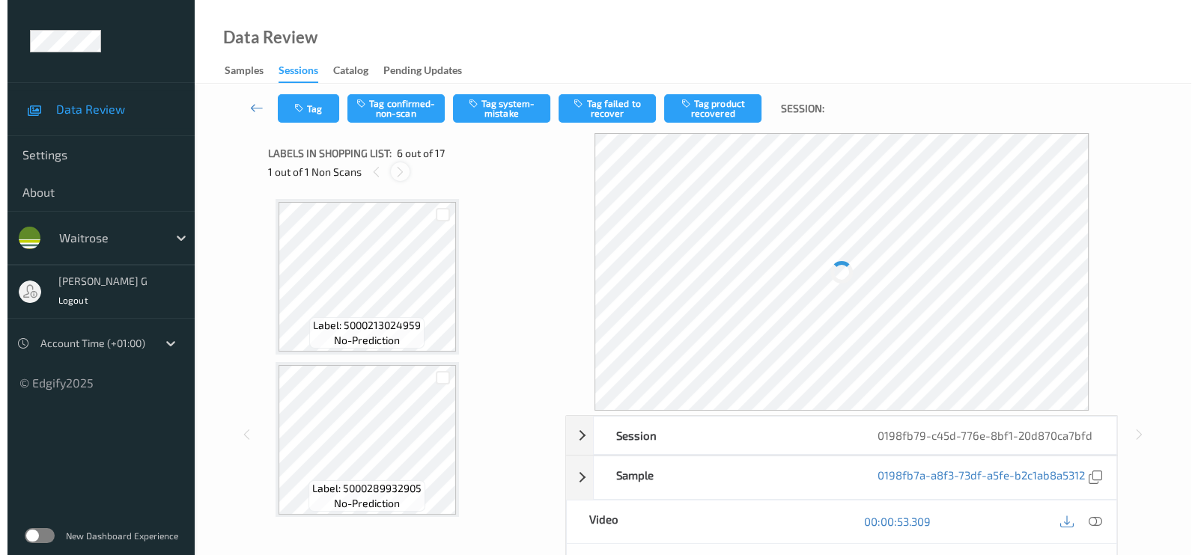
scroll to position [656, 0]
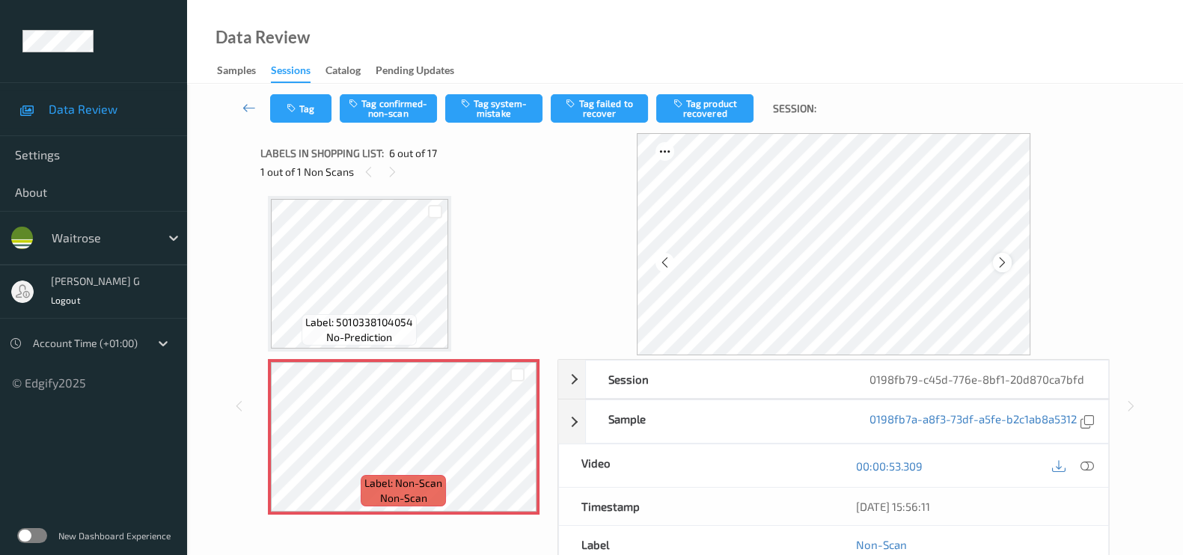
click at [1008, 264] on icon at bounding box center [1002, 262] width 13 height 13
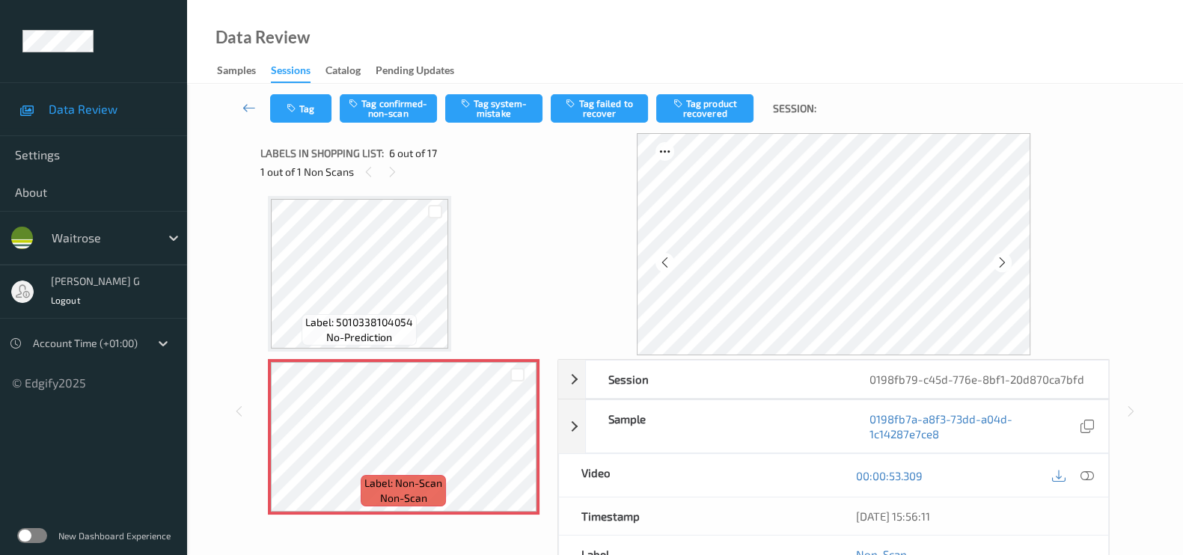
click at [1008, 264] on icon at bounding box center [1002, 262] width 13 height 13
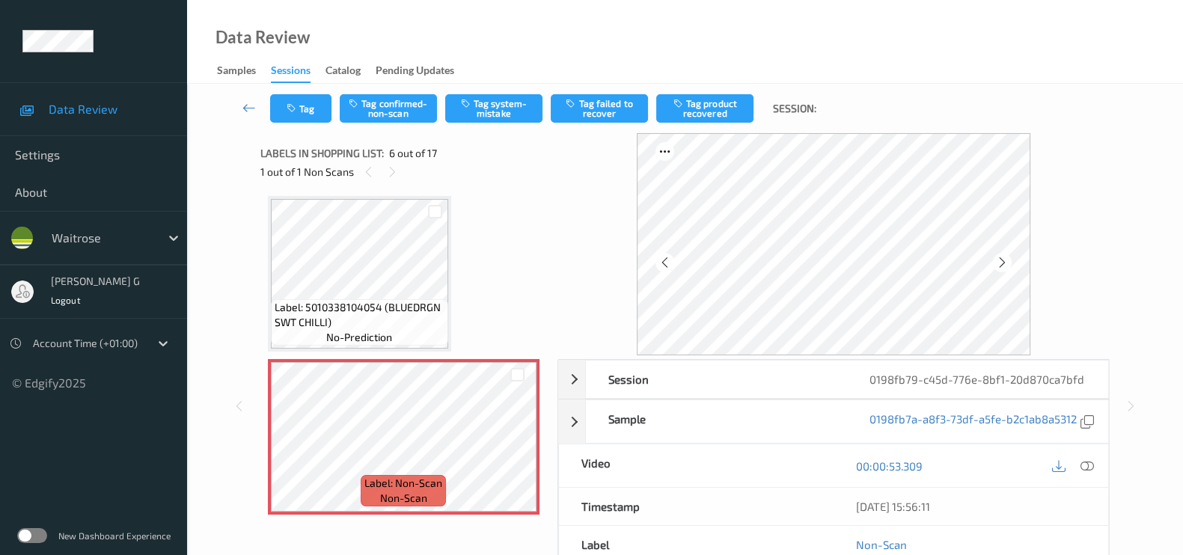
click at [1008, 264] on icon at bounding box center [1002, 262] width 13 height 13
click at [1087, 473] on icon at bounding box center [1087, 466] width 13 height 13
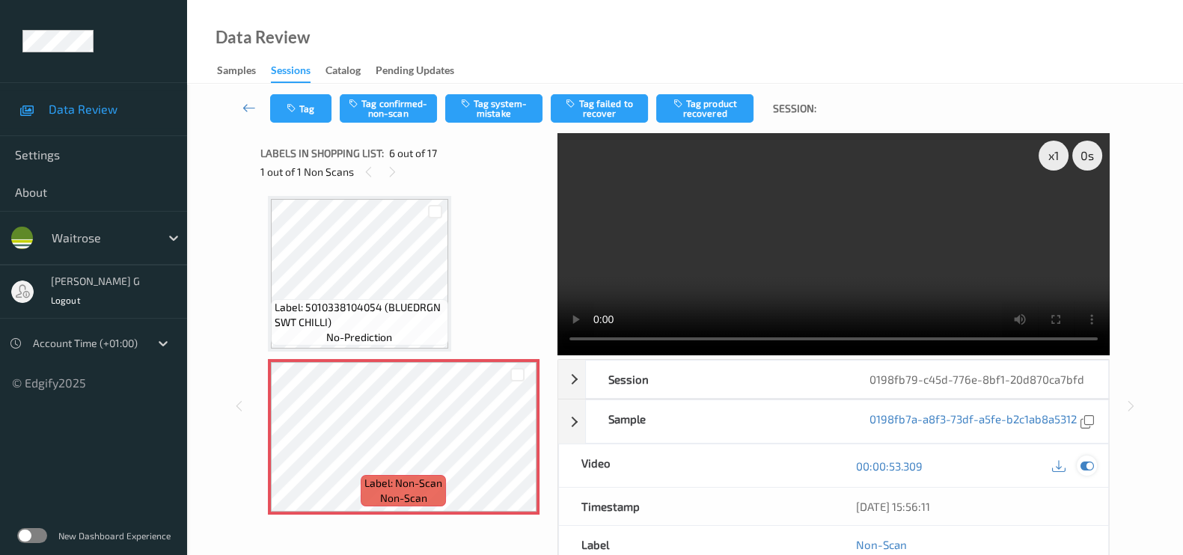
click at [1087, 473] on icon at bounding box center [1087, 466] width 13 height 13
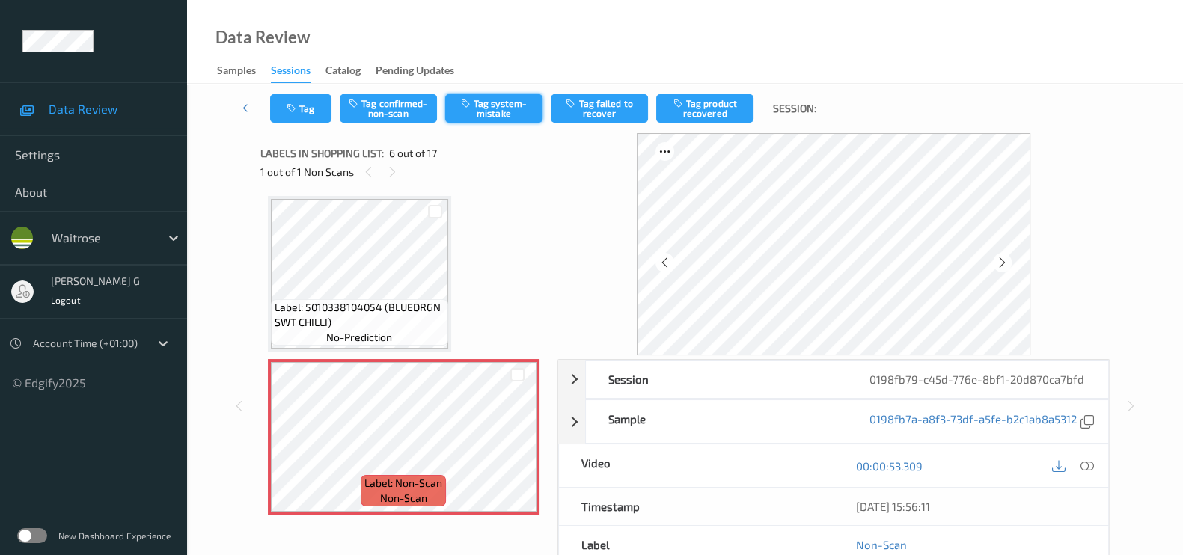
click at [524, 102] on button "Tag system-mistake" at bounding box center [493, 108] width 97 height 28
click at [490, 102] on button "Tag system-mistake" at bounding box center [493, 108] width 97 height 28
click at [282, 144] on div "Labels in shopping list: 6 out of 17" at bounding box center [403, 153] width 287 height 19
click at [307, 114] on button "Tag" at bounding box center [300, 108] width 61 height 28
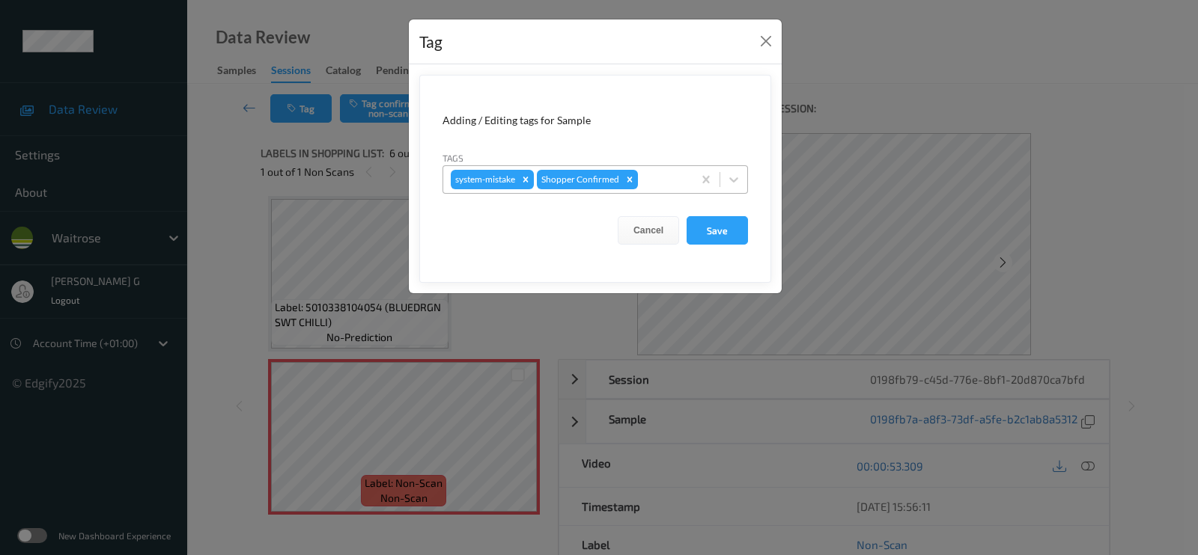
click at [674, 178] on div at bounding box center [663, 180] width 44 height 18
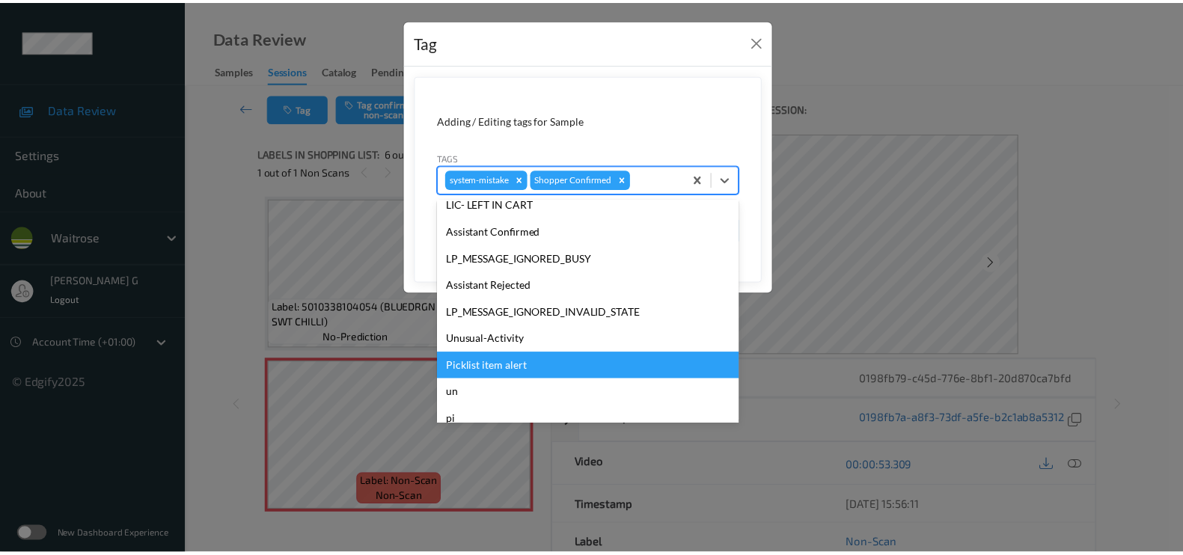
scroll to position [320, 0]
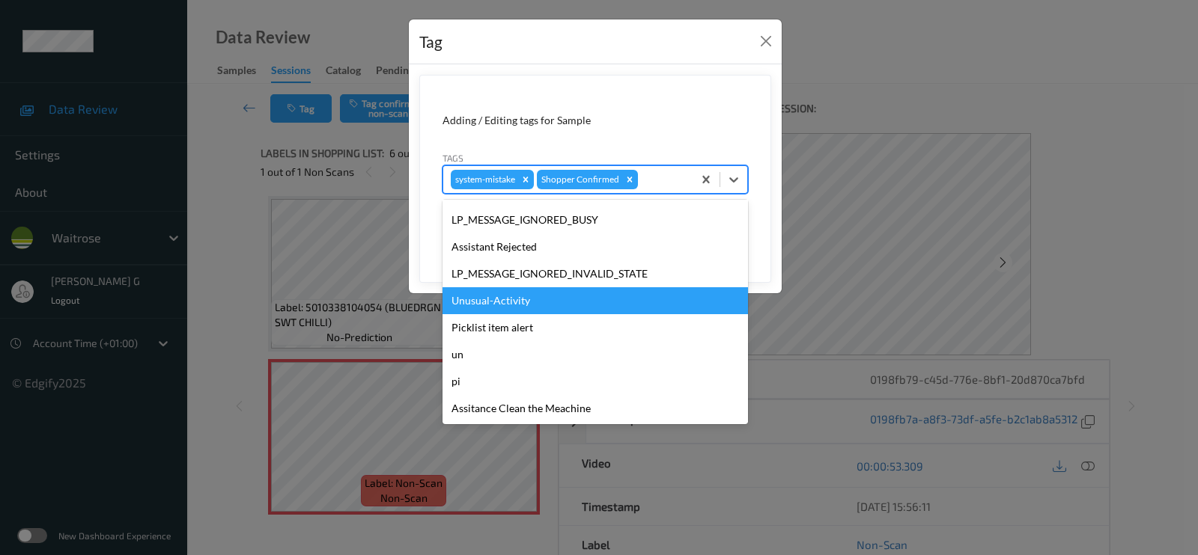
click at [478, 295] on div "Unusual-Activity" at bounding box center [594, 300] width 305 height 27
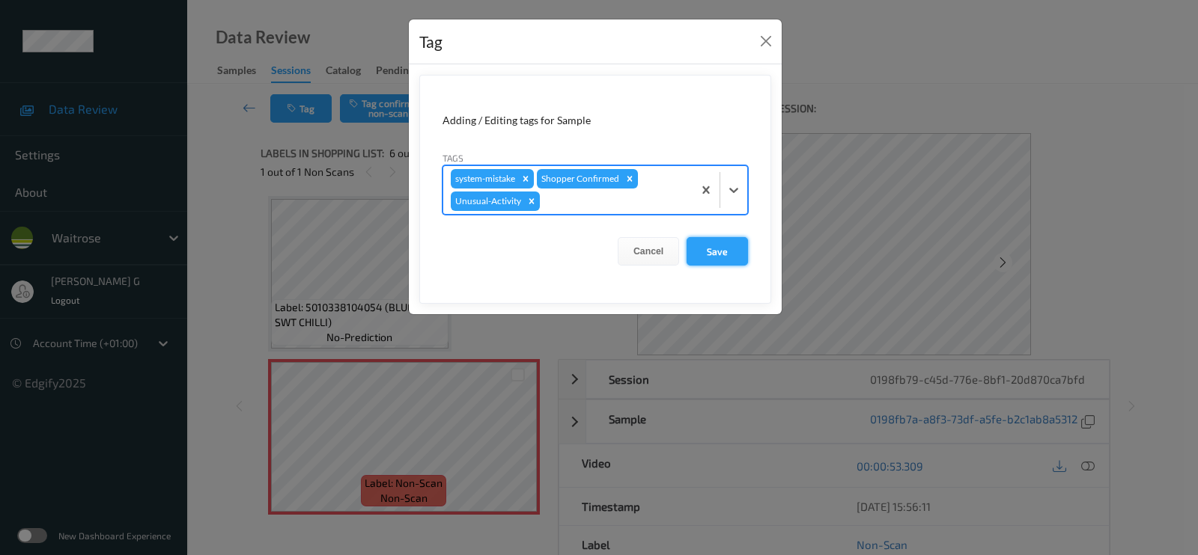
click at [715, 251] on button "Save" at bounding box center [716, 251] width 61 height 28
click at [707, 245] on button "Save" at bounding box center [716, 251] width 61 height 28
click at [707, 248] on button "Save" at bounding box center [716, 251] width 61 height 28
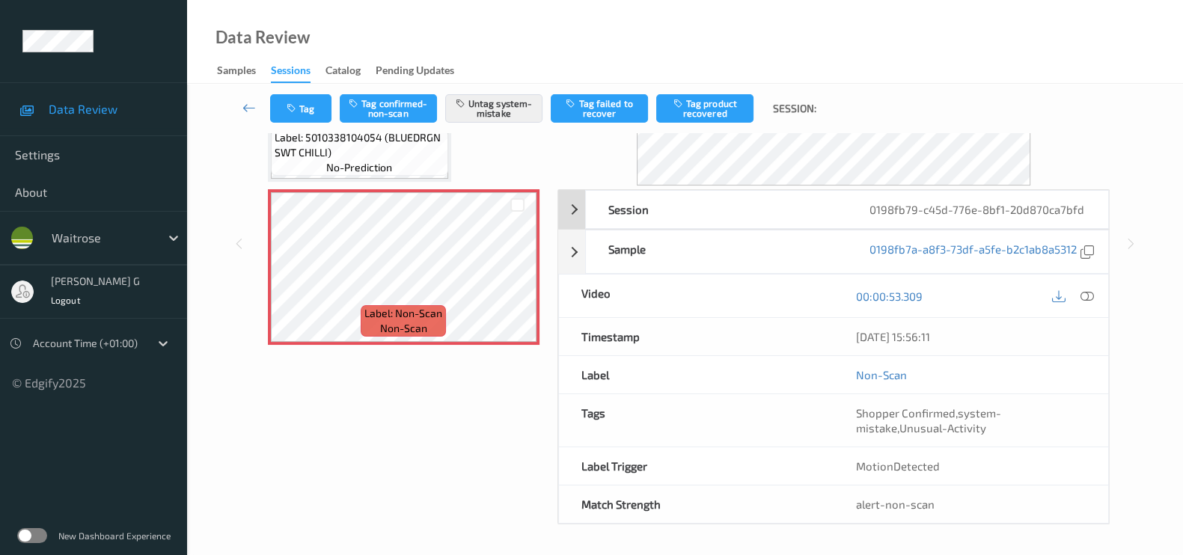
scroll to position [178, 0]
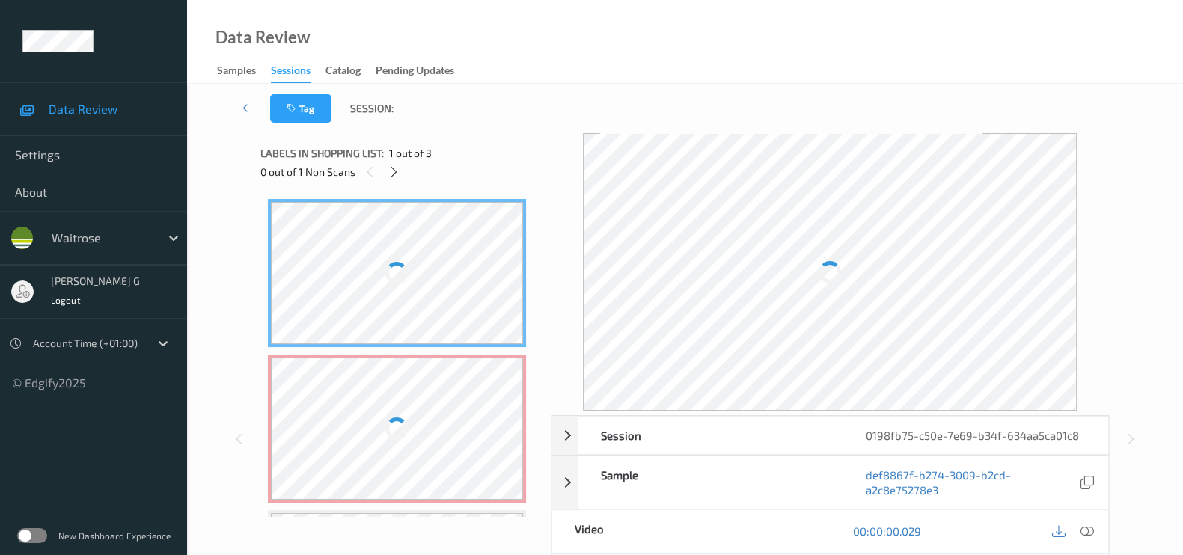
click at [763, 43] on div "Data Review Samples Sessions Catalog Pending Updates" at bounding box center [685, 42] width 996 height 84
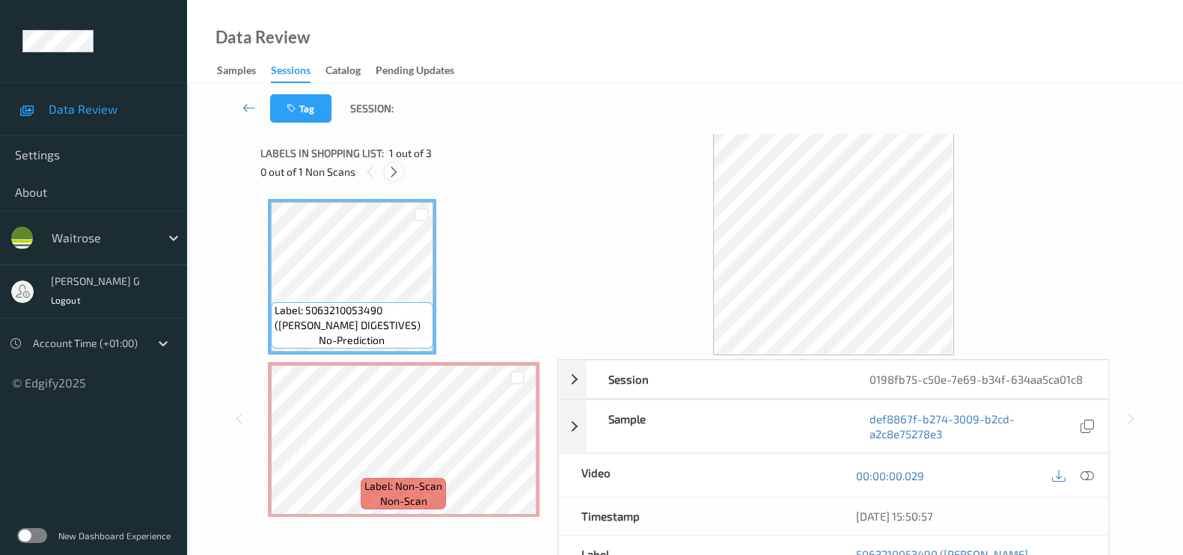
click at [393, 167] on icon at bounding box center [394, 171] width 13 height 13
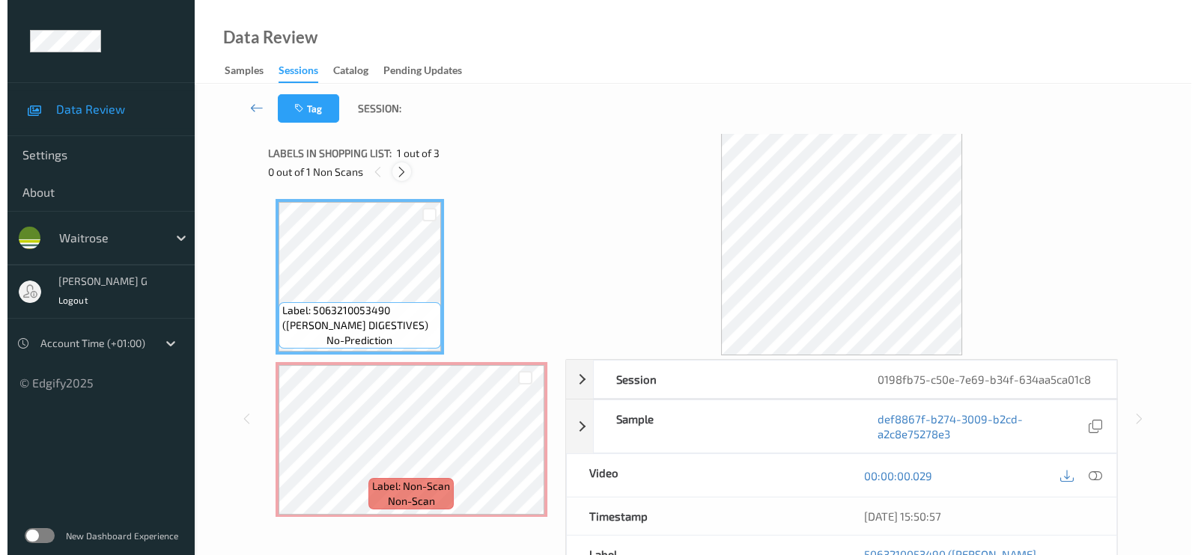
scroll to position [7, 0]
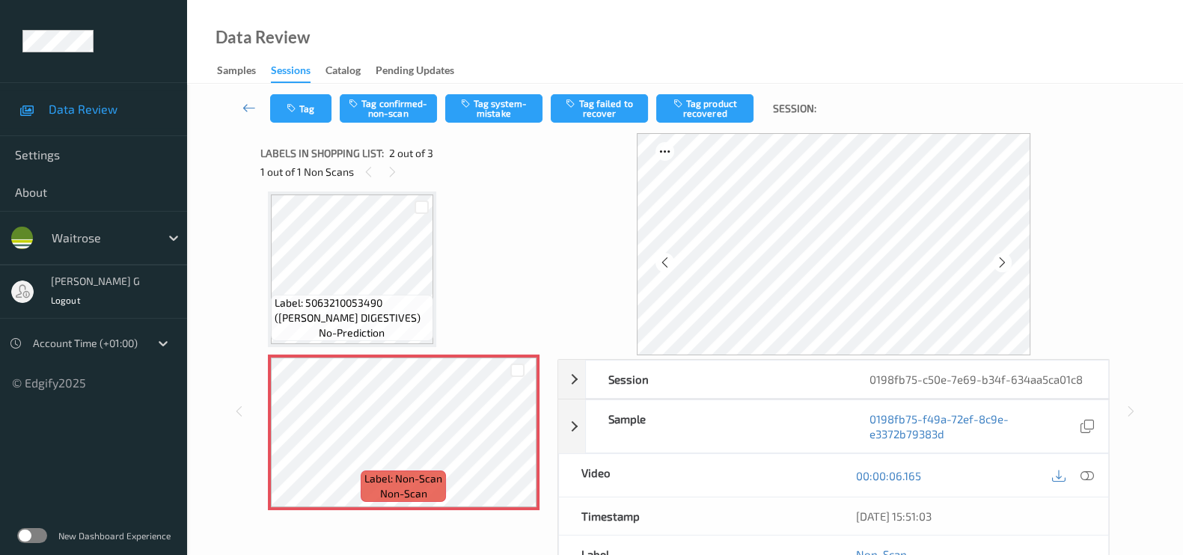
click at [306, 192] on div "Label: 5063210053490 (WR ESS DIGESTIVES) no-prediction" at bounding box center [352, 270] width 168 height 156
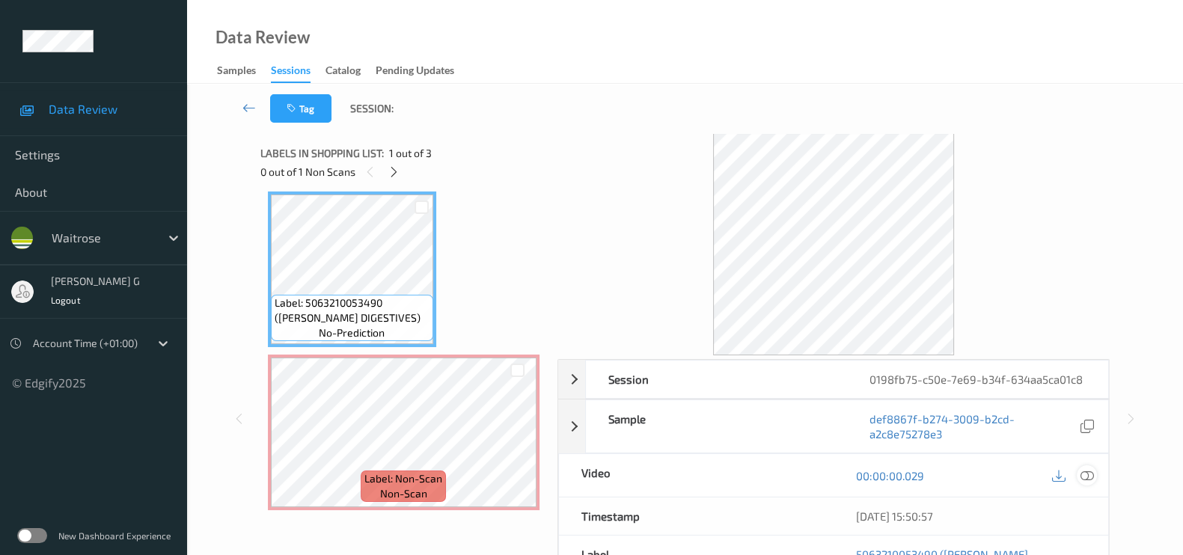
click at [1087, 473] on icon at bounding box center [1087, 475] width 13 height 13
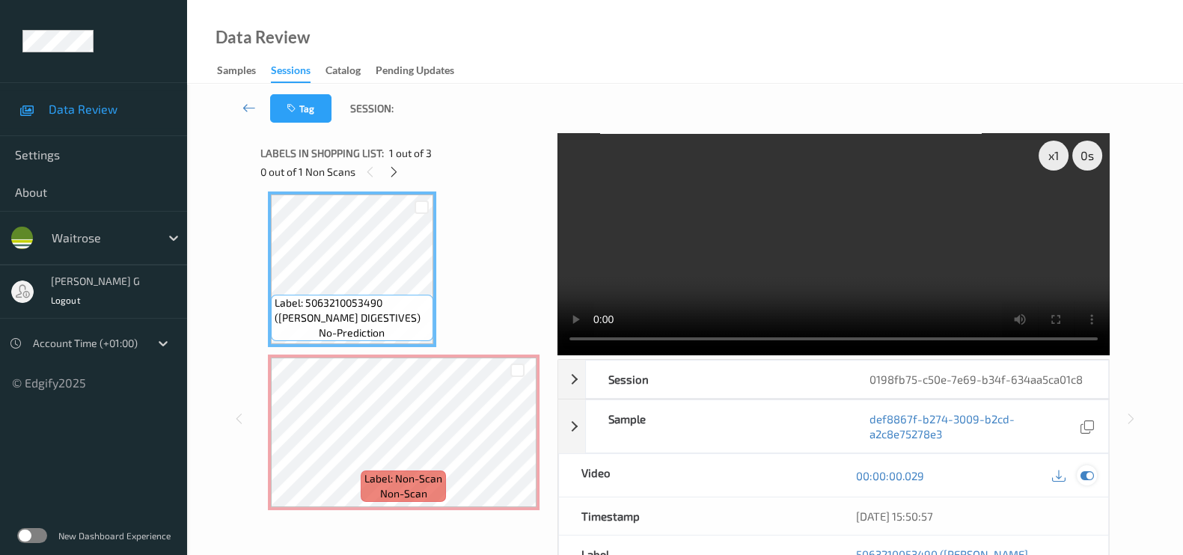
click at [1084, 476] on icon at bounding box center [1087, 475] width 13 height 13
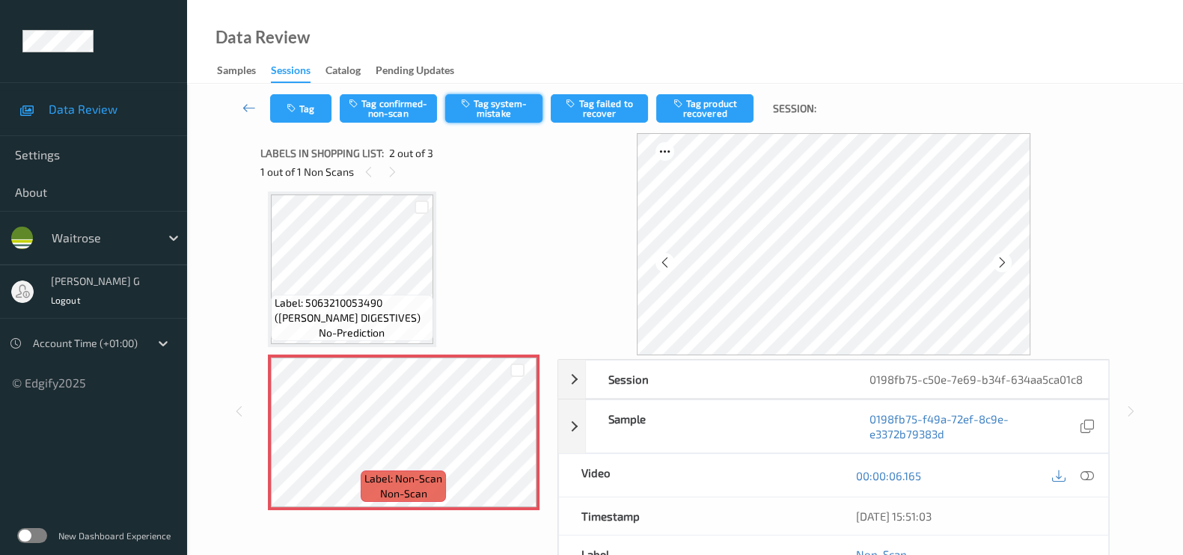
click at [484, 106] on button "Tag system-mistake" at bounding box center [493, 108] width 97 height 28
click at [303, 109] on button "Tag" at bounding box center [300, 108] width 61 height 28
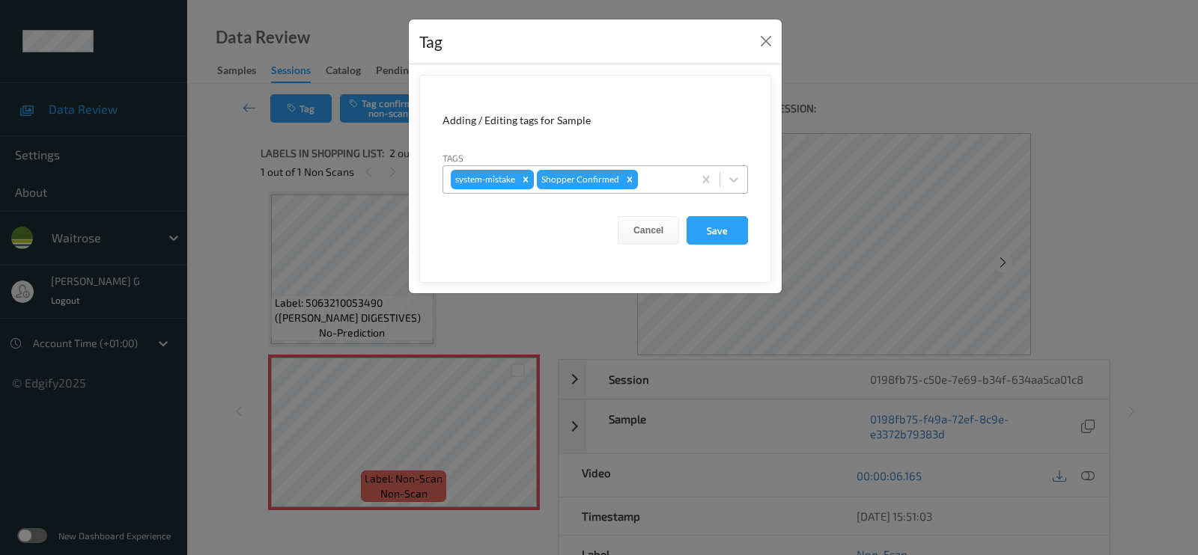
click at [662, 177] on div at bounding box center [663, 180] width 44 height 18
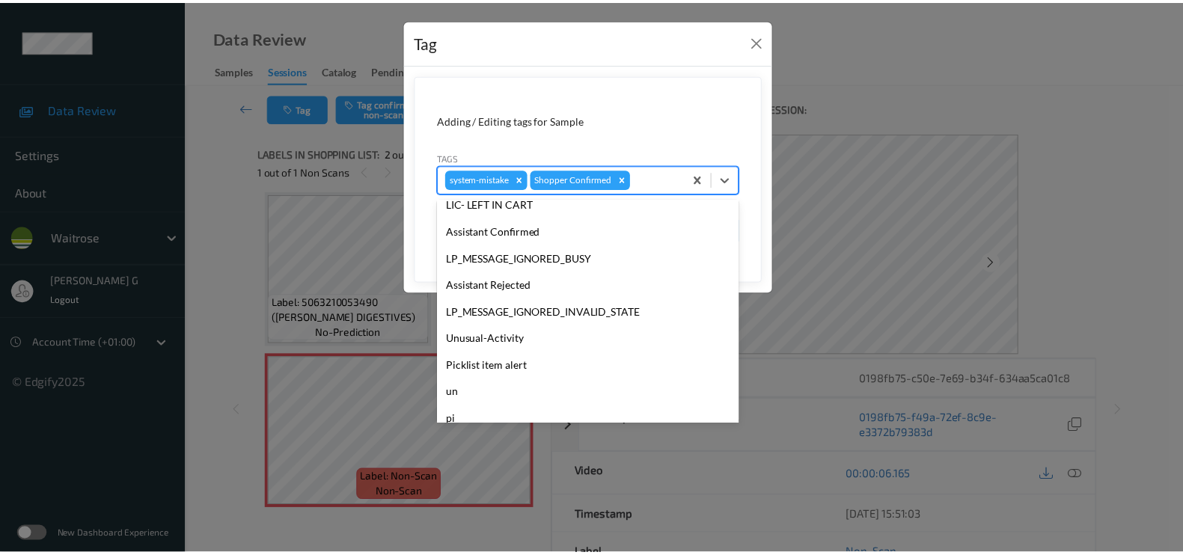
scroll to position [320, 0]
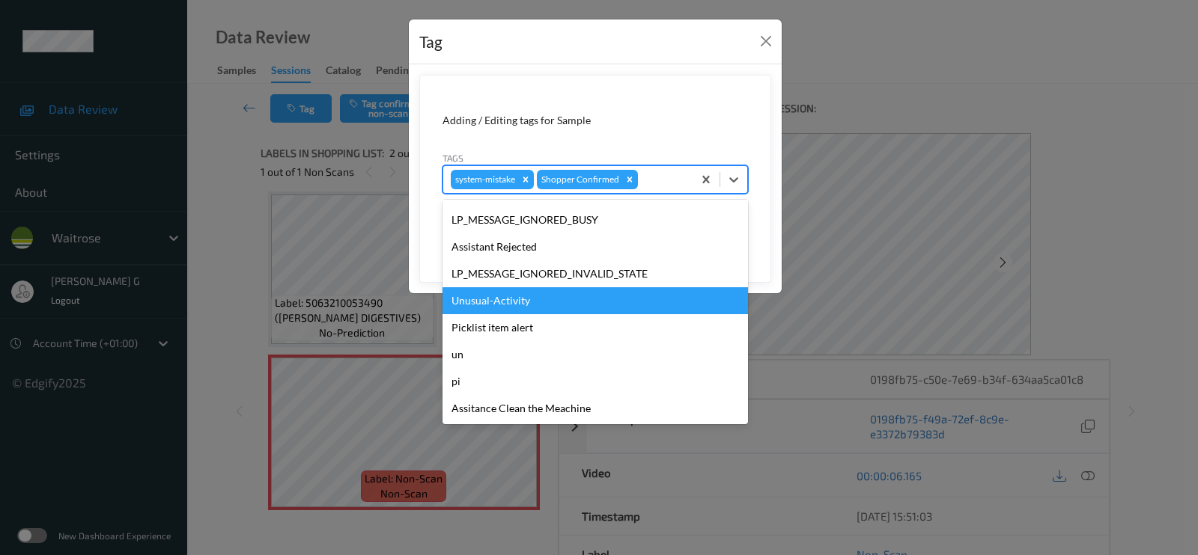
click at [495, 299] on div "Unusual-Activity" at bounding box center [594, 300] width 305 height 27
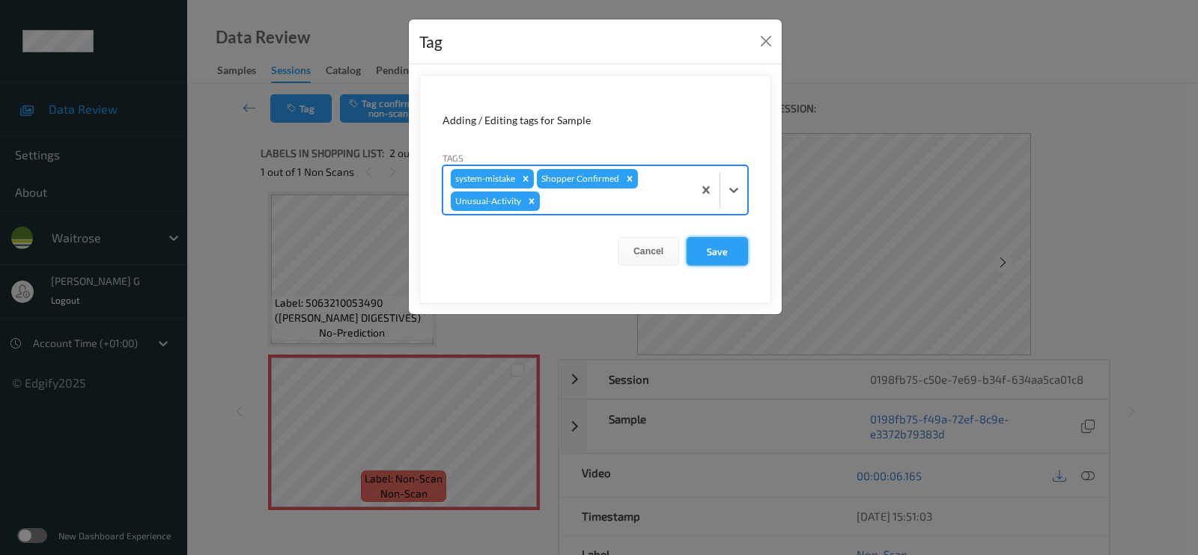
click at [713, 258] on button "Save" at bounding box center [716, 251] width 61 height 28
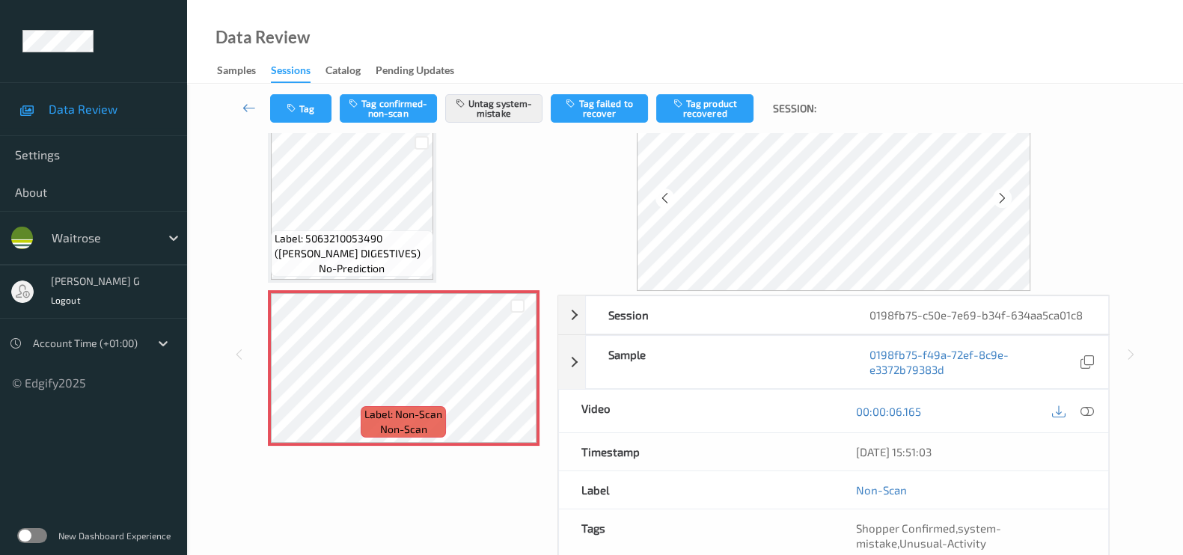
scroll to position [93, 0]
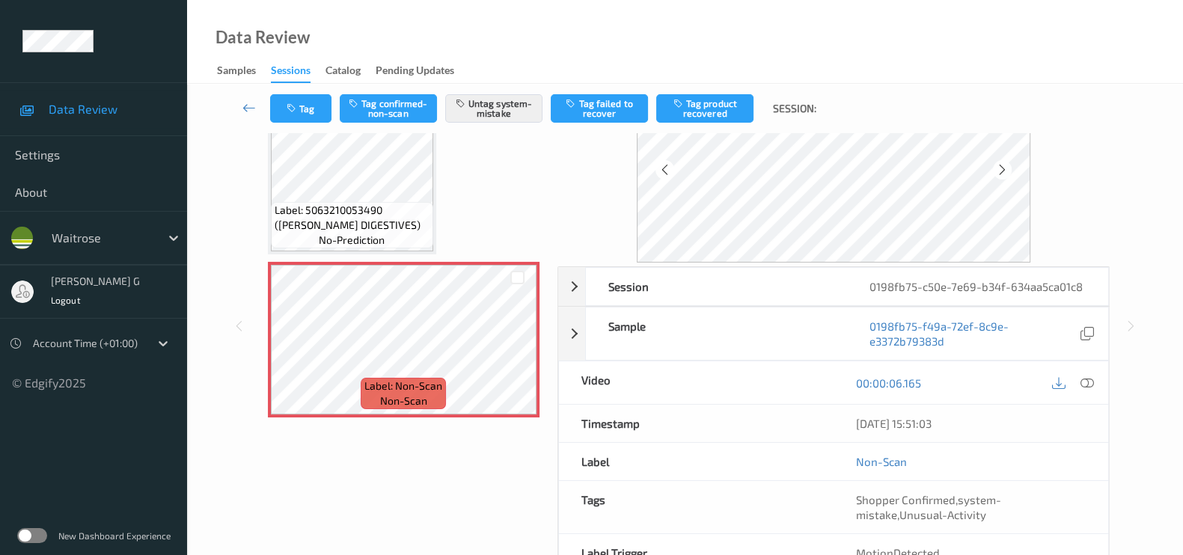
click at [1100, 215] on div at bounding box center [834, 151] width 552 height 222
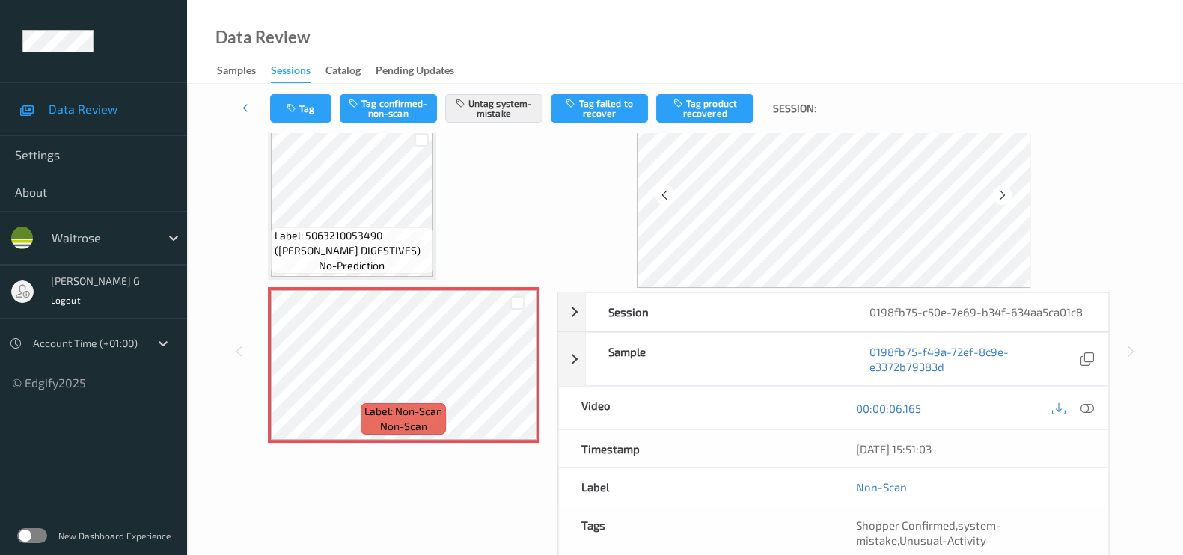
scroll to position [0, 0]
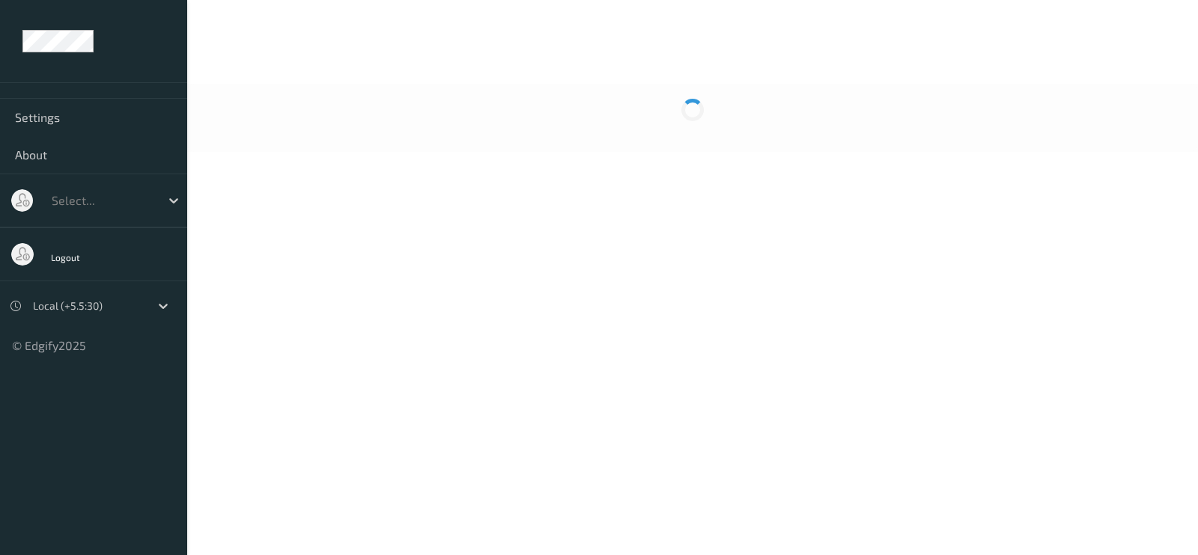
click at [719, 188] on body "Settings About Select... Logout Local (+5.5:30) © Edgify 2025 New Dashboard Exp…" at bounding box center [599, 277] width 1198 height 555
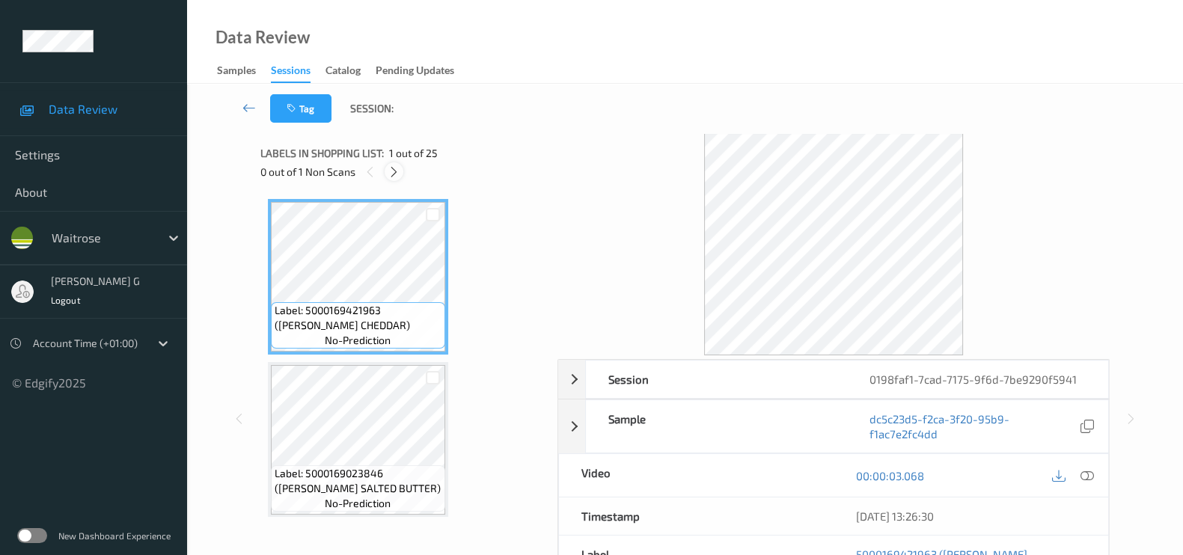
click at [391, 174] on icon at bounding box center [394, 171] width 13 height 13
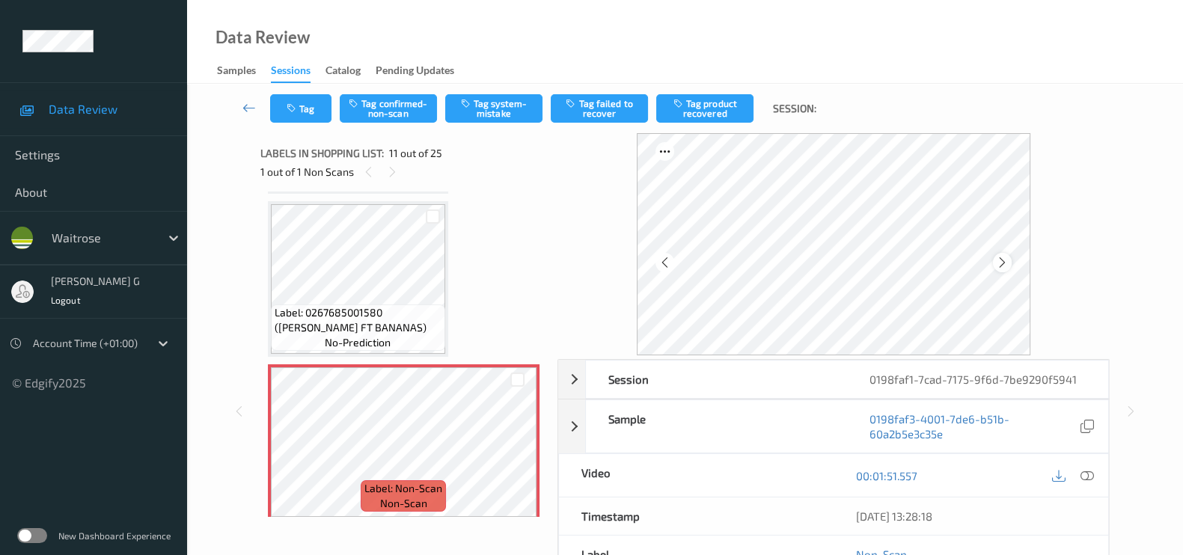
click at [995, 261] on div at bounding box center [1002, 262] width 19 height 19
click at [1001, 256] on icon at bounding box center [1002, 262] width 13 height 13
click at [1081, 472] on icon at bounding box center [1087, 475] width 13 height 13
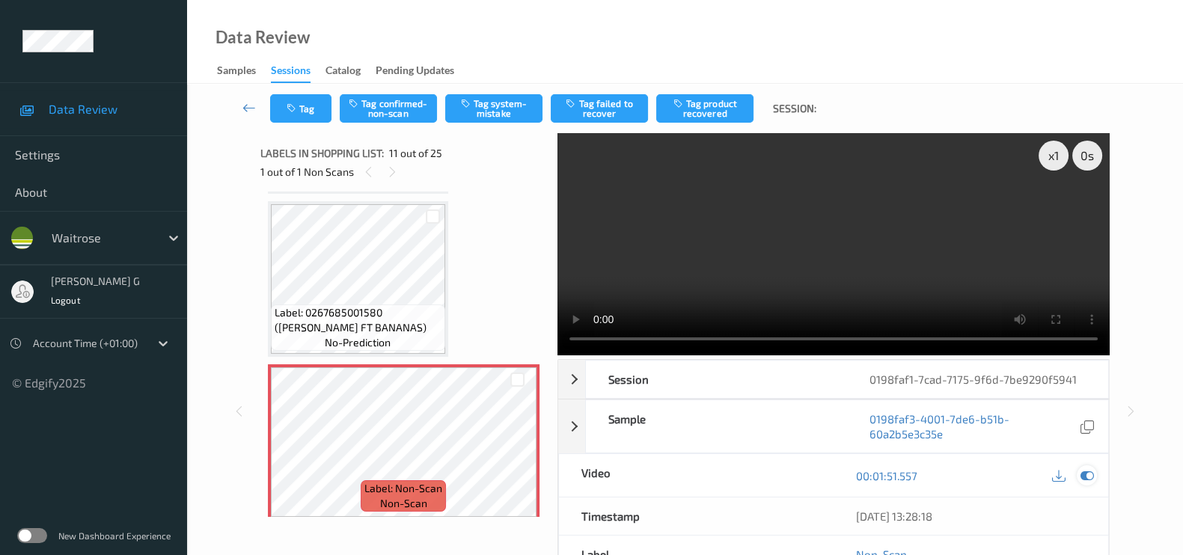
click at [1082, 473] on icon at bounding box center [1087, 475] width 13 height 13
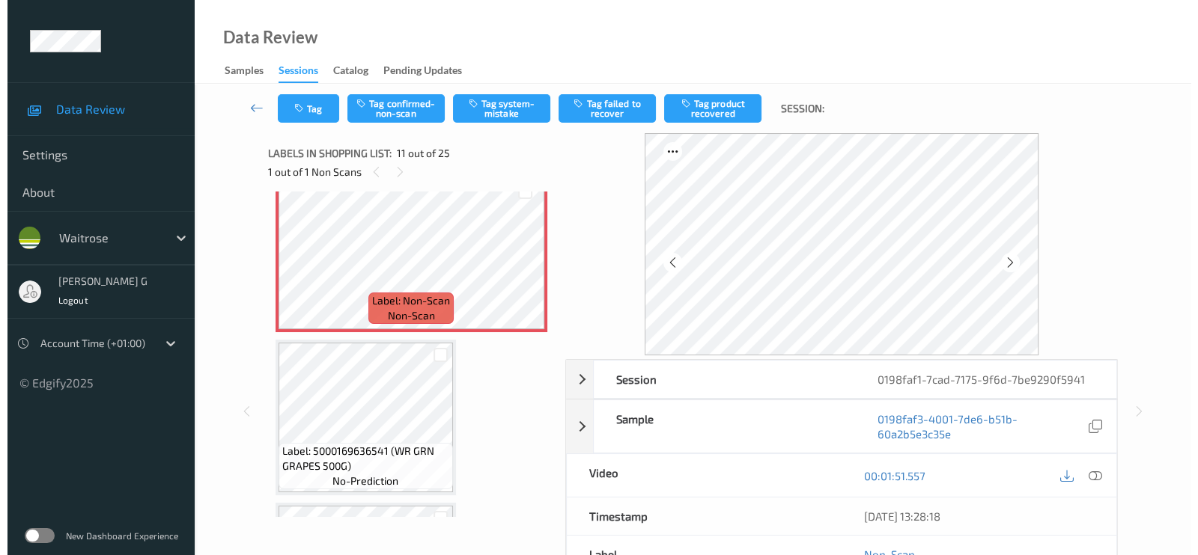
scroll to position [1561, 0]
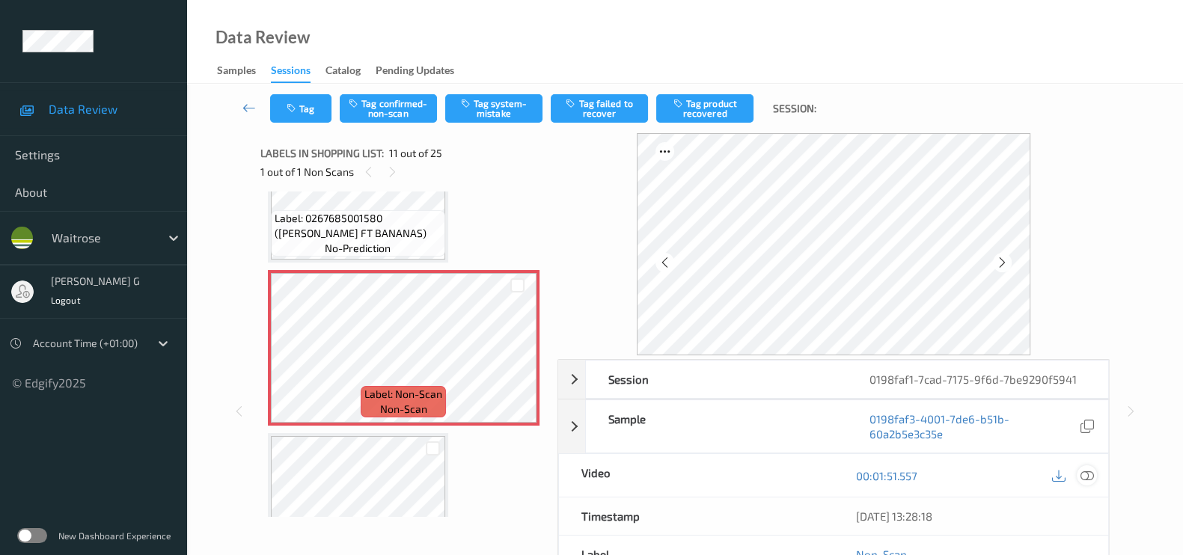
click at [1088, 473] on icon at bounding box center [1087, 475] width 13 height 13
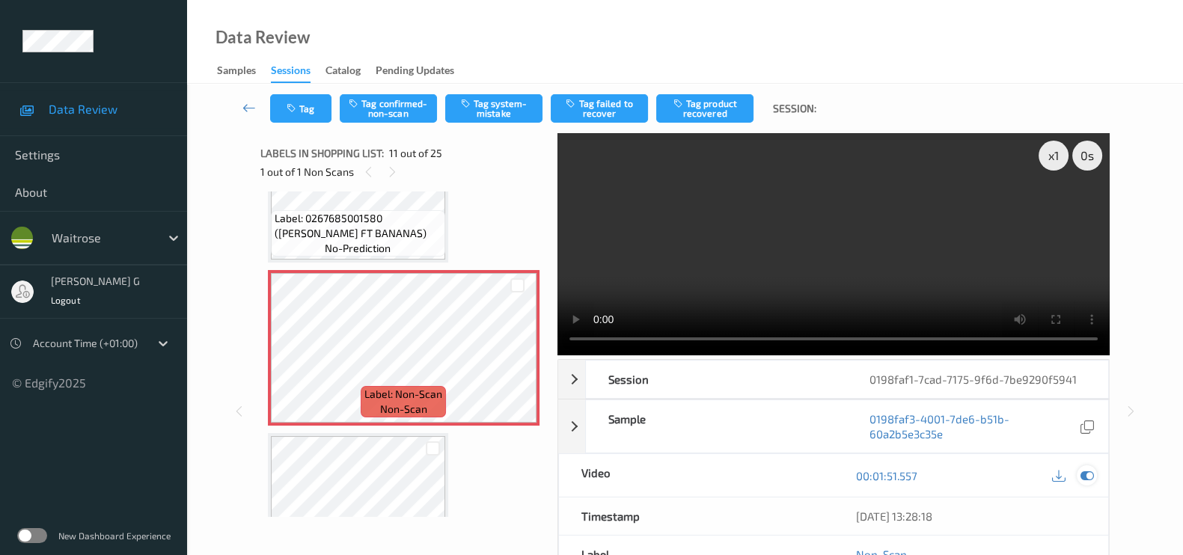
click at [1089, 479] on icon at bounding box center [1087, 475] width 13 height 13
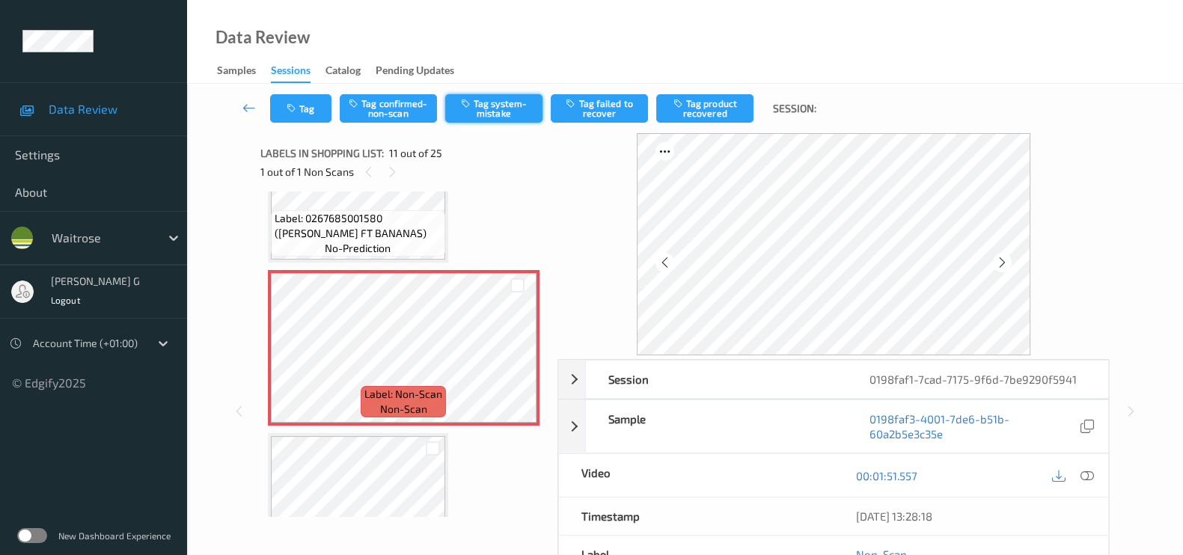
click at [491, 112] on button "Tag system-mistake" at bounding box center [493, 108] width 97 height 28
click at [305, 113] on button "Tag" at bounding box center [300, 108] width 61 height 28
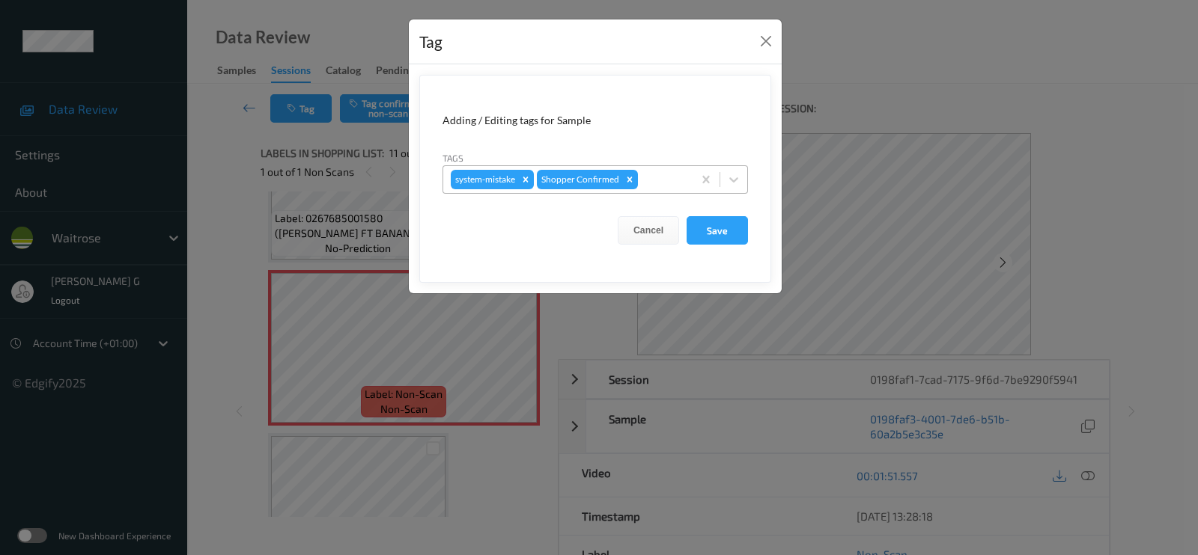
click at [659, 181] on div at bounding box center [663, 180] width 44 height 18
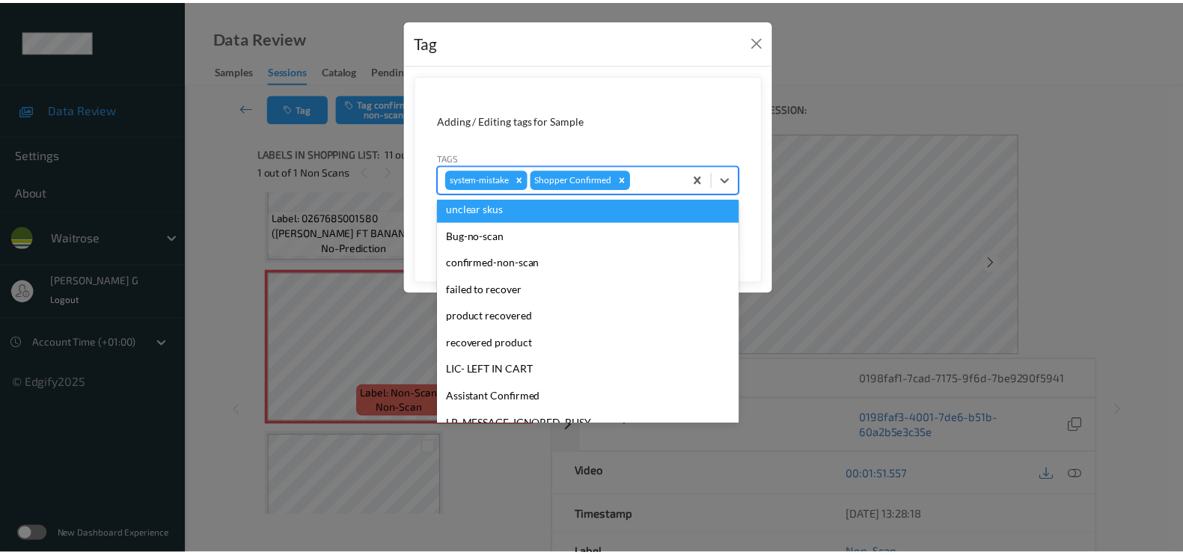
scroll to position [281, 0]
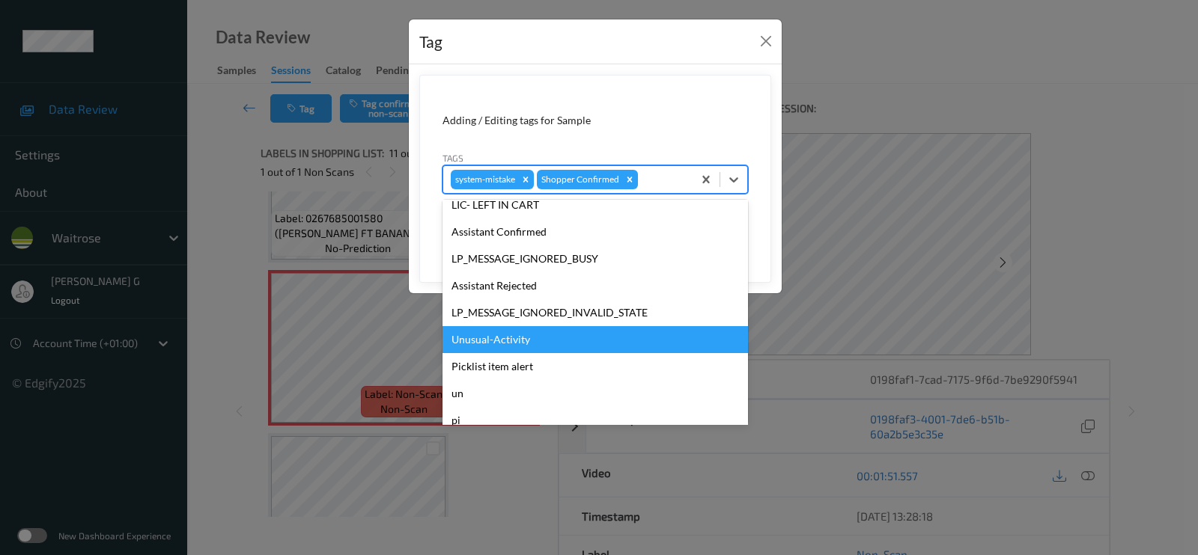
click at [484, 341] on div "Unusual-Activity" at bounding box center [594, 339] width 305 height 27
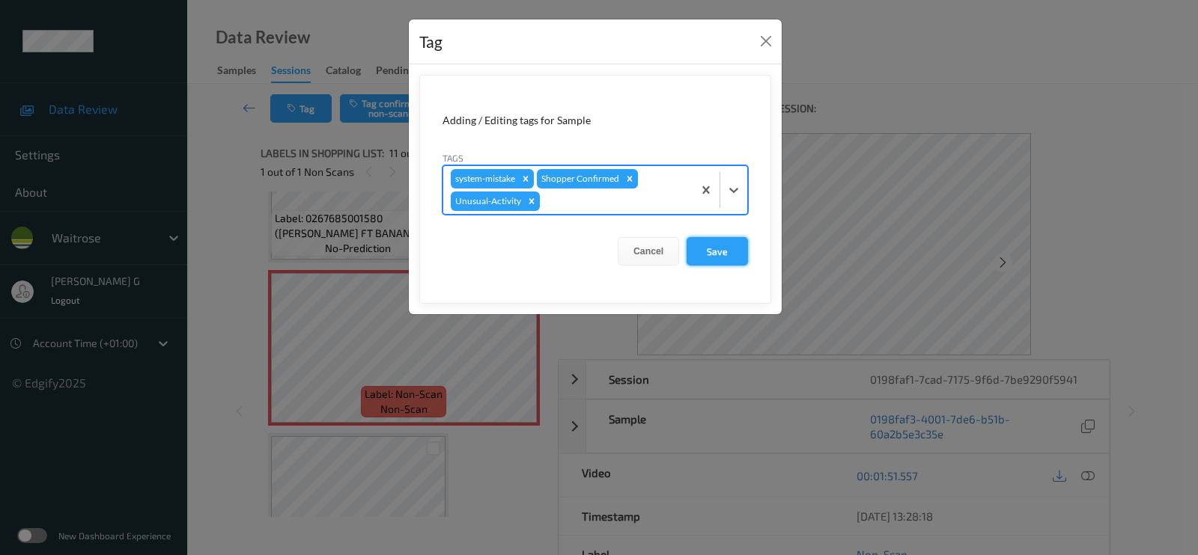
click at [704, 247] on button "Save" at bounding box center [716, 251] width 61 height 28
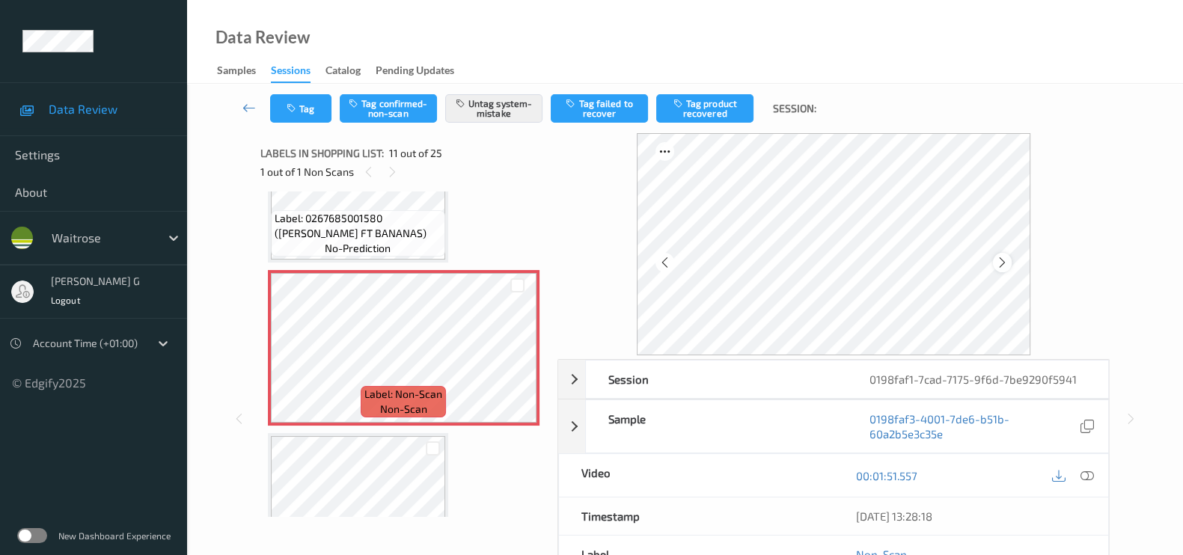
click at [1003, 260] on icon at bounding box center [1002, 262] width 13 height 13
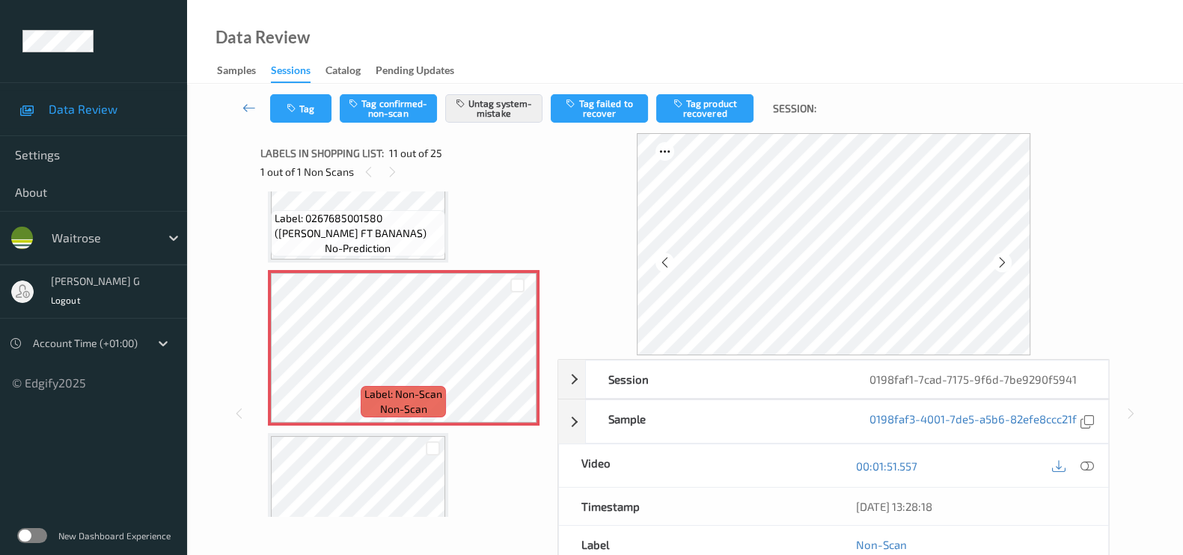
click at [1003, 260] on icon at bounding box center [1002, 262] width 13 height 13
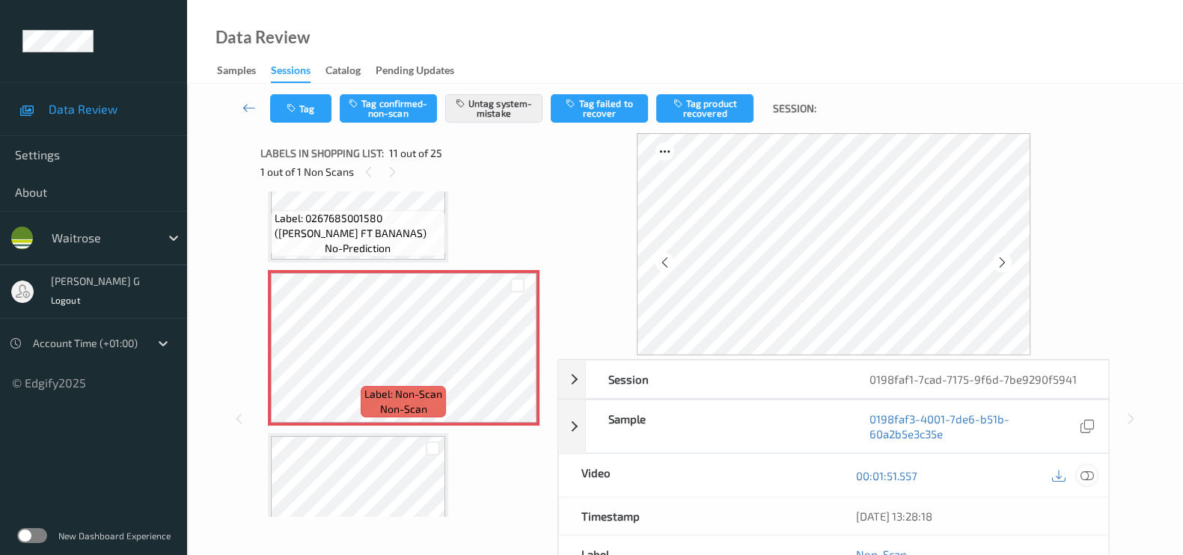
click at [1089, 472] on icon at bounding box center [1087, 475] width 13 height 13
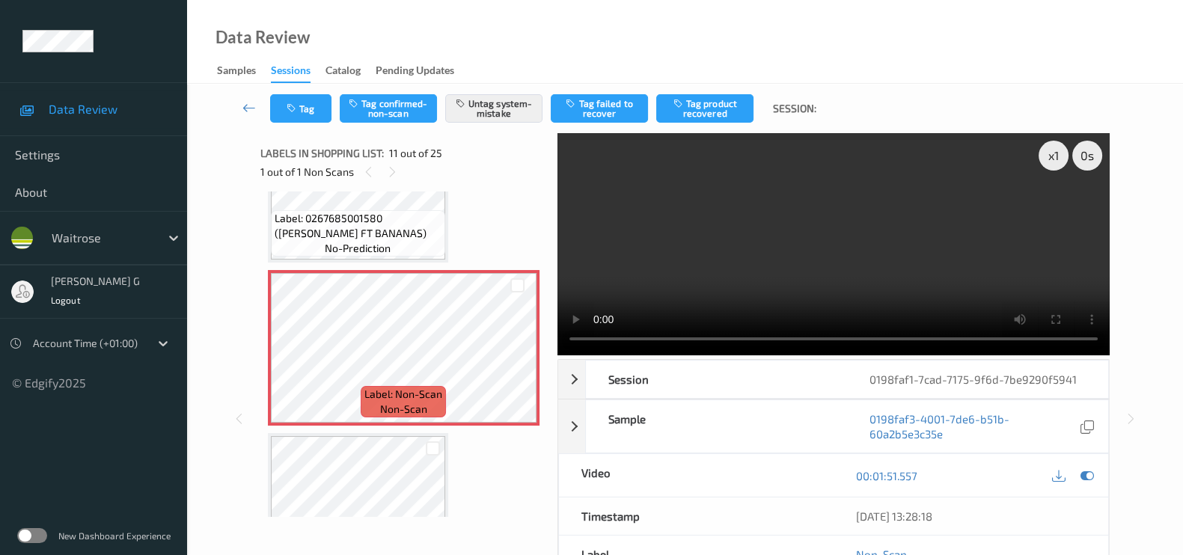
click at [1076, 477] on div at bounding box center [1073, 476] width 49 height 20
click at [1085, 471] on icon at bounding box center [1087, 475] width 13 height 13
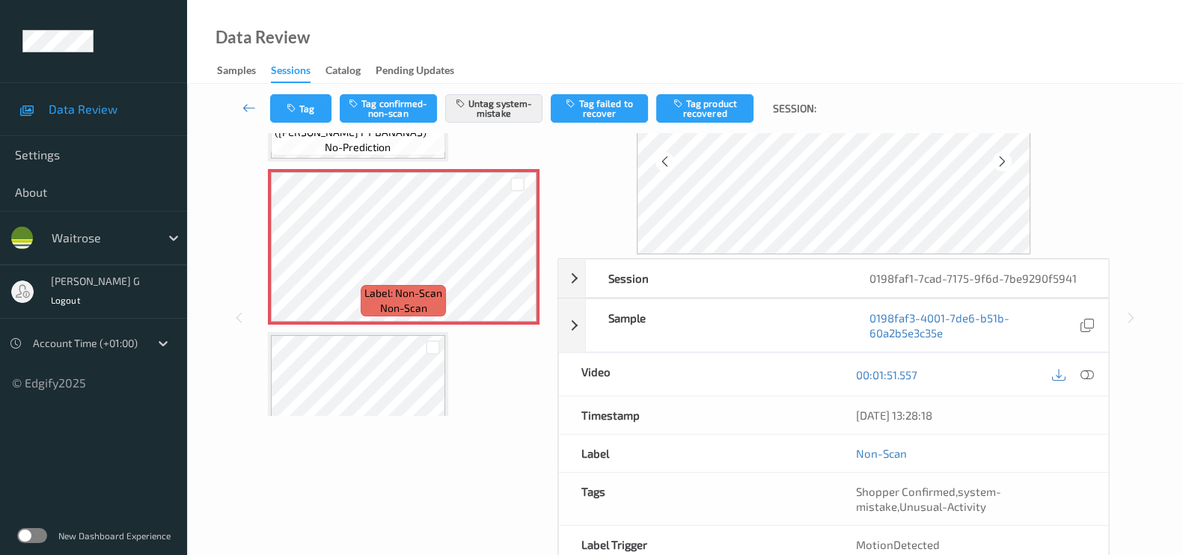
scroll to position [178, 0]
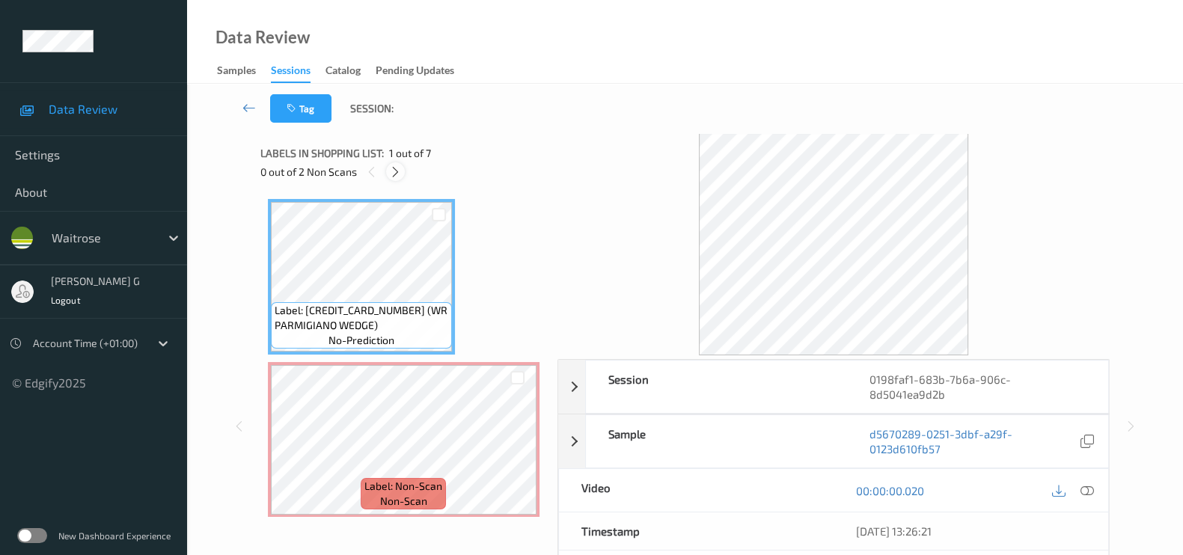
click at [390, 173] on icon at bounding box center [395, 171] width 13 height 13
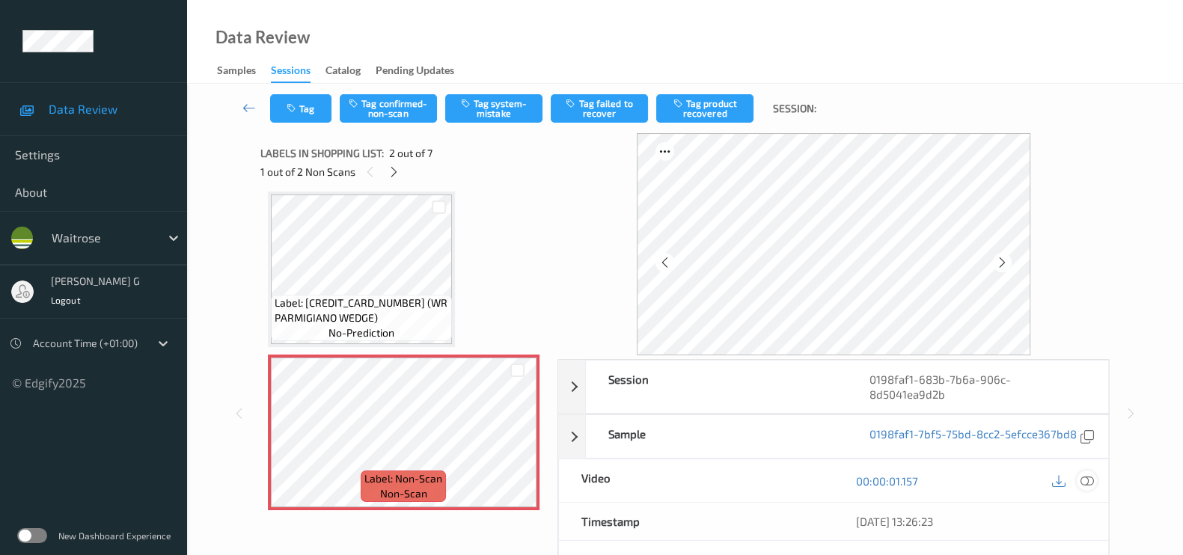
click at [1091, 487] on icon at bounding box center [1087, 481] width 13 height 13
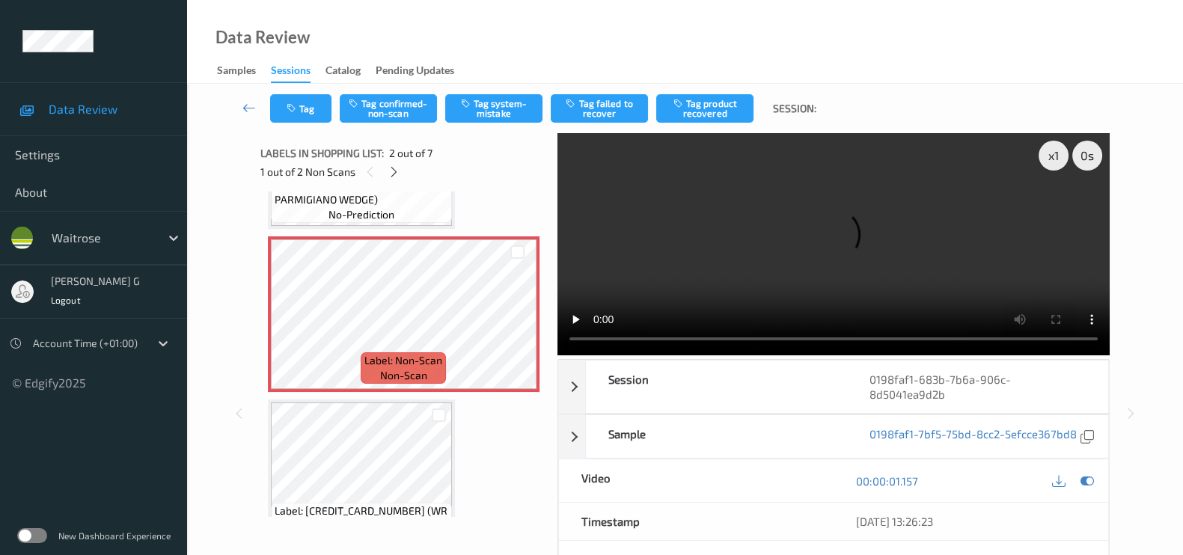
scroll to position [195, 0]
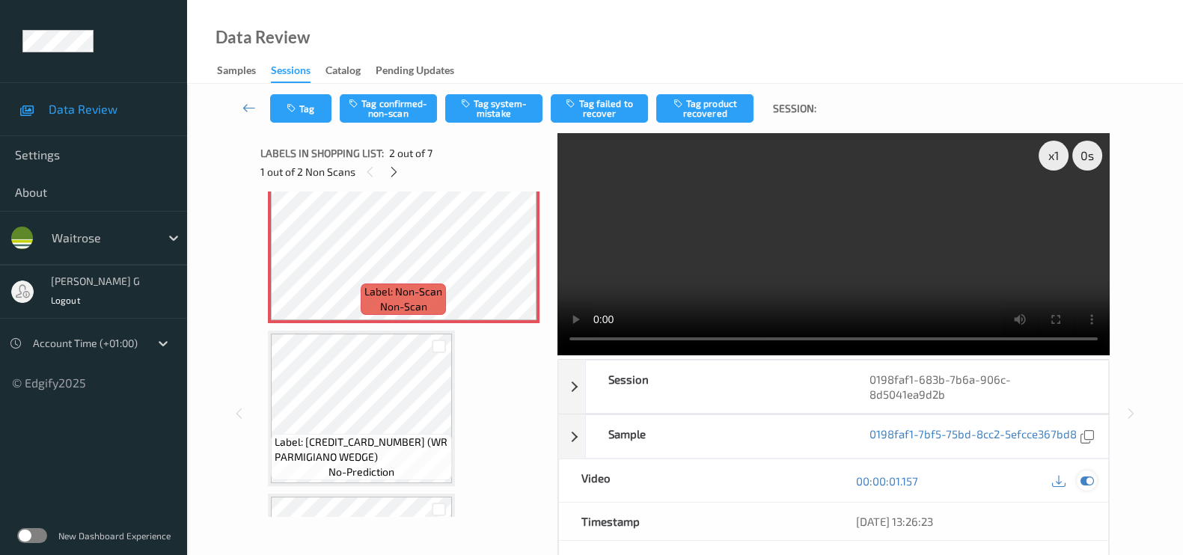
click at [1089, 485] on icon at bounding box center [1087, 481] width 13 height 13
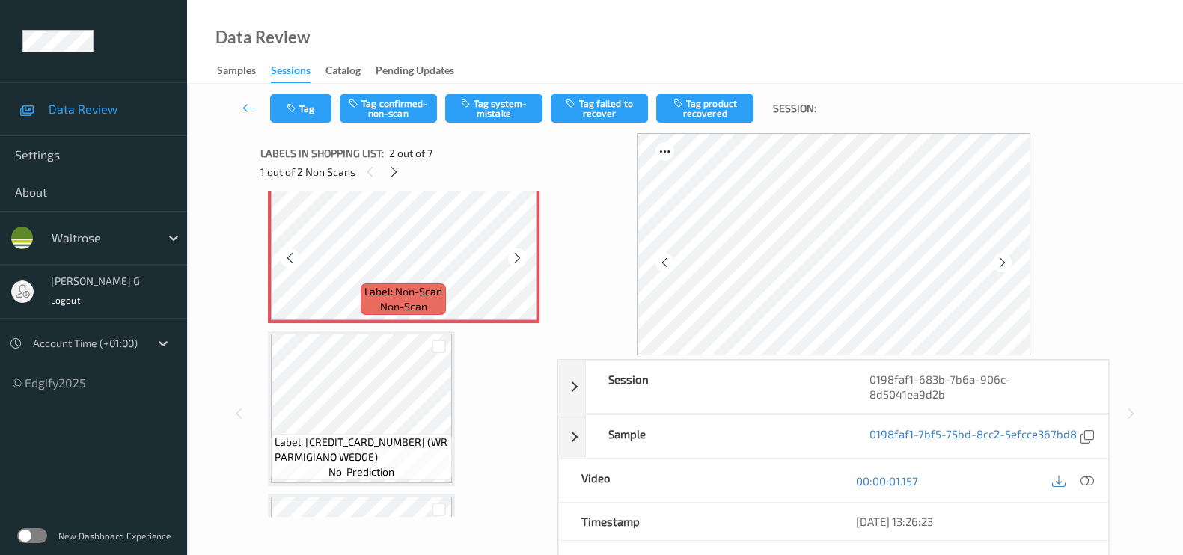
scroll to position [0, 0]
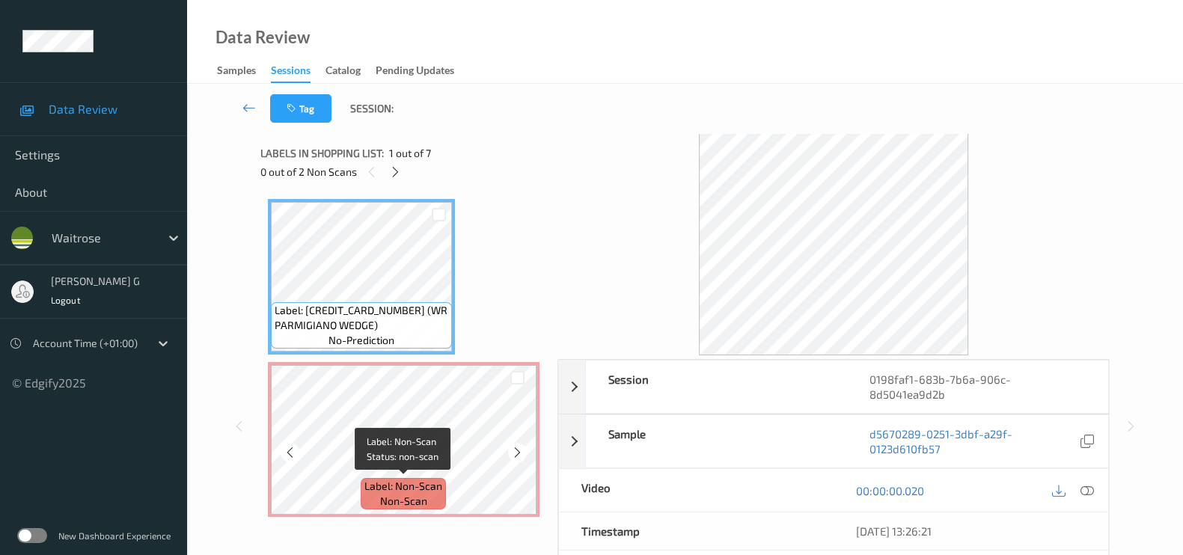
click at [373, 484] on span "Label: Non-Scan" at bounding box center [404, 486] width 78 height 15
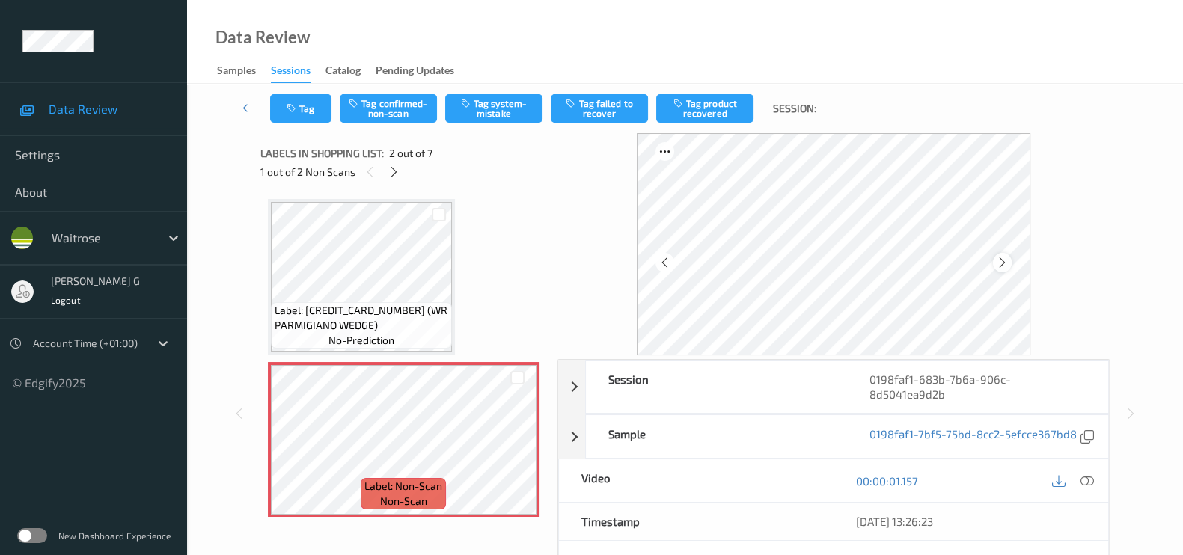
click at [1008, 261] on icon at bounding box center [1002, 262] width 13 height 13
click at [479, 109] on button "Tag system-mistake" at bounding box center [493, 108] width 97 height 28
click at [302, 119] on button "Tag" at bounding box center [300, 108] width 61 height 28
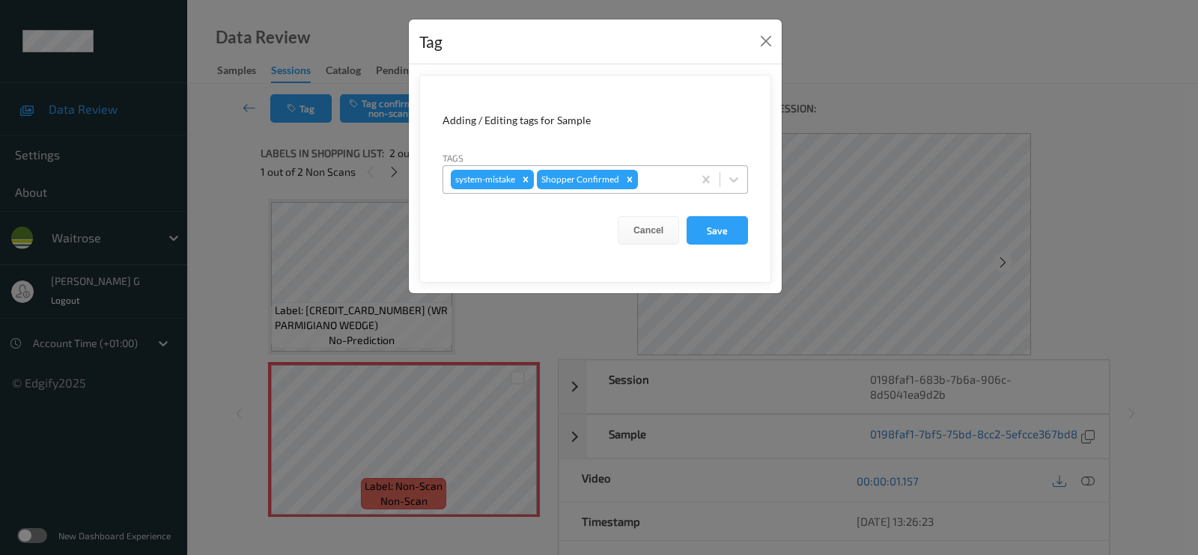
click at [655, 180] on div at bounding box center [663, 180] width 44 height 18
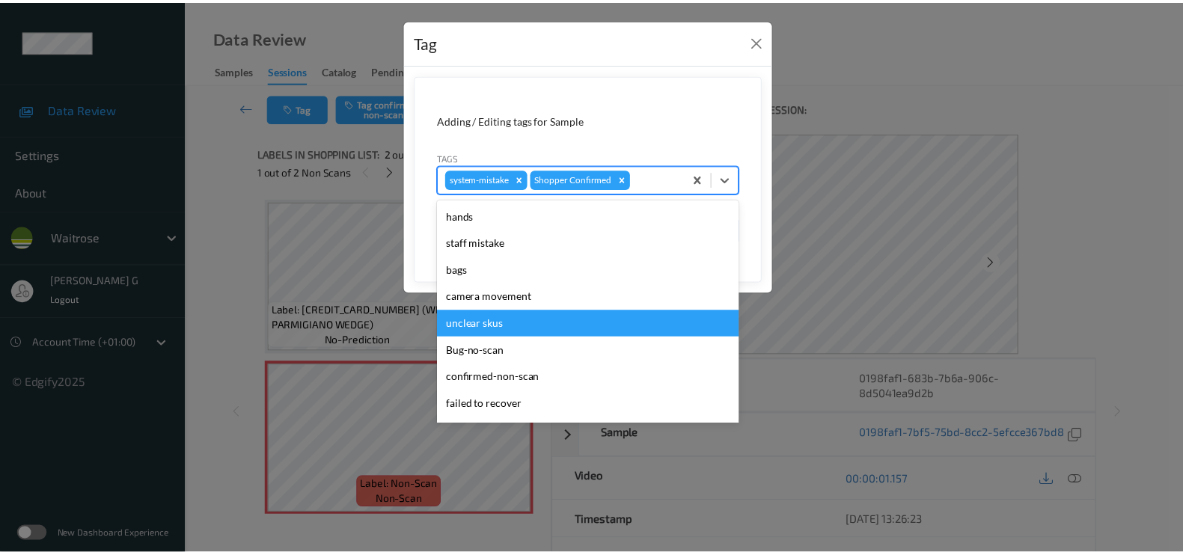
scroll to position [320, 0]
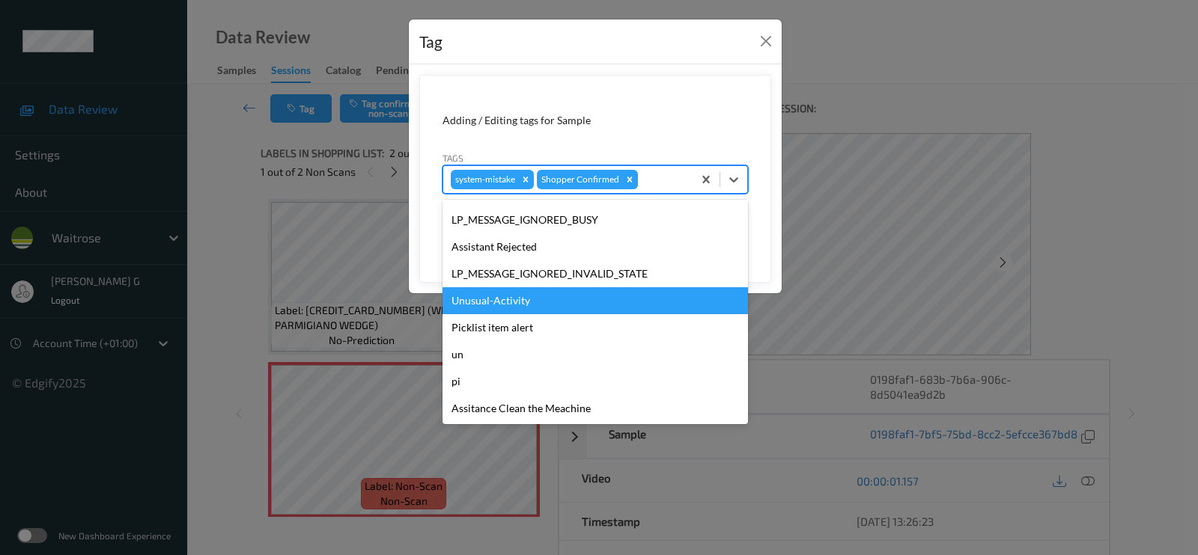
click at [486, 296] on div "Unusual-Activity" at bounding box center [594, 300] width 305 height 27
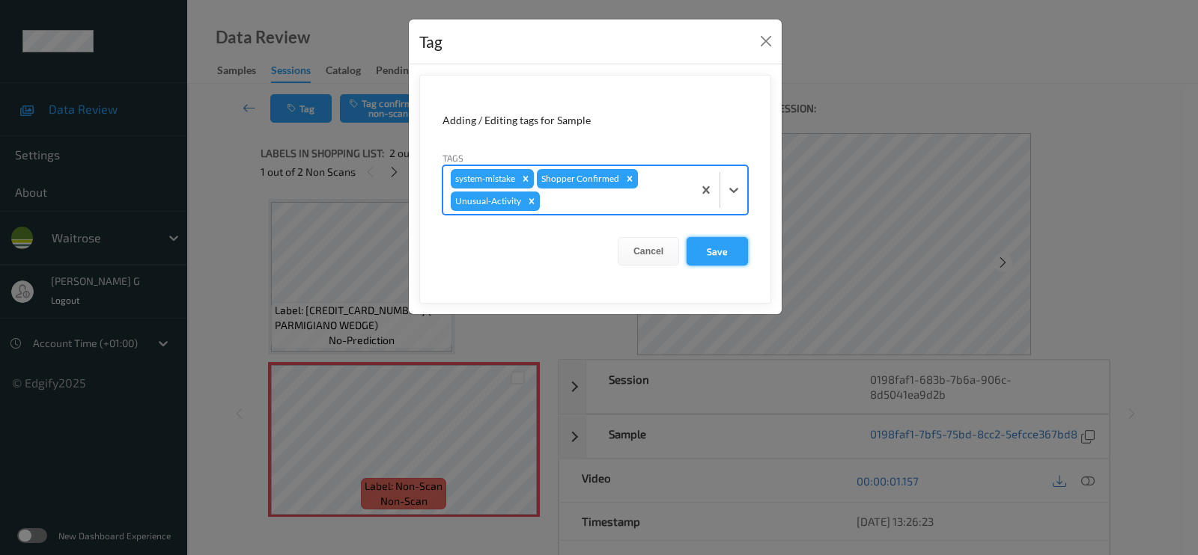
click at [710, 241] on button "Save" at bounding box center [716, 251] width 61 height 28
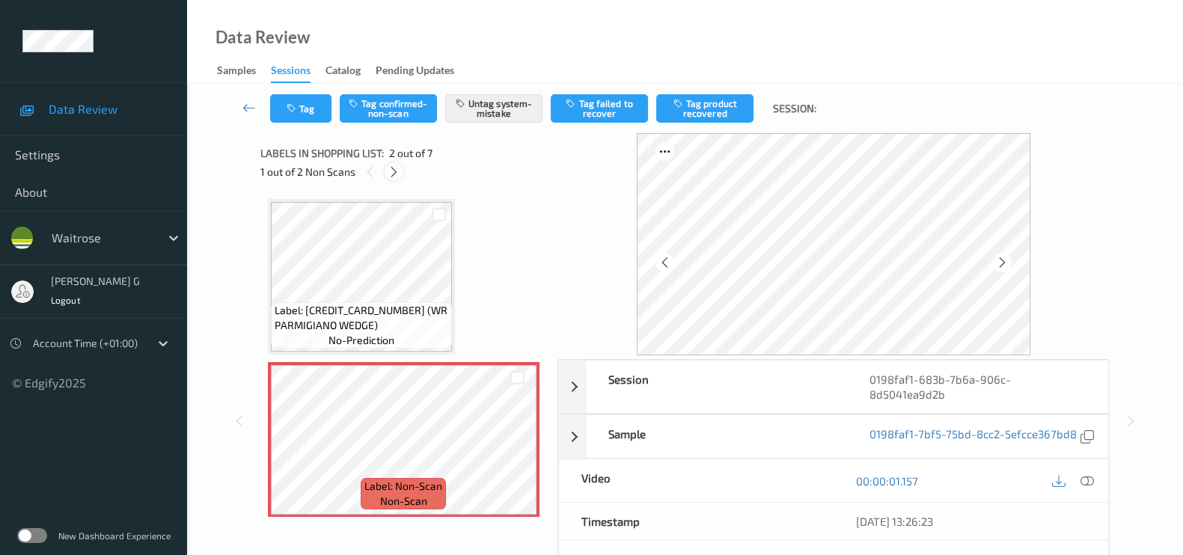
click at [392, 175] on icon at bounding box center [394, 171] width 13 height 13
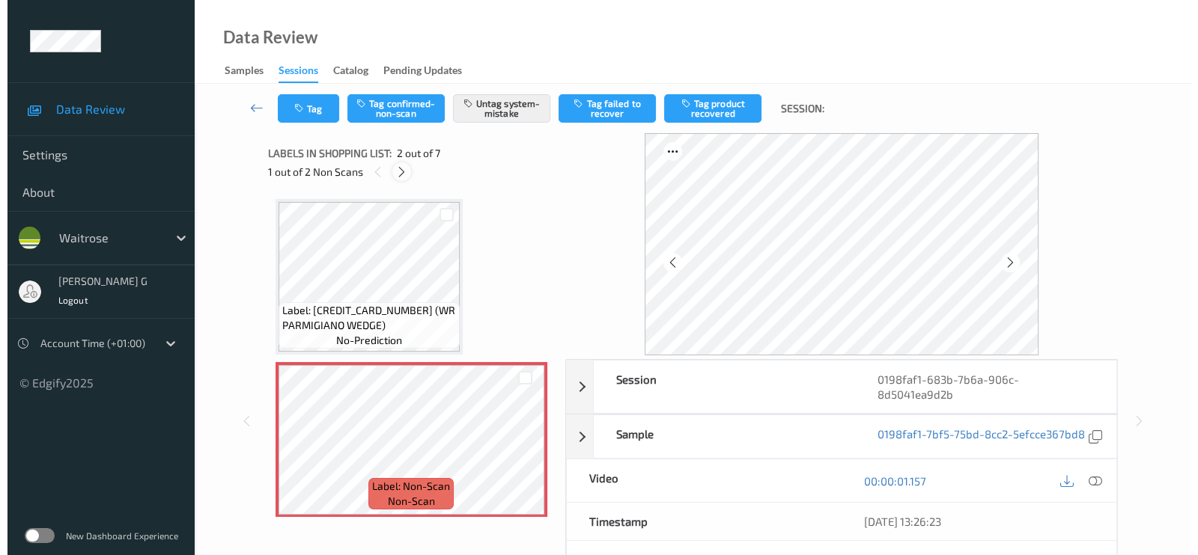
scroll to position [817, 0]
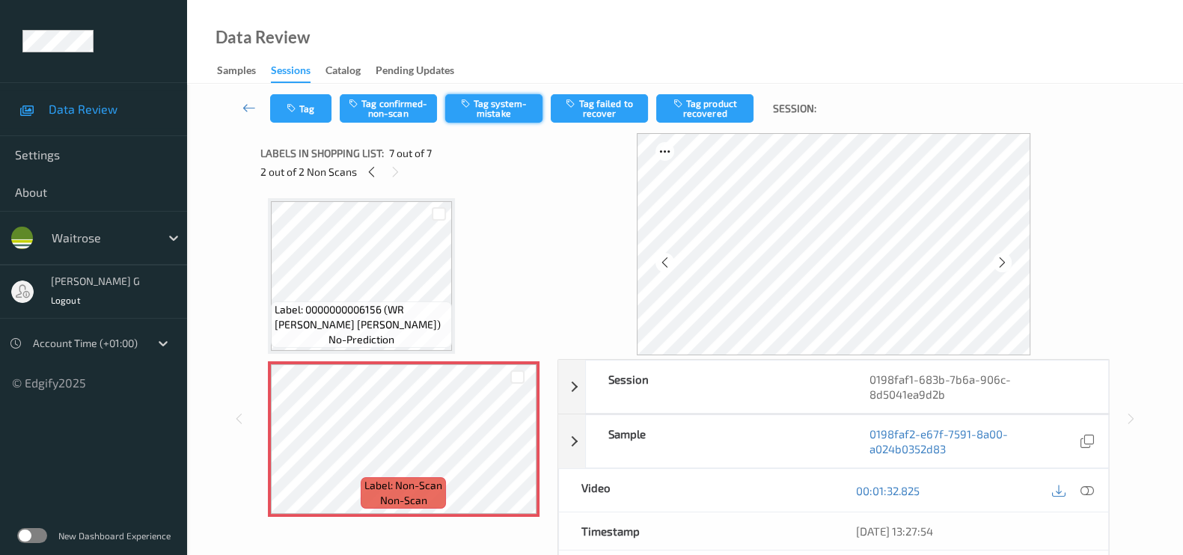
click at [516, 109] on button "Tag system-mistake" at bounding box center [493, 108] width 97 height 28
click at [302, 111] on button "Tag" at bounding box center [300, 108] width 61 height 28
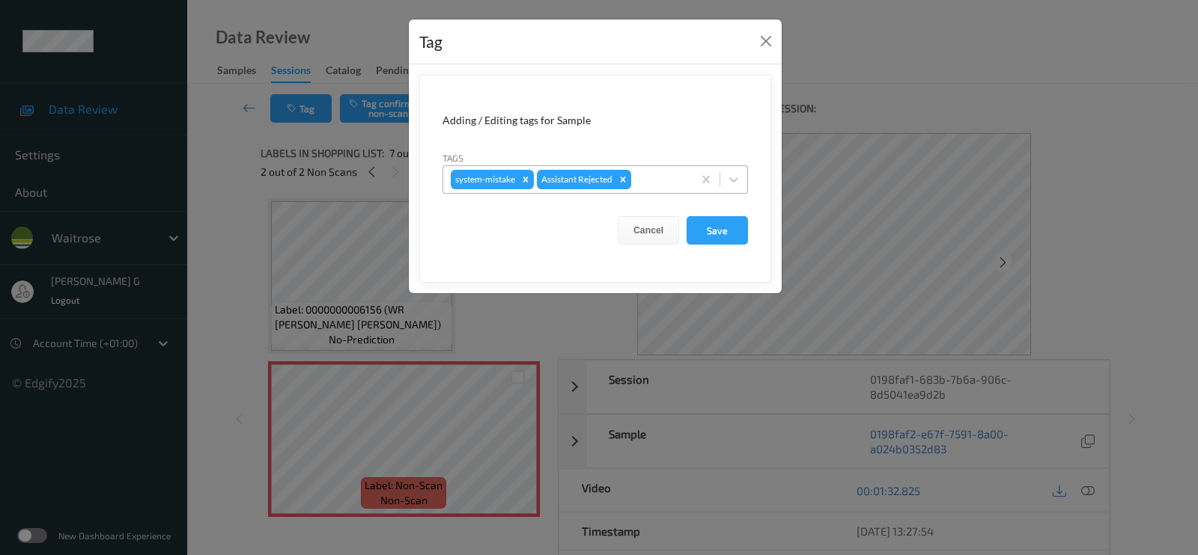
click at [665, 181] on div at bounding box center [659, 180] width 51 height 18
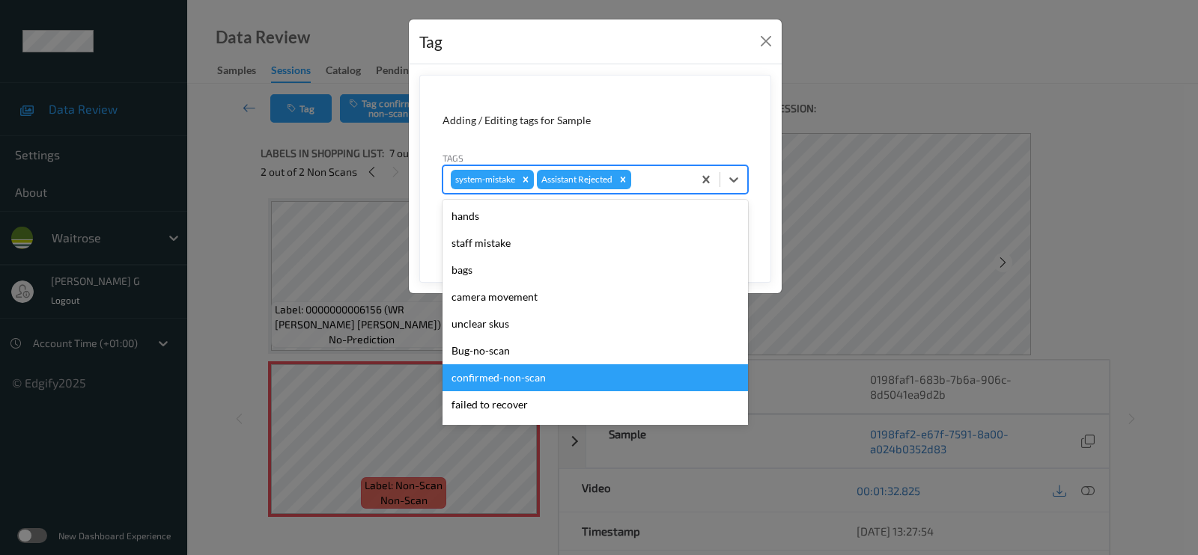
scroll to position [320, 0]
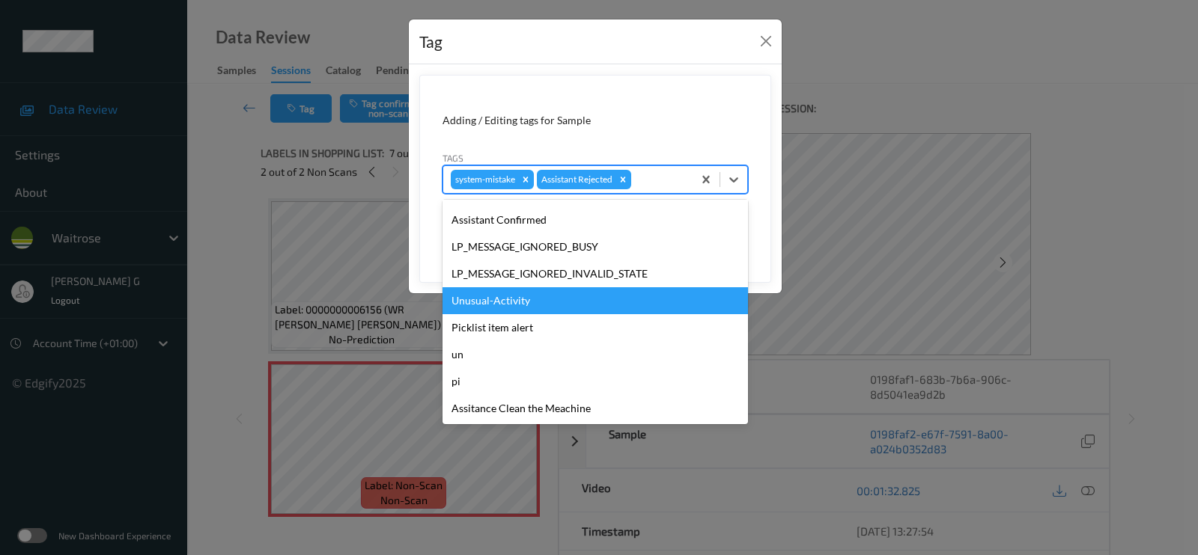
click at [488, 311] on div "Unusual-Activity" at bounding box center [594, 300] width 305 height 27
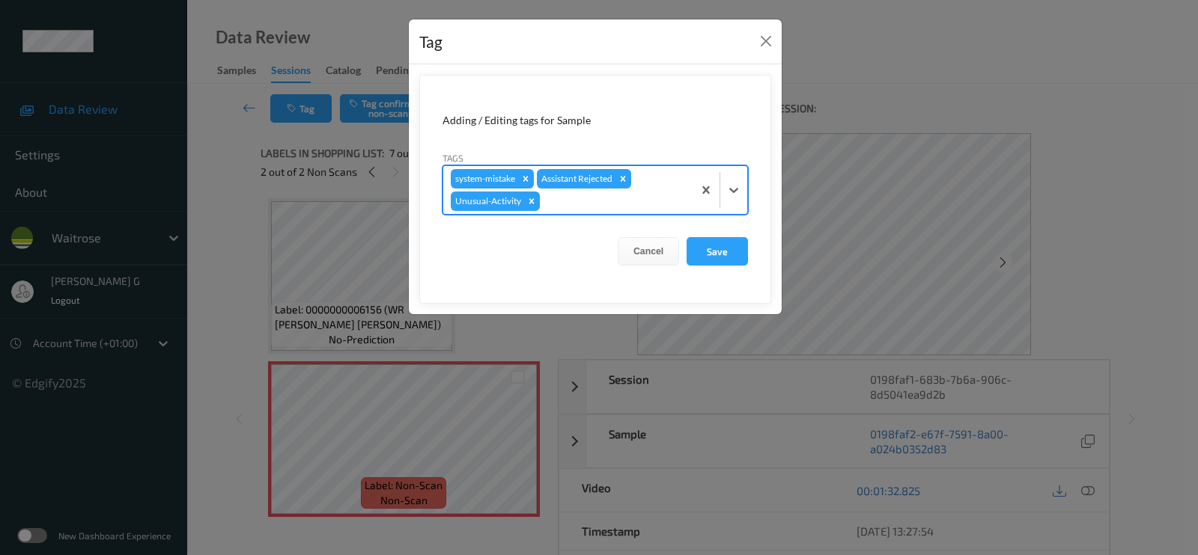
click at [629, 202] on div at bounding box center [614, 201] width 142 height 18
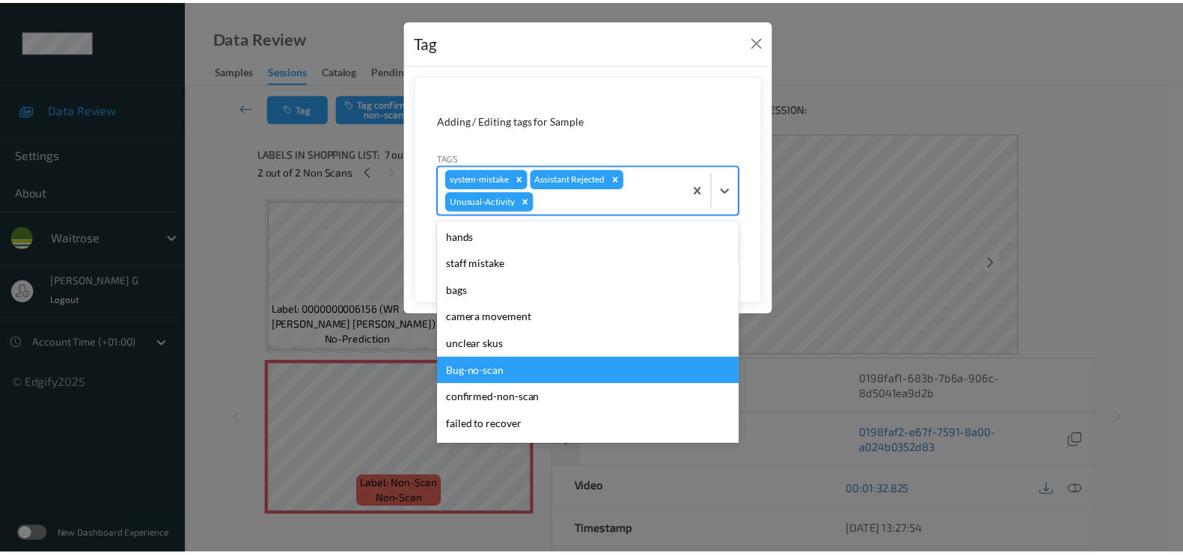
scroll to position [293, 0]
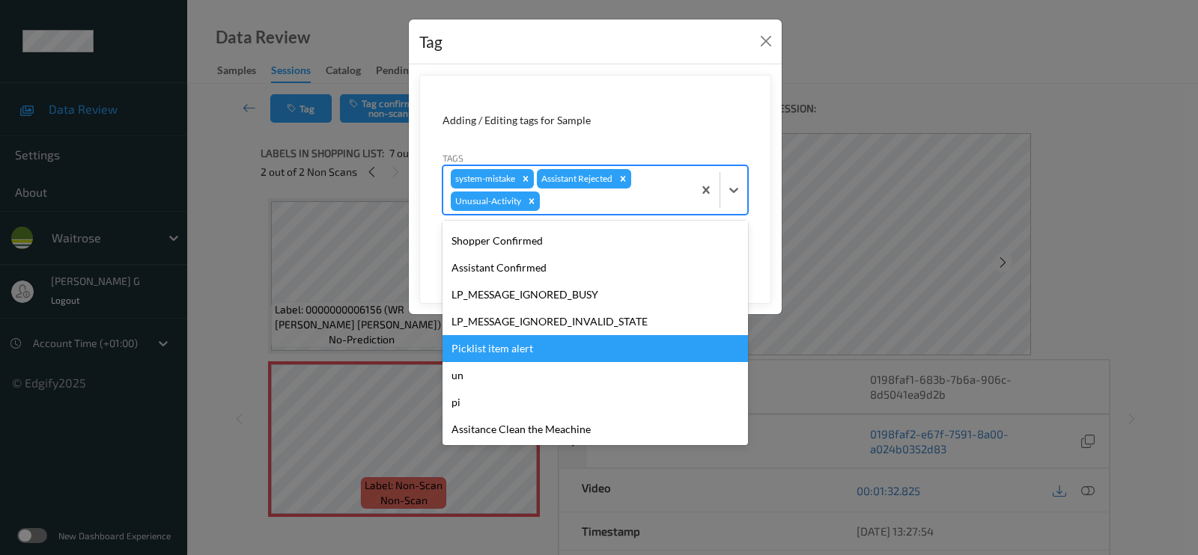
click at [525, 343] on div "Picklist item alert" at bounding box center [594, 348] width 305 height 27
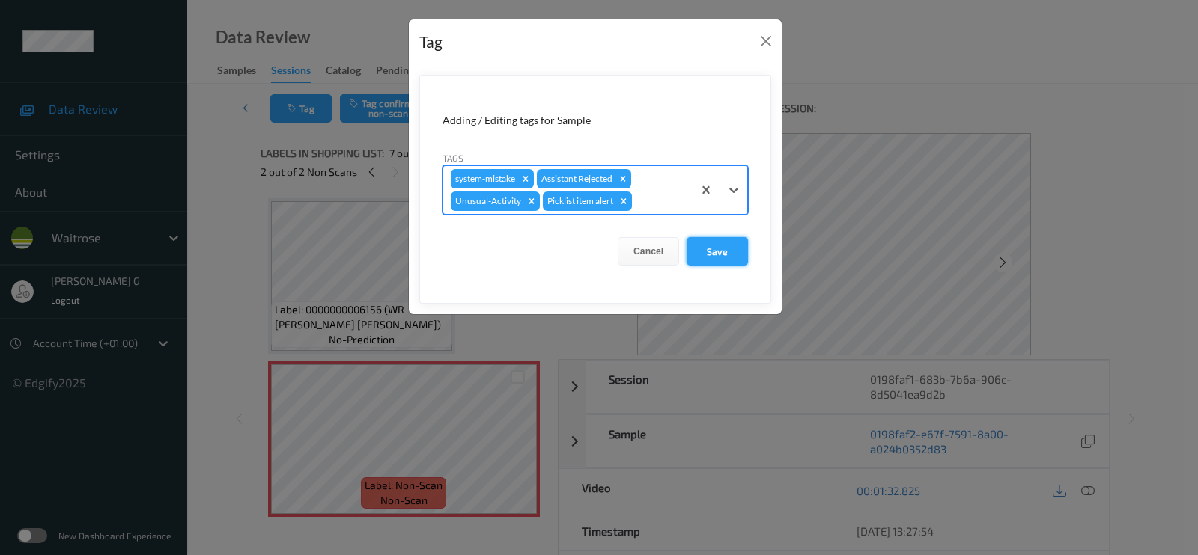
click at [720, 244] on button "Save" at bounding box center [716, 251] width 61 height 28
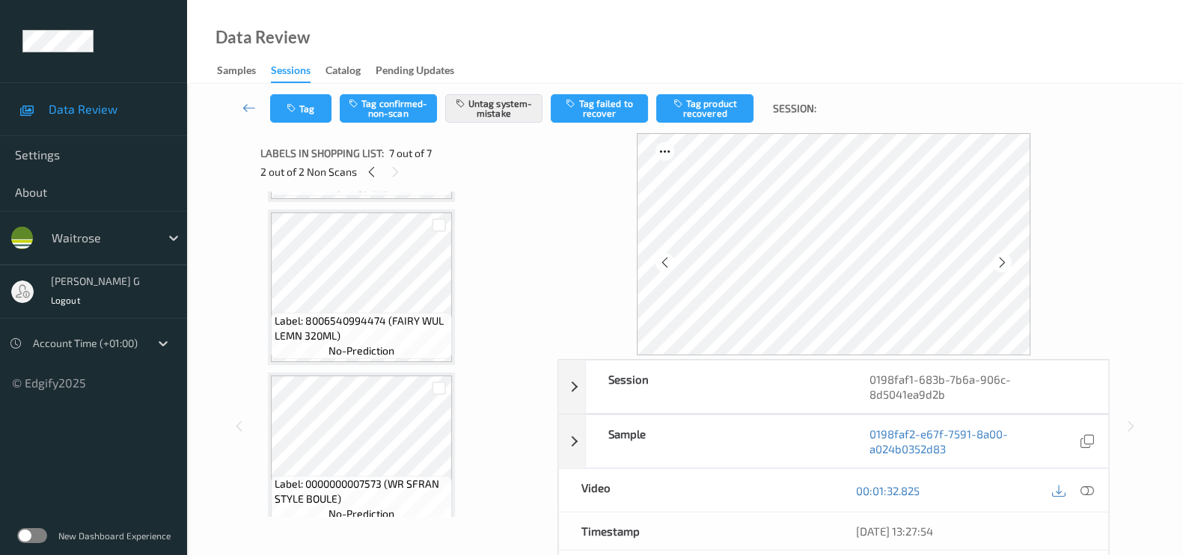
scroll to position [442, 0]
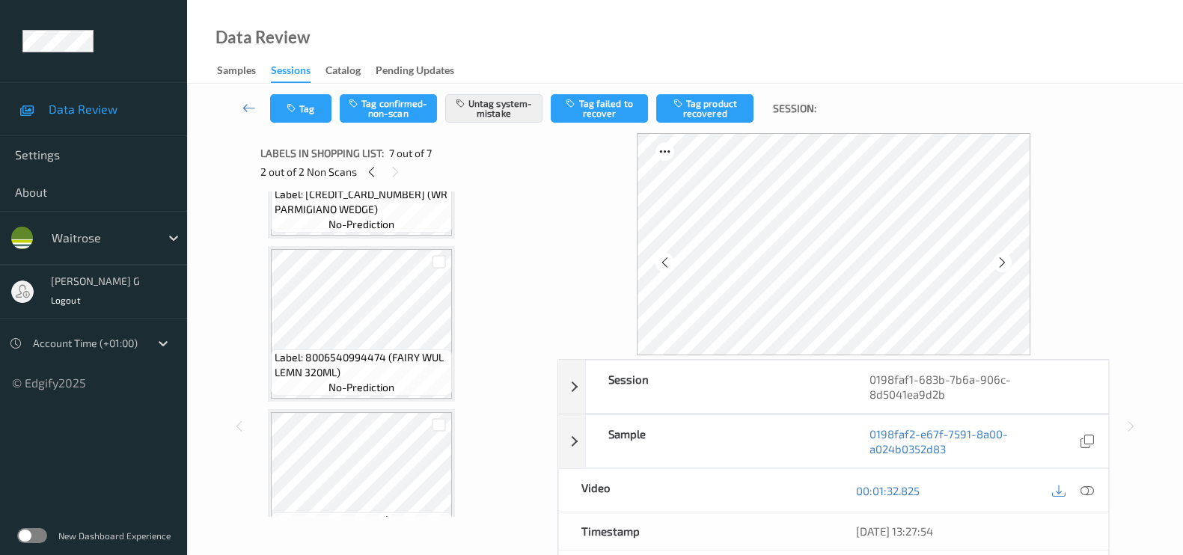
click at [363, 162] on div "2 out of 2 Non Scans" at bounding box center [403, 171] width 287 height 19
click at [375, 170] on icon at bounding box center [371, 171] width 13 height 13
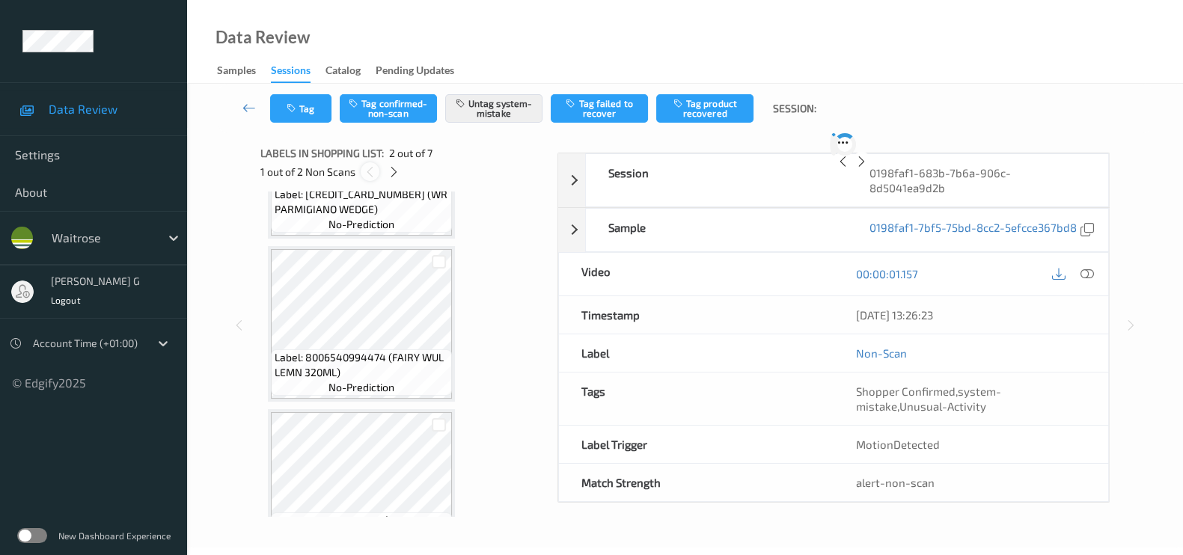
scroll to position [7, 0]
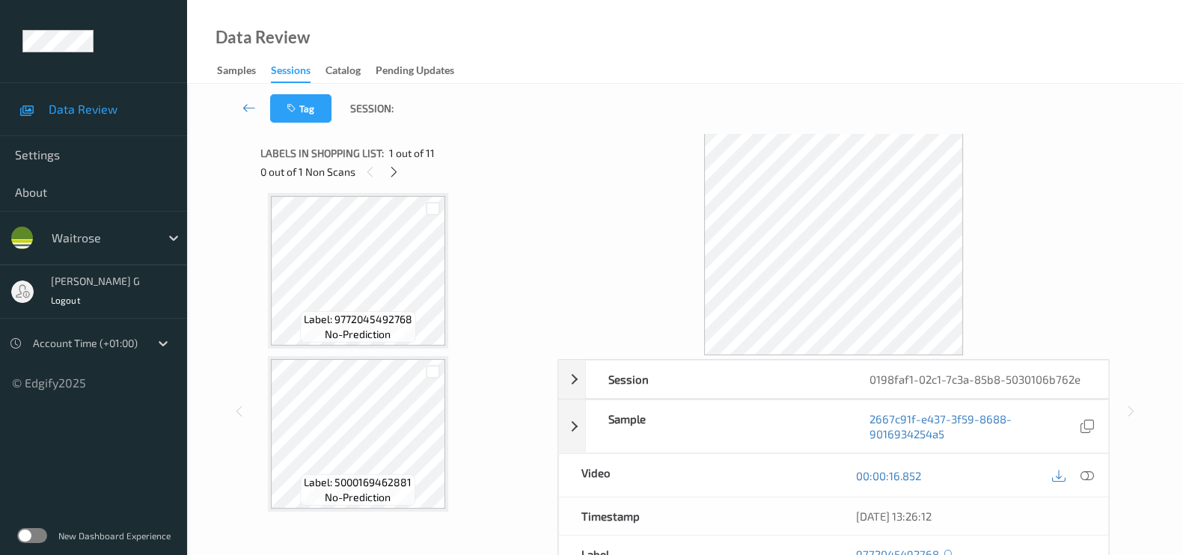
scroll to position [9, 0]
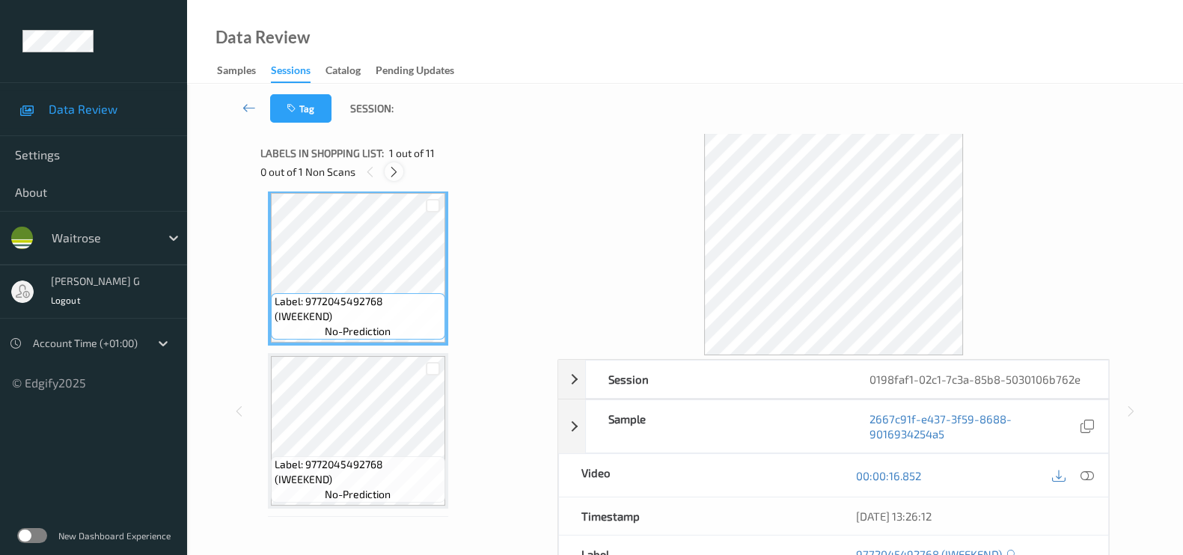
click at [391, 174] on icon at bounding box center [394, 171] width 13 height 13
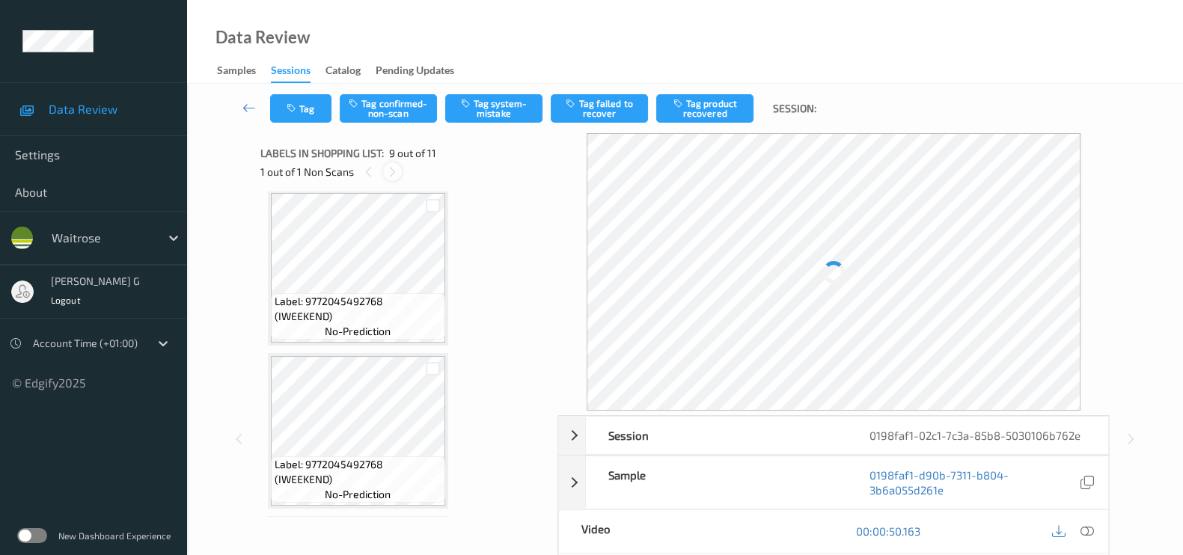
scroll to position [1142, 0]
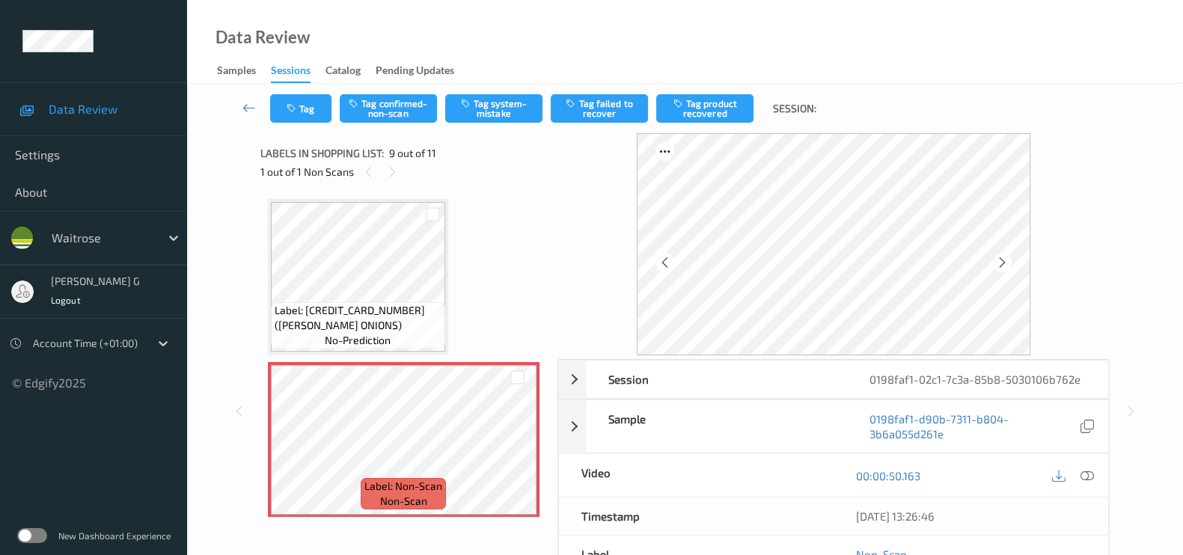
click at [1099, 470] on div "00:00:50.163" at bounding box center [971, 475] width 275 height 43
click at [1088, 477] on icon at bounding box center [1087, 475] width 13 height 13
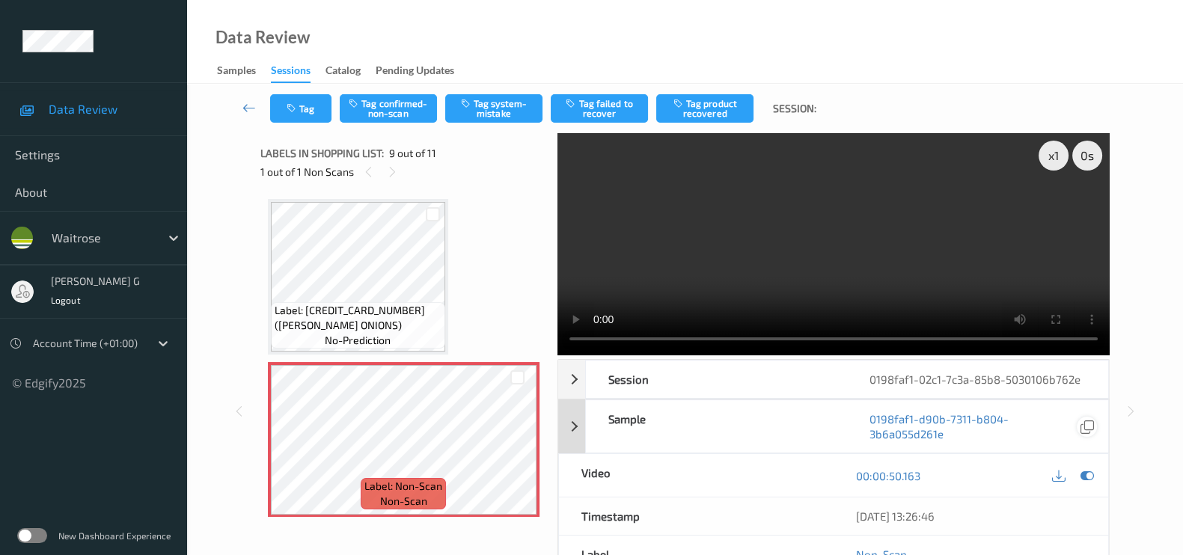
click at [1087, 475] on icon at bounding box center [1087, 475] width 13 height 13
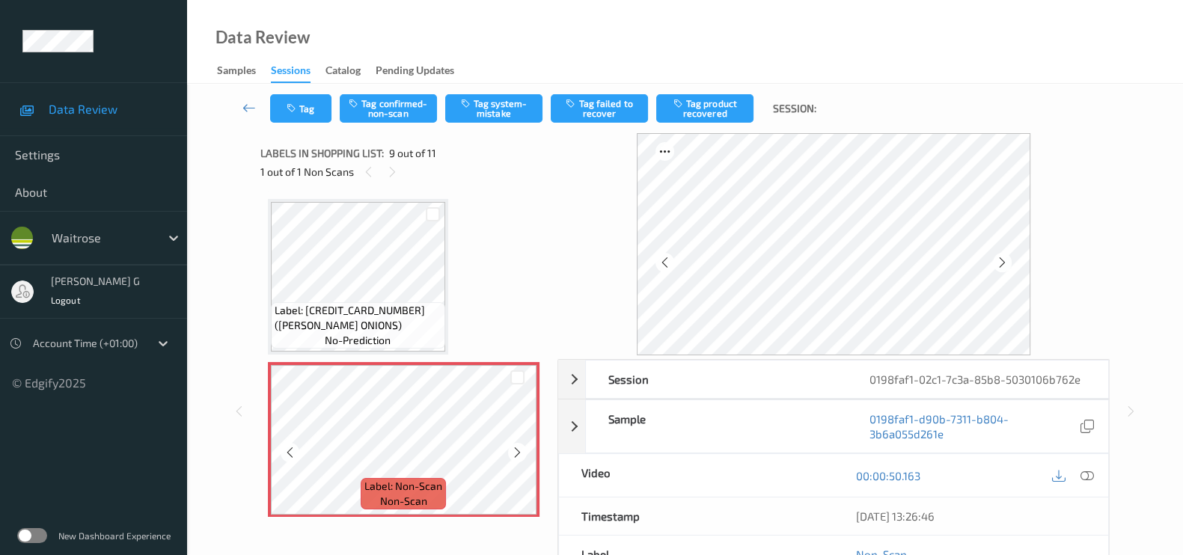
scroll to position [1236, 0]
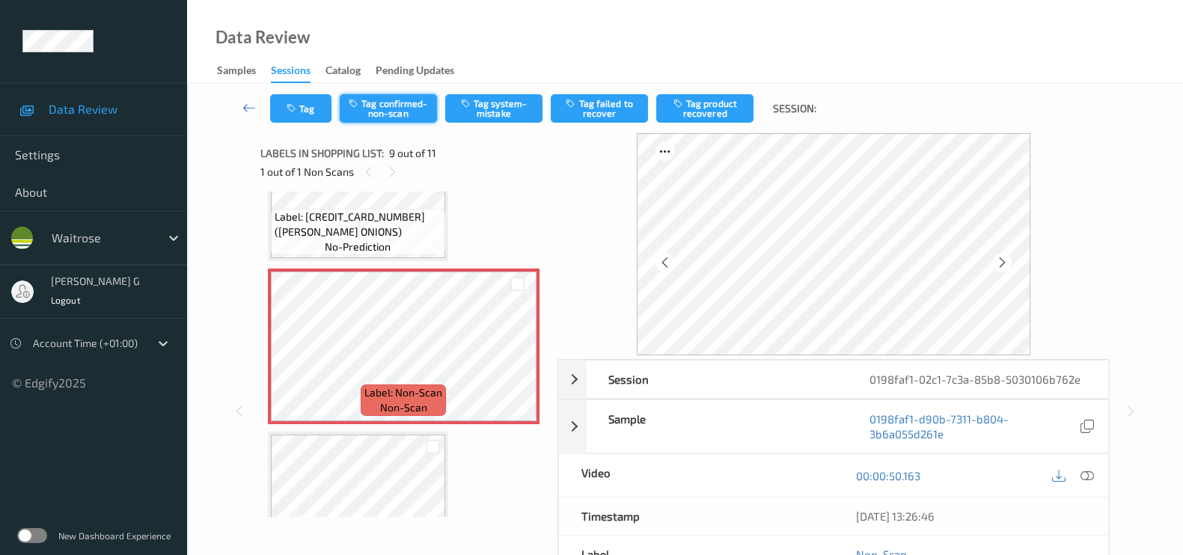
click at [394, 108] on button "Tag confirmed-non-scan" at bounding box center [388, 108] width 97 height 28
click at [588, 108] on button "Tag failed to recover" at bounding box center [599, 108] width 97 height 28
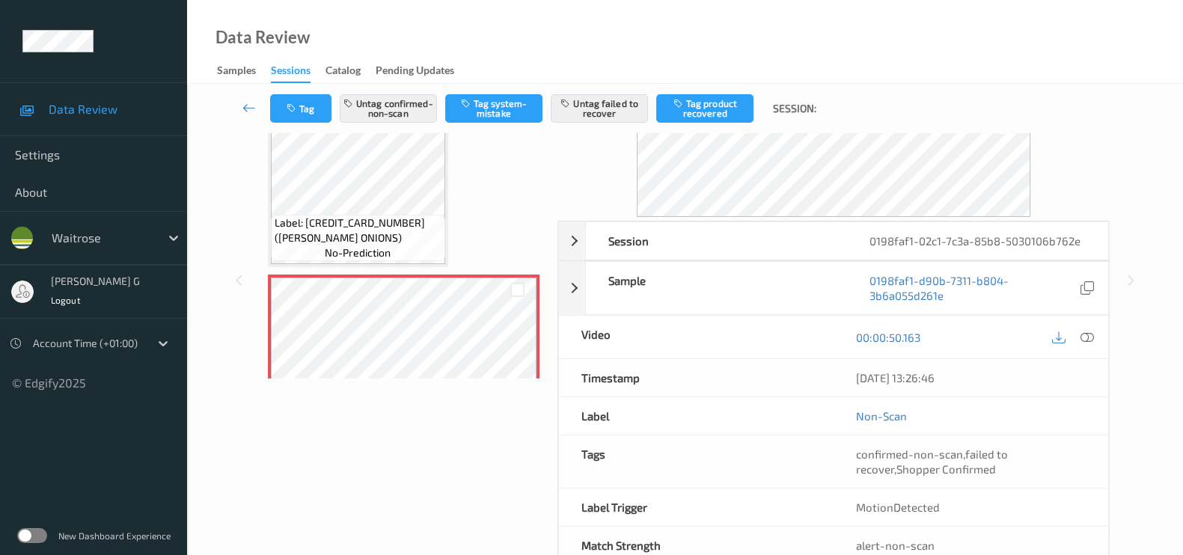
scroll to position [178, 0]
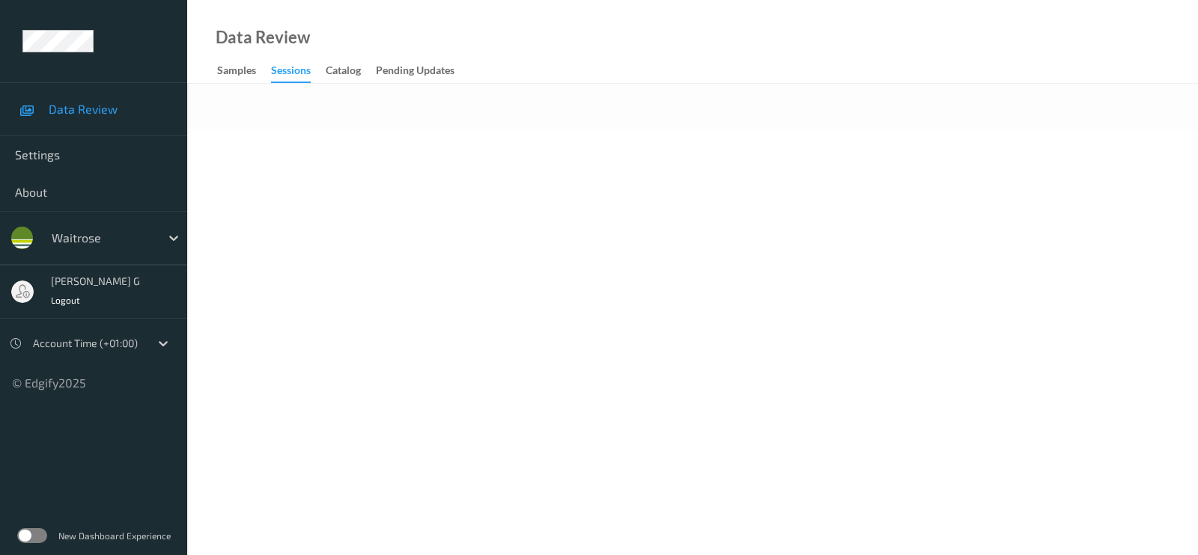
click at [463, 371] on body "Data Review Settings About waitrose [PERSON_NAME] g Logout Account Time (+01:00…" at bounding box center [599, 277] width 1198 height 555
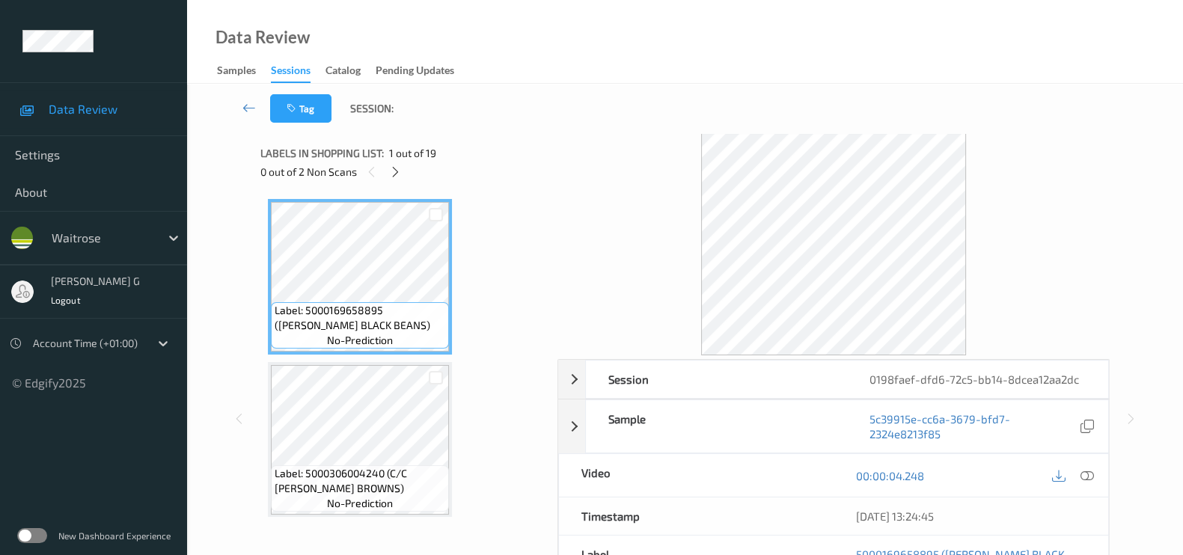
click at [382, 170] on div "0 out of 2 Non Scans" at bounding box center [403, 171] width 287 height 19
click at [406, 168] on div "0 out of 2 Non Scans" at bounding box center [403, 171] width 287 height 19
click at [400, 170] on icon at bounding box center [395, 171] width 13 height 13
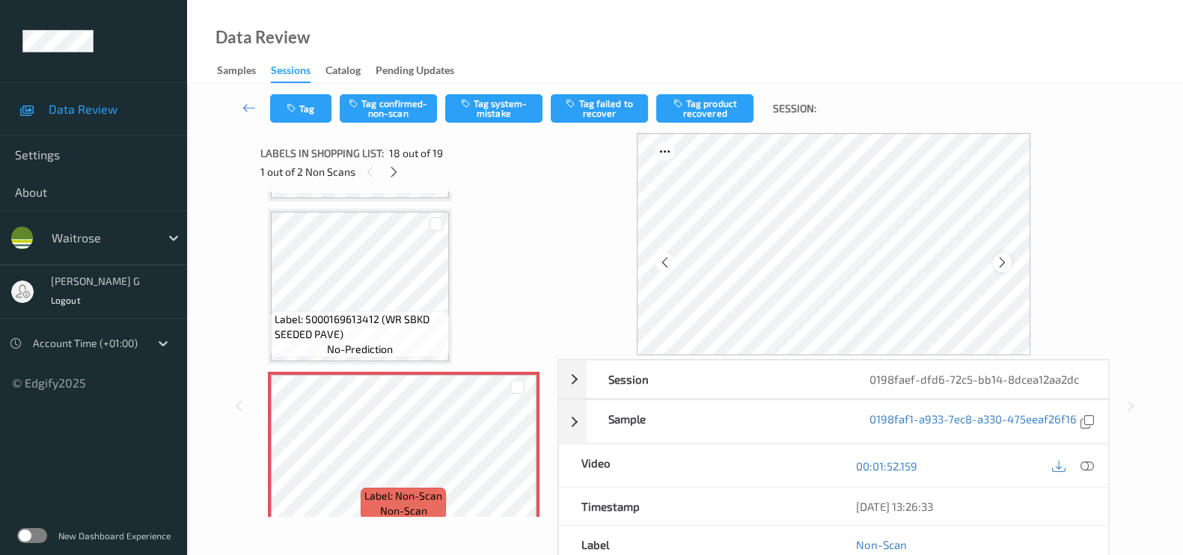
click at [1004, 258] on icon at bounding box center [1002, 262] width 13 height 13
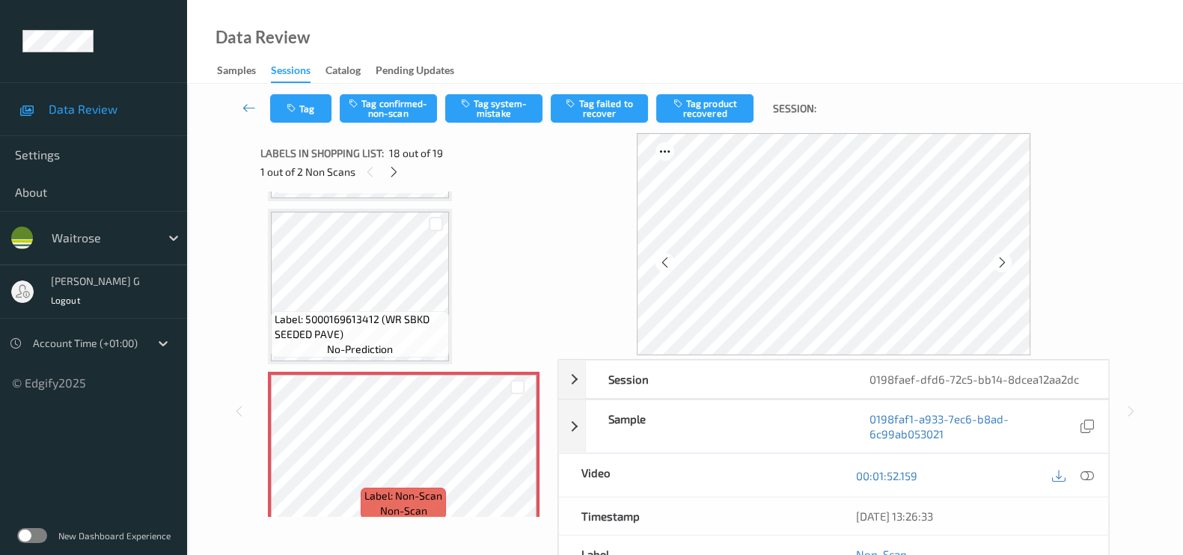
click at [1004, 258] on icon at bounding box center [1002, 262] width 13 height 13
click at [1085, 477] on icon at bounding box center [1087, 475] width 13 height 13
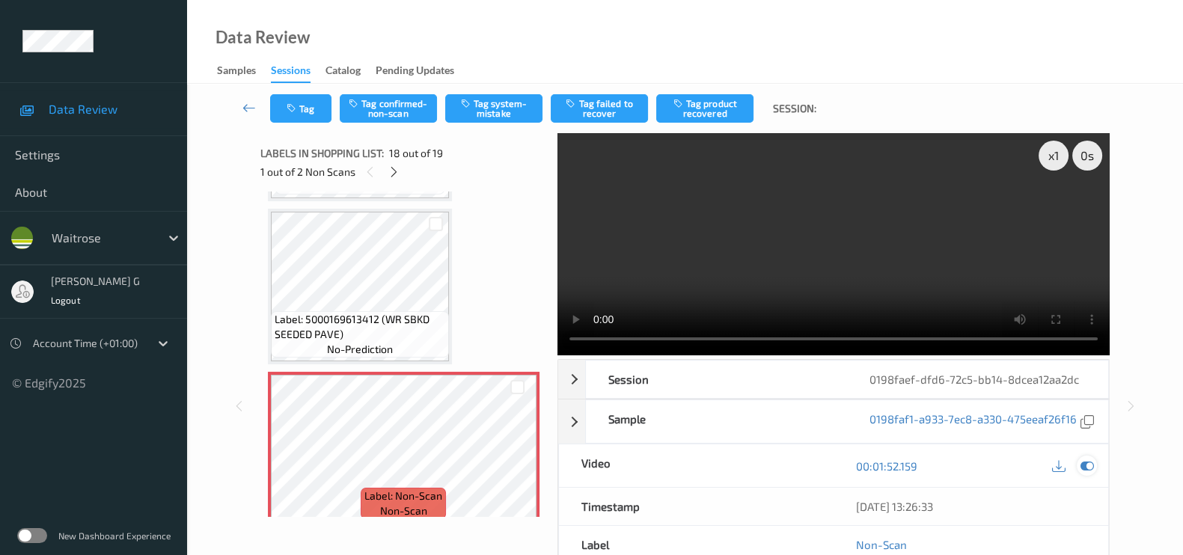
click at [1089, 473] on icon at bounding box center [1087, 466] width 13 height 13
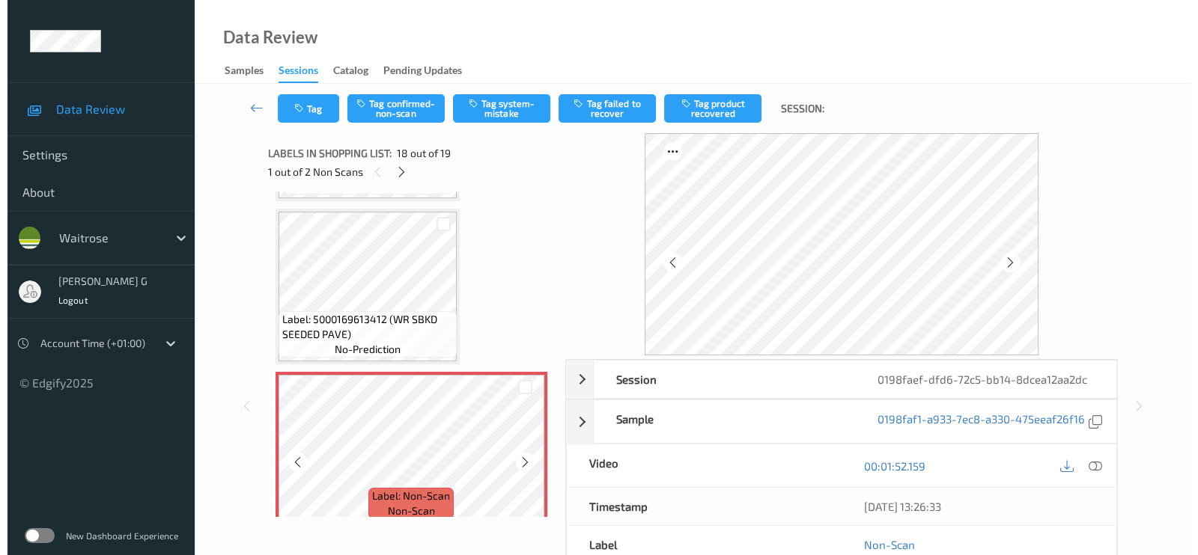
scroll to position [2763, 0]
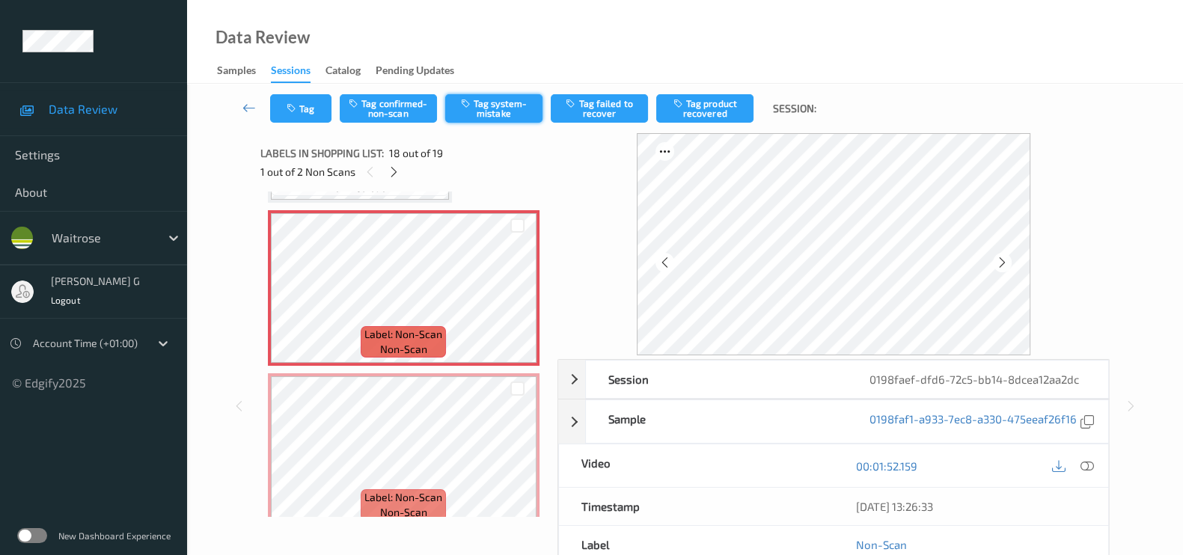
click at [494, 96] on button "Tag system-mistake" at bounding box center [493, 108] width 97 height 28
click at [295, 111] on icon "button" at bounding box center [293, 108] width 13 height 10
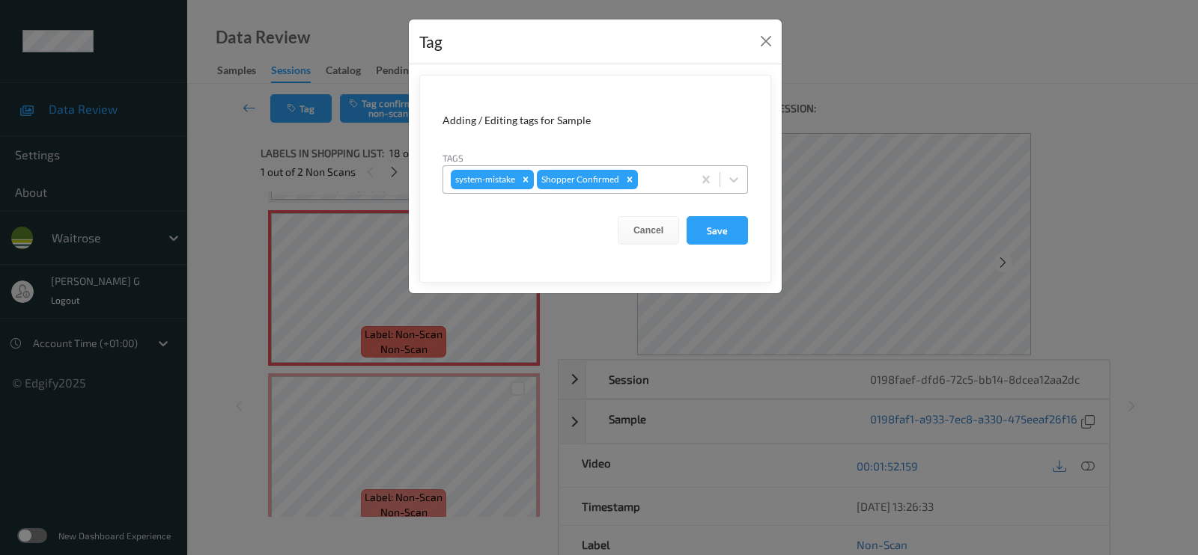
click at [662, 177] on div at bounding box center [663, 180] width 44 height 18
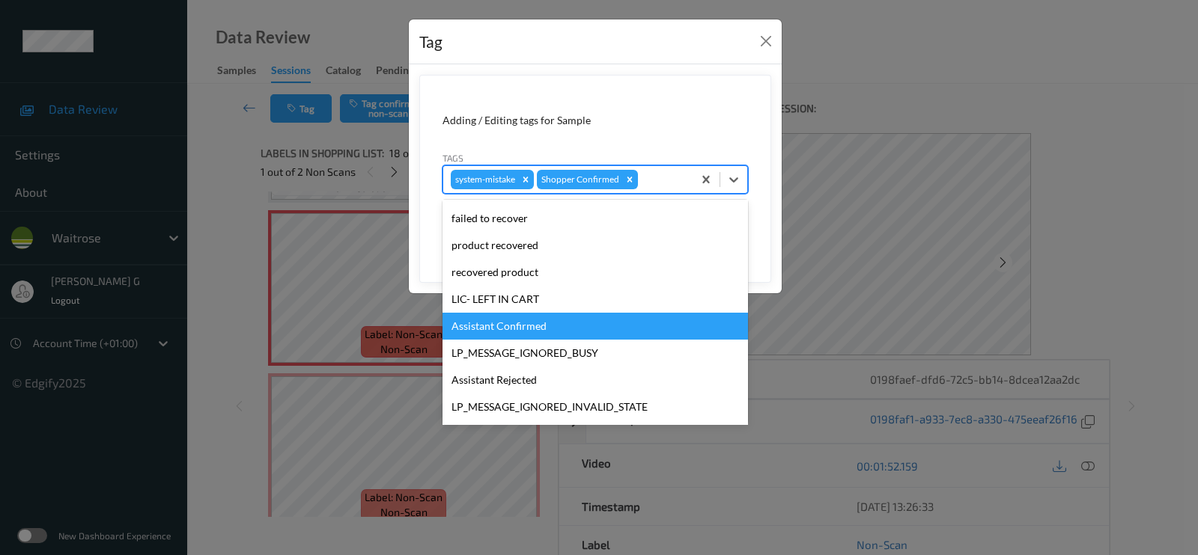
scroll to position [320, 0]
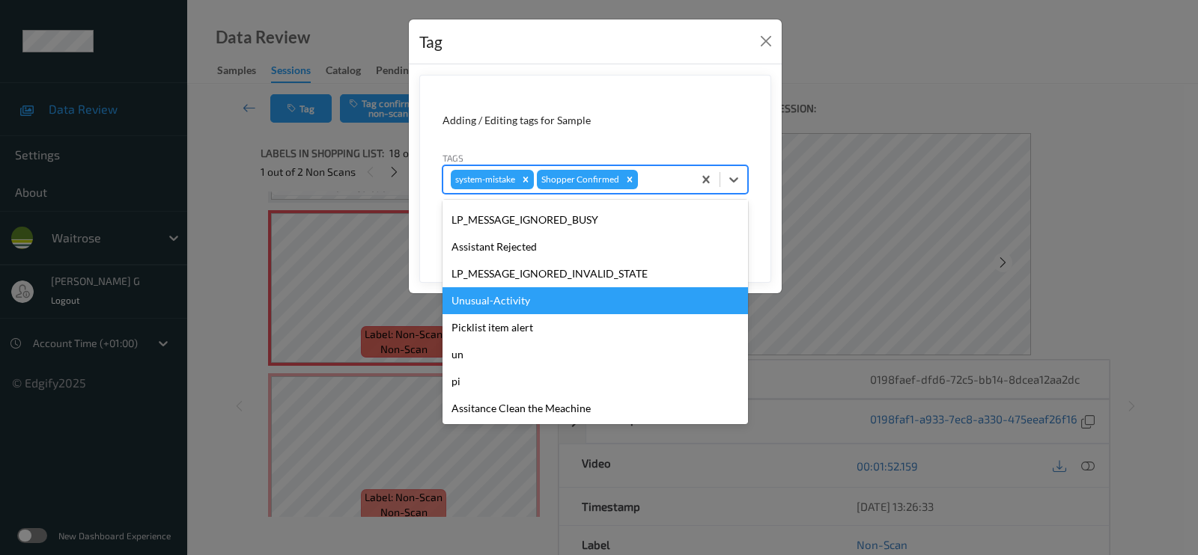
click at [487, 302] on div "Unusual-Activity" at bounding box center [594, 300] width 305 height 27
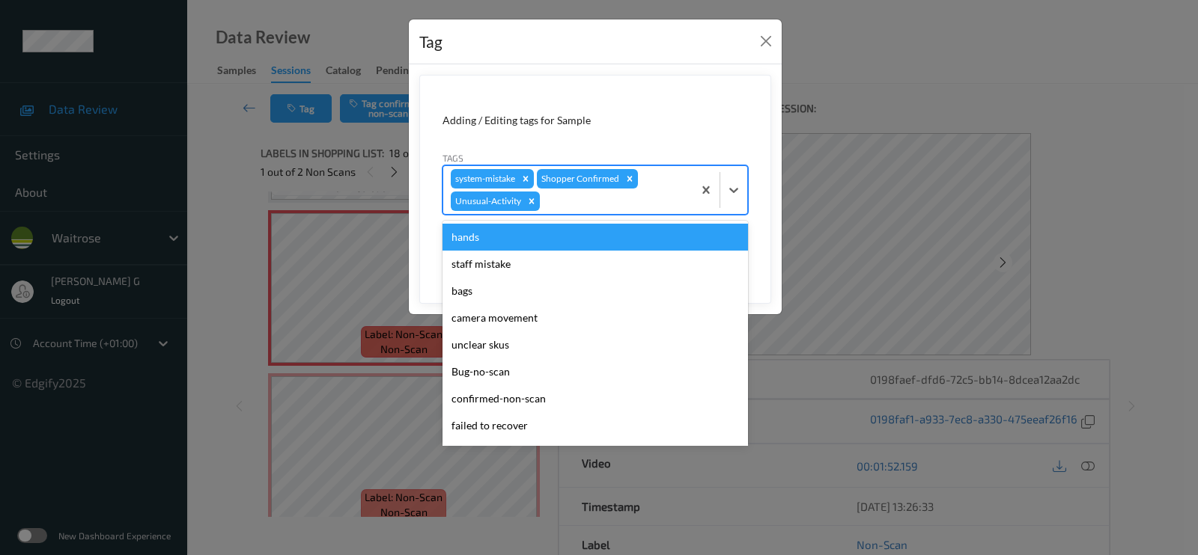
click at [603, 204] on div at bounding box center [614, 201] width 142 height 18
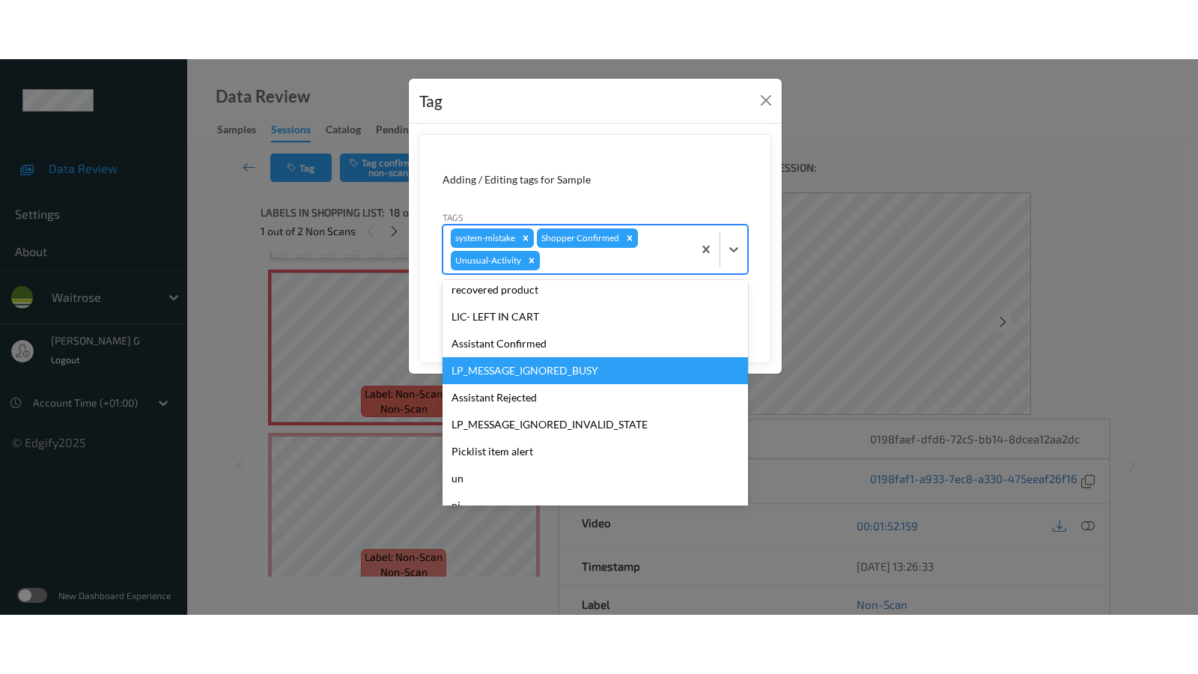
scroll to position [293, 0]
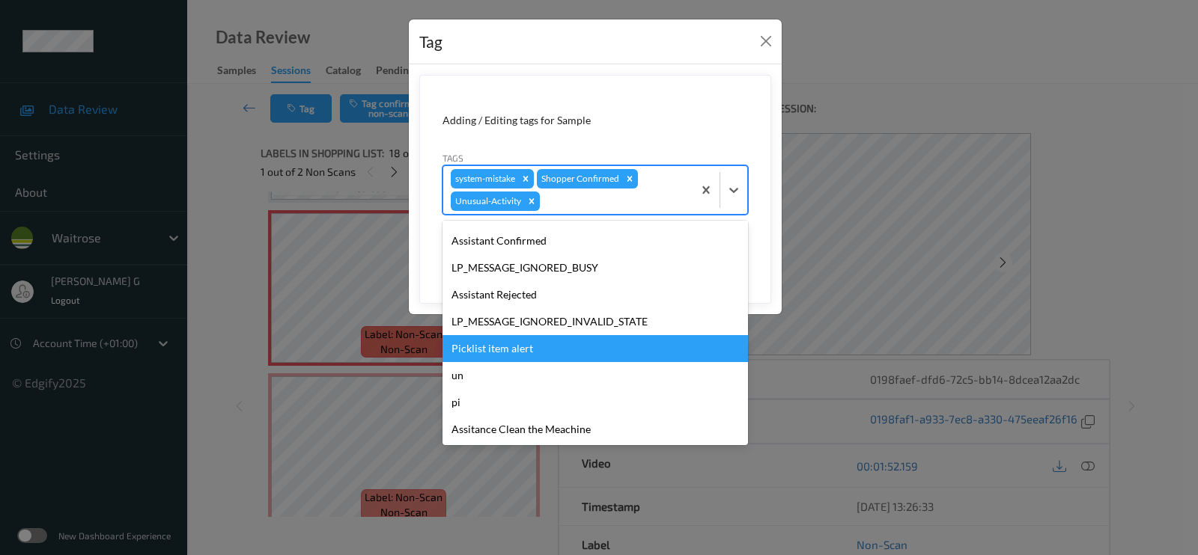
click at [496, 354] on div "Picklist item alert" at bounding box center [594, 348] width 305 height 27
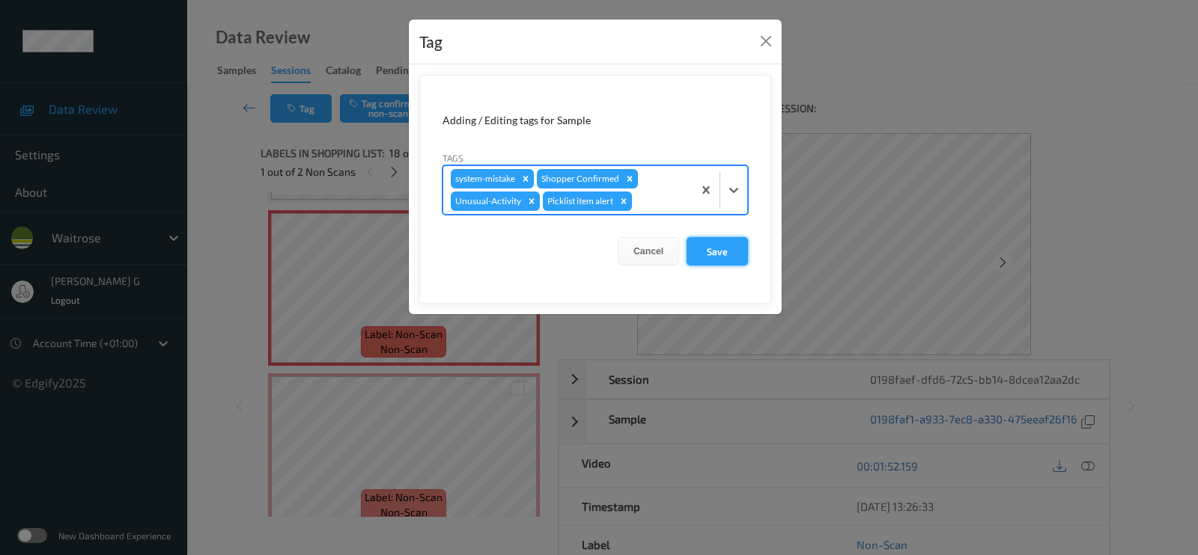
click at [704, 246] on button "Save" at bounding box center [716, 251] width 61 height 28
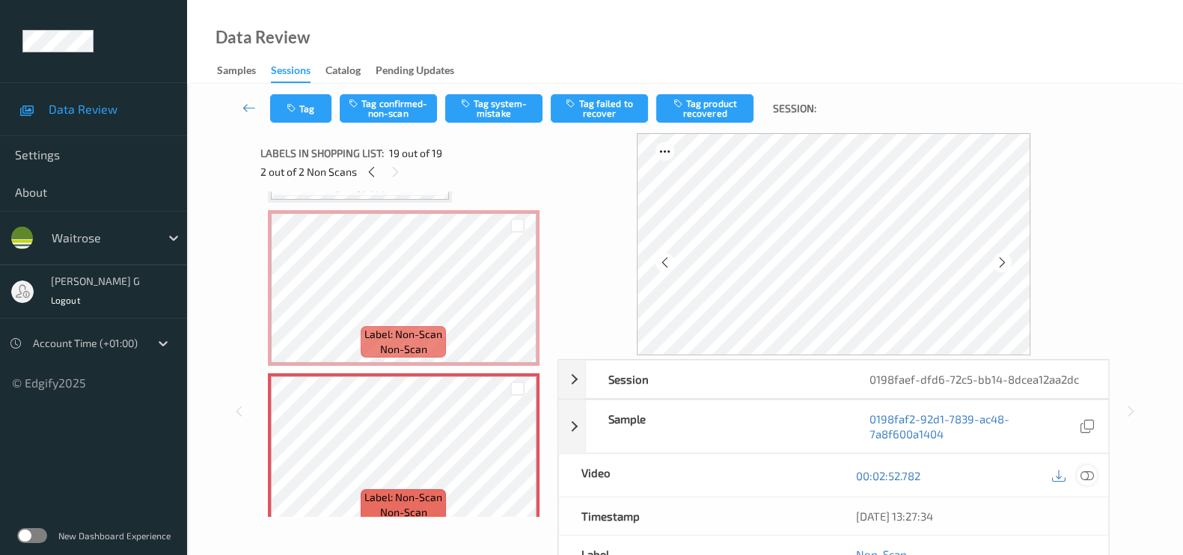
click at [1084, 477] on icon at bounding box center [1087, 475] width 13 height 13
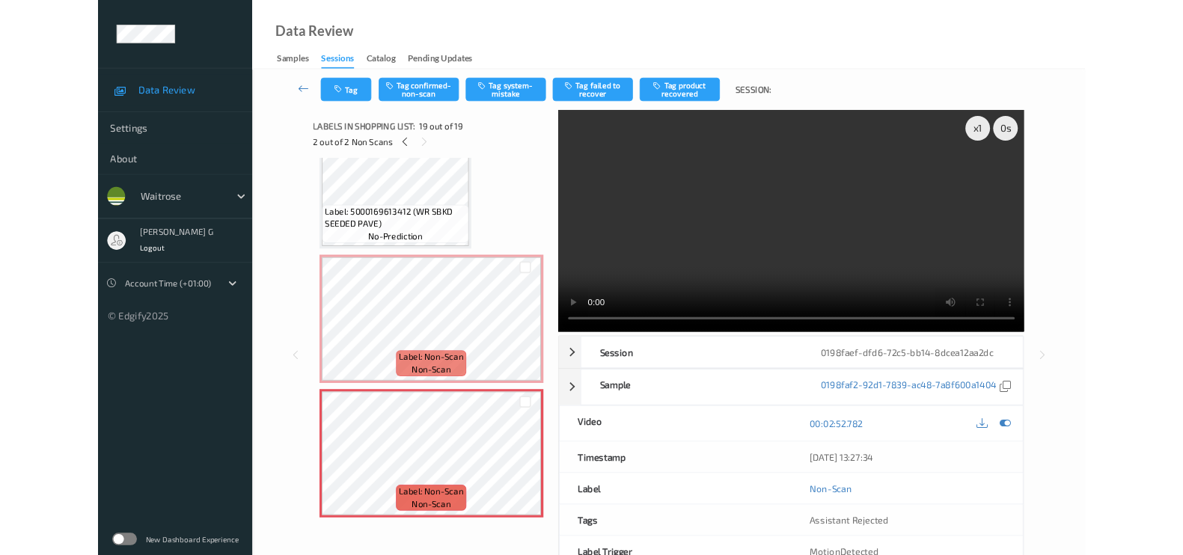
scroll to position [2644, 0]
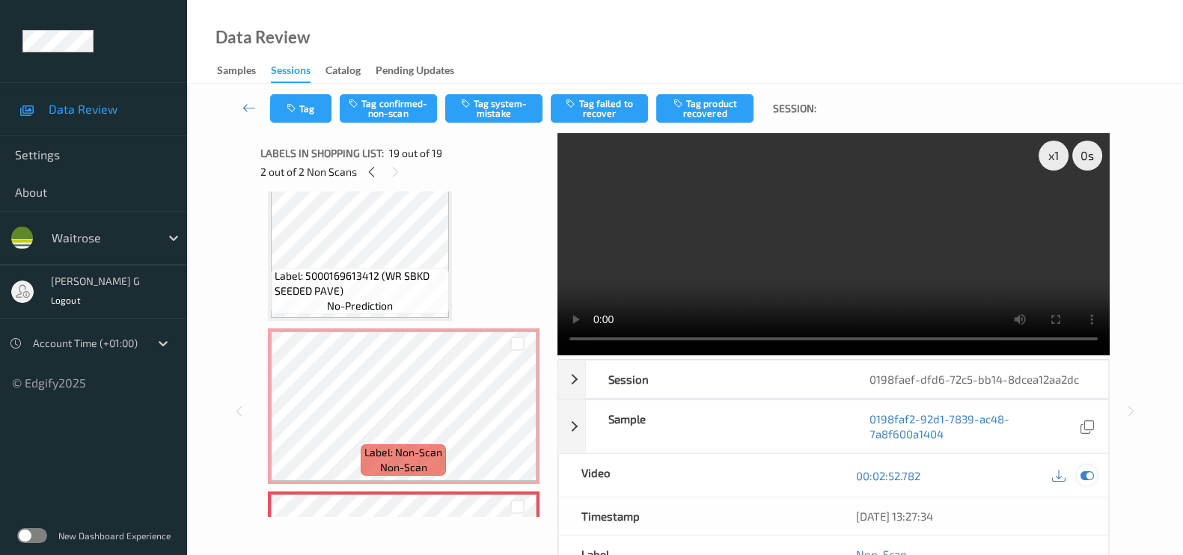
click at [1089, 470] on icon at bounding box center [1087, 475] width 13 height 13
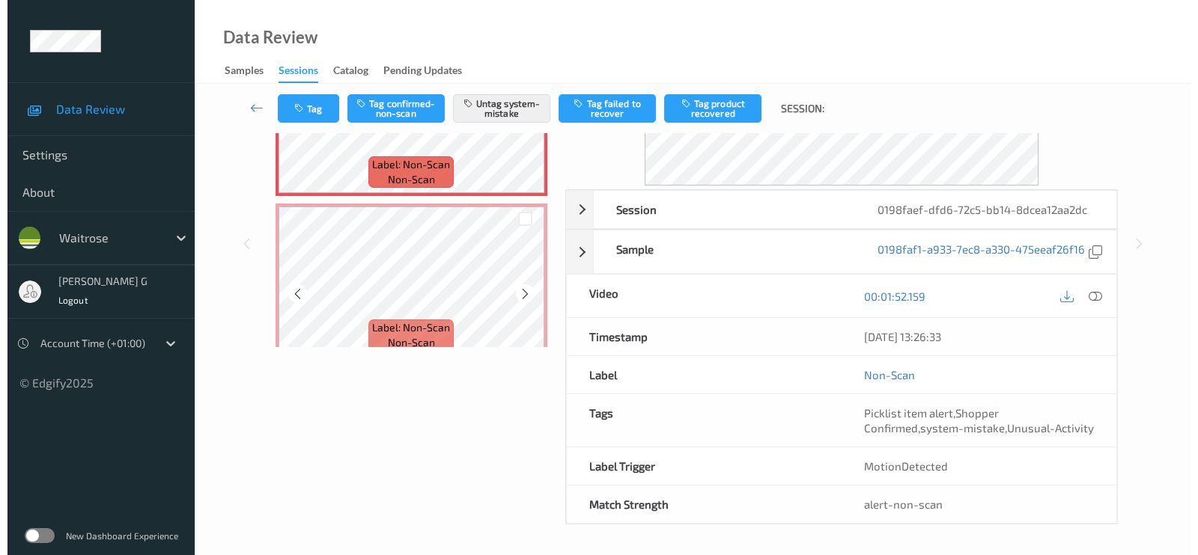
scroll to position [163, 0]
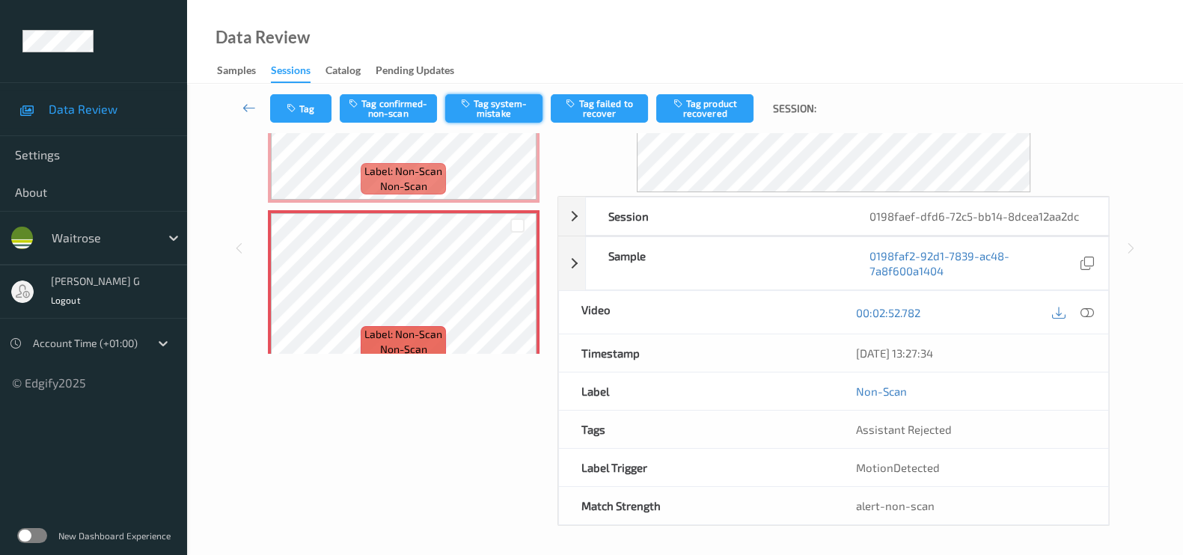
click at [488, 100] on button "Tag system-mistake" at bounding box center [493, 108] width 97 height 28
click at [299, 103] on button "Tag" at bounding box center [300, 108] width 61 height 28
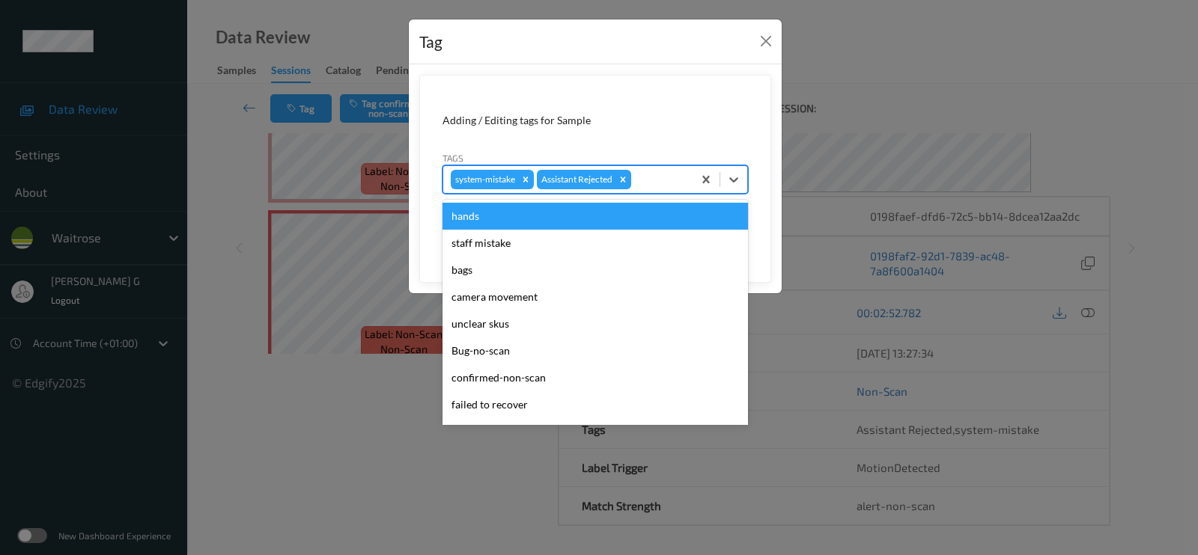
click at [647, 173] on div at bounding box center [659, 180] width 51 height 18
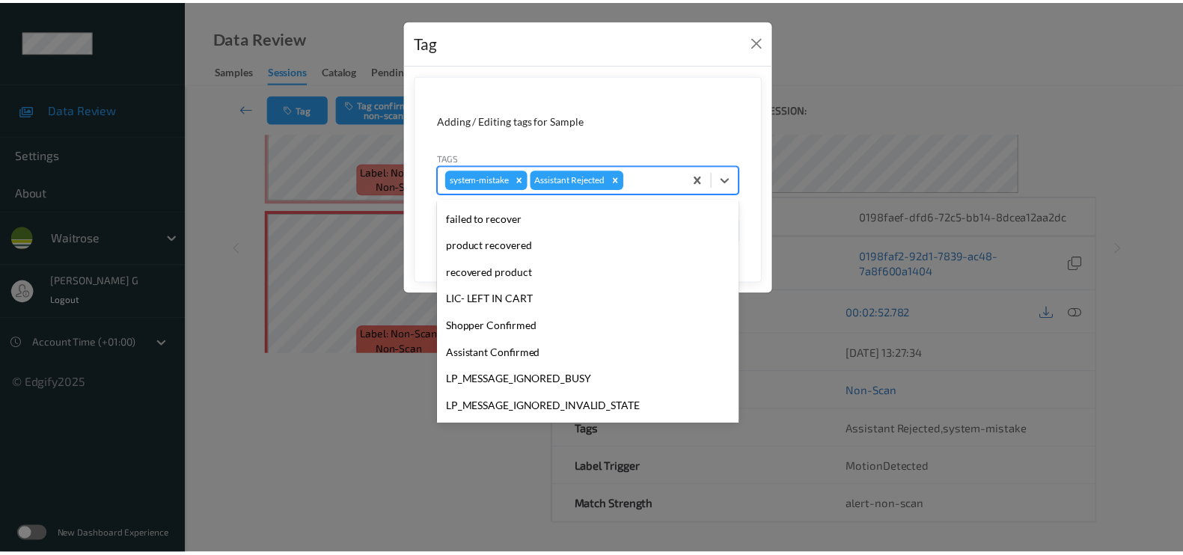
scroll to position [320, 0]
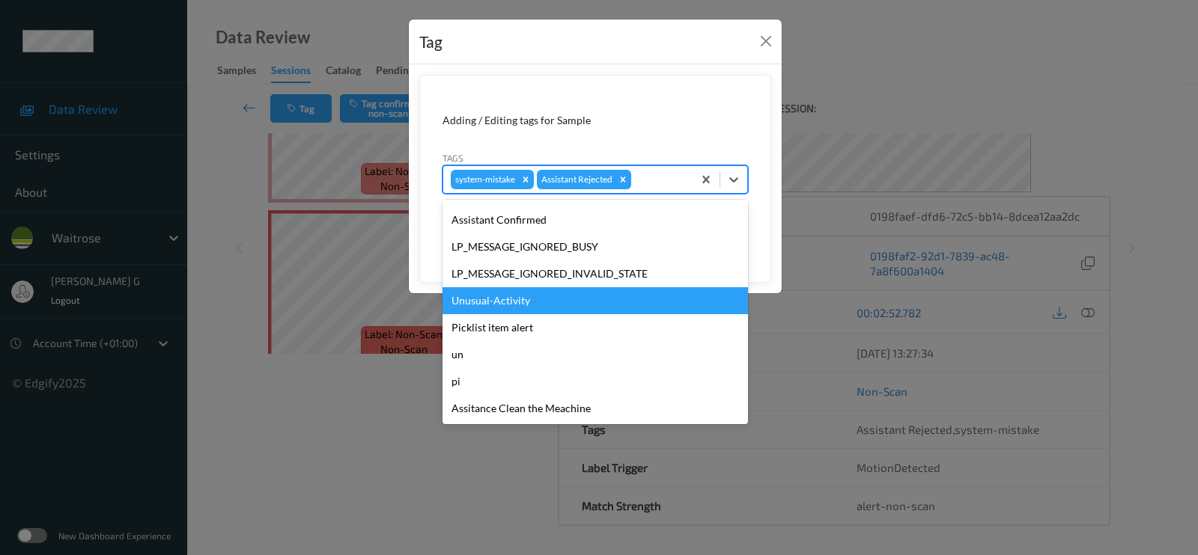
click at [498, 303] on div "Unusual-Activity" at bounding box center [594, 300] width 305 height 27
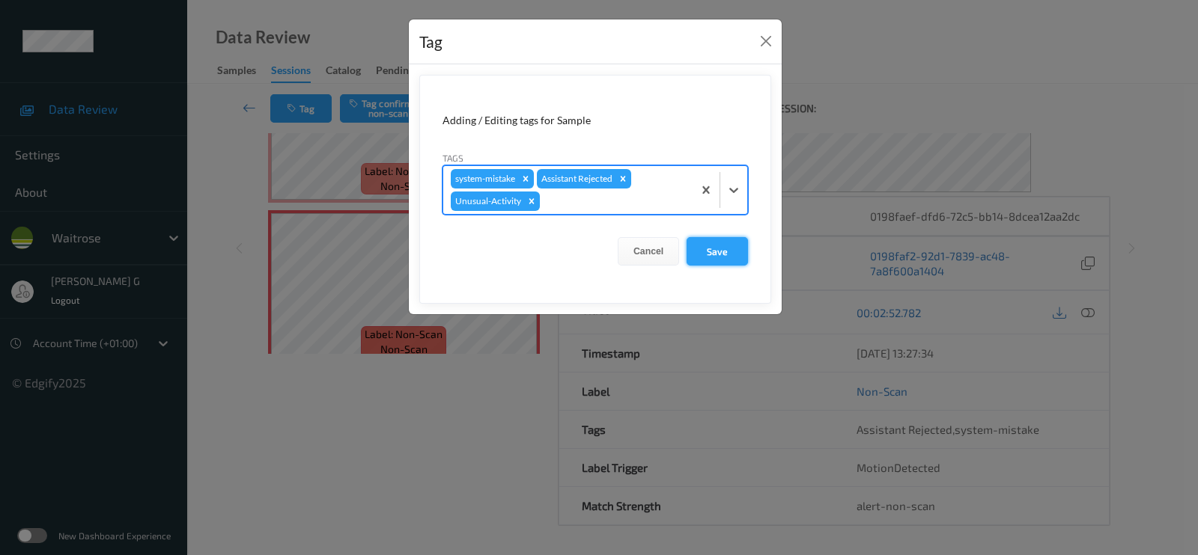
click at [726, 252] on button "Save" at bounding box center [716, 251] width 61 height 28
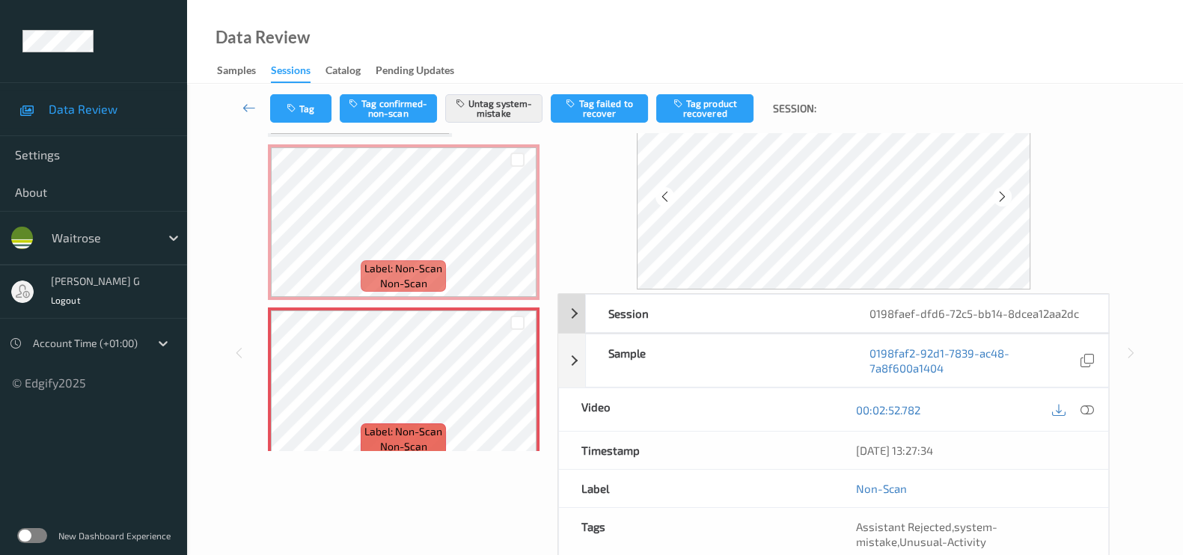
scroll to position [0, 0]
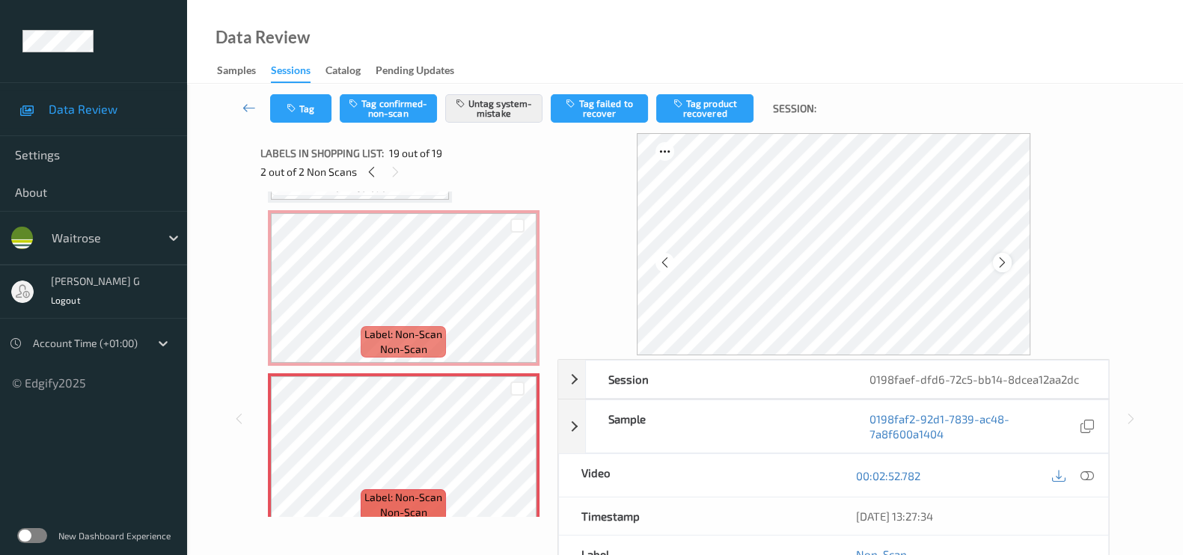
click at [1012, 260] on div at bounding box center [1002, 262] width 19 height 19
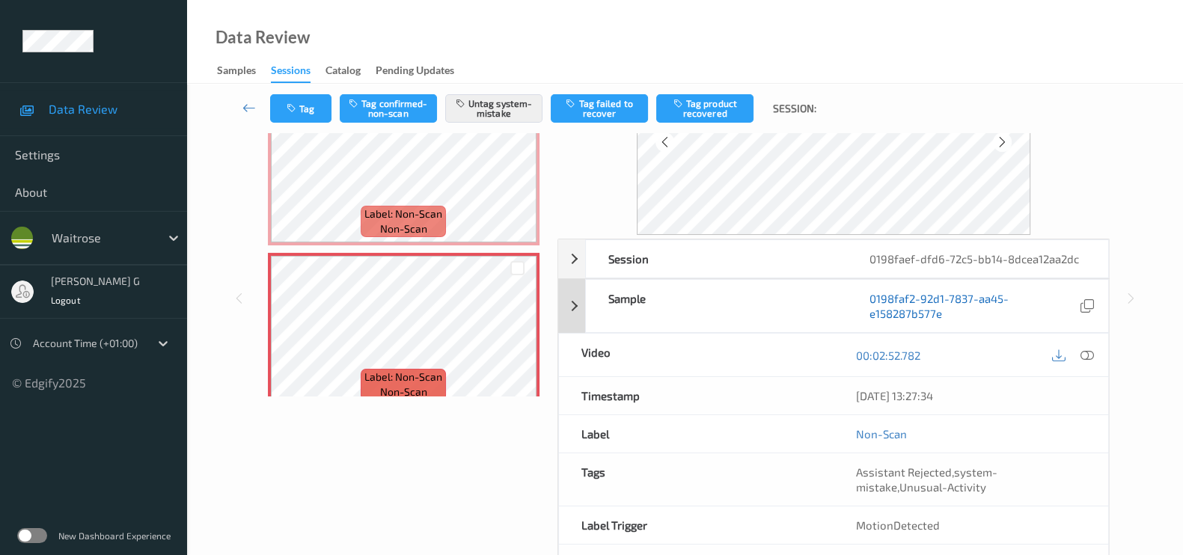
scroll to position [178, 0]
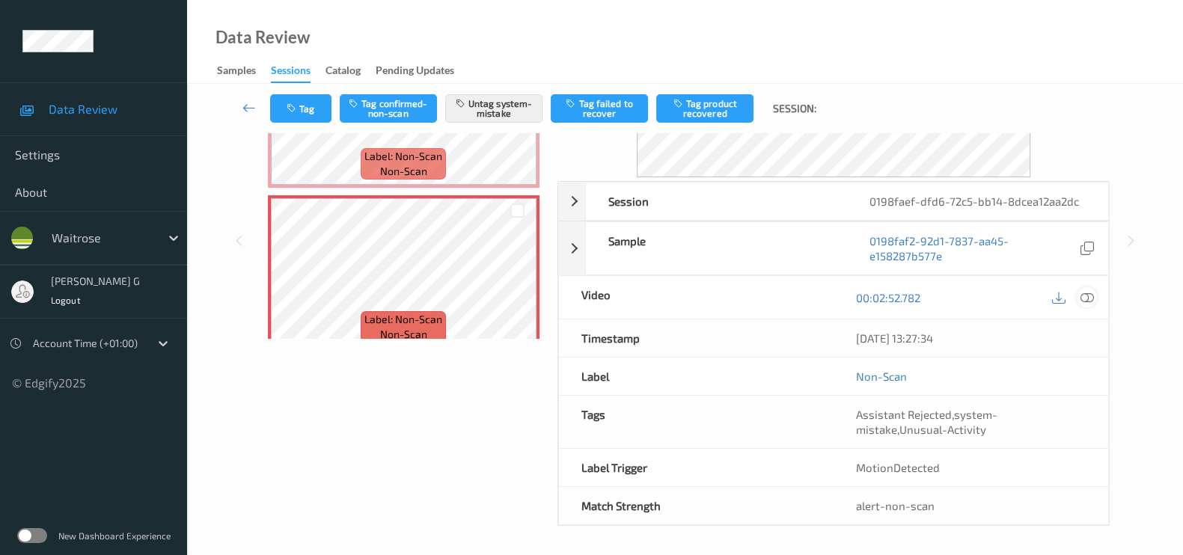
click at [1085, 301] on icon at bounding box center [1087, 297] width 13 height 13
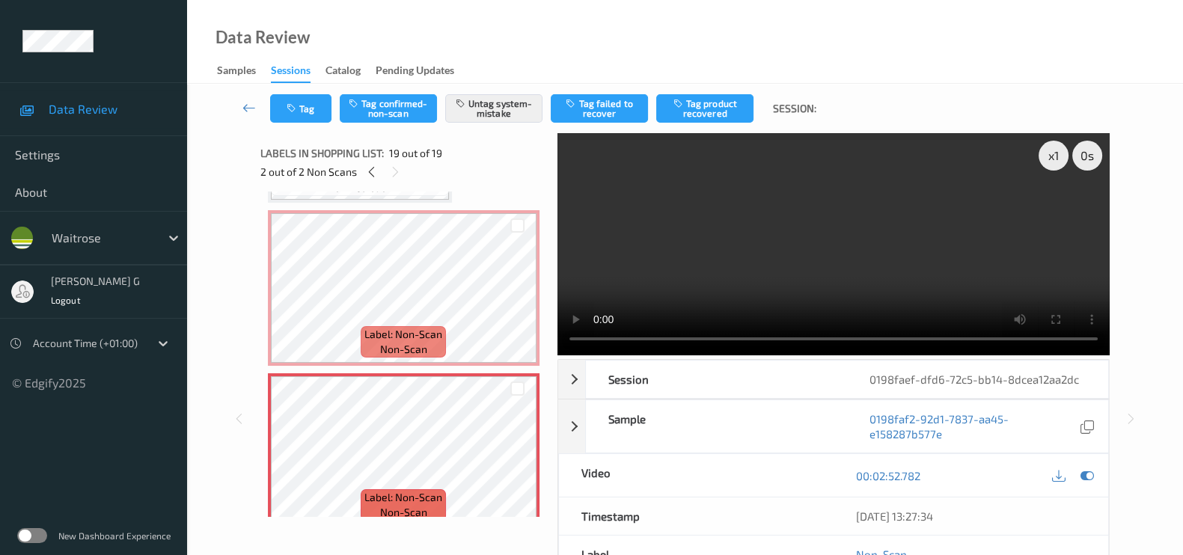
scroll to position [2644, 0]
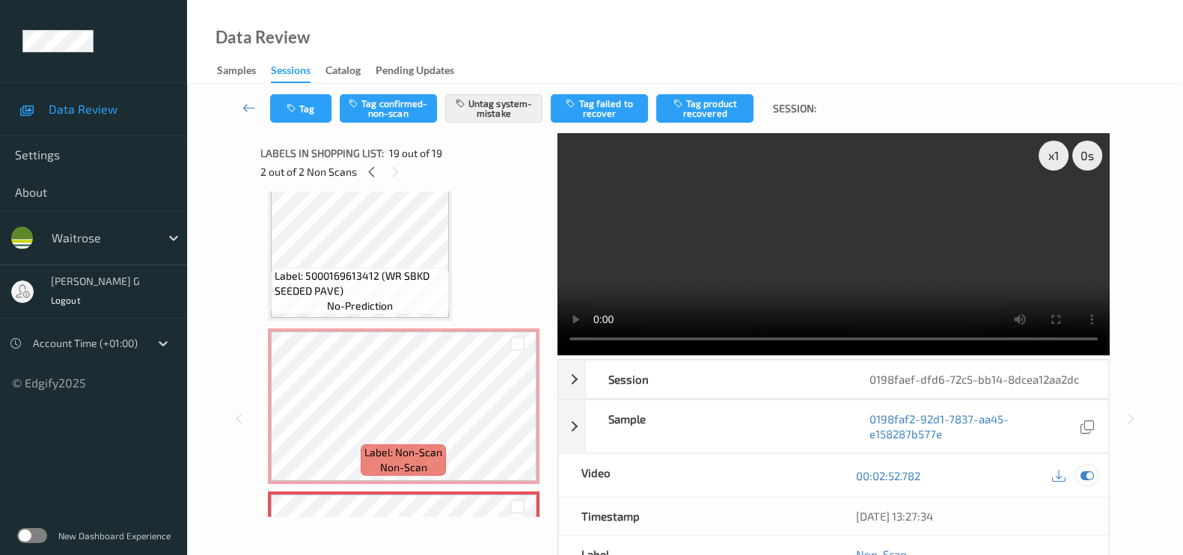
click at [1084, 472] on icon at bounding box center [1087, 475] width 13 height 13
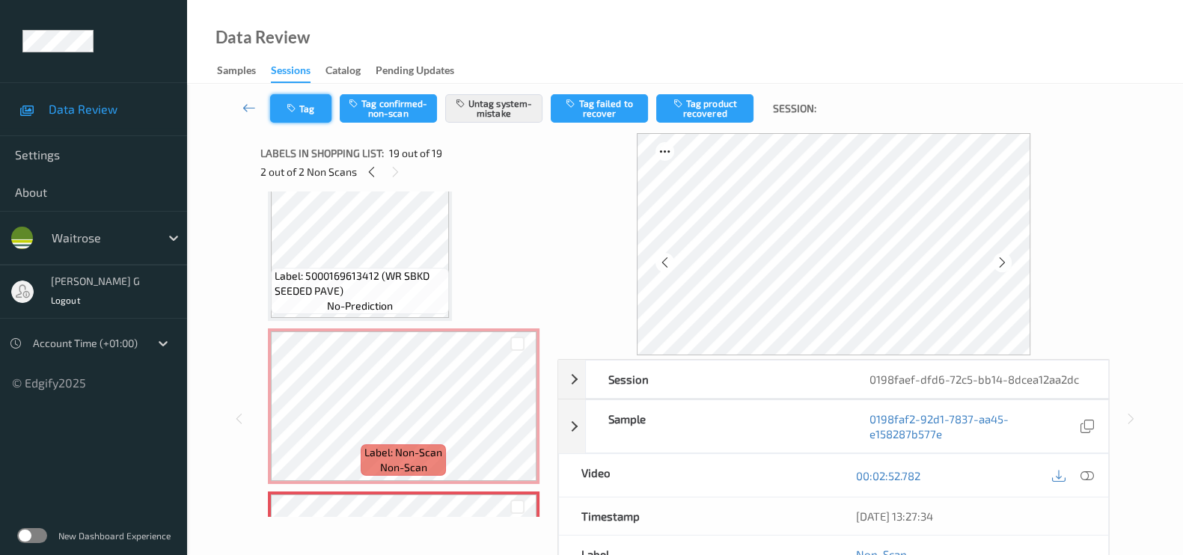
click at [303, 102] on button "Tag" at bounding box center [300, 108] width 61 height 28
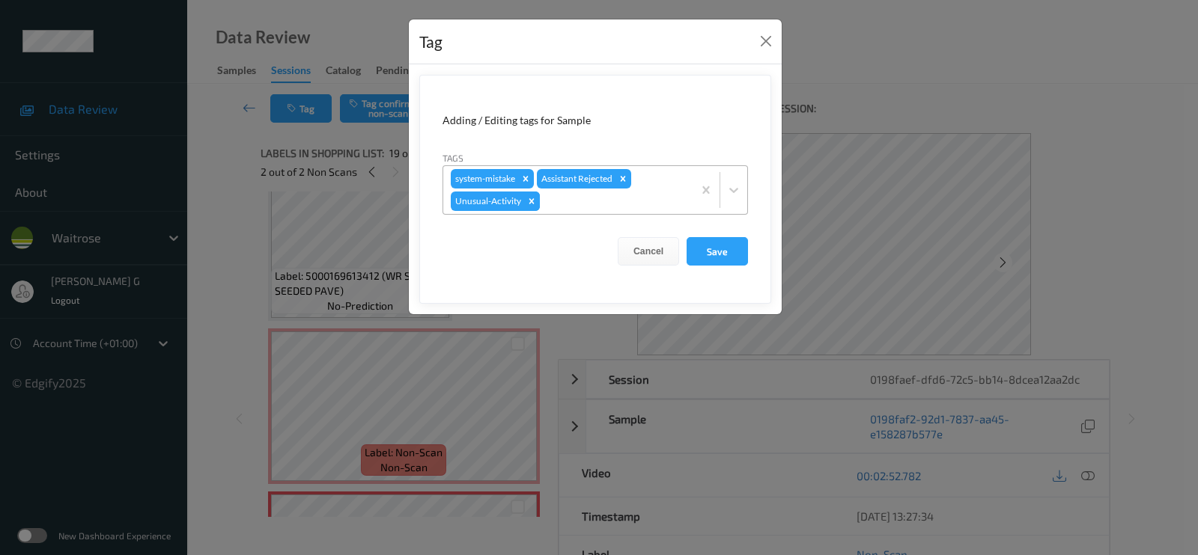
click at [531, 198] on icon "Remove Unusual-Activity" at bounding box center [531, 200] width 5 height 5
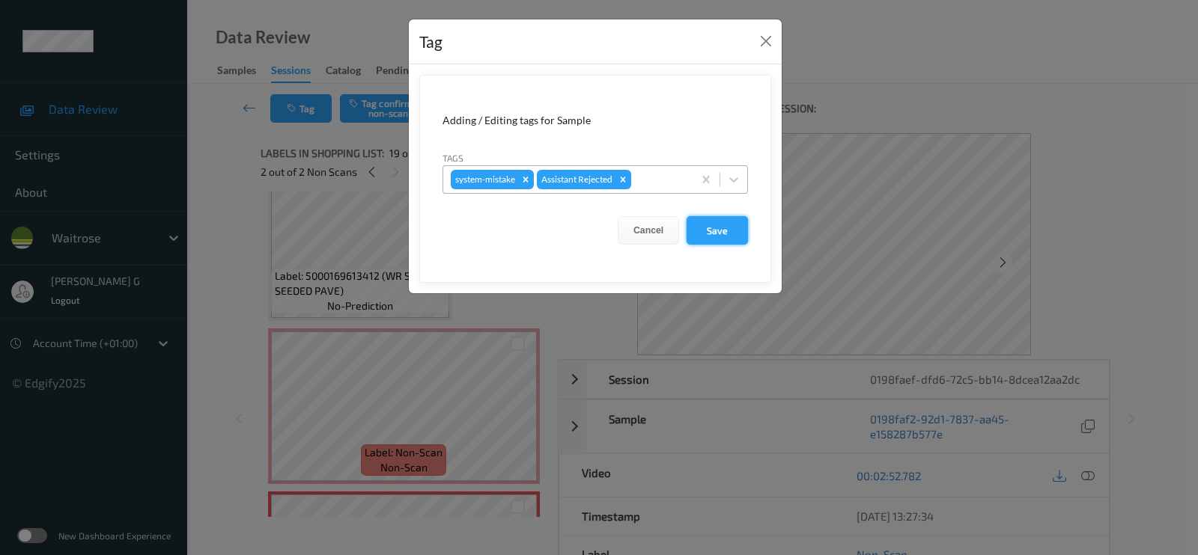
click at [706, 226] on button "Save" at bounding box center [716, 230] width 61 height 28
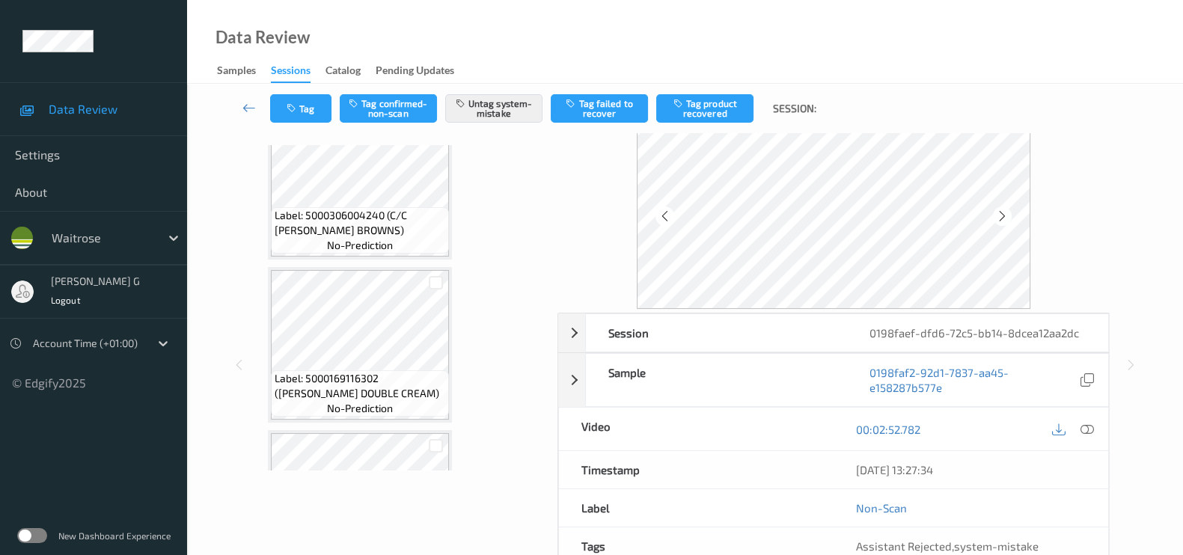
scroll to position [0, 0]
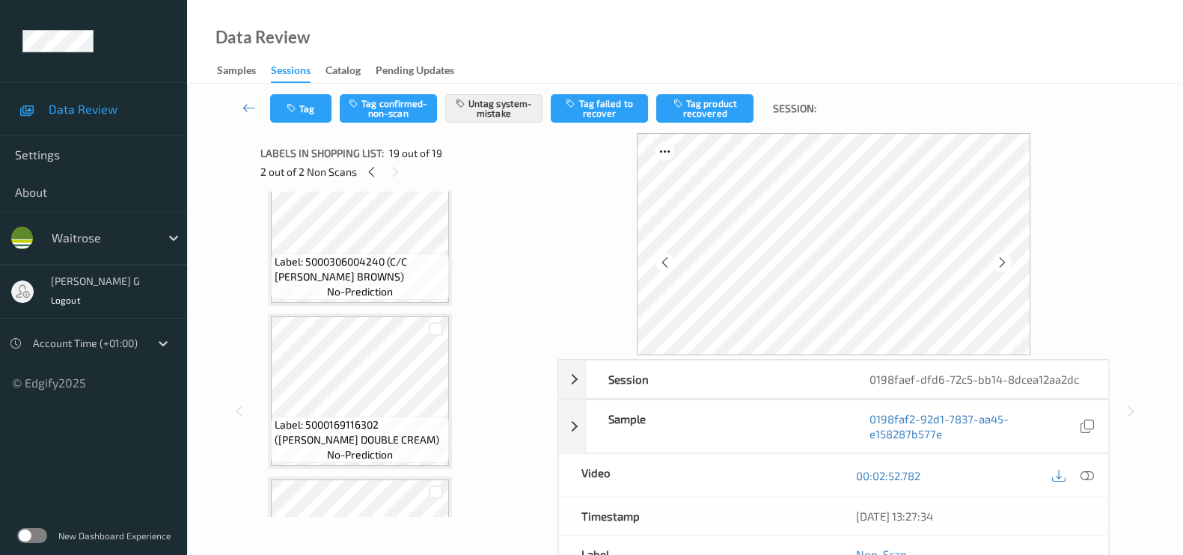
click at [376, 162] on div "2 out of 2 Non Scans" at bounding box center [403, 171] width 287 height 19
click at [374, 169] on icon at bounding box center [371, 171] width 13 height 13
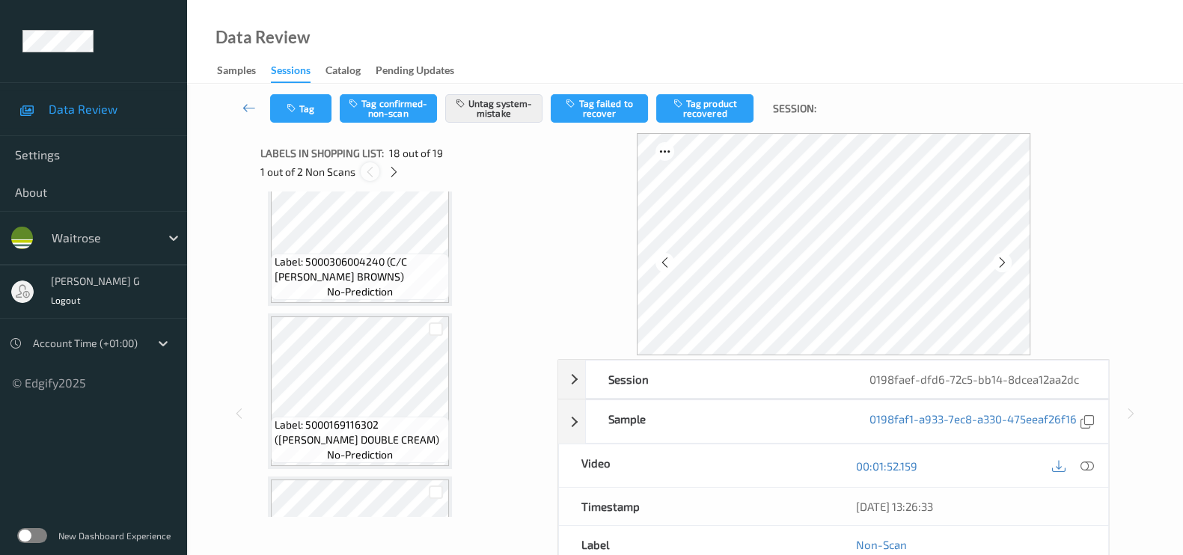
scroll to position [2601, 0]
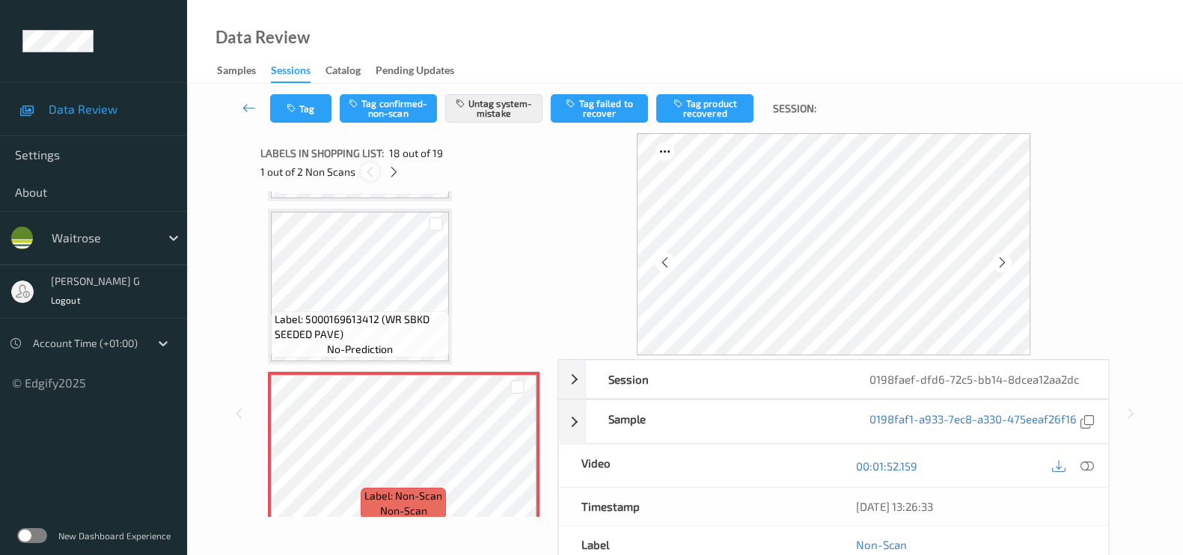
click at [374, 169] on icon at bounding box center [370, 171] width 13 height 13
click at [403, 174] on div "1 out of 2 Non Scans" at bounding box center [403, 171] width 287 height 19
click at [393, 175] on icon at bounding box center [394, 171] width 13 height 13
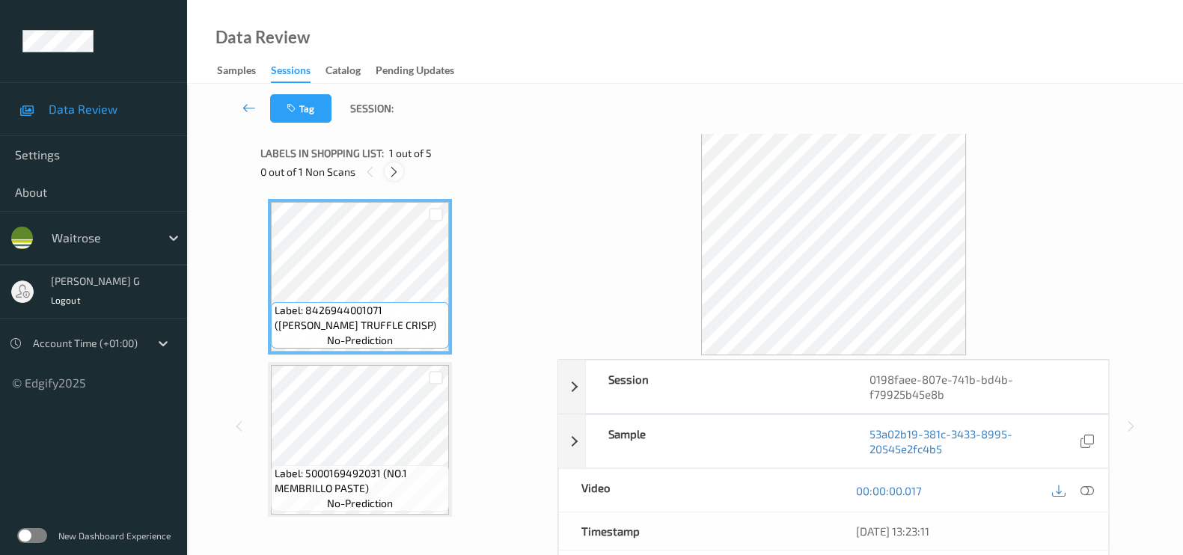
click at [392, 174] on icon at bounding box center [394, 171] width 13 height 13
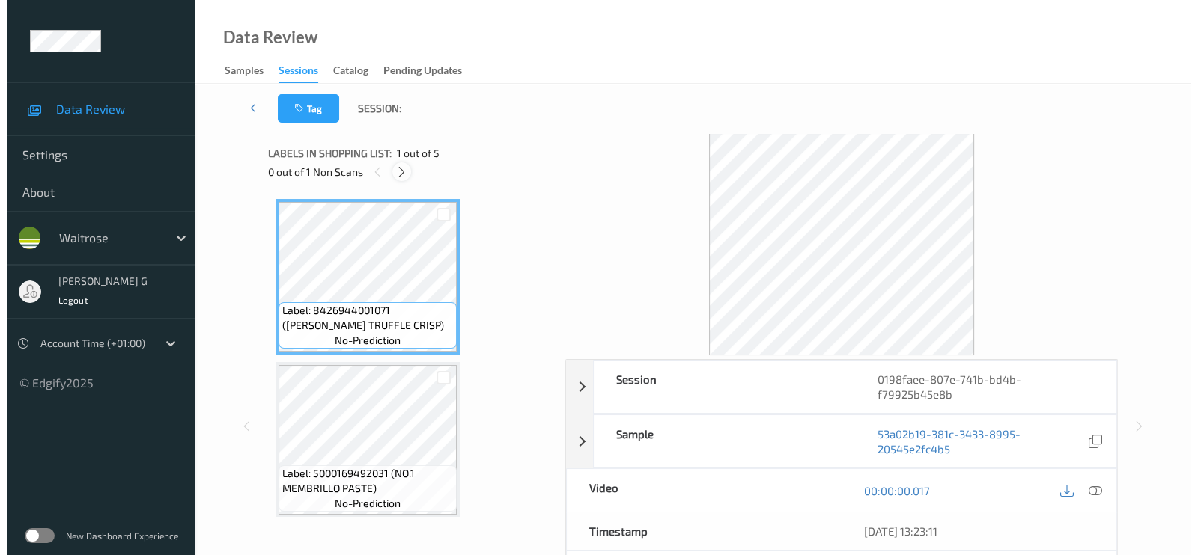
scroll to position [332, 0]
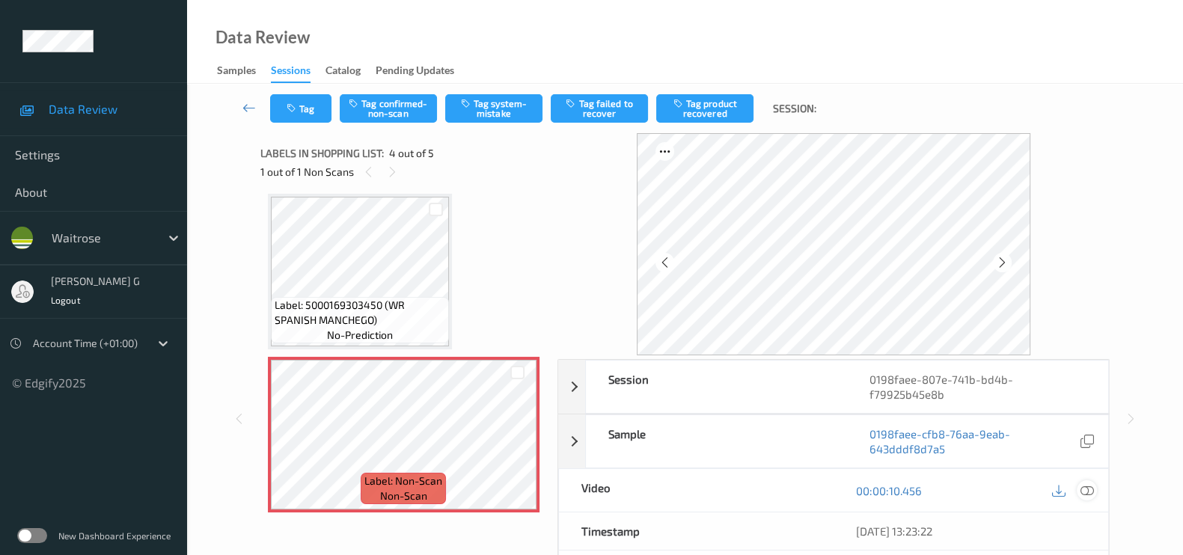
click at [1089, 487] on icon at bounding box center [1087, 490] width 13 height 13
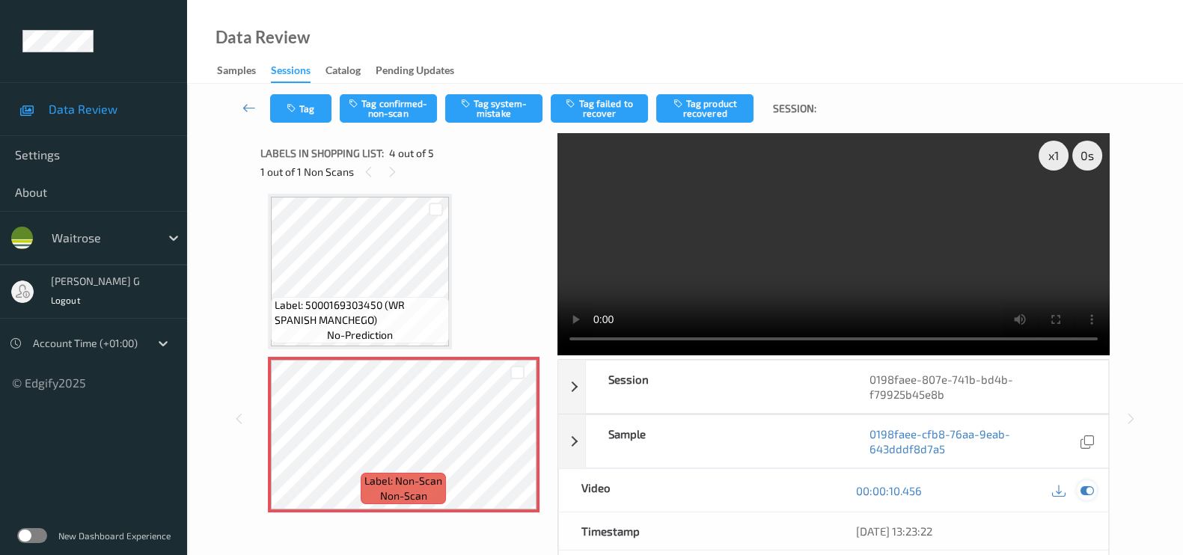
click at [1083, 492] on icon at bounding box center [1087, 490] width 13 height 13
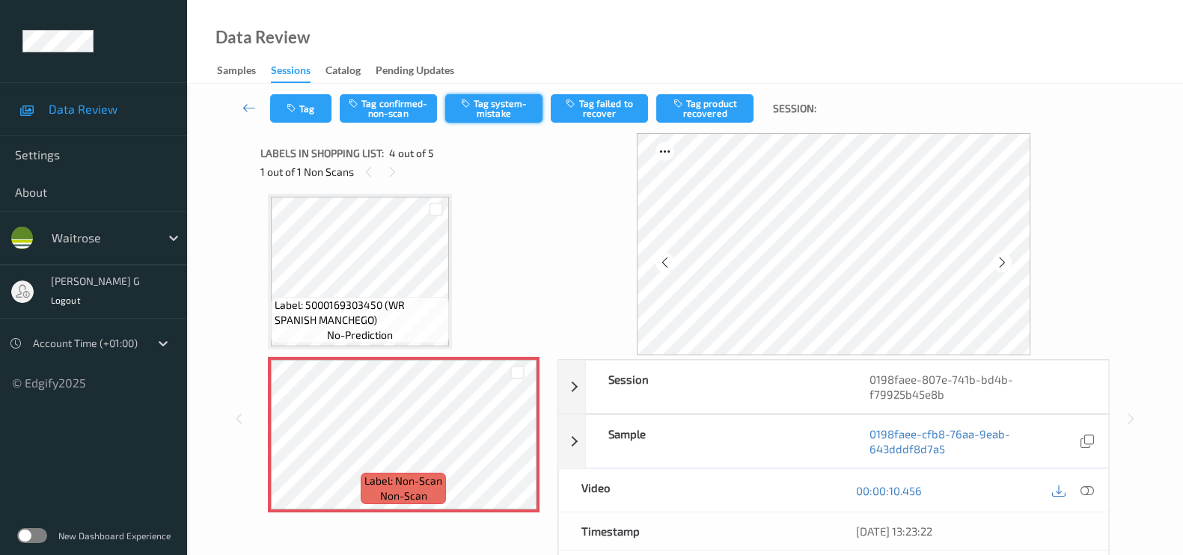
click at [475, 110] on button "Tag system-mistake" at bounding box center [493, 108] width 97 height 28
click at [302, 106] on button "Tag" at bounding box center [300, 108] width 61 height 28
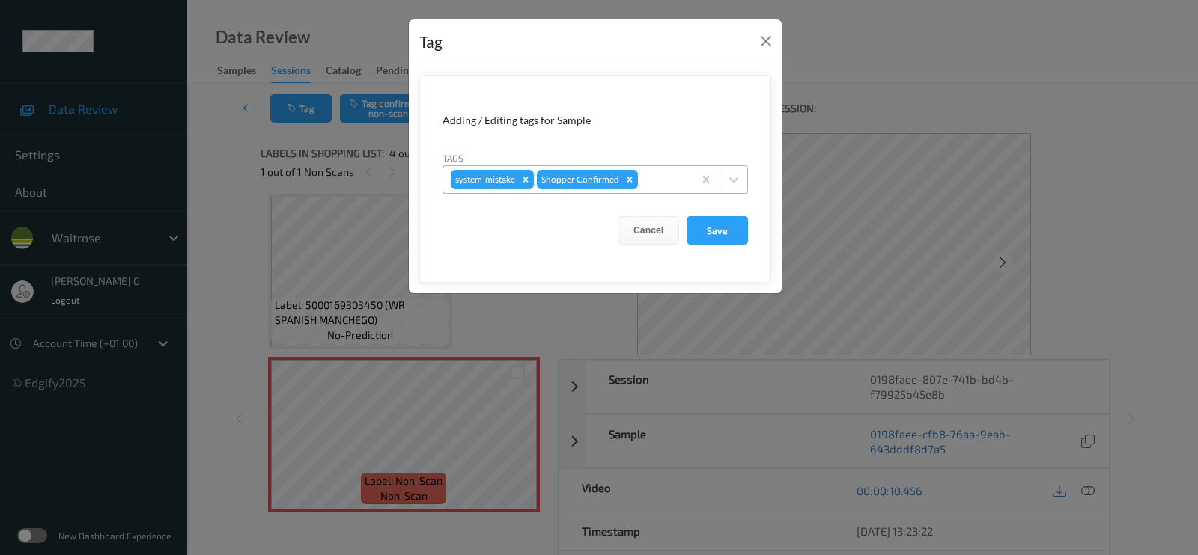
click at [672, 174] on div at bounding box center [663, 180] width 44 height 18
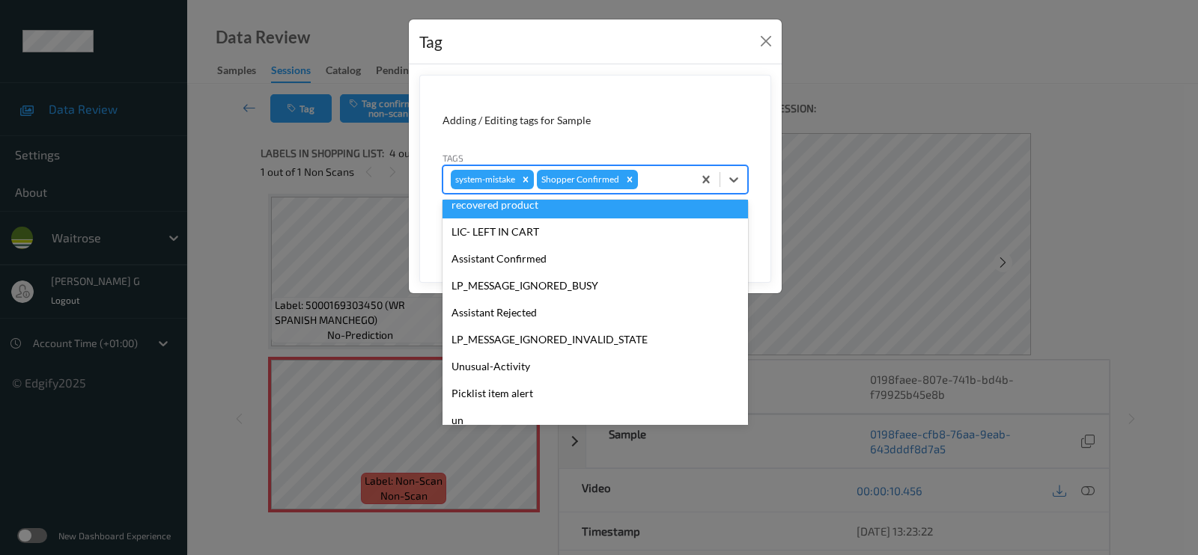
scroll to position [320, 0]
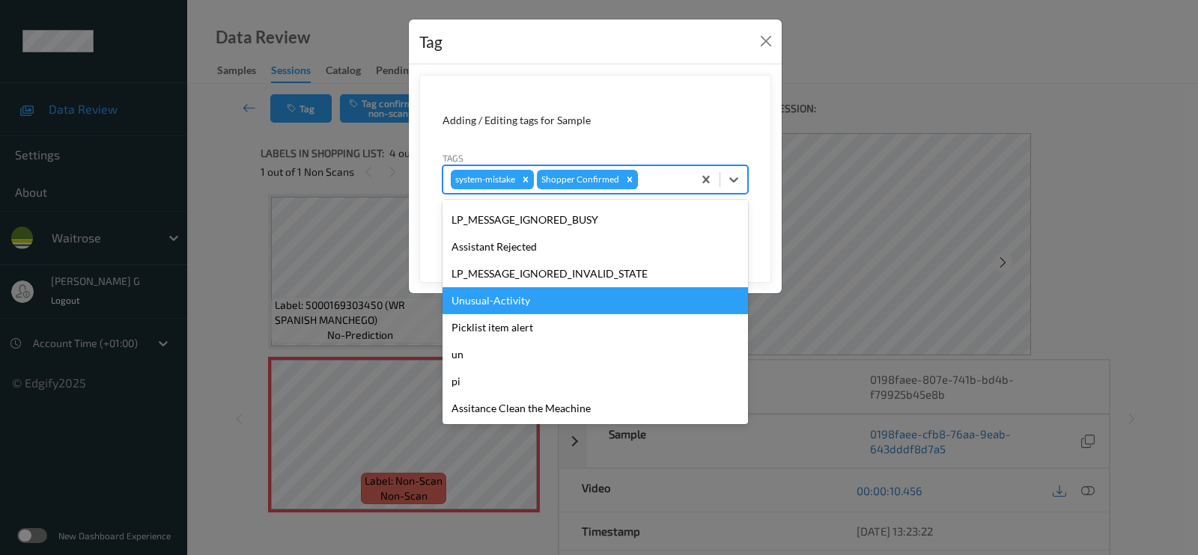
click at [502, 298] on div "Unusual-Activity" at bounding box center [594, 300] width 305 height 27
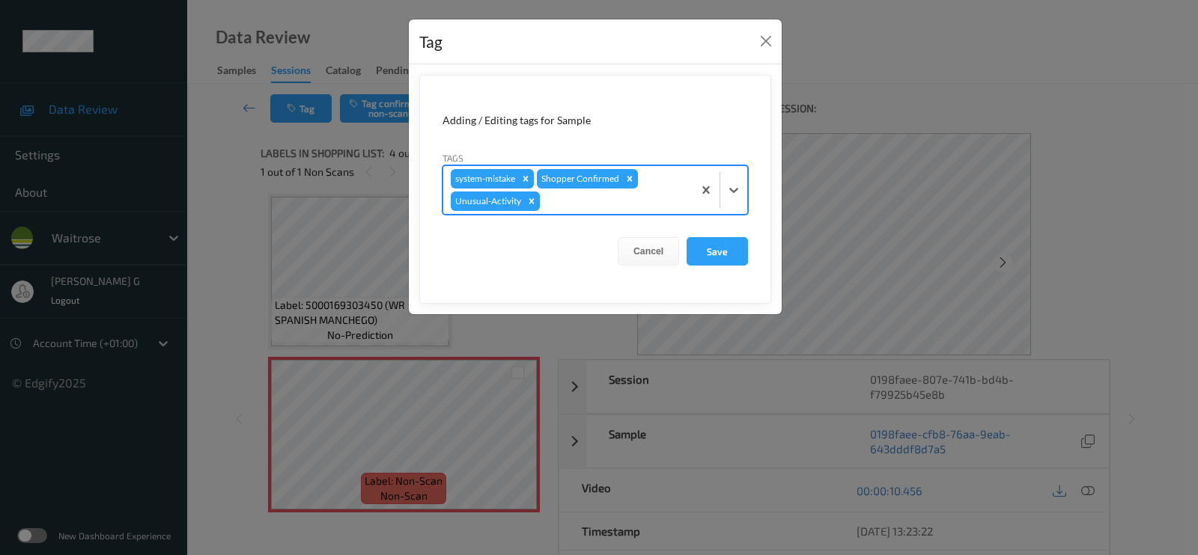
click at [612, 203] on div at bounding box center [614, 201] width 142 height 18
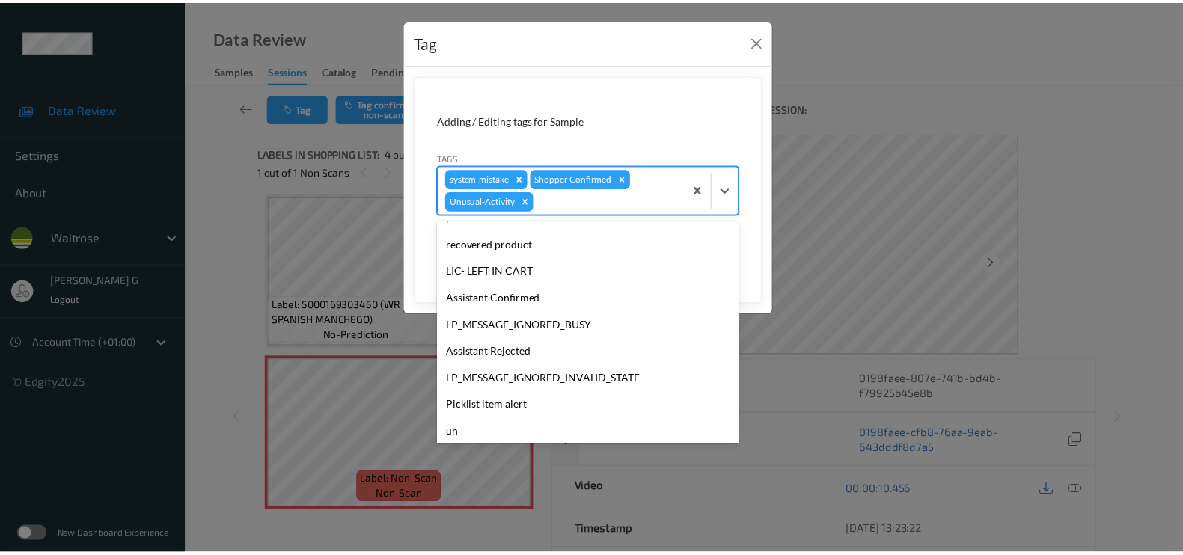
scroll to position [293, 0]
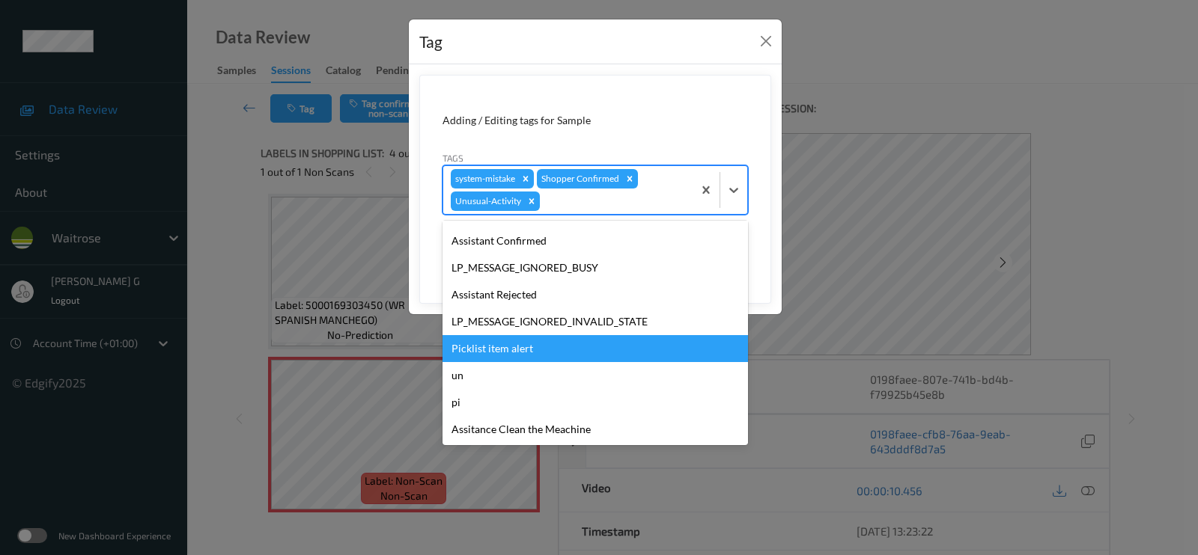
click at [490, 343] on div "Picklist item alert" at bounding box center [594, 348] width 305 height 27
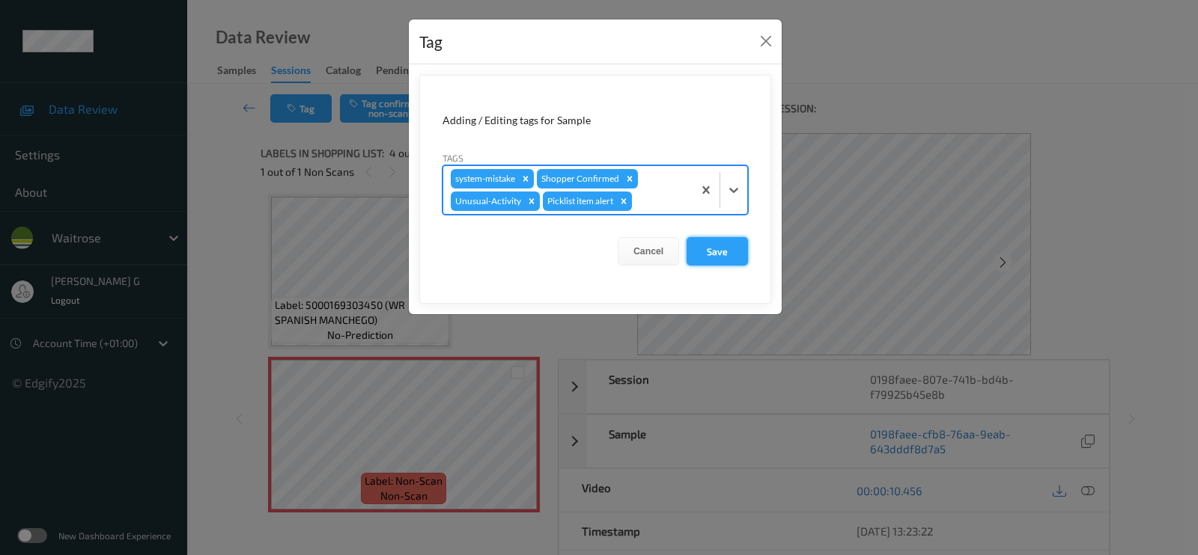
click at [727, 247] on button "Save" at bounding box center [716, 251] width 61 height 28
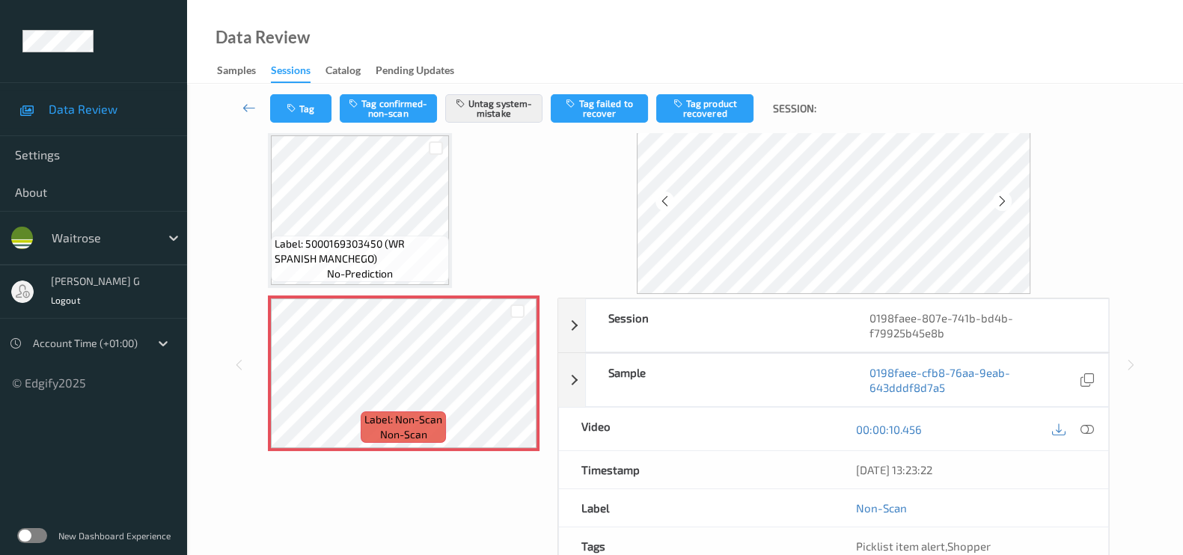
scroll to position [0, 0]
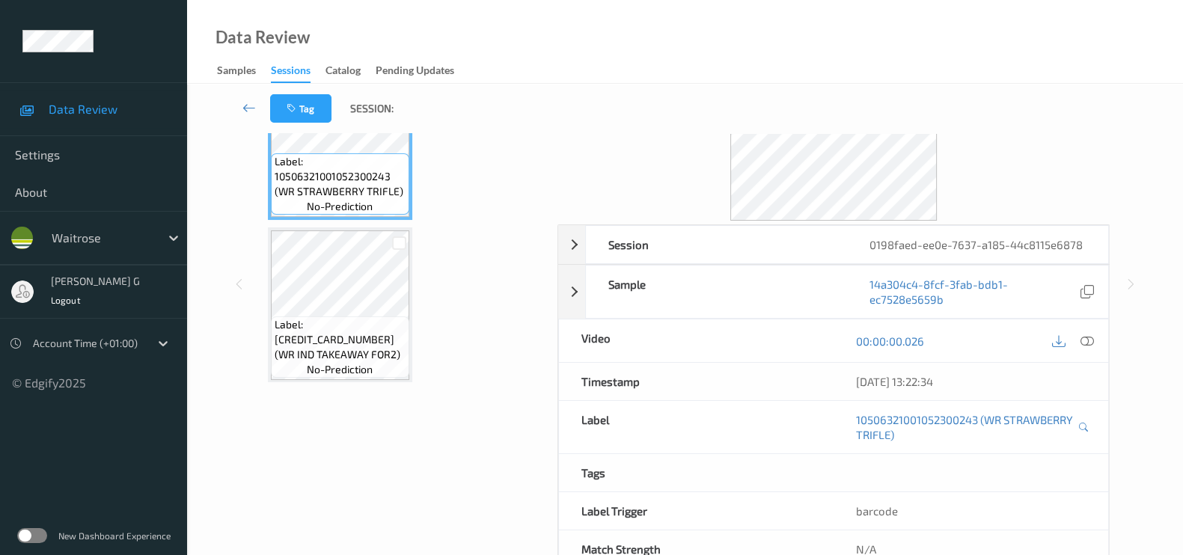
scroll to position [178, 0]
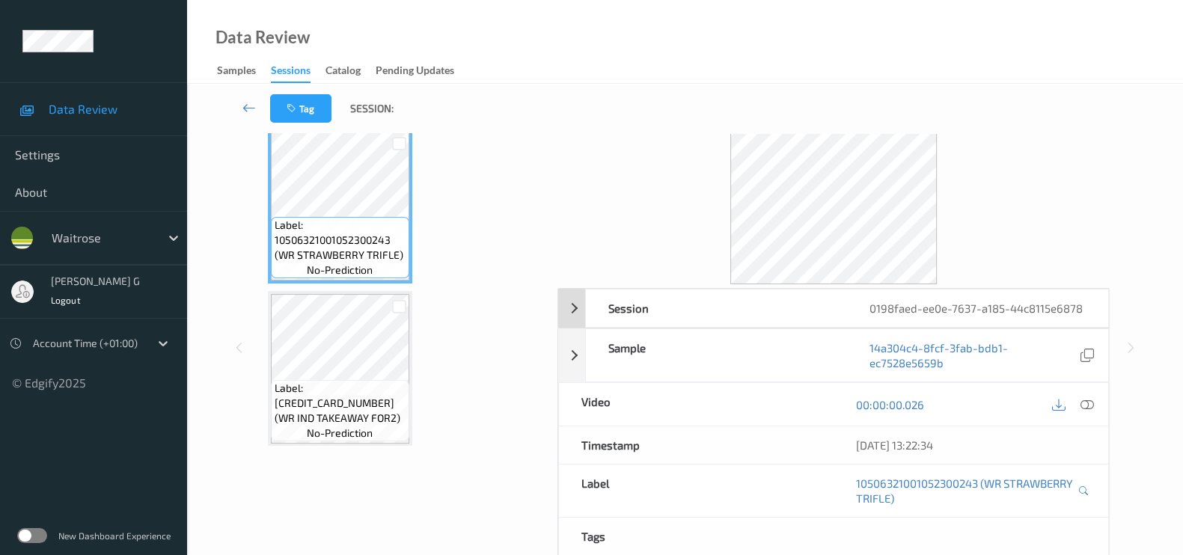
scroll to position [0, 0]
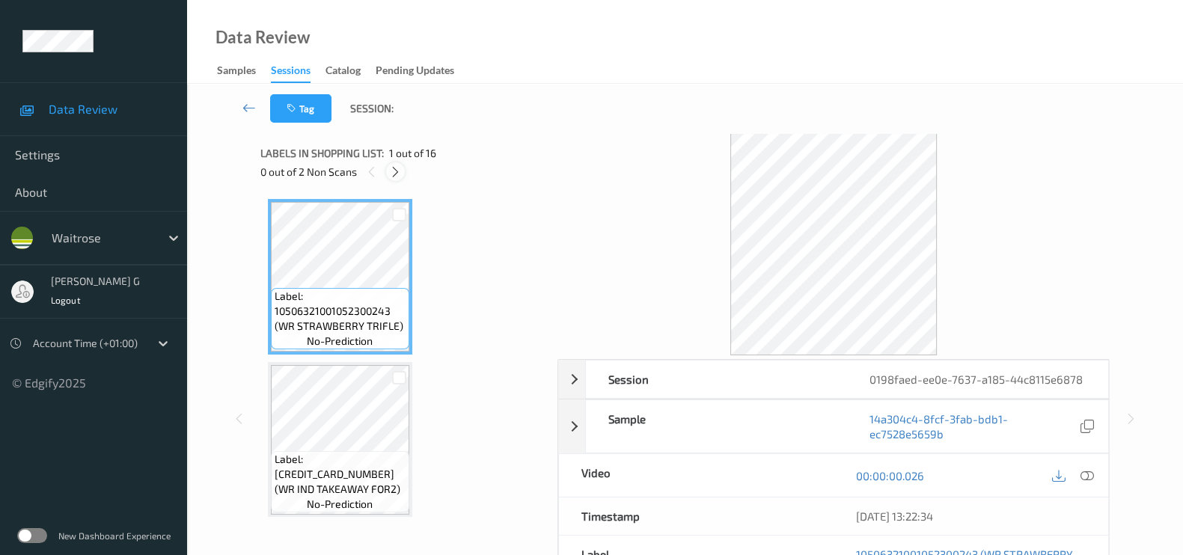
click at [395, 179] on div at bounding box center [395, 171] width 19 height 19
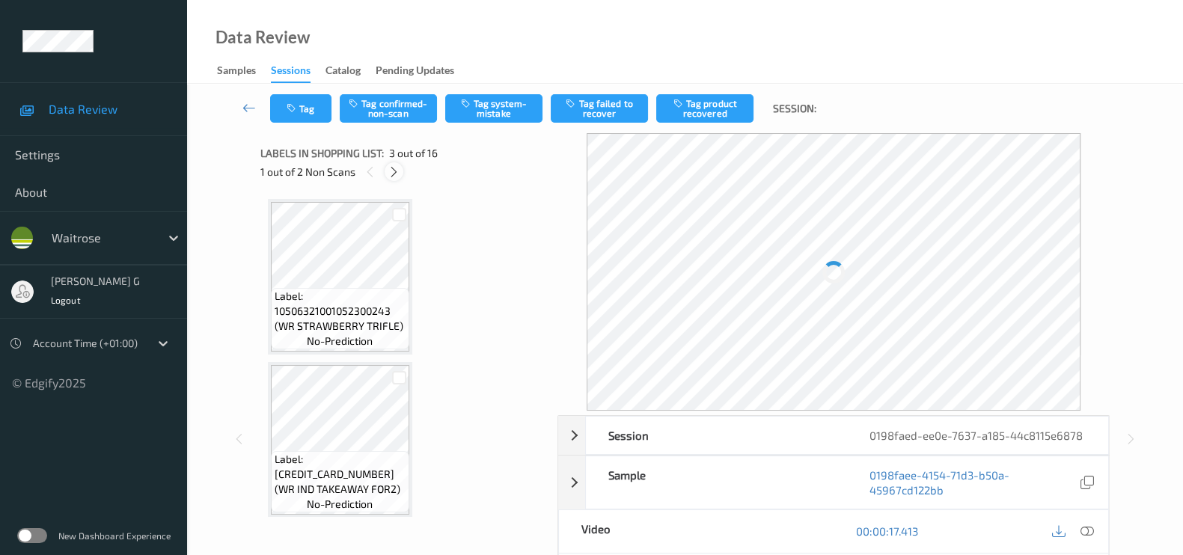
scroll to position [169, 0]
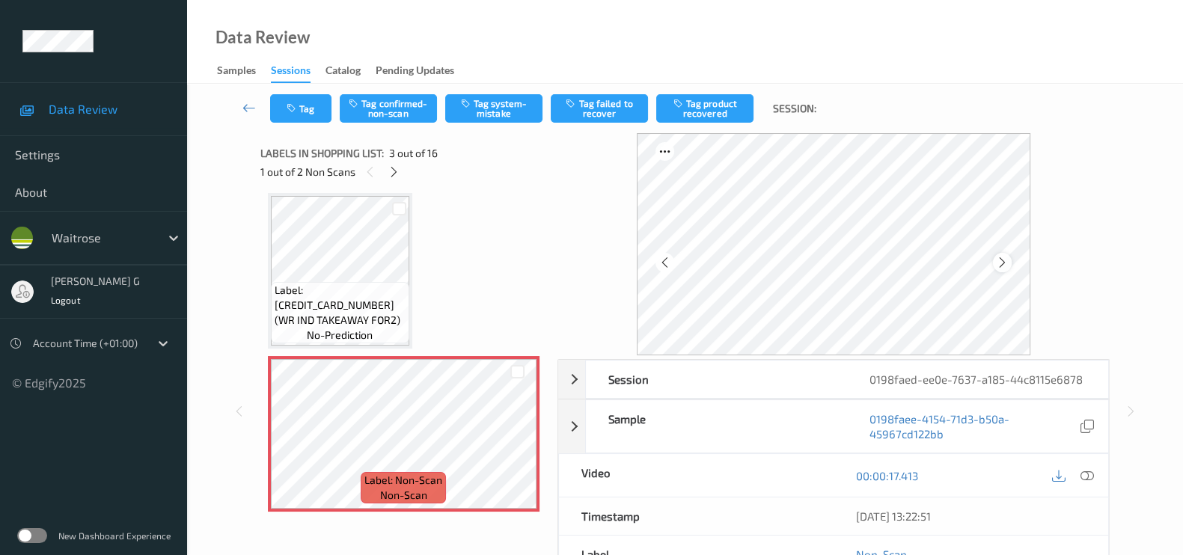
click at [1004, 263] on icon at bounding box center [1002, 262] width 13 height 13
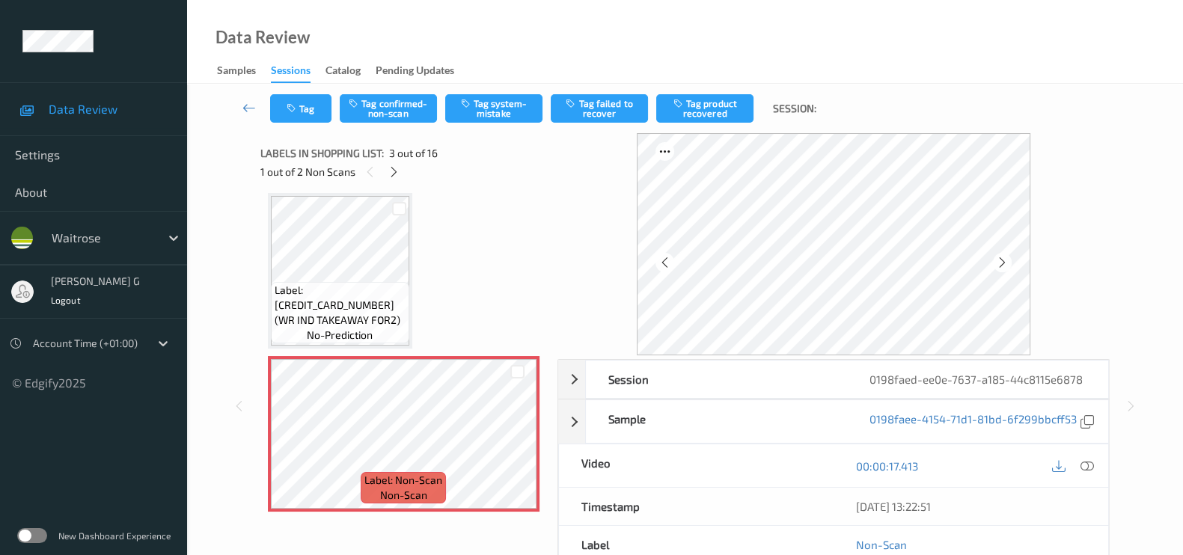
click at [1004, 263] on icon at bounding box center [1002, 262] width 13 height 13
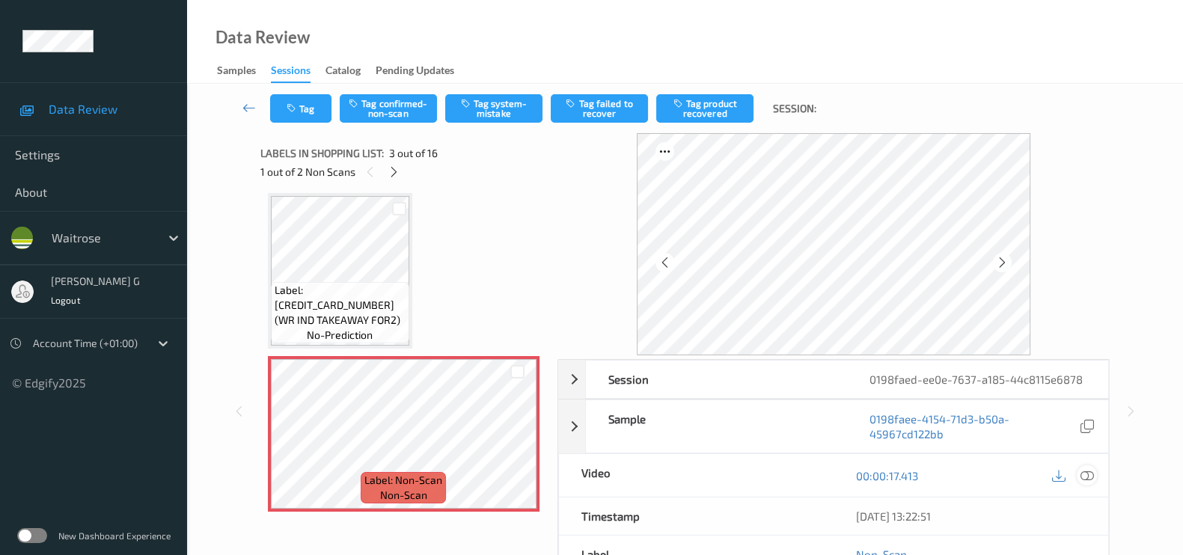
click at [1086, 475] on icon at bounding box center [1087, 475] width 13 height 13
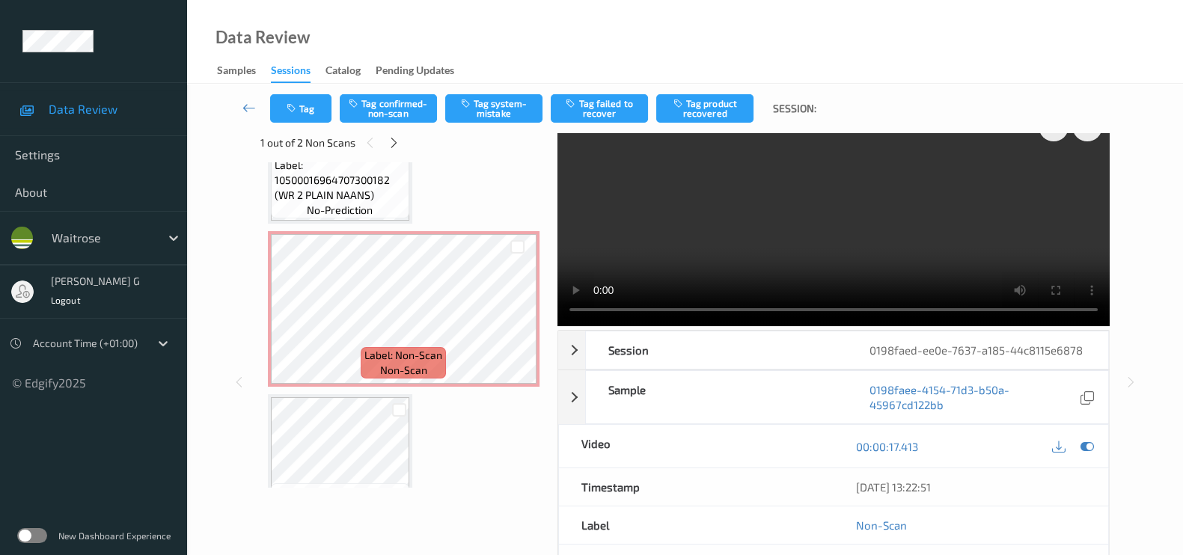
scroll to position [0, 0]
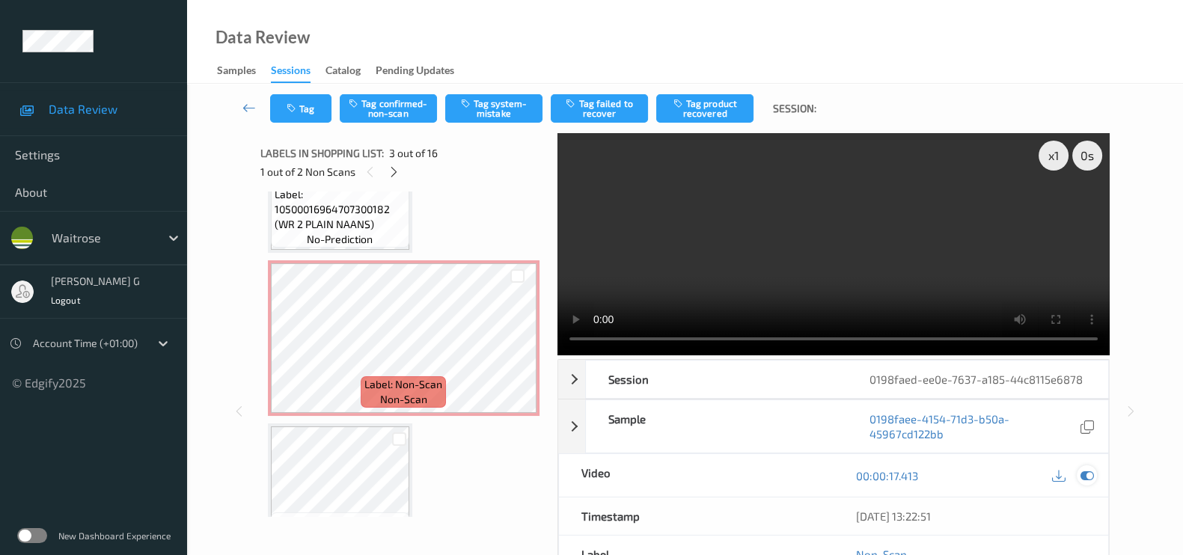
click at [1093, 473] on icon at bounding box center [1087, 475] width 13 height 13
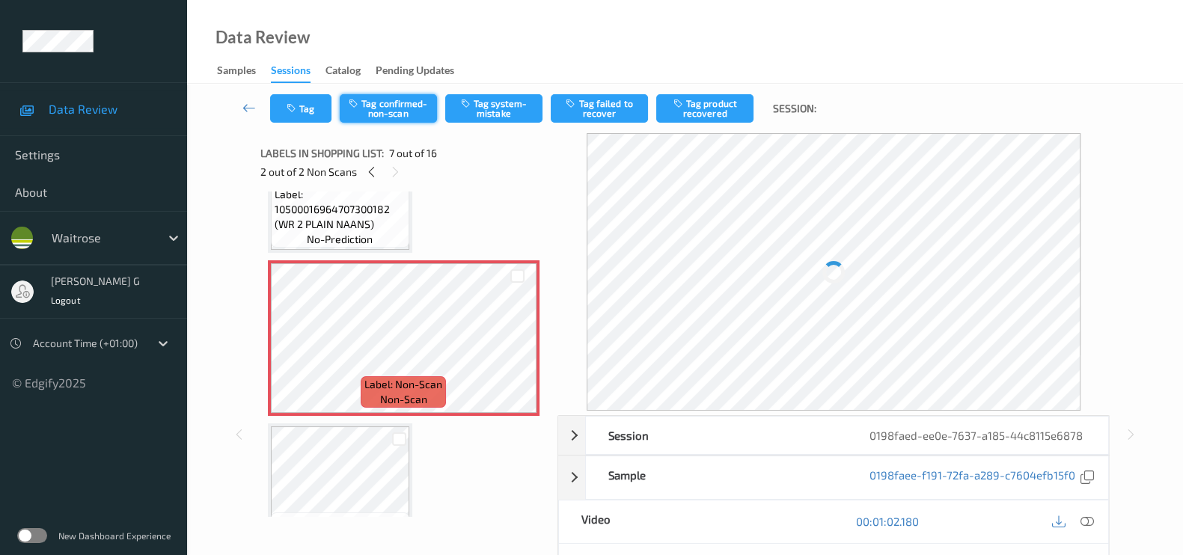
click at [403, 108] on button "Tag confirmed-non-scan" at bounding box center [388, 108] width 97 height 28
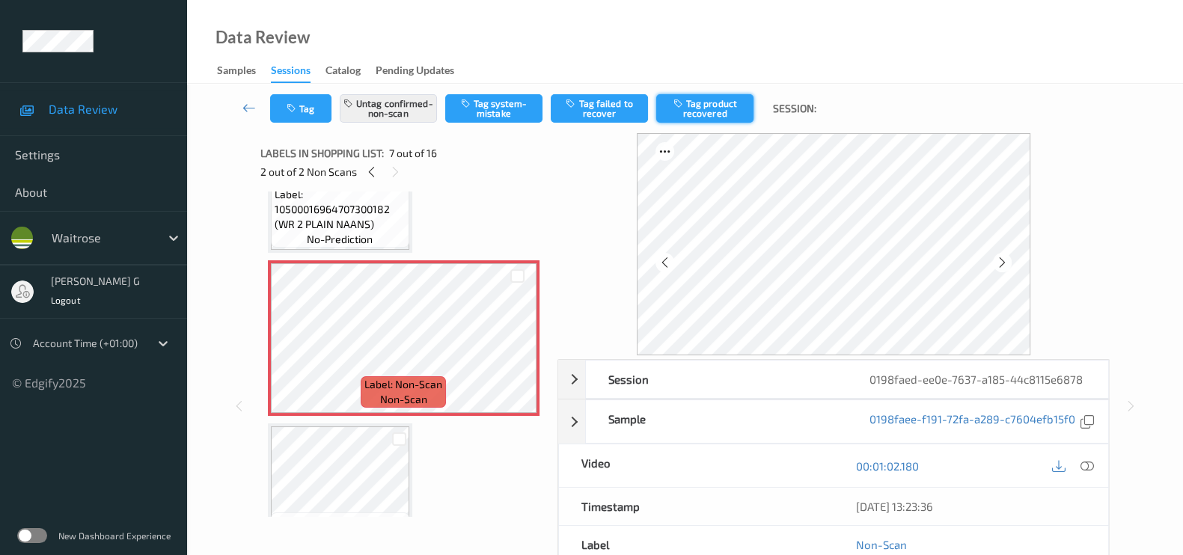
click at [719, 100] on button "Tag product recovered" at bounding box center [704, 108] width 97 height 28
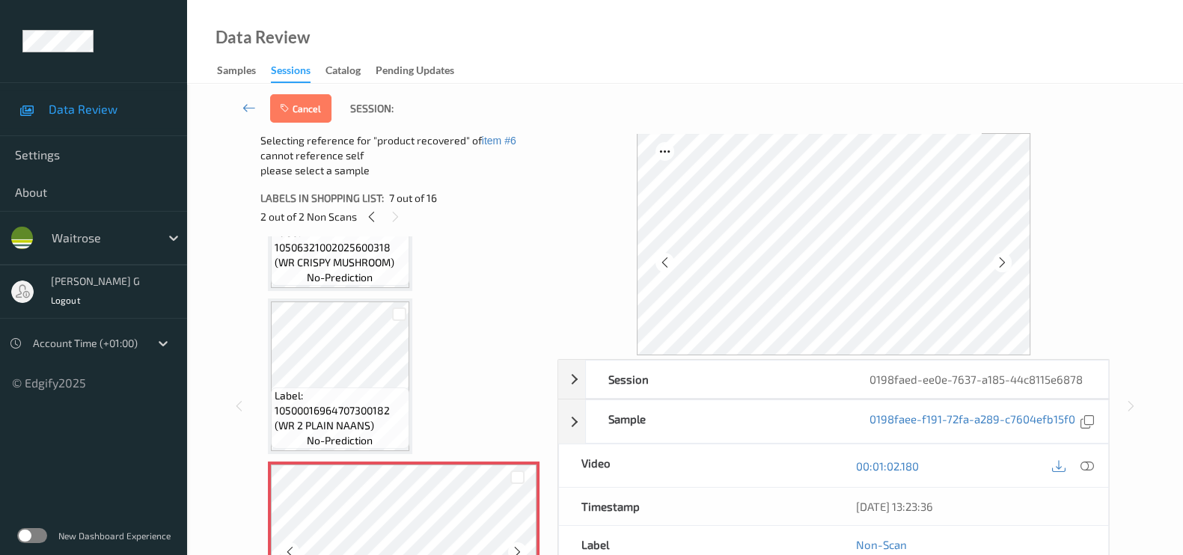
scroll to position [731, 0]
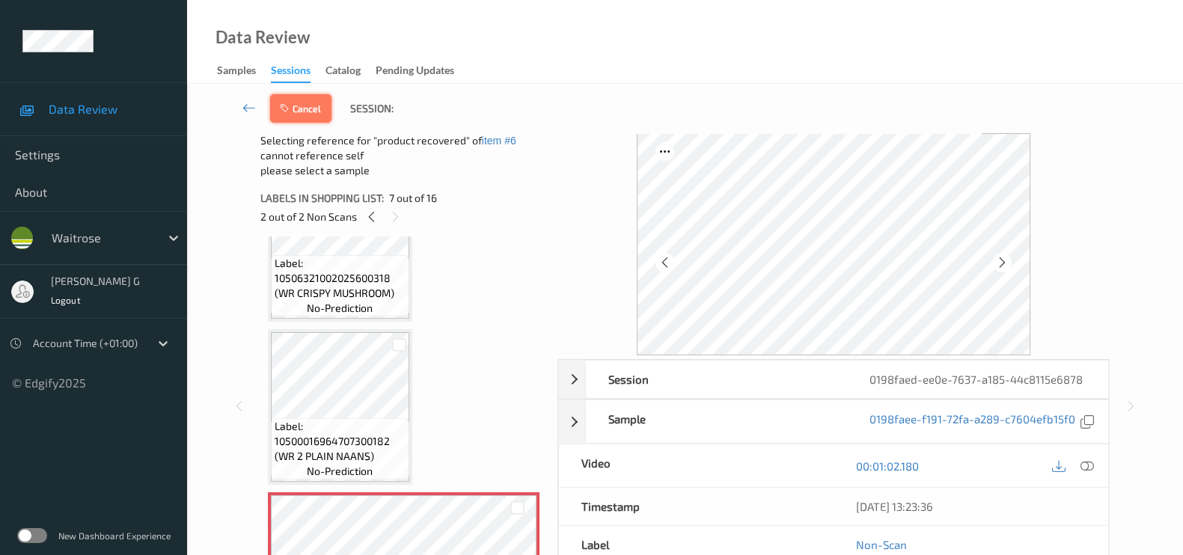
click at [301, 109] on button "Cancel" at bounding box center [300, 108] width 61 height 28
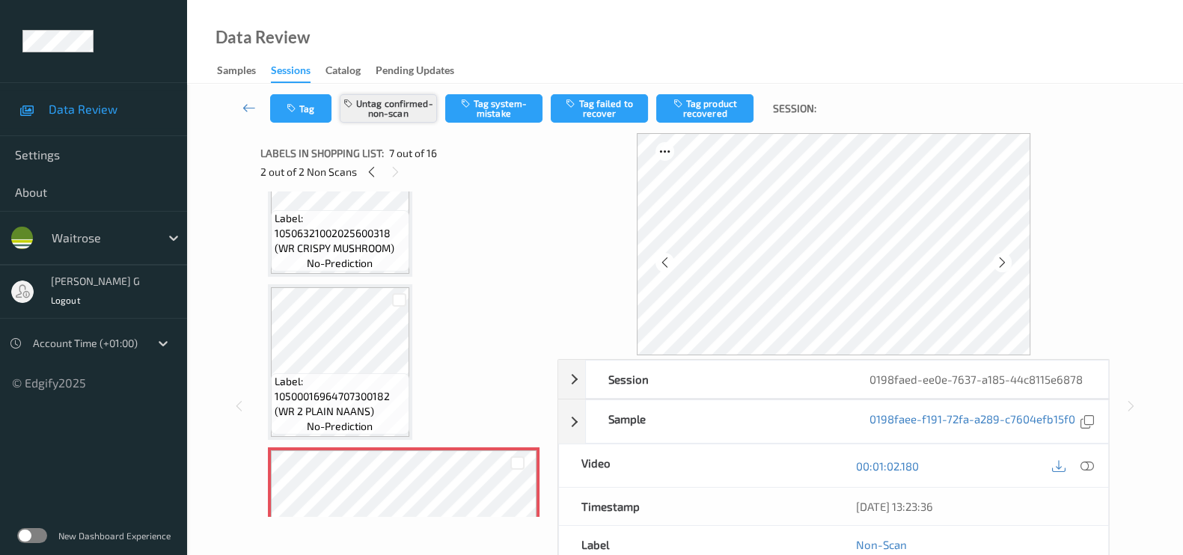
click at [392, 109] on button "Untag confirmed-non-scan" at bounding box center [388, 108] width 97 height 28
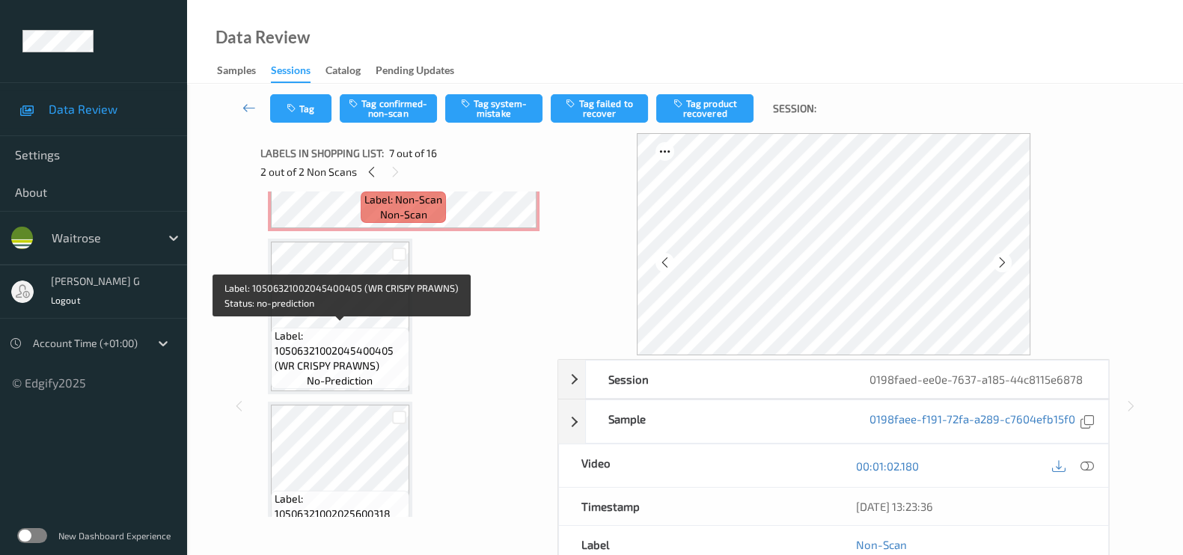
scroll to position [169, 0]
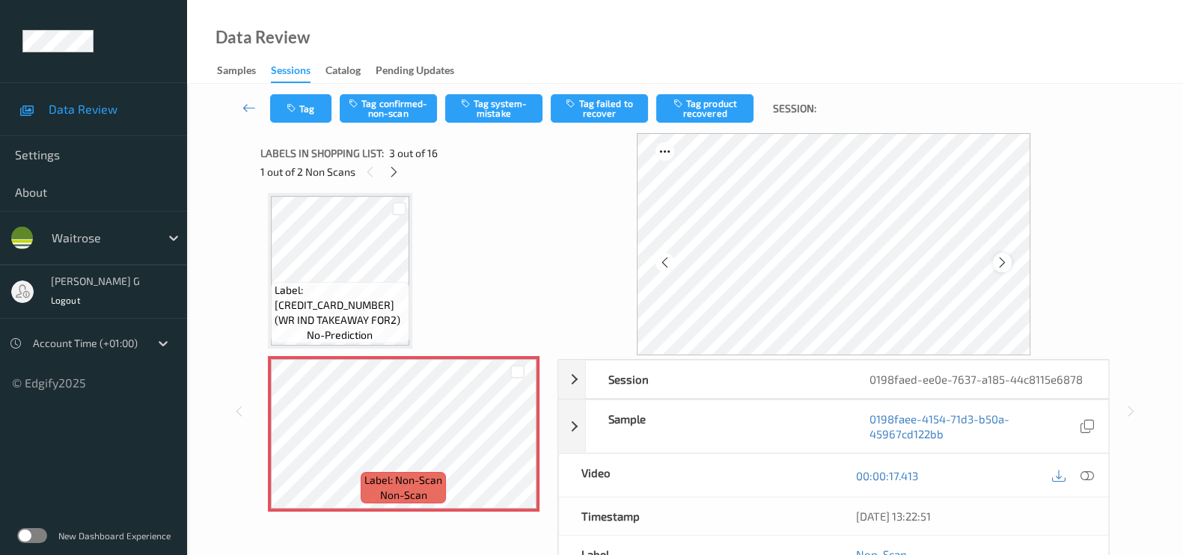
click at [996, 263] on div at bounding box center [1002, 262] width 19 height 19
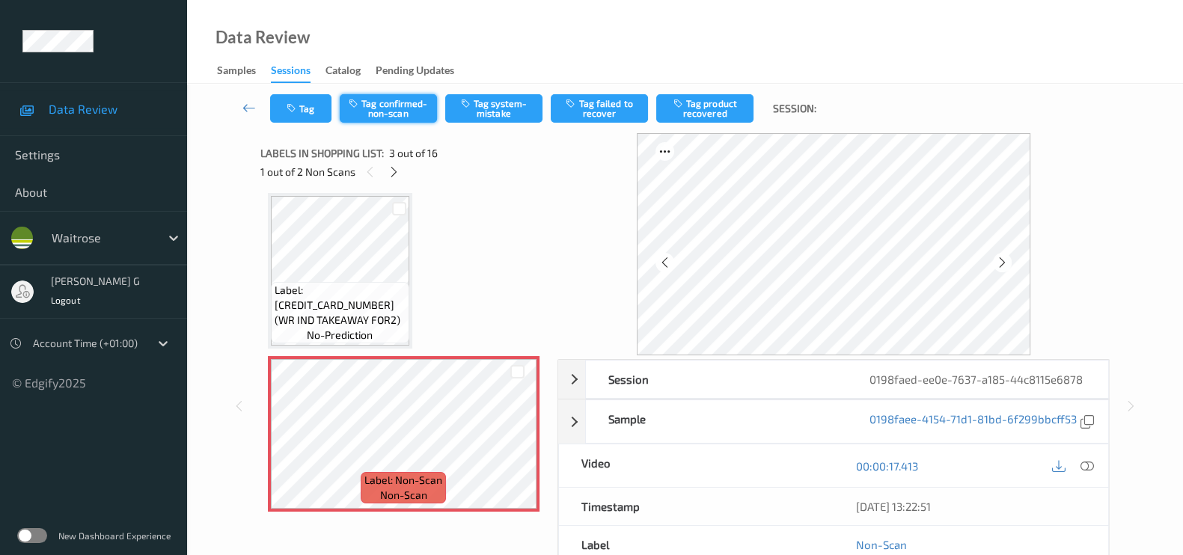
click at [385, 112] on button "Tag confirmed-non-scan" at bounding box center [388, 108] width 97 height 28
click at [707, 106] on button "Tag product recovered" at bounding box center [704, 108] width 97 height 28
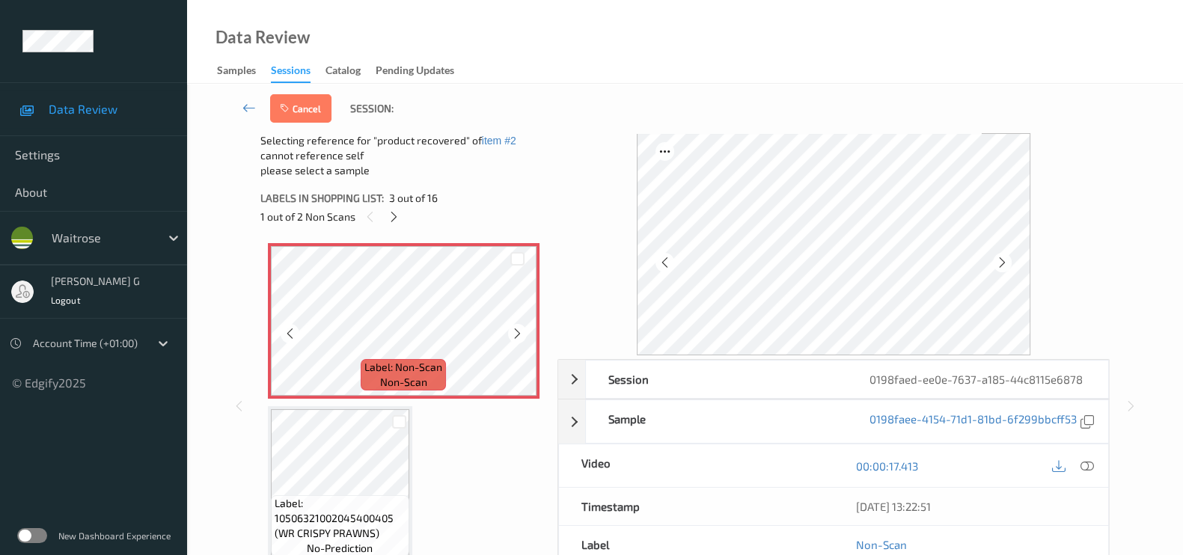
scroll to position [356, 0]
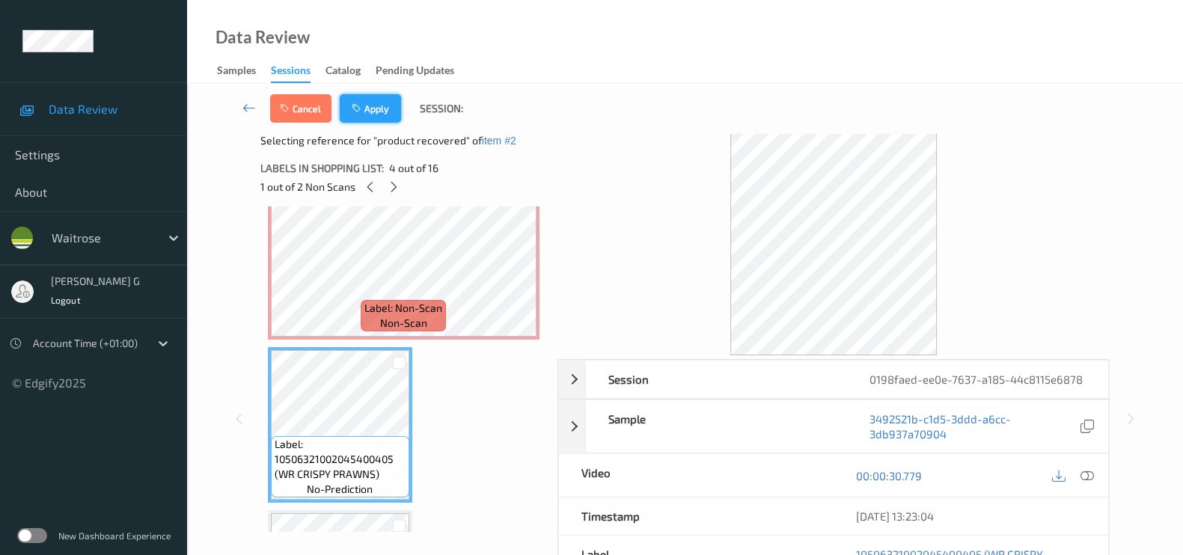
click at [373, 103] on button "Apply" at bounding box center [370, 108] width 61 height 28
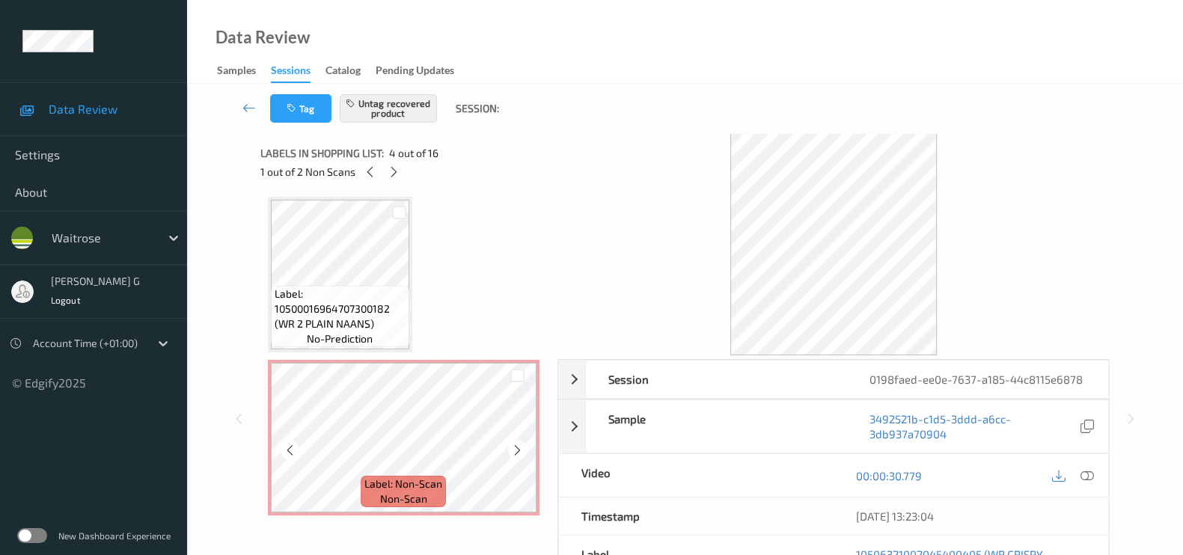
scroll to position [824, 0]
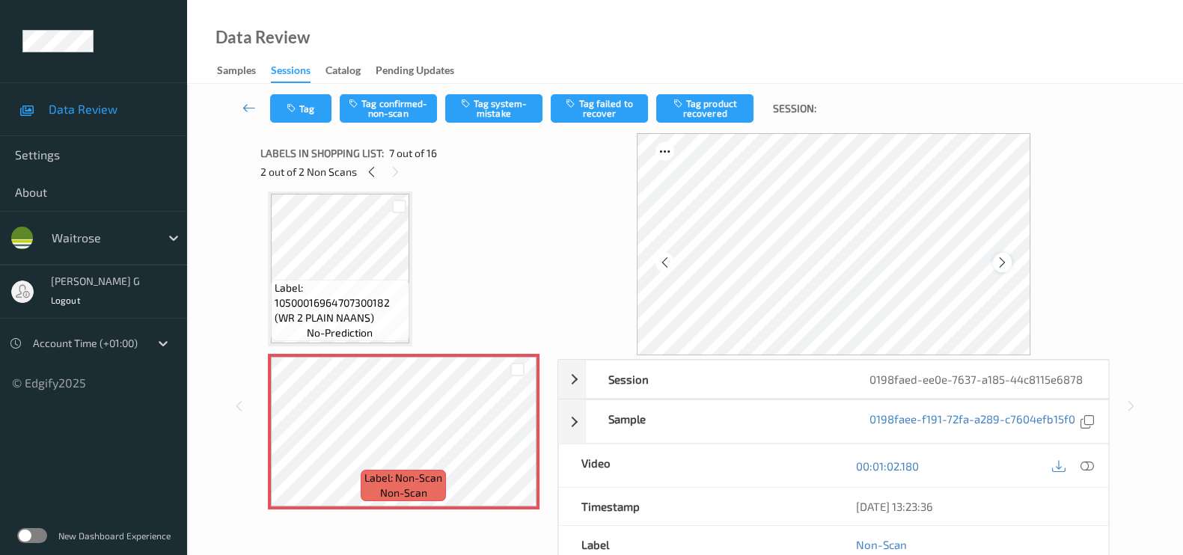
click at [1004, 260] on icon at bounding box center [1002, 262] width 13 height 13
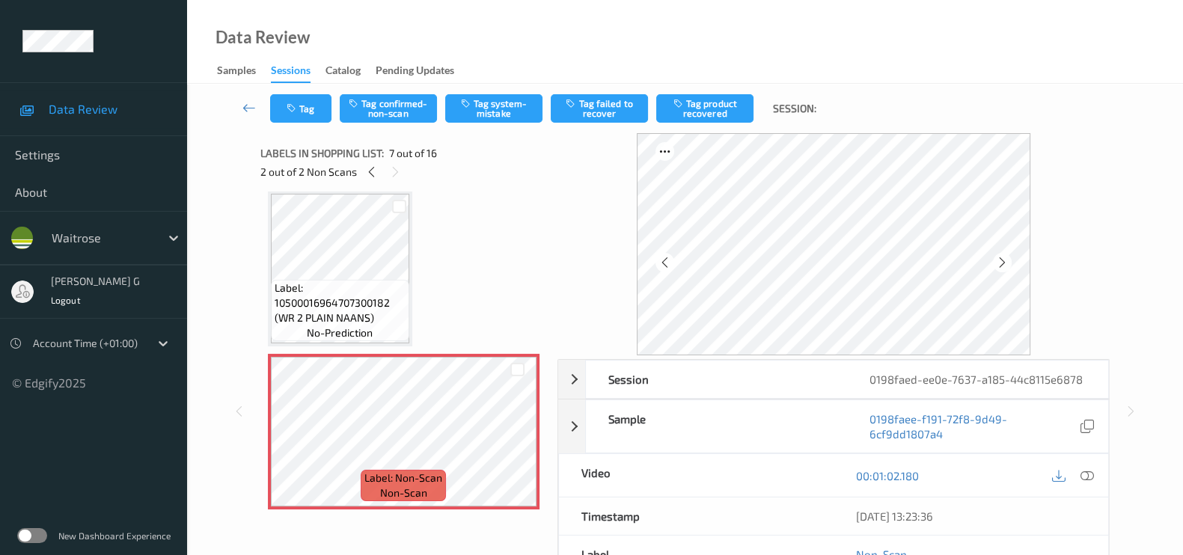
click at [1004, 260] on icon at bounding box center [1002, 262] width 13 height 13
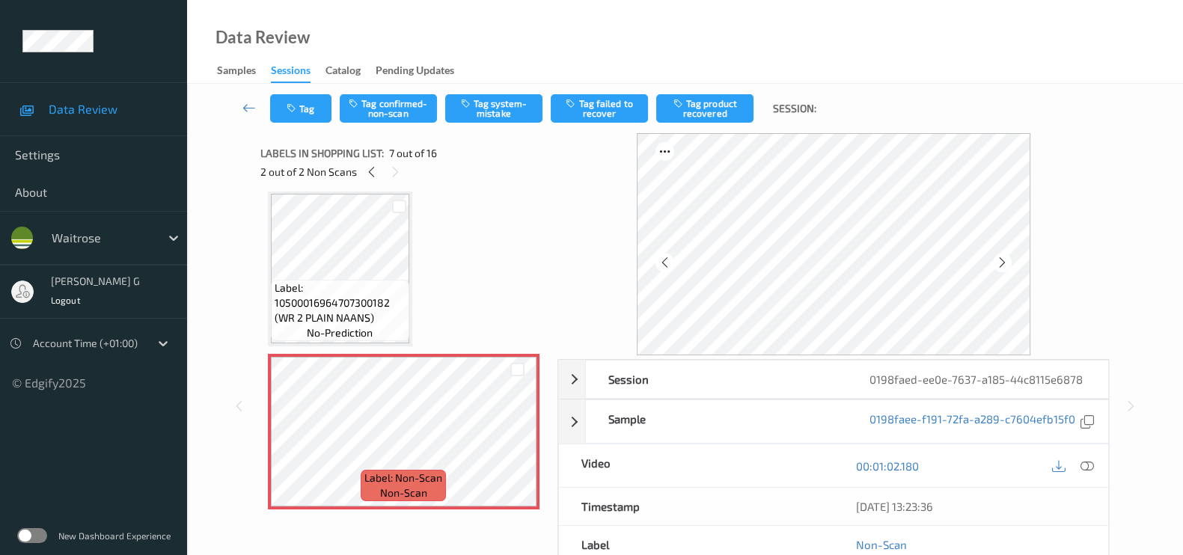
click at [1004, 260] on icon at bounding box center [1002, 262] width 13 height 13
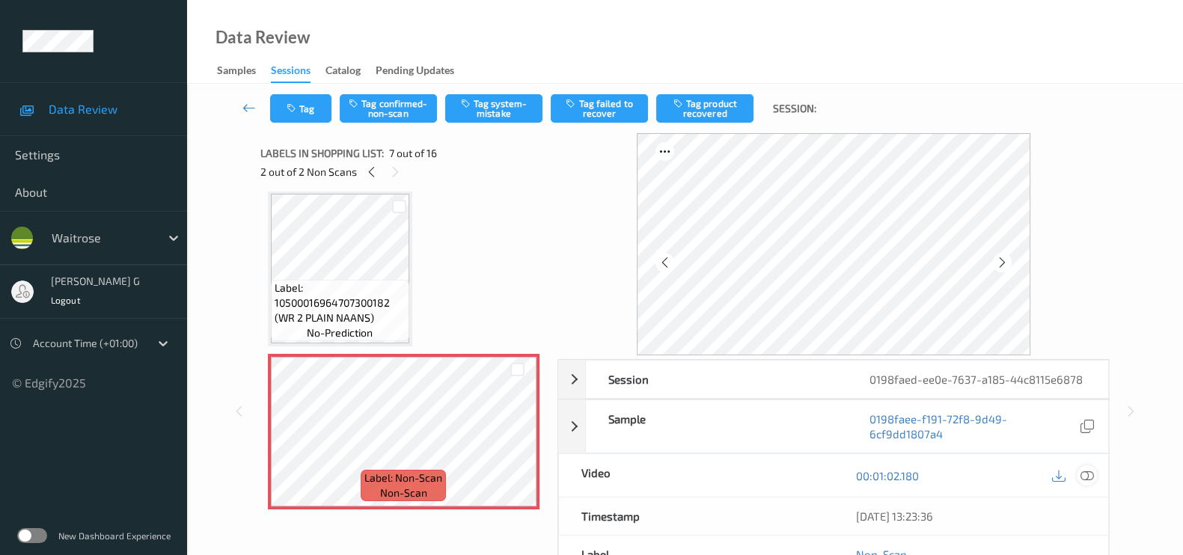
click at [1088, 473] on icon at bounding box center [1087, 475] width 13 height 13
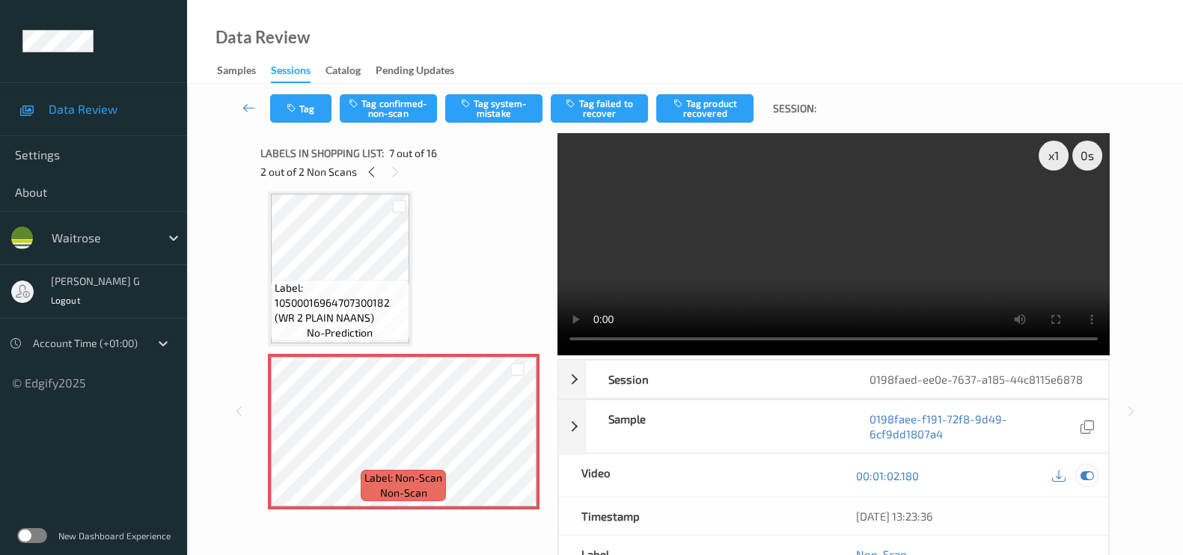
click at [1084, 474] on icon at bounding box center [1087, 475] width 13 height 13
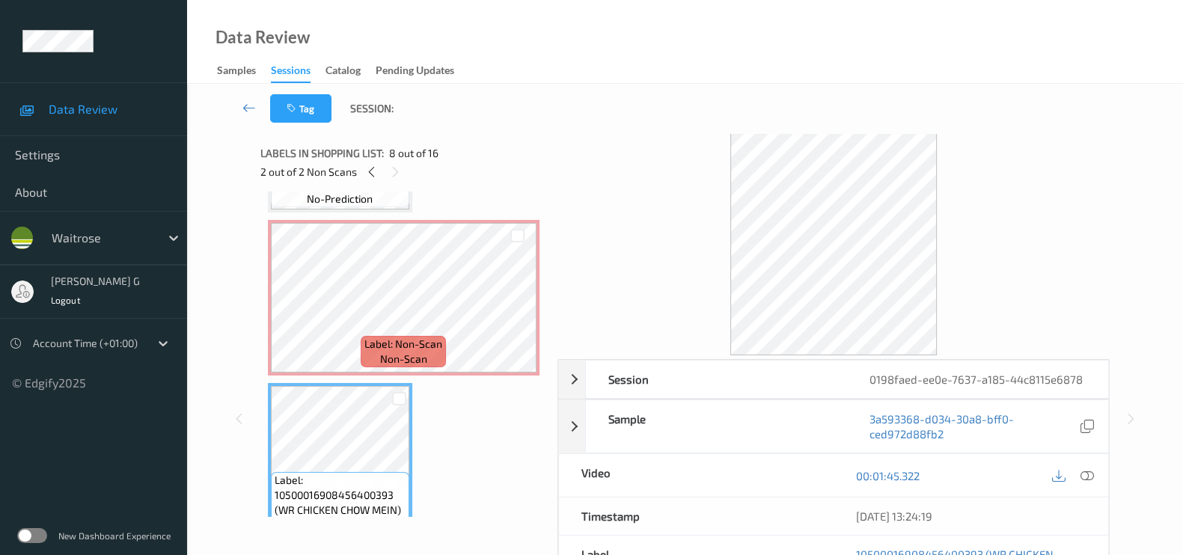
scroll to position [918, 0]
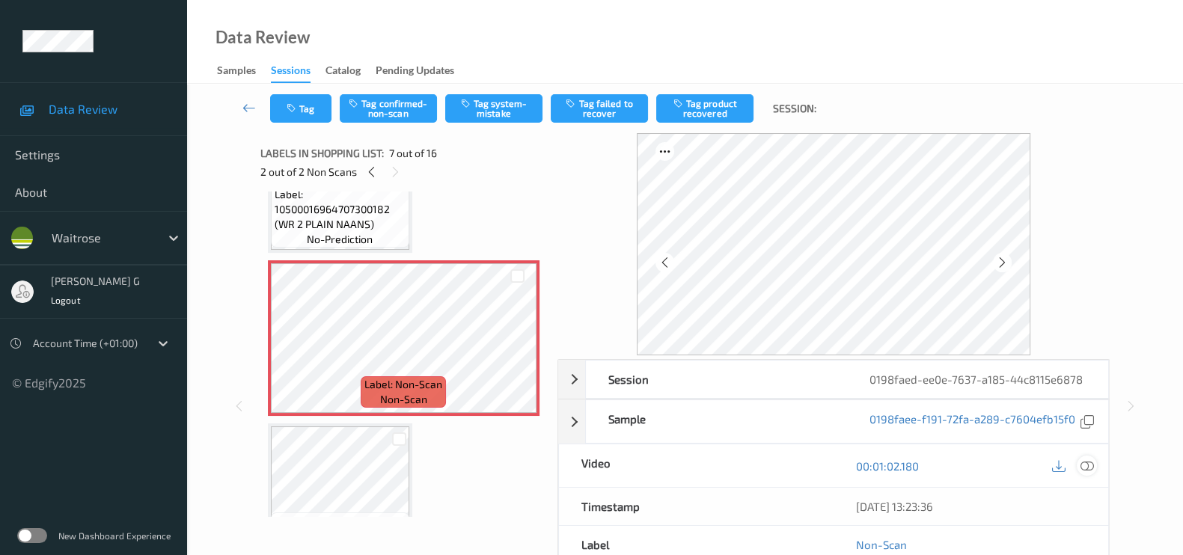
click at [1091, 465] on icon at bounding box center [1087, 466] width 13 height 13
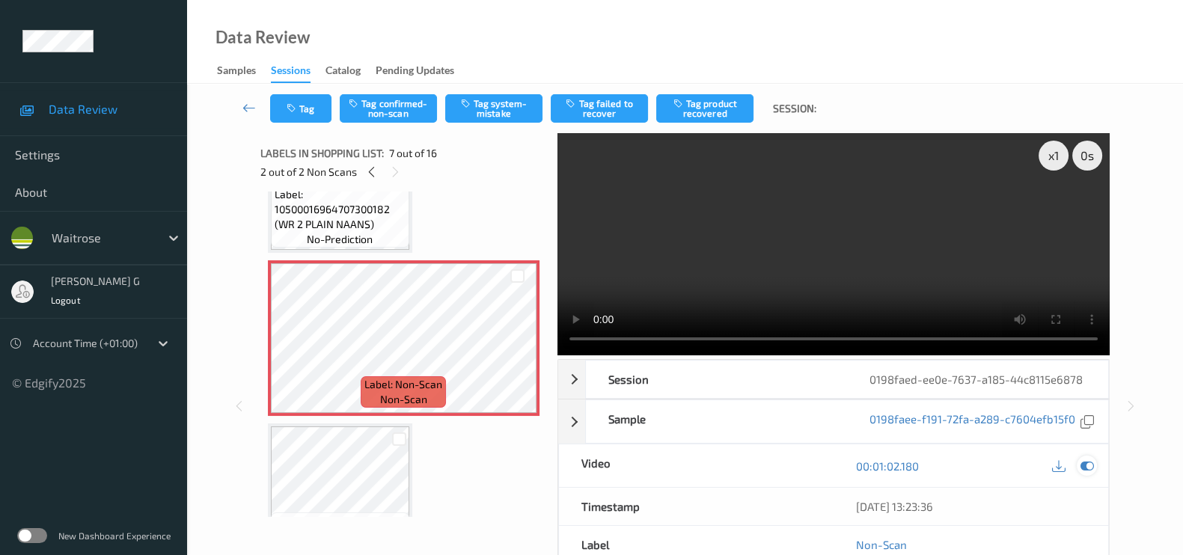
click at [1085, 467] on icon at bounding box center [1087, 466] width 13 height 13
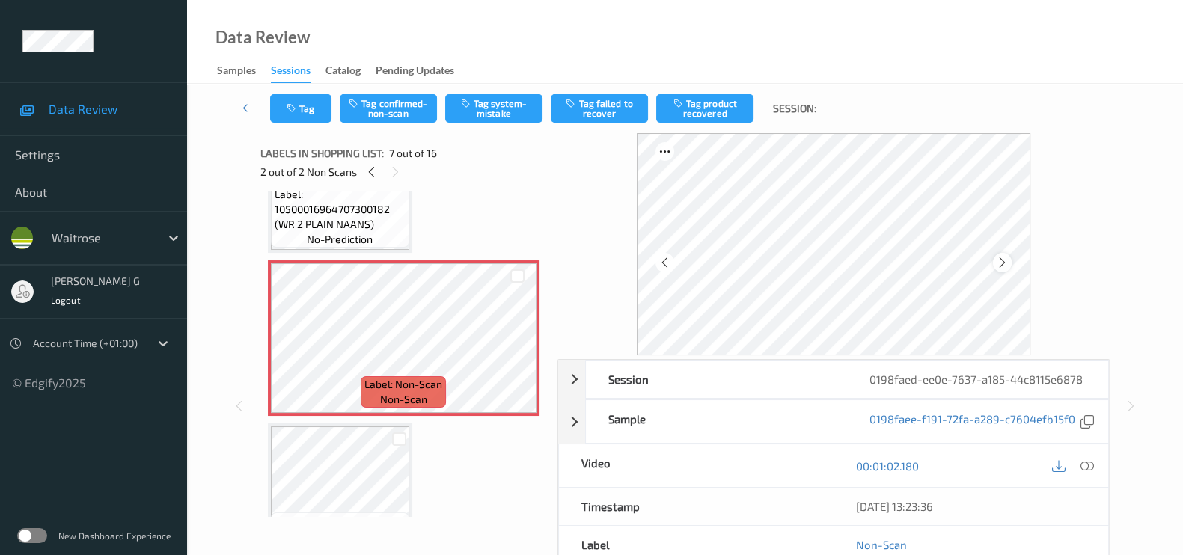
click at [998, 260] on div at bounding box center [1002, 262] width 19 height 19
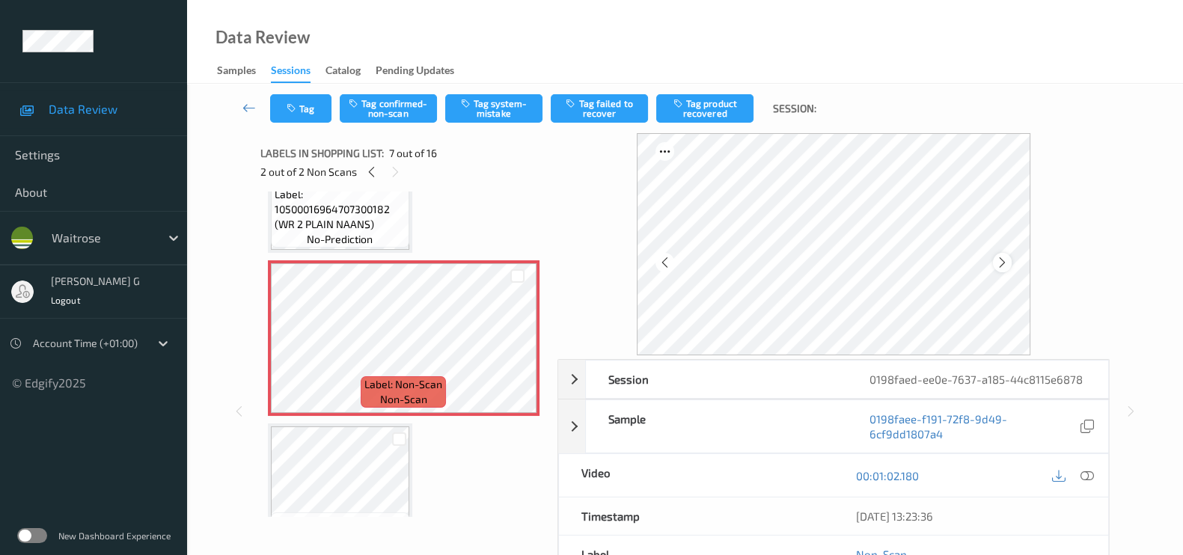
click at [1001, 260] on icon at bounding box center [1002, 262] width 13 height 13
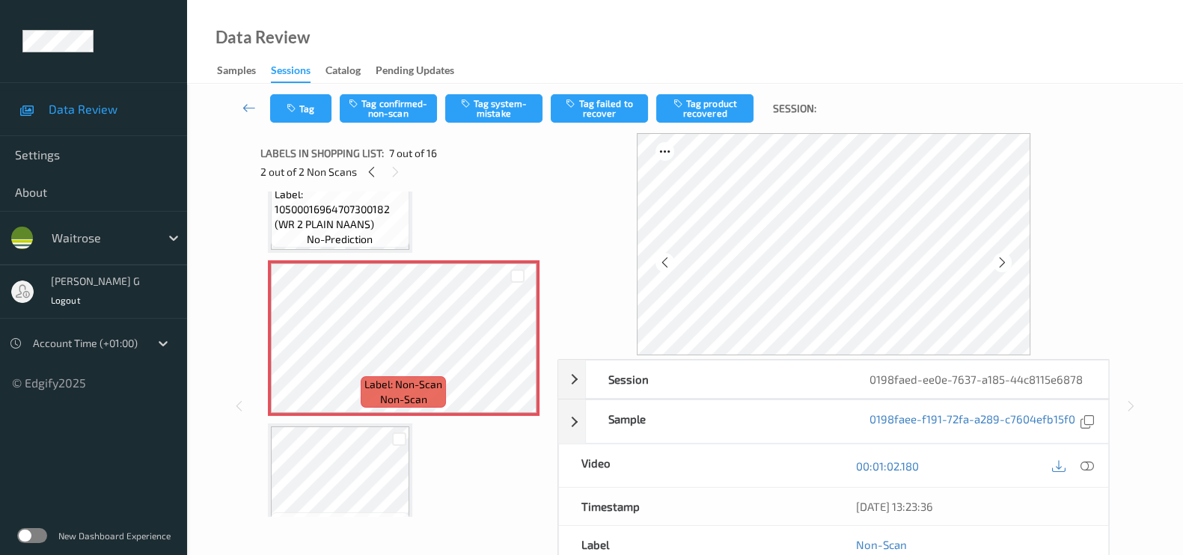
click at [1001, 260] on icon at bounding box center [1002, 262] width 13 height 13
click at [1085, 469] on icon at bounding box center [1087, 466] width 13 height 13
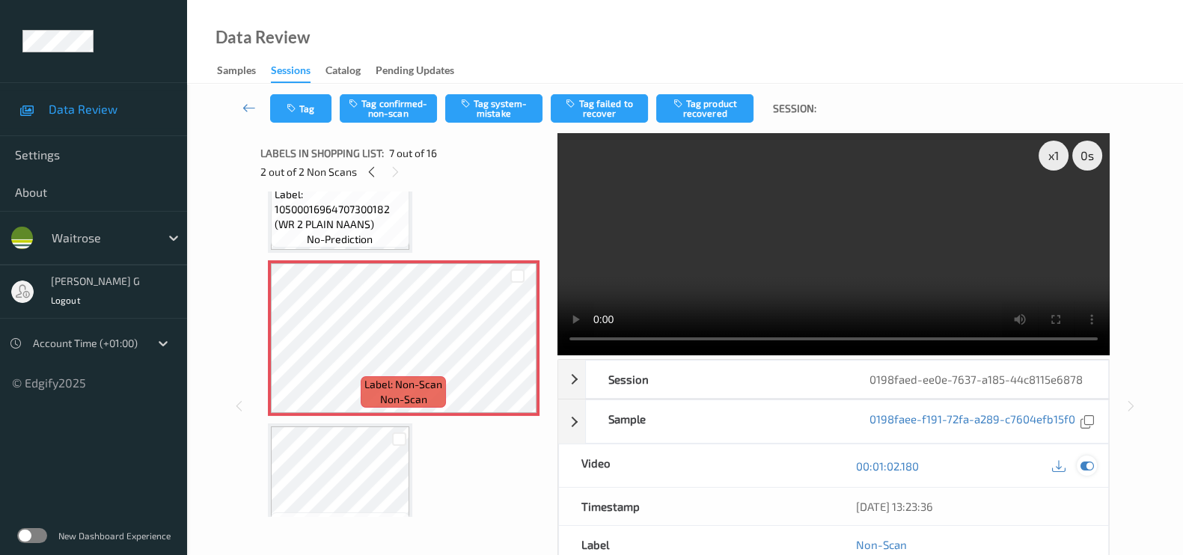
click at [1088, 463] on icon at bounding box center [1087, 466] width 13 height 13
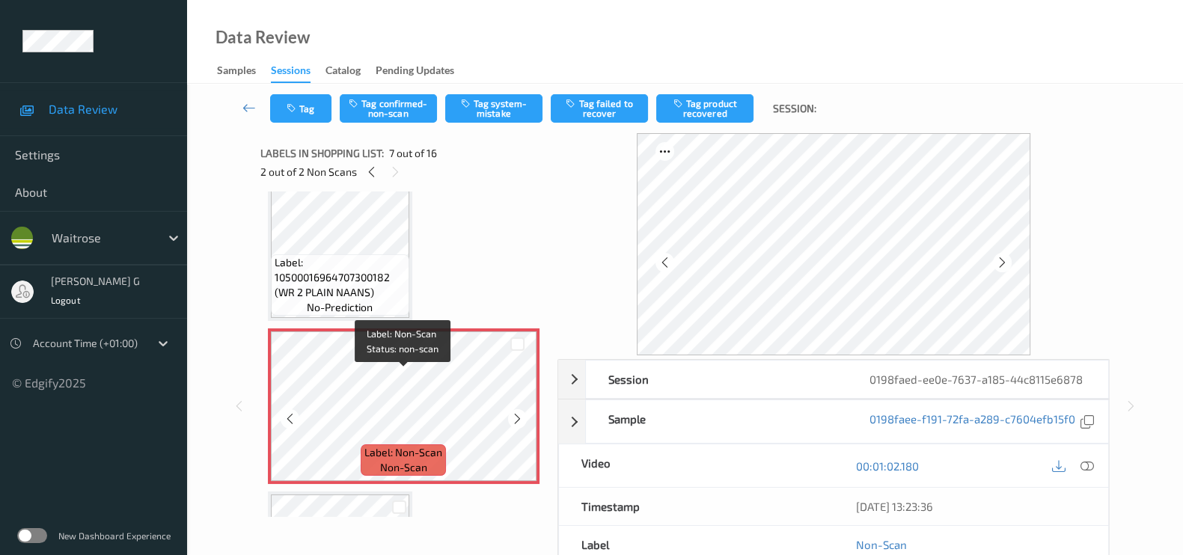
scroll to position [824, 0]
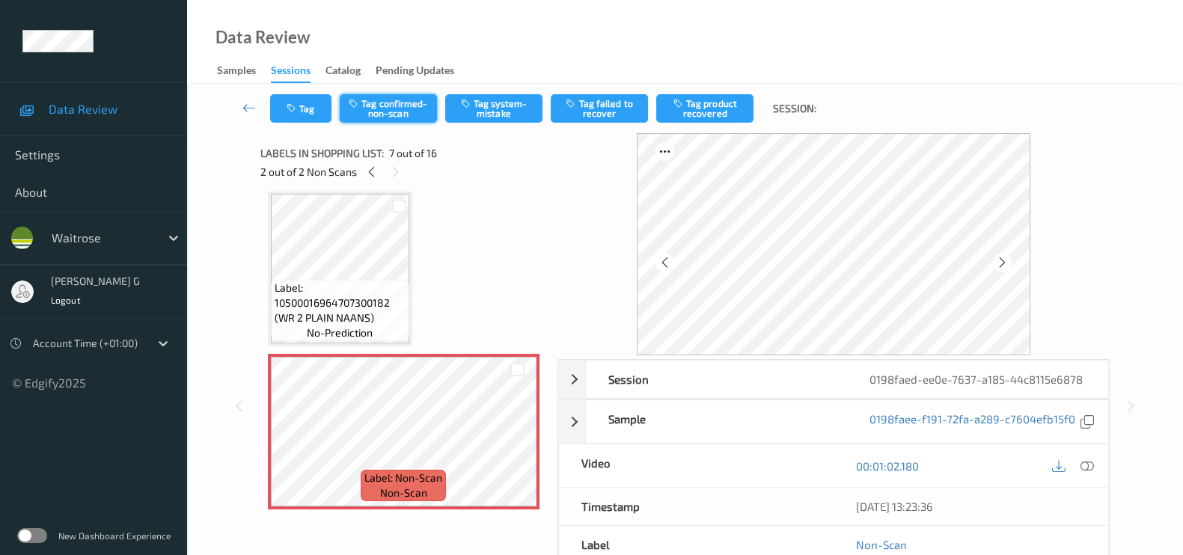
click at [372, 110] on button "Tag confirmed-non-scan" at bounding box center [388, 108] width 97 height 28
click at [714, 101] on button "Tag product recovered" at bounding box center [704, 108] width 97 height 28
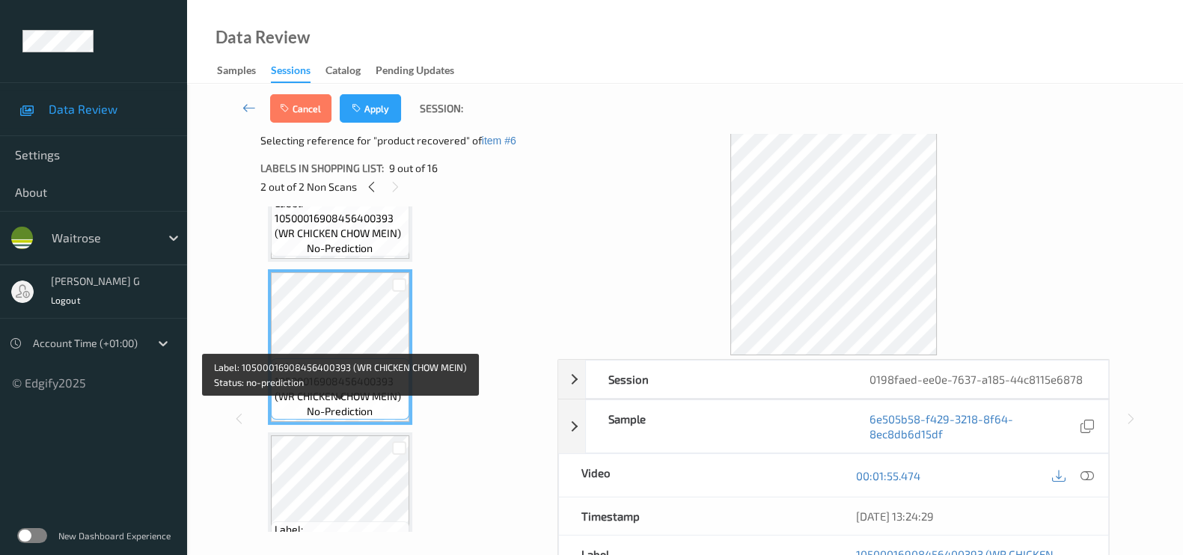
scroll to position [1292, 0]
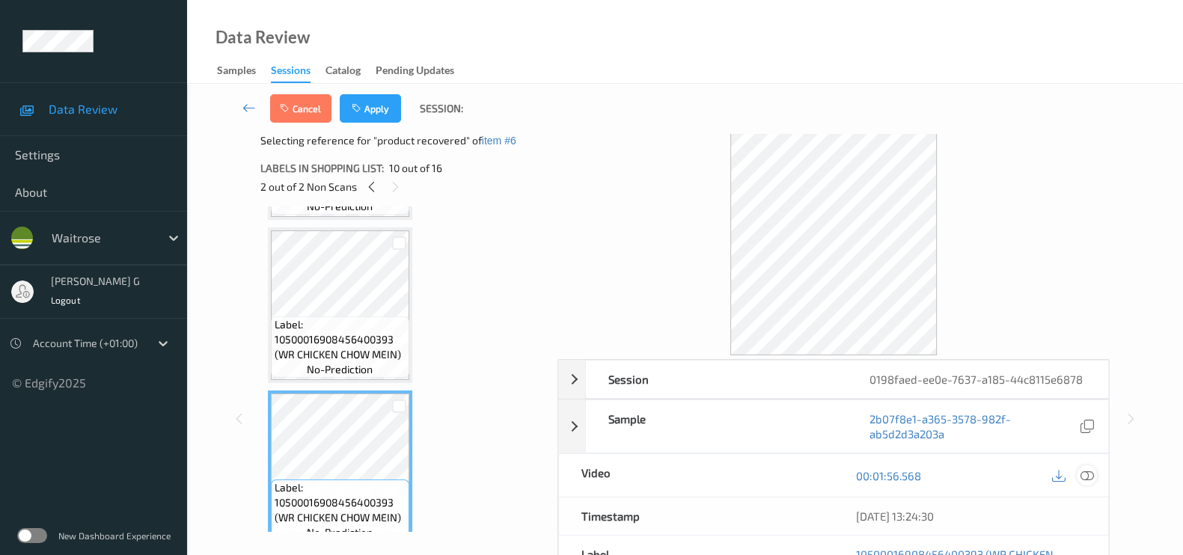
click at [1084, 473] on icon at bounding box center [1087, 475] width 13 height 13
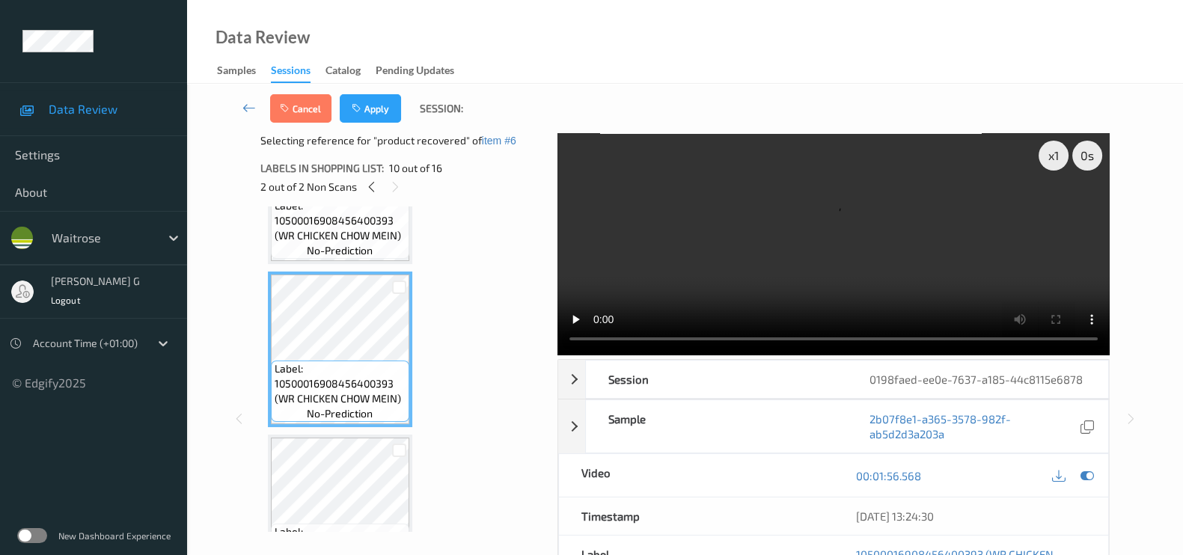
scroll to position [1479, 0]
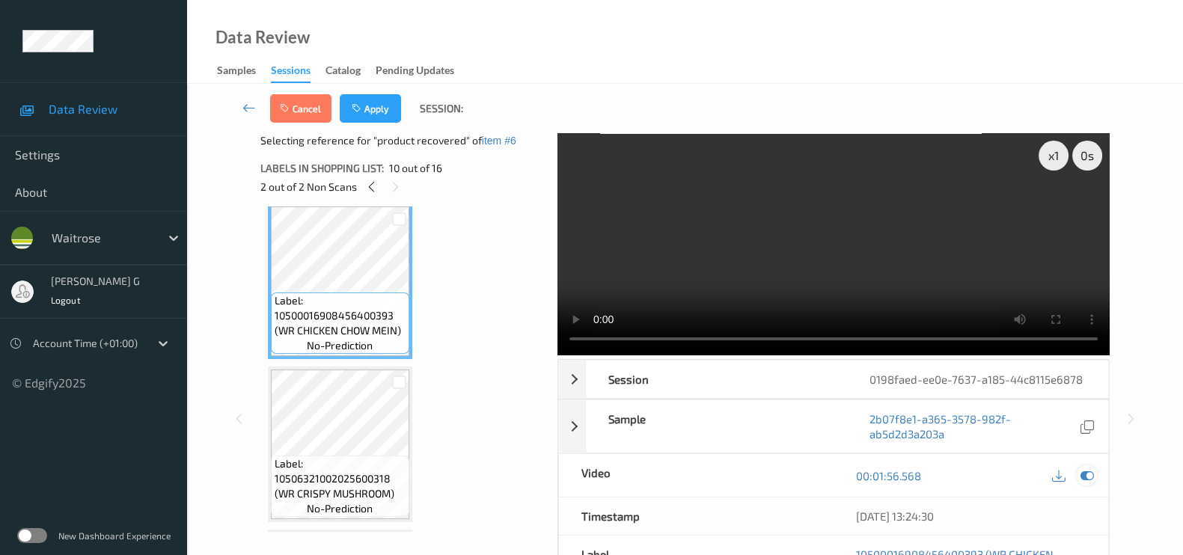
click at [1091, 469] on icon at bounding box center [1087, 475] width 13 height 13
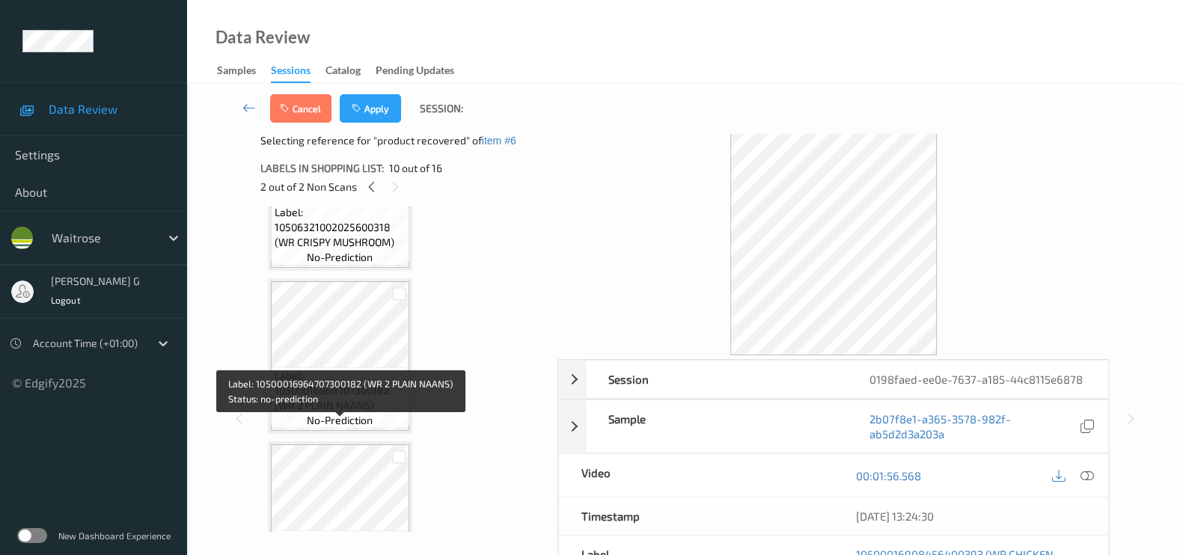
scroll to position [1760, 0]
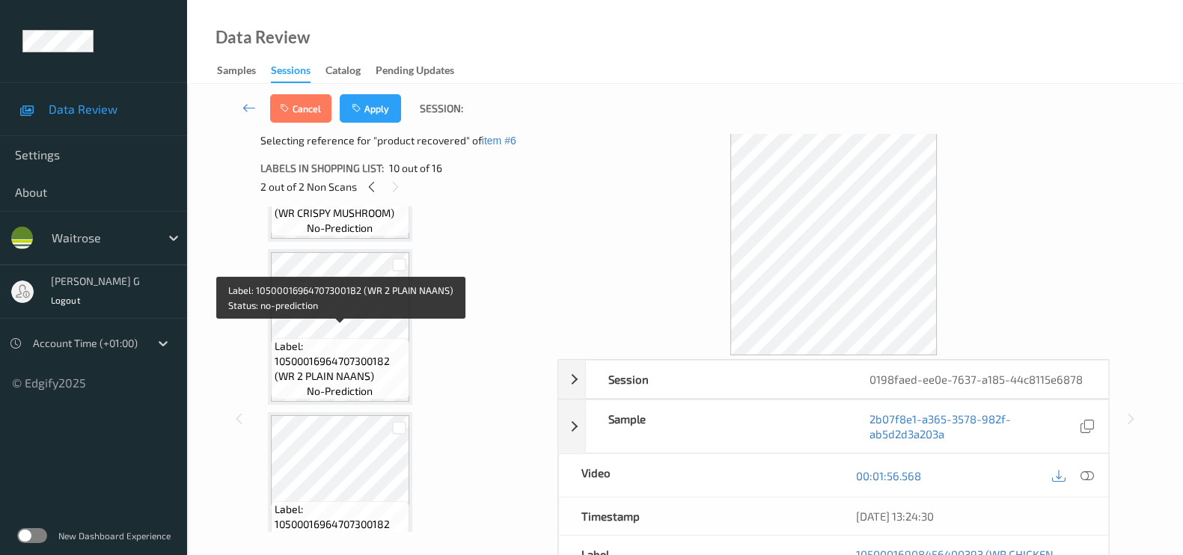
click at [333, 339] on span "Label: 10500016964707300182 (WR 2 PLAIN NAANS)" at bounding box center [340, 361] width 131 height 45
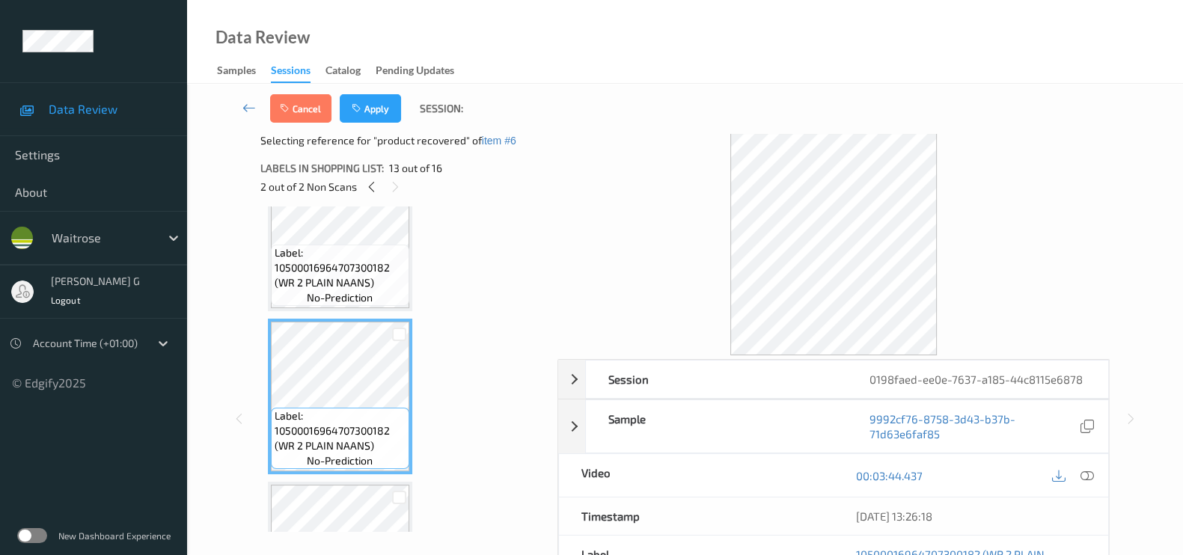
scroll to position [1666, 0]
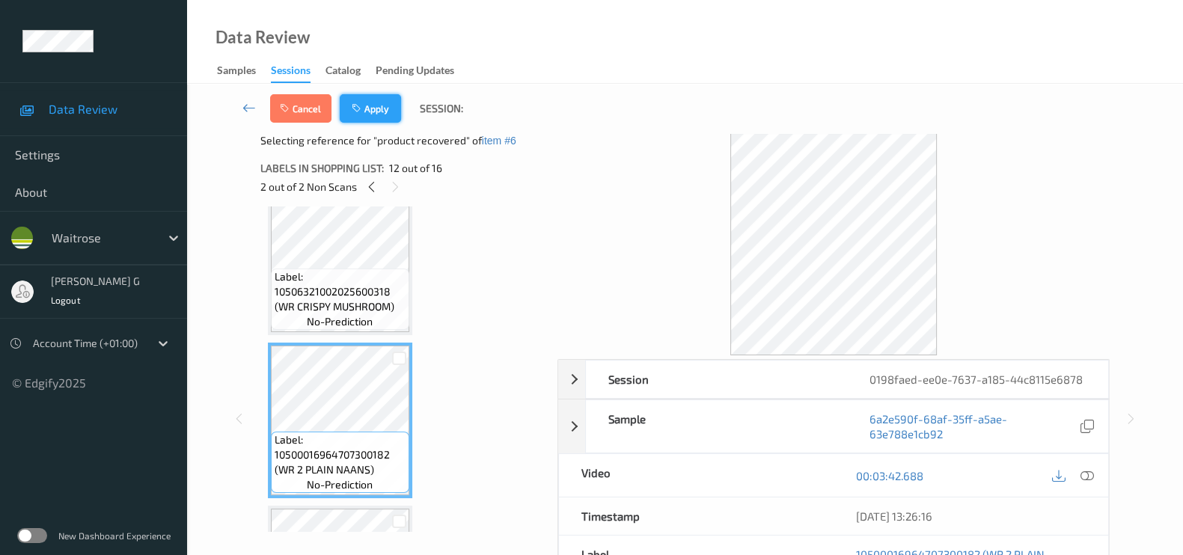
click at [371, 101] on button "Apply" at bounding box center [370, 108] width 61 height 28
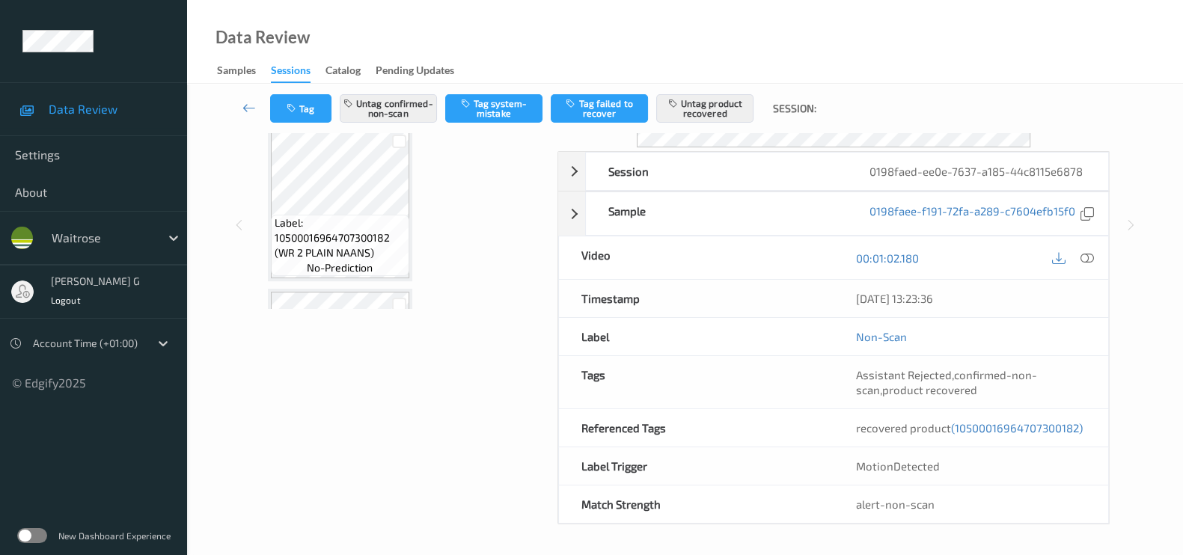
scroll to position [221, 0]
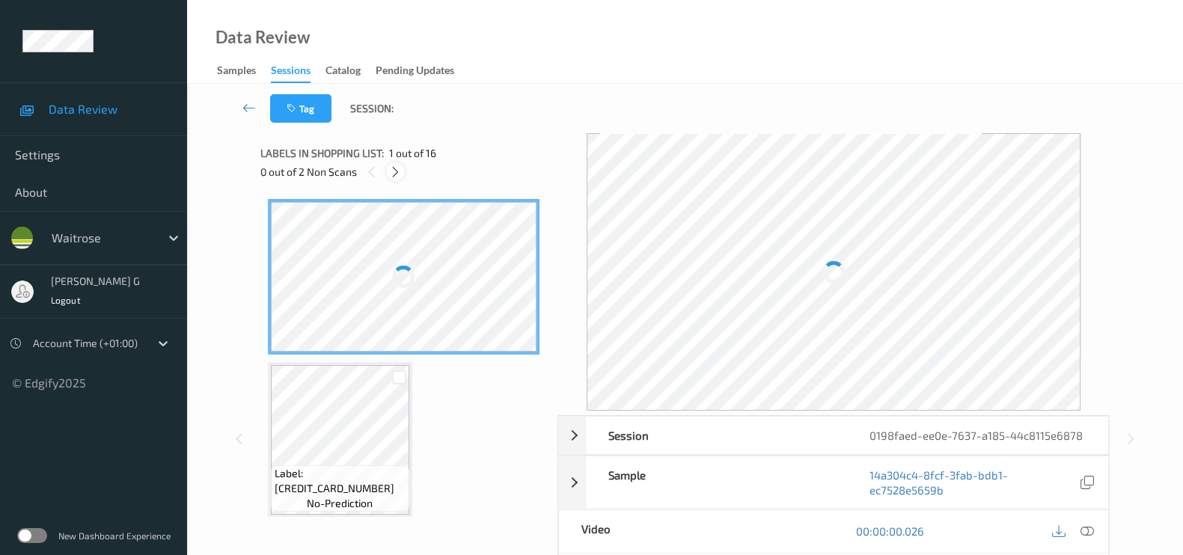
click at [393, 174] on icon at bounding box center [395, 171] width 13 height 13
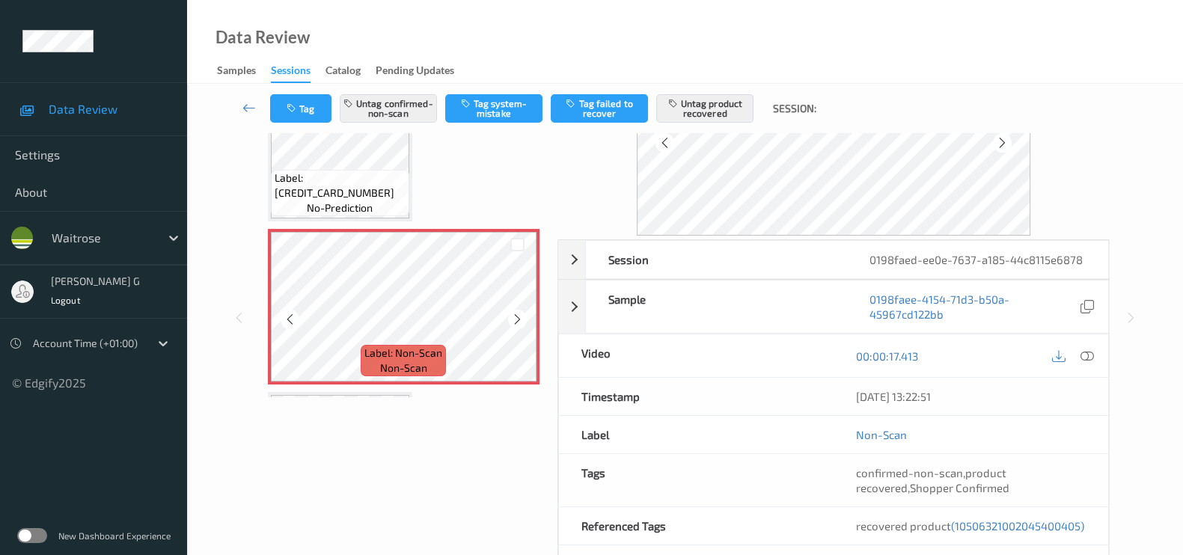
scroll to position [29, 0]
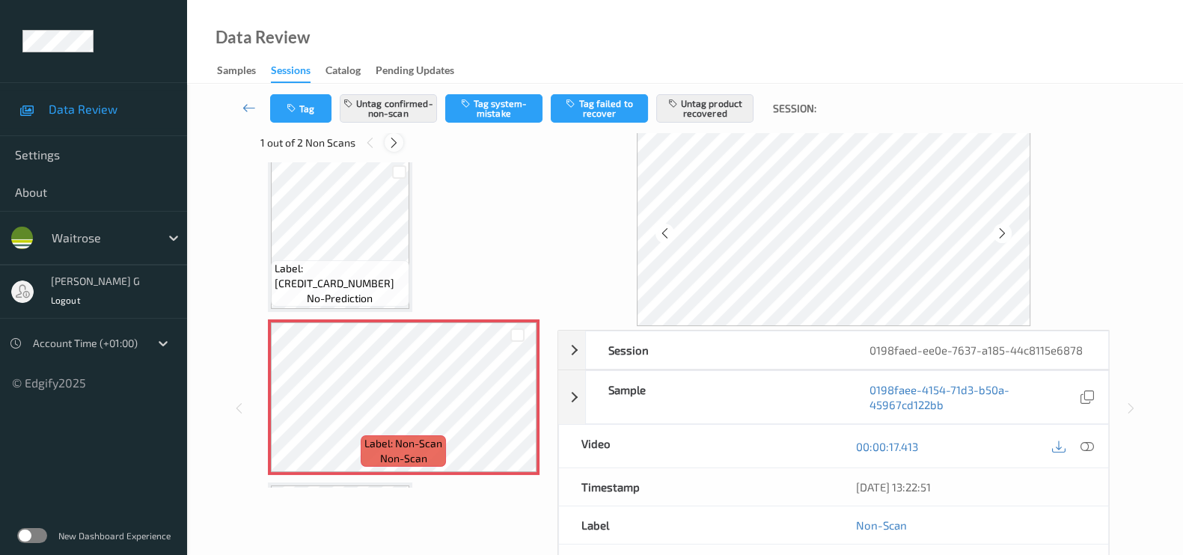
click at [393, 143] on icon at bounding box center [394, 142] width 13 height 13
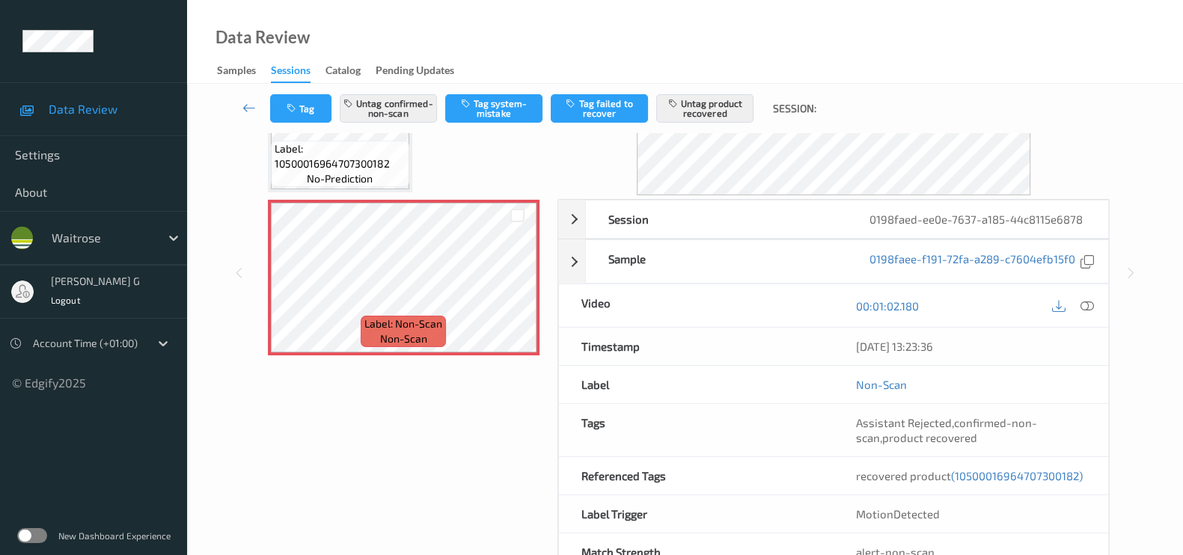
scroll to position [221, 0]
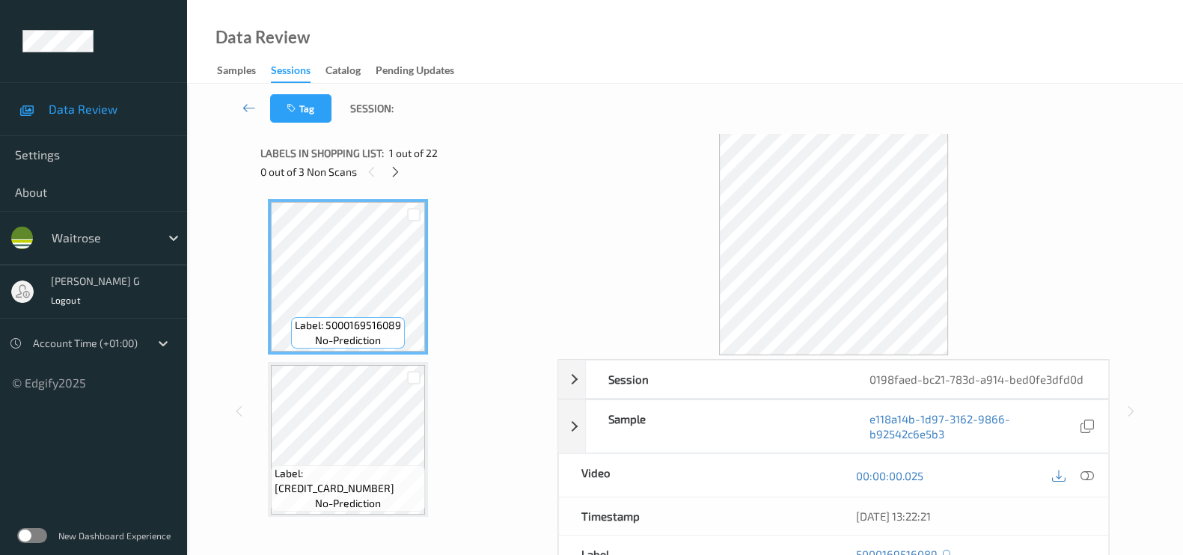
click at [391, 170] on icon at bounding box center [395, 171] width 13 height 13
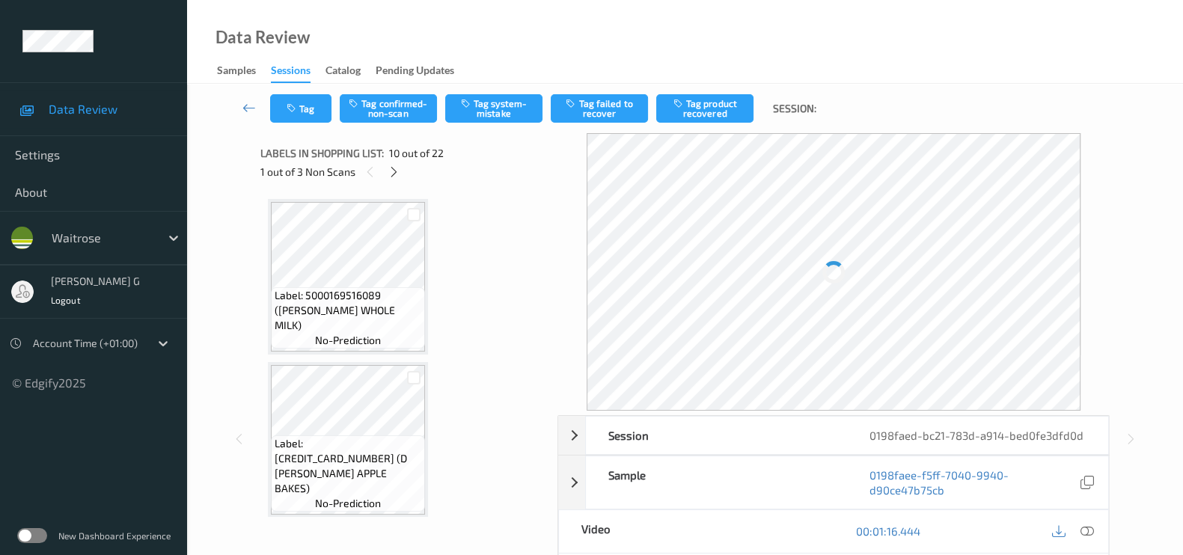
scroll to position [1305, 0]
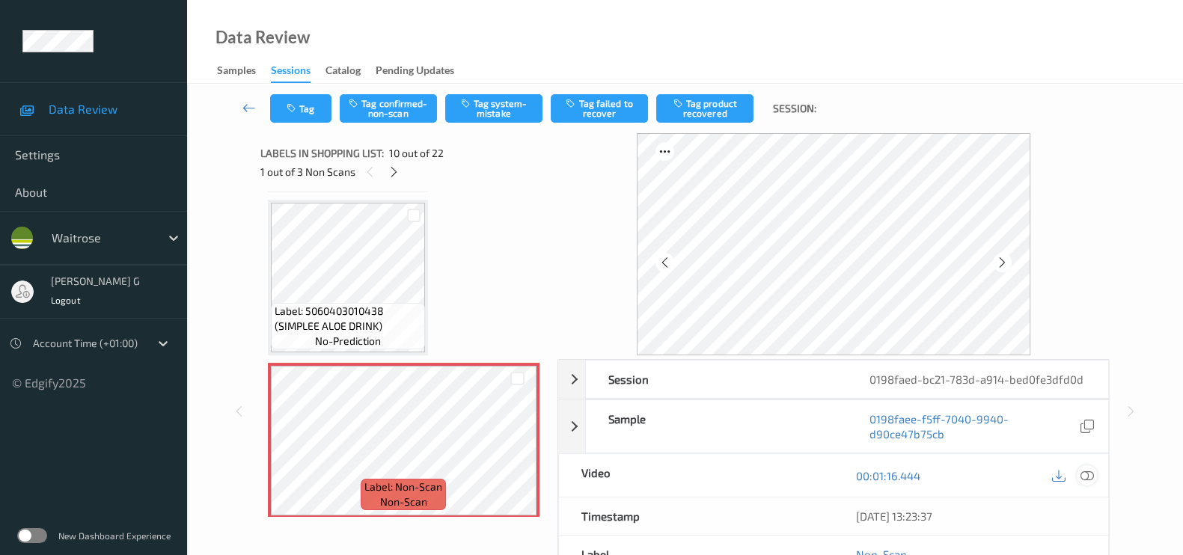
click at [1082, 474] on icon at bounding box center [1087, 475] width 13 height 13
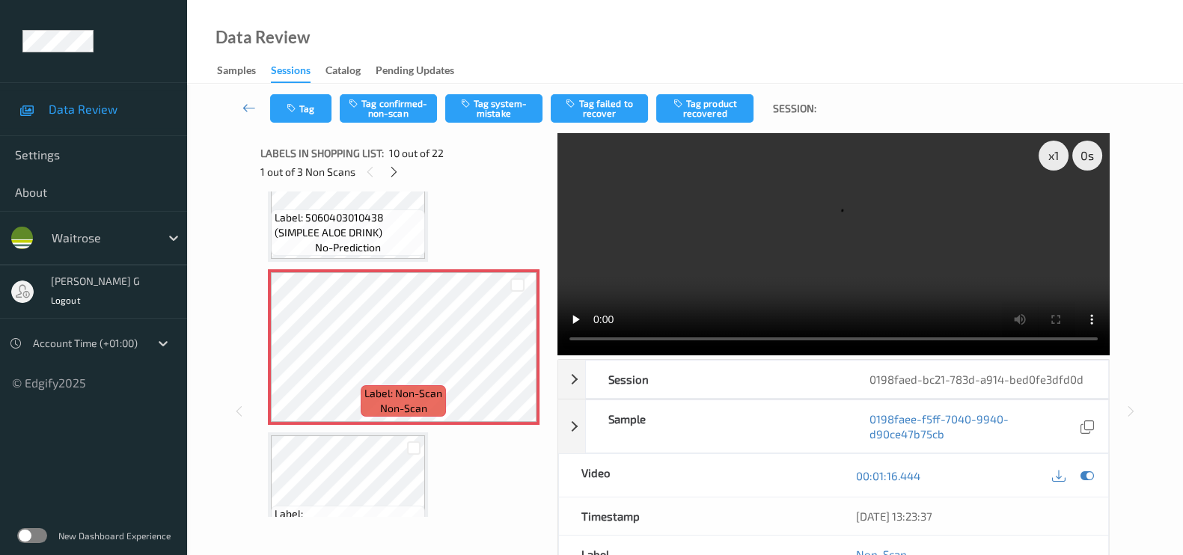
scroll to position [1585, 0]
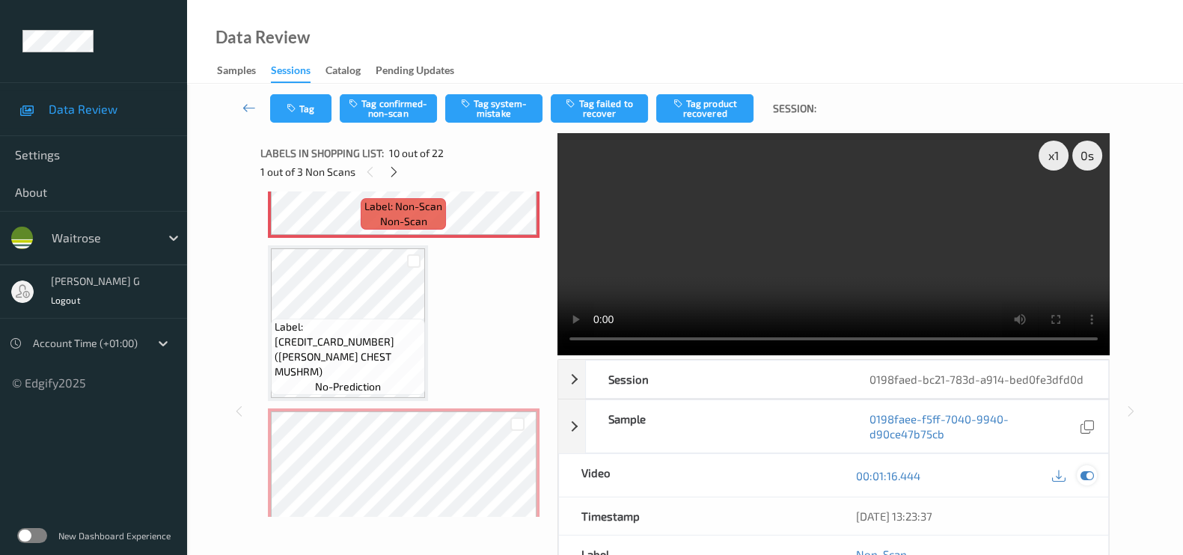
click at [1088, 477] on icon at bounding box center [1087, 475] width 13 height 13
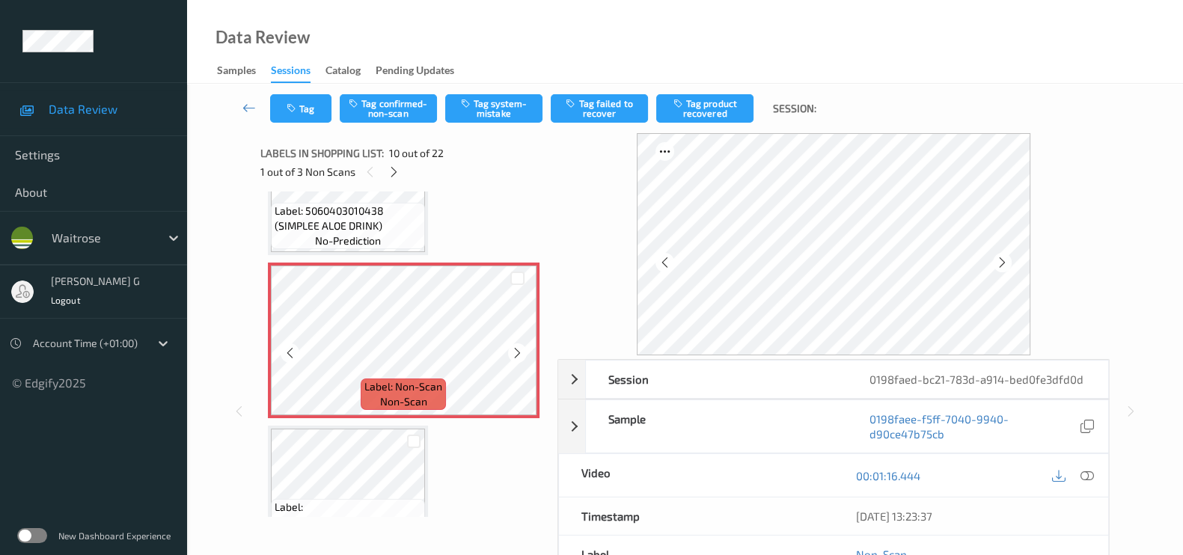
scroll to position [1398, 0]
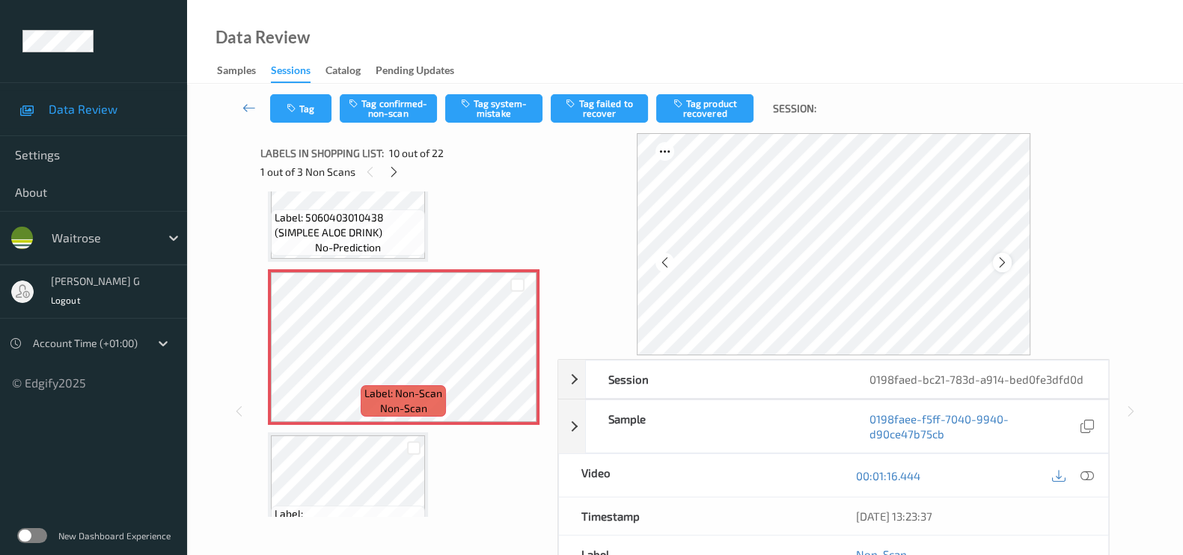
click at [1003, 260] on icon at bounding box center [1002, 262] width 13 height 13
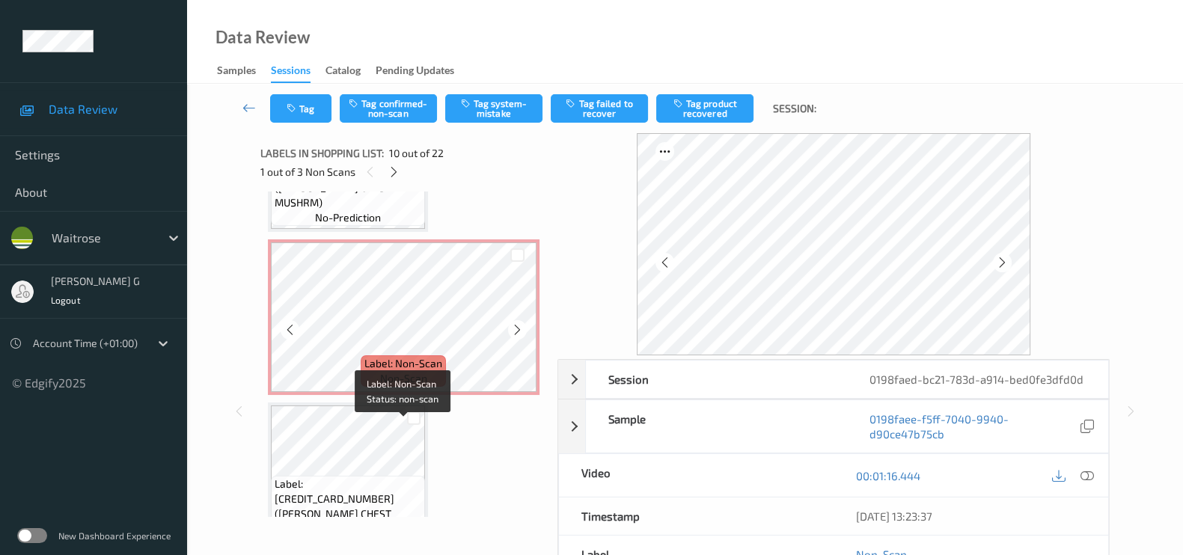
scroll to position [1772, 0]
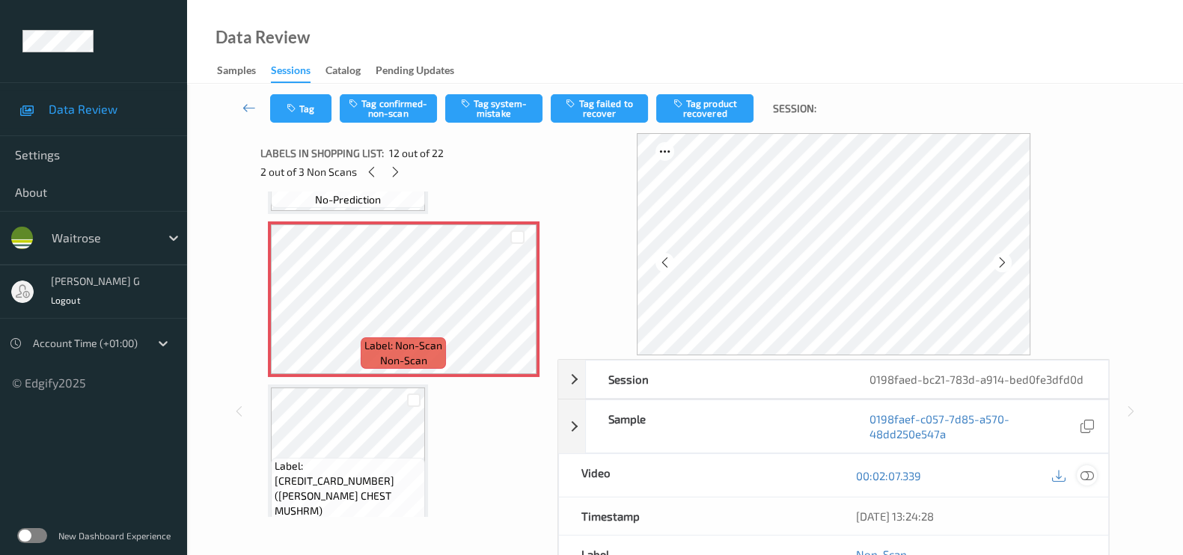
click at [1094, 473] on div at bounding box center [1087, 476] width 20 height 20
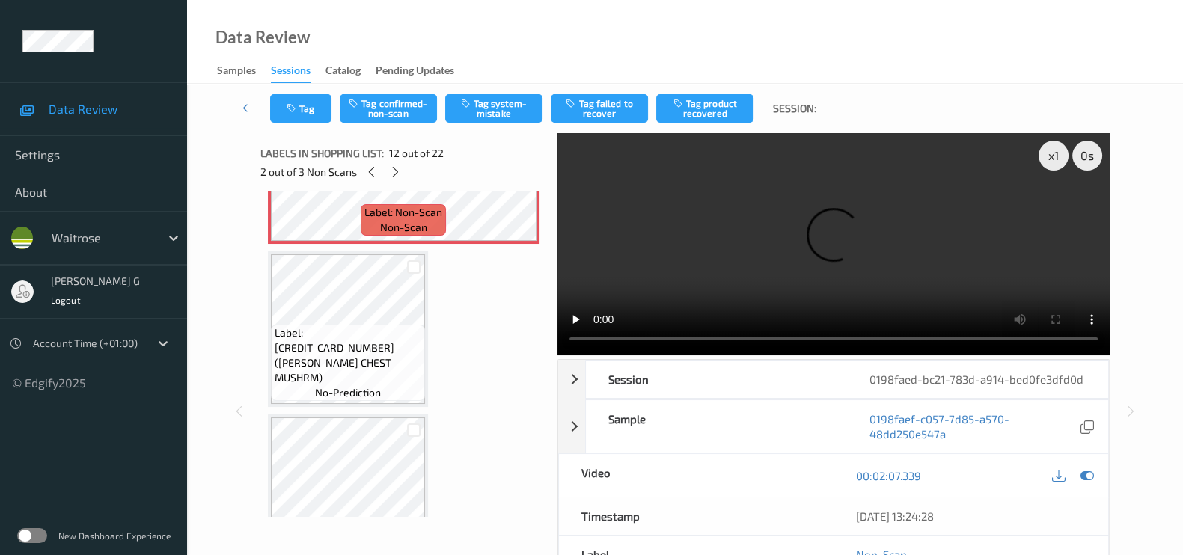
scroll to position [1866, 0]
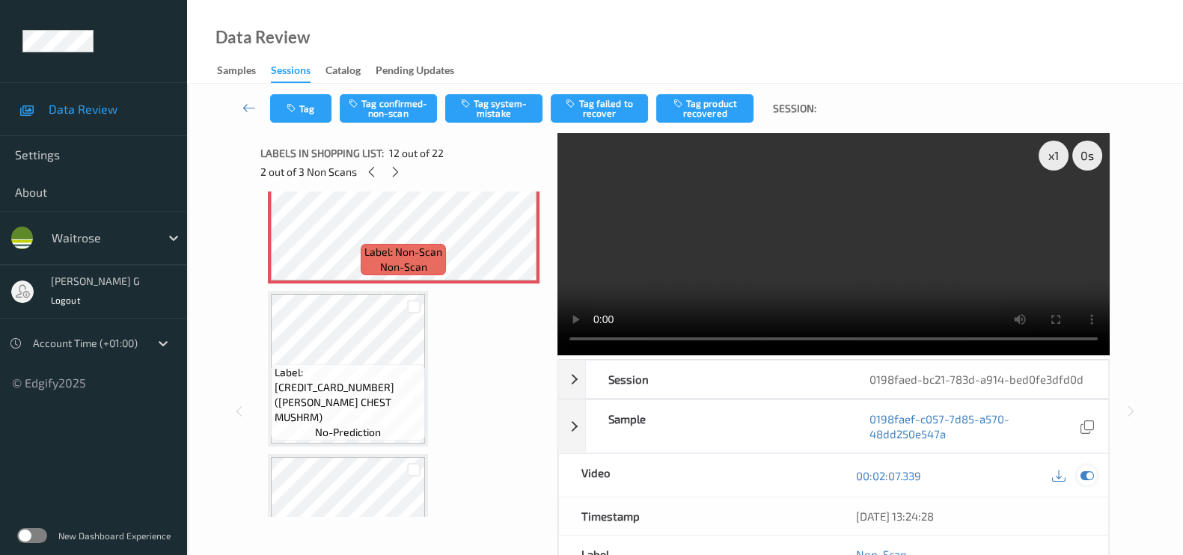
click at [1086, 472] on icon at bounding box center [1087, 475] width 13 height 13
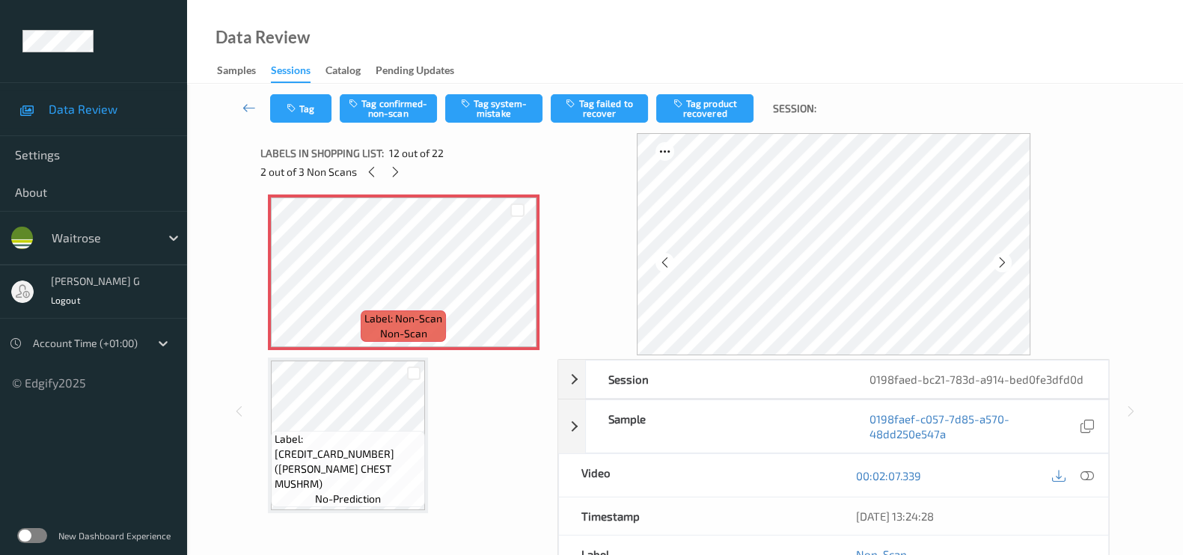
scroll to position [1772, 0]
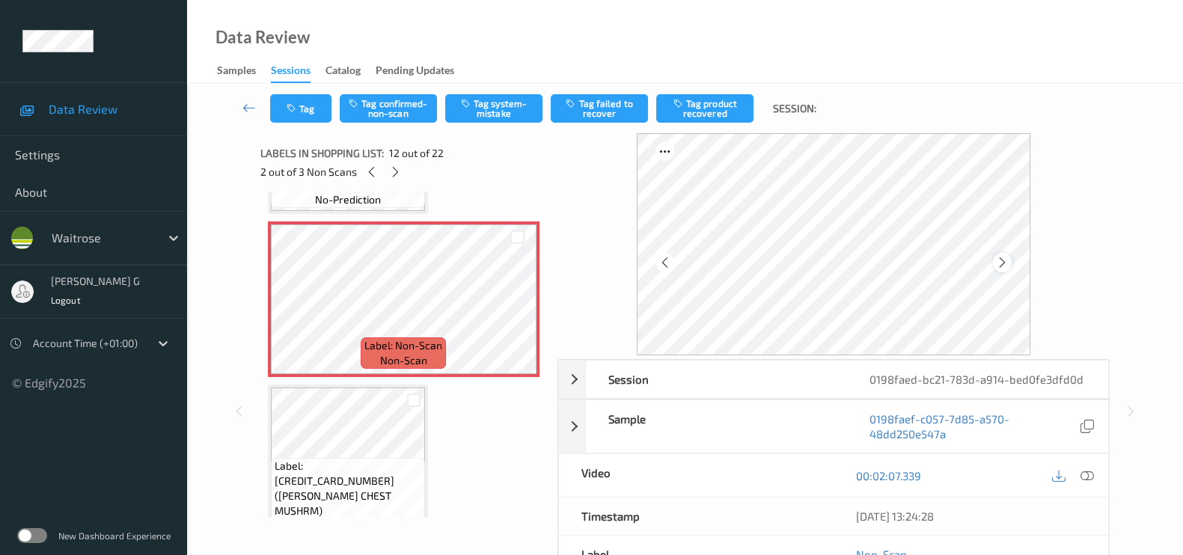
click at [1003, 267] on icon at bounding box center [1002, 262] width 13 height 13
click at [1004, 262] on icon at bounding box center [1002, 262] width 13 height 13
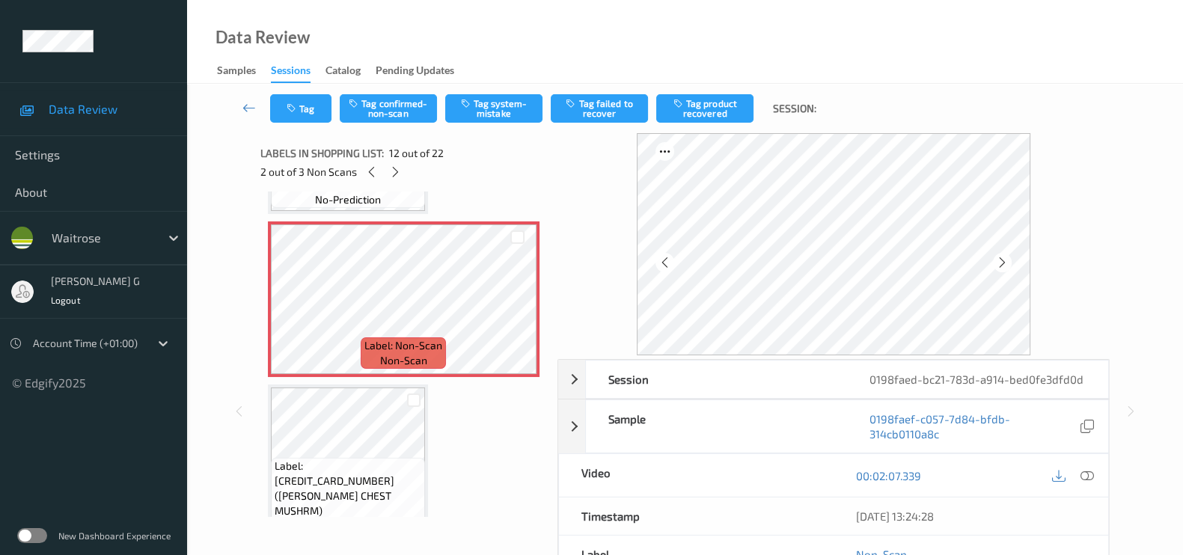
click at [1004, 262] on icon at bounding box center [1002, 262] width 13 height 13
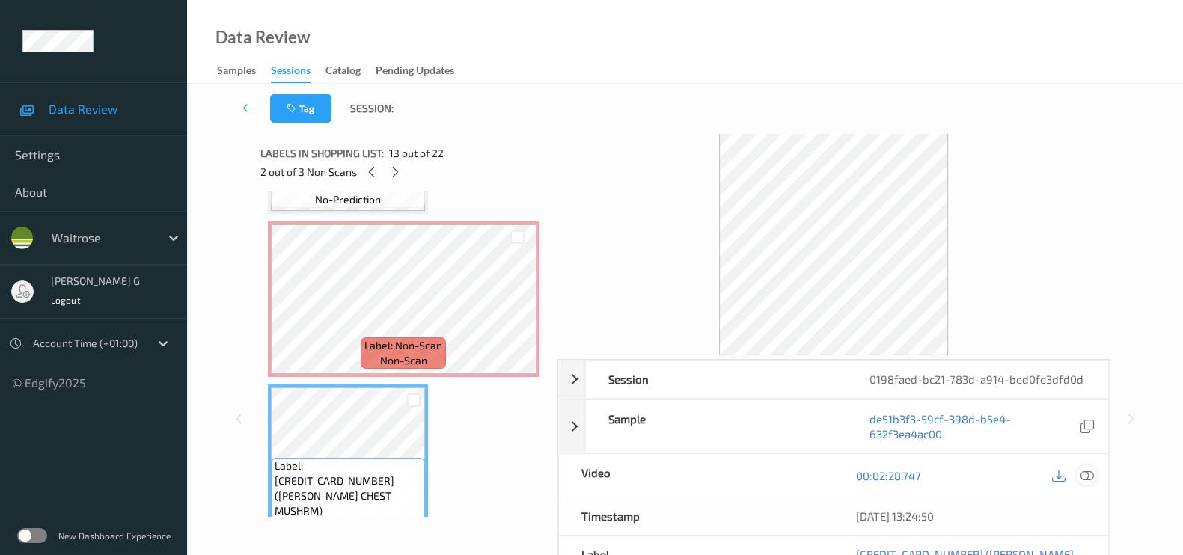
click at [1082, 473] on icon at bounding box center [1087, 475] width 13 height 13
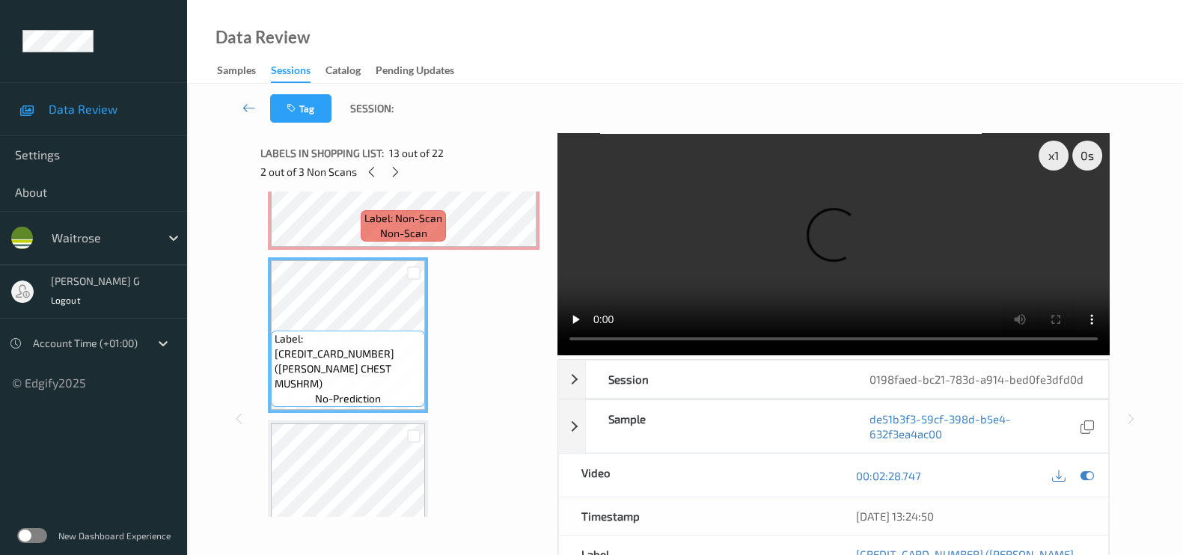
scroll to position [1960, 0]
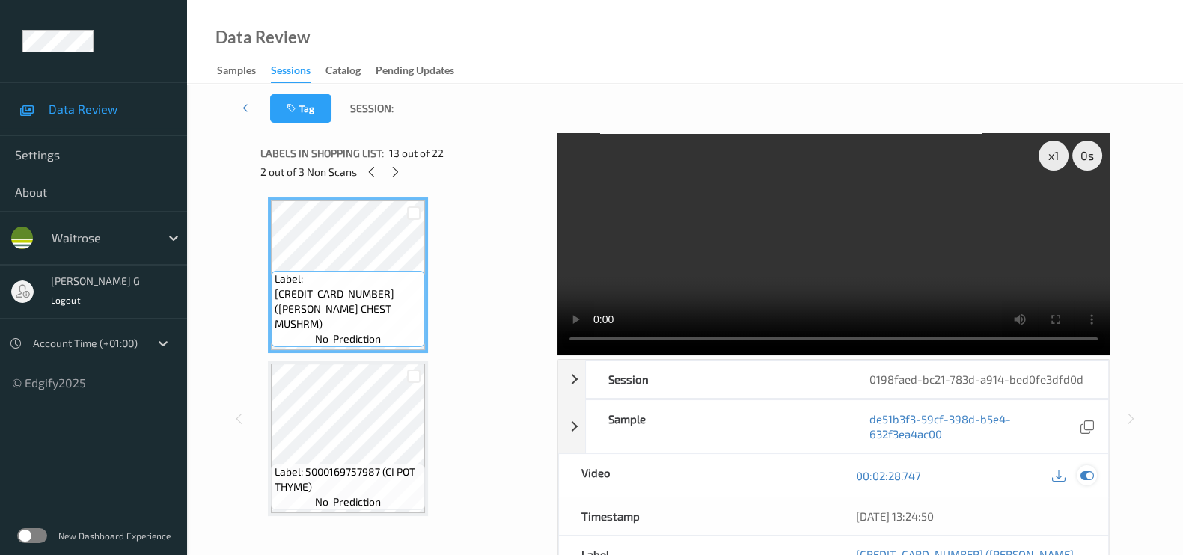
click at [1089, 469] on icon at bounding box center [1087, 475] width 13 height 13
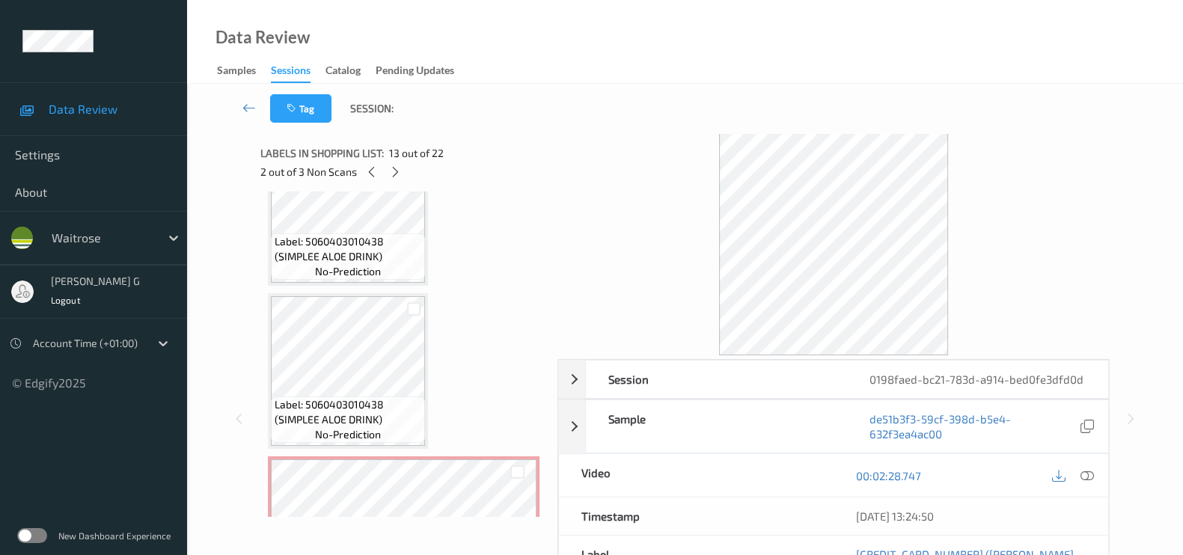
scroll to position [1398, 0]
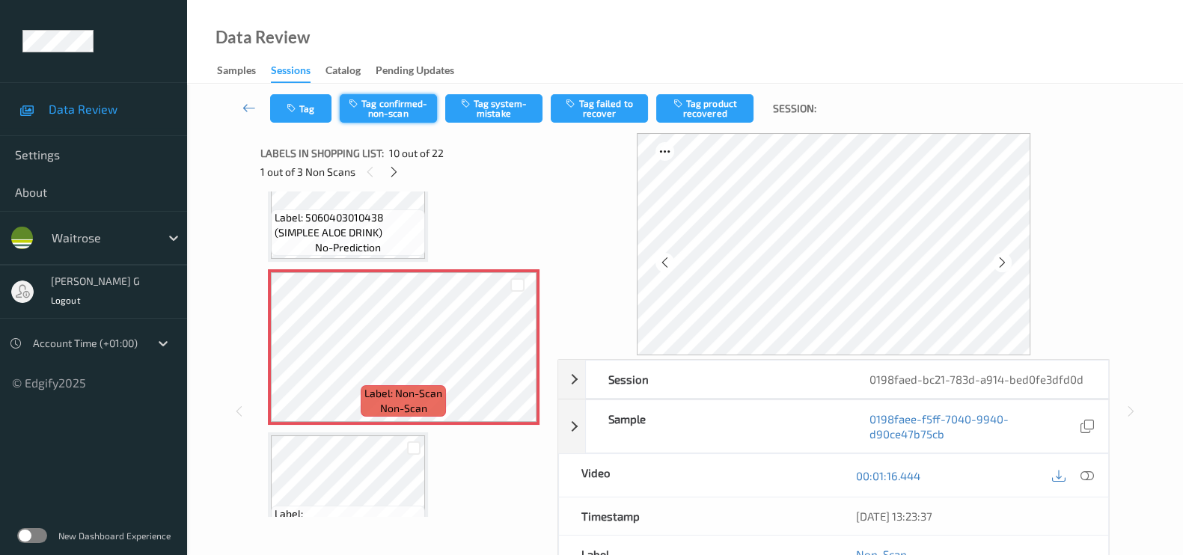
click at [395, 105] on button "Tag confirmed-non-scan" at bounding box center [388, 108] width 97 height 28
click at [703, 105] on button "Tag product recovered" at bounding box center [704, 108] width 97 height 28
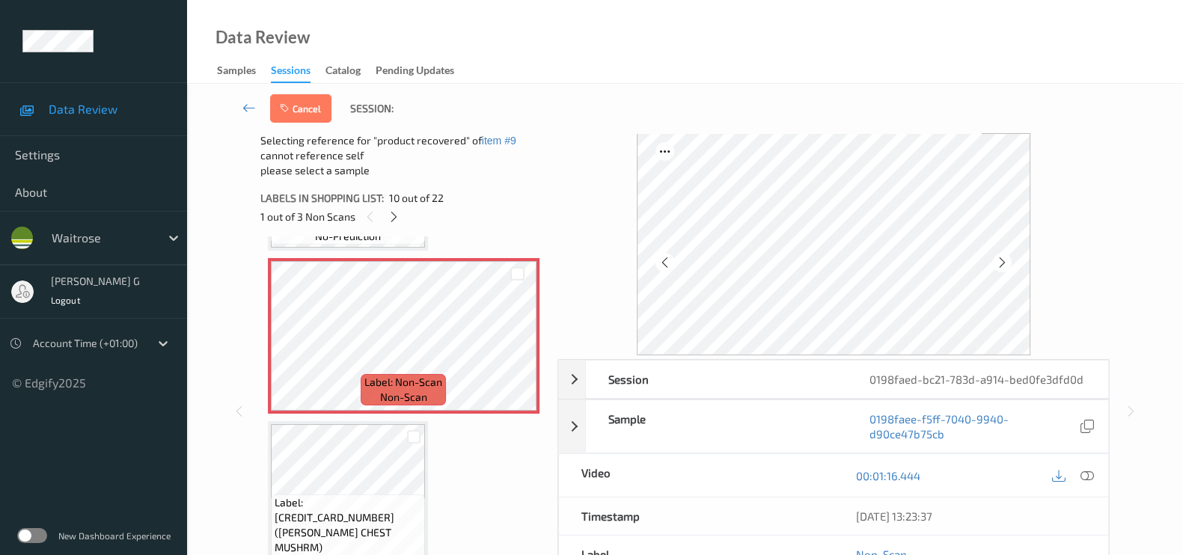
scroll to position [1492, 0]
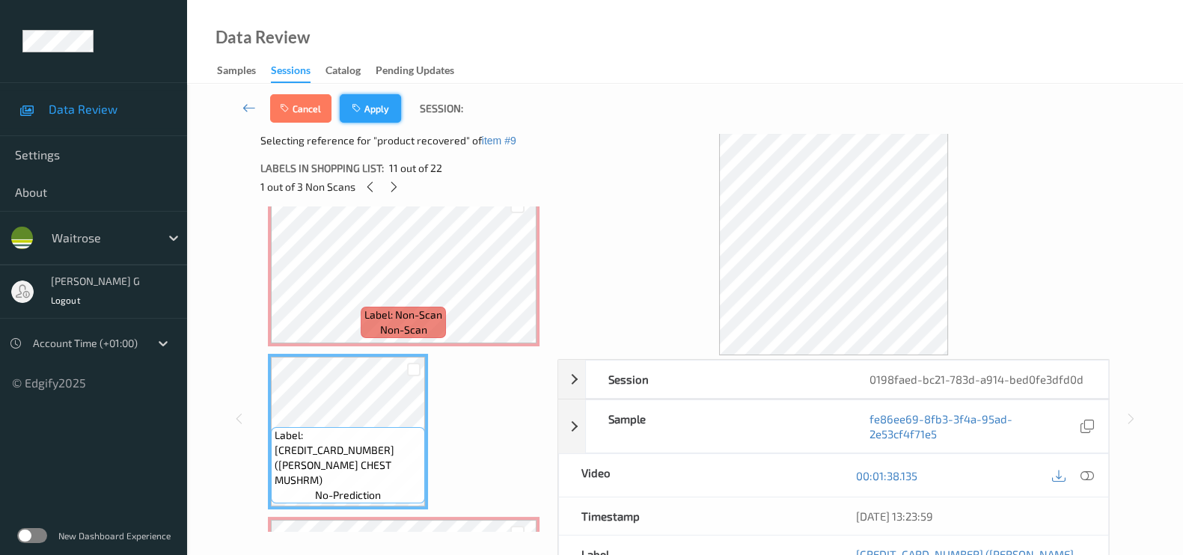
click at [379, 108] on button "Apply" at bounding box center [370, 108] width 61 height 28
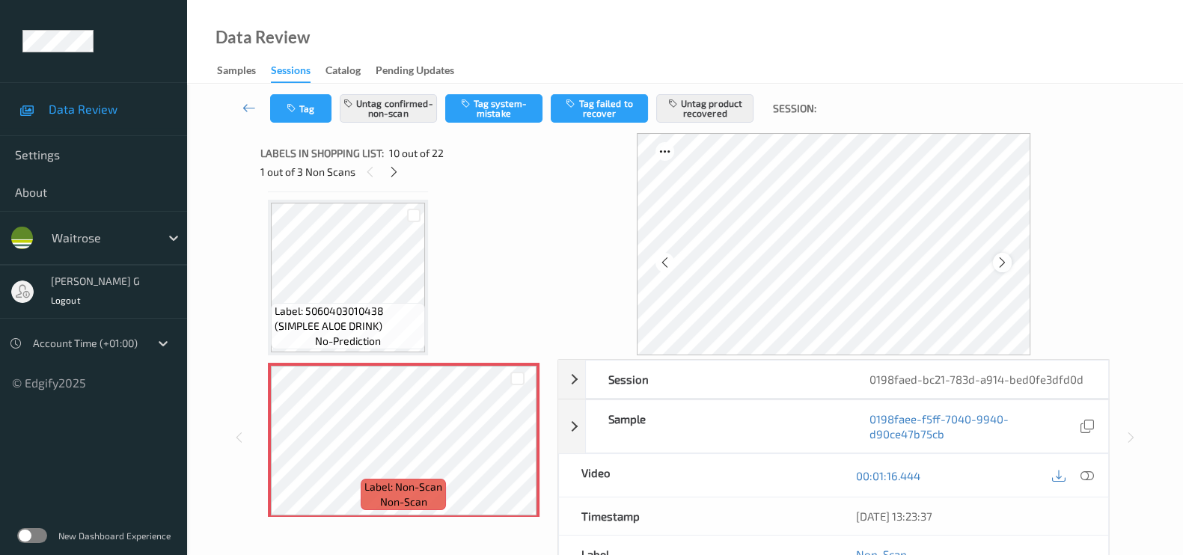
click at [1005, 264] on icon at bounding box center [1002, 262] width 13 height 13
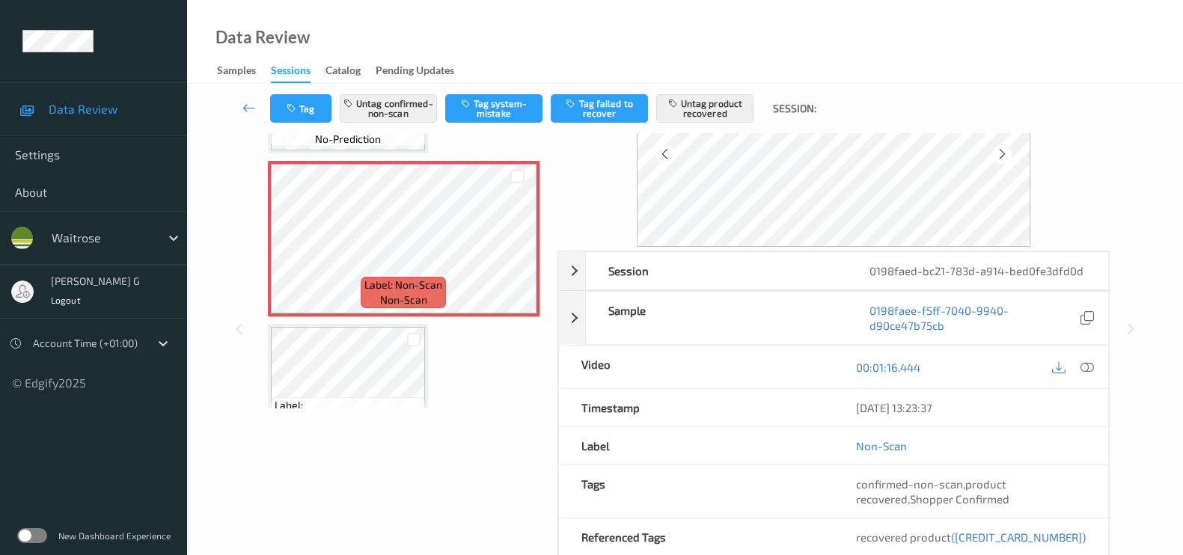
scroll to position [0, 0]
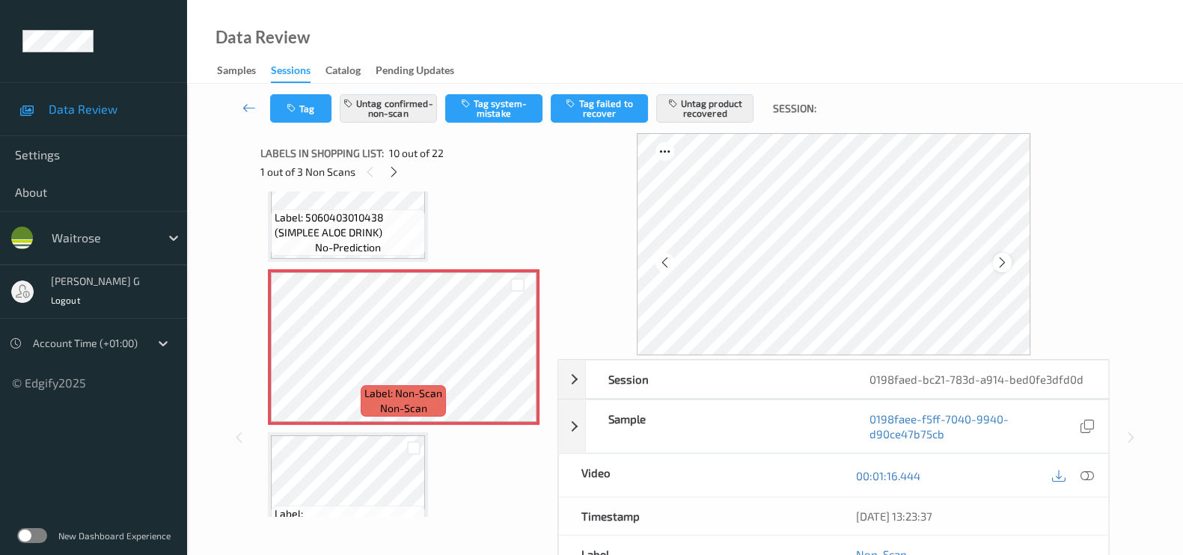
click at [1000, 263] on icon at bounding box center [1002, 262] width 13 height 13
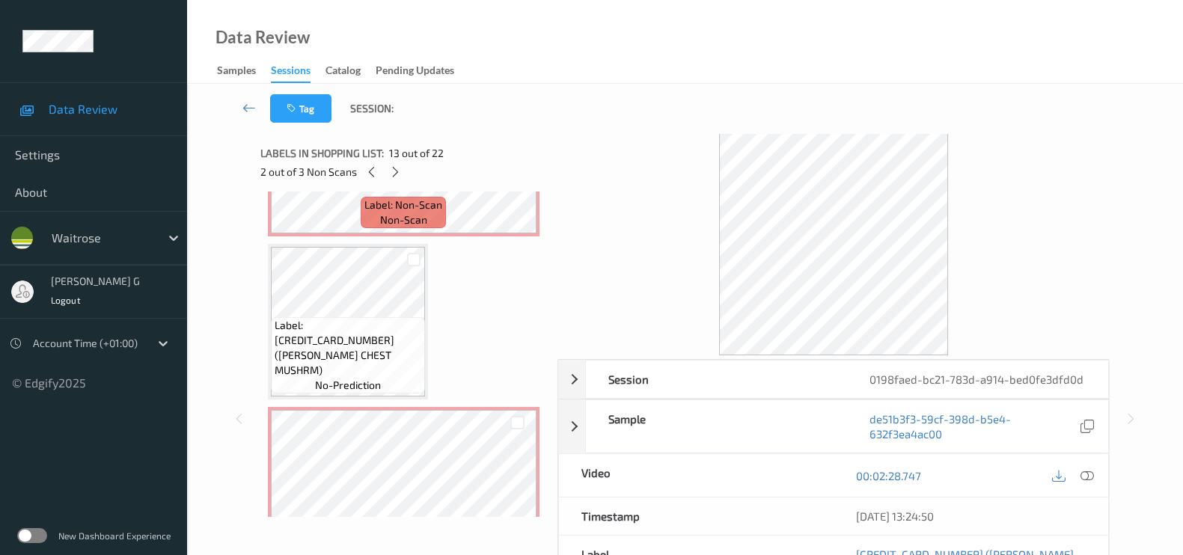
scroll to position [1585, 0]
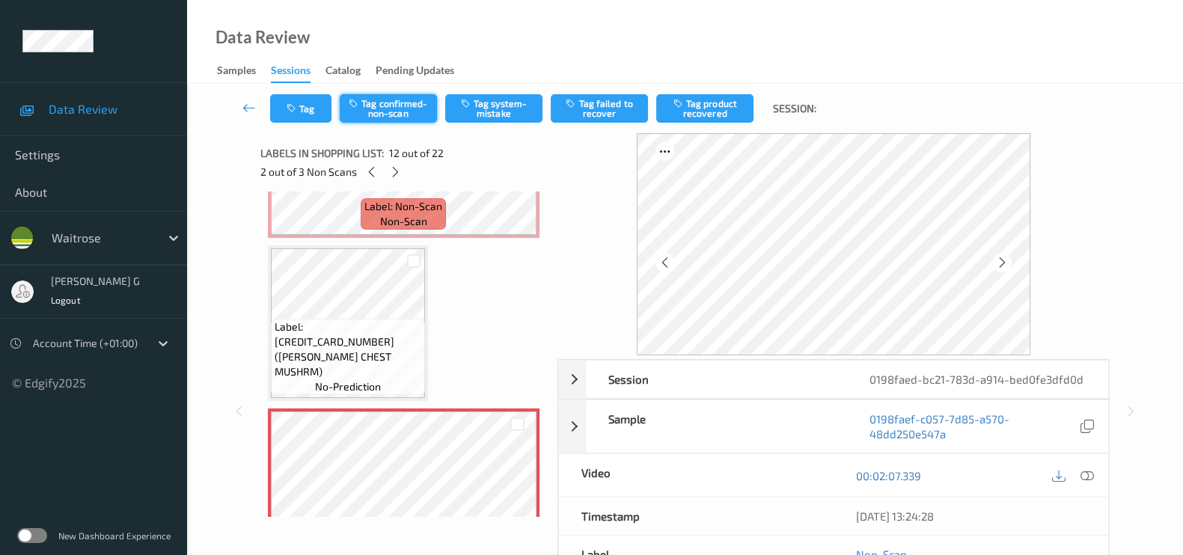
click at [406, 107] on button "Tag confirmed-non-scan" at bounding box center [388, 108] width 97 height 28
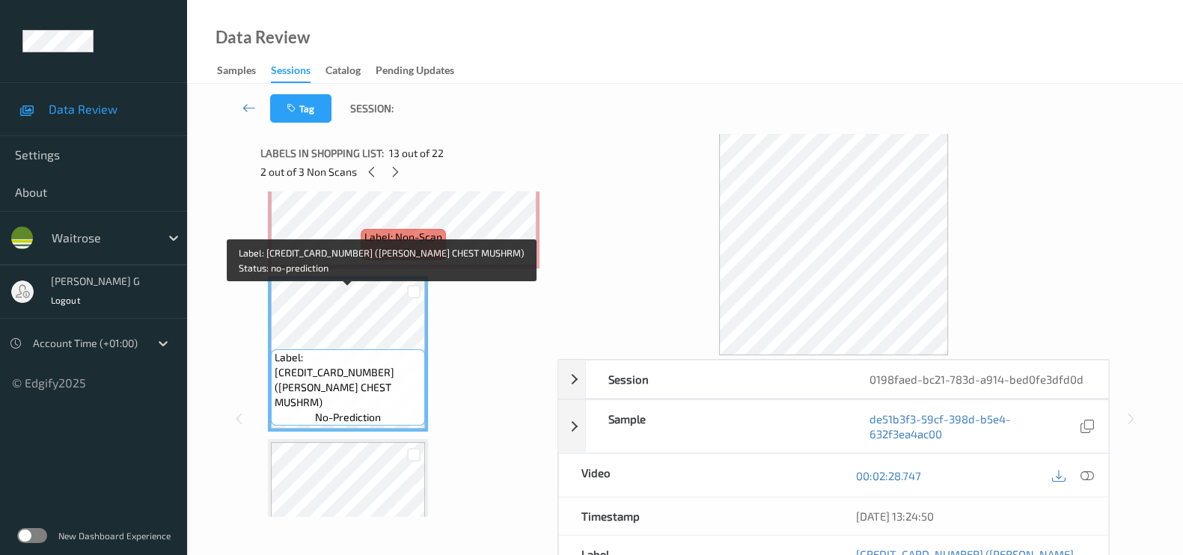
scroll to position [1772, 0]
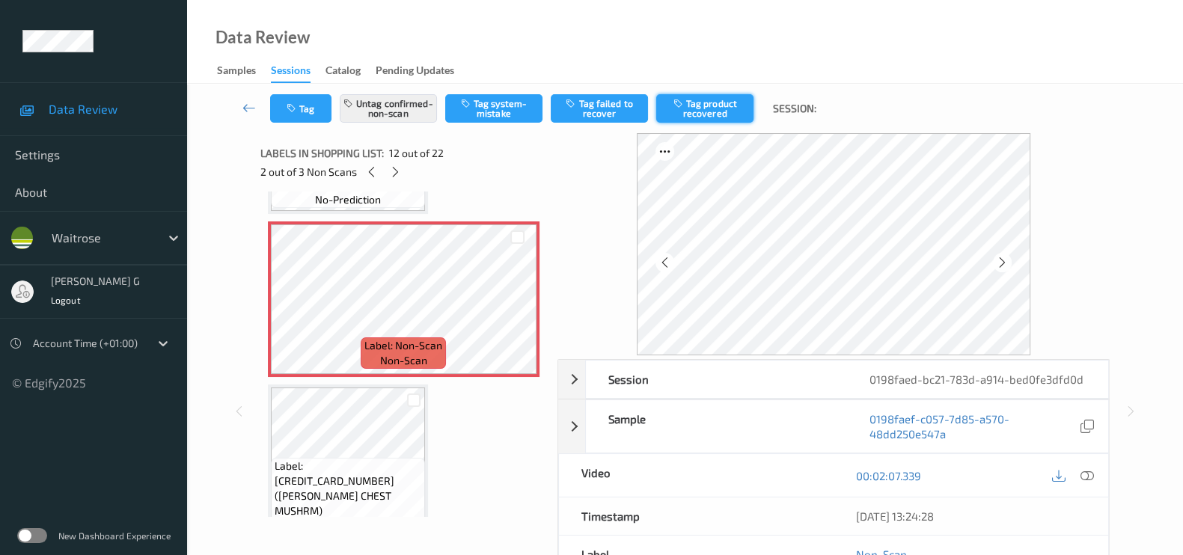
click at [707, 107] on button "Tag product recovered" at bounding box center [704, 108] width 97 height 28
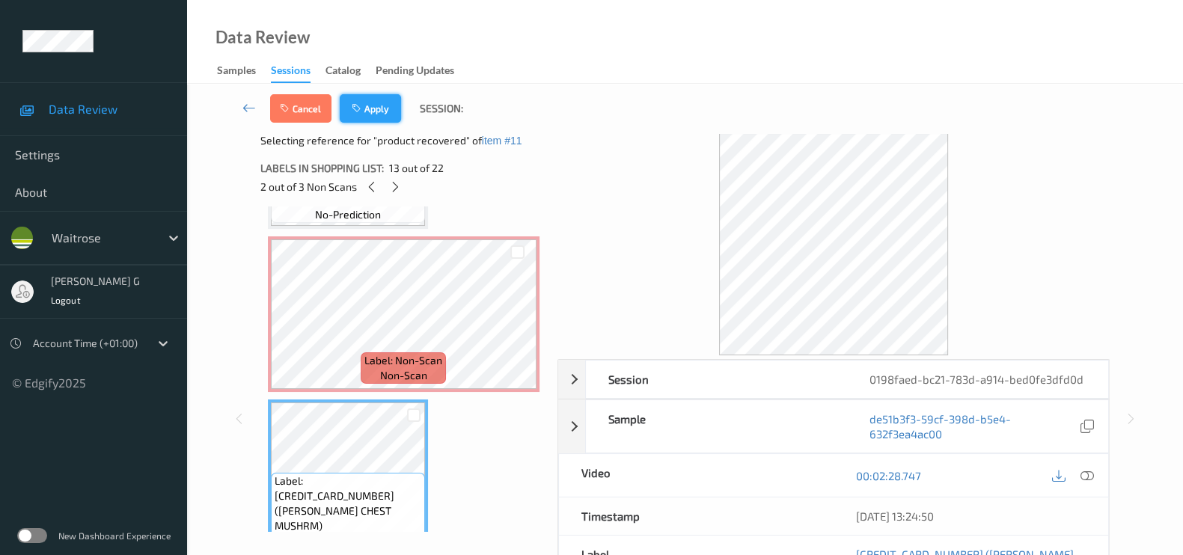
click at [378, 108] on button "Apply" at bounding box center [370, 108] width 61 height 28
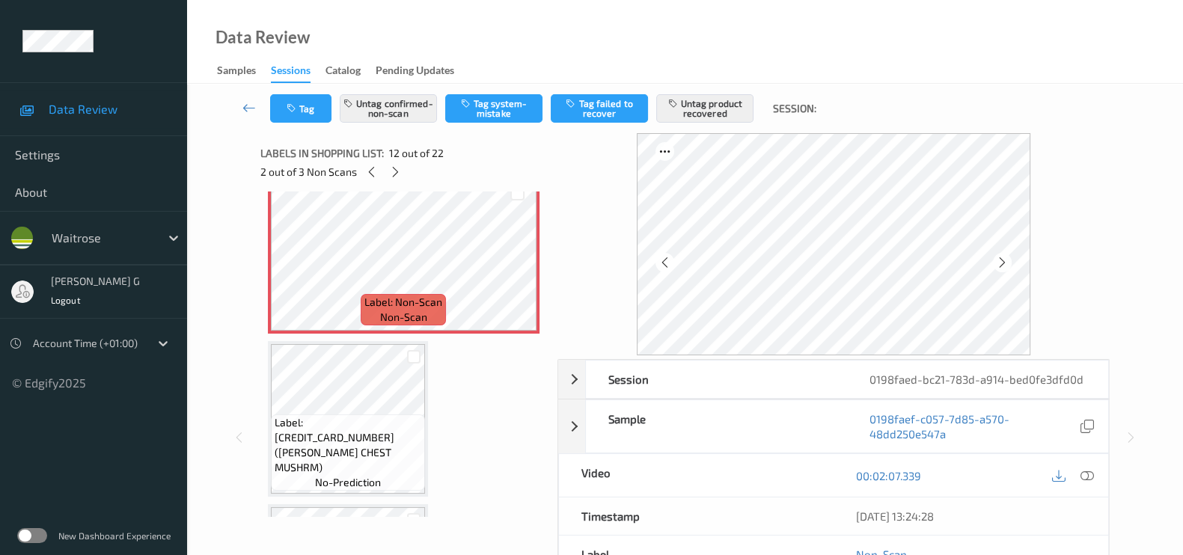
scroll to position [2003, 0]
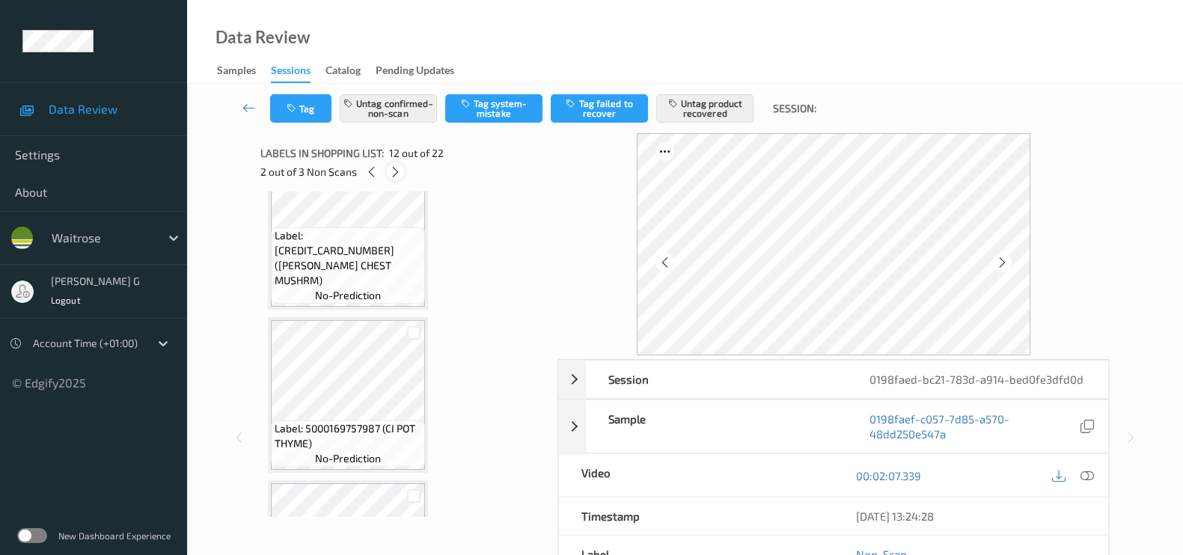
click at [392, 169] on icon at bounding box center [395, 171] width 13 height 13
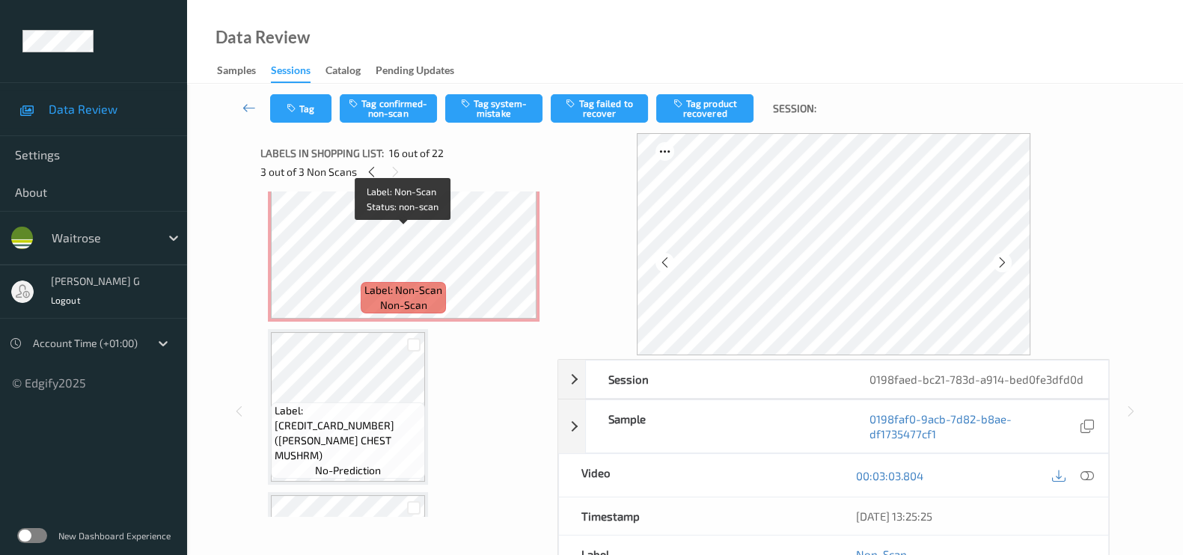
scroll to position [1684, 0]
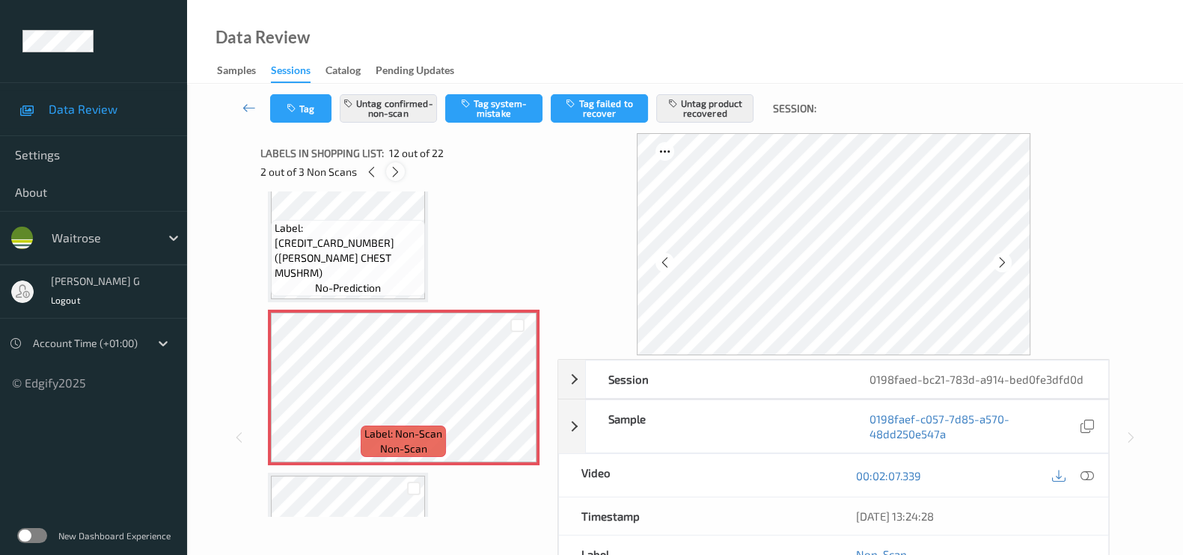
click at [389, 171] on icon at bounding box center [395, 171] width 13 height 13
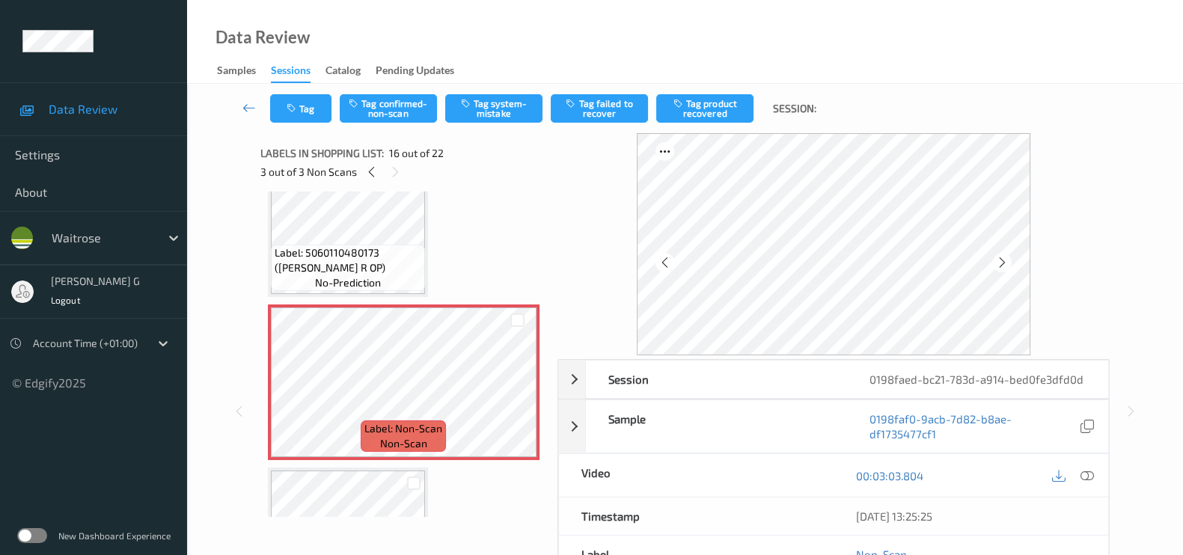
scroll to position [2371, 0]
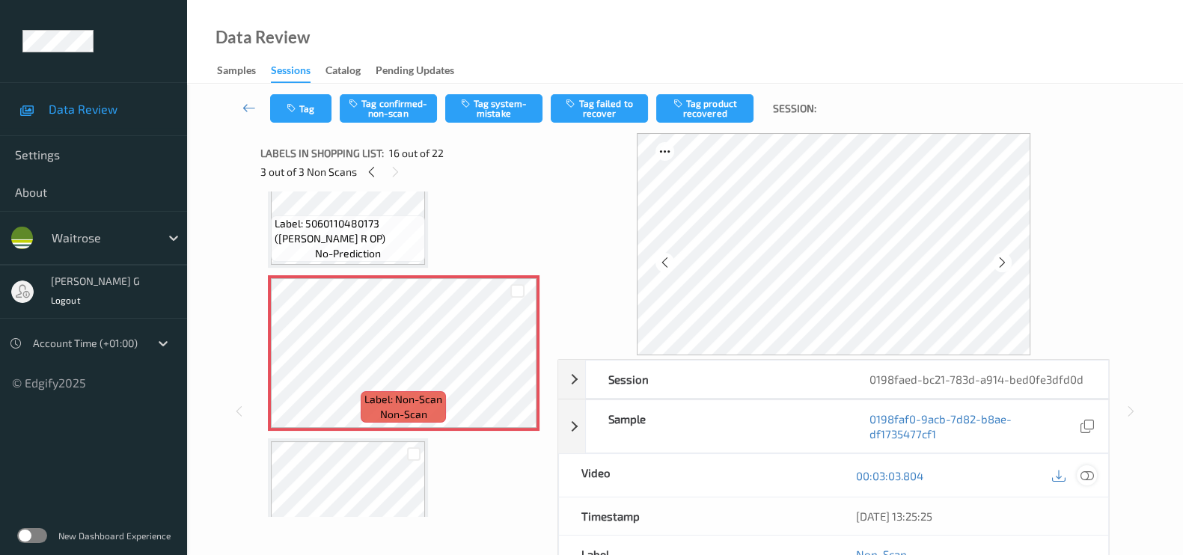
click at [1089, 477] on icon at bounding box center [1087, 475] width 13 height 13
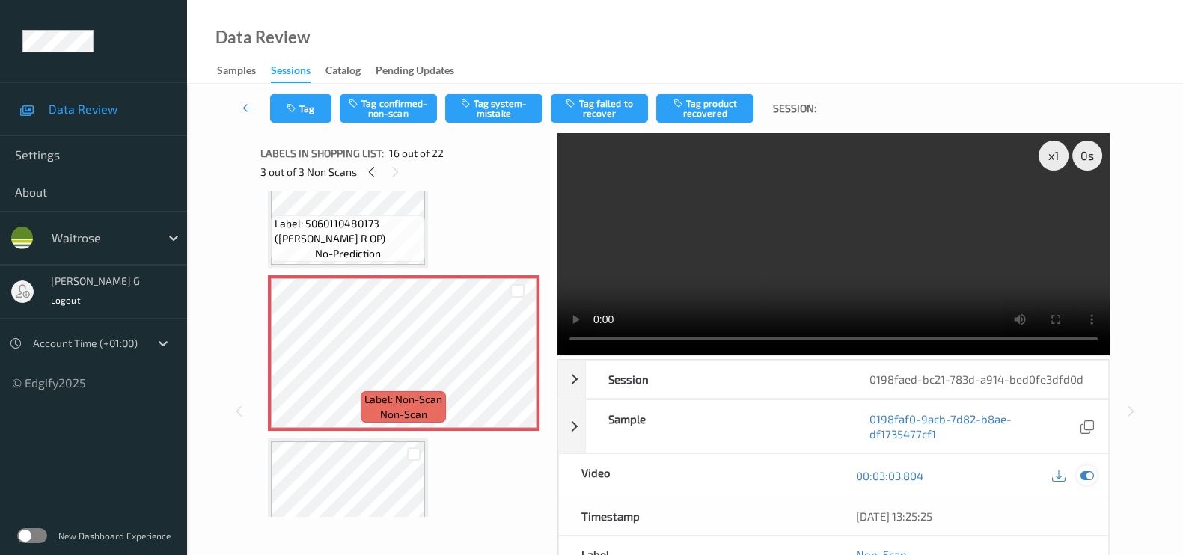
click at [1089, 481] on icon at bounding box center [1087, 475] width 13 height 13
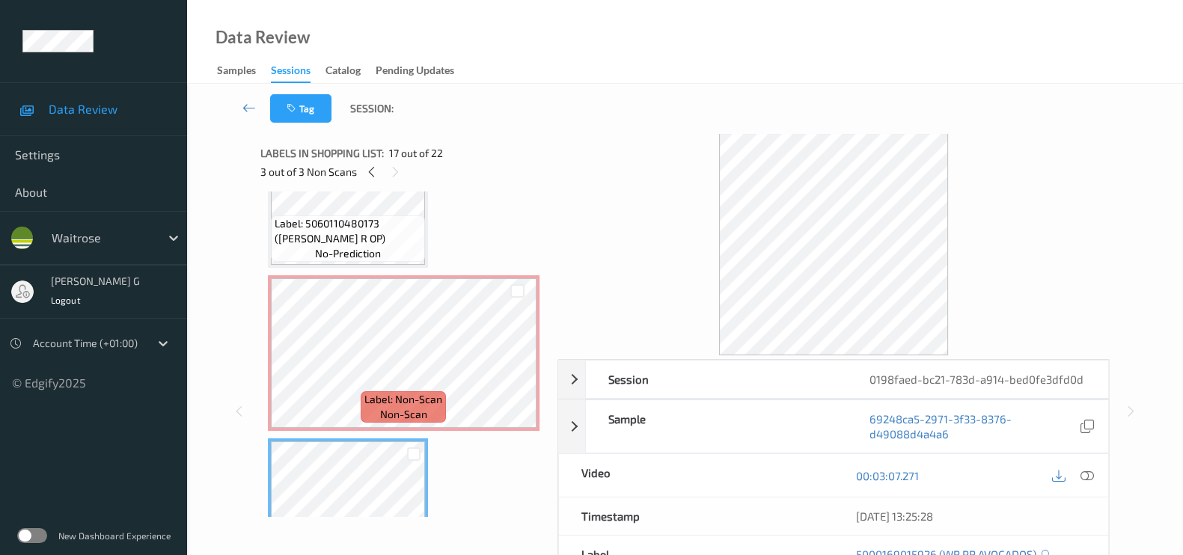
click at [1116, 243] on div "Session 0198faed-bc21-783d-a914-bed0fe3dfd0d Session ID 0198faed-bc21-783d-a914…" at bounding box center [685, 411] width 935 height 556
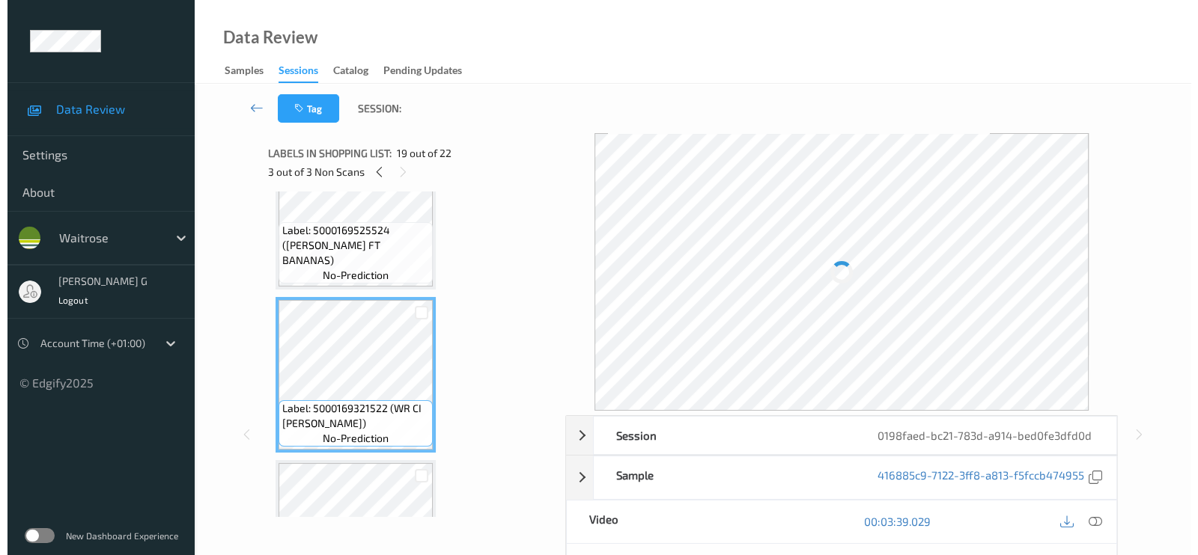
scroll to position [2465, 0]
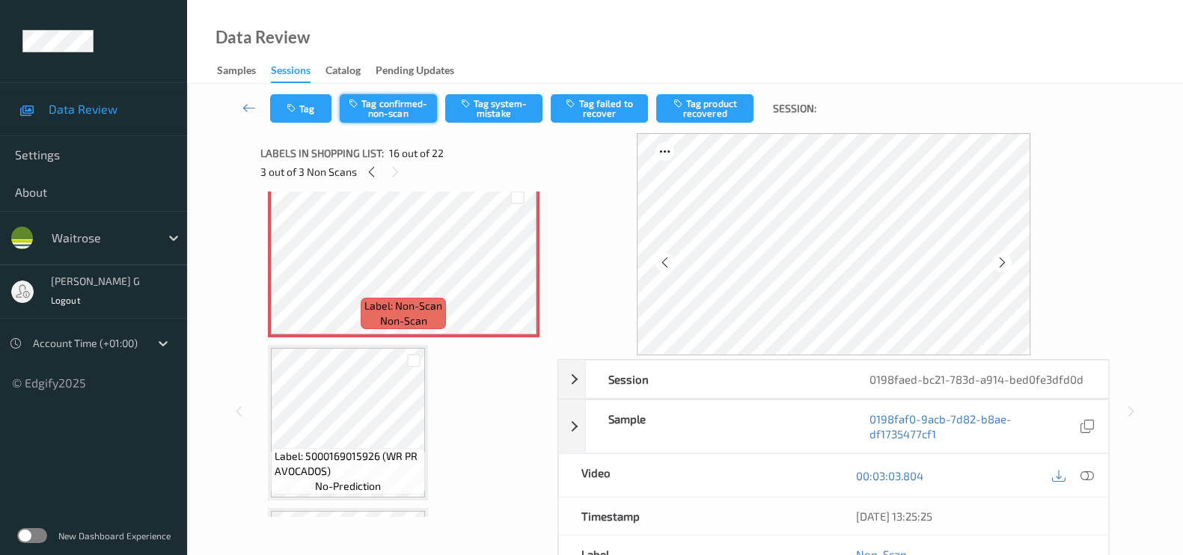
click at [390, 108] on button "Tag confirmed-non-scan" at bounding box center [388, 108] width 97 height 28
click at [389, 108] on button "Untag confirmed-non-scan" at bounding box center [388, 108] width 97 height 28
click at [473, 111] on button "Tag system-mistake" at bounding box center [493, 108] width 97 height 28
click at [300, 103] on button "Tag" at bounding box center [300, 108] width 61 height 28
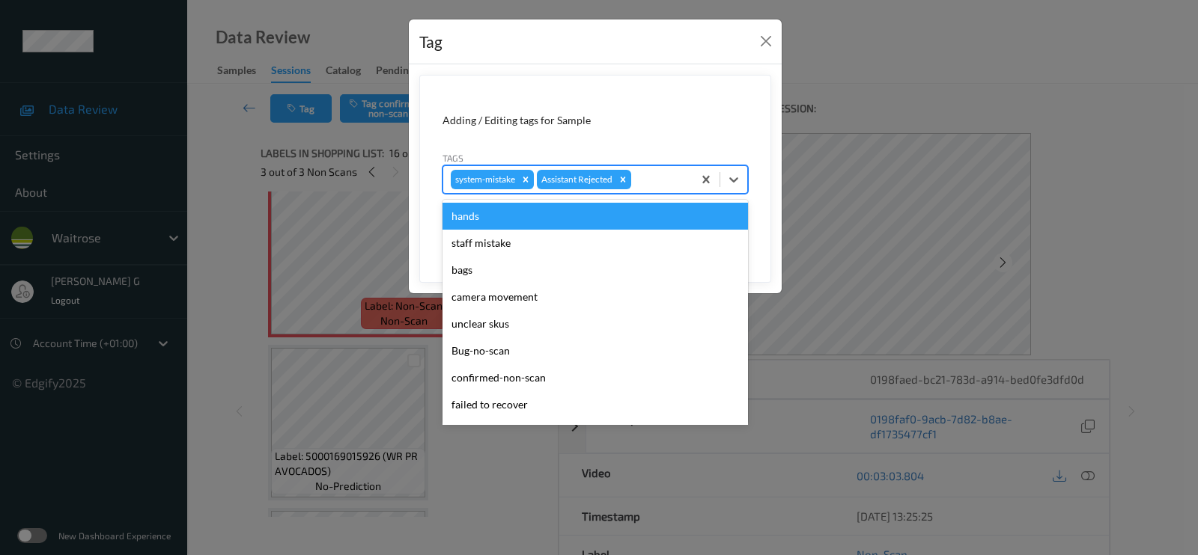
click at [665, 183] on div at bounding box center [659, 180] width 51 height 18
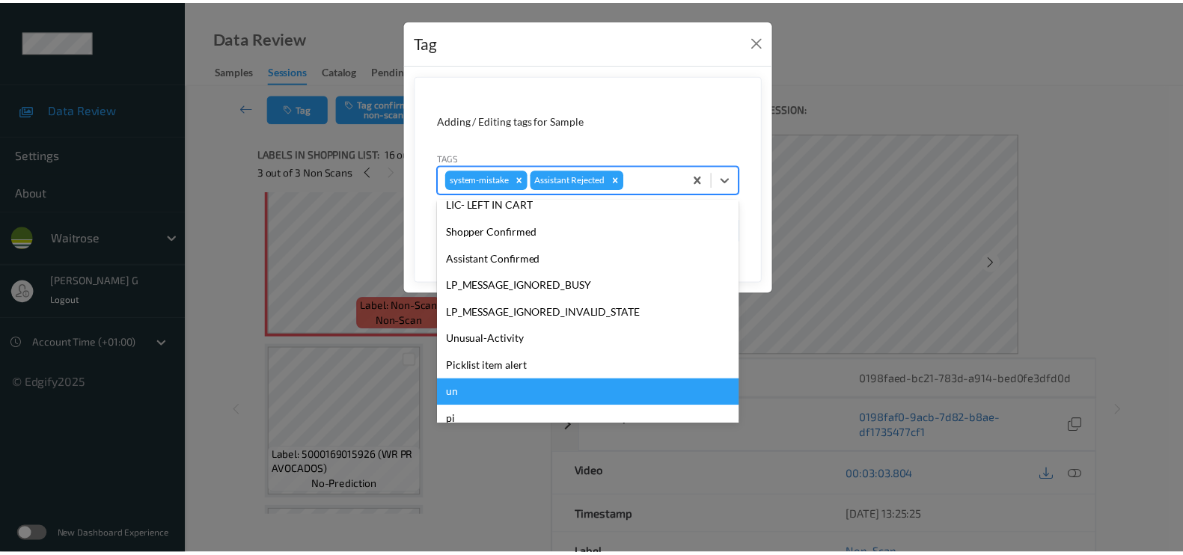
scroll to position [320, 0]
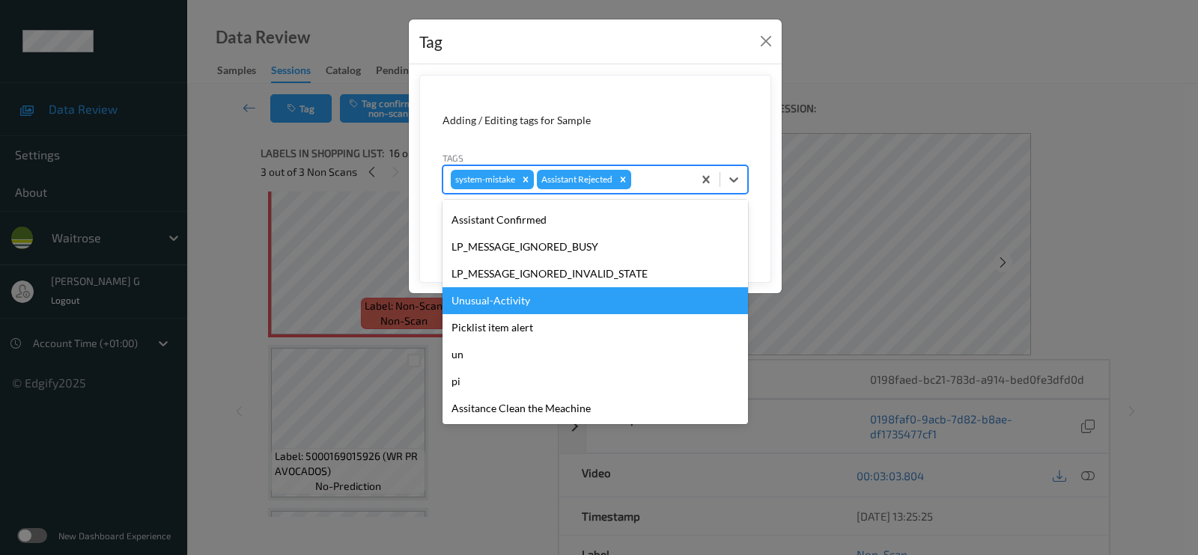
click at [503, 299] on div "Unusual-Activity" at bounding box center [594, 300] width 305 height 27
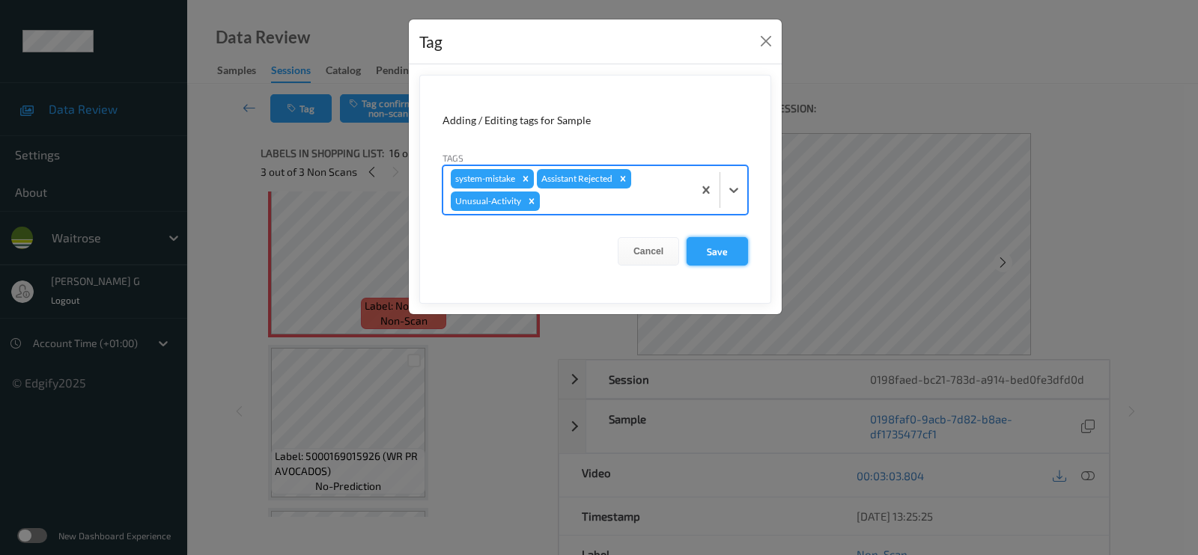
click at [730, 245] on button "Save" at bounding box center [716, 251] width 61 height 28
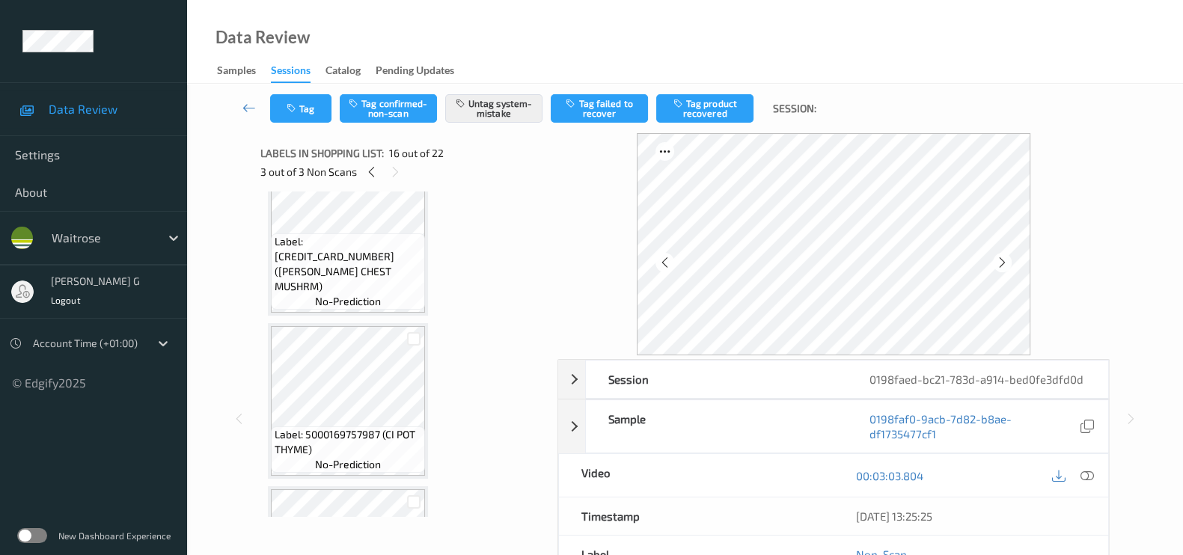
scroll to position [1529, 0]
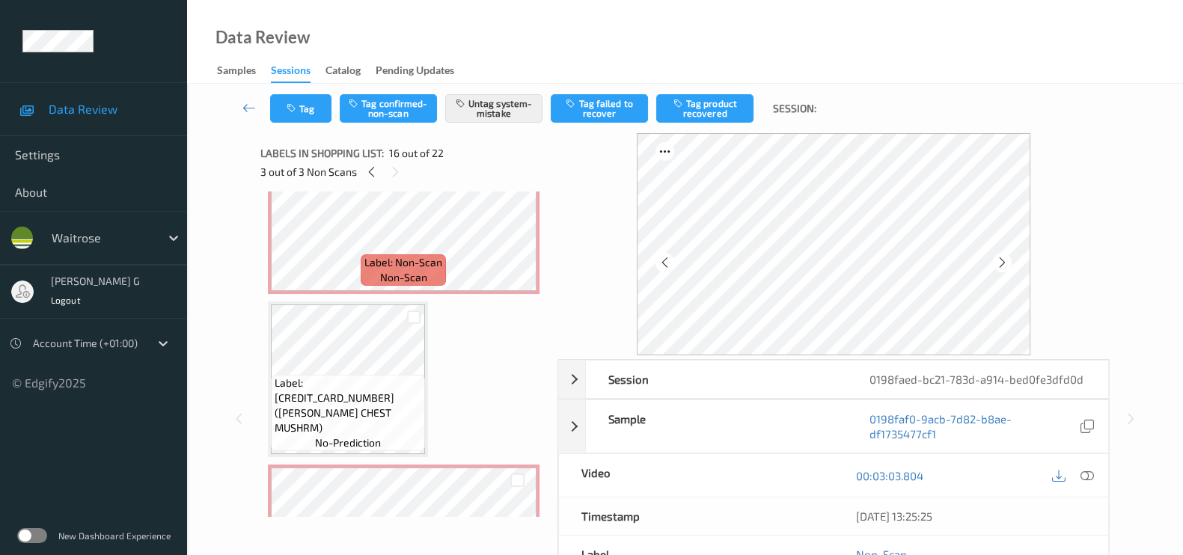
click at [382, 162] on div "3 out of 3 Non Scans" at bounding box center [403, 171] width 287 height 19
click at [372, 174] on icon at bounding box center [371, 171] width 13 height 13
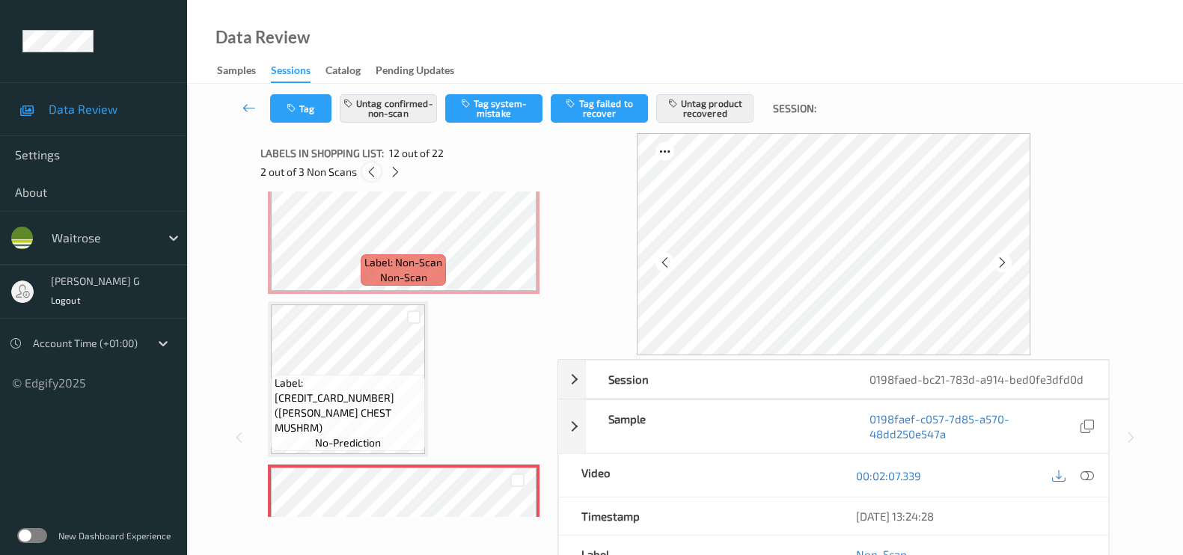
scroll to position [1629, 0]
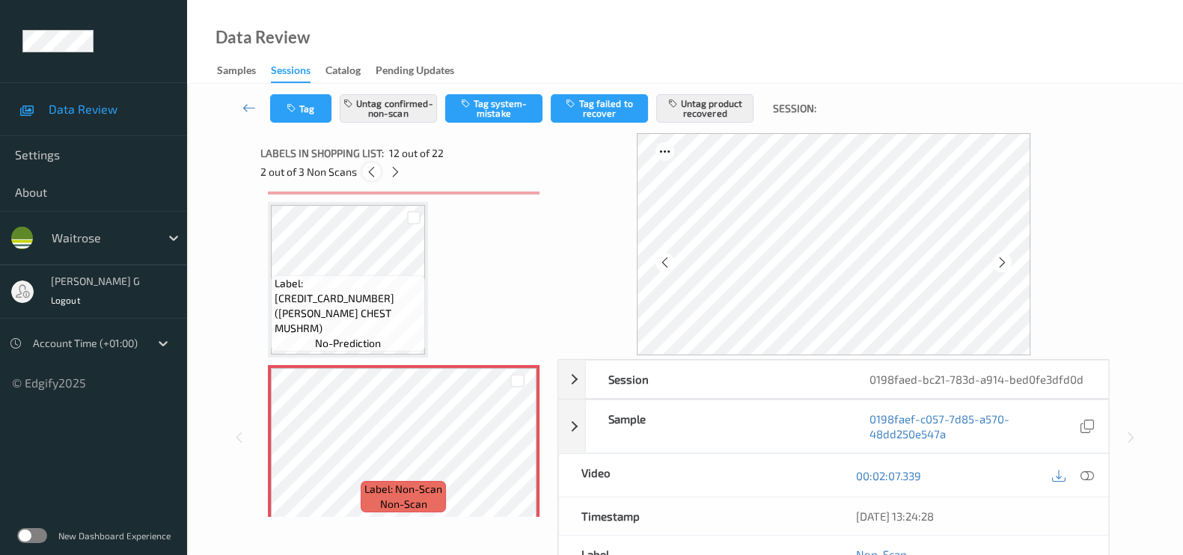
click at [372, 174] on icon at bounding box center [371, 171] width 13 height 13
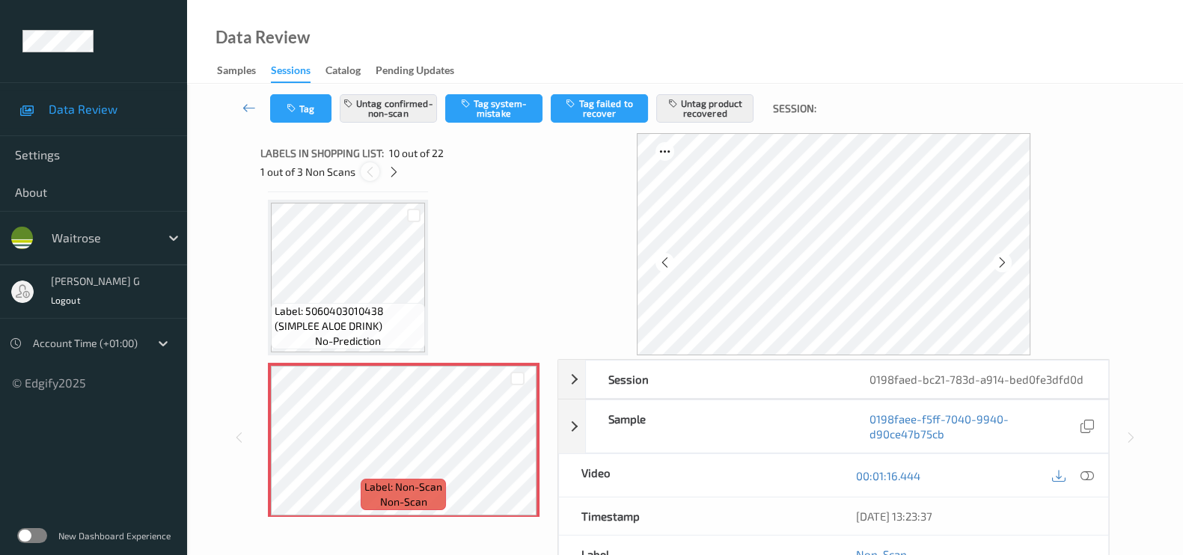
click at [372, 174] on icon at bounding box center [370, 171] width 13 height 13
click at [388, 171] on icon at bounding box center [394, 171] width 13 height 13
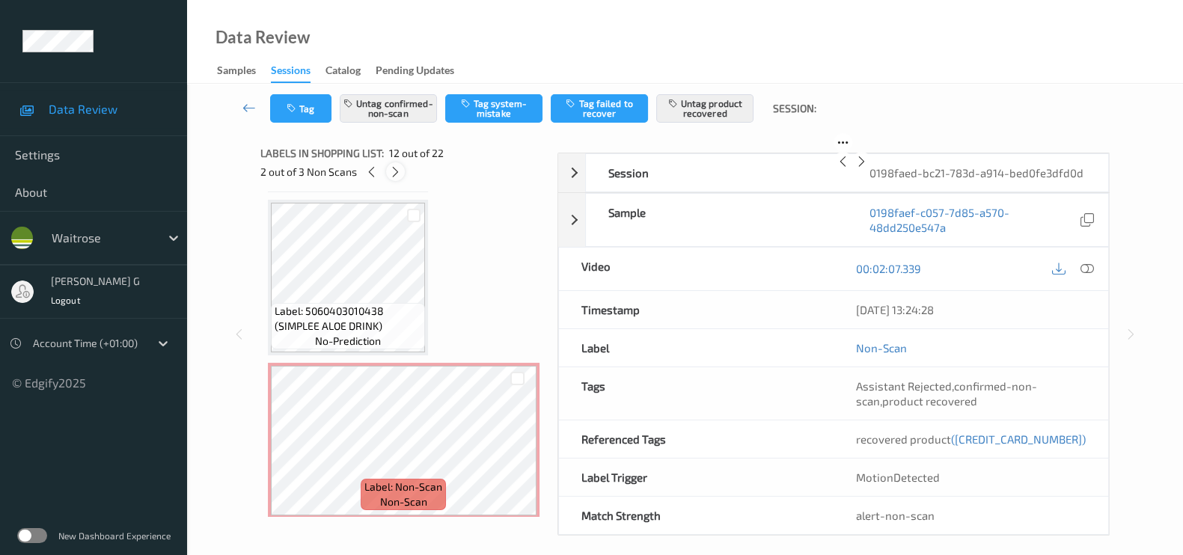
scroll to position [1629, 0]
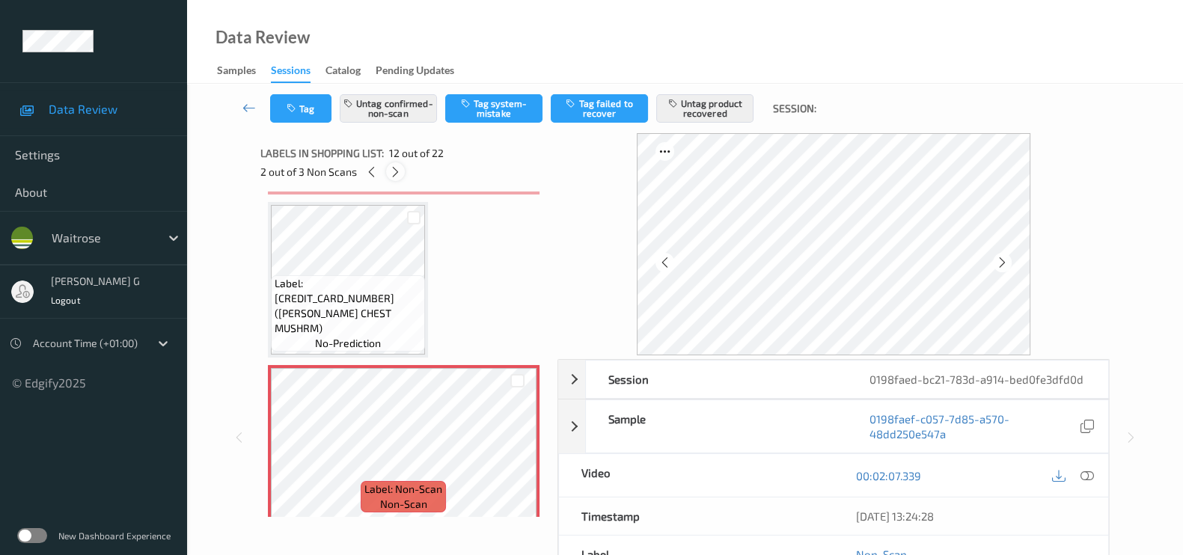
click at [391, 169] on icon at bounding box center [395, 171] width 13 height 13
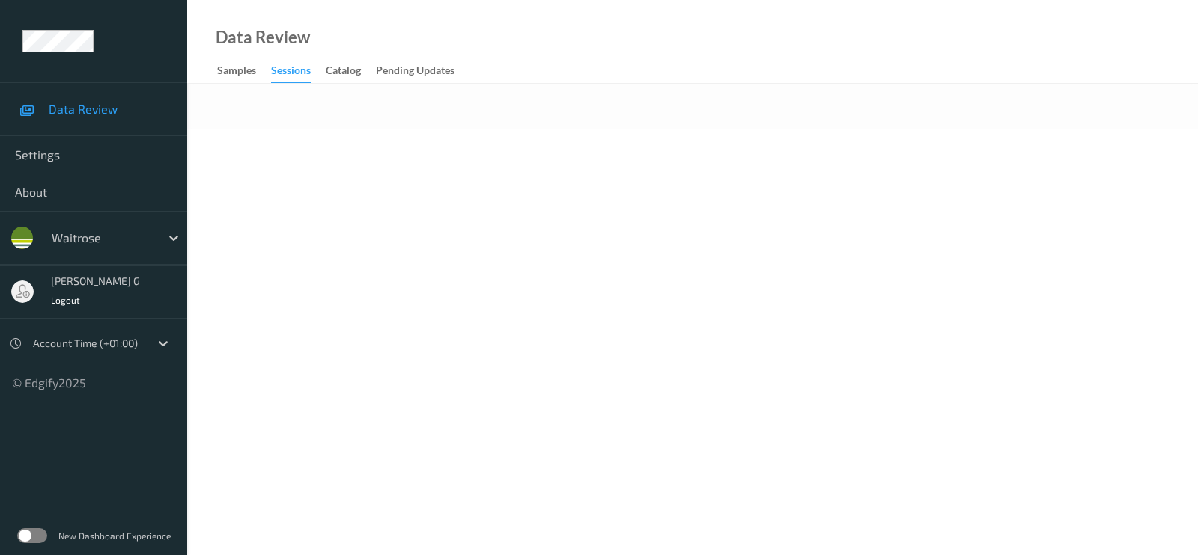
click at [612, 181] on body "Data Review Settings About waitrose [PERSON_NAME] g Logout Account Time (+01:00…" at bounding box center [599, 277] width 1198 height 555
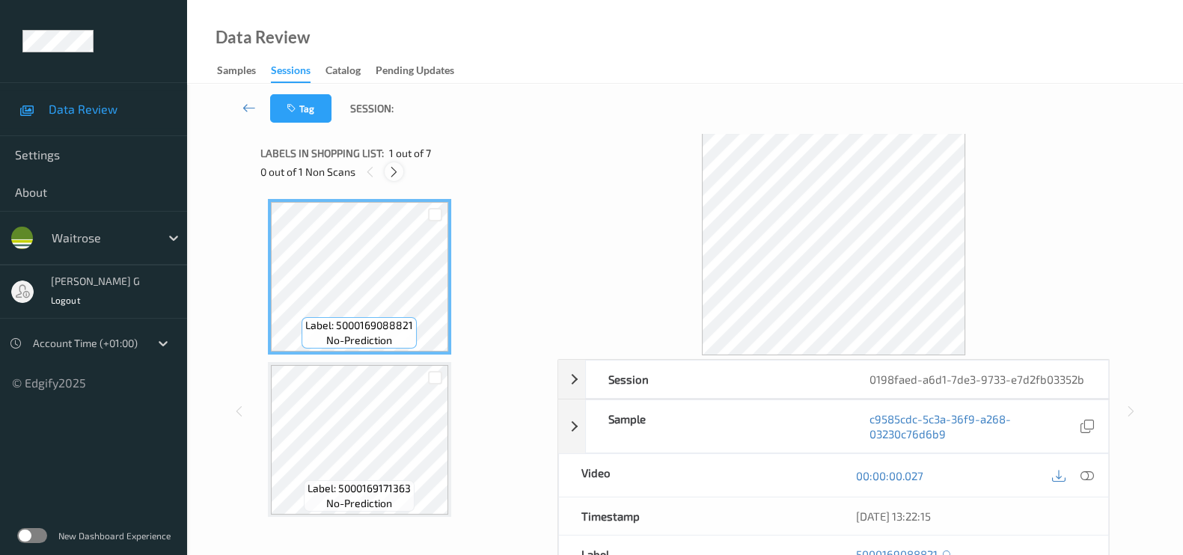
click at [396, 176] on icon at bounding box center [394, 171] width 13 height 13
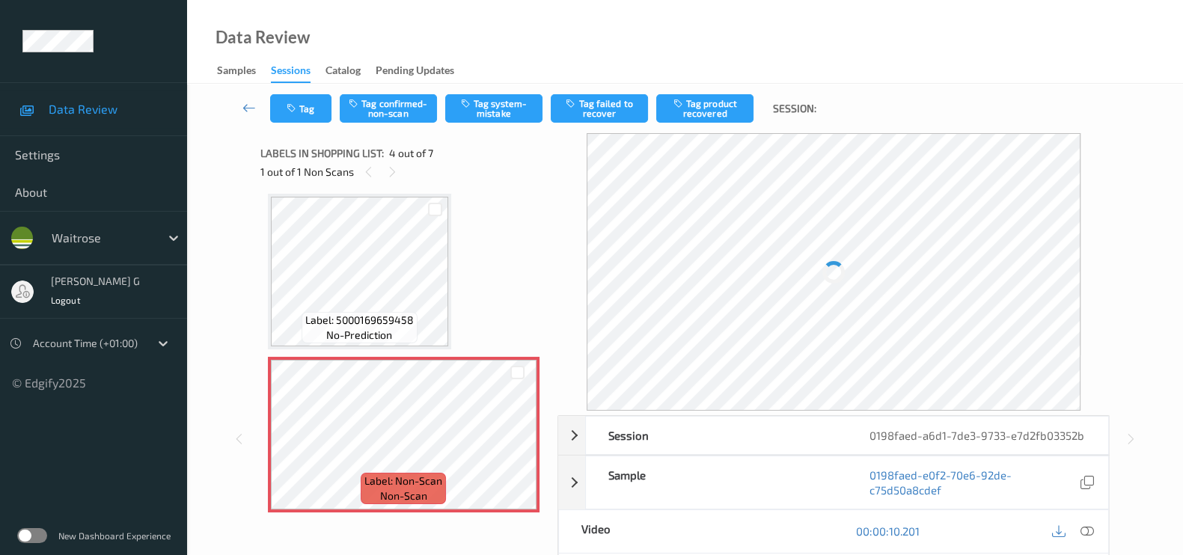
click at [464, 329] on div "Label: 5000169088821 no-prediction Label: 5000169171363 no-prediction Label: 50…" at bounding box center [404, 435] width 272 height 1135
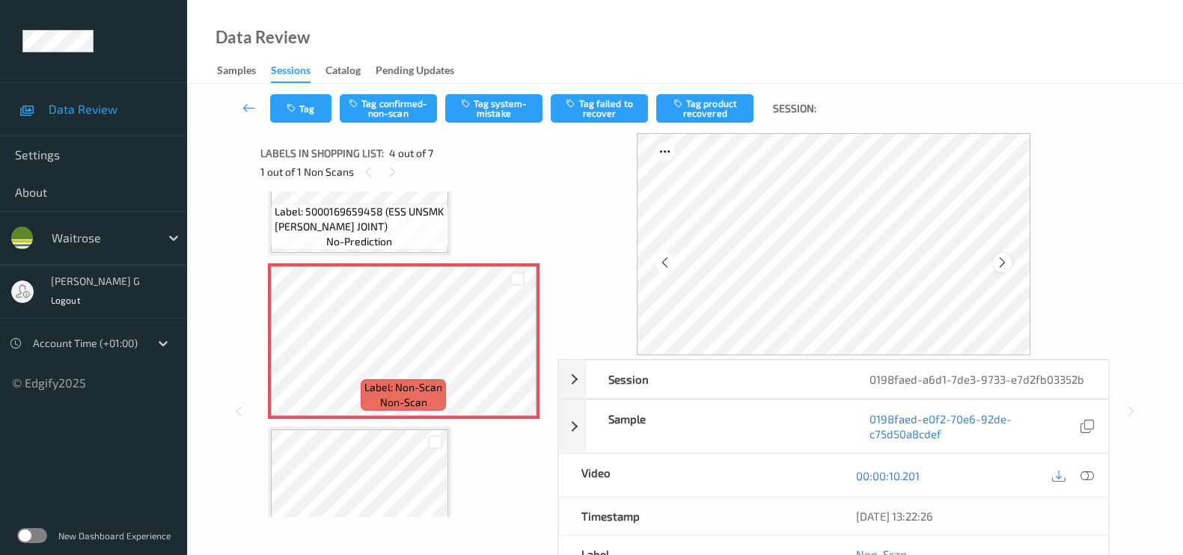
click at [1008, 259] on icon at bounding box center [1002, 262] width 13 height 13
click at [1087, 476] on icon at bounding box center [1087, 475] width 13 height 13
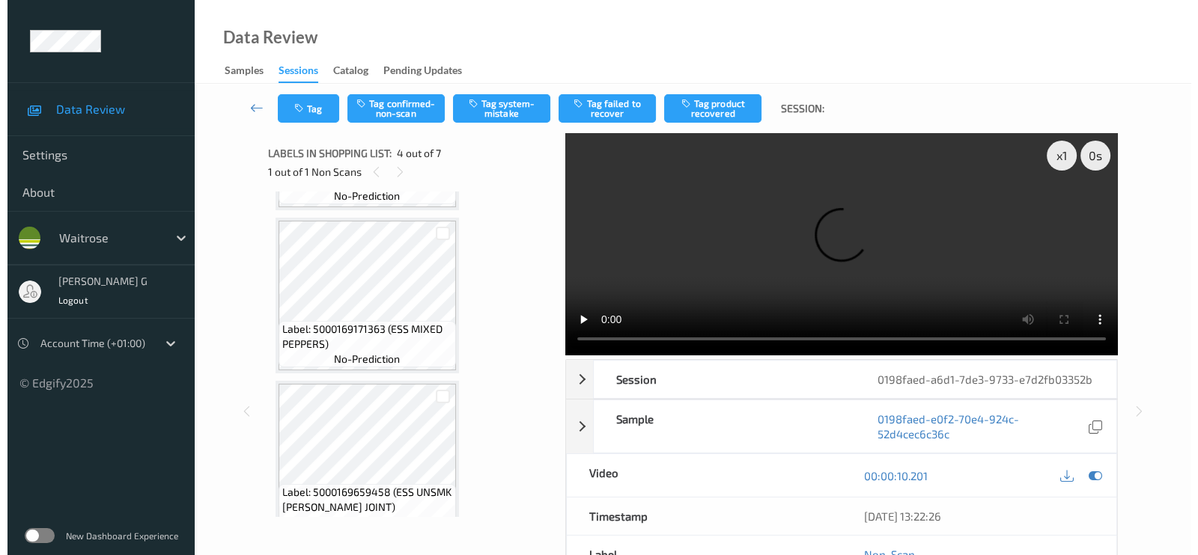
scroll to position [332, 0]
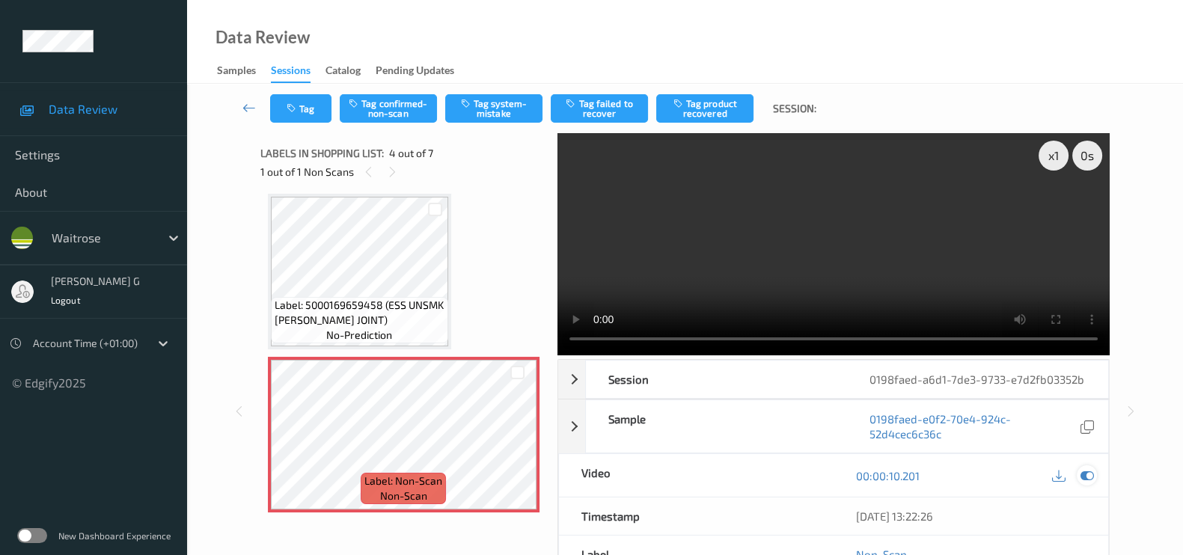
click at [1089, 473] on icon at bounding box center [1087, 475] width 13 height 13
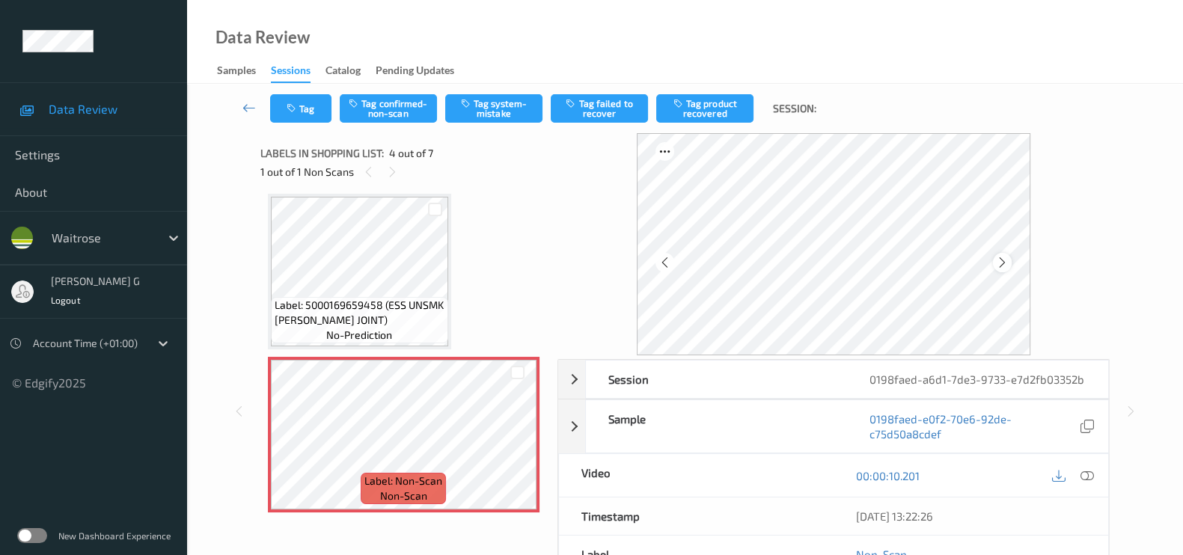
click at [1006, 266] on icon at bounding box center [1002, 262] width 13 height 13
click at [1087, 474] on icon at bounding box center [1087, 475] width 13 height 13
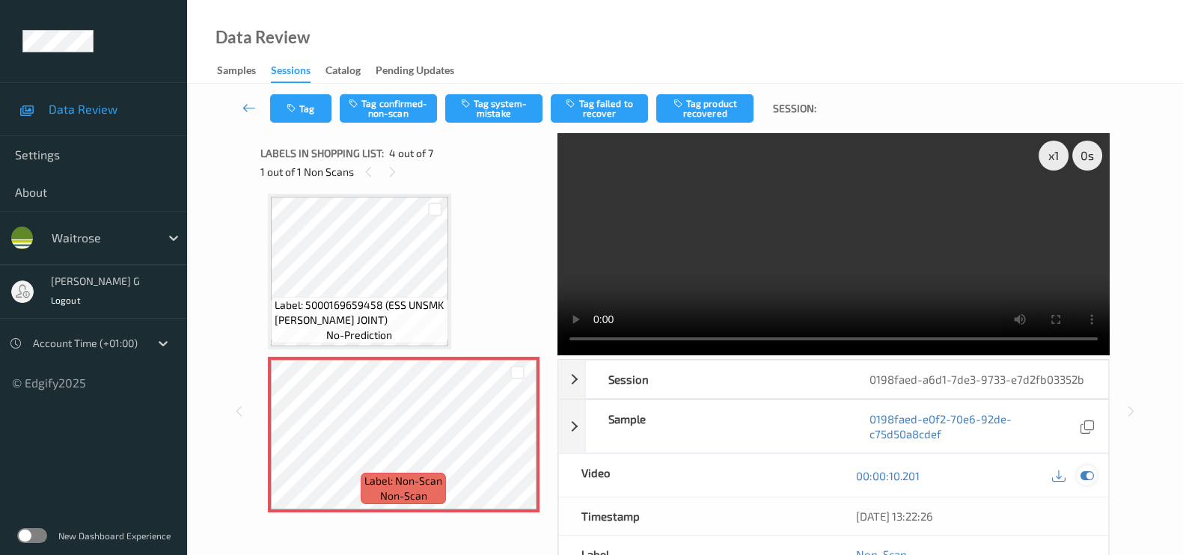
click at [1085, 469] on icon at bounding box center [1087, 475] width 13 height 13
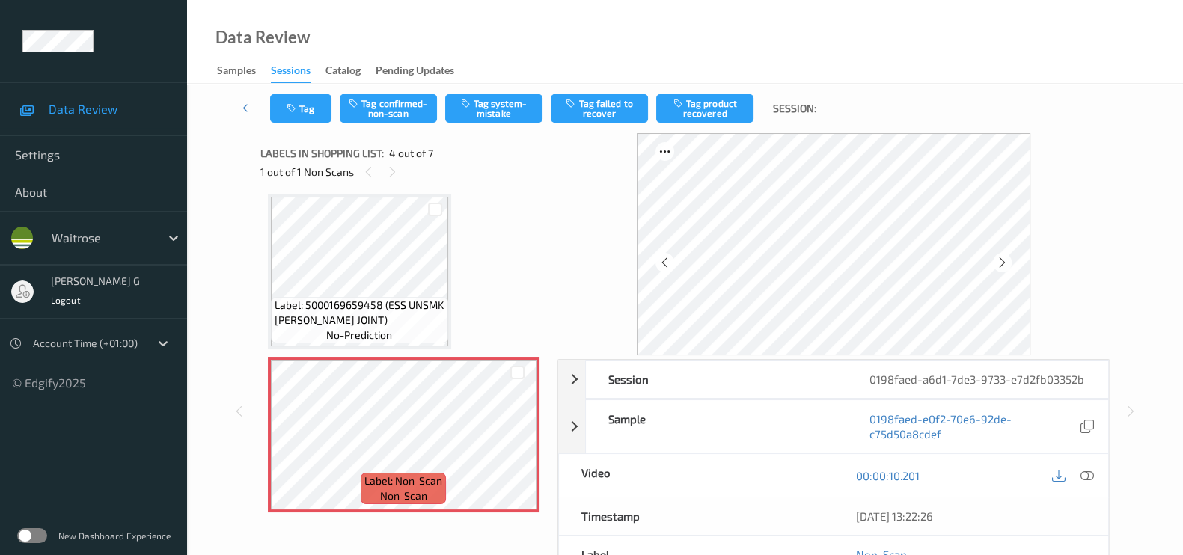
click at [505, 331] on div "Label: 5000169088821 (WR JAZZ APPLES) no-prediction Label: 5000169171363 (ESS M…" at bounding box center [404, 435] width 272 height 1135
click at [485, 106] on button "Tag system-mistake" at bounding box center [493, 108] width 97 height 28
click at [301, 106] on button "Tag" at bounding box center [300, 108] width 61 height 28
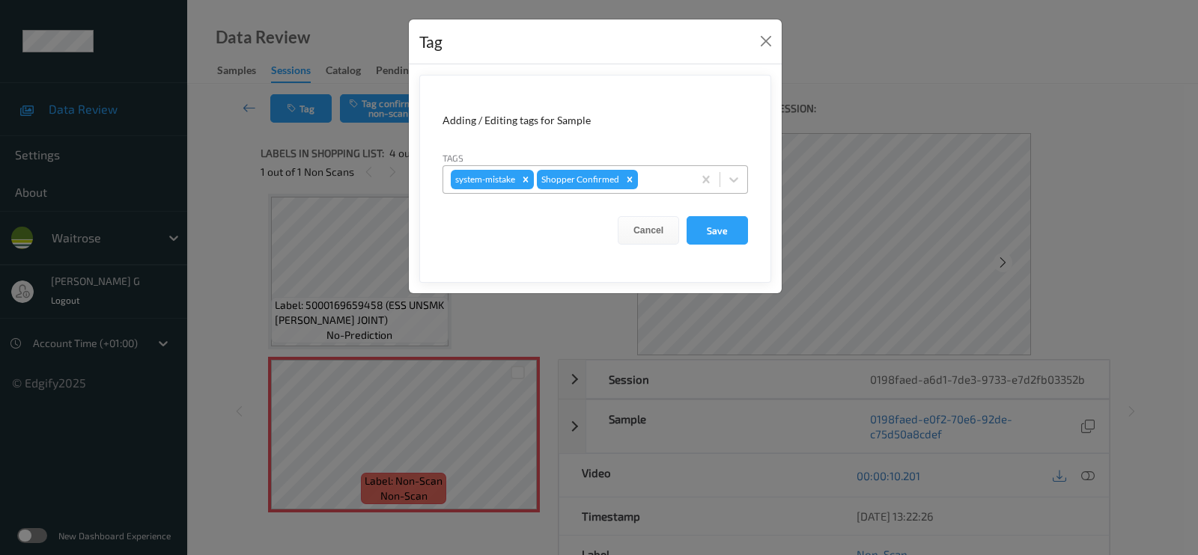
click at [662, 179] on div at bounding box center [663, 180] width 44 height 18
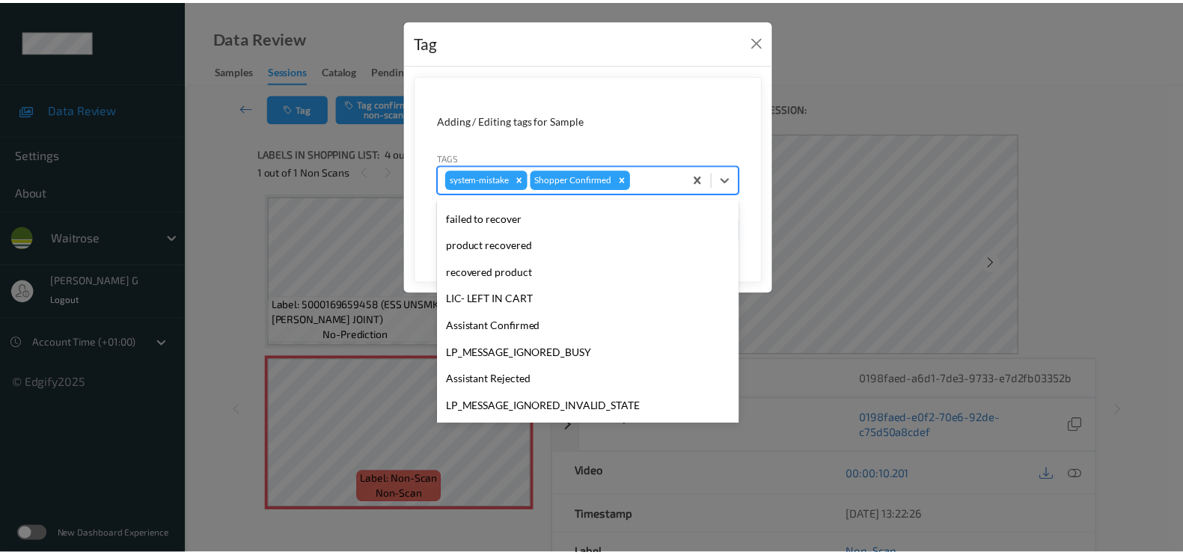
scroll to position [320, 0]
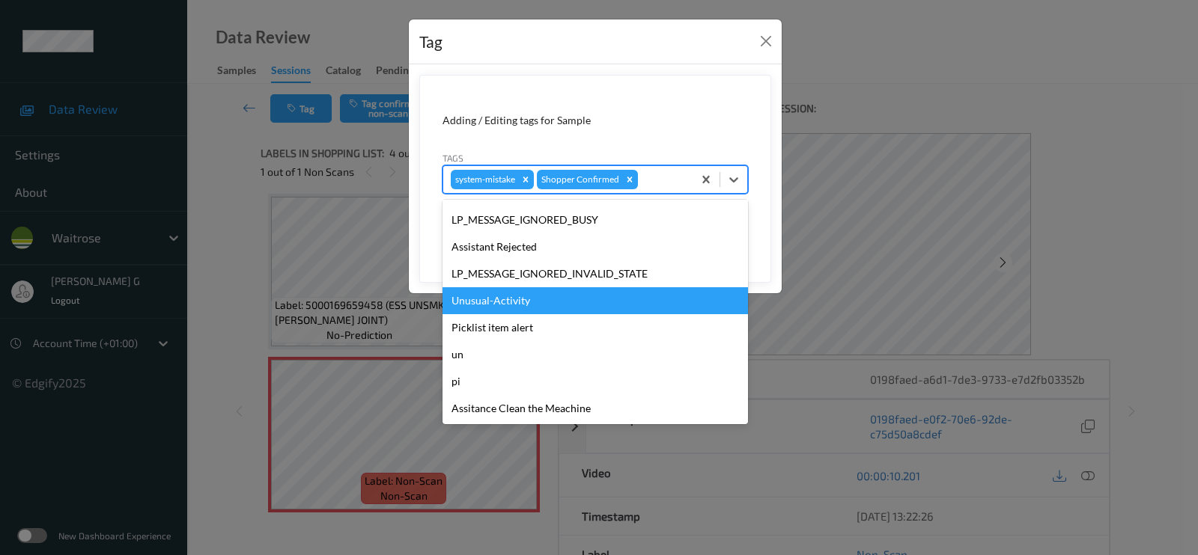
click at [491, 302] on div "Unusual-Activity" at bounding box center [594, 300] width 305 height 27
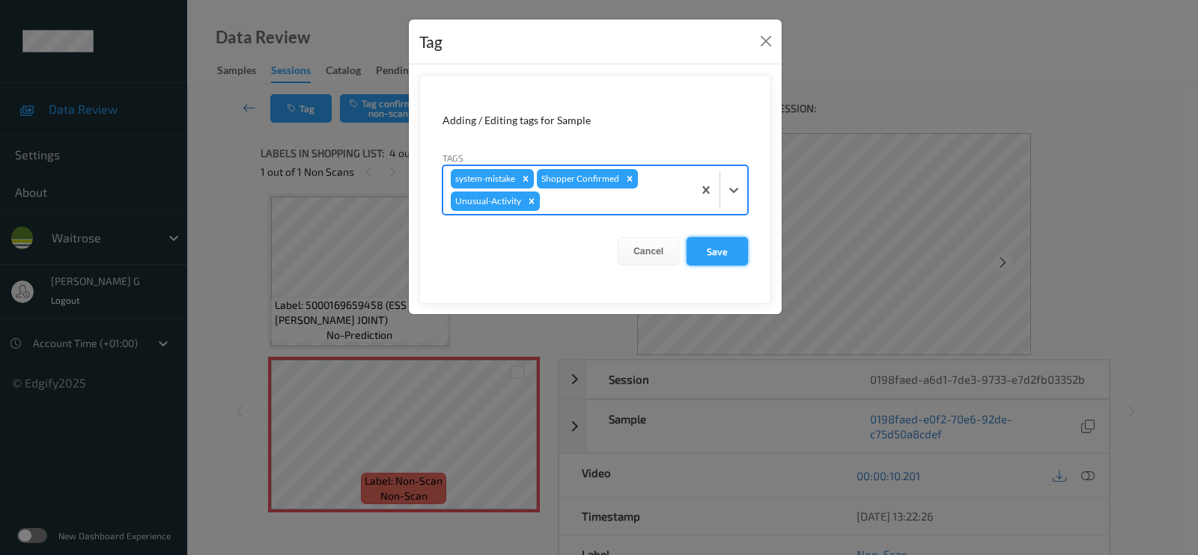
click at [725, 251] on button "Save" at bounding box center [716, 251] width 61 height 28
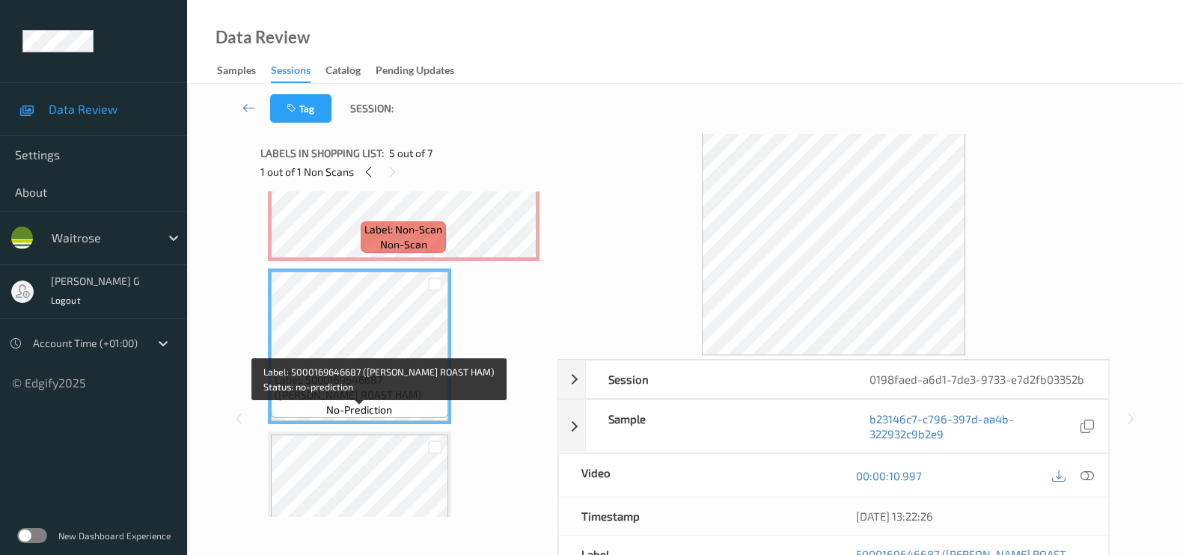
scroll to position [612, 0]
